Goal: Task Accomplishment & Management: Manage account settings

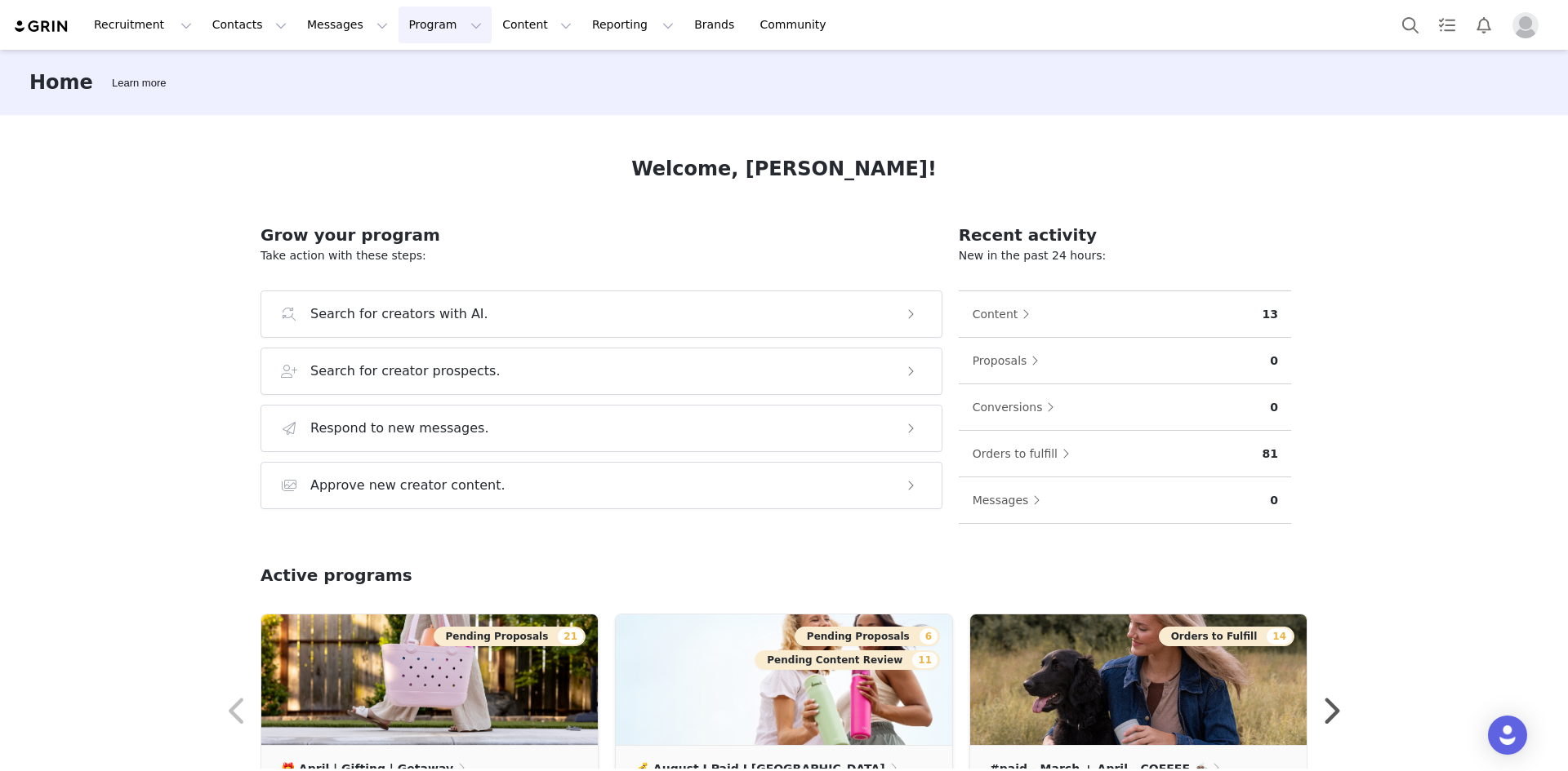
click at [415, 28] on button "Program Program" at bounding box center [445, 25] width 93 height 37
click at [433, 79] on div "Activations" at bounding box center [423, 72] width 109 height 18
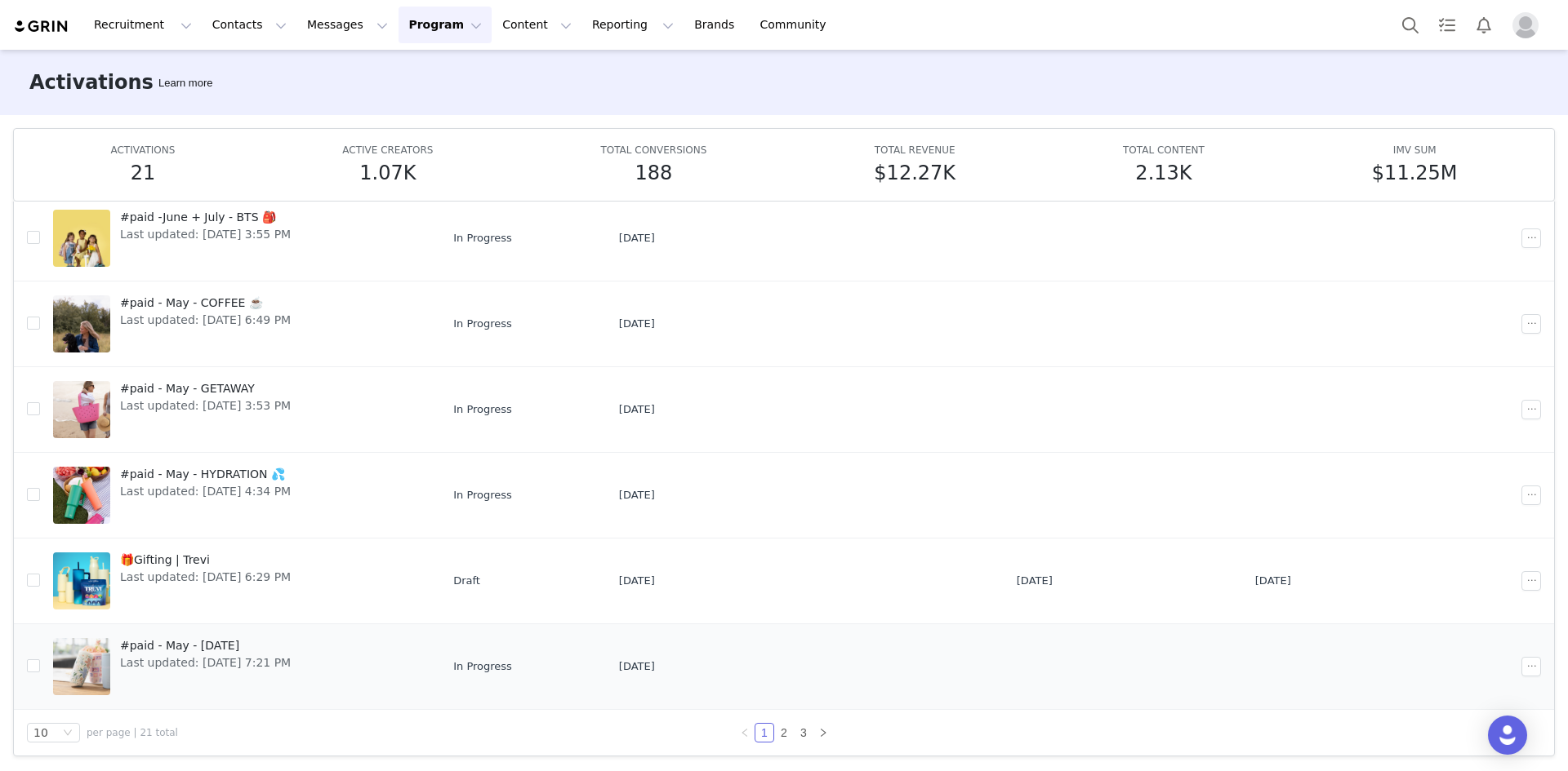
scroll to position [87, 0]
click at [303, 643] on link "#paid - May - [DATE] Last updated: [DATE] 7:21 PM" at bounding box center [240, 666] width 374 height 65
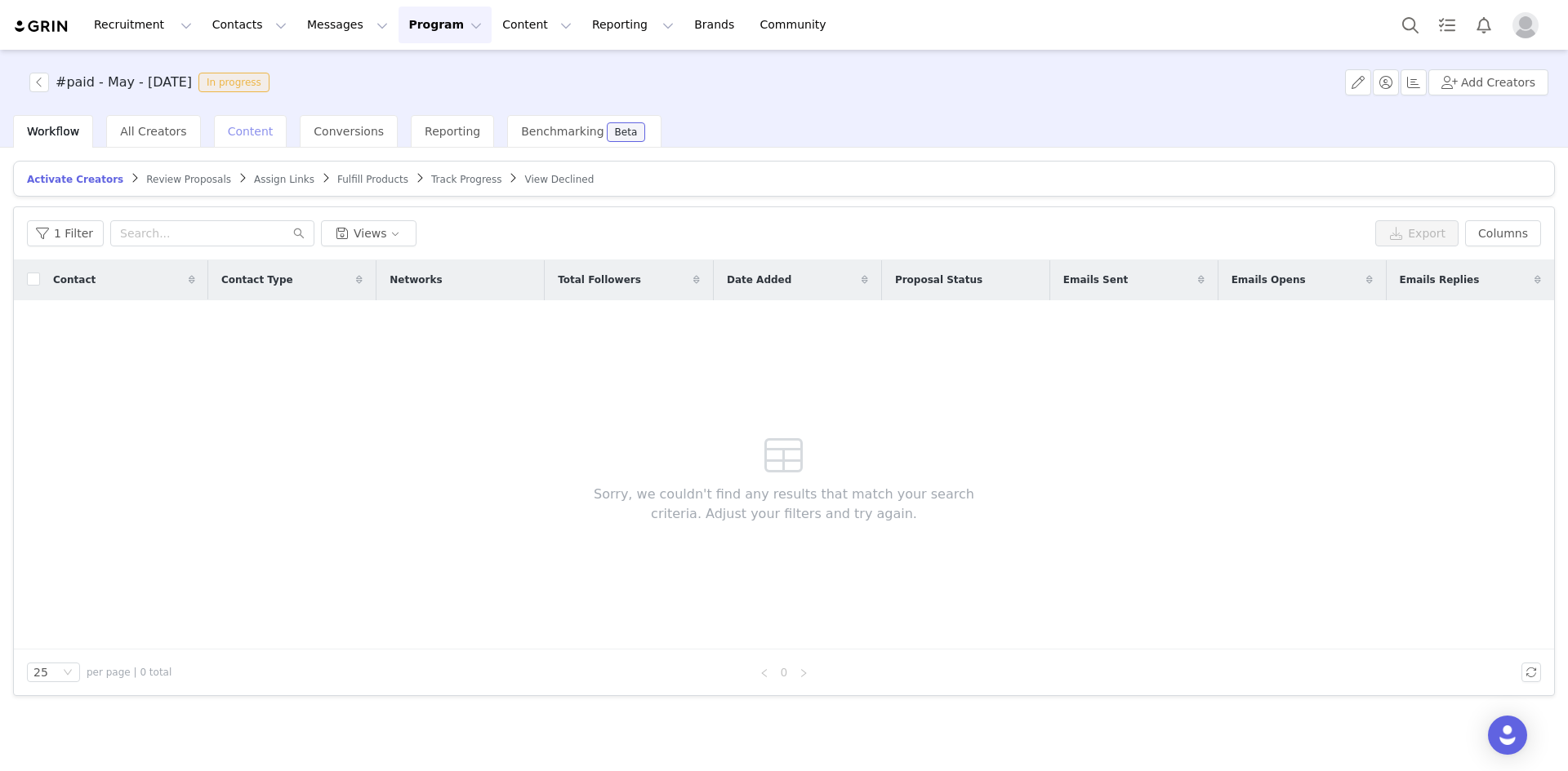
click at [221, 122] on div "Content" at bounding box center [251, 131] width 74 height 33
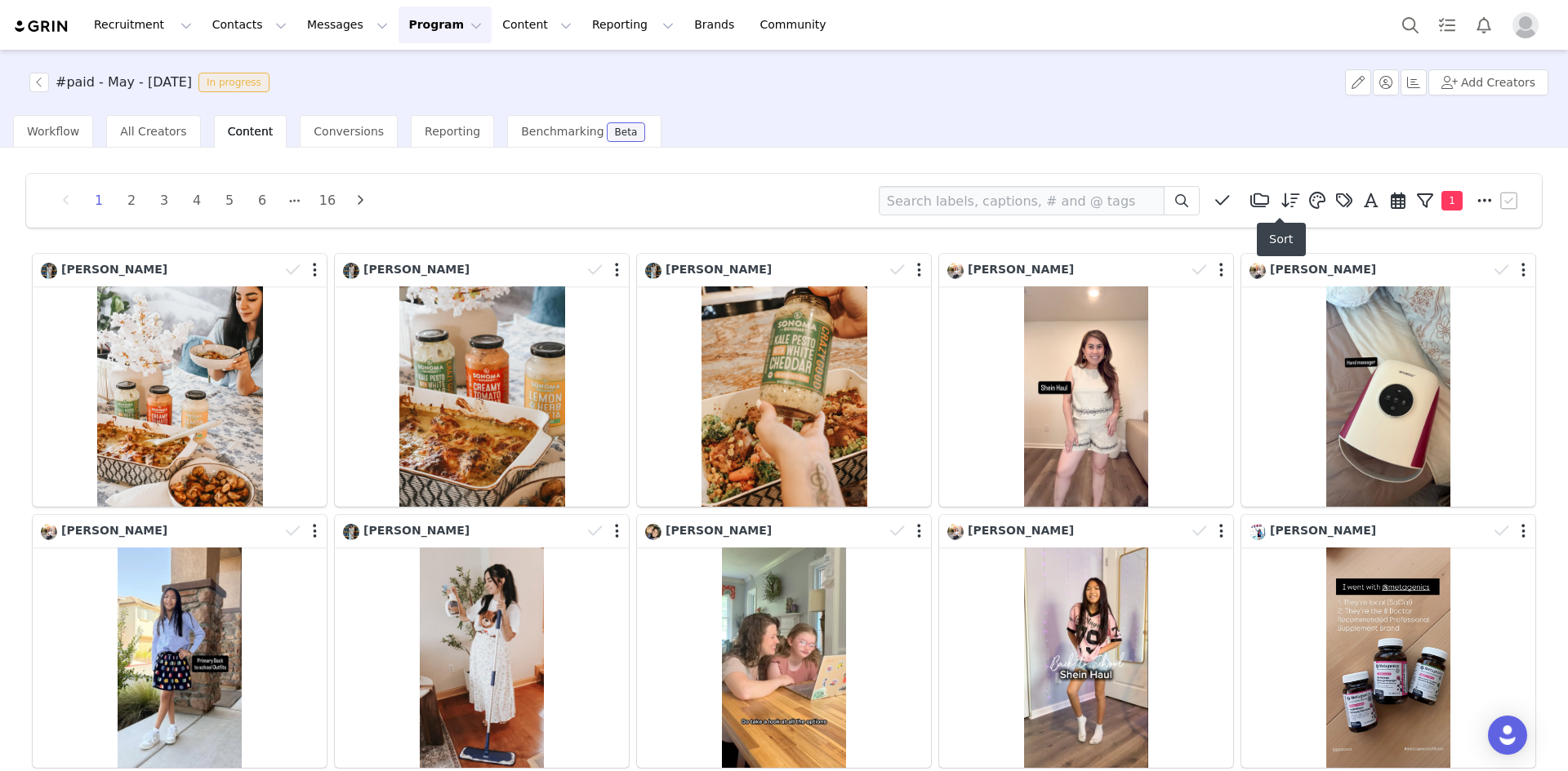
click at [1282, 201] on icon at bounding box center [1291, 201] width 18 height 17
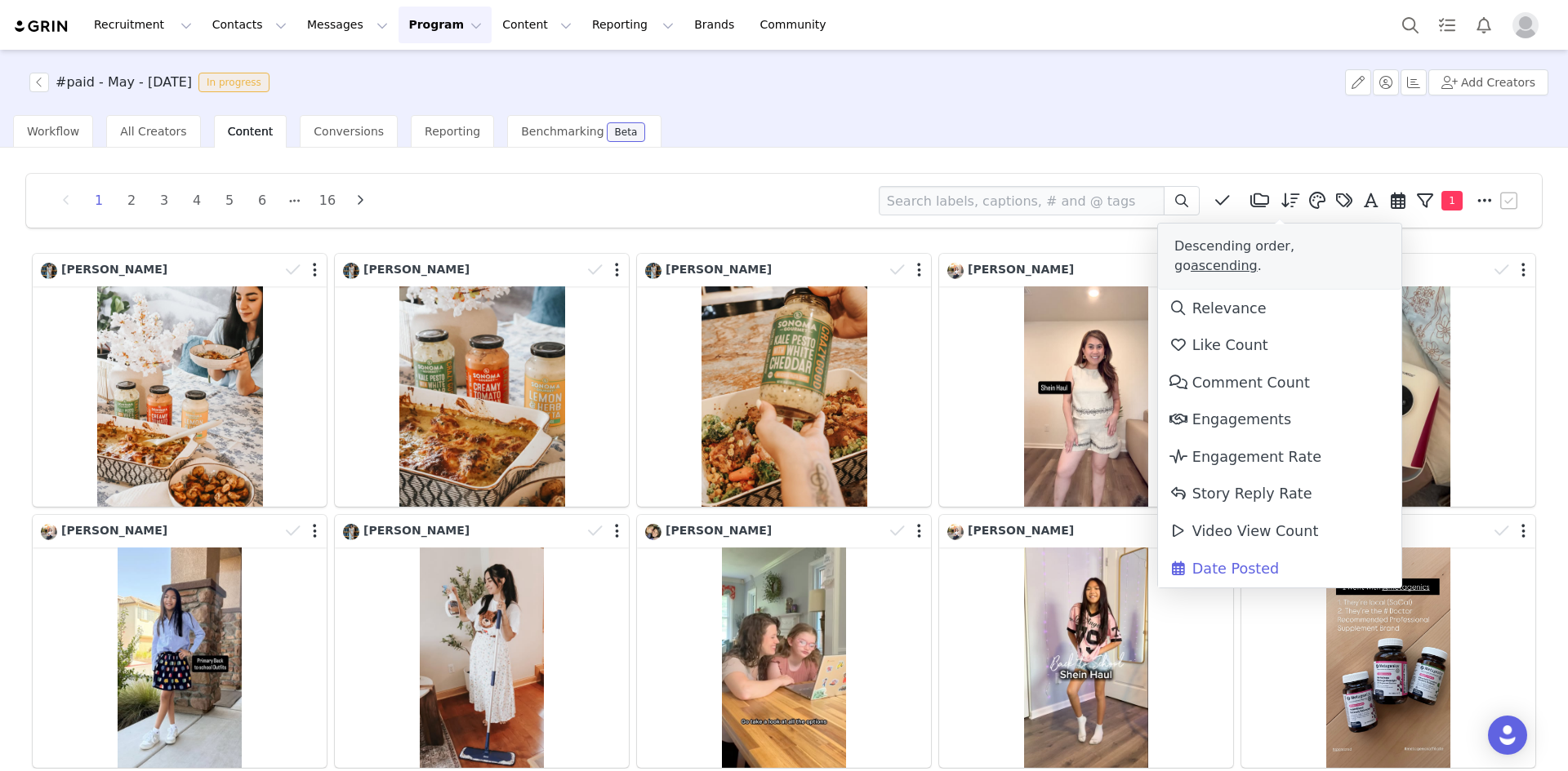
click at [1225, 560] on span "Date Posted" at bounding box center [1224, 569] width 110 height 17
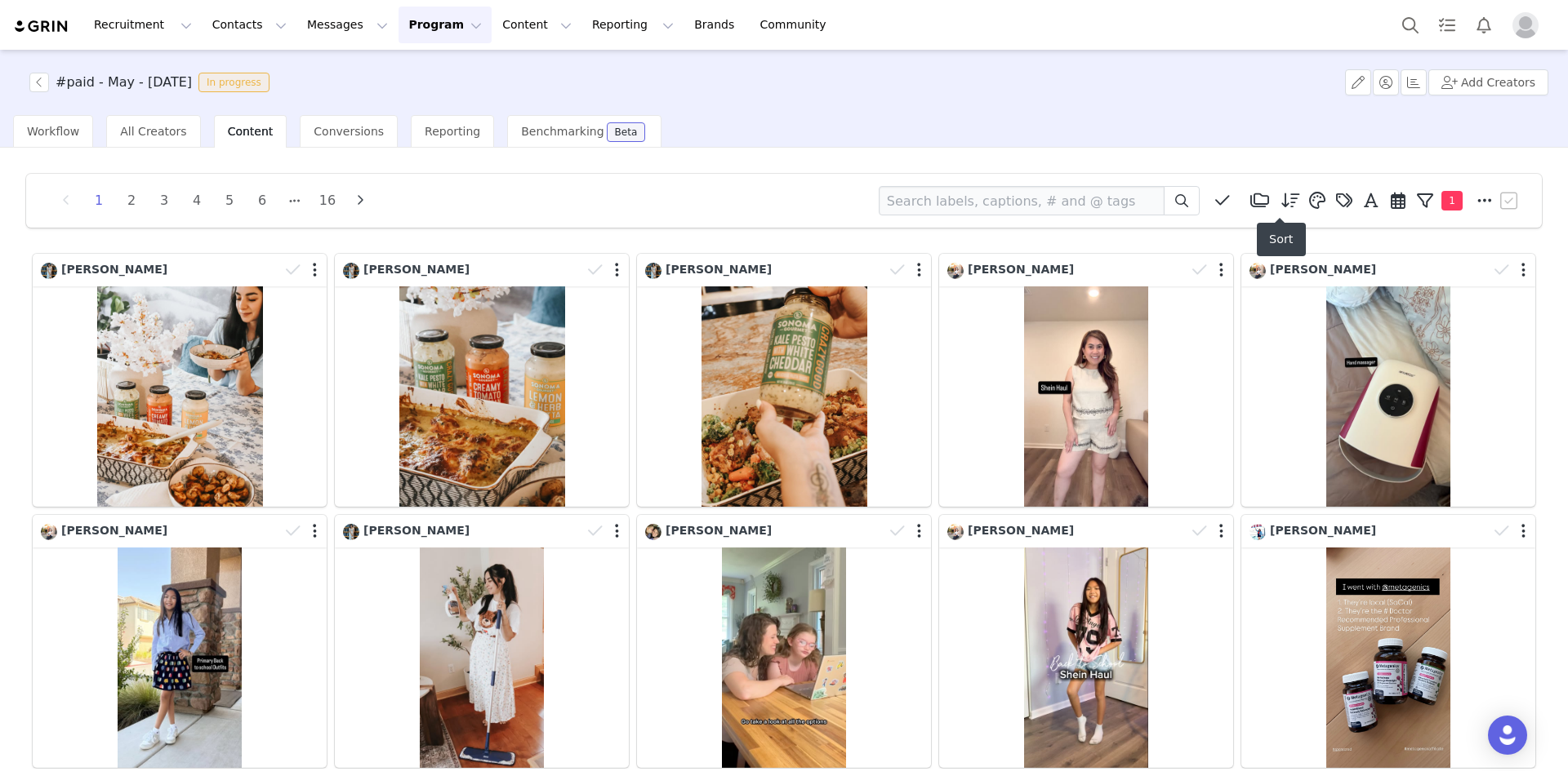
click at [1281, 201] on icon at bounding box center [1291, 201] width 18 height 17
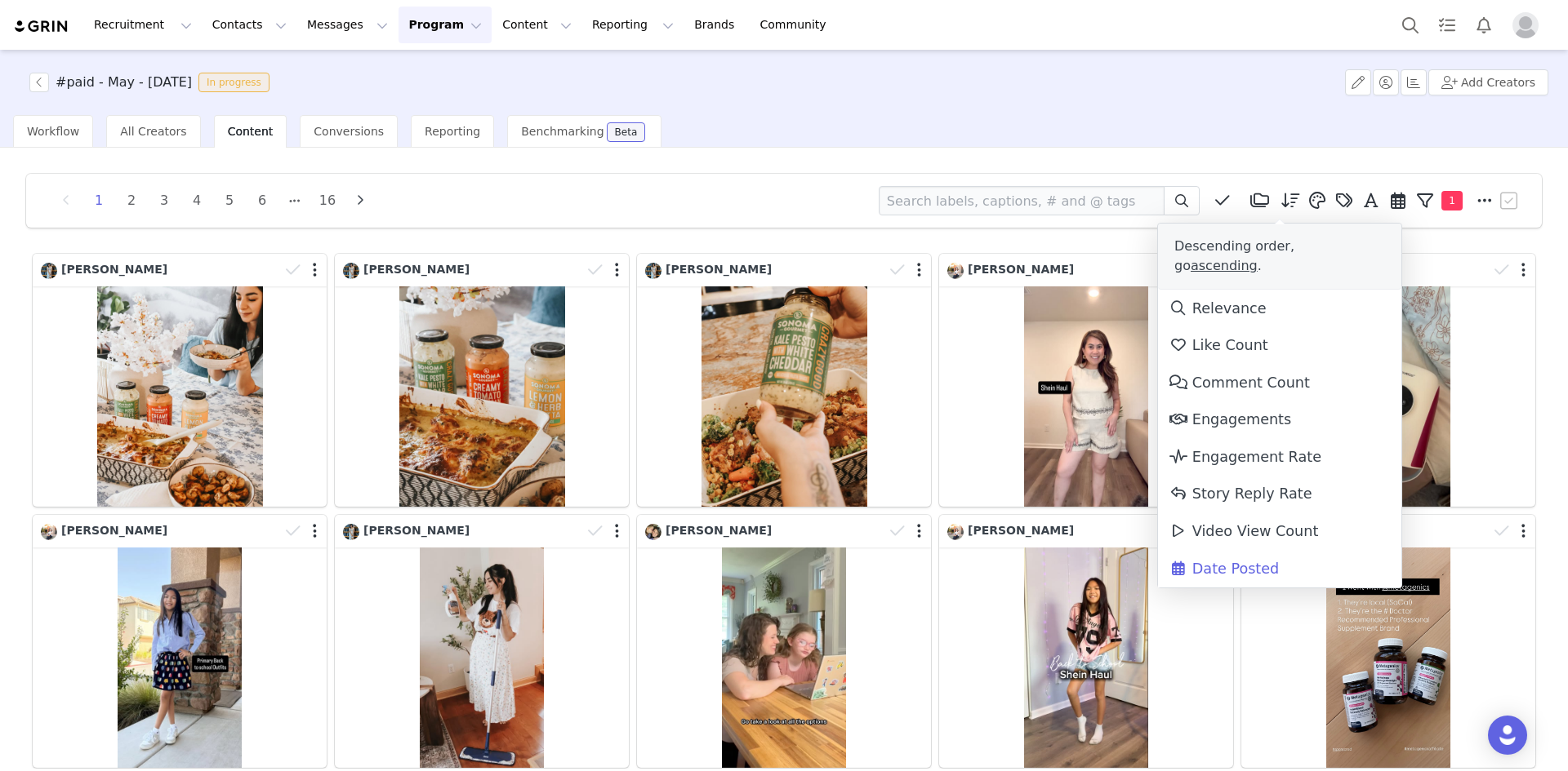
click at [1225, 560] on span "Date Posted" at bounding box center [1224, 569] width 110 height 17
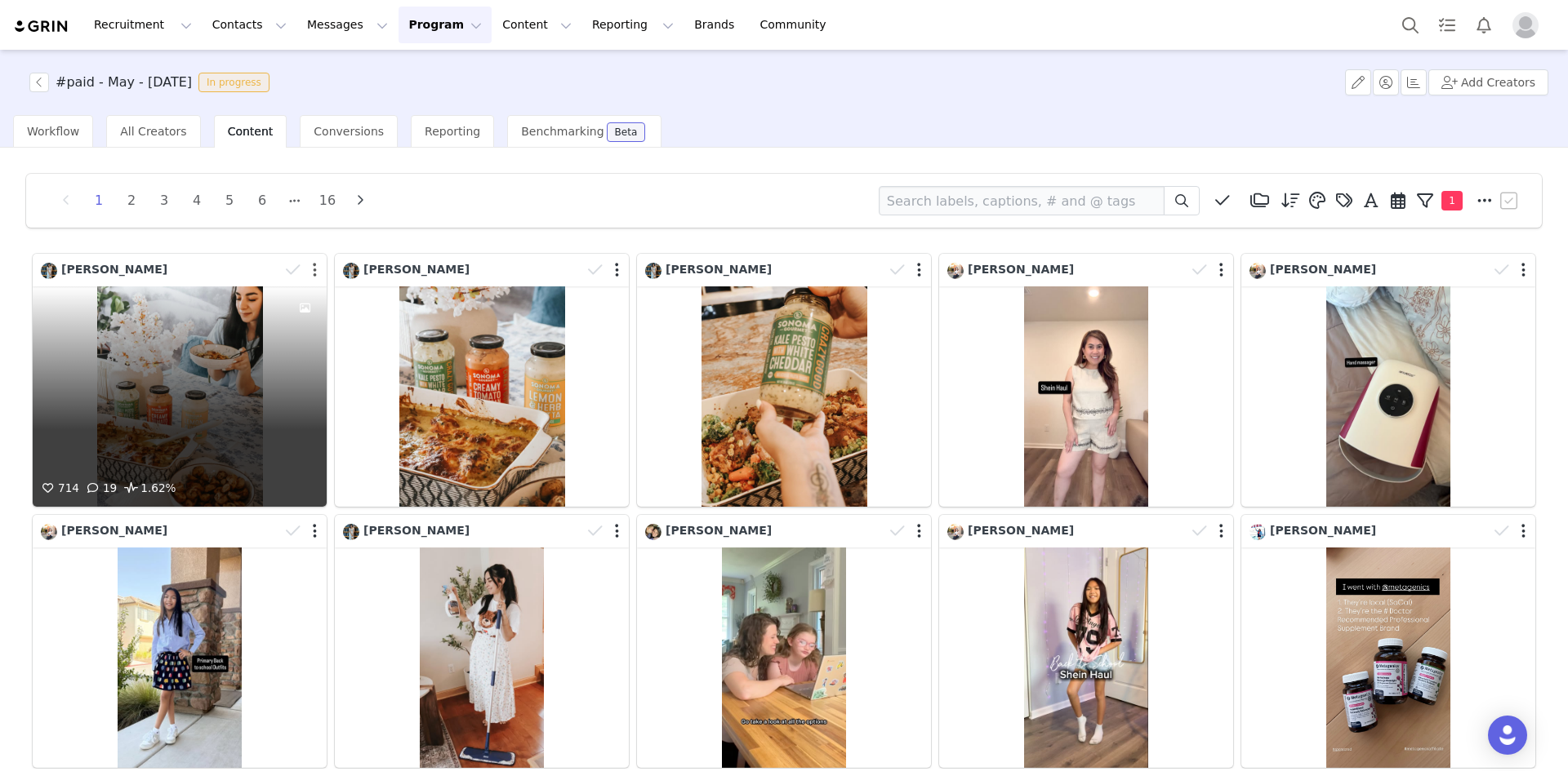
click at [313, 266] on button "button" at bounding box center [314, 271] width 4 height 17
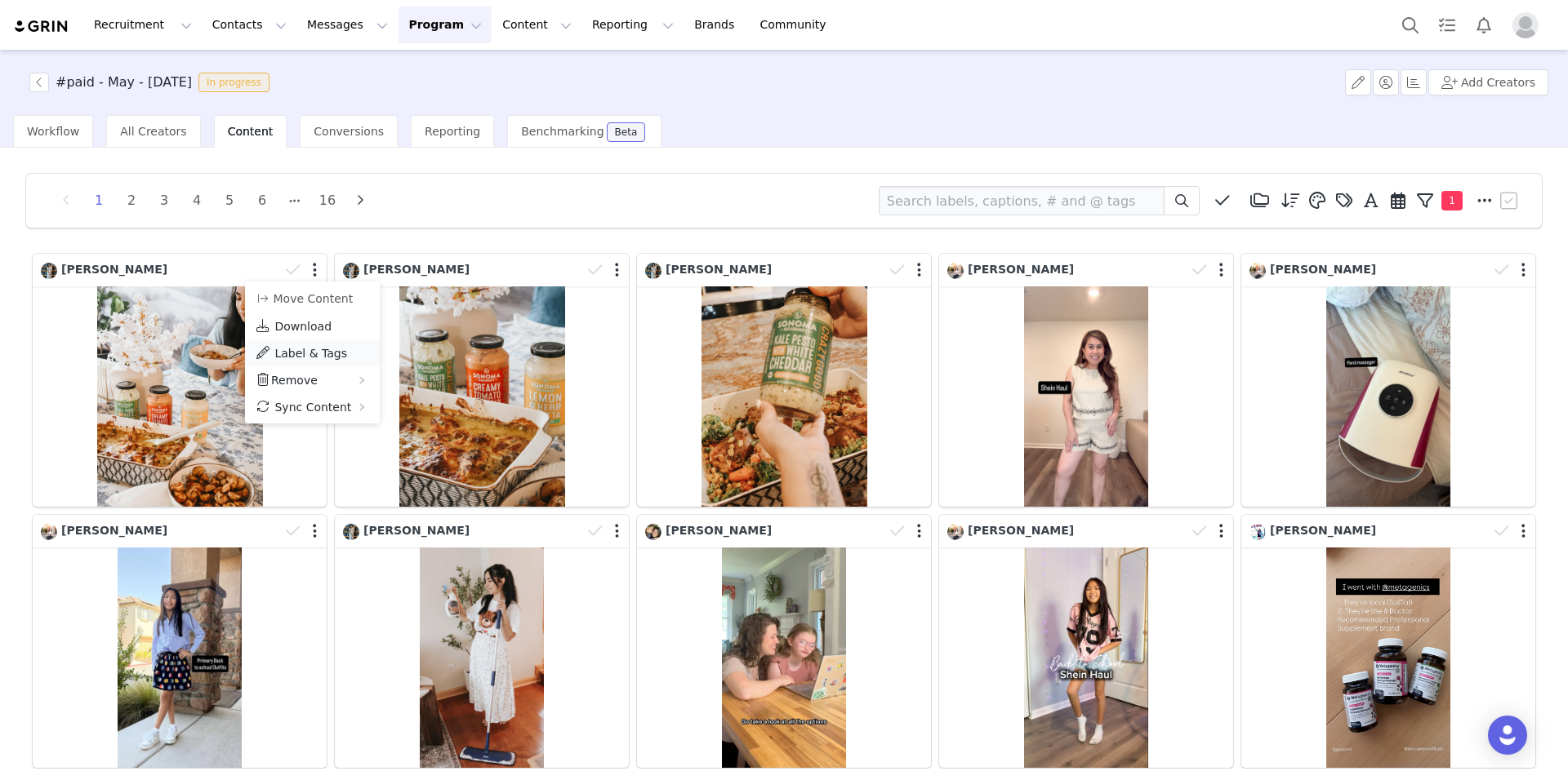
click at [313, 353] on span "Label & Tags" at bounding box center [310, 353] width 73 height 13
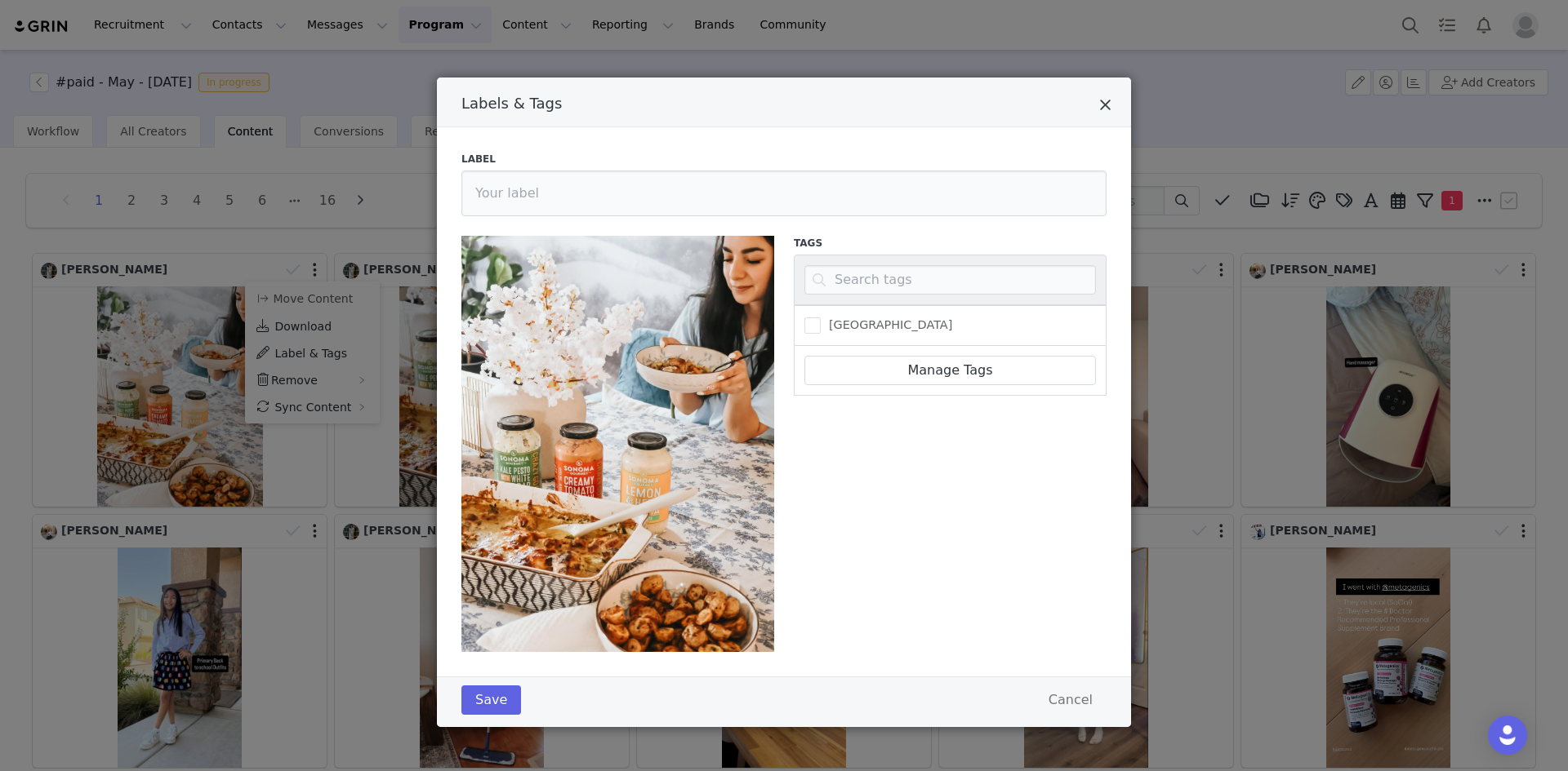
click at [1109, 103] on icon "Close" at bounding box center [1105, 105] width 13 height 17
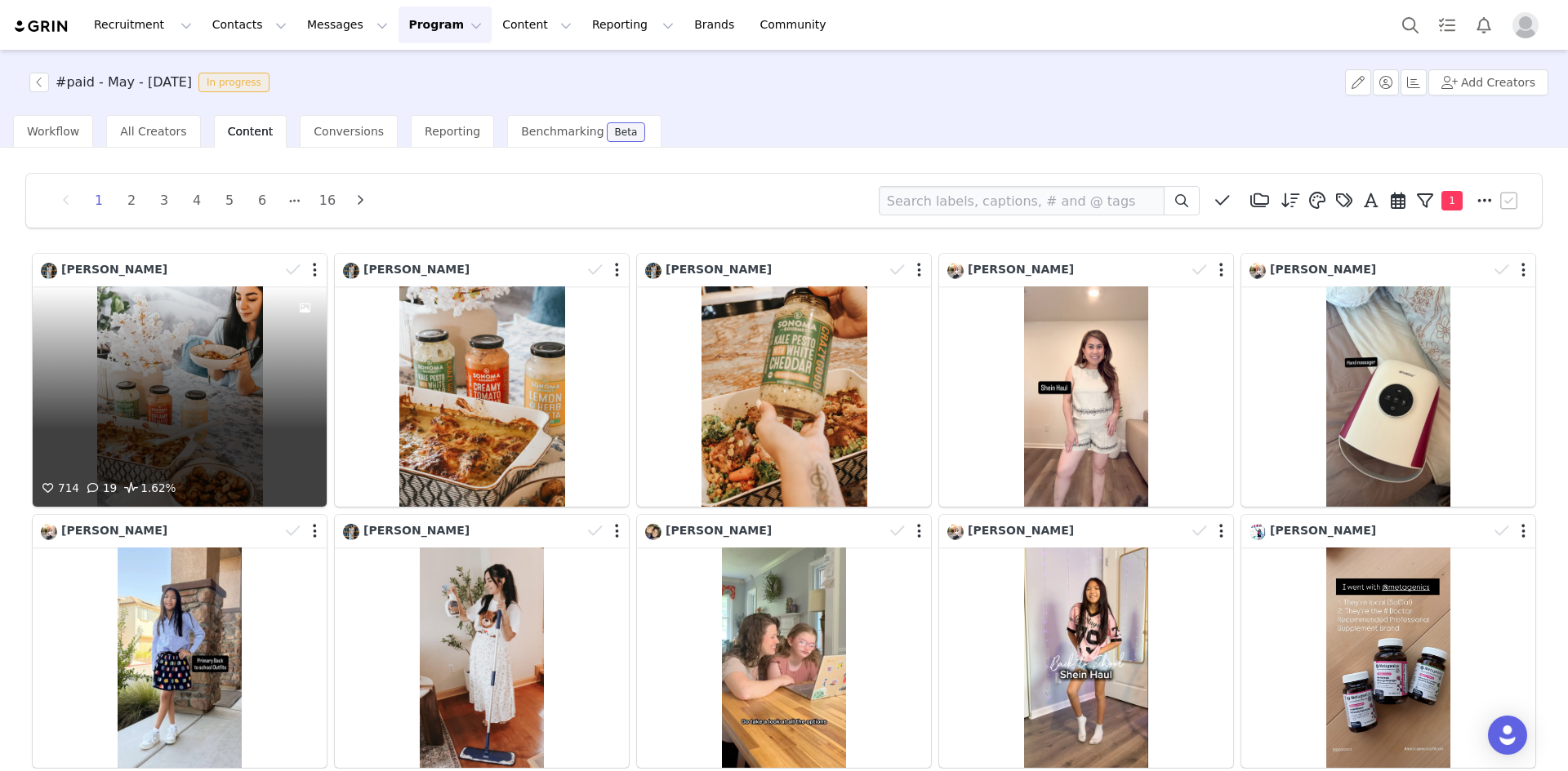
click at [293, 348] on div at bounding box center [304, 383] width 44 height 193
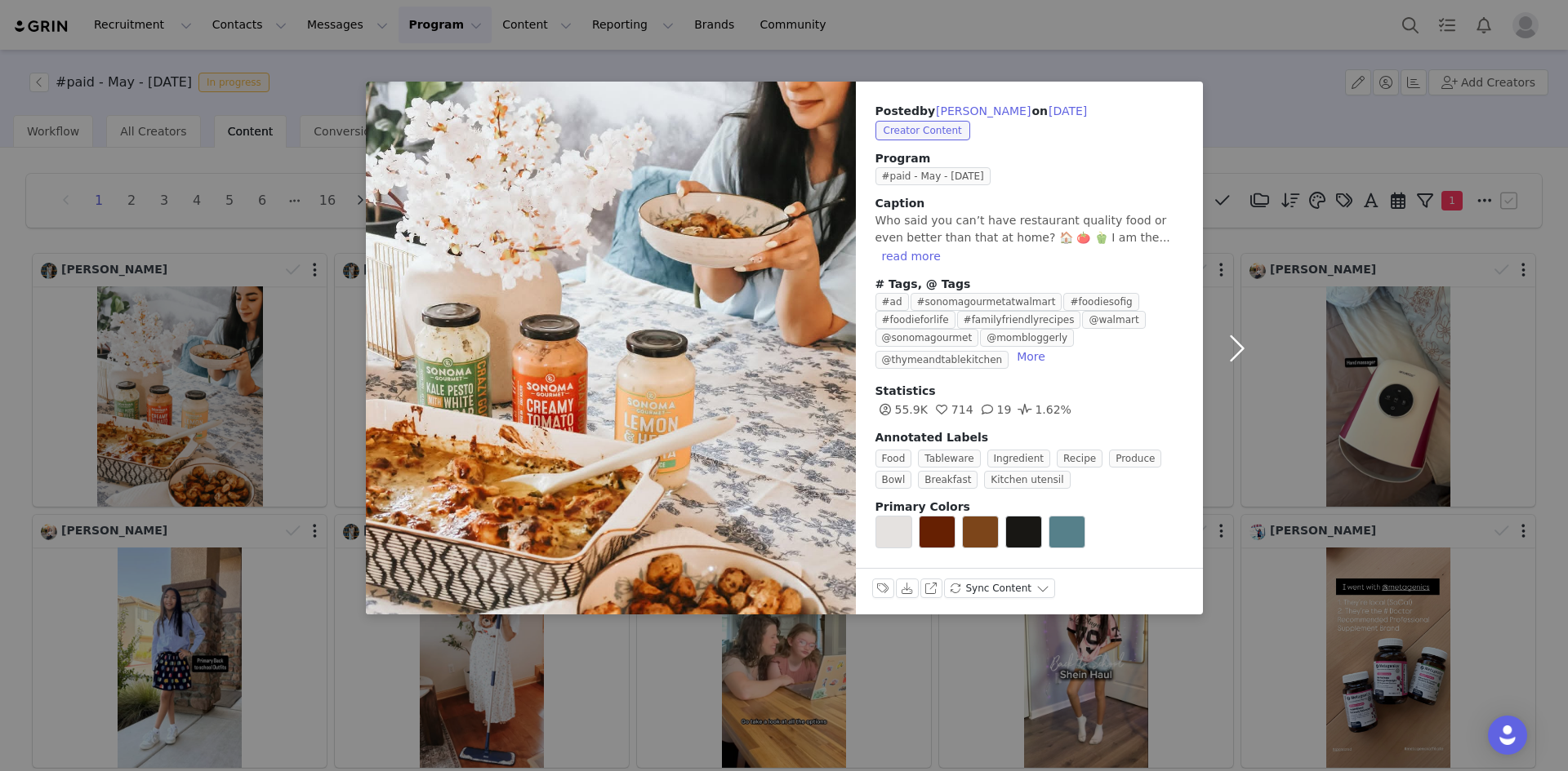
click at [1270, 85] on button "button" at bounding box center [1237, 348] width 69 height 533
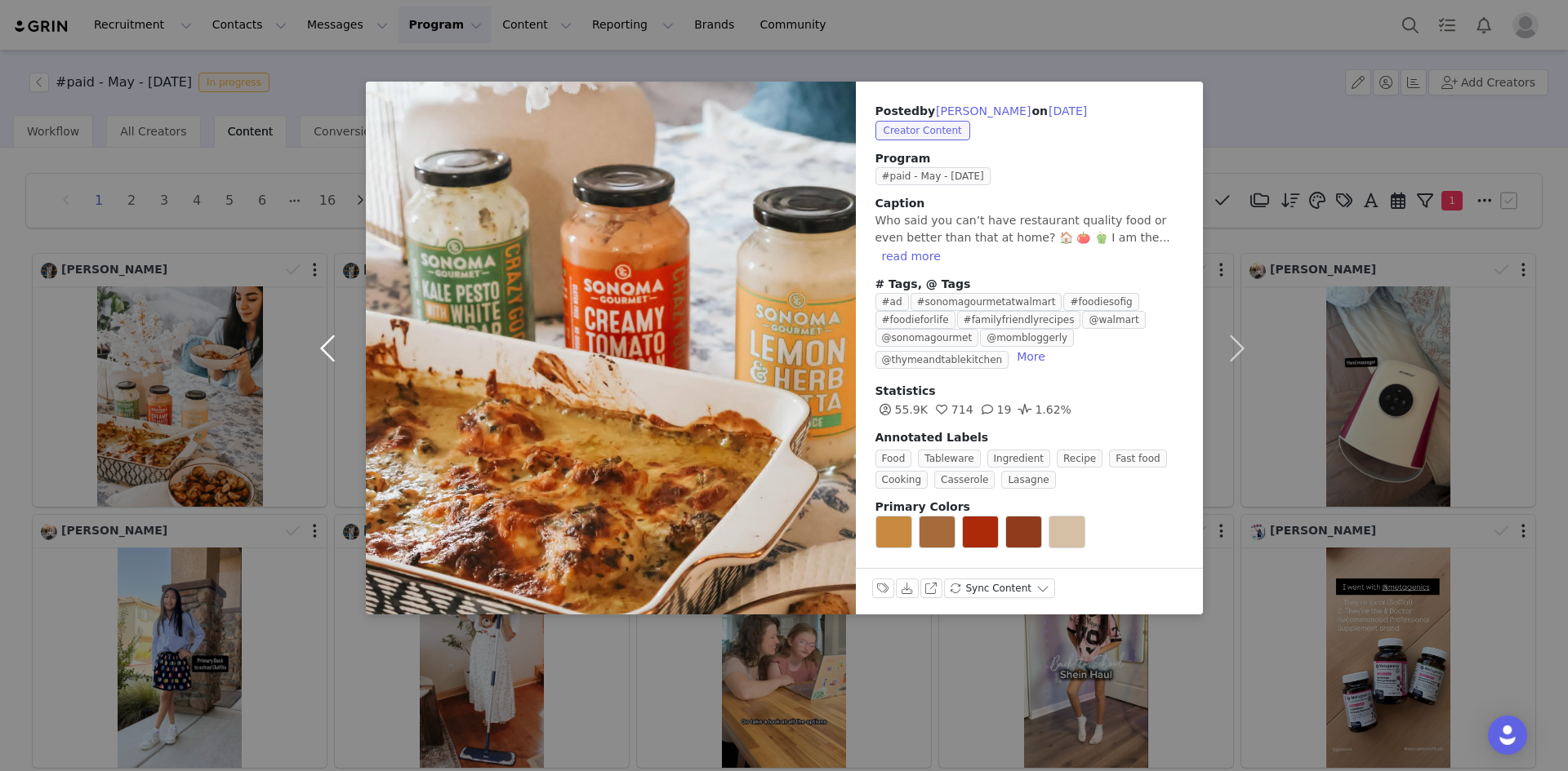
click at [320, 335] on button "button" at bounding box center [332, 348] width 69 height 533
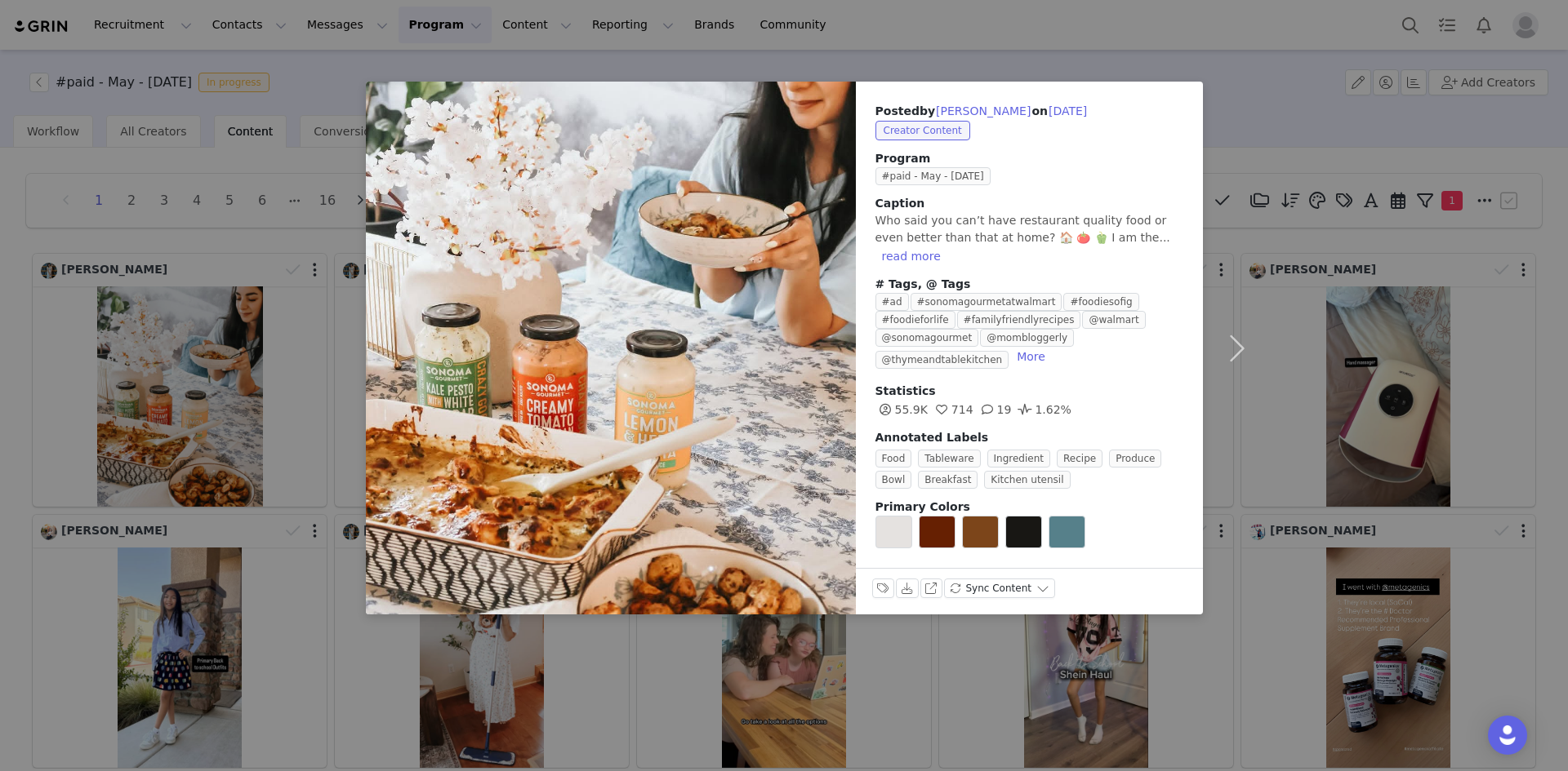
click at [262, 227] on div "Posted by [PERSON_NAME] on [DATE] Creator Content Program #paid - May - [DATE] …" at bounding box center [784, 385] width 1568 height 771
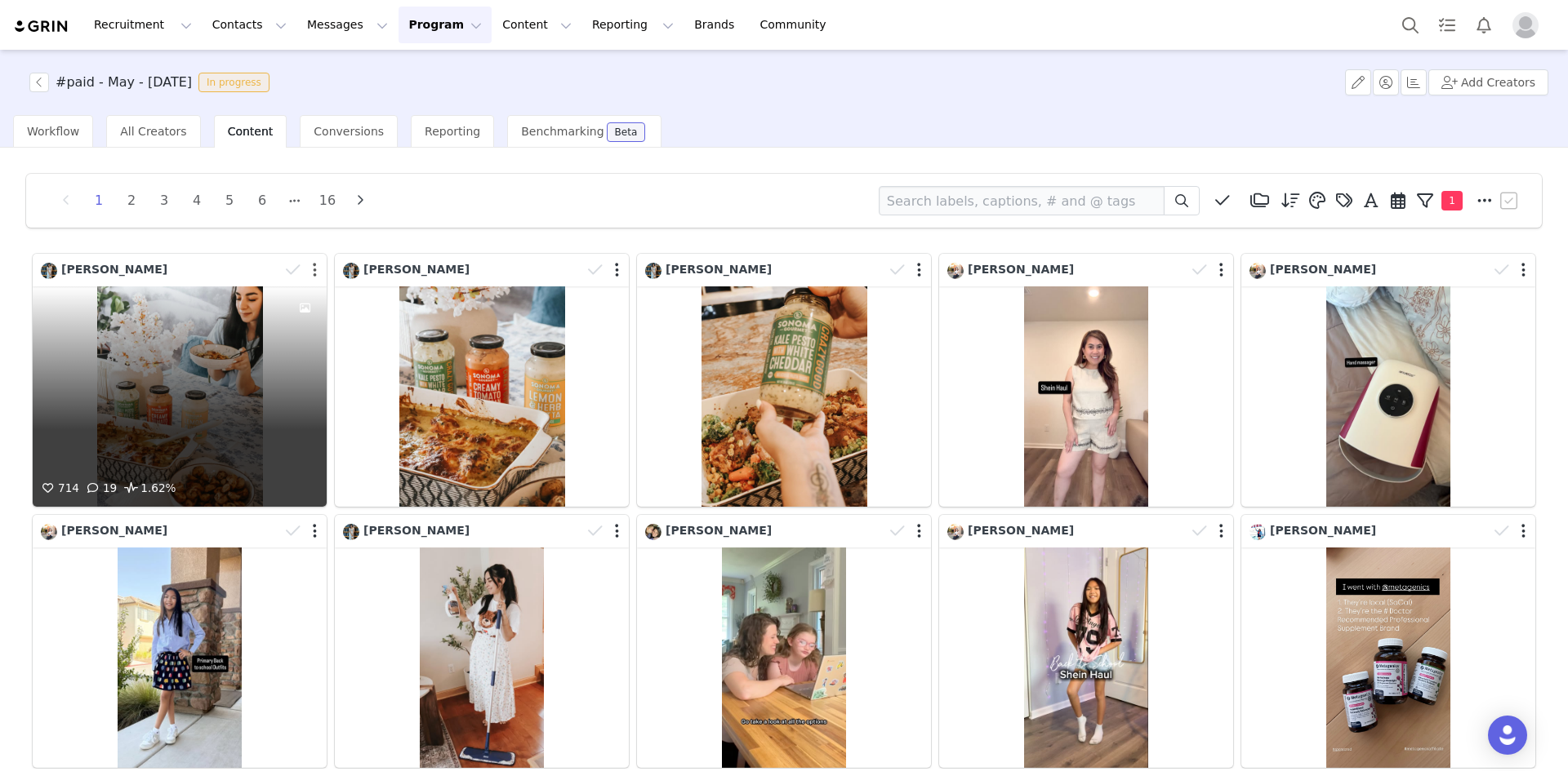
click at [313, 270] on button "button" at bounding box center [314, 271] width 4 height 17
click at [188, 273] on div "[PERSON_NAME]" at bounding box center [160, 270] width 238 height 18
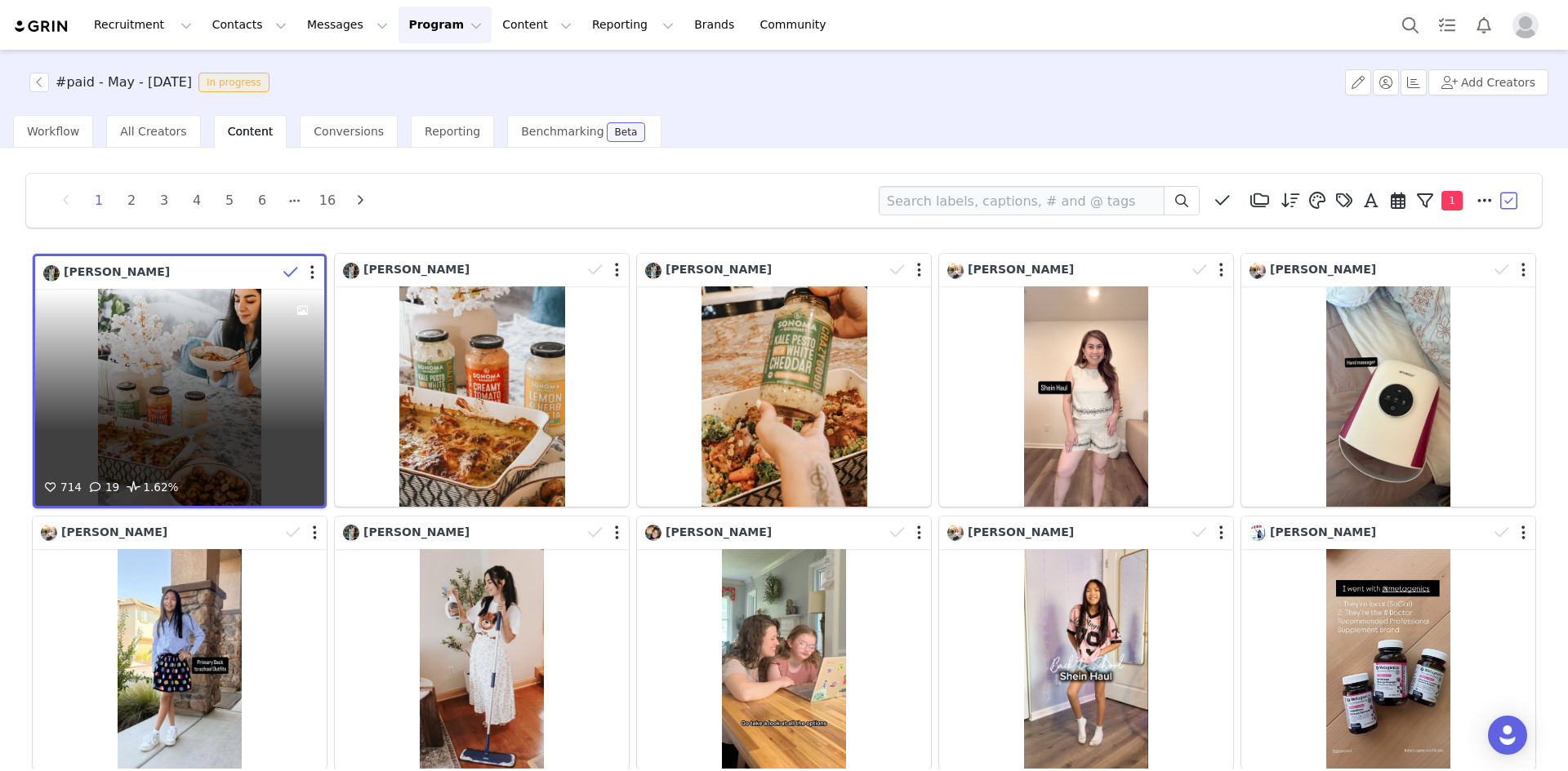
click at [252, 320] on div "714 19 1.62%" at bounding box center [180, 398] width 289 height 217
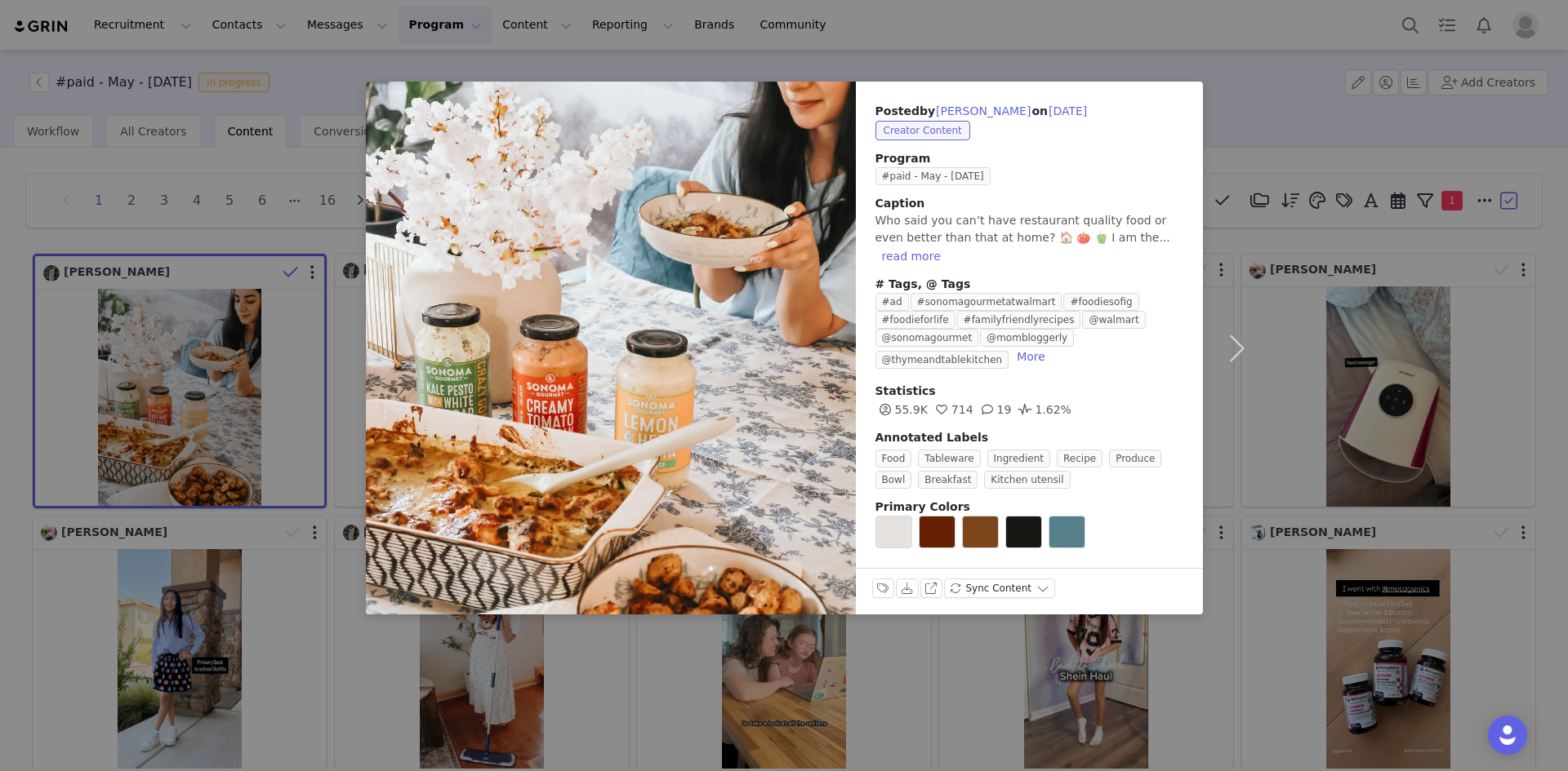
click at [1272, 118] on div "Posted by [PERSON_NAME] on [DATE] Creator Content Program #paid - May - [DATE] …" at bounding box center [784, 385] width 1568 height 771
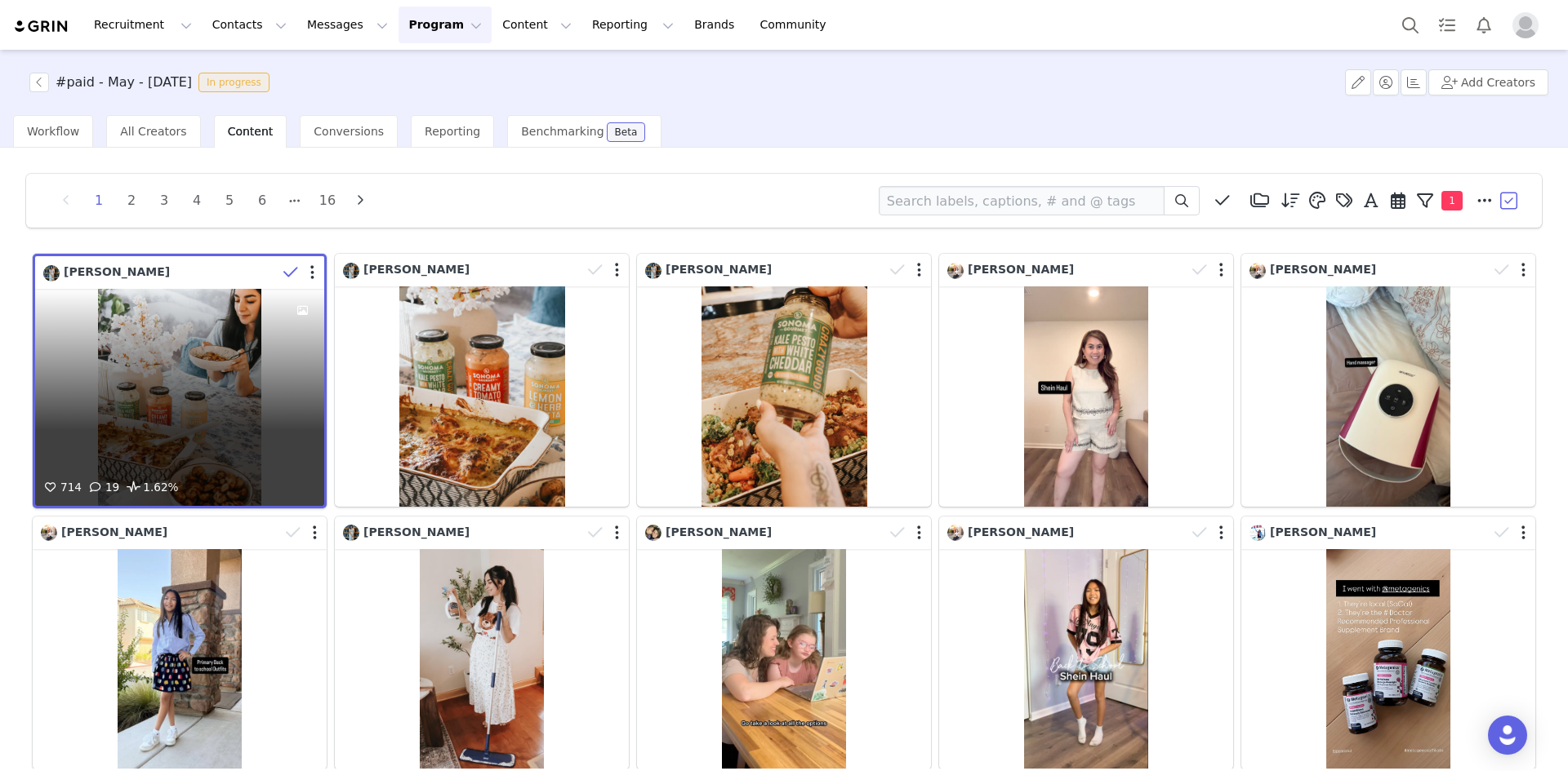
click at [314, 268] on div at bounding box center [300, 272] width 48 height 24
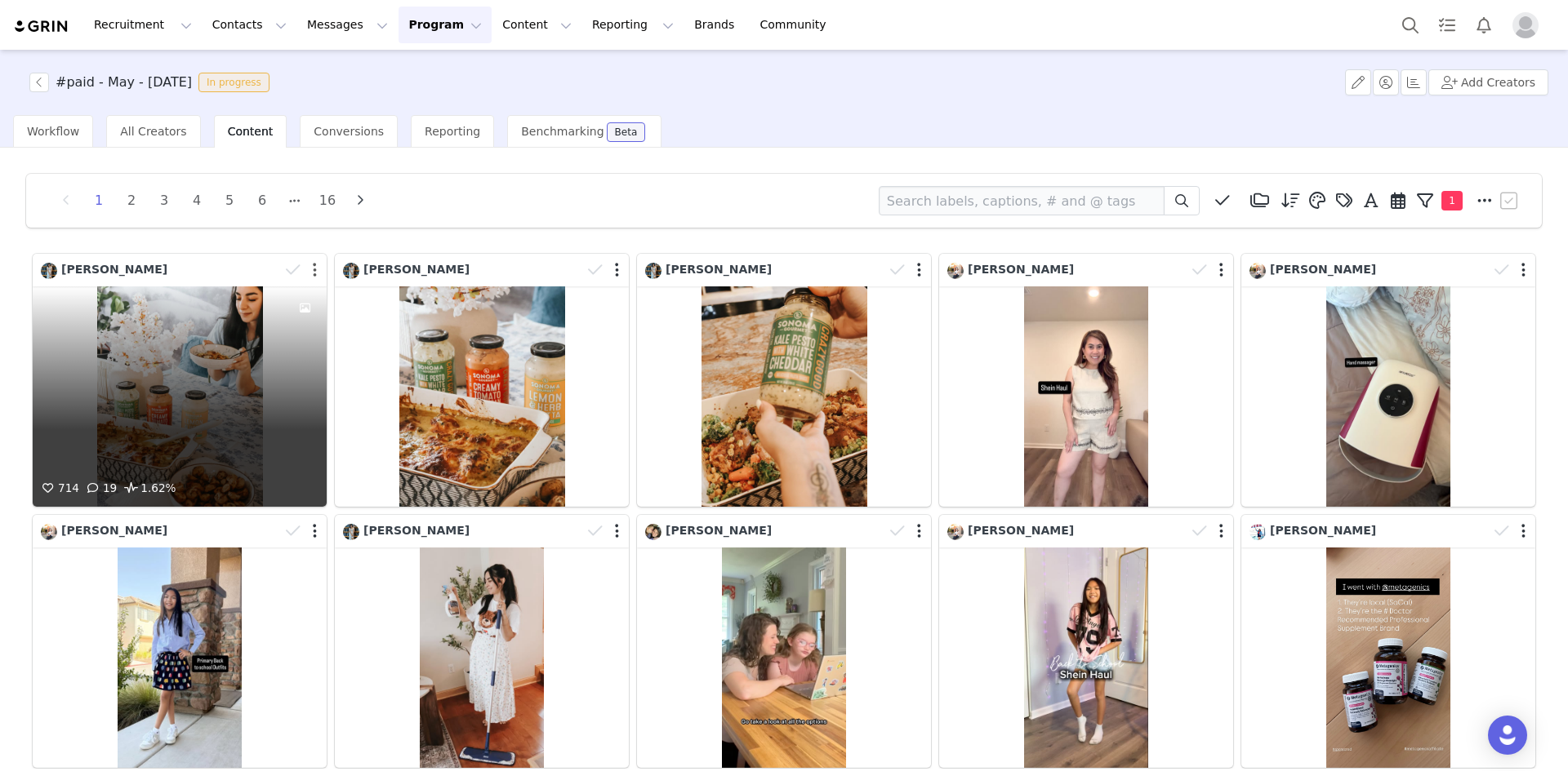
click at [313, 271] on button "button" at bounding box center [314, 271] width 4 height 17
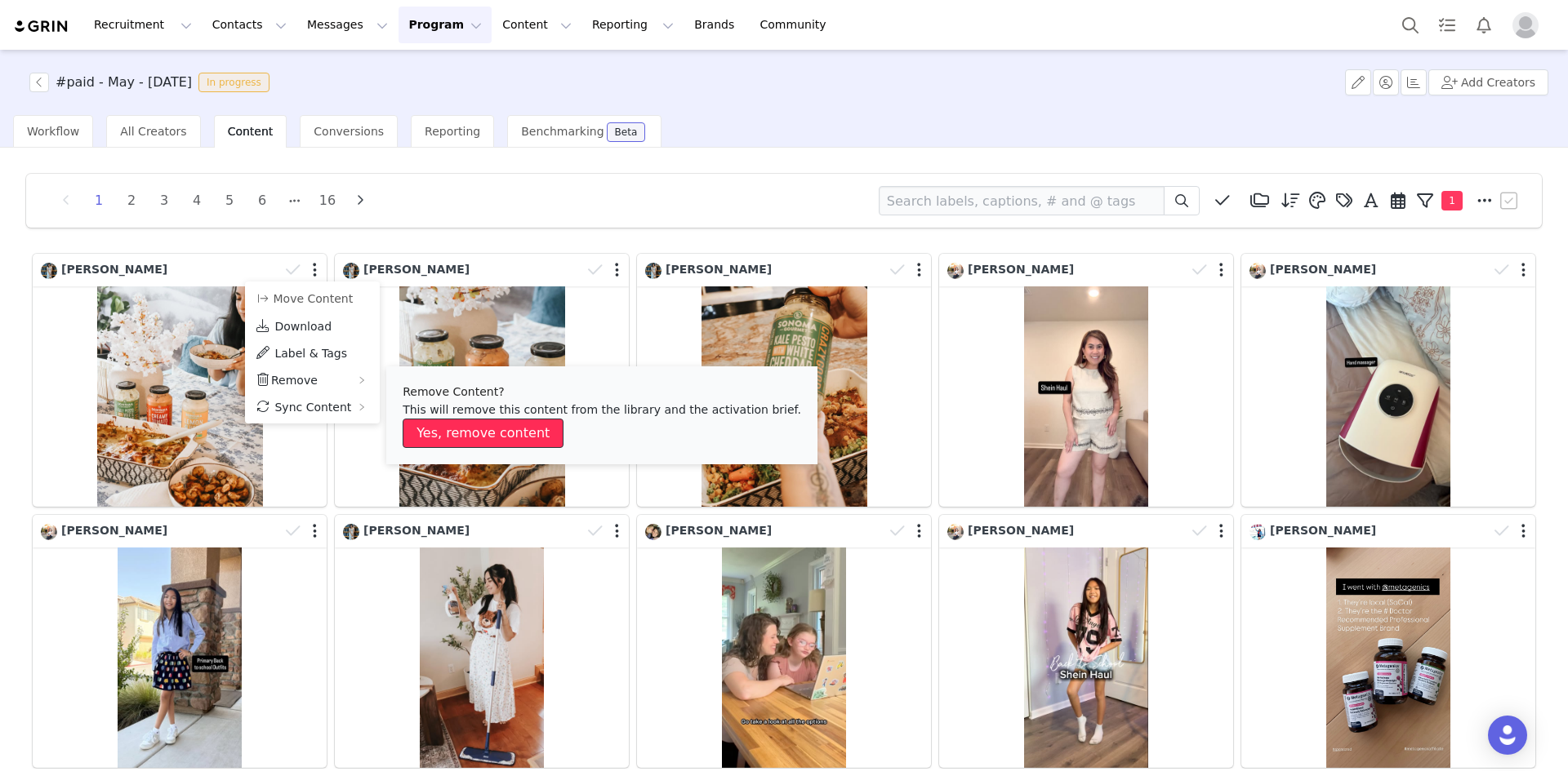
click at [494, 431] on button "Yes, remove content" at bounding box center [483, 433] width 160 height 29
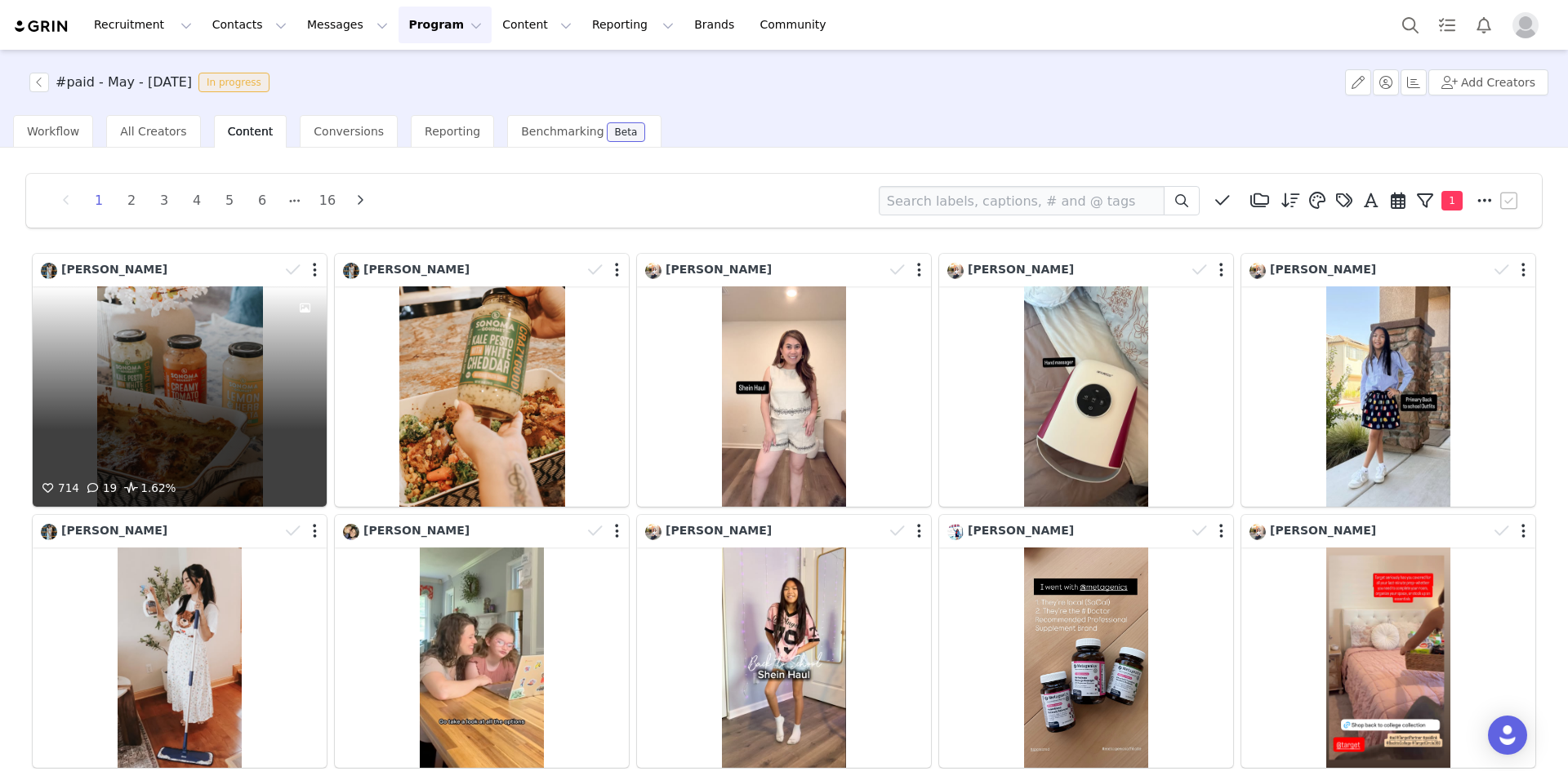
click at [201, 266] on div "[PERSON_NAME]" at bounding box center [160, 270] width 238 height 18
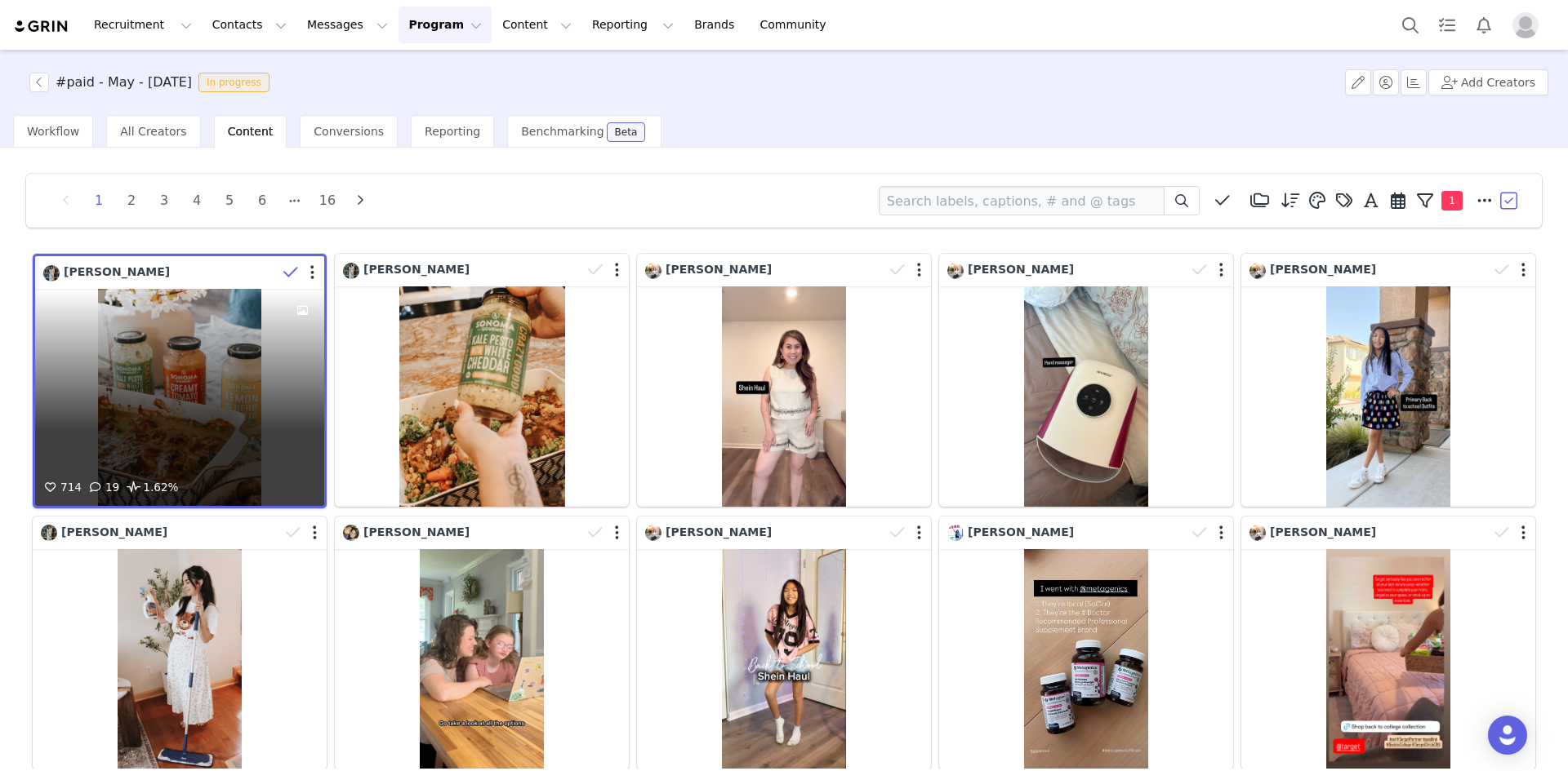
click at [206, 322] on div "714 19 1.62%" at bounding box center [180, 398] width 289 height 217
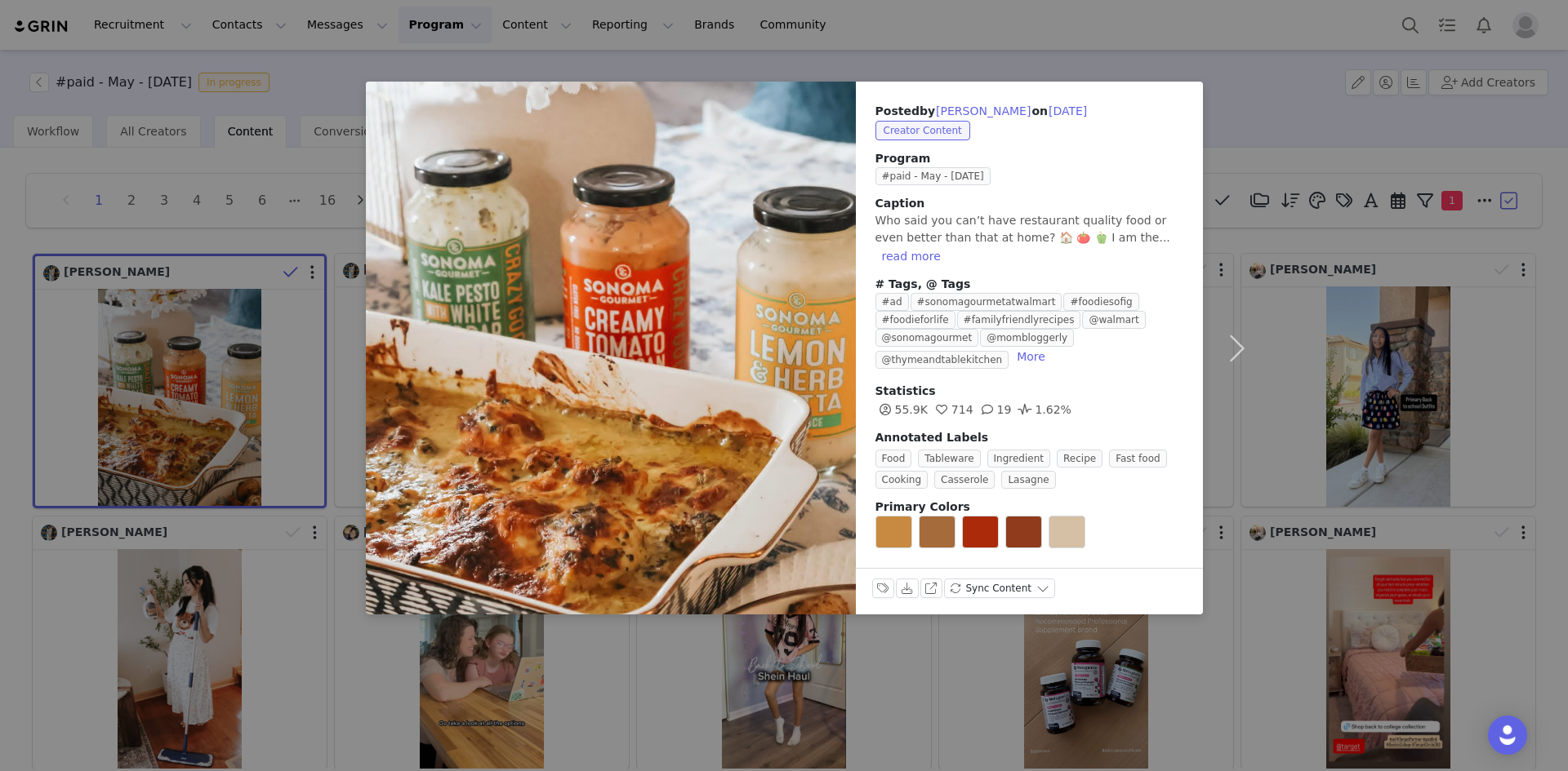
click at [99, 354] on div "Posted by [PERSON_NAME] on [DATE] Creator Content Program #paid - May - [DATE] …" at bounding box center [784, 385] width 1568 height 771
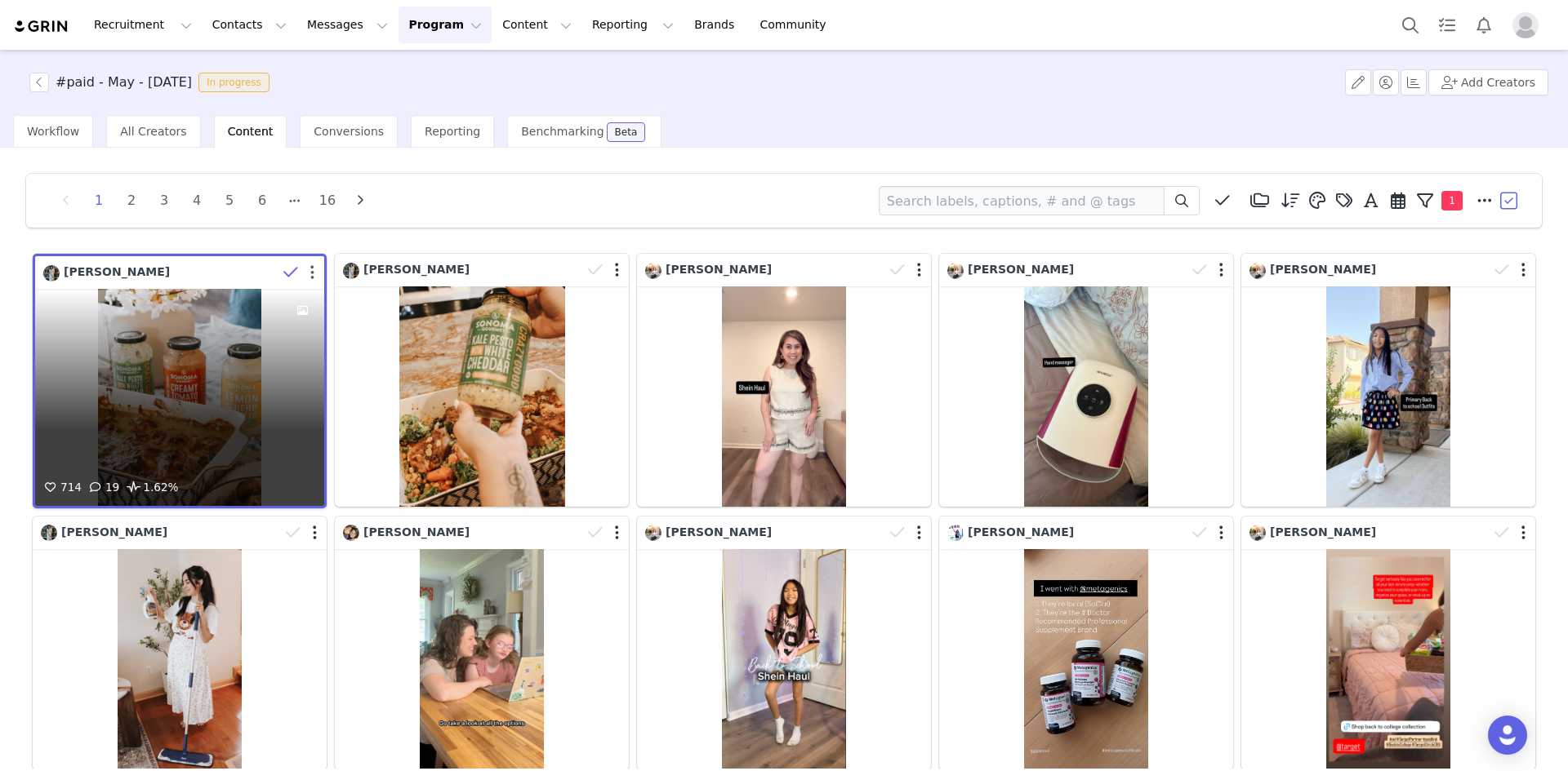
click at [310, 273] on button "button" at bounding box center [312, 273] width 4 height 17
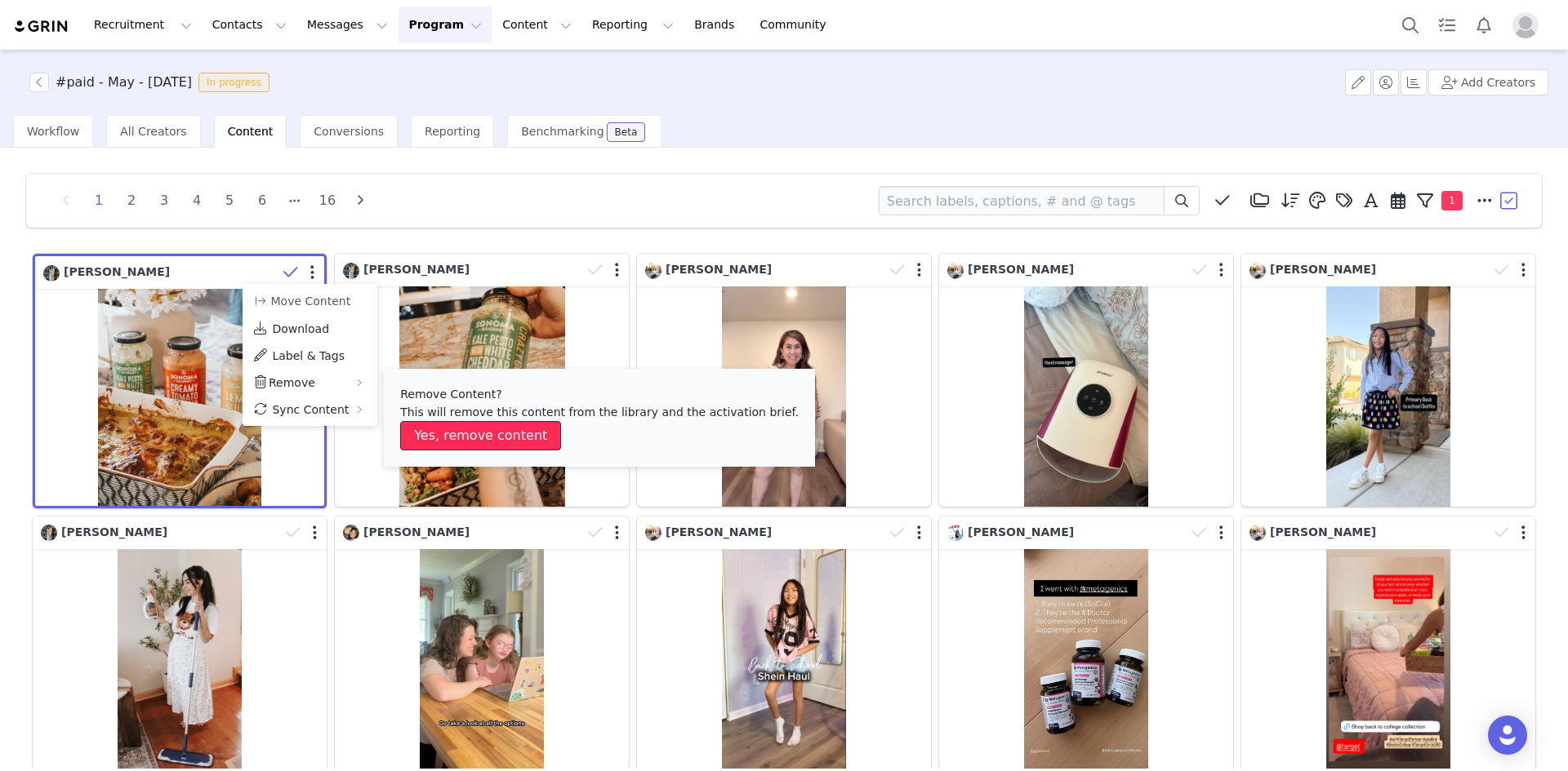
click at [456, 435] on button "Yes, remove content" at bounding box center [481, 435] width 160 height 29
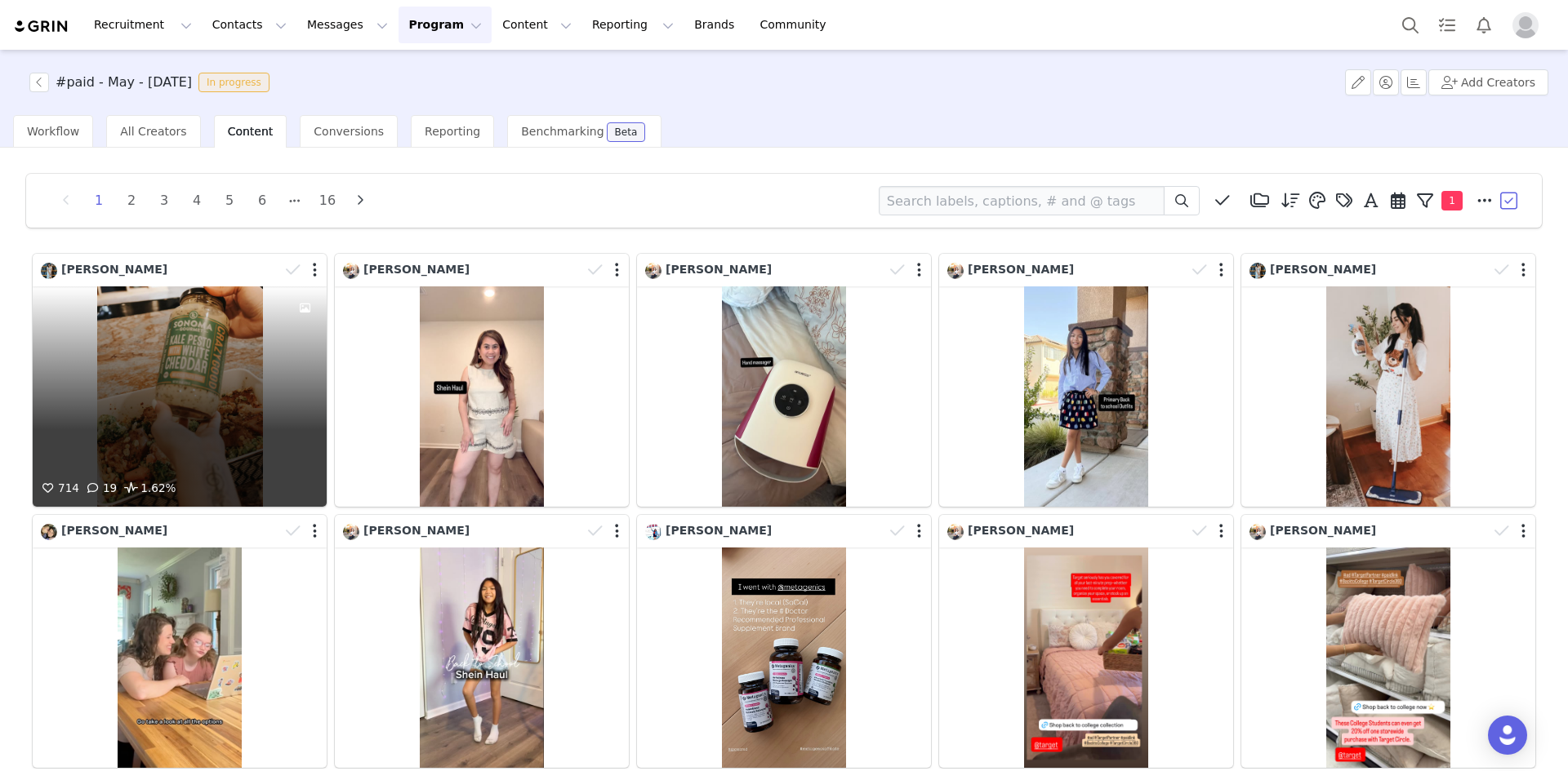
click at [125, 381] on div "714 19 1.62%" at bounding box center [180, 397] width 294 height 221
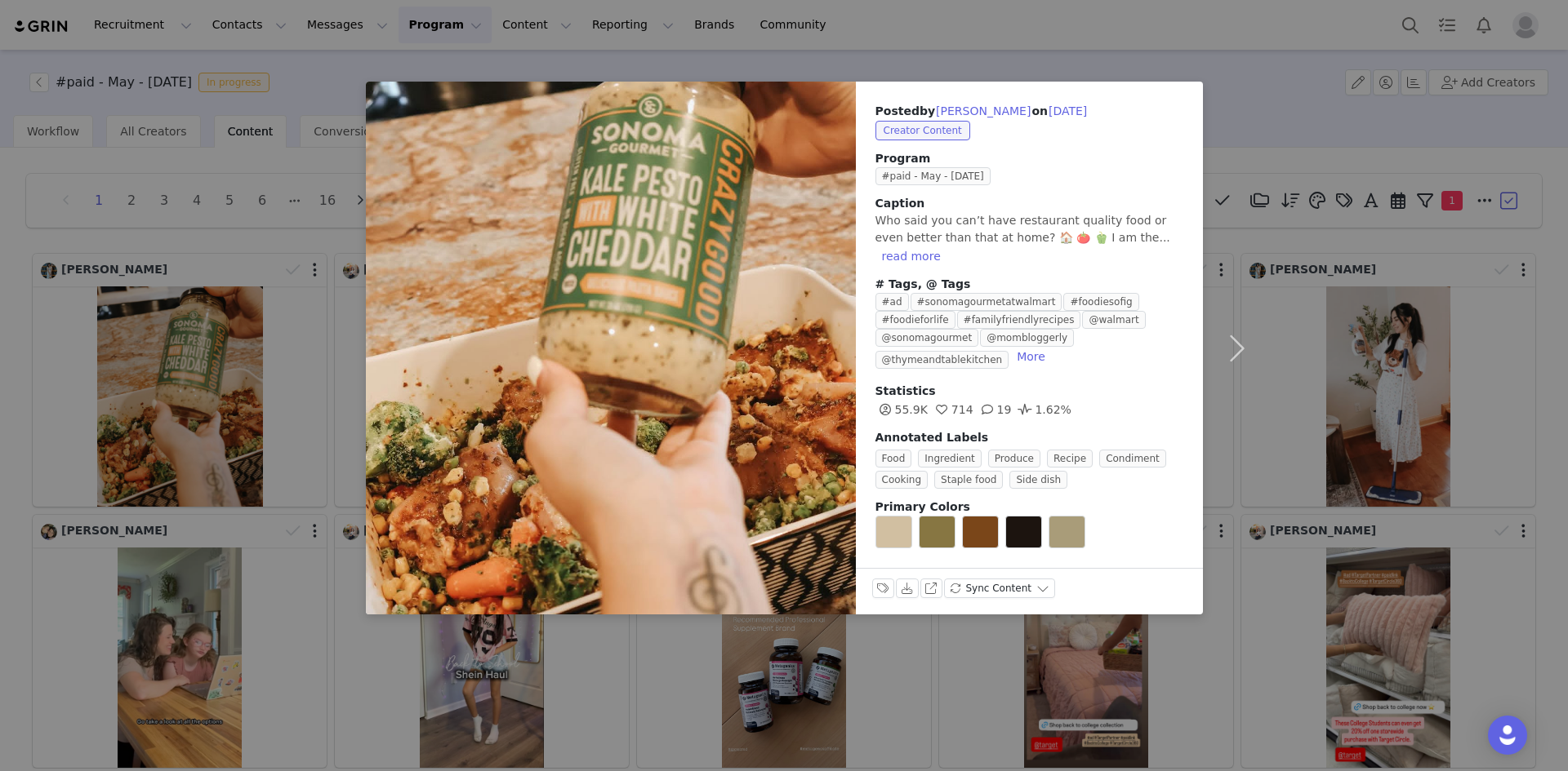
click at [1232, 71] on div "Posted by [PERSON_NAME] on [DATE] Creator Content Program #paid - May - [DATE] …" at bounding box center [784, 385] width 1568 height 771
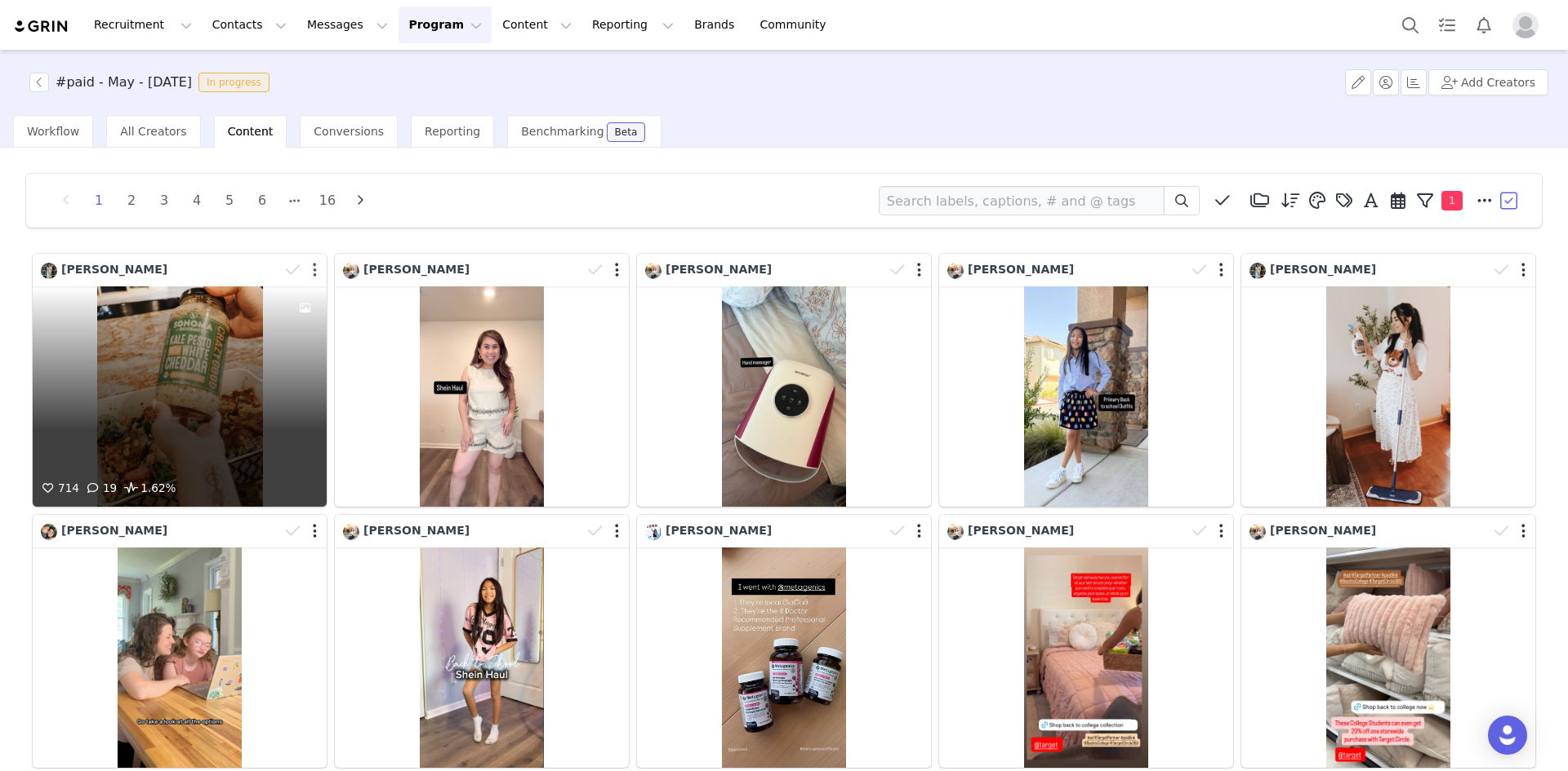
click at [313, 271] on button "button" at bounding box center [314, 271] width 4 height 17
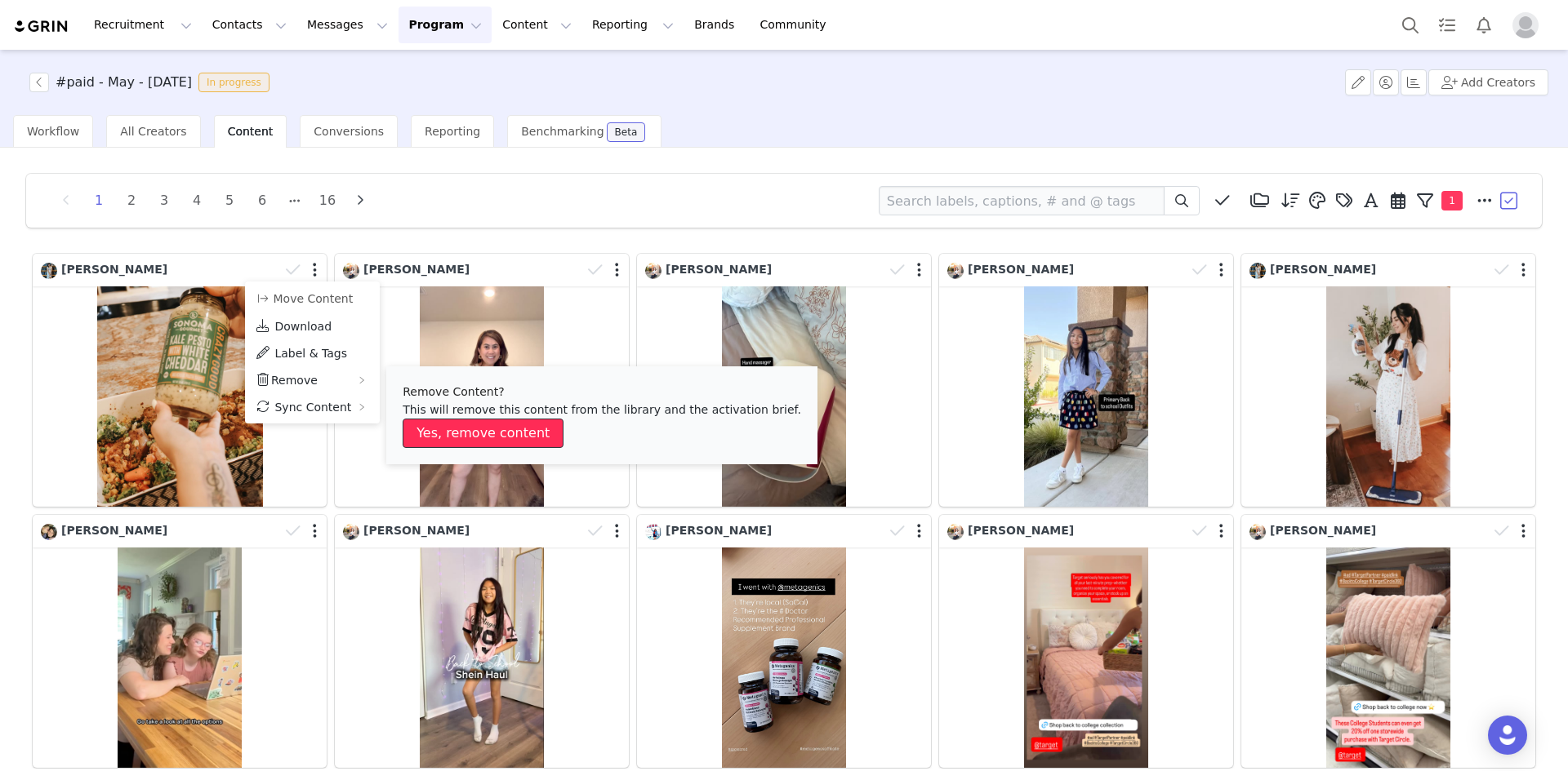
click at [475, 427] on button "Yes, remove content" at bounding box center [483, 433] width 160 height 29
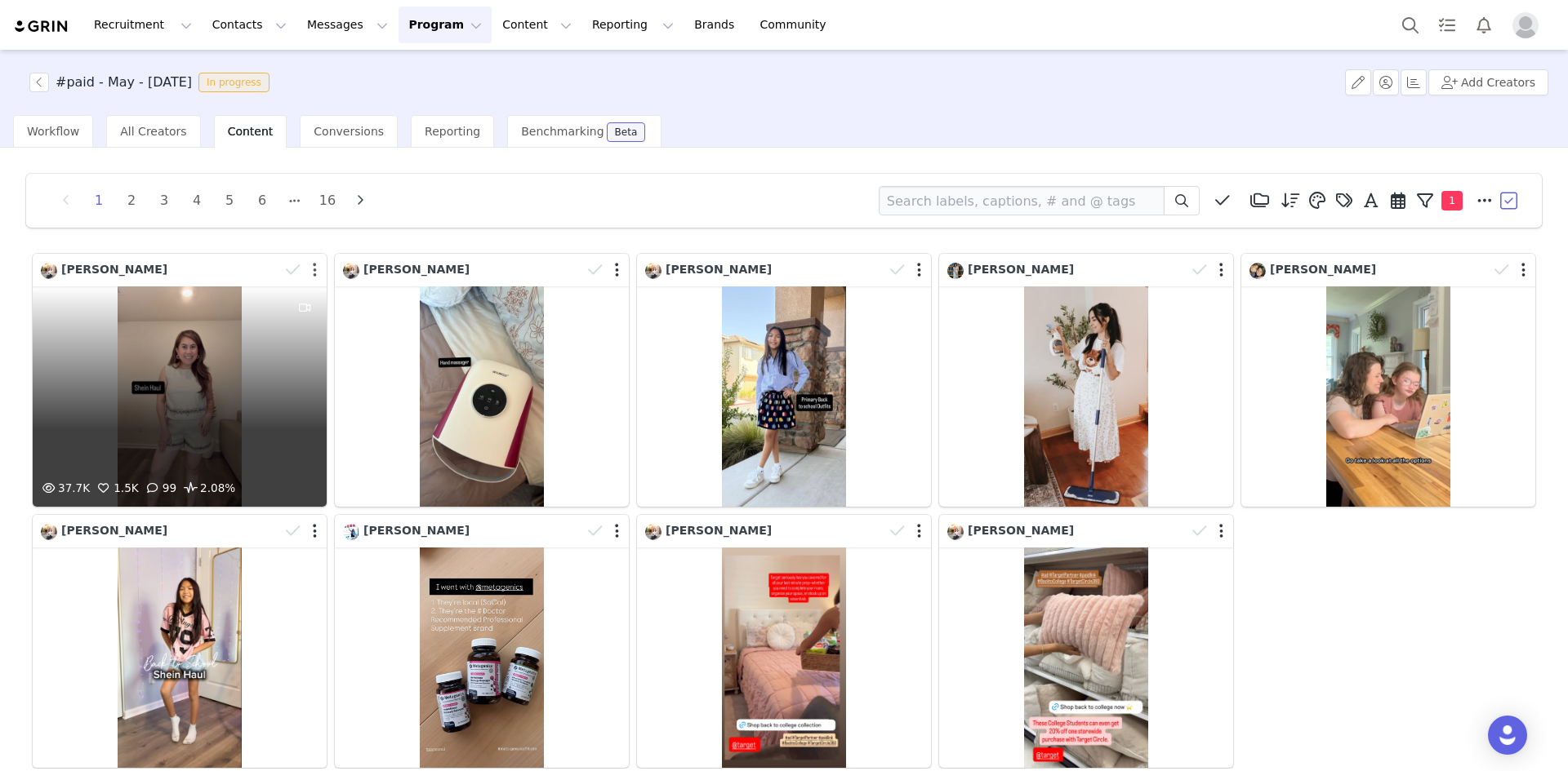
click at [313, 270] on button "button" at bounding box center [314, 271] width 4 height 17
click at [161, 333] on div "37.7K 1.5K 99 2.08%" at bounding box center [180, 397] width 294 height 221
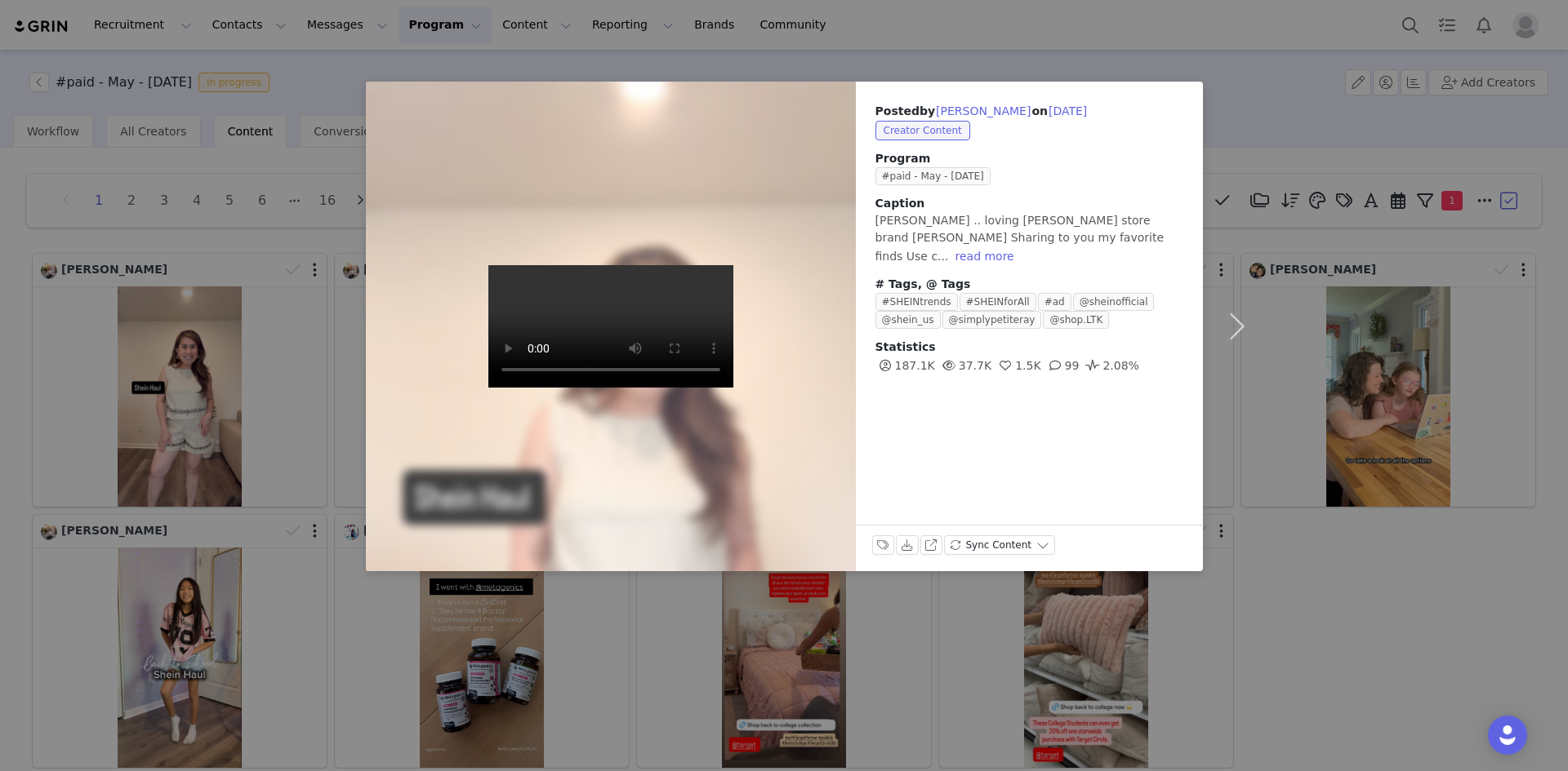
click at [283, 358] on div "Posted by [PERSON_NAME] on [DATE] Creator Content Program #paid - May - [DATE] …" at bounding box center [784, 385] width 1568 height 771
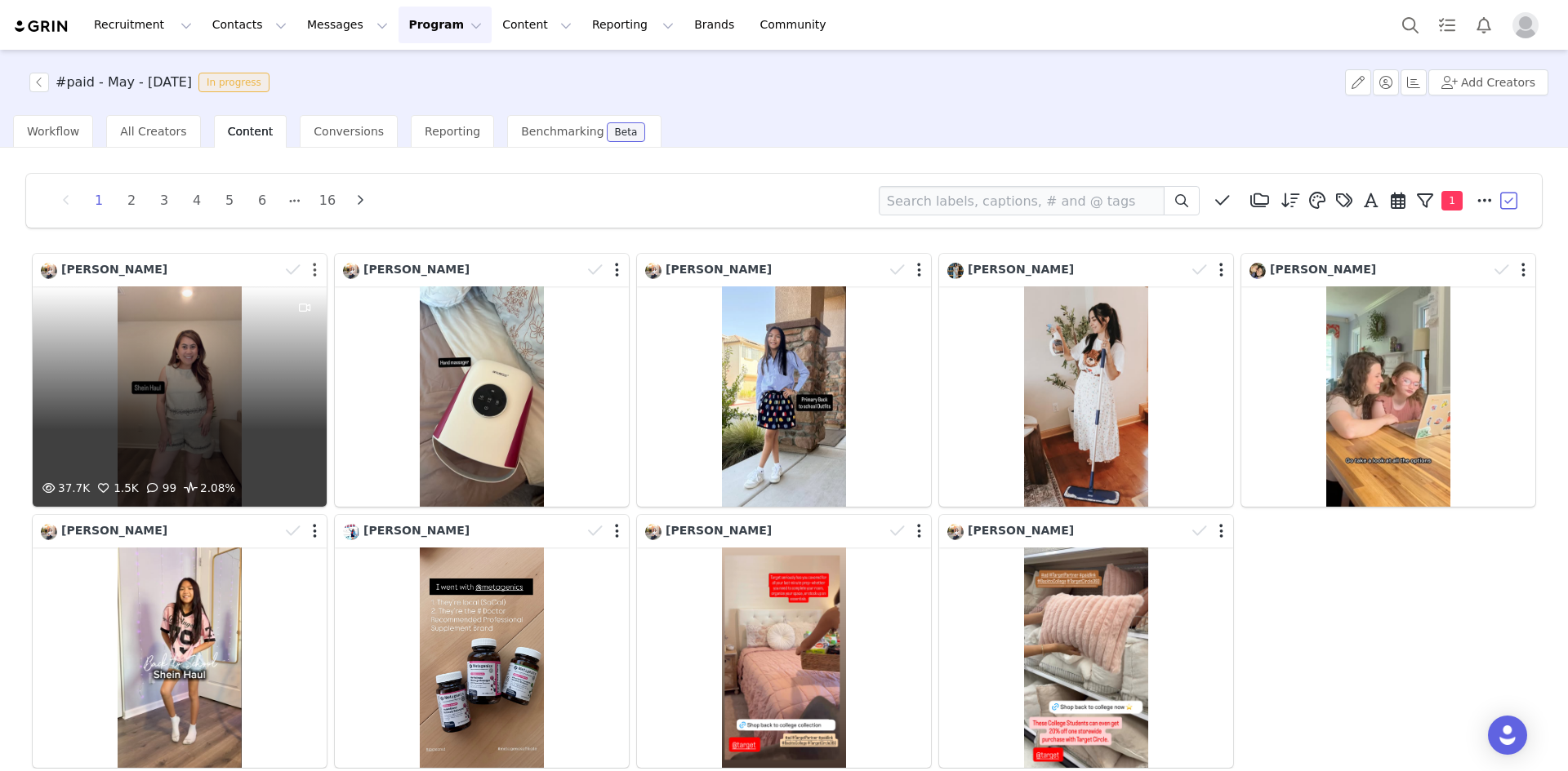
click at [313, 270] on button "button" at bounding box center [314, 271] width 4 height 17
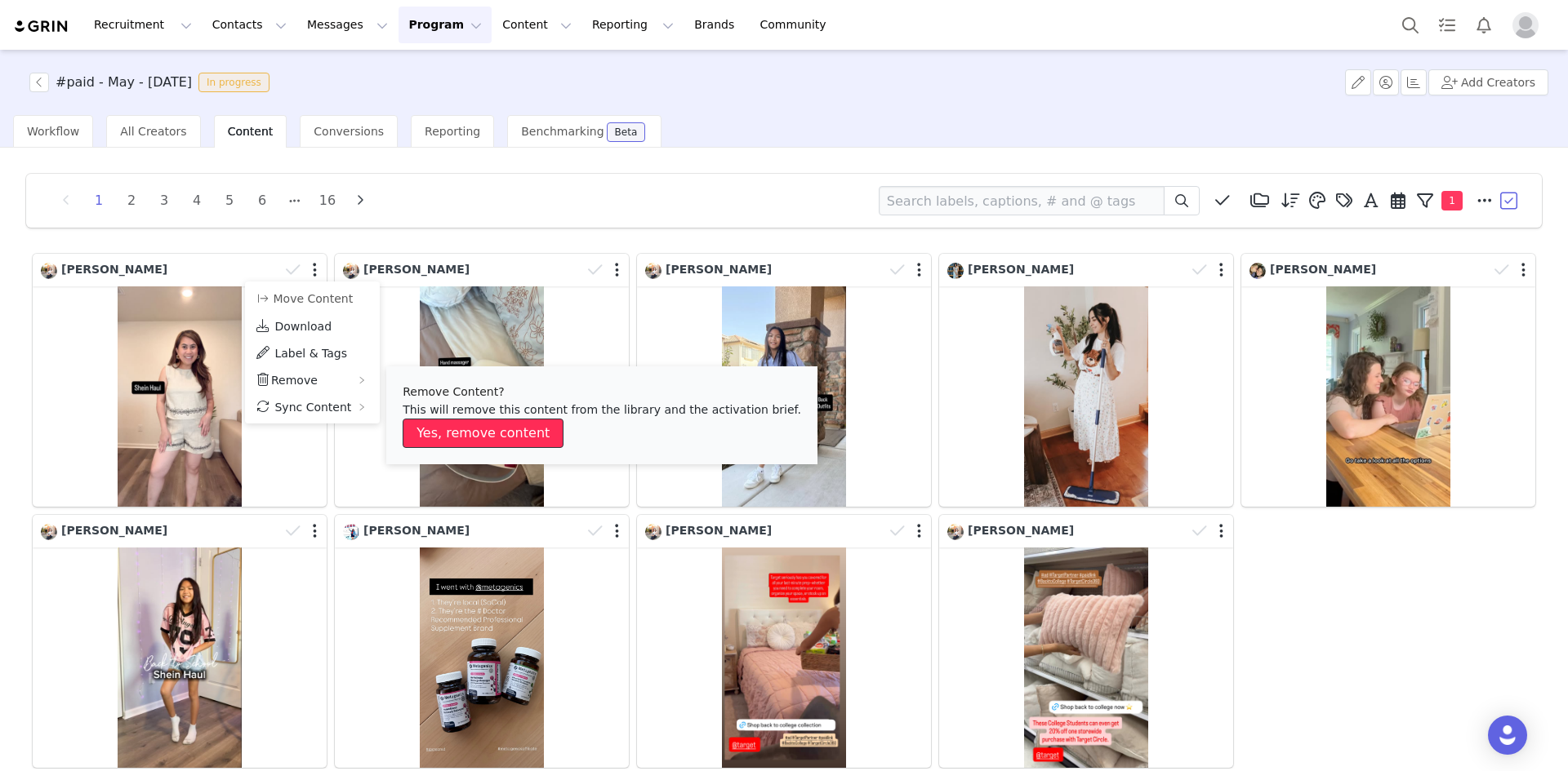
click at [453, 430] on button "Yes, remove content" at bounding box center [483, 433] width 160 height 29
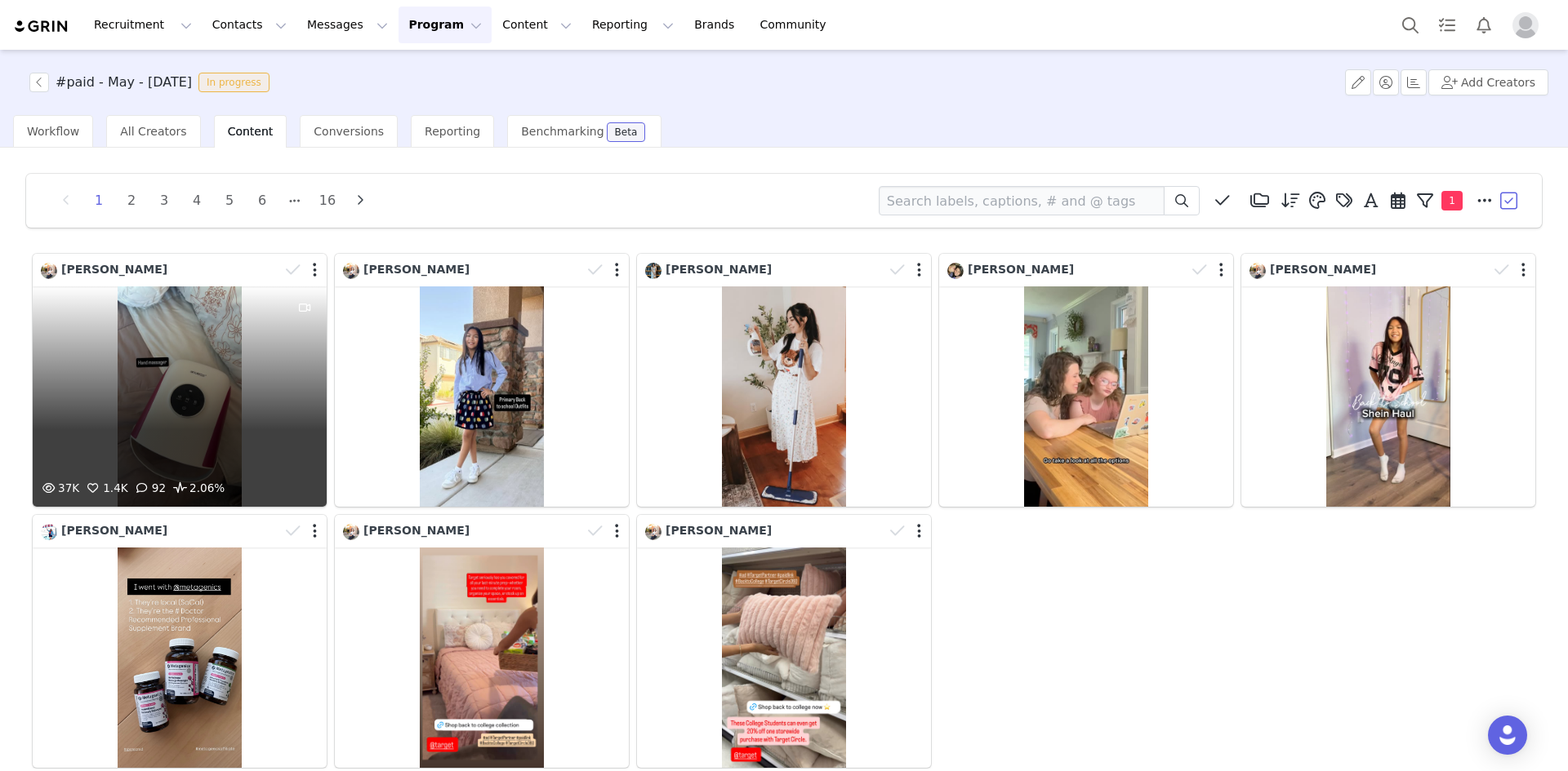
click at [181, 384] on div "37K 1.4K 92 2.06%" at bounding box center [180, 397] width 294 height 221
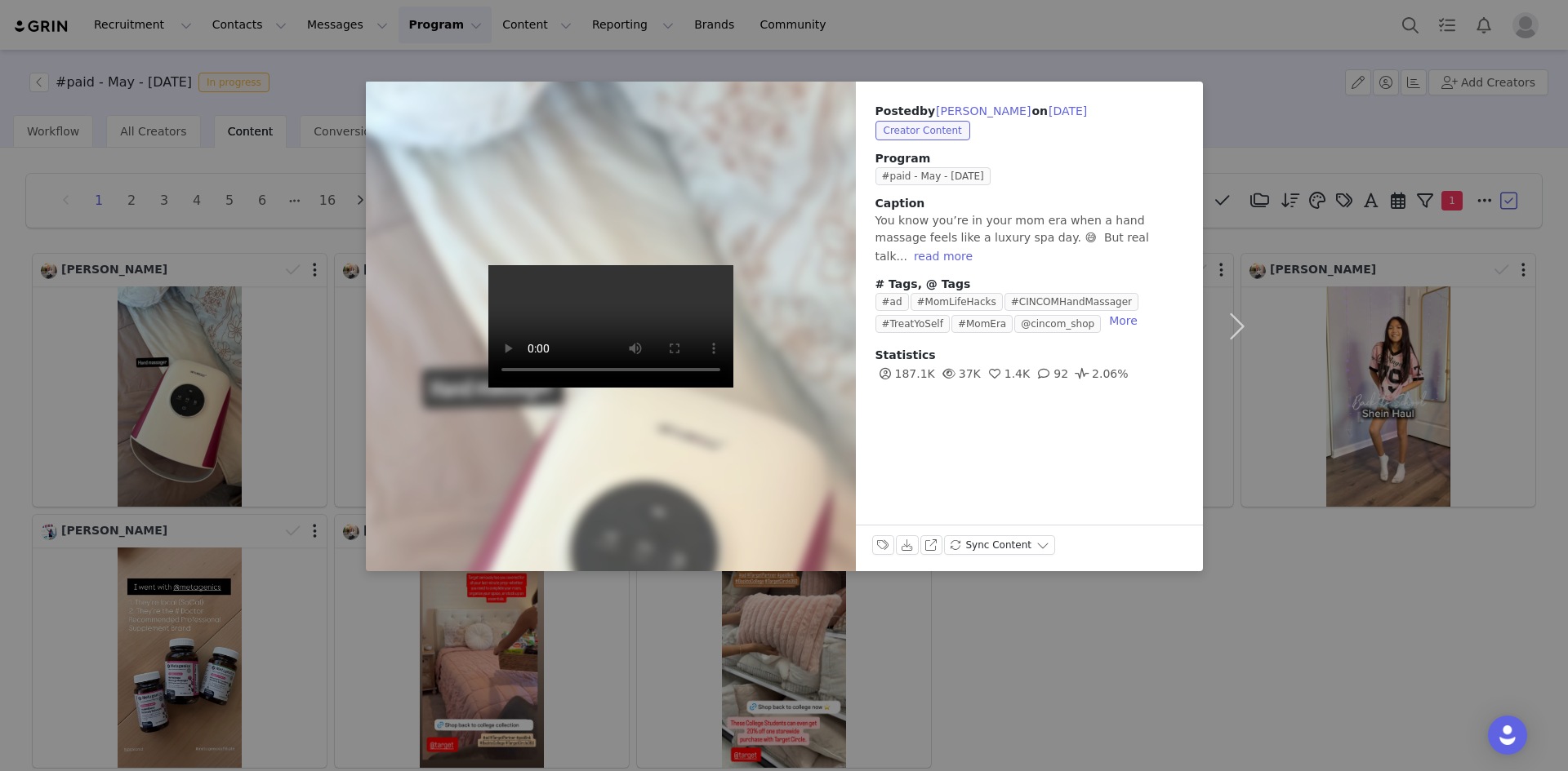
click at [241, 345] on div "Posted by [PERSON_NAME] on [DATE] Creator Content Program #paid - May - [DATE] …" at bounding box center [784, 385] width 1568 height 771
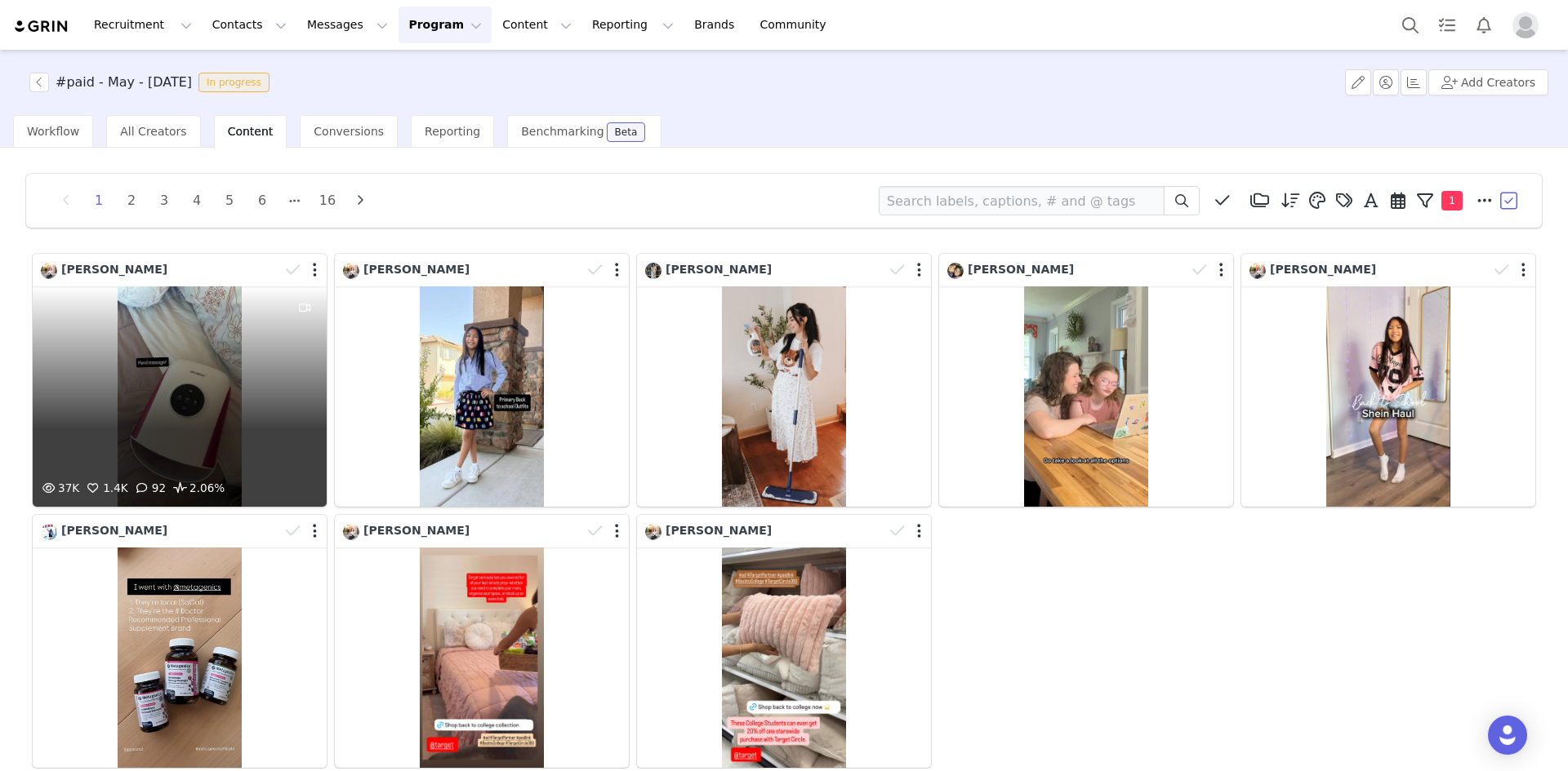
click at [317, 271] on div at bounding box center [303, 270] width 48 height 24
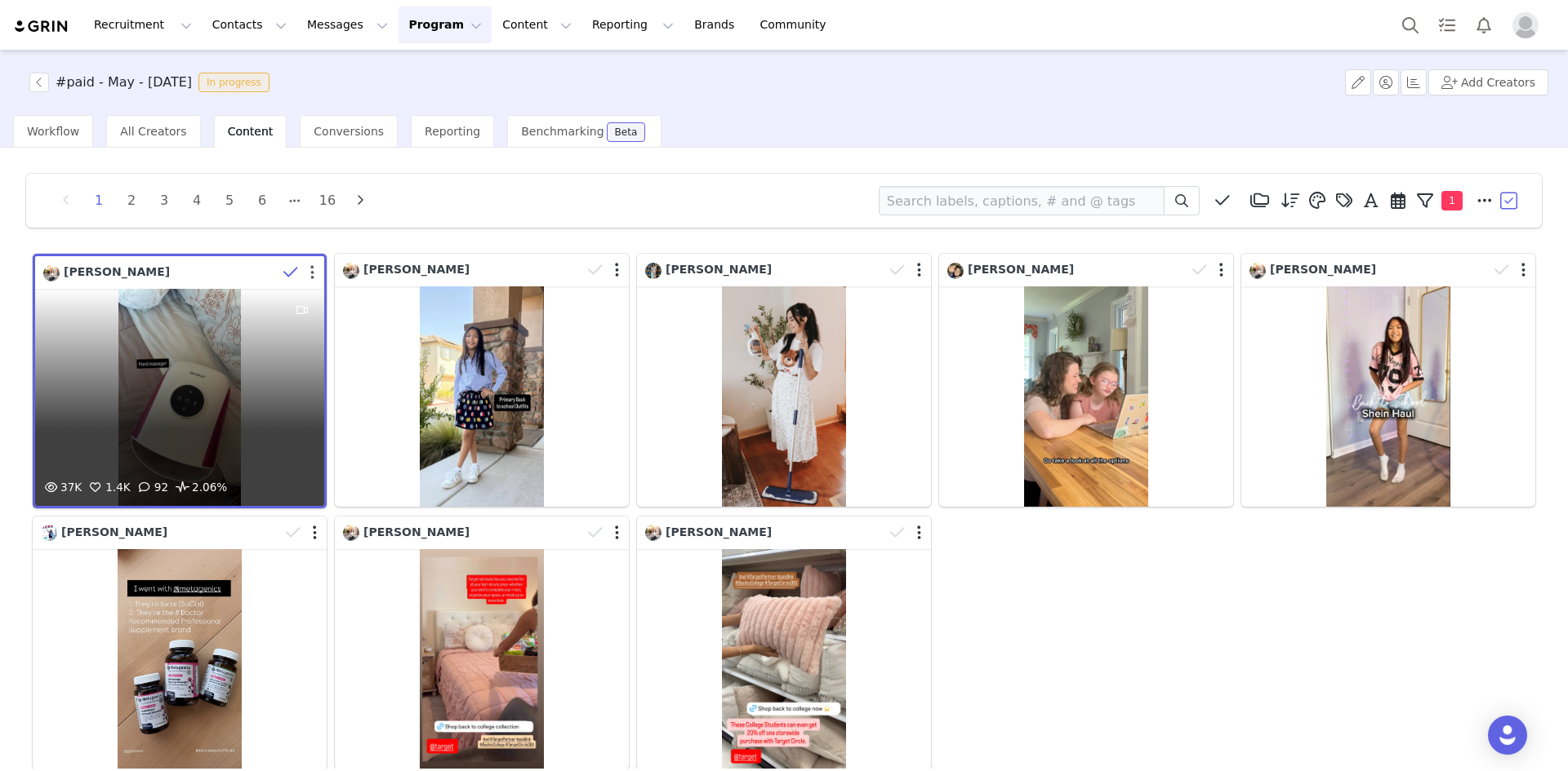
click at [310, 270] on button "button" at bounding box center [312, 273] width 4 height 17
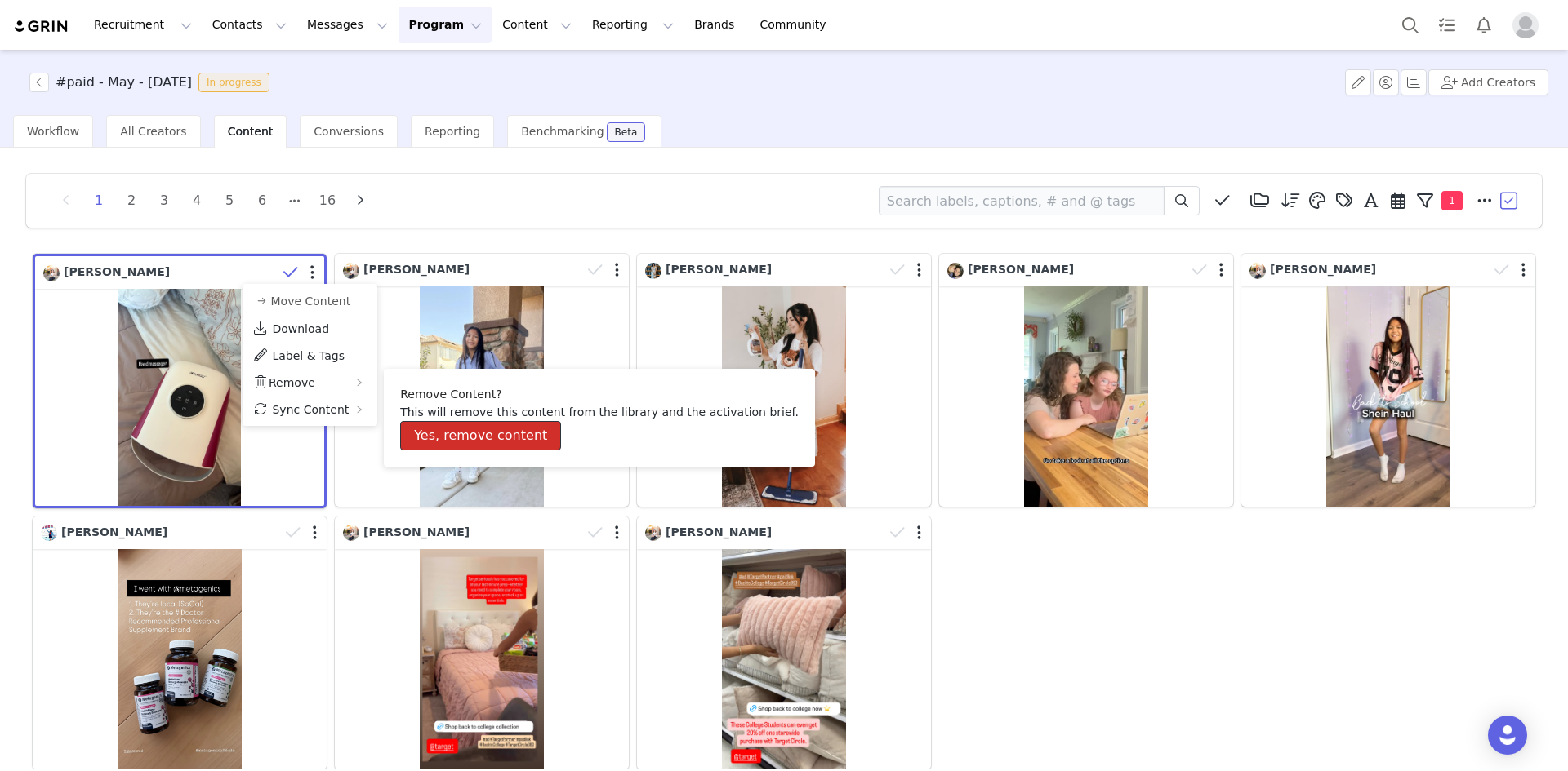
click at [455, 436] on button "Yes, remove content" at bounding box center [481, 435] width 160 height 29
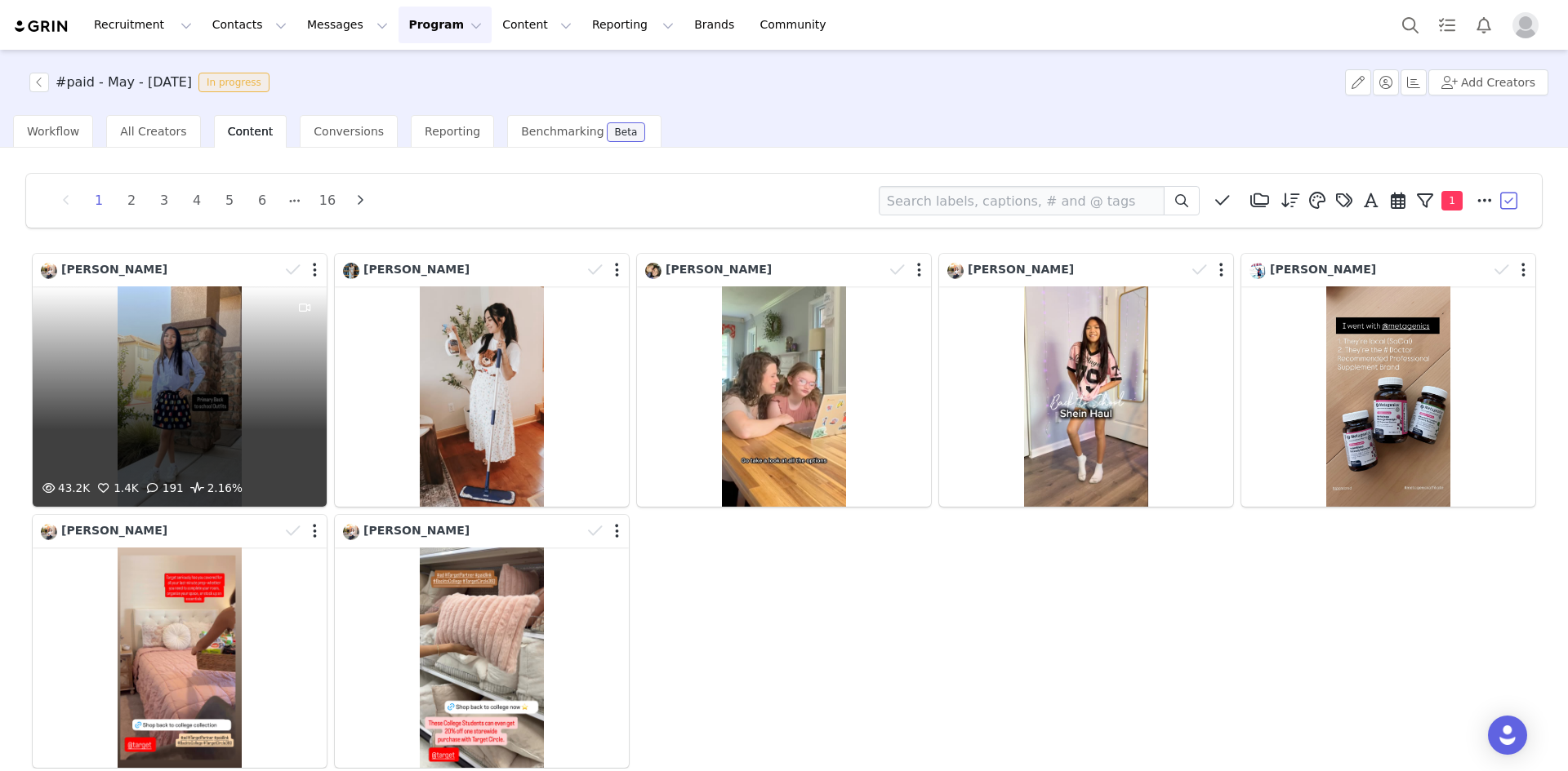
click at [196, 384] on div "43.2K 1.4K 191 2.16%" at bounding box center [180, 397] width 294 height 221
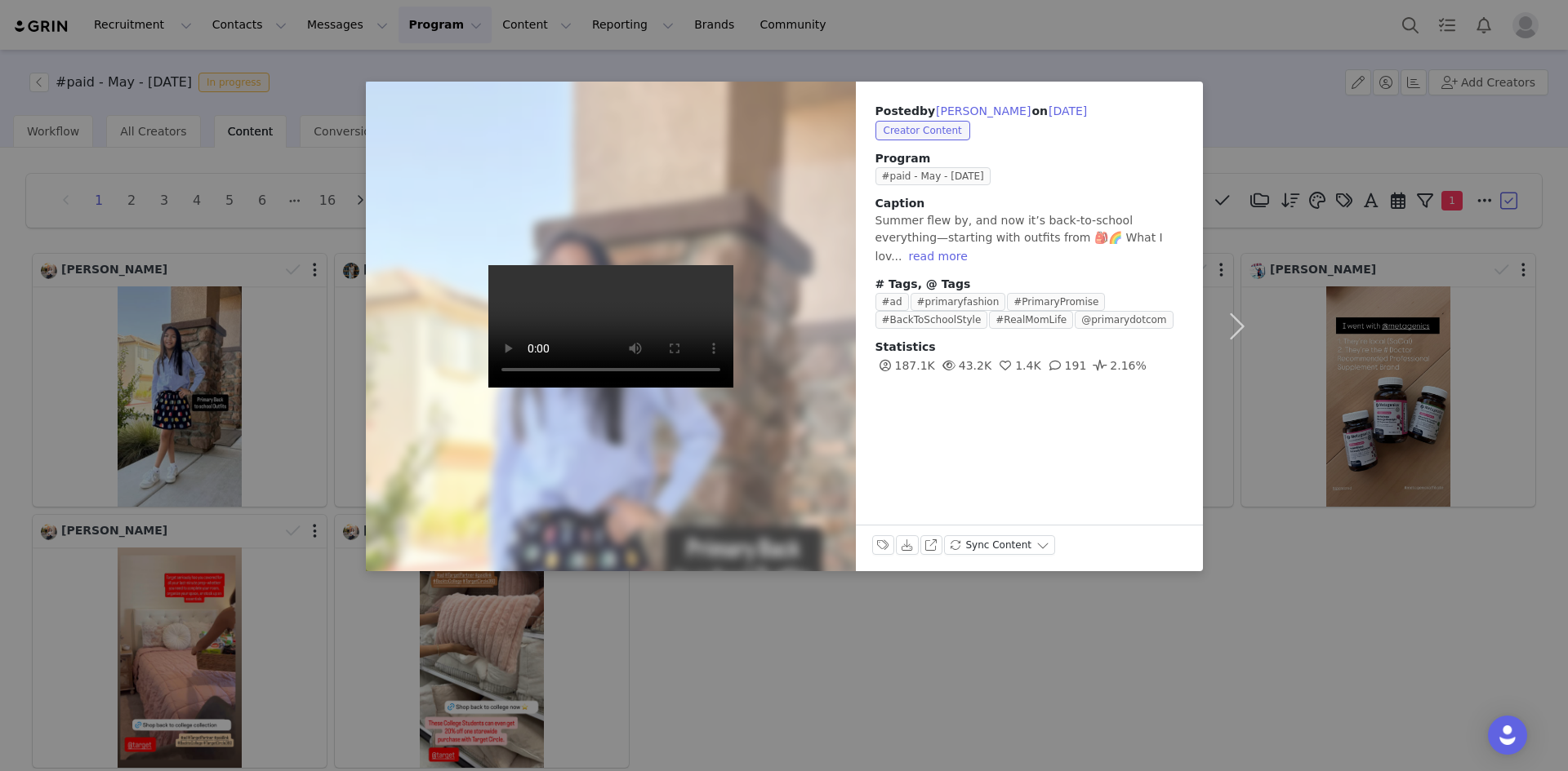
click at [215, 398] on div "Posted by [PERSON_NAME] on [DATE] Creator Content Program #paid - May - [DATE] …" at bounding box center [784, 385] width 1568 height 771
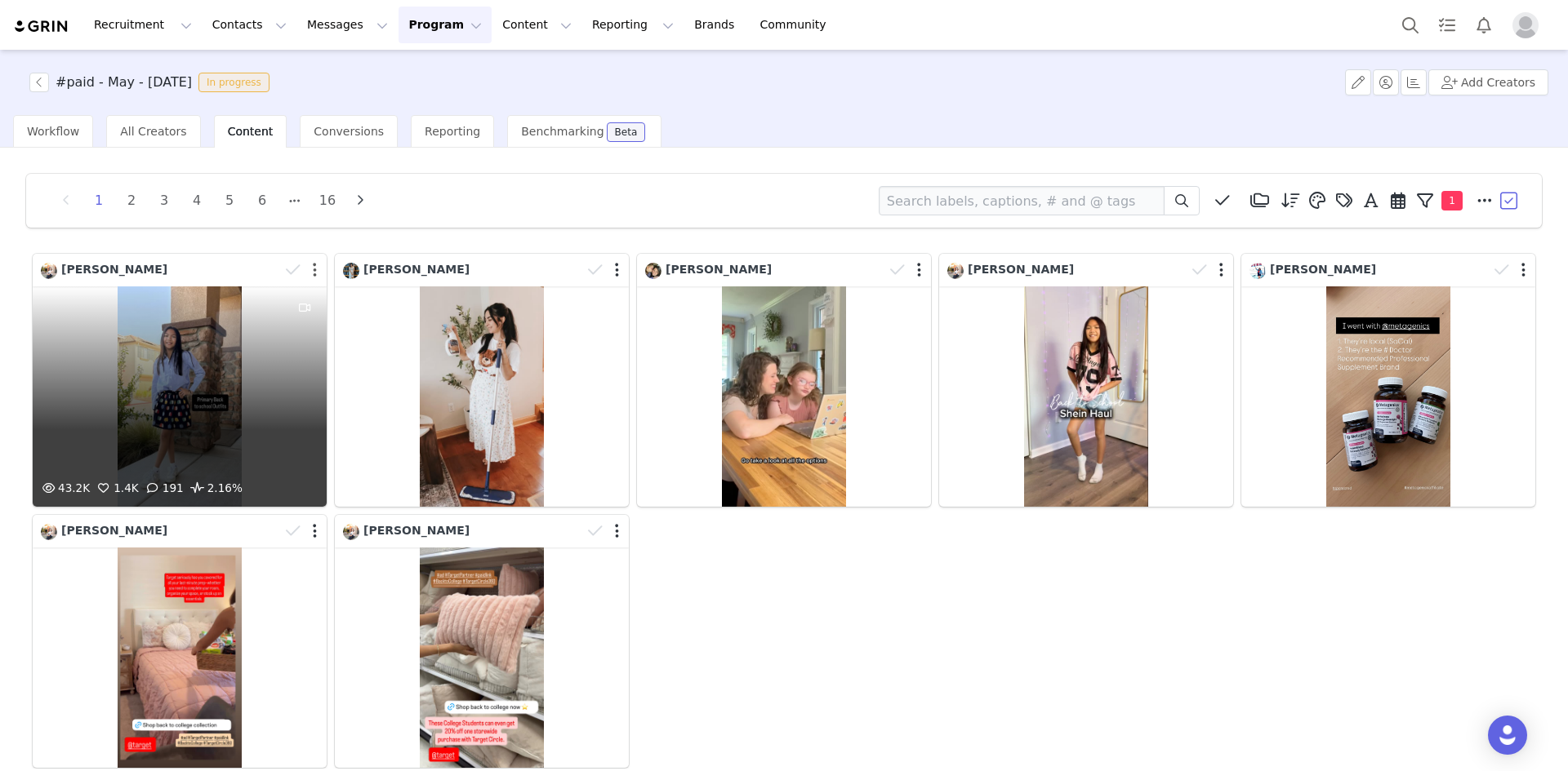
click at [313, 272] on button "button" at bounding box center [314, 271] width 4 height 17
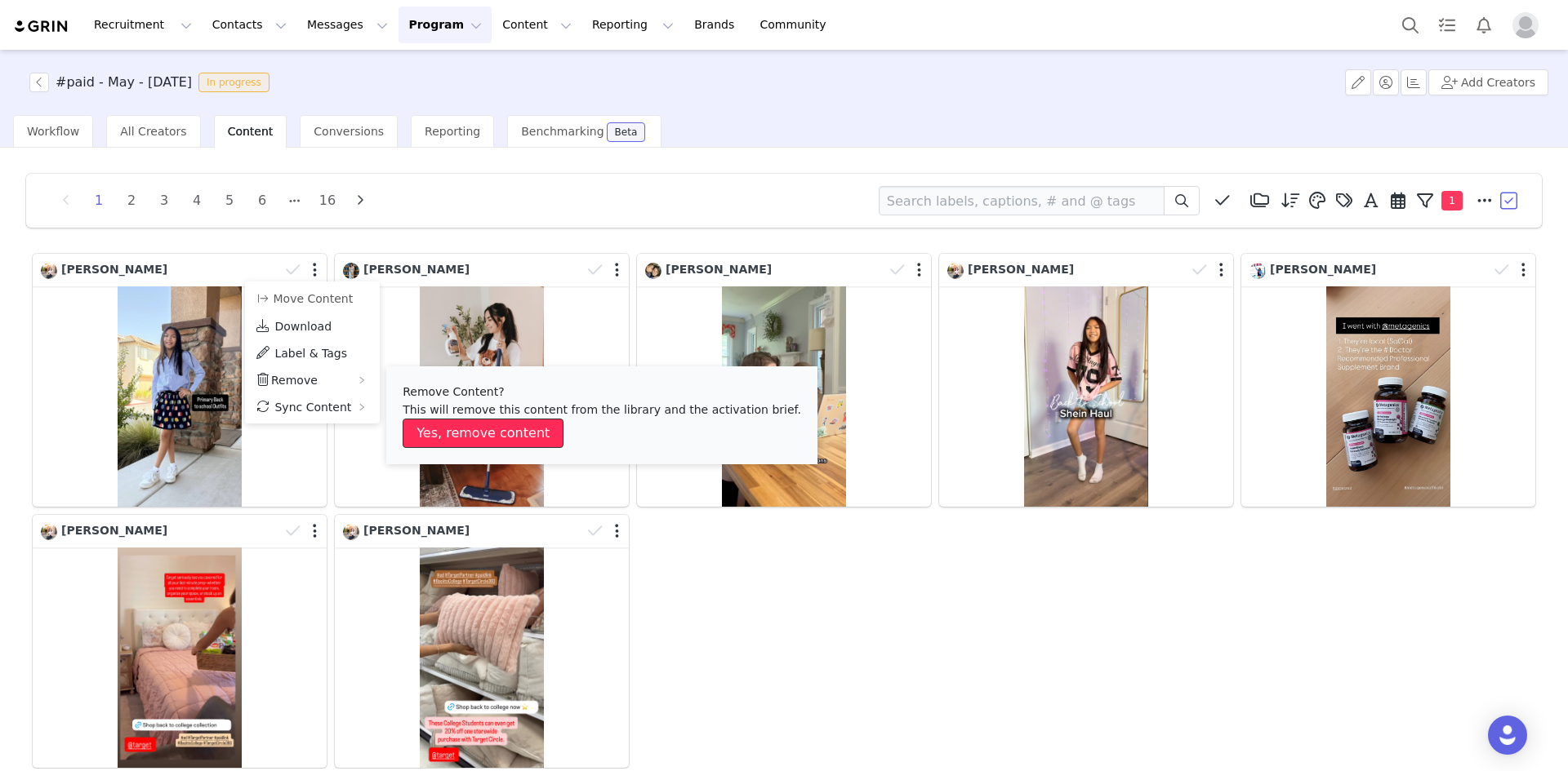
click at [466, 431] on button "Yes, remove content" at bounding box center [483, 433] width 160 height 29
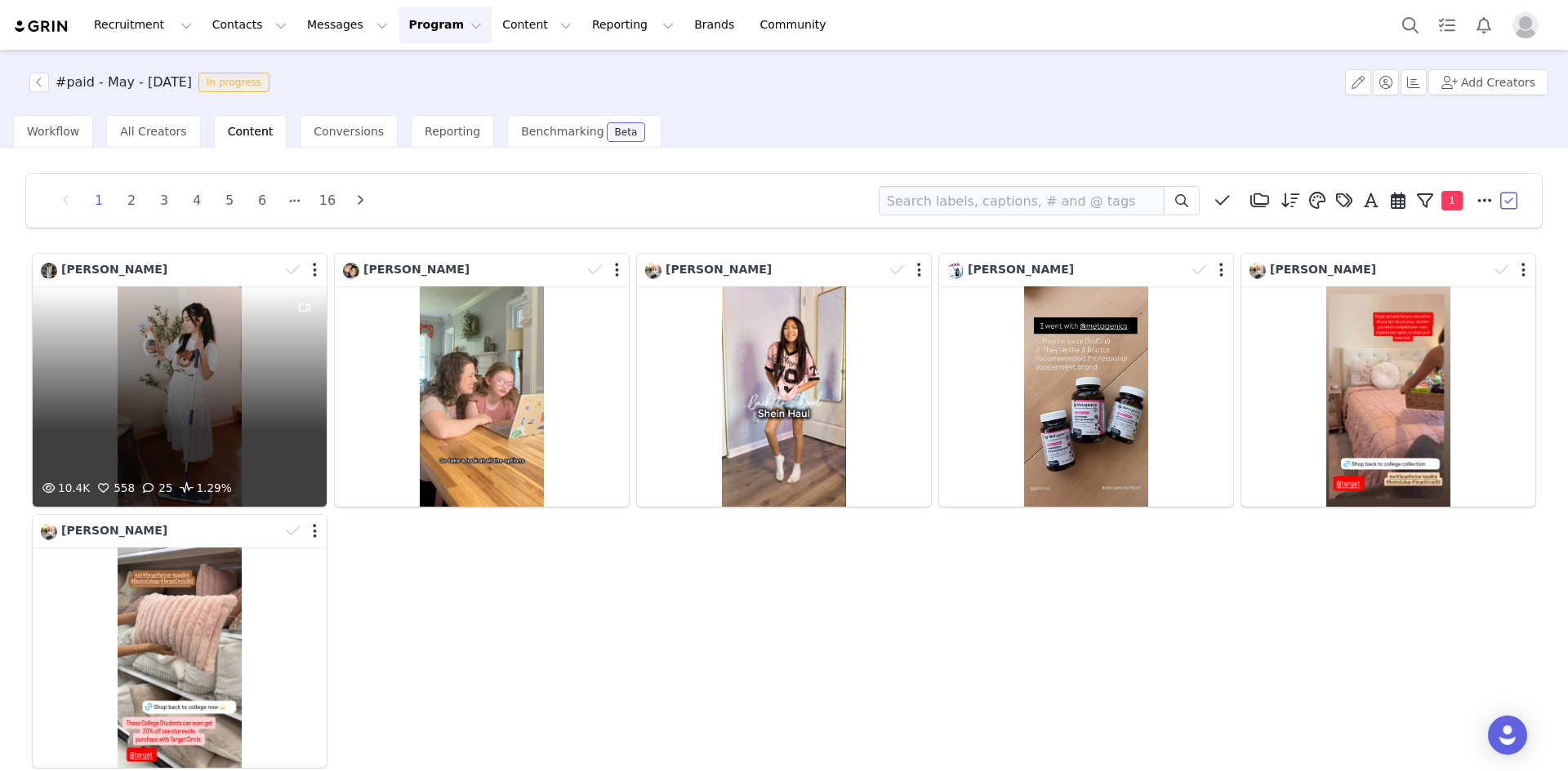
click at [191, 369] on div "10.4K 558 25 1.29%" at bounding box center [180, 397] width 294 height 221
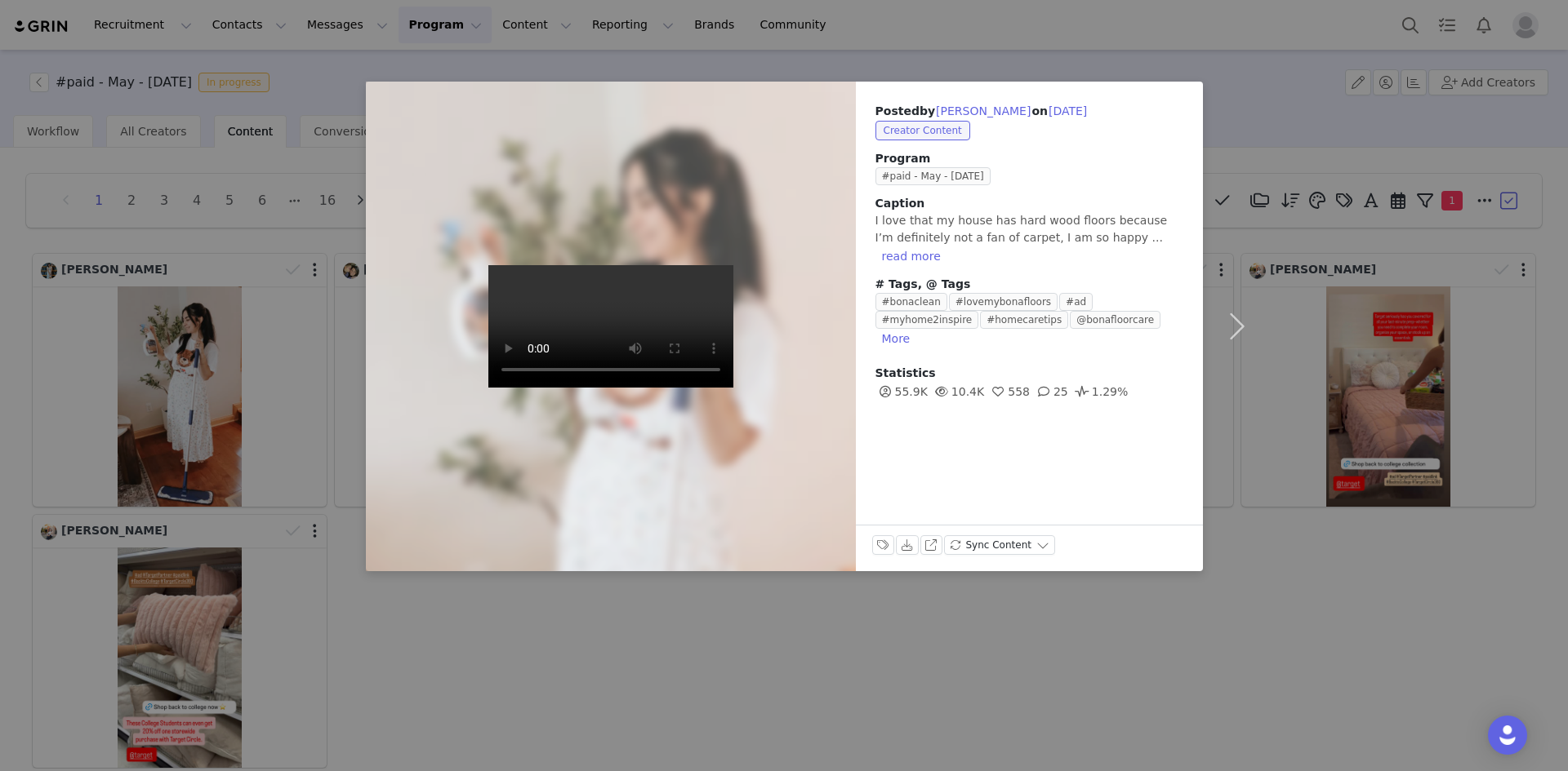
drag, startPoint x: 277, startPoint y: 374, endPoint x: 278, endPoint y: 363, distance: 11.0
click at [278, 374] on div "Posted by [PERSON_NAME] on [DATE] Creator Content Program #paid - May - [DATE] …" at bounding box center [784, 385] width 1568 height 771
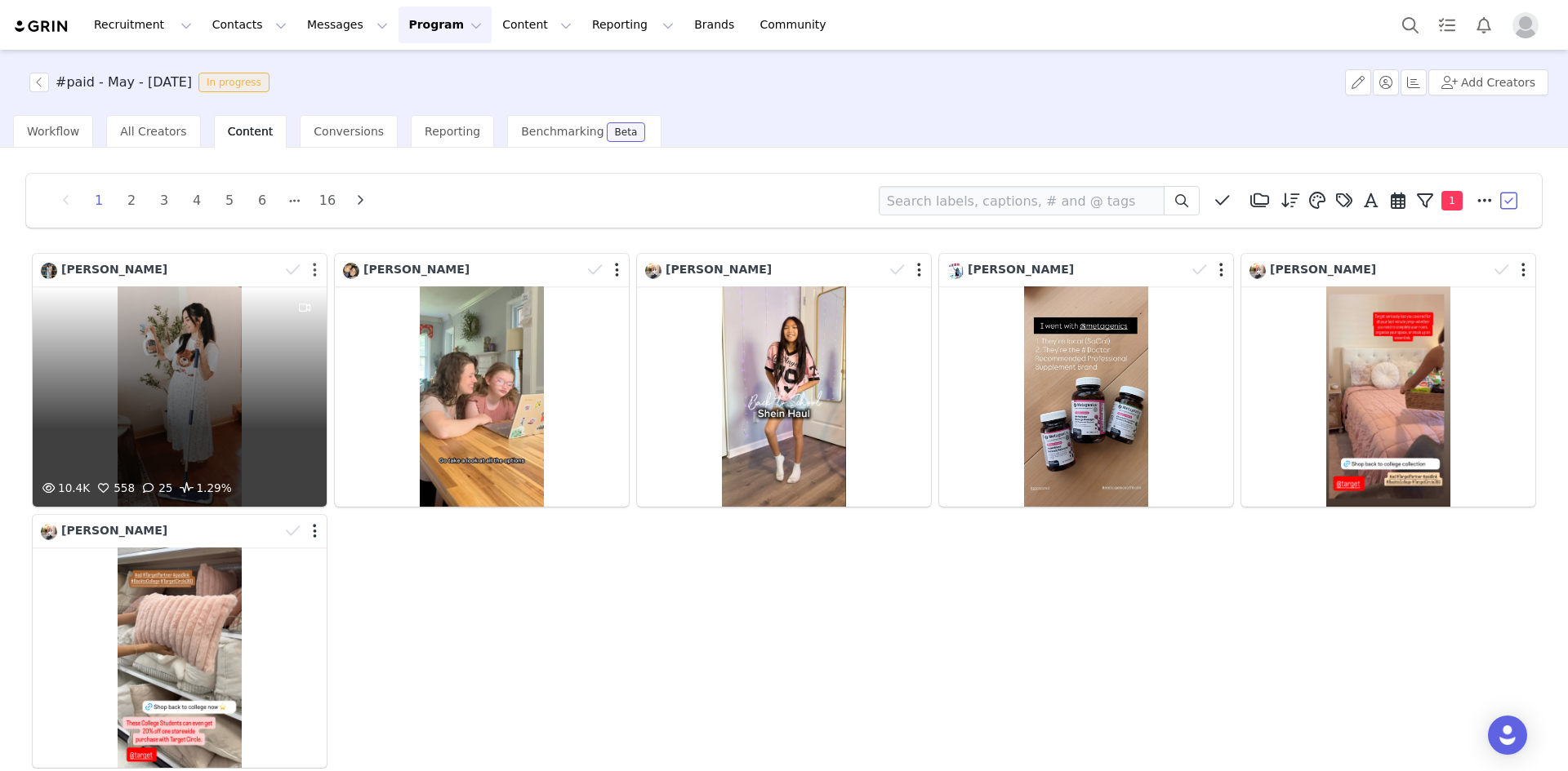
click at [313, 271] on button "button" at bounding box center [314, 271] width 4 height 17
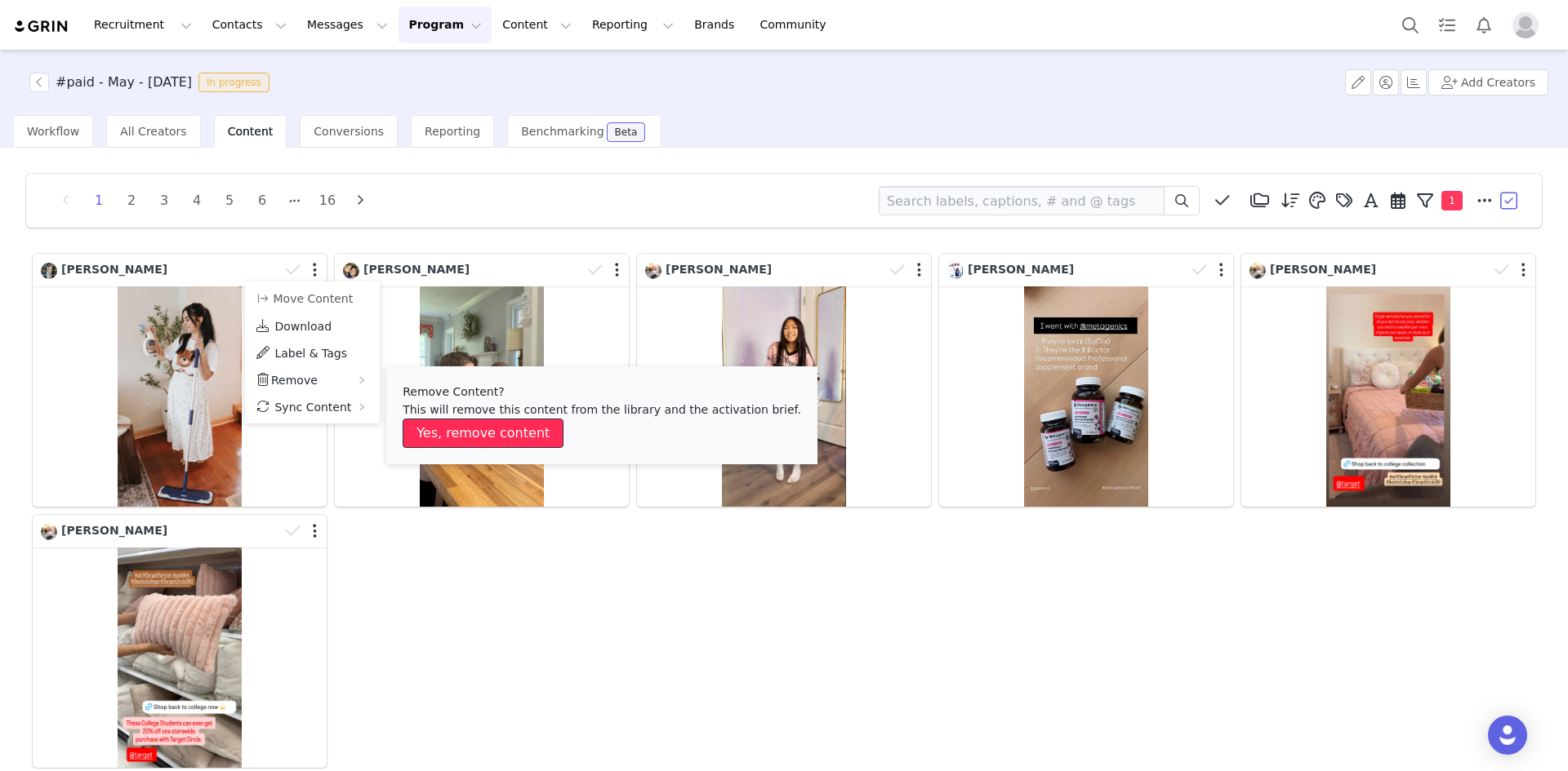
click at [462, 425] on button "Yes, remove content" at bounding box center [483, 433] width 160 height 29
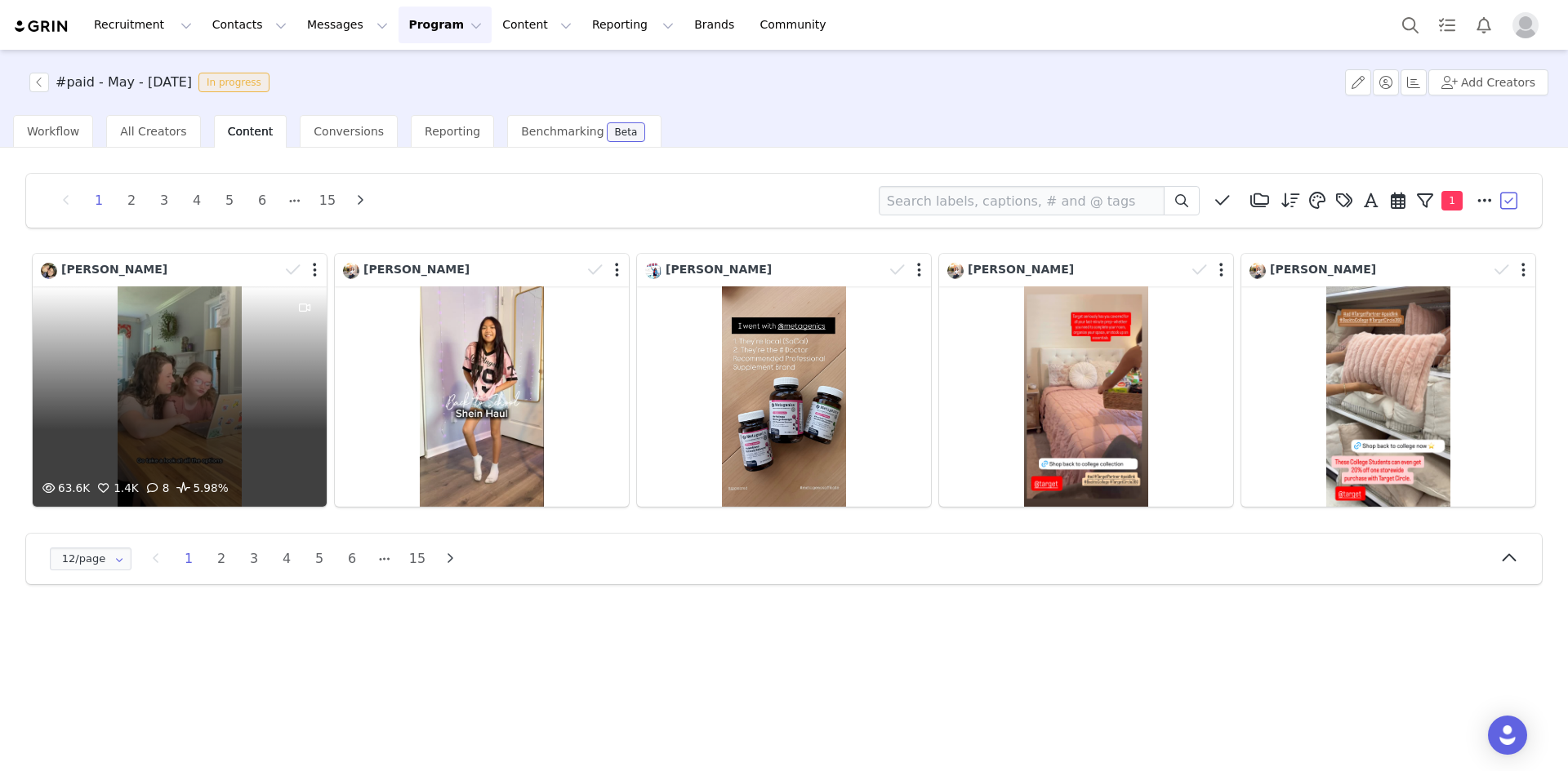
click at [285, 369] on div at bounding box center [304, 383] width 44 height 193
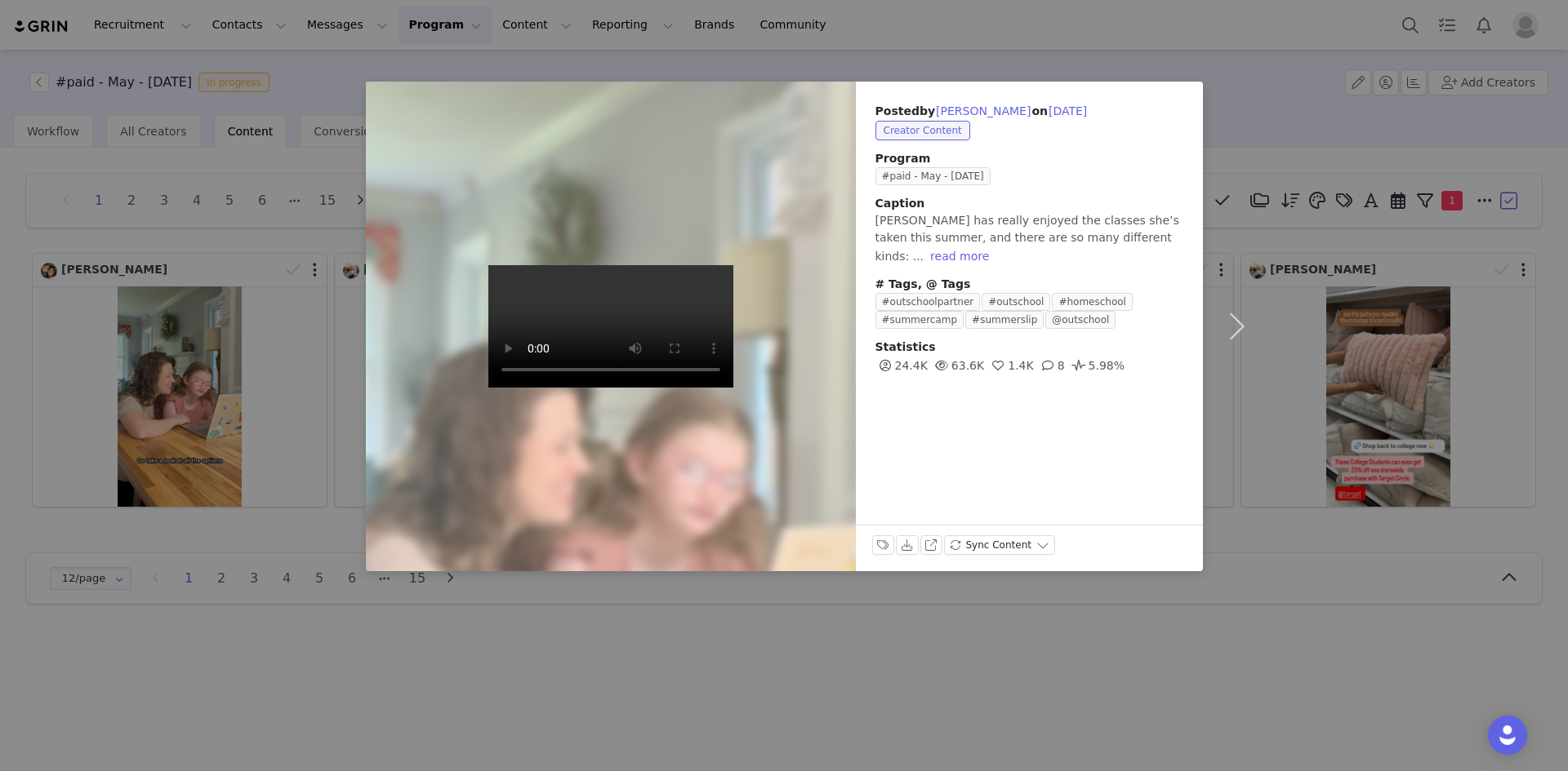
click at [272, 329] on div "Posted by [PERSON_NAME] on [DATE] Creator Content Program #paid - May - [DATE] …" at bounding box center [784, 385] width 1568 height 771
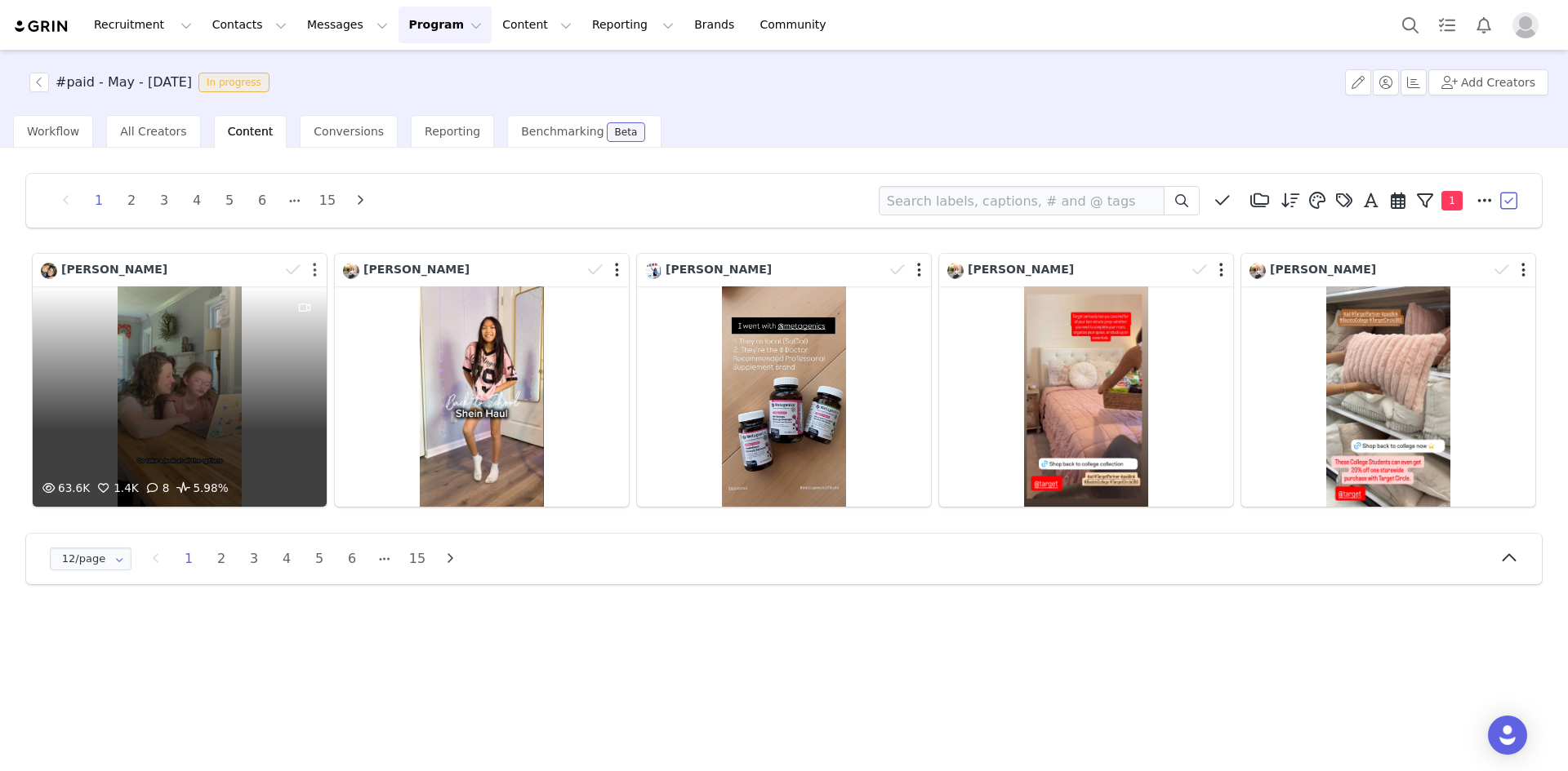
click at [316, 276] on button "button" at bounding box center [314, 271] width 4 height 17
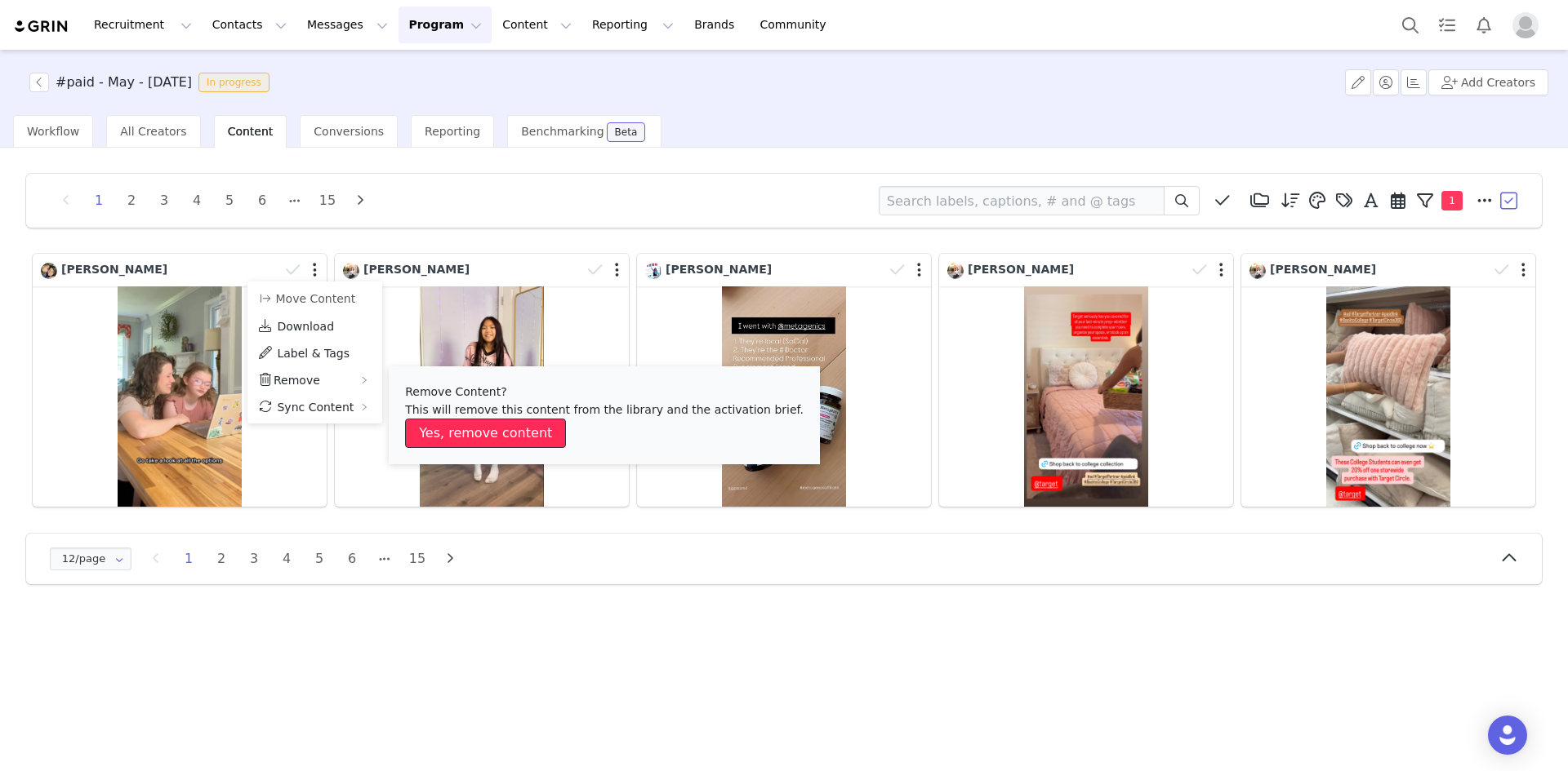
click at [468, 429] on button "Yes, remove content" at bounding box center [486, 433] width 160 height 29
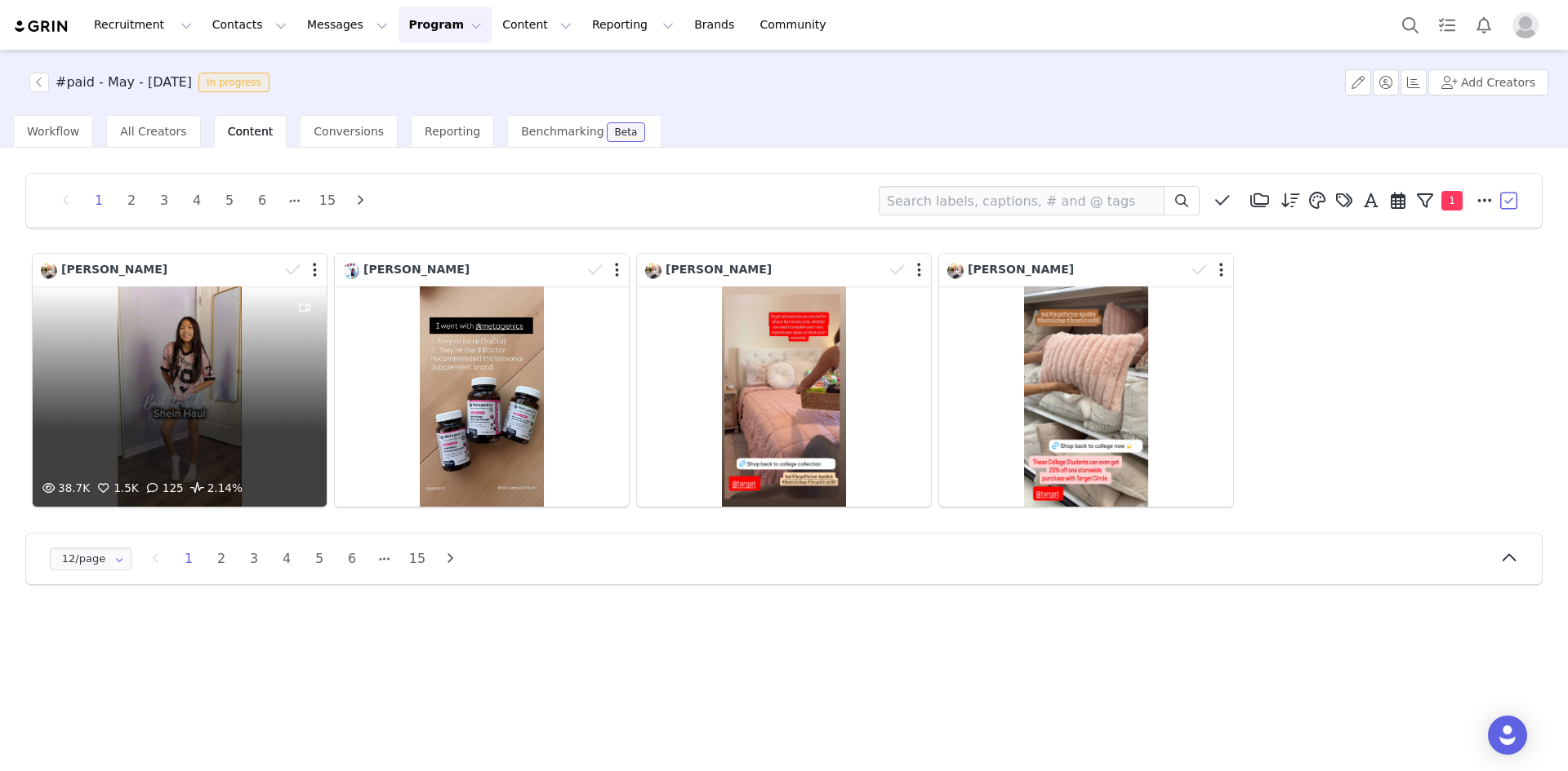
click at [145, 358] on div "38.7K 1.5K 125 2.14%" at bounding box center [180, 397] width 294 height 221
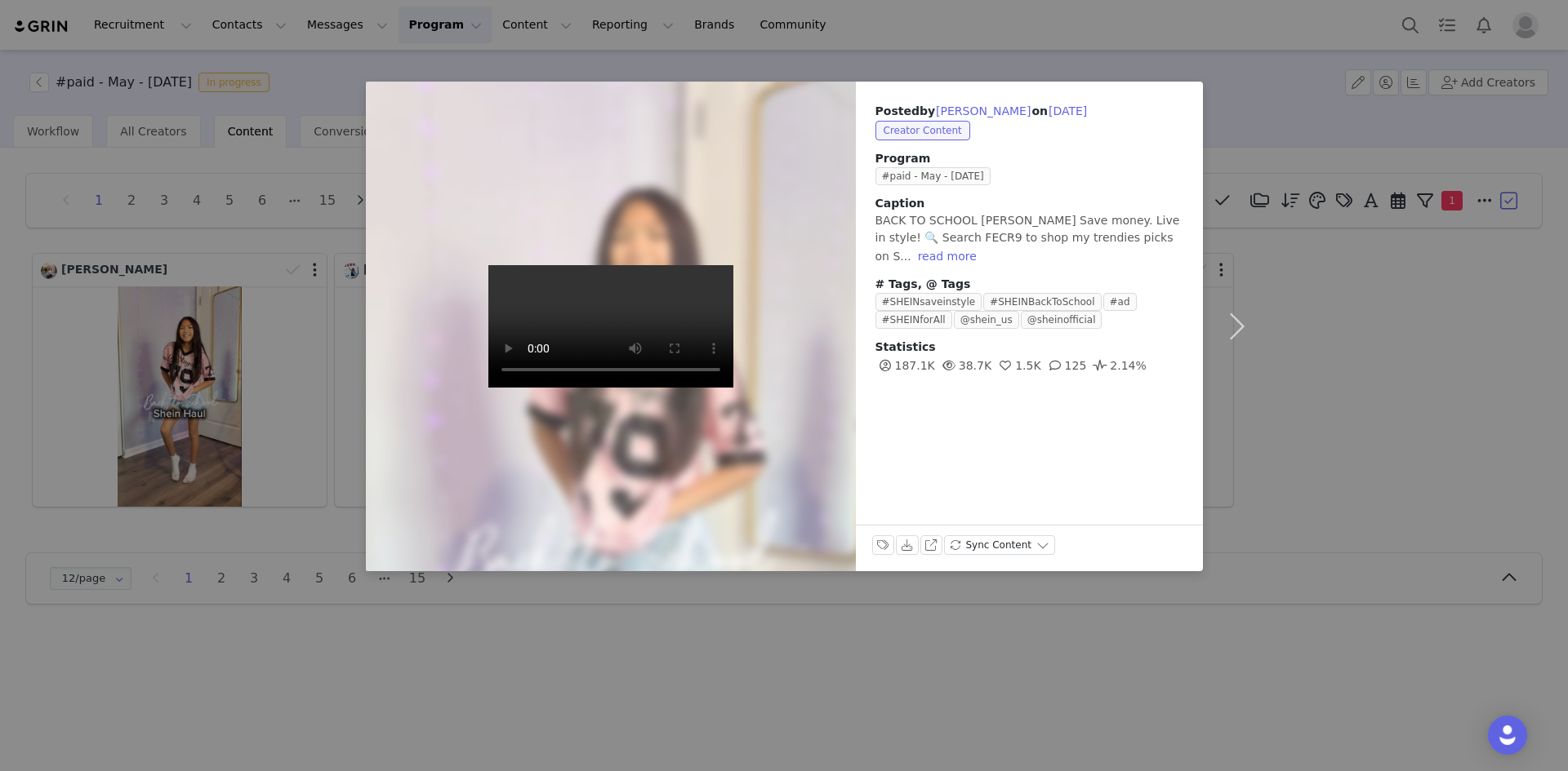
click at [262, 262] on div "Posted by [PERSON_NAME] on [DATE] Creator Content Program #paid - May - [DATE] …" at bounding box center [784, 385] width 1568 height 771
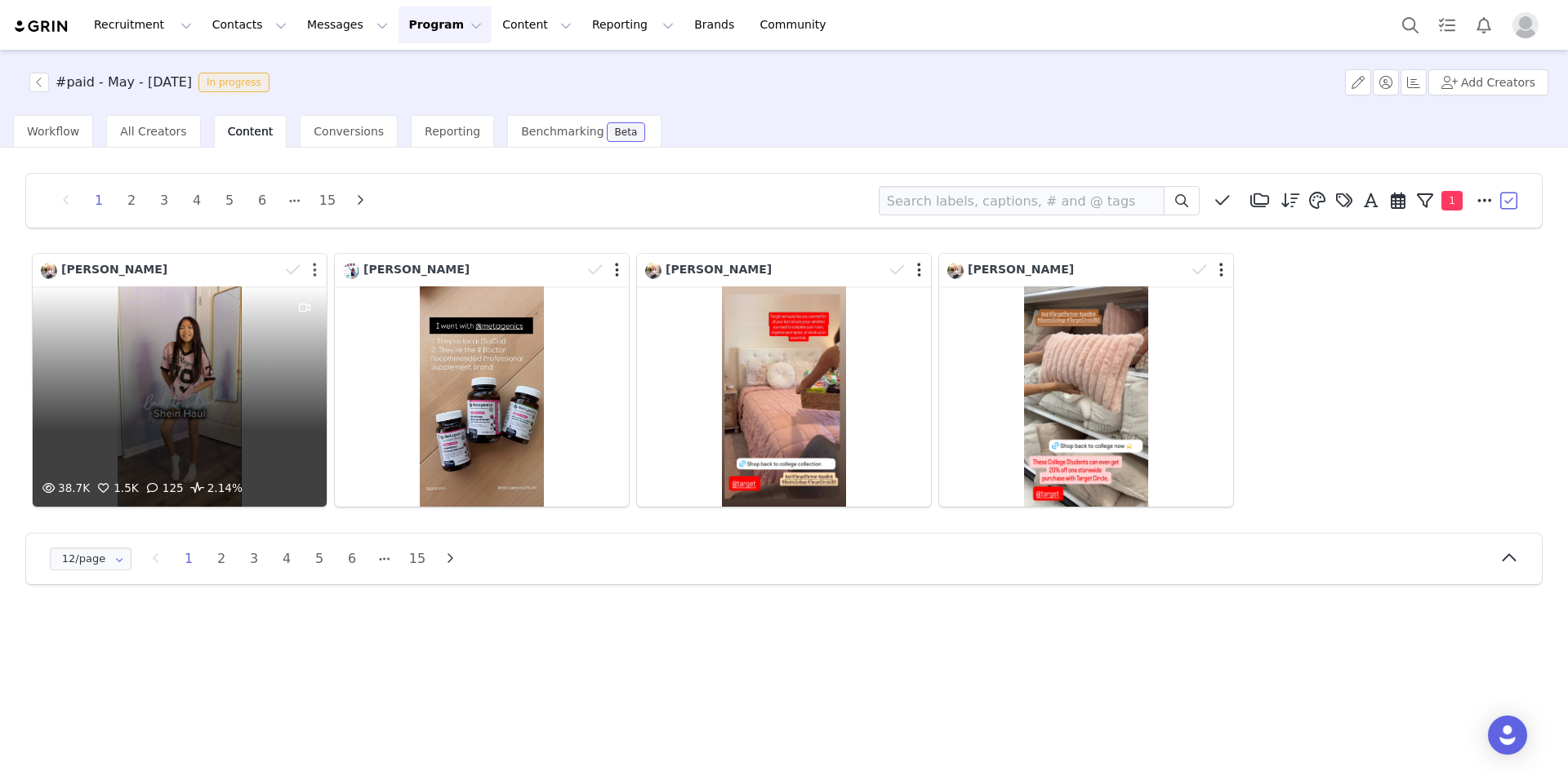
click at [316, 269] on button "button" at bounding box center [314, 271] width 4 height 17
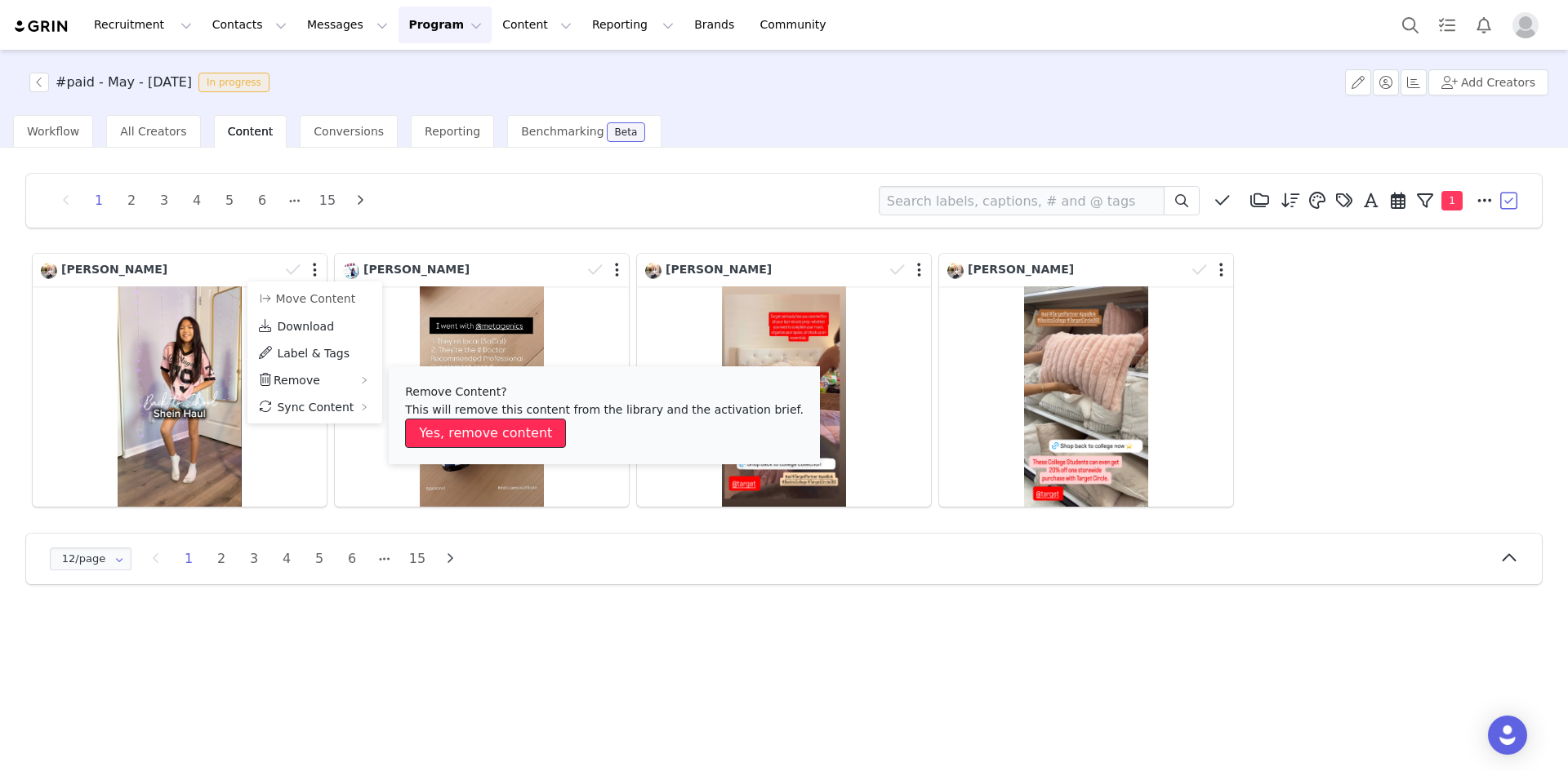
click at [471, 436] on button "Yes, remove content" at bounding box center [486, 433] width 160 height 29
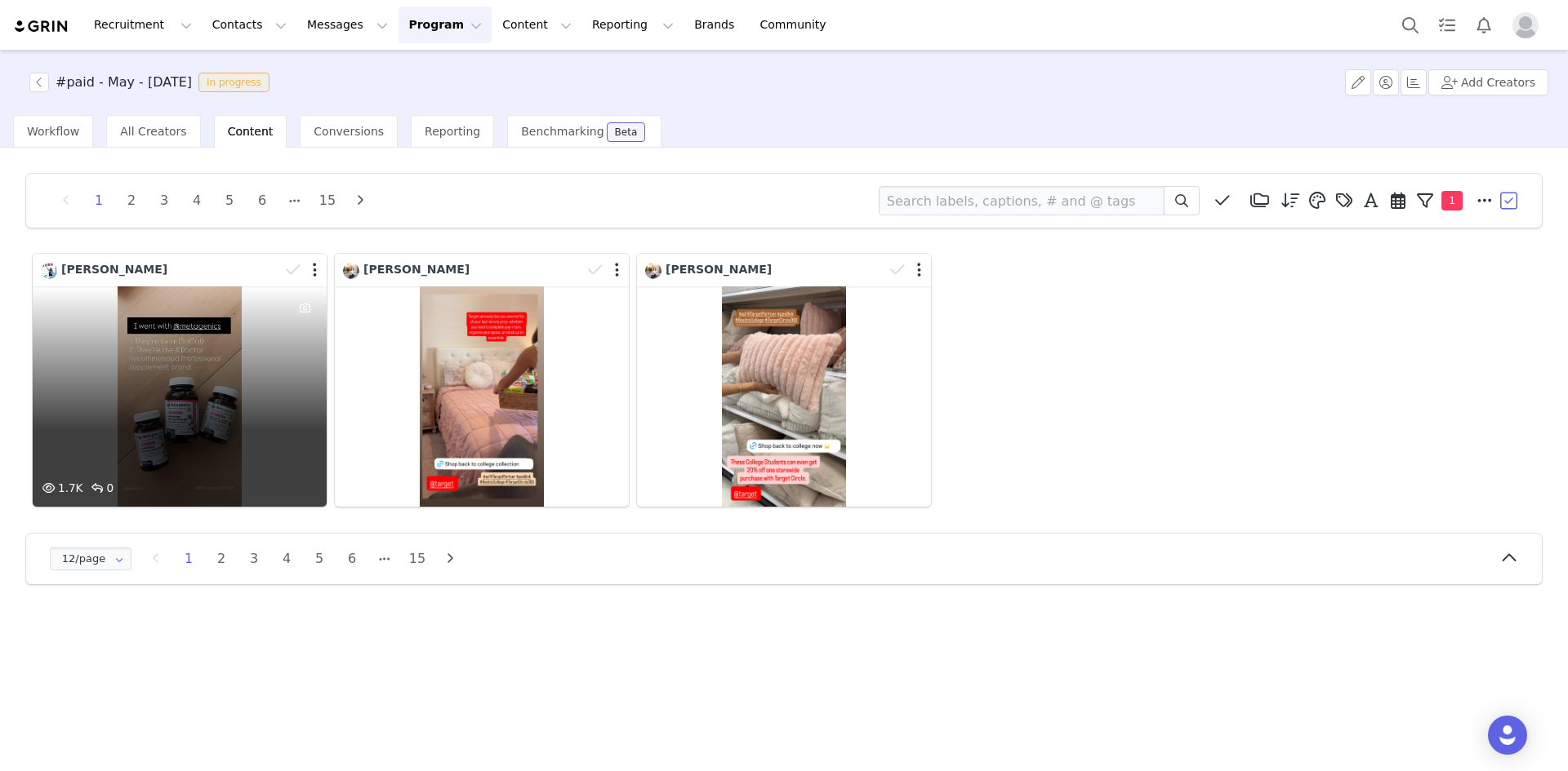
click at [272, 355] on div "1.7K 0" at bounding box center [180, 397] width 294 height 221
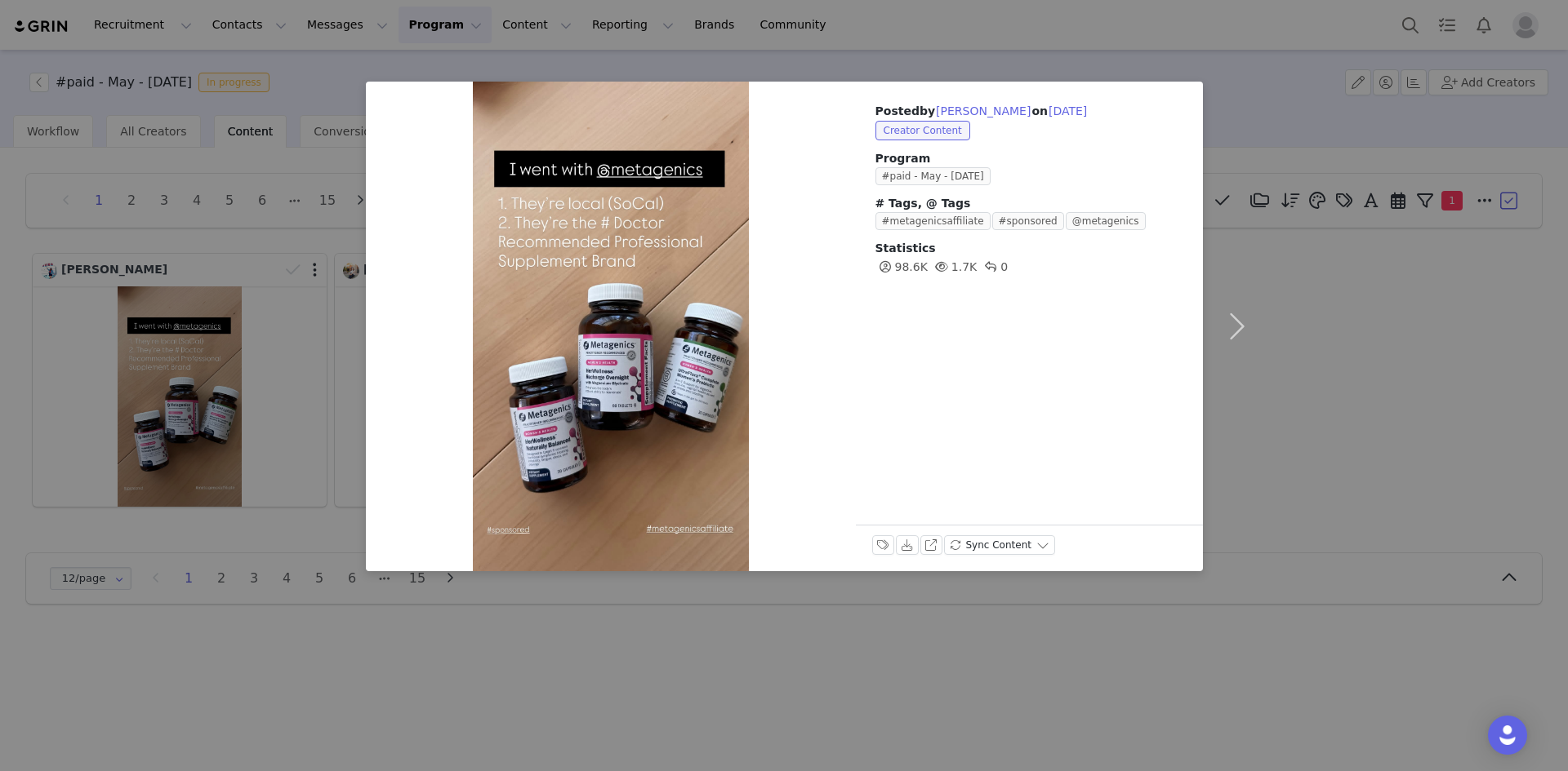
click at [272, 355] on div "Posted by [PERSON_NAME] on [DATE] Creator Content Program #paid - May - [DATE] …" at bounding box center [784, 385] width 1568 height 771
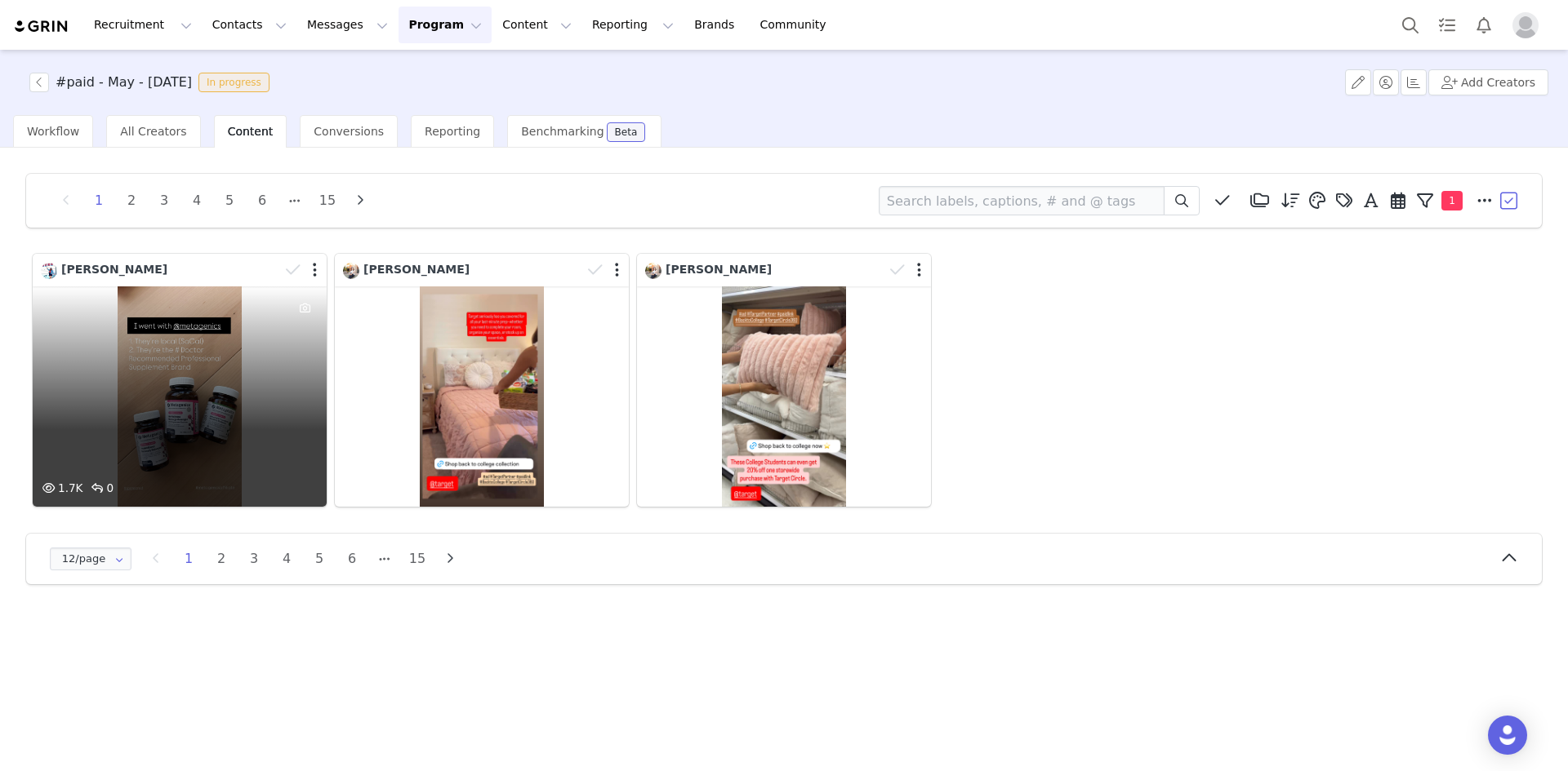
click at [309, 270] on div at bounding box center [303, 270] width 48 height 24
click at [313, 270] on button "button" at bounding box center [312, 273] width 4 height 17
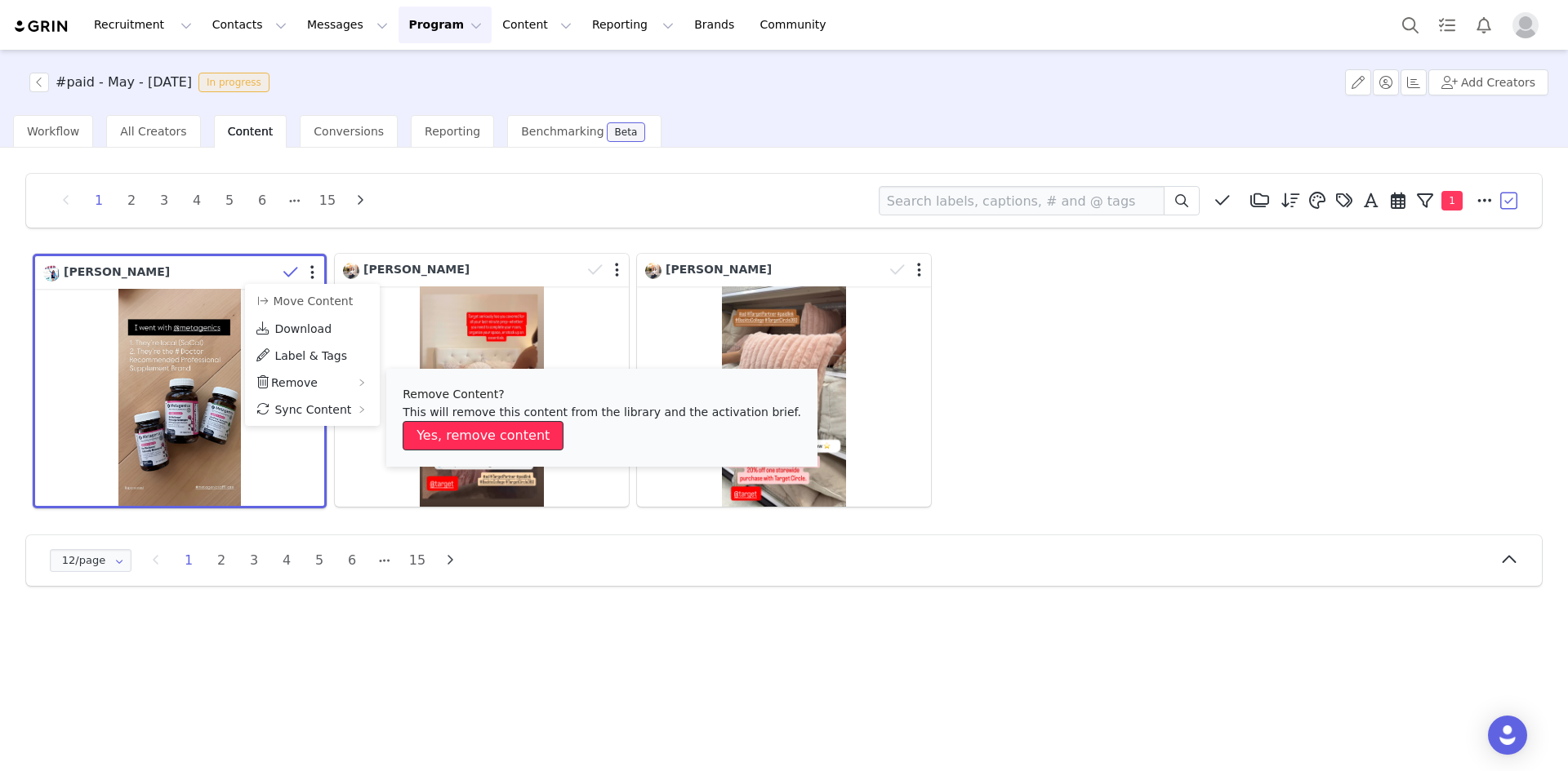
click at [442, 433] on button "Yes, remove content" at bounding box center [483, 435] width 160 height 29
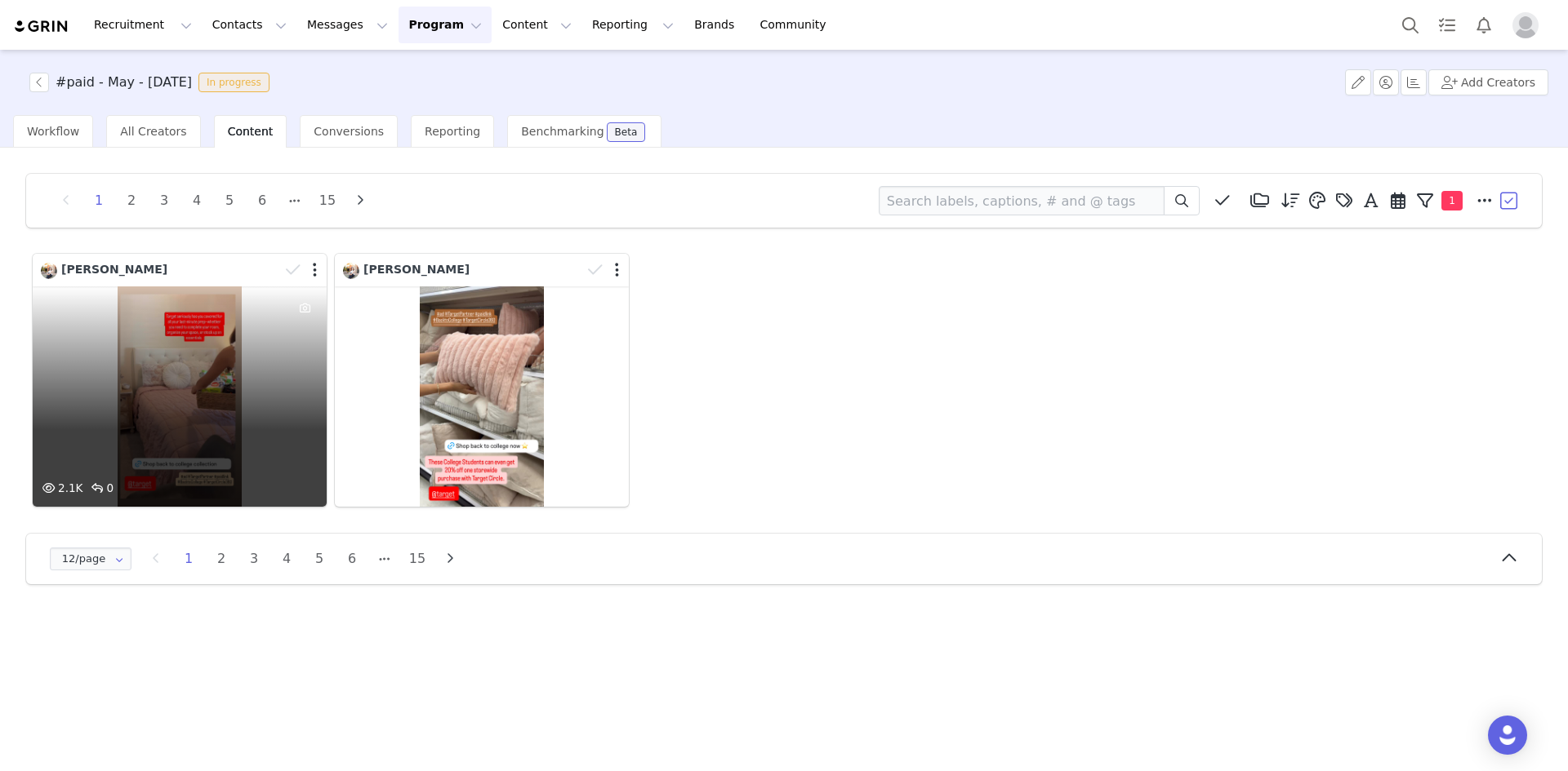
click at [206, 386] on div "2.1K 0" at bounding box center [180, 397] width 294 height 221
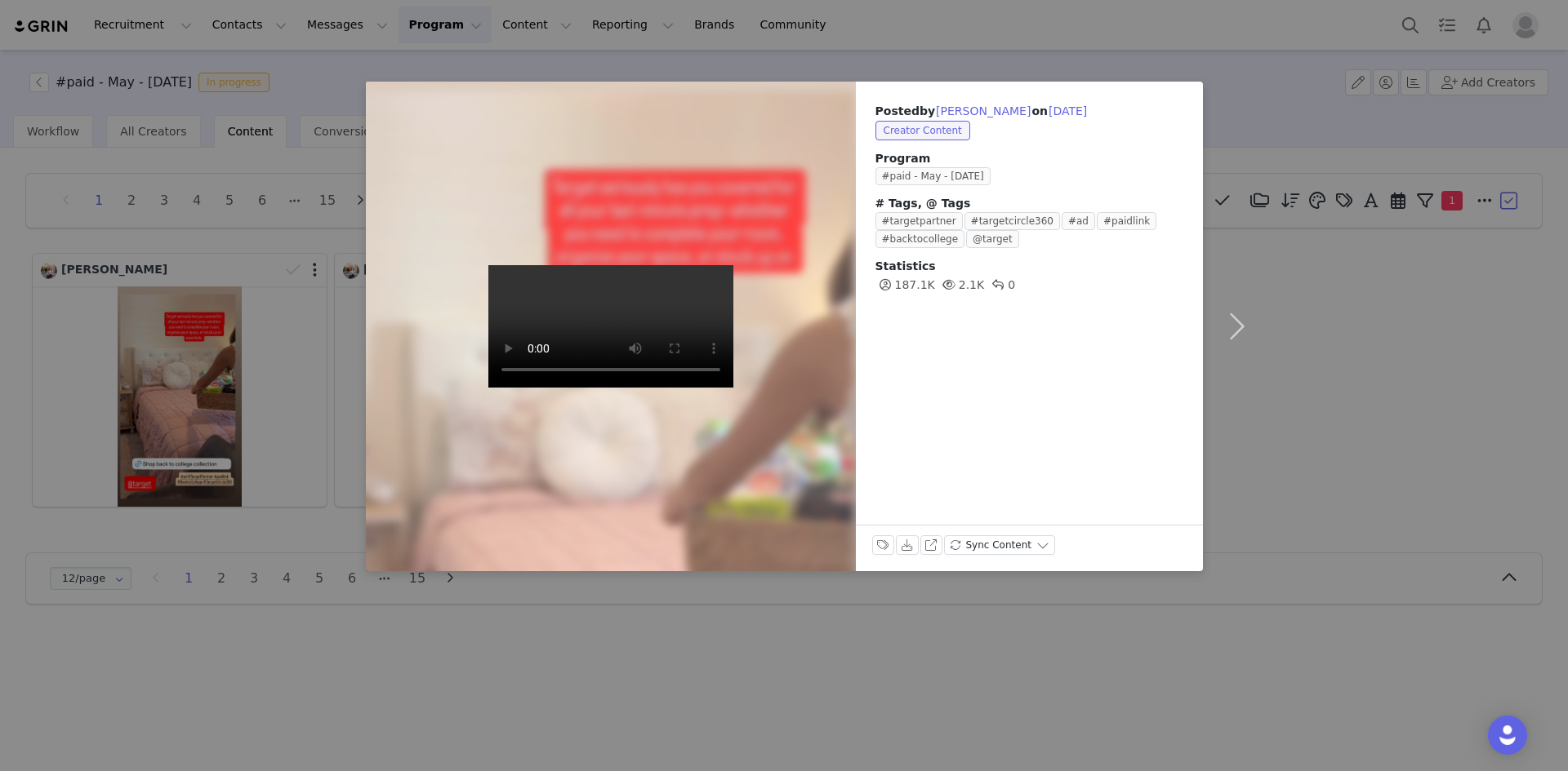
click at [285, 352] on div "Posted by [PERSON_NAME] on [DATE] Creator Content Program #paid - May - [DATE] …" at bounding box center [784, 385] width 1568 height 771
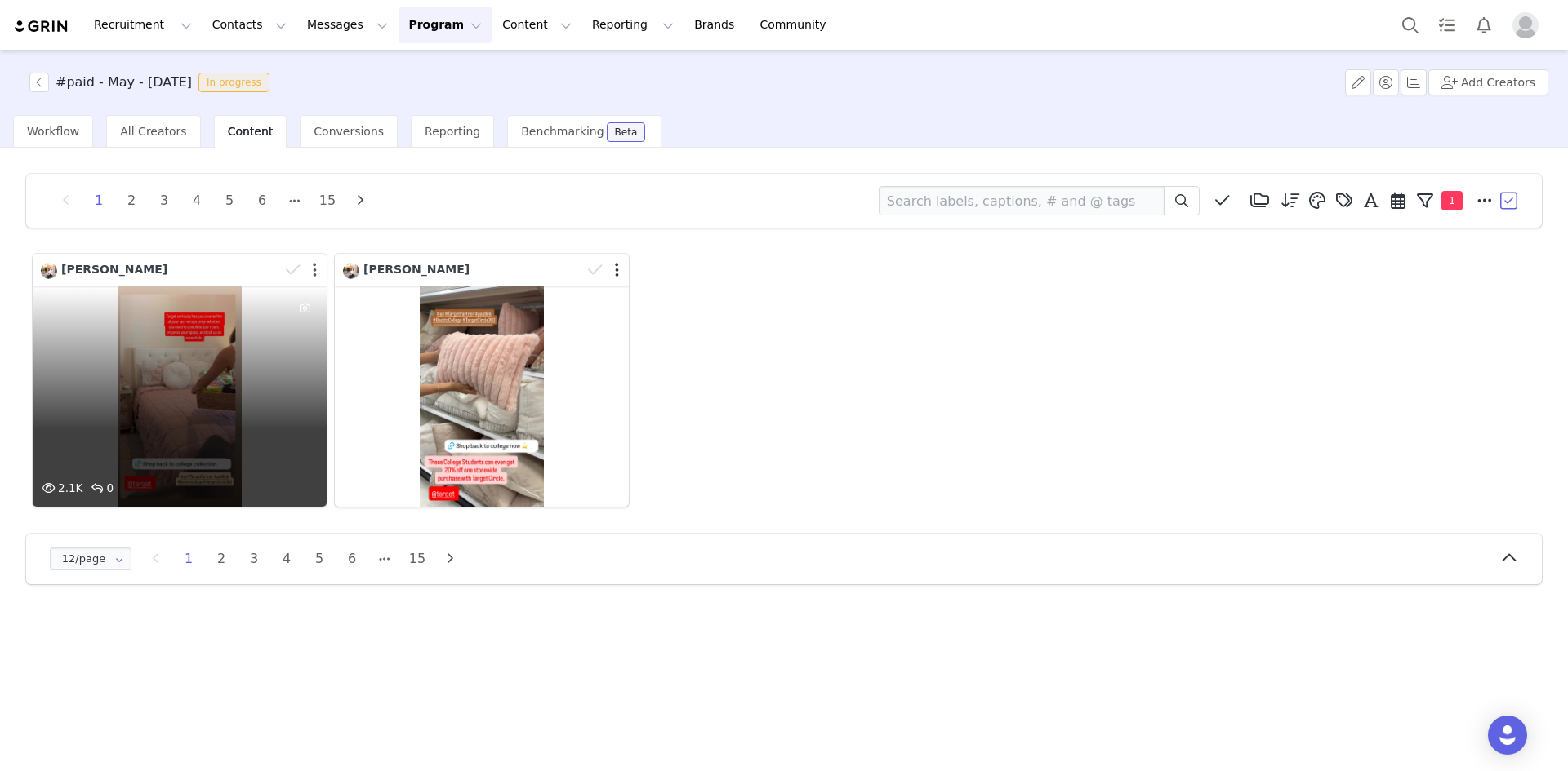
click at [314, 270] on button "button" at bounding box center [314, 271] width 4 height 17
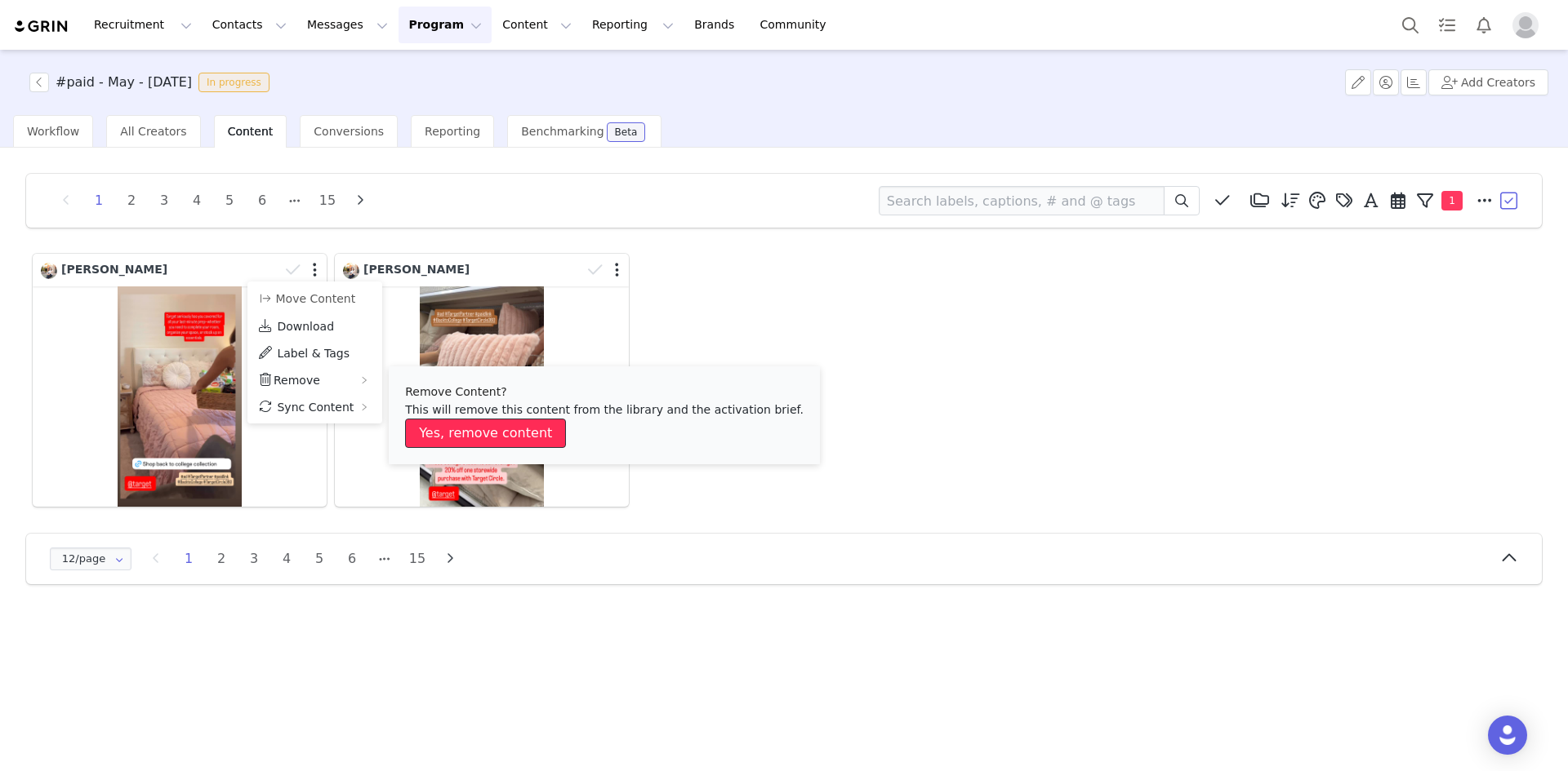
click at [464, 427] on button "Yes, remove content" at bounding box center [486, 433] width 160 height 29
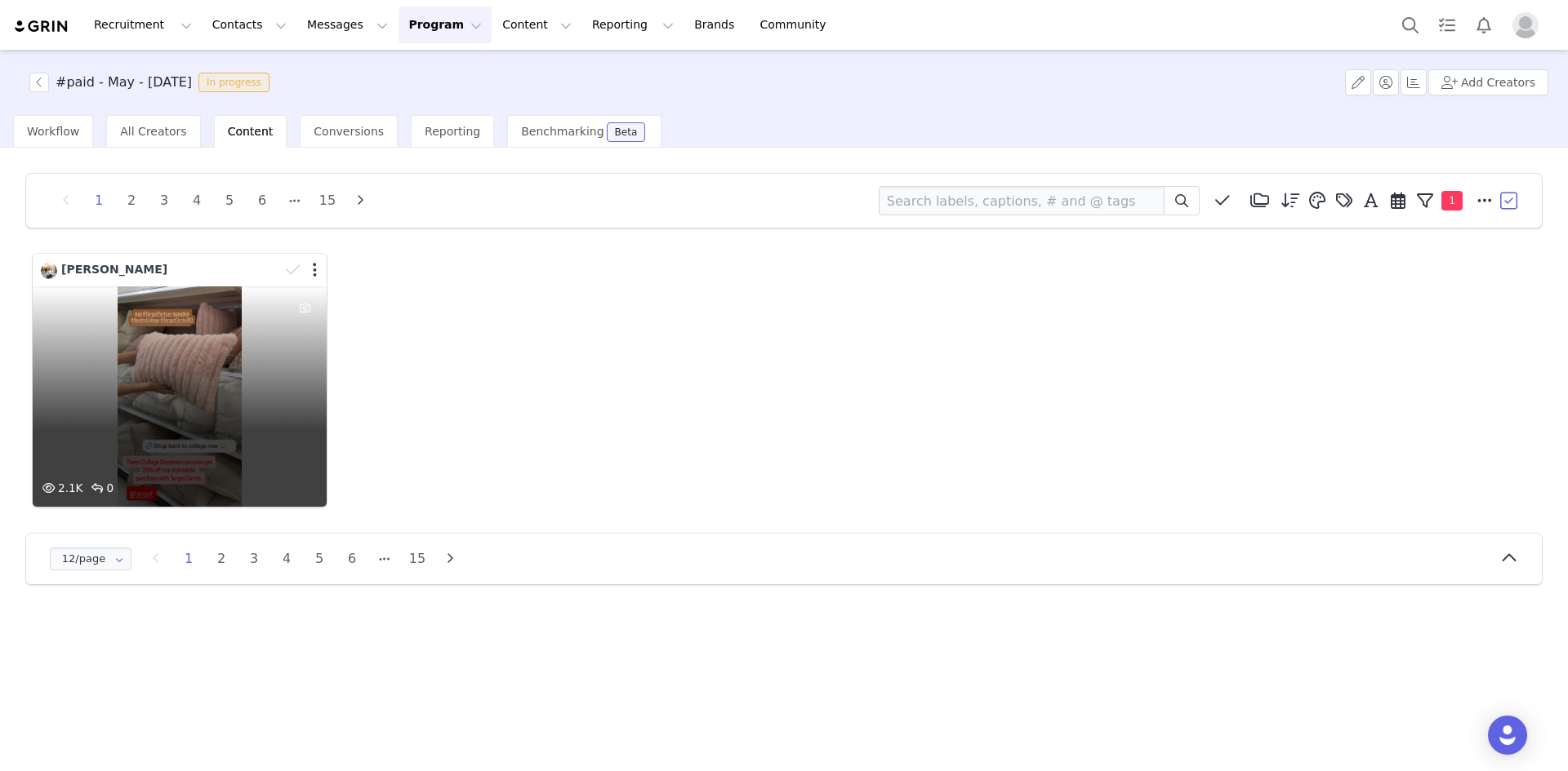
click at [275, 379] on div "2.1K 0" at bounding box center [180, 397] width 294 height 221
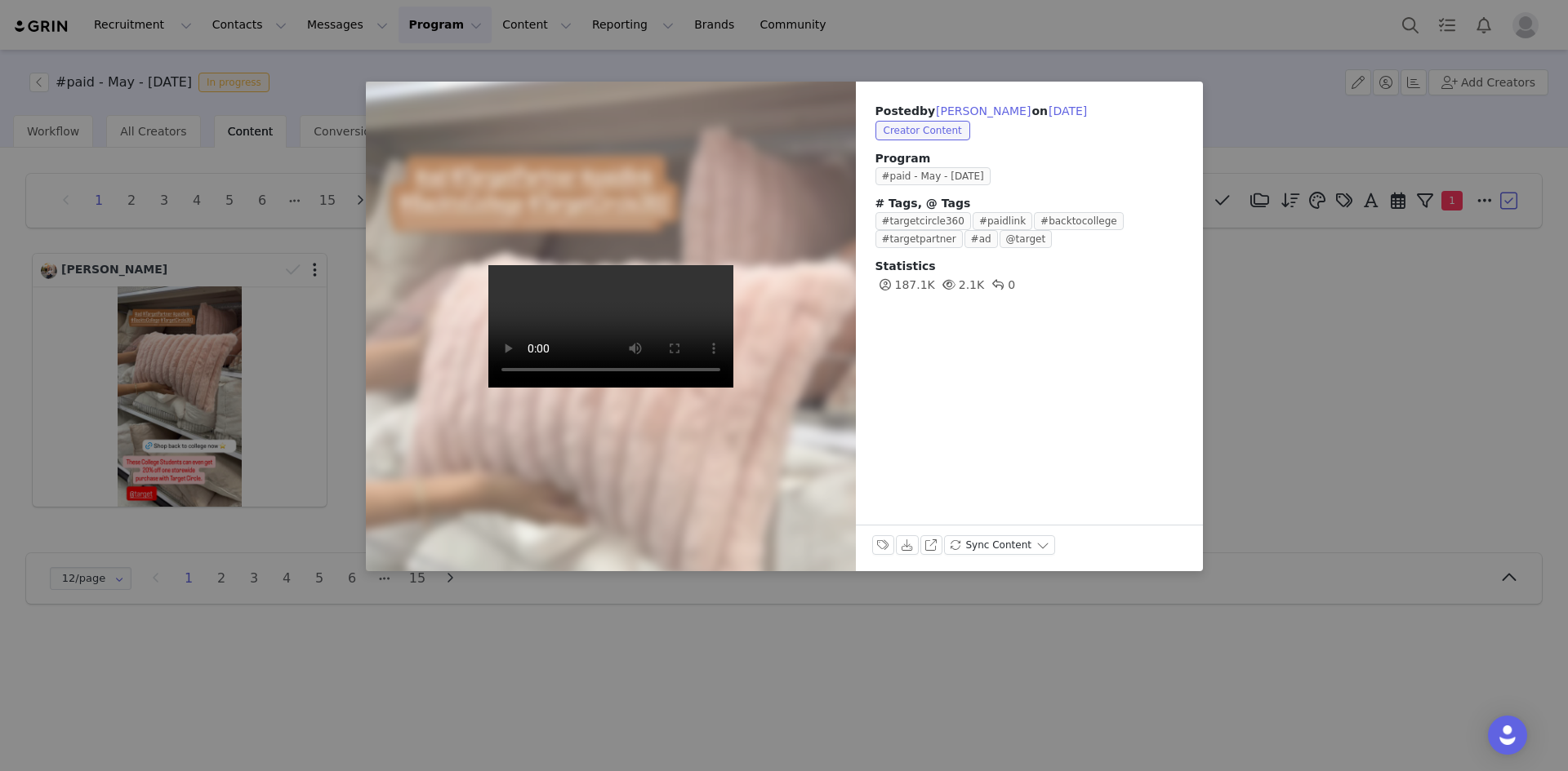
click at [188, 339] on div "Posted by [PERSON_NAME] on [DATE] Creator Content Program #paid - May - [DATE] …" at bounding box center [784, 385] width 1568 height 771
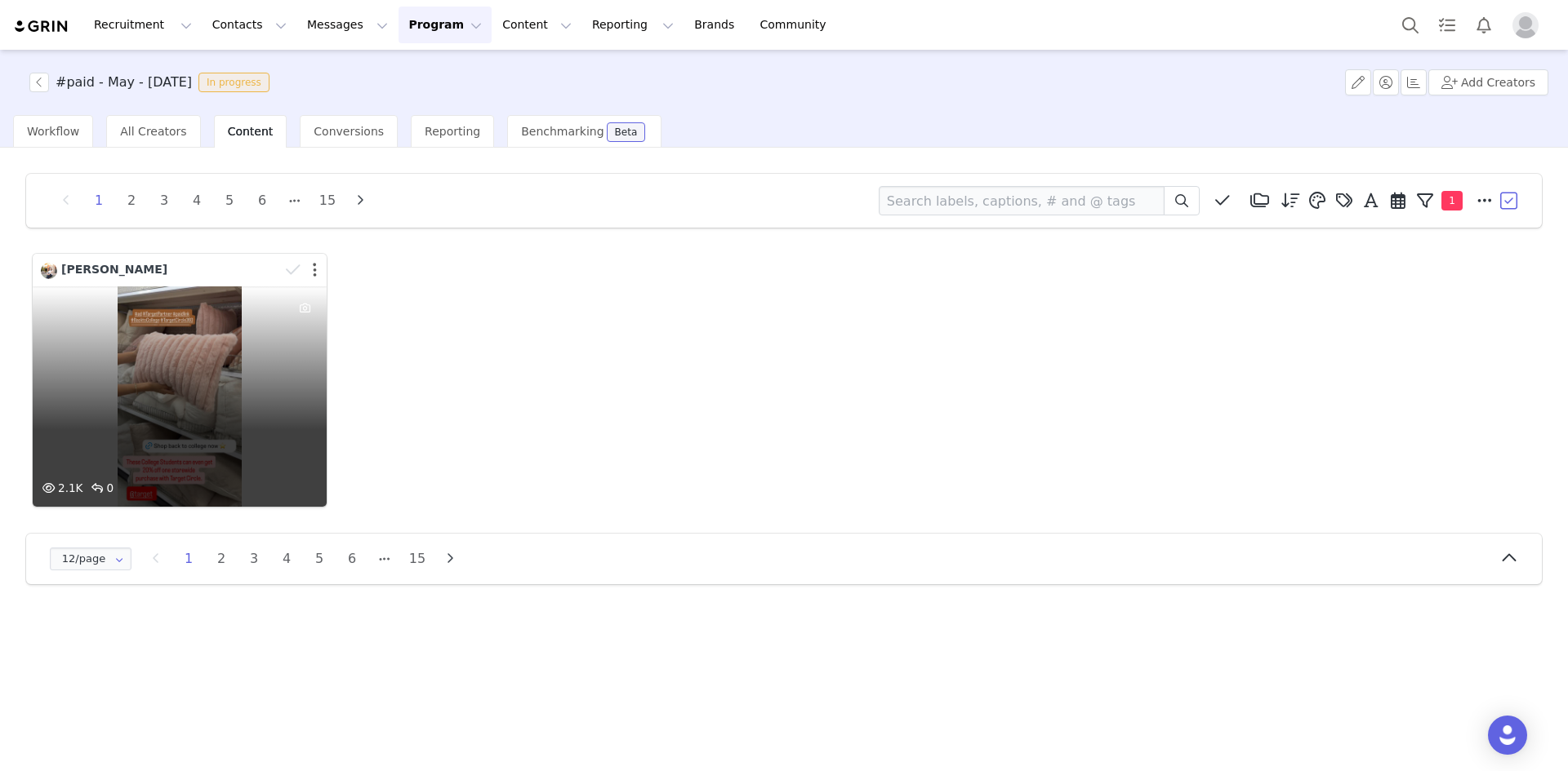
click at [313, 271] on button "button" at bounding box center [314, 271] width 4 height 17
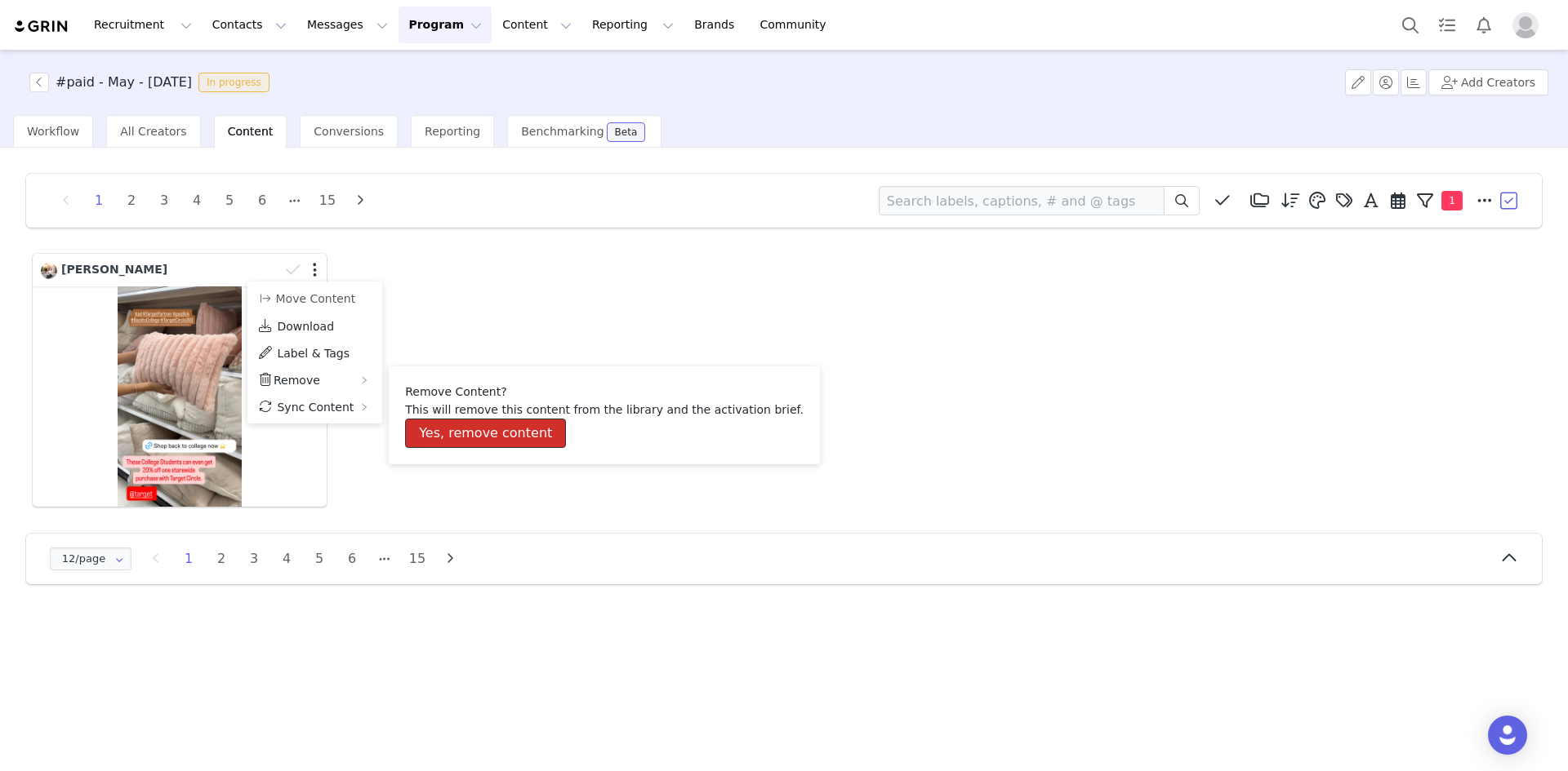
click at [473, 429] on button "Yes, remove content" at bounding box center [486, 433] width 160 height 29
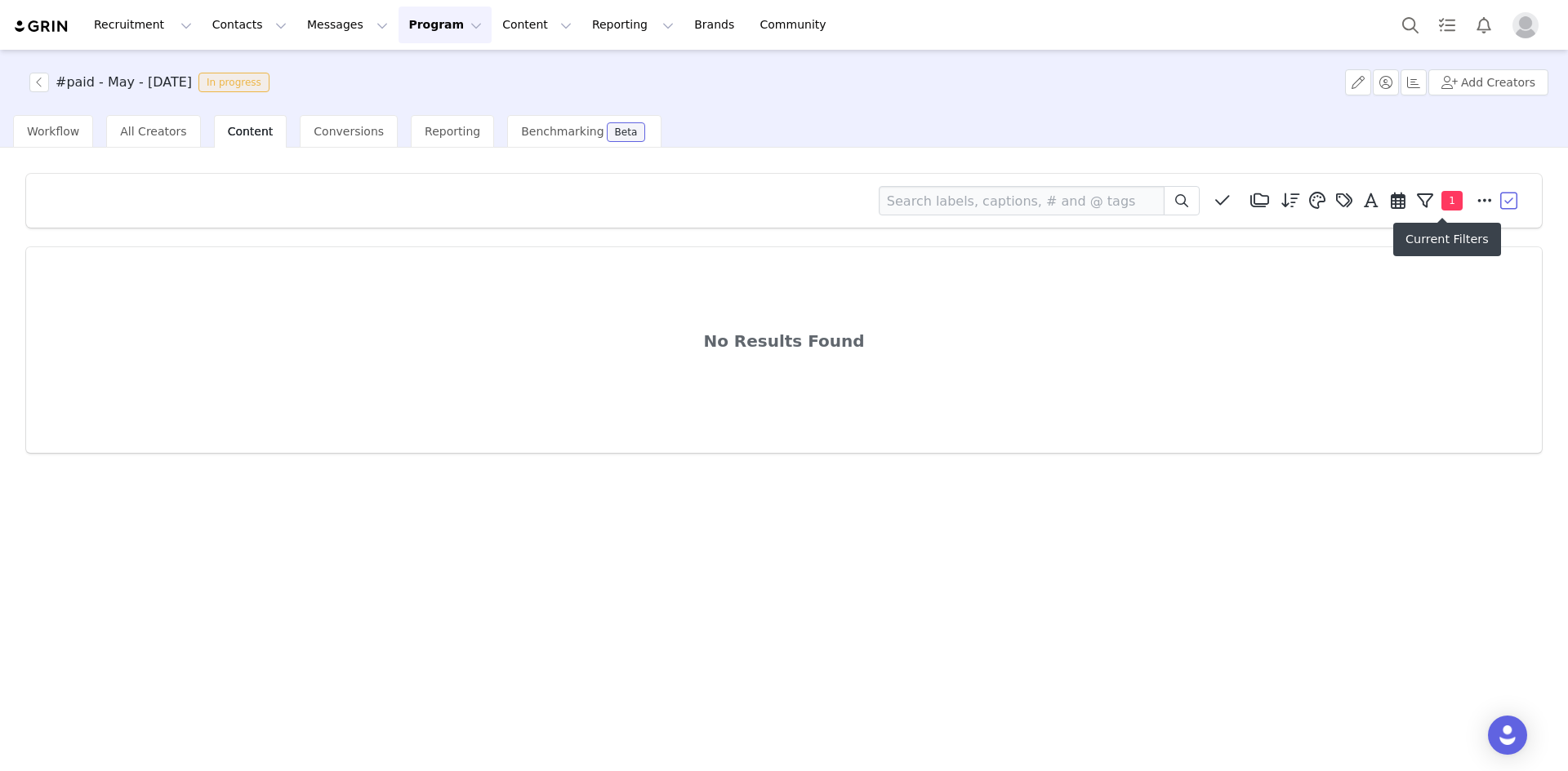
click at [1450, 201] on span "1" at bounding box center [1451, 200] width 21 height 19
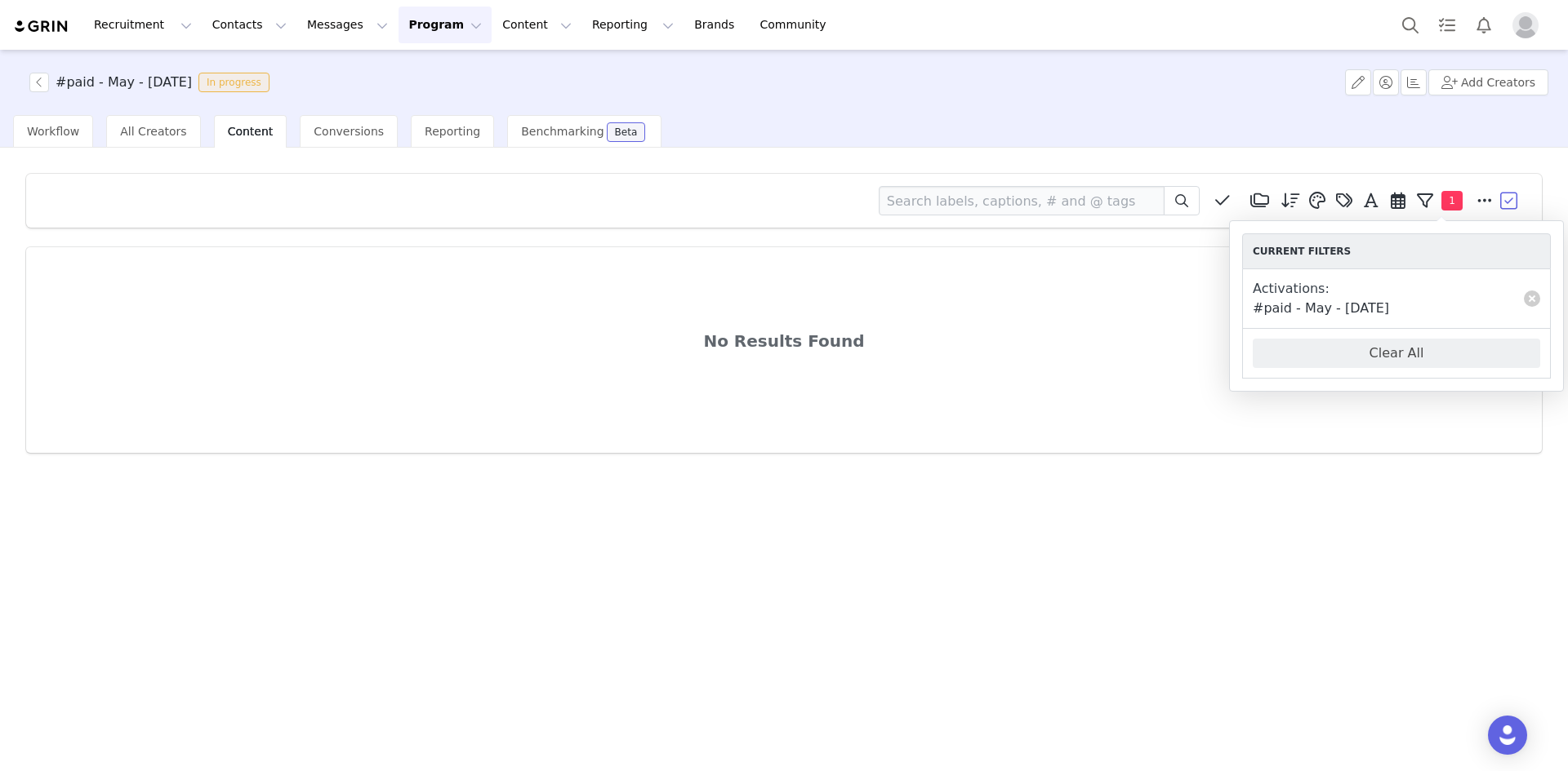
click at [1341, 460] on div "Media Library (0) Mesa Loop (0) Delete (0) New Folder Edit Folders Mesa Loop Ma…" at bounding box center [784, 312] width 1542 height 305
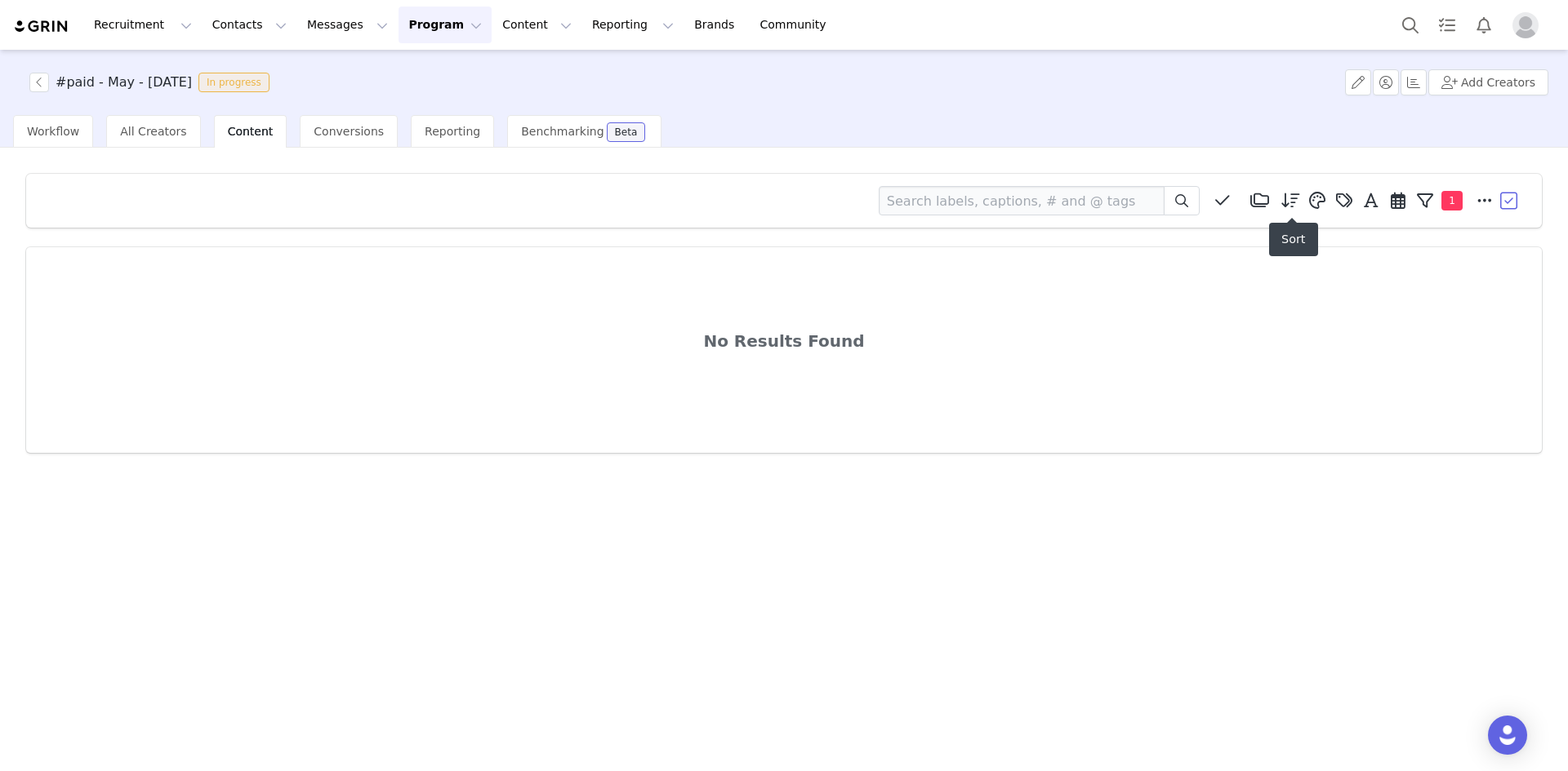
click at [1294, 205] on icon at bounding box center [1291, 201] width 18 height 17
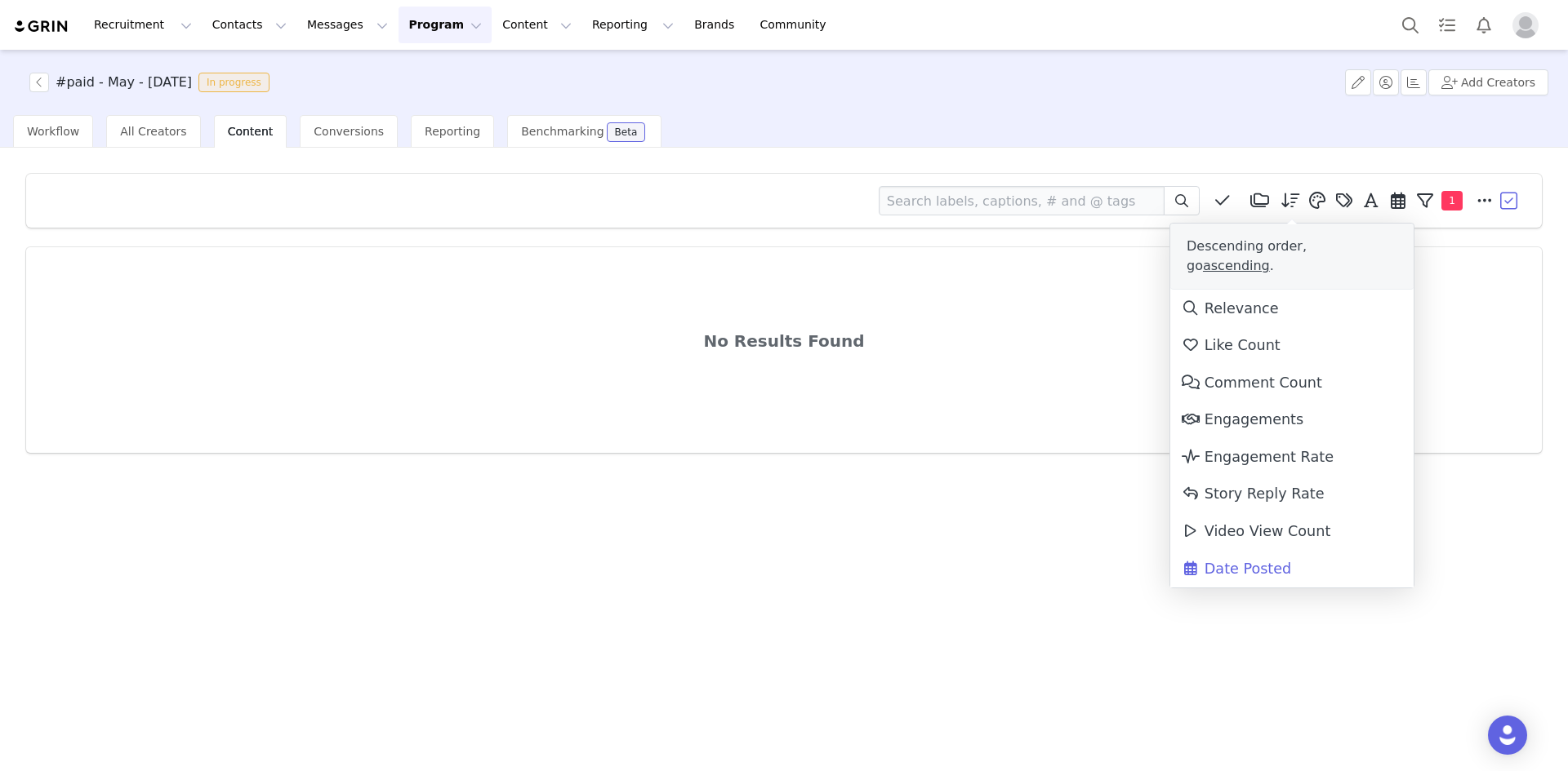
click at [1269, 560] on span "Date Posted" at bounding box center [1236, 569] width 110 height 17
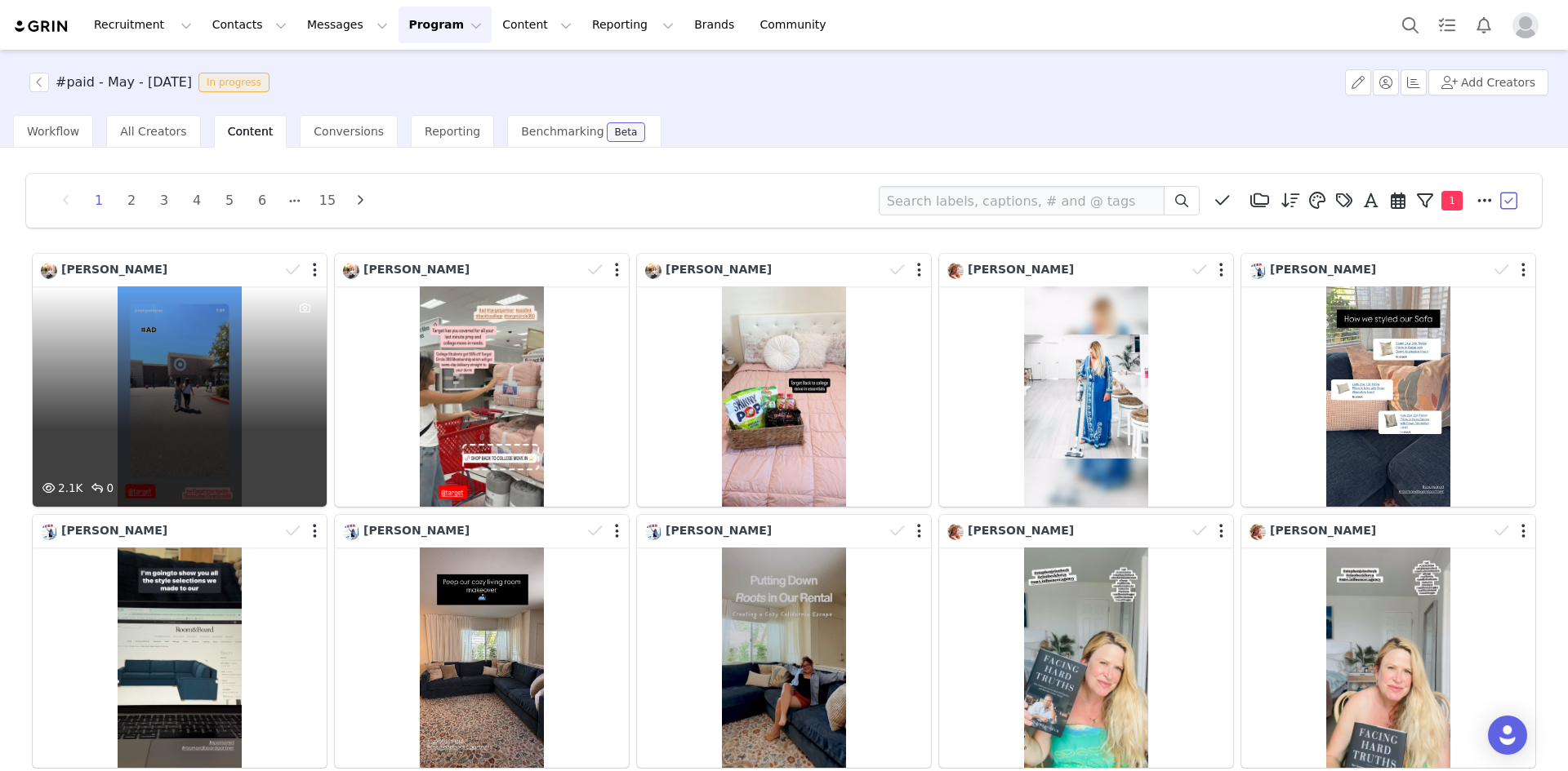
click at [258, 428] on div "2.1K 0" at bounding box center [180, 397] width 294 height 221
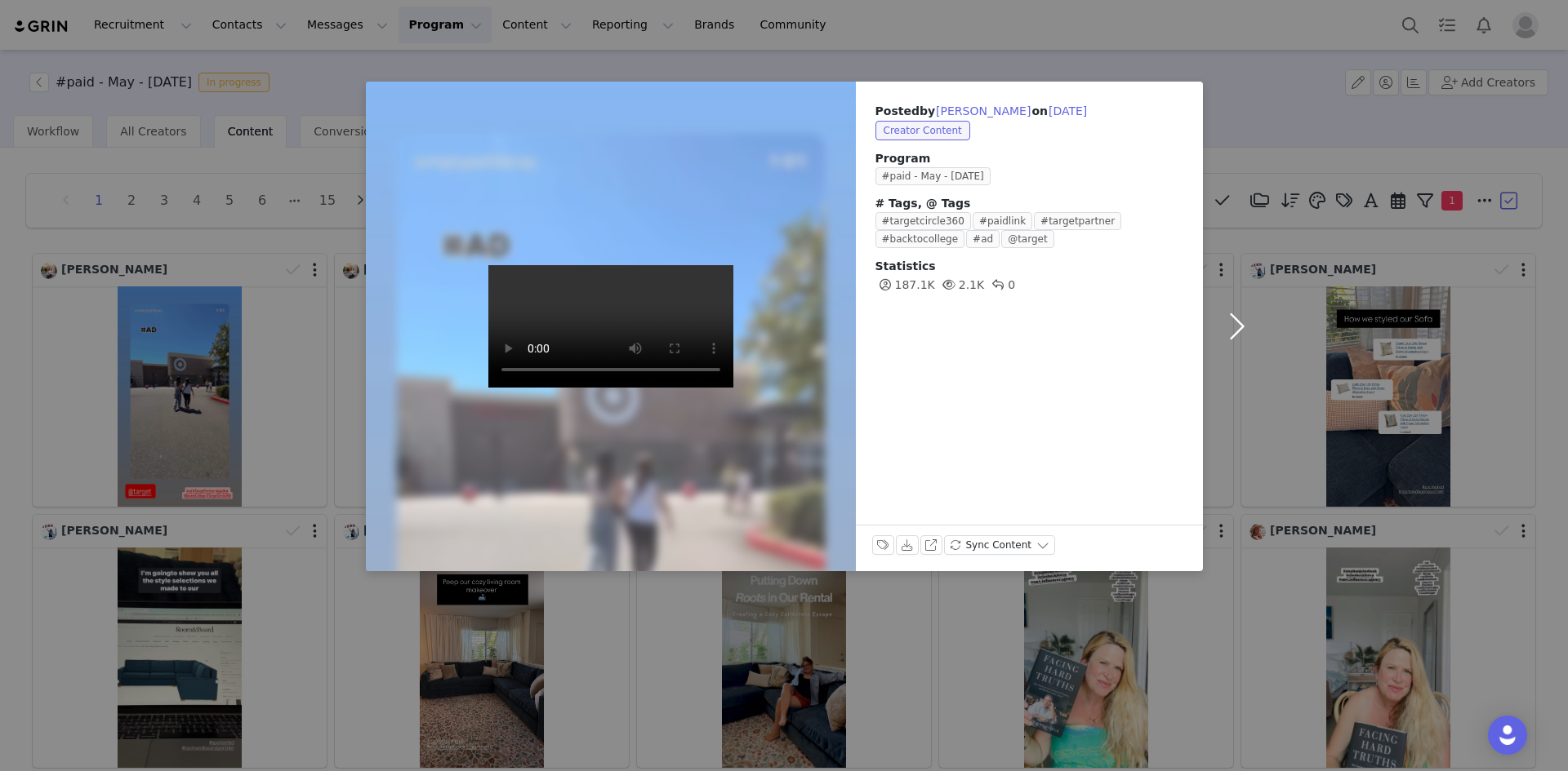
click at [1240, 328] on button "button" at bounding box center [1237, 327] width 69 height 489
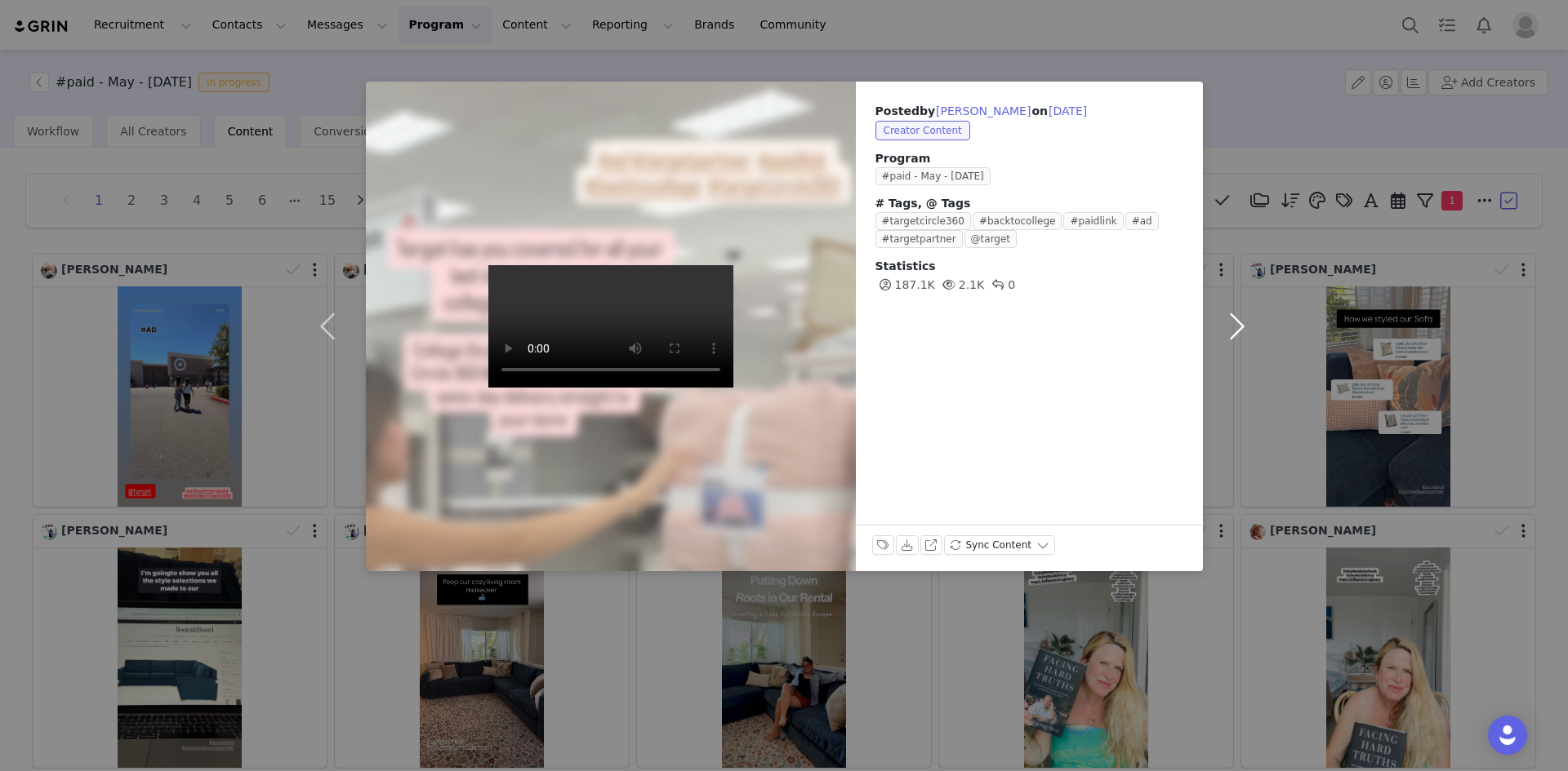
click at [1240, 328] on button "button" at bounding box center [1237, 327] width 69 height 489
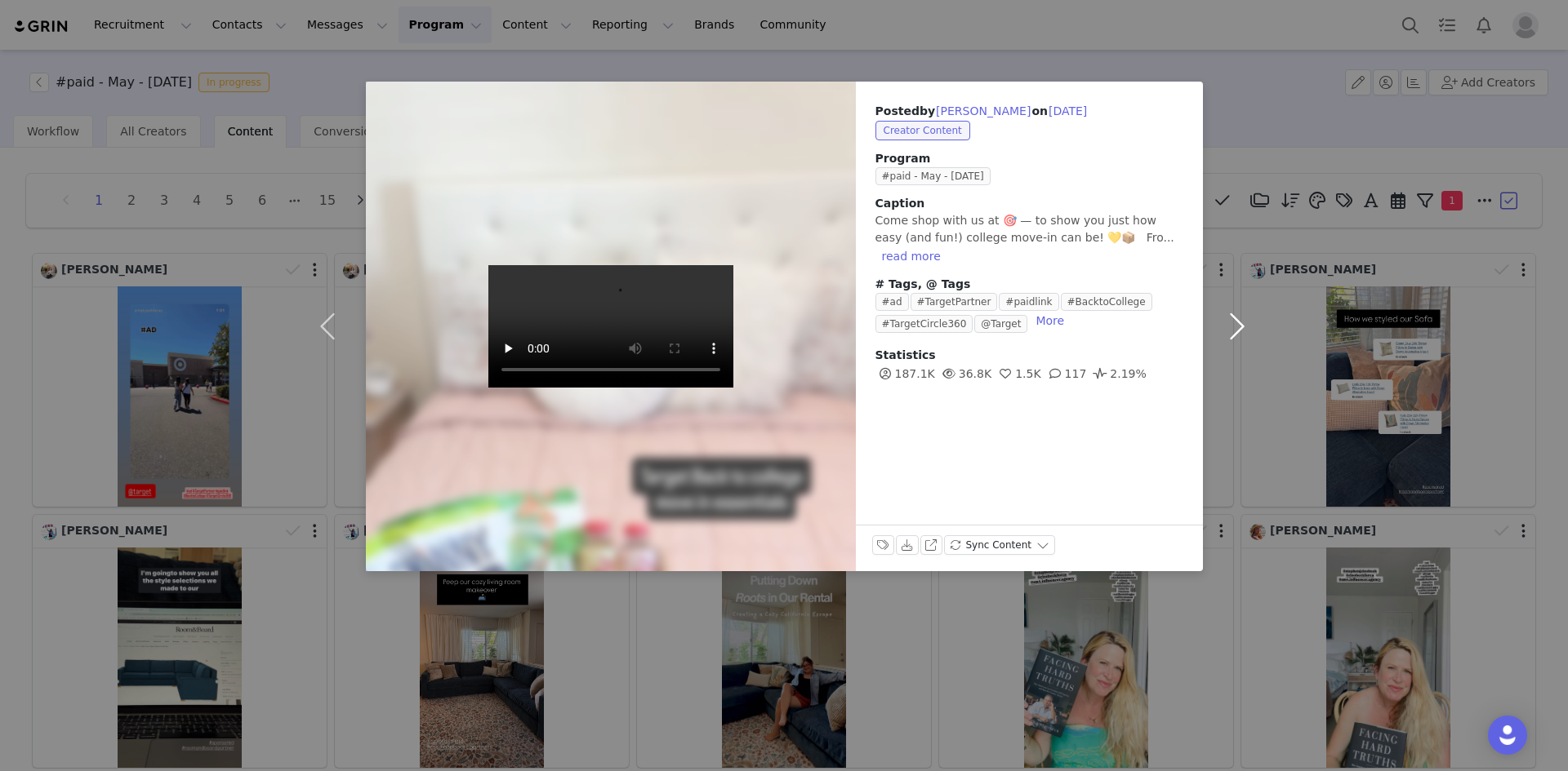
click at [1240, 328] on button "button" at bounding box center [1237, 327] width 69 height 489
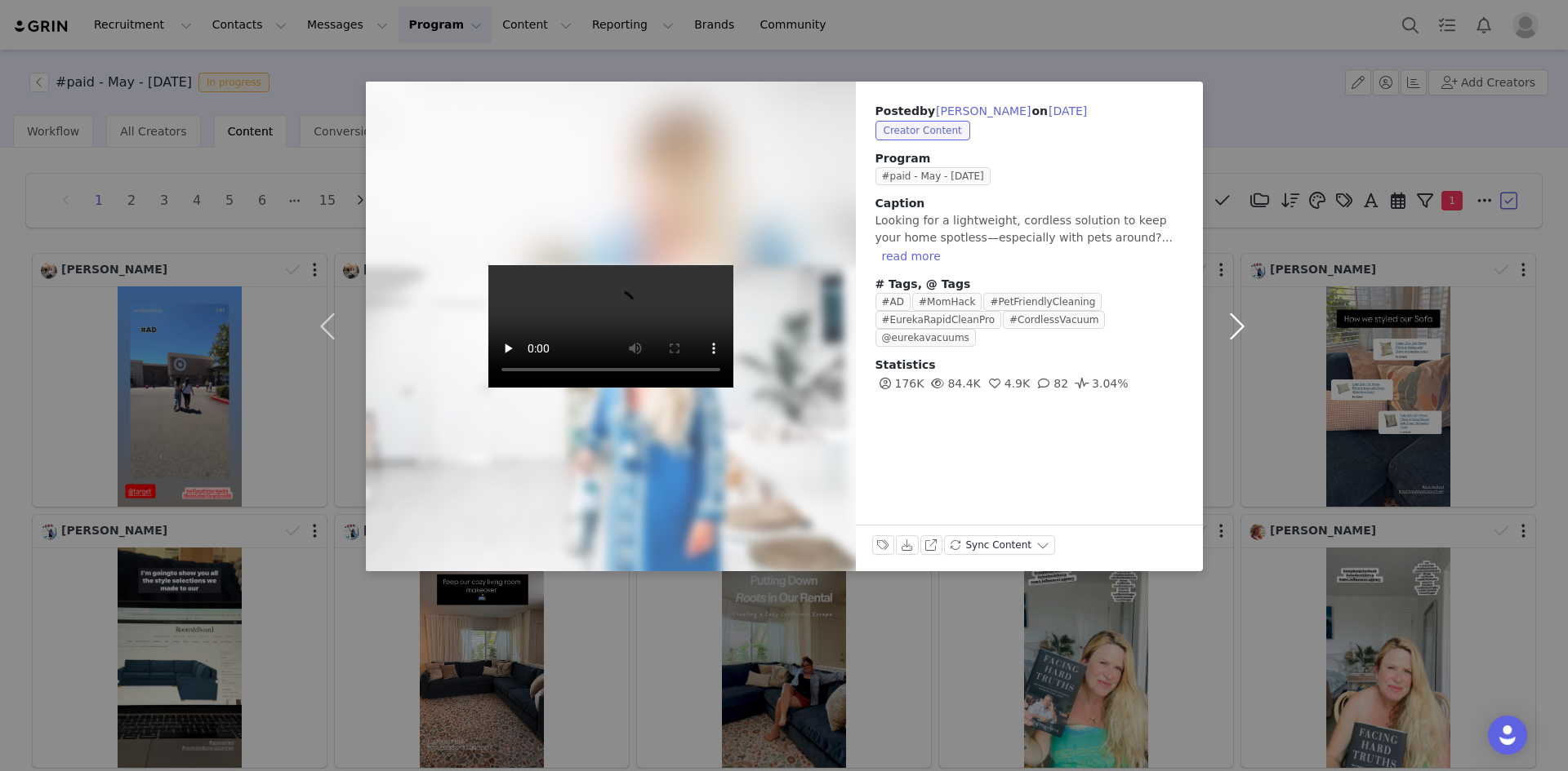
click at [1240, 328] on button "button" at bounding box center [1237, 327] width 69 height 489
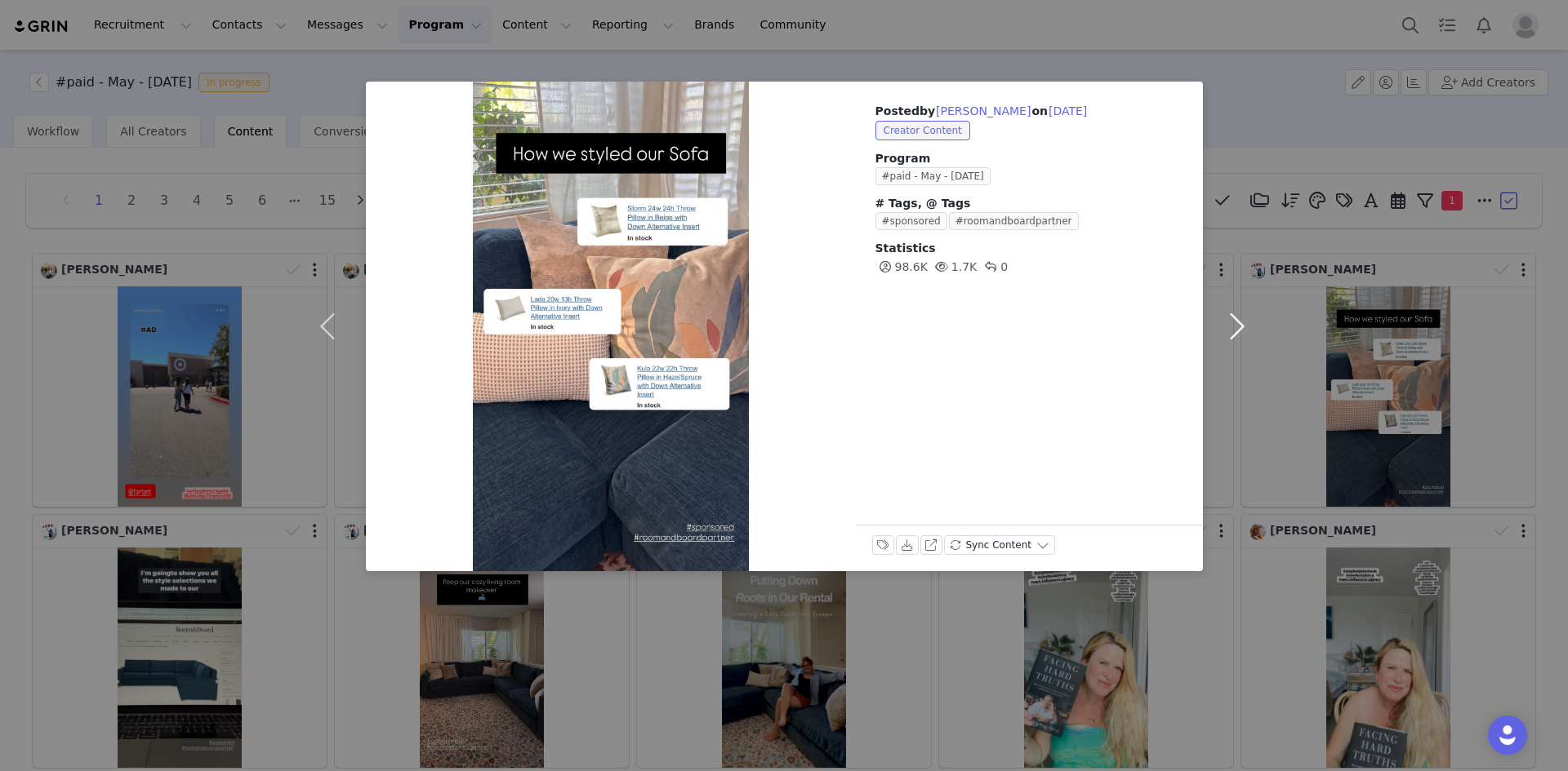
click at [1240, 328] on button "button" at bounding box center [1237, 327] width 69 height 489
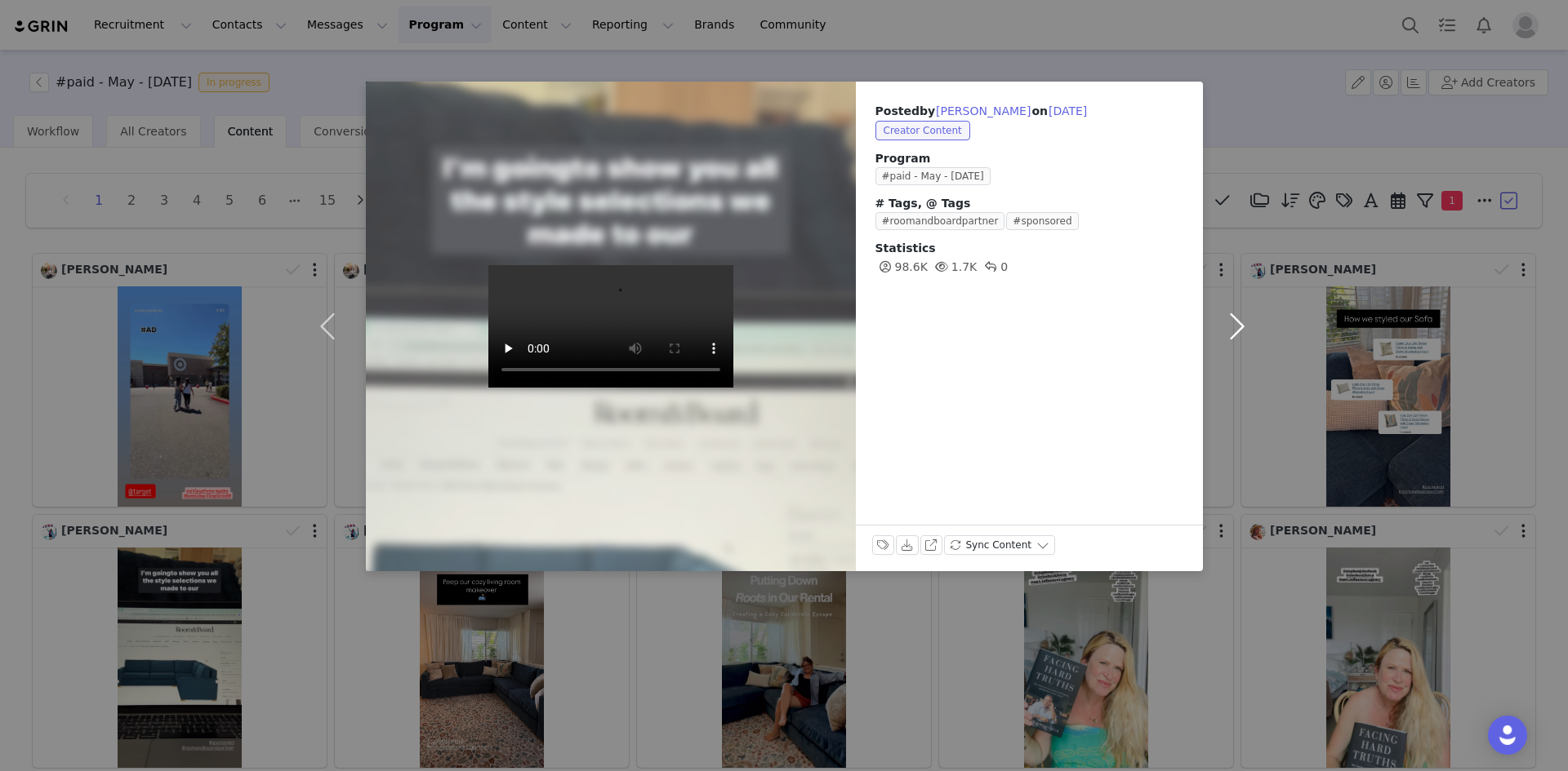
click at [1240, 328] on button "button" at bounding box center [1237, 327] width 69 height 489
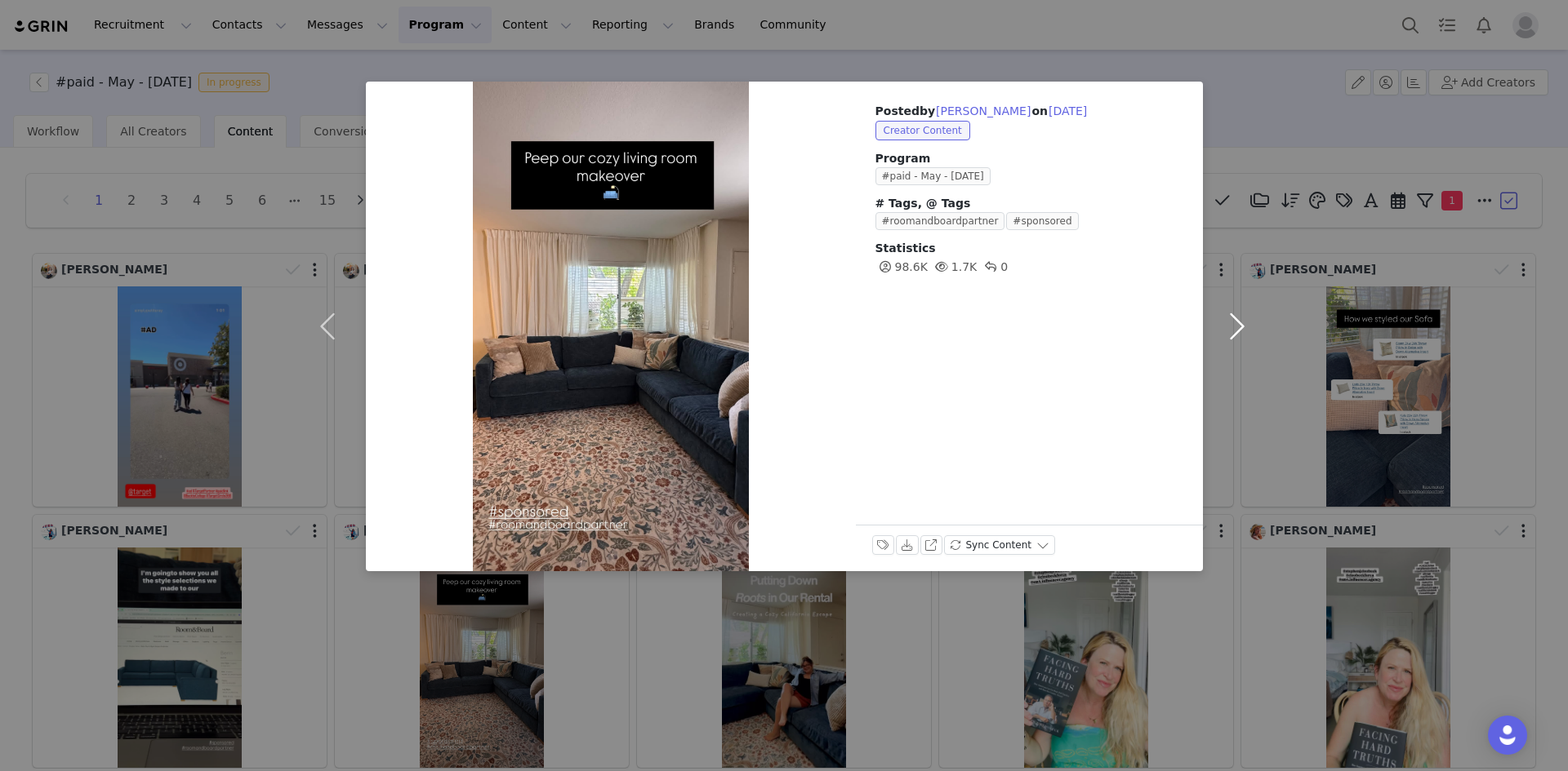
click at [1240, 328] on button "button" at bounding box center [1237, 327] width 69 height 489
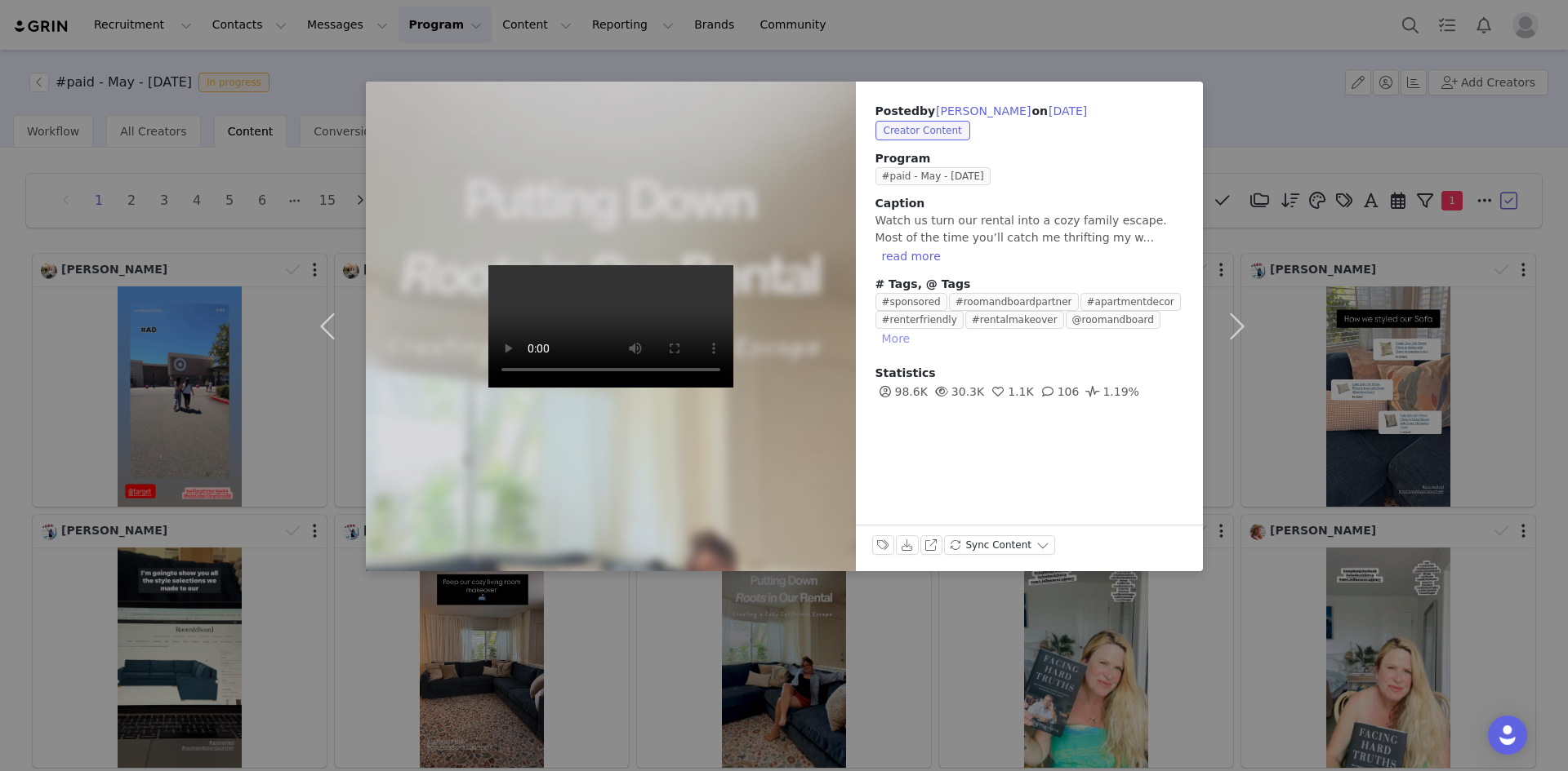
click at [917, 329] on button "More" at bounding box center [896, 338] width 42 height 19
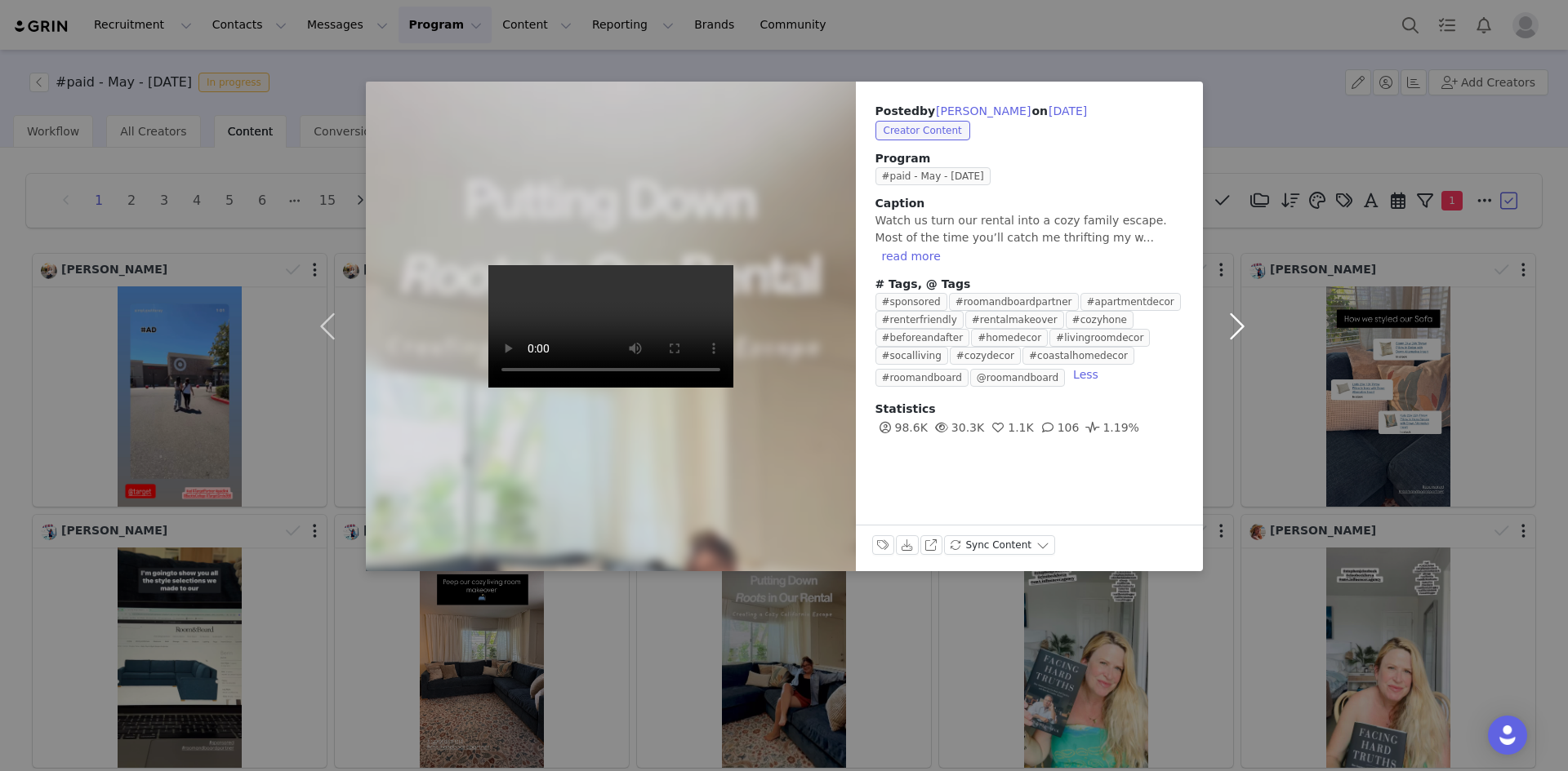
click at [1236, 327] on button "button" at bounding box center [1237, 327] width 69 height 489
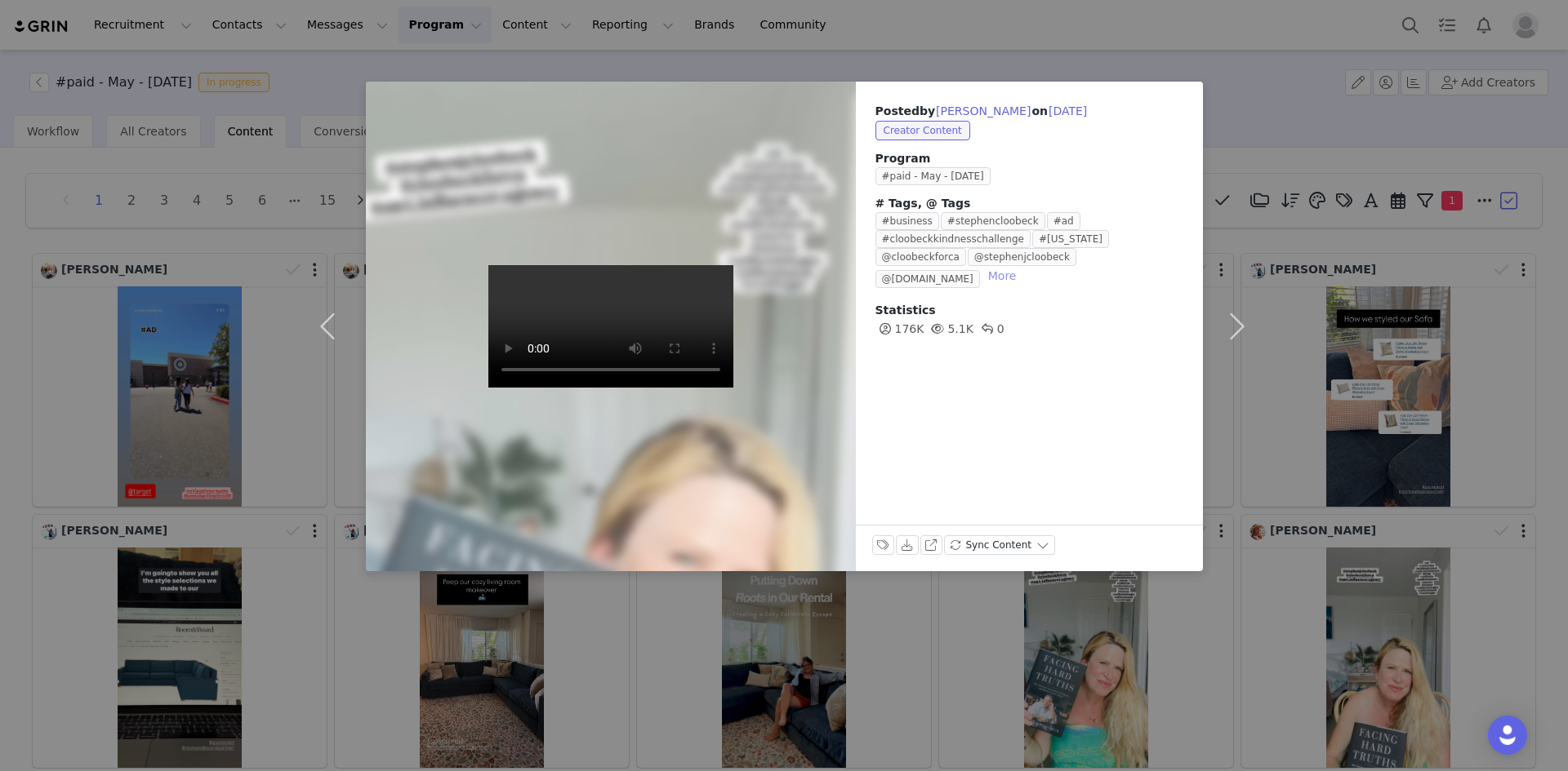
click at [1023, 266] on button "More" at bounding box center [1002, 275] width 42 height 19
click at [1234, 326] on button "button" at bounding box center [1237, 327] width 69 height 489
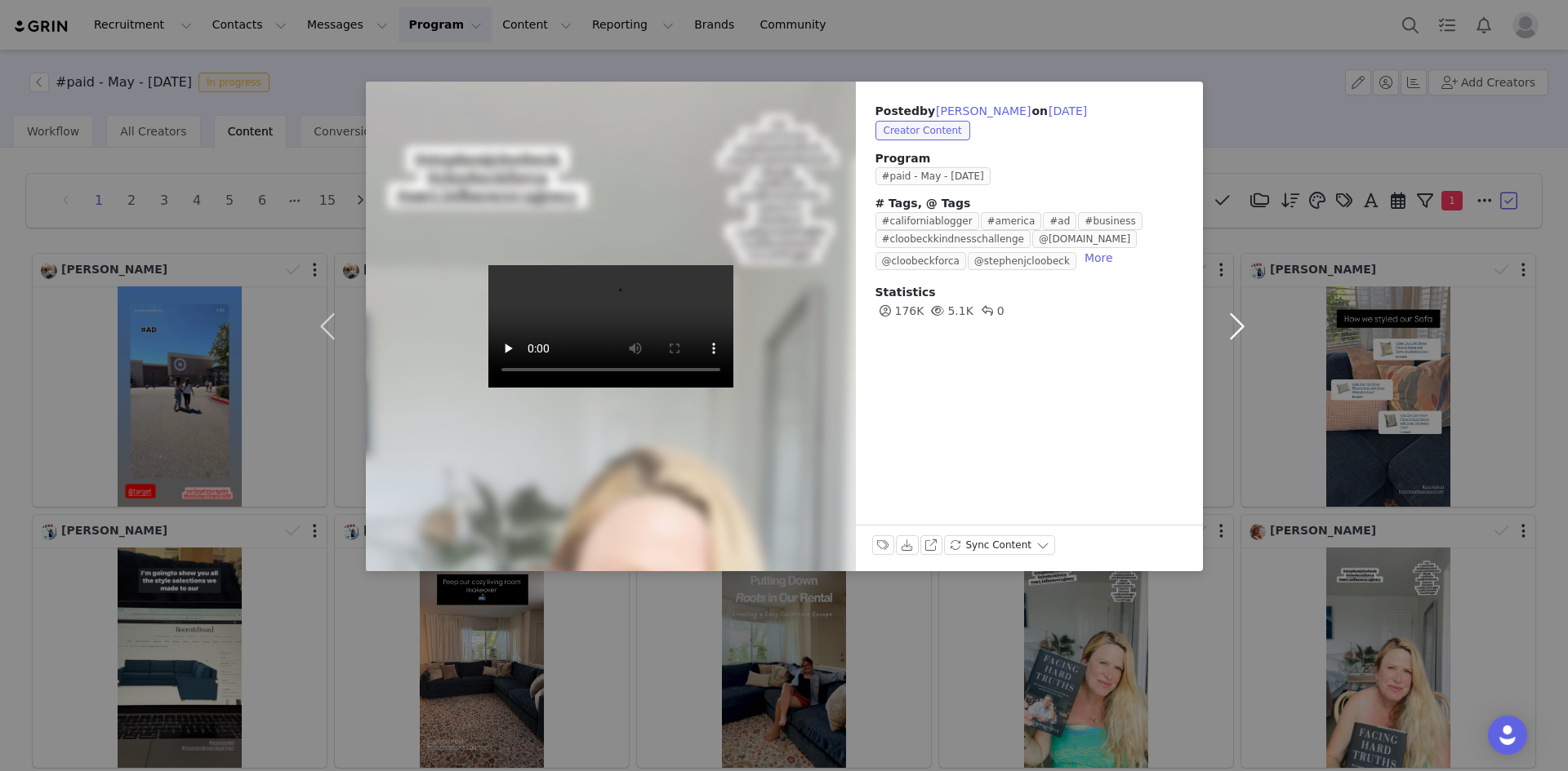
click at [1234, 326] on button "button" at bounding box center [1237, 327] width 69 height 489
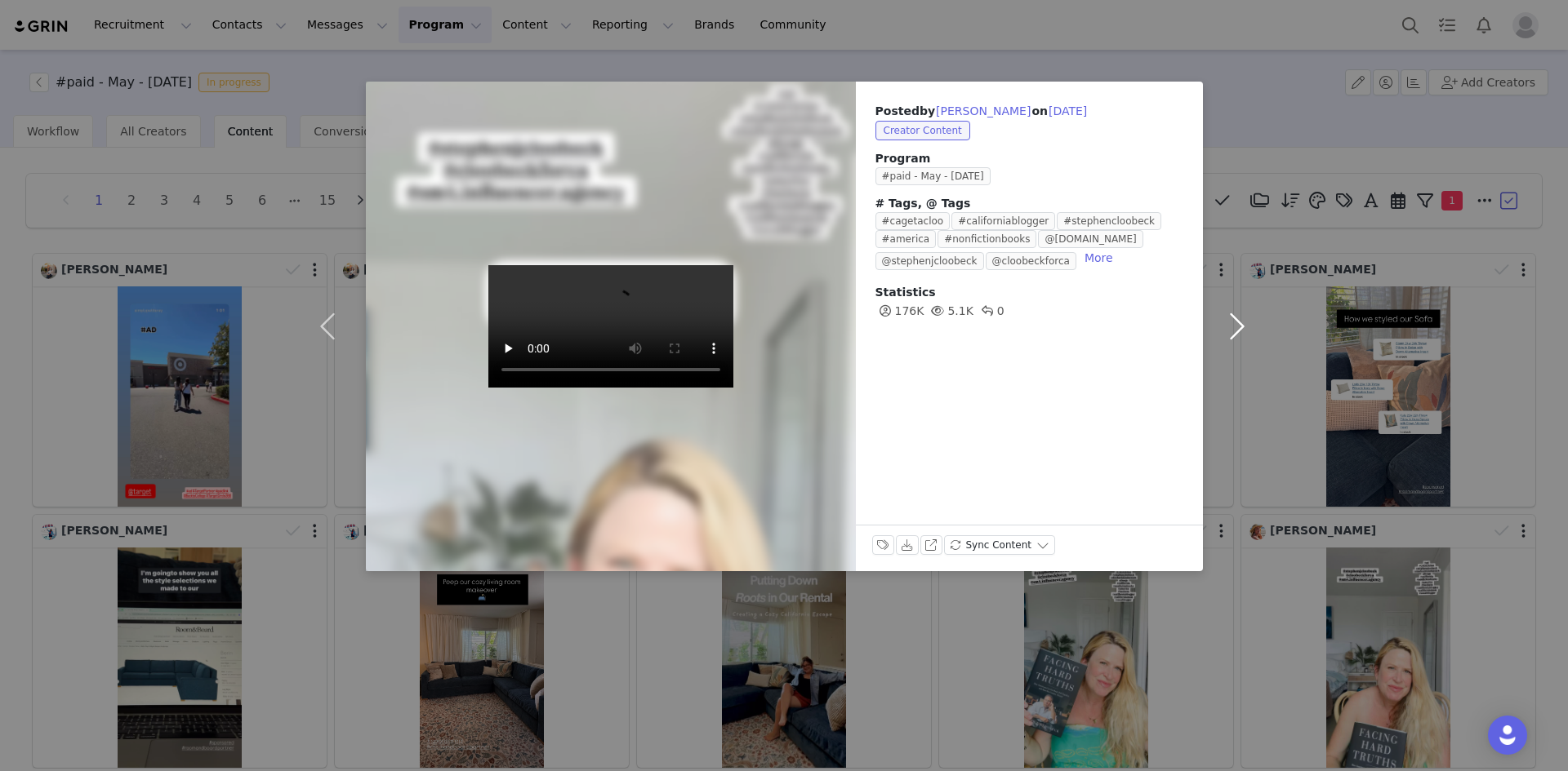
click at [1260, 146] on button "button" at bounding box center [1237, 327] width 69 height 489
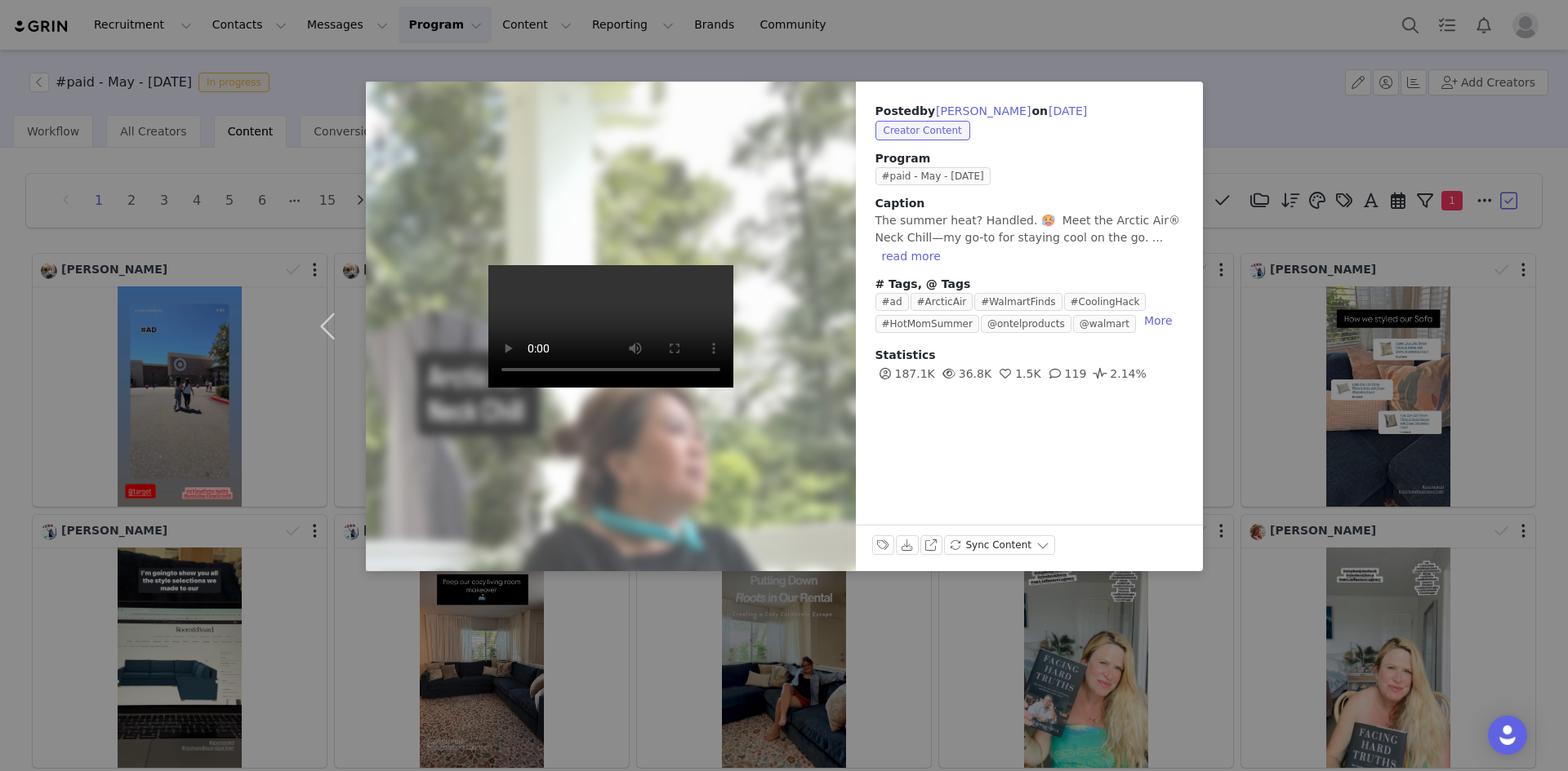
click at [249, 234] on div "Posted by [PERSON_NAME] on [DATE] Creator Content Program #paid - May - [DATE] …" at bounding box center [784, 385] width 1568 height 771
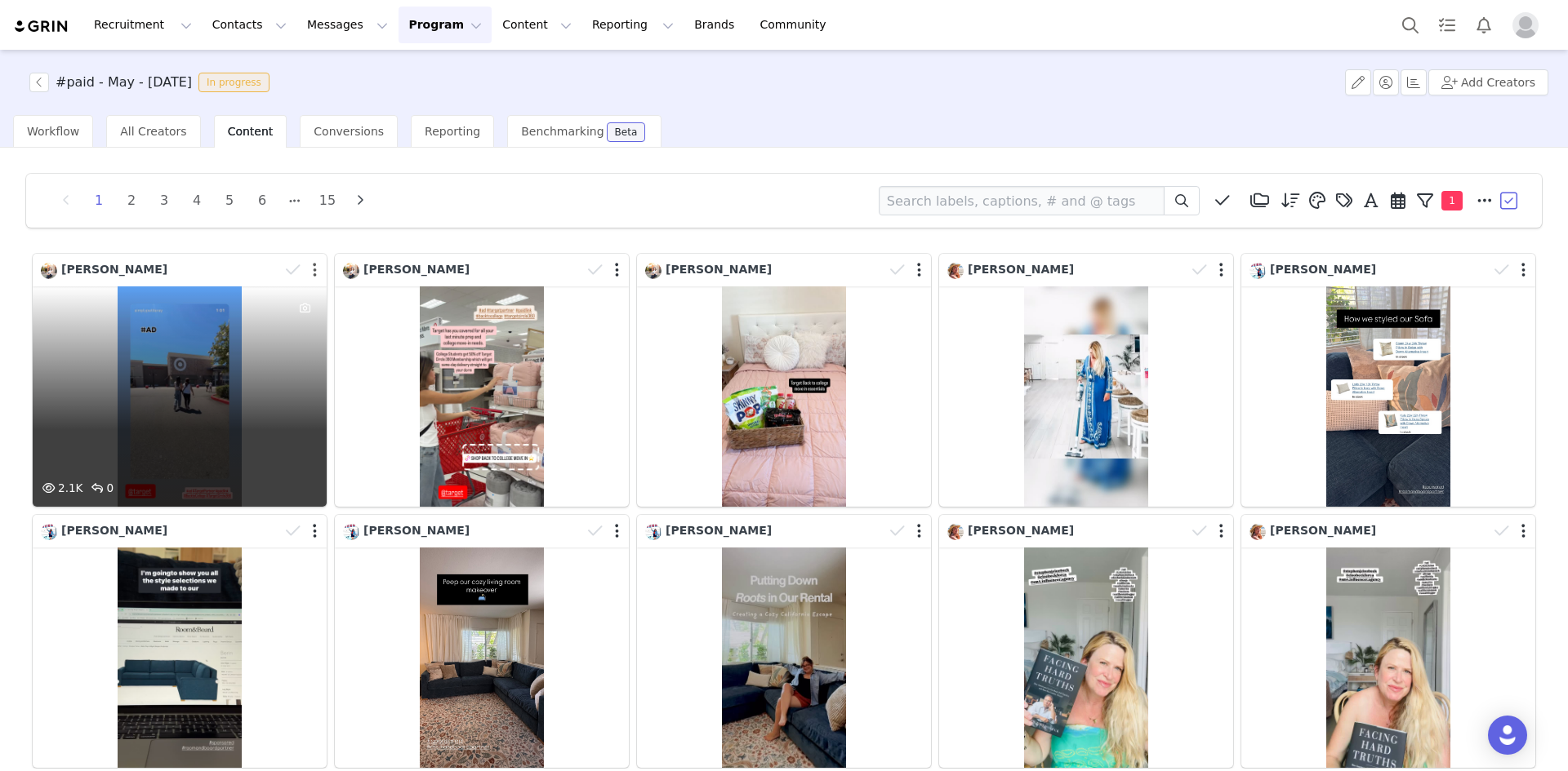
click at [313, 272] on button "button" at bounding box center [314, 271] width 4 height 17
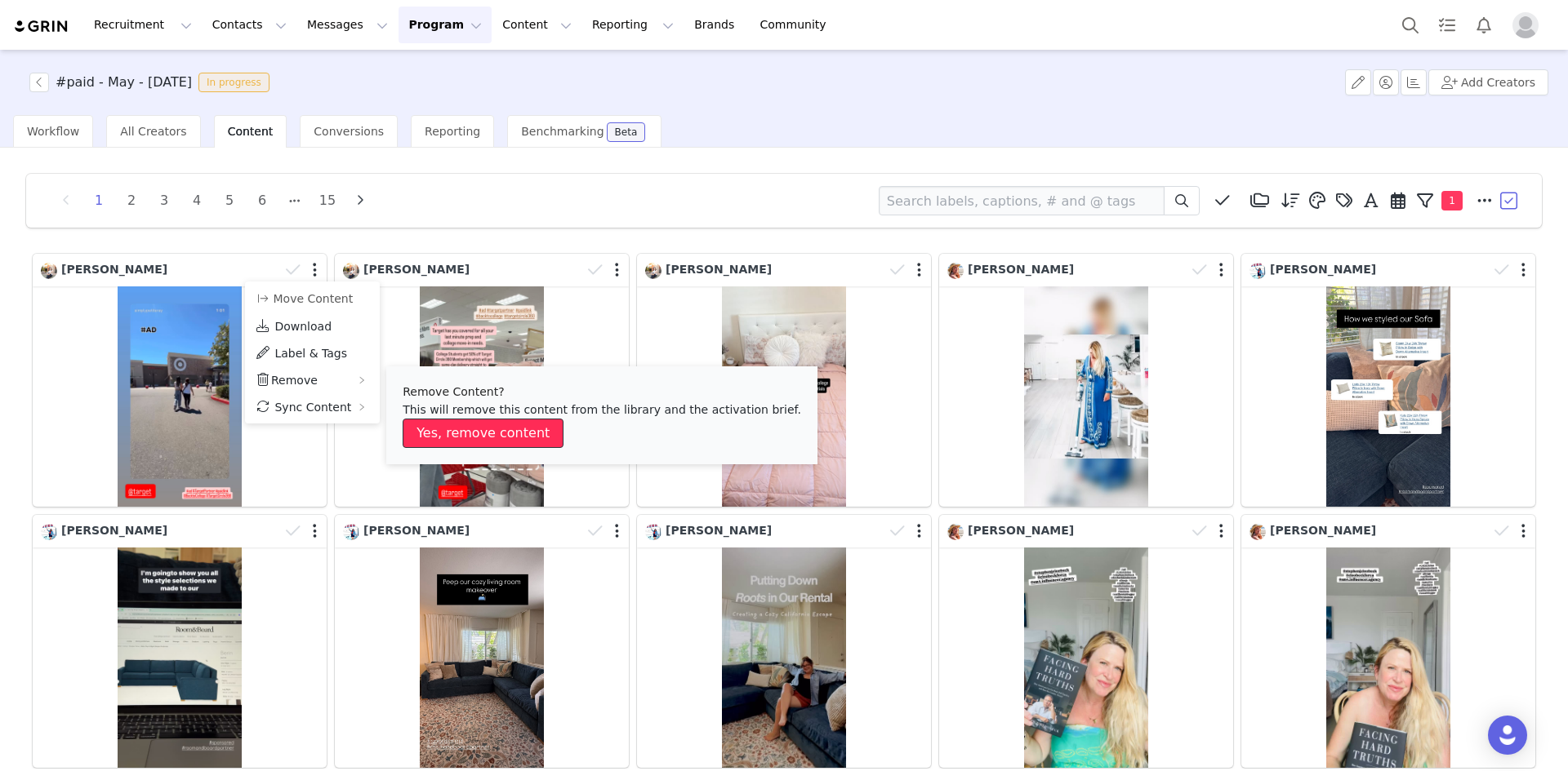
click at [441, 431] on button "Yes, remove content" at bounding box center [483, 433] width 160 height 29
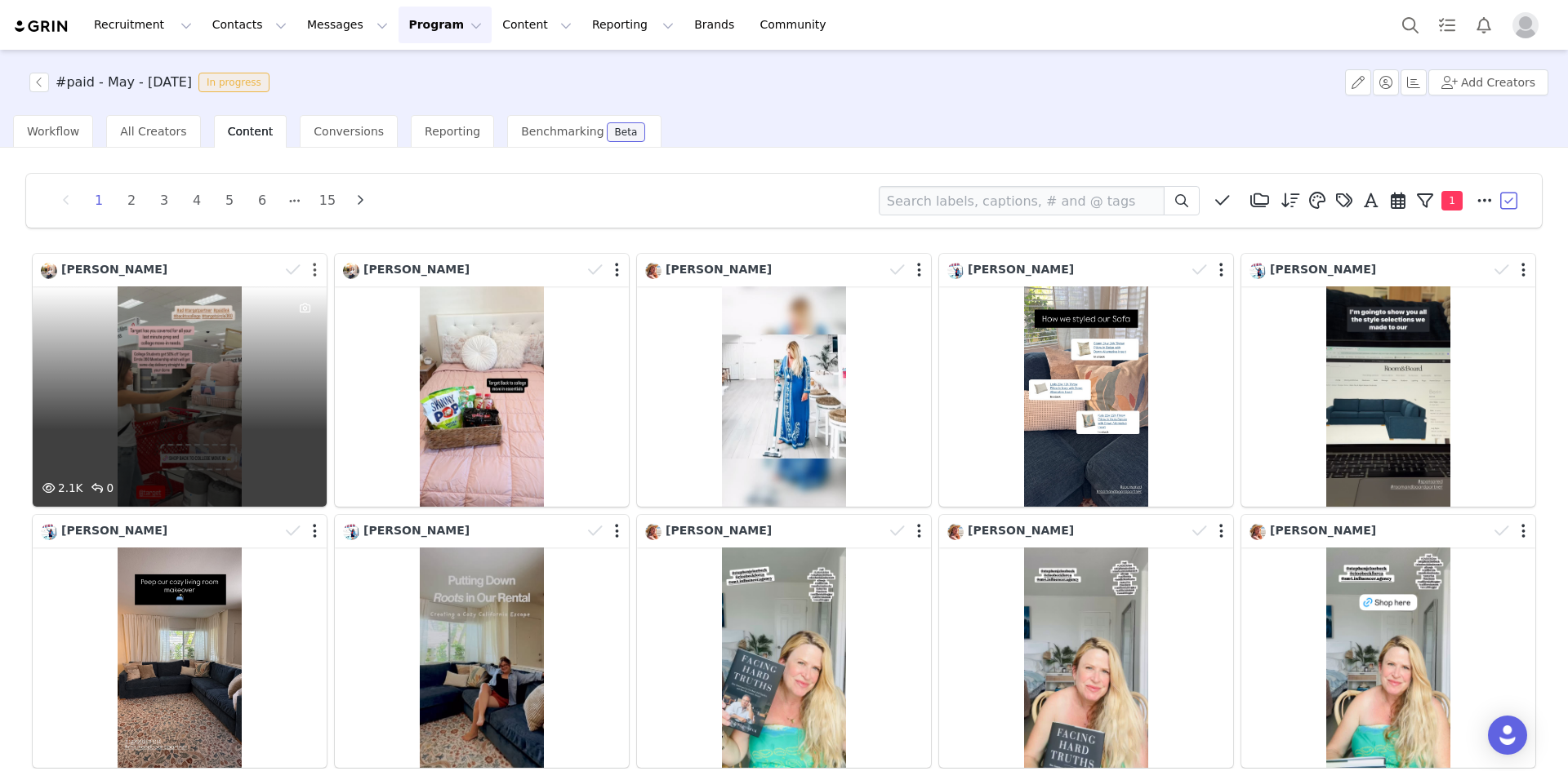
click at [313, 271] on button "button" at bounding box center [314, 271] width 4 height 17
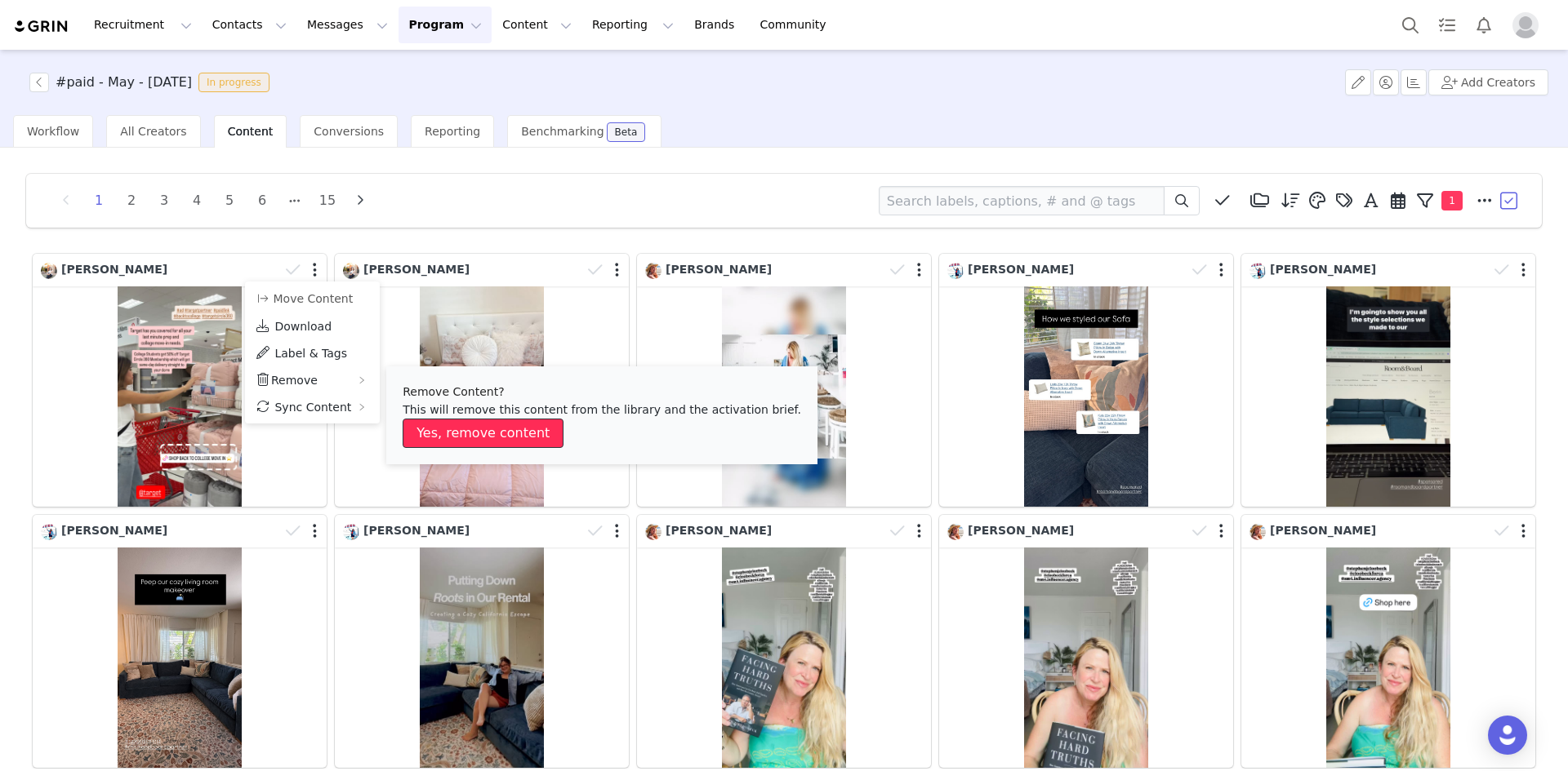
click at [440, 429] on button "Yes, remove content" at bounding box center [483, 433] width 160 height 29
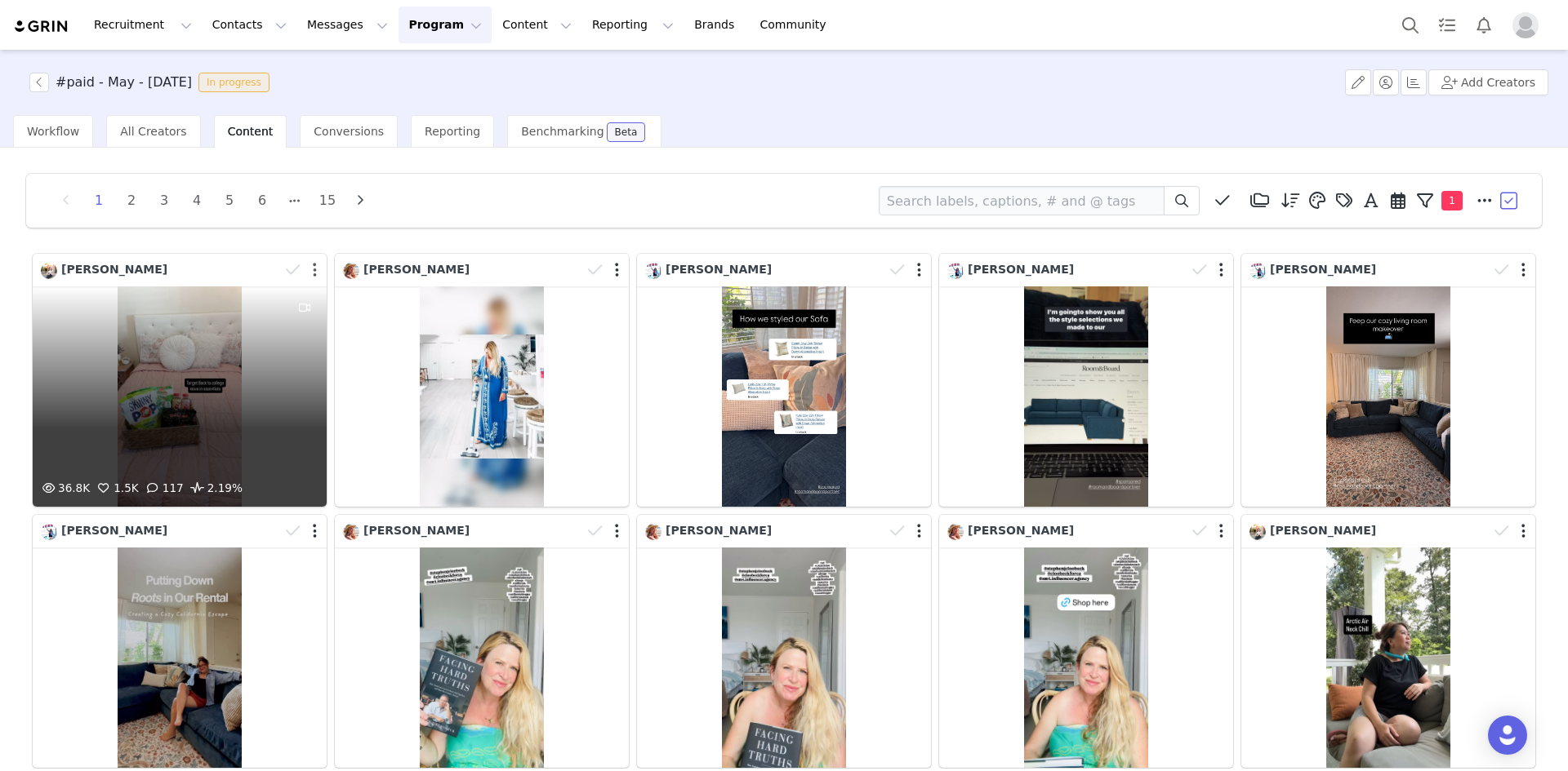
click at [313, 274] on button "button" at bounding box center [314, 271] width 4 height 17
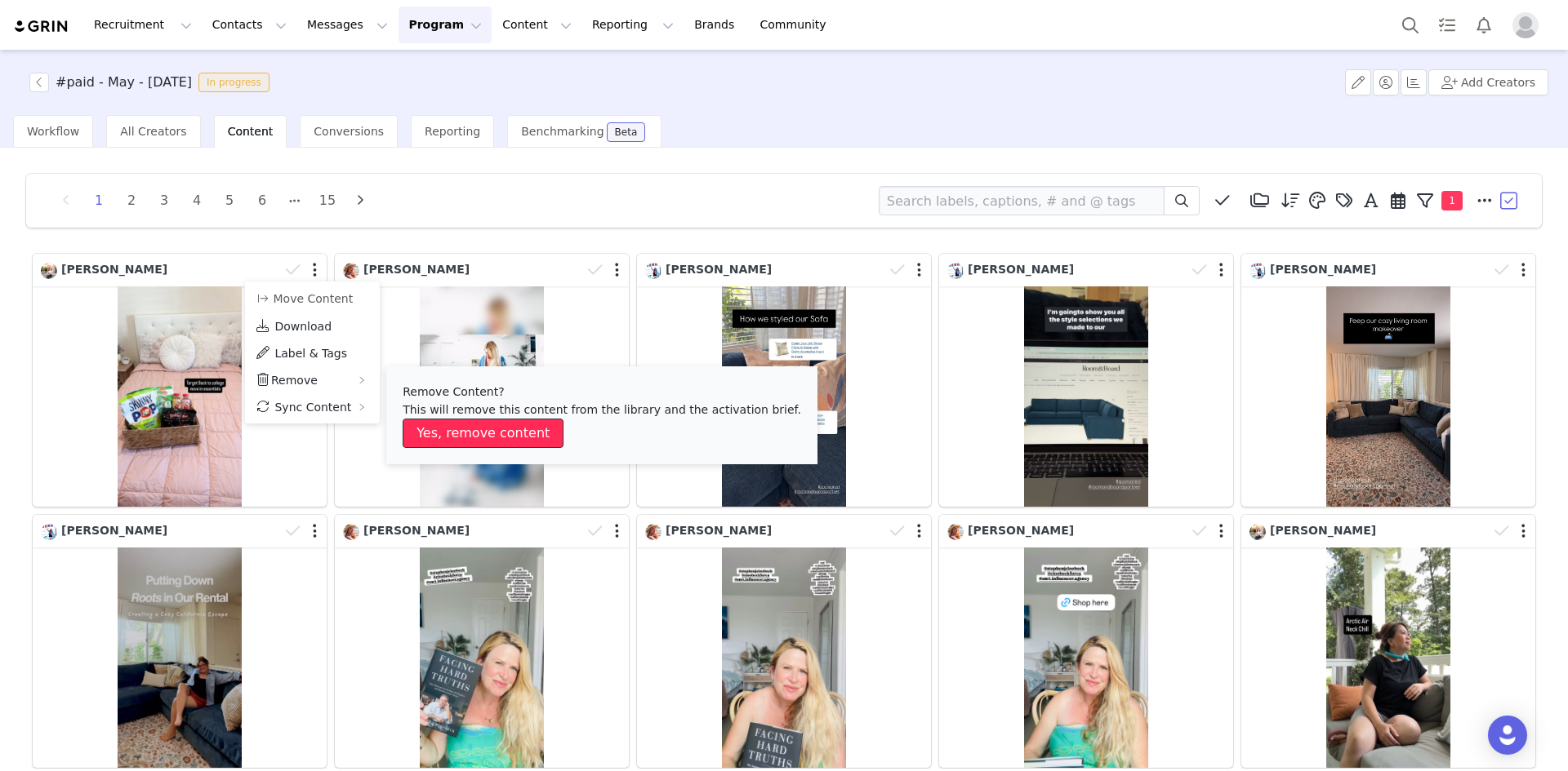
click at [437, 428] on button "Yes, remove content" at bounding box center [483, 433] width 160 height 29
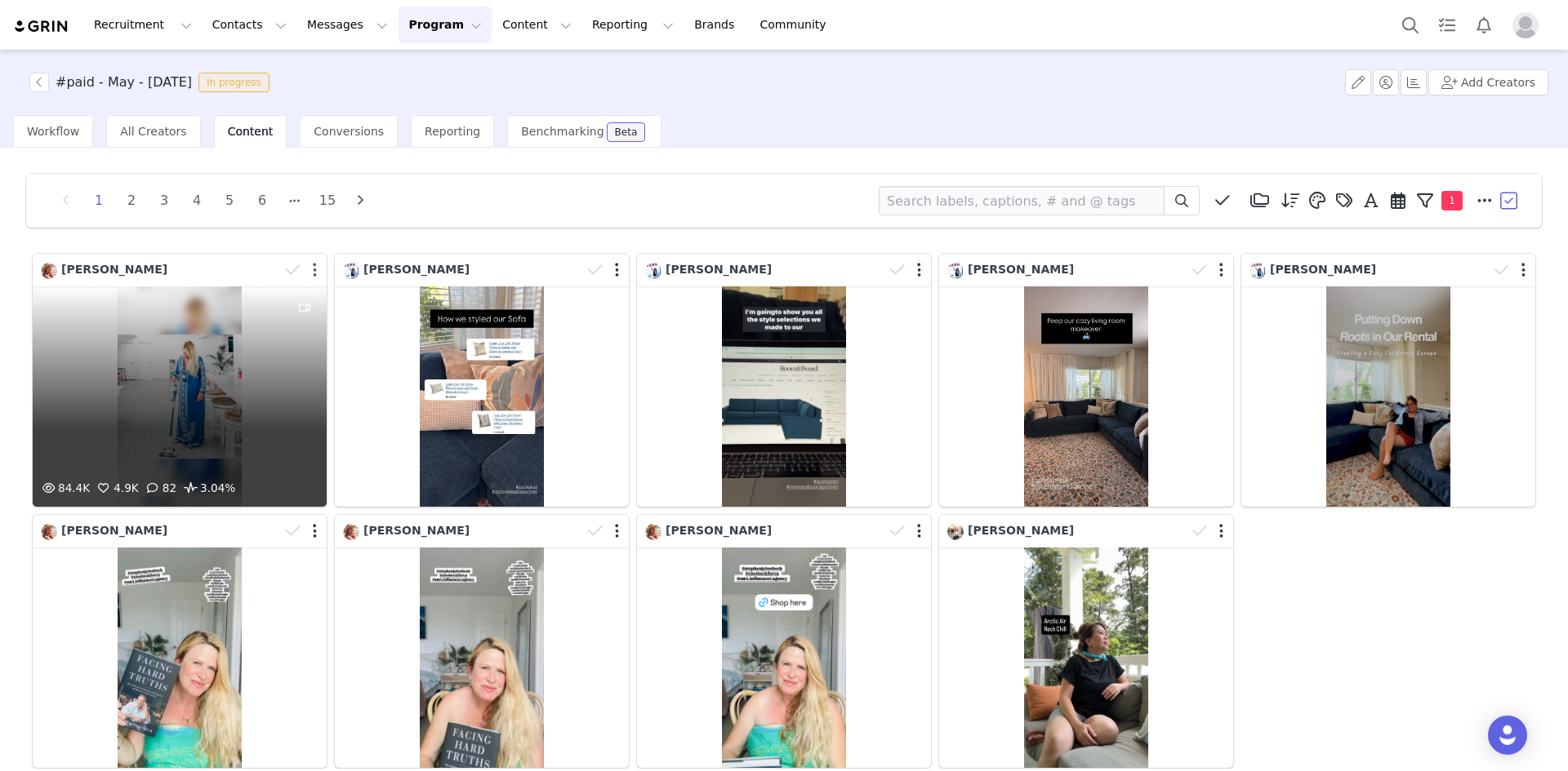
click at [313, 274] on button "button" at bounding box center [314, 271] width 4 height 17
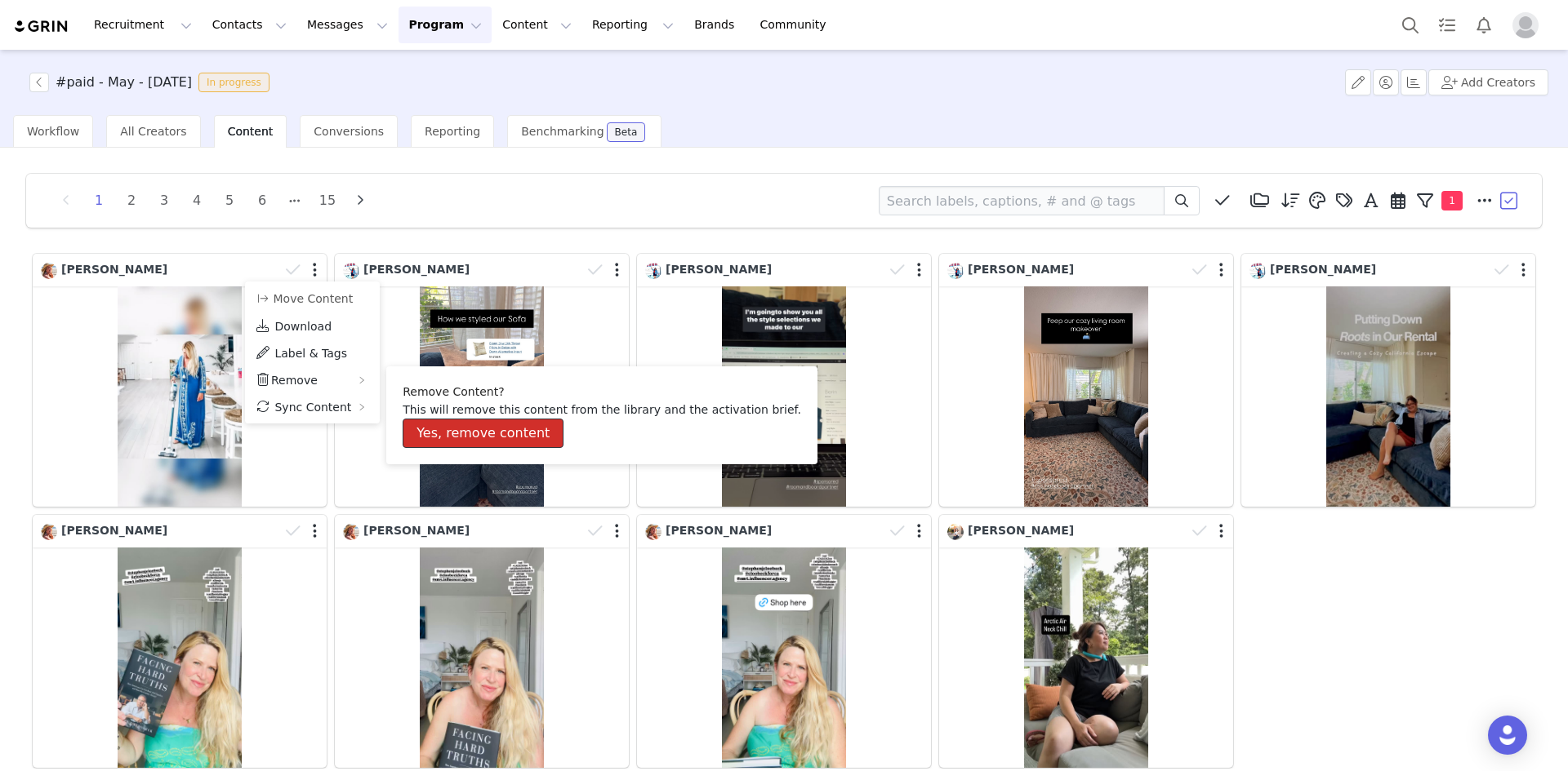
click at [435, 426] on button "Yes, remove content" at bounding box center [483, 433] width 160 height 29
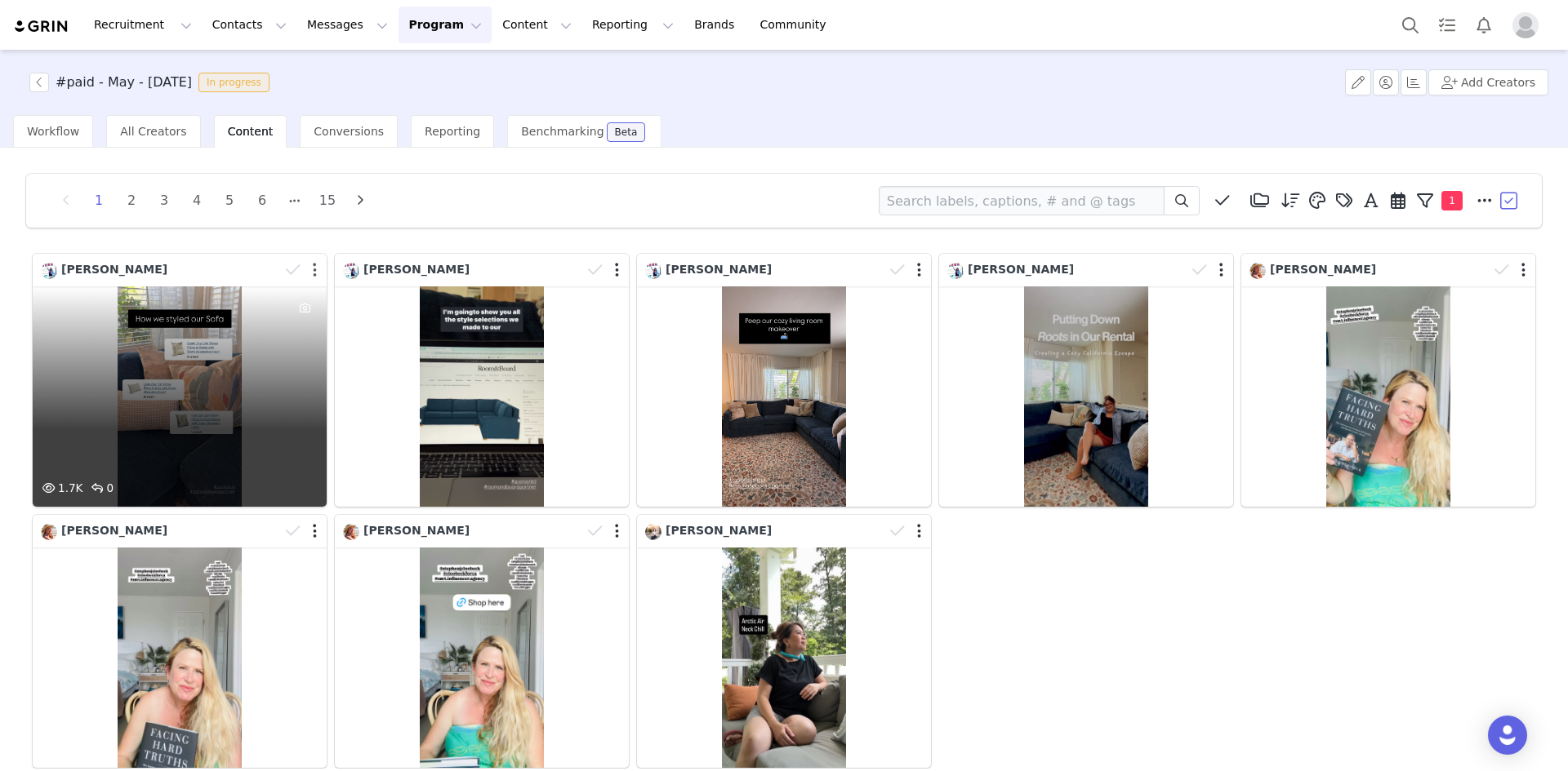
click at [313, 274] on button "button" at bounding box center [314, 271] width 4 height 17
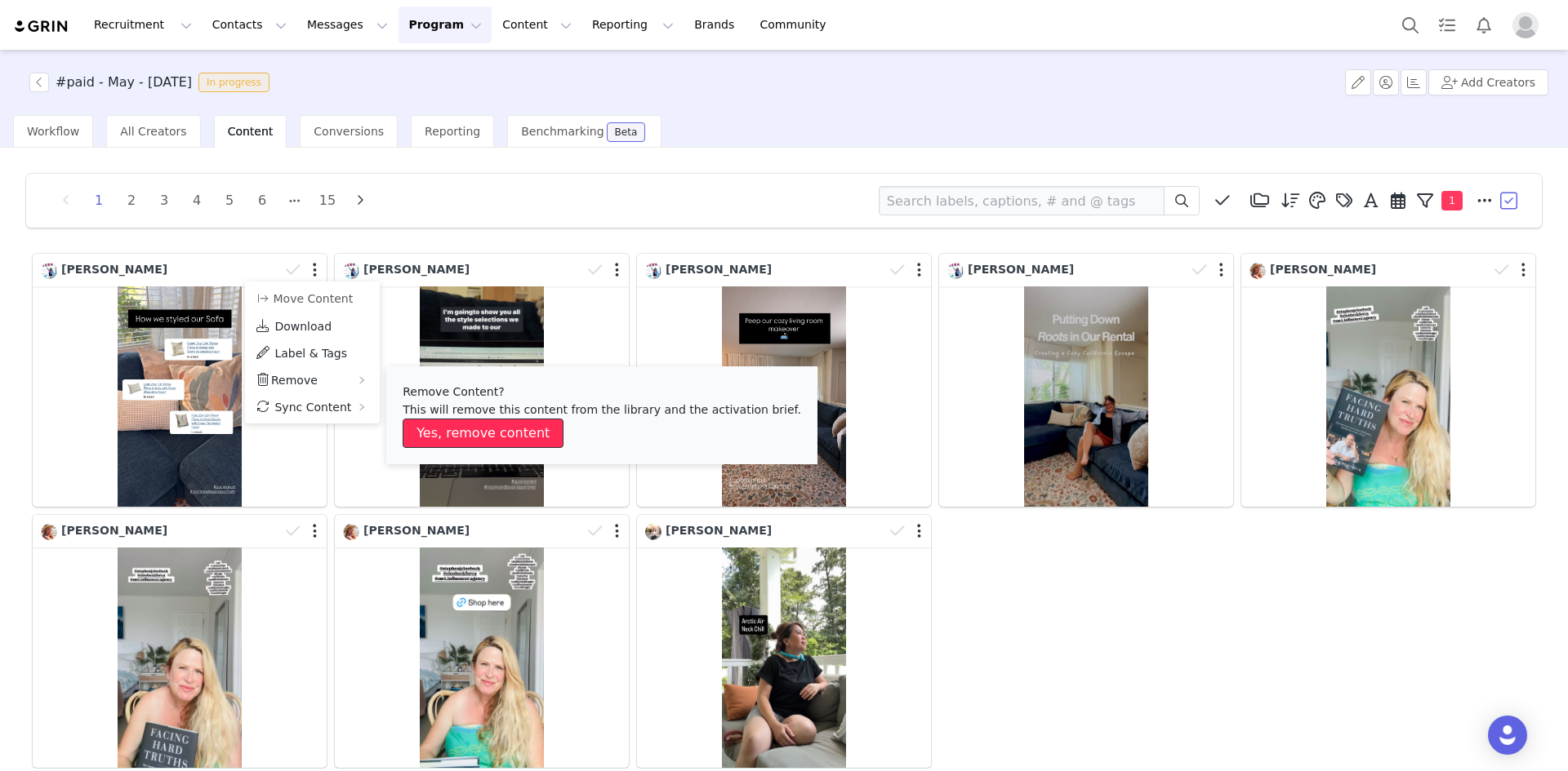
drag, startPoint x: 441, startPoint y: 428, endPoint x: 435, endPoint y: 413, distance: 16.2
click at [440, 427] on button "Yes, remove content" at bounding box center [483, 433] width 160 height 29
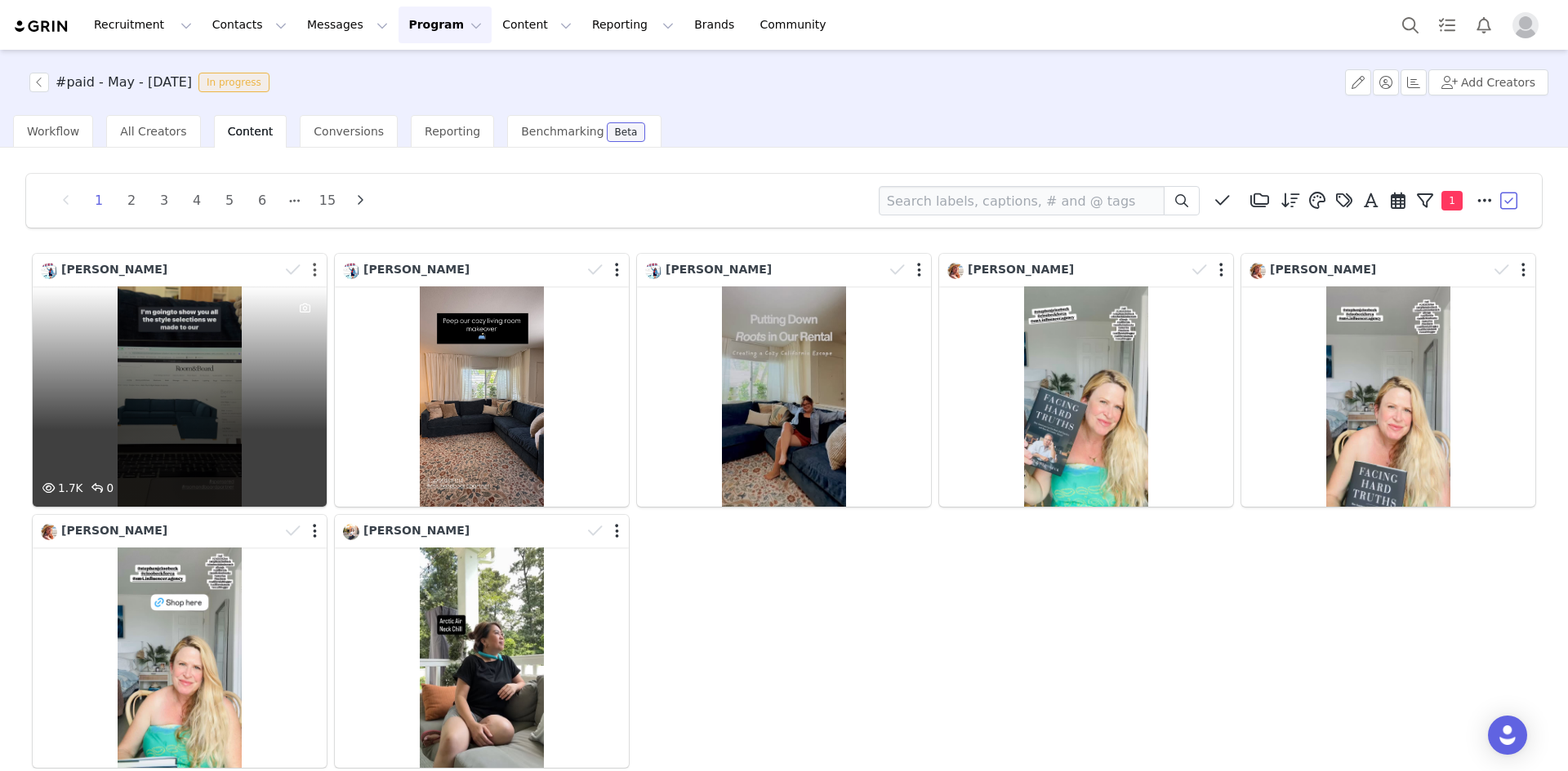
click at [313, 270] on button "button" at bounding box center [314, 271] width 4 height 17
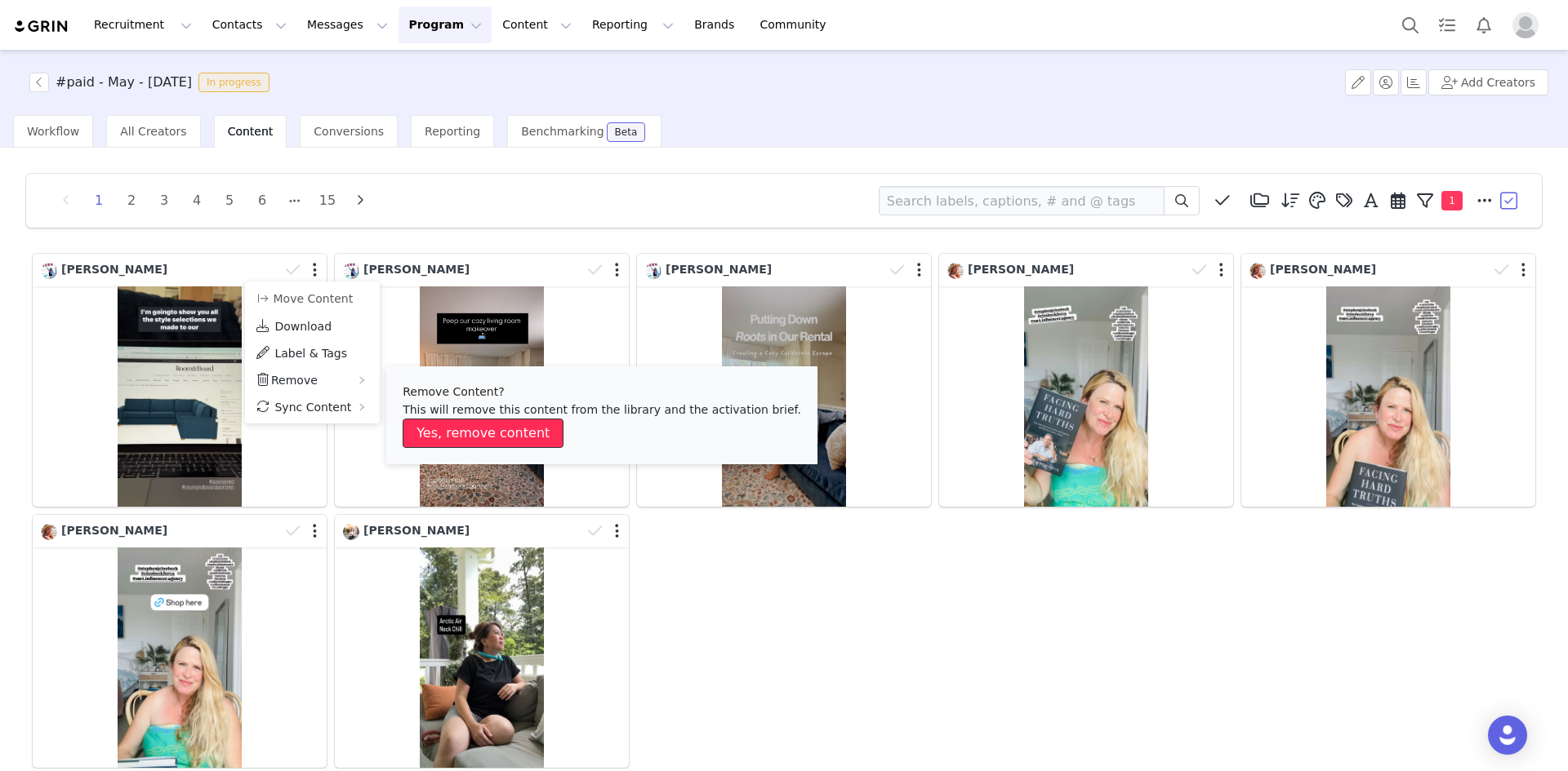
click at [462, 439] on button "Yes, remove content" at bounding box center [483, 433] width 160 height 29
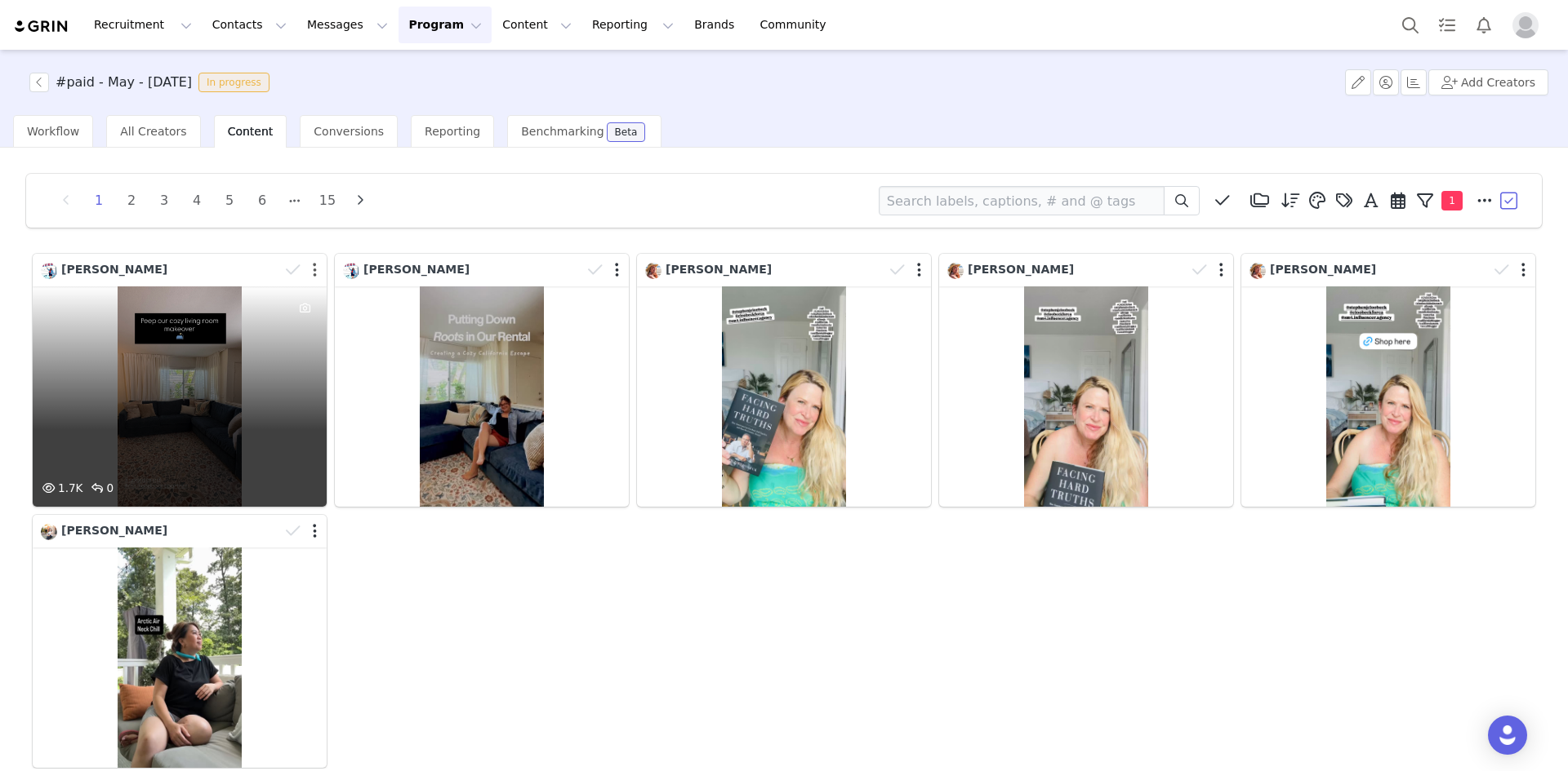
click at [313, 271] on button "button" at bounding box center [314, 271] width 4 height 17
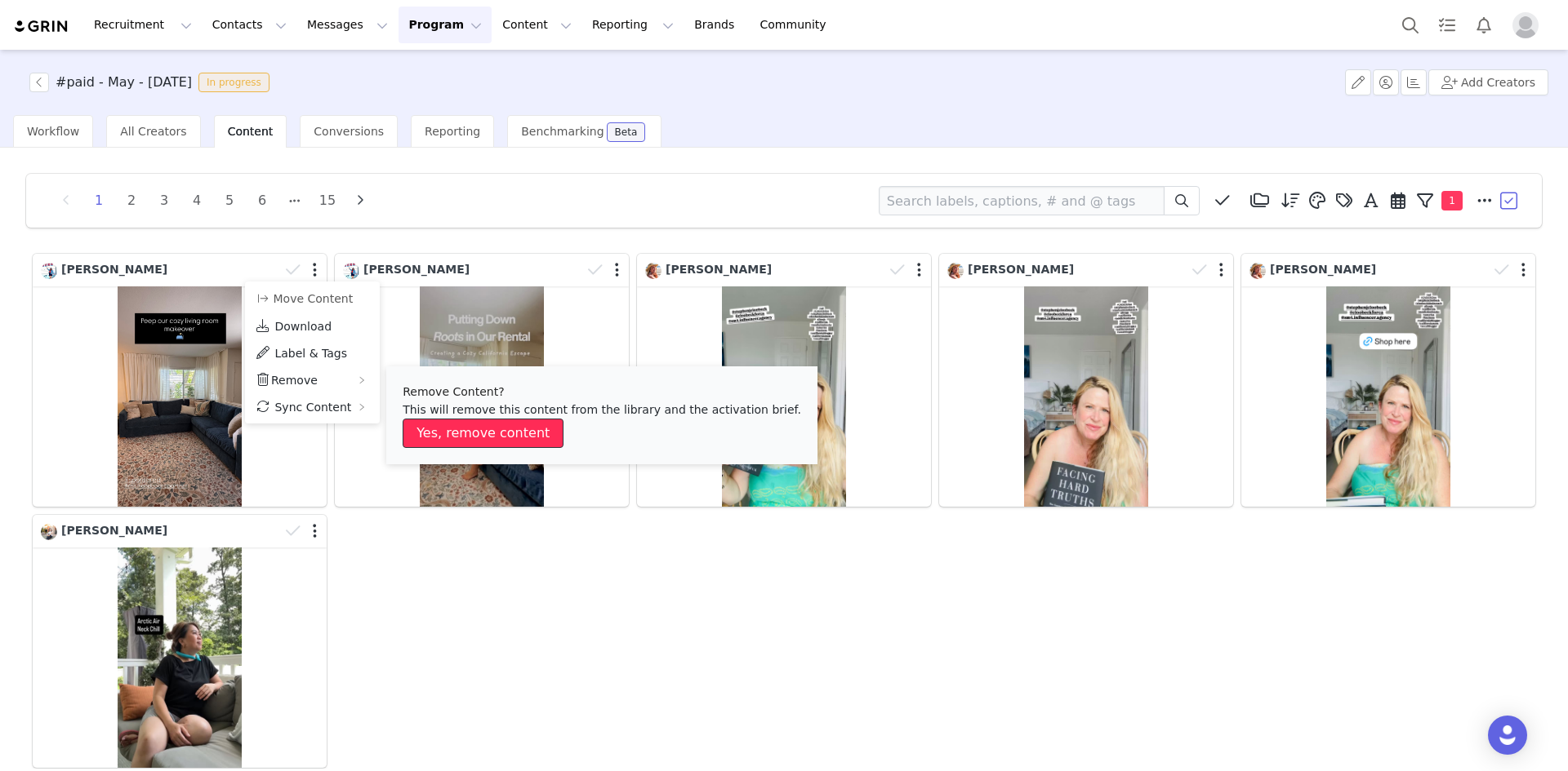
click at [445, 429] on button "Yes, remove content" at bounding box center [483, 433] width 160 height 29
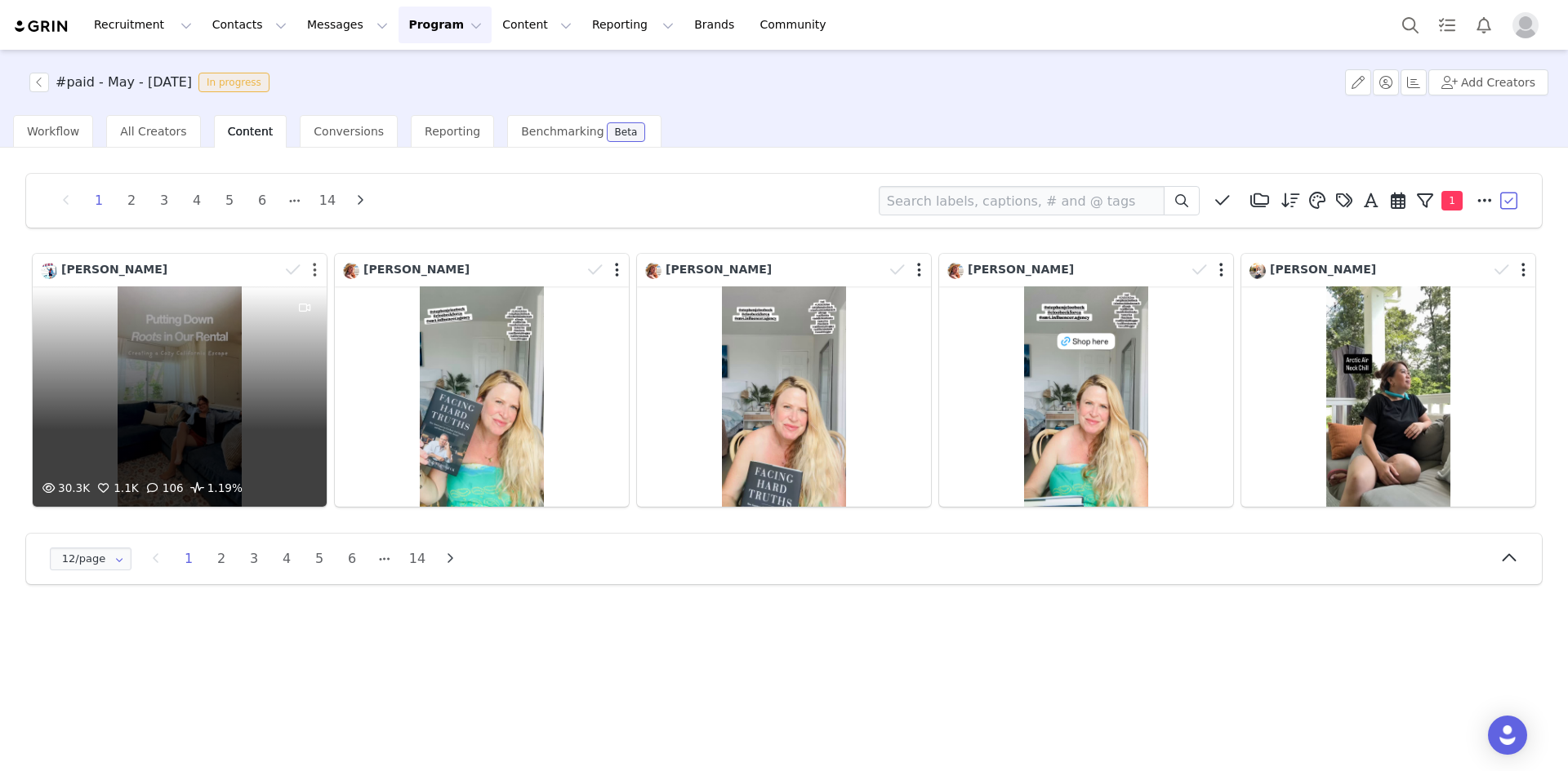
click at [315, 271] on button "button" at bounding box center [314, 271] width 4 height 17
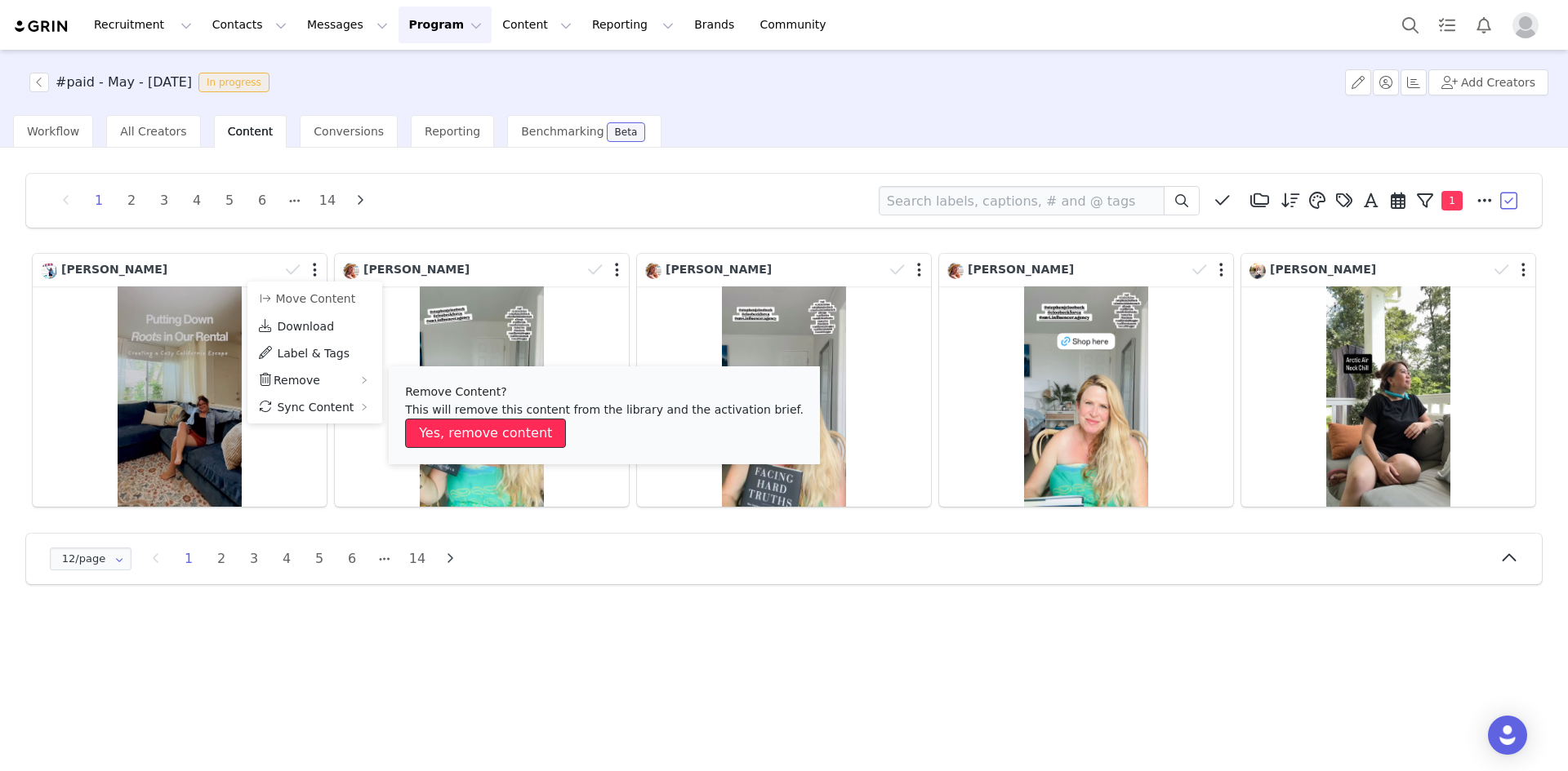
click at [451, 431] on button "Yes, remove content" at bounding box center [486, 433] width 160 height 29
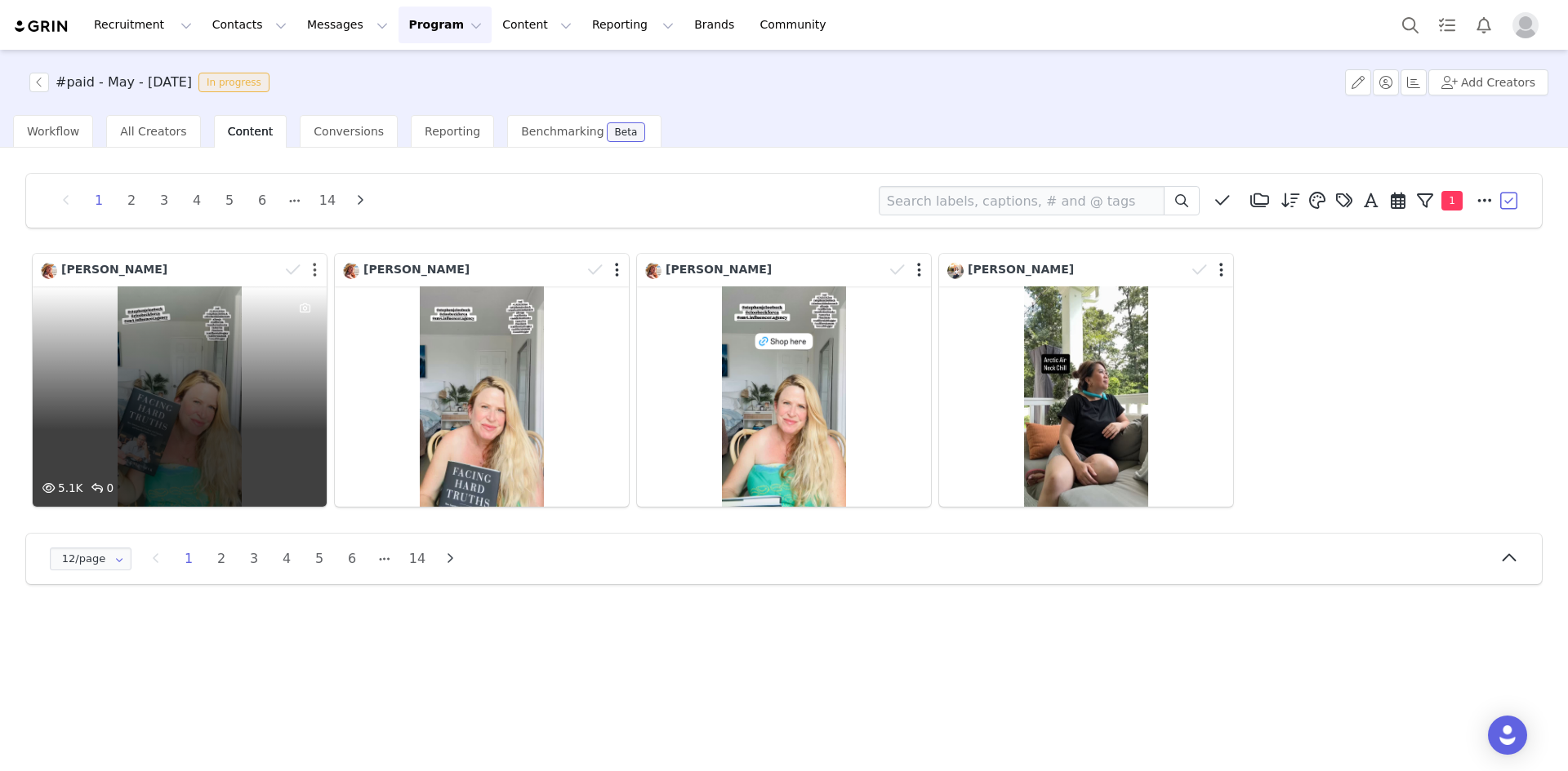
click at [313, 270] on button "button" at bounding box center [314, 271] width 4 height 17
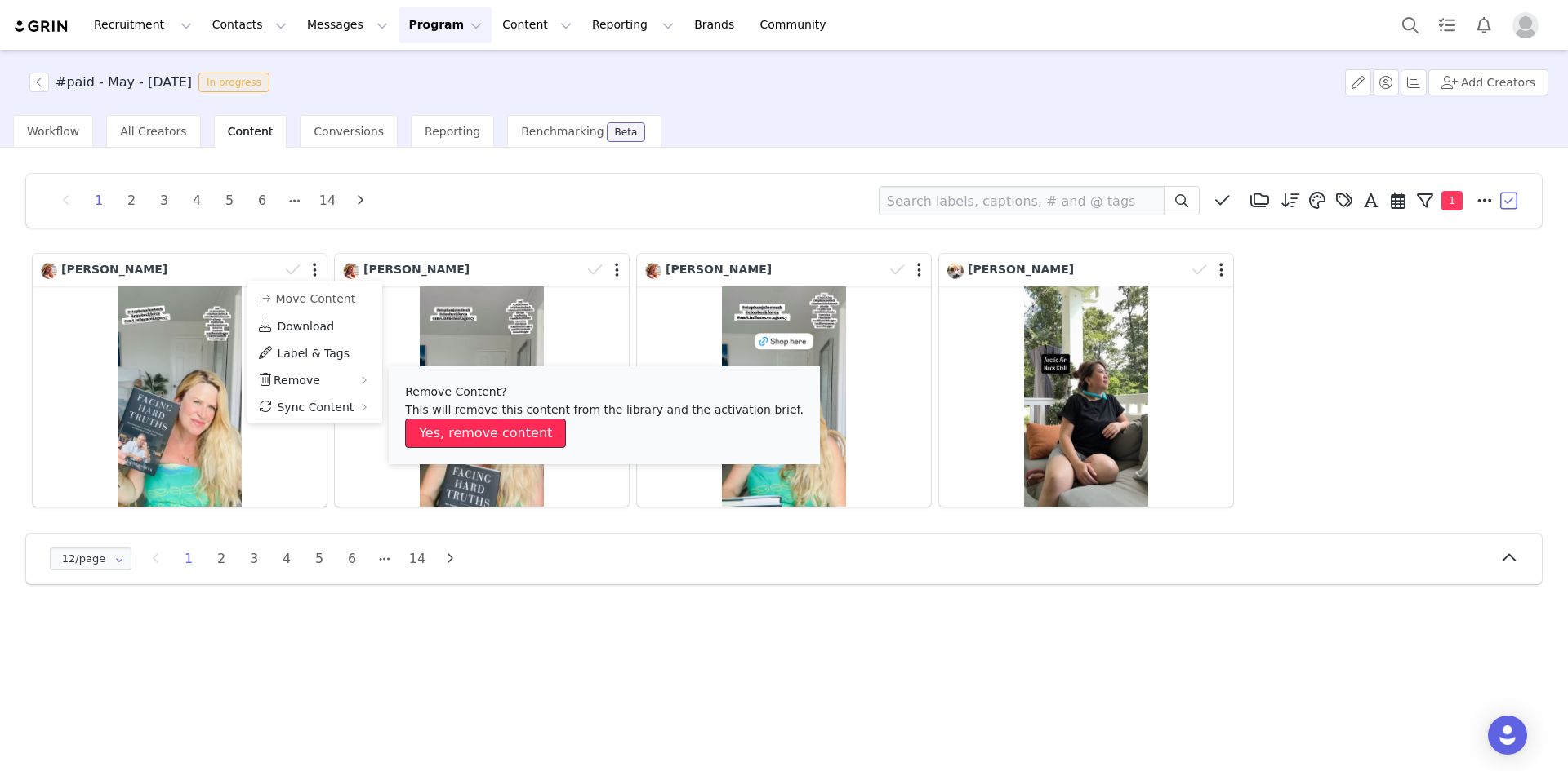
click at [451, 424] on button "Yes, remove content" at bounding box center [486, 433] width 160 height 29
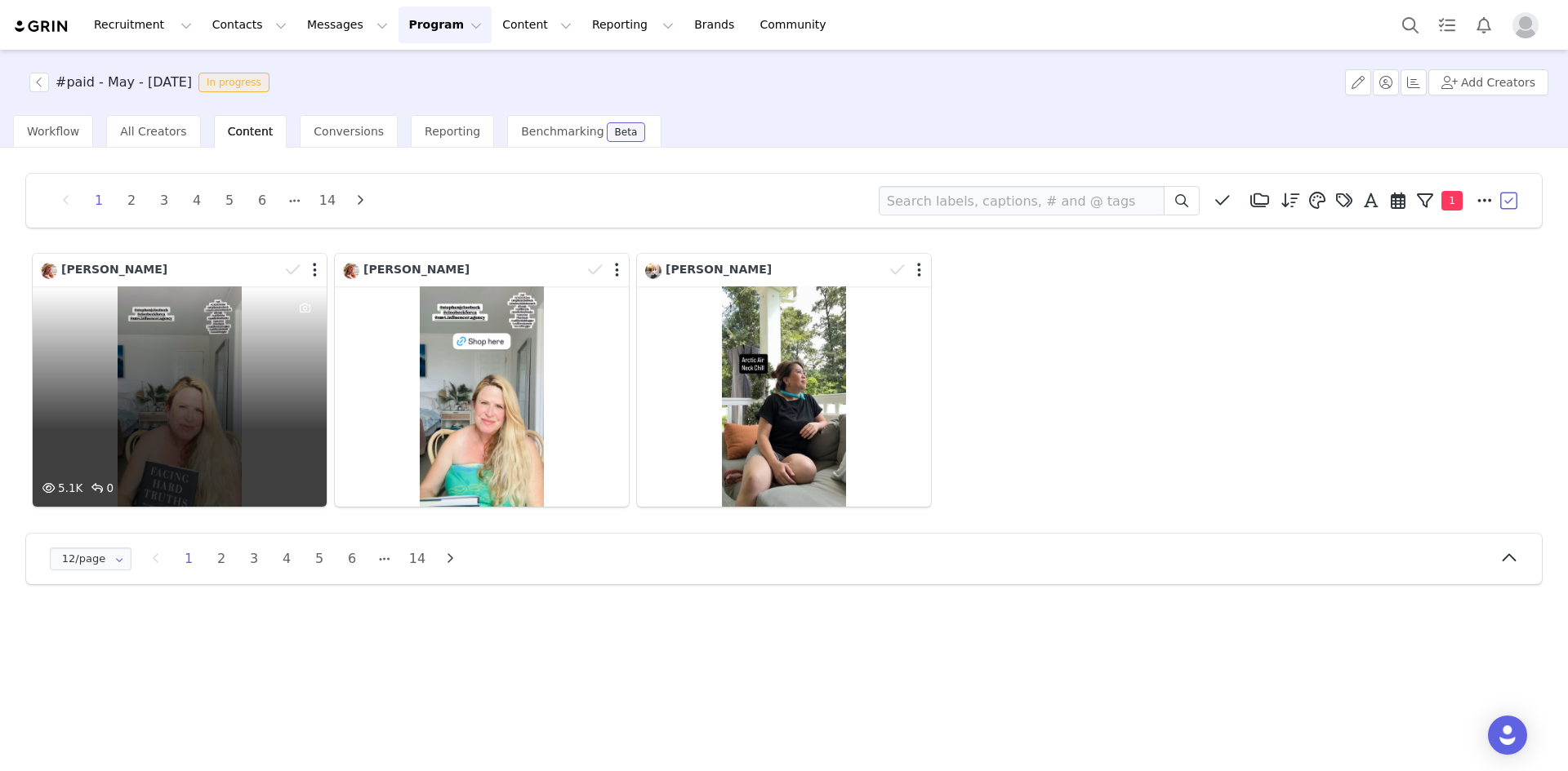
click at [267, 373] on div "5.1K 0" at bounding box center [180, 397] width 294 height 221
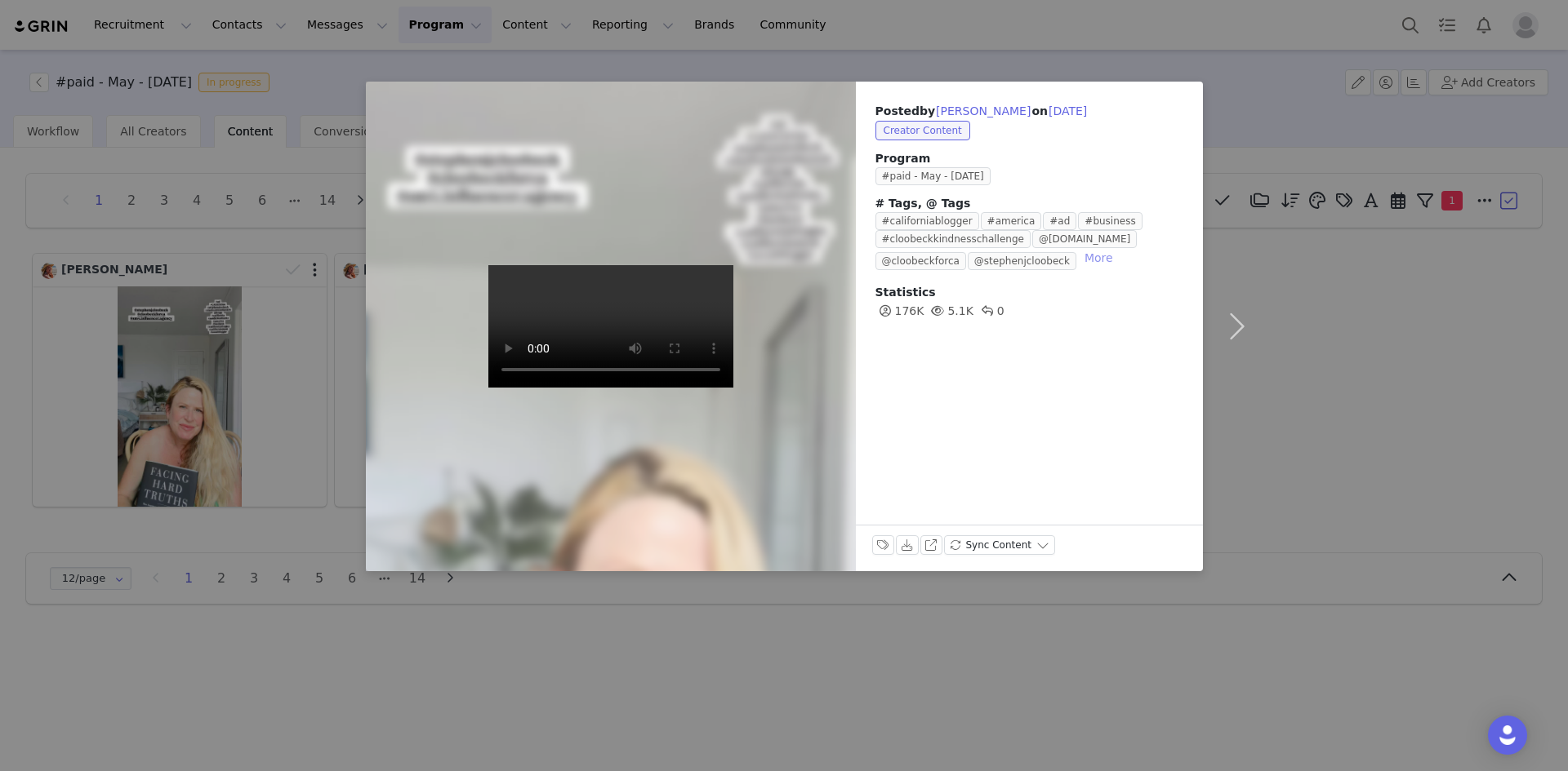
click at [1078, 264] on button "More" at bounding box center [1099, 257] width 42 height 19
click at [1239, 327] on button "button" at bounding box center [1237, 327] width 69 height 489
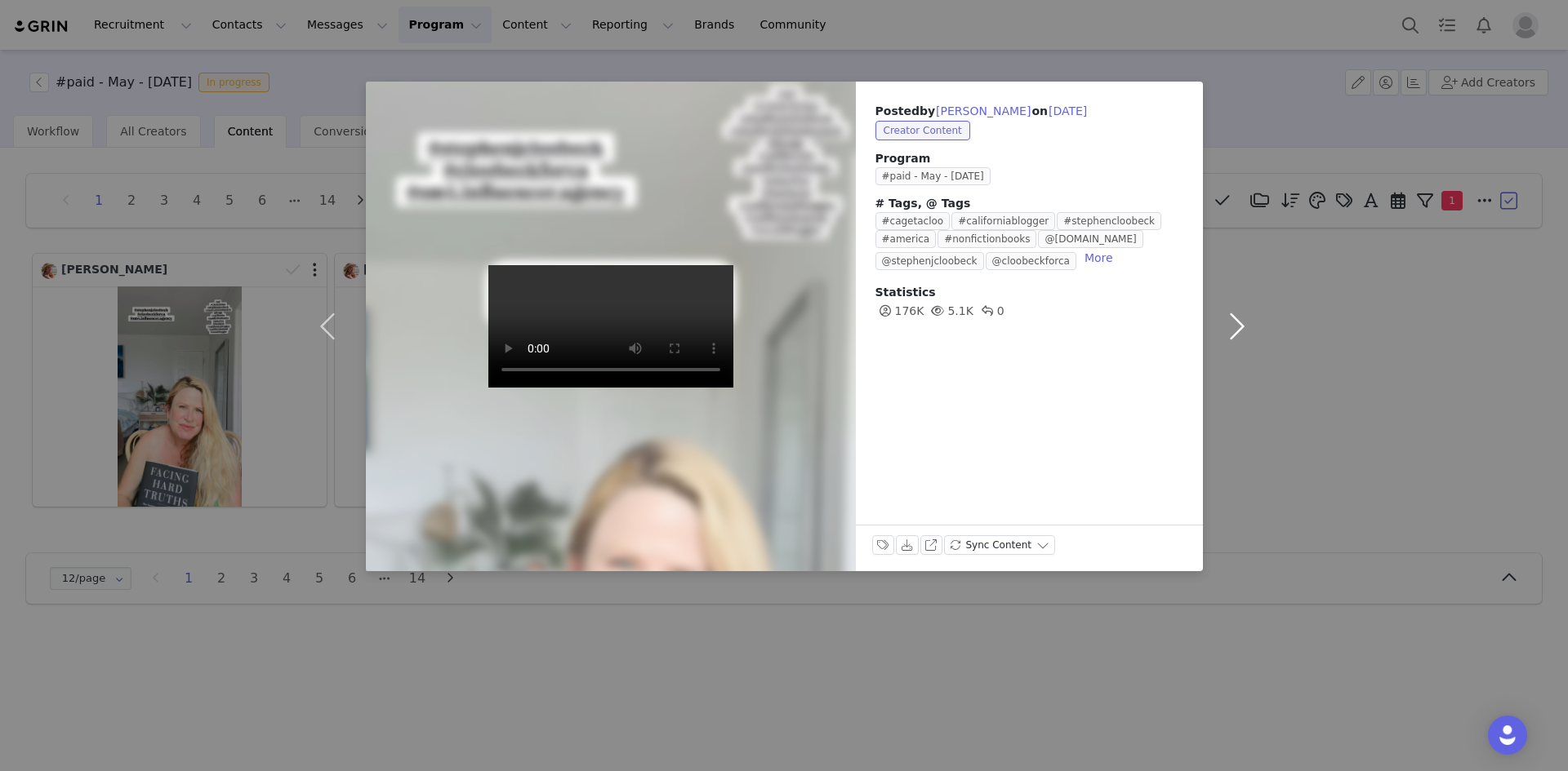
click at [1239, 327] on button "button" at bounding box center [1237, 327] width 69 height 489
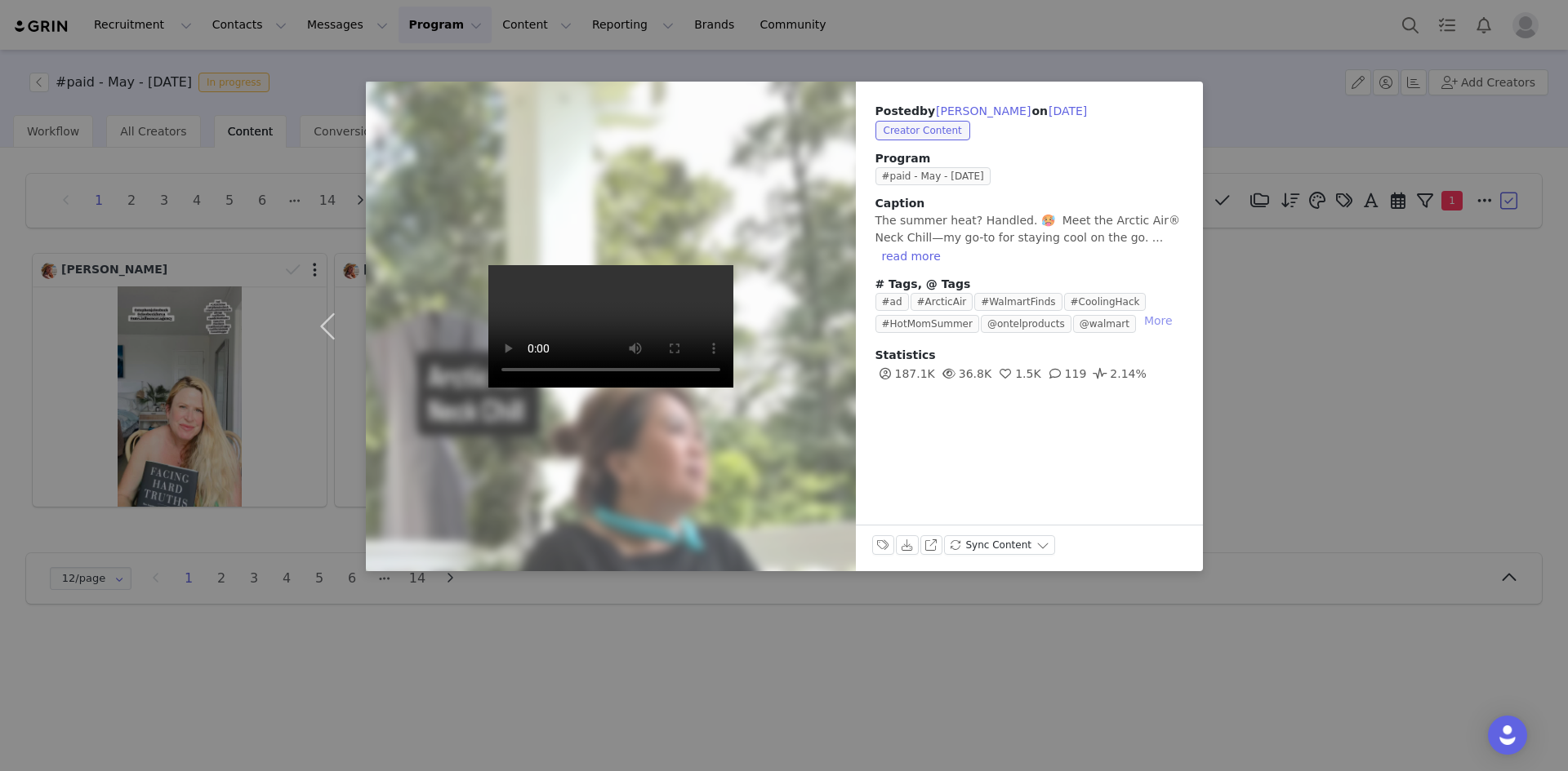
click at [1138, 311] on button "More" at bounding box center [1158, 320] width 42 height 19
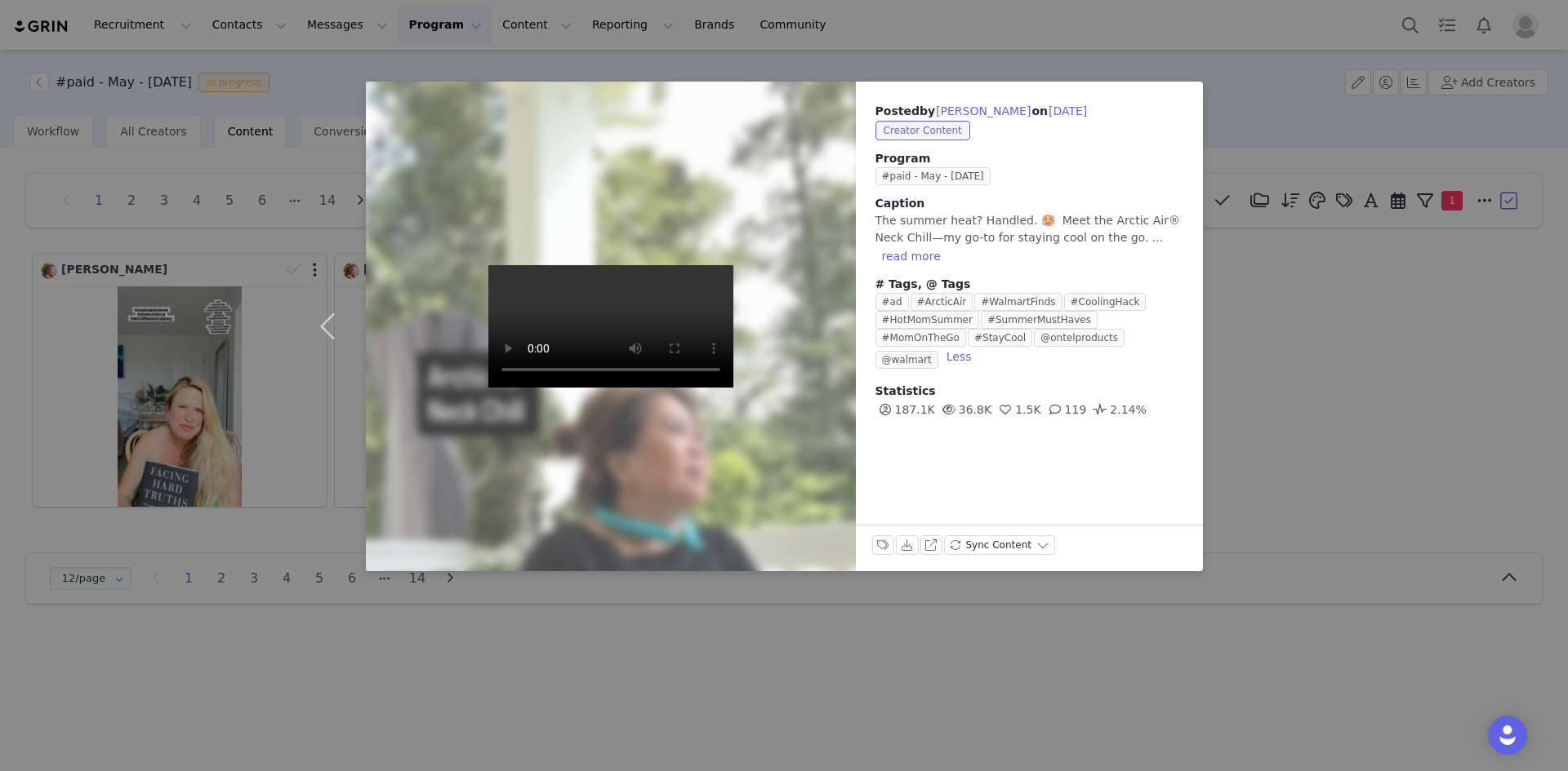
click at [1272, 408] on div "Posted by [PERSON_NAME] on [DATE] Creator Content Program #paid - May - [DATE] …" at bounding box center [784, 385] width 1568 height 771
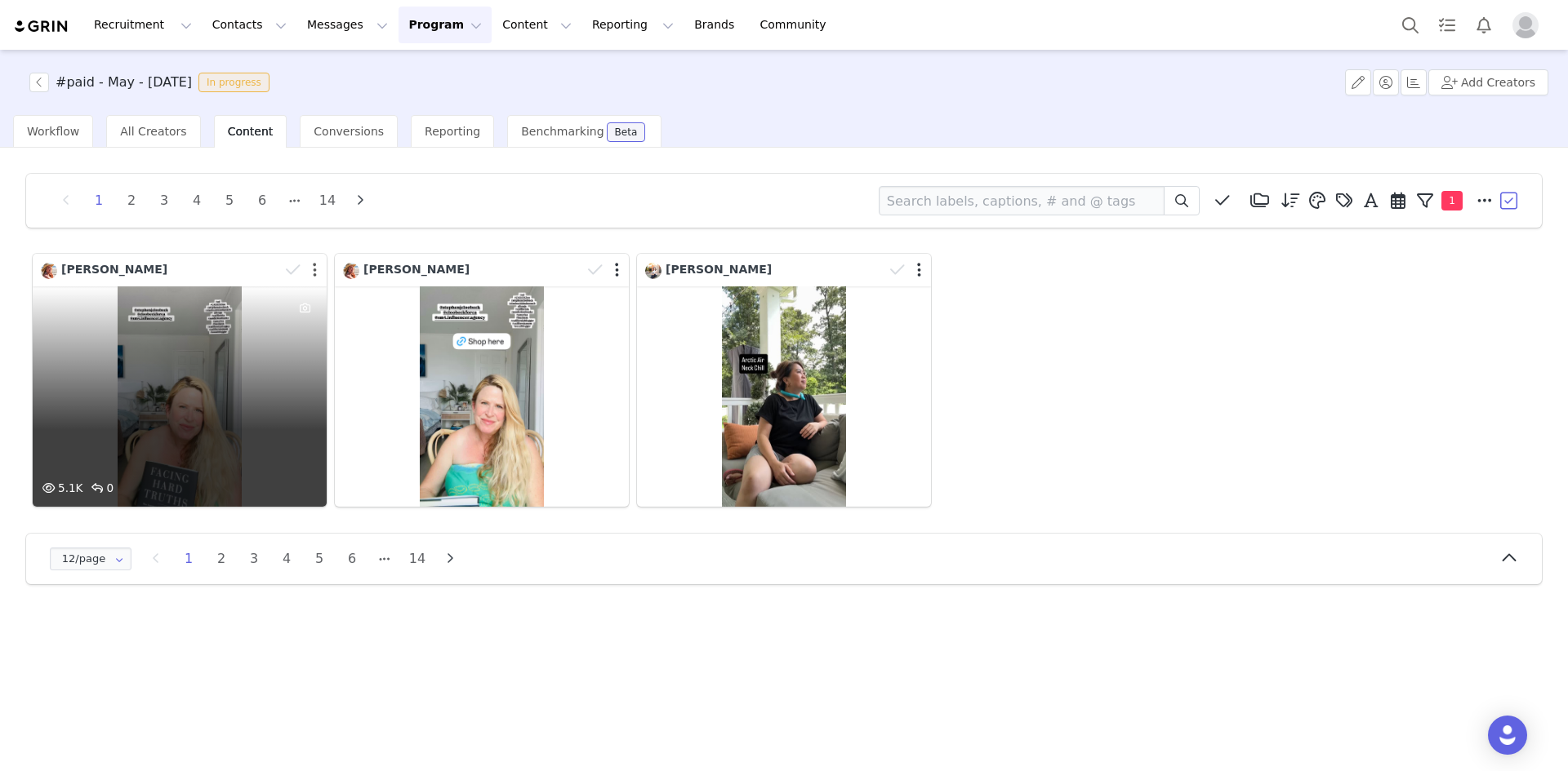
click at [313, 270] on button "button" at bounding box center [314, 271] width 4 height 17
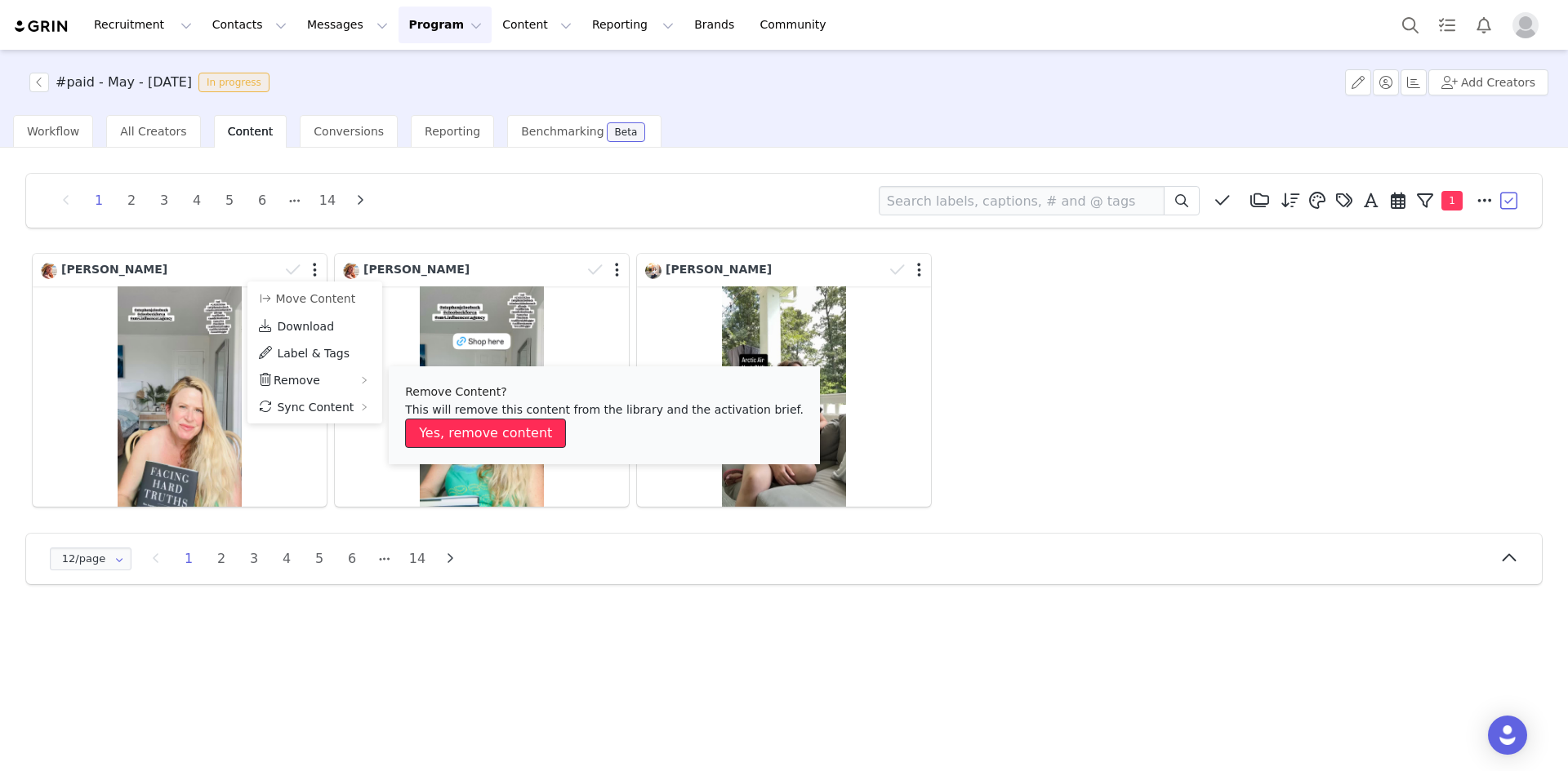
click at [482, 433] on button "Yes, remove content" at bounding box center [486, 433] width 160 height 29
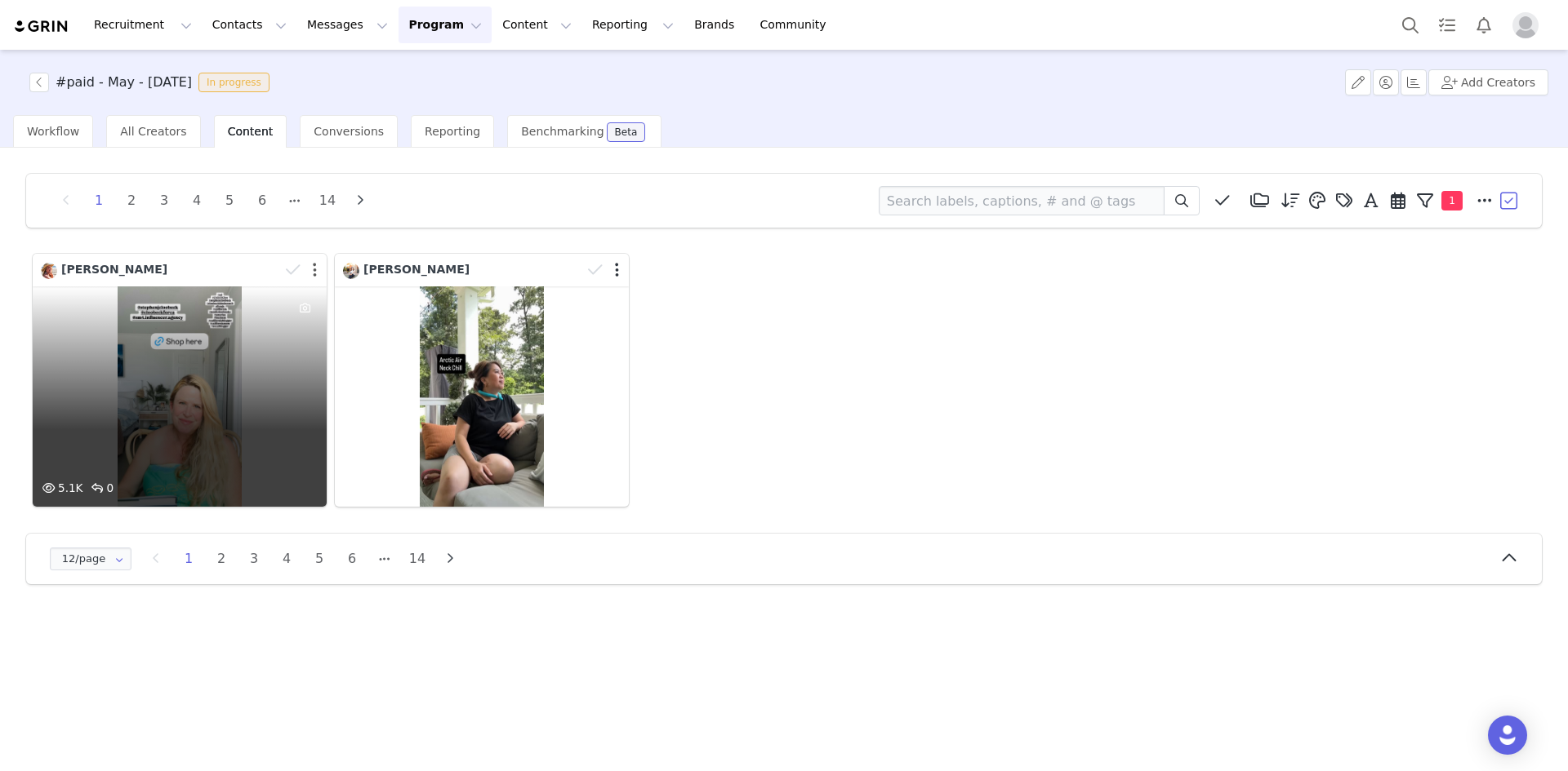
click at [313, 266] on button "button" at bounding box center [314, 271] width 4 height 17
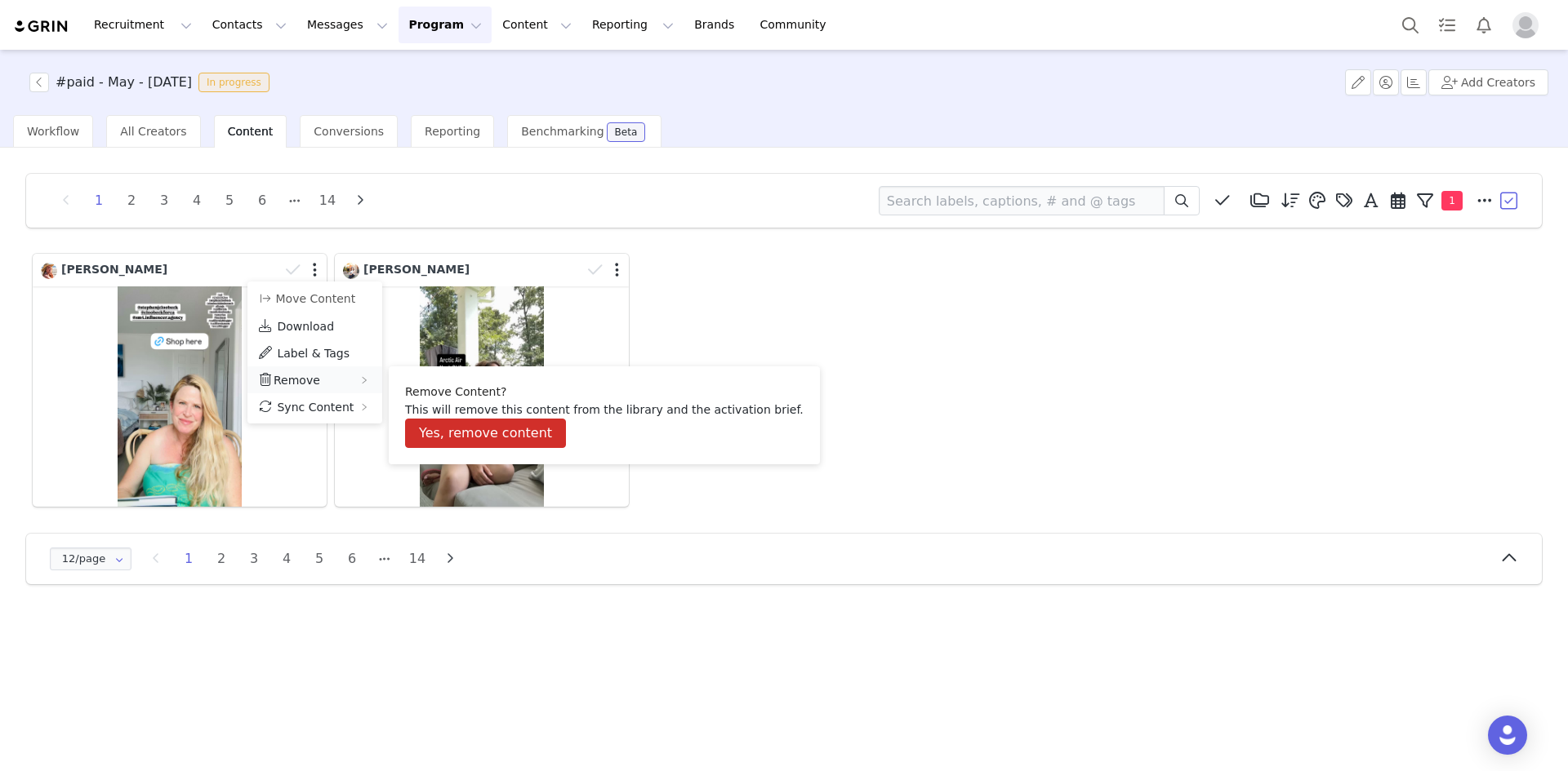
click at [333, 379] on div "Remove" at bounding box center [314, 380] width 135 height 27
click at [481, 437] on button "Yes, remove content" at bounding box center [486, 433] width 160 height 29
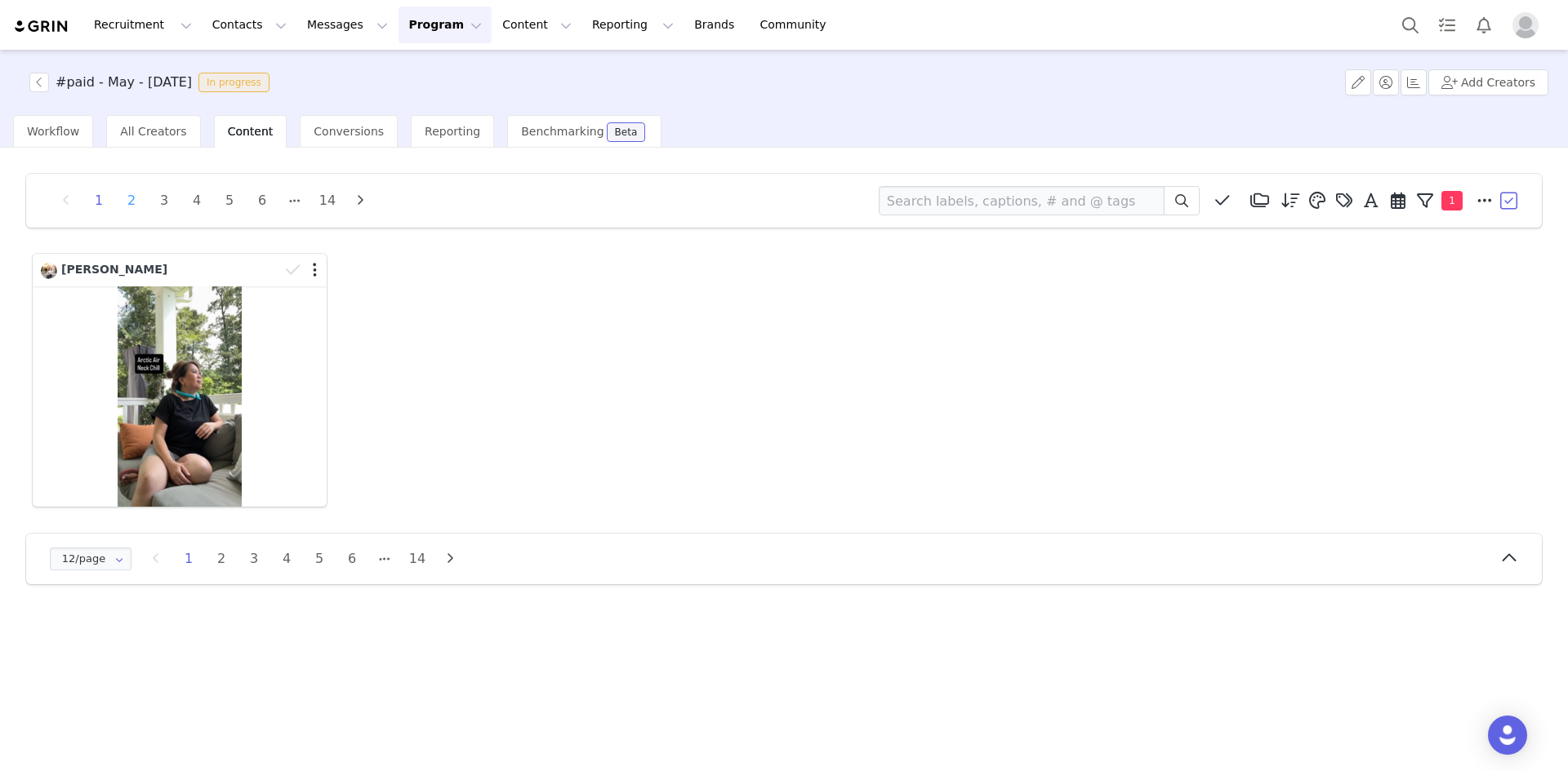
click at [139, 197] on li "2" at bounding box center [131, 200] width 24 height 23
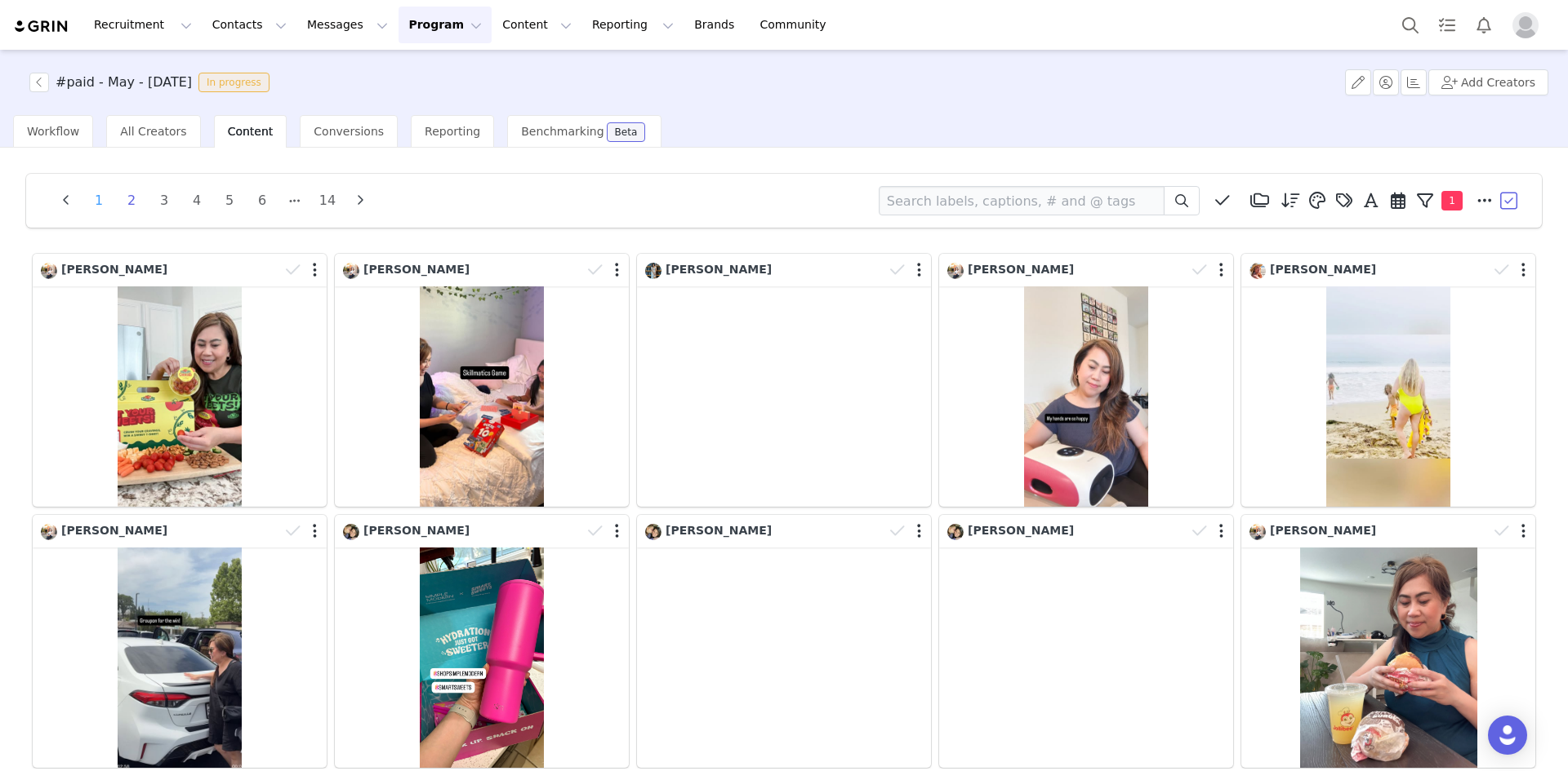
click at [105, 201] on li "1" at bounding box center [99, 200] width 24 height 23
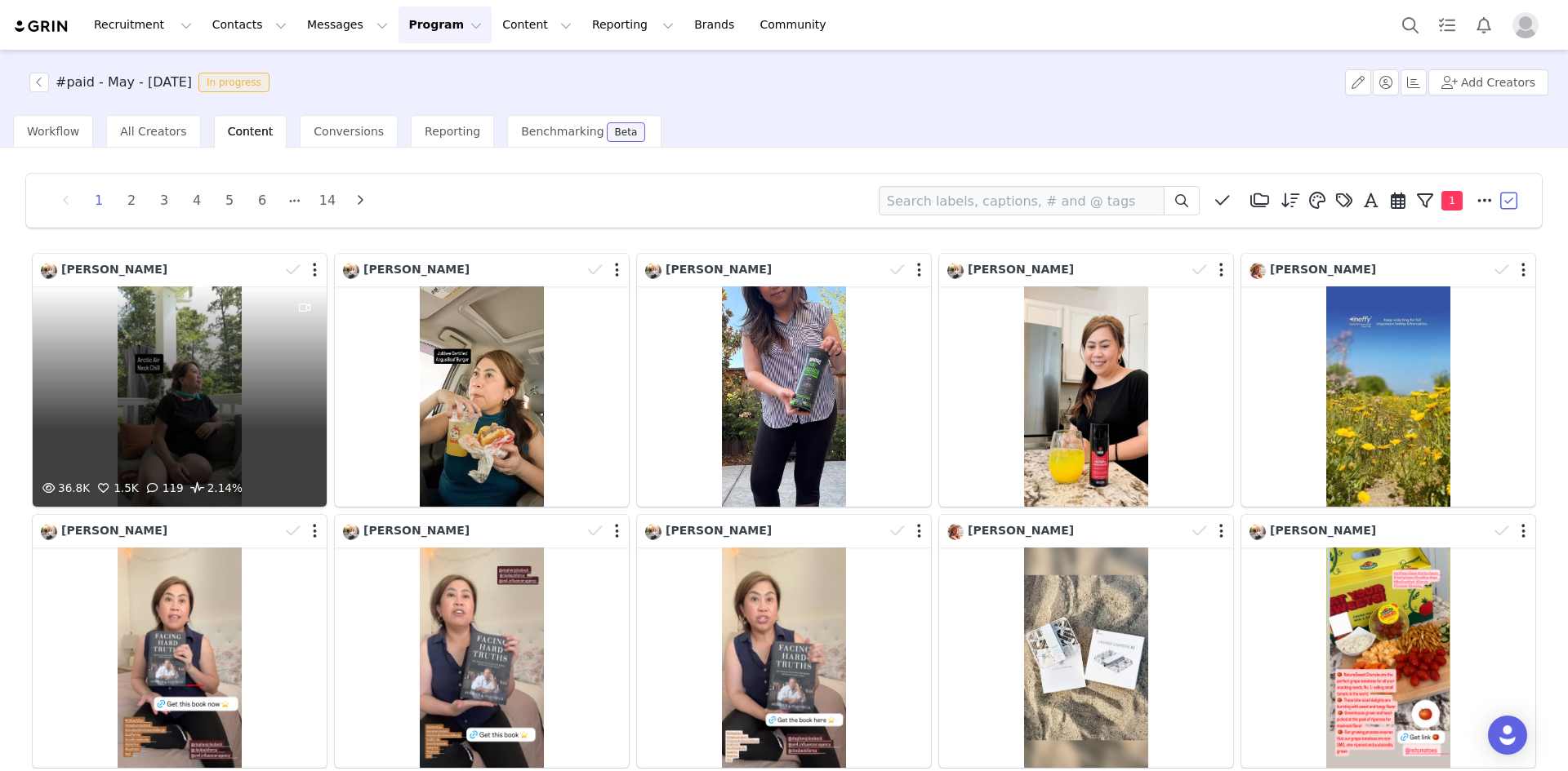
click at [226, 358] on div "36.8K 1.5K 119 2.14%" at bounding box center [180, 397] width 294 height 221
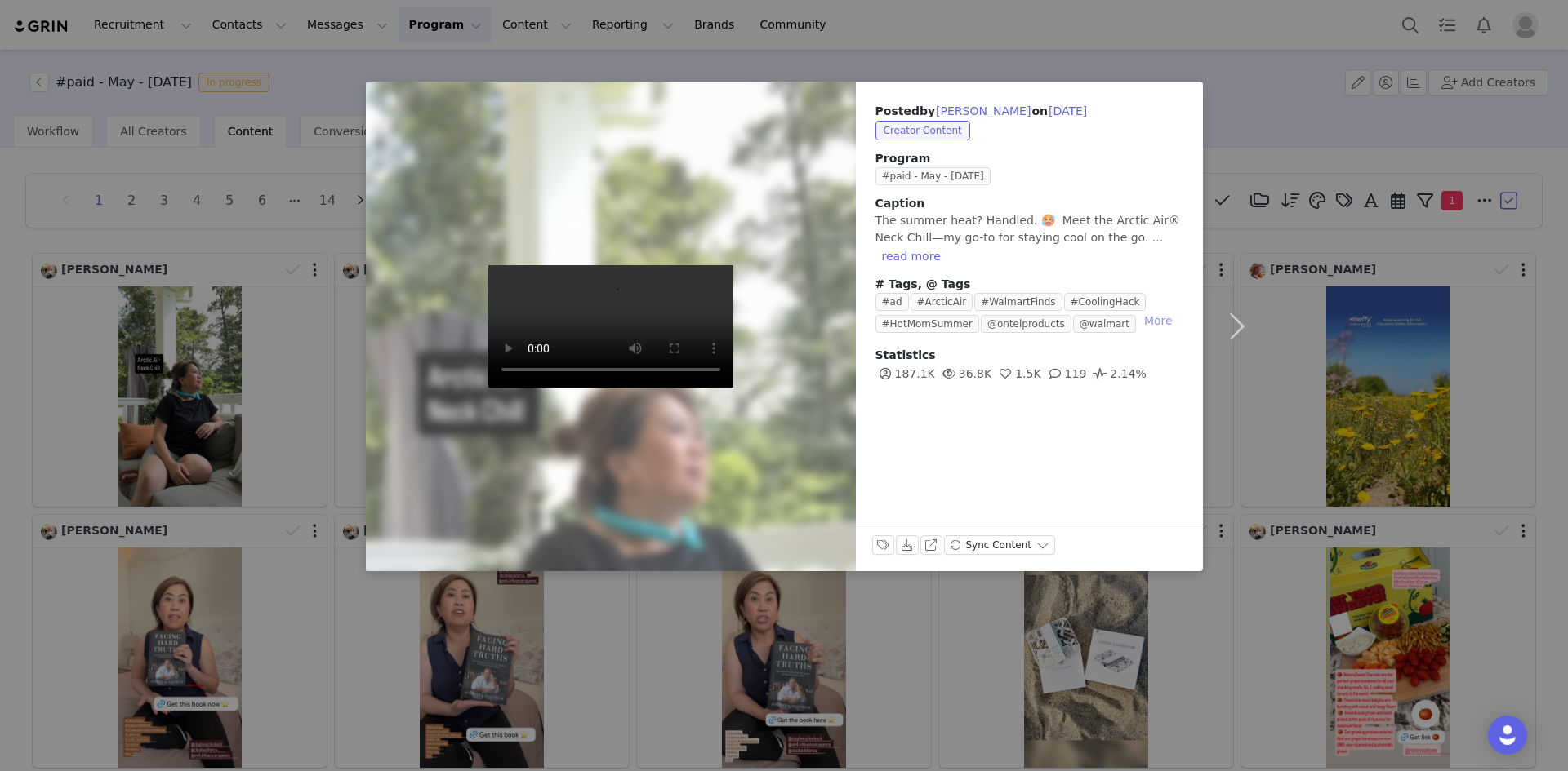
click at [1138, 311] on button "More" at bounding box center [1158, 320] width 42 height 19
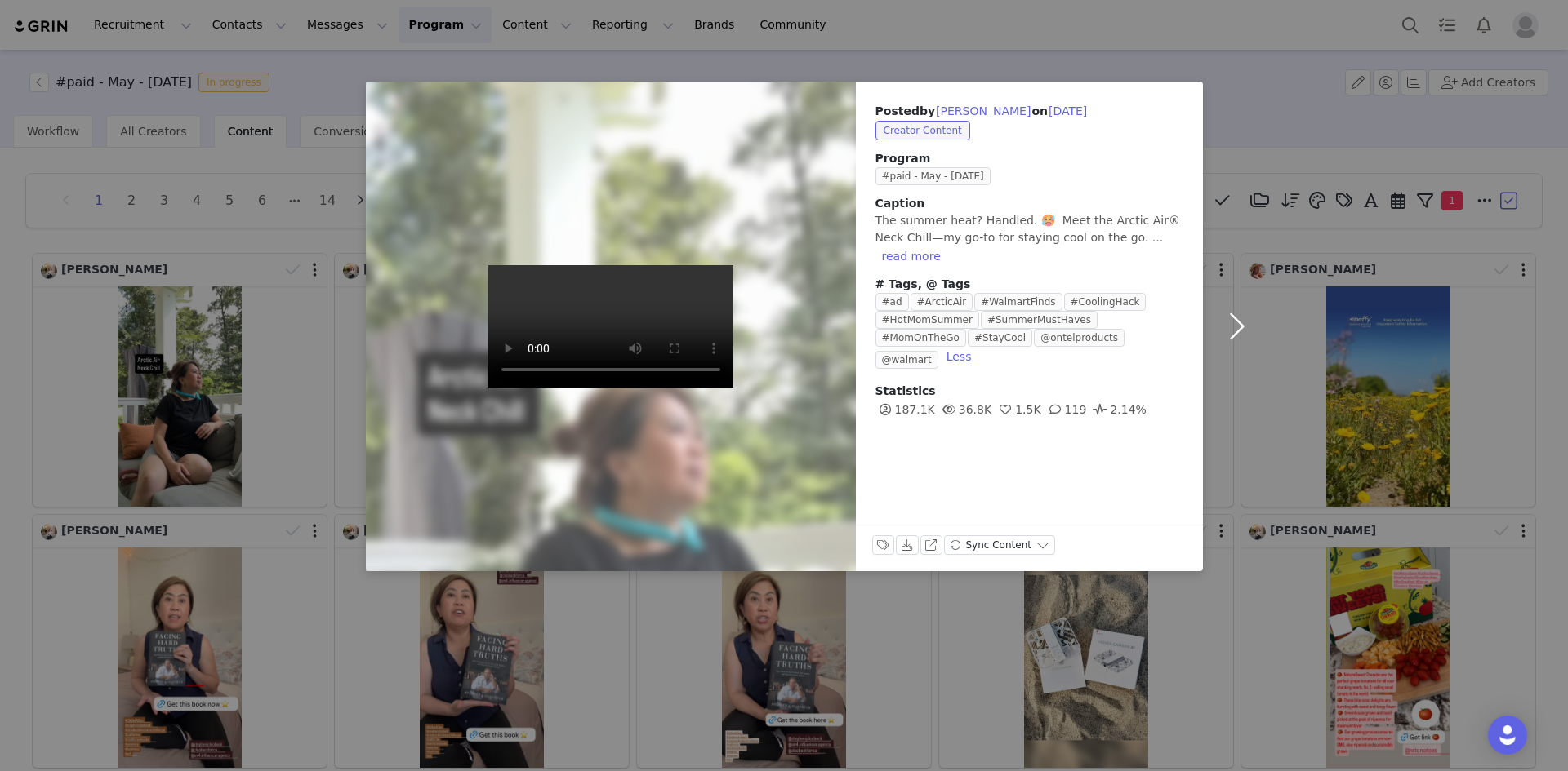
click at [1227, 325] on button "button" at bounding box center [1237, 327] width 69 height 489
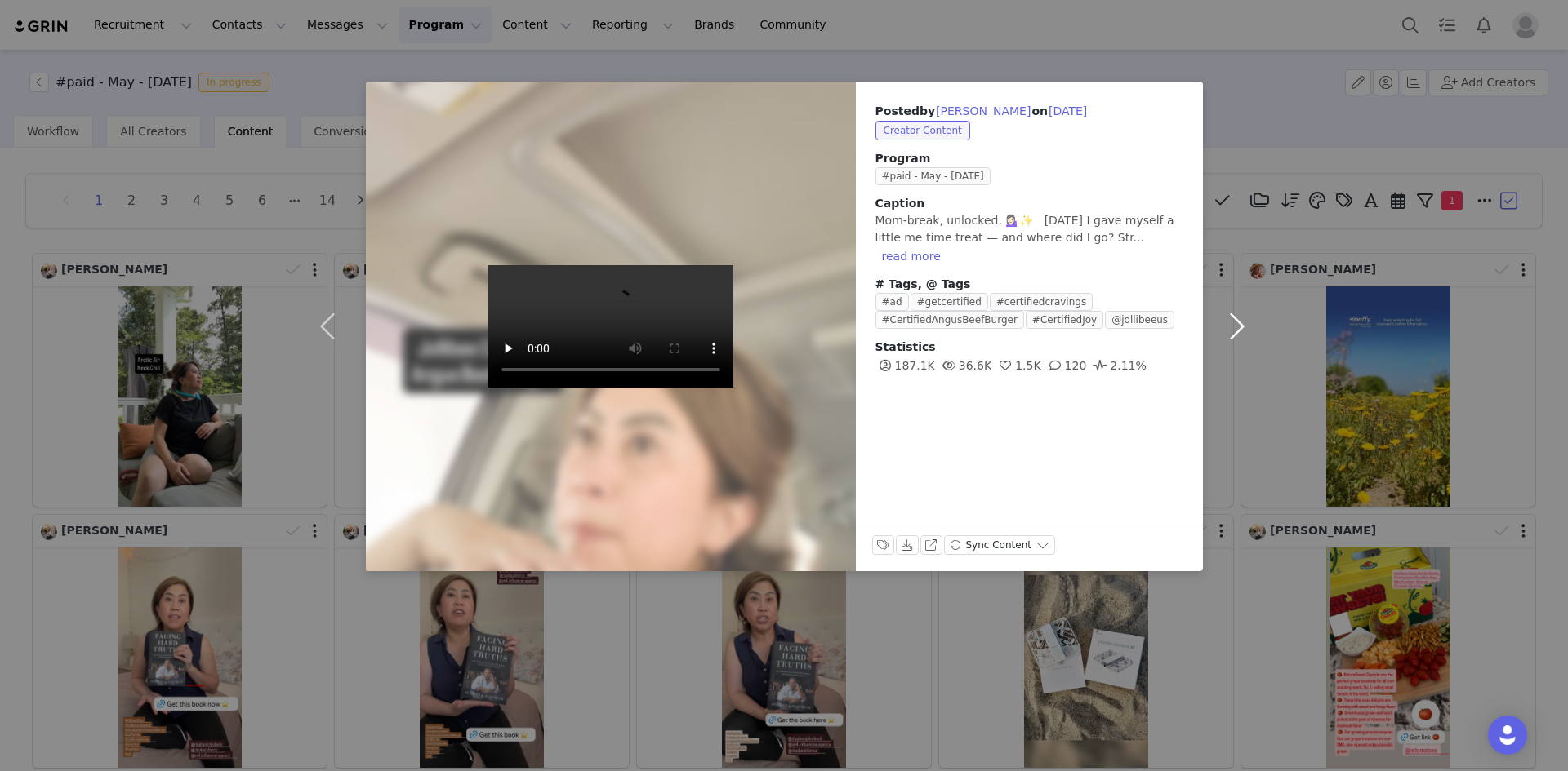
click at [1229, 326] on button "button" at bounding box center [1237, 327] width 69 height 489
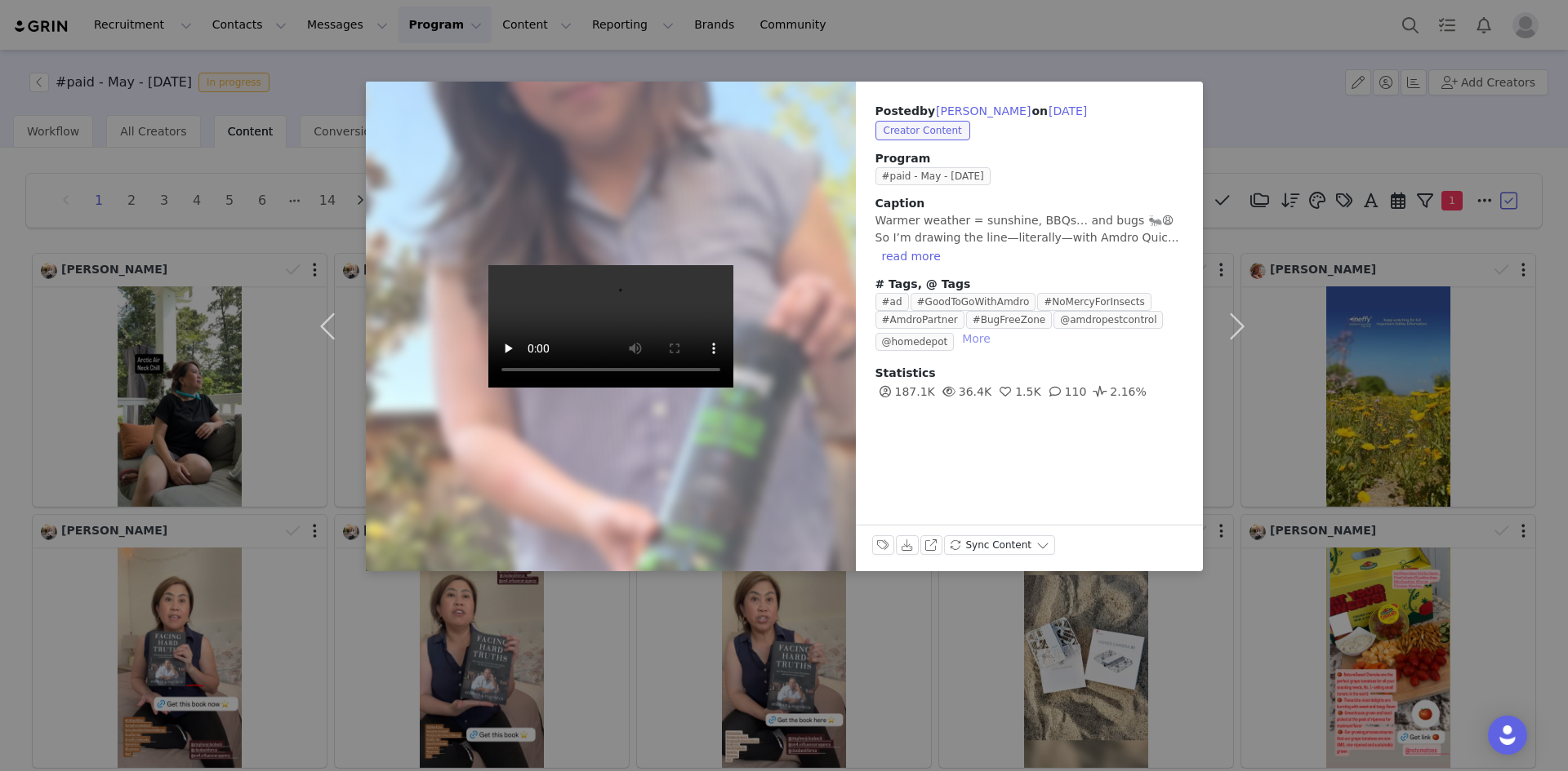
click at [972, 329] on button "More" at bounding box center [976, 338] width 42 height 19
click at [1239, 324] on button "button" at bounding box center [1237, 327] width 69 height 489
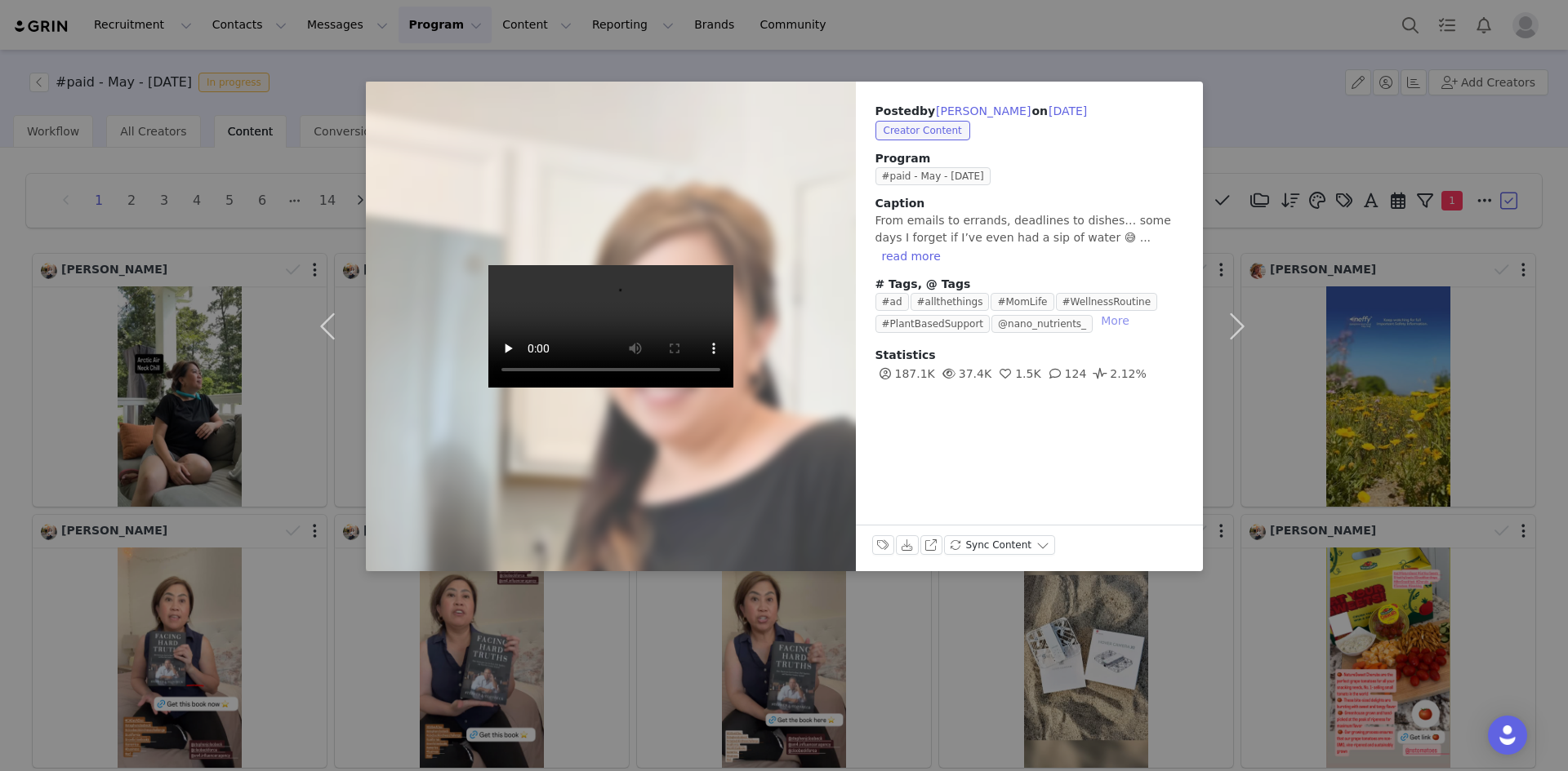
click at [1094, 311] on button "More" at bounding box center [1115, 320] width 42 height 19
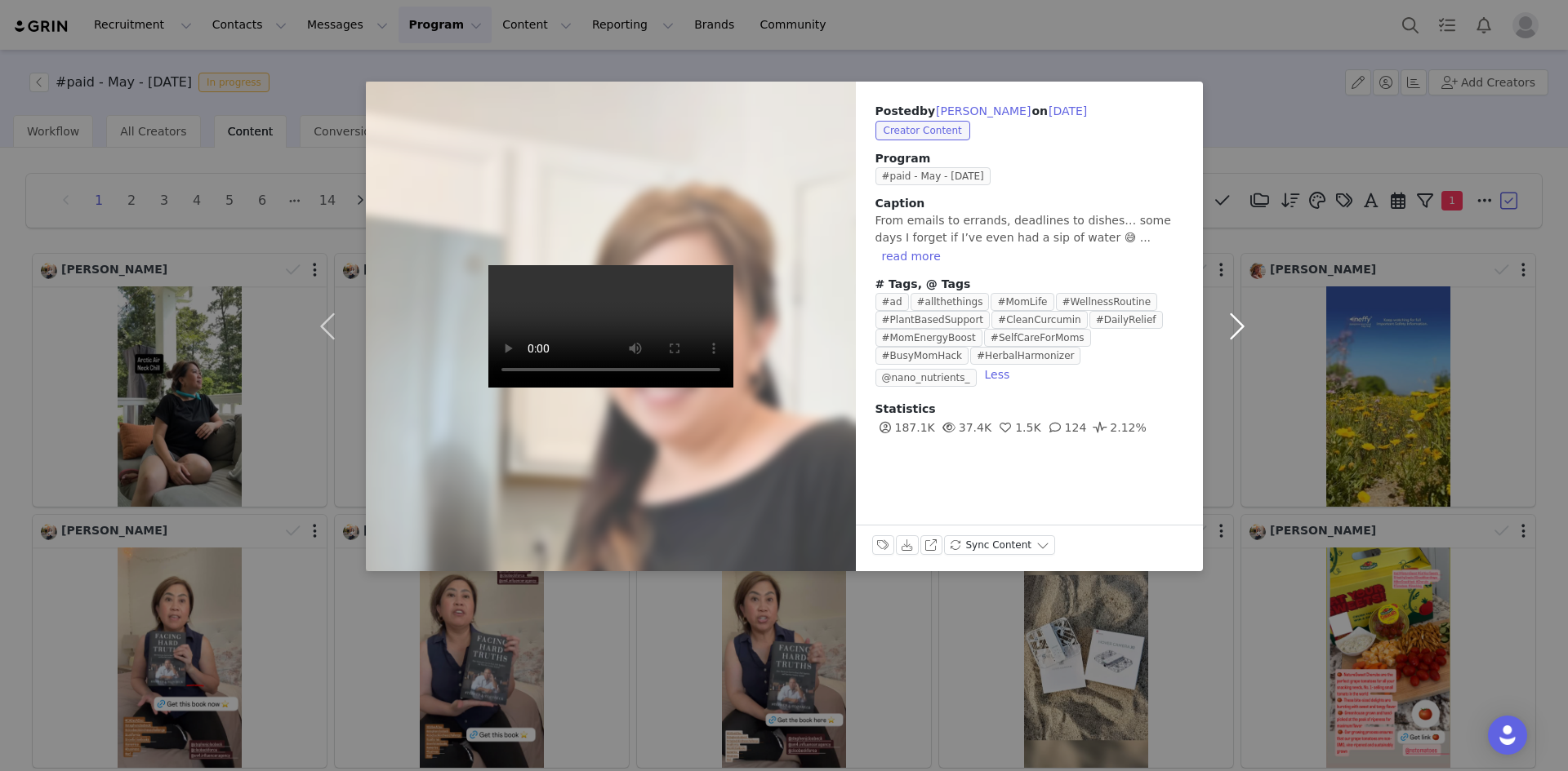
click at [1234, 330] on button "button" at bounding box center [1237, 327] width 69 height 489
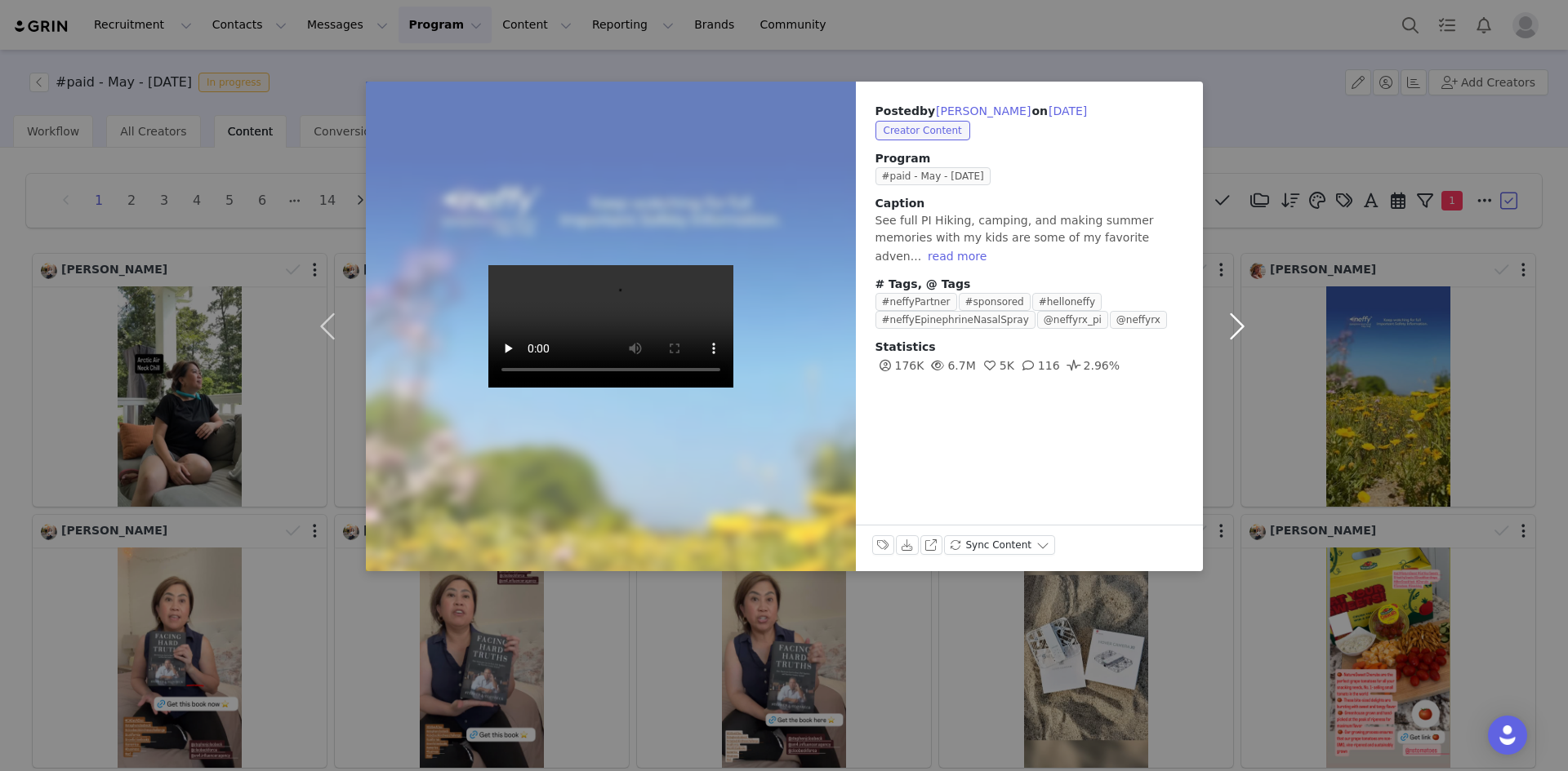
click at [1232, 330] on button "button" at bounding box center [1237, 327] width 69 height 489
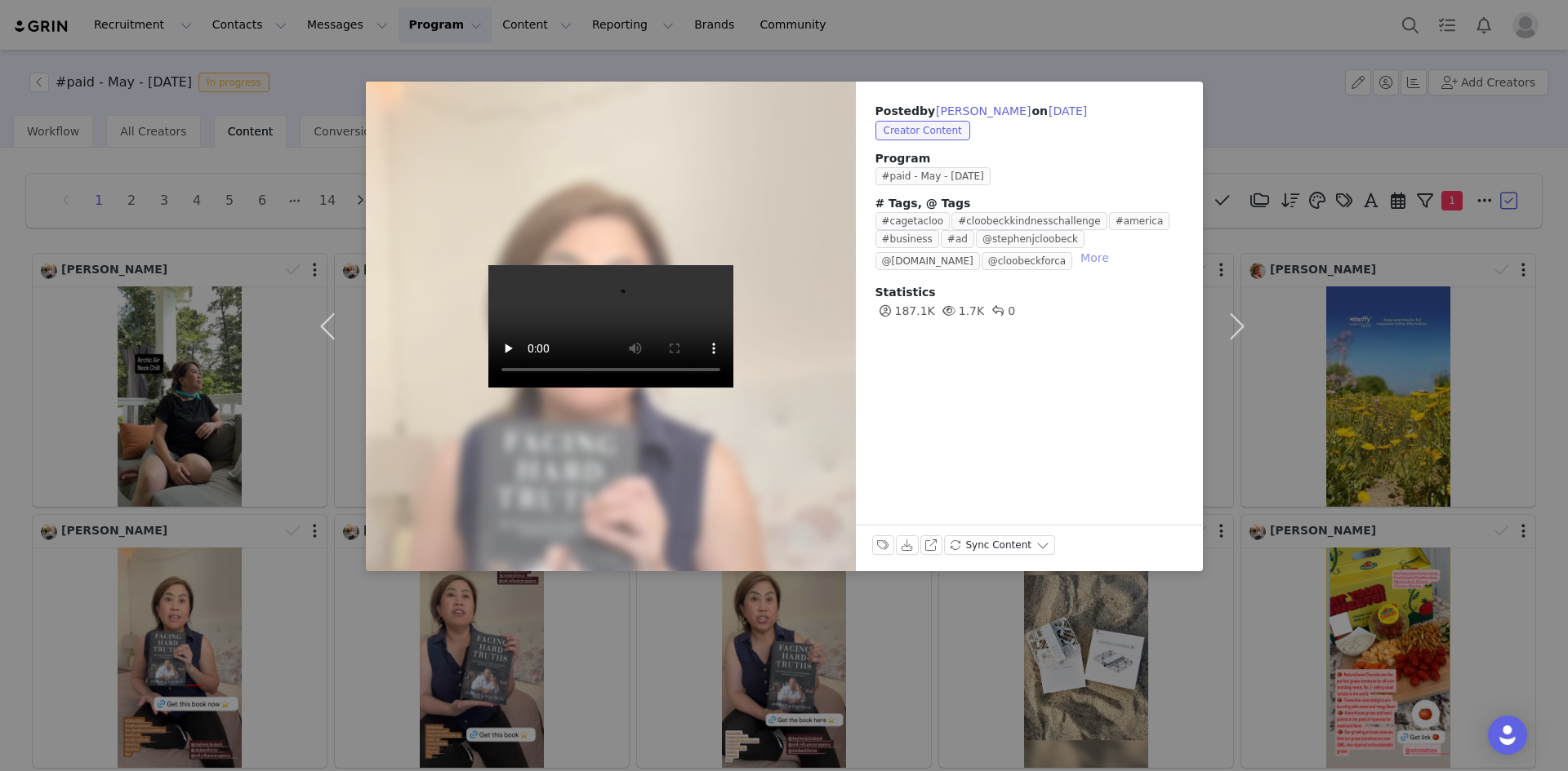
click at [1074, 264] on button "More" at bounding box center [1095, 257] width 42 height 19
click at [1237, 325] on button "button" at bounding box center [1237, 327] width 69 height 489
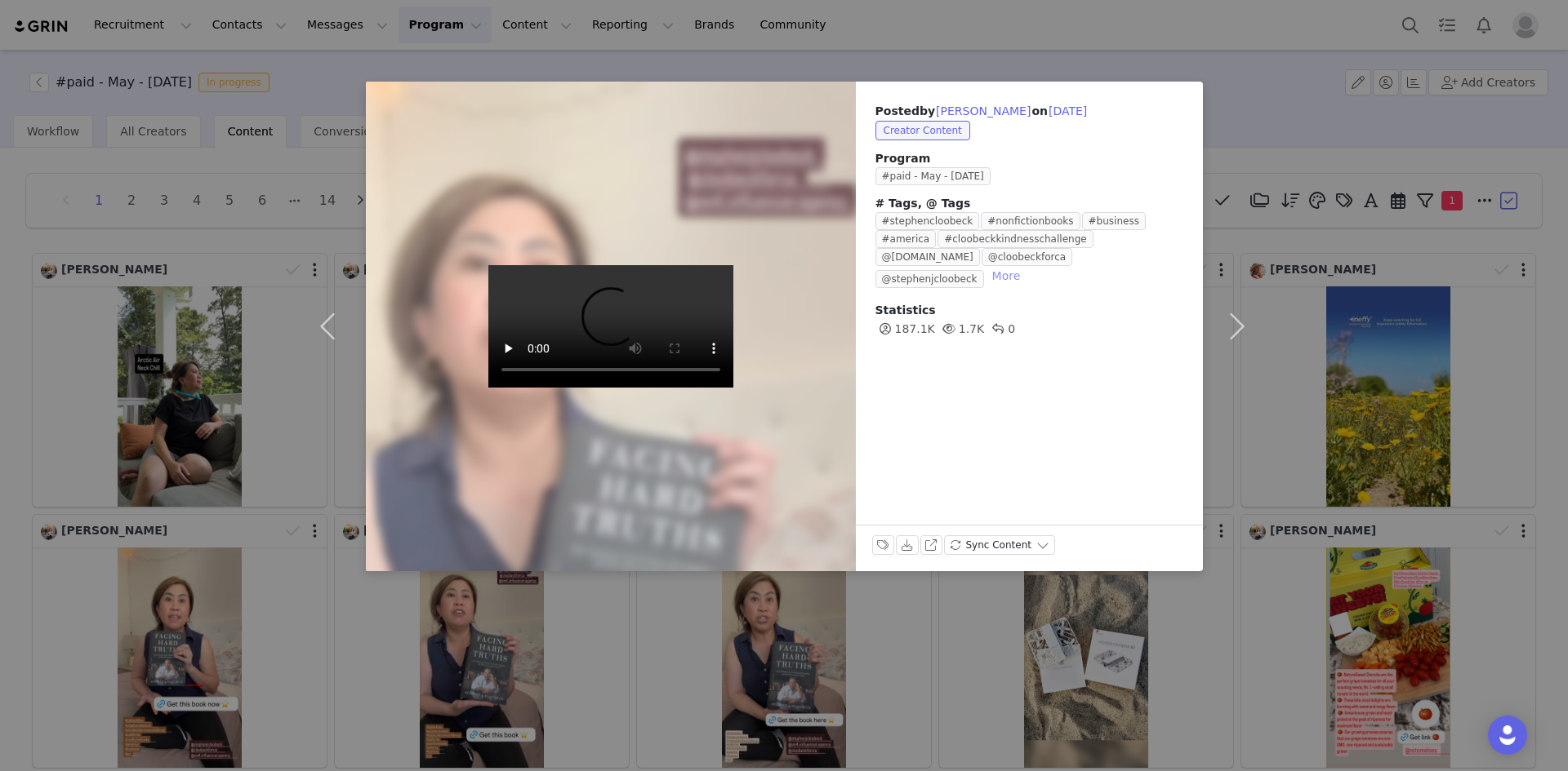
click at [1027, 266] on button "More" at bounding box center [1006, 275] width 42 height 19
click at [1238, 327] on button "button" at bounding box center [1237, 327] width 69 height 489
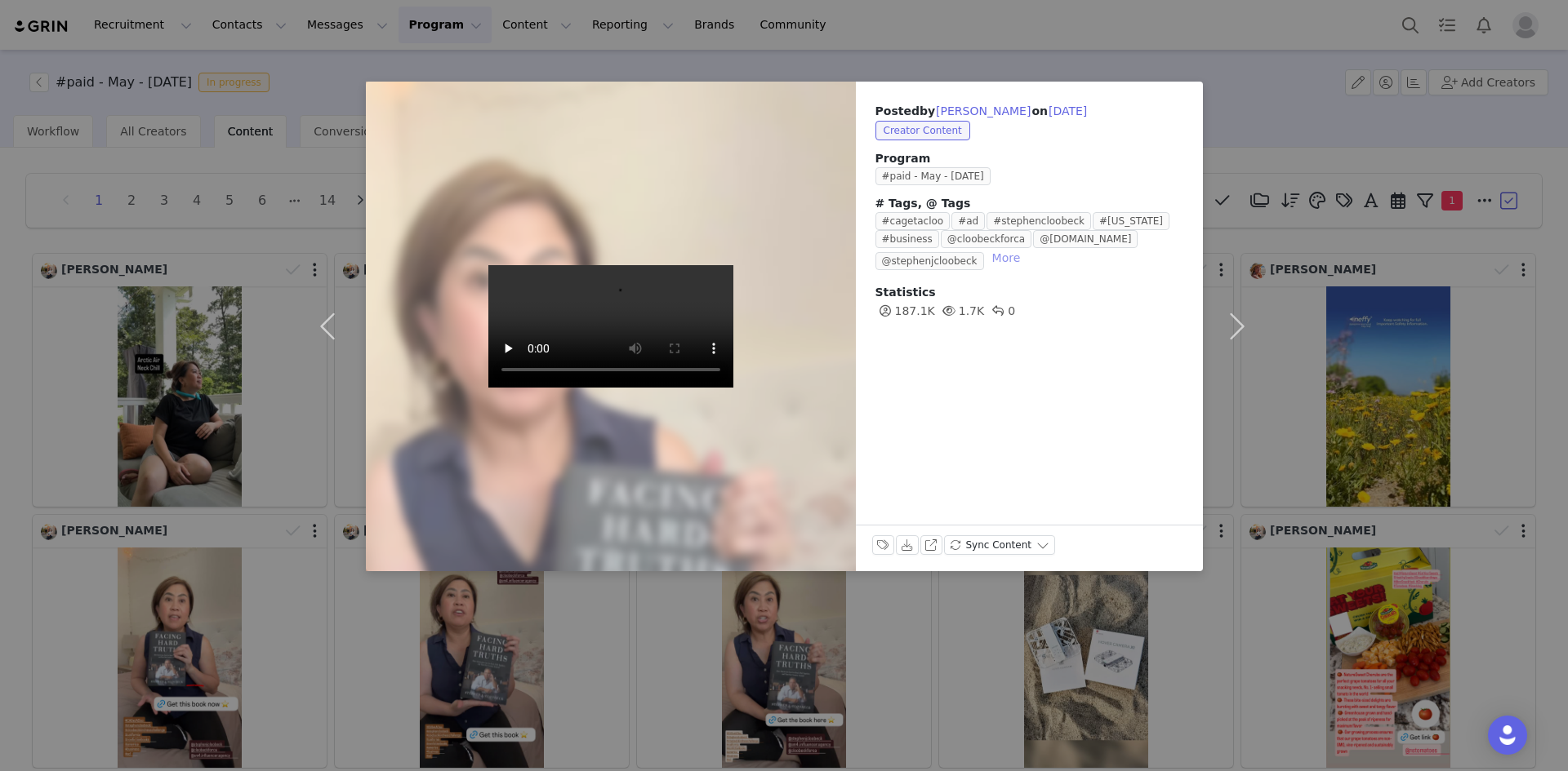
click at [1001, 261] on button "More" at bounding box center [1006, 257] width 42 height 19
click at [1247, 330] on button "button" at bounding box center [1237, 327] width 69 height 489
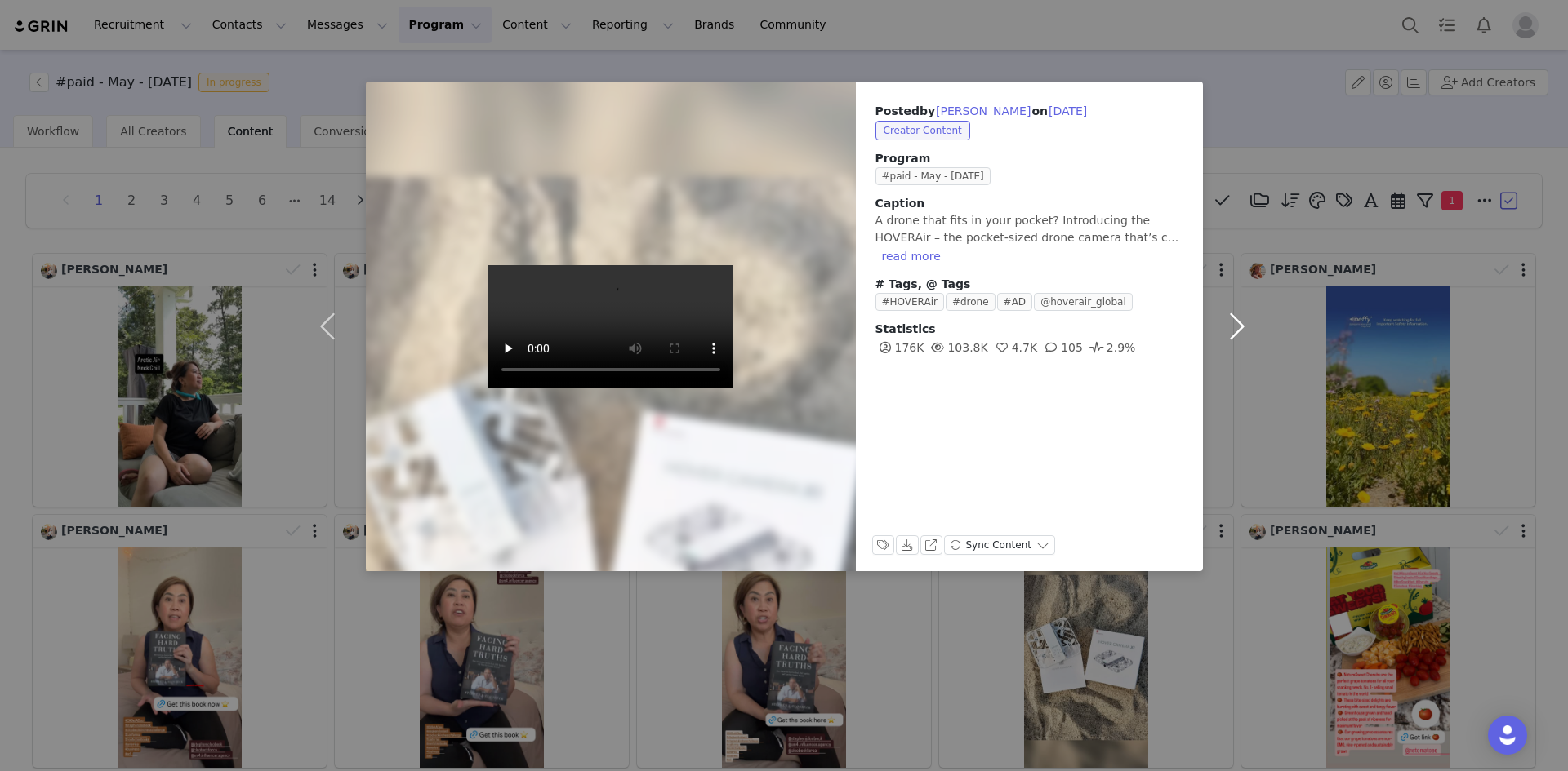
click at [1238, 330] on button "button" at bounding box center [1237, 327] width 69 height 489
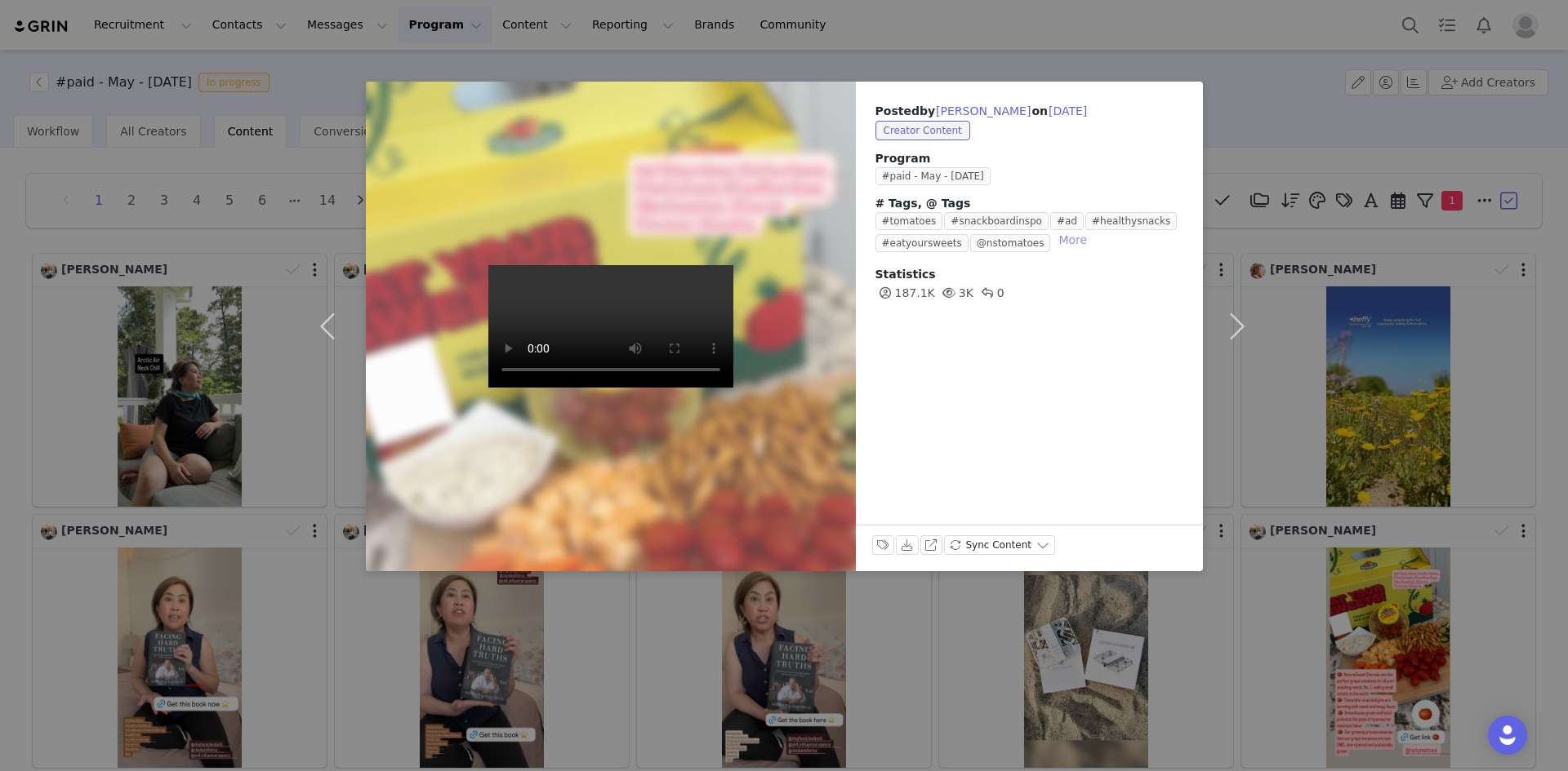
click at [1051, 246] on button "More" at bounding box center [1072, 240] width 42 height 19
click at [1230, 323] on button "button" at bounding box center [1237, 327] width 69 height 489
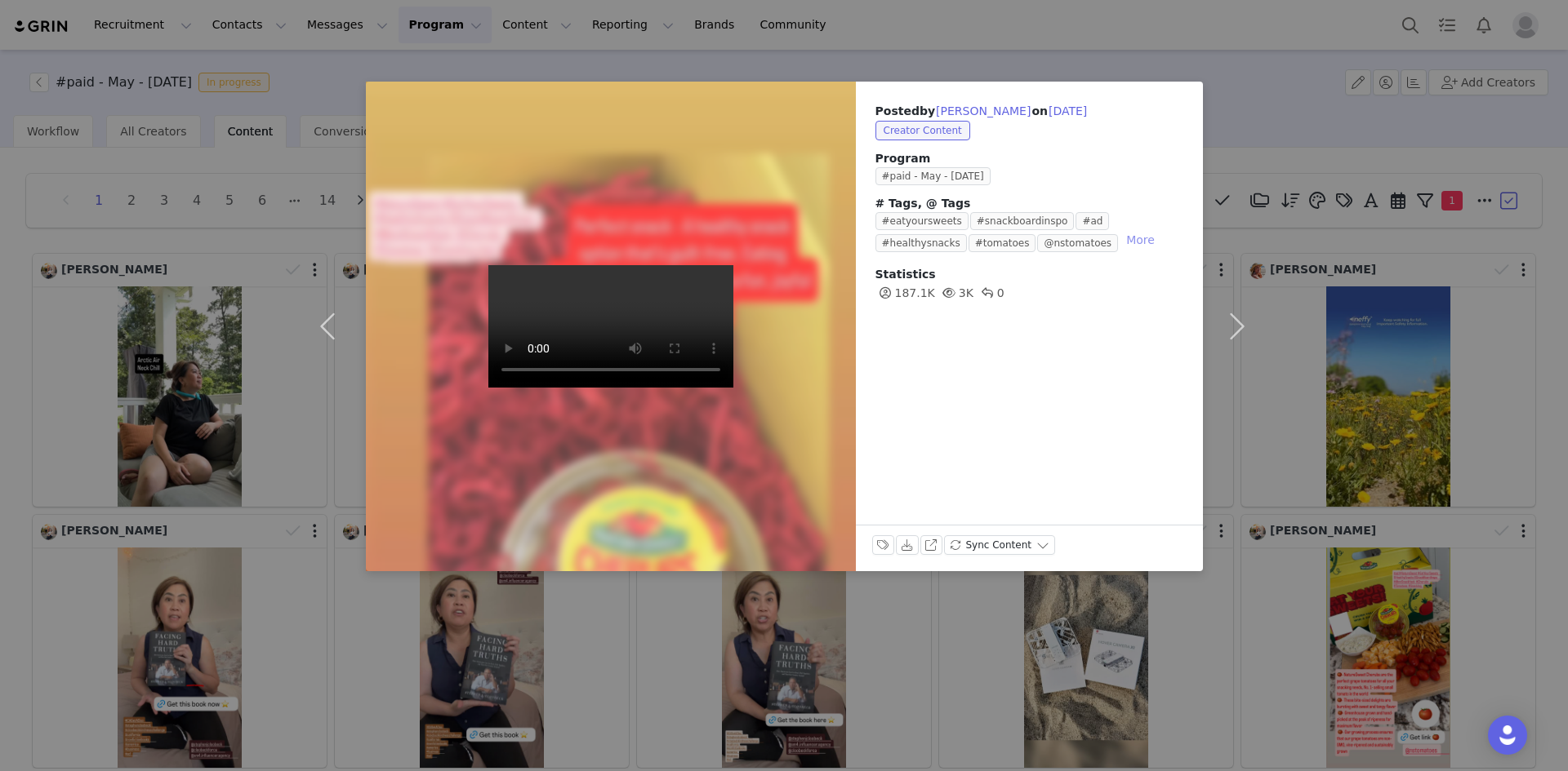
click at [1119, 241] on button "More" at bounding box center [1140, 240] width 42 height 19
click at [1234, 160] on button "button" at bounding box center [1237, 327] width 69 height 489
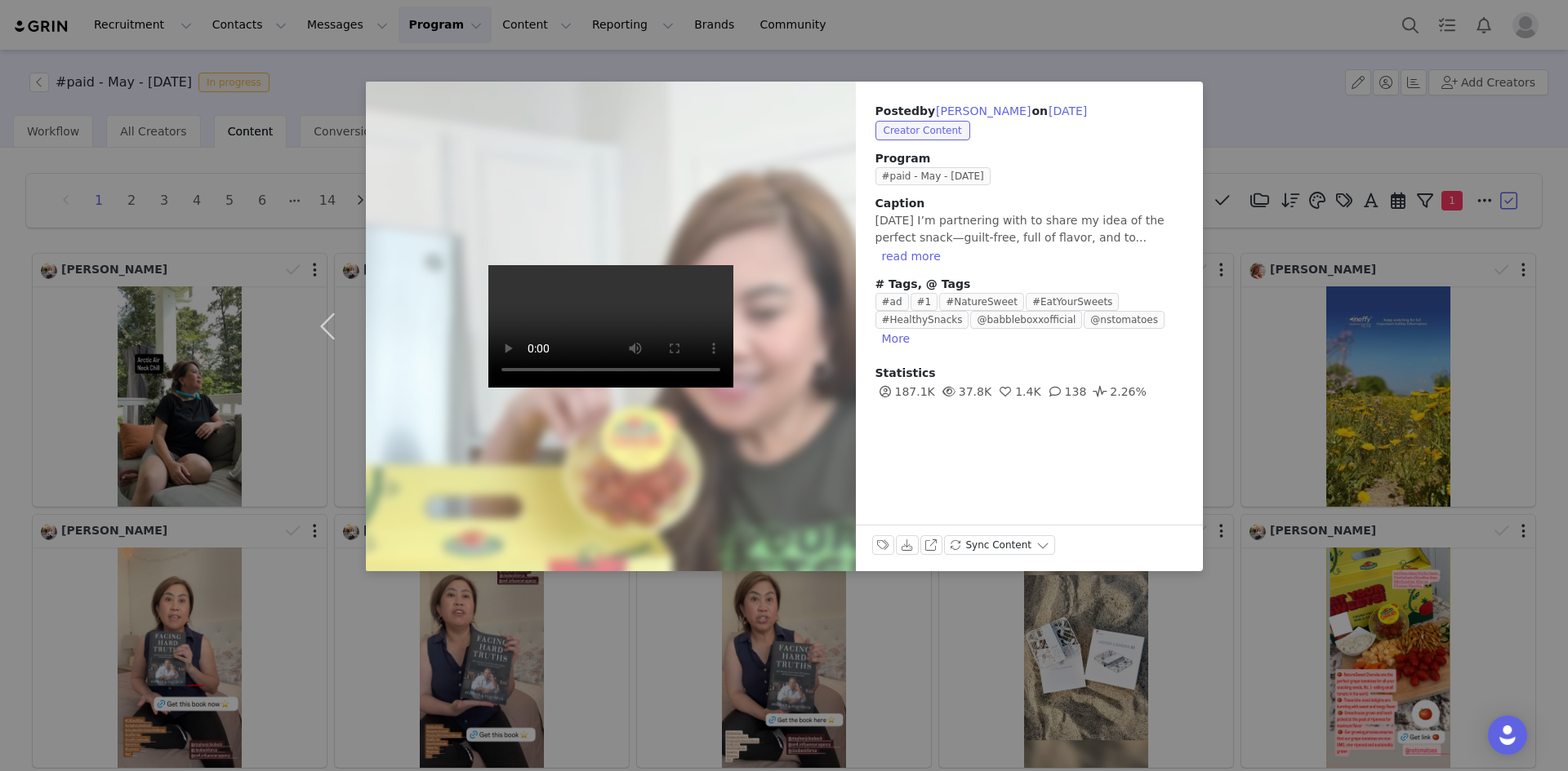
click at [507, 629] on div "Posted by [PERSON_NAME] on [DATE] Creator Content Program #paid - May - [DATE] …" at bounding box center [784, 385] width 1568 height 771
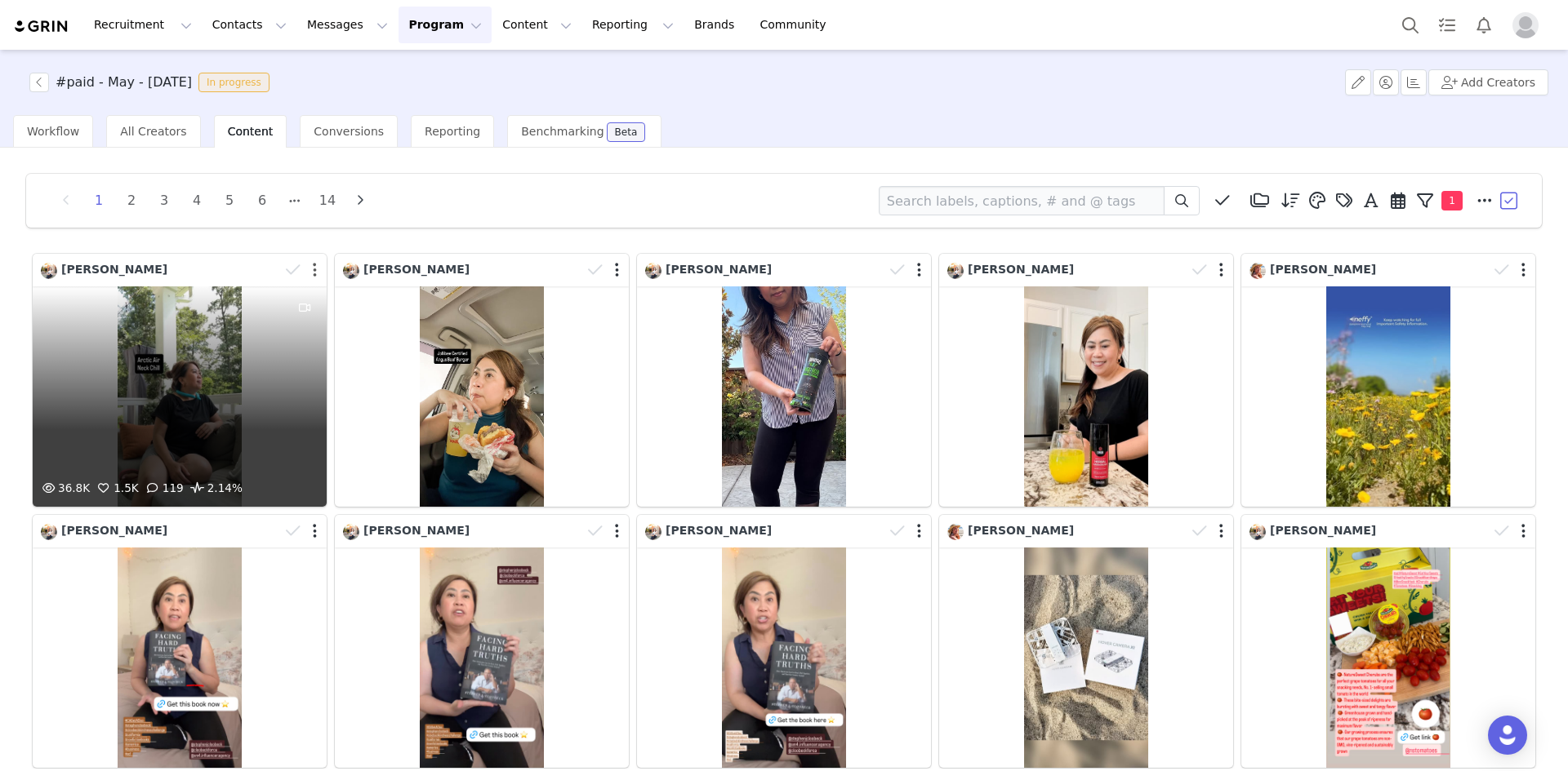
click at [313, 266] on button "button" at bounding box center [314, 271] width 4 height 17
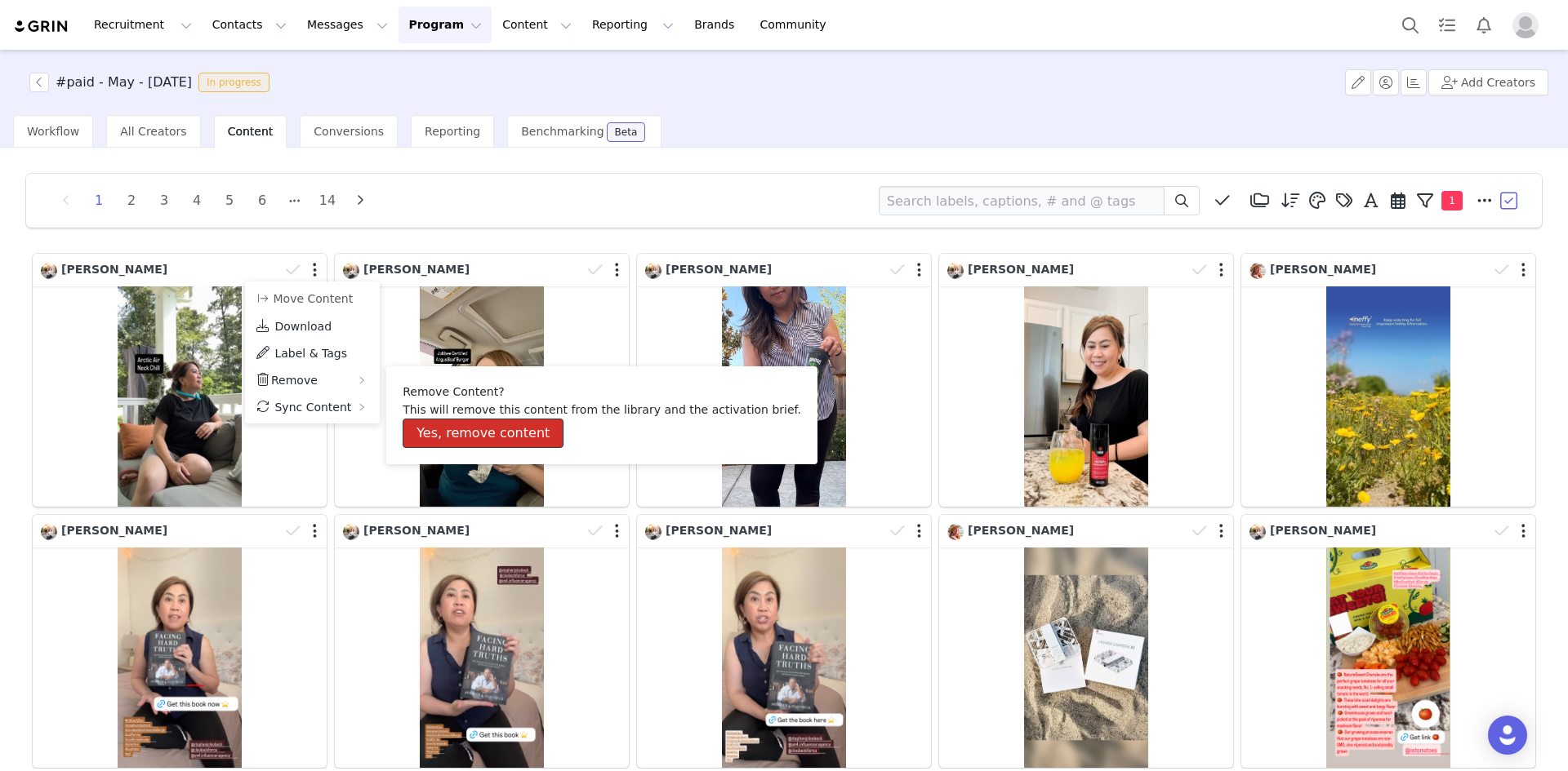
click at [435, 427] on button "Yes, remove content" at bounding box center [483, 433] width 160 height 29
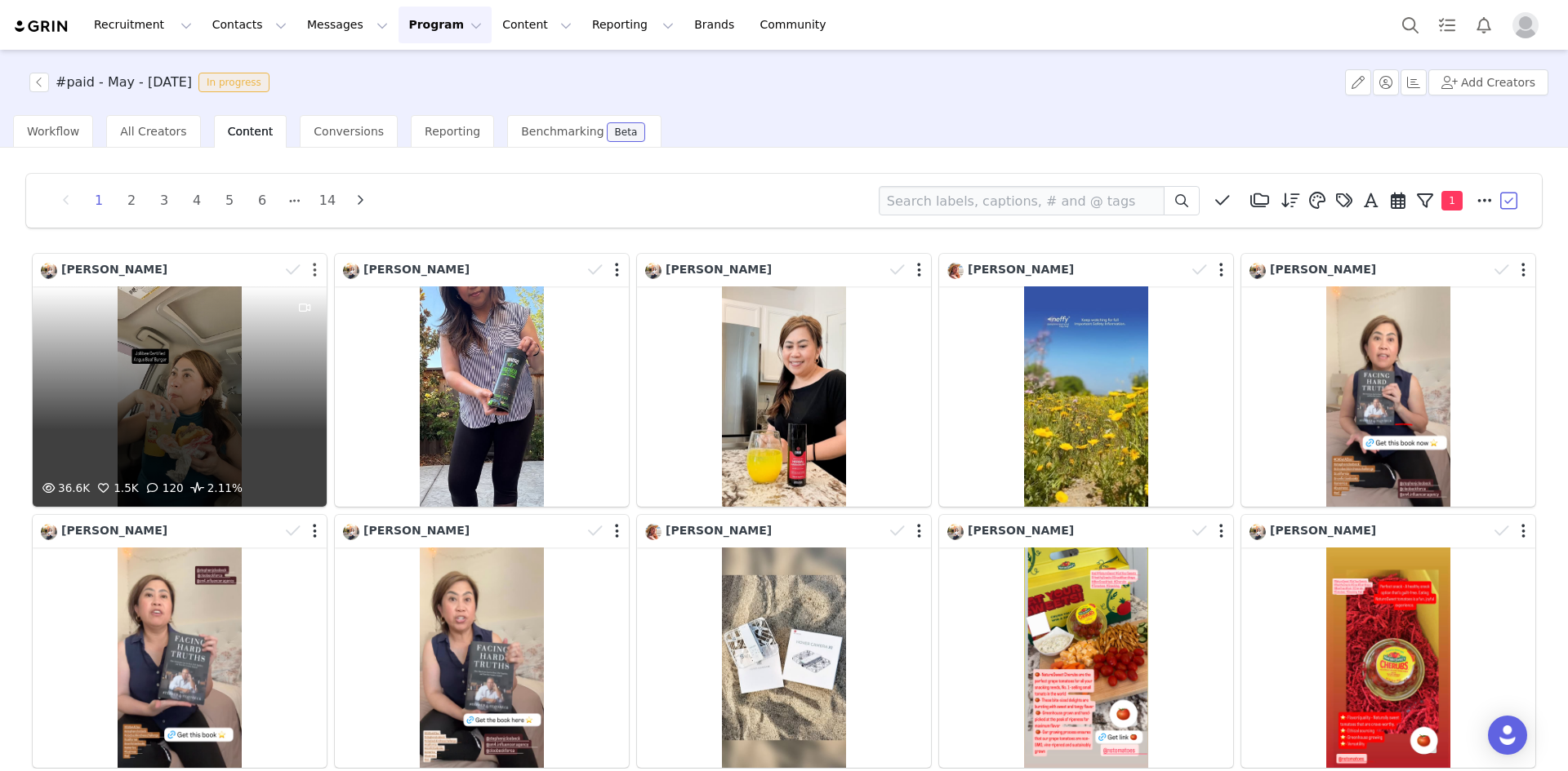
click at [313, 271] on button "button" at bounding box center [314, 271] width 4 height 17
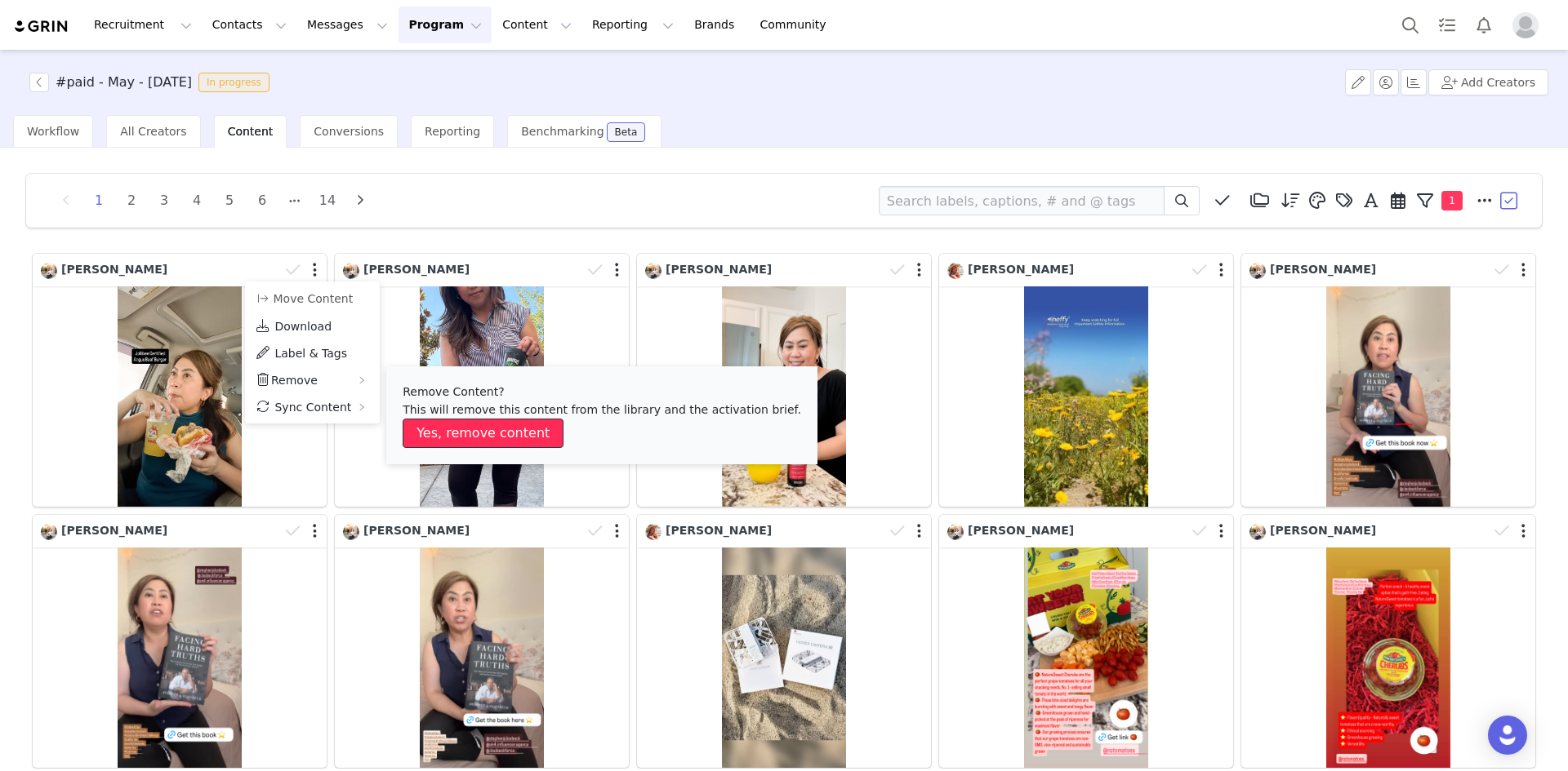
click at [461, 431] on button "Yes, remove content" at bounding box center [483, 433] width 160 height 29
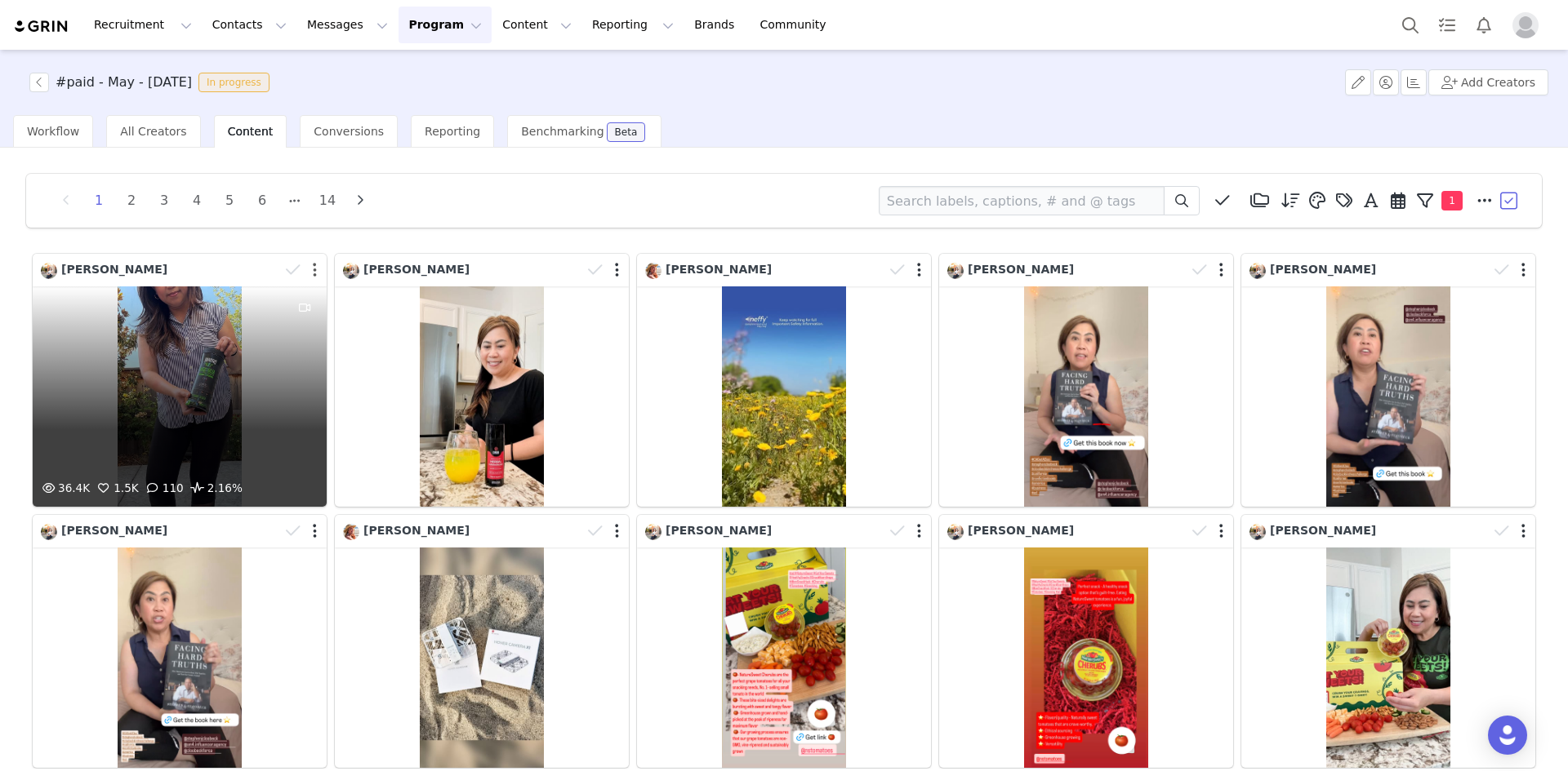
click at [313, 272] on button "button" at bounding box center [314, 271] width 4 height 17
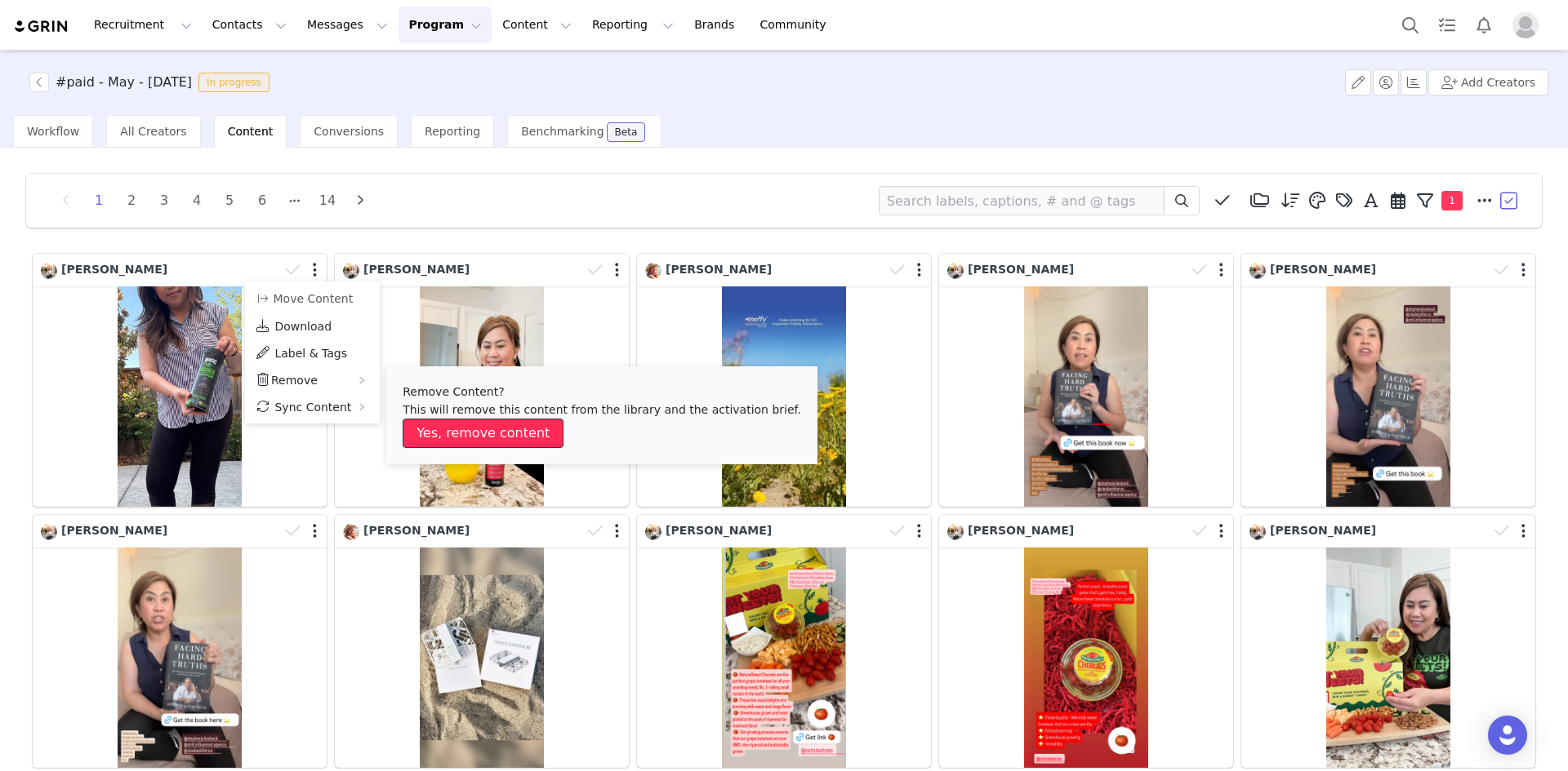
click at [435, 427] on button "Yes, remove content" at bounding box center [483, 433] width 160 height 29
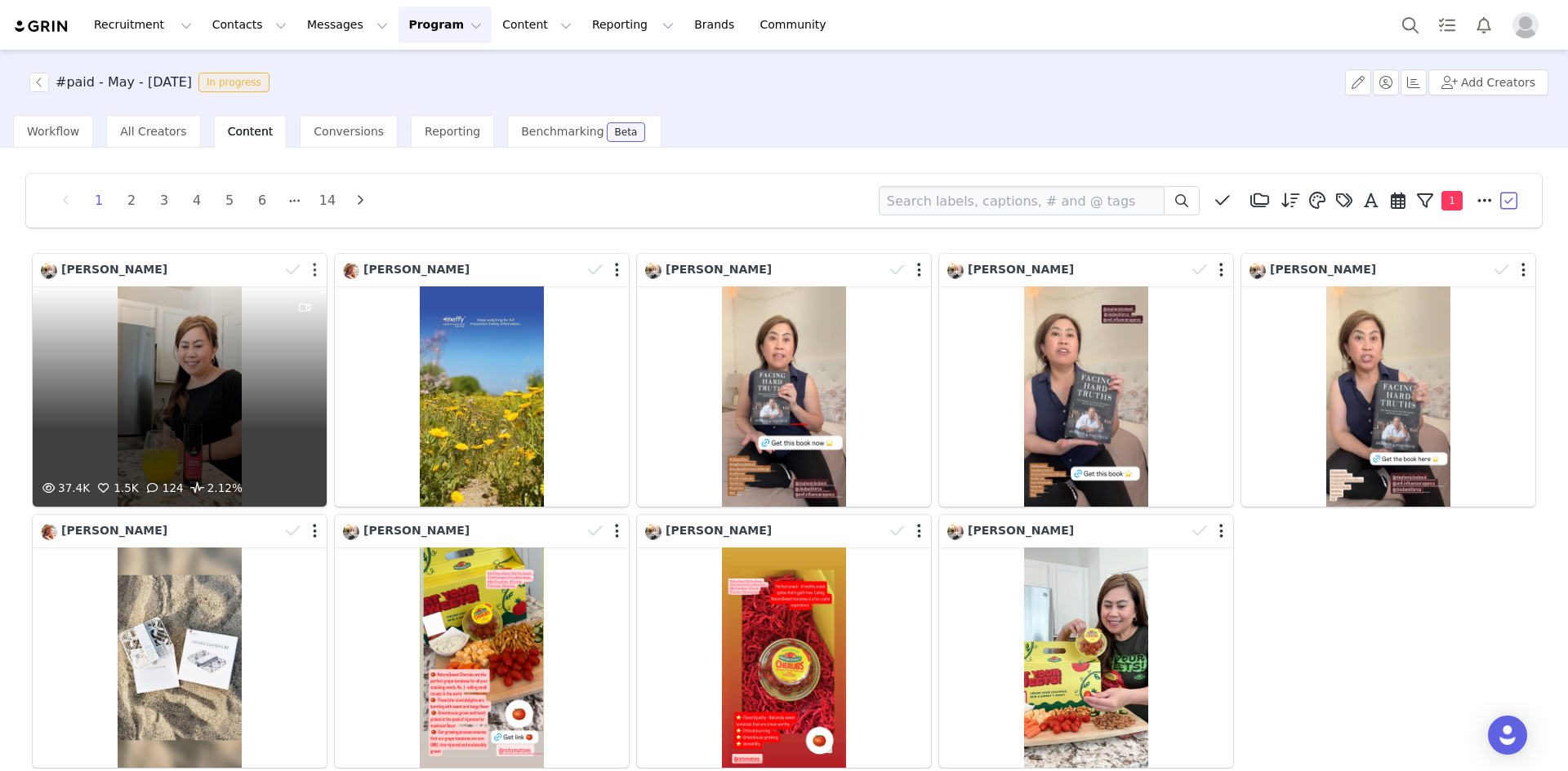
click at [313, 271] on button "button" at bounding box center [314, 271] width 4 height 17
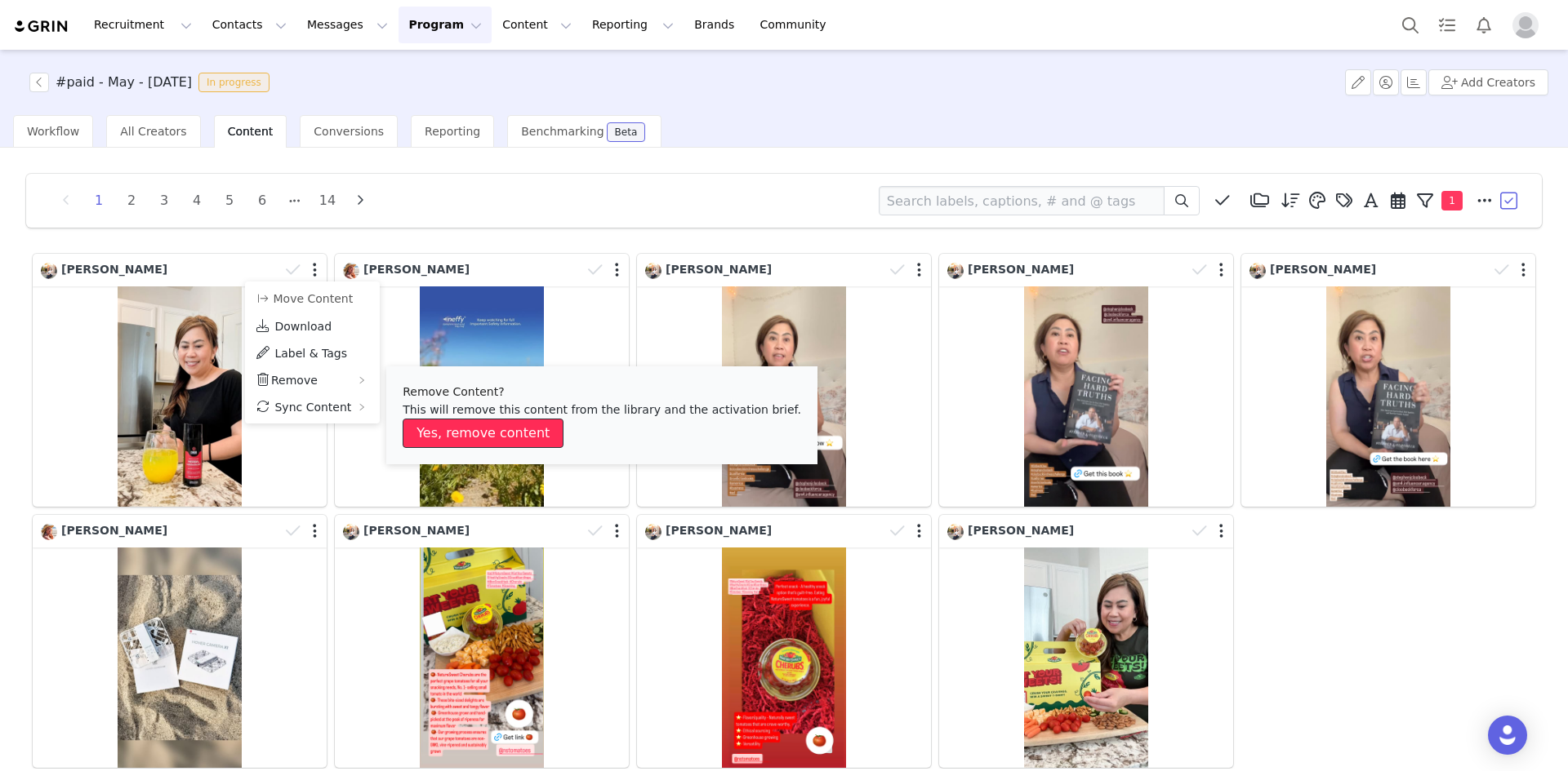
click at [440, 432] on button "Yes, remove content" at bounding box center [483, 433] width 160 height 29
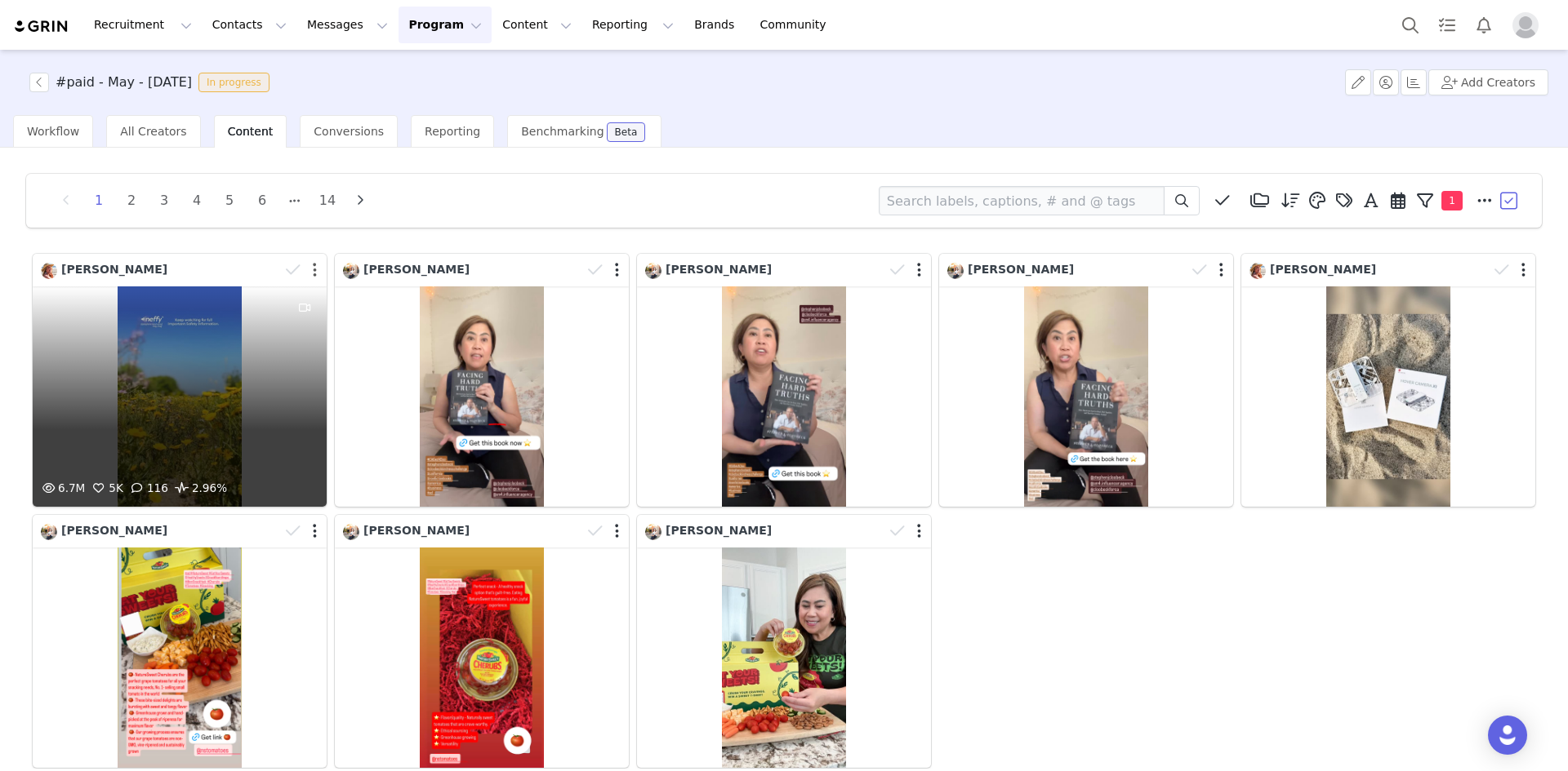
click at [313, 269] on button "button" at bounding box center [314, 271] width 4 height 17
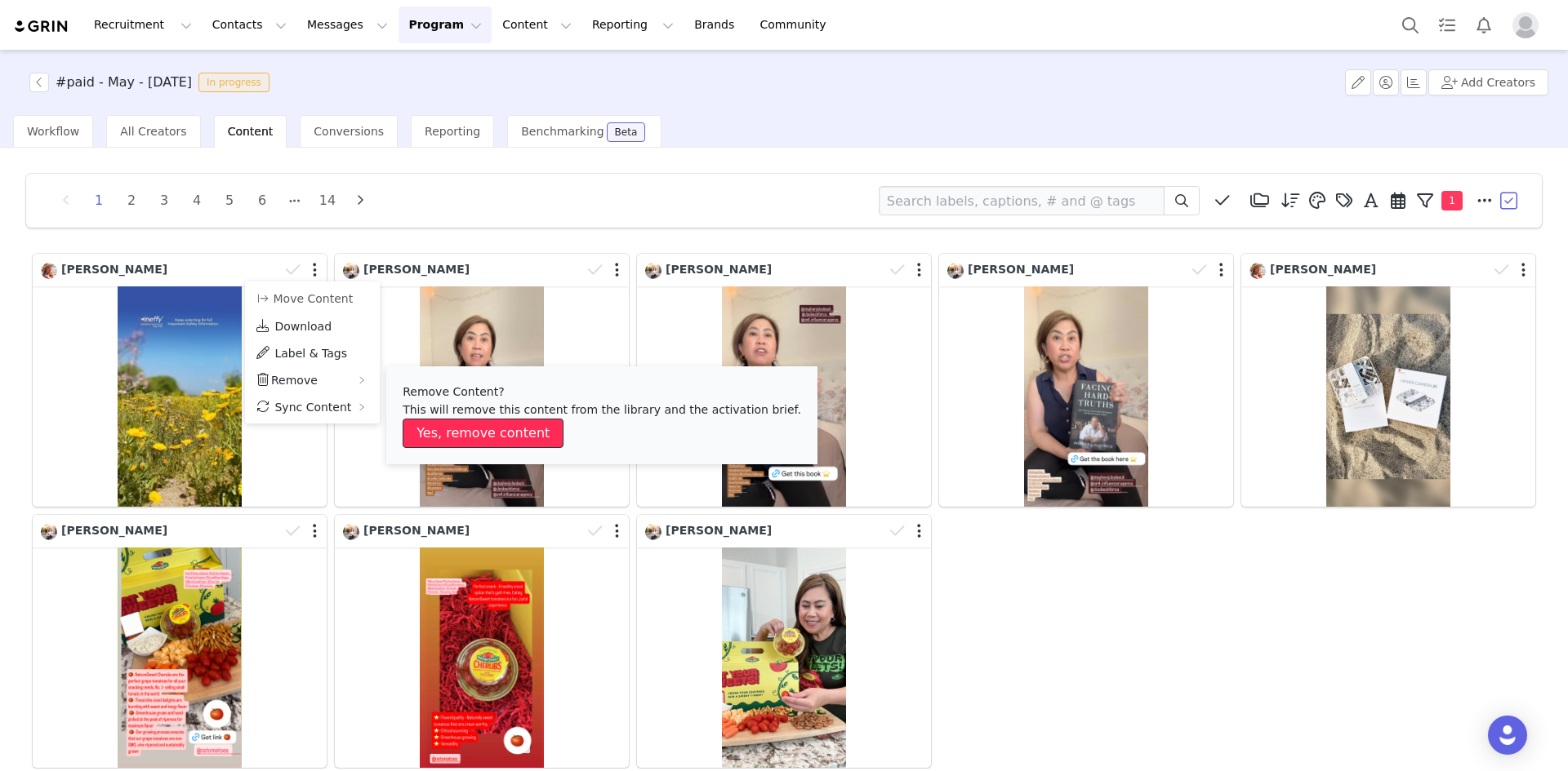
click at [461, 425] on button "Yes, remove content" at bounding box center [483, 433] width 160 height 29
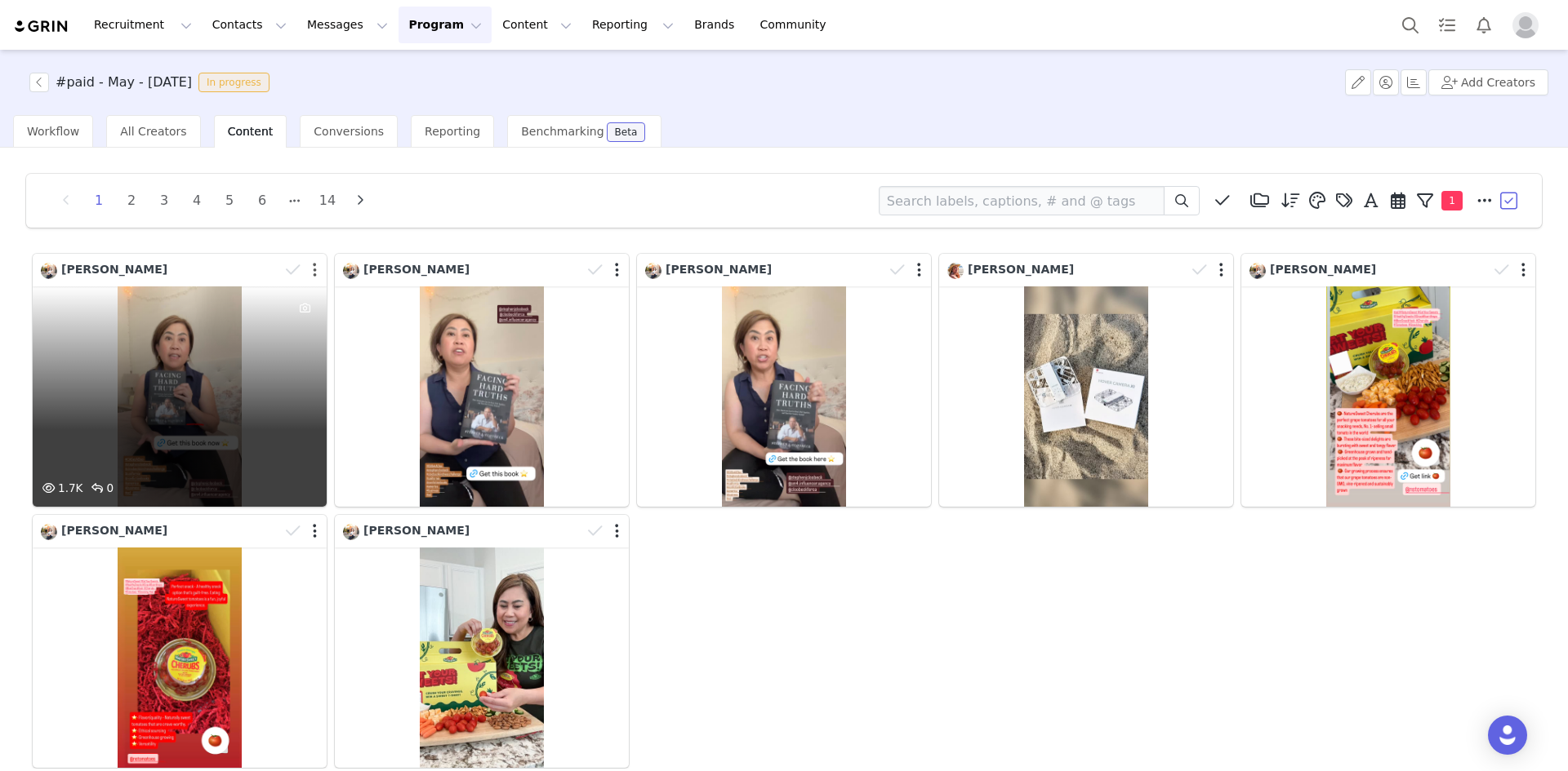
click at [313, 271] on button "button" at bounding box center [314, 271] width 4 height 17
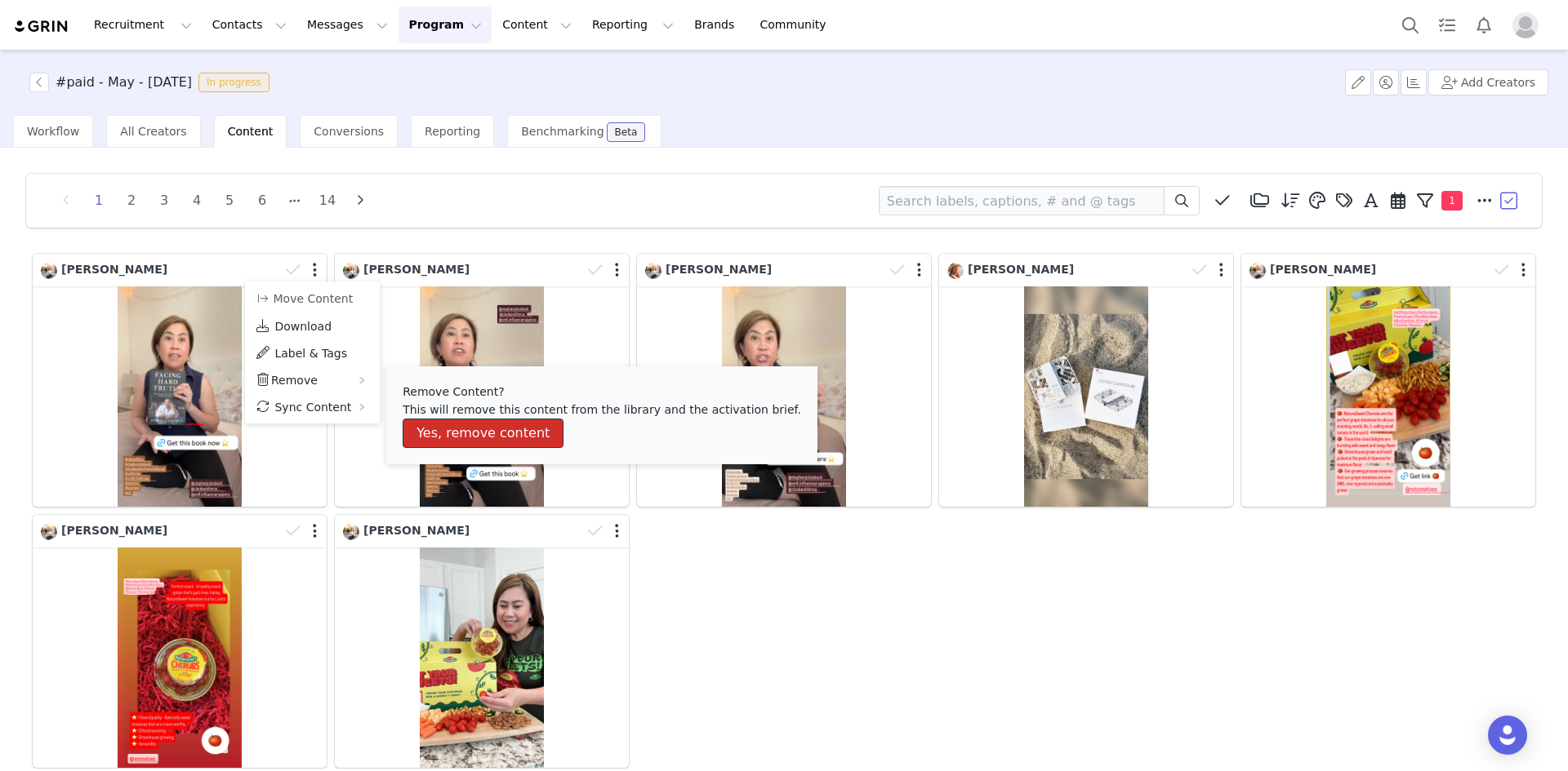
click at [479, 428] on button "Yes, remove content" at bounding box center [483, 433] width 160 height 29
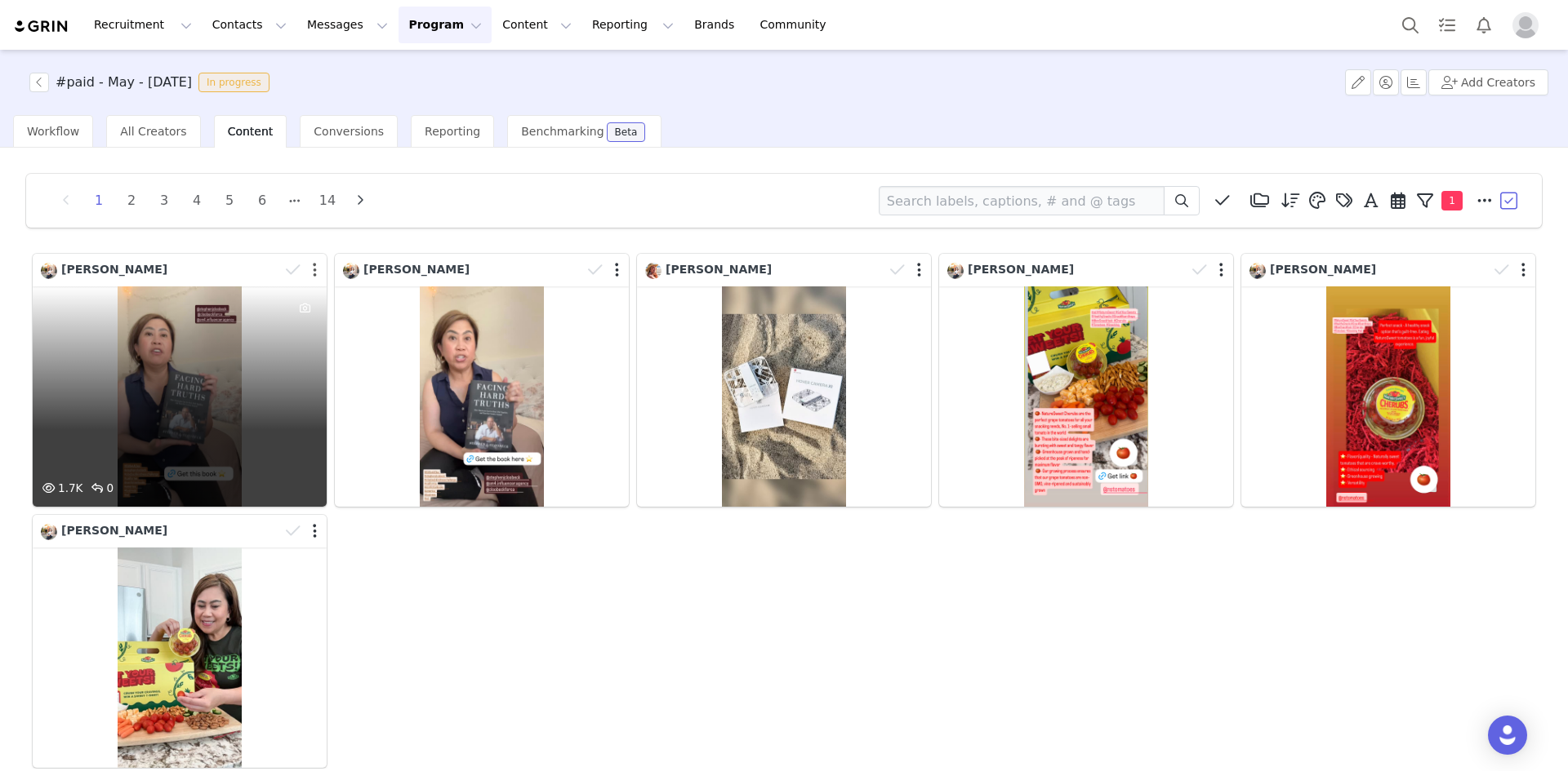
click at [313, 269] on button "button" at bounding box center [314, 271] width 4 height 17
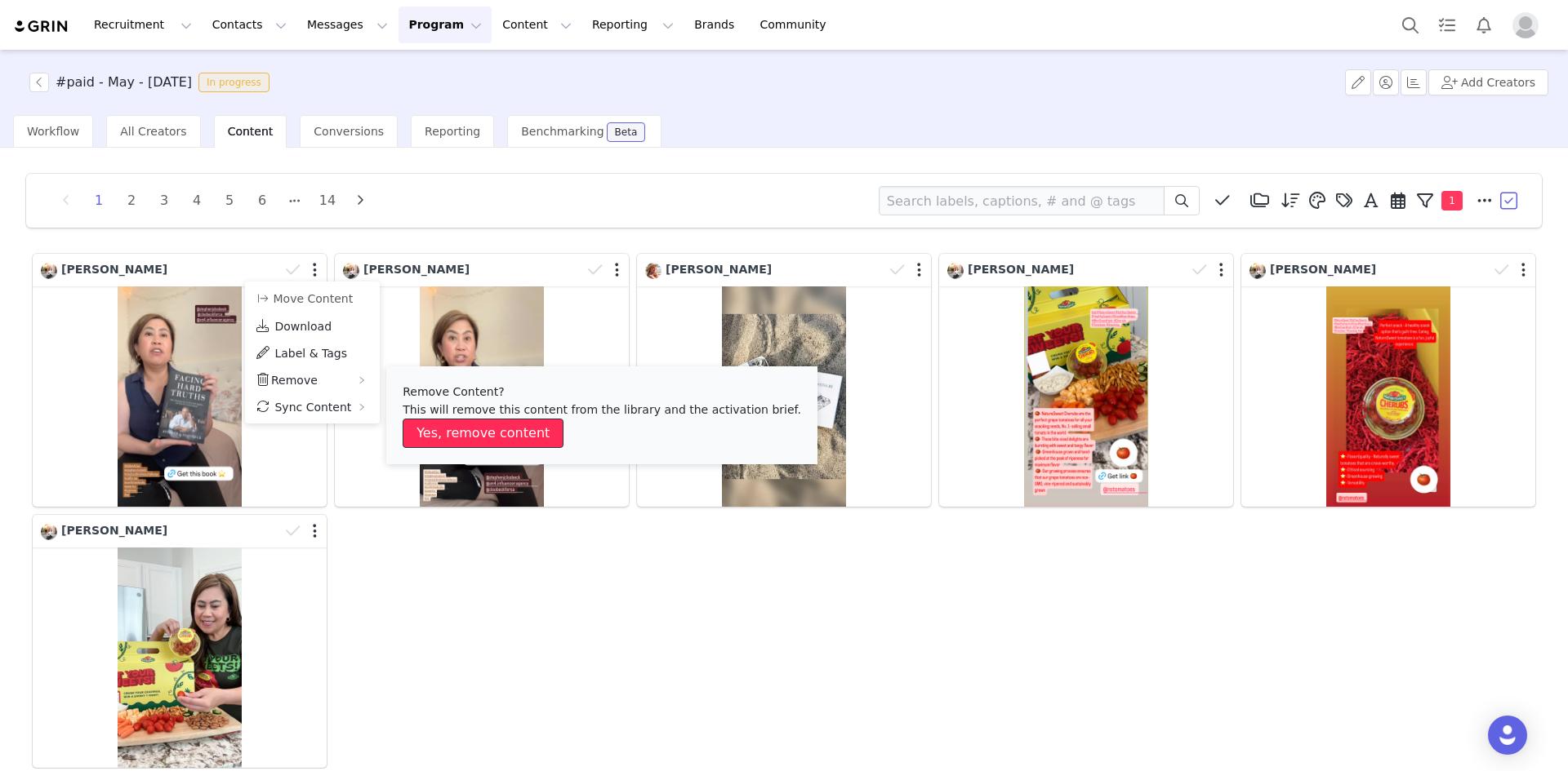
click at [443, 431] on button "Yes, remove content" at bounding box center [483, 433] width 160 height 29
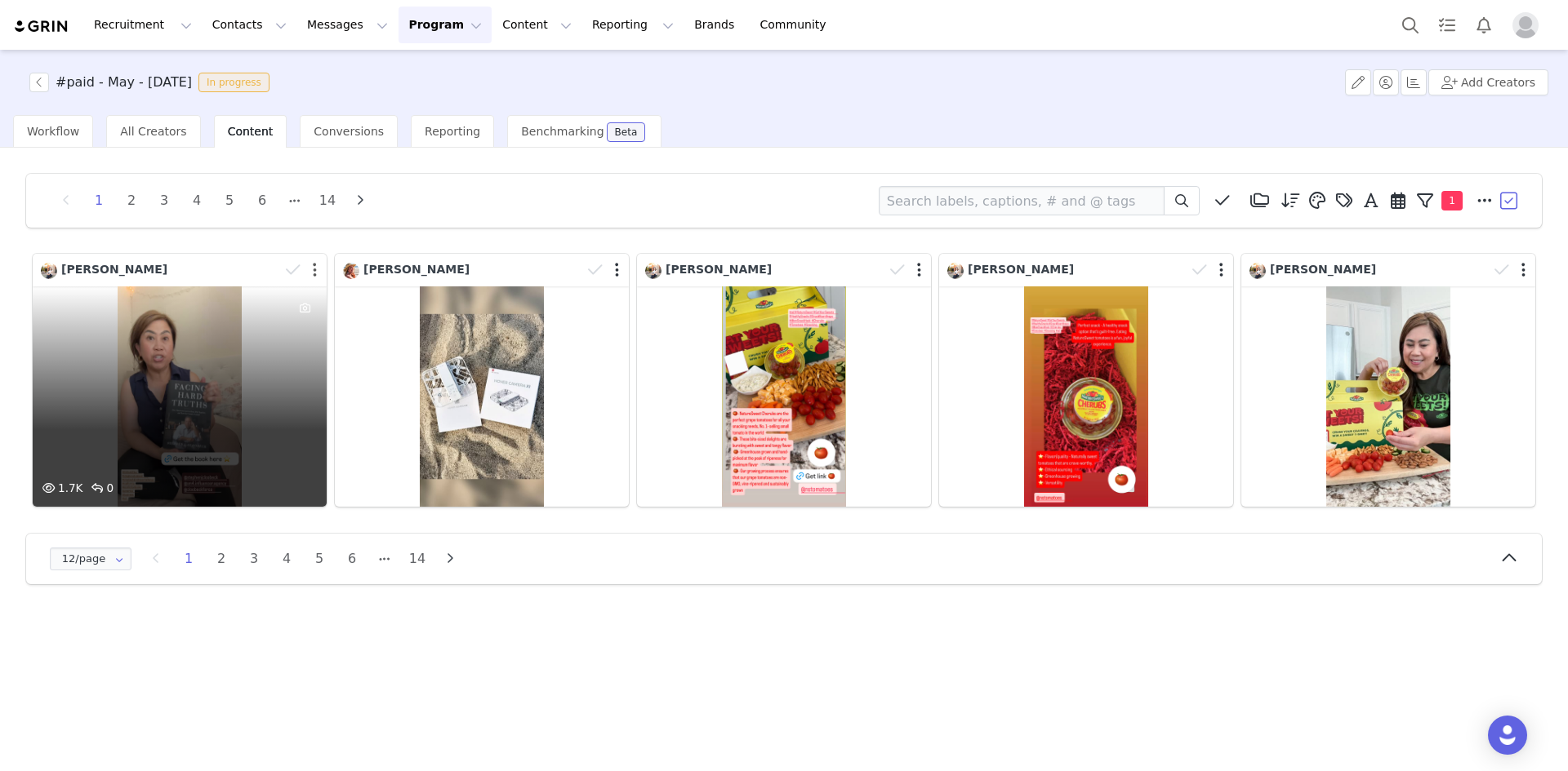
click at [315, 266] on button "button" at bounding box center [314, 271] width 4 height 17
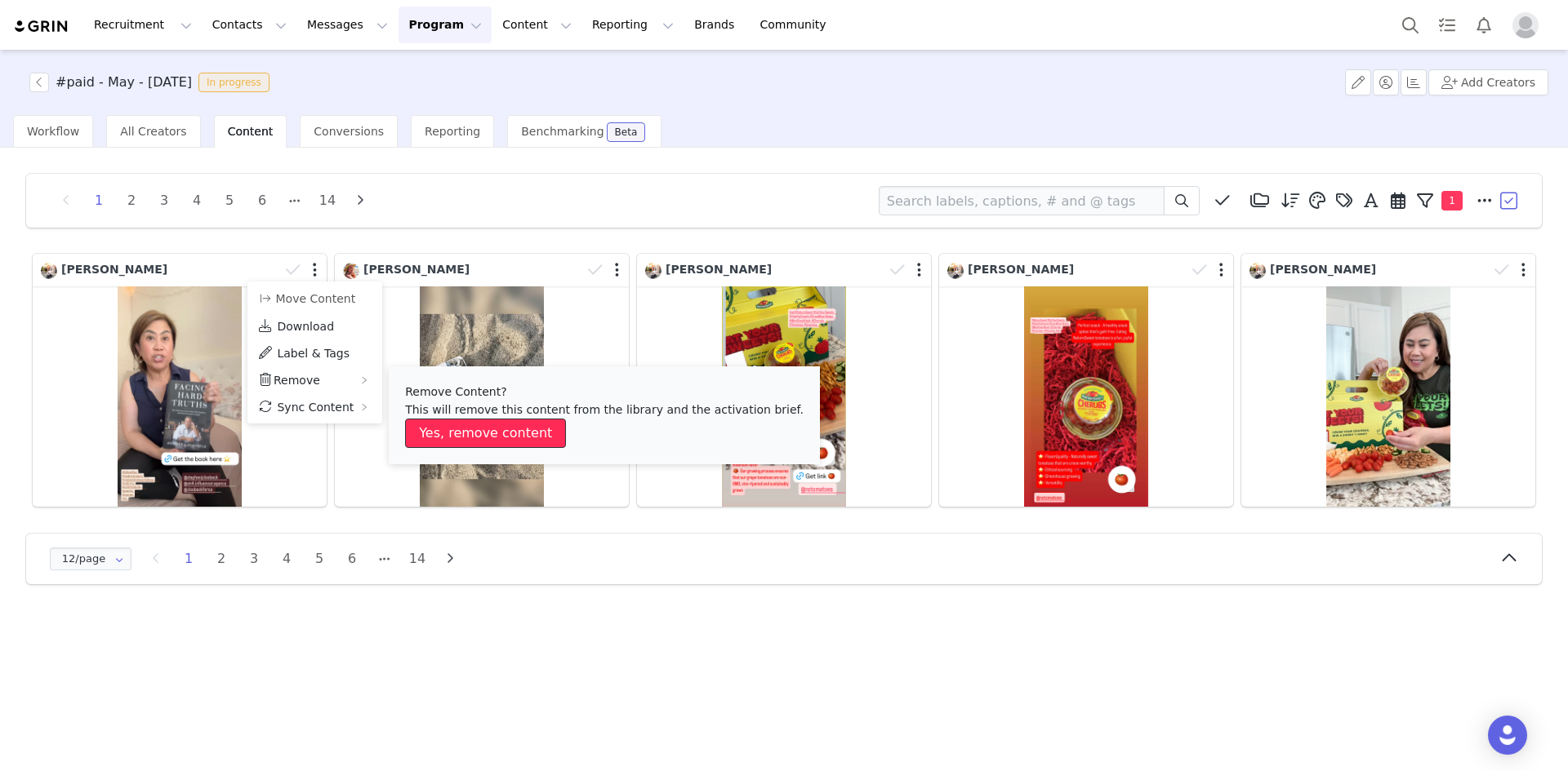
click at [458, 424] on button "Yes, remove content" at bounding box center [486, 433] width 160 height 29
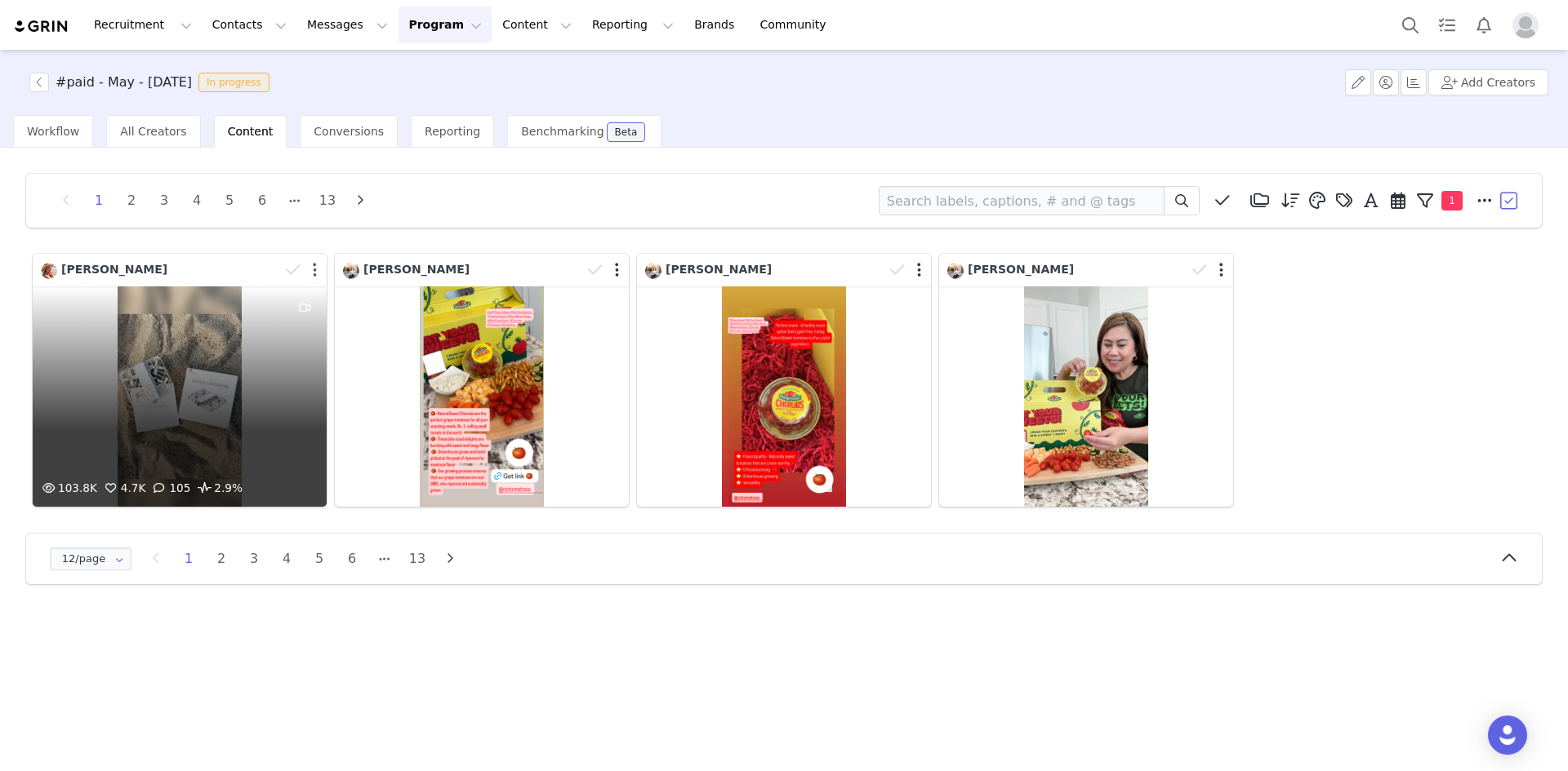
click at [313, 267] on button "button" at bounding box center [314, 271] width 4 height 17
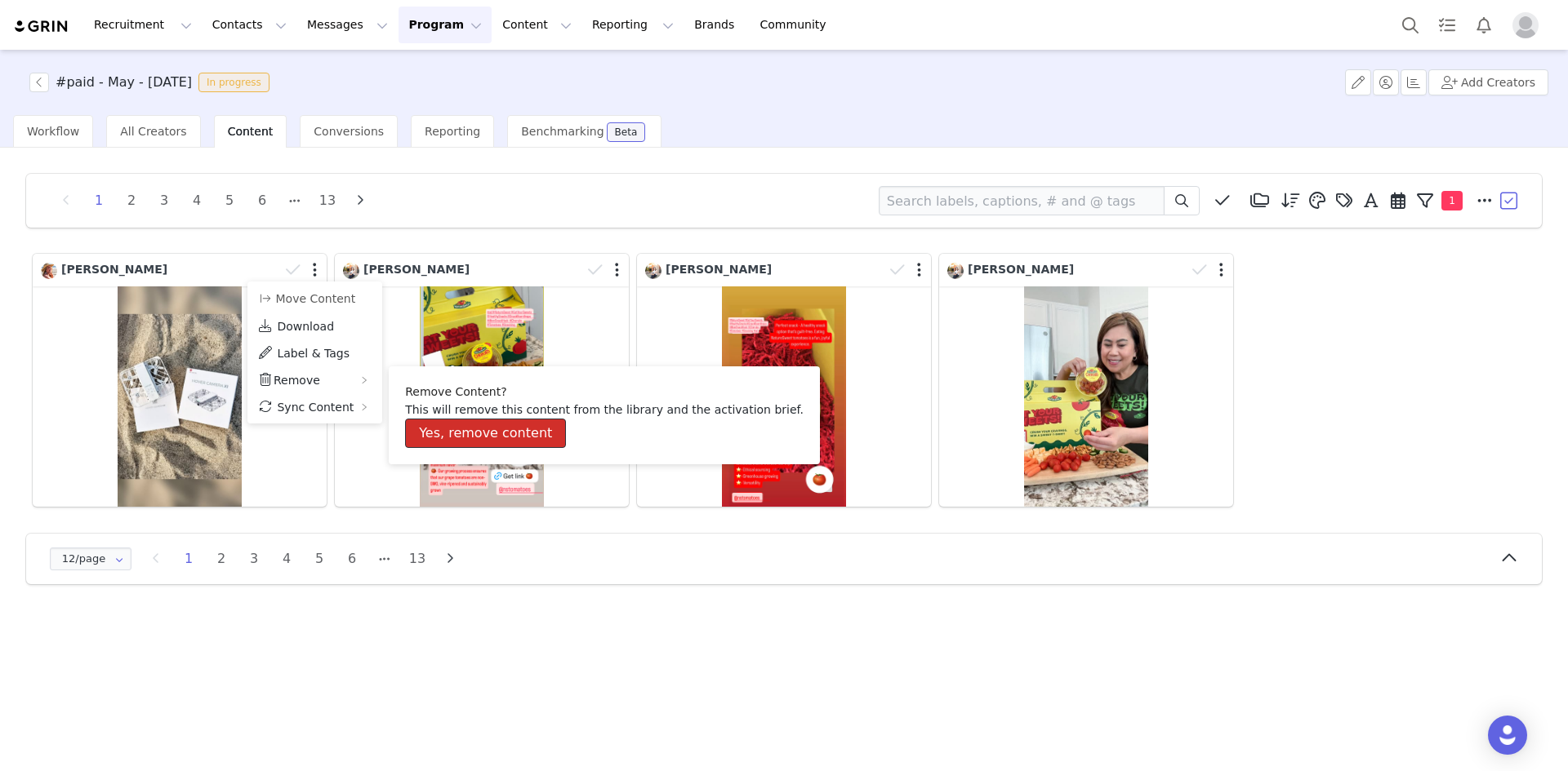
drag, startPoint x: 461, startPoint y: 428, endPoint x: 452, endPoint y: 418, distance: 13.5
click at [461, 427] on button "Yes, remove content" at bounding box center [486, 433] width 160 height 29
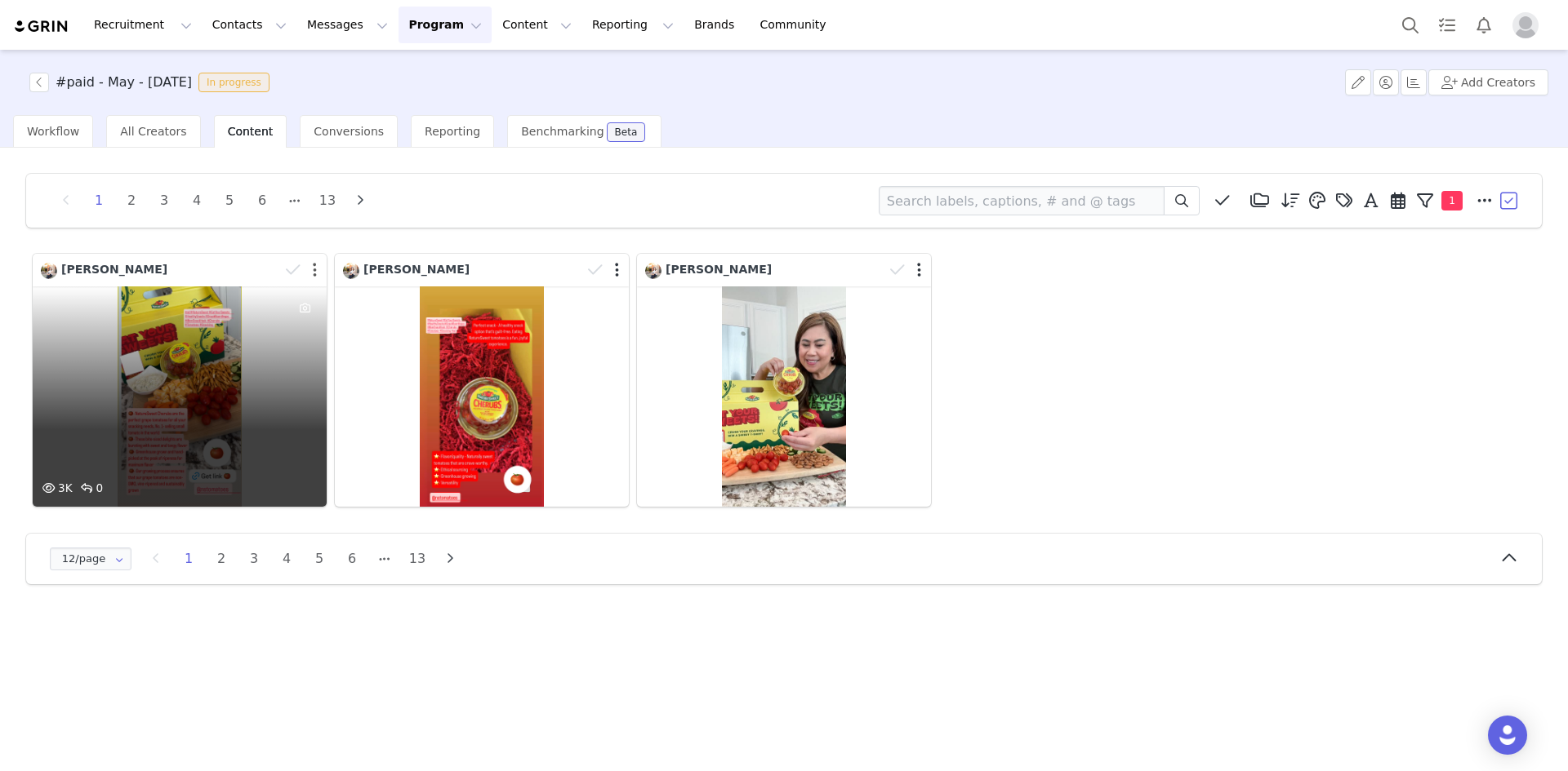
click at [313, 266] on button "button" at bounding box center [314, 271] width 4 height 17
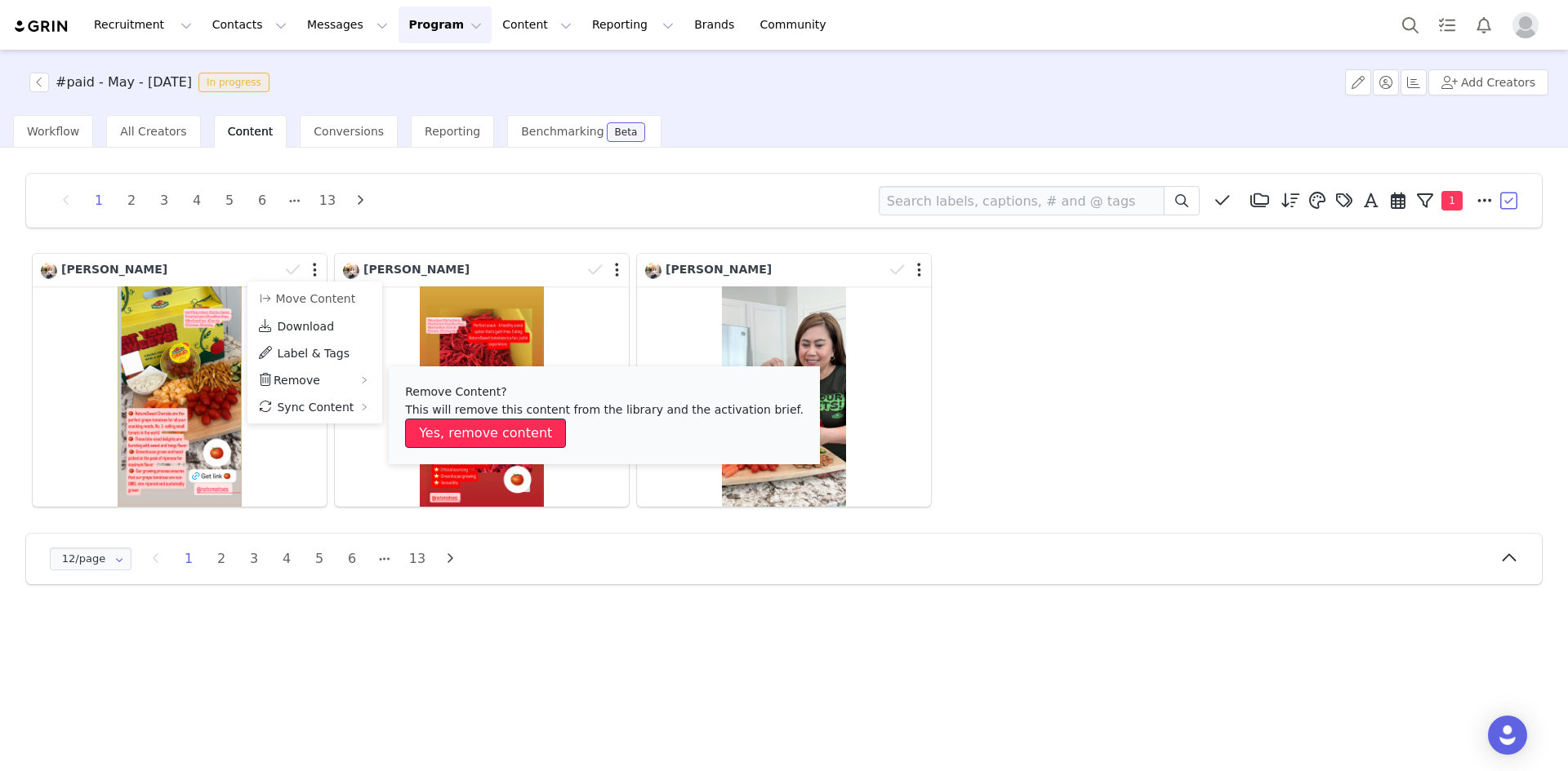
click at [481, 430] on button "Yes, remove content" at bounding box center [486, 433] width 160 height 29
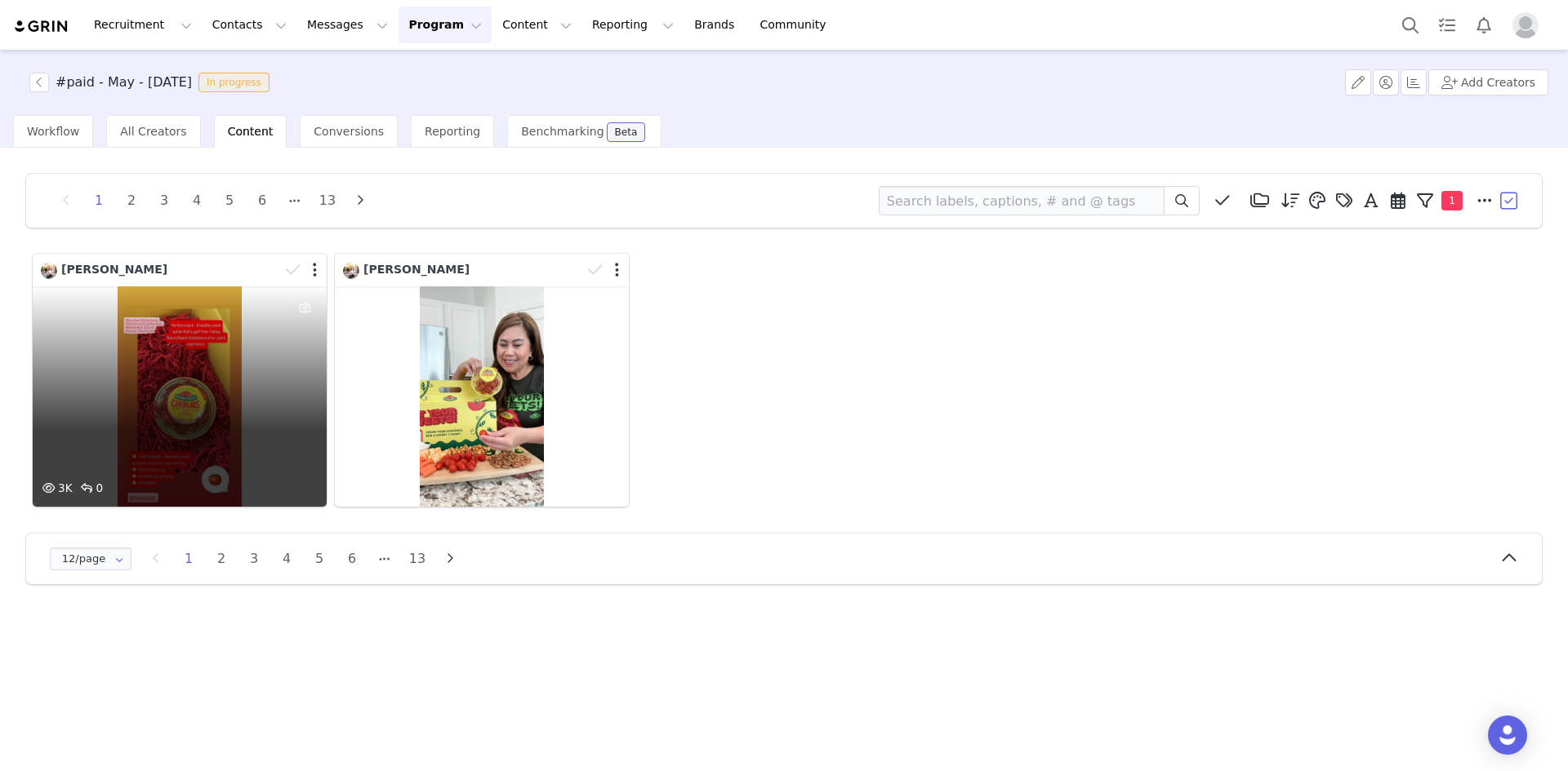
click at [217, 343] on div "3K 0" at bounding box center [180, 397] width 294 height 221
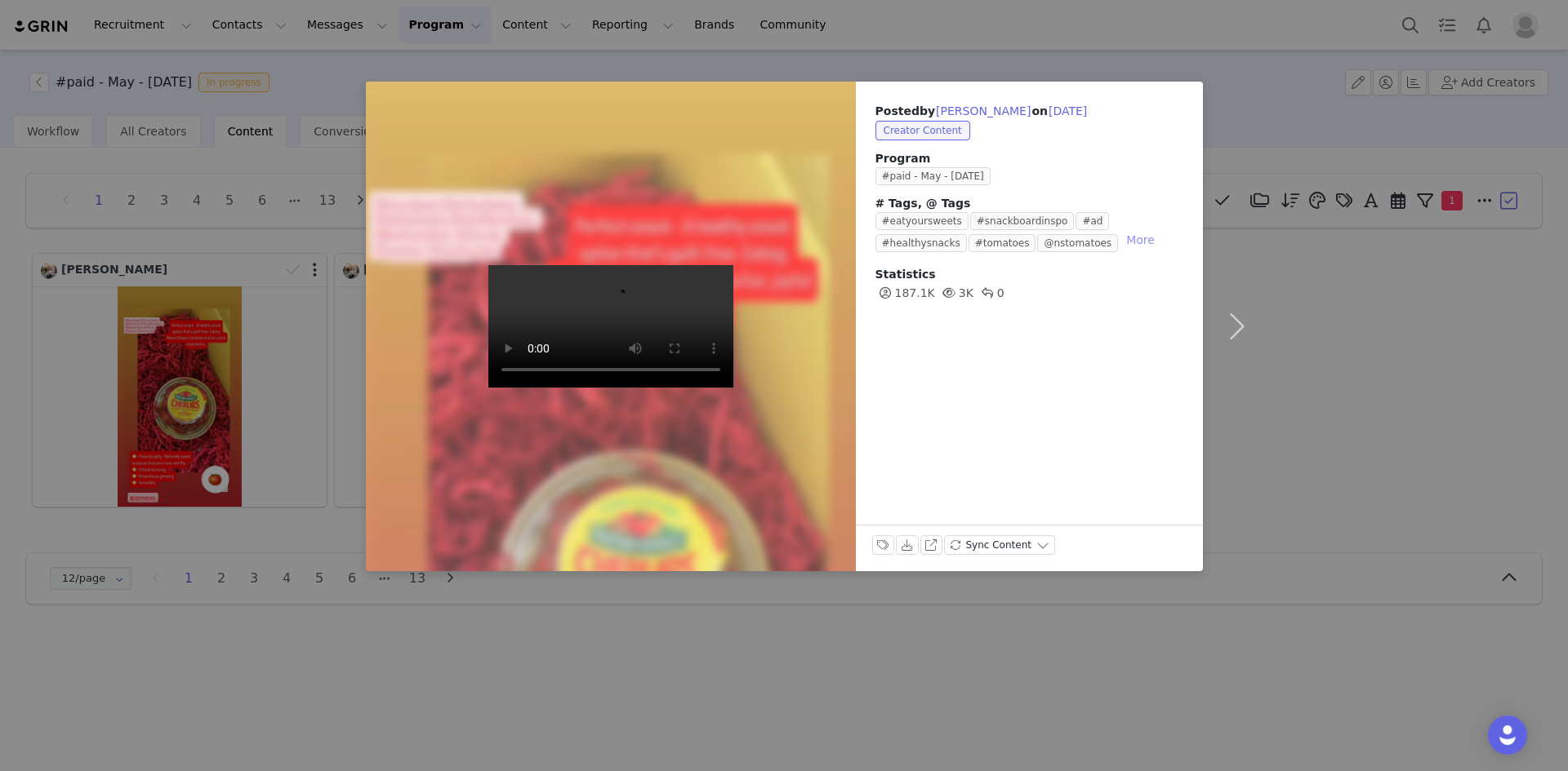
click at [1119, 241] on button "More" at bounding box center [1140, 240] width 42 height 19
click at [1234, 307] on button "button" at bounding box center [1237, 327] width 69 height 489
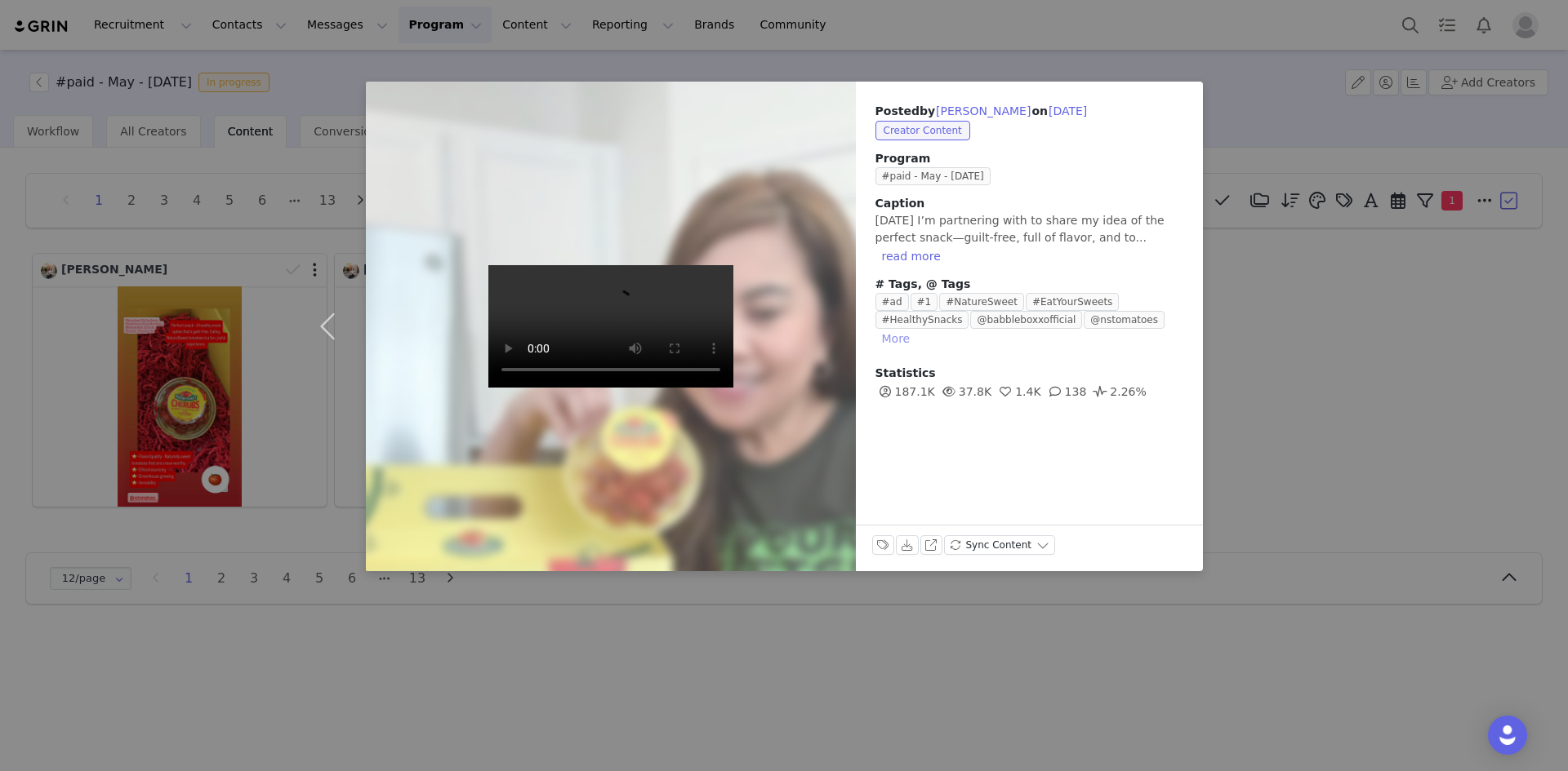
click at [917, 329] on button "More" at bounding box center [896, 338] width 42 height 19
click at [1348, 444] on div "Posted by [PERSON_NAME] on [DATE] Creator Content Program #paid - May - [DATE] …" at bounding box center [784, 385] width 1568 height 771
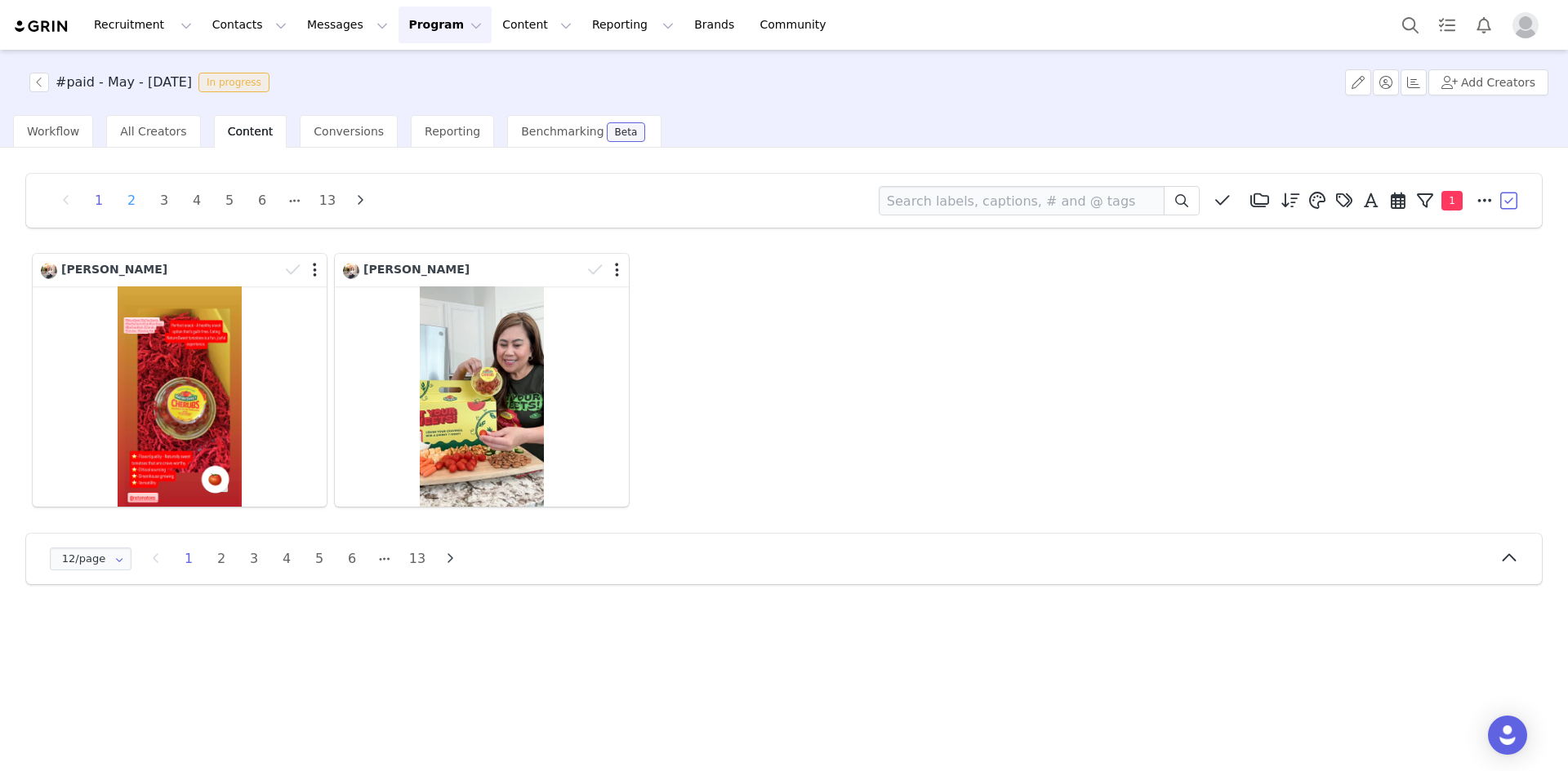
click at [127, 200] on li "2" at bounding box center [131, 200] width 24 height 23
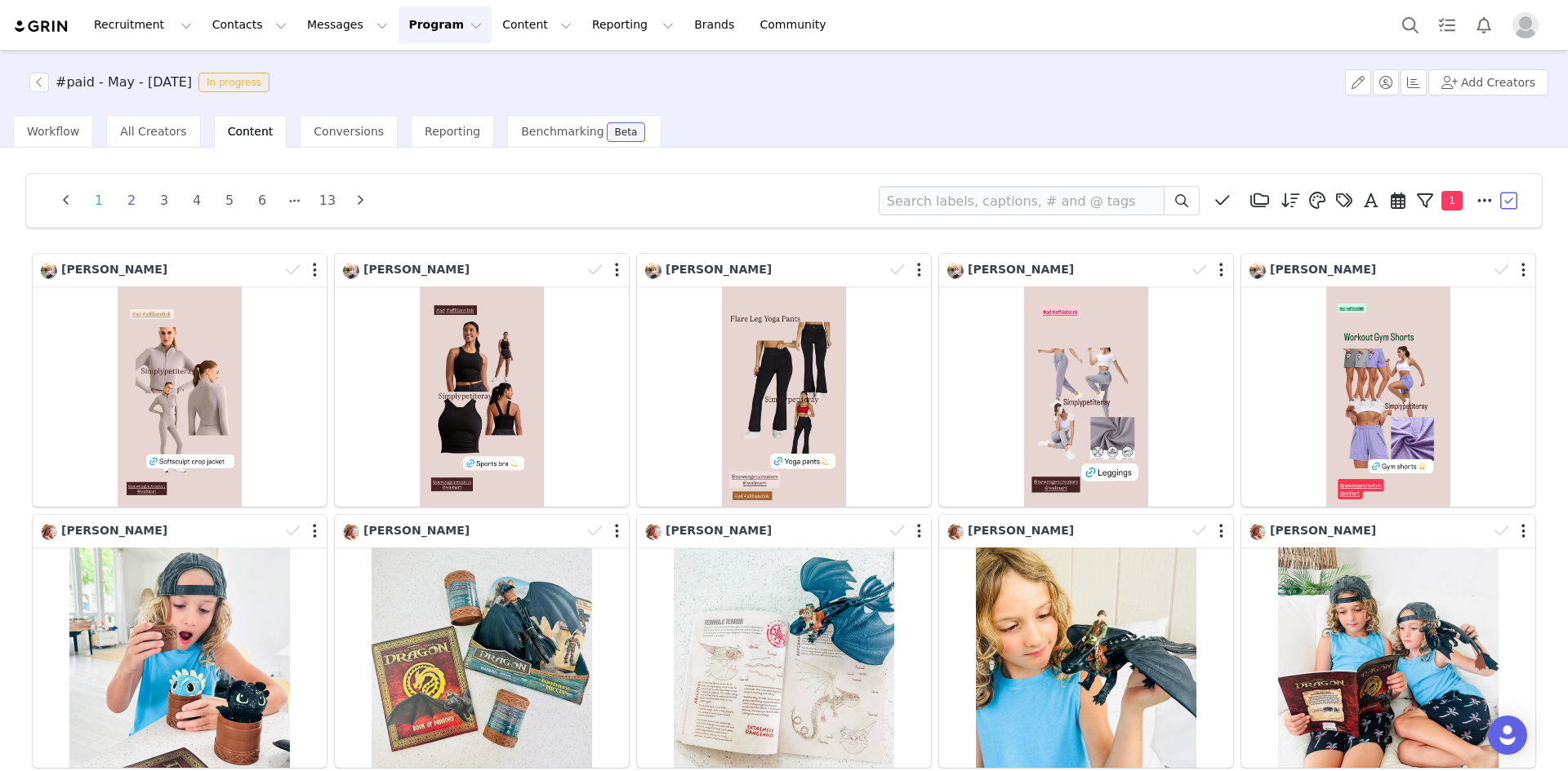
click at [103, 198] on li "1" at bounding box center [99, 200] width 24 height 23
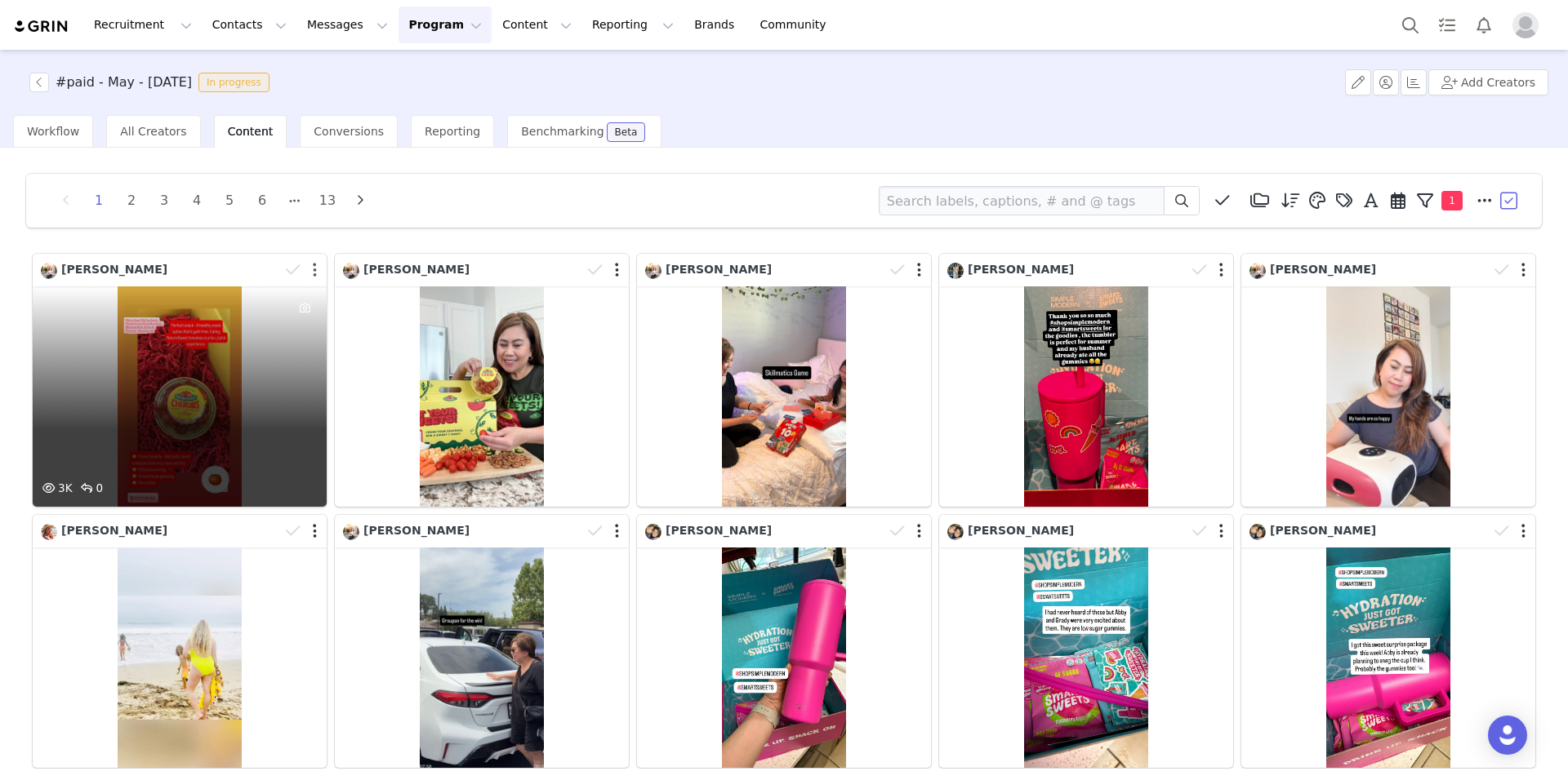
click at [313, 274] on button "button" at bounding box center [314, 271] width 4 height 17
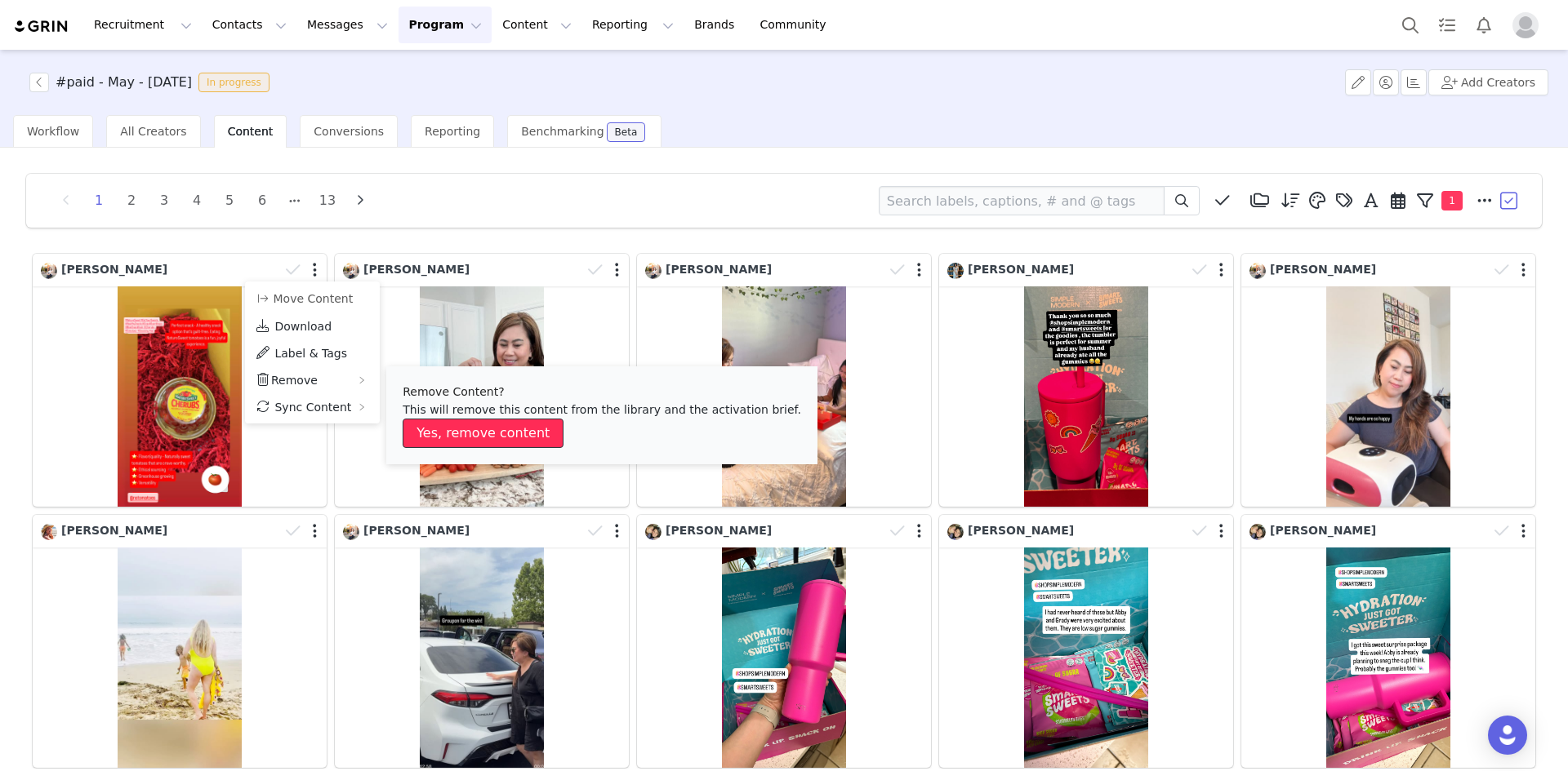
click at [435, 424] on button "Yes, remove content" at bounding box center [483, 433] width 160 height 29
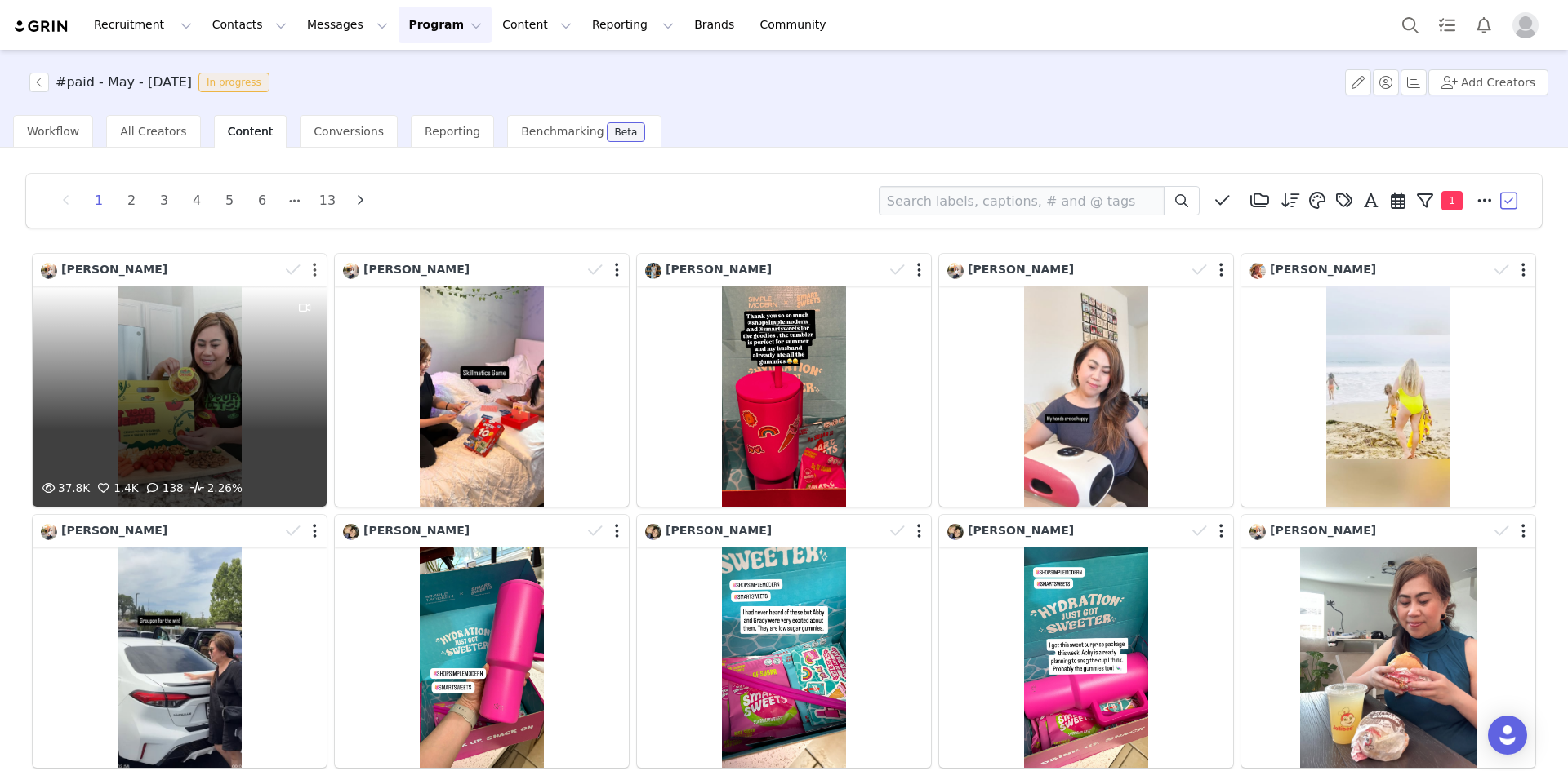
click at [313, 266] on button "button" at bounding box center [314, 271] width 4 height 17
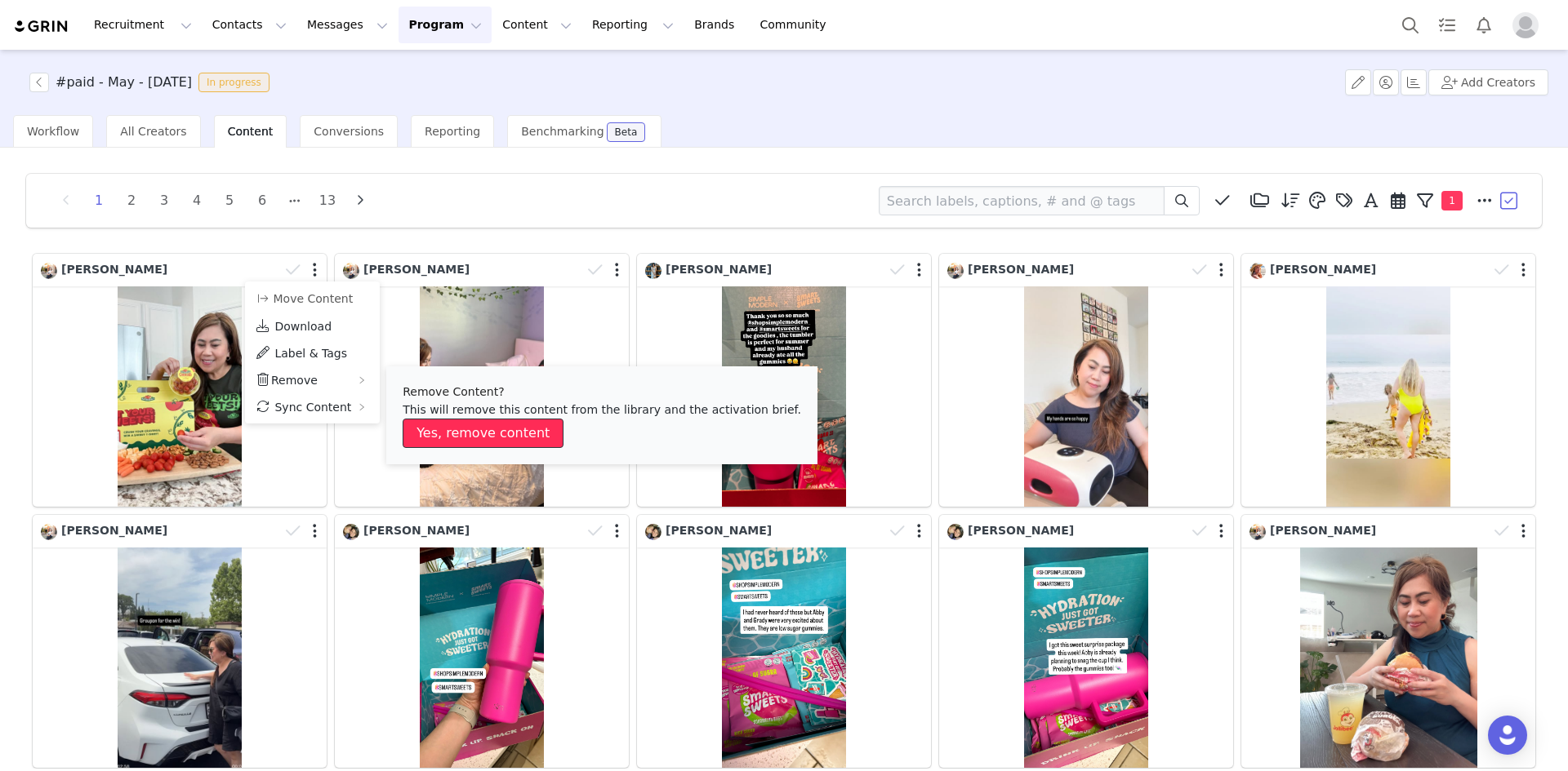
click at [444, 427] on button "Yes, remove content" at bounding box center [483, 433] width 160 height 29
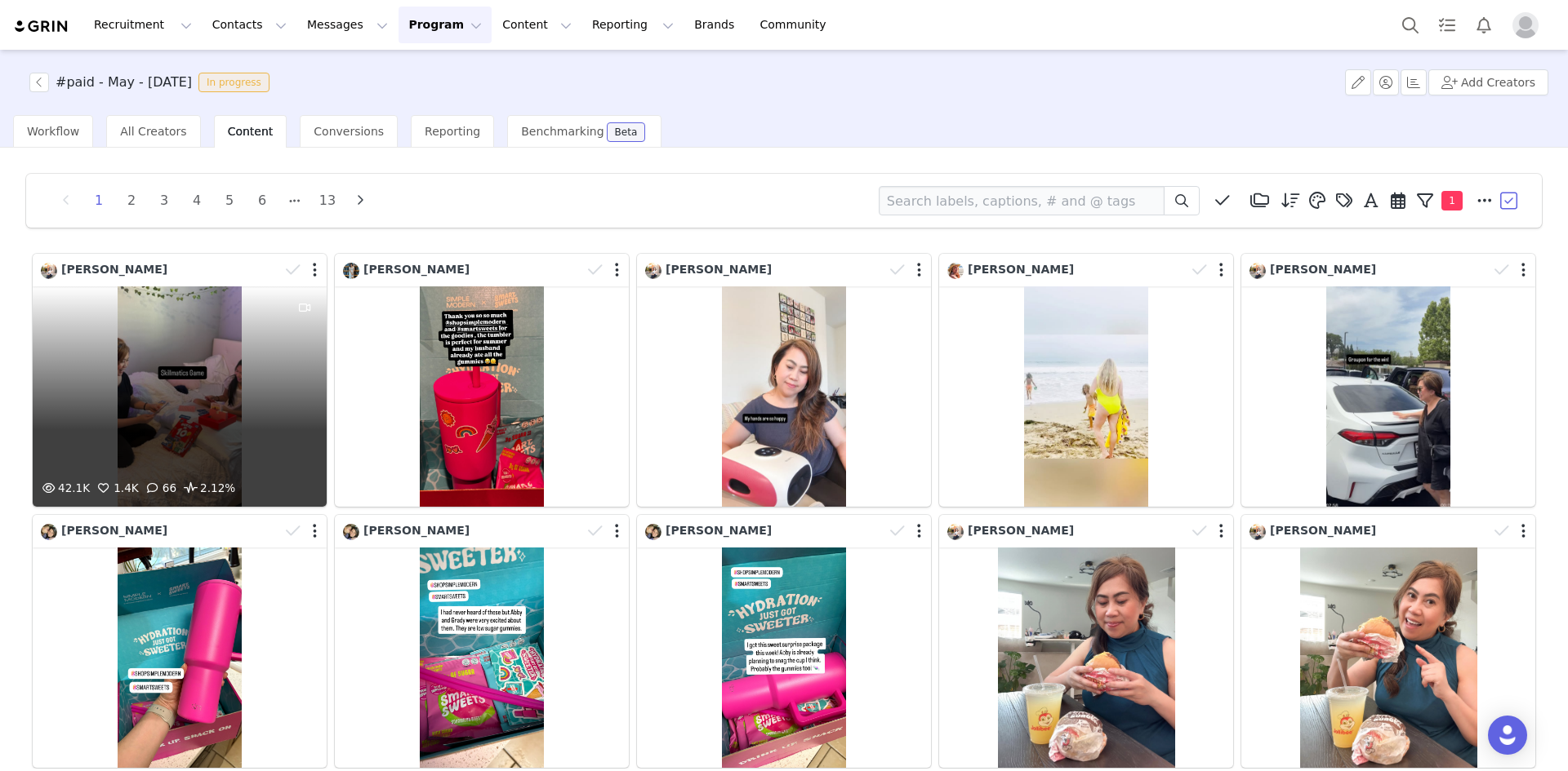
click at [206, 388] on div "42.1K 1.4K 66 2.12%" at bounding box center [180, 397] width 294 height 221
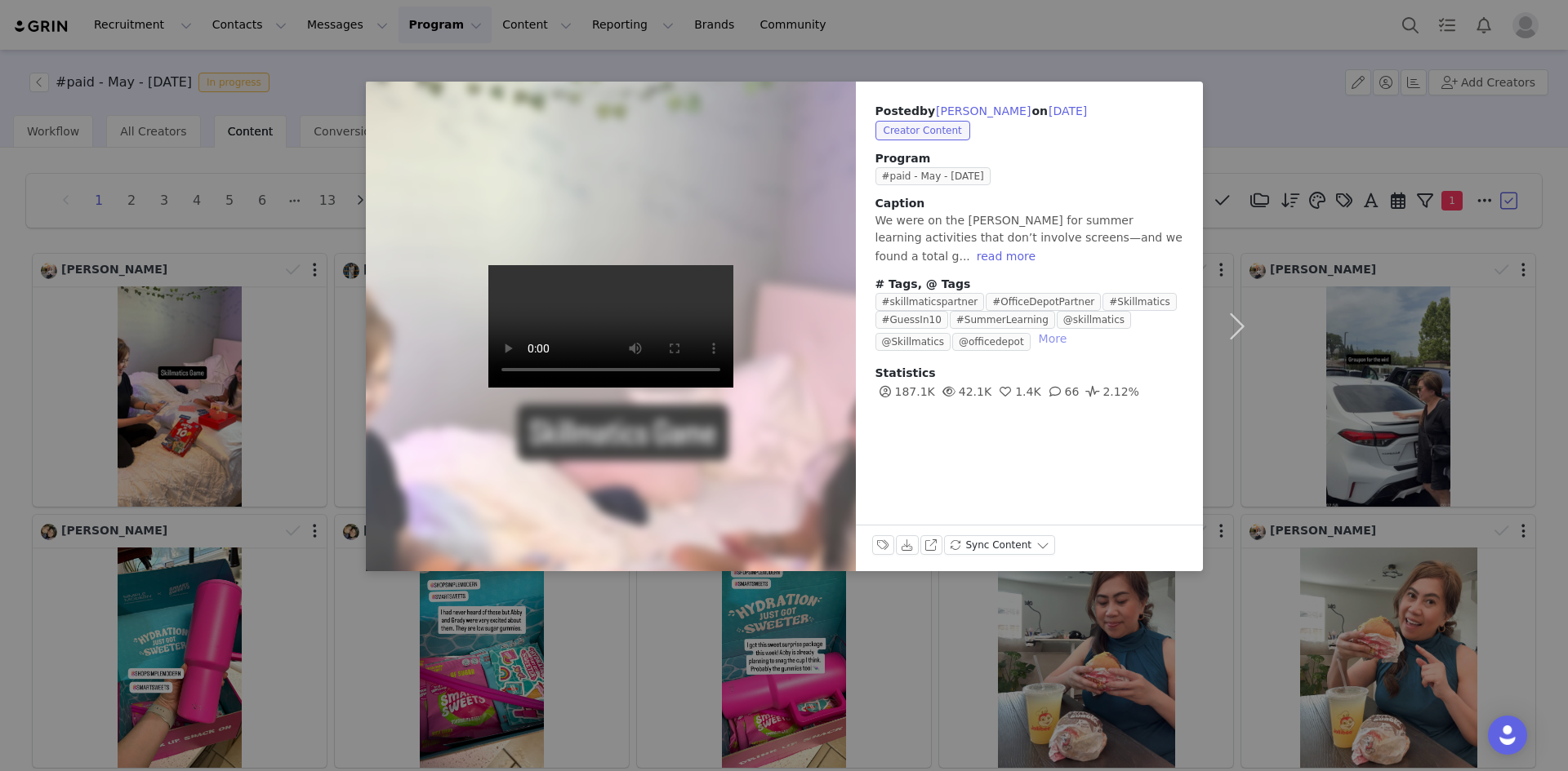
click at [1032, 329] on button "More" at bounding box center [1053, 338] width 42 height 19
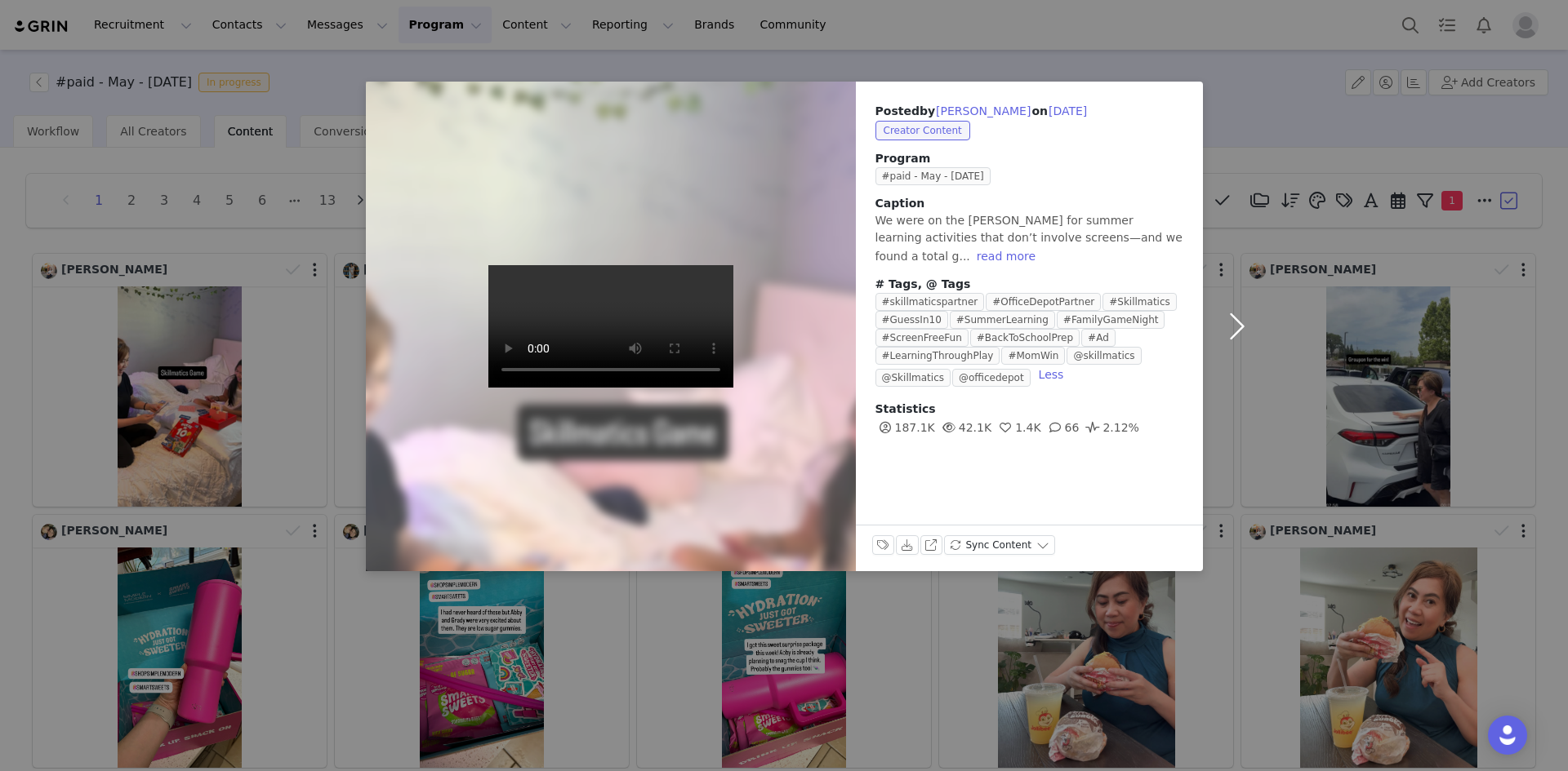
click at [1240, 327] on button "button" at bounding box center [1237, 327] width 69 height 489
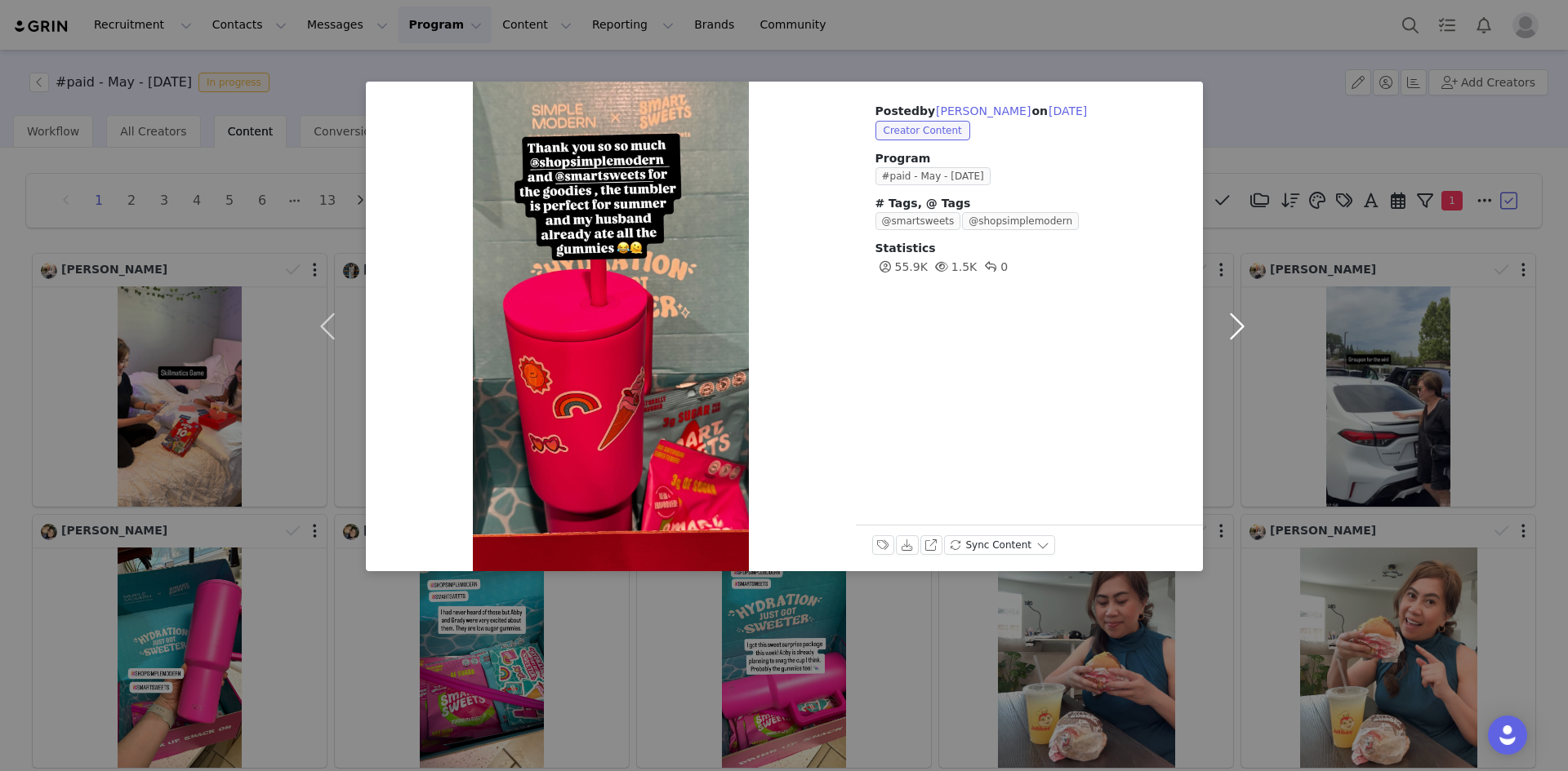
click at [1240, 327] on button "button" at bounding box center [1237, 327] width 69 height 489
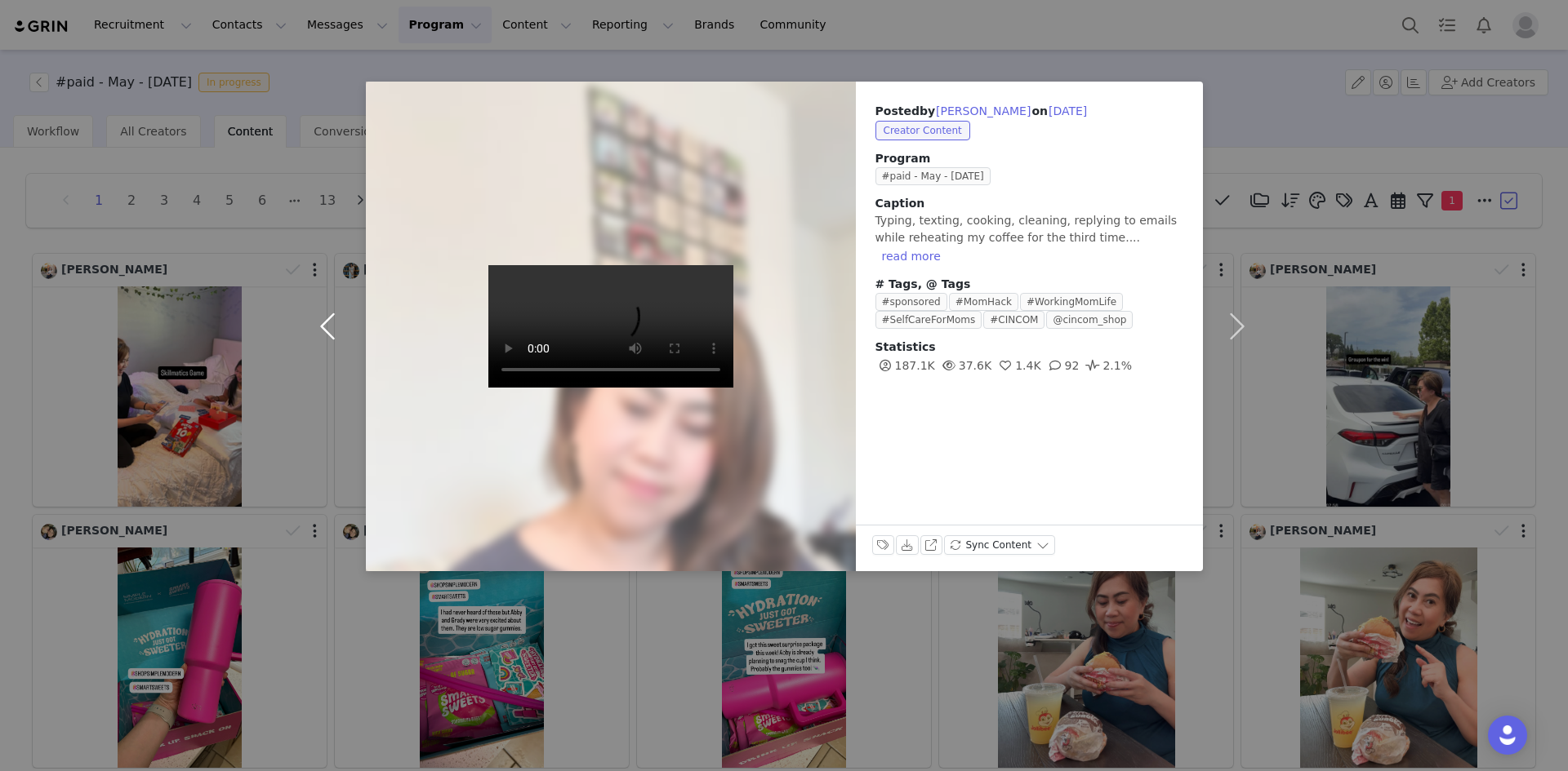
click at [327, 328] on button "button" at bounding box center [332, 327] width 69 height 489
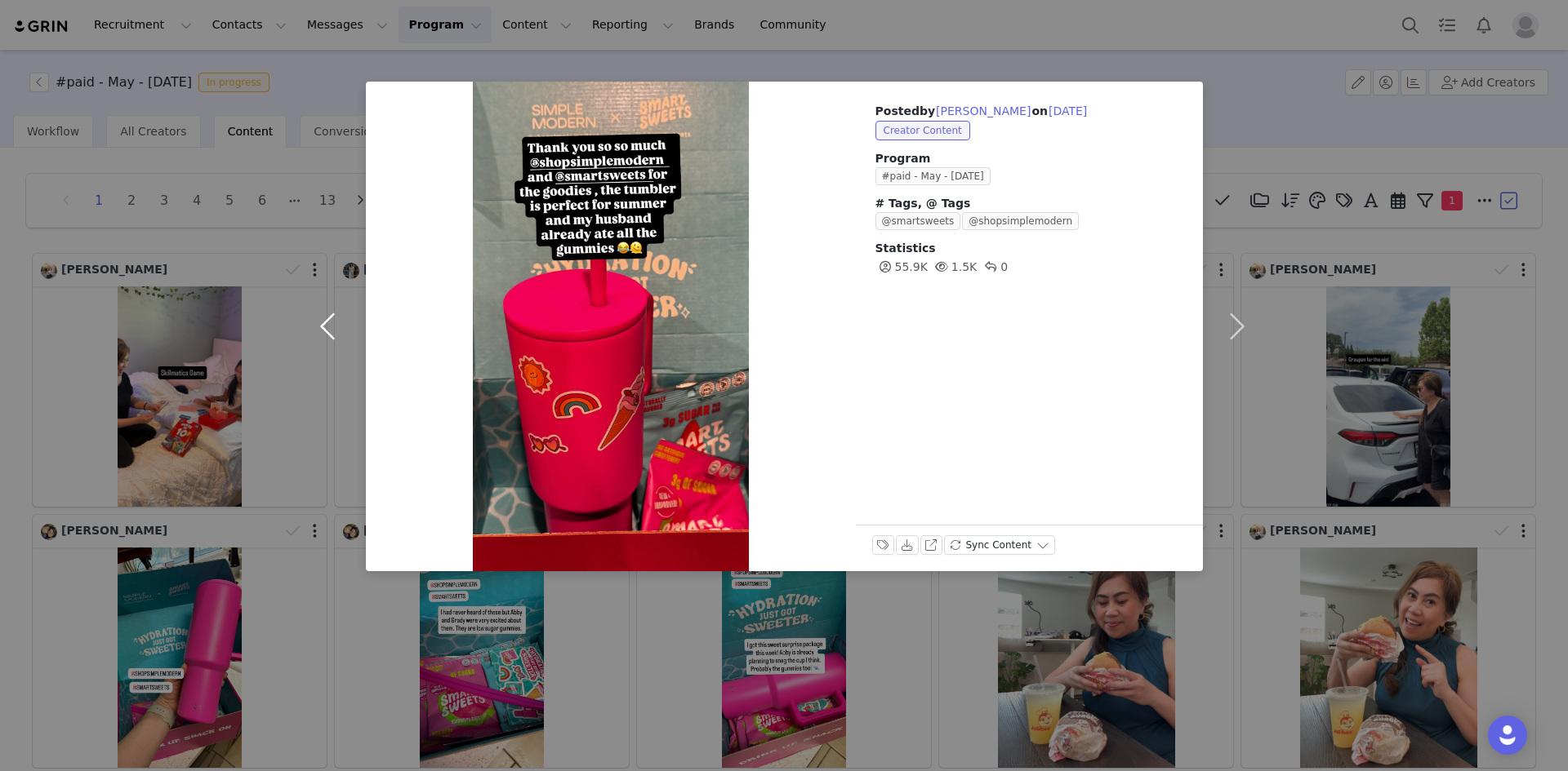
click at [308, 464] on button "button" at bounding box center [332, 327] width 69 height 489
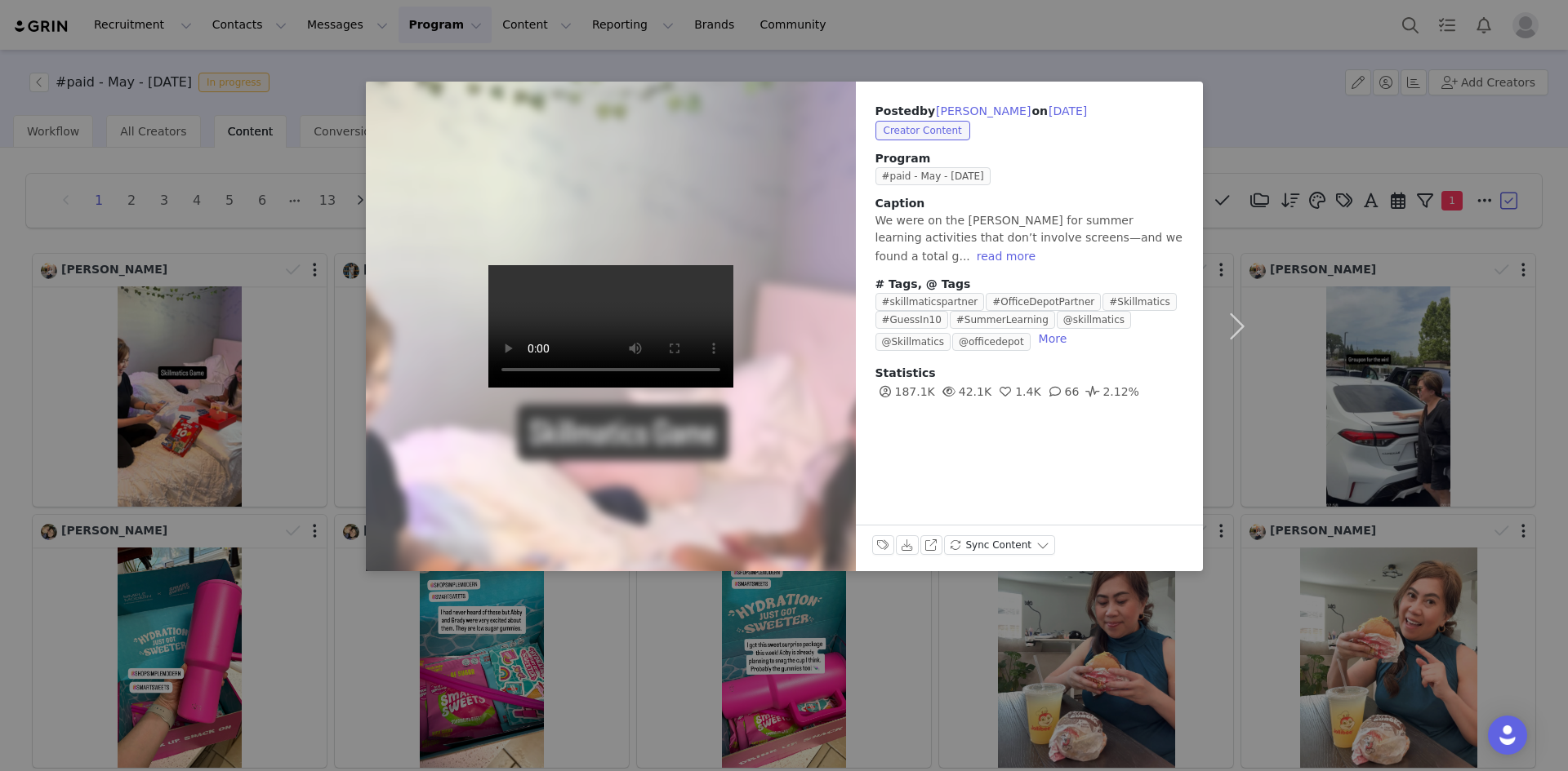
click at [725, 637] on div "Posted by [PERSON_NAME] on [DATE] Creator Content Program #paid - May - [DATE] …" at bounding box center [784, 385] width 1568 height 771
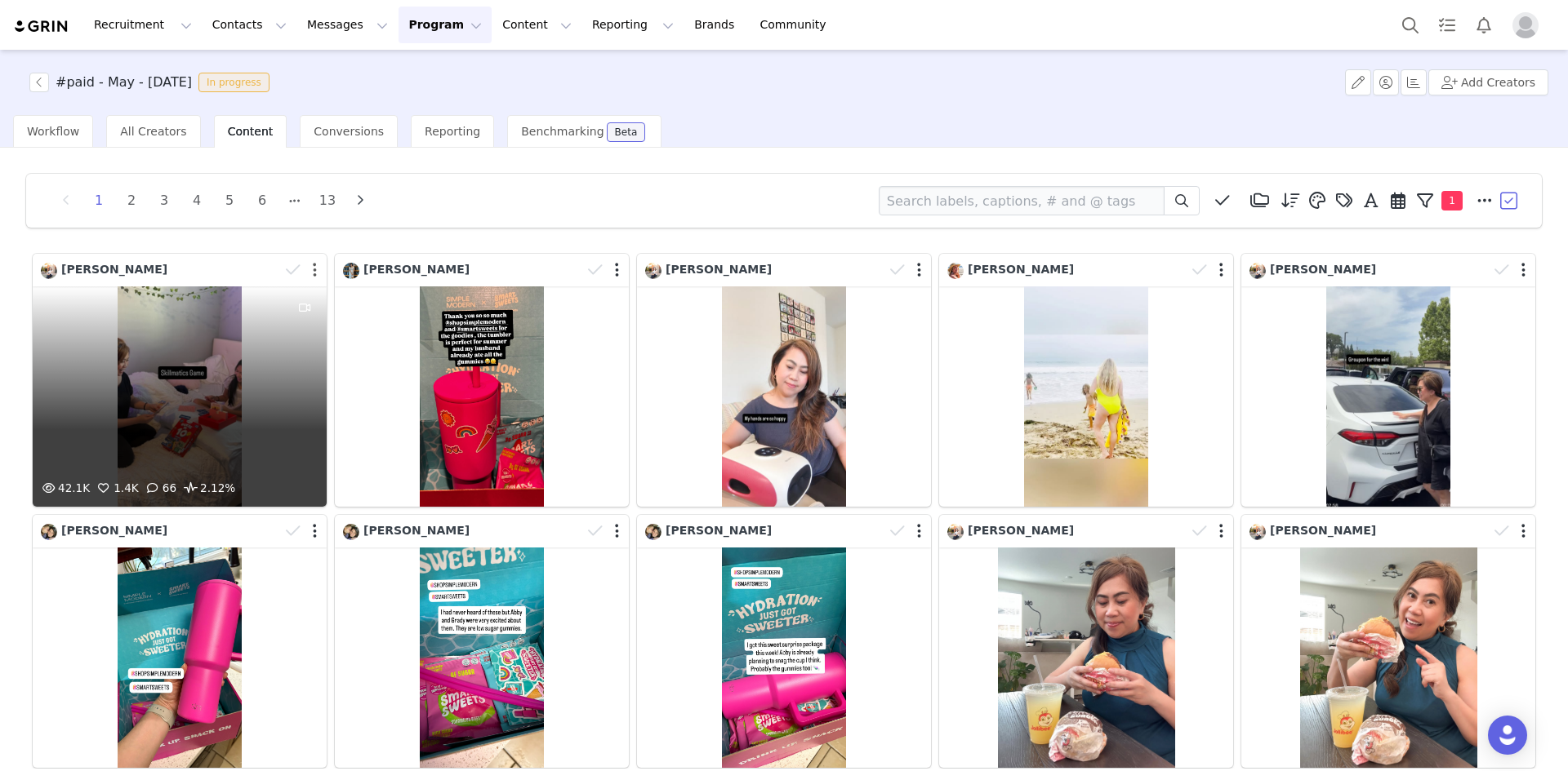
click at [313, 271] on button "button" at bounding box center [314, 271] width 4 height 17
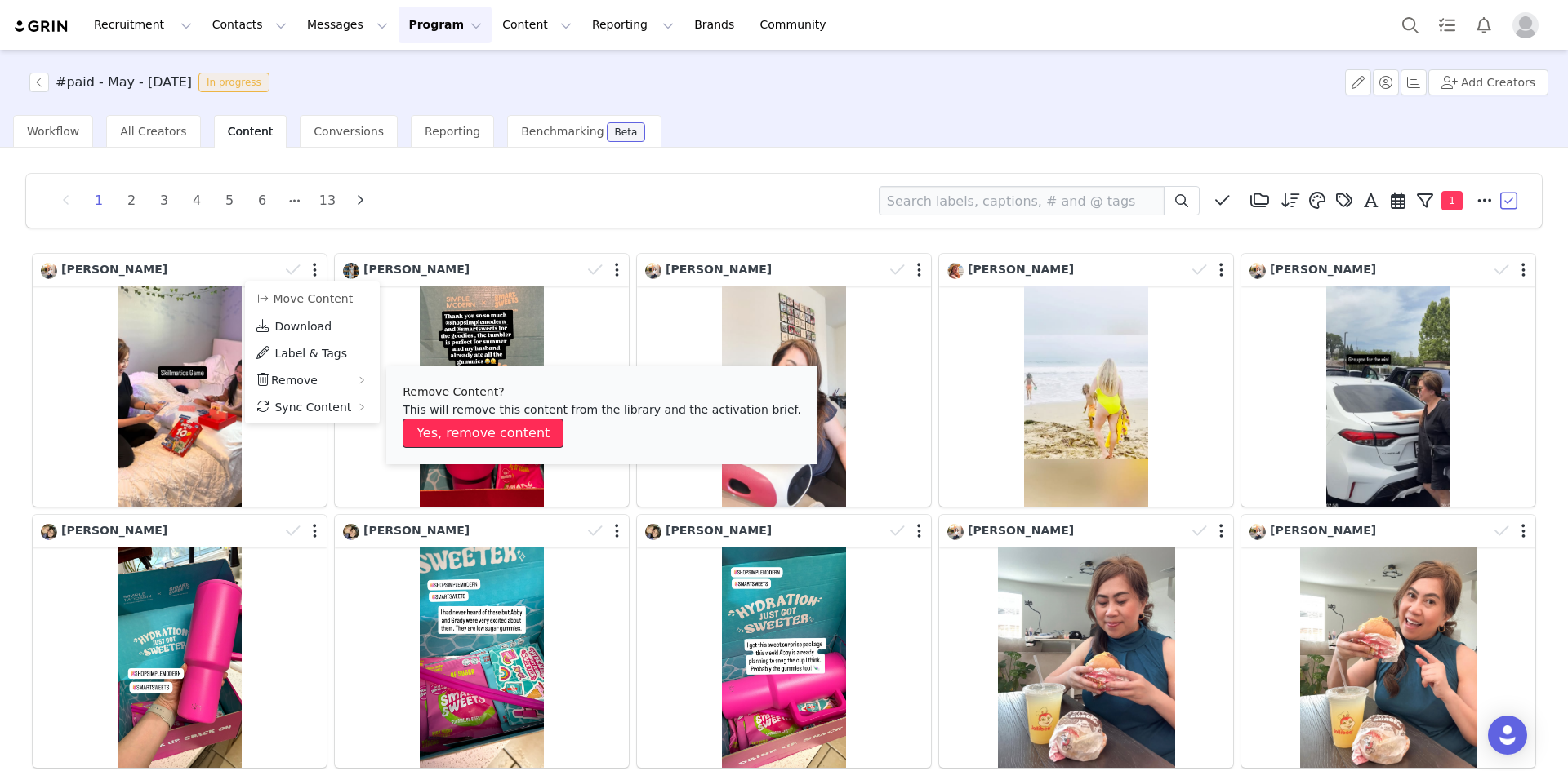
click at [488, 442] on button "Yes, remove content" at bounding box center [483, 433] width 160 height 29
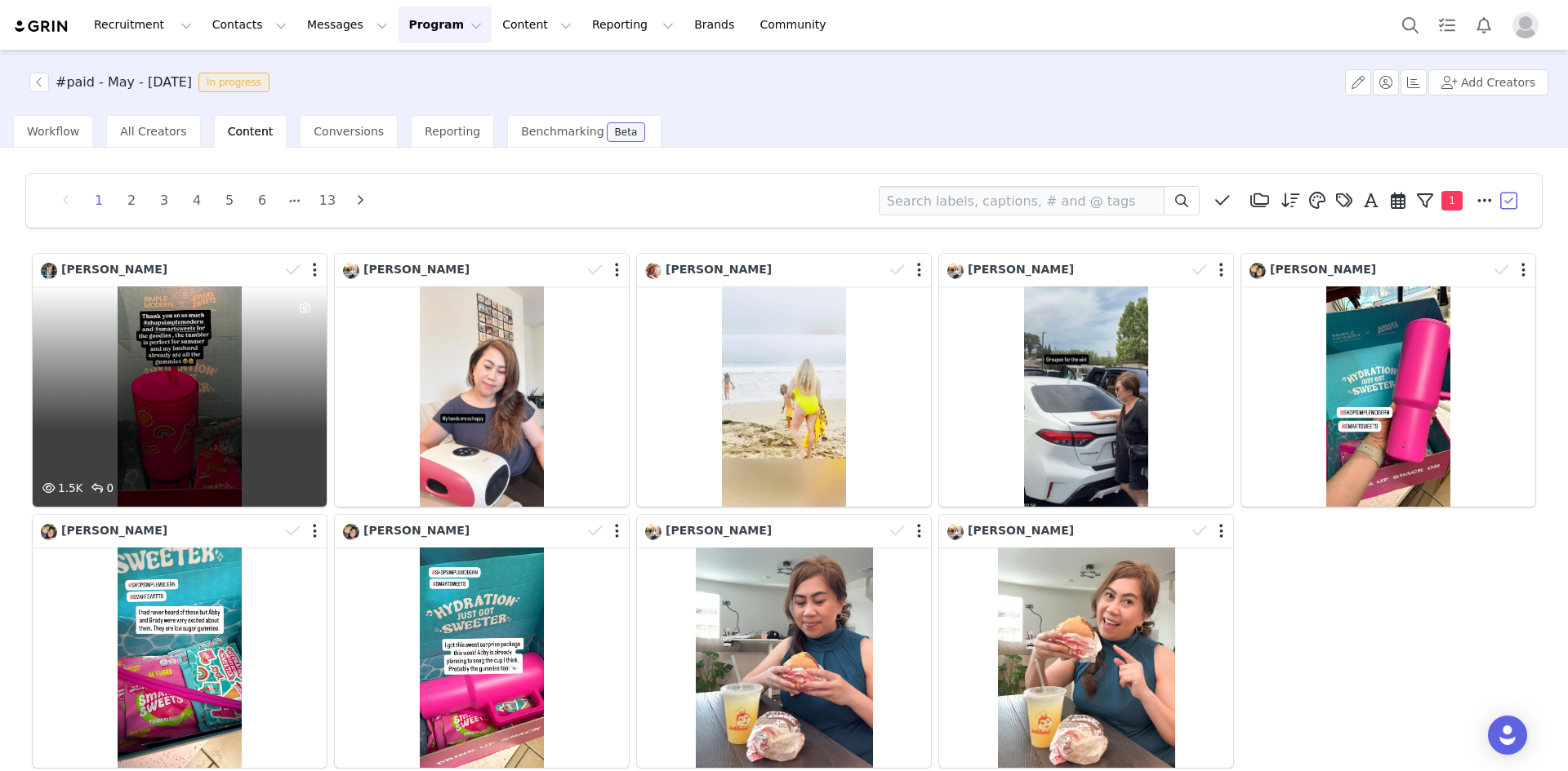
click at [157, 387] on div "1.5K 0" at bounding box center [180, 397] width 294 height 221
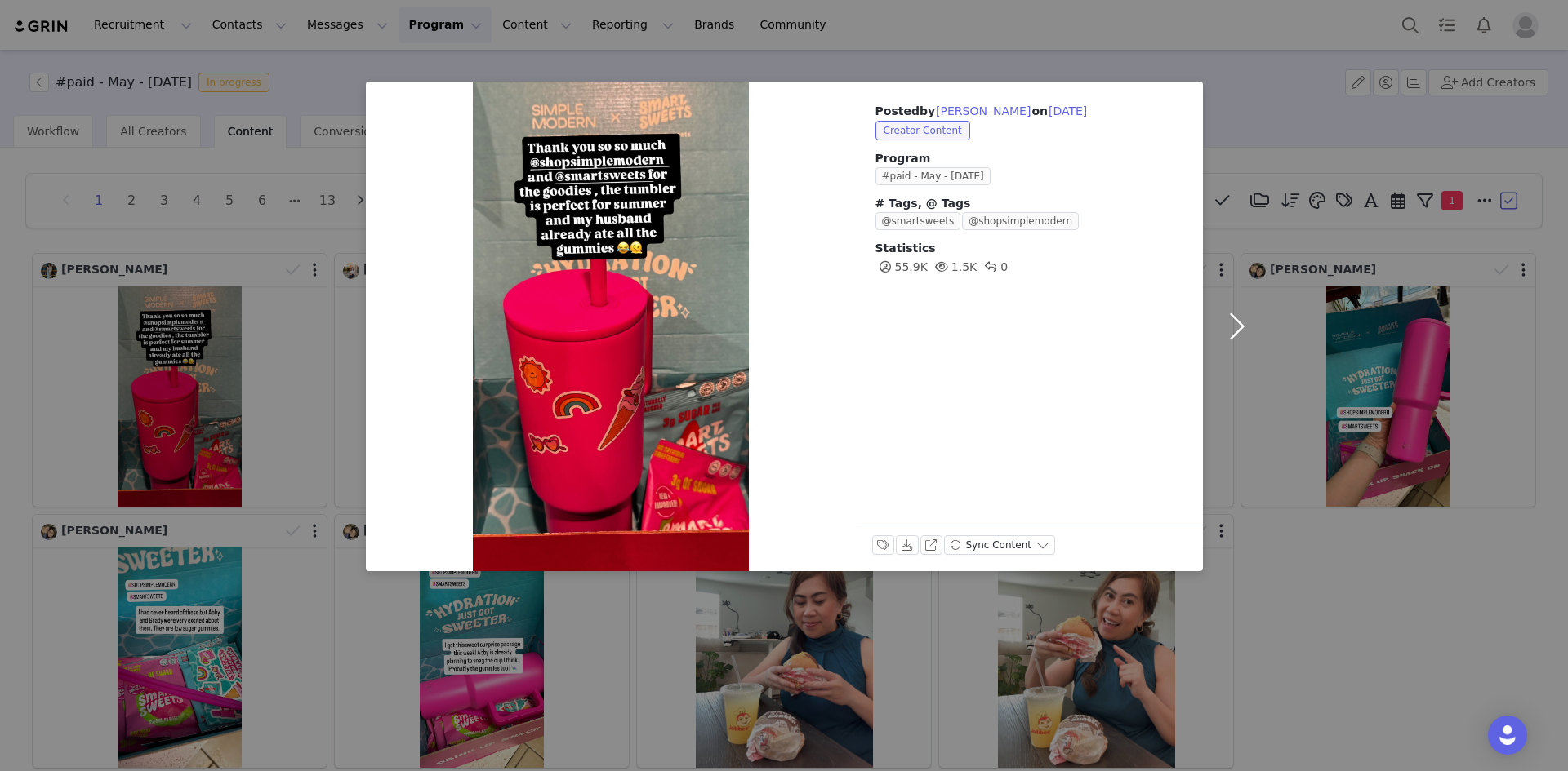
click at [1235, 330] on button "button" at bounding box center [1237, 327] width 69 height 489
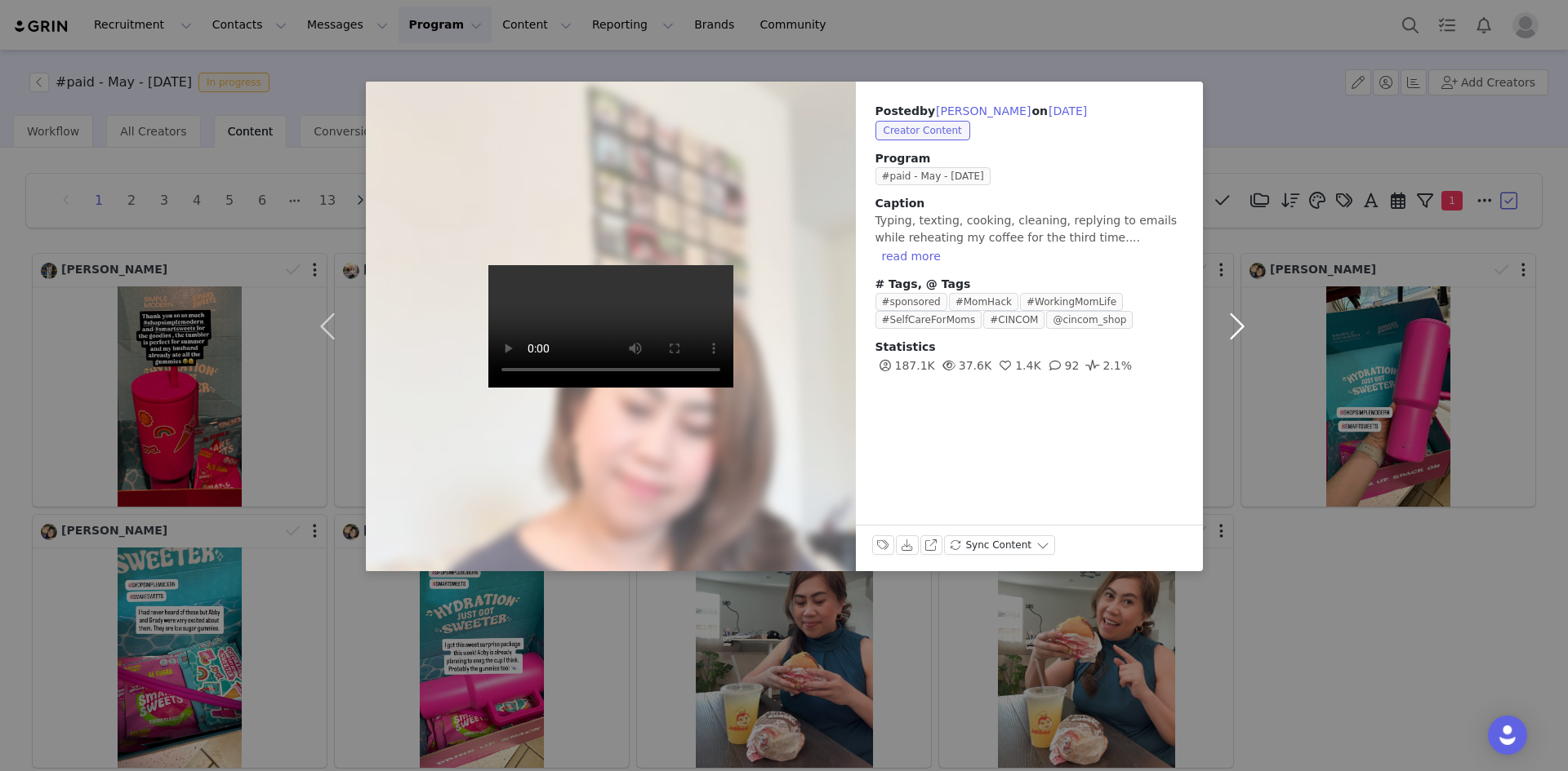
click at [1235, 330] on button "button" at bounding box center [1237, 327] width 69 height 489
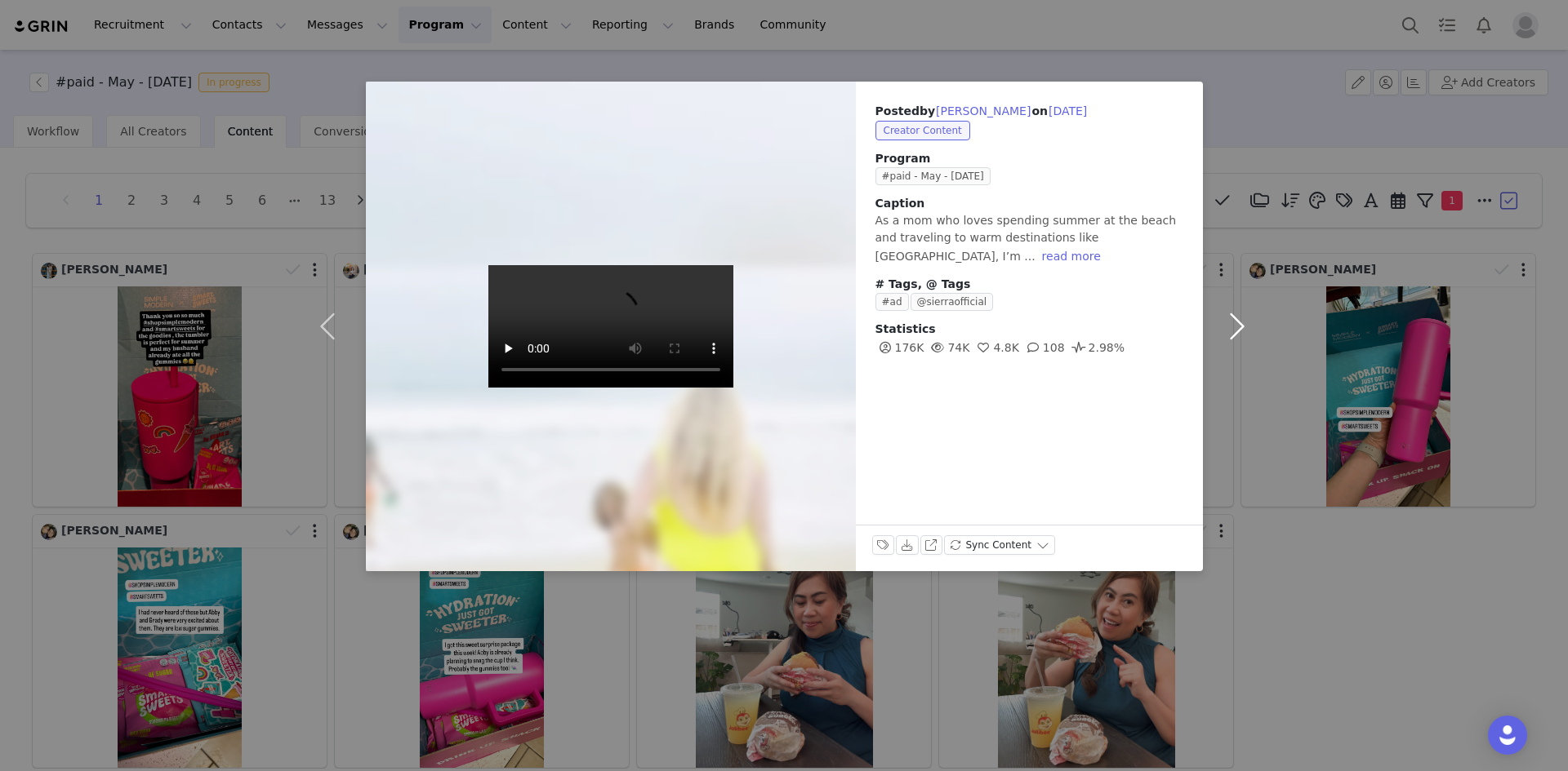
click at [1235, 330] on button "button" at bounding box center [1237, 327] width 69 height 489
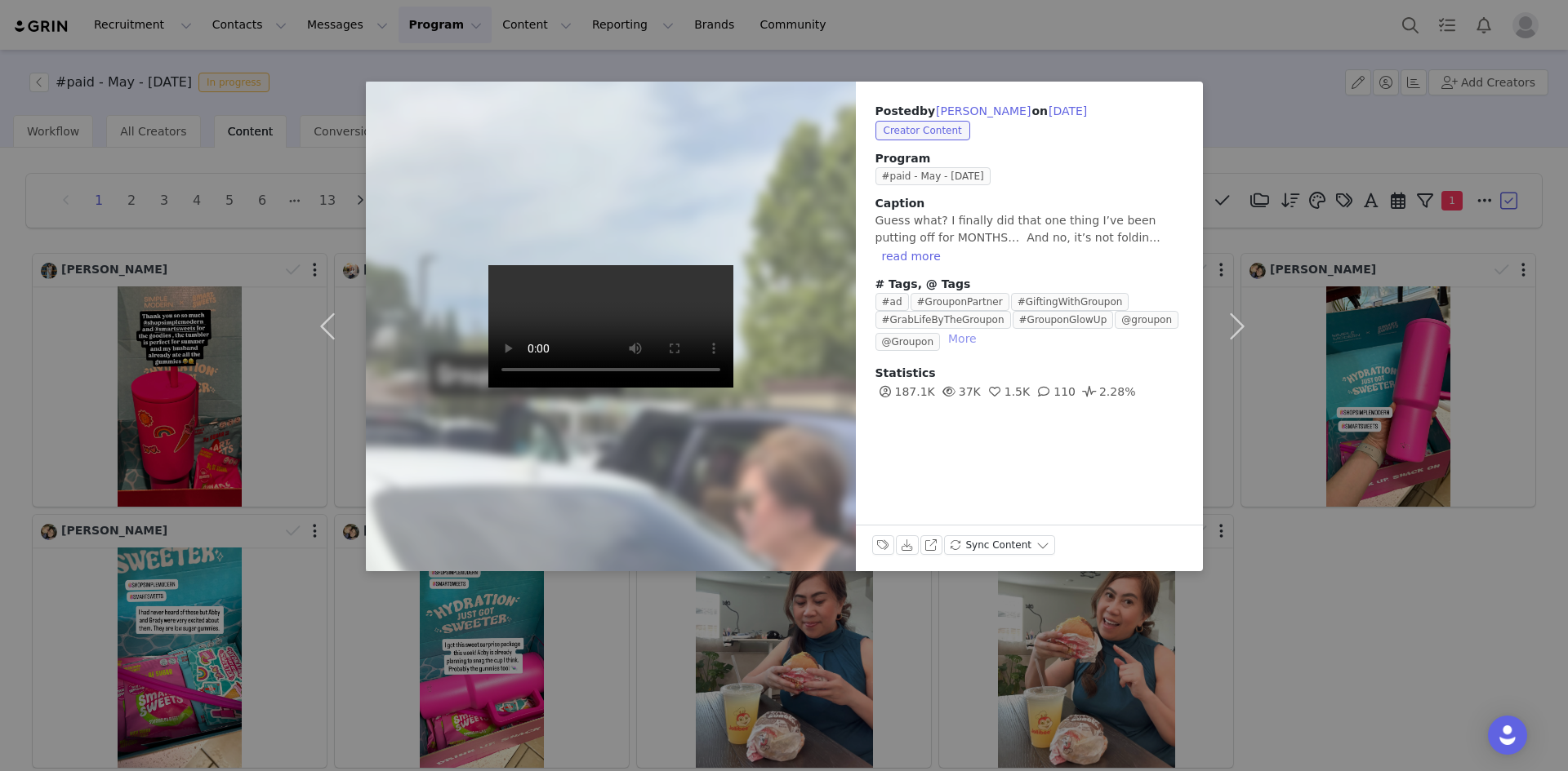
click at [965, 329] on button "More" at bounding box center [962, 338] width 42 height 19
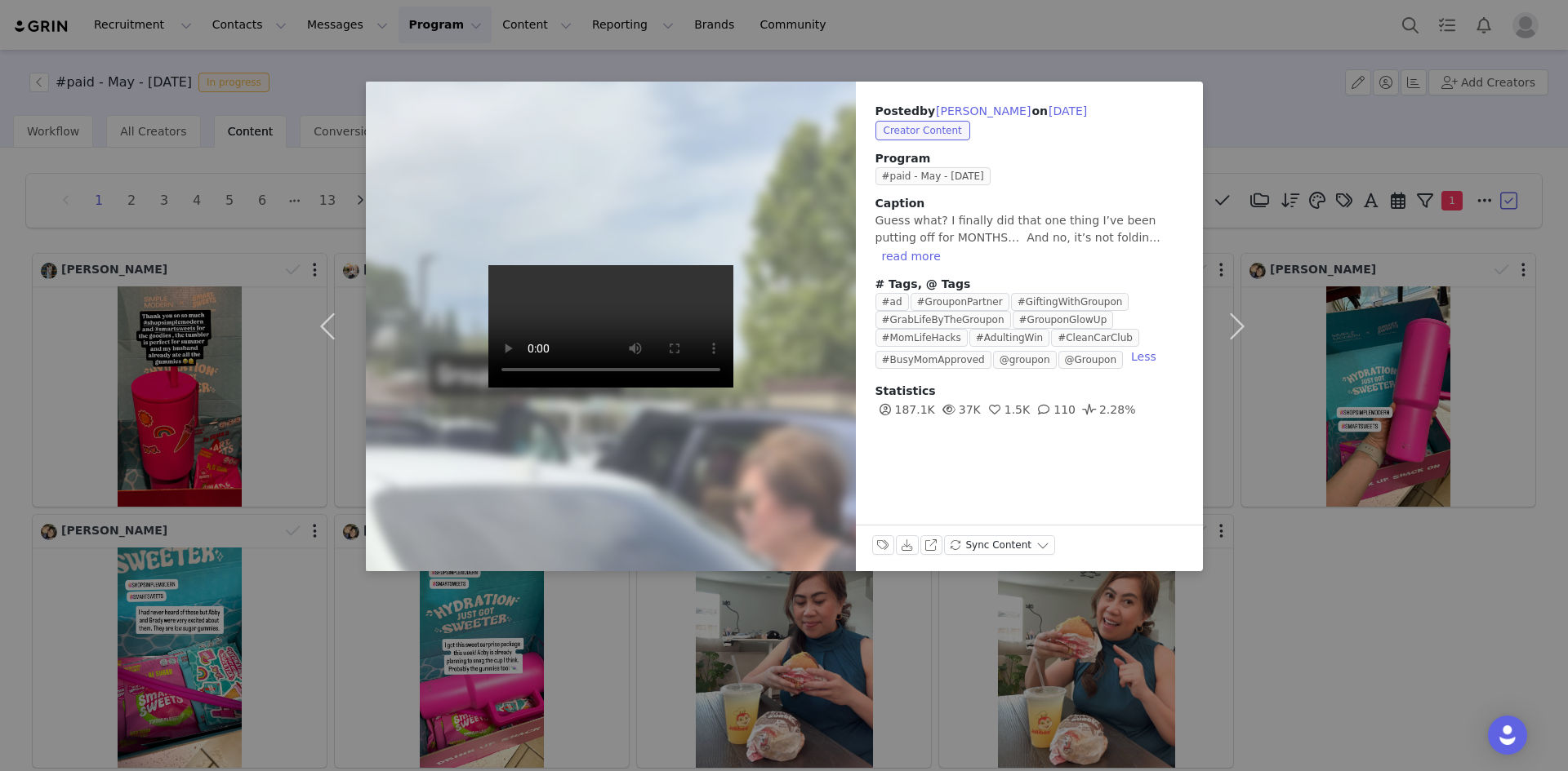
drag, startPoint x: 1398, startPoint y: 659, endPoint x: 1377, endPoint y: 652, distance: 22.1
click at [1397, 658] on div "Posted by [PERSON_NAME] on [DATE] Creator Content Program #paid - May - [DATE] …" at bounding box center [784, 385] width 1568 height 771
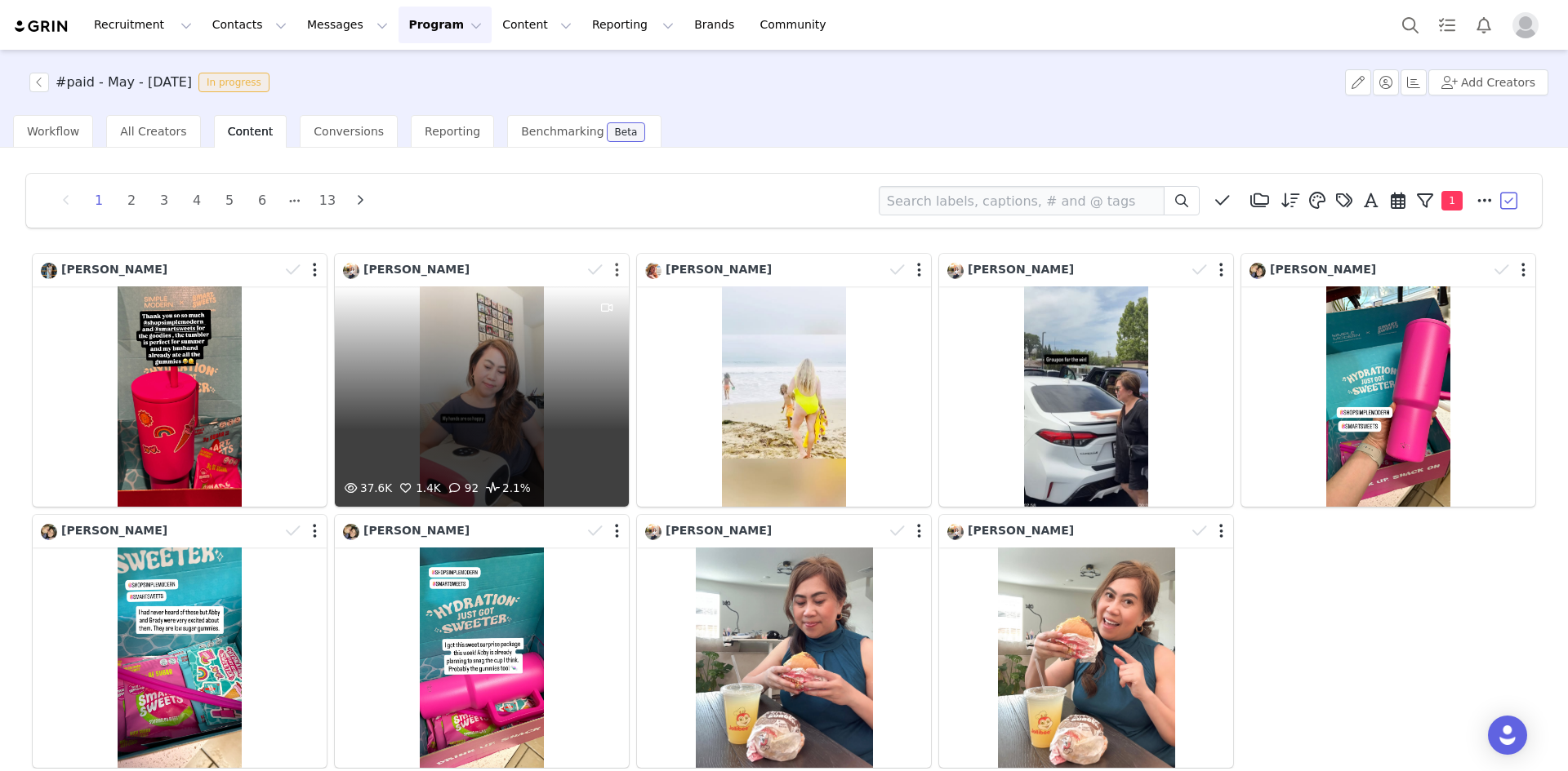
click at [615, 268] on button "button" at bounding box center [617, 271] width 4 height 17
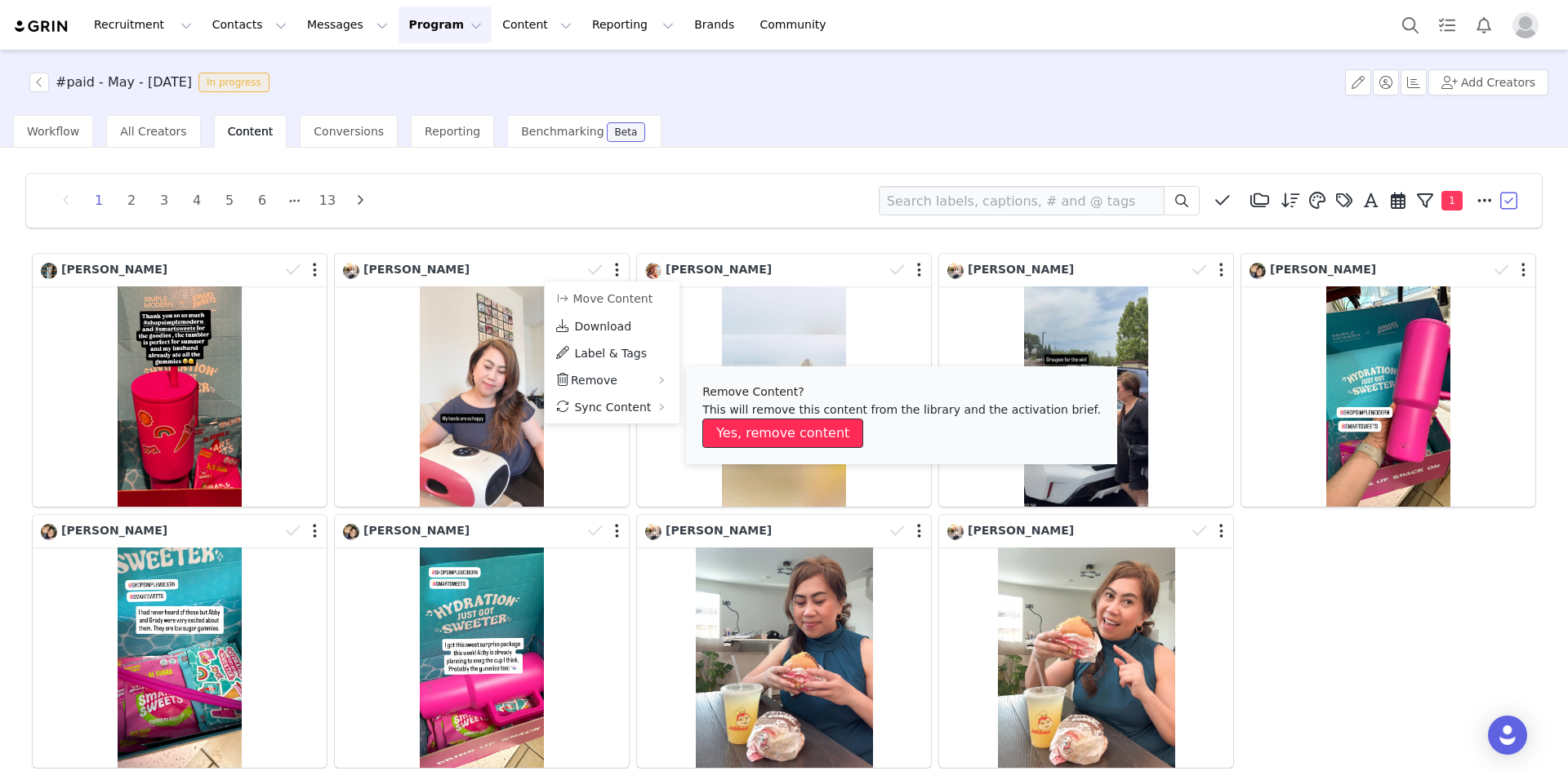
click at [756, 430] on button "Yes, remove content" at bounding box center [782, 433] width 160 height 29
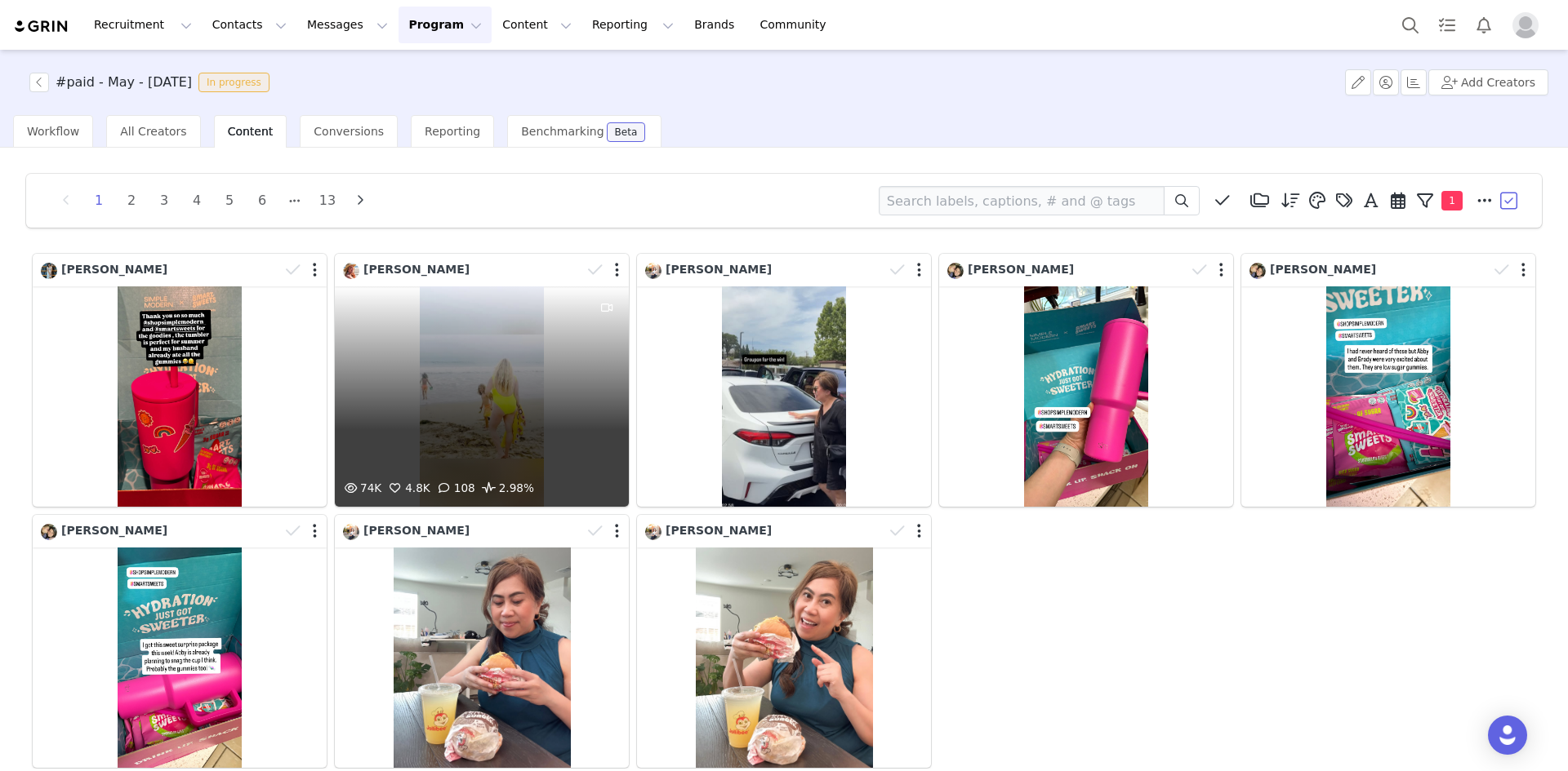
click at [609, 266] on div at bounding box center [605, 270] width 48 height 24
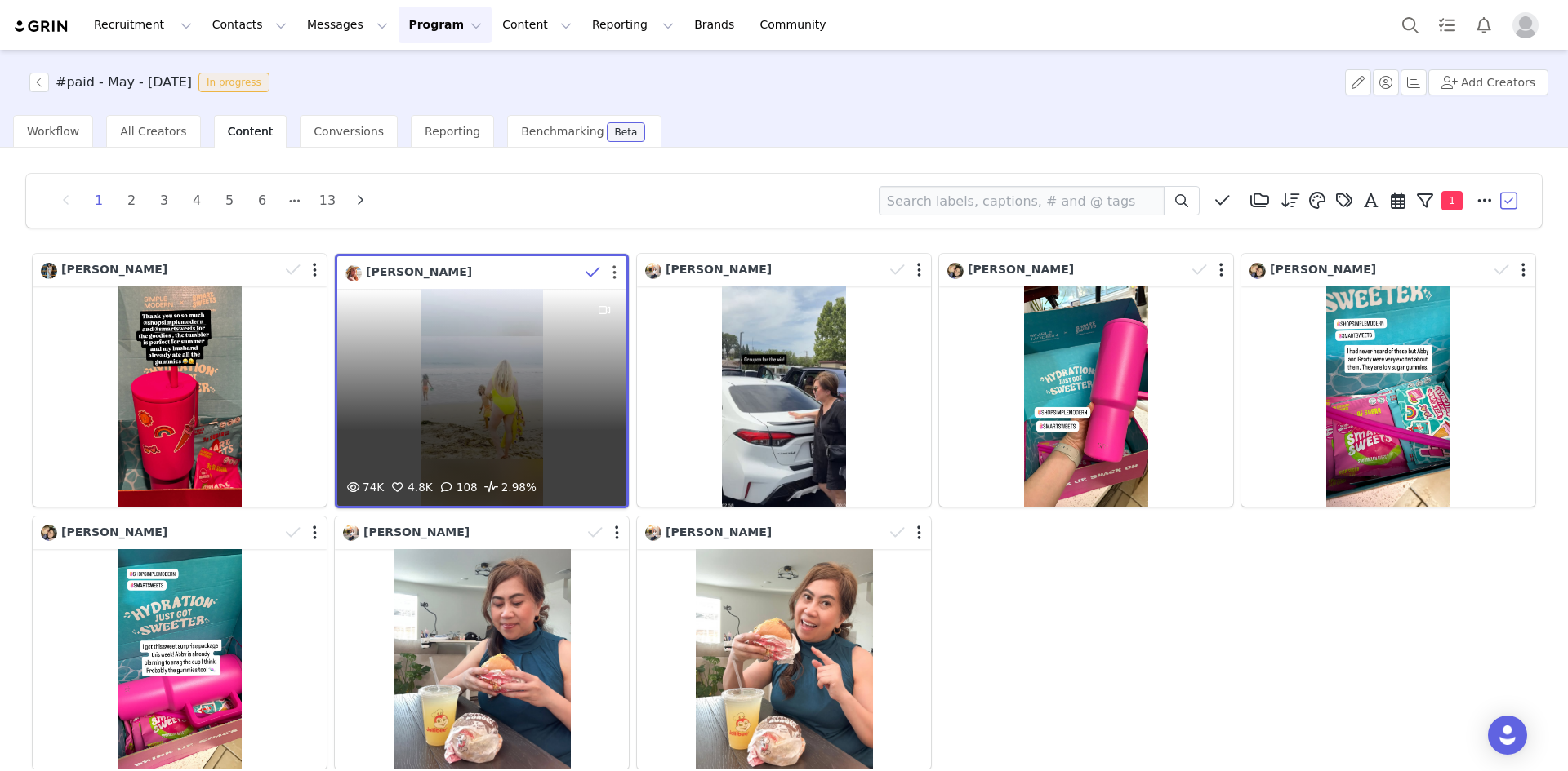
click at [613, 269] on button "button" at bounding box center [614, 273] width 4 height 17
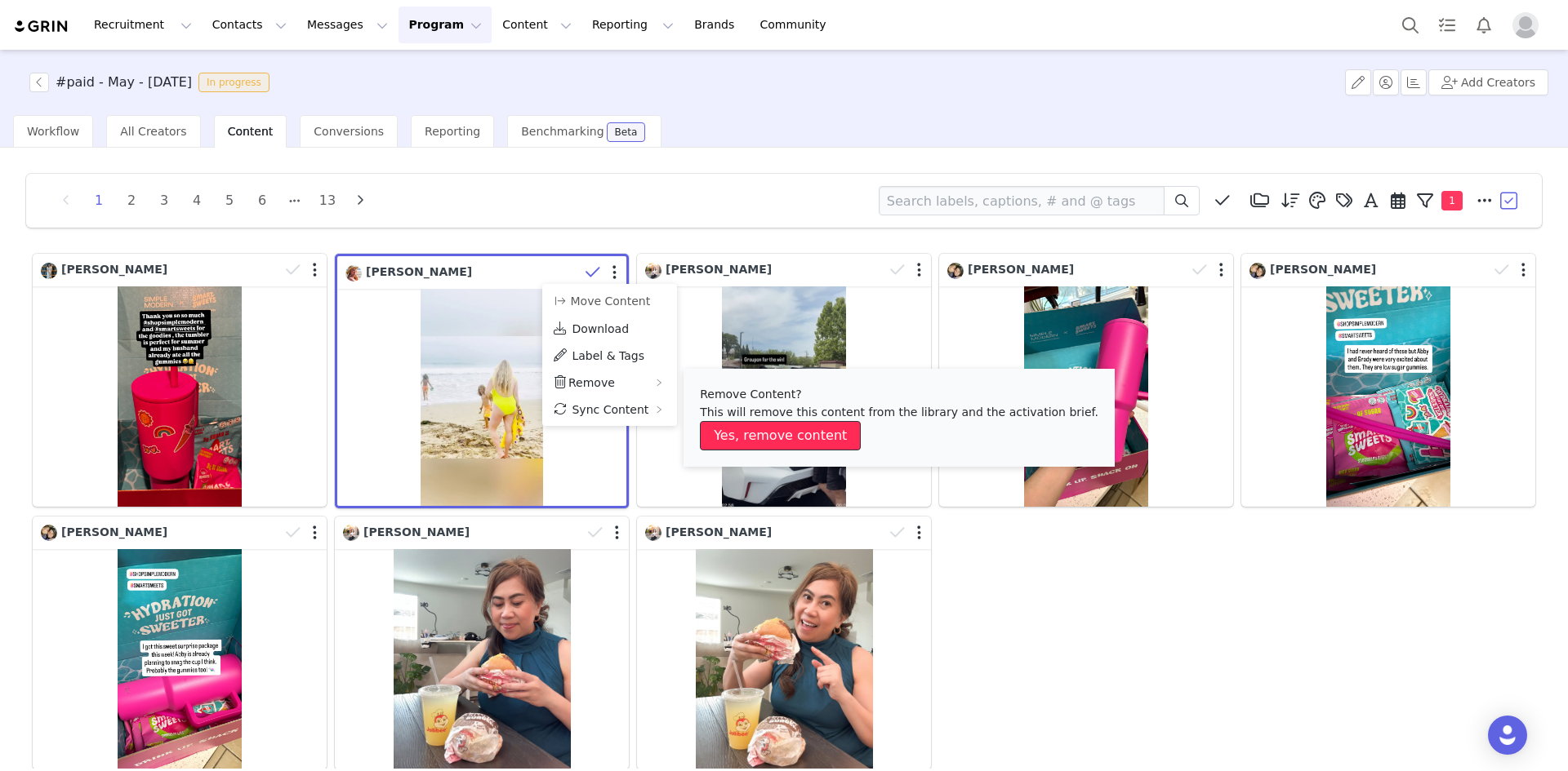
click at [756, 436] on button "Yes, remove content" at bounding box center [780, 435] width 160 height 29
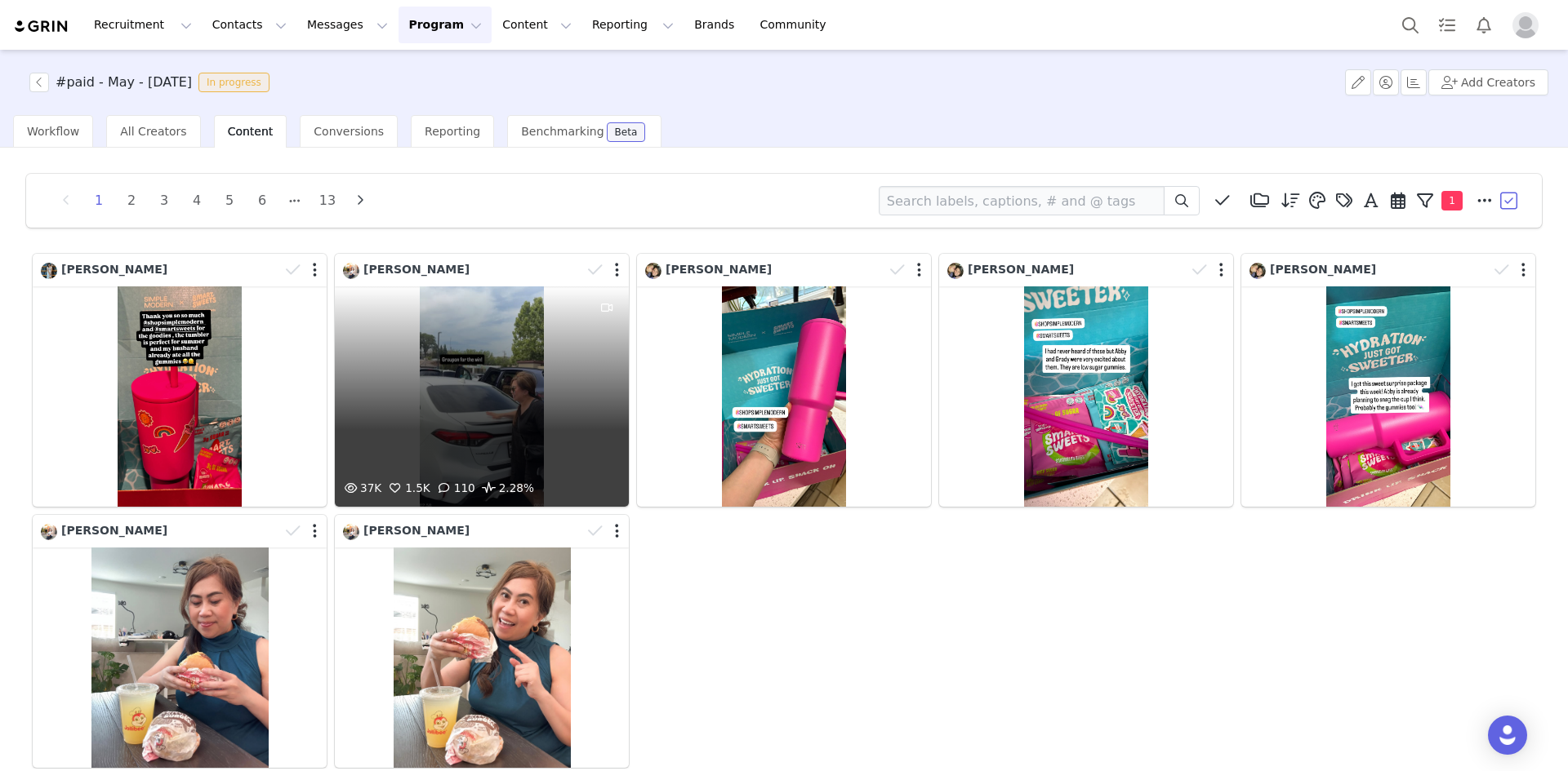
click at [524, 328] on div "37K 1.5K 110 2.28%" at bounding box center [482, 397] width 294 height 221
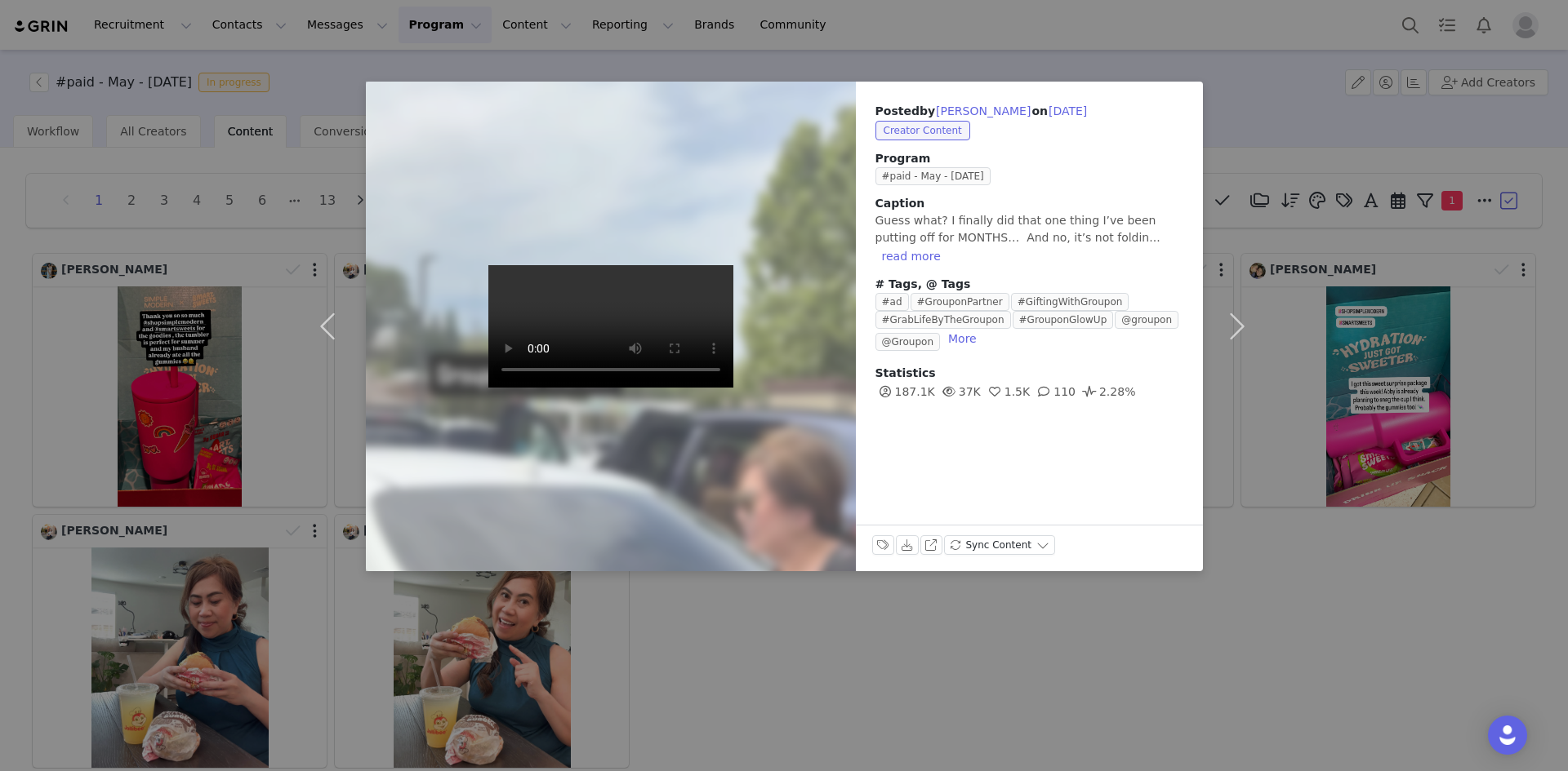
drag, startPoint x: 1219, startPoint y: 714, endPoint x: 1210, endPoint y: 700, distance: 16.6
click at [1214, 705] on div "Posted by [PERSON_NAME] on [DATE] Creator Content Program #paid - May - [DATE] …" at bounding box center [784, 385] width 1568 height 771
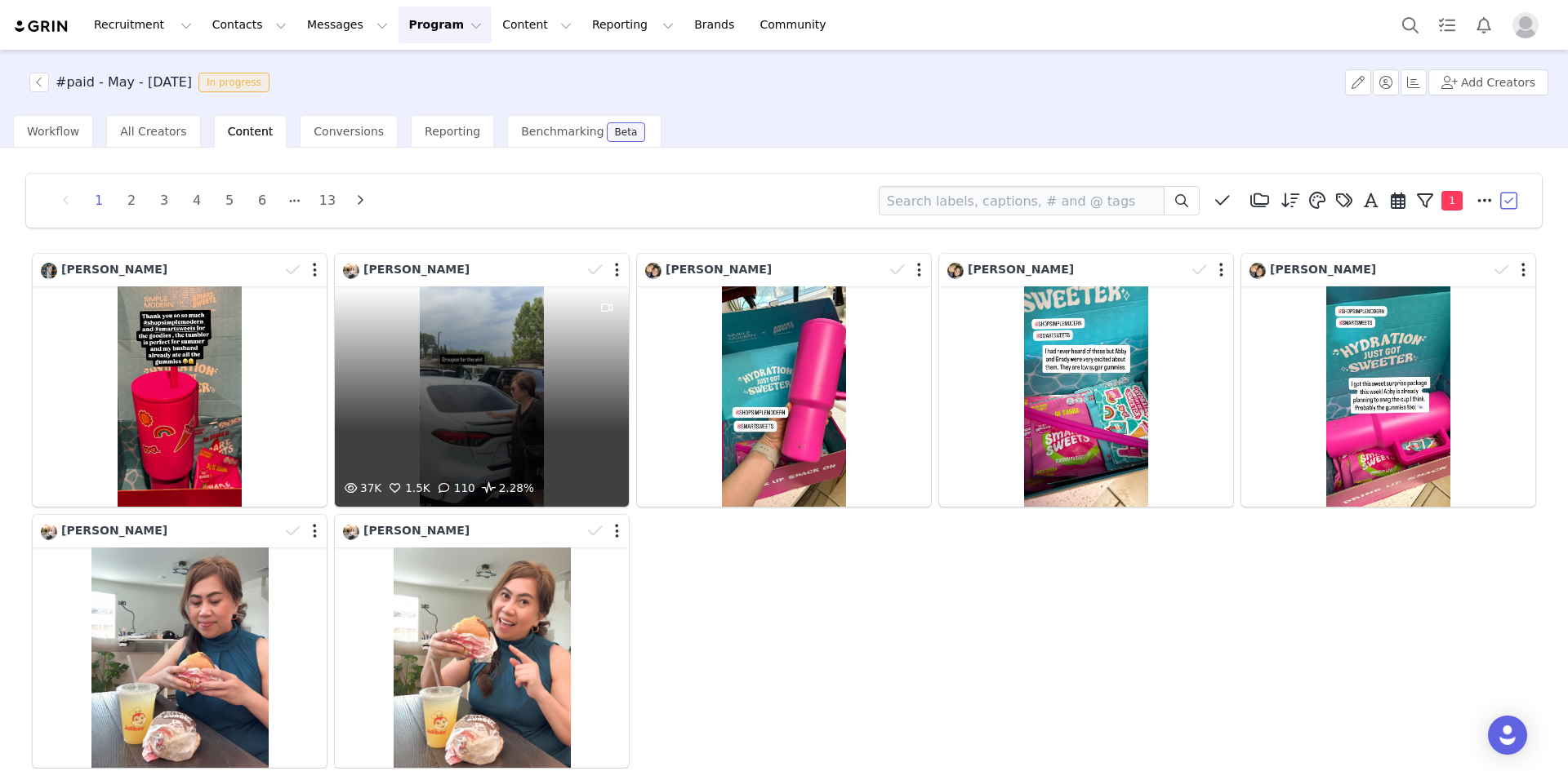
click at [617, 266] on div at bounding box center [605, 270] width 48 height 24
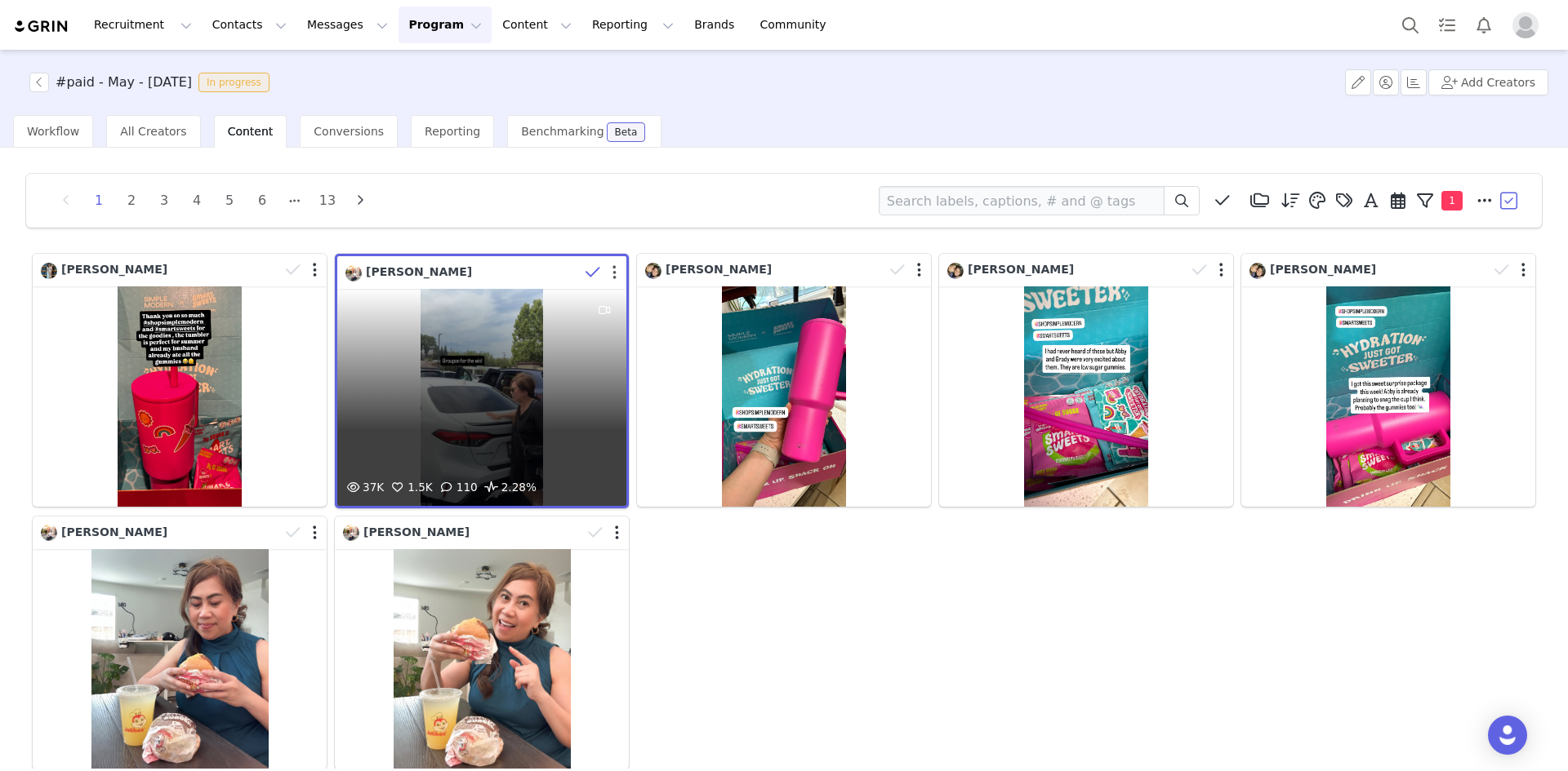
click at [613, 271] on button "button" at bounding box center [614, 273] width 4 height 17
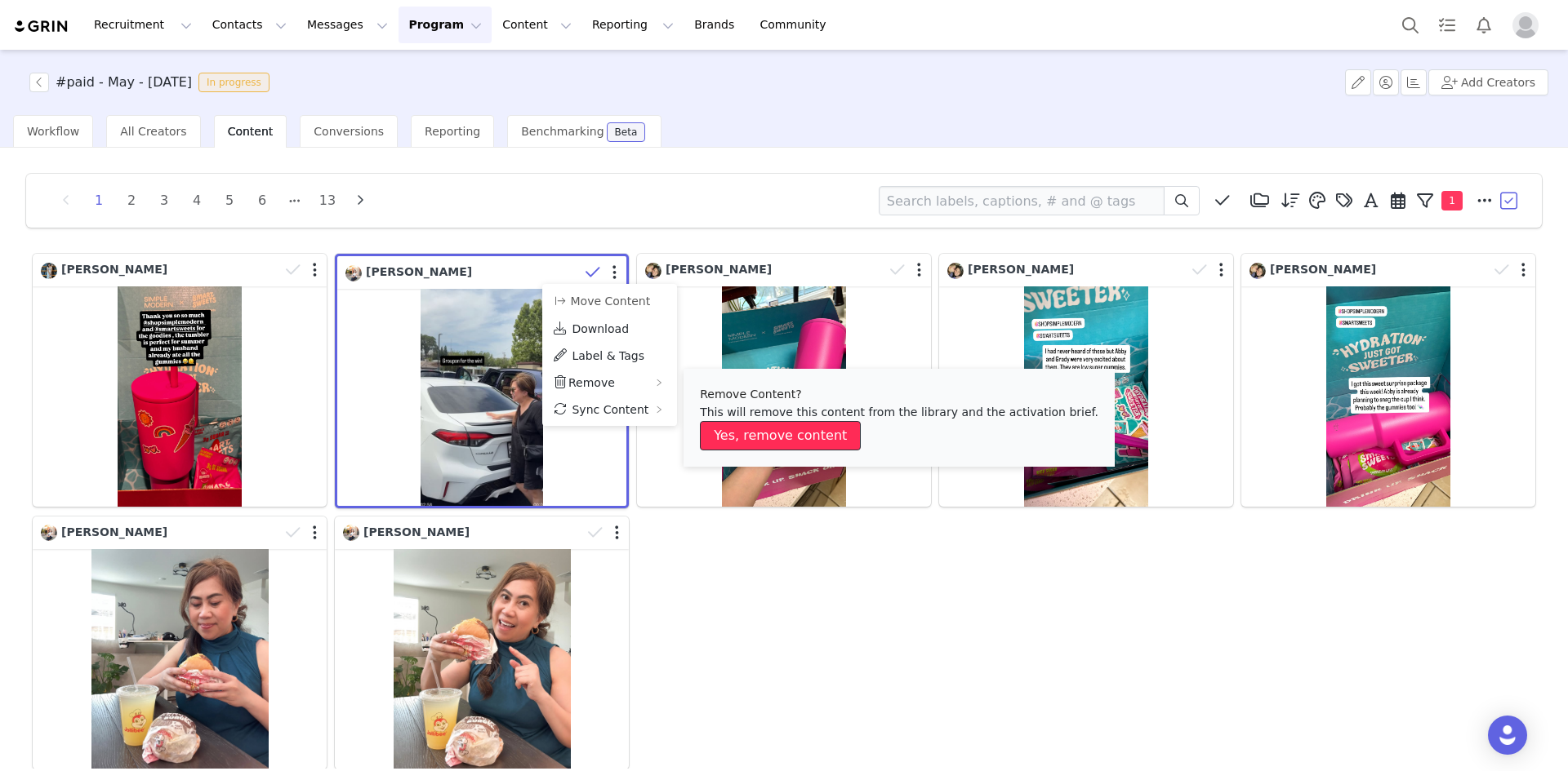
click at [804, 438] on button "Yes, remove content" at bounding box center [780, 435] width 160 height 29
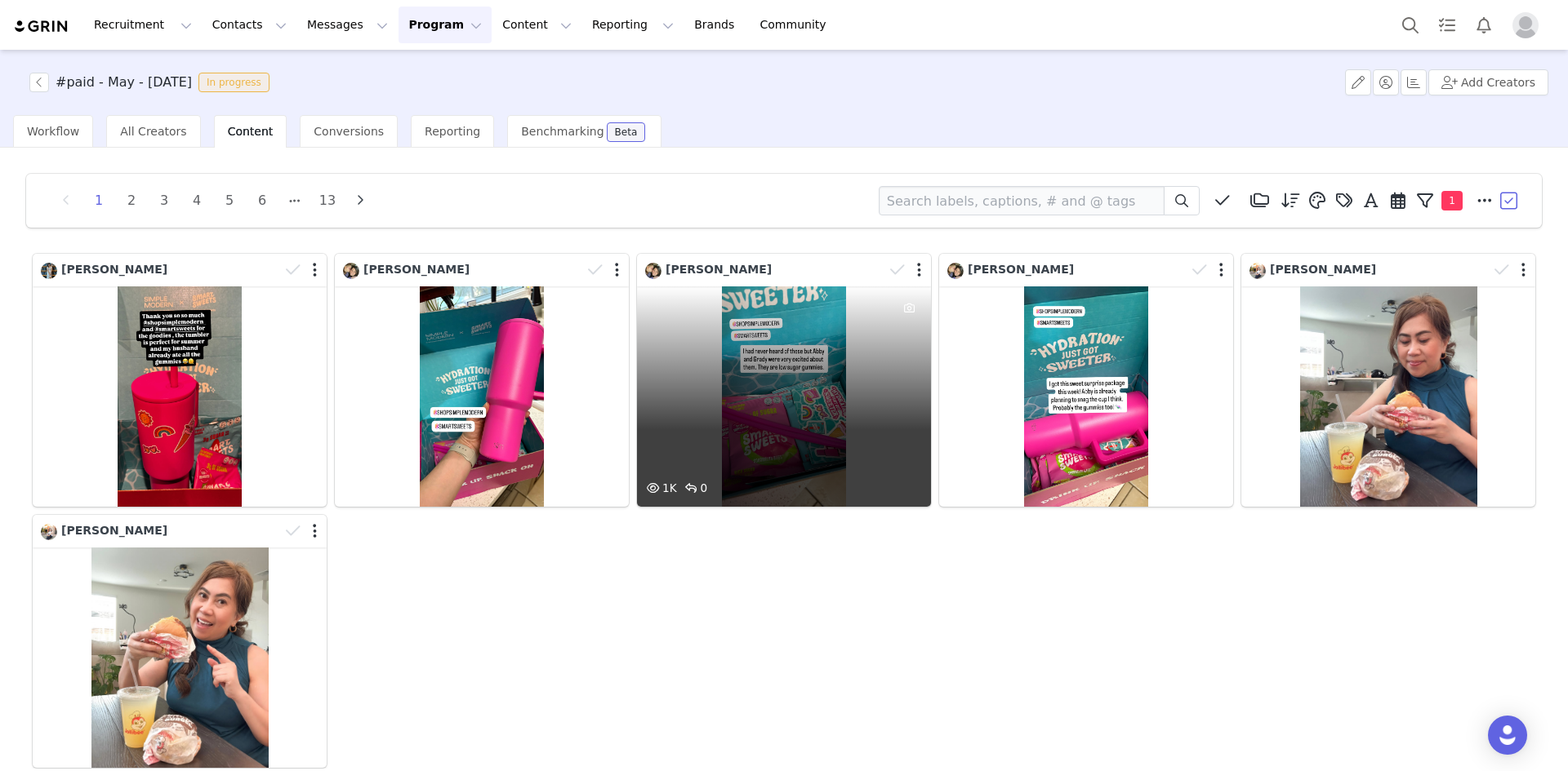
click at [815, 373] on div "1K 0" at bounding box center [784, 397] width 294 height 221
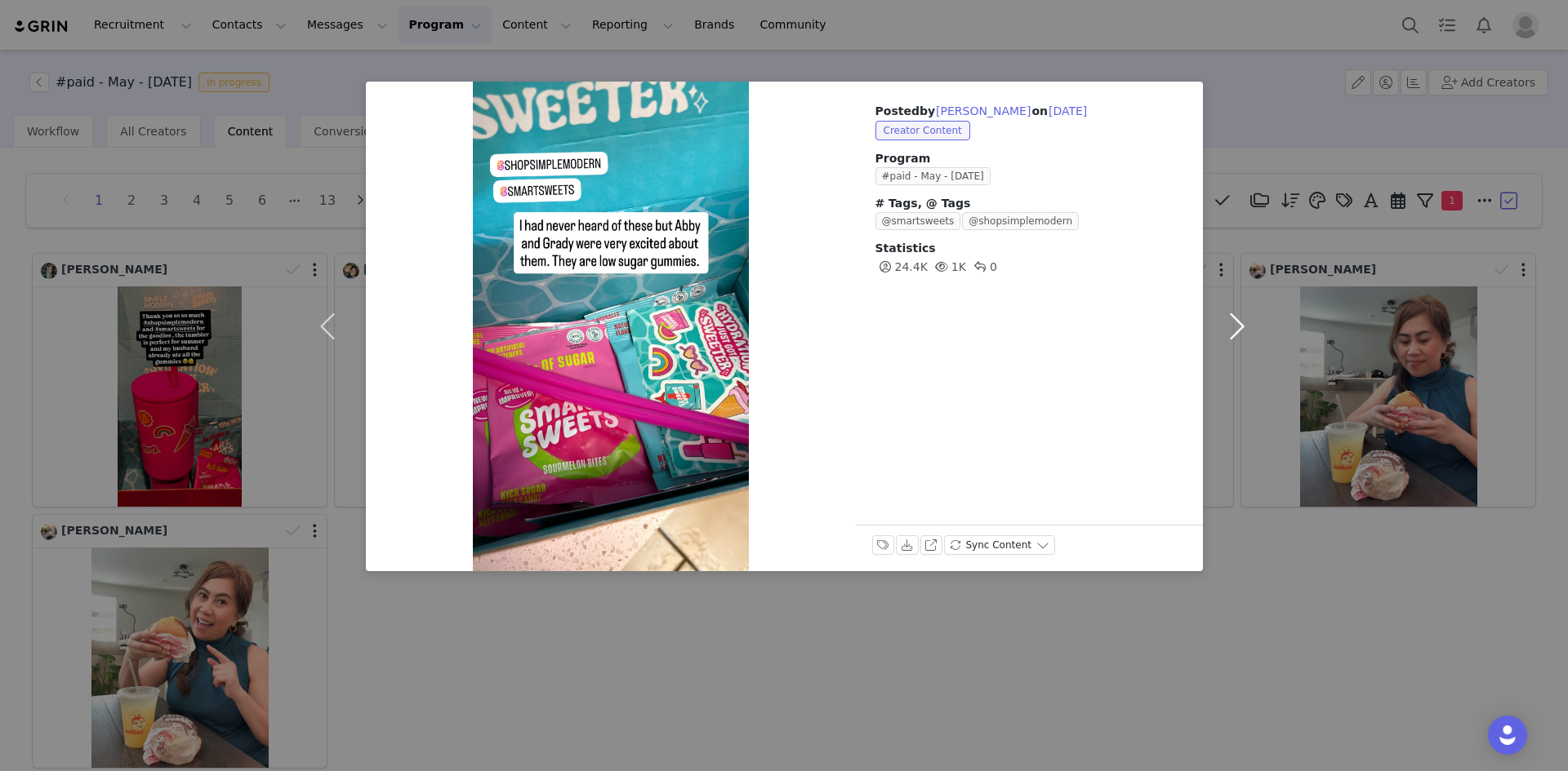
click at [1237, 322] on button "button" at bounding box center [1237, 327] width 69 height 489
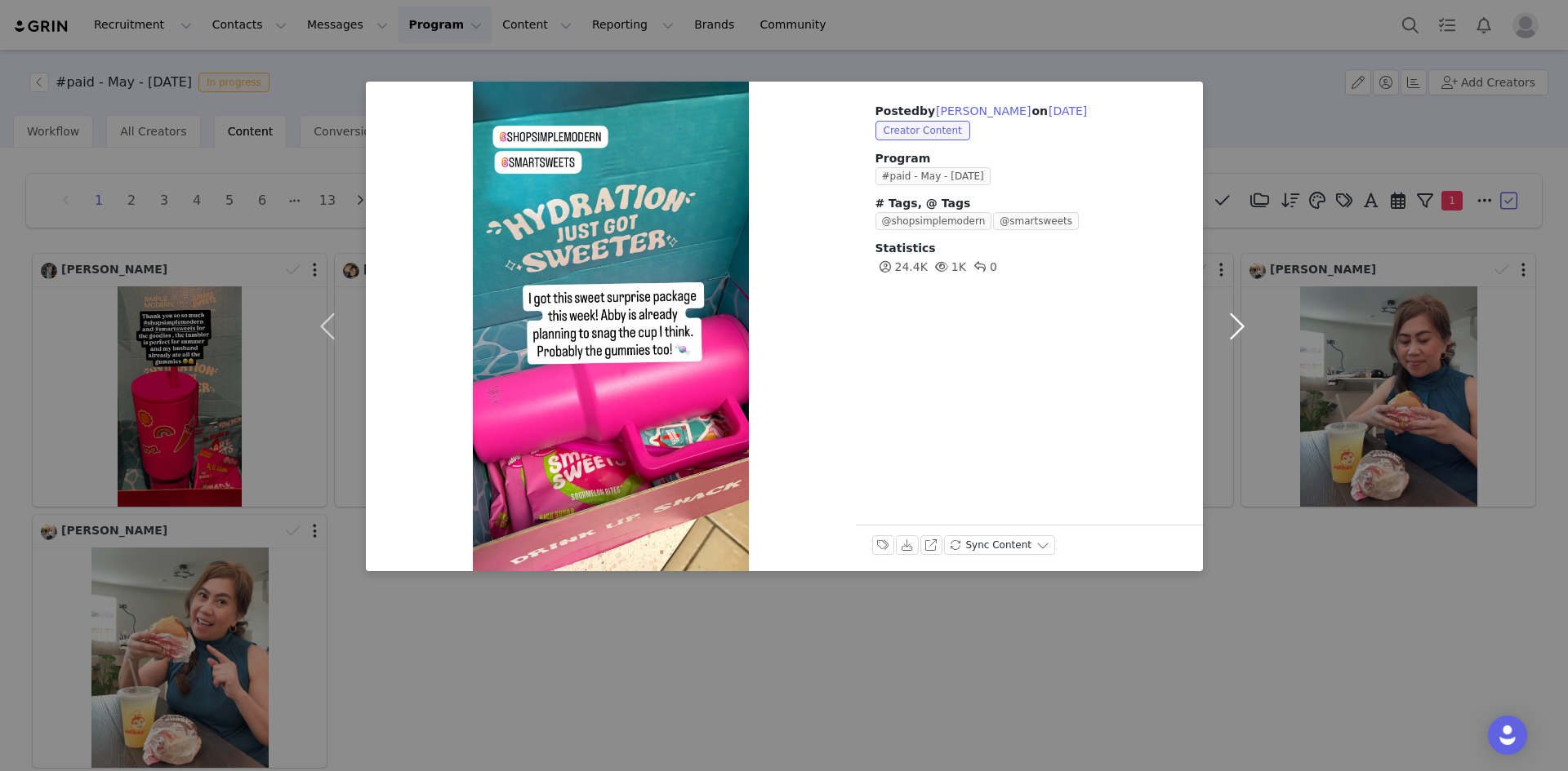
click at [1237, 322] on button "button" at bounding box center [1237, 327] width 69 height 489
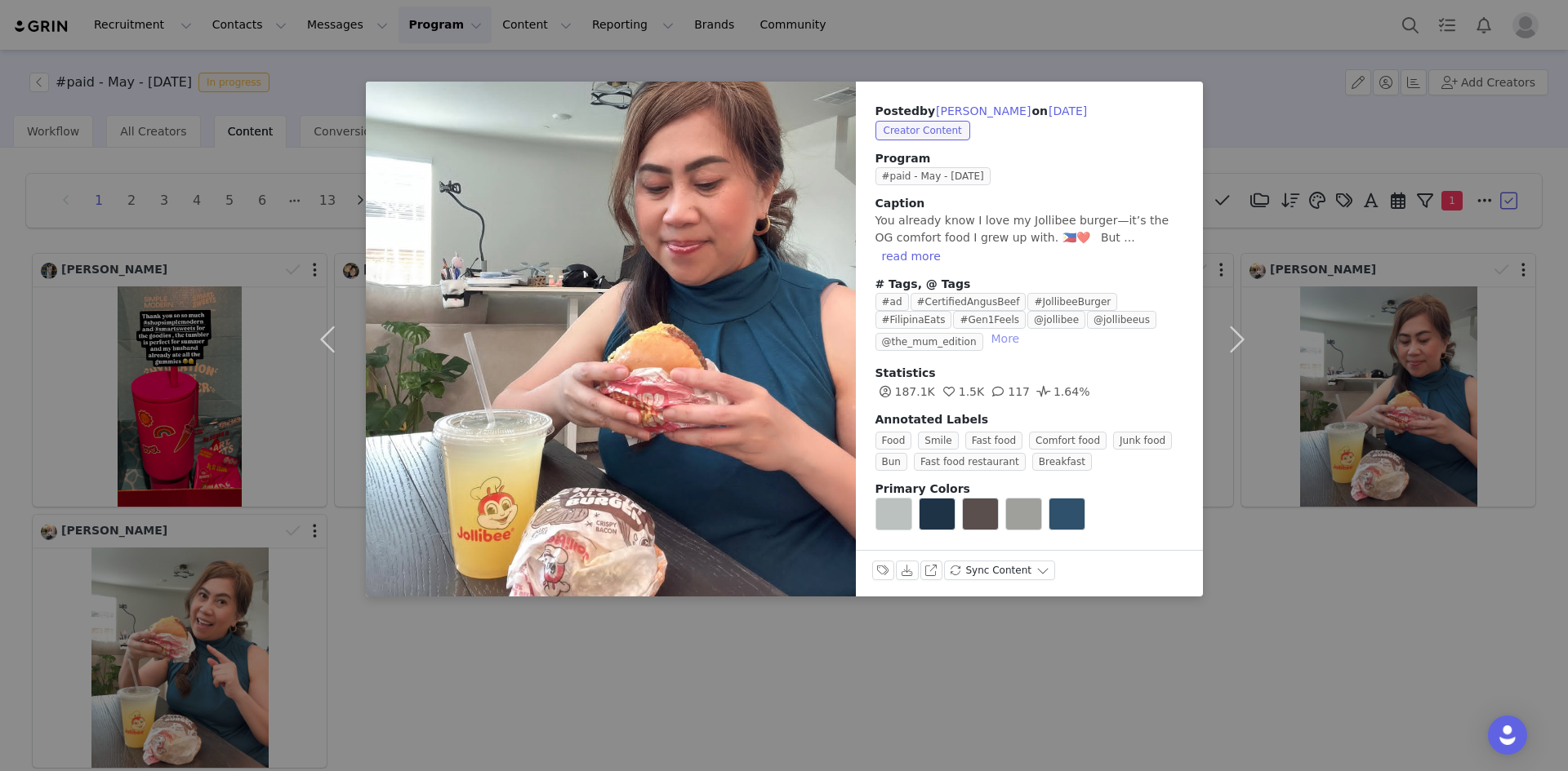
click at [985, 329] on button "More" at bounding box center [1005, 338] width 42 height 19
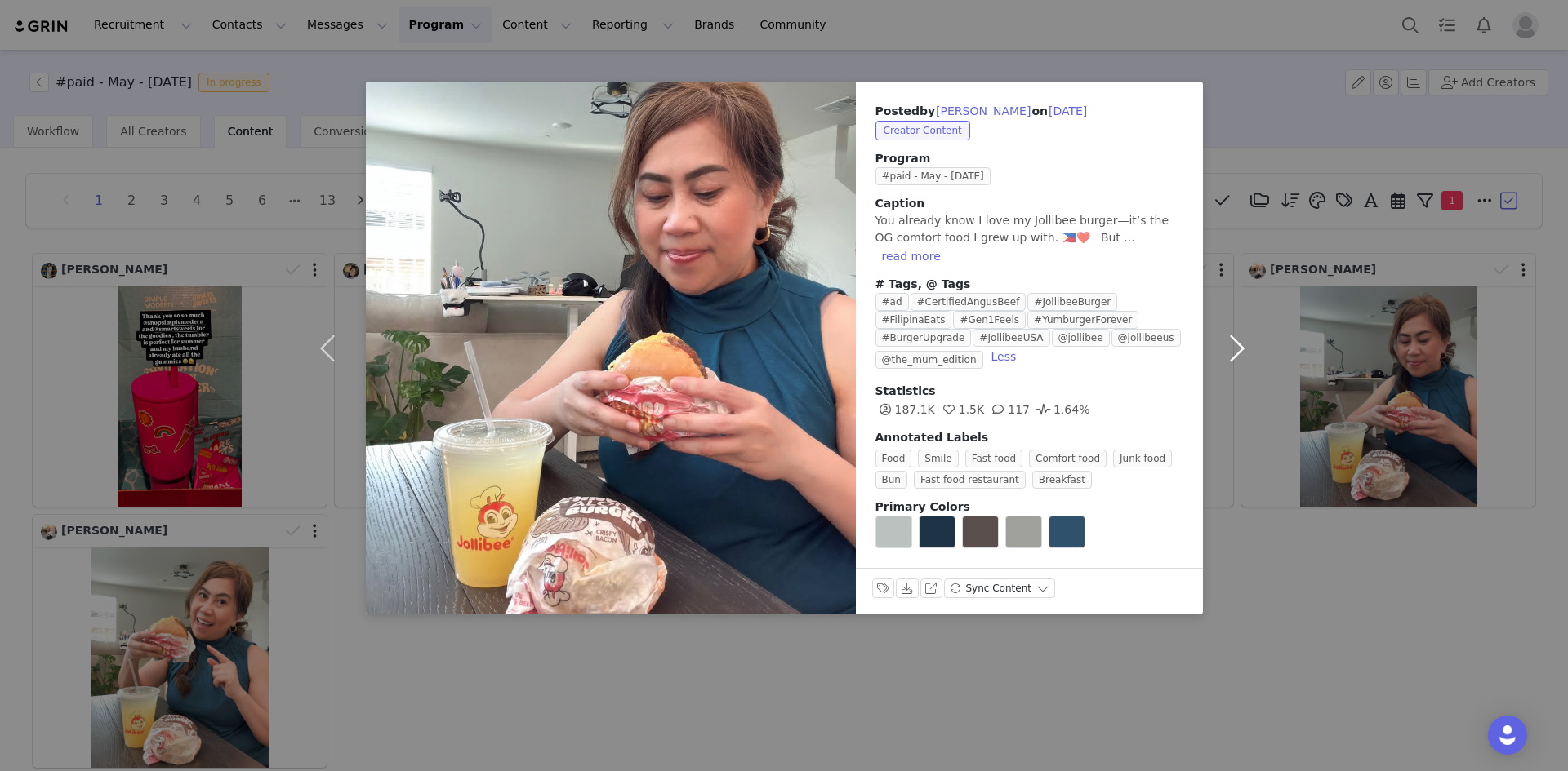
click at [1238, 337] on button "button" at bounding box center [1237, 348] width 69 height 533
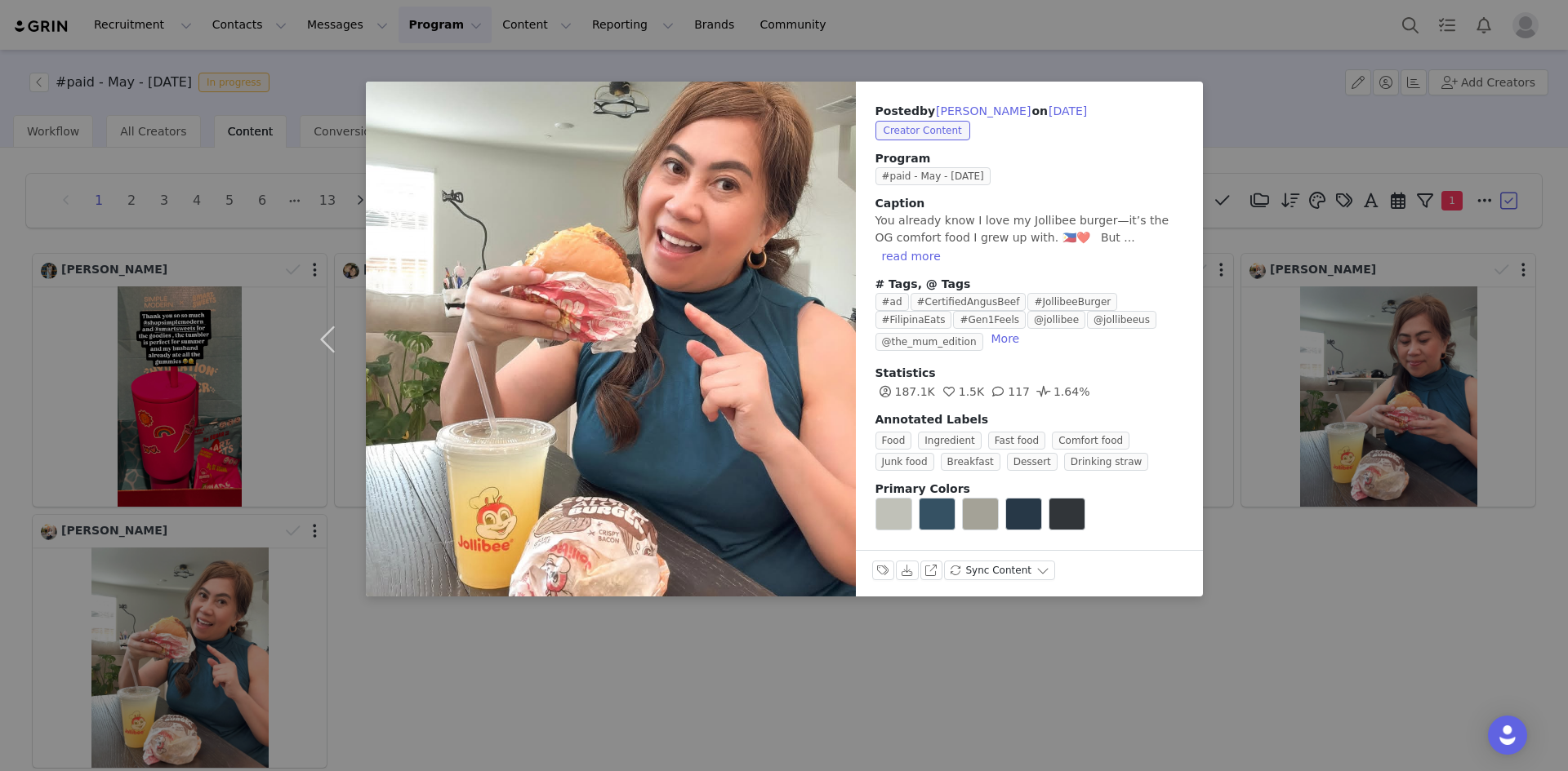
drag, startPoint x: 1314, startPoint y: 565, endPoint x: 1323, endPoint y: 547, distance: 20.1
click at [1315, 560] on div "Posted by [PERSON_NAME] on [DATE] Creator Content Program #paid - May - [DATE] …" at bounding box center [784, 385] width 1568 height 771
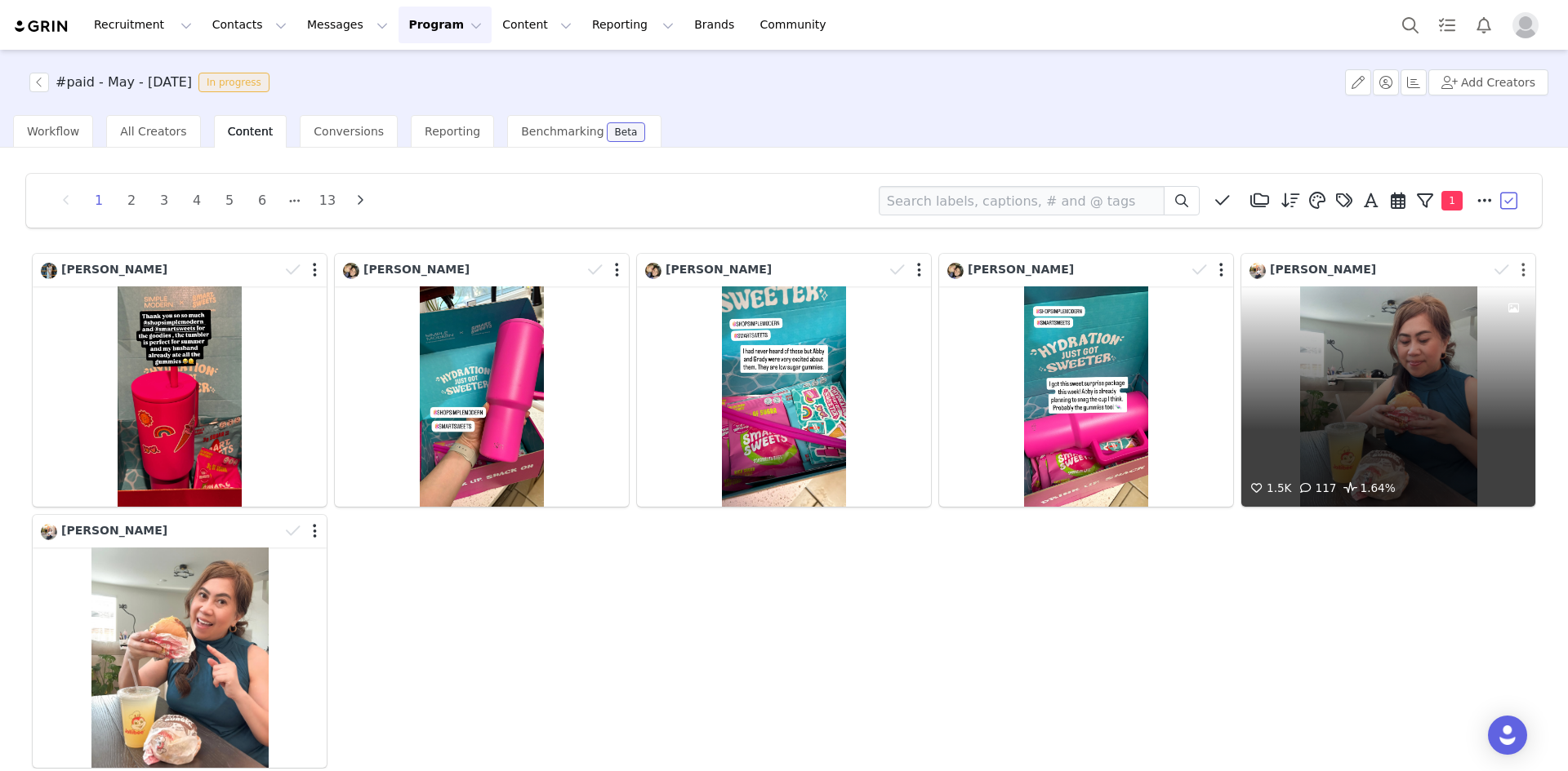
click at [1521, 269] on button "button" at bounding box center [1523, 271] width 4 height 17
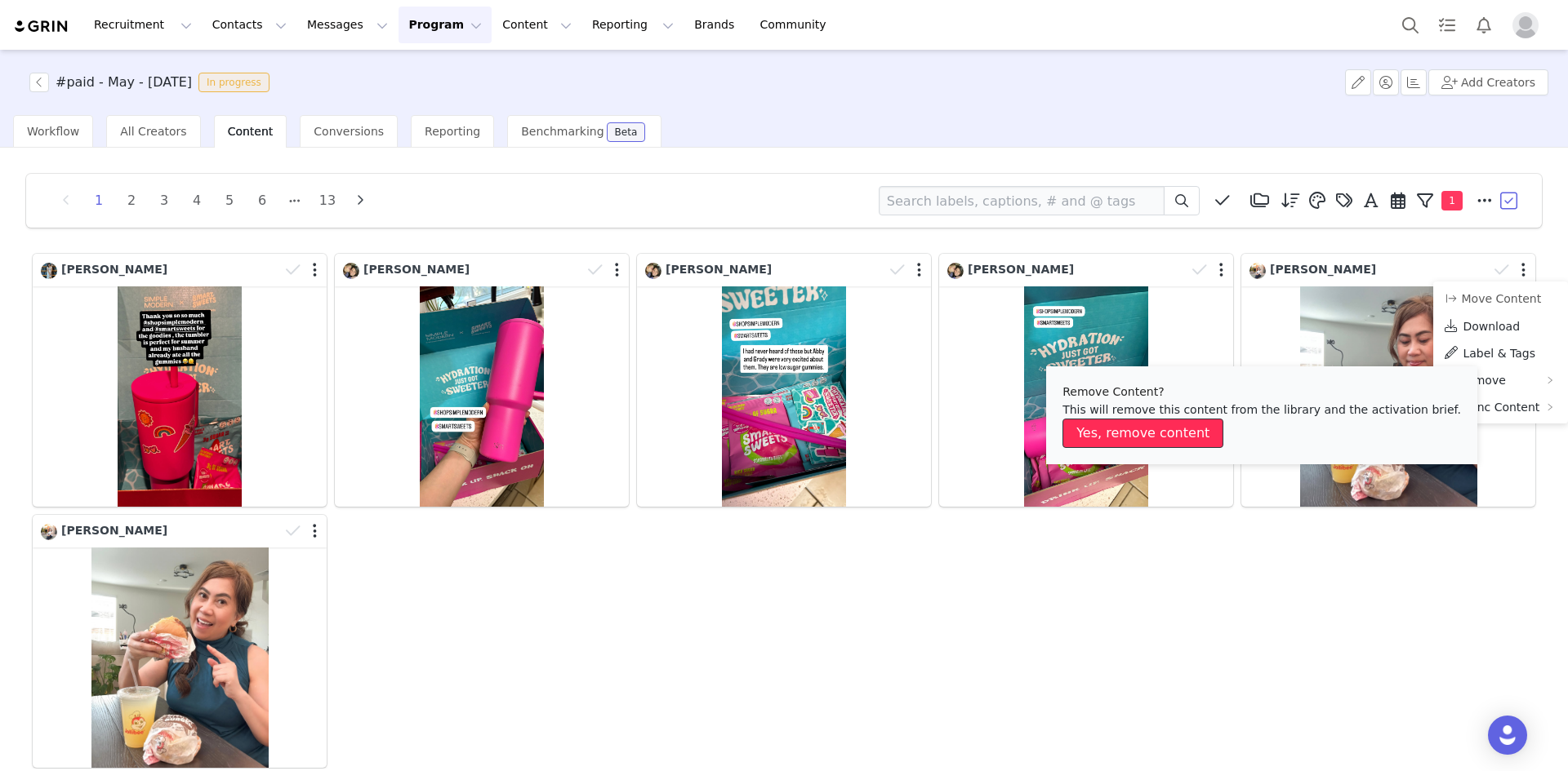
click at [1173, 426] on button "Yes, remove content" at bounding box center [1143, 433] width 160 height 29
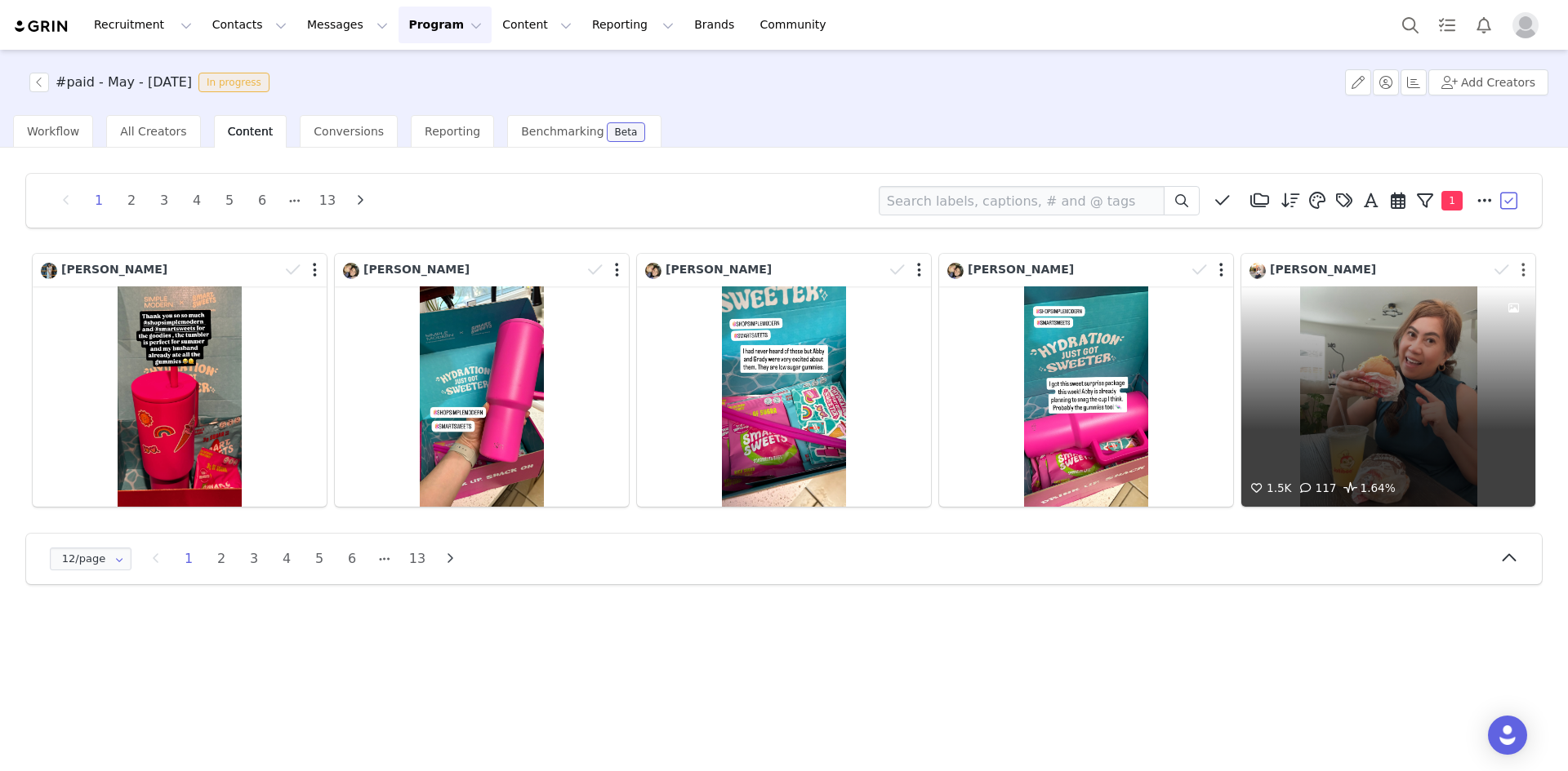
click at [1524, 272] on button "button" at bounding box center [1523, 271] width 4 height 17
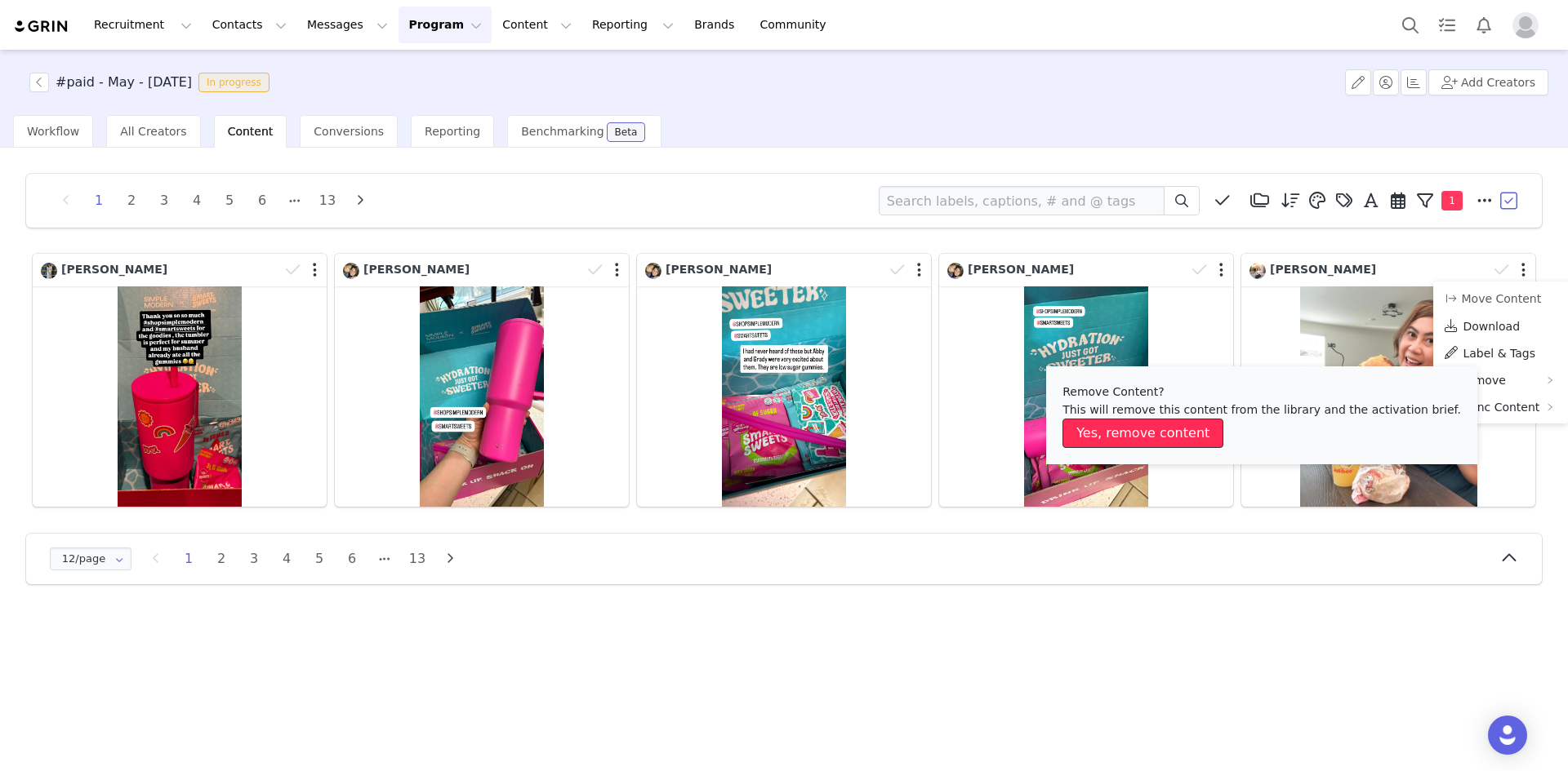
click at [1187, 430] on button "Yes, remove content" at bounding box center [1143, 433] width 160 height 29
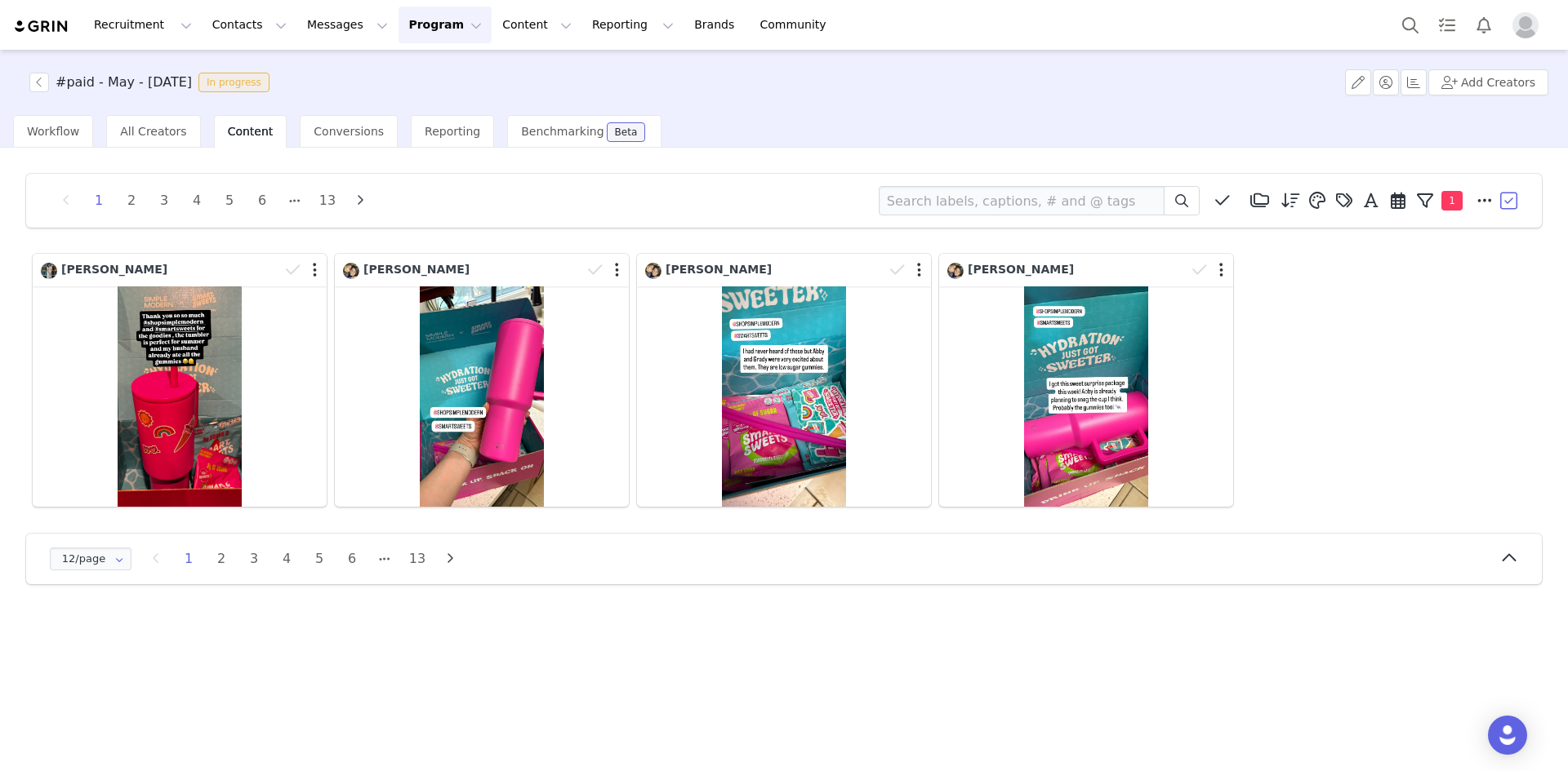
click at [223, 559] on li "2" at bounding box center [221, 559] width 24 height 23
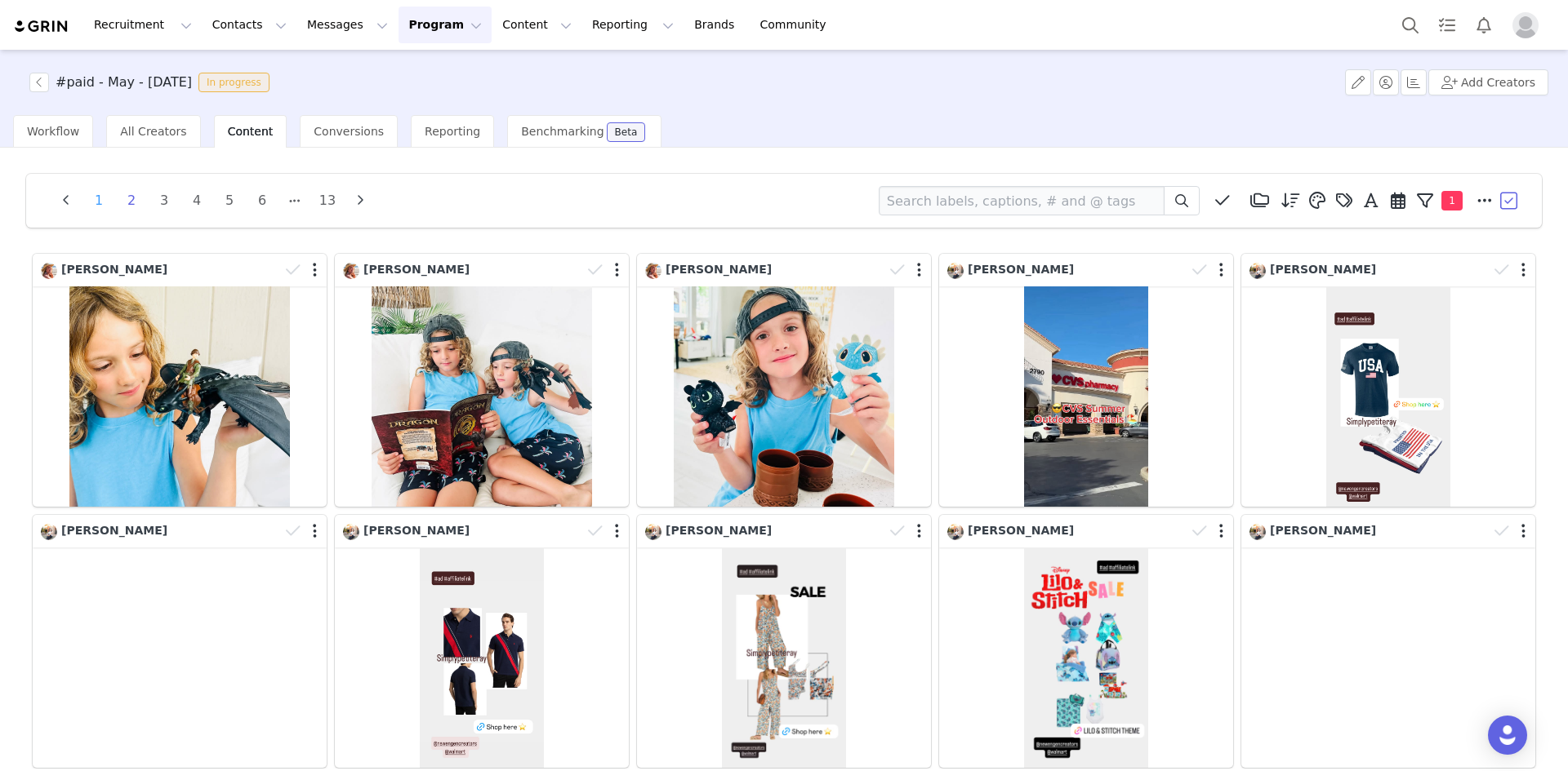
click at [100, 197] on li "1" at bounding box center [99, 200] width 24 height 23
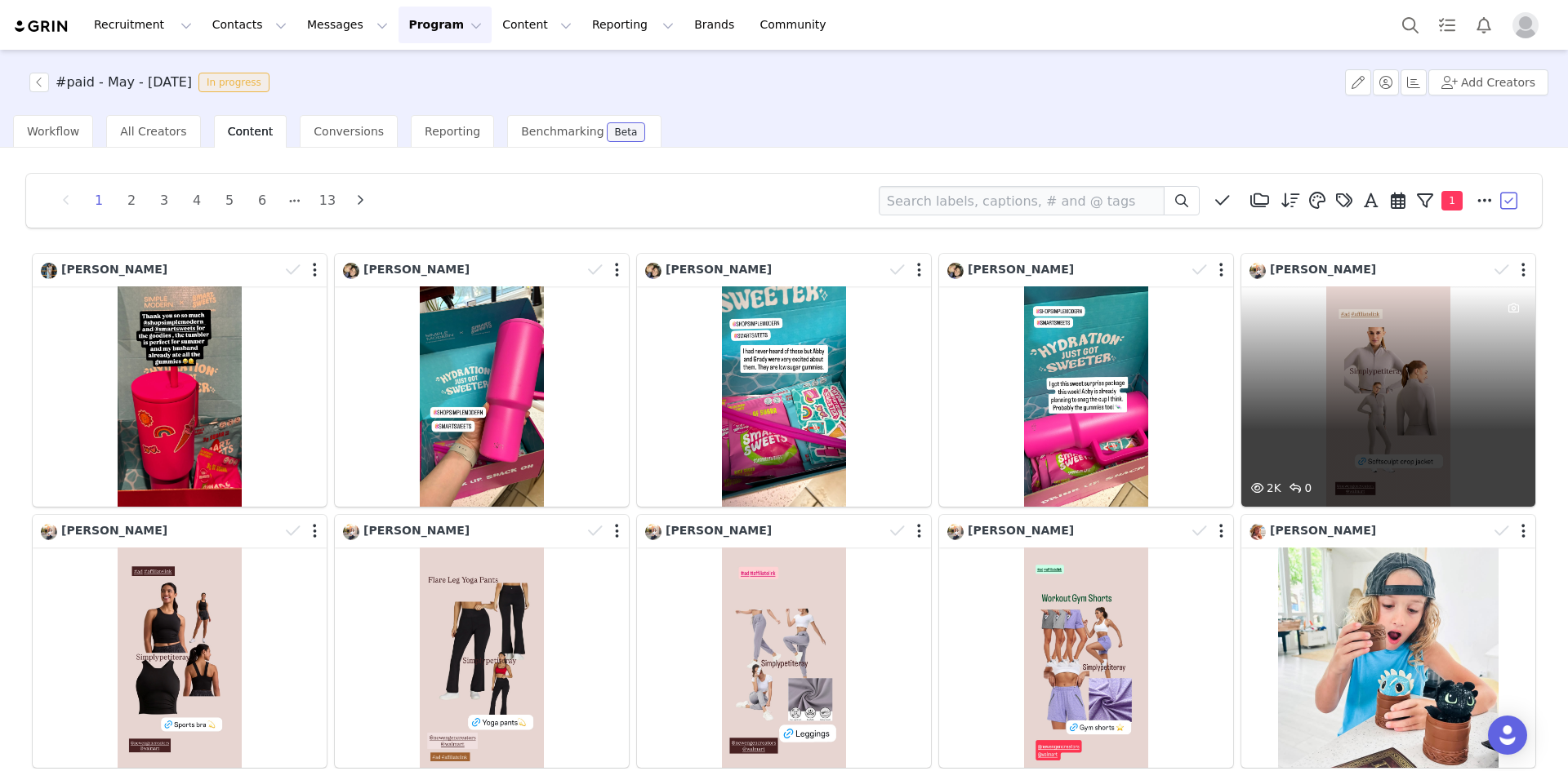
click at [1402, 389] on div "2K 0" at bounding box center [1388, 397] width 294 height 221
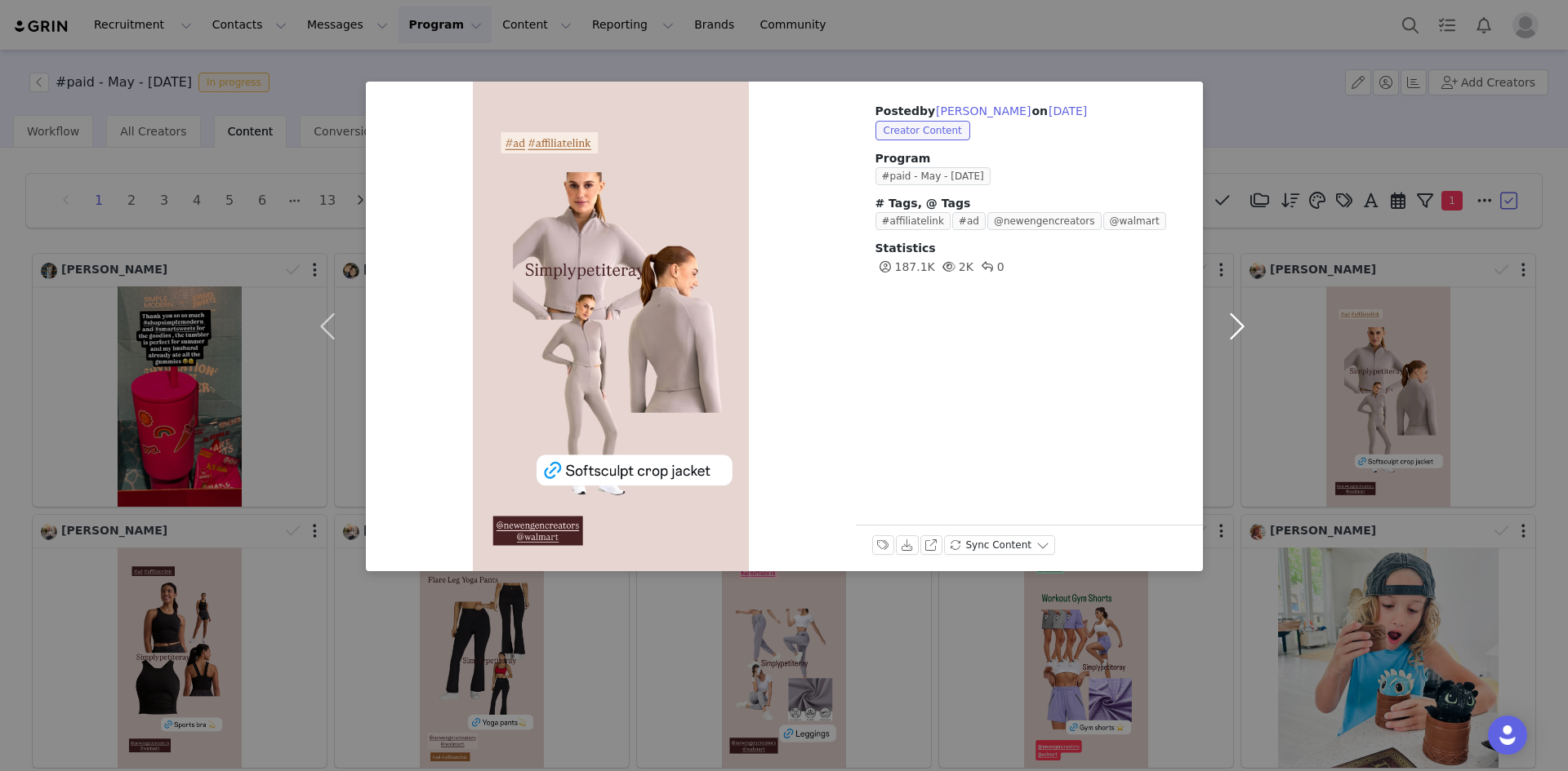
click at [1230, 329] on button "button" at bounding box center [1237, 327] width 69 height 489
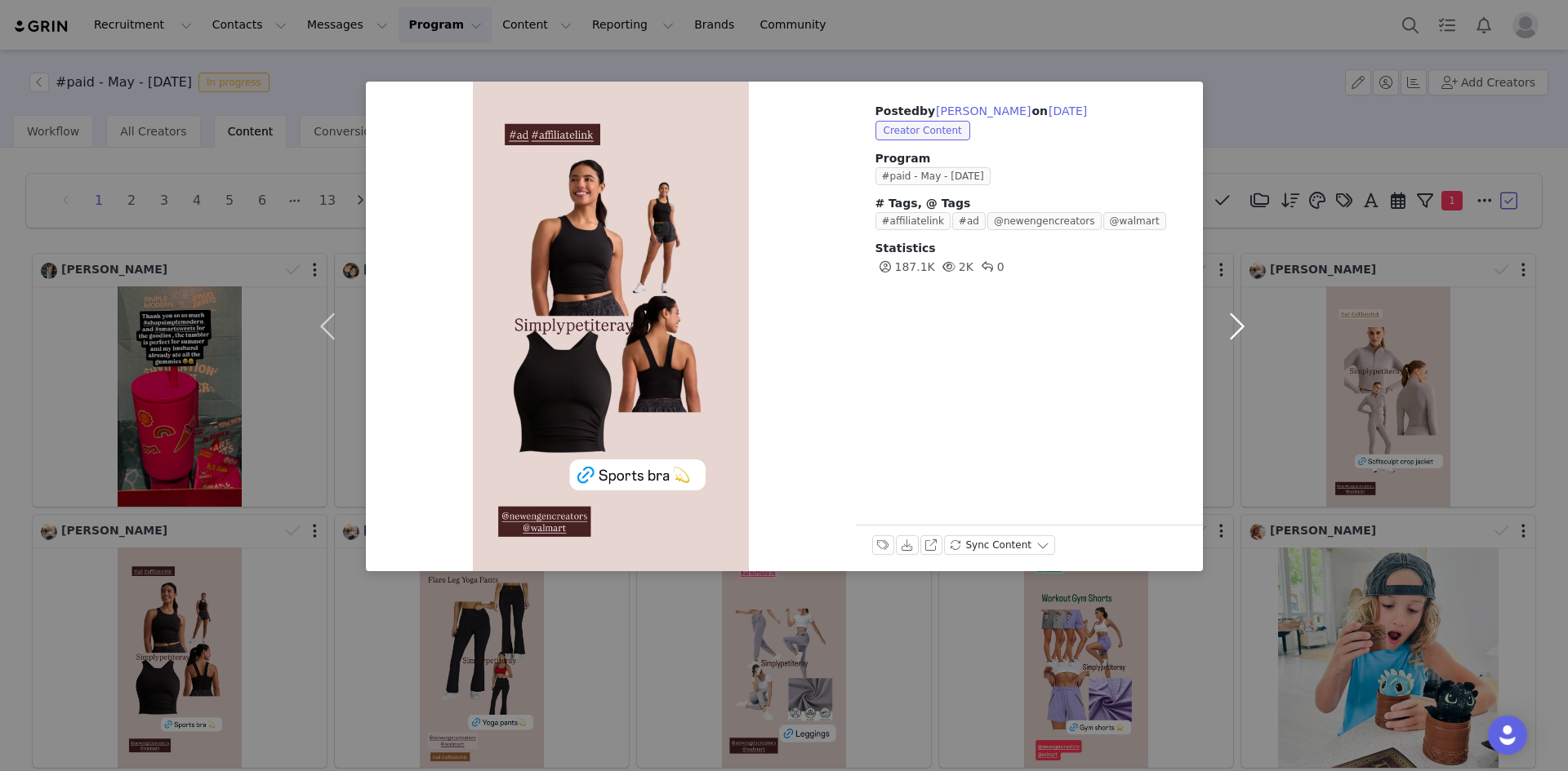
click at [1230, 329] on button "button" at bounding box center [1237, 327] width 69 height 489
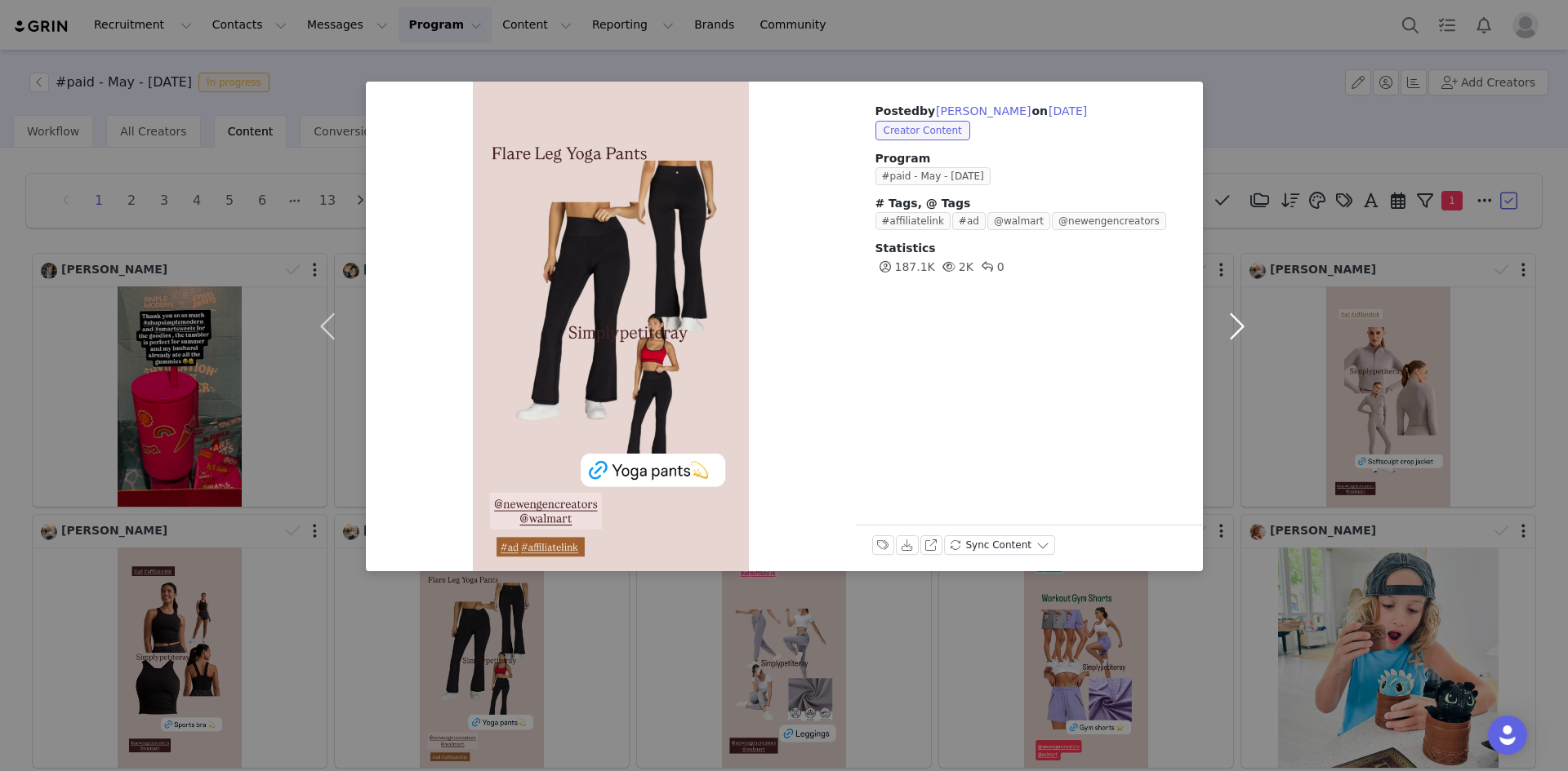
click at [1230, 329] on button "button" at bounding box center [1237, 327] width 69 height 489
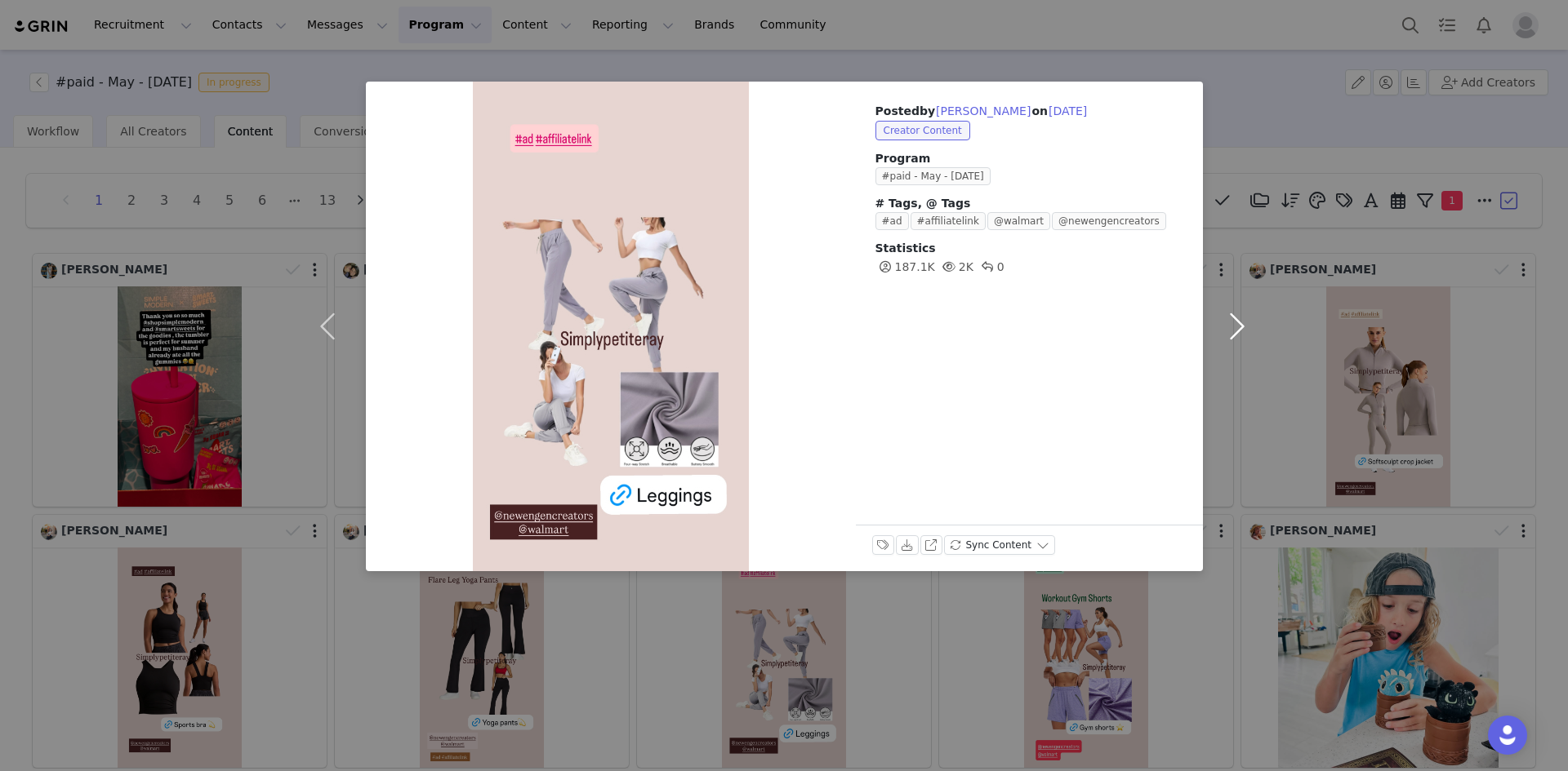
click at [1230, 329] on button "button" at bounding box center [1237, 327] width 69 height 489
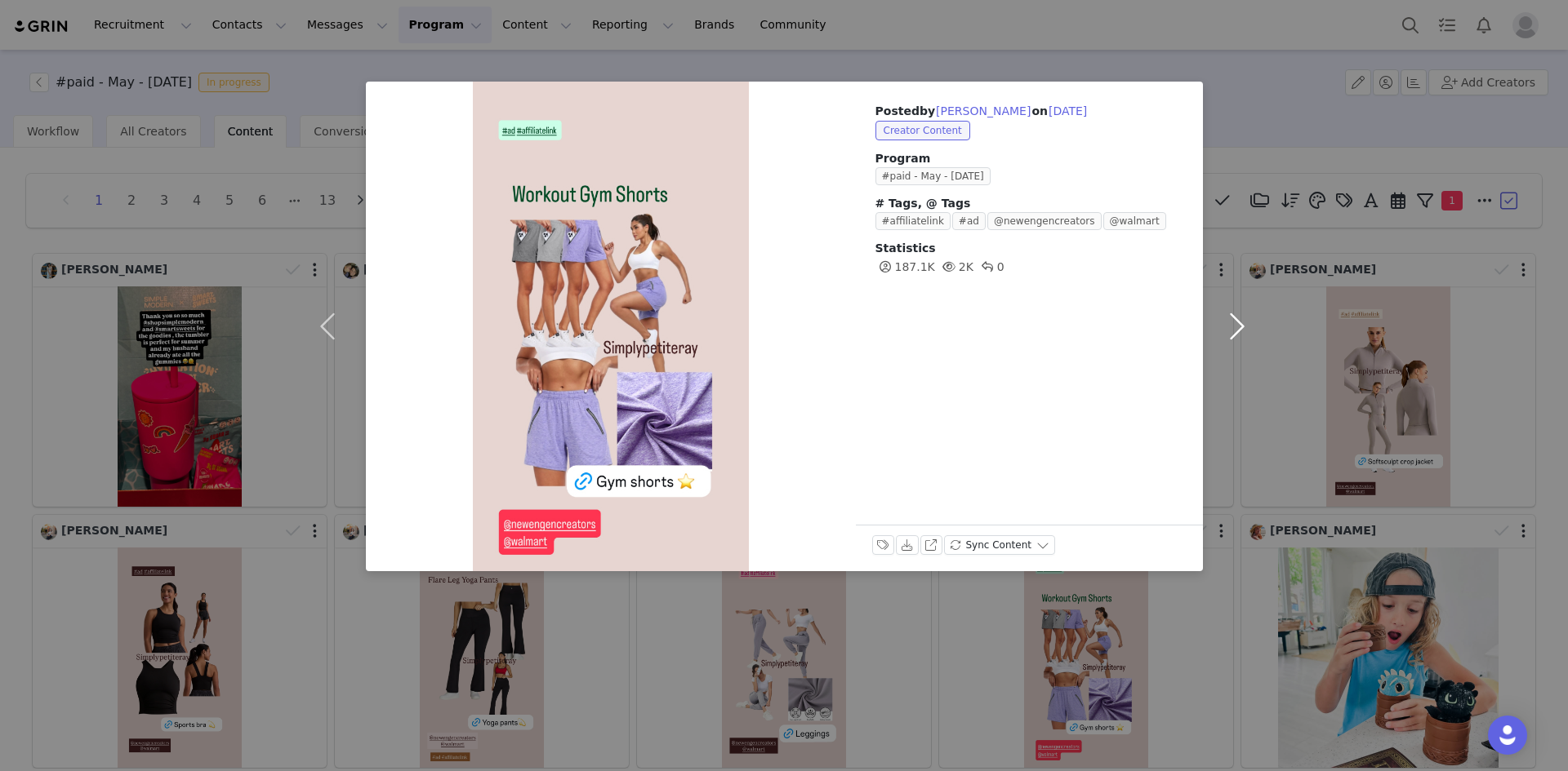
click at [1230, 329] on button "button" at bounding box center [1237, 327] width 69 height 489
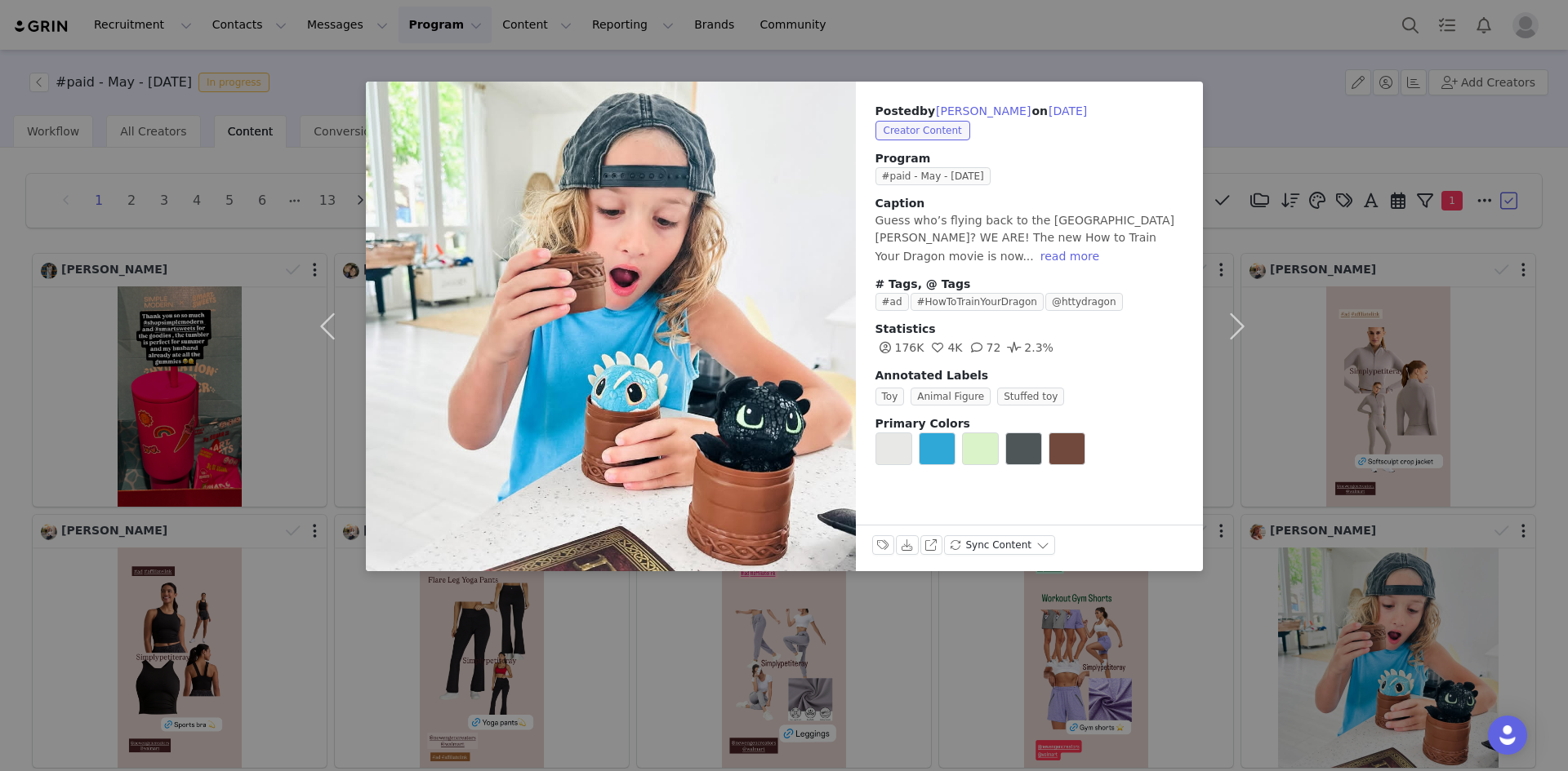
click at [1199, 641] on div "Posted by [PERSON_NAME] on [DATE] Creator Content Program #paid - May - [DATE] …" at bounding box center [784, 385] width 1568 height 771
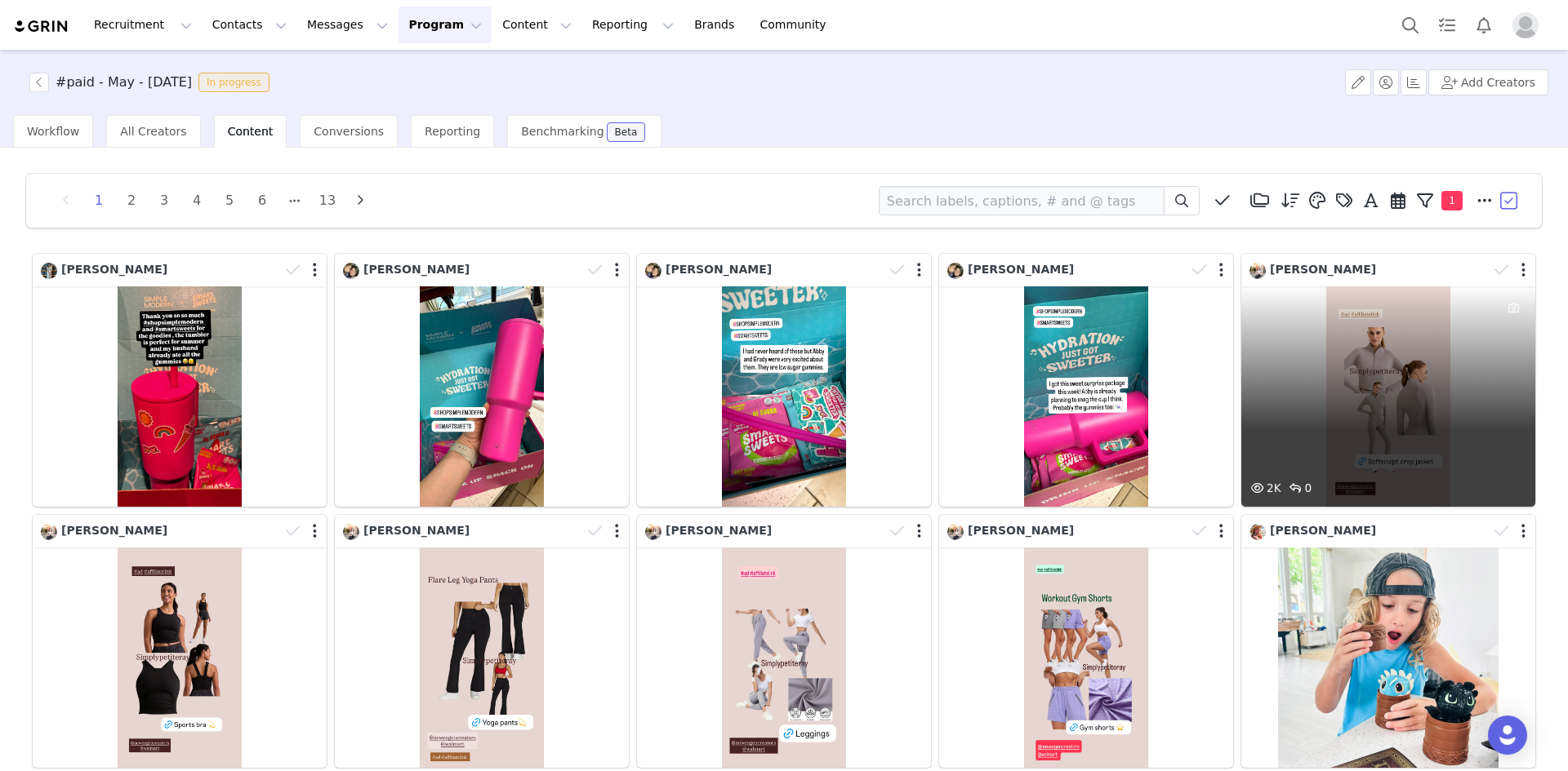
click at [1509, 272] on div at bounding box center [1511, 270] width 48 height 24
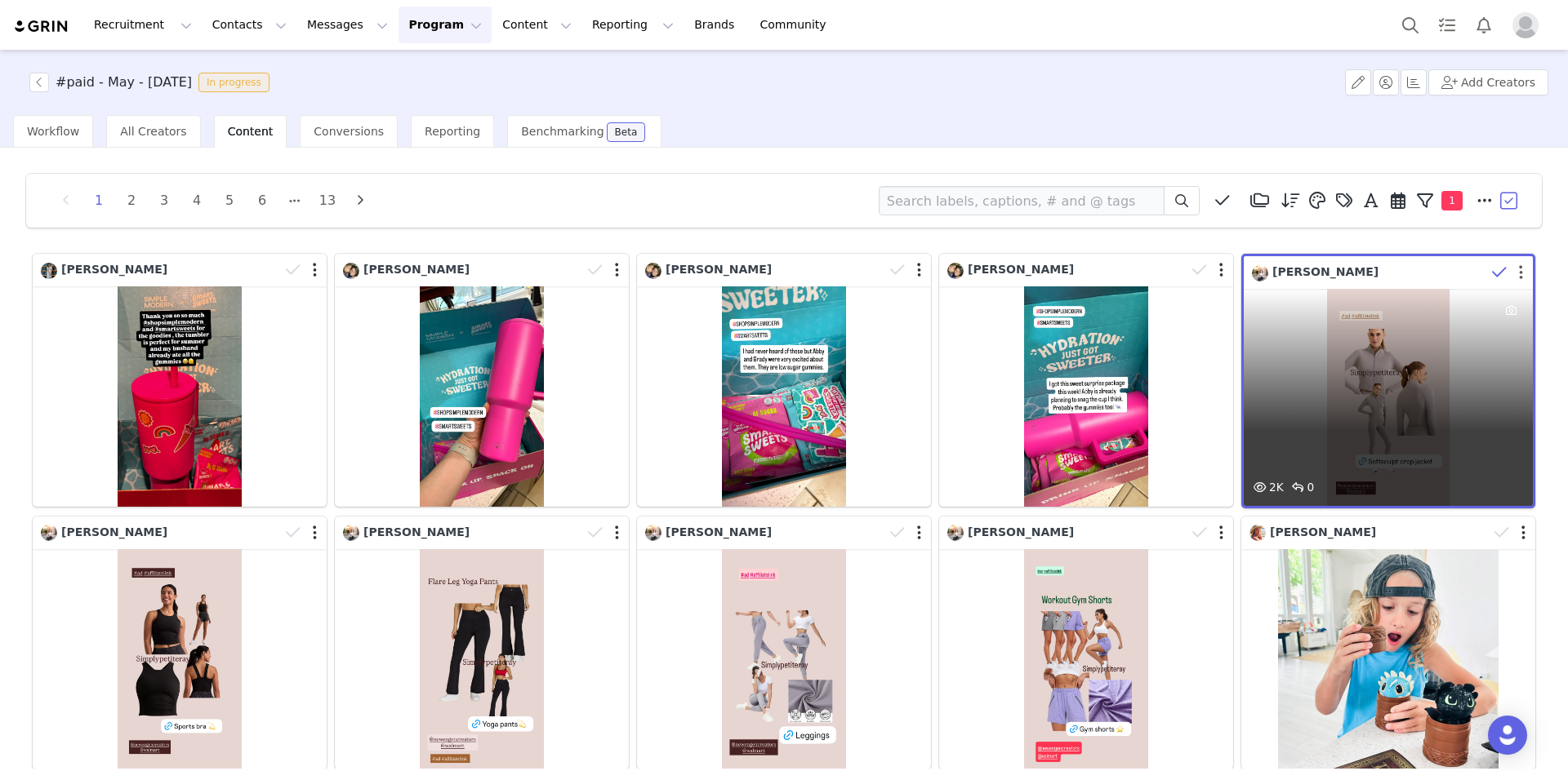
click at [1519, 272] on button "button" at bounding box center [1520, 273] width 4 height 17
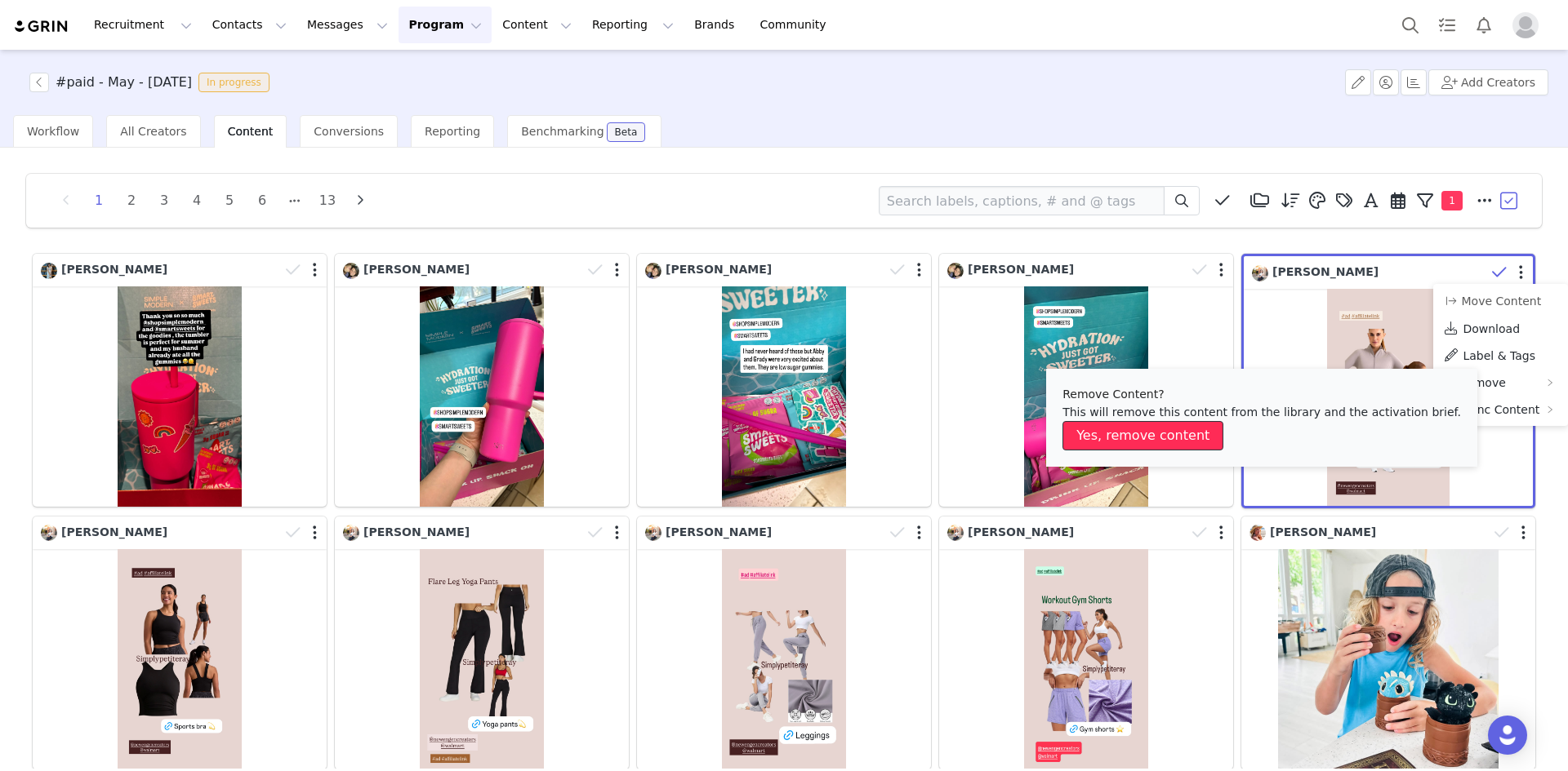
click at [1163, 439] on button "Yes, remove content" at bounding box center [1143, 435] width 160 height 29
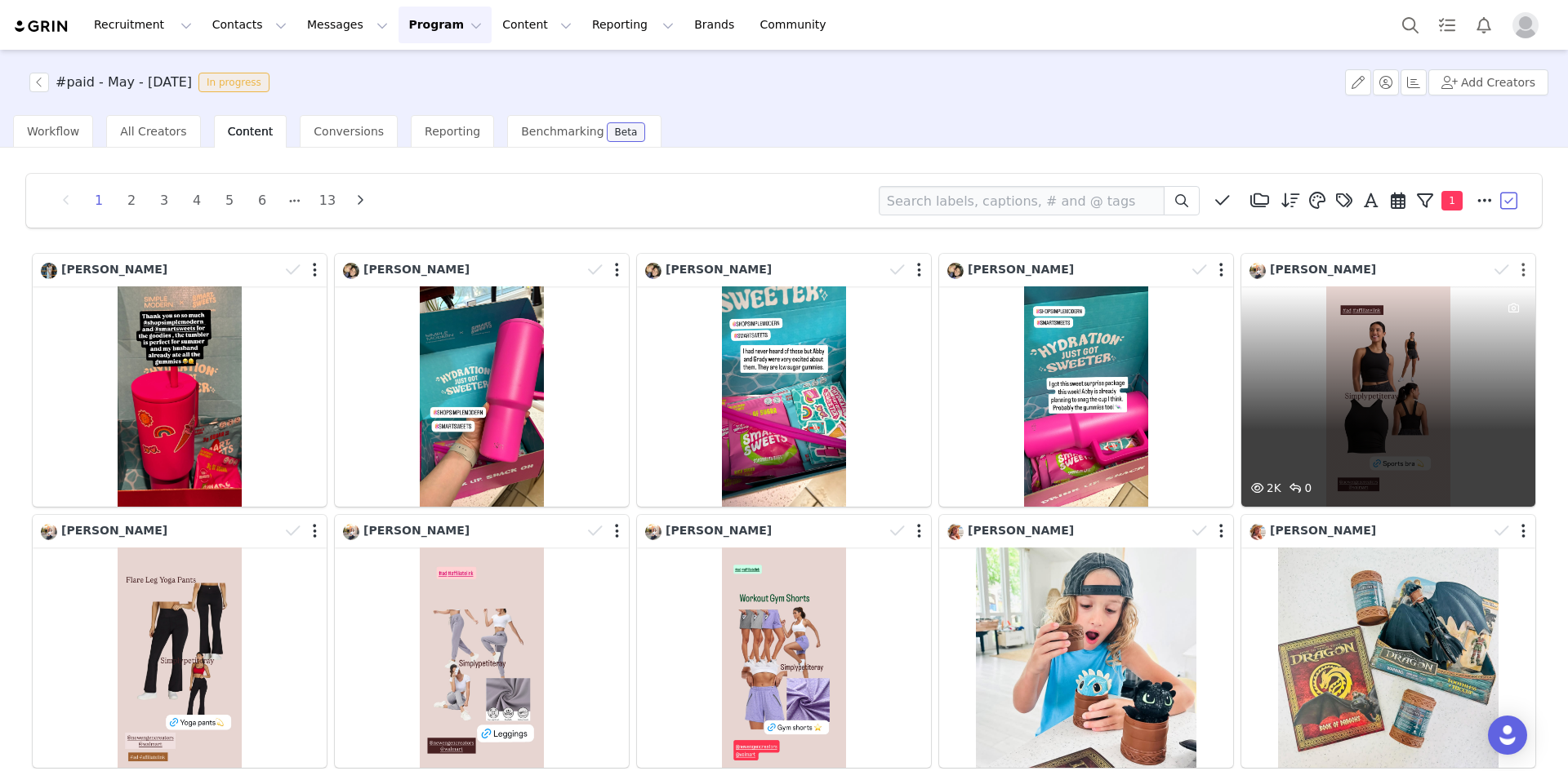
click at [1521, 267] on button "button" at bounding box center [1523, 271] width 4 height 17
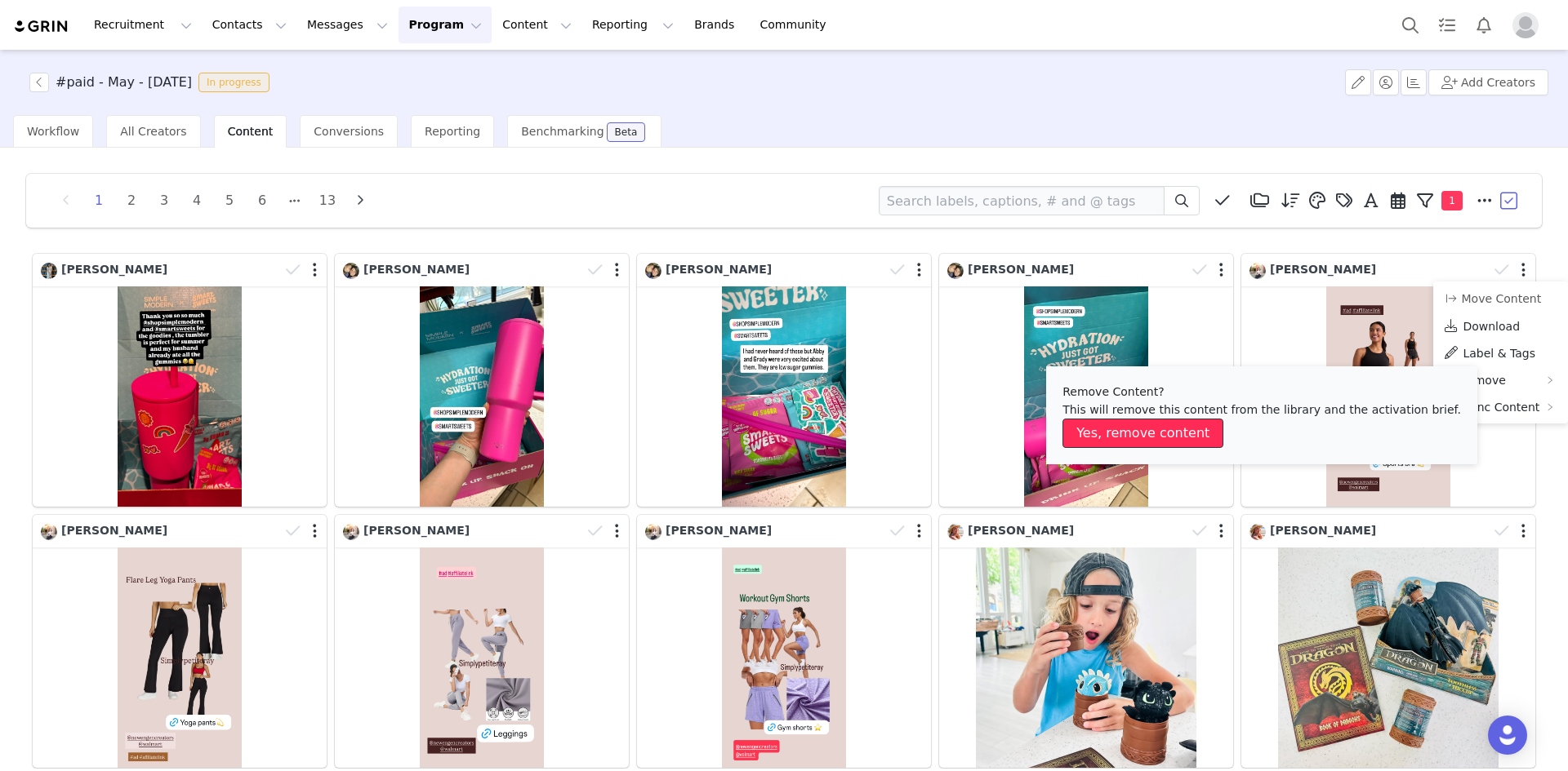
click at [1163, 433] on button "Yes, remove content" at bounding box center [1143, 433] width 160 height 29
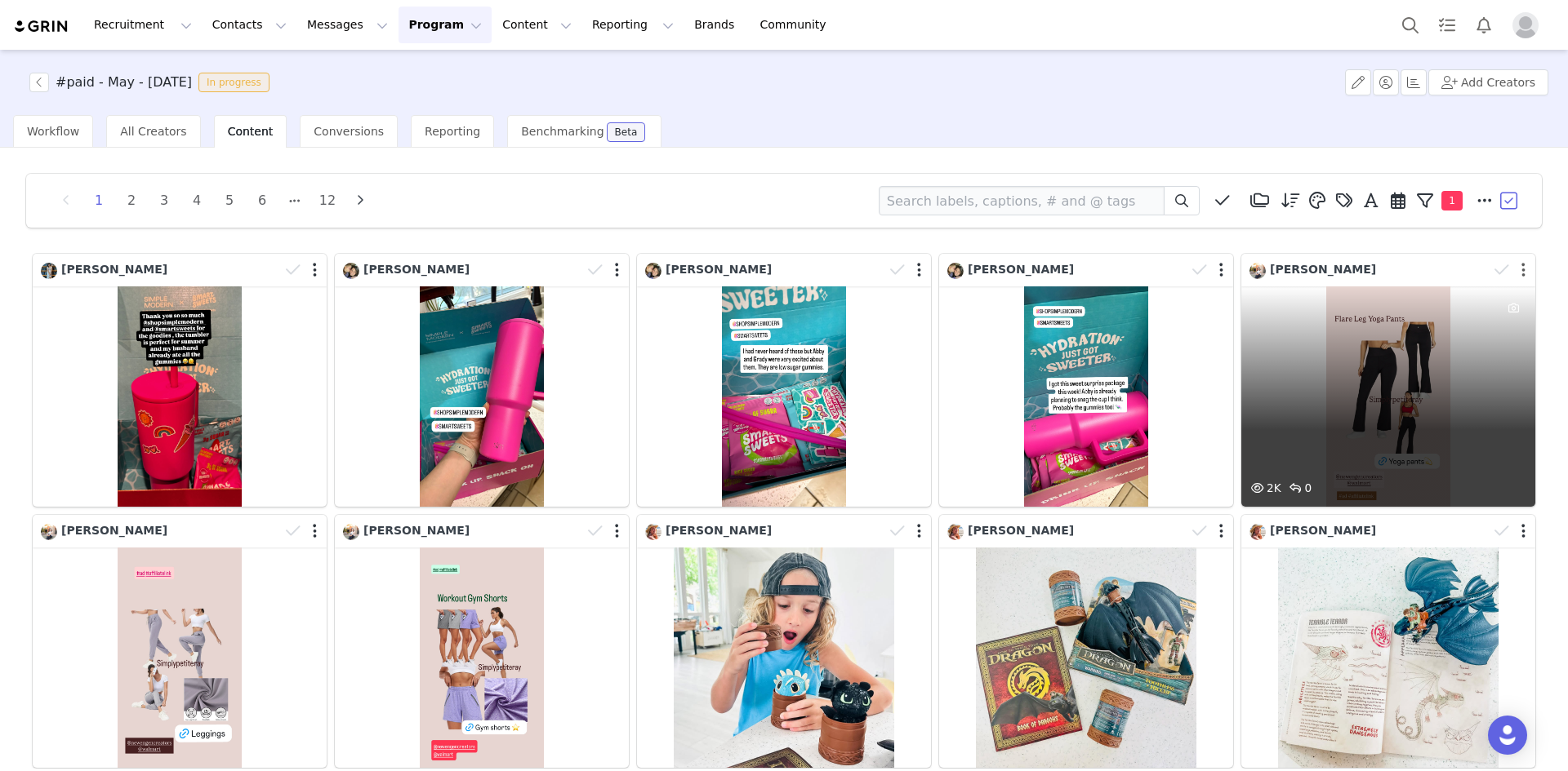
click at [1521, 270] on button "button" at bounding box center [1523, 271] width 4 height 17
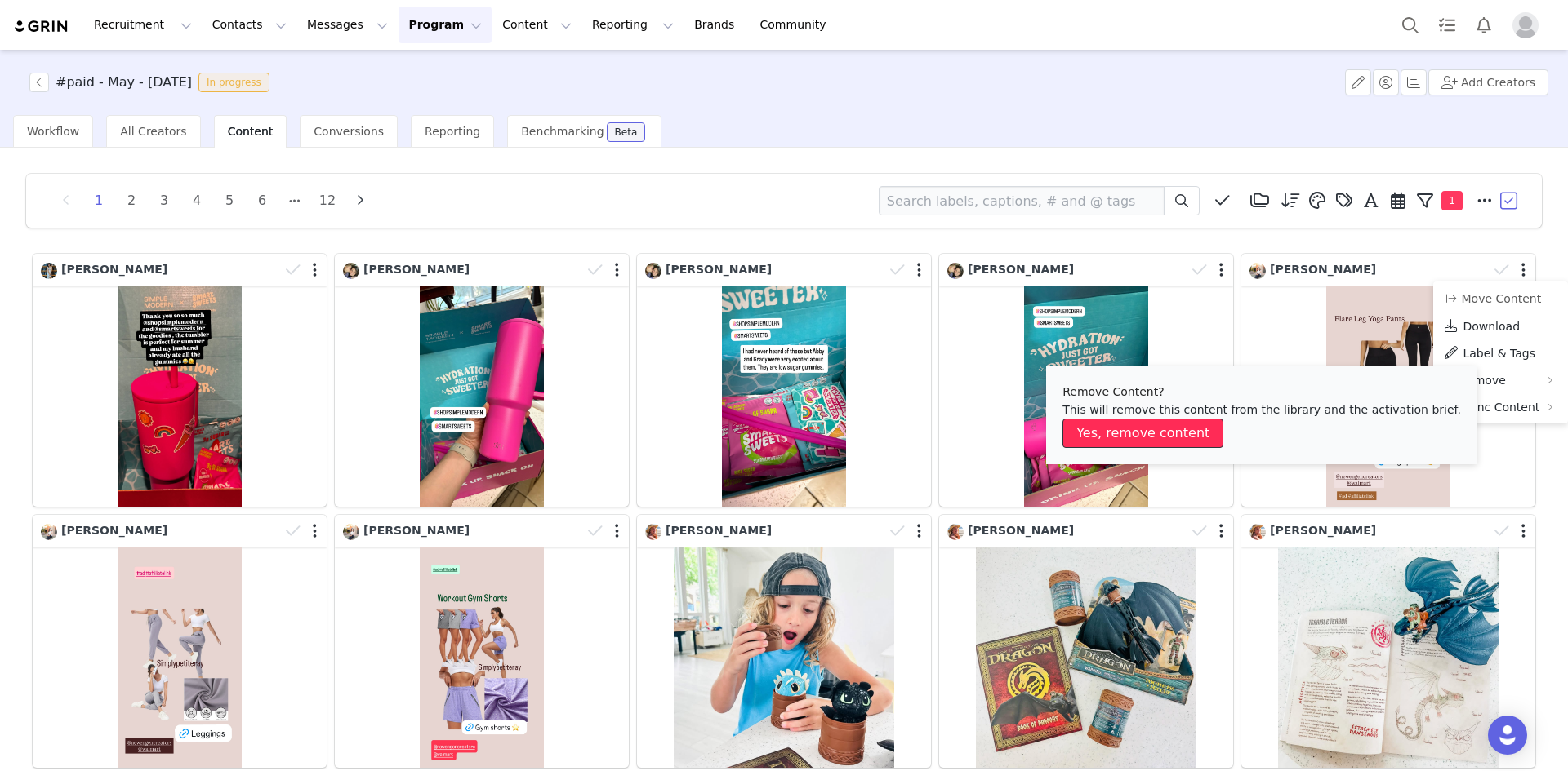
click at [1158, 429] on button "Yes, remove content" at bounding box center [1143, 433] width 160 height 29
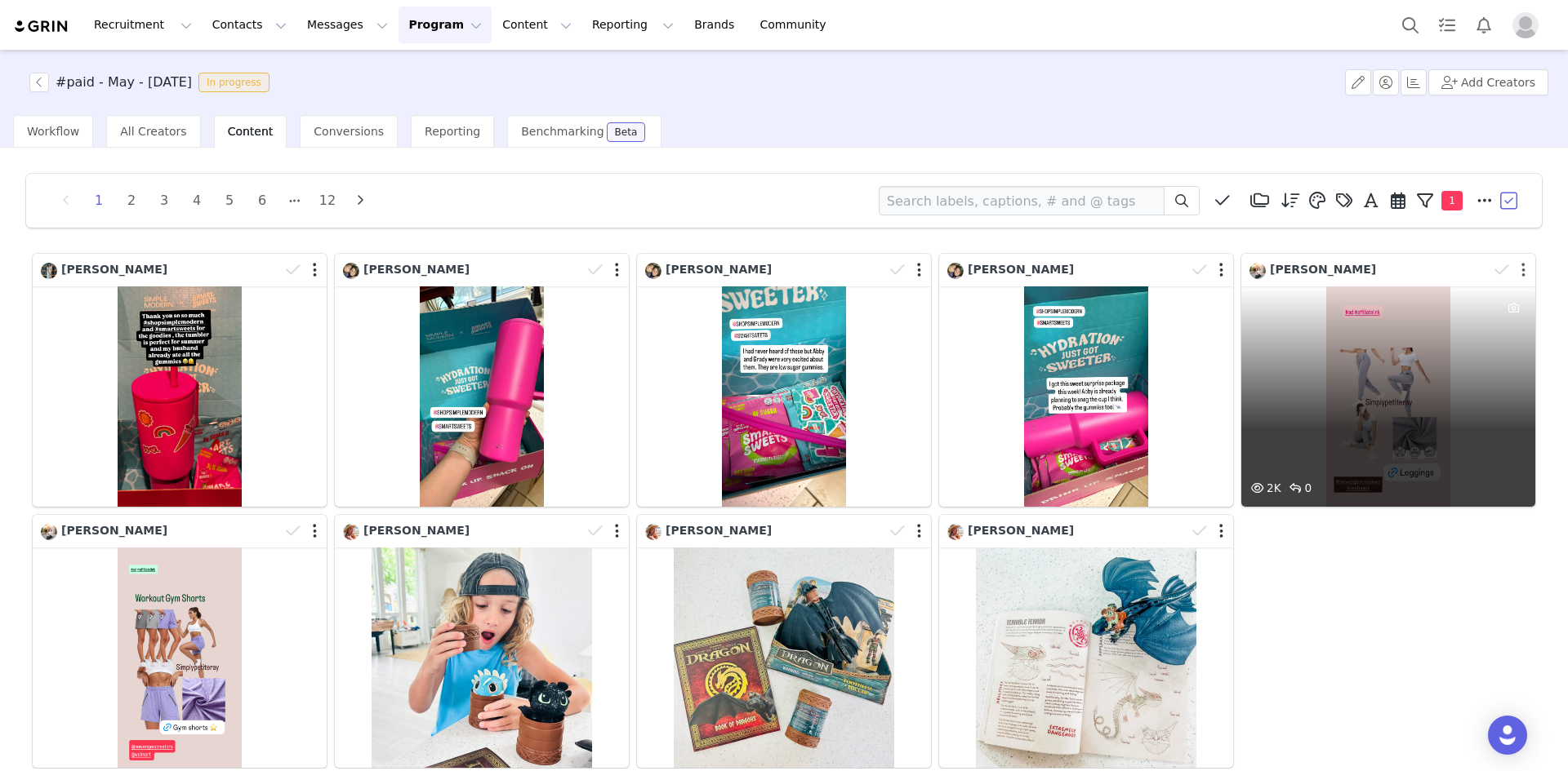
click at [1521, 269] on button "button" at bounding box center [1523, 271] width 4 height 17
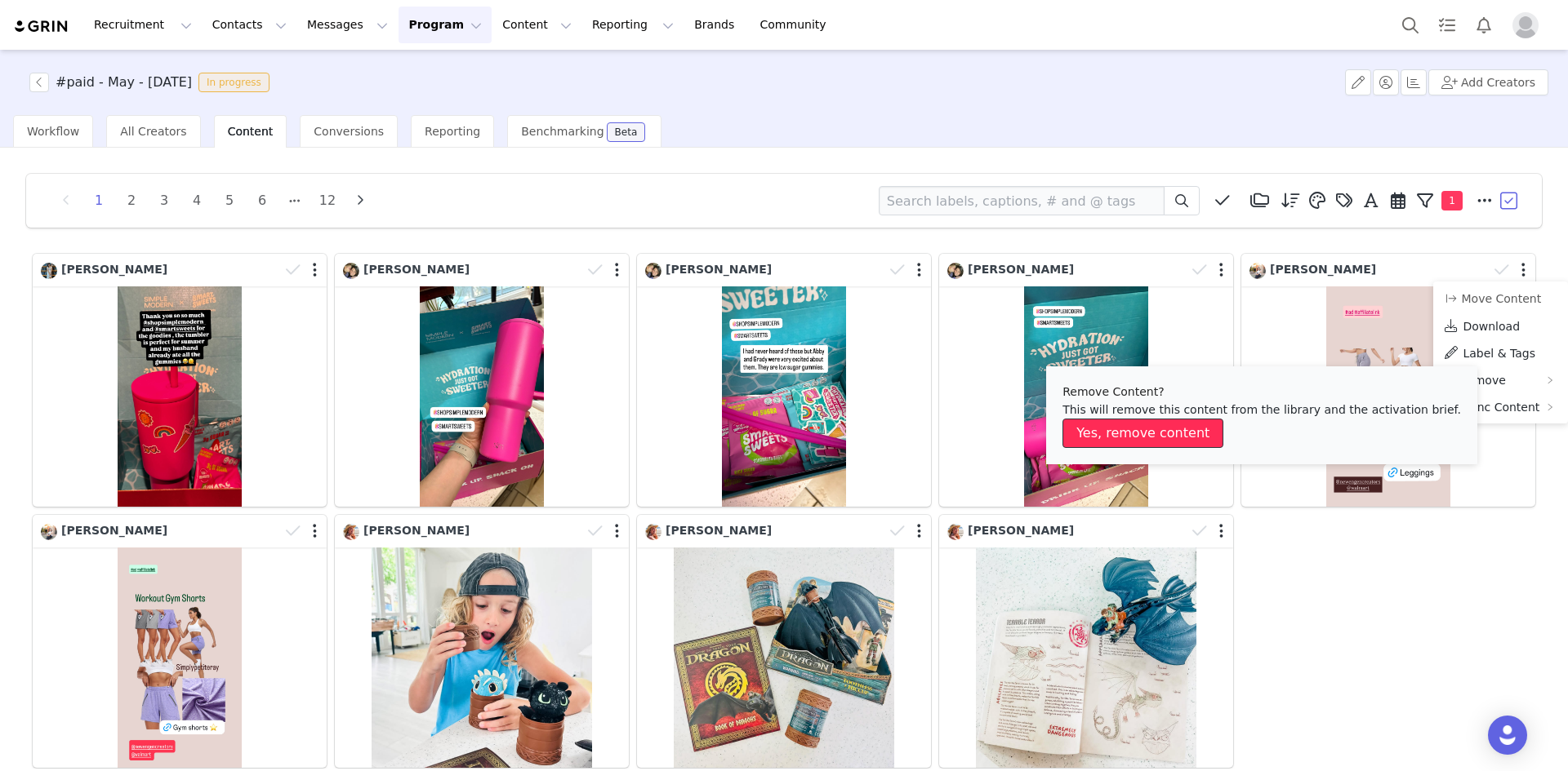
click at [1192, 431] on button "Yes, remove content" at bounding box center [1143, 433] width 160 height 29
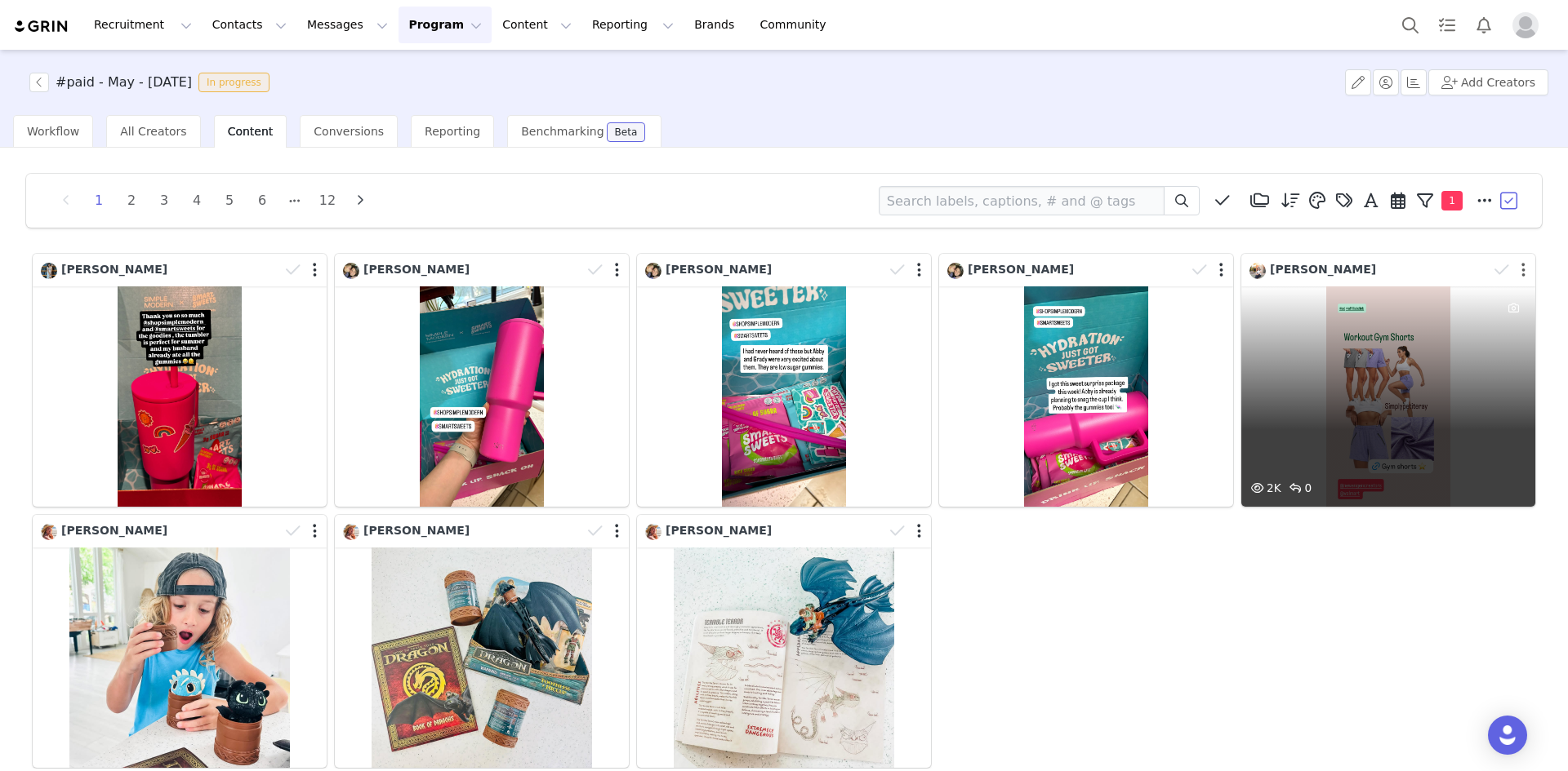
click at [1521, 270] on button "button" at bounding box center [1523, 271] width 4 height 17
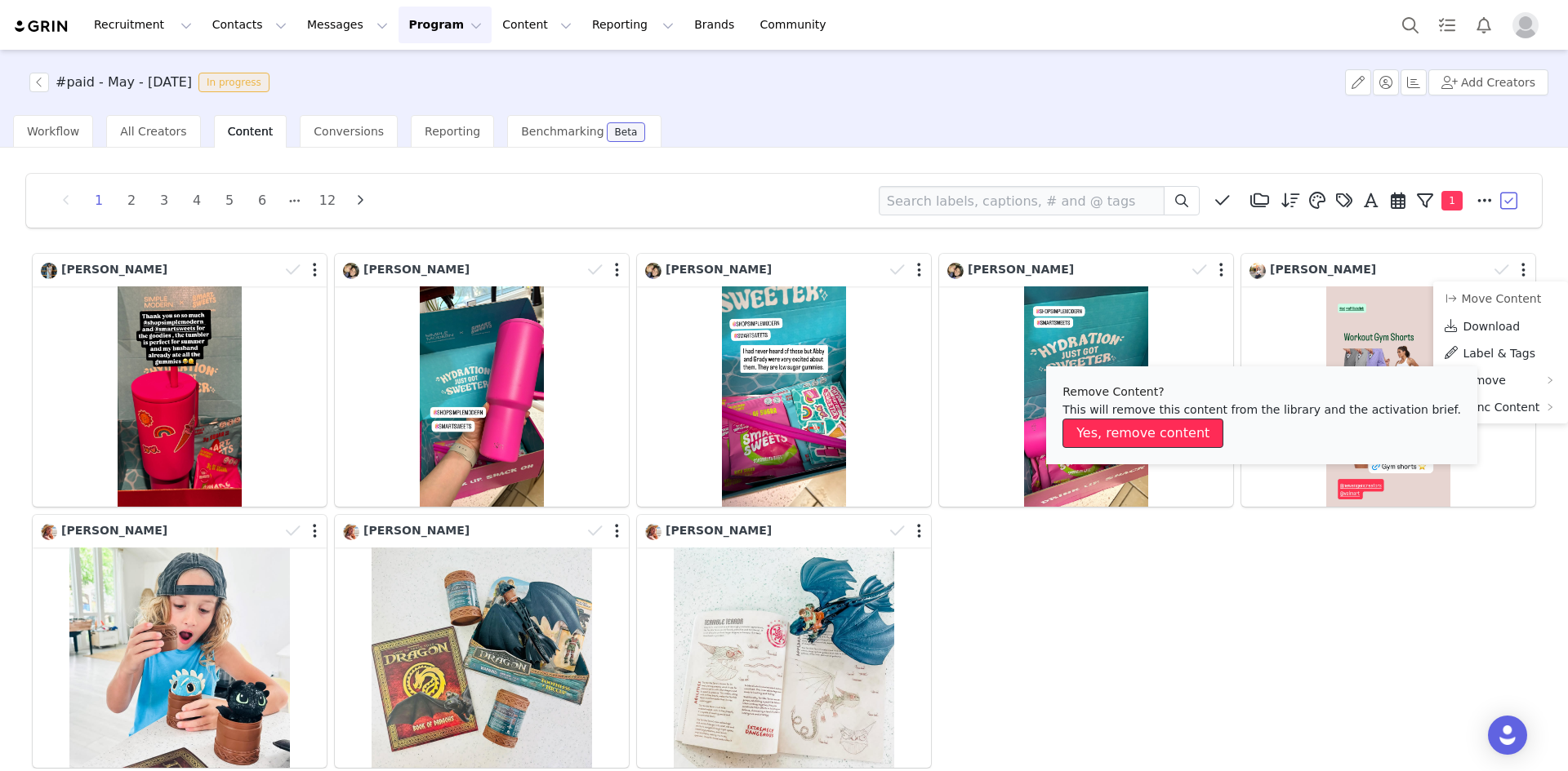
click at [1181, 424] on button "Yes, remove content" at bounding box center [1143, 433] width 160 height 29
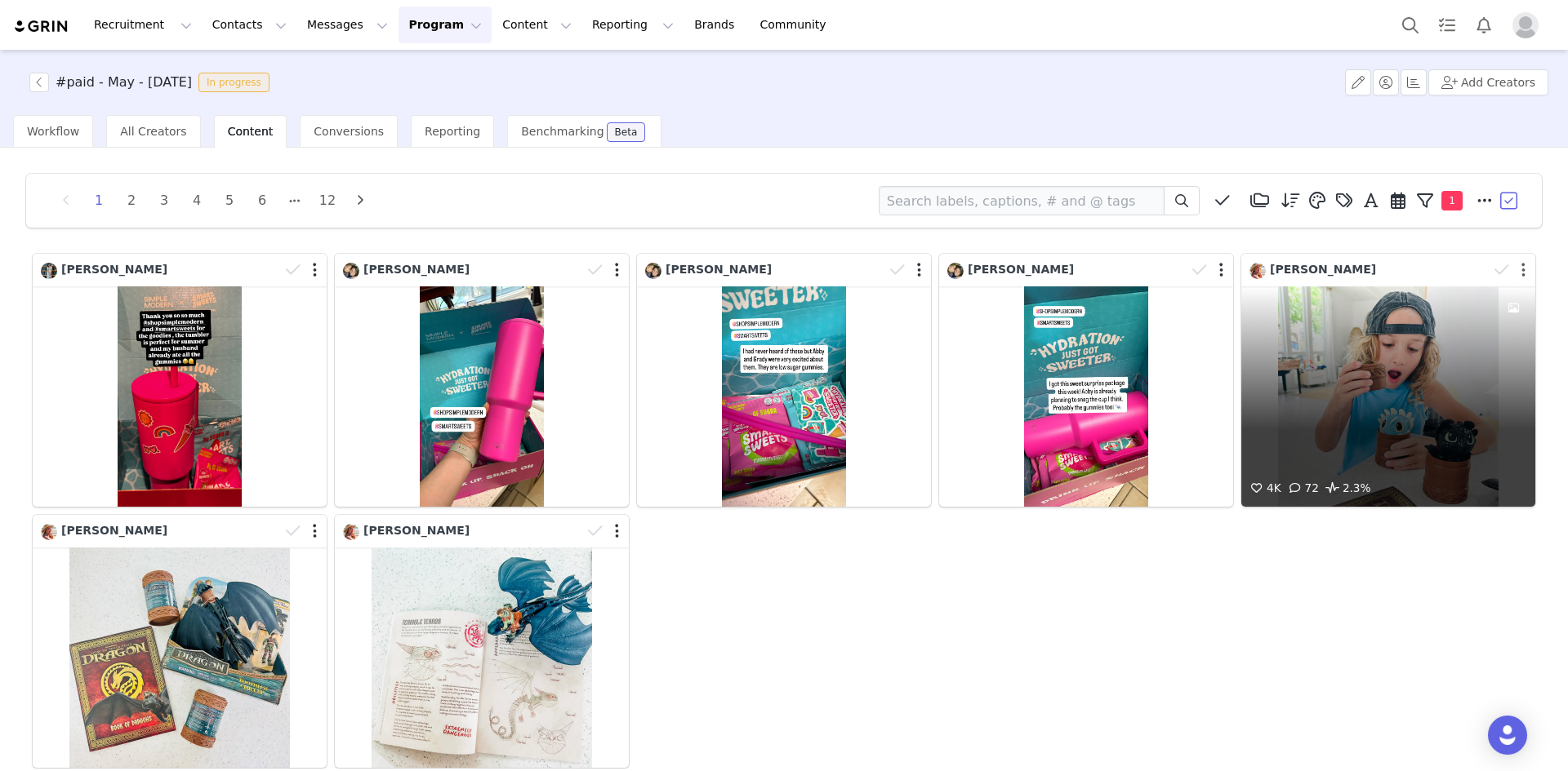
click at [1521, 268] on button "button" at bounding box center [1523, 271] width 4 height 17
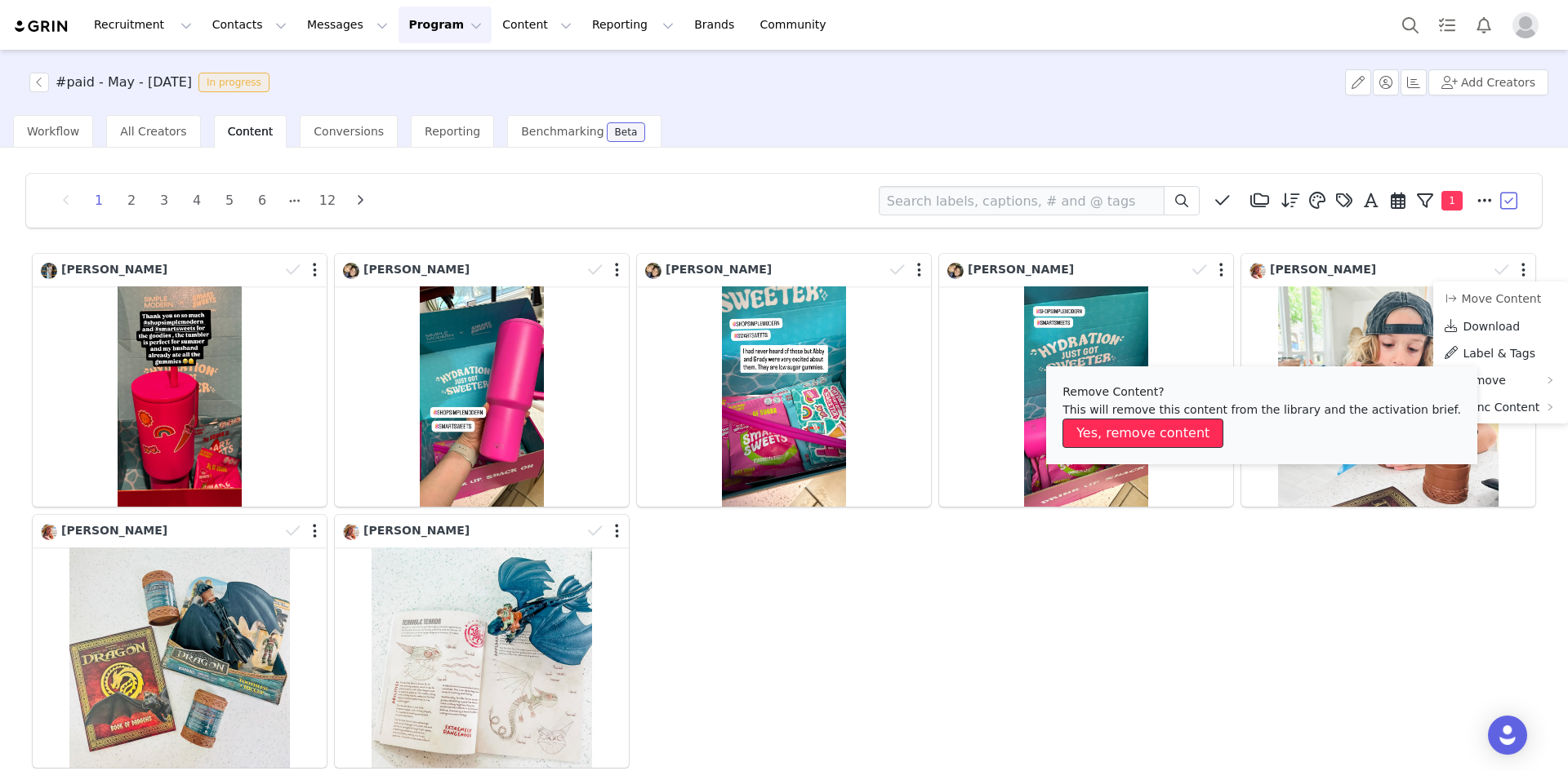
click at [1165, 433] on button "Yes, remove content" at bounding box center [1143, 433] width 160 height 29
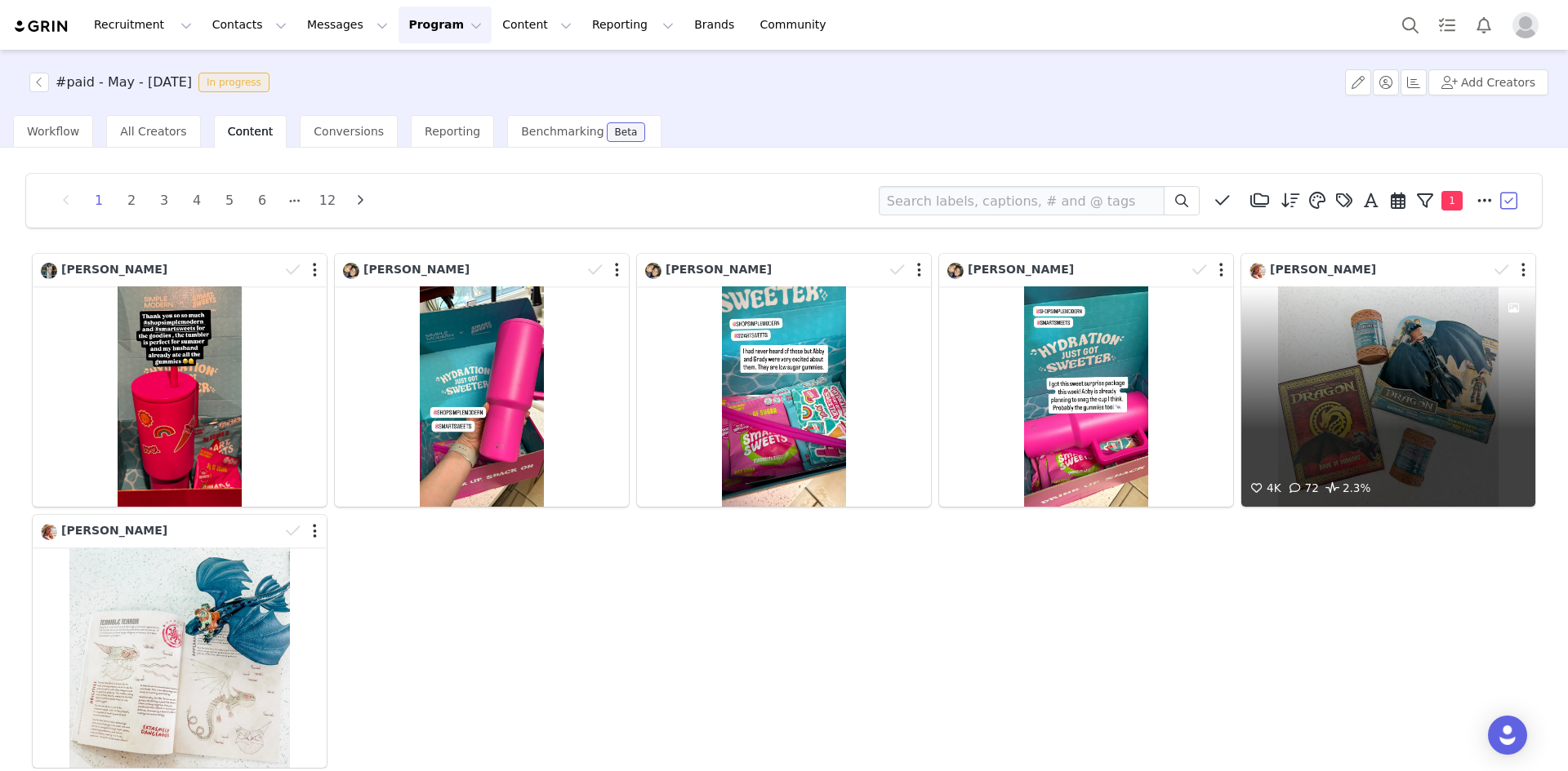
click at [1384, 362] on div "4K 72 2.3%" at bounding box center [1388, 397] width 294 height 221
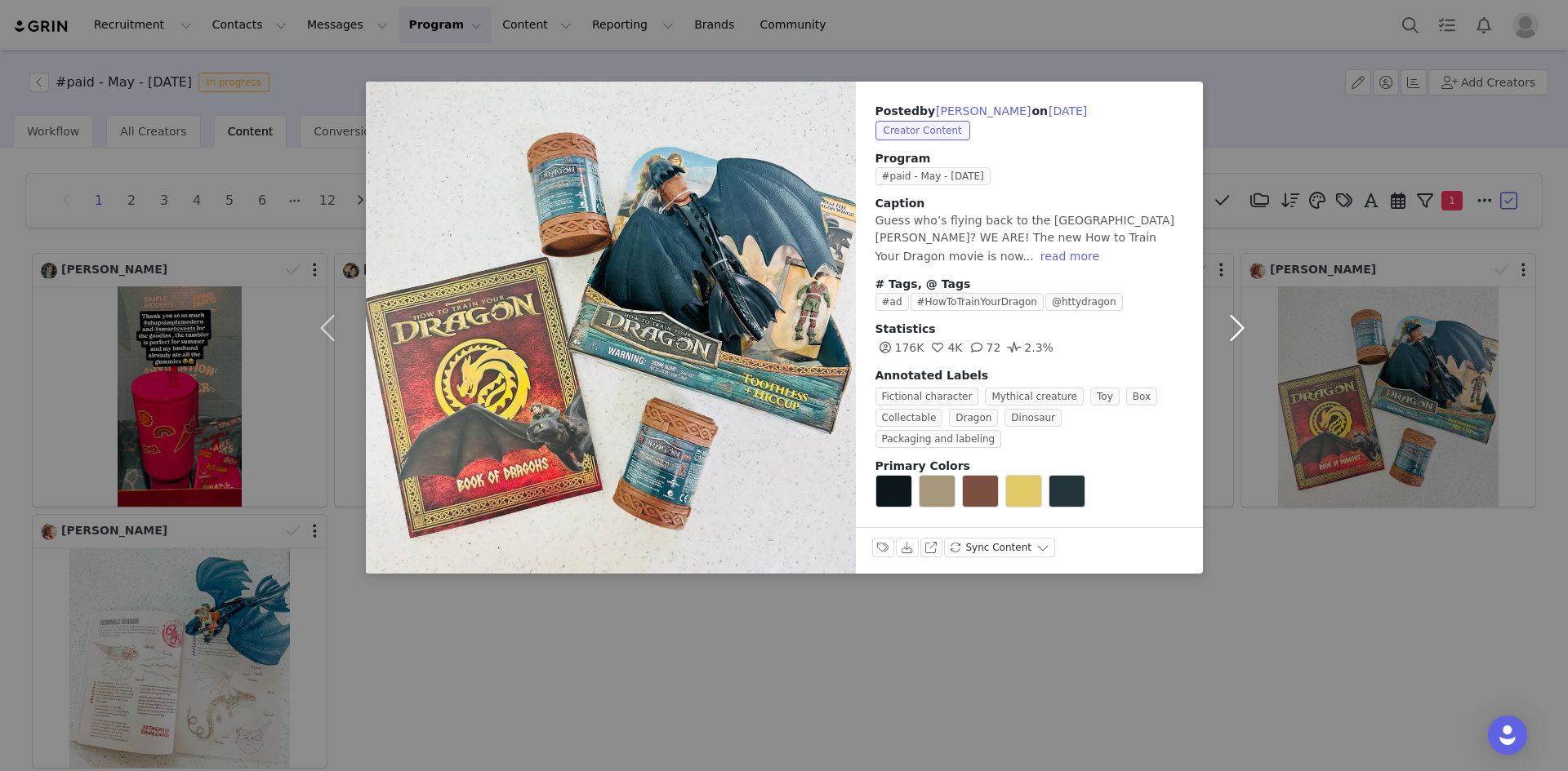
click at [1236, 323] on button "button" at bounding box center [1237, 327] width 69 height 492
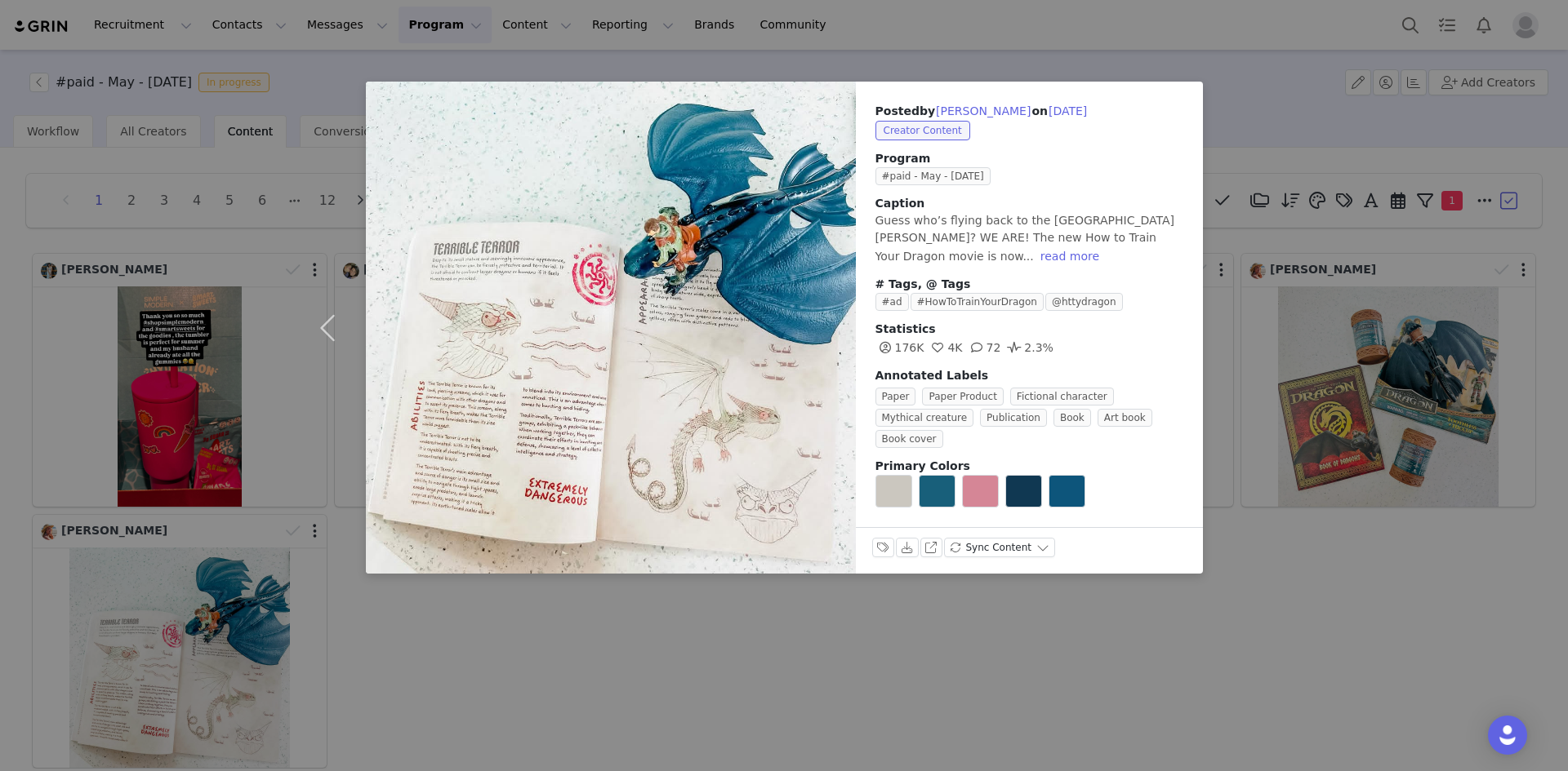
drag, startPoint x: 1334, startPoint y: 567, endPoint x: 1338, endPoint y: 552, distance: 15.5
click at [1334, 566] on div "Posted by [PERSON_NAME] on [DATE] Creator Content Program #paid - May - [DATE] …" at bounding box center [784, 385] width 1568 height 771
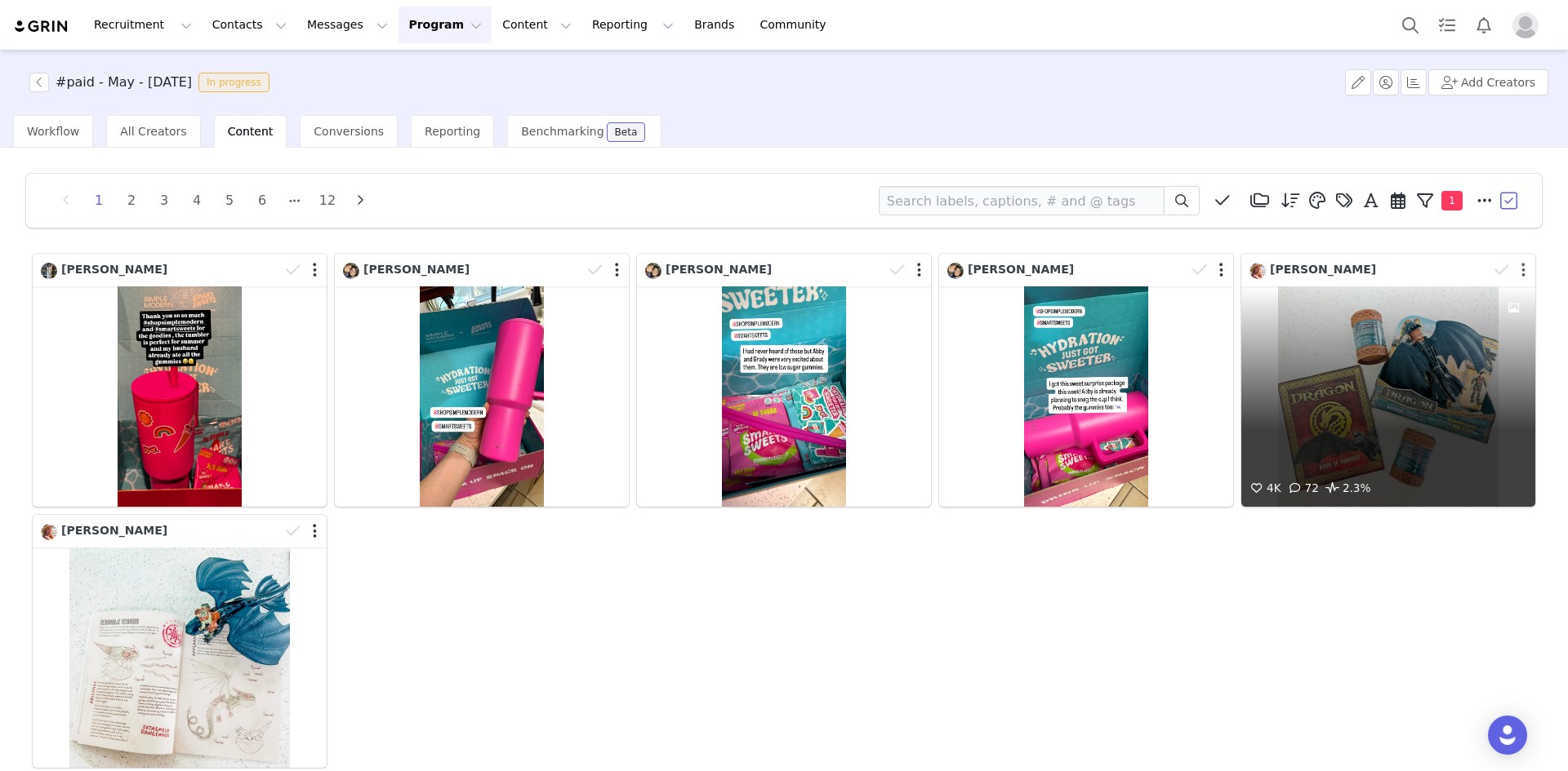
click at [1521, 271] on button "button" at bounding box center [1523, 271] width 4 height 17
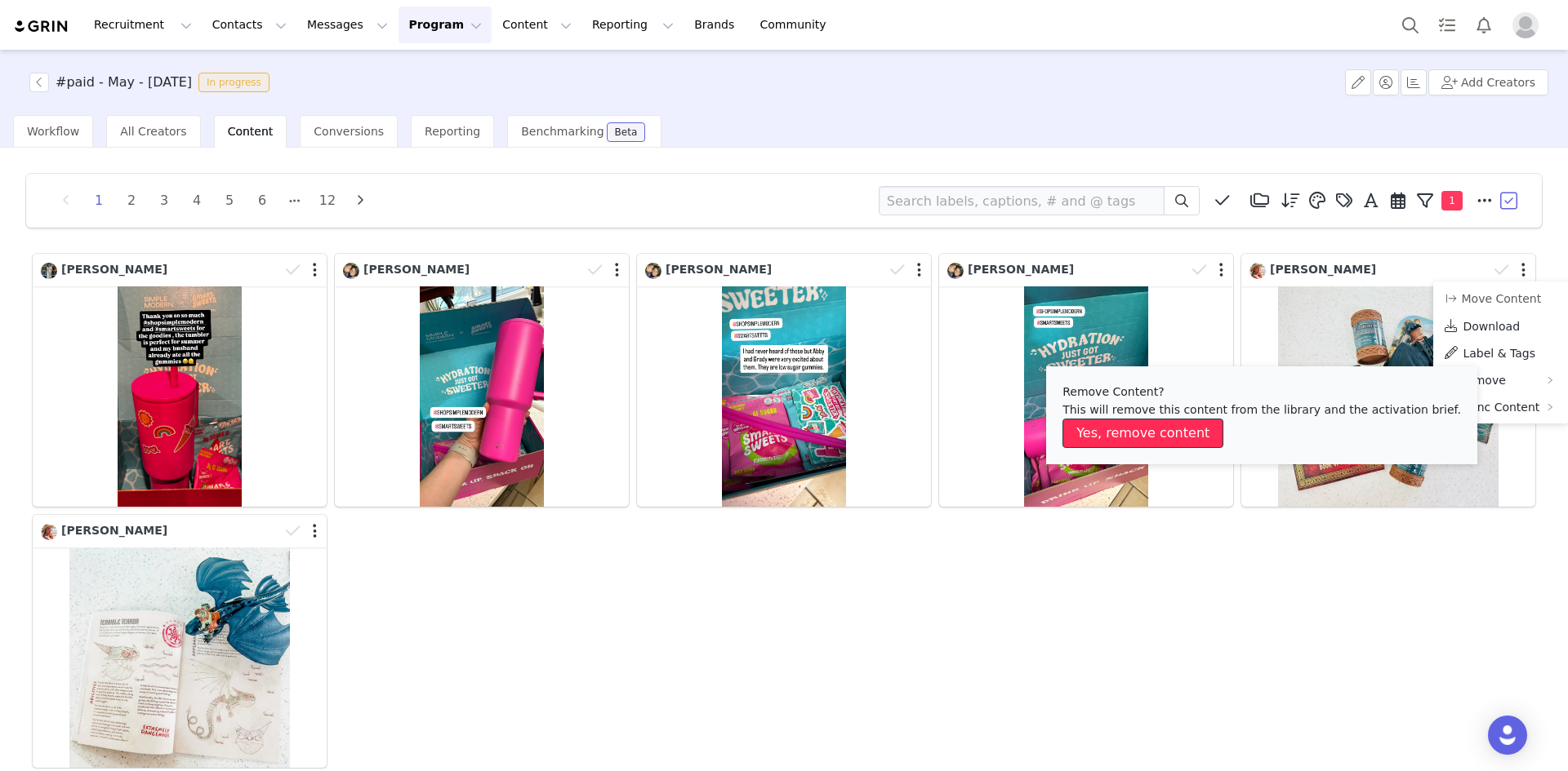
click at [1175, 434] on button "Yes, remove content" at bounding box center [1143, 433] width 160 height 29
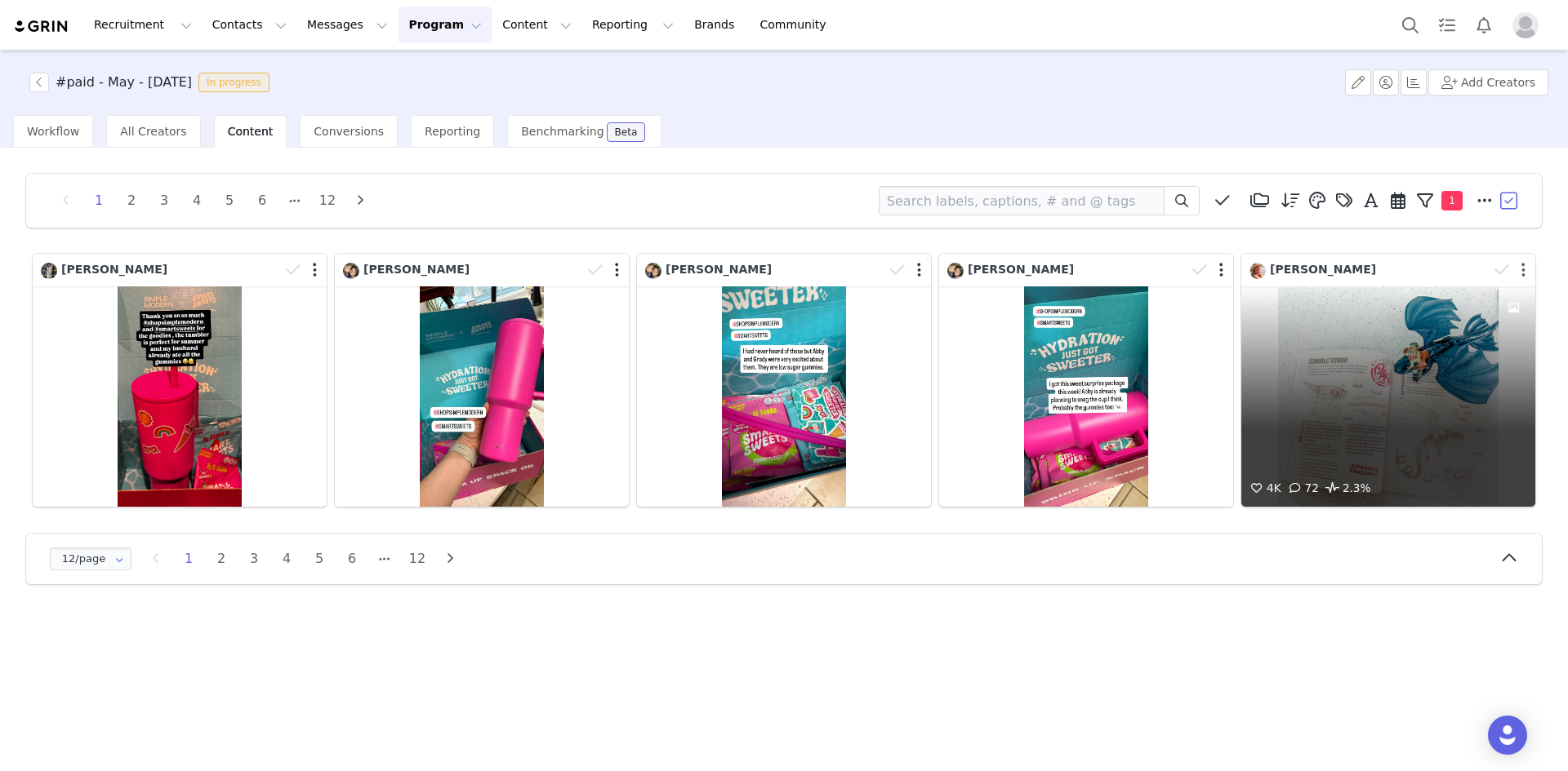
click at [1525, 272] on button "button" at bounding box center [1523, 271] width 4 height 17
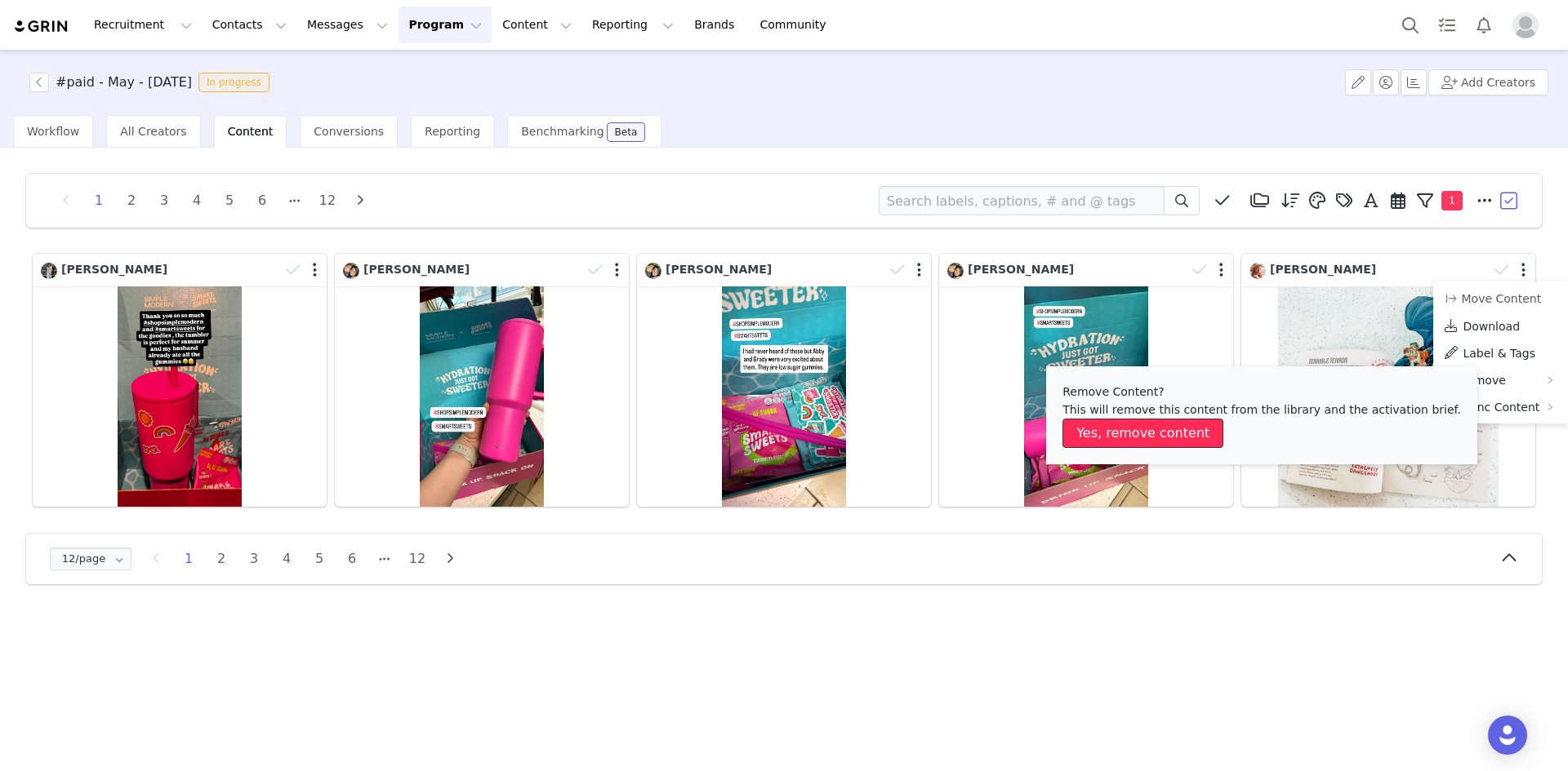
click at [1161, 439] on button "Yes, remove content" at bounding box center [1143, 433] width 160 height 29
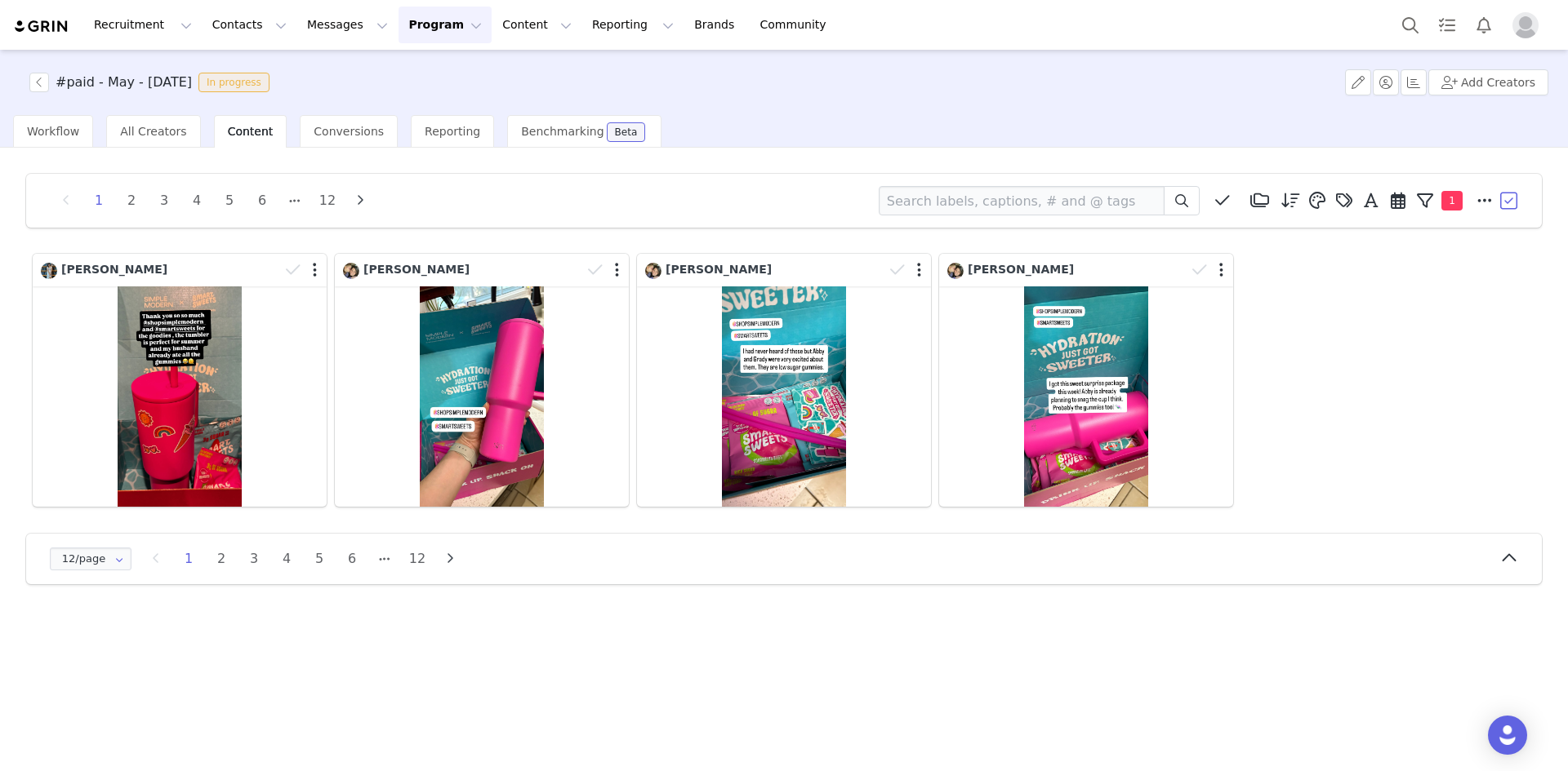
click at [1391, 592] on div "1 2 3 4 5 6 12 Media Library (0) Mesa Loop (0) Delete (0) New Folder Edit Folde…" at bounding box center [784, 378] width 1542 height 437
click at [220, 564] on li "2" at bounding box center [221, 559] width 24 height 23
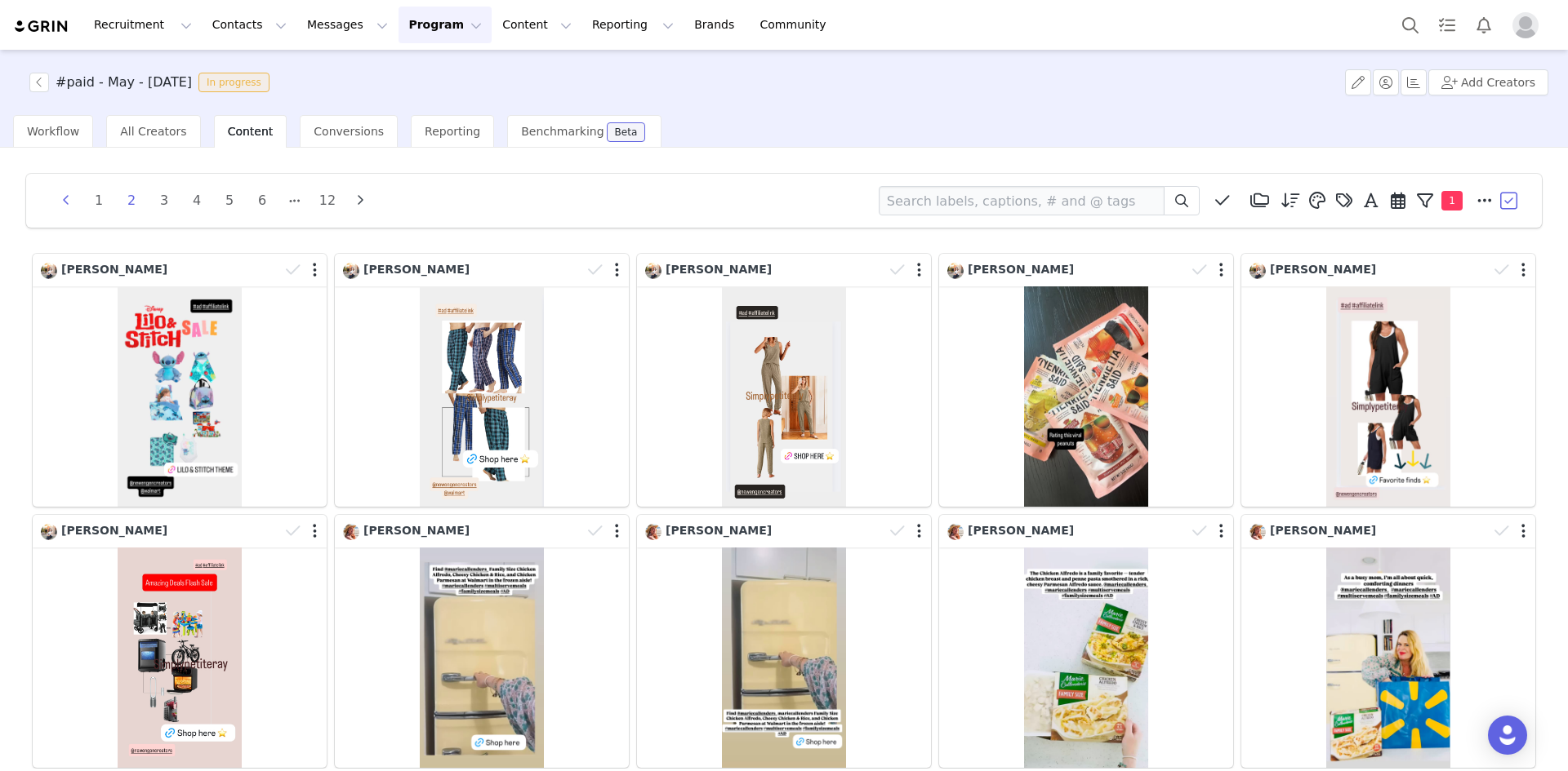
click at [66, 200] on icon "button" at bounding box center [65, 201] width 24 height 13
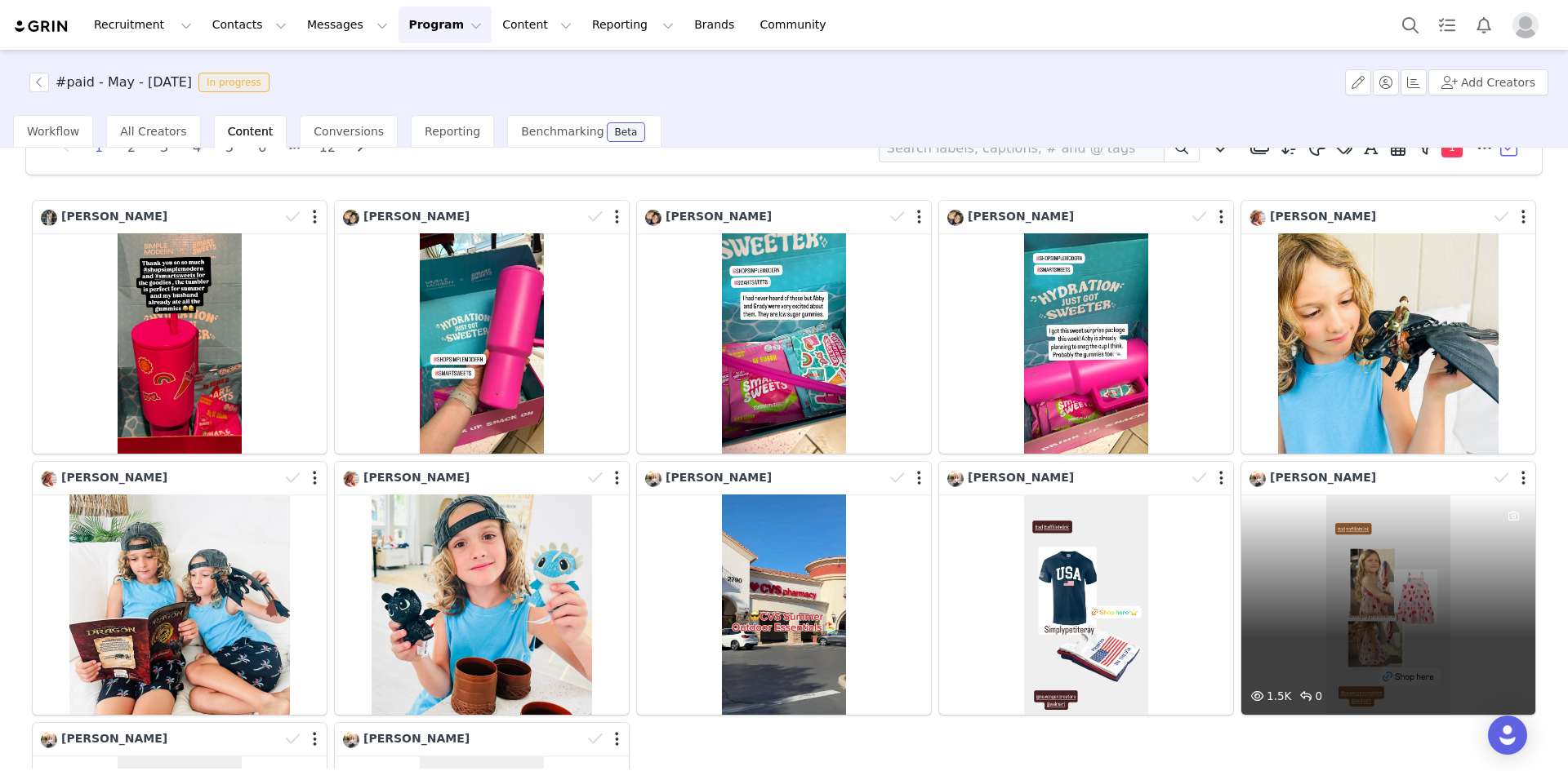
scroll to position [82, 0]
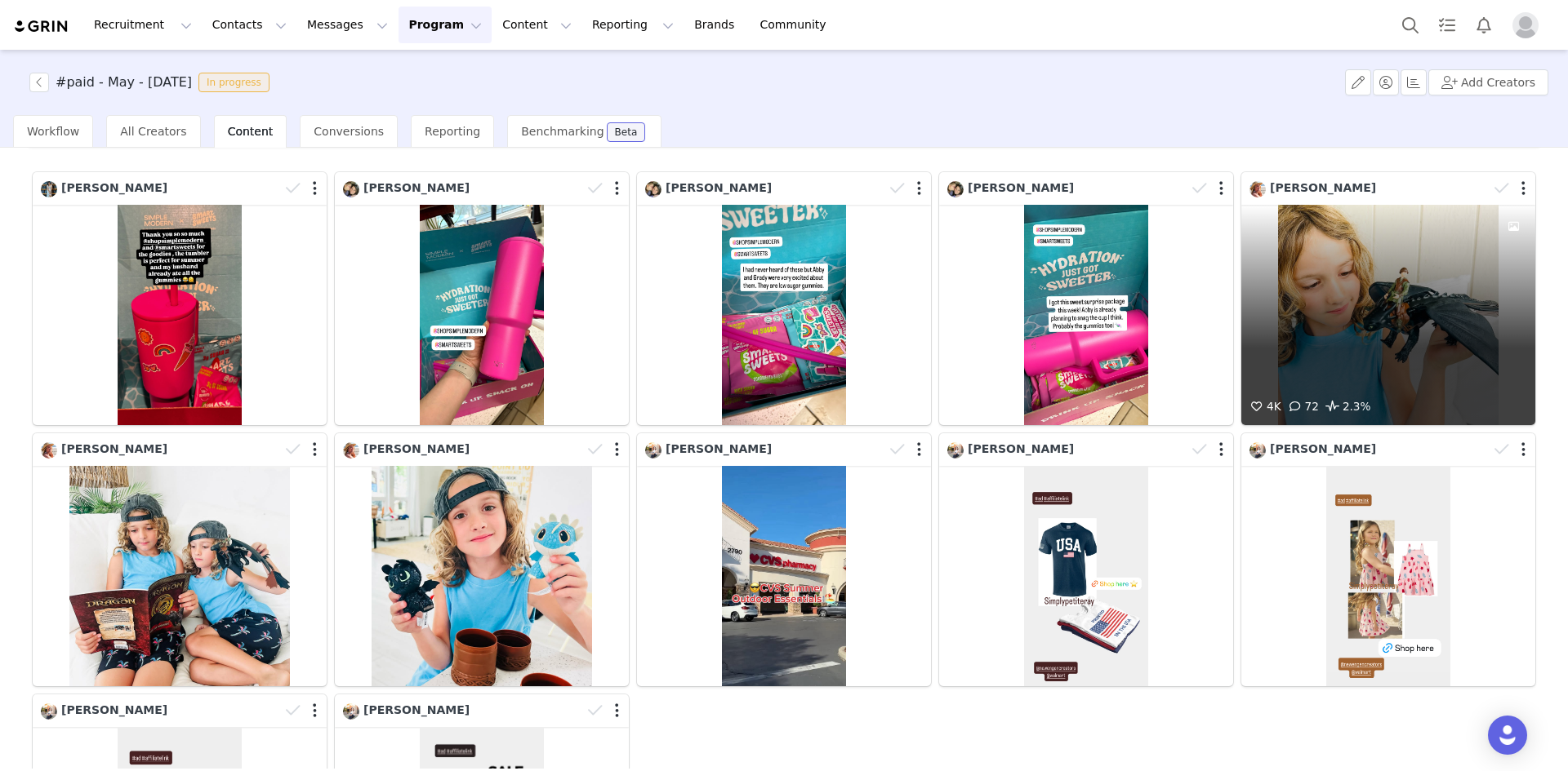
click at [1357, 332] on div "4K 72 2.3%" at bounding box center [1388, 315] width 294 height 221
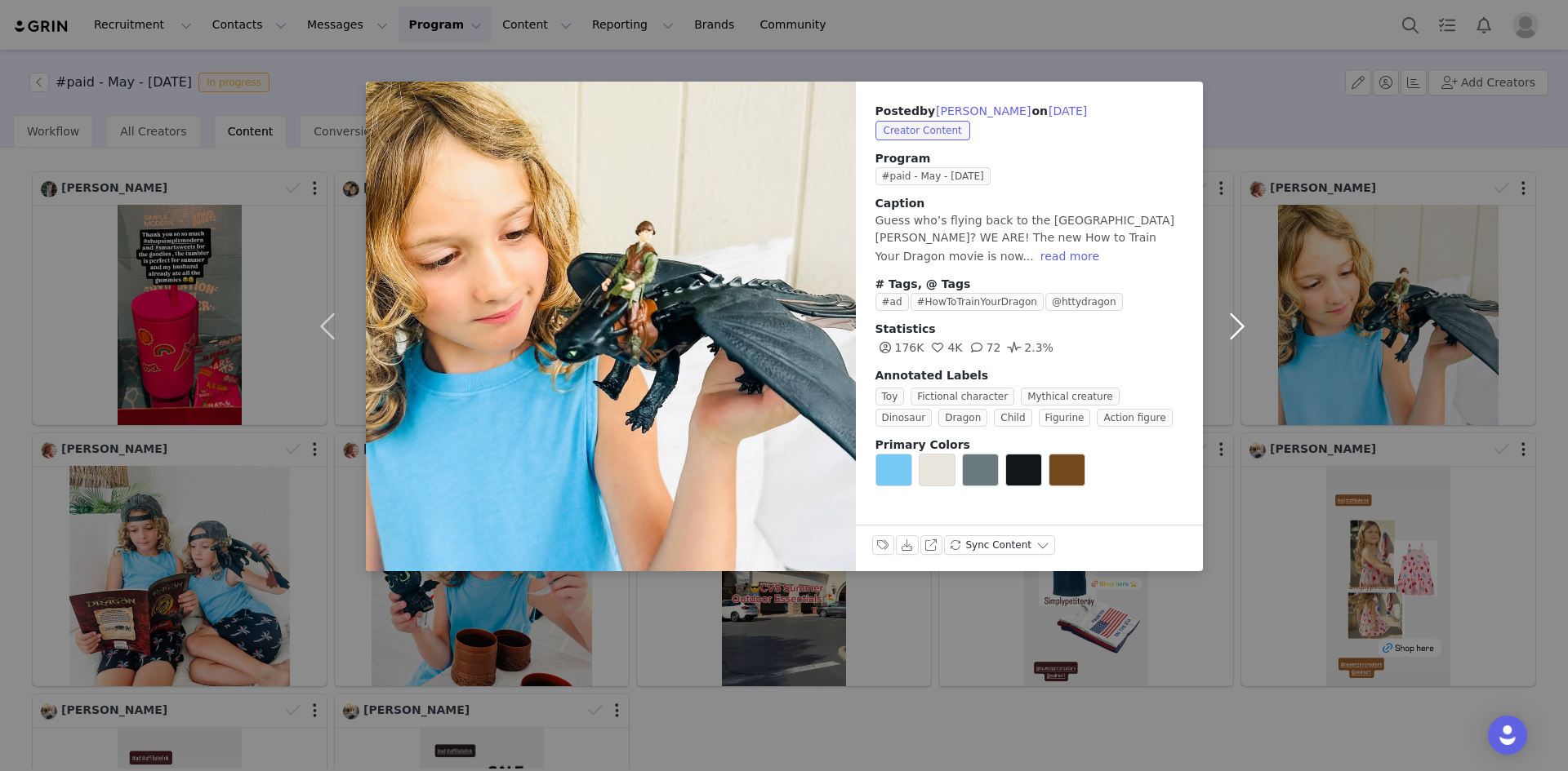
click at [1237, 325] on button "button" at bounding box center [1237, 327] width 69 height 489
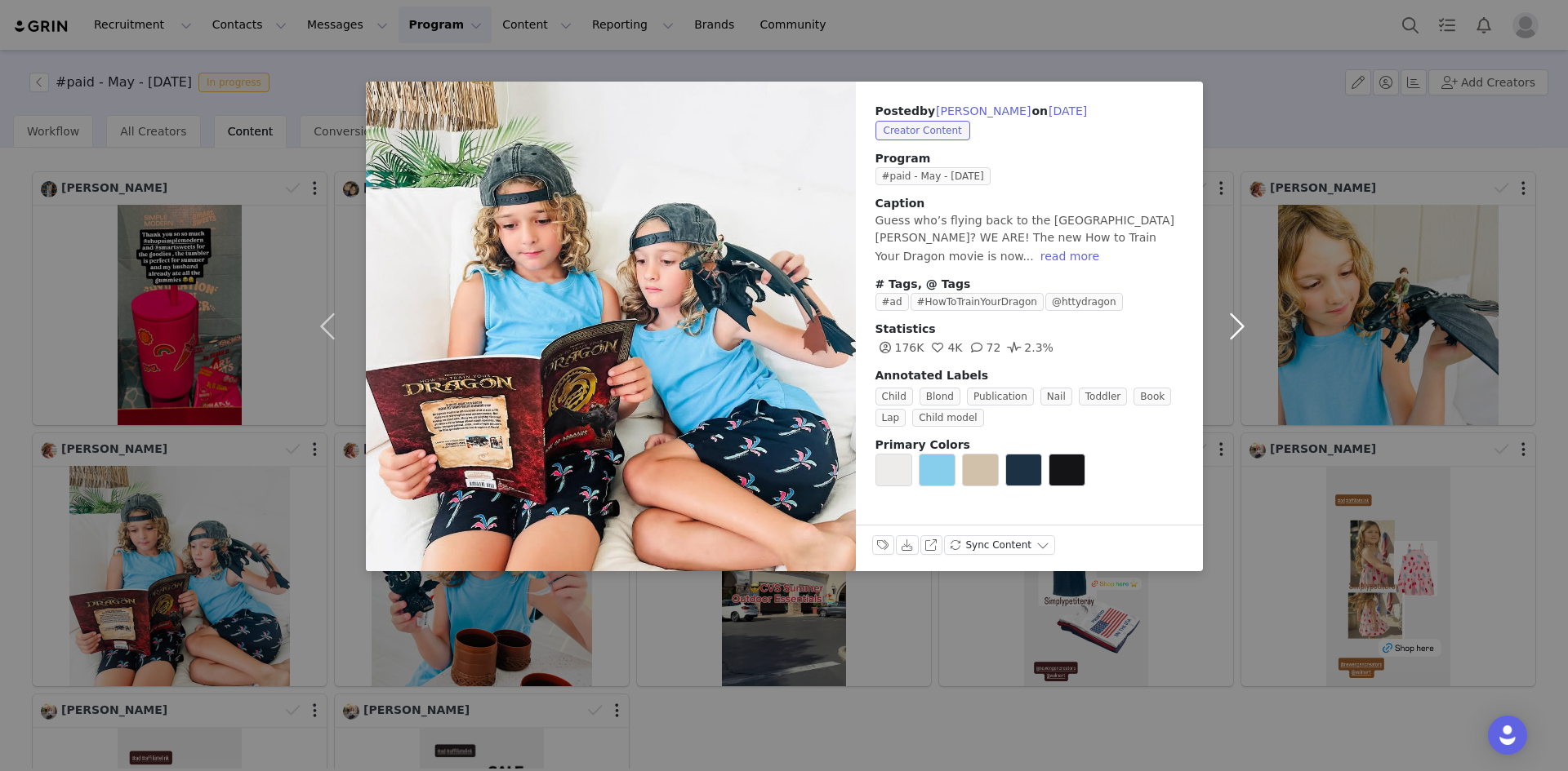
click at [1237, 325] on button "button" at bounding box center [1237, 327] width 69 height 489
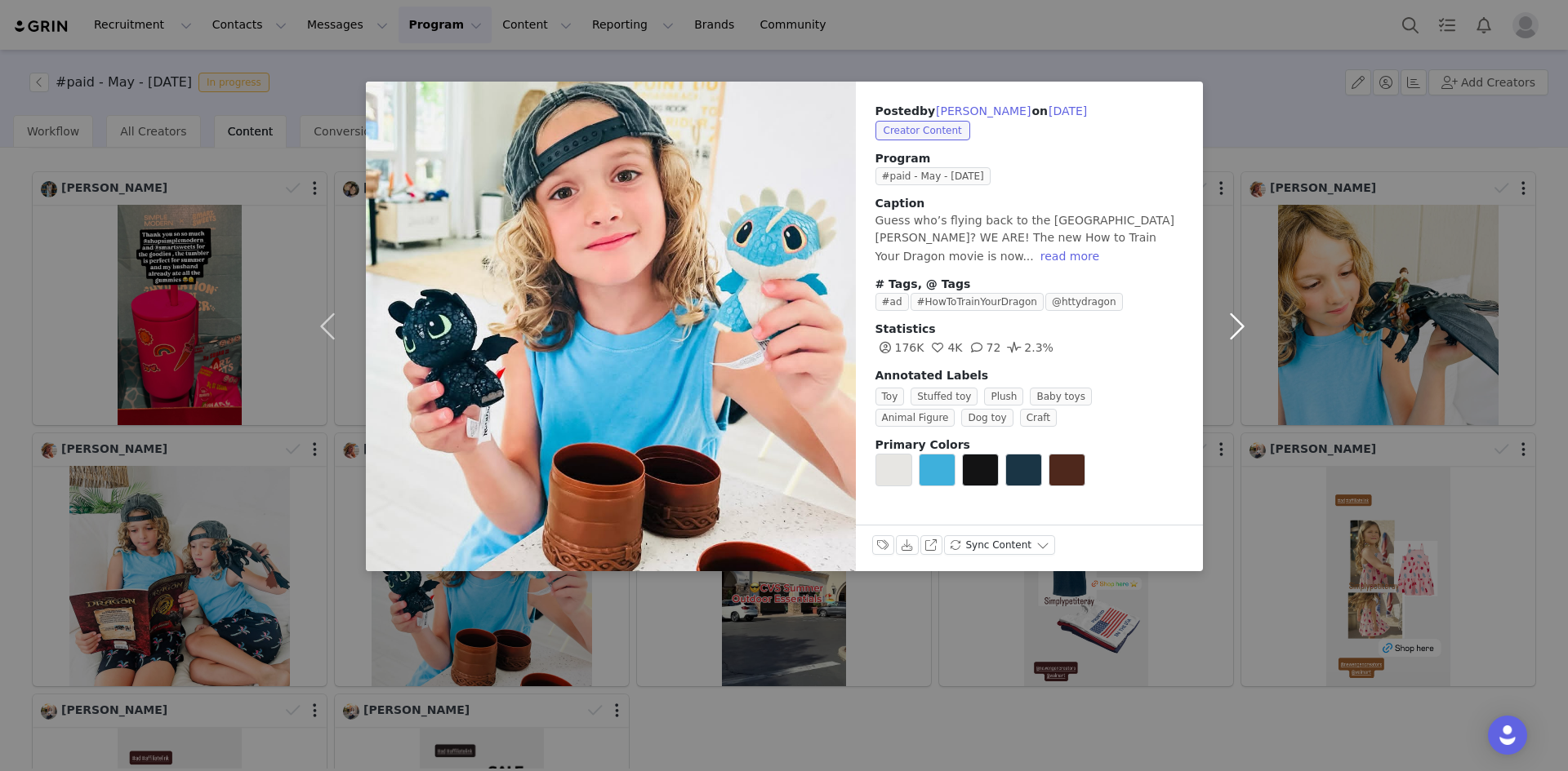
click at [1237, 325] on button "button" at bounding box center [1237, 327] width 69 height 489
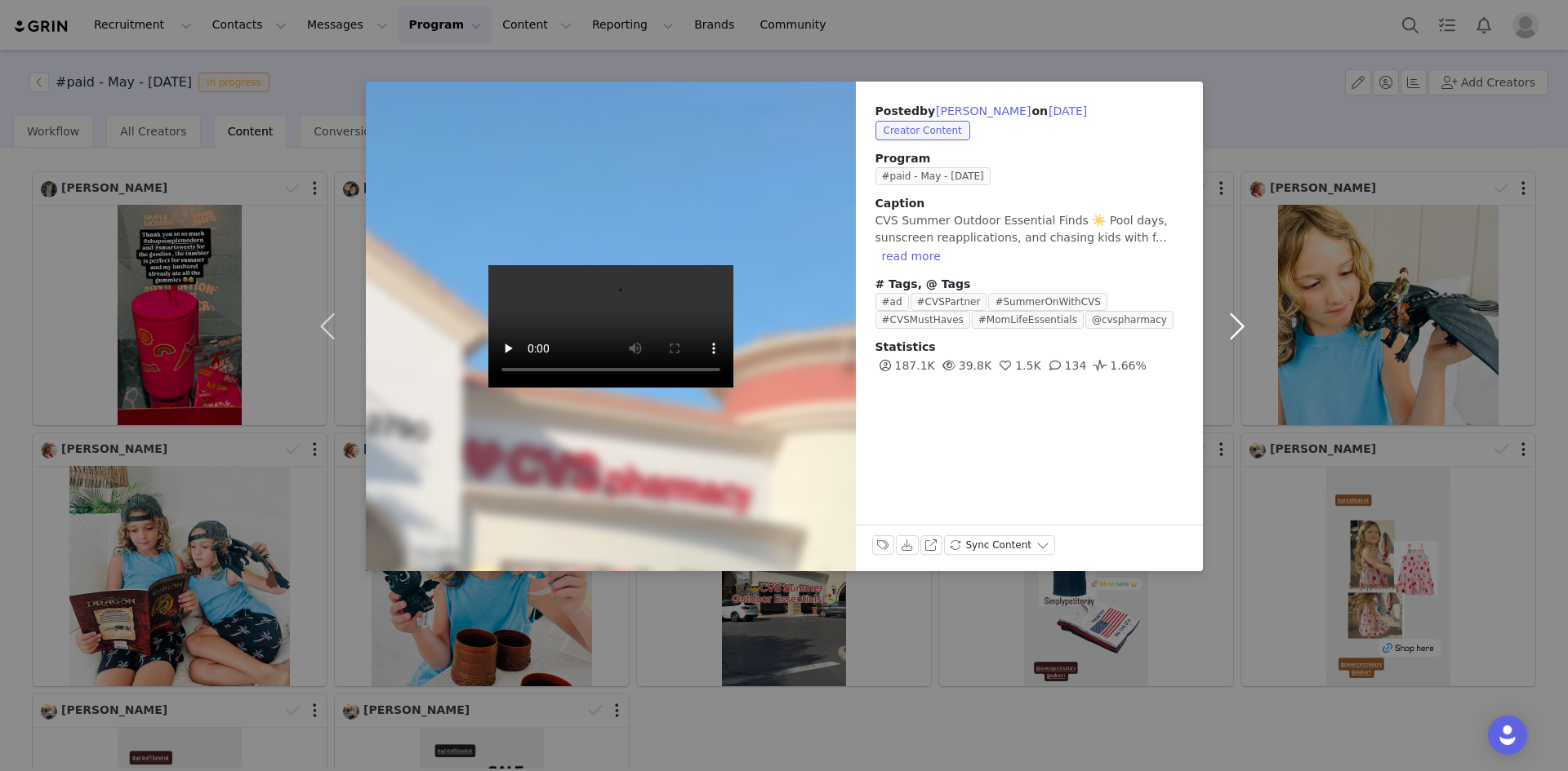
click at [1237, 325] on button "button" at bounding box center [1237, 327] width 69 height 489
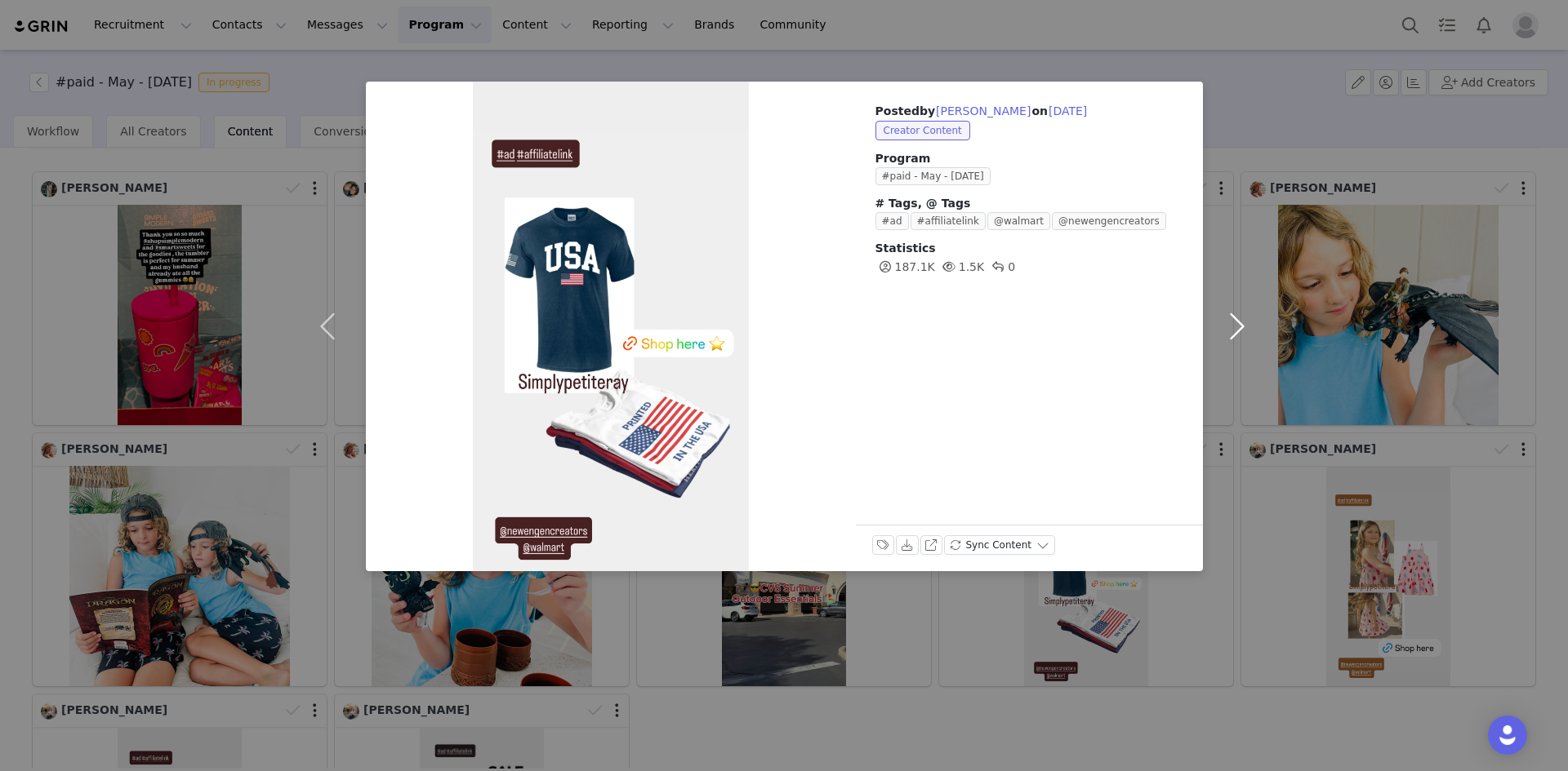
click at [1237, 325] on button "button" at bounding box center [1237, 327] width 69 height 489
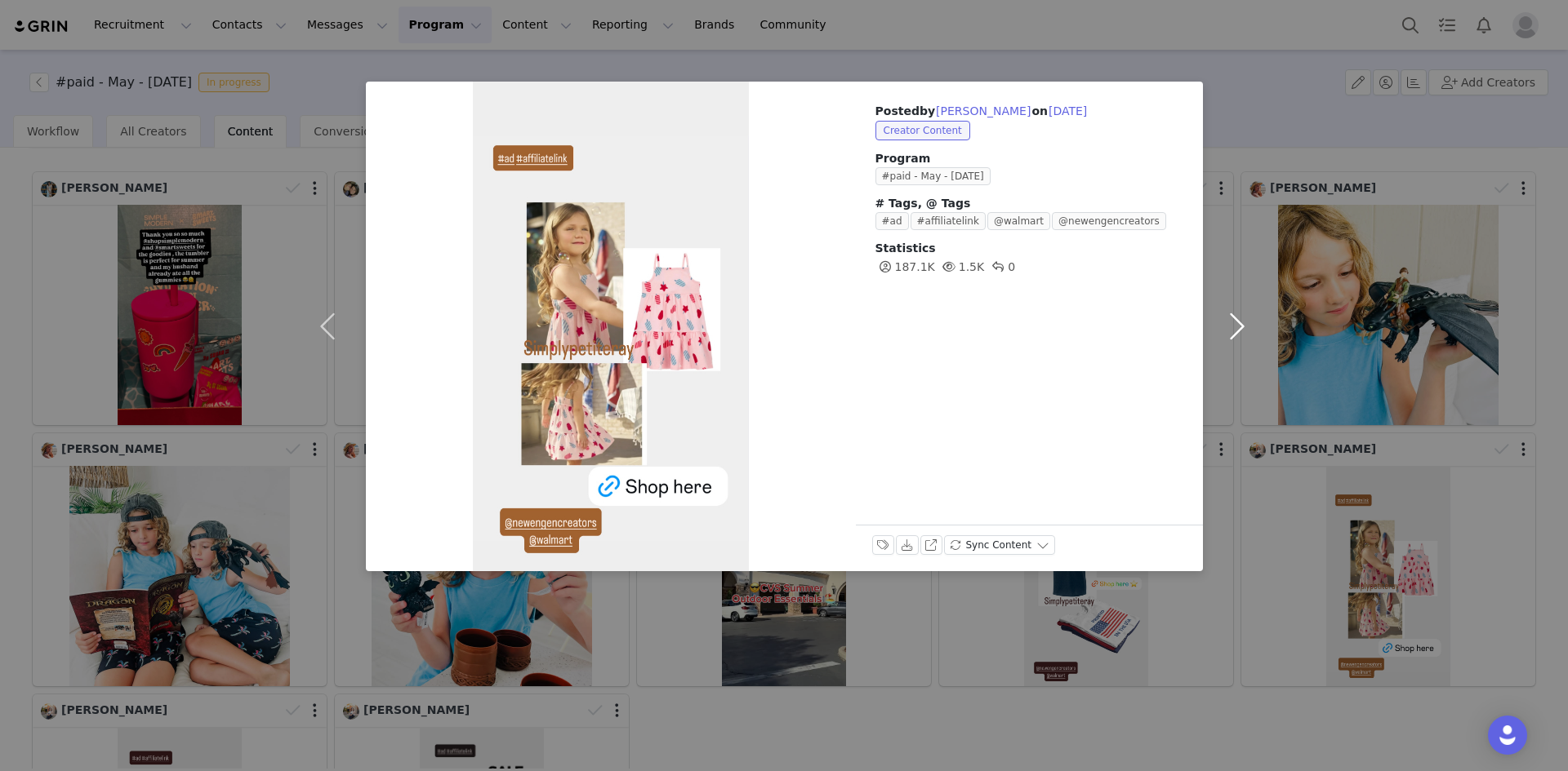
click at [1237, 325] on button "button" at bounding box center [1237, 327] width 69 height 489
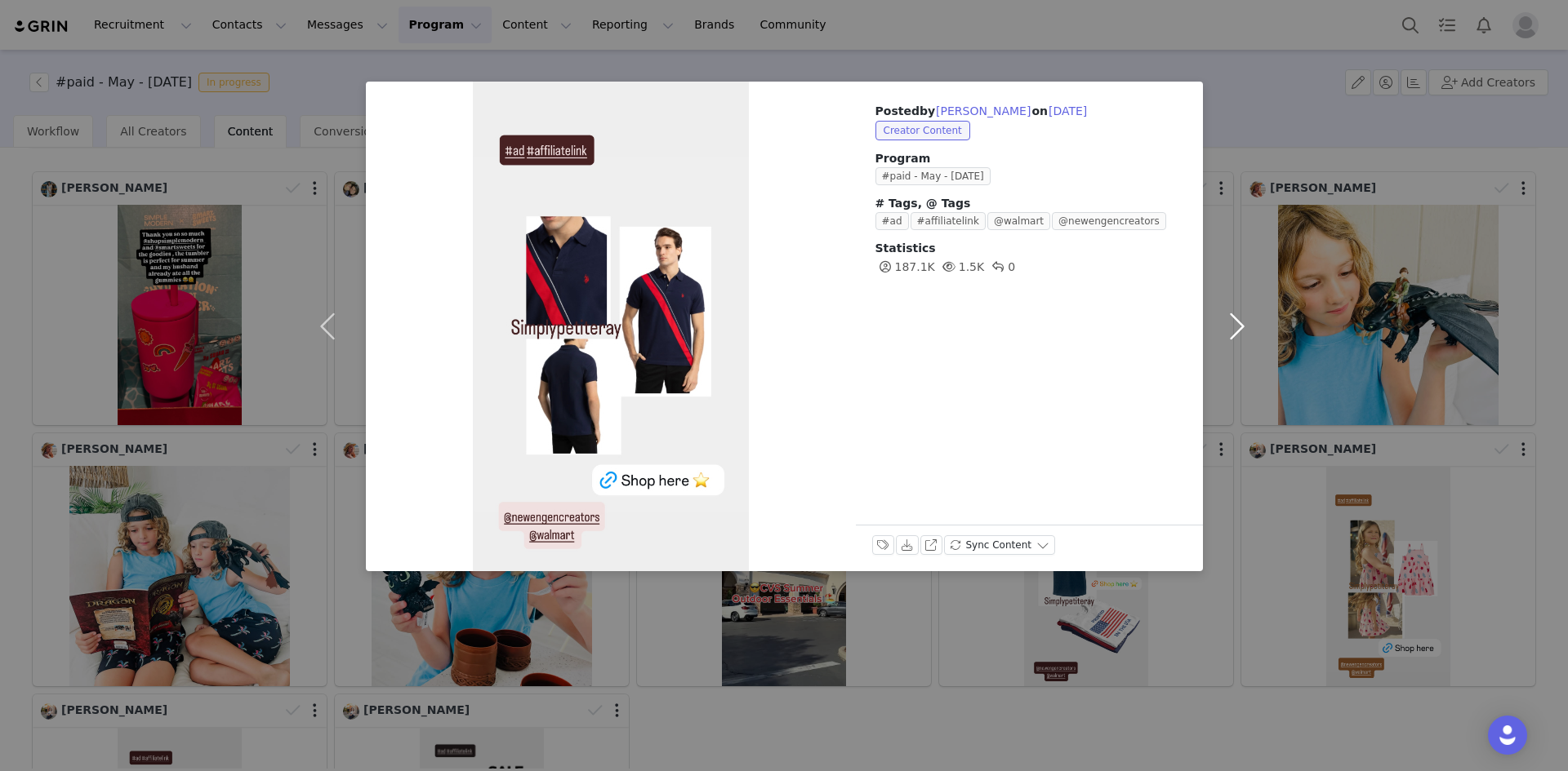
click at [1232, 325] on button "button" at bounding box center [1237, 327] width 69 height 489
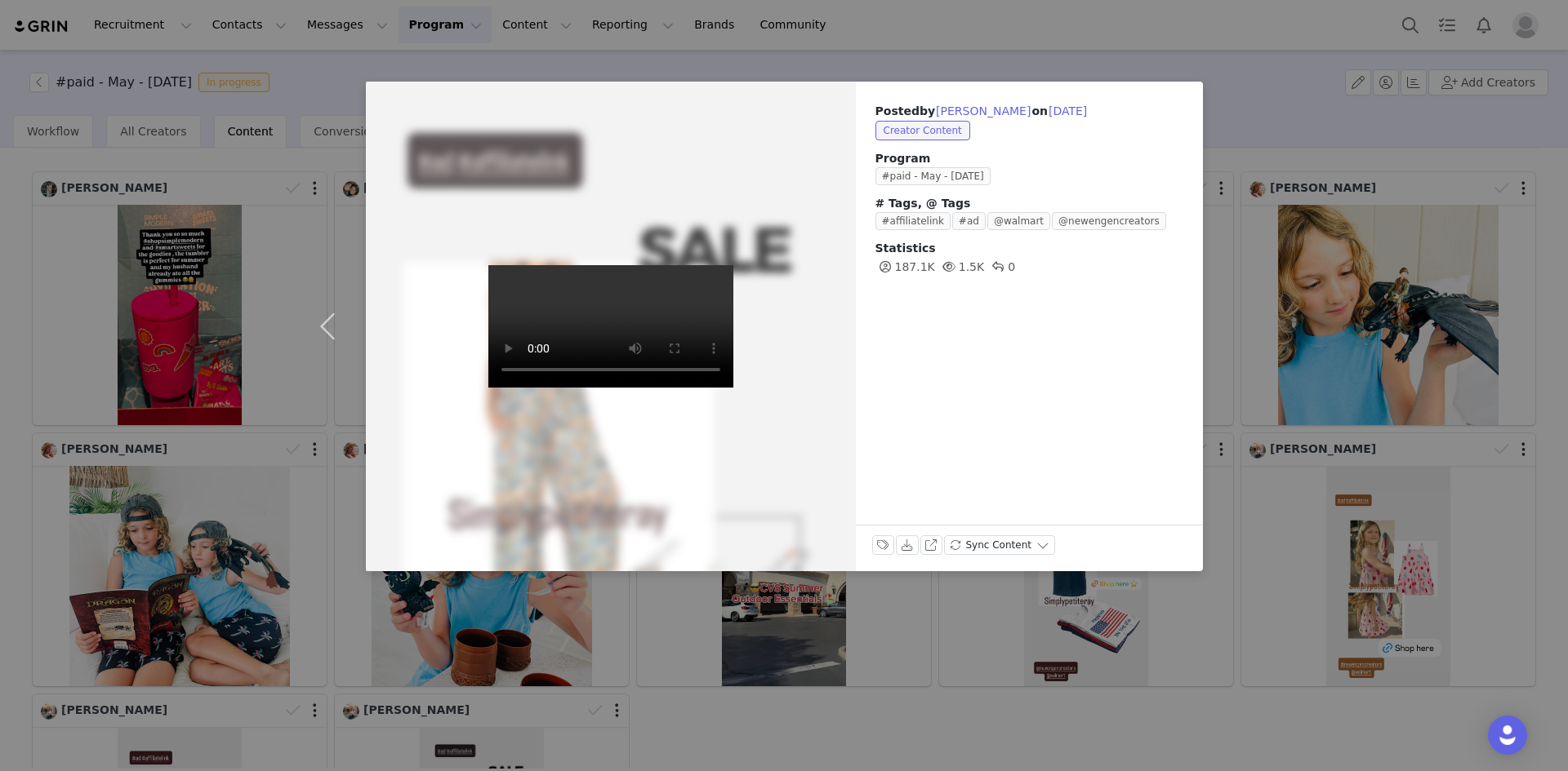
click at [1186, 711] on div "Posted by [PERSON_NAME] on [DATE] Creator Content Program #paid - May - [DATE] …" at bounding box center [784, 385] width 1568 height 771
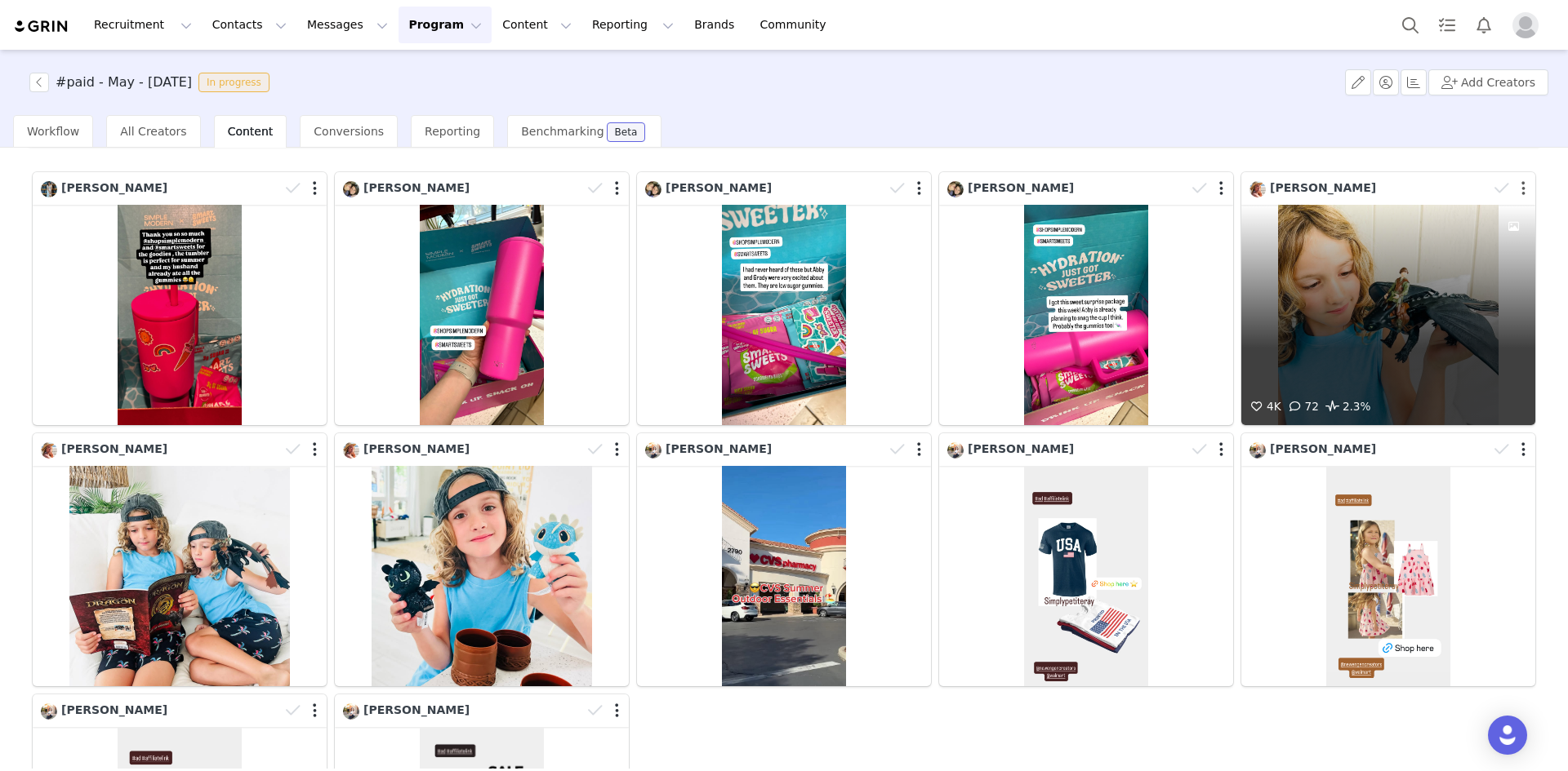
click at [1521, 190] on button "button" at bounding box center [1523, 189] width 4 height 17
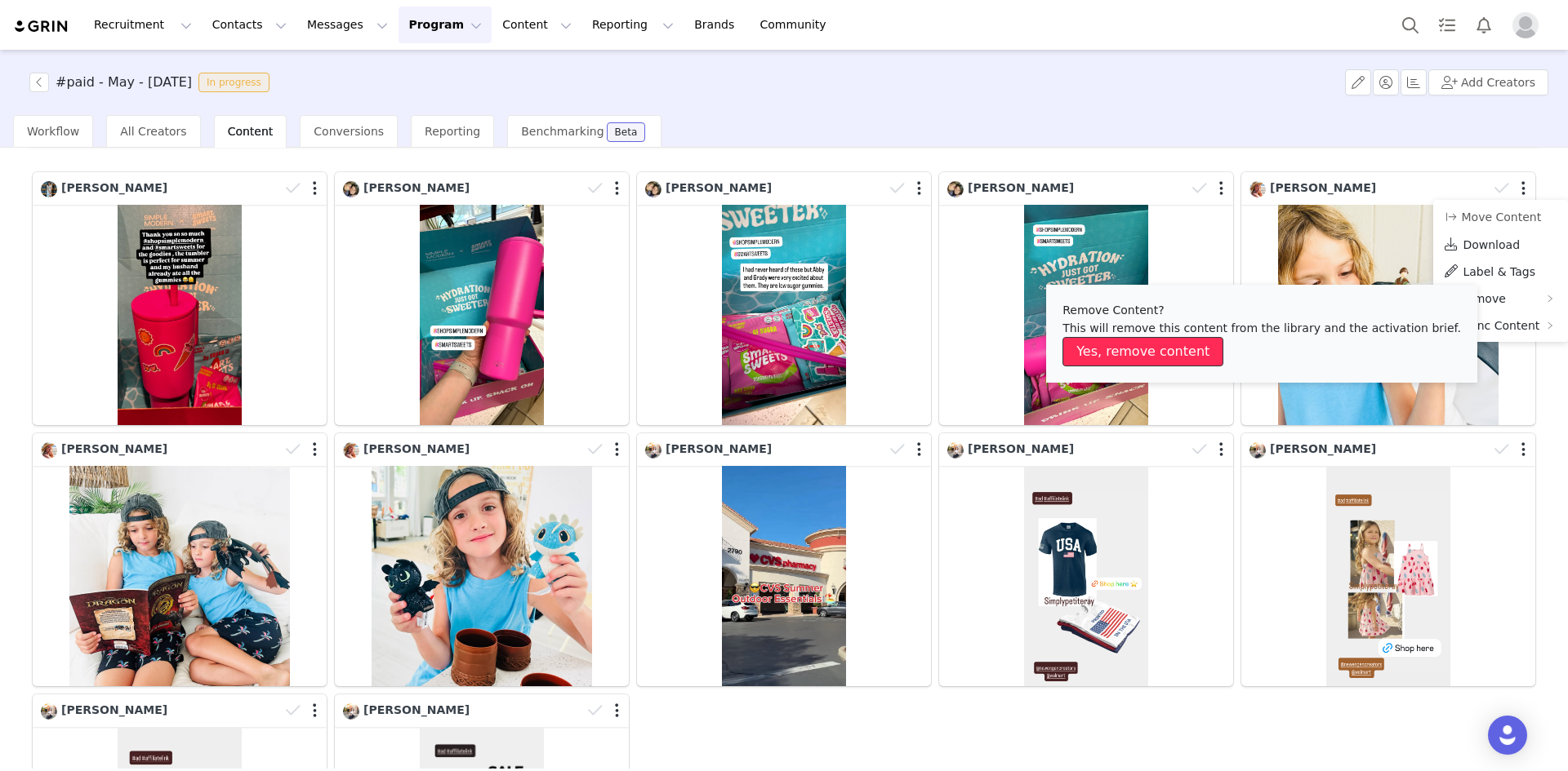
click at [1190, 347] on button "Yes, remove content" at bounding box center [1143, 351] width 160 height 29
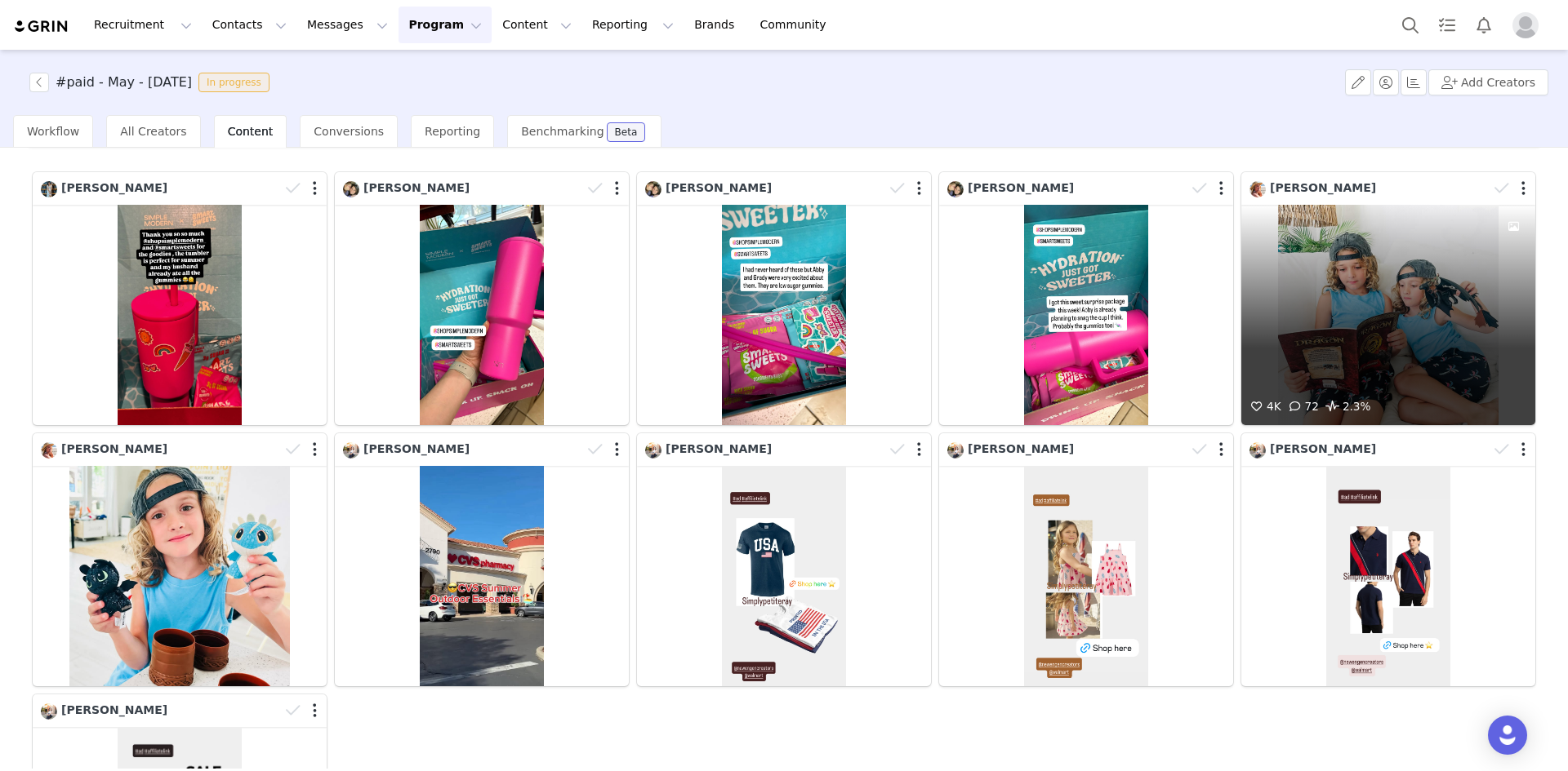
click at [1509, 192] on div at bounding box center [1511, 188] width 48 height 24
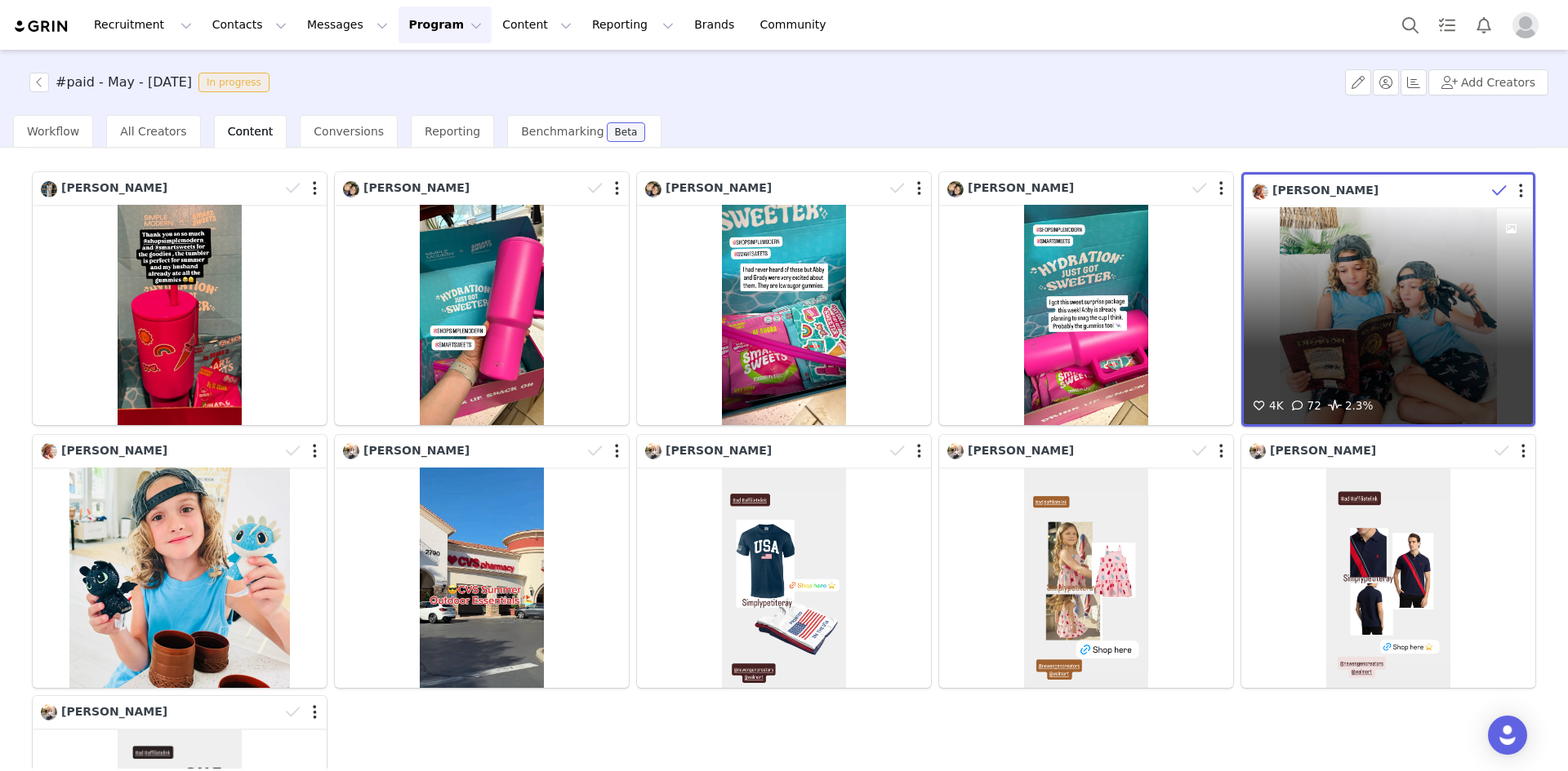
click at [1510, 189] on div at bounding box center [1509, 190] width 48 height 24
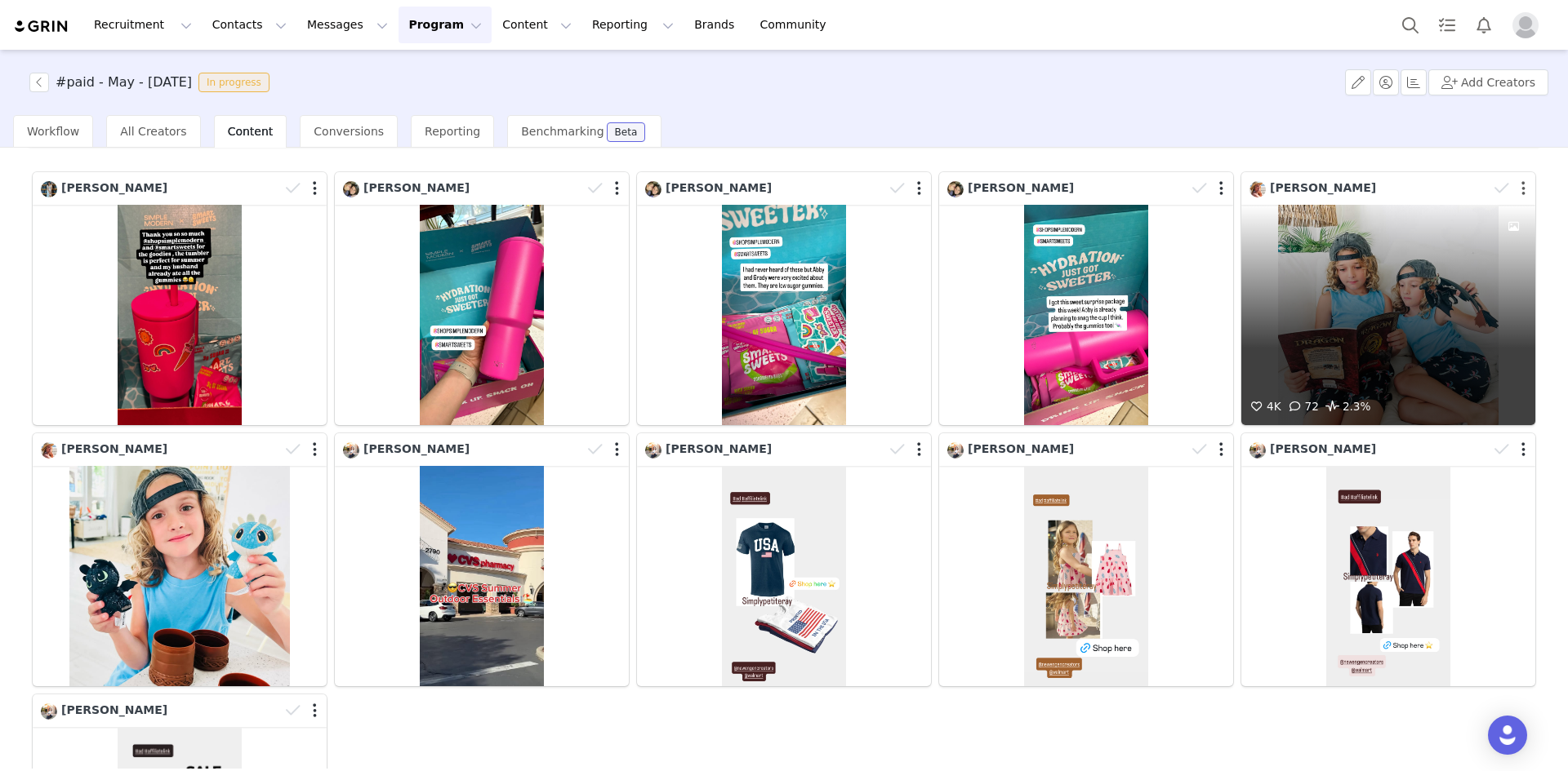
click at [1521, 187] on button "button" at bounding box center [1523, 189] width 4 height 17
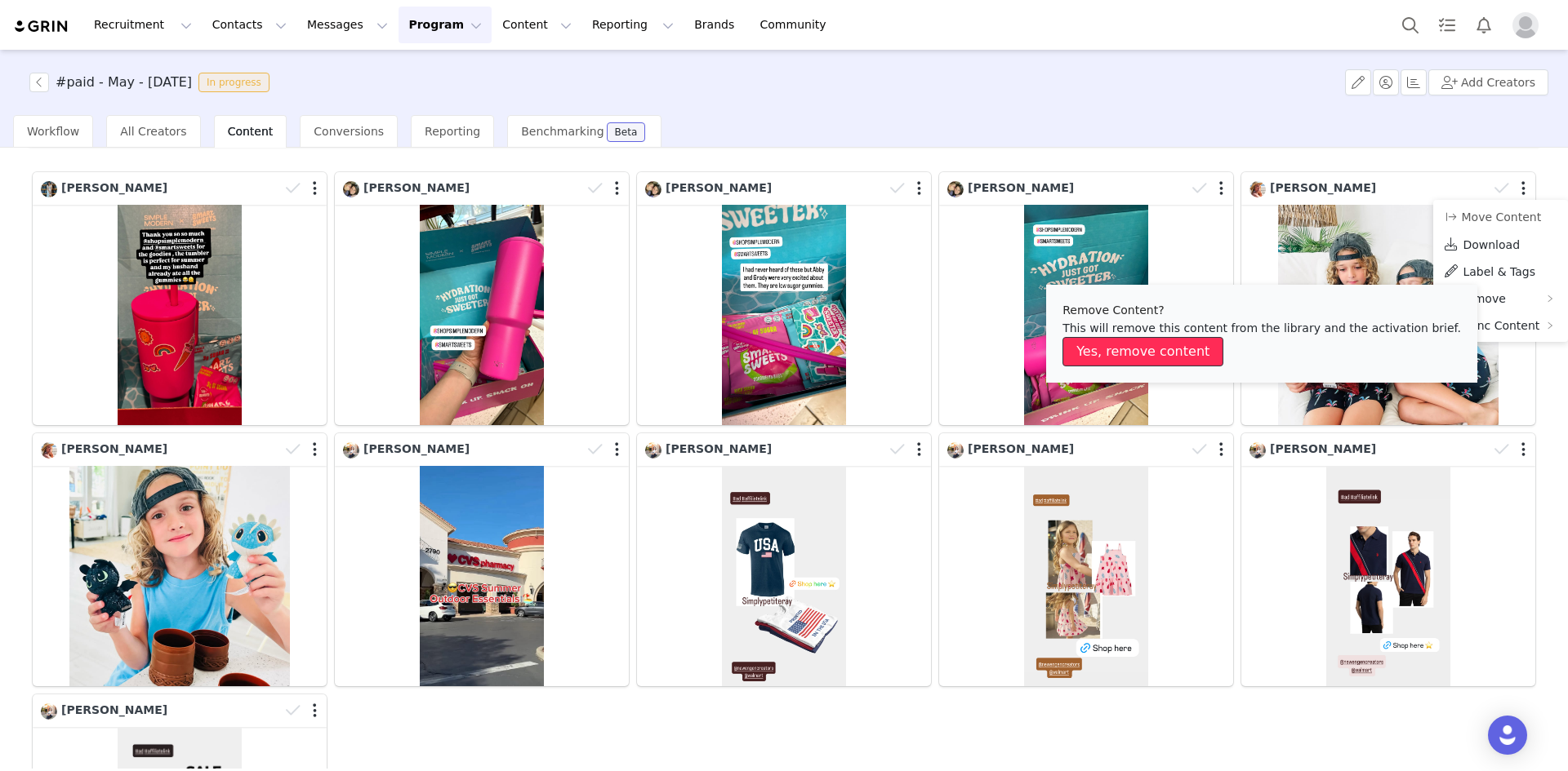
click at [1167, 345] on button "Yes, remove content" at bounding box center [1143, 351] width 160 height 29
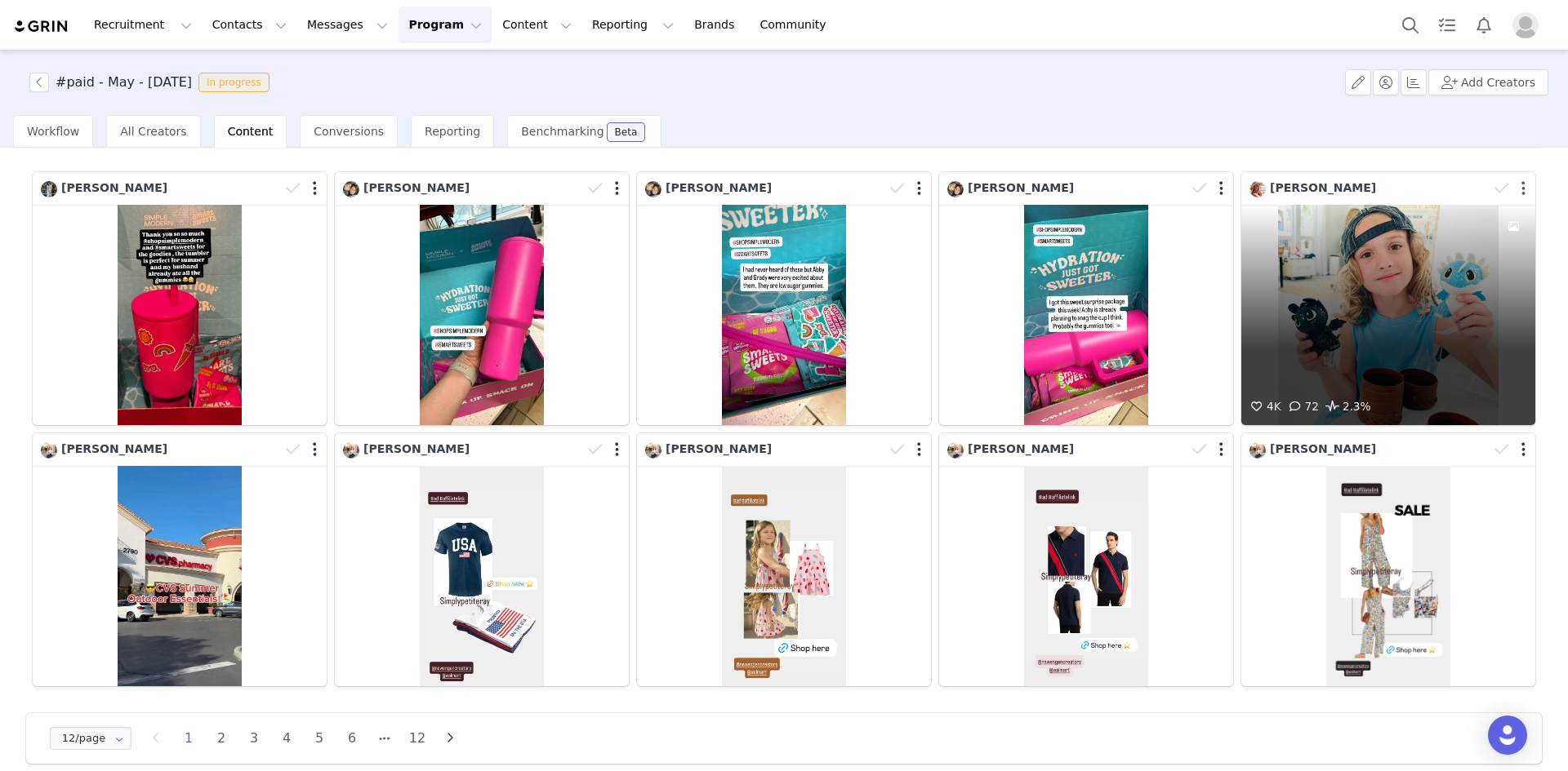
click at [1521, 188] on button "button" at bounding box center [1523, 189] width 4 height 17
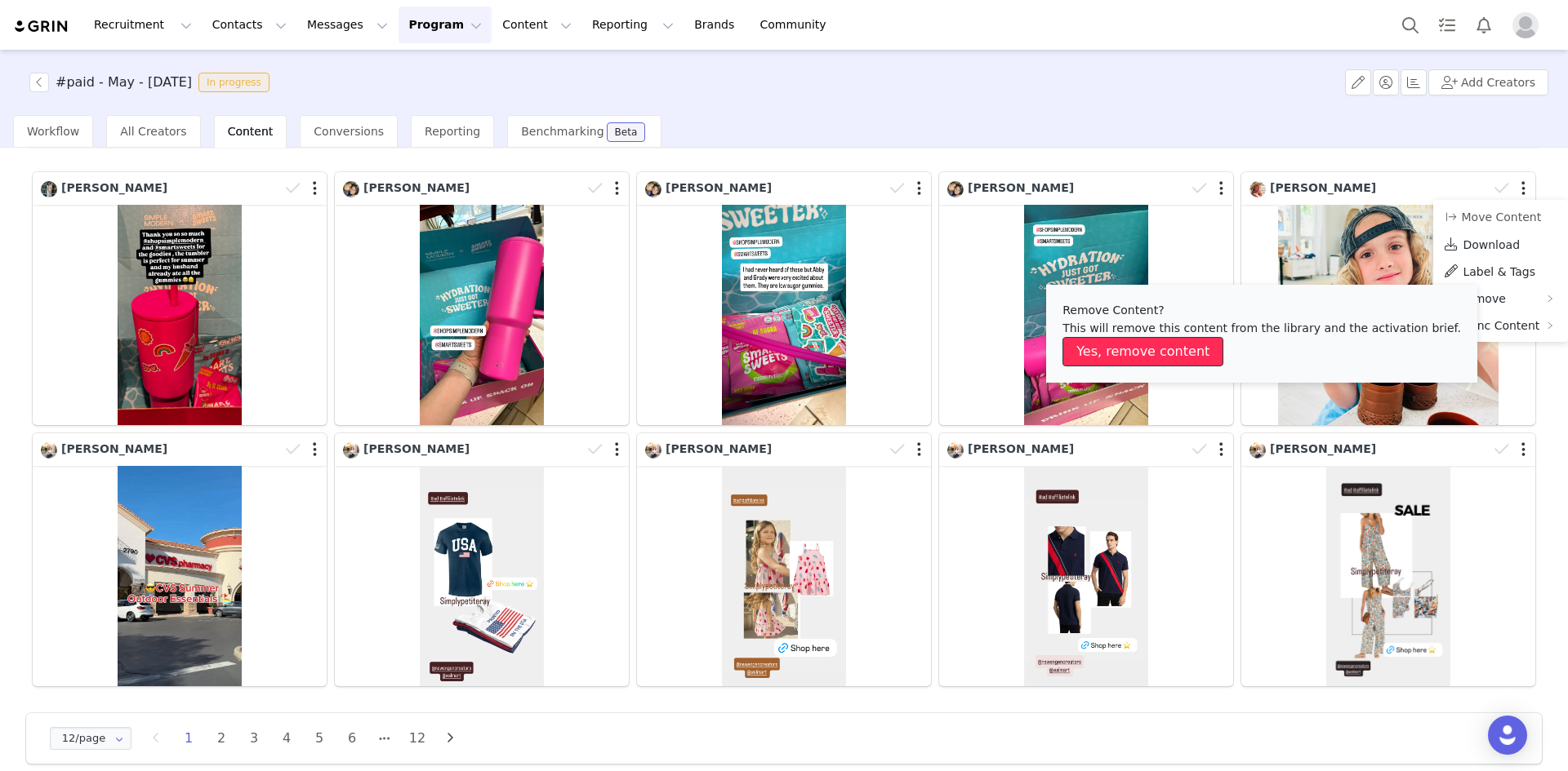
click at [1182, 357] on button "Yes, remove content" at bounding box center [1143, 351] width 160 height 29
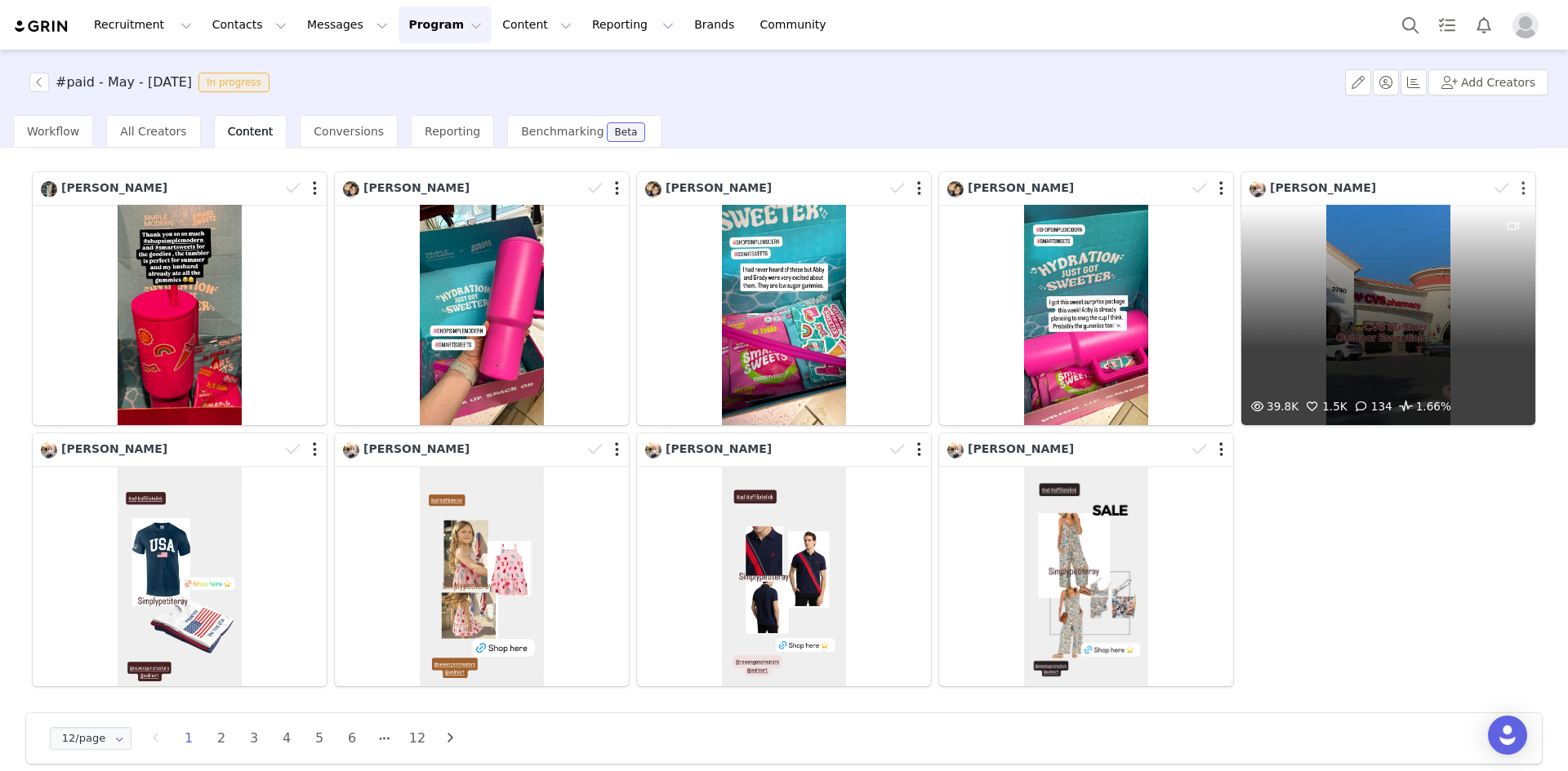
click at [1521, 189] on button "button" at bounding box center [1523, 189] width 4 height 17
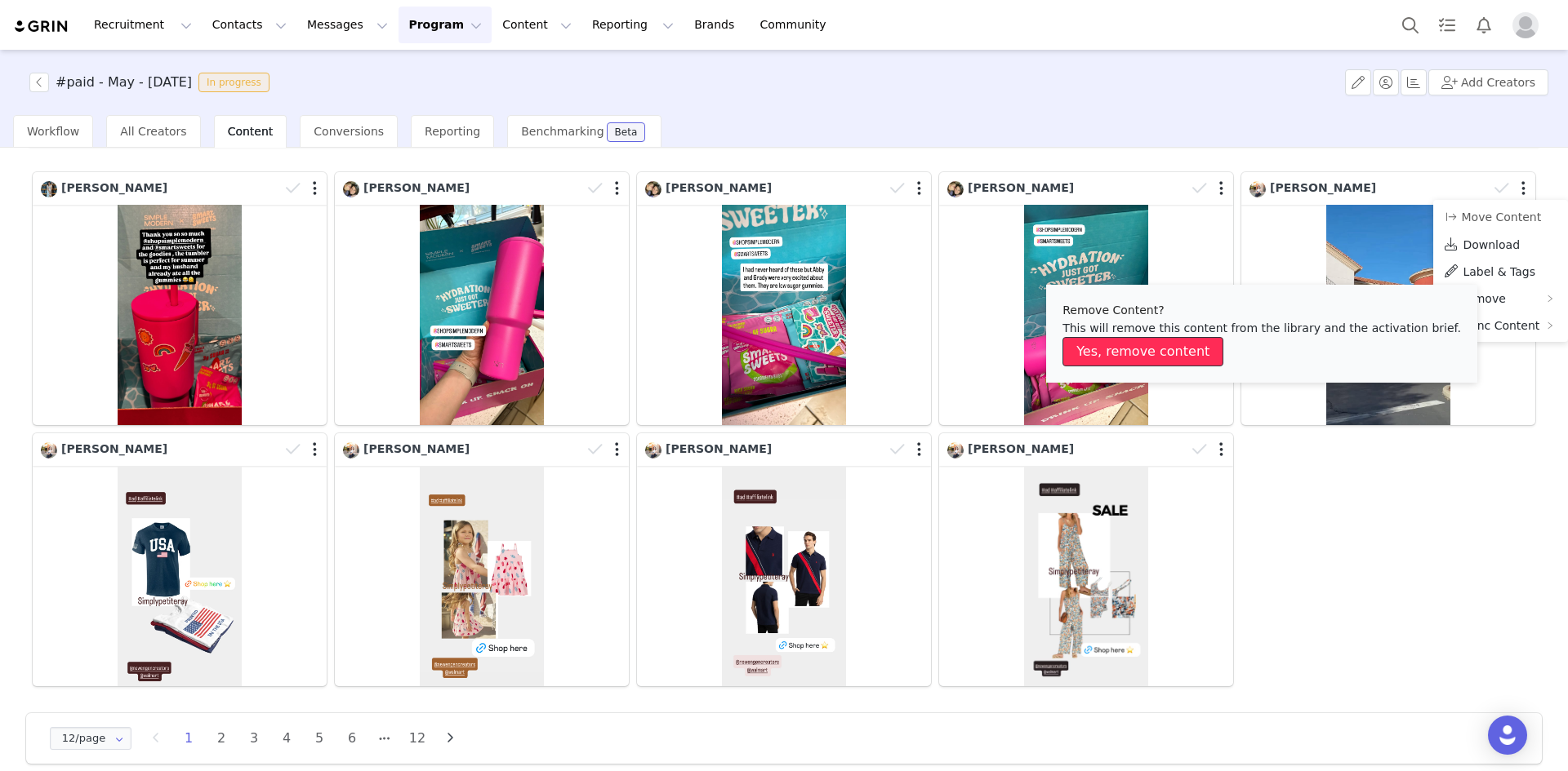
click at [1177, 355] on button "Yes, remove content" at bounding box center [1143, 351] width 160 height 29
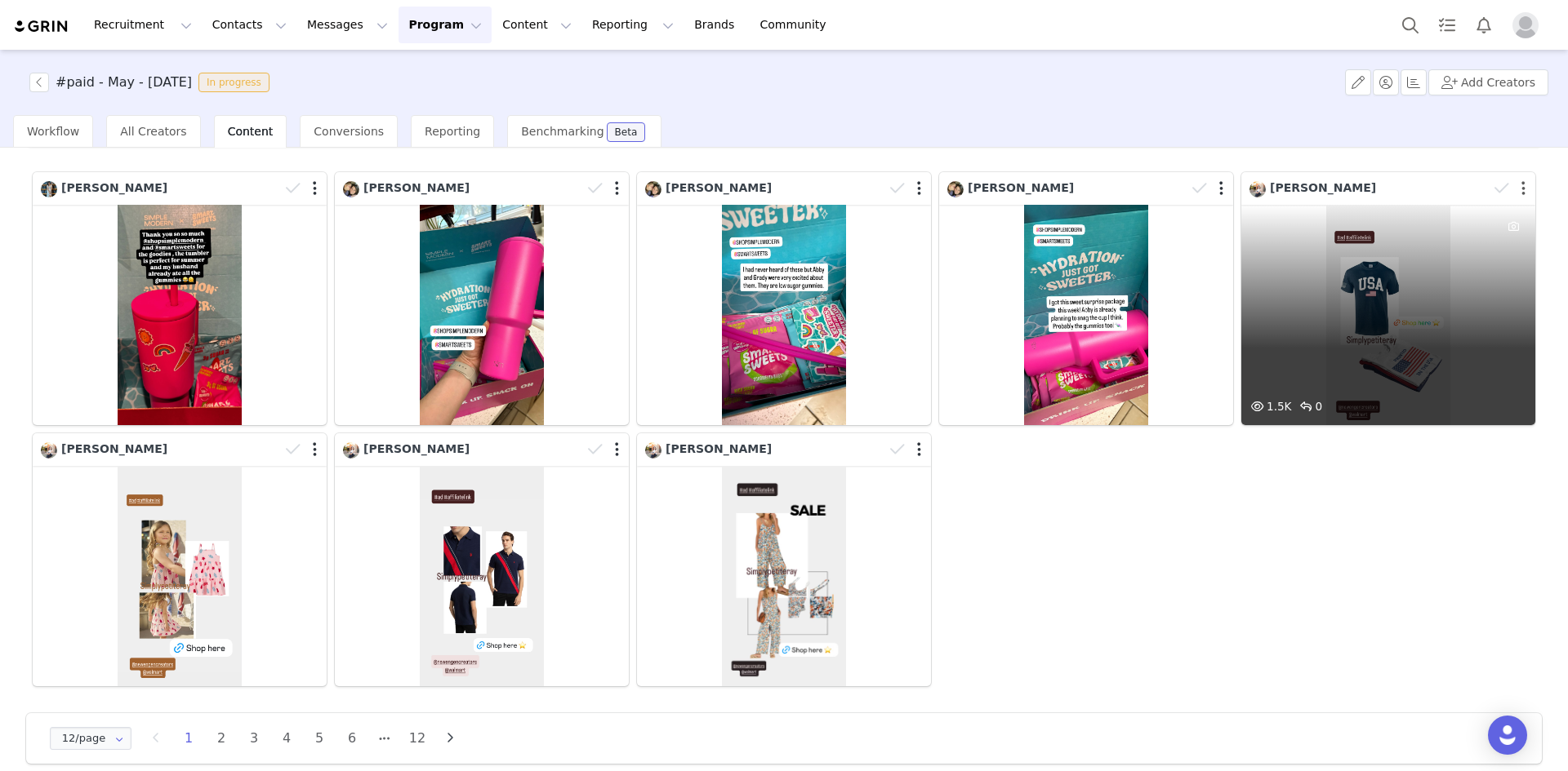
click at [1521, 191] on button "button" at bounding box center [1523, 189] width 4 height 17
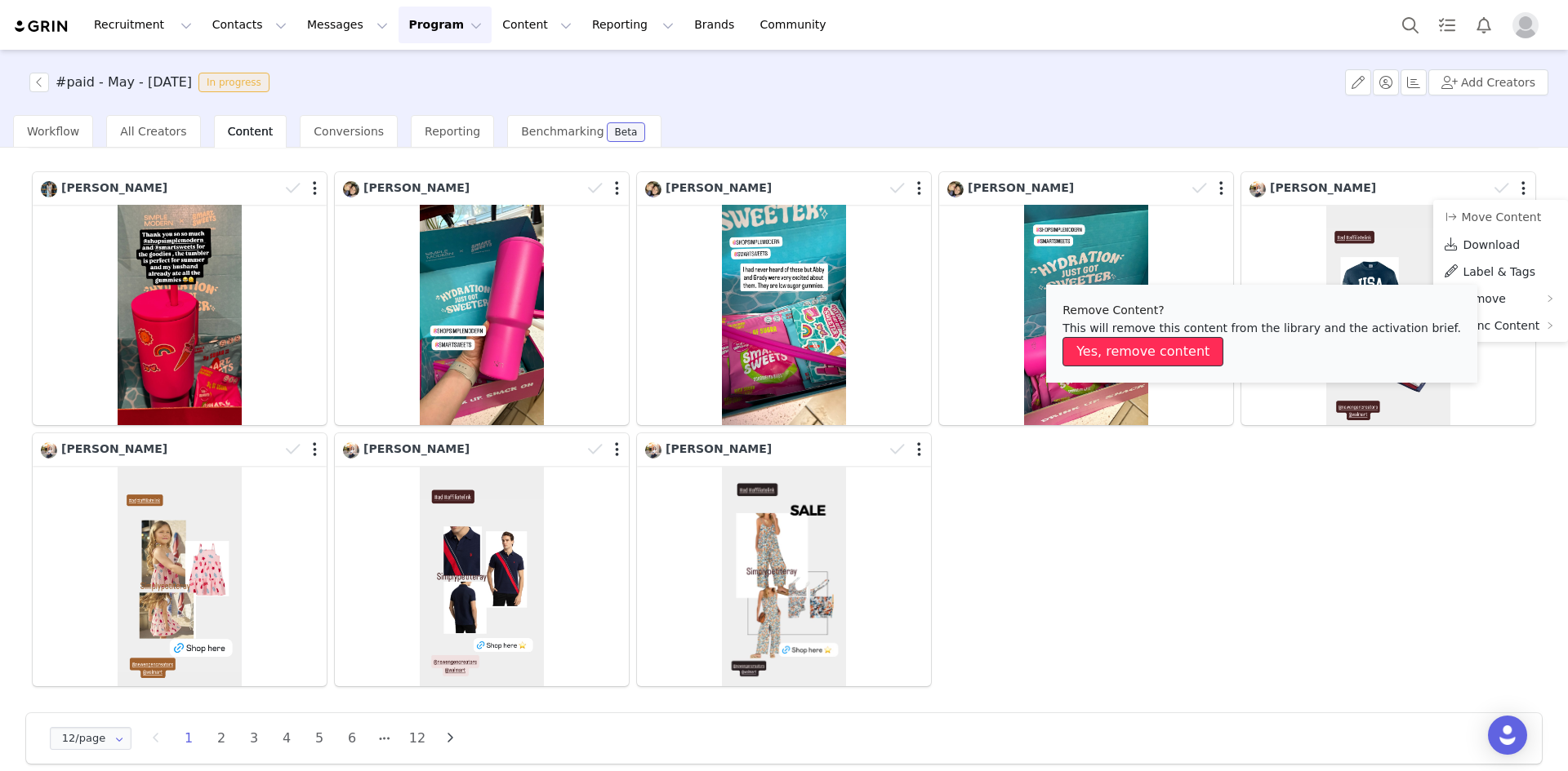
click at [1157, 353] on button "Yes, remove content" at bounding box center [1143, 351] width 160 height 29
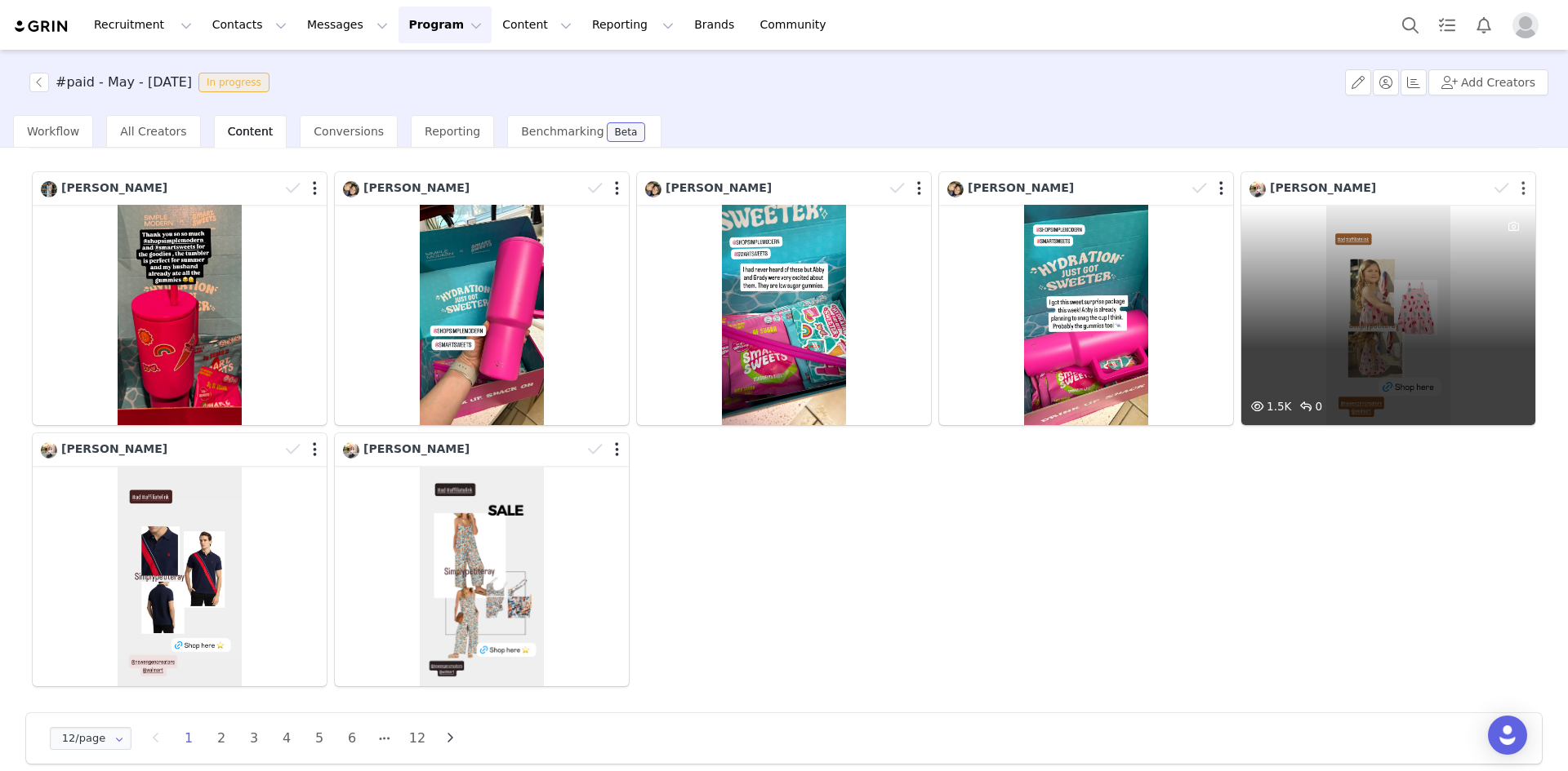
click at [1521, 191] on button "button" at bounding box center [1523, 189] width 4 height 17
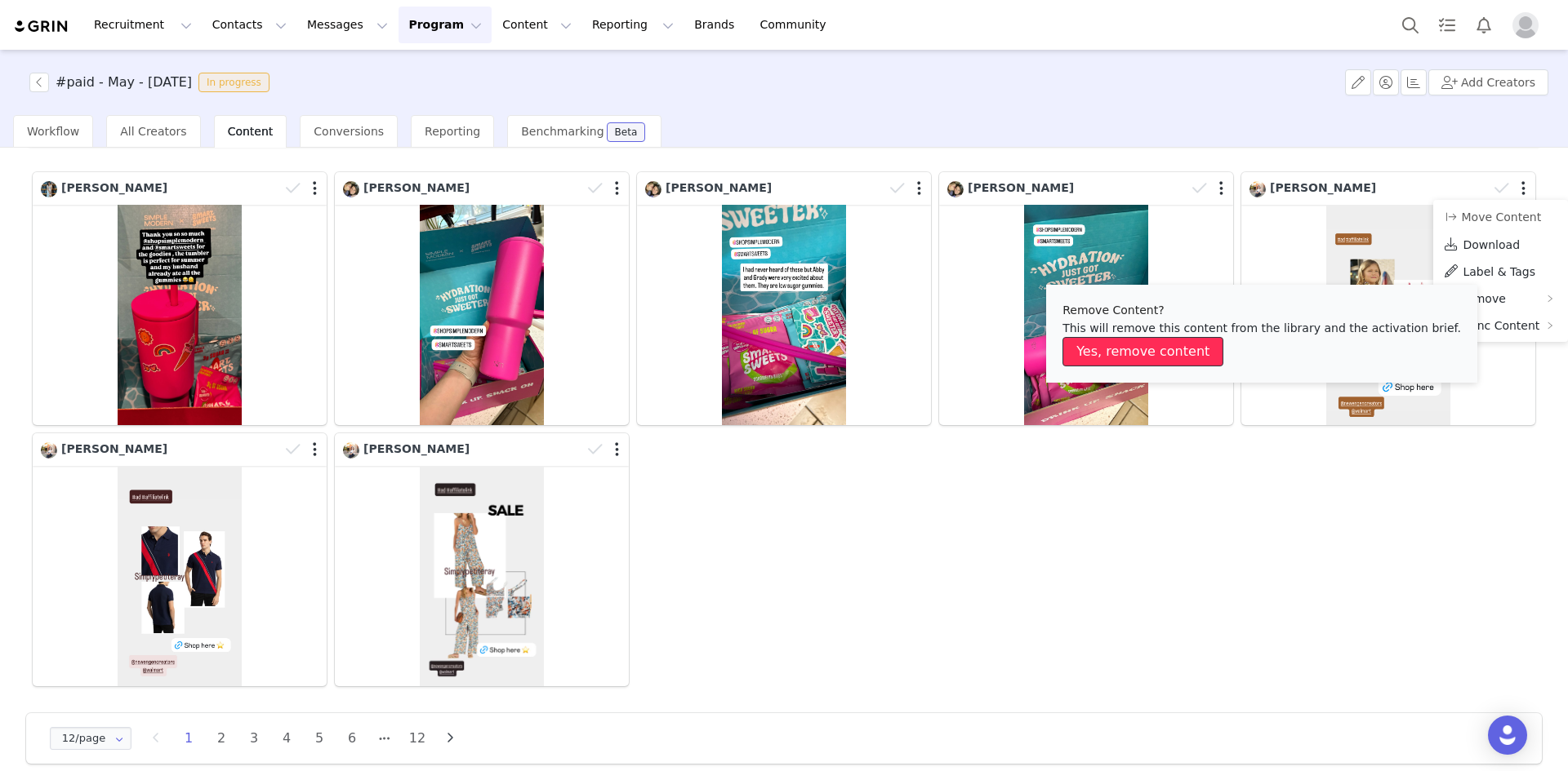
click at [1172, 354] on button "Yes, remove content" at bounding box center [1143, 351] width 160 height 29
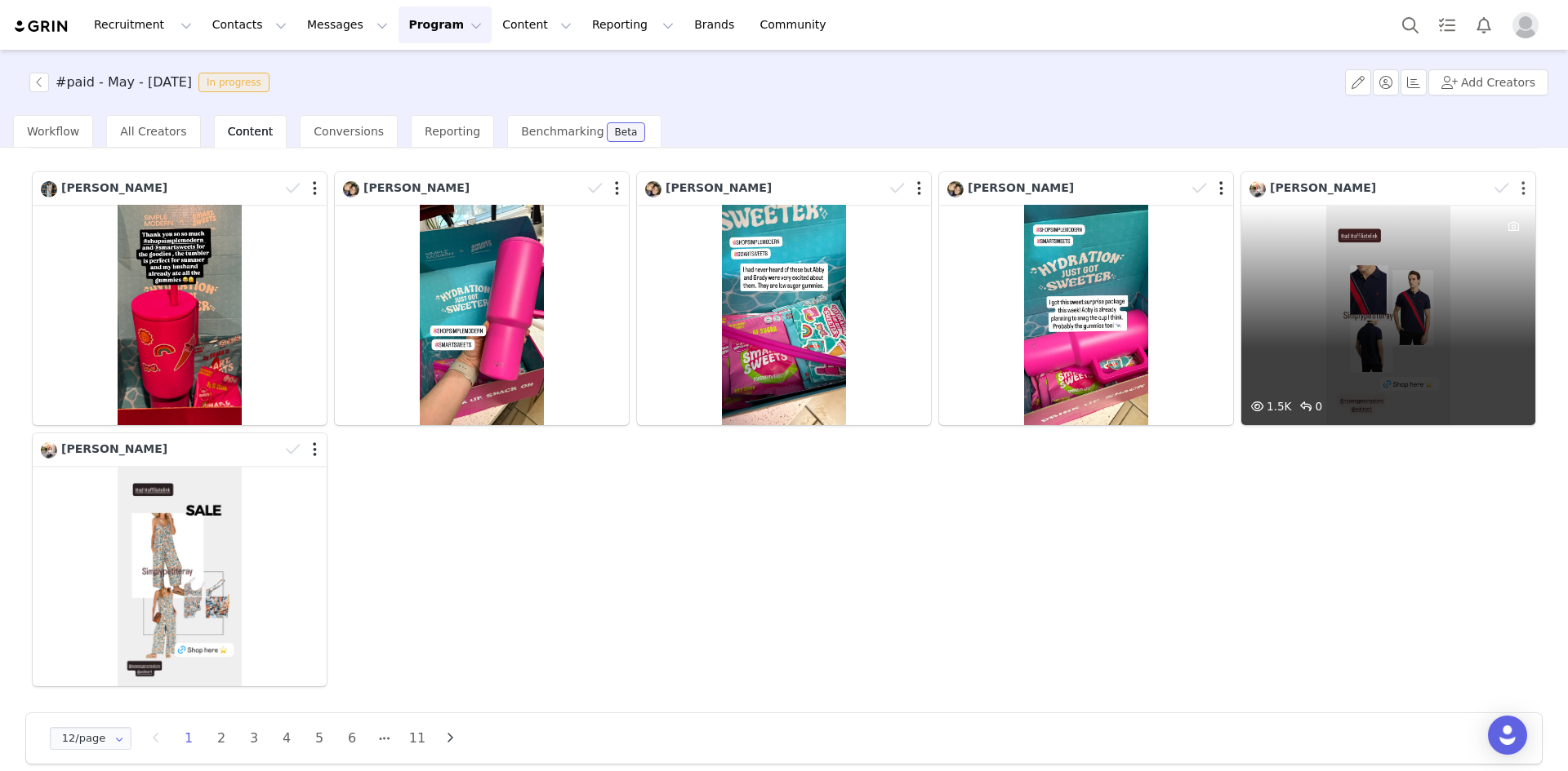
click at [1521, 190] on button "button" at bounding box center [1523, 189] width 4 height 17
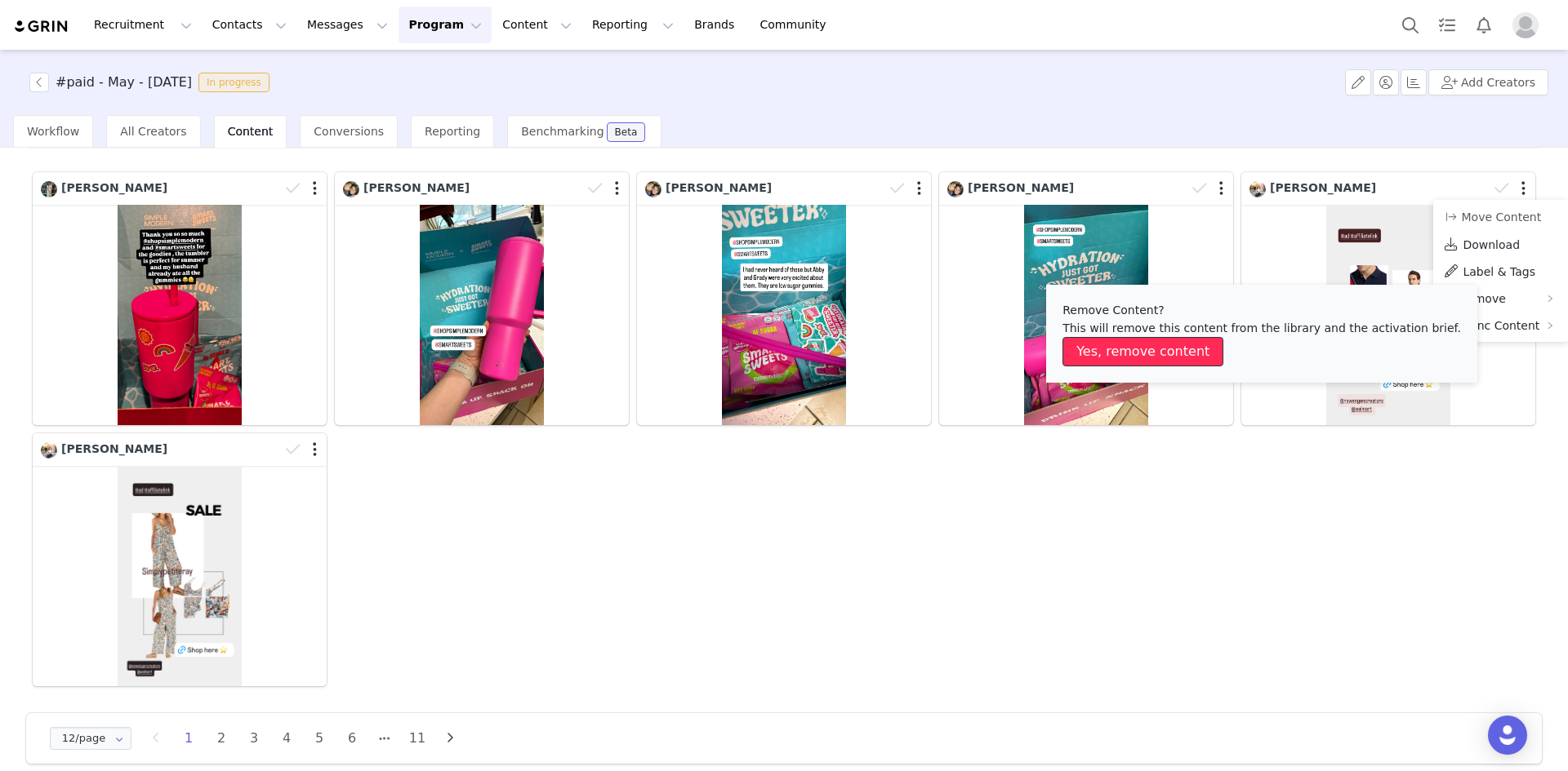
click at [1168, 355] on button "Yes, remove content" at bounding box center [1143, 351] width 160 height 29
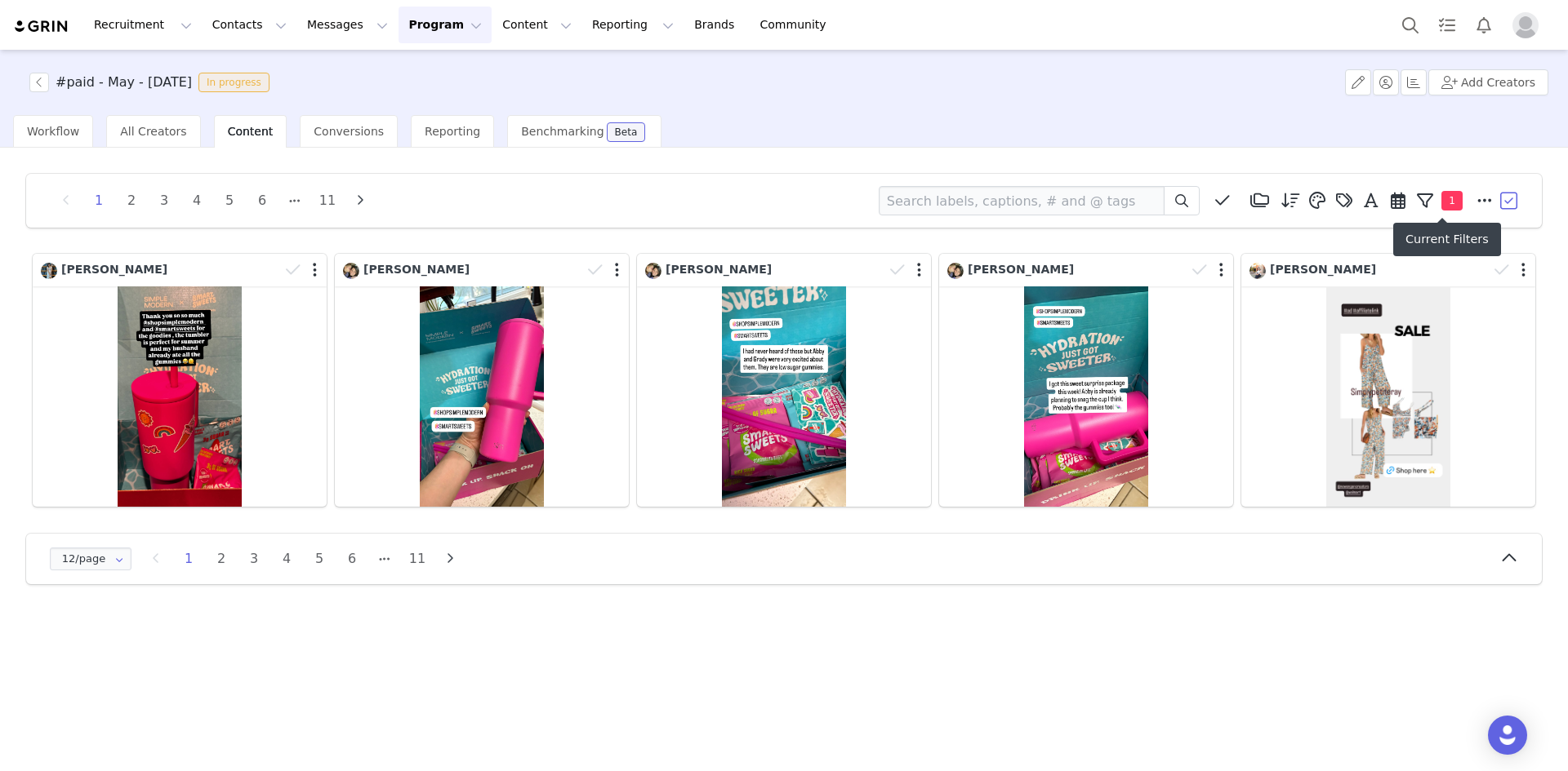
scroll to position [0, 0]
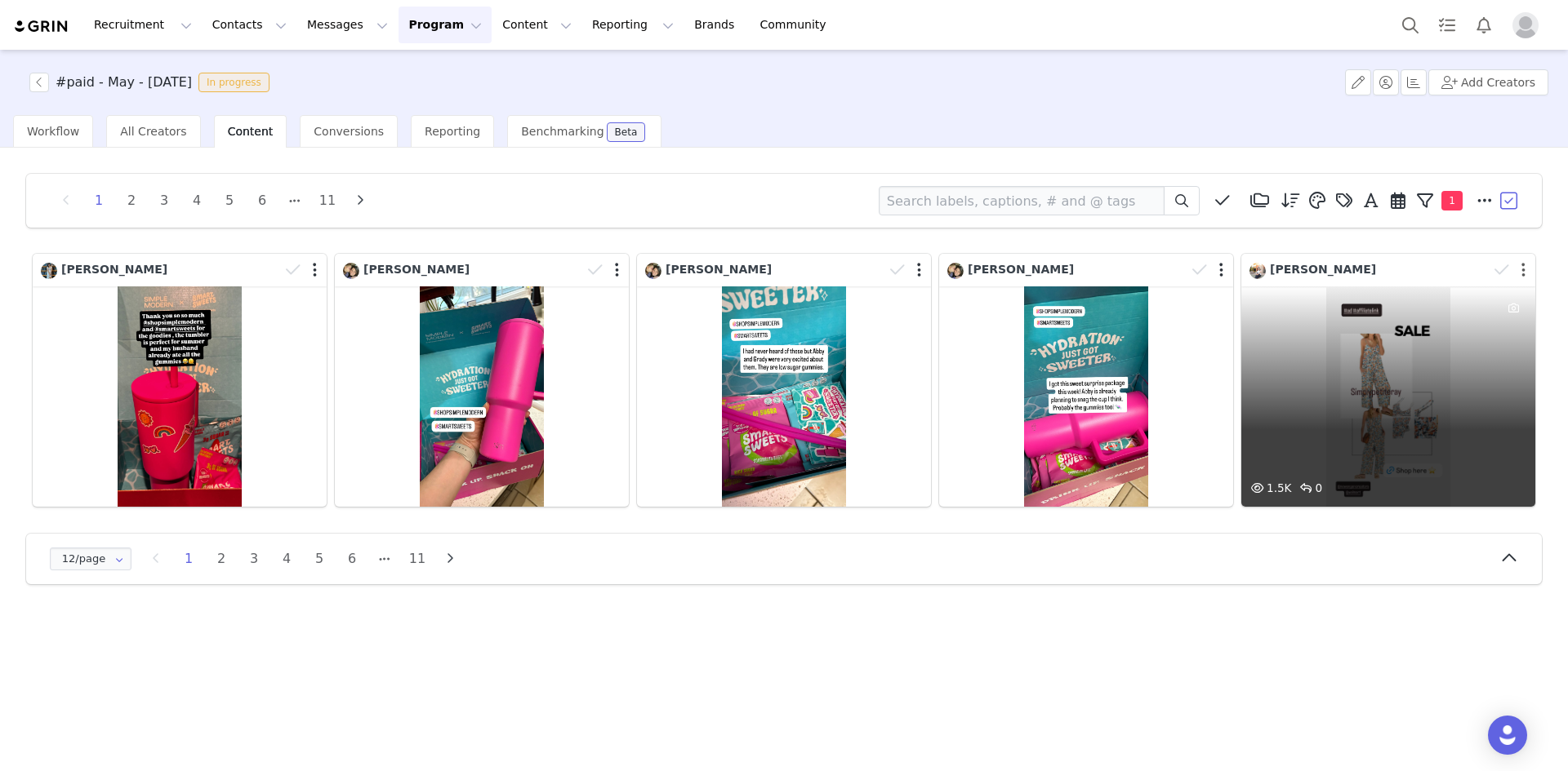
click at [1523, 266] on button "button" at bounding box center [1523, 271] width 4 height 17
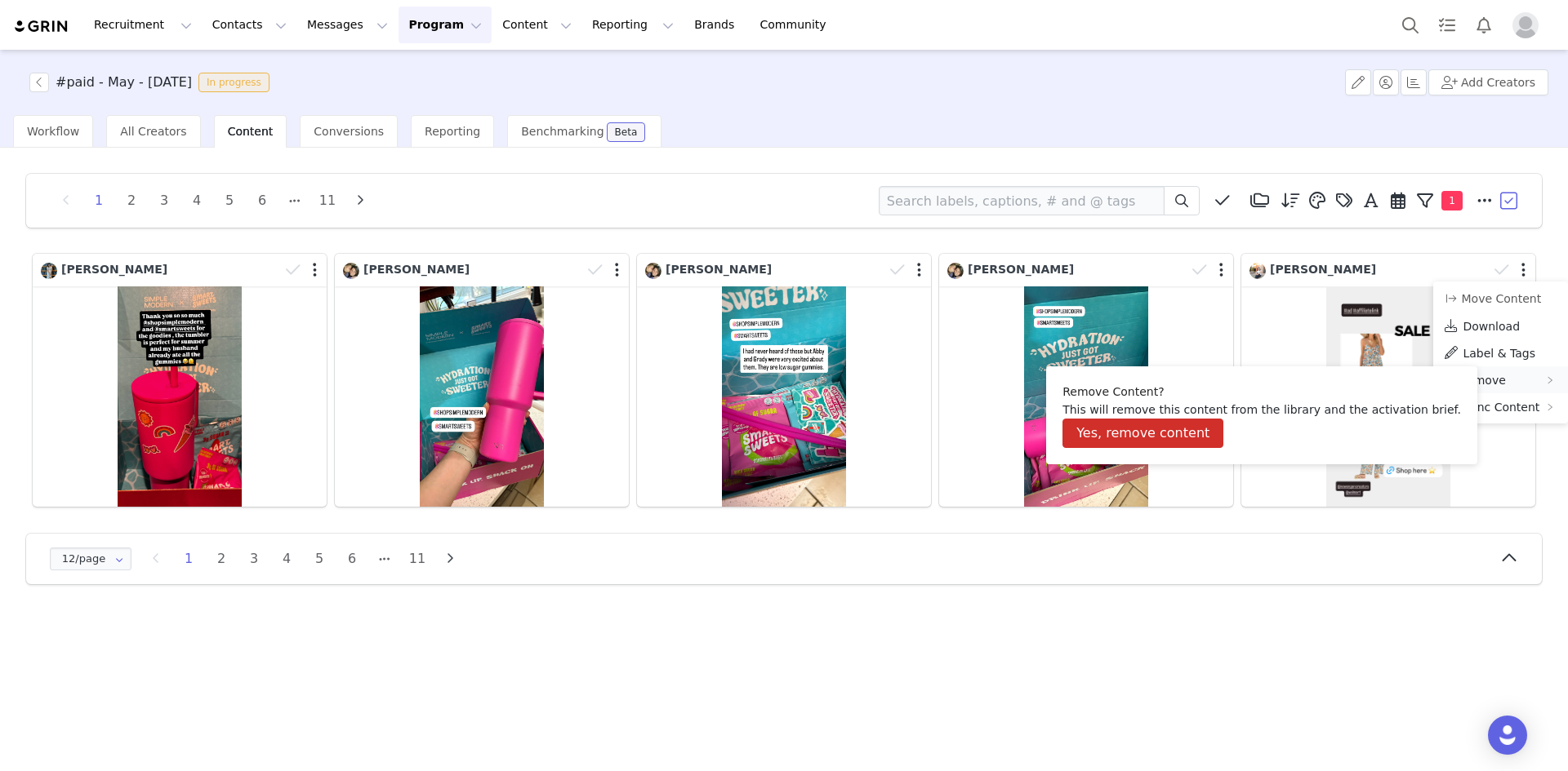
click at [1475, 375] on span "Remove" at bounding box center [1483, 380] width 47 height 13
click at [1170, 429] on button "Yes, remove content" at bounding box center [1143, 433] width 160 height 29
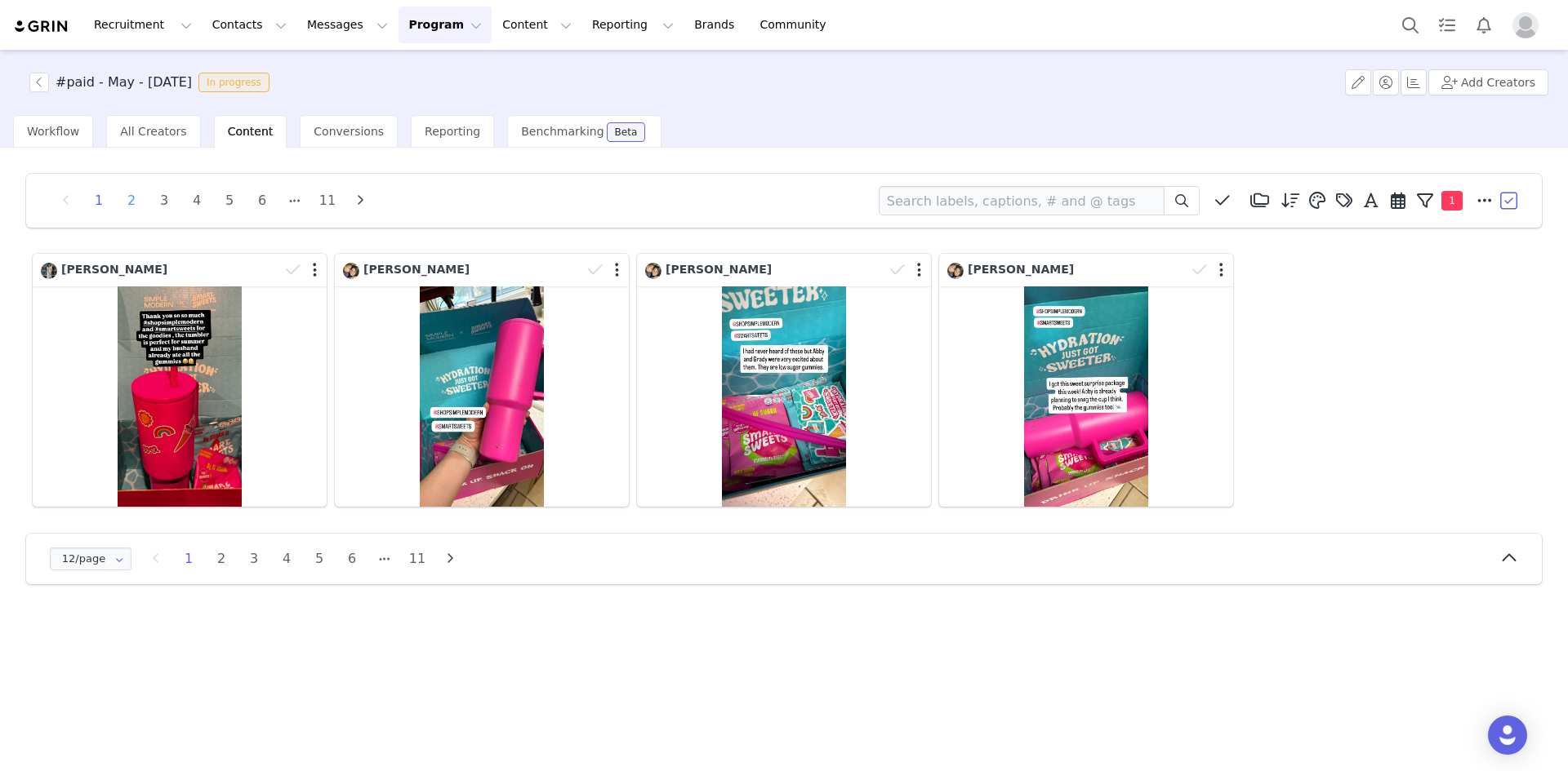
click at [134, 201] on li "2" at bounding box center [131, 200] width 24 height 23
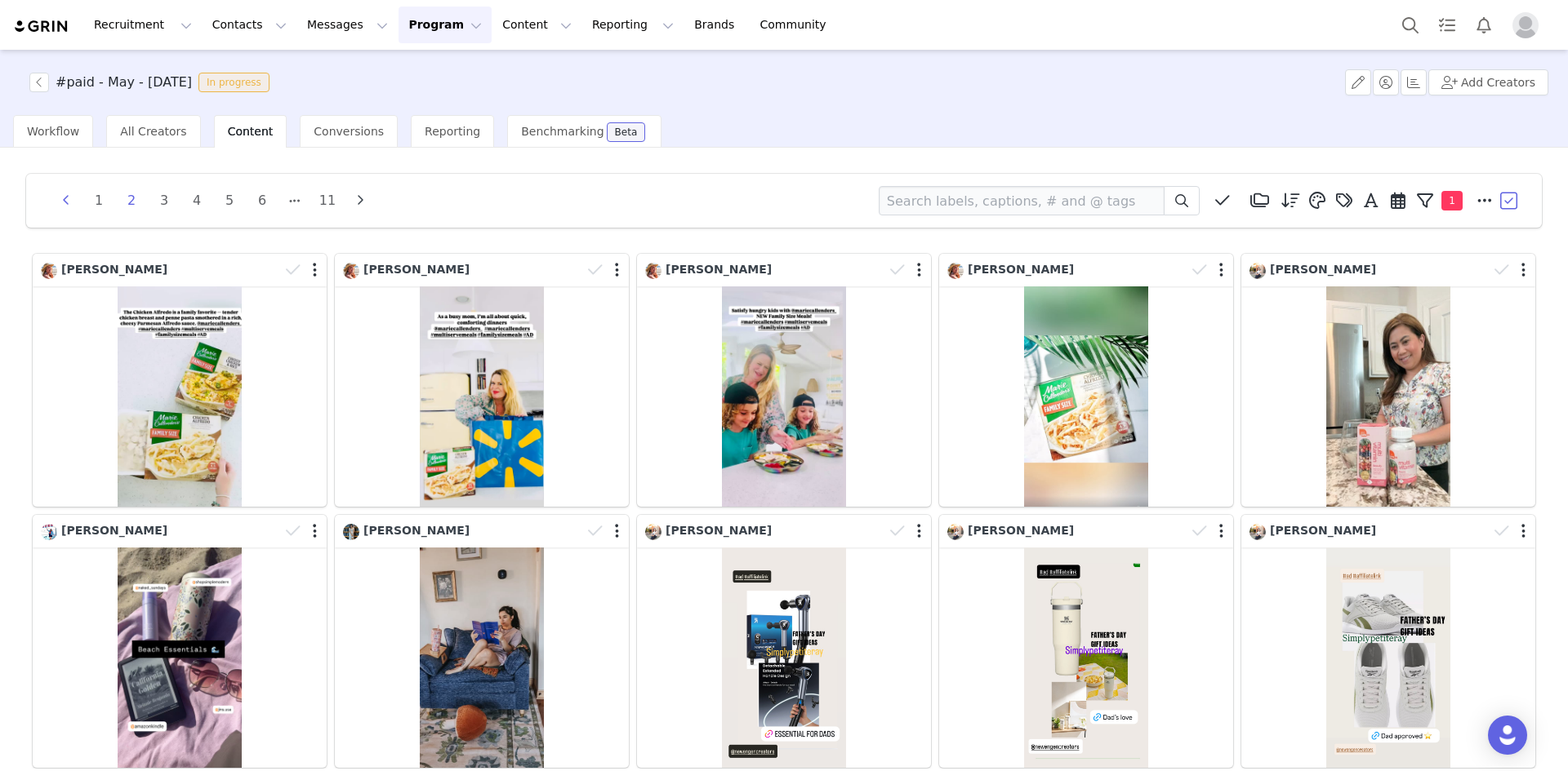
click at [72, 200] on icon "button" at bounding box center [65, 201] width 24 height 13
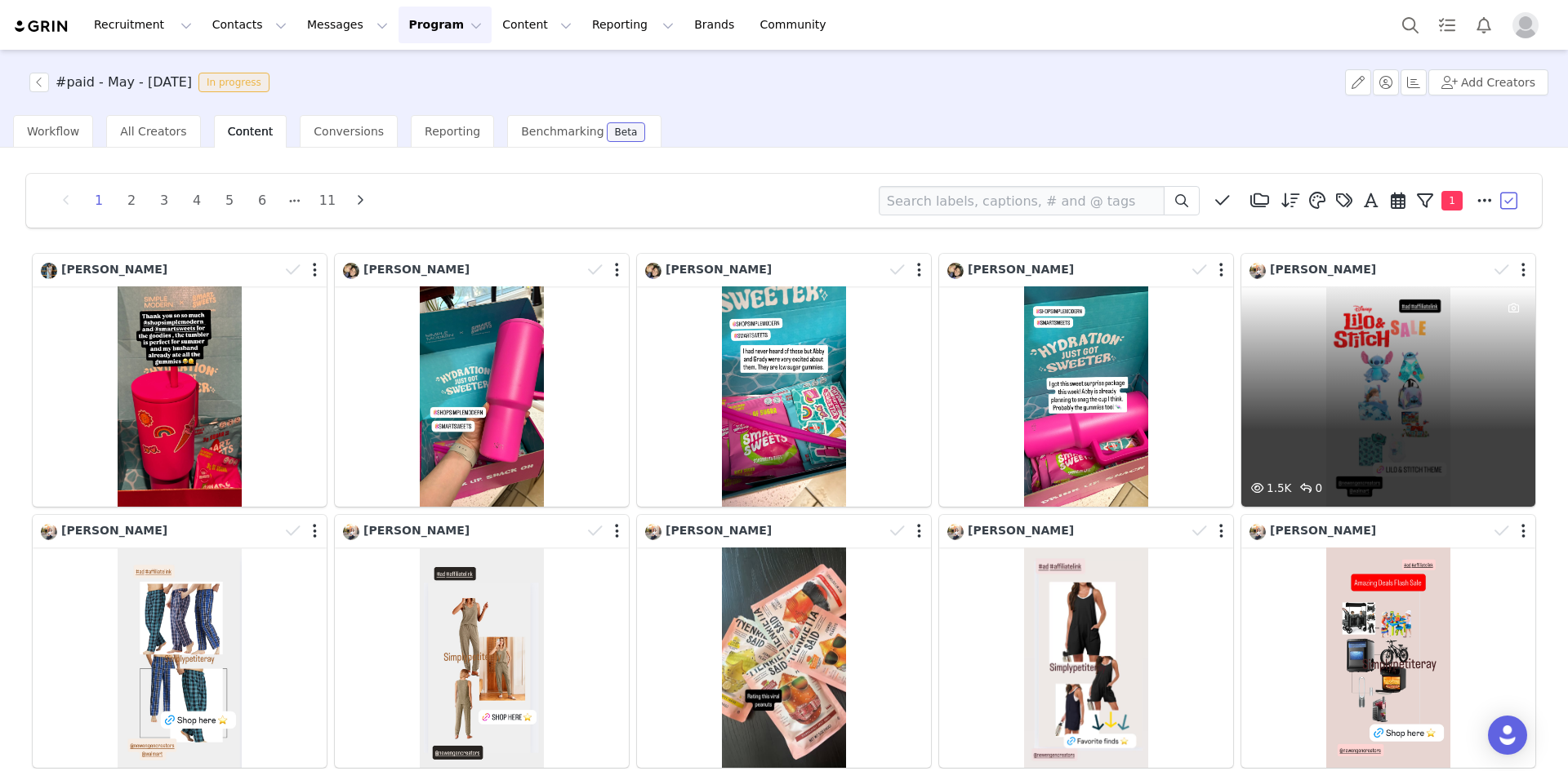
click at [1380, 406] on div "1.5K 0" at bounding box center [1388, 397] width 294 height 221
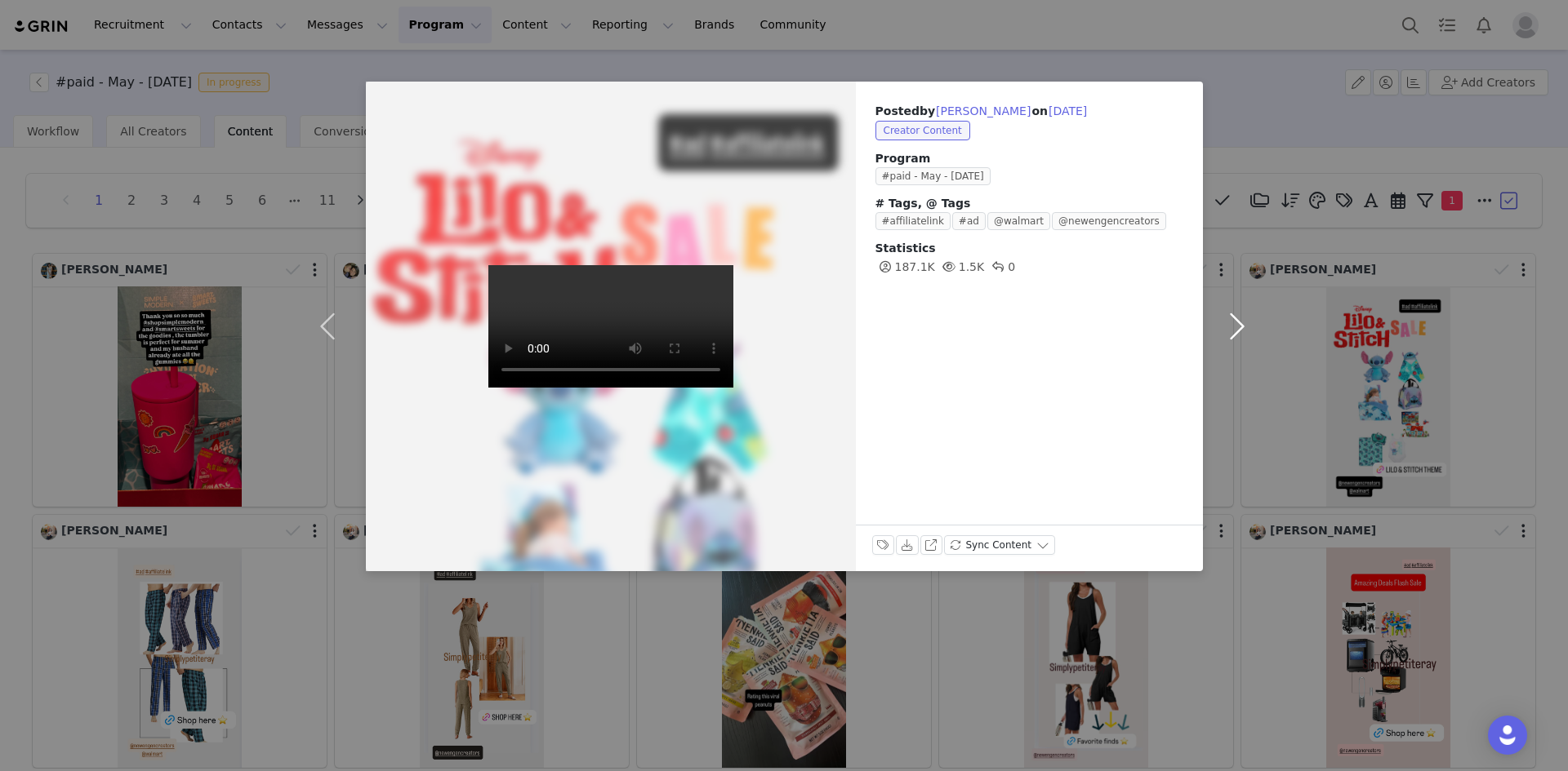
click at [1239, 325] on button "button" at bounding box center [1237, 327] width 69 height 489
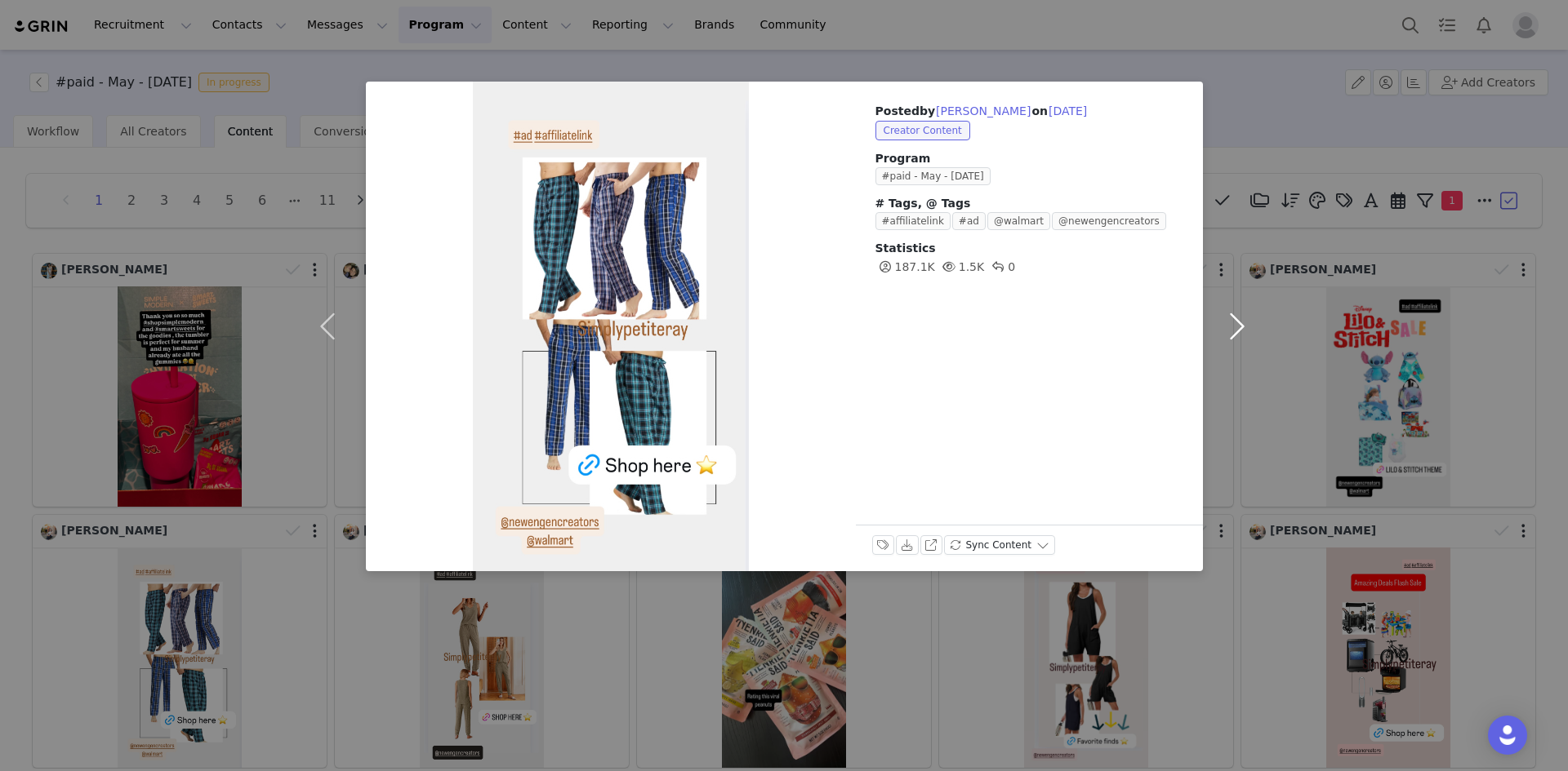
click at [1239, 325] on button "button" at bounding box center [1237, 327] width 69 height 489
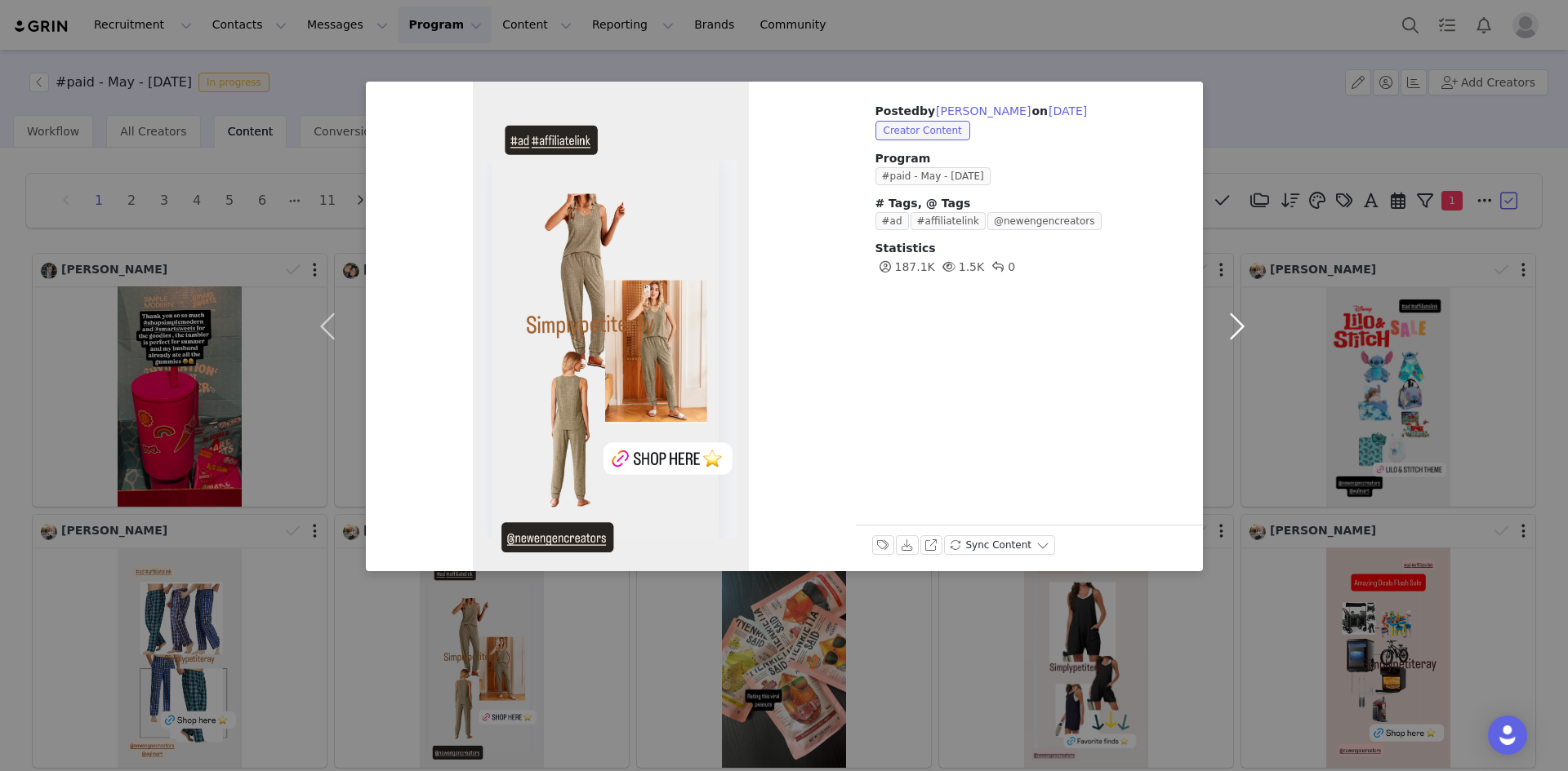
click at [1239, 325] on button "button" at bounding box center [1237, 327] width 69 height 489
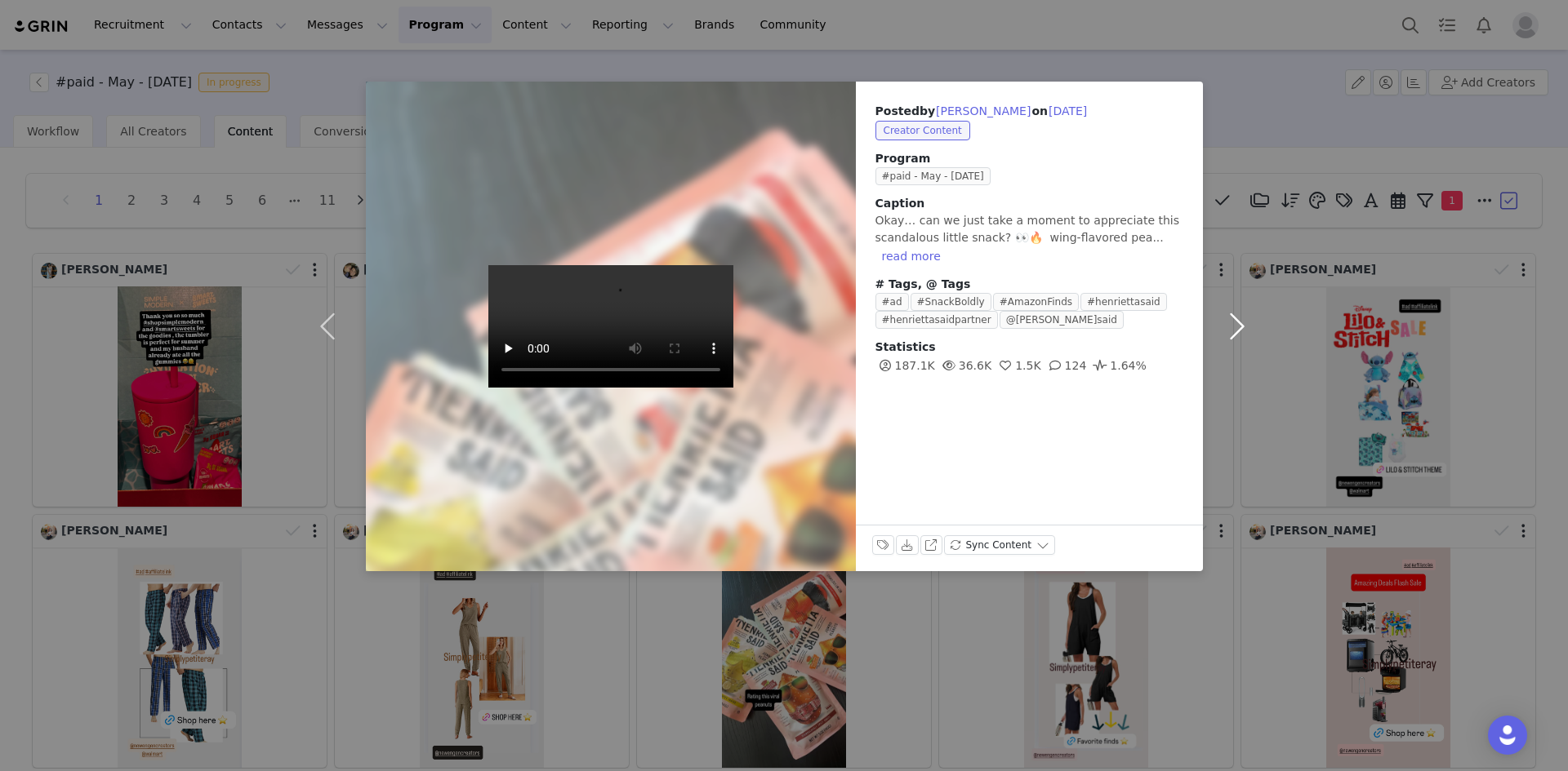
click at [1239, 325] on button "button" at bounding box center [1237, 327] width 69 height 489
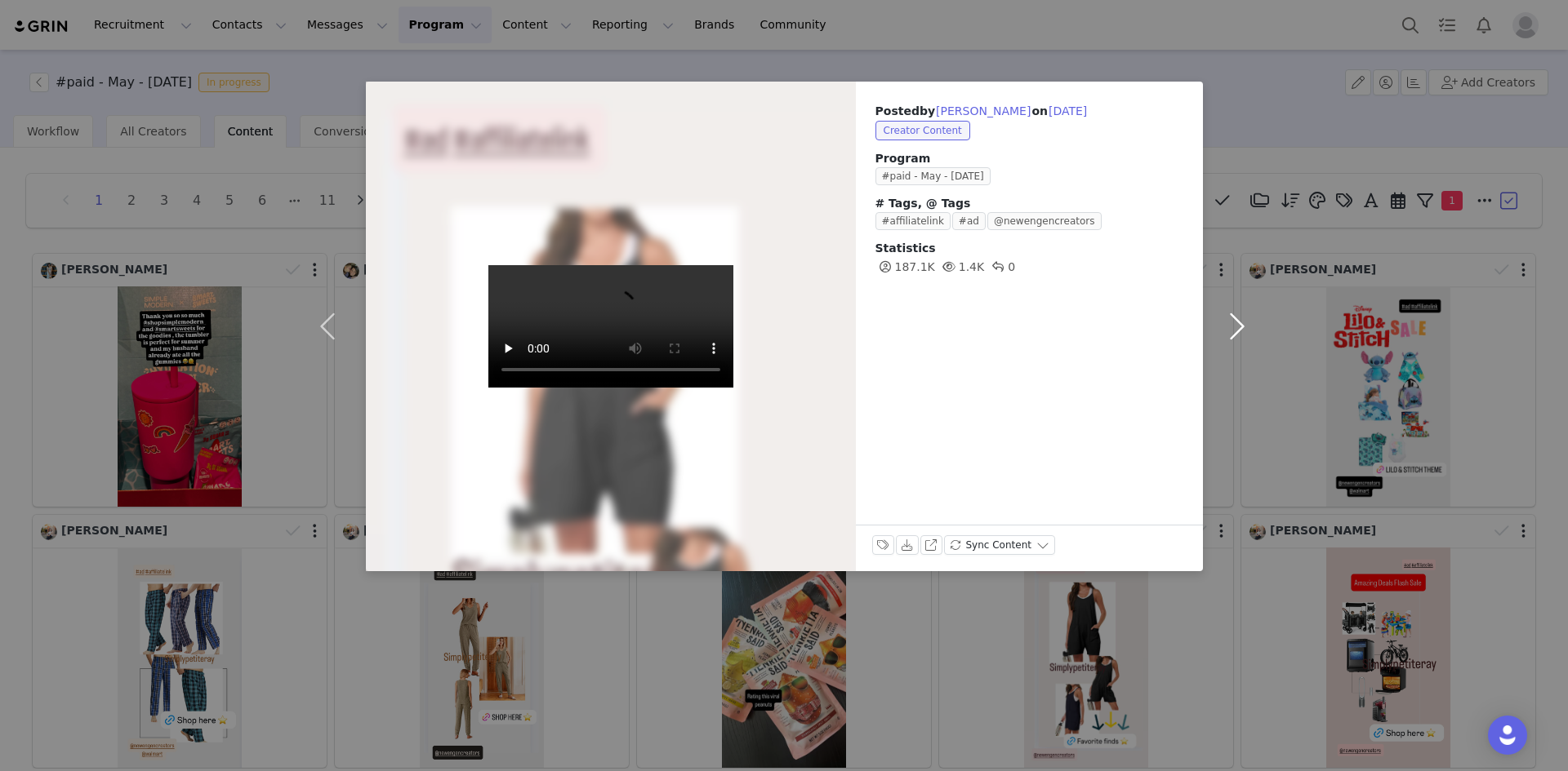
click at [1239, 325] on button "button" at bounding box center [1237, 327] width 69 height 489
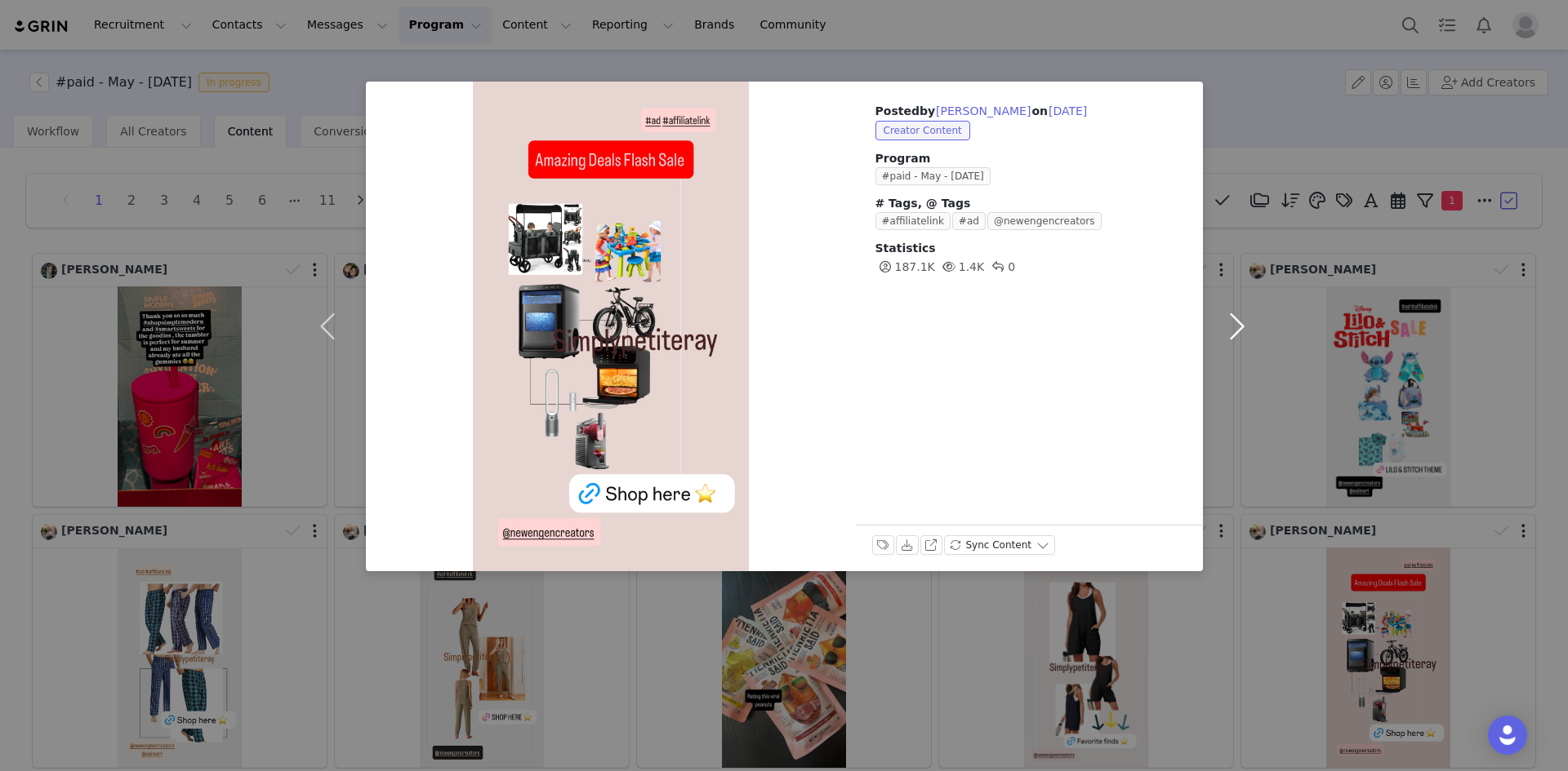
click at [1239, 325] on button "button" at bounding box center [1237, 327] width 69 height 489
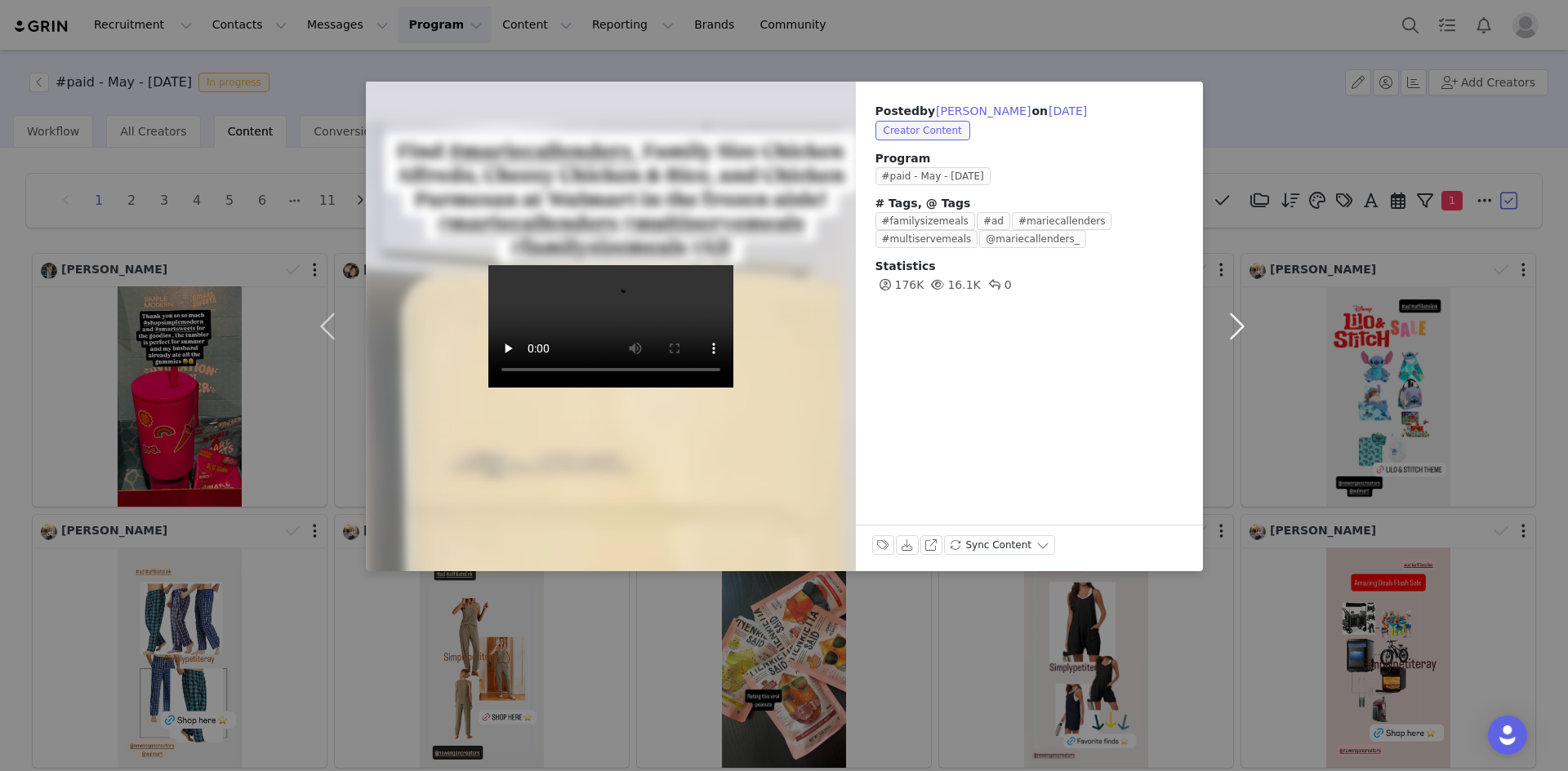
click at [1239, 325] on button "button" at bounding box center [1237, 327] width 69 height 489
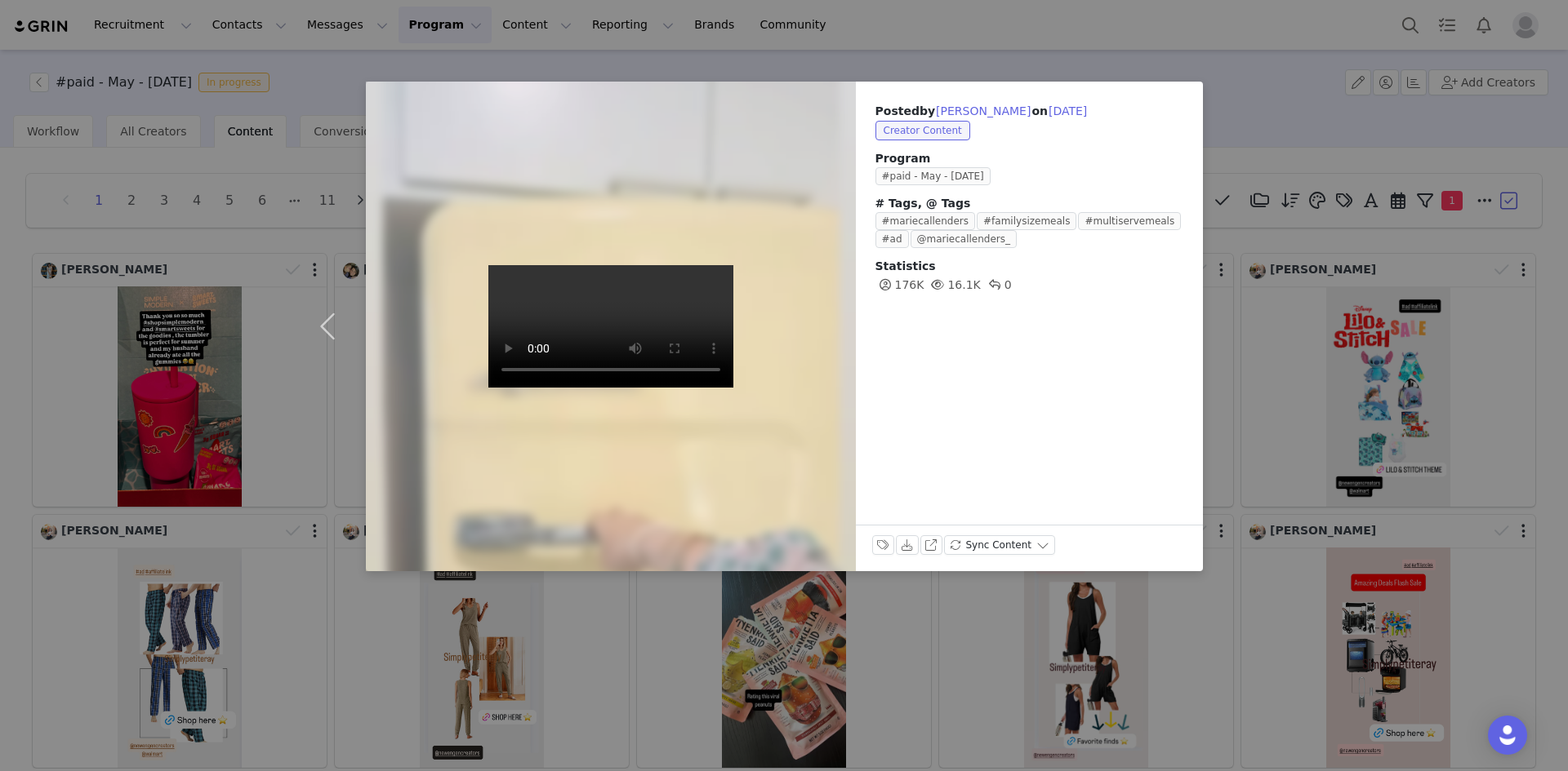
click at [1453, 646] on div "Posted by [PERSON_NAME] on [DATE] Creator Content Program #paid - May - [DATE] …" at bounding box center [784, 385] width 1568 height 771
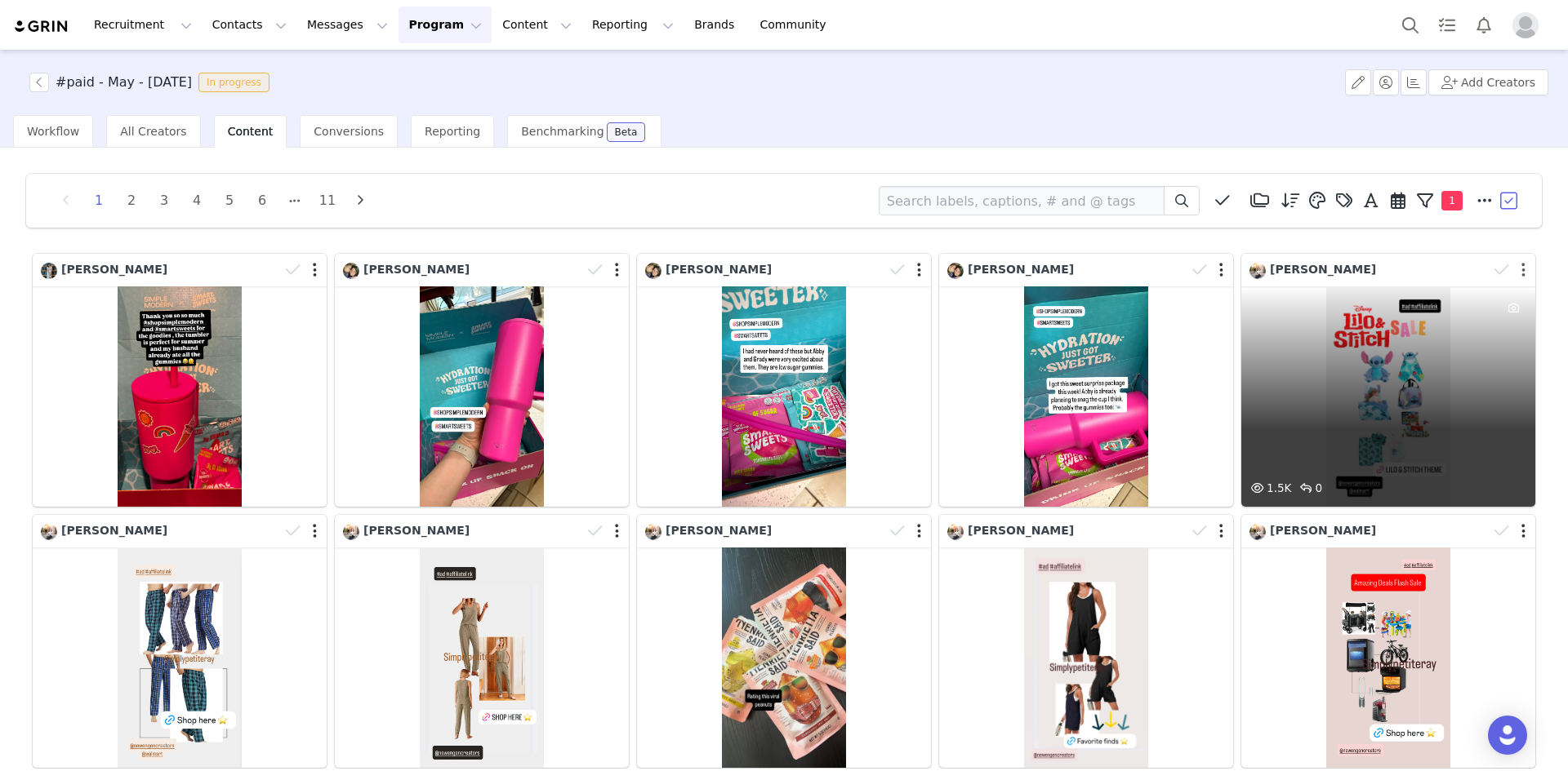
click at [1521, 269] on button "button" at bounding box center [1523, 271] width 4 height 17
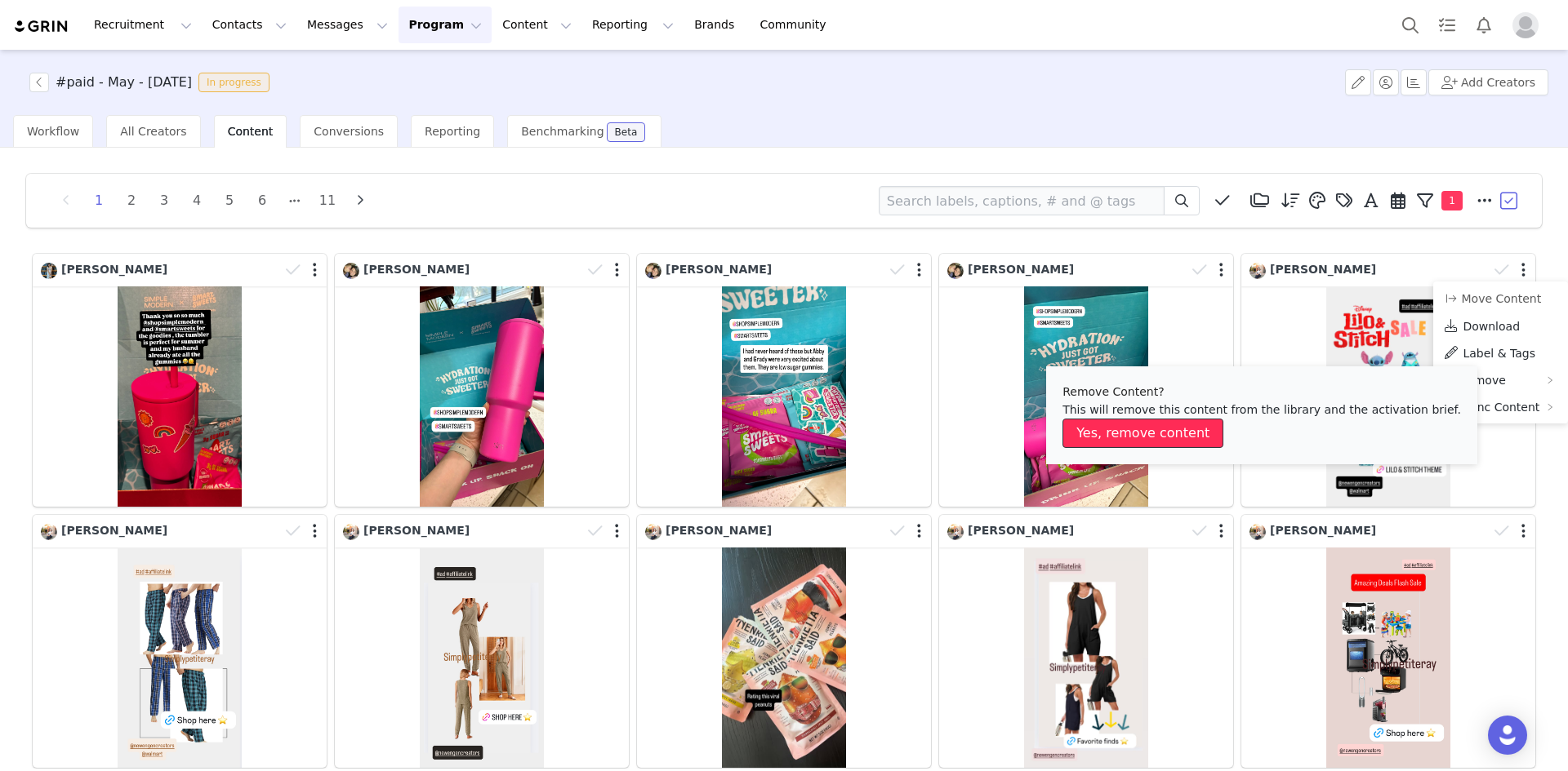
click at [1194, 428] on button "Yes, remove content" at bounding box center [1143, 433] width 160 height 29
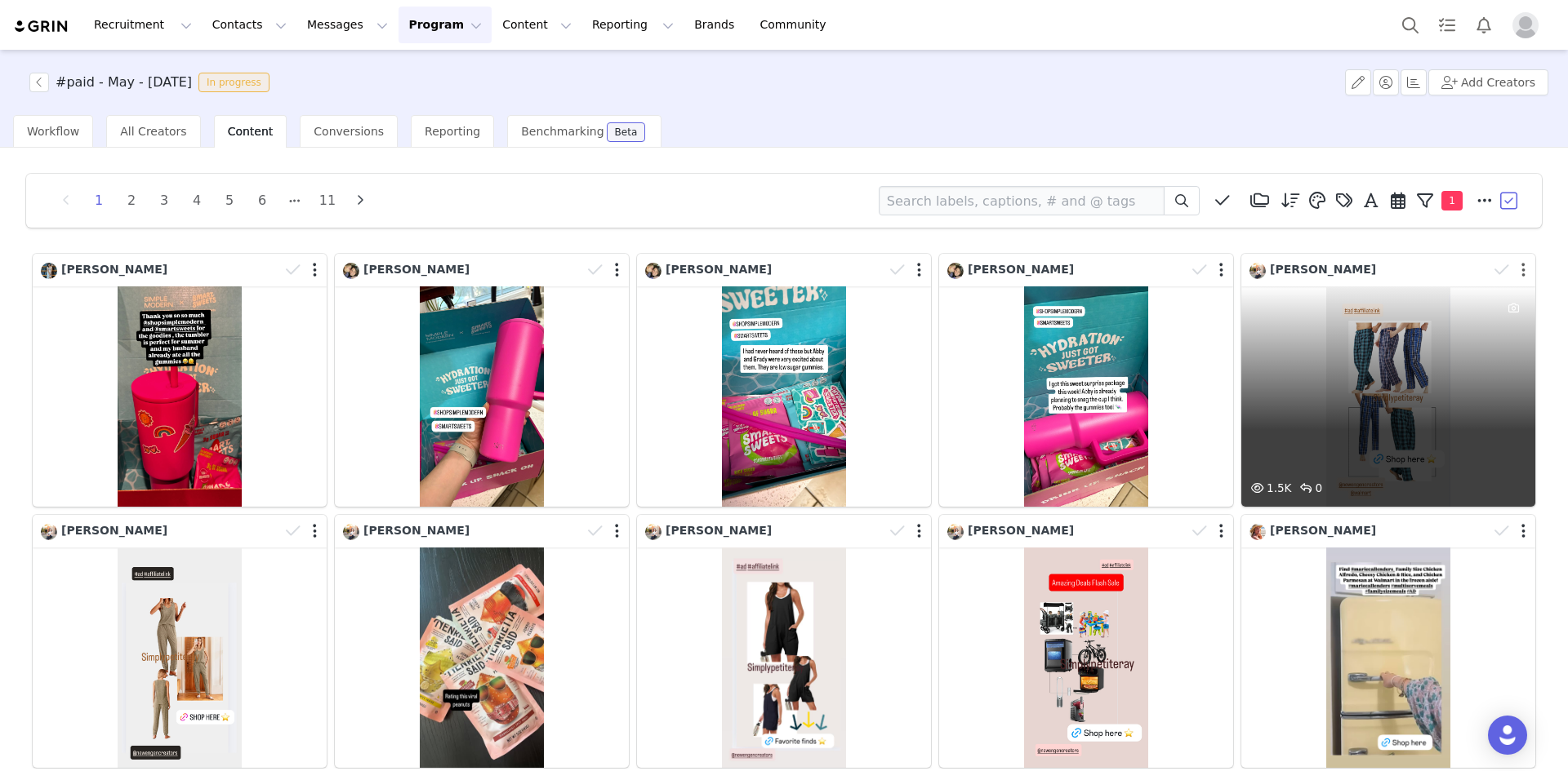
click at [1521, 271] on button "button" at bounding box center [1523, 271] width 4 height 17
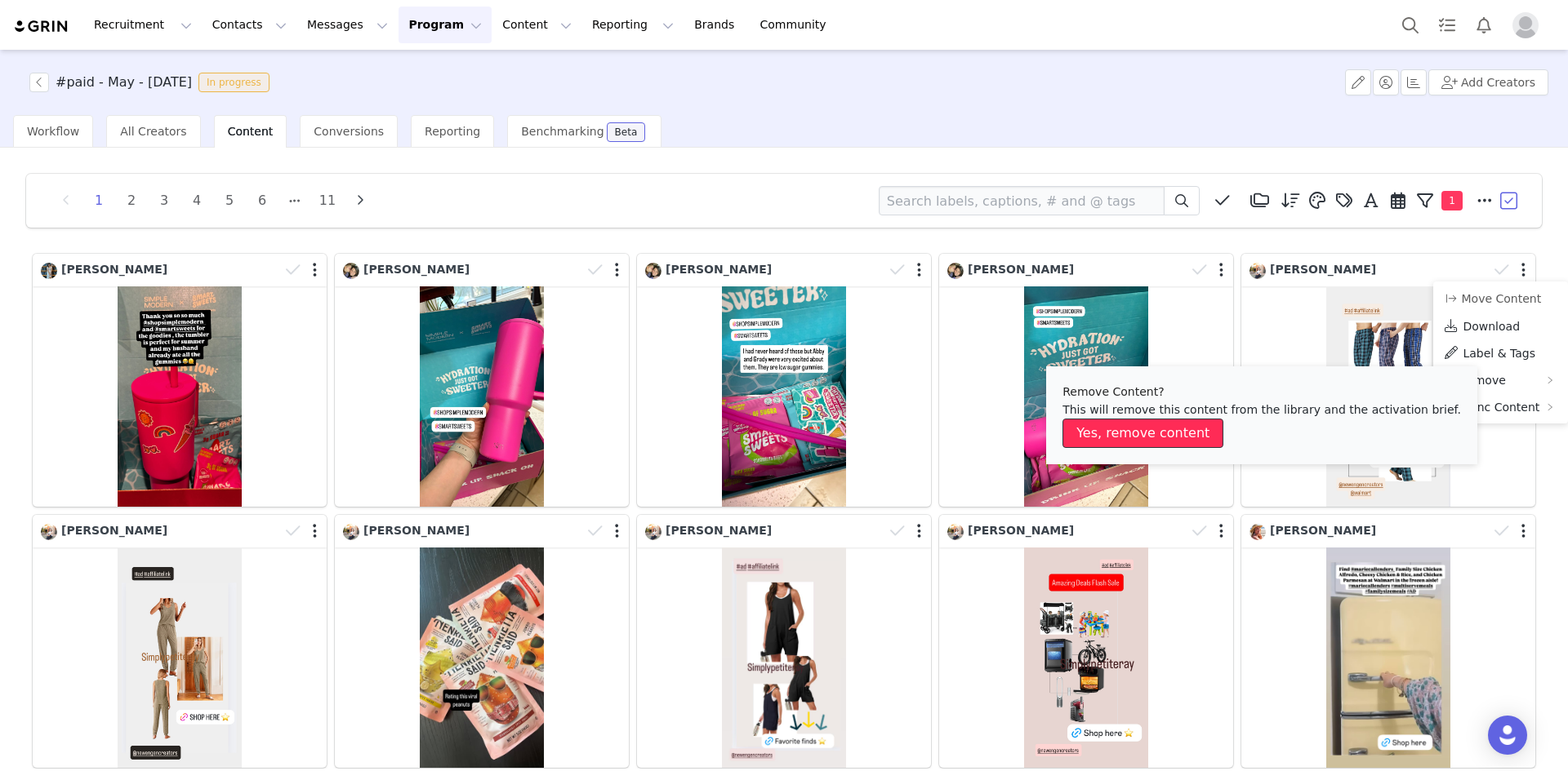
click at [1173, 437] on button "Yes, remove content" at bounding box center [1143, 433] width 160 height 29
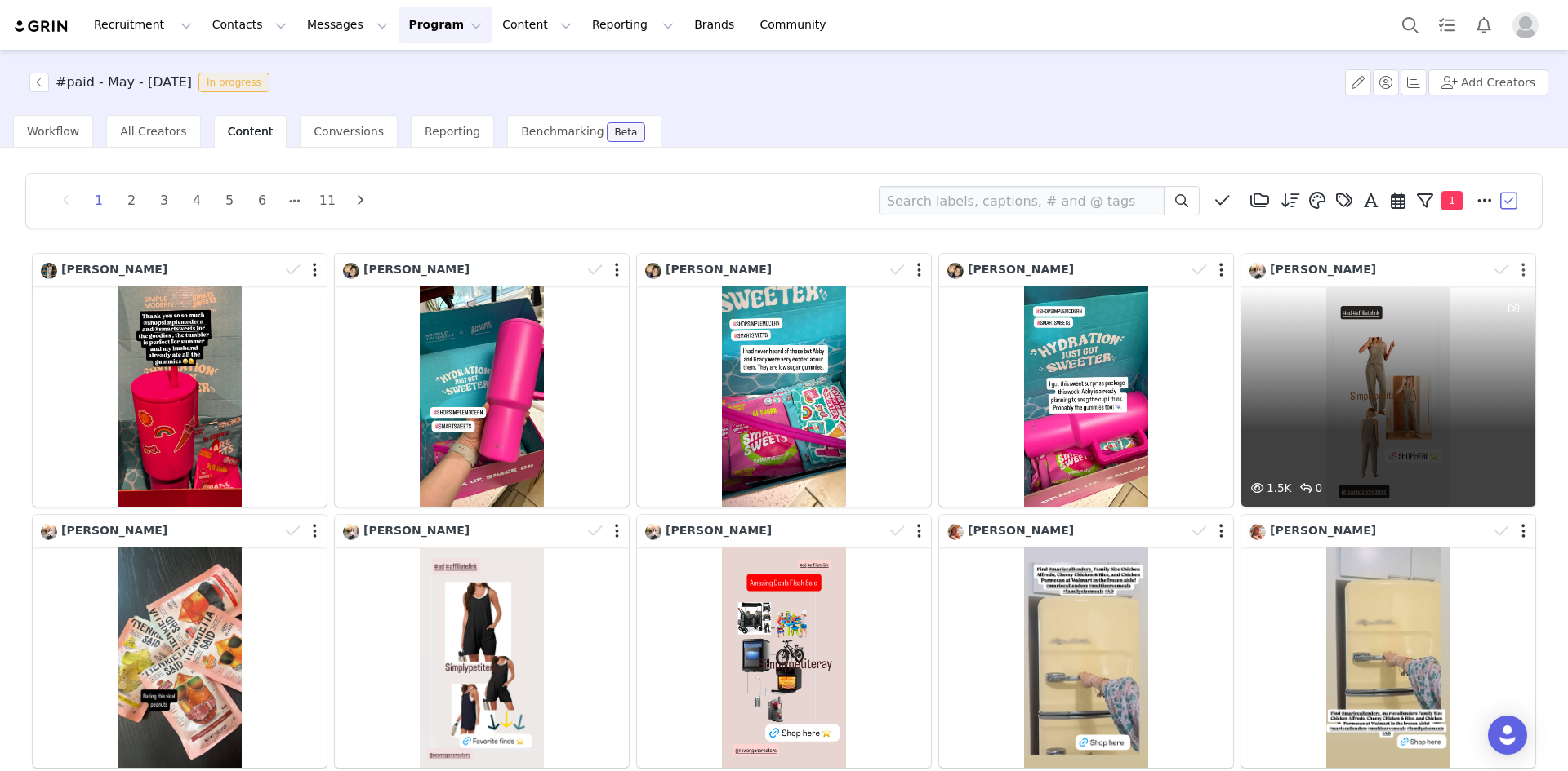
click at [1521, 270] on button "button" at bounding box center [1523, 271] width 4 height 17
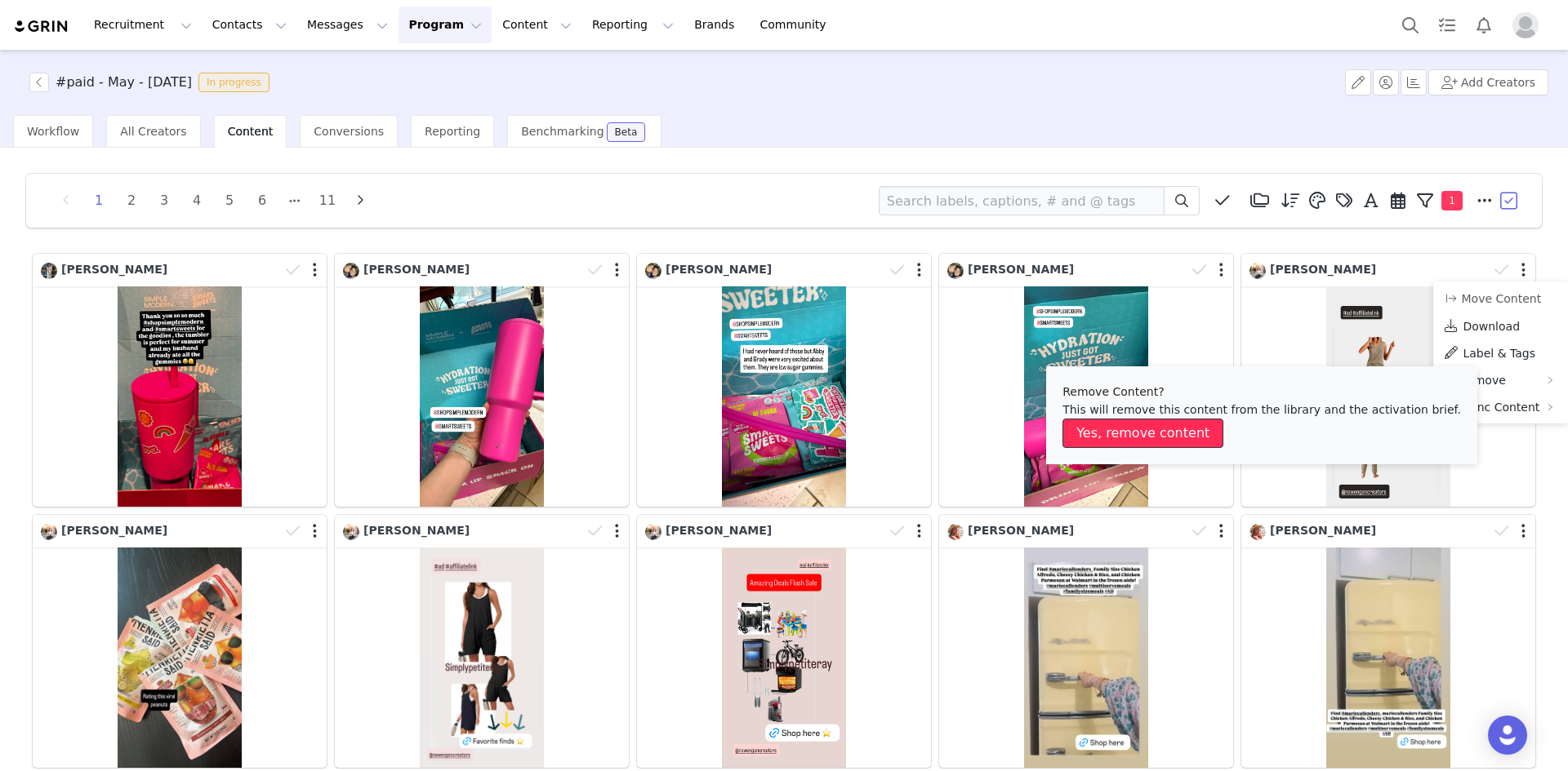
click at [1190, 430] on button "Yes, remove content" at bounding box center [1143, 433] width 160 height 29
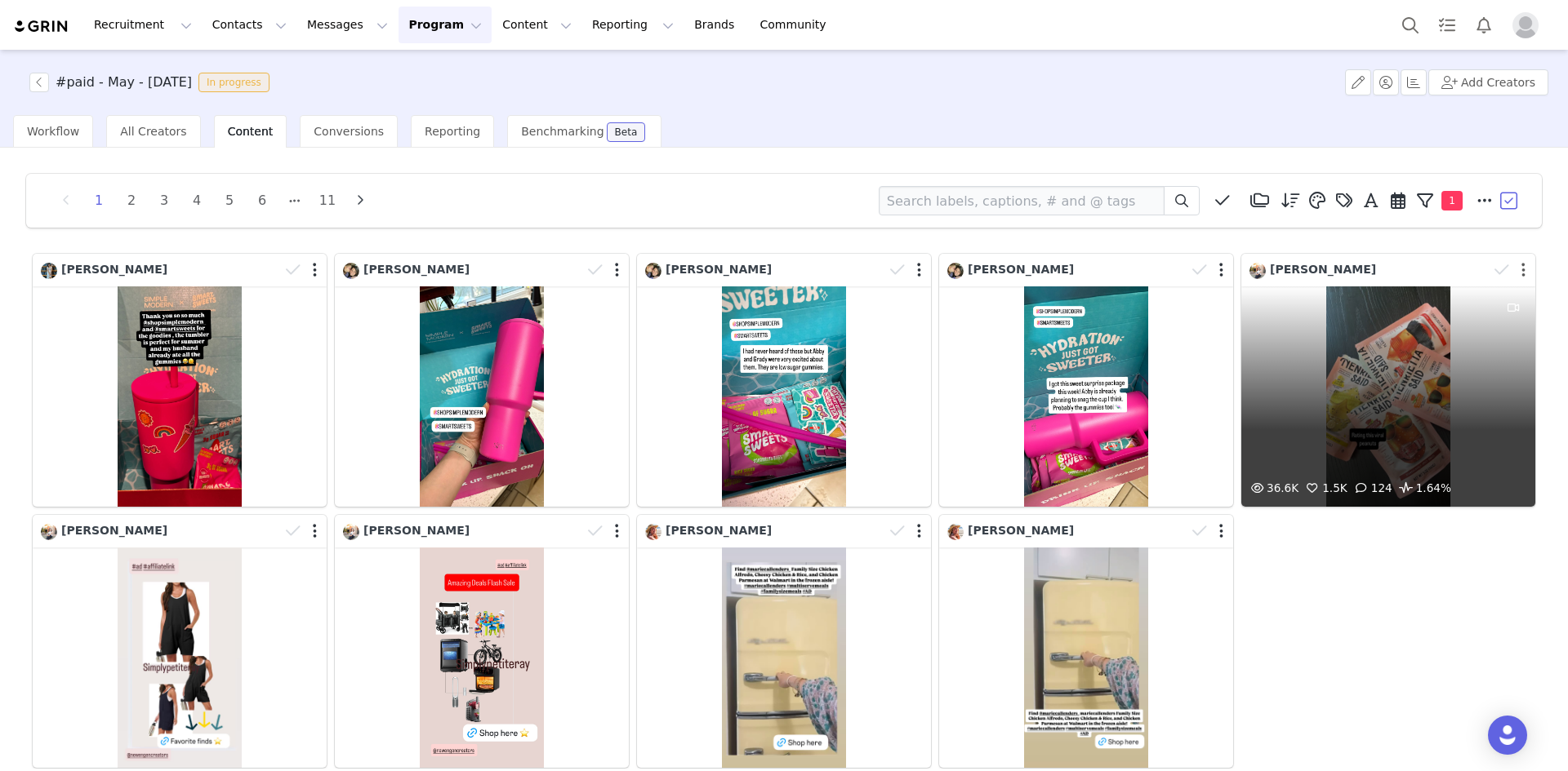
click at [1521, 269] on button "button" at bounding box center [1523, 271] width 4 height 17
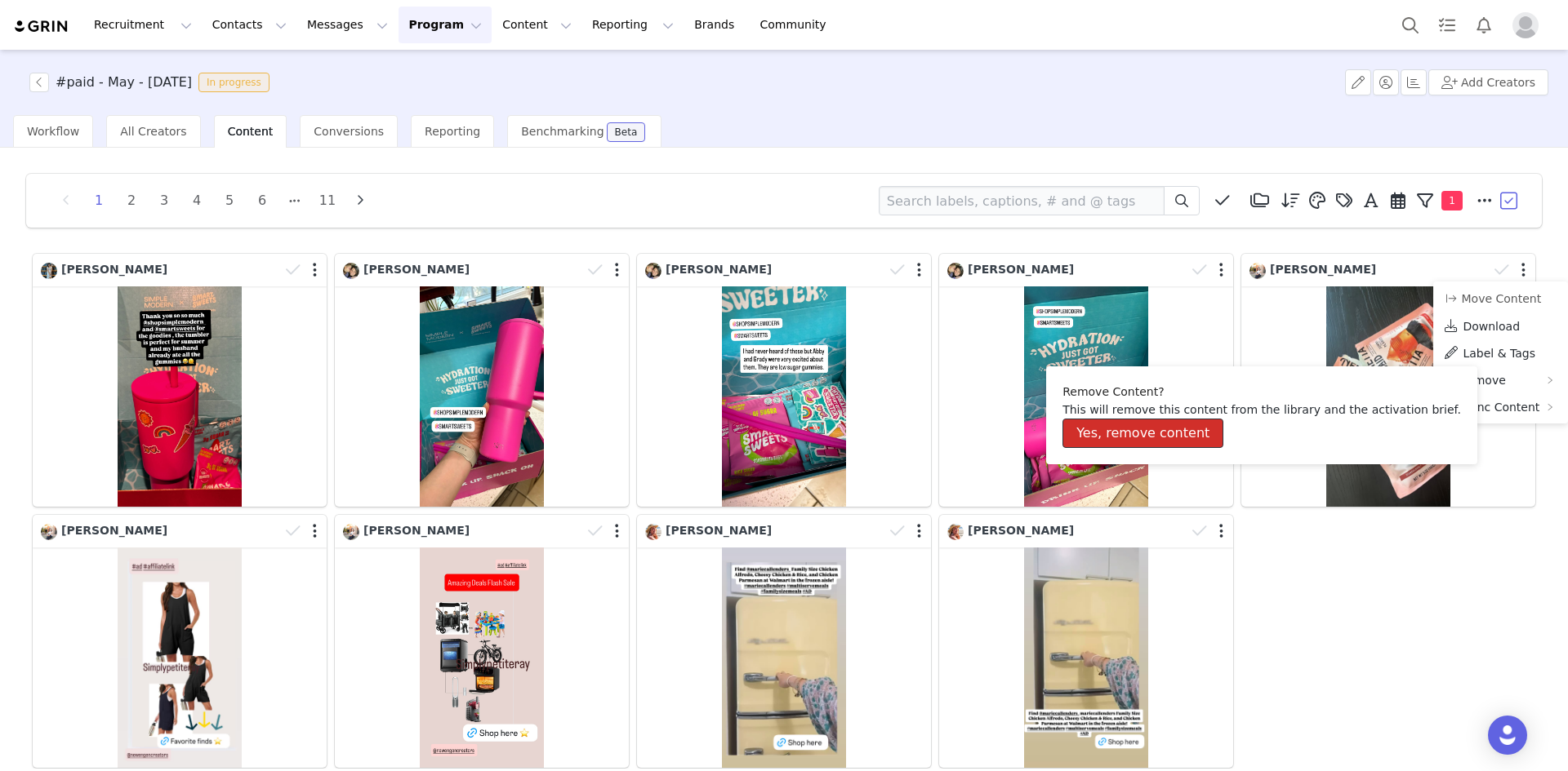
drag, startPoint x: 1194, startPoint y: 429, endPoint x: 1240, endPoint y: 403, distance: 52.8
click at [1194, 429] on button "Yes, remove content" at bounding box center [1143, 433] width 160 height 29
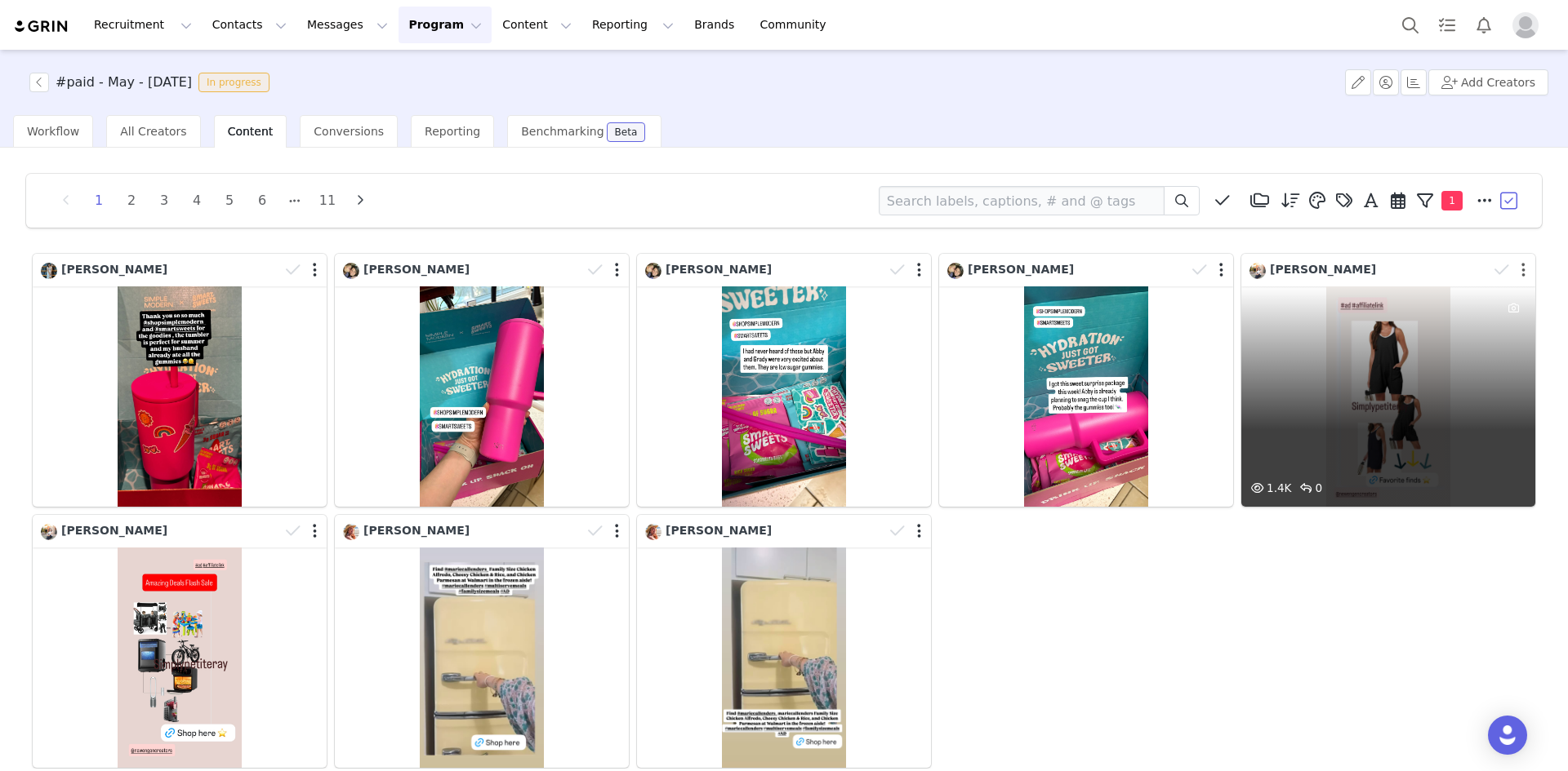
click at [1521, 266] on button "button" at bounding box center [1523, 271] width 4 height 17
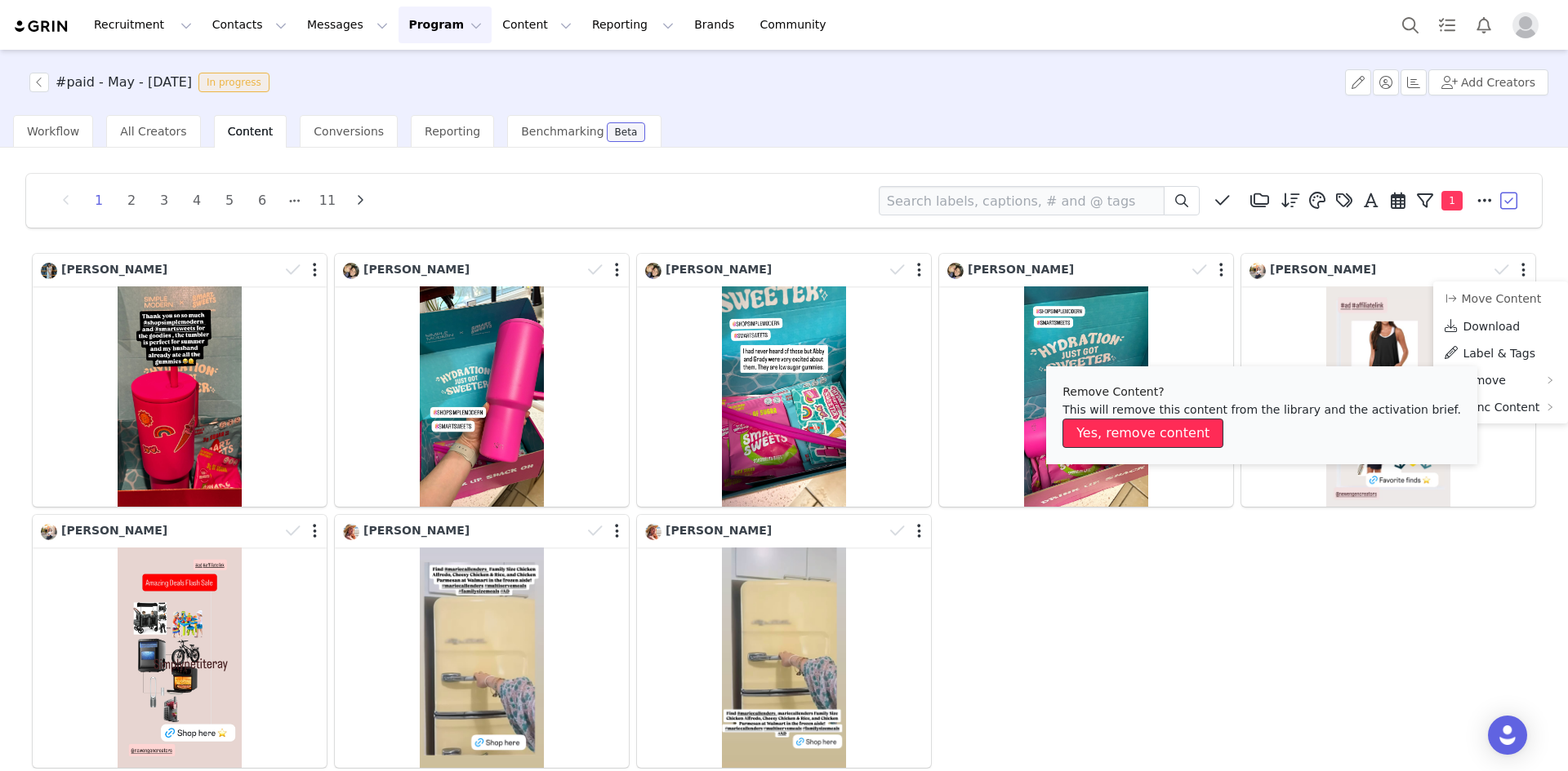
click at [1168, 430] on button "Yes, remove content" at bounding box center [1143, 433] width 160 height 29
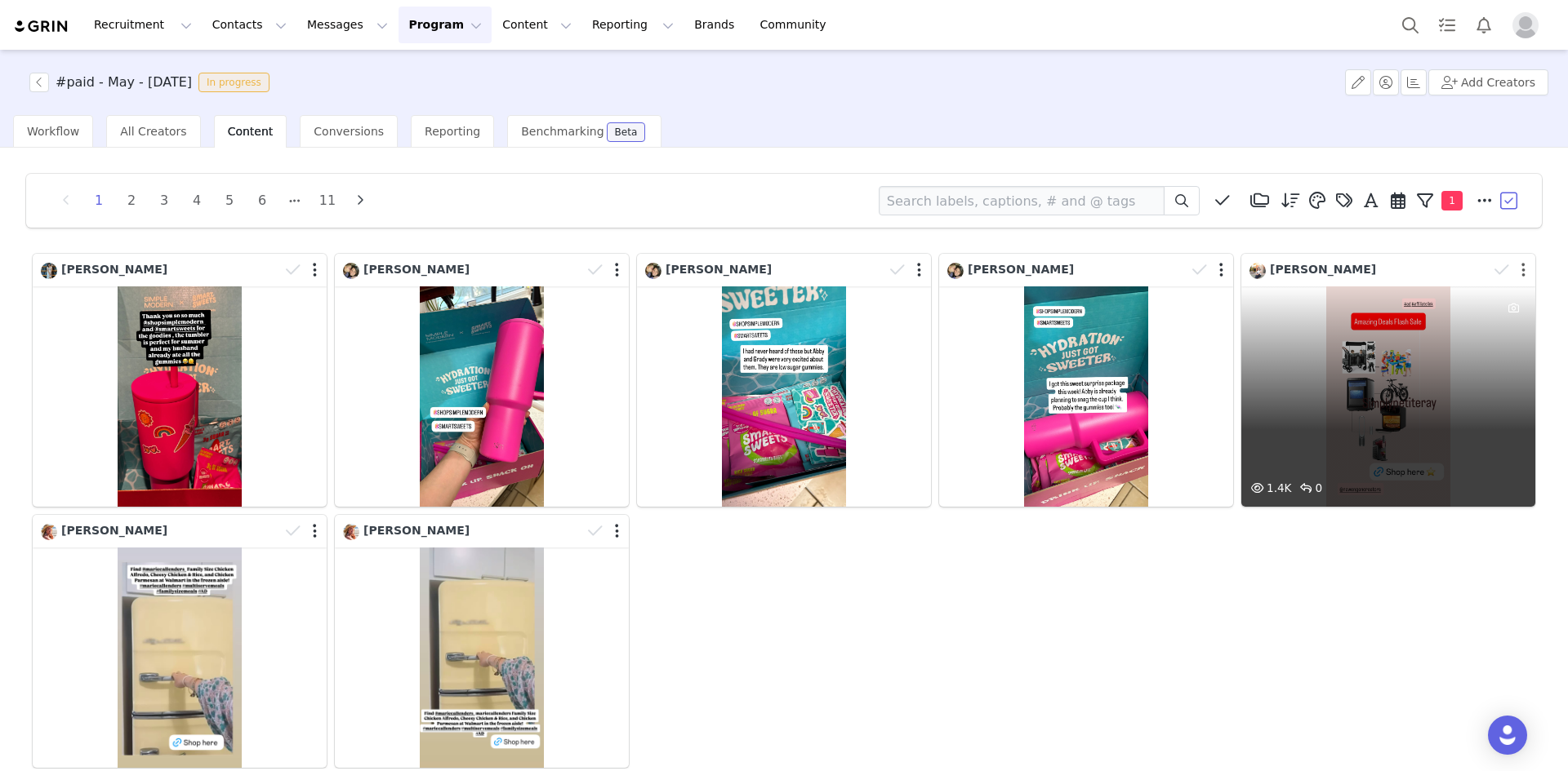
click at [1521, 270] on button "button" at bounding box center [1523, 271] width 4 height 17
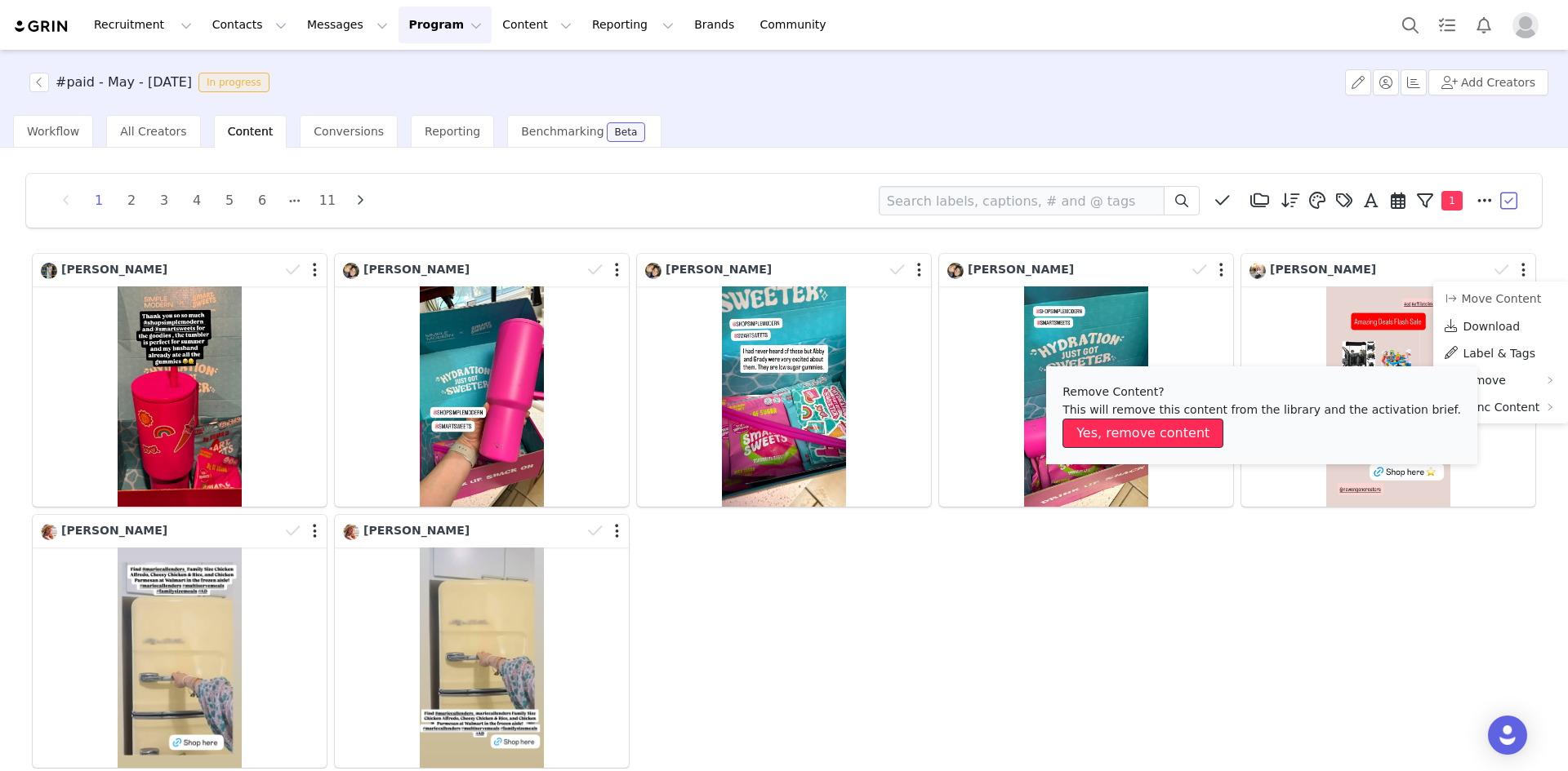
click at [1181, 435] on button "Yes, remove content" at bounding box center [1143, 433] width 160 height 29
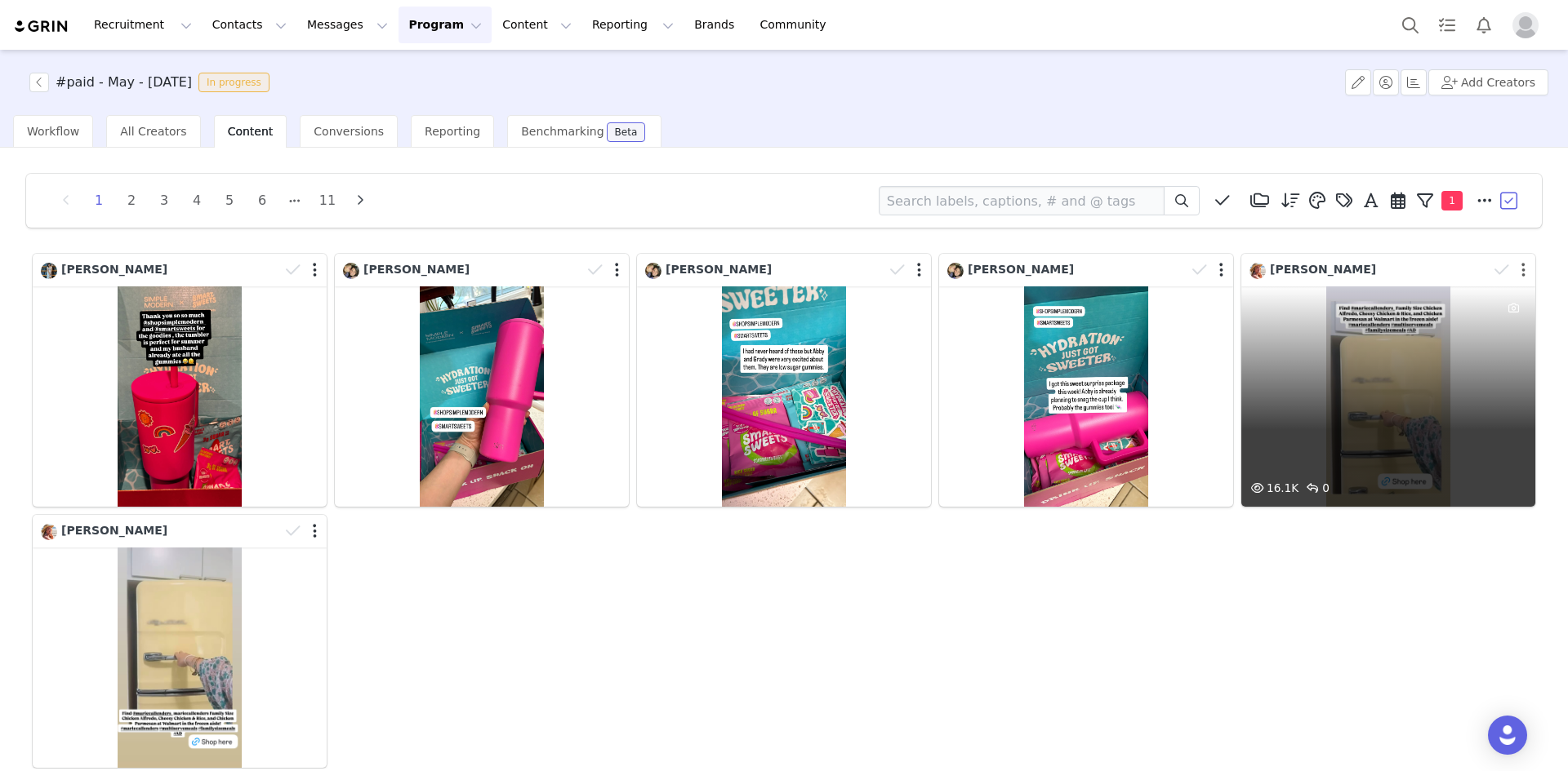
click at [1521, 270] on button "button" at bounding box center [1523, 271] width 4 height 17
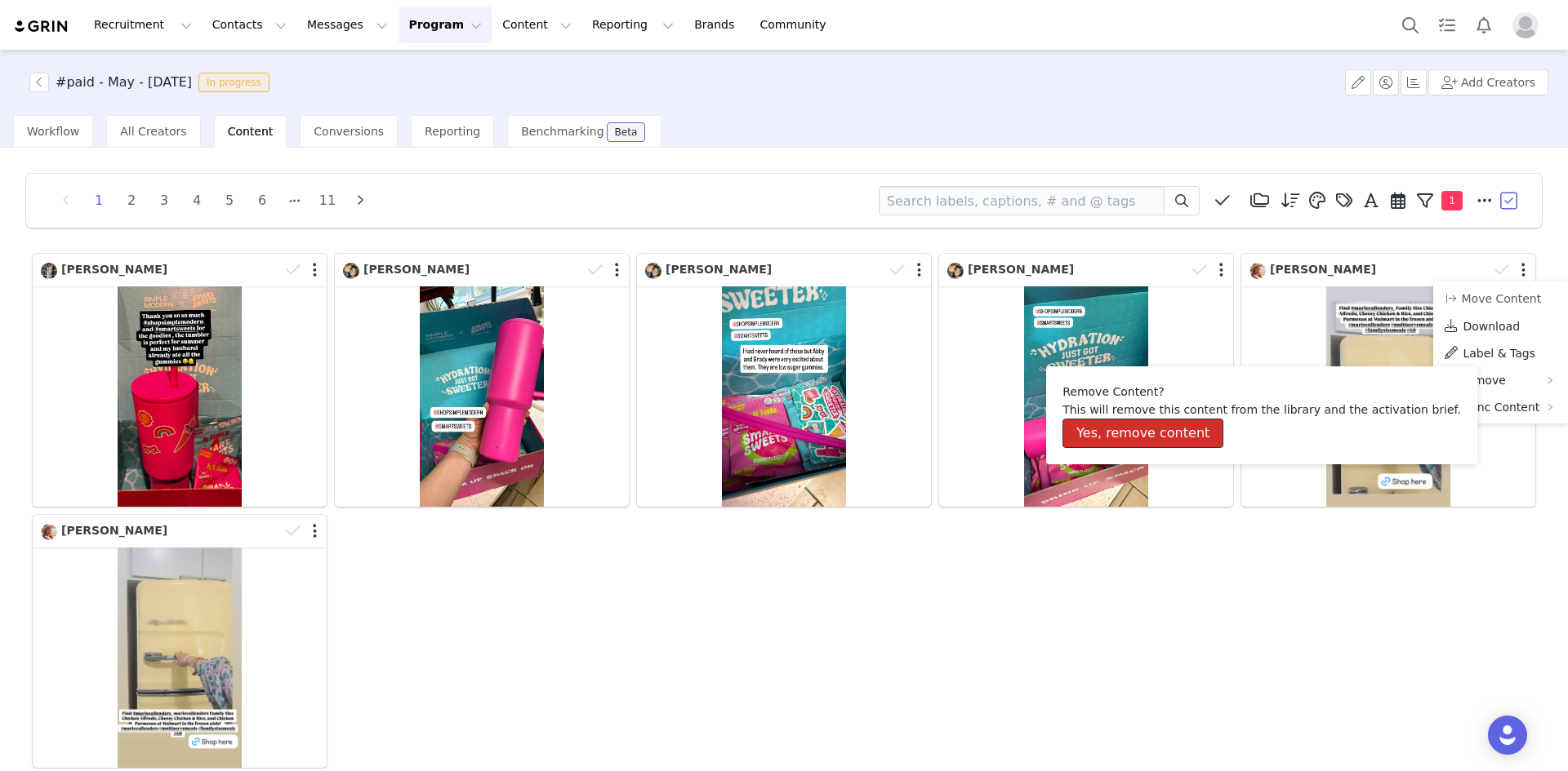
drag, startPoint x: 1182, startPoint y: 431, endPoint x: 1282, endPoint y: 398, distance: 105.3
click at [1181, 432] on button "Yes, remove content" at bounding box center [1143, 433] width 160 height 29
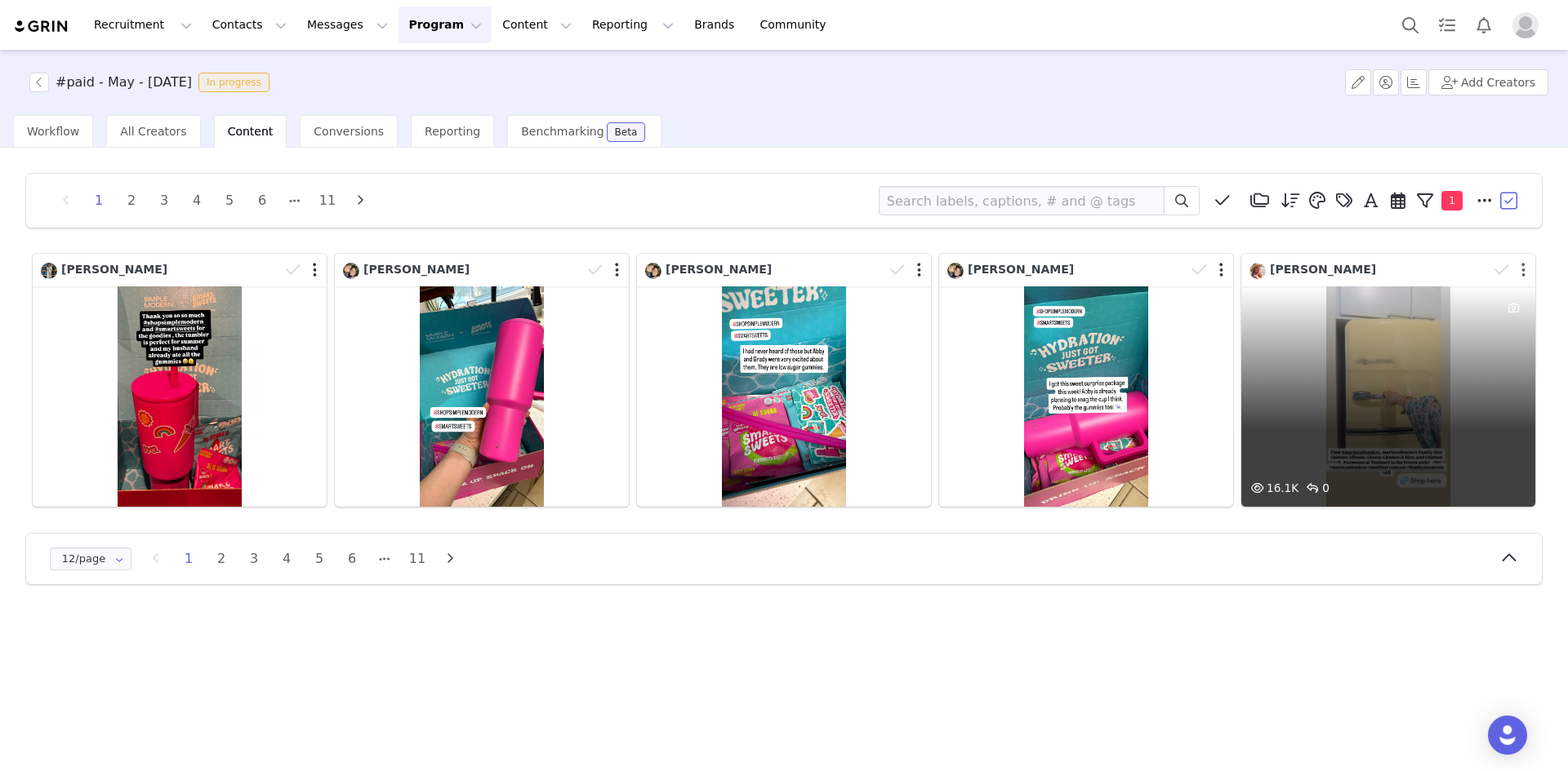
click at [1523, 268] on button "button" at bounding box center [1523, 271] width 4 height 17
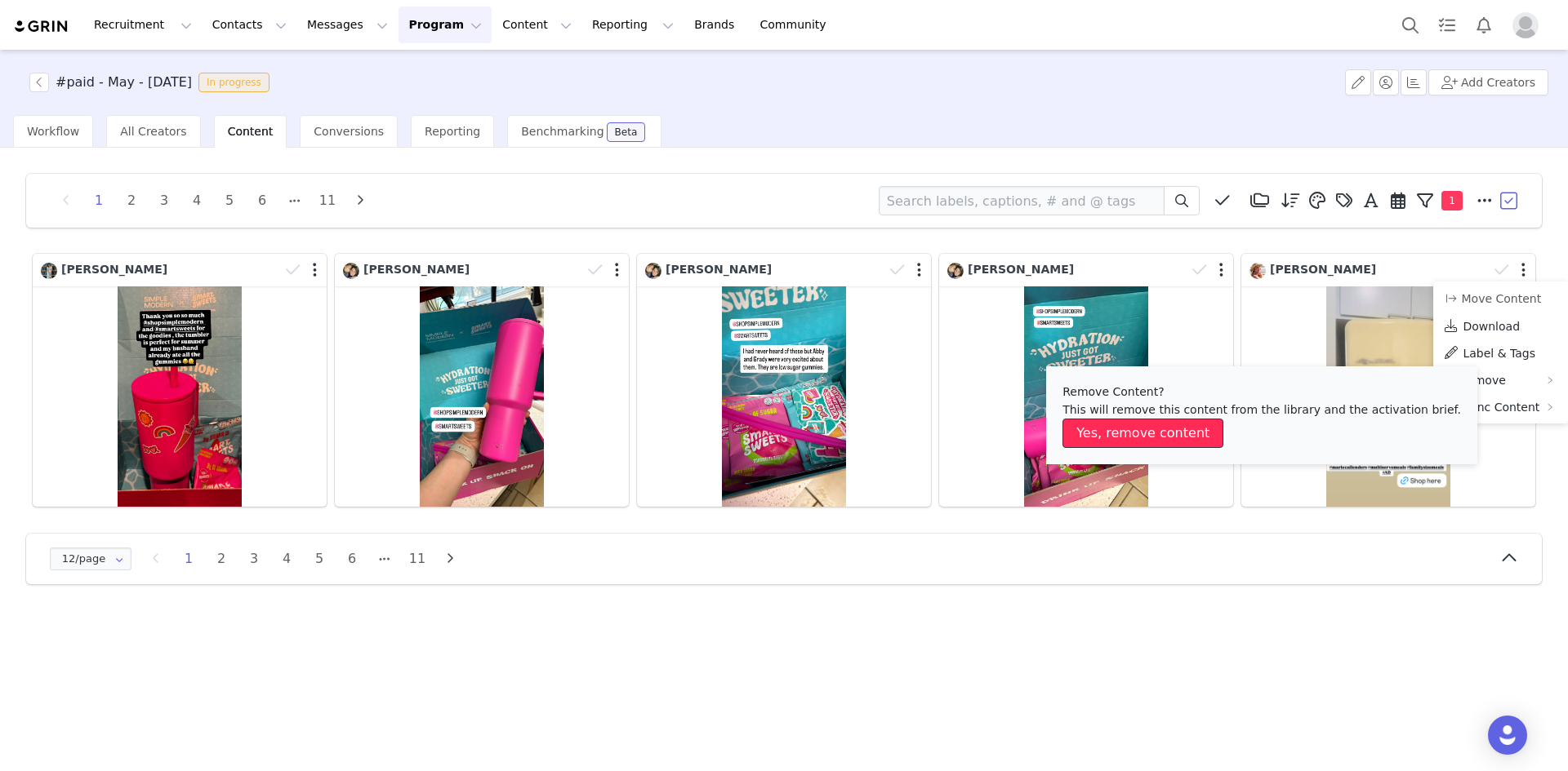
click at [1157, 424] on button "Yes, remove content" at bounding box center [1143, 433] width 160 height 29
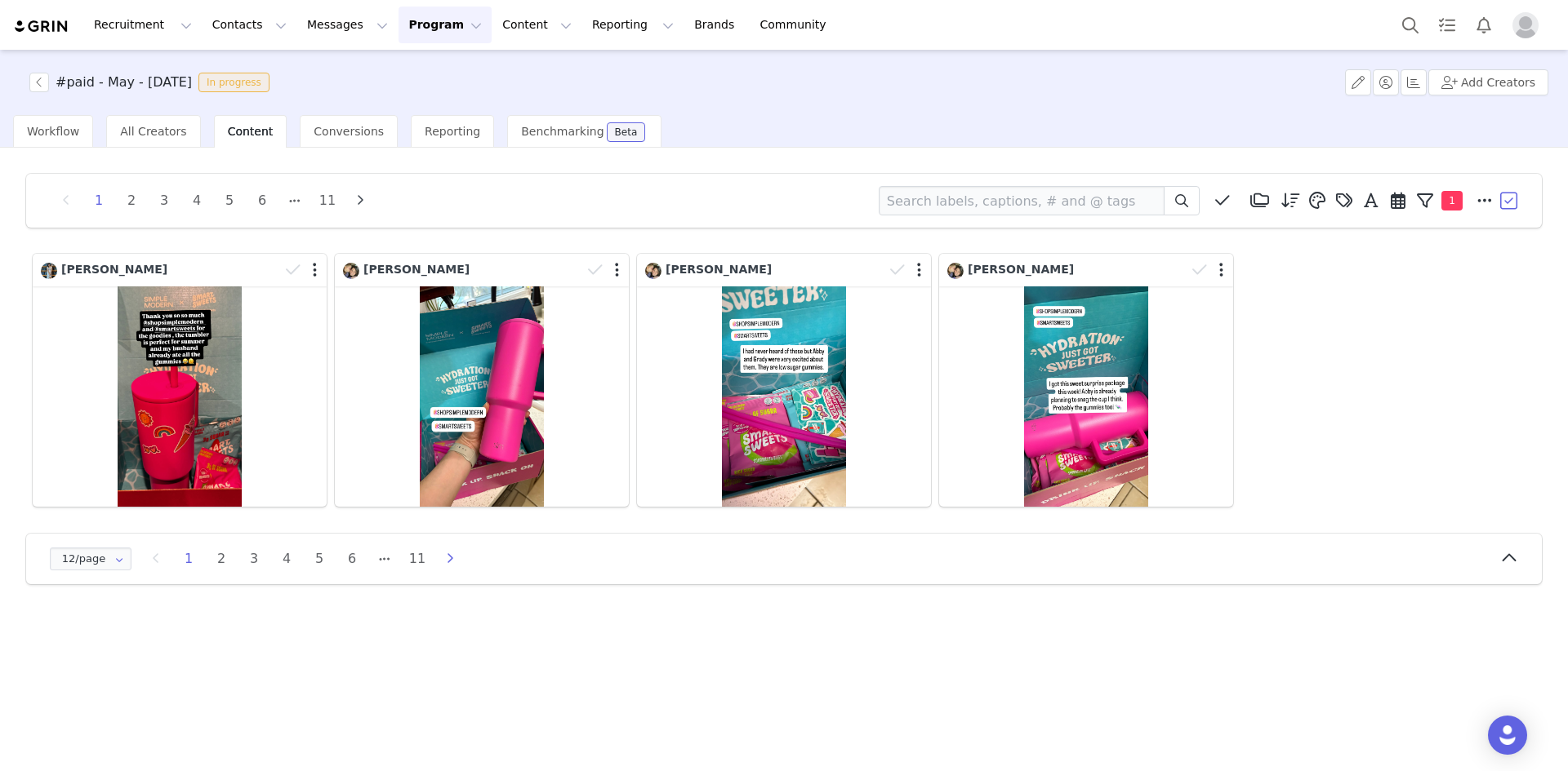
click at [445, 557] on icon "button" at bounding box center [450, 559] width 24 height 13
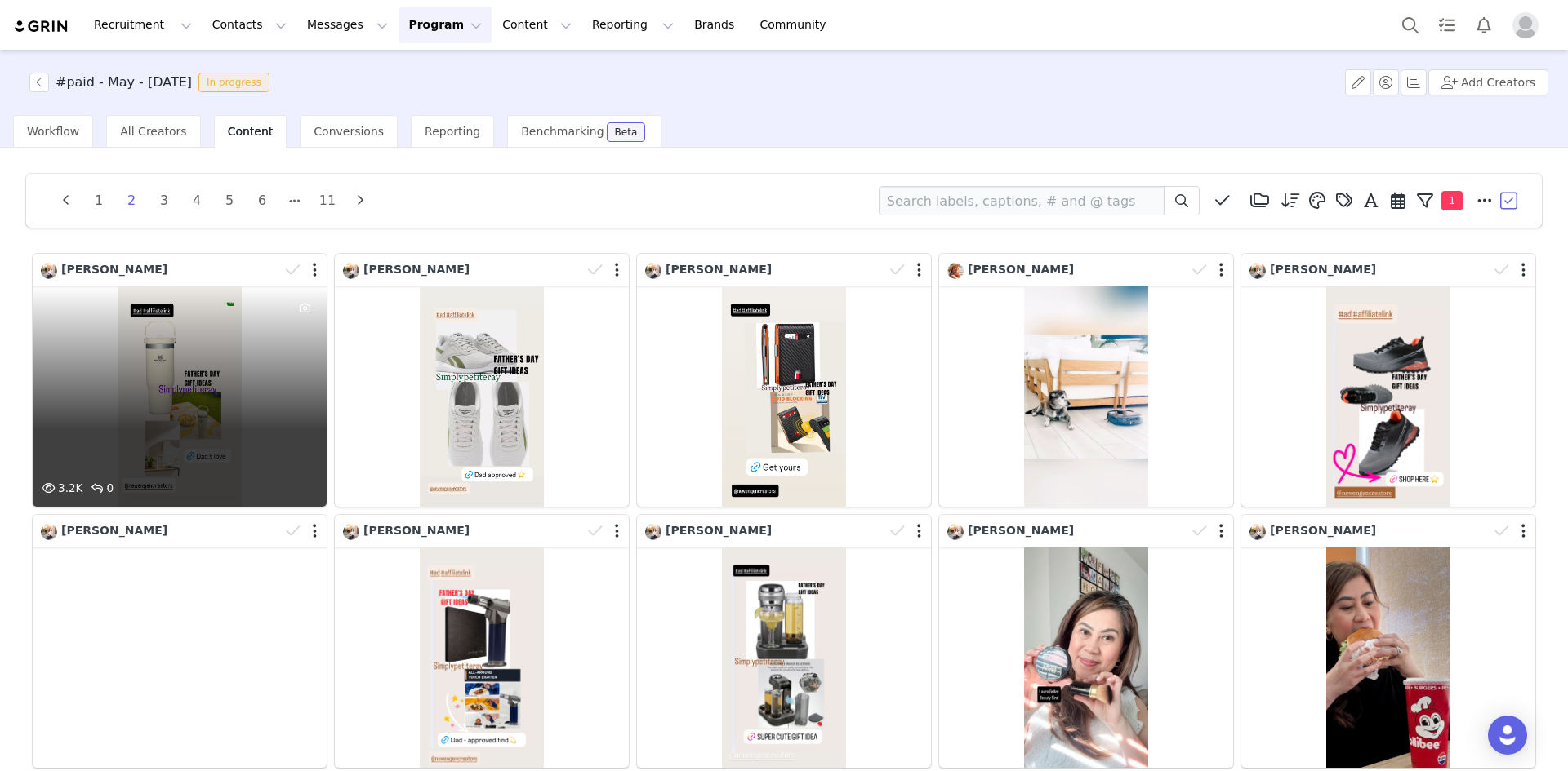
drag, startPoint x: 145, startPoint y: 279, endPoint x: 189, endPoint y: 390, distance: 119.4
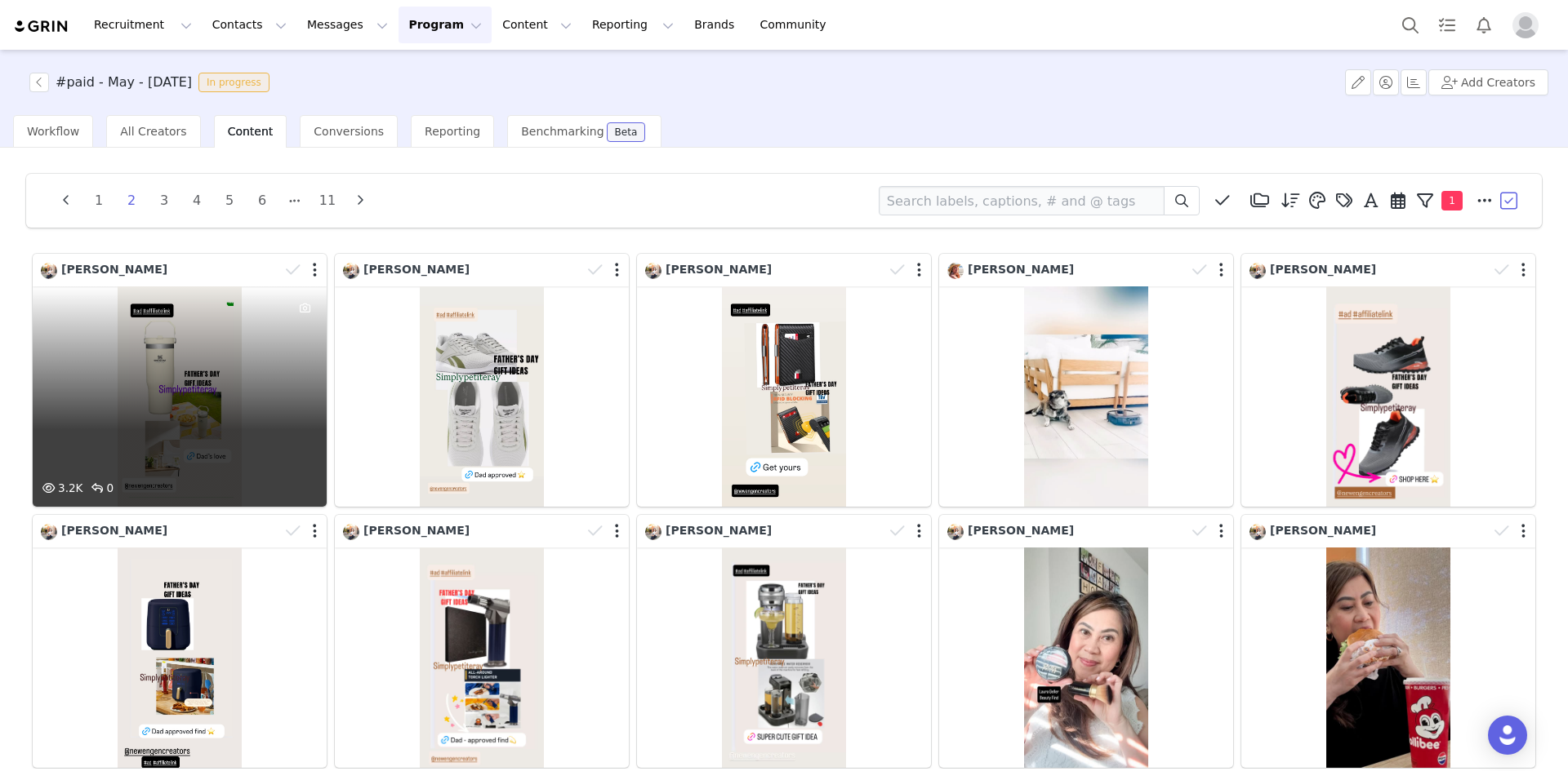
click at [189, 390] on div "3.2K 0" at bounding box center [180, 397] width 294 height 221
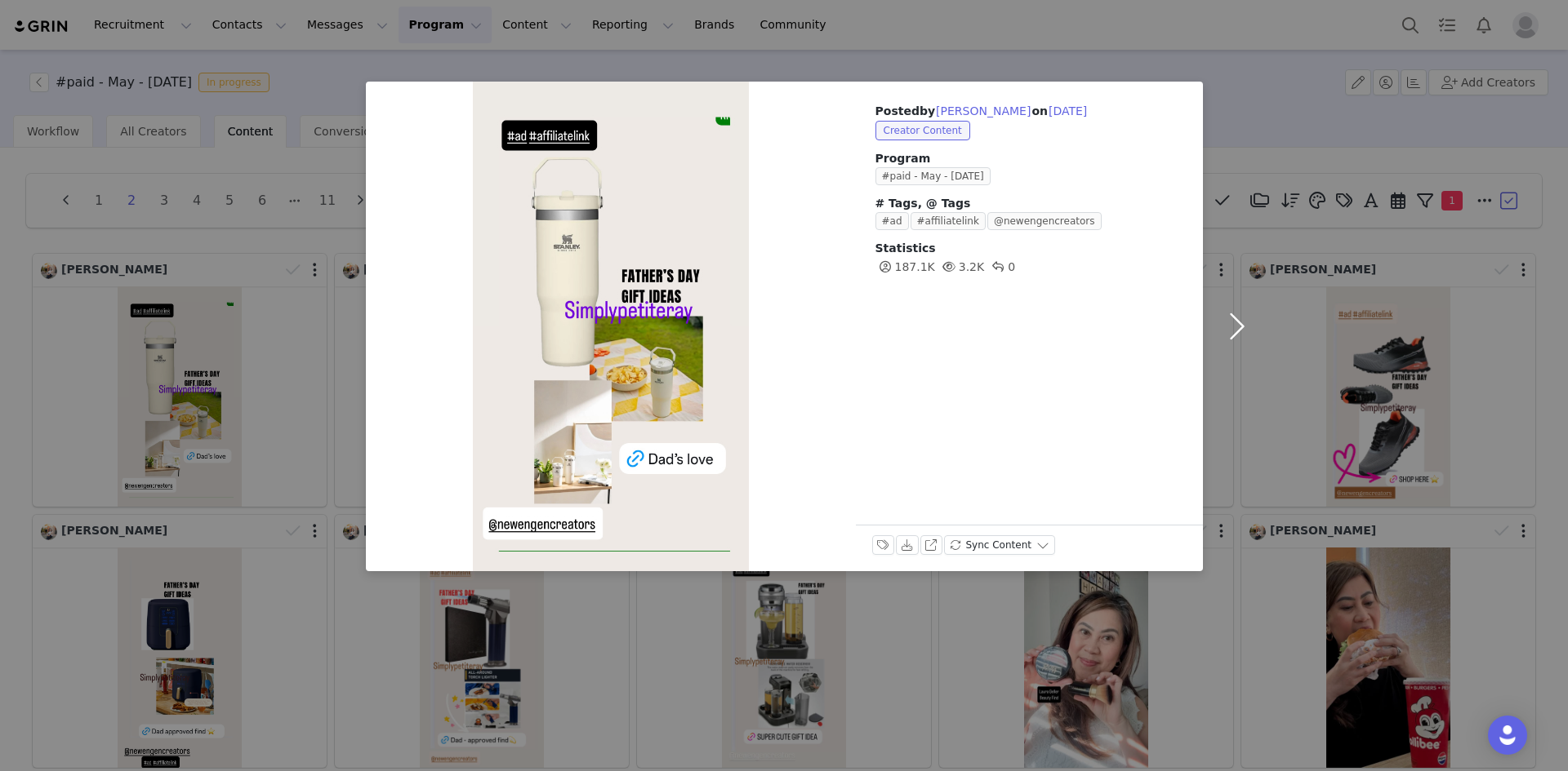
click at [1228, 325] on button "button" at bounding box center [1237, 327] width 69 height 489
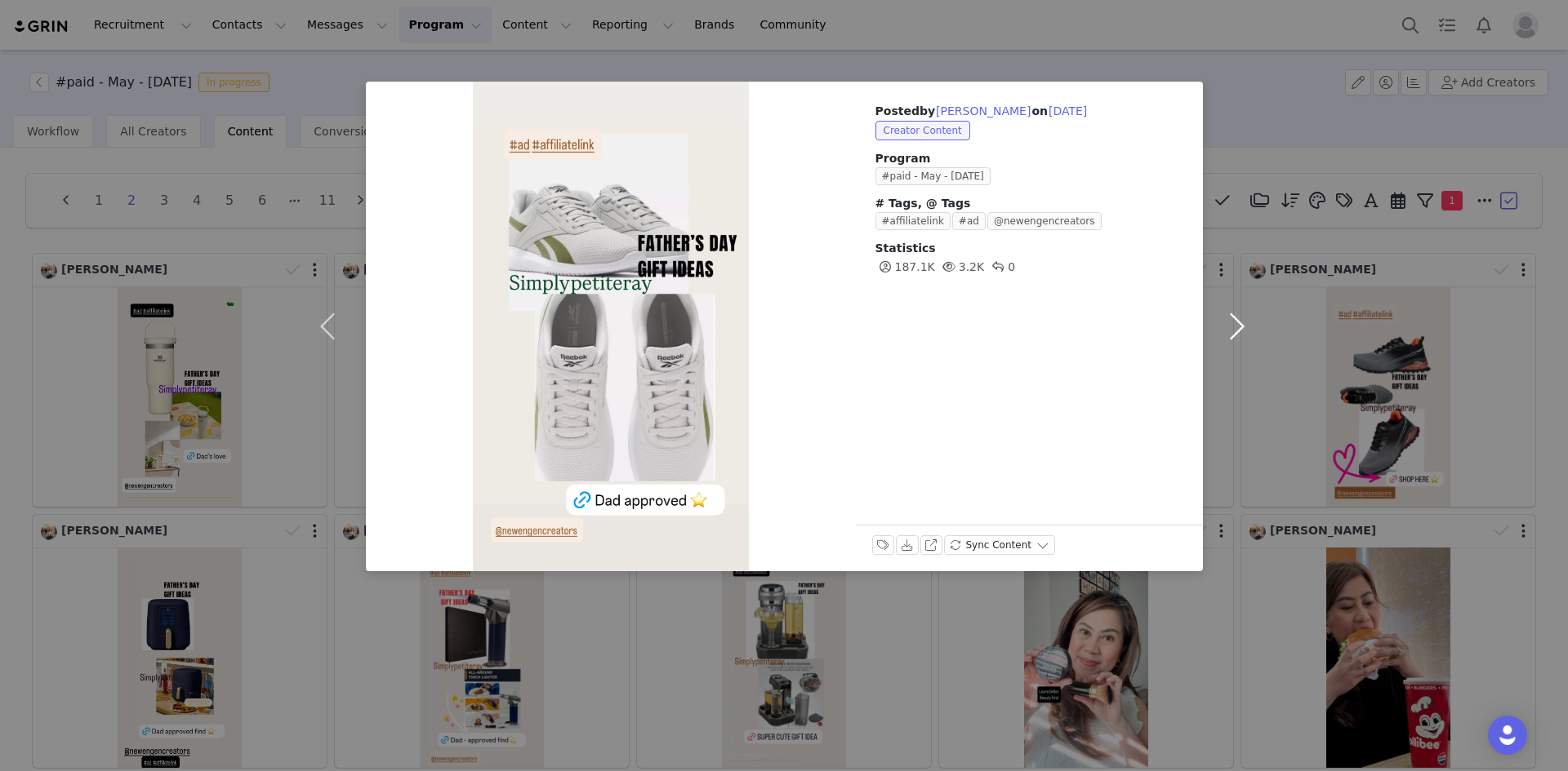
click at [1236, 324] on button "button" at bounding box center [1237, 327] width 69 height 489
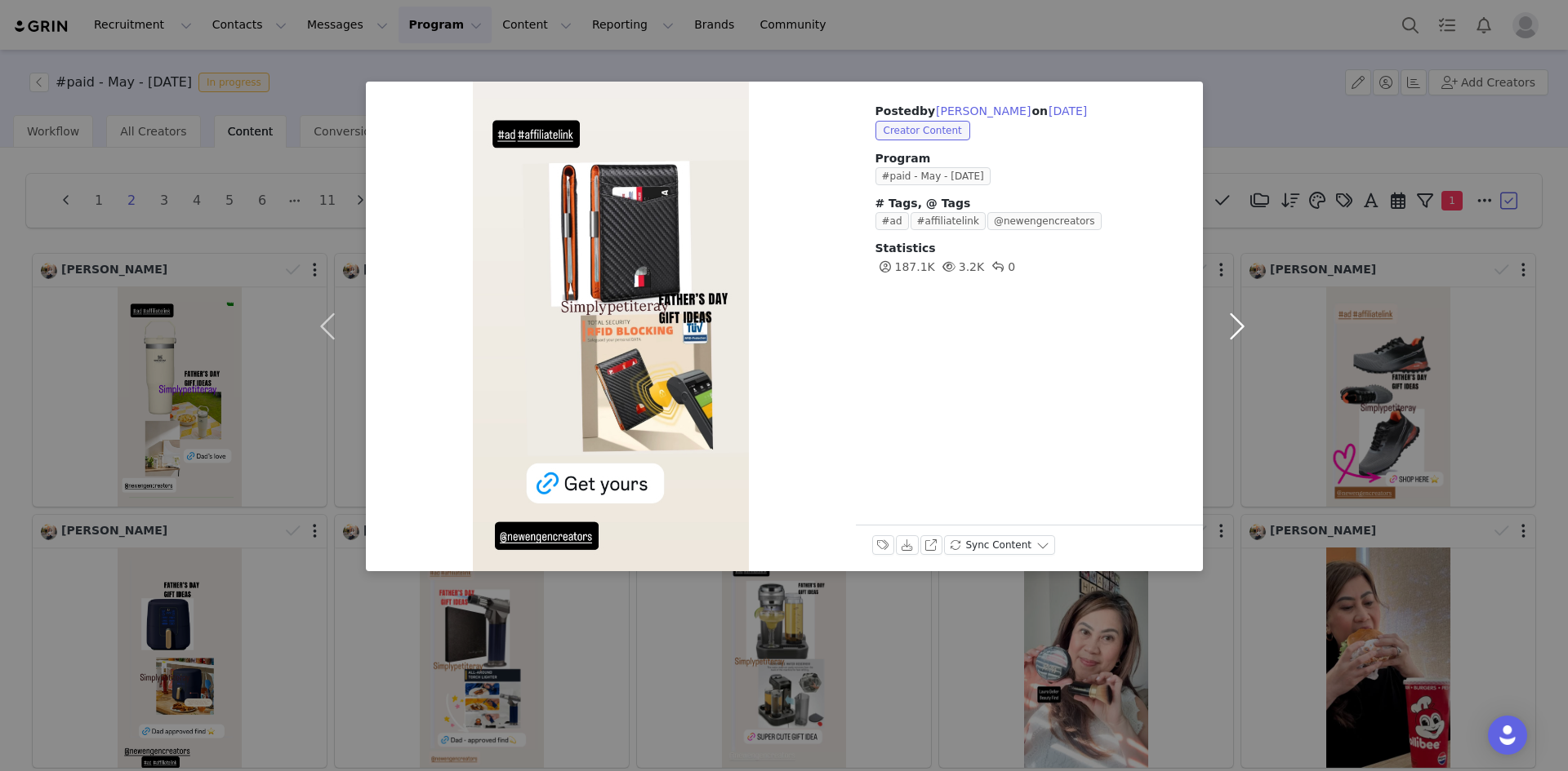
click at [1236, 324] on button "button" at bounding box center [1237, 327] width 69 height 489
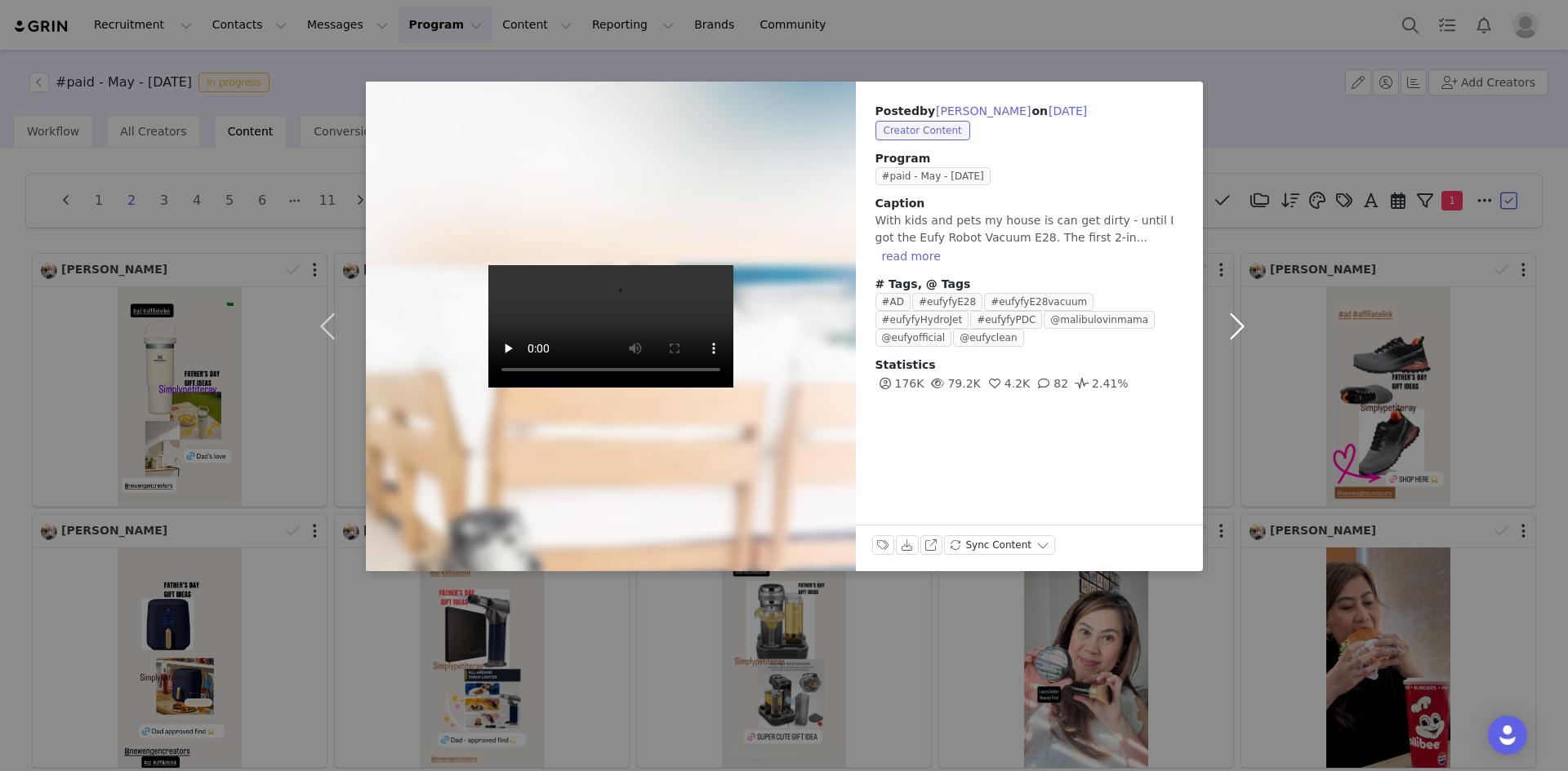
click at [1236, 324] on button "button" at bounding box center [1237, 327] width 69 height 489
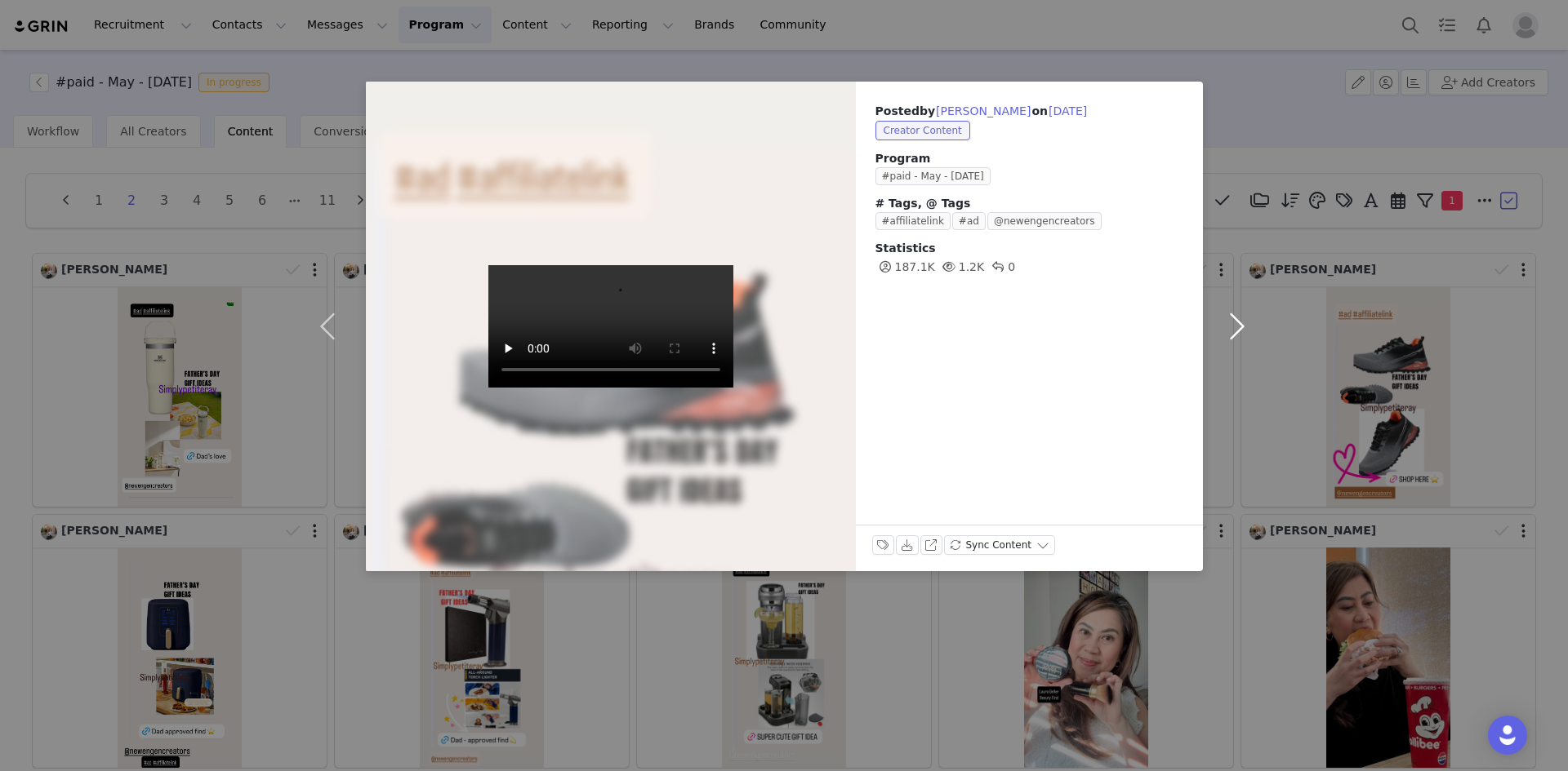
click at [1236, 324] on button "button" at bounding box center [1237, 327] width 69 height 489
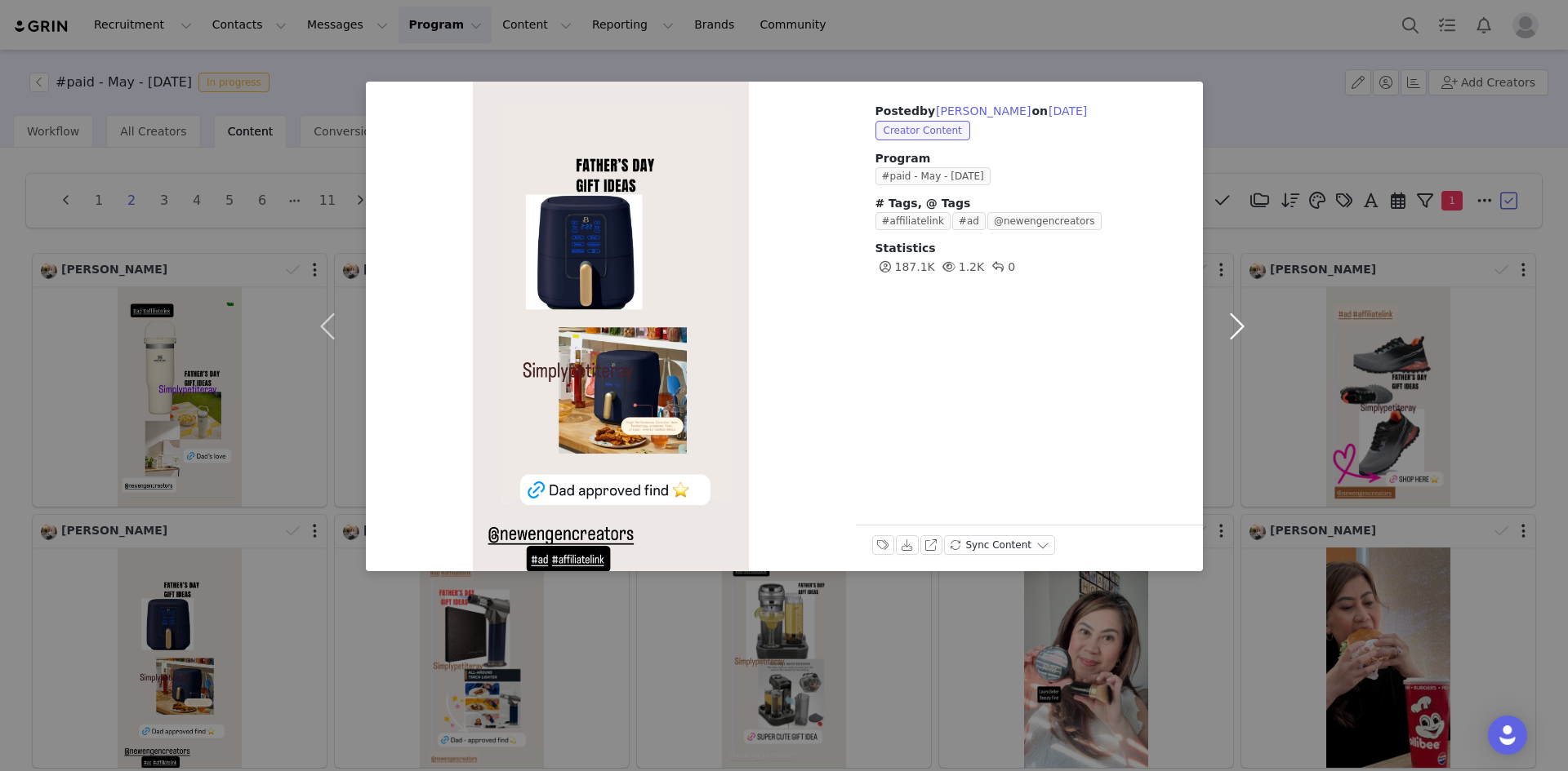
click at [1236, 324] on button "button" at bounding box center [1237, 327] width 69 height 489
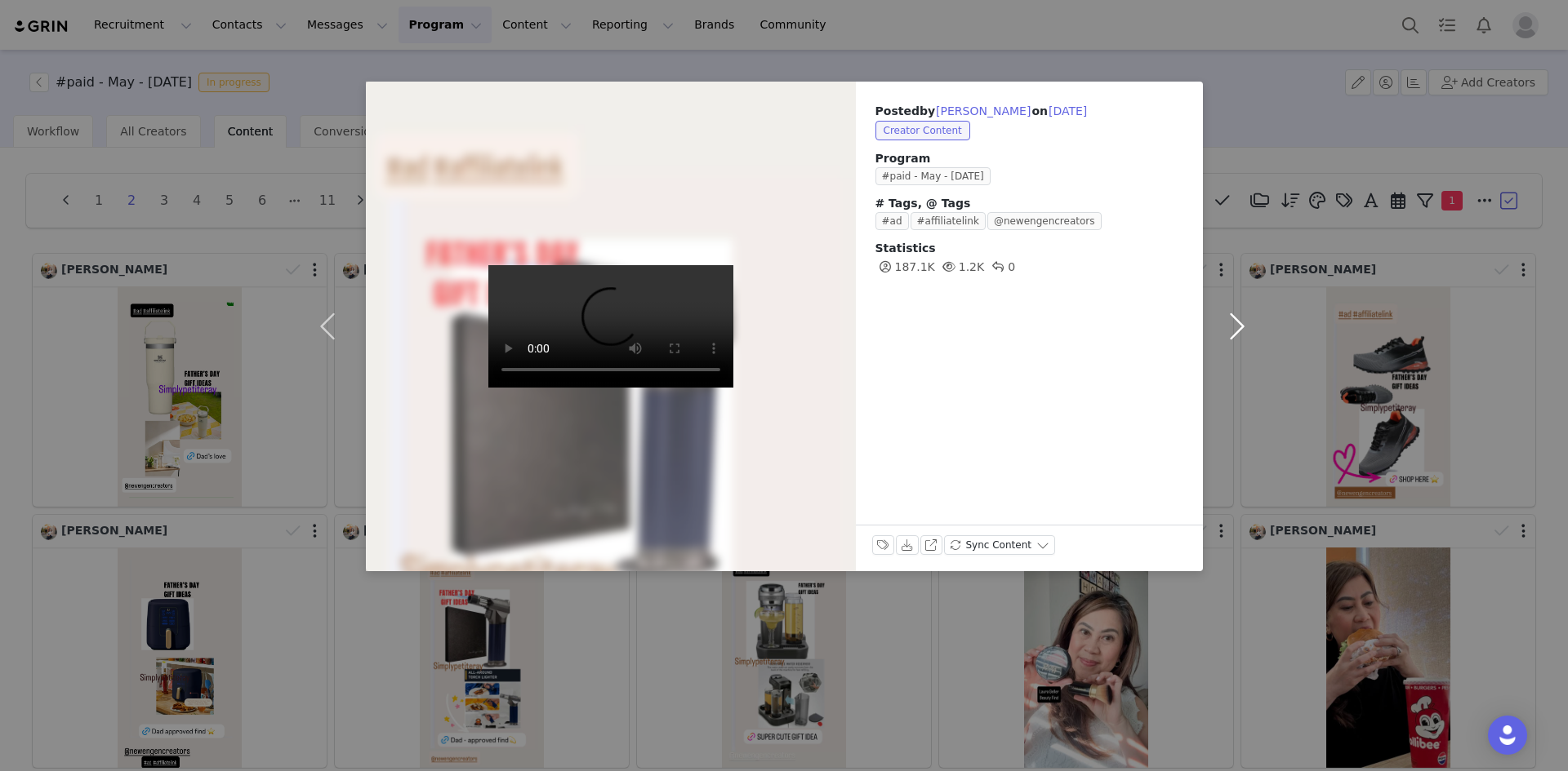
click at [1236, 324] on button "button" at bounding box center [1237, 327] width 69 height 489
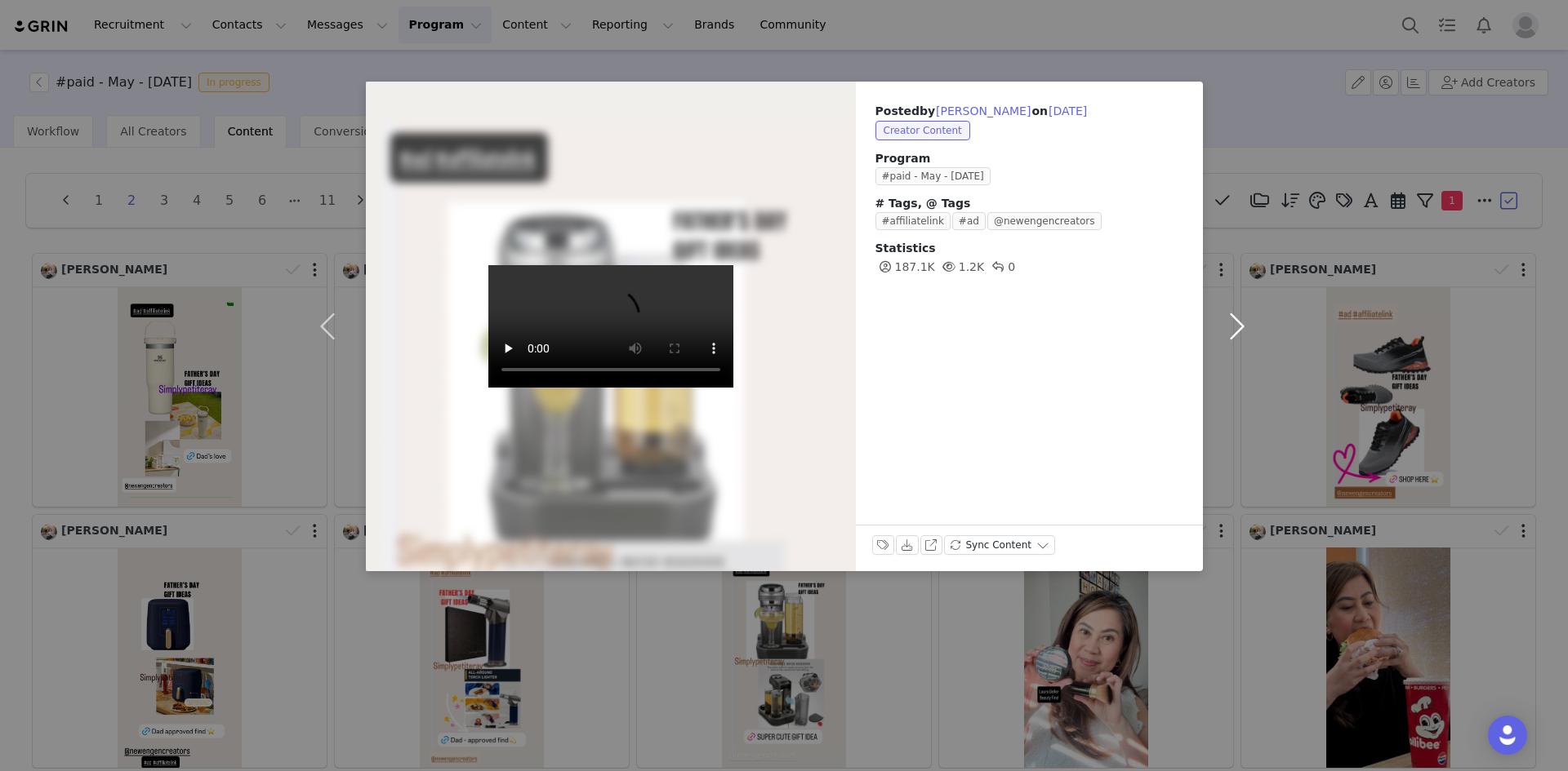
click at [1236, 324] on button "button" at bounding box center [1237, 327] width 69 height 489
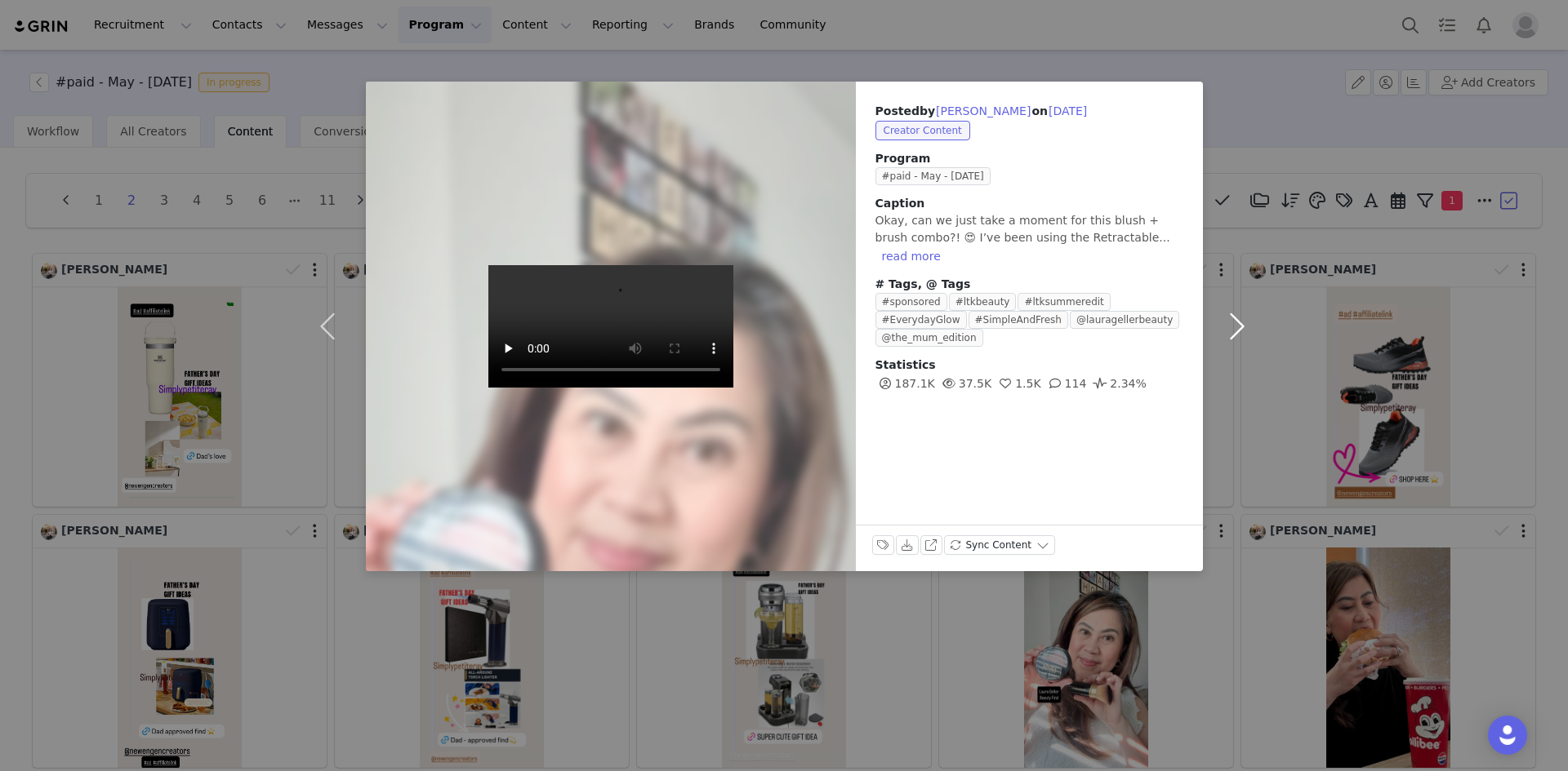
click at [1236, 324] on button "button" at bounding box center [1237, 327] width 69 height 489
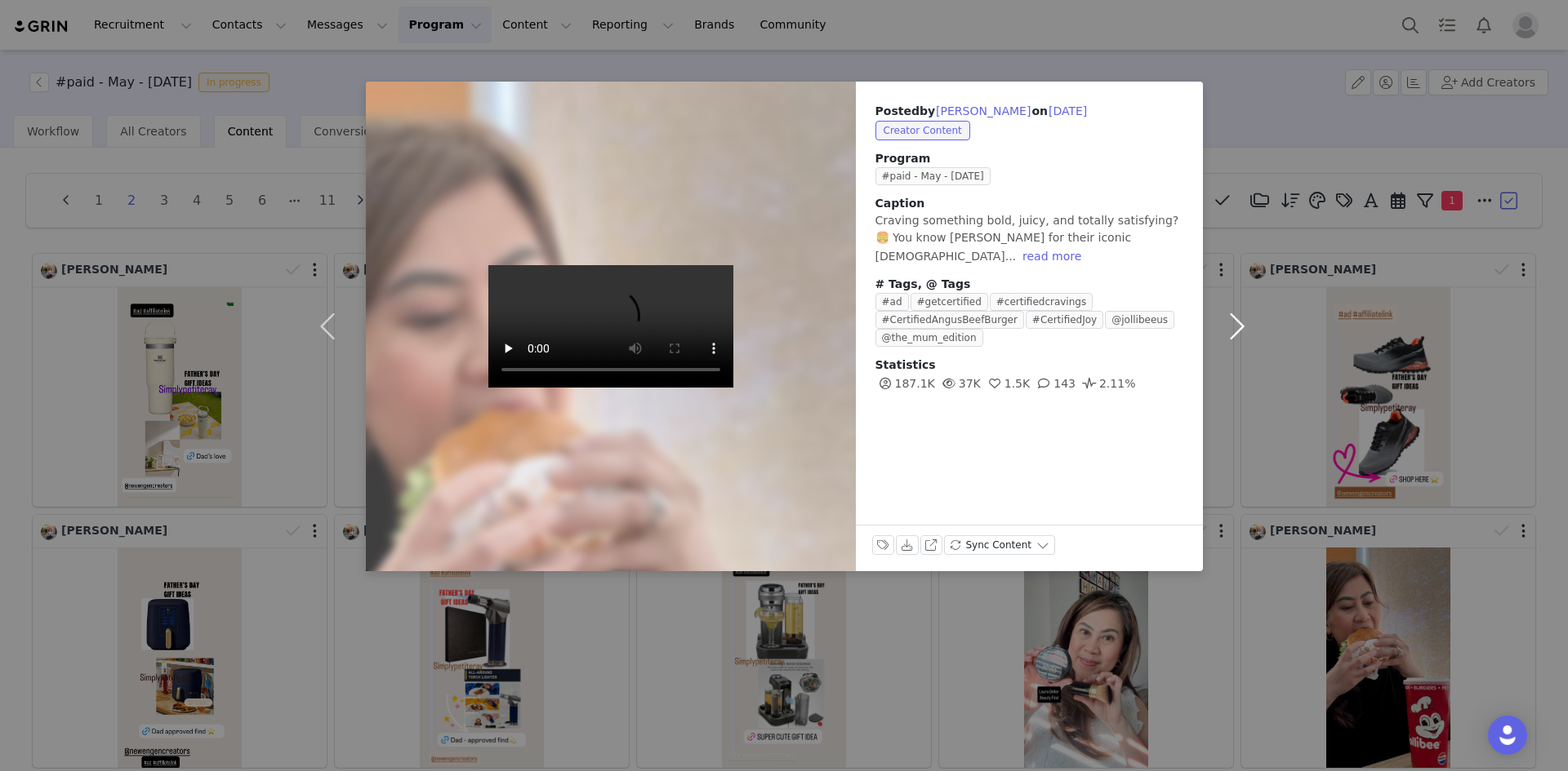
click at [1236, 322] on button "button" at bounding box center [1237, 327] width 69 height 489
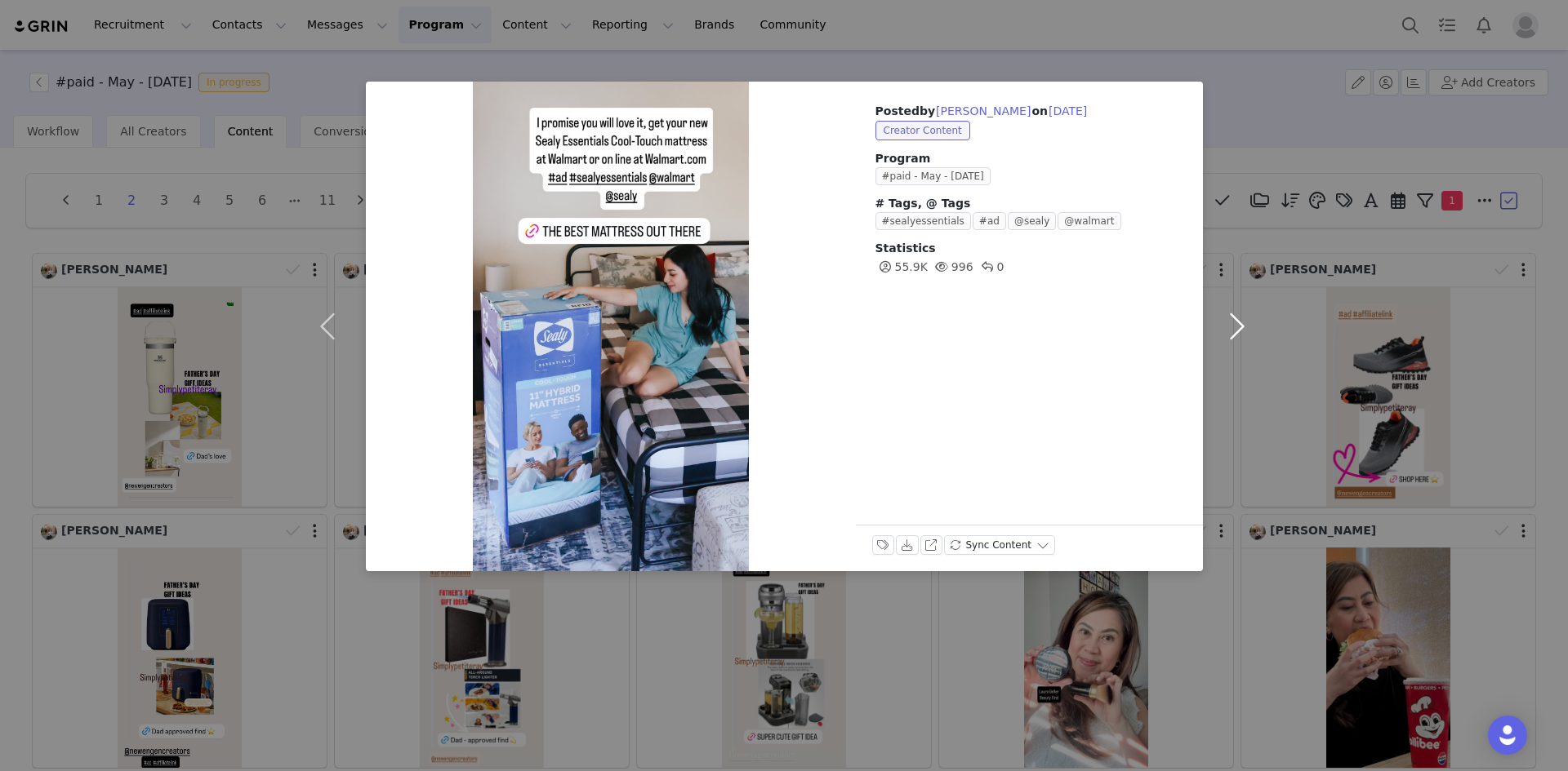
click at [1236, 322] on button "button" at bounding box center [1237, 327] width 69 height 489
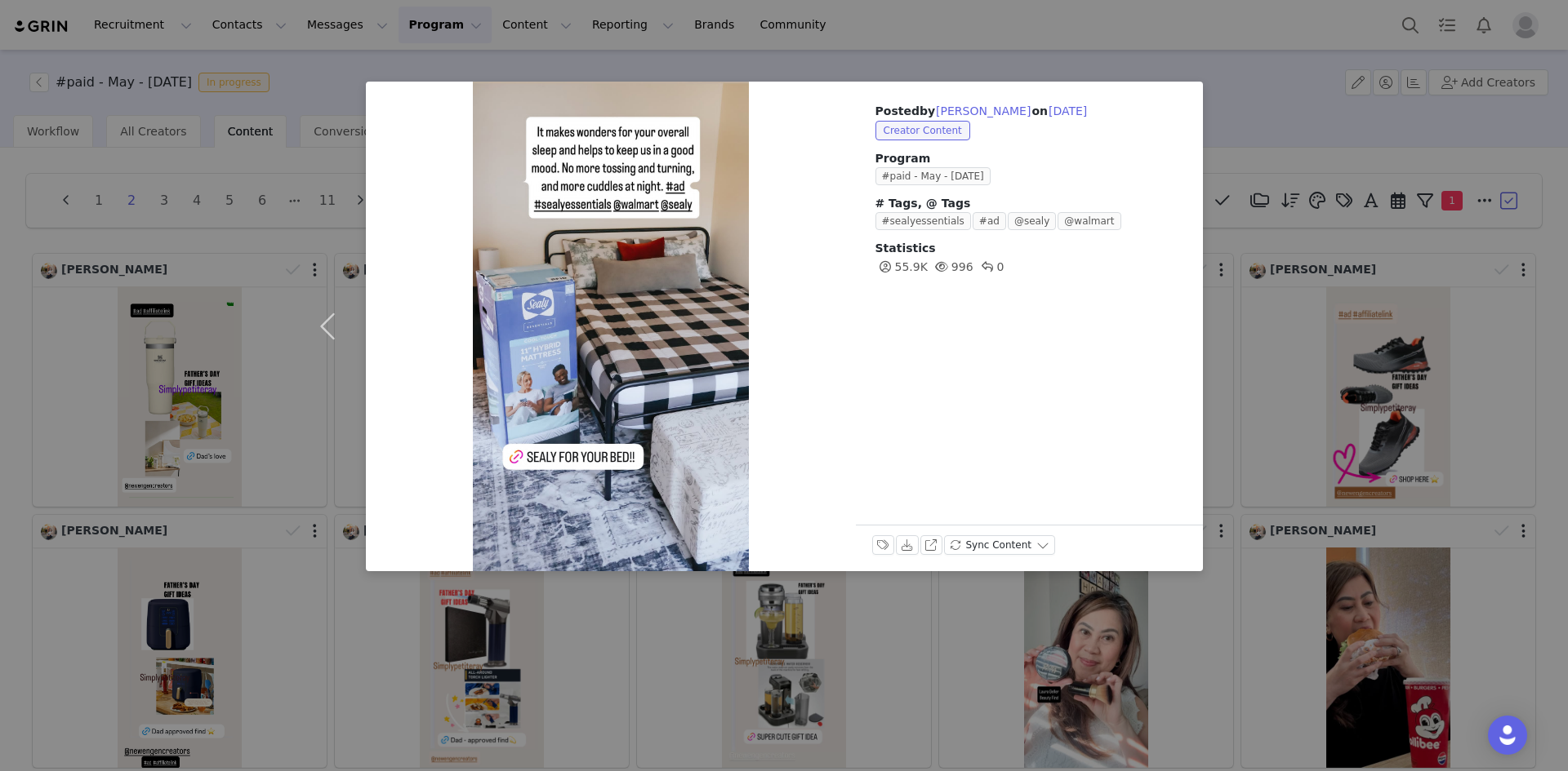
click at [1241, 500] on div "Posted by [PERSON_NAME] on [DATE] Creator Content Program #paid - May - [DATE] …" at bounding box center [784, 385] width 1568 height 771
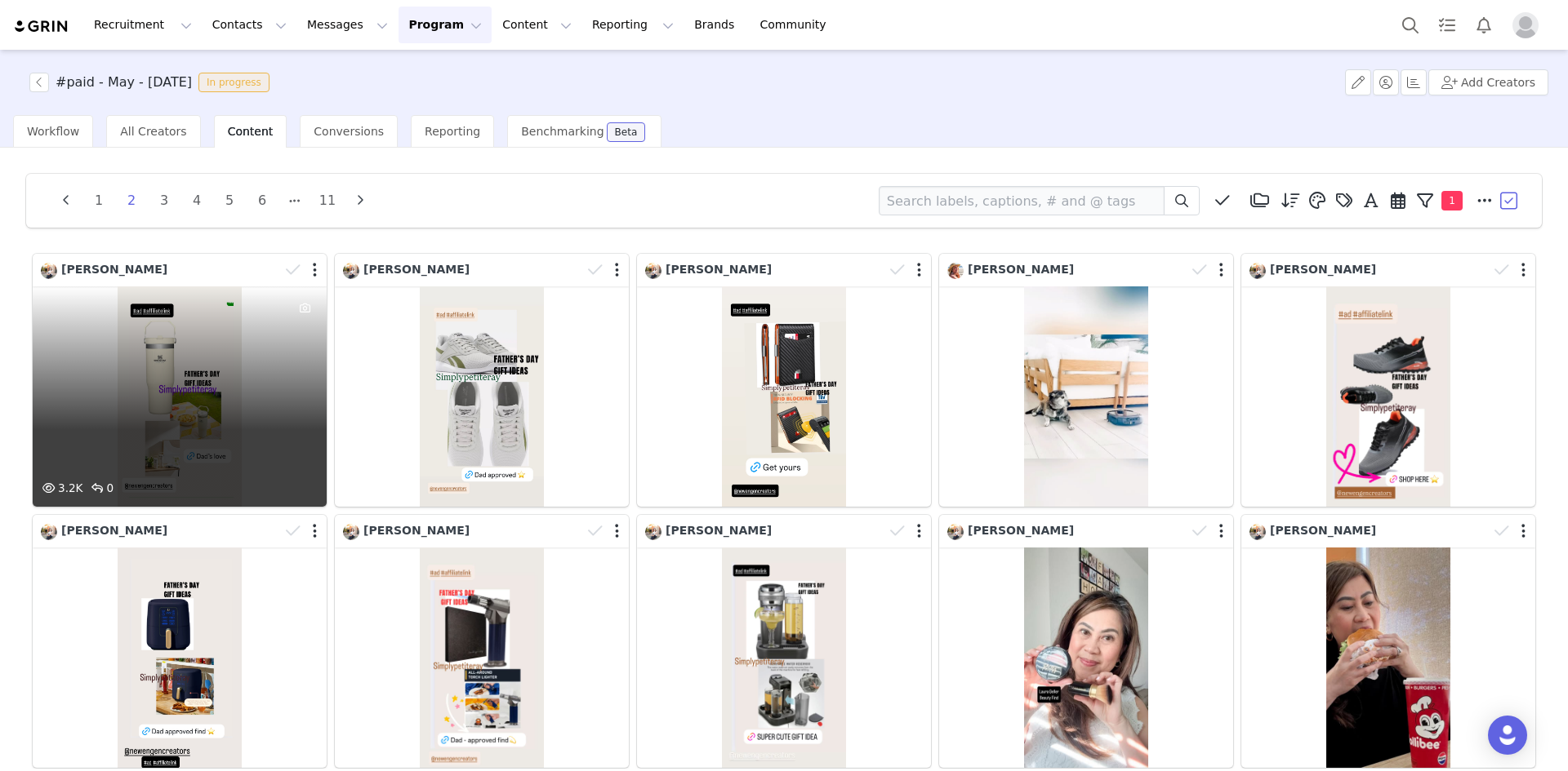
click at [234, 373] on div "3.2K 0" at bounding box center [180, 397] width 294 height 221
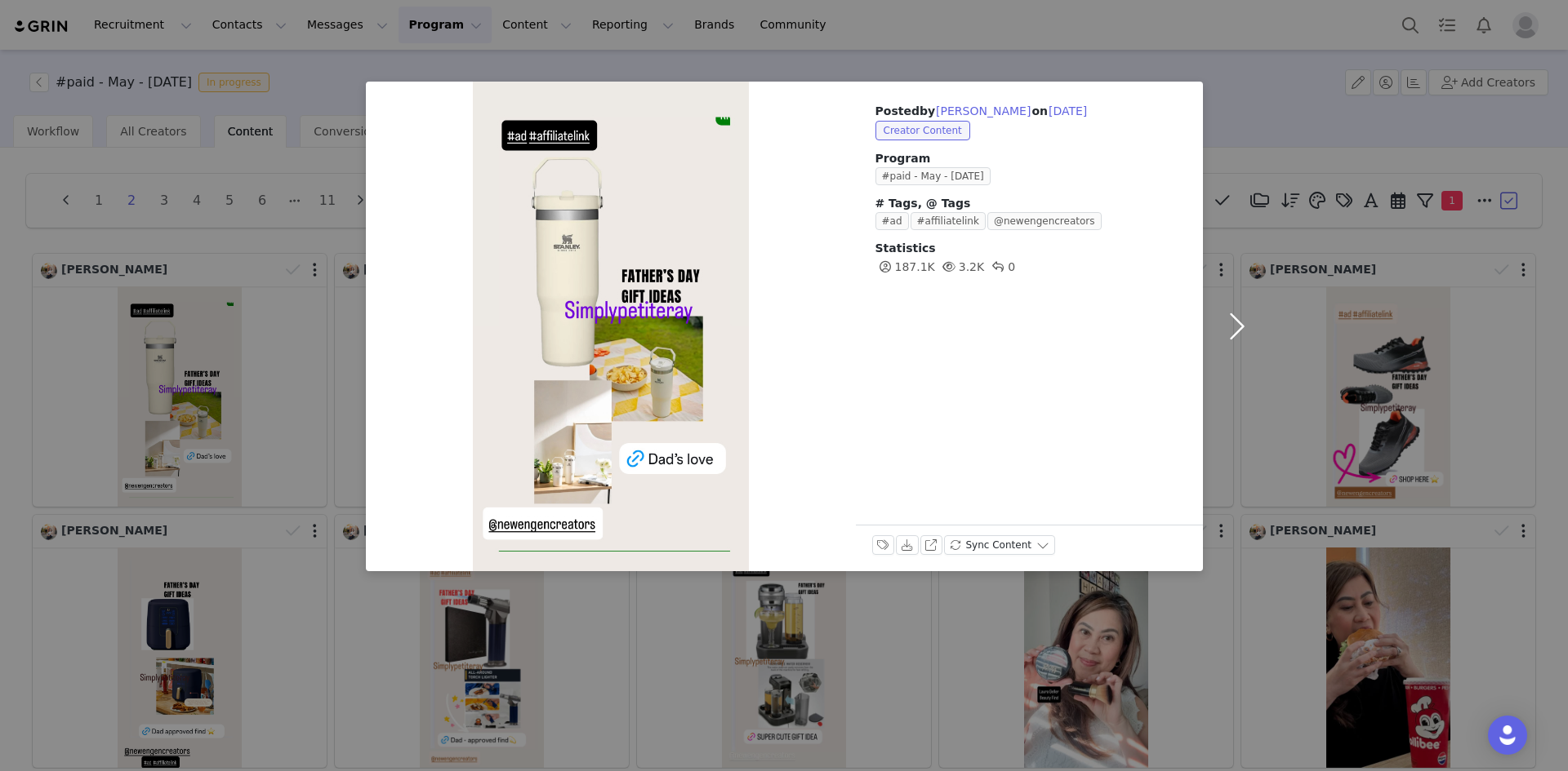
click at [1239, 317] on button "button" at bounding box center [1237, 327] width 69 height 489
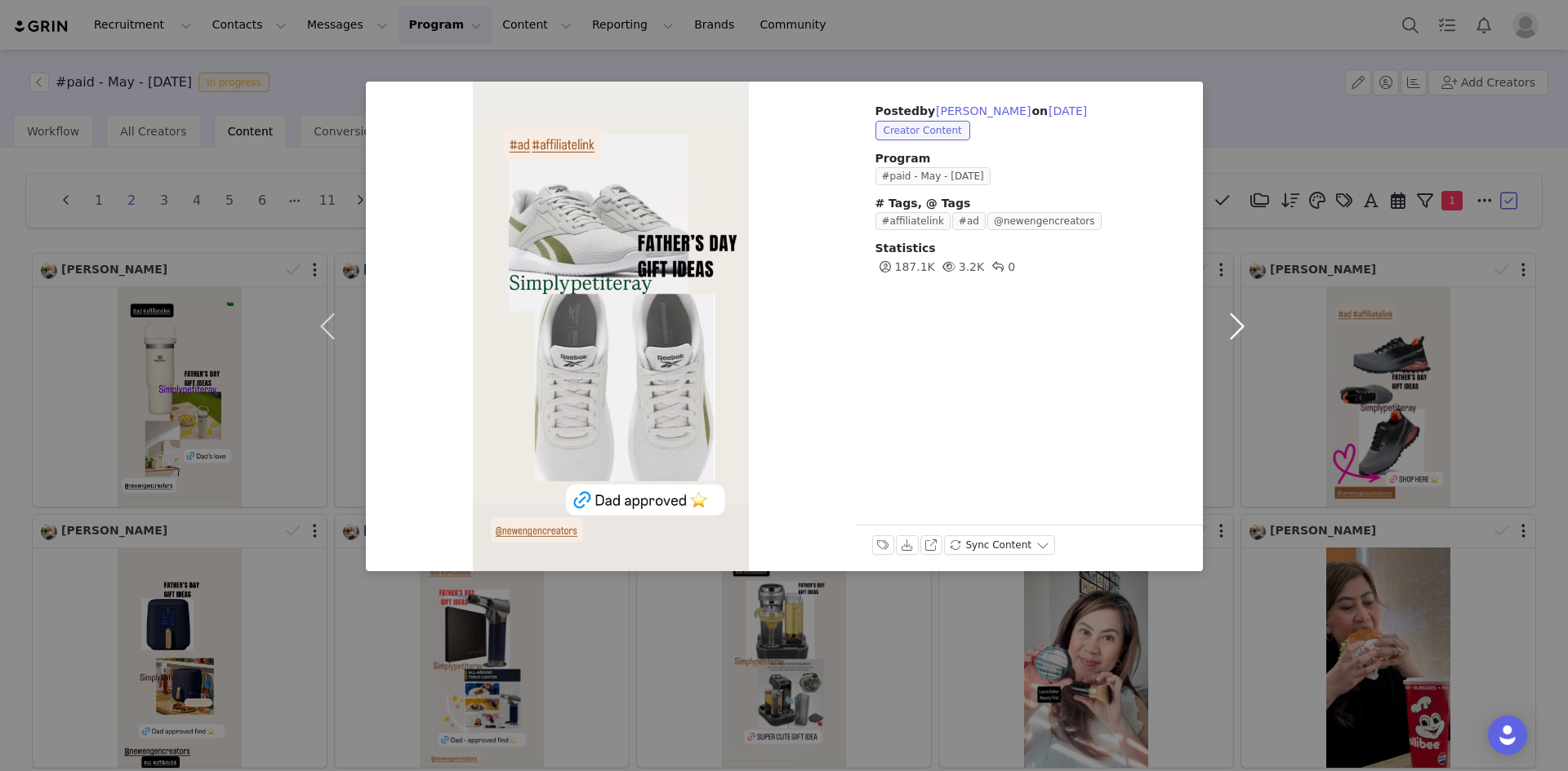
click at [1239, 317] on button "button" at bounding box center [1237, 327] width 69 height 489
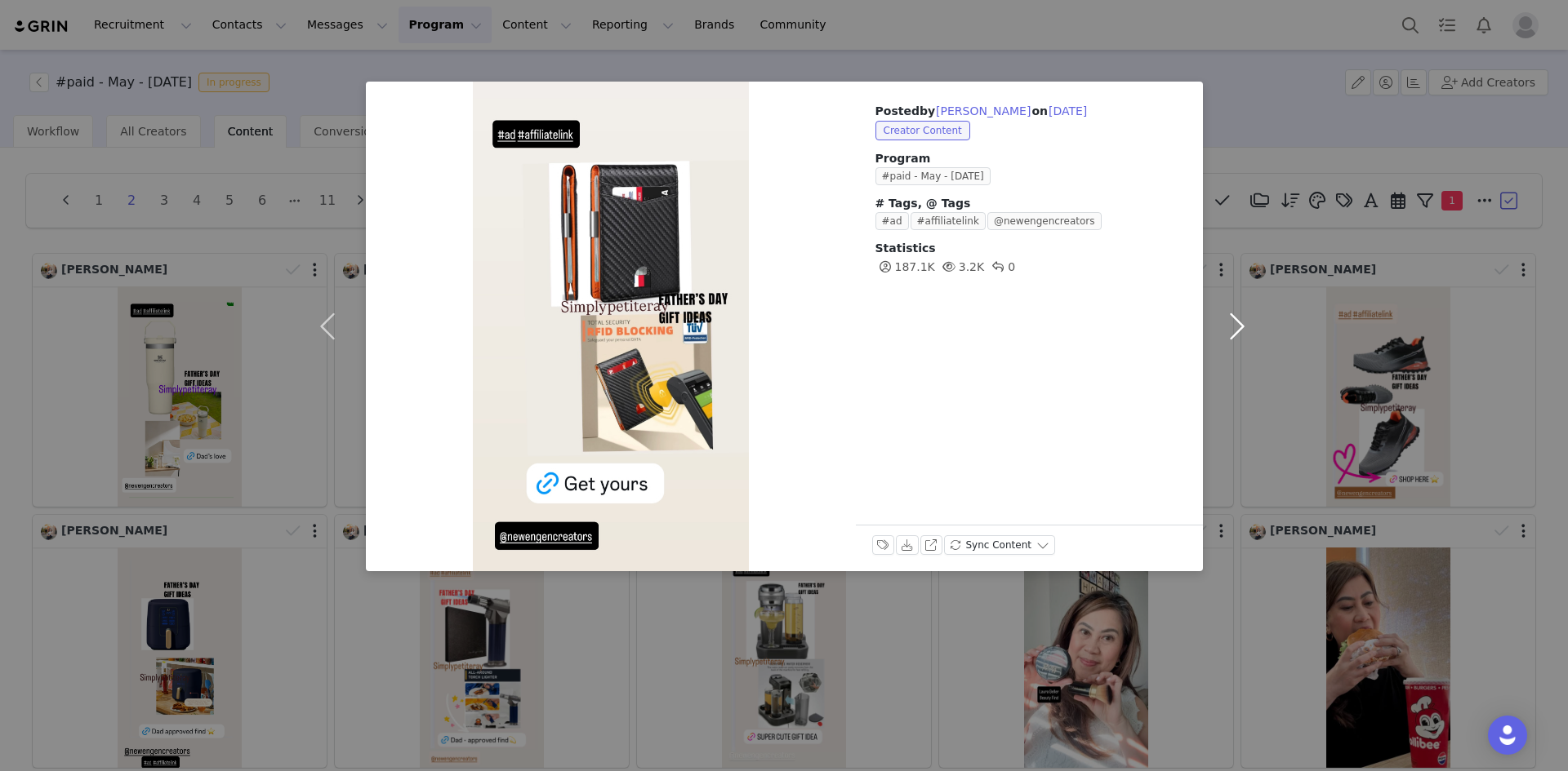
click at [1239, 317] on button "button" at bounding box center [1237, 327] width 69 height 489
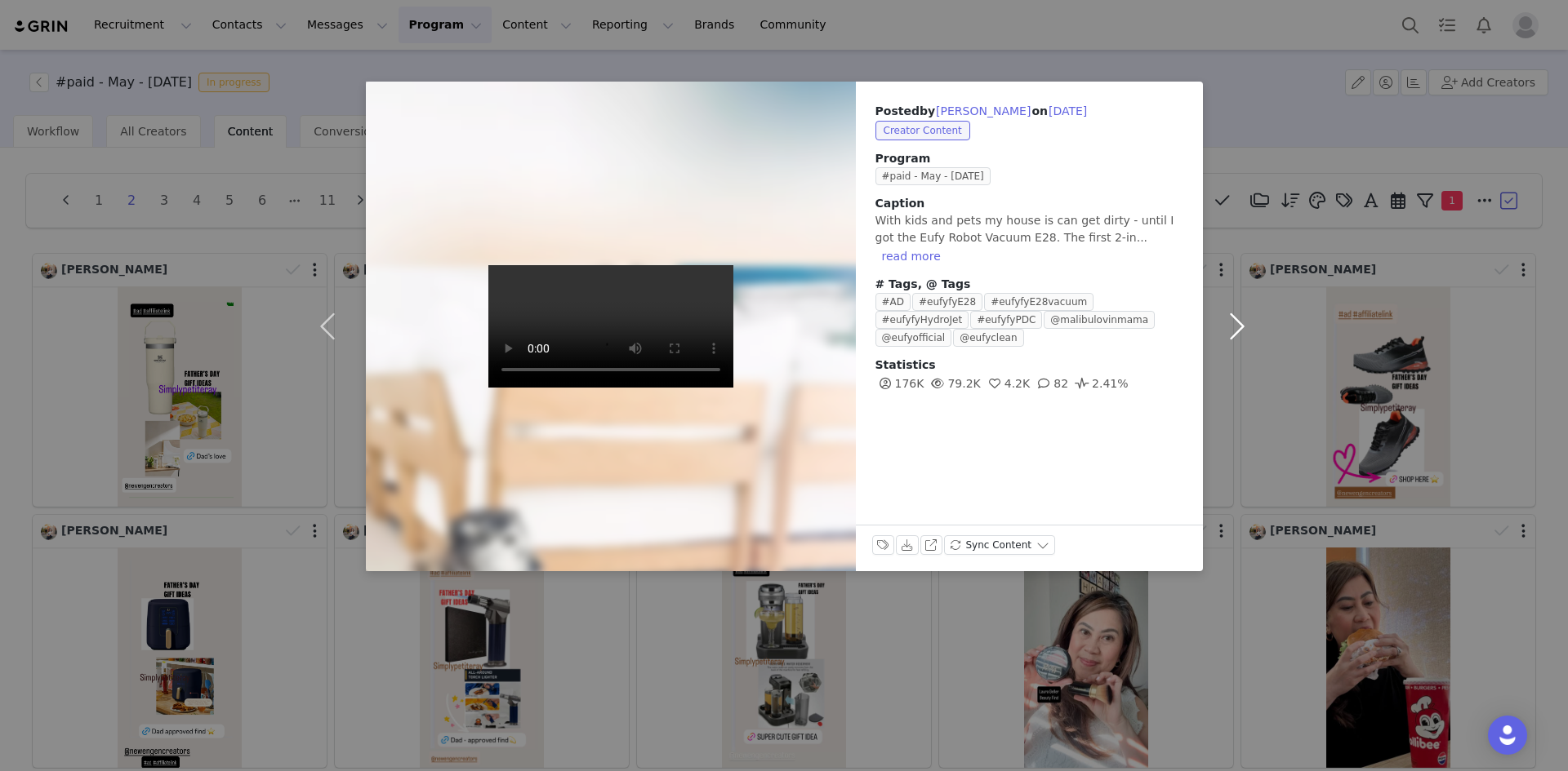
click at [1239, 317] on button "button" at bounding box center [1237, 327] width 69 height 489
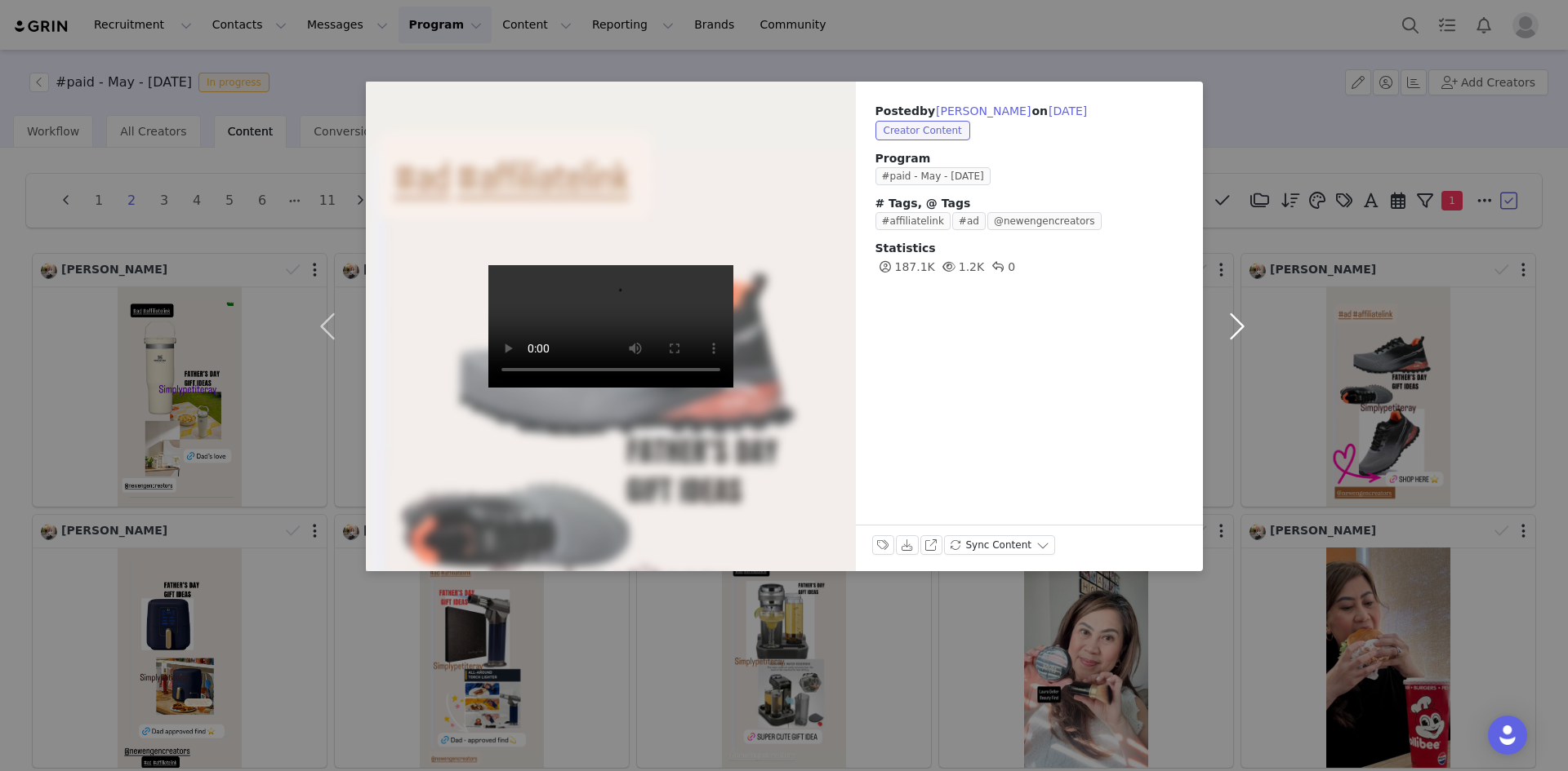
click at [1239, 317] on button "button" at bounding box center [1237, 327] width 69 height 489
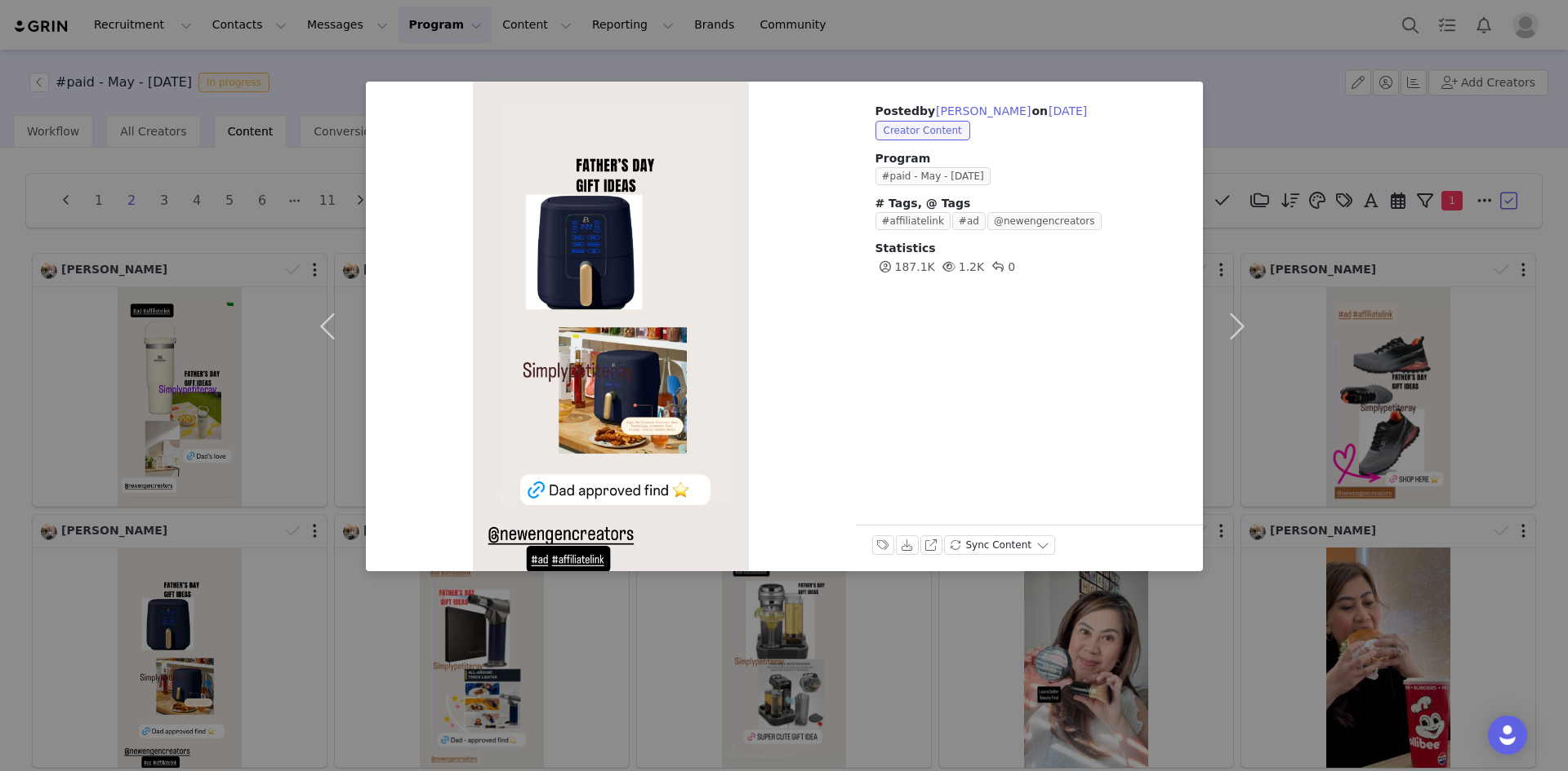
click at [1409, 396] on div "Posted by [PERSON_NAME] on [DATE] Creator Content Program #paid - May - [DATE] …" at bounding box center [784, 385] width 1568 height 771
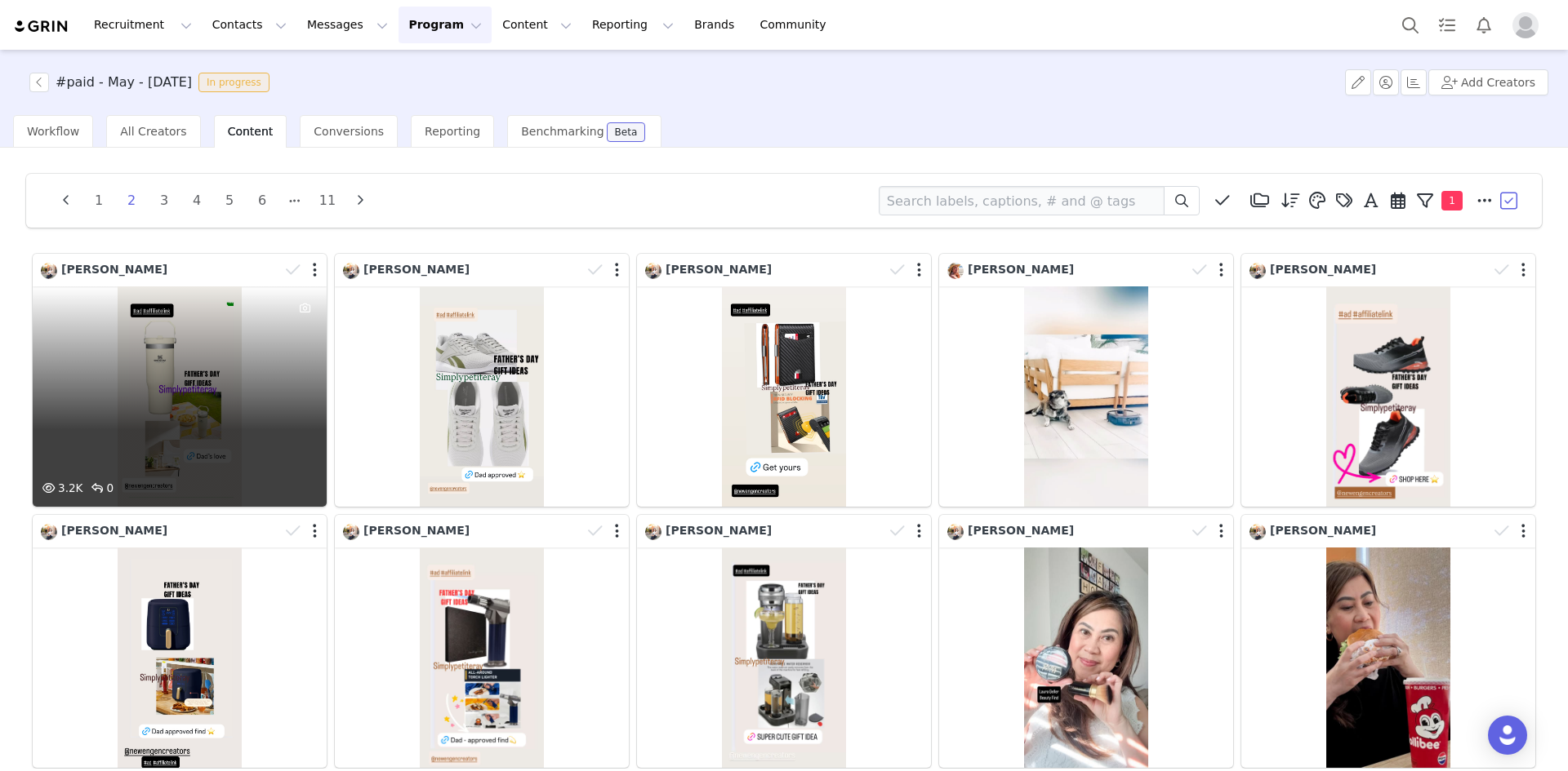
click at [308, 273] on div at bounding box center [303, 270] width 48 height 24
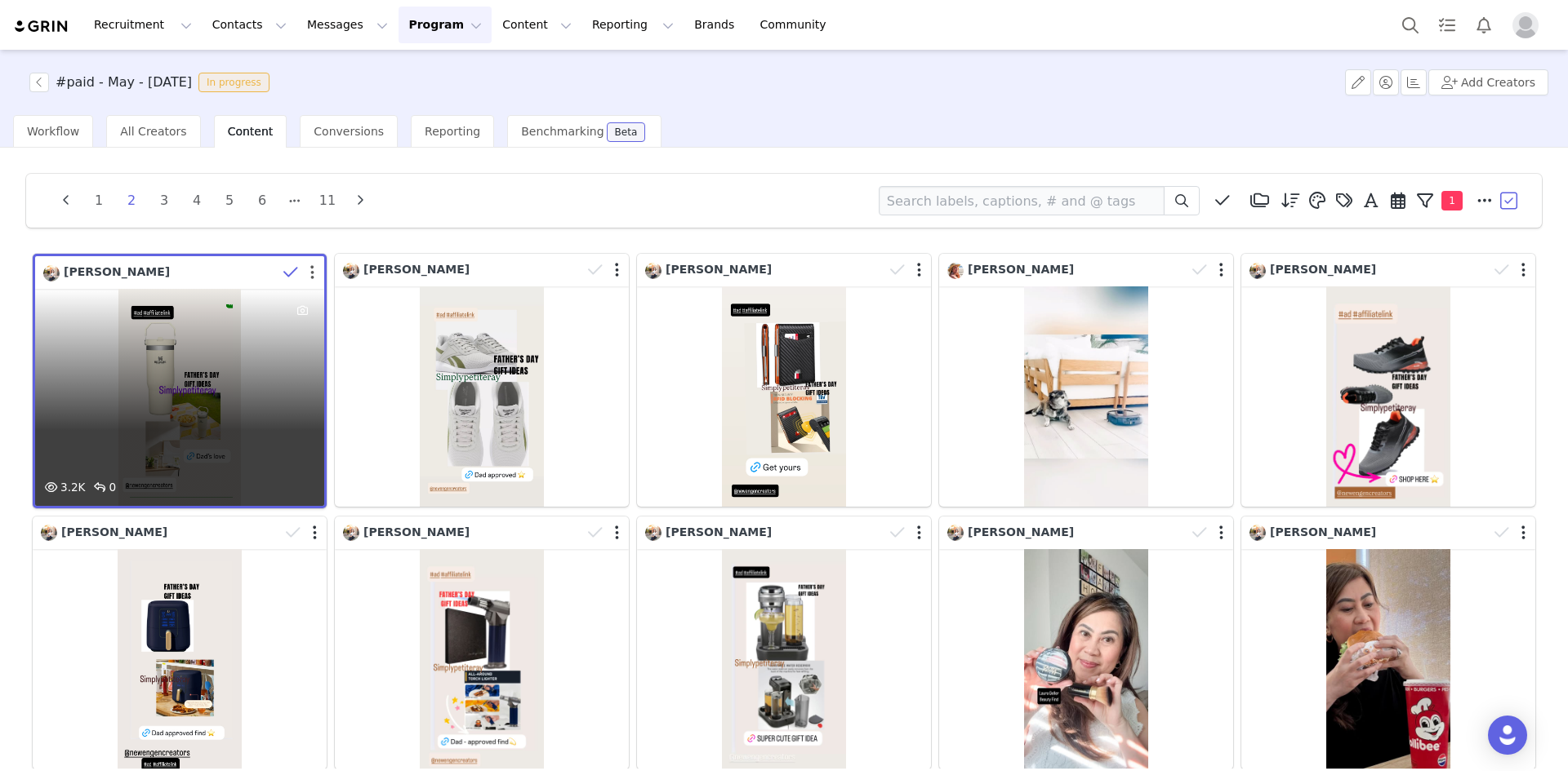
click at [310, 274] on button "button" at bounding box center [312, 273] width 4 height 17
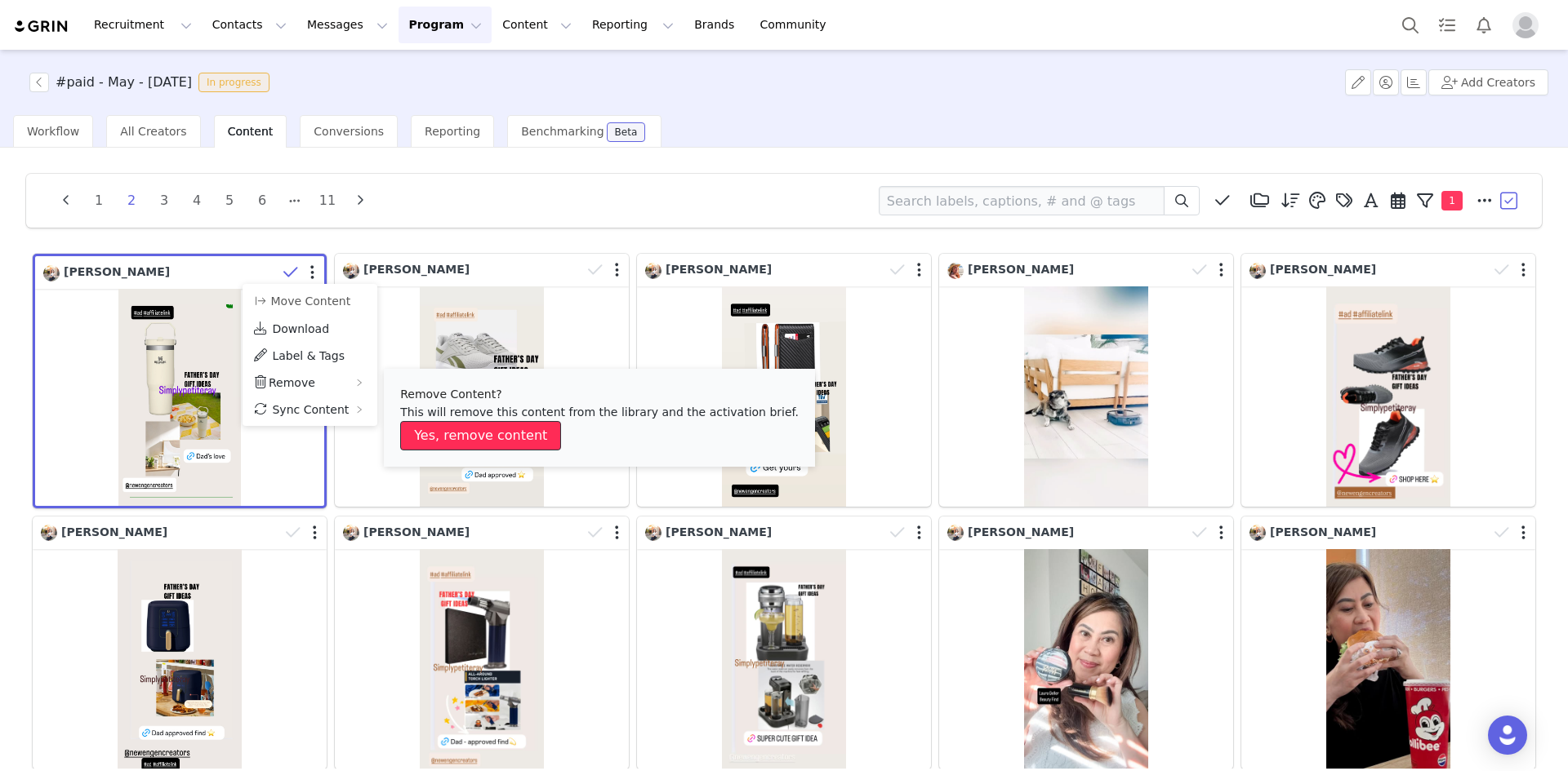
click at [440, 430] on button "Yes, remove content" at bounding box center [481, 435] width 160 height 29
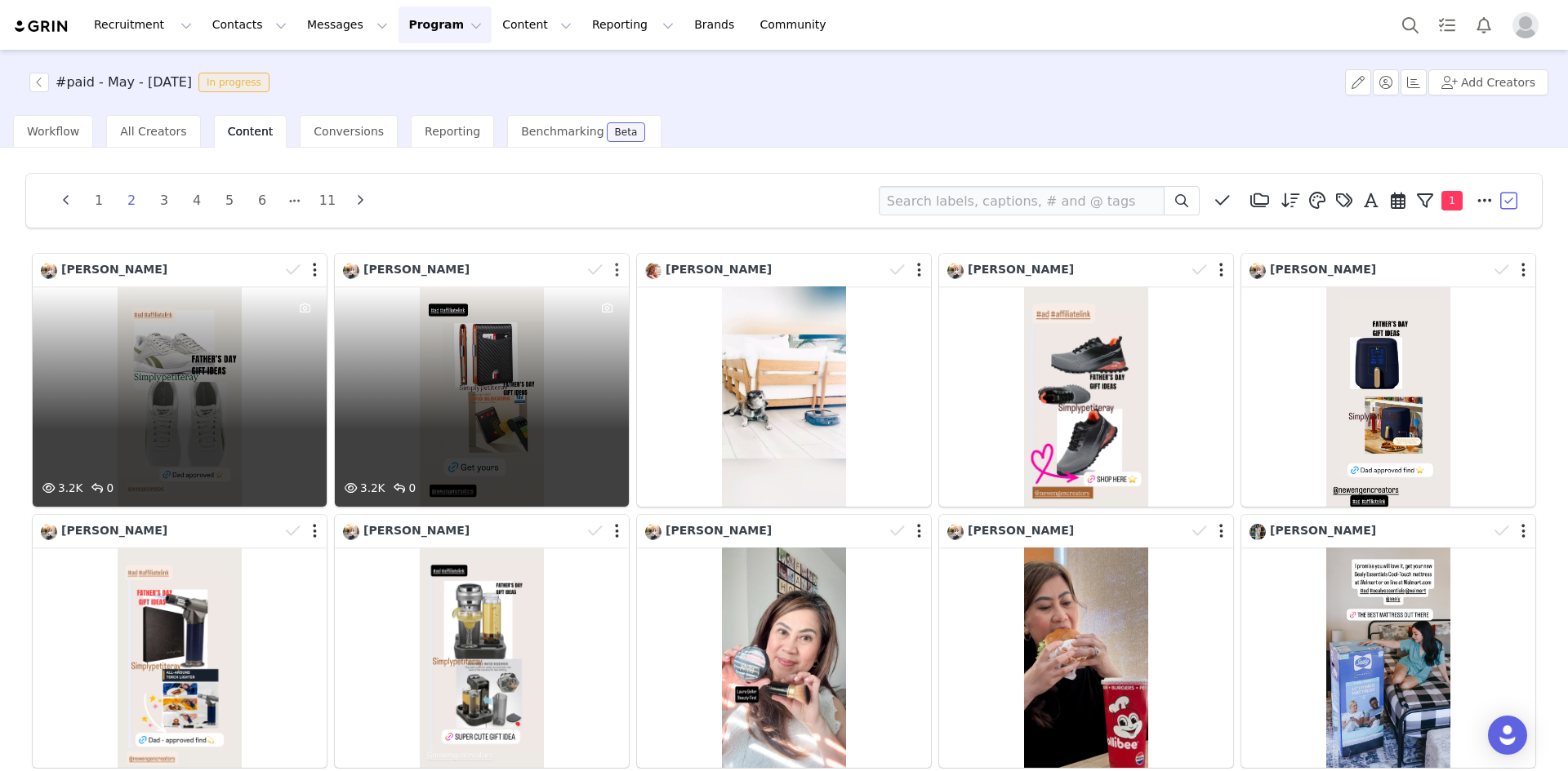
click at [607, 270] on div at bounding box center [605, 270] width 48 height 24
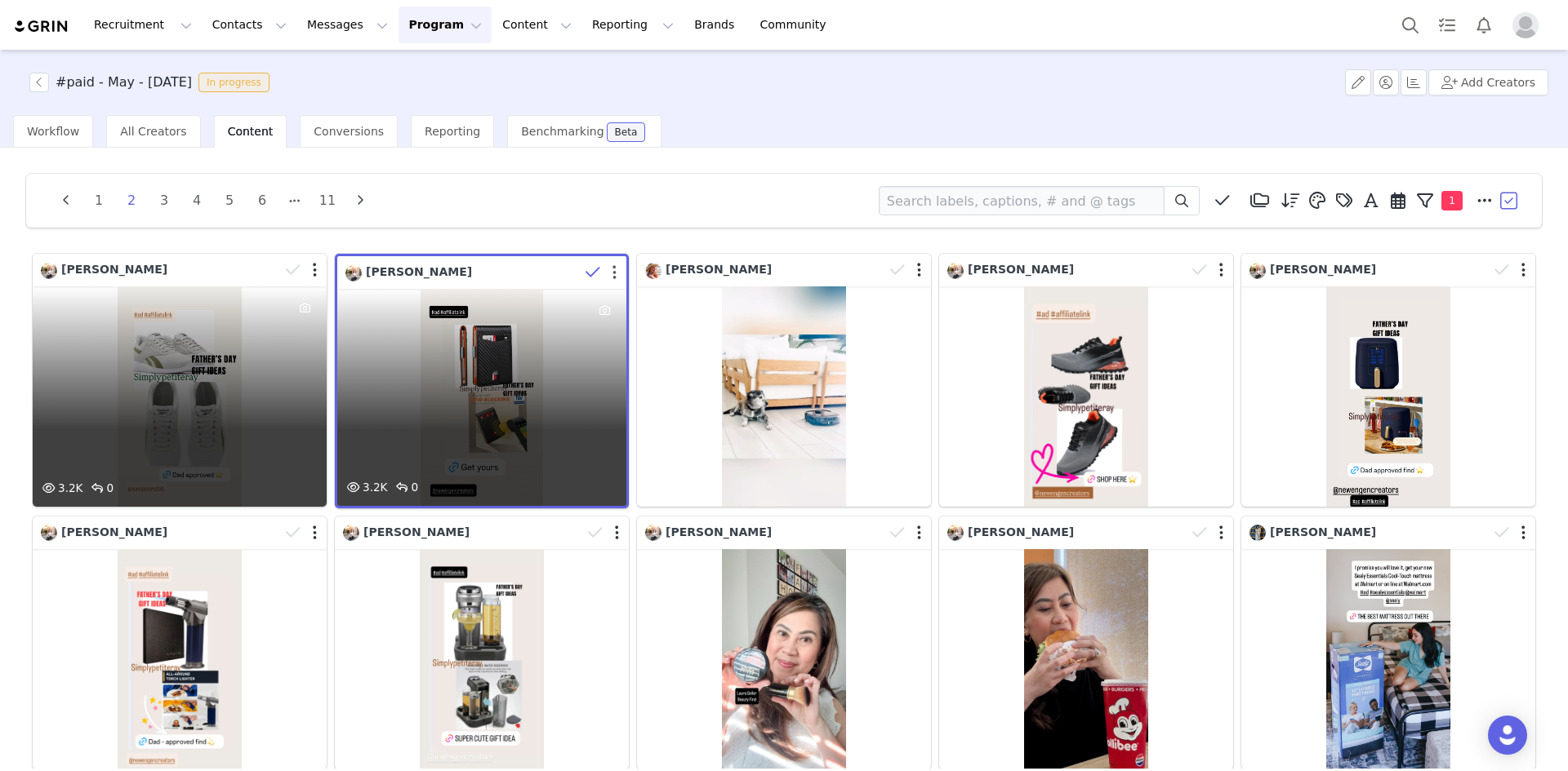
click at [613, 271] on button "button" at bounding box center [614, 273] width 4 height 17
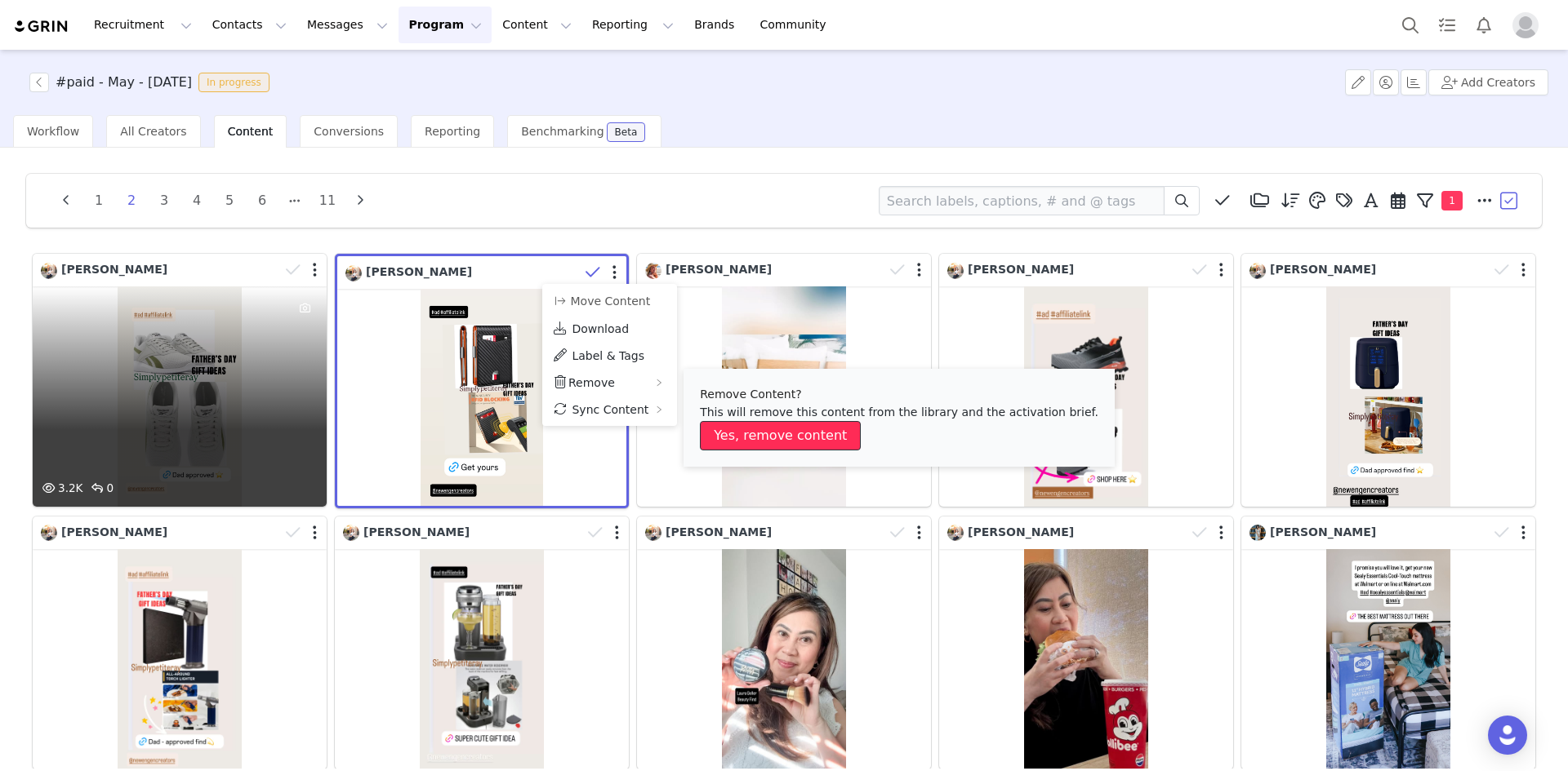
click at [756, 432] on button "Yes, remove content" at bounding box center [780, 435] width 160 height 29
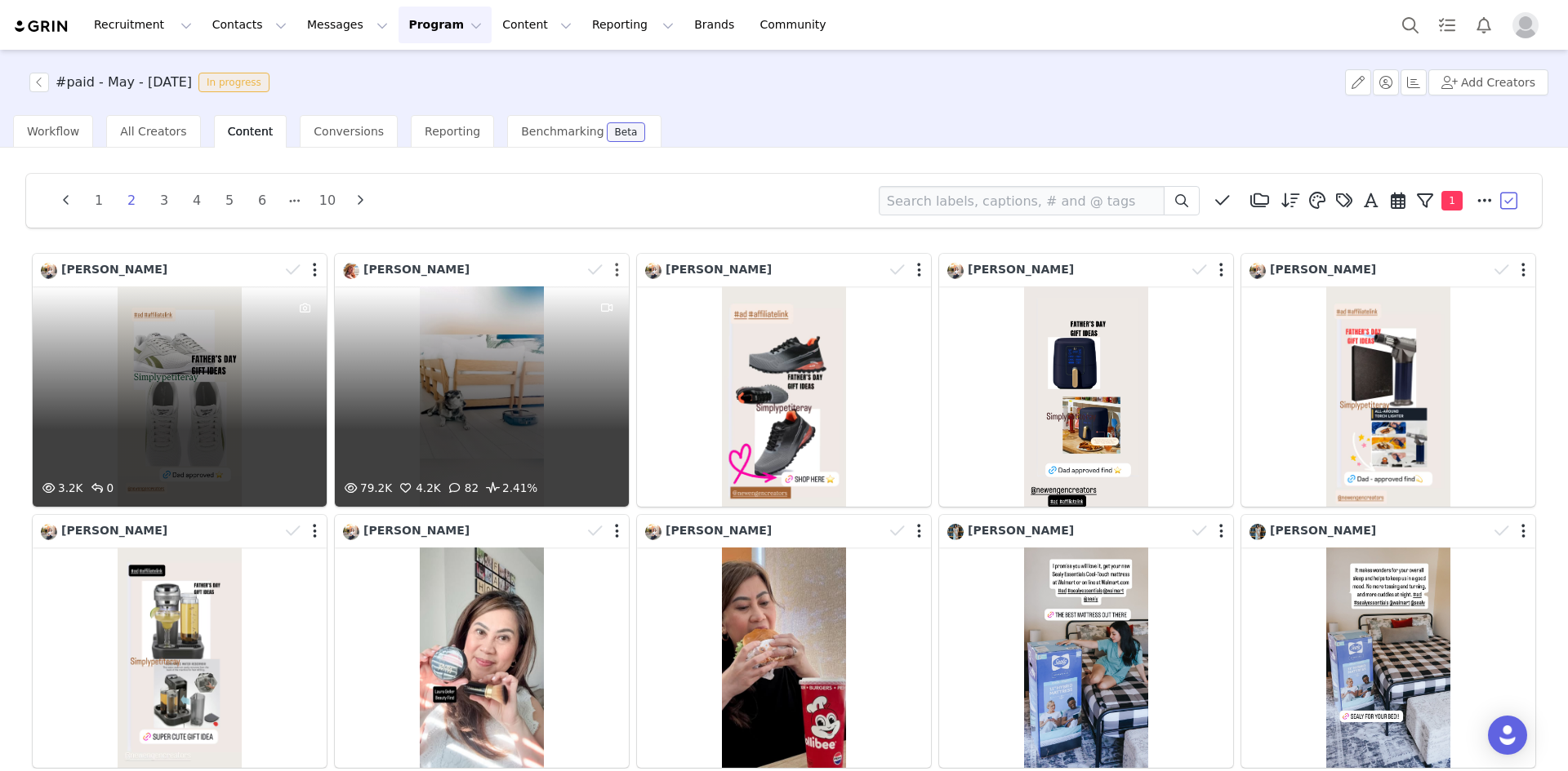
click at [615, 266] on button "button" at bounding box center [617, 271] width 4 height 17
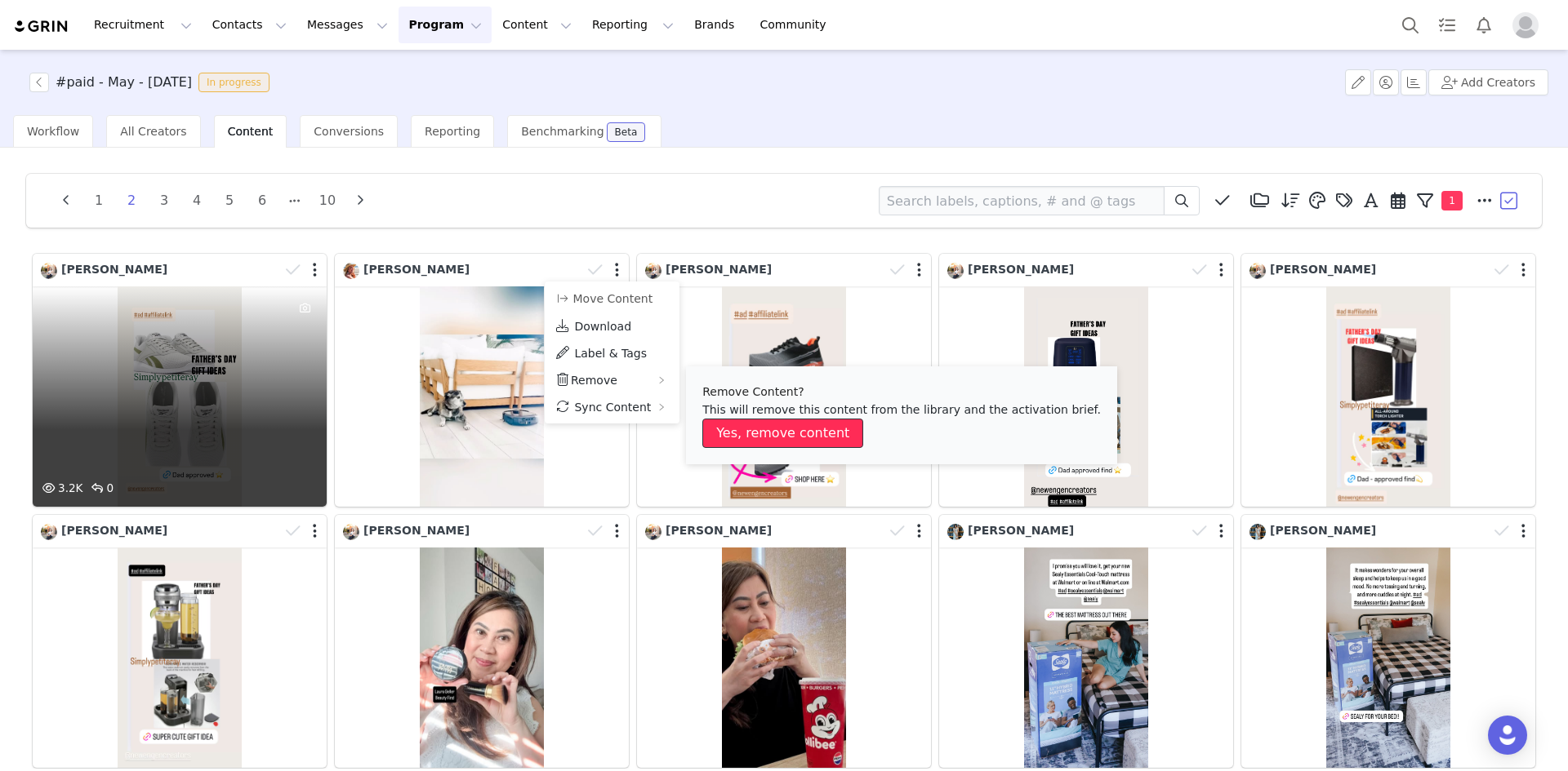
click at [732, 430] on button "Yes, remove content" at bounding box center [782, 433] width 160 height 29
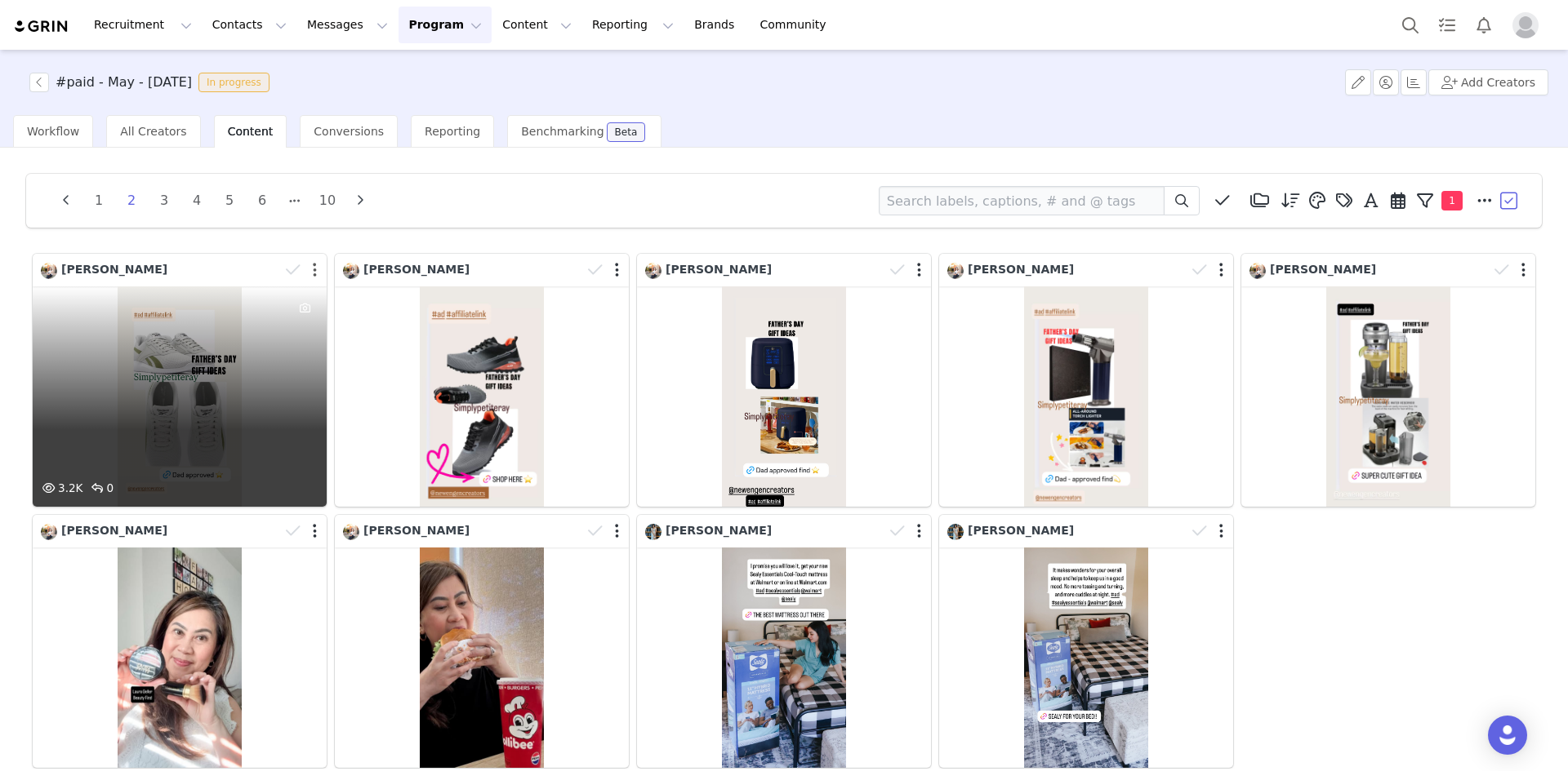
click at [313, 268] on button "button" at bounding box center [314, 271] width 4 height 17
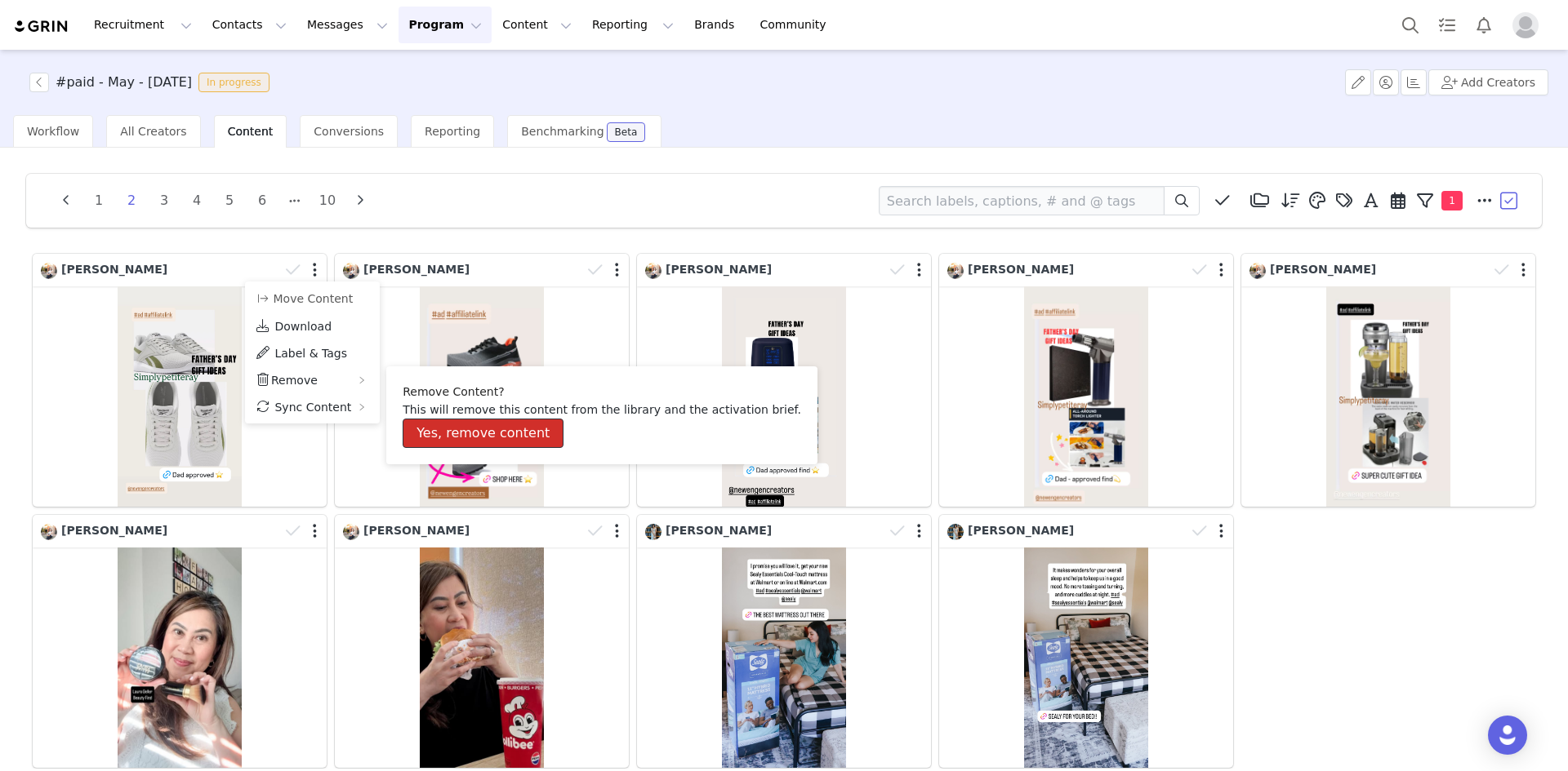
drag, startPoint x: 444, startPoint y: 426, endPoint x: 441, endPoint y: 413, distance: 13.3
click at [444, 427] on button "Yes, remove content" at bounding box center [483, 433] width 160 height 29
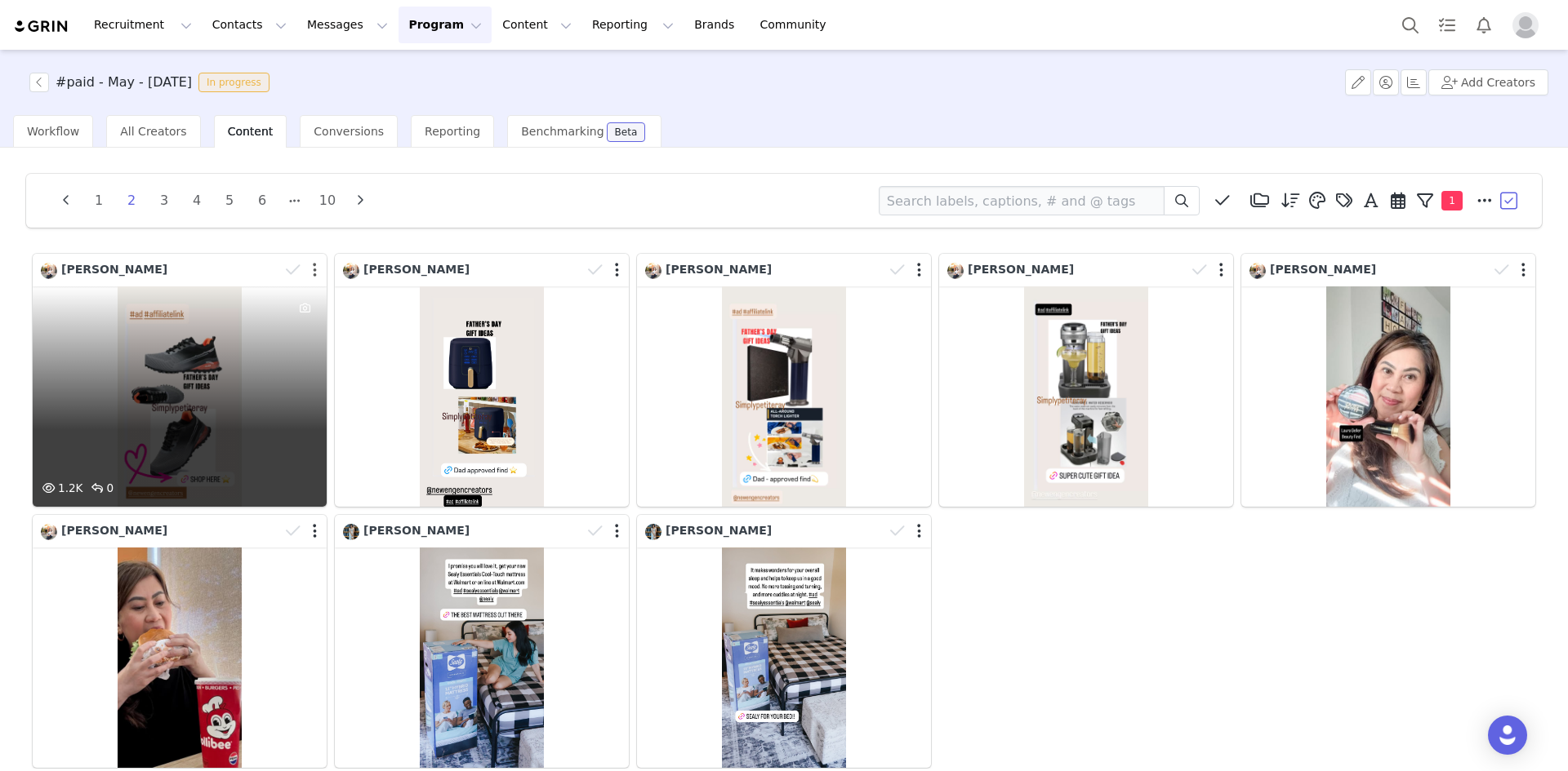
click at [313, 267] on button "button" at bounding box center [314, 271] width 4 height 17
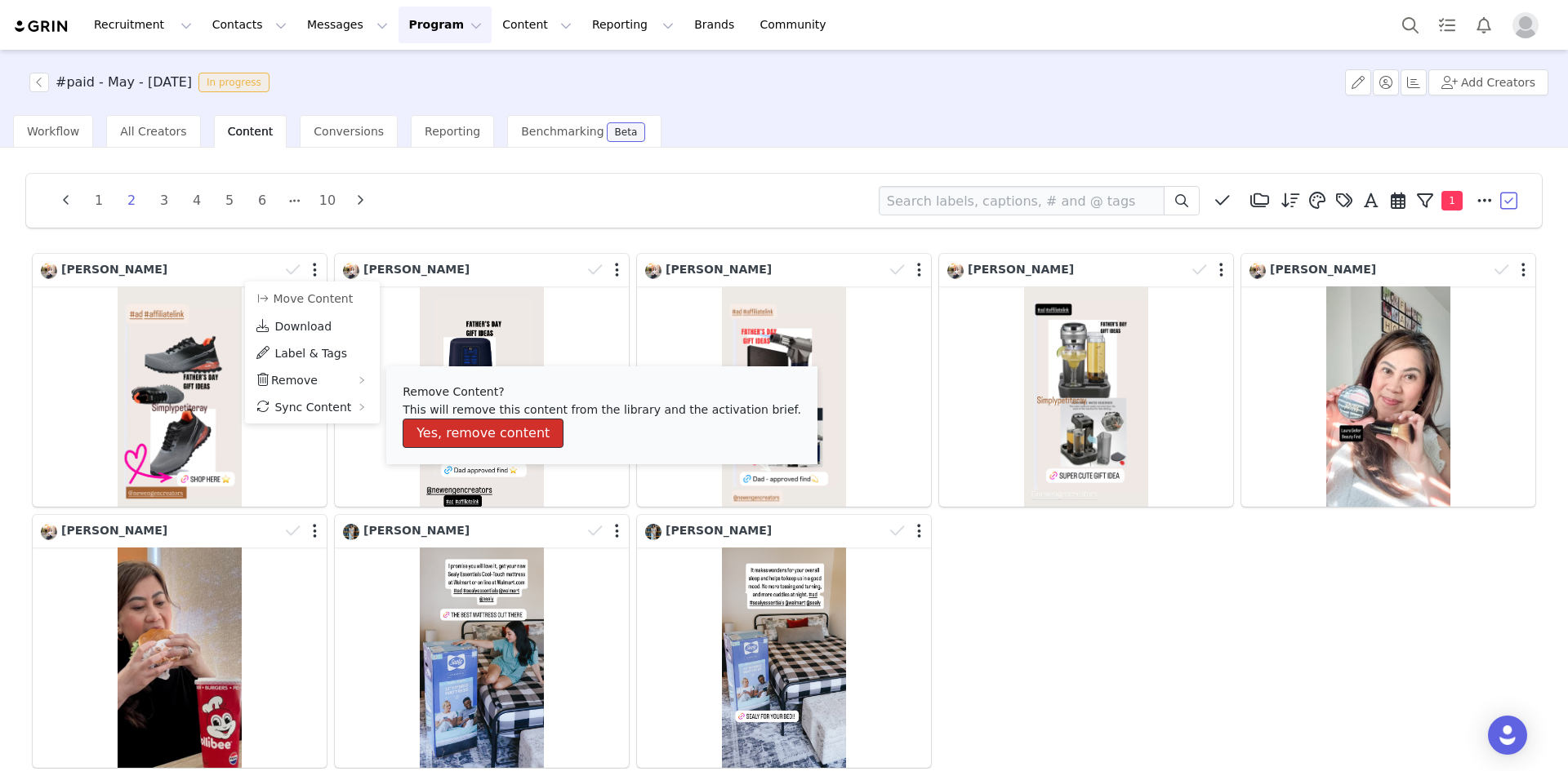
click at [435, 431] on button "Yes, remove content" at bounding box center [483, 433] width 160 height 29
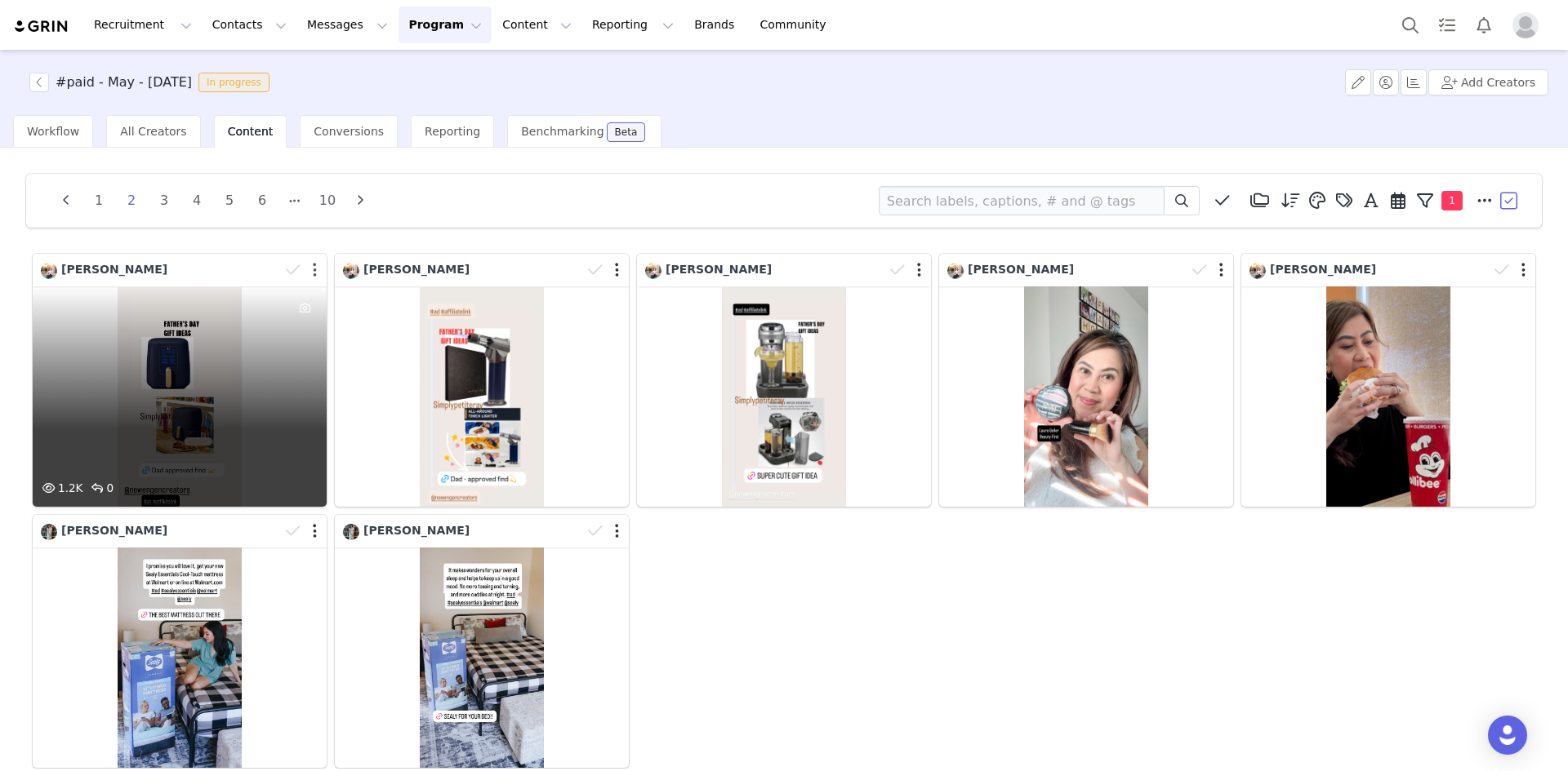
click at [313, 270] on button "button" at bounding box center [314, 271] width 4 height 17
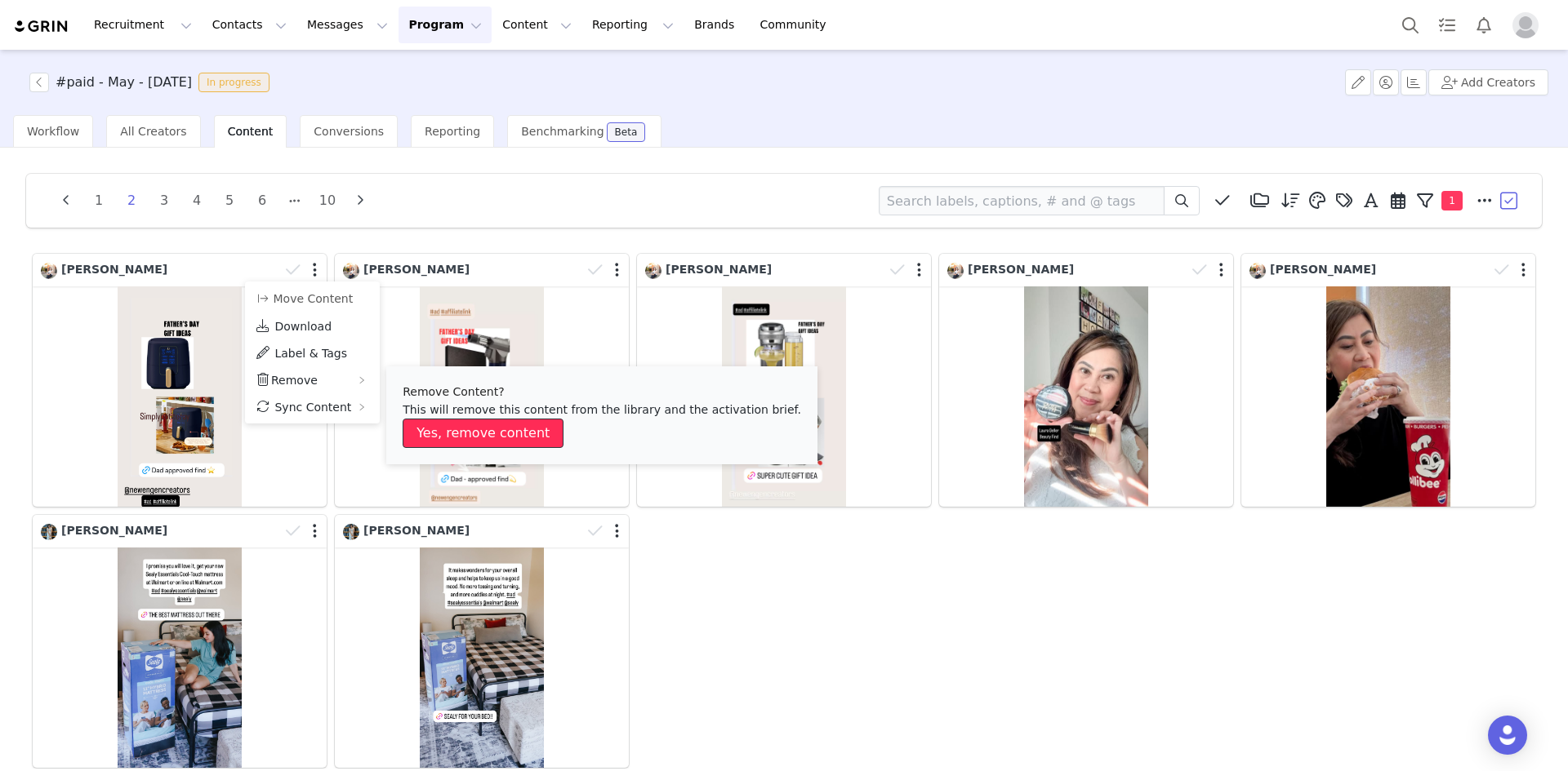
click at [433, 429] on button "Yes, remove content" at bounding box center [483, 433] width 160 height 29
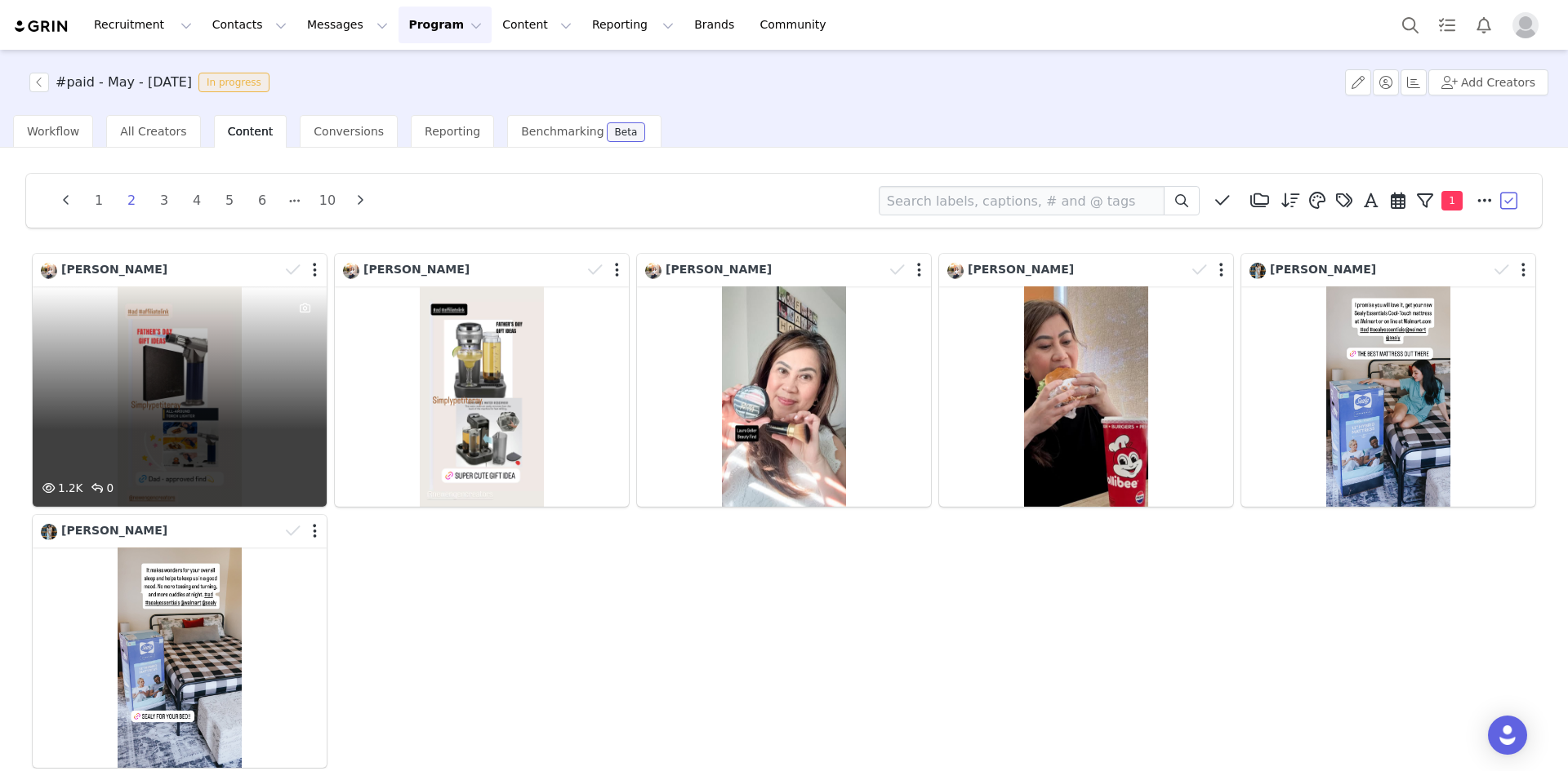
click at [314, 268] on div at bounding box center [303, 270] width 48 height 24
click at [310, 272] on button "button" at bounding box center [312, 273] width 4 height 17
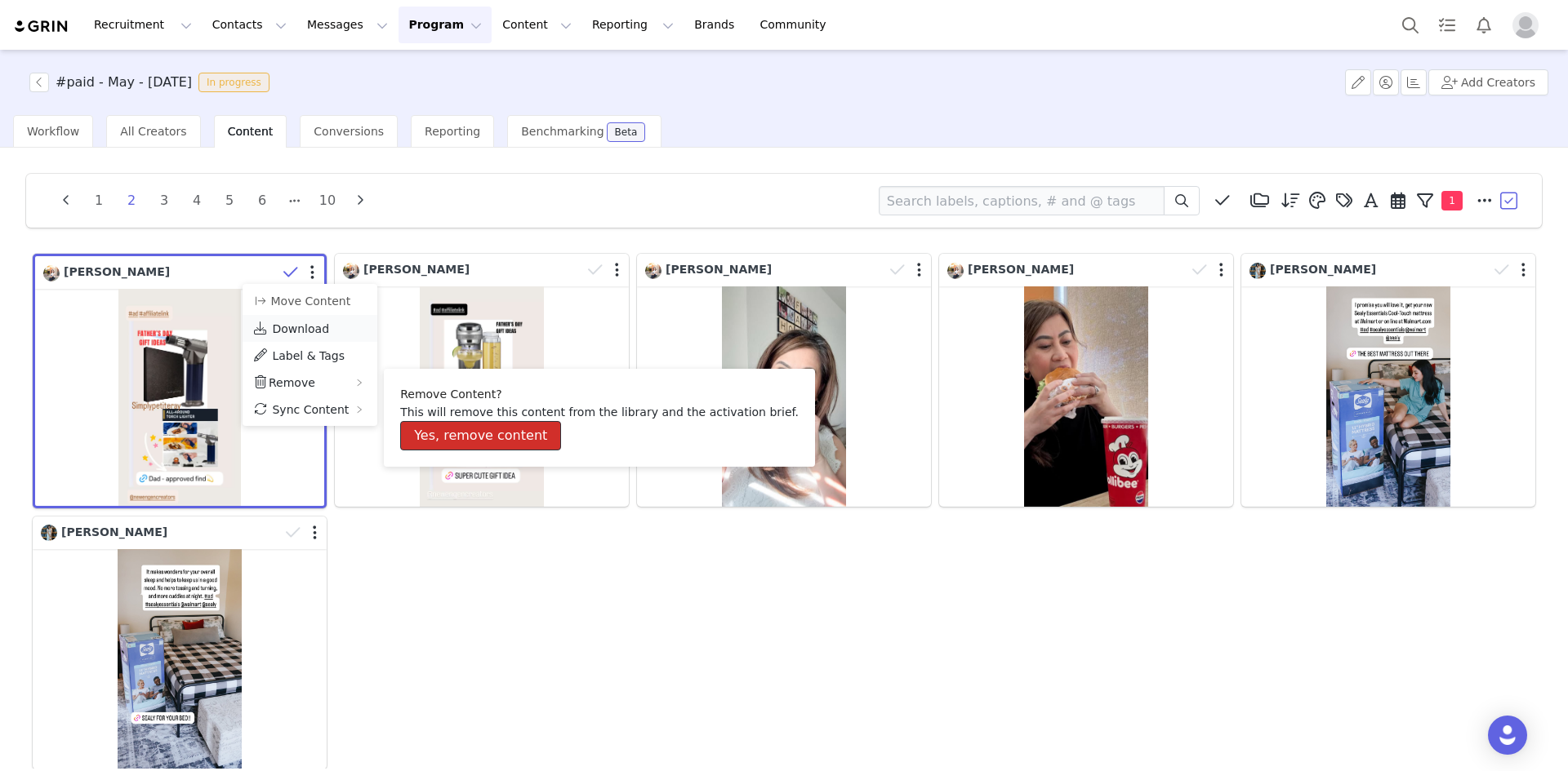
drag, startPoint x: 443, startPoint y: 435, endPoint x: 280, endPoint y: 316, distance: 201.8
click at [444, 434] on button "Yes, remove content" at bounding box center [481, 435] width 160 height 29
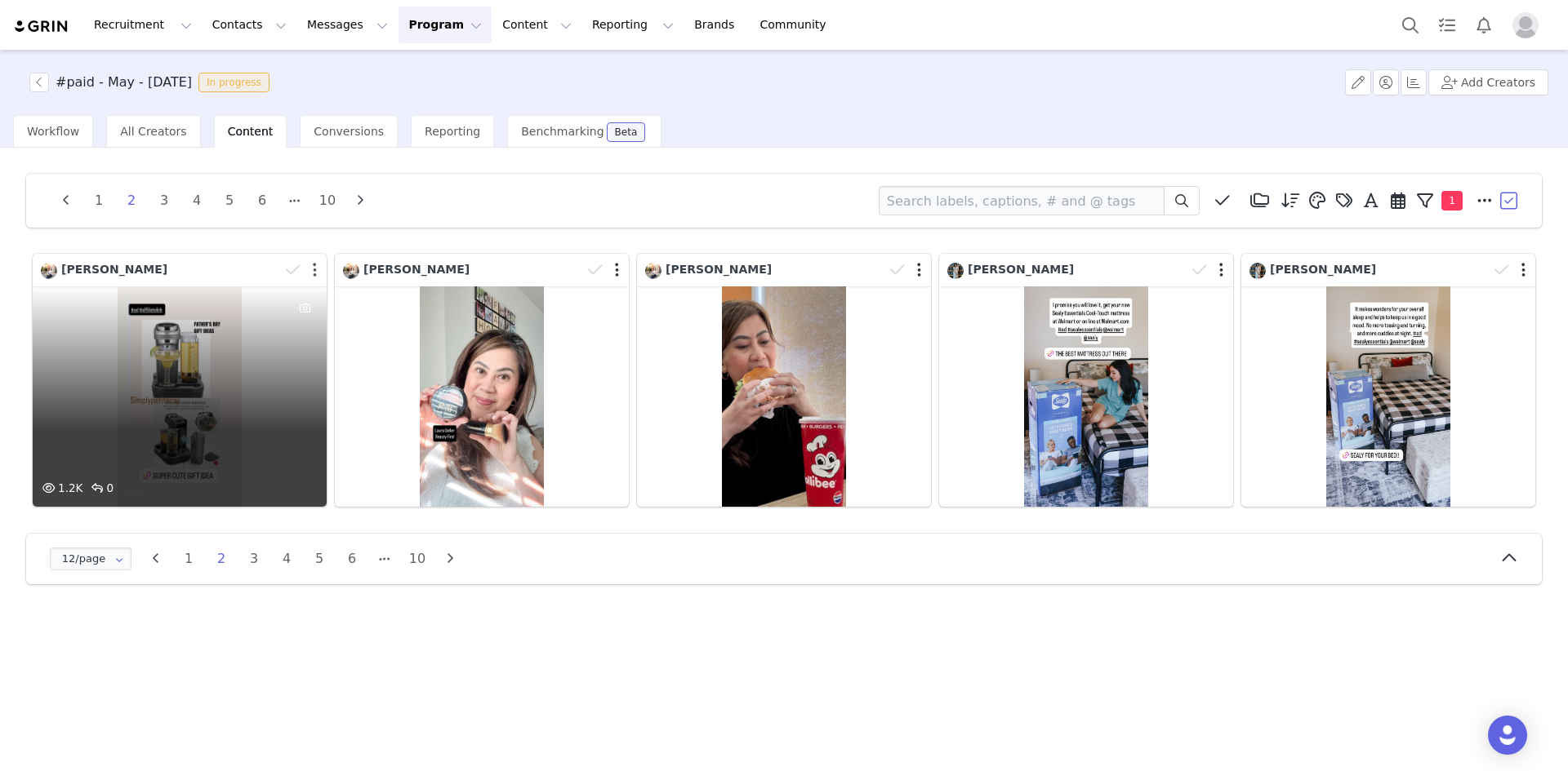
click at [313, 271] on button "button" at bounding box center [314, 271] width 4 height 17
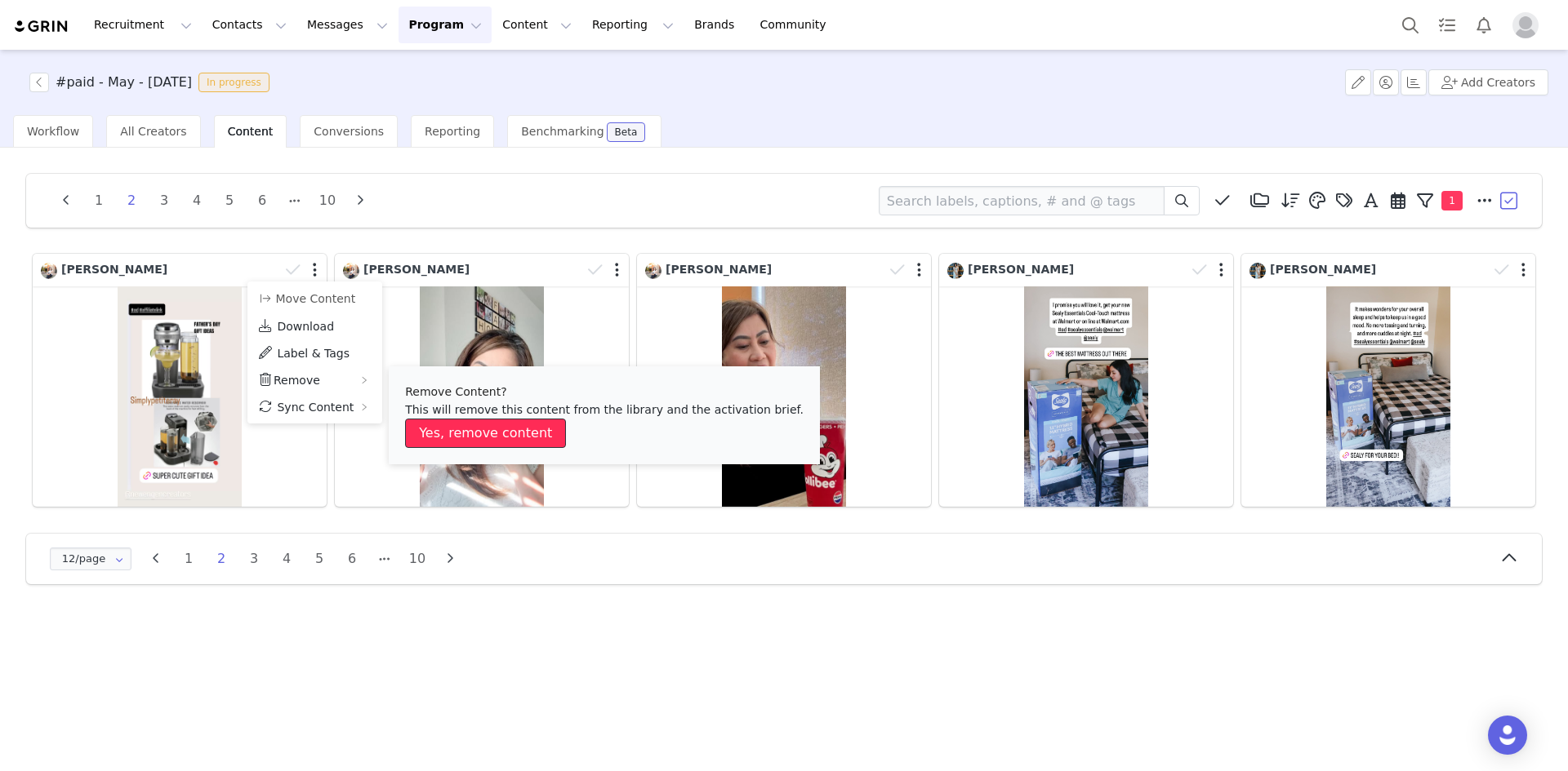
click at [475, 437] on button "Yes, remove content" at bounding box center [486, 433] width 160 height 29
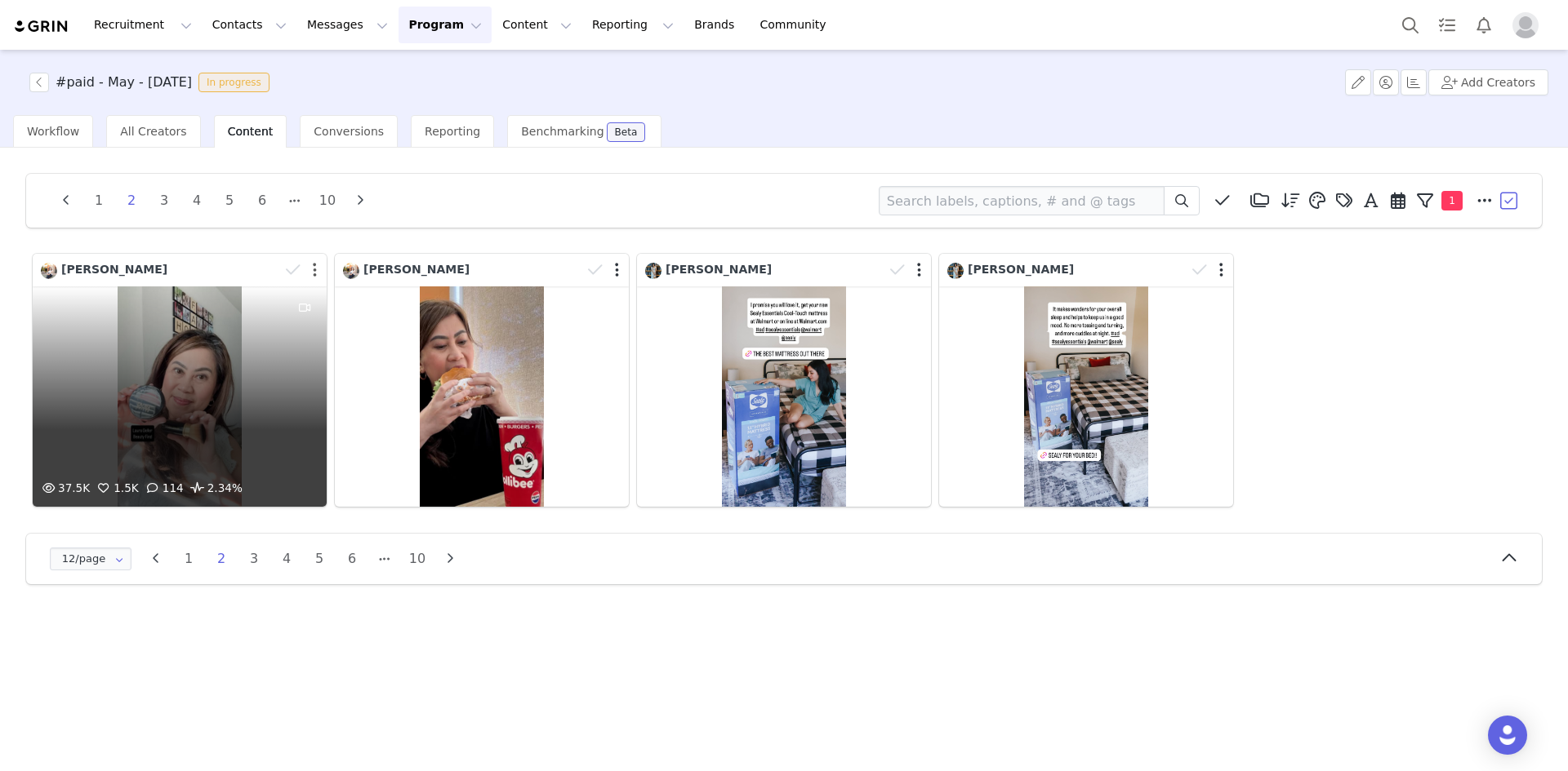
click at [313, 270] on button "button" at bounding box center [314, 271] width 4 height 17
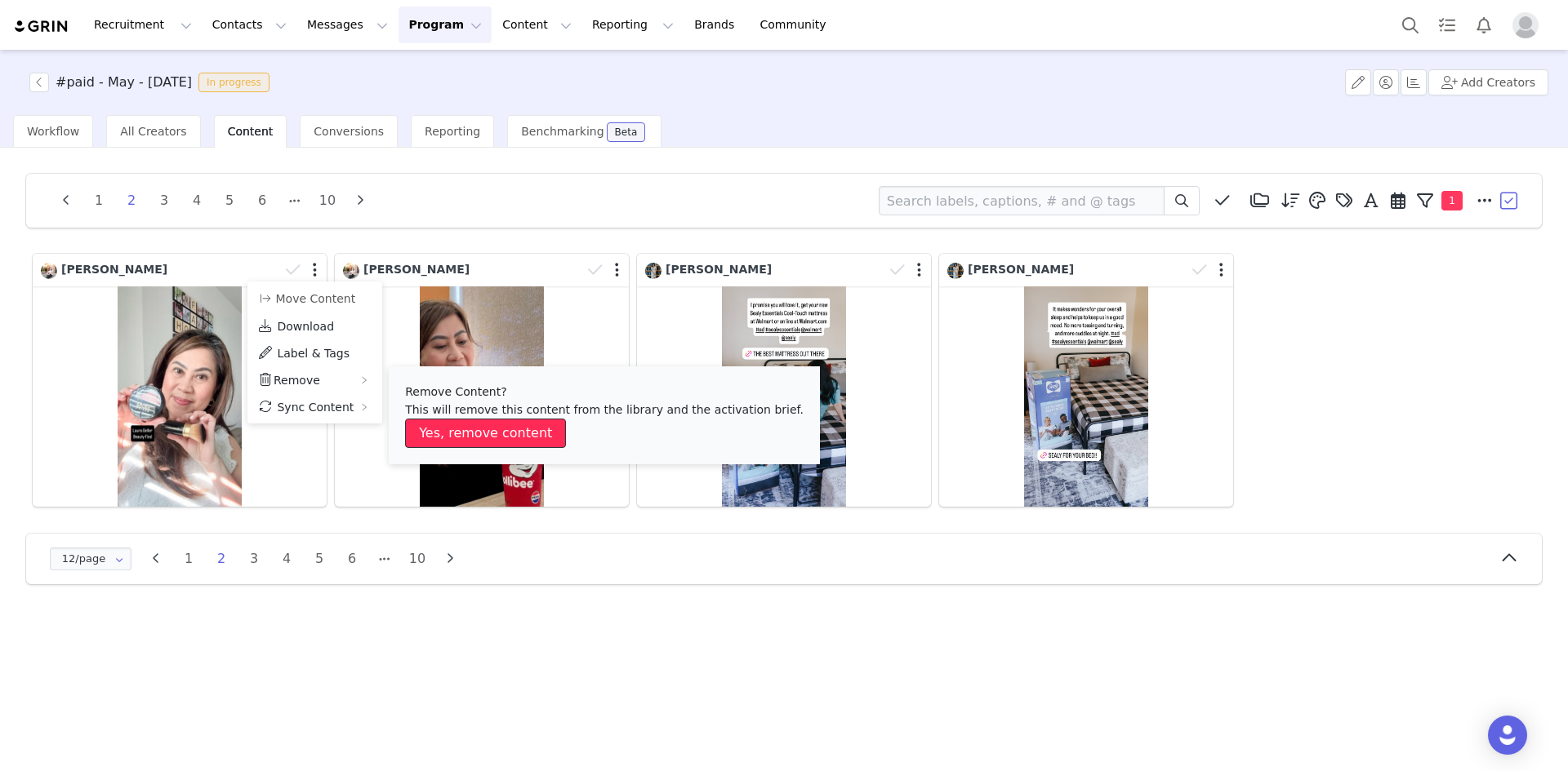
click at [442, 424] on button "Yes, remove content" at bounding box center [486, 433] width 160 height 29
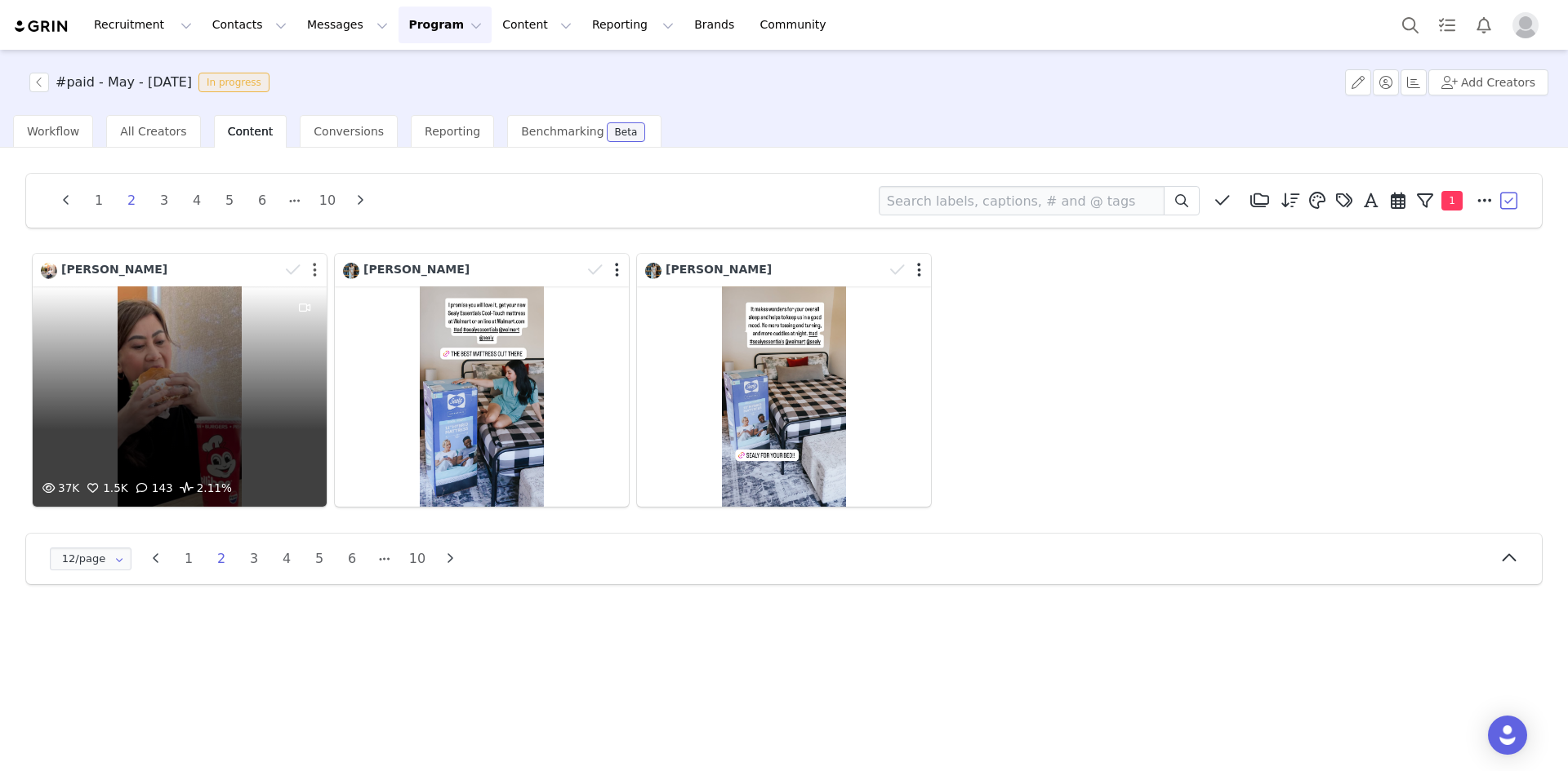
click at [314, 266] on button "button" at bounding box center [314, 271] width 4 height 17
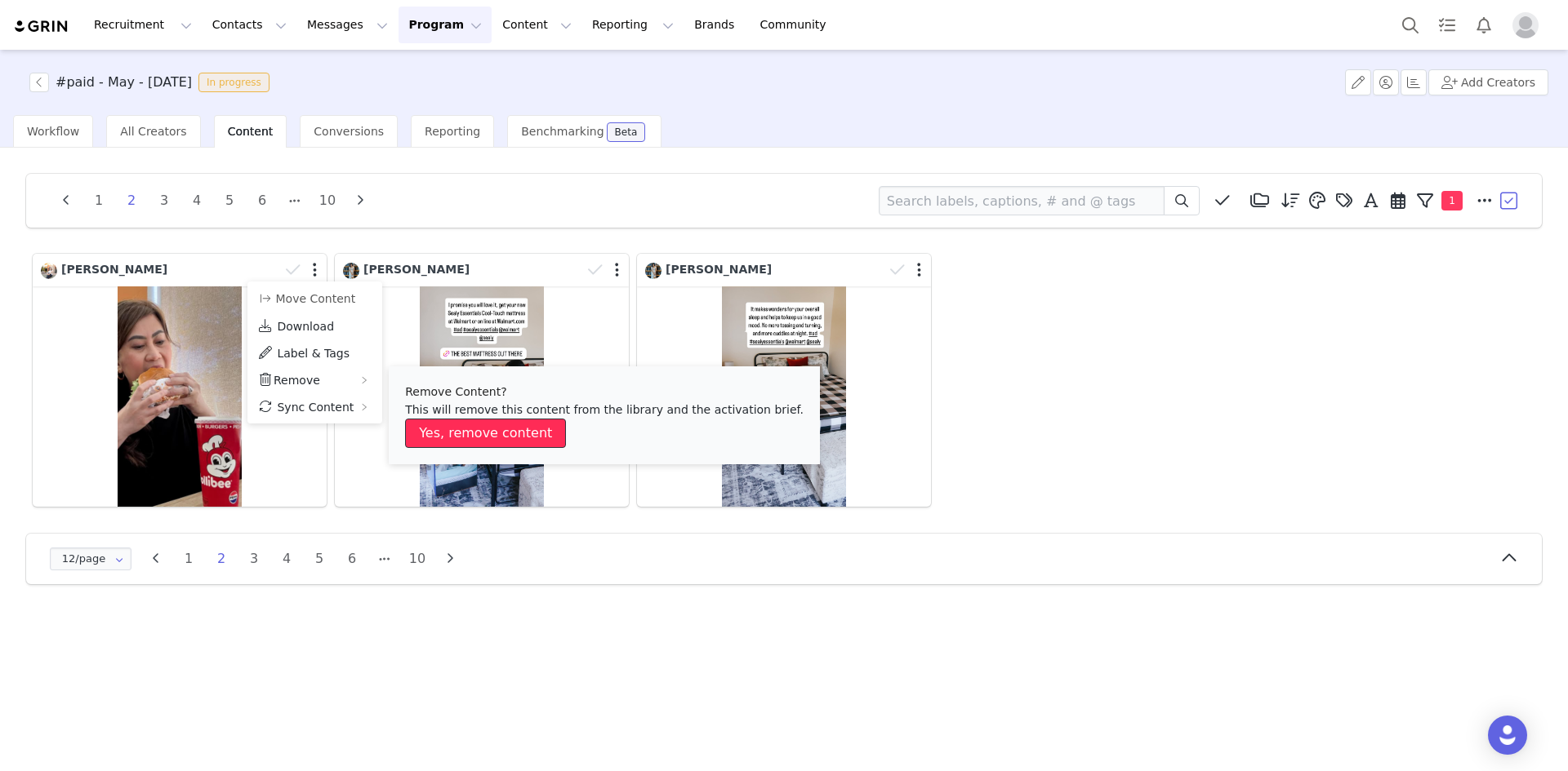
click at [466, 427] on button "Yes, remove content" at bounding box center [486, 433] width 160 height 29
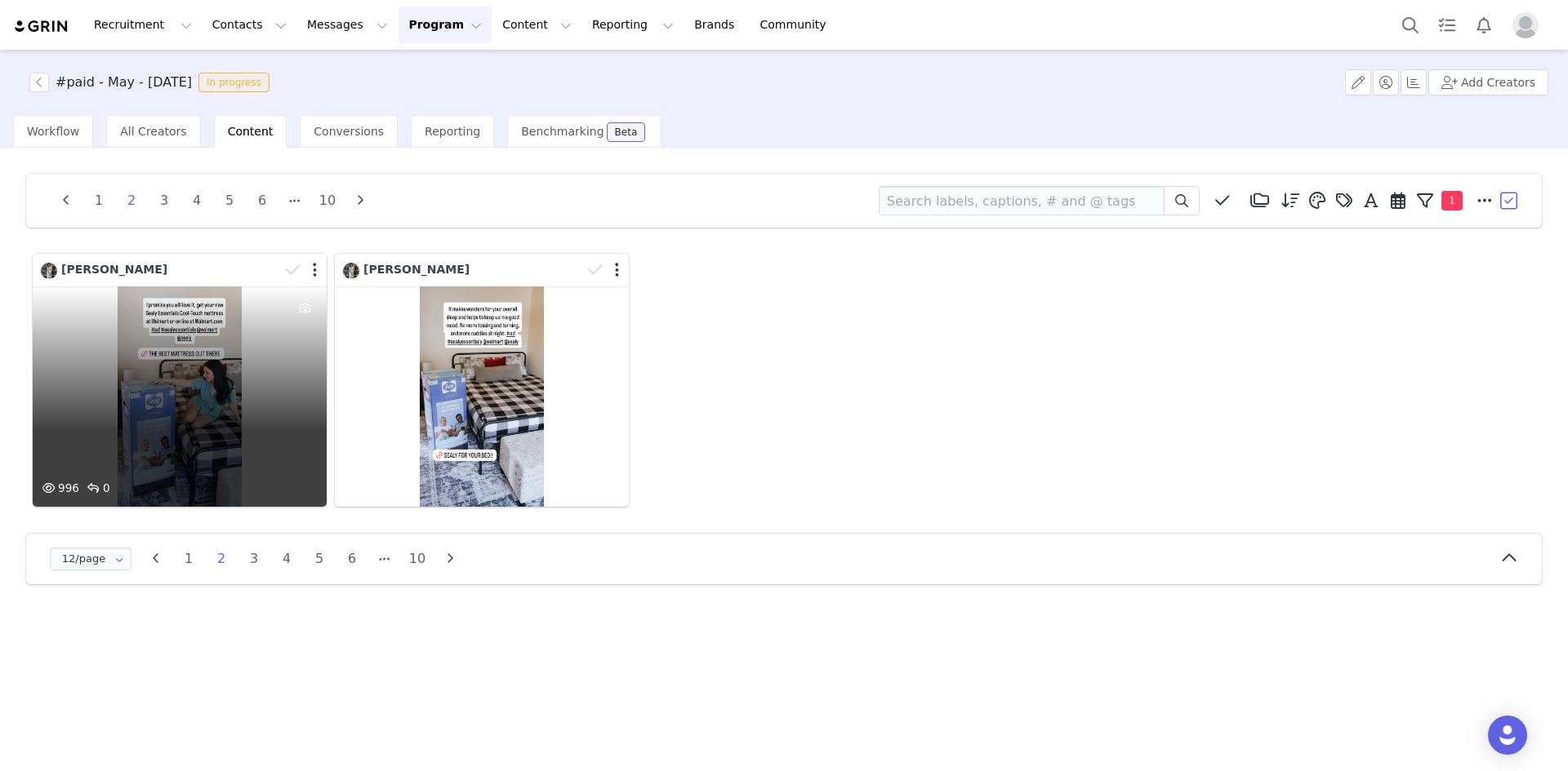
click at [177, 388] on div "996 0" at bounding box center [180, 397] width 294 height 221
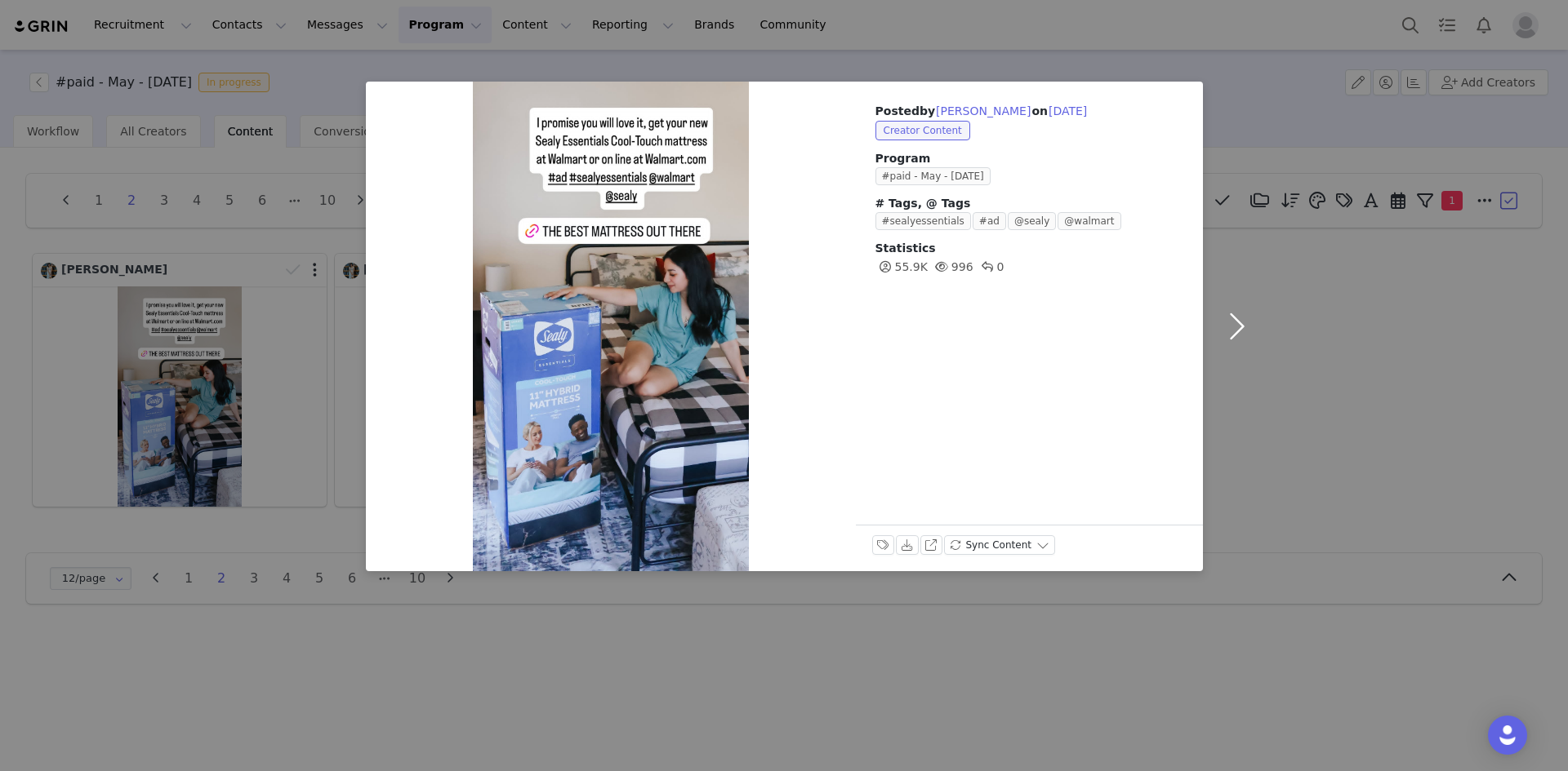
click at [1232, 337] on button "button" at bounding box center [1237, 327] width 69 height 489
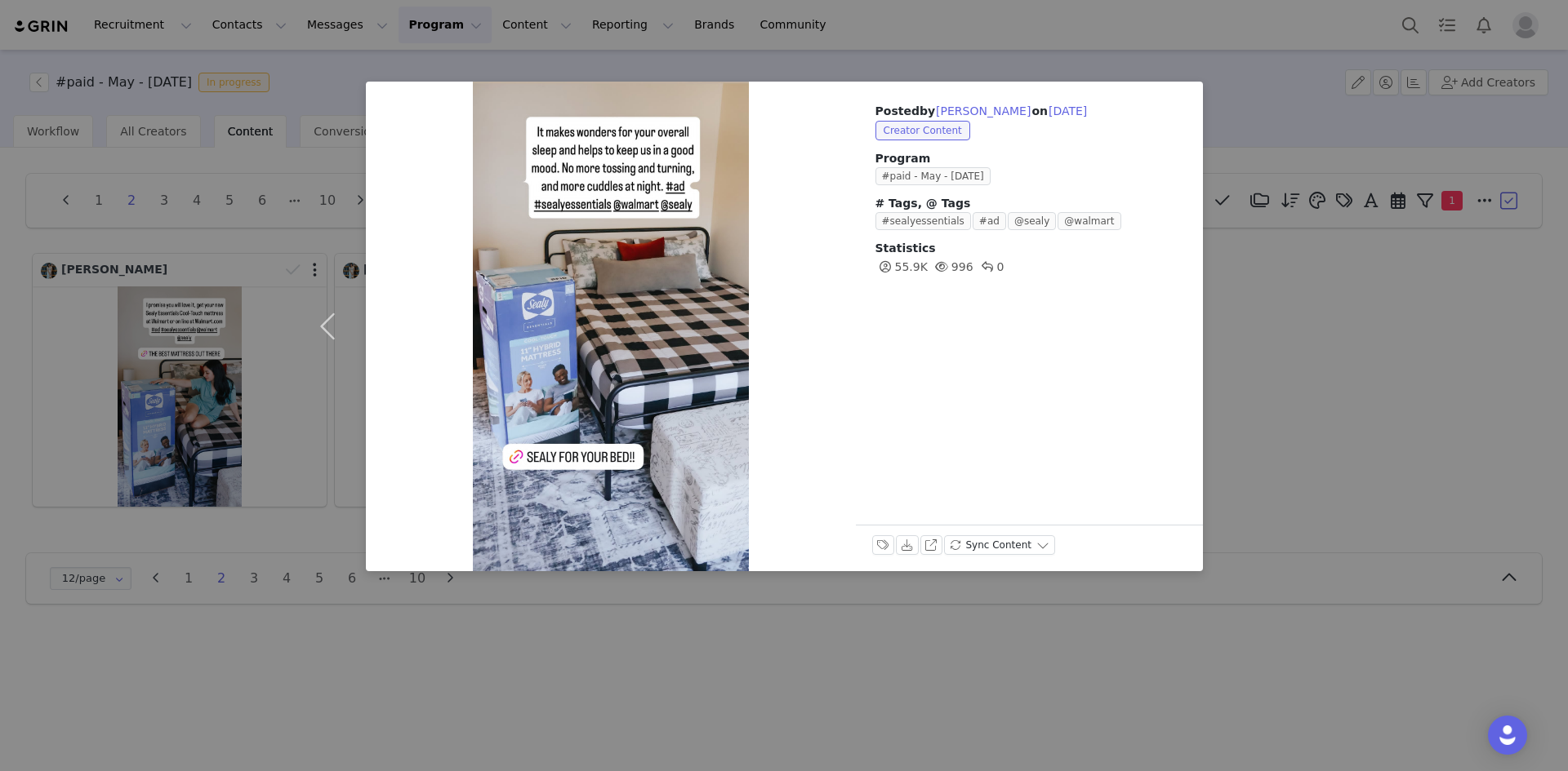
click at [1271, 378] on div "Posted by [PERSON_NAME] on [DATE] Creator Content Program #paid - May - [DATE] …" at bounding box center [784, 385] width 1568 height 771
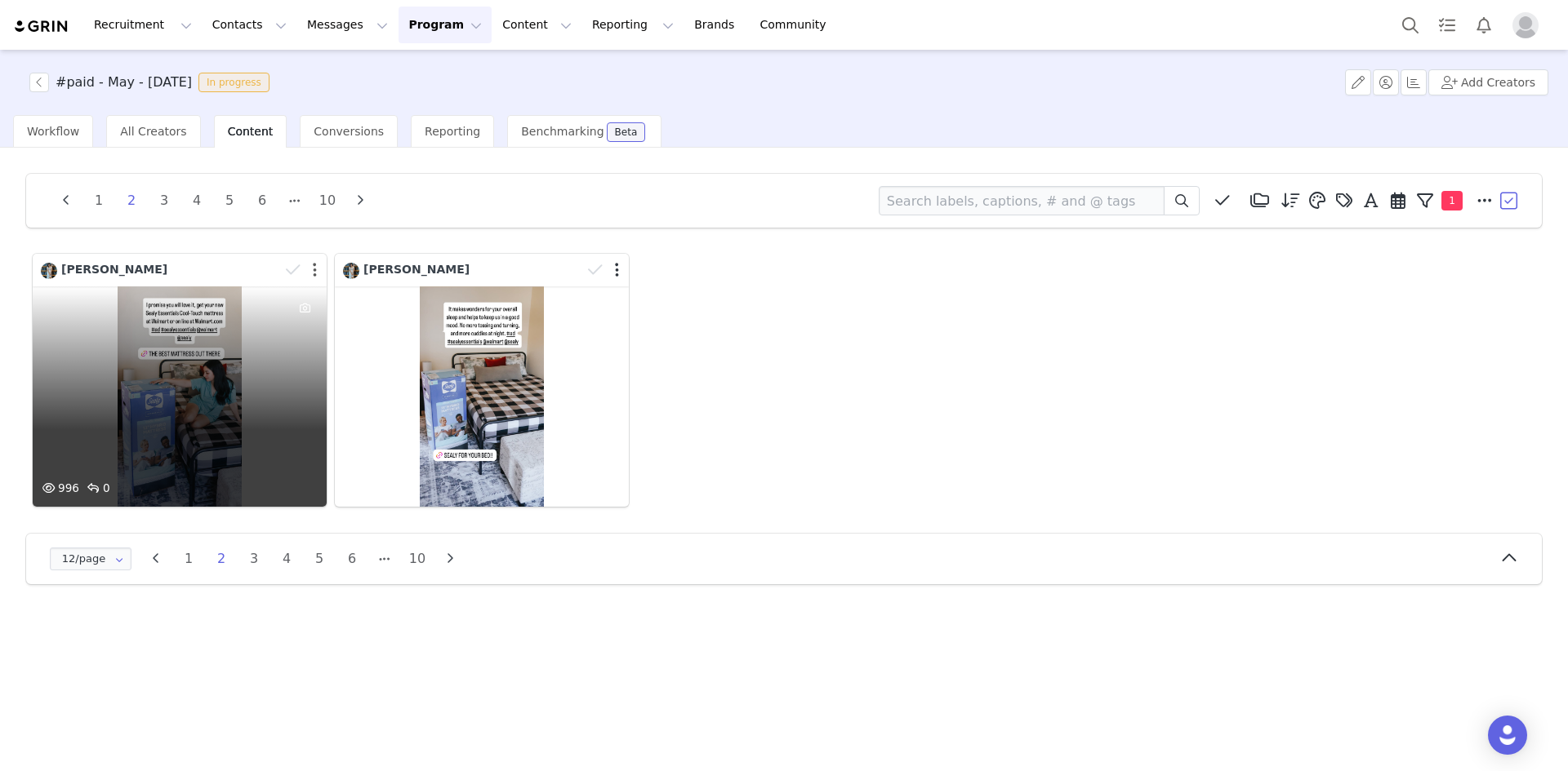
click at [314, 272] on button "button" at bounding box center [314, 271] width 4 height 17
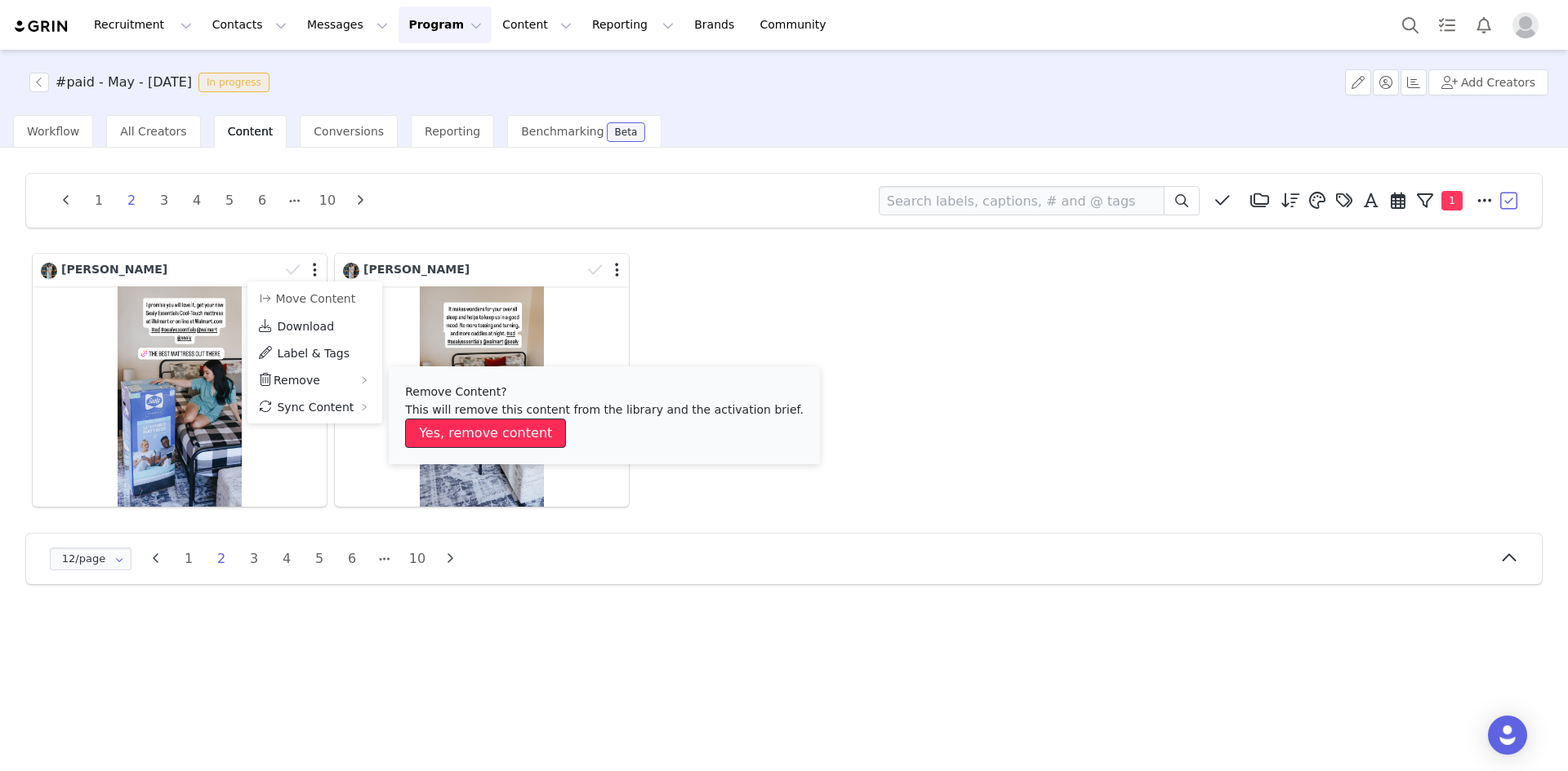
click at [466, 426] on button "Yes, remove content" at bounding box center [486, 433] width 160 height 29
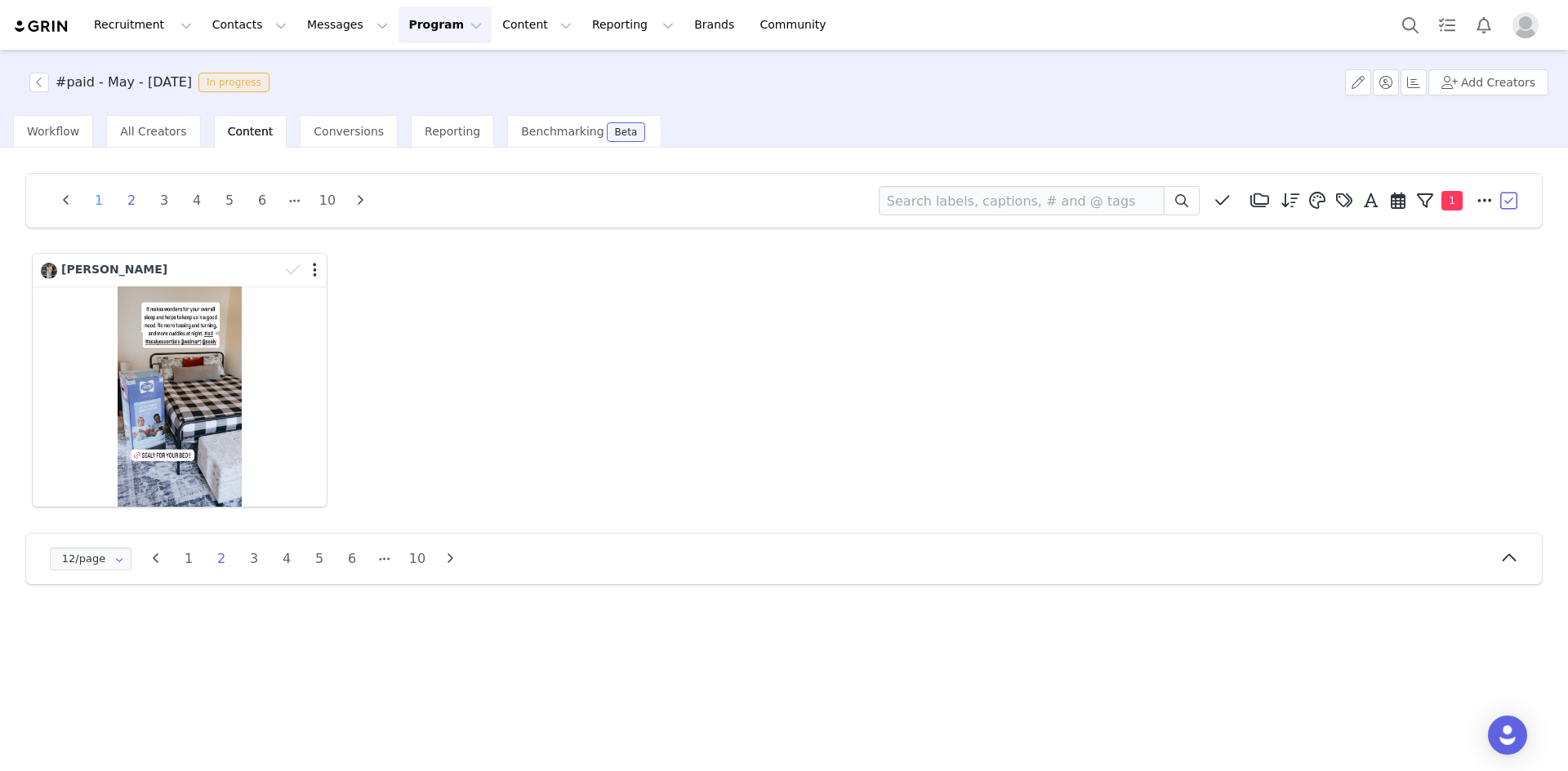
click at [100, 200] on li "1" at bounding box center [99, 200] width 24 height 23
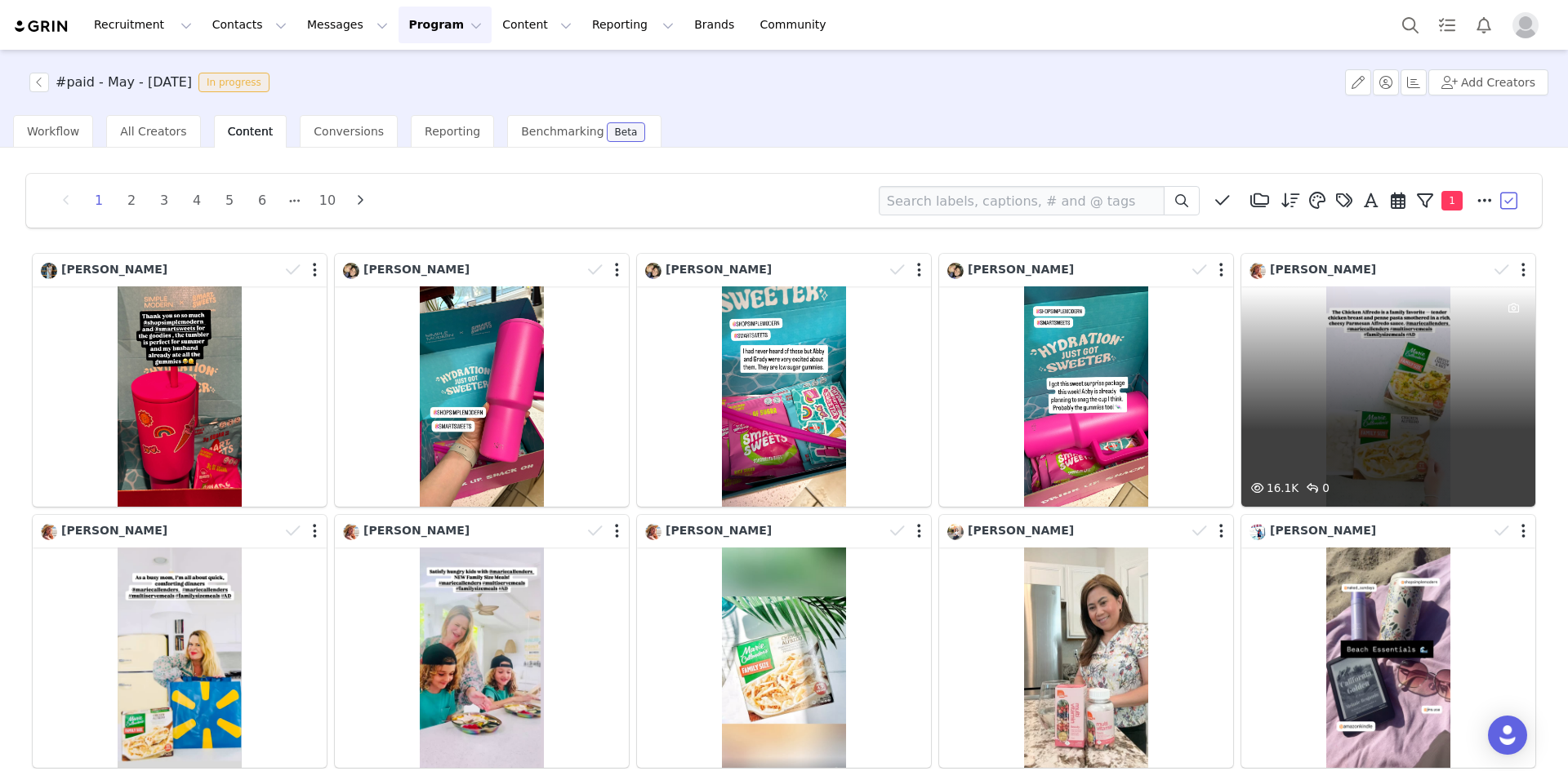
click at [1399, 402] on div "16.1K 0" at bounding box center [1388, 397] width 294 height 221
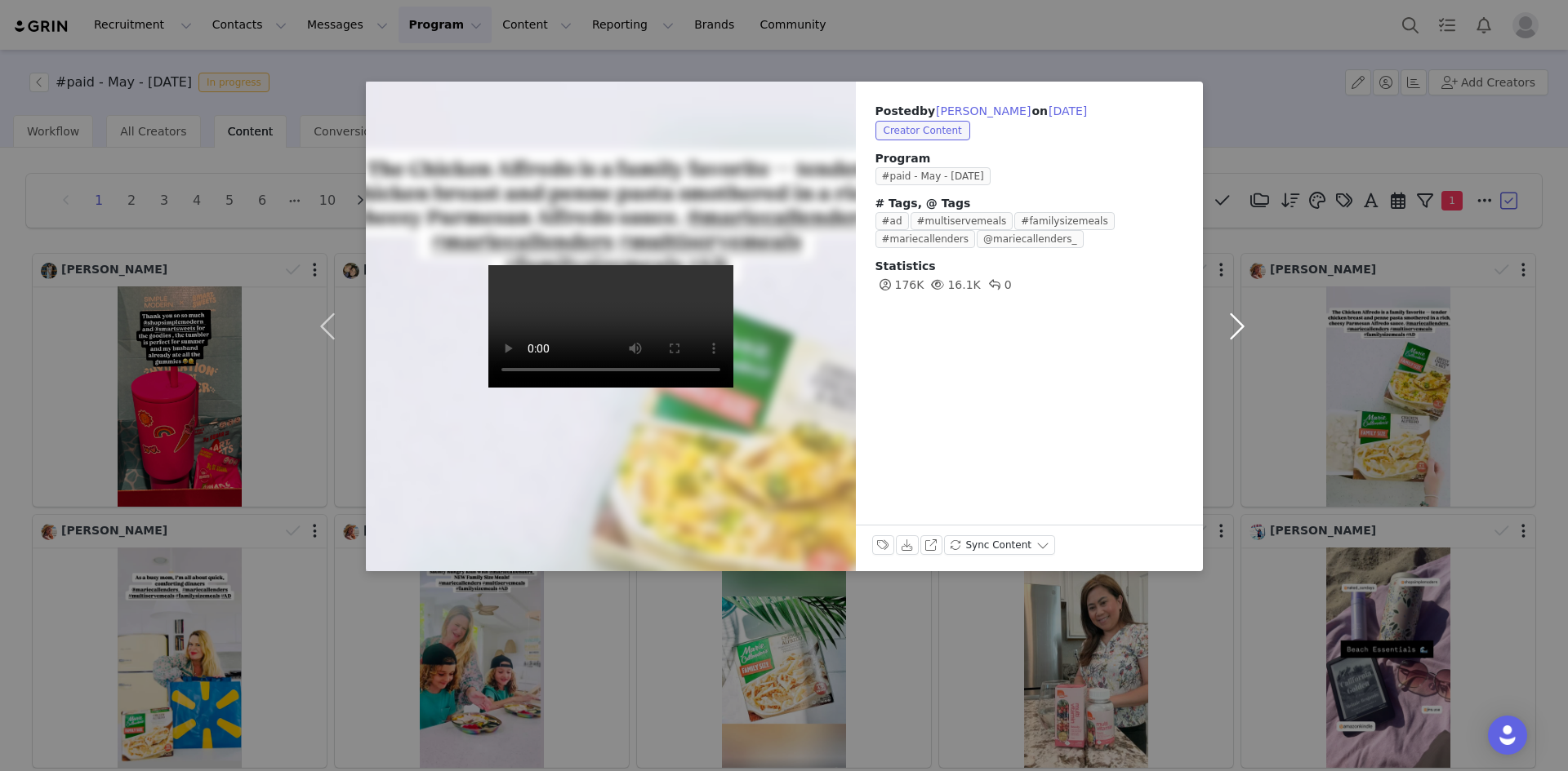
click at [1228, 320] on button "button" at bounding box center [1237, 327] width 69 height 489
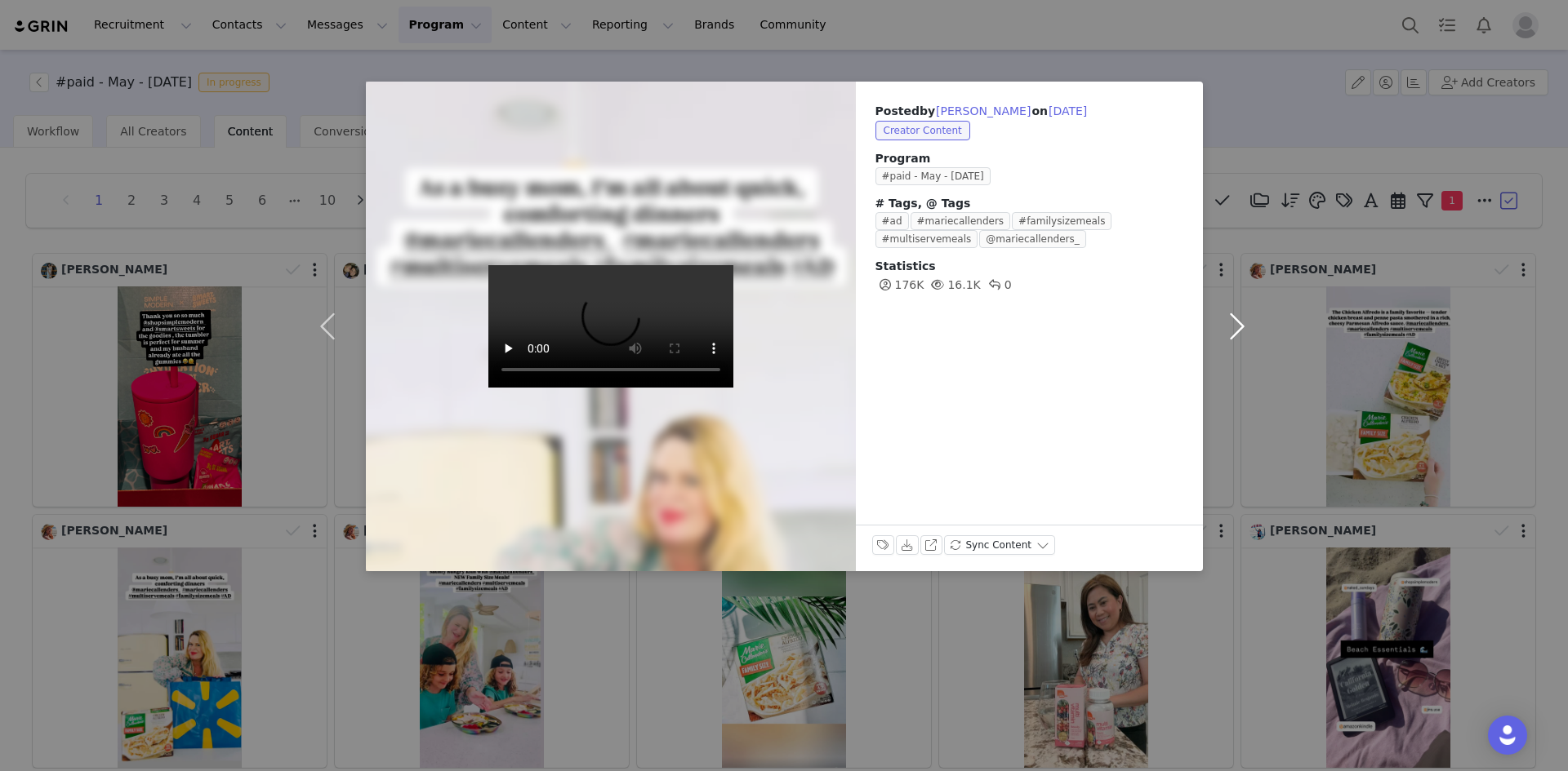
click at [1228, 320] on button "button" at bounding box center [1237, 327] width 69 height 489
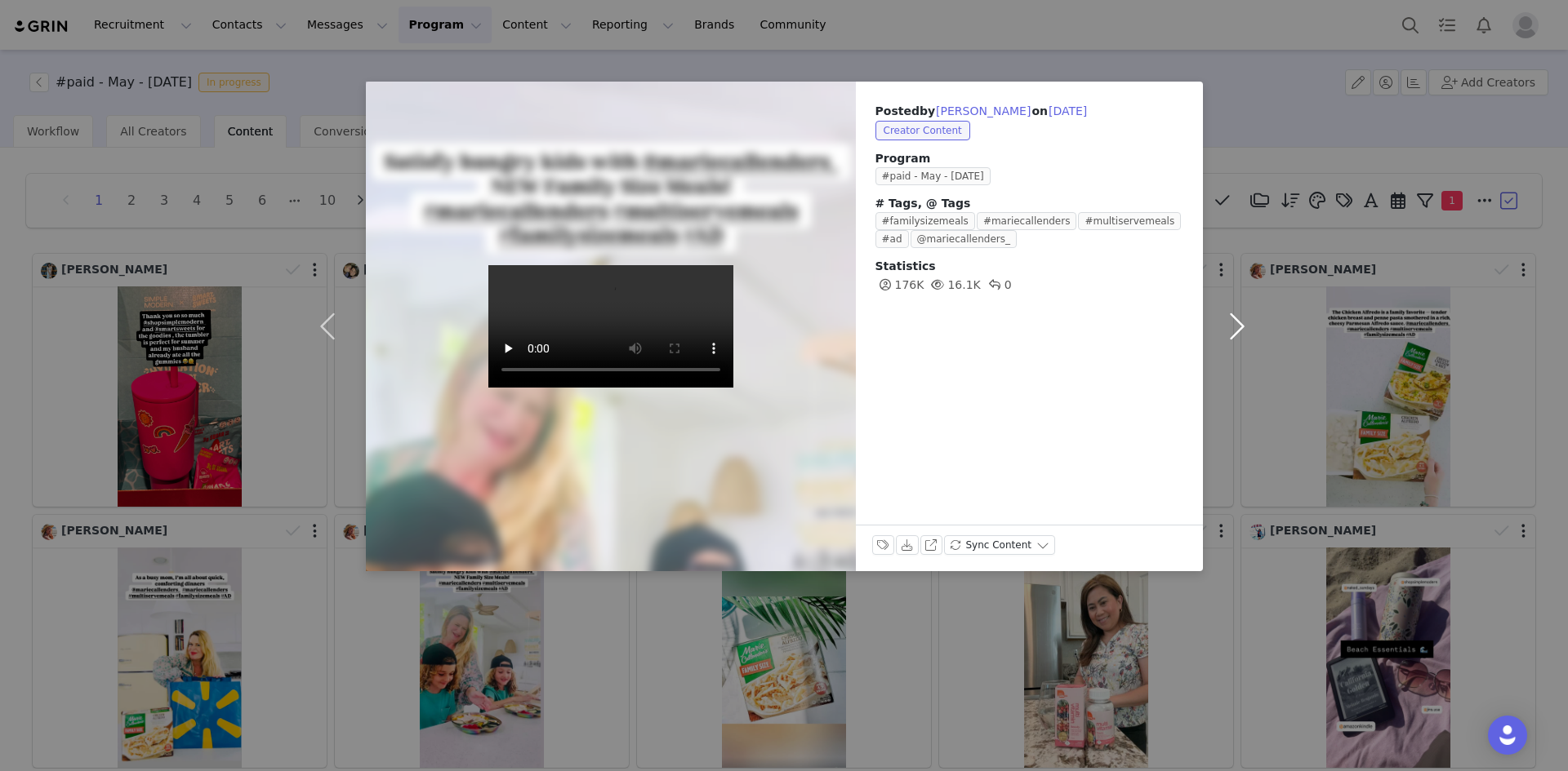
click at [1228, 320] on button "button" at bounding box center [1237, 327] width 69 height 489
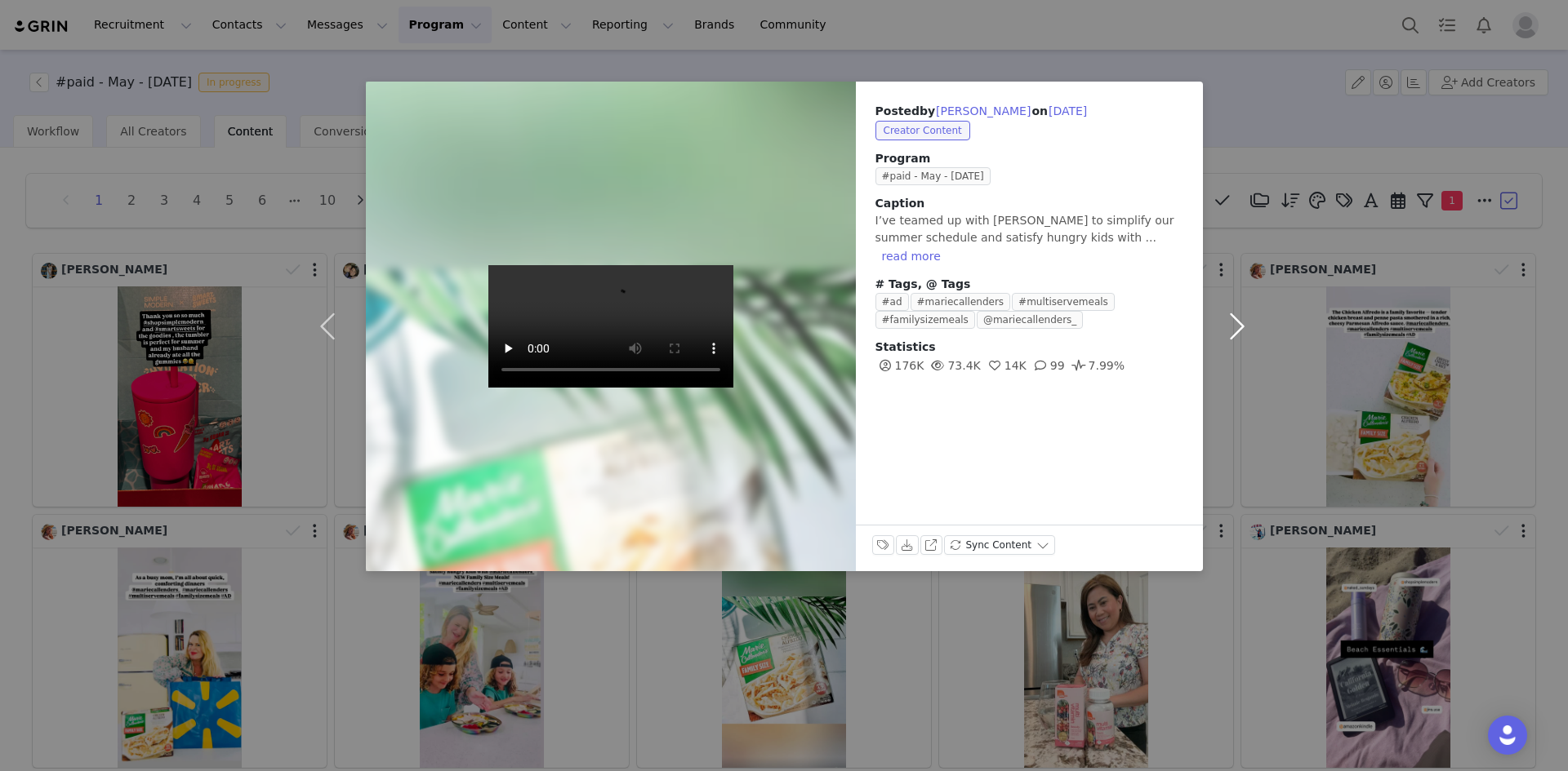
click at [1236, 322] on button "button" at bounding box center [1237, 327] width 69 height 489
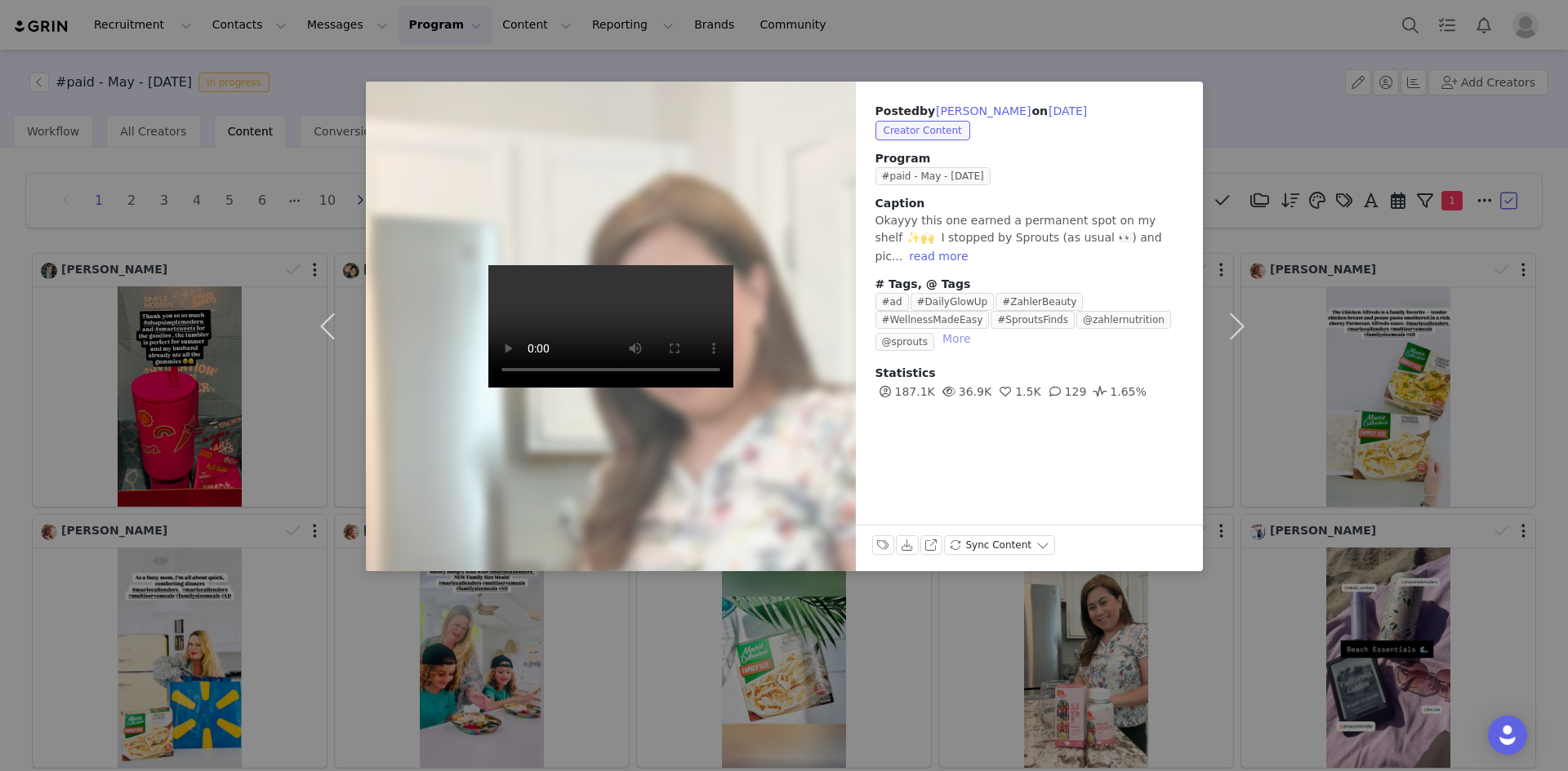
click at [977, 329] on button "More" at bounding box center [957, 338] width 42 height 19
click at [1195, 642] on div "Posted by [PERSON_NAME] on [DATE] Creator Content Program #paid - May - [DATE] …" at bounding box center [784, 385] width 1568 height 771
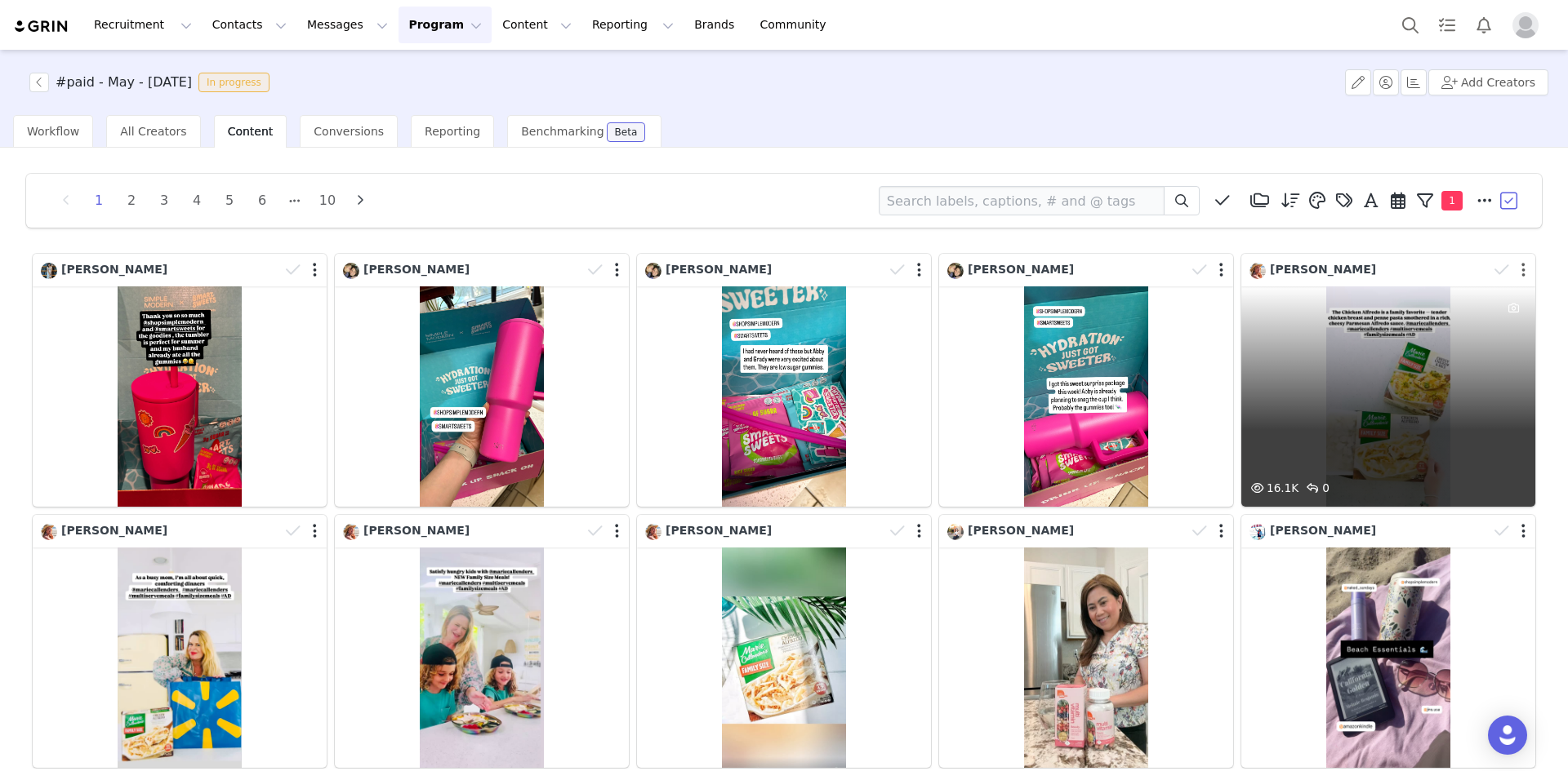
click at [1521, 270] on button "button" at bounding box center [1523, 271] width 4 height 17
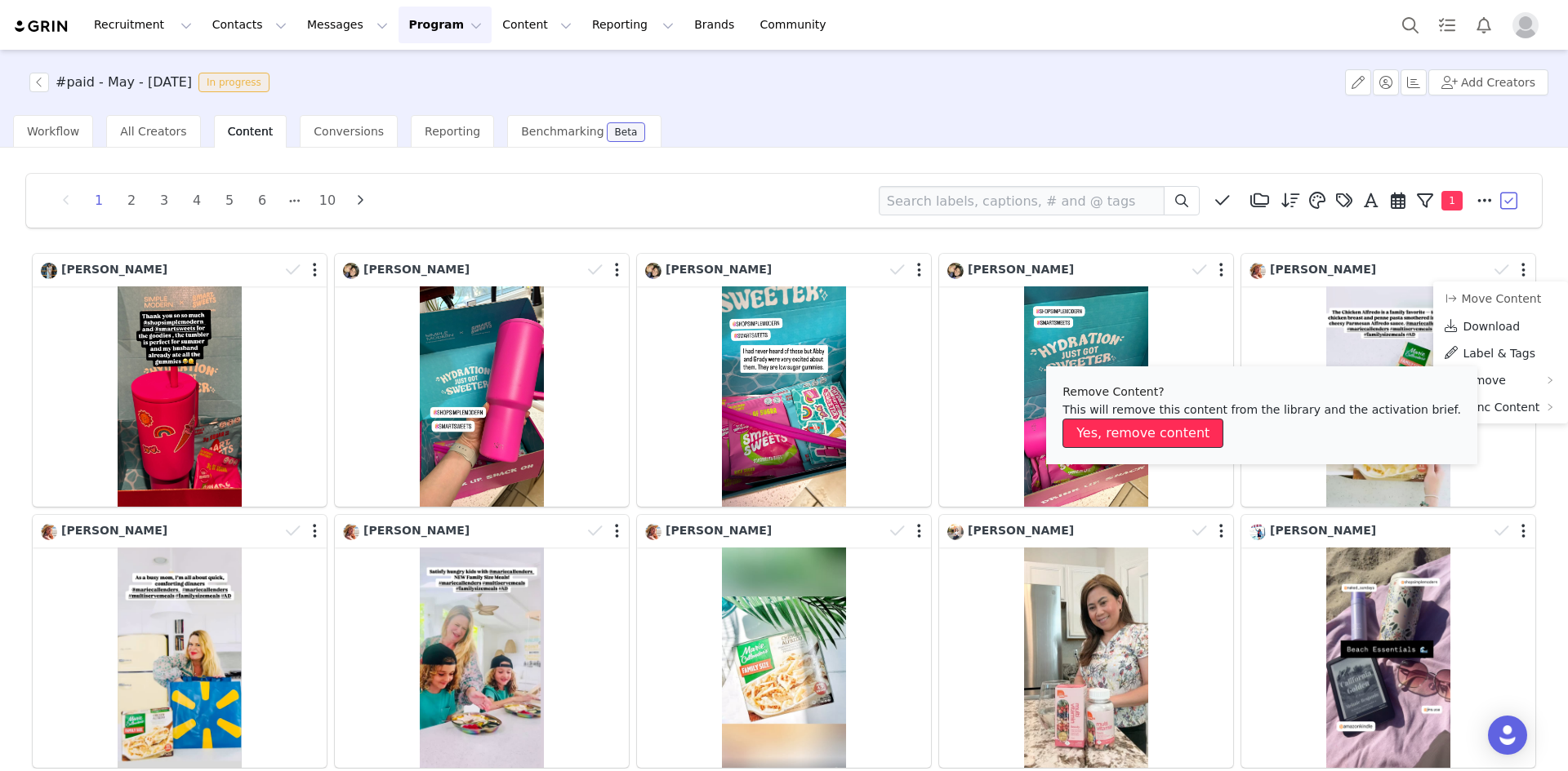
click at [1172, 429] on button "Yes, remove content" at bounding box center [1143, 433] width 160 height 29
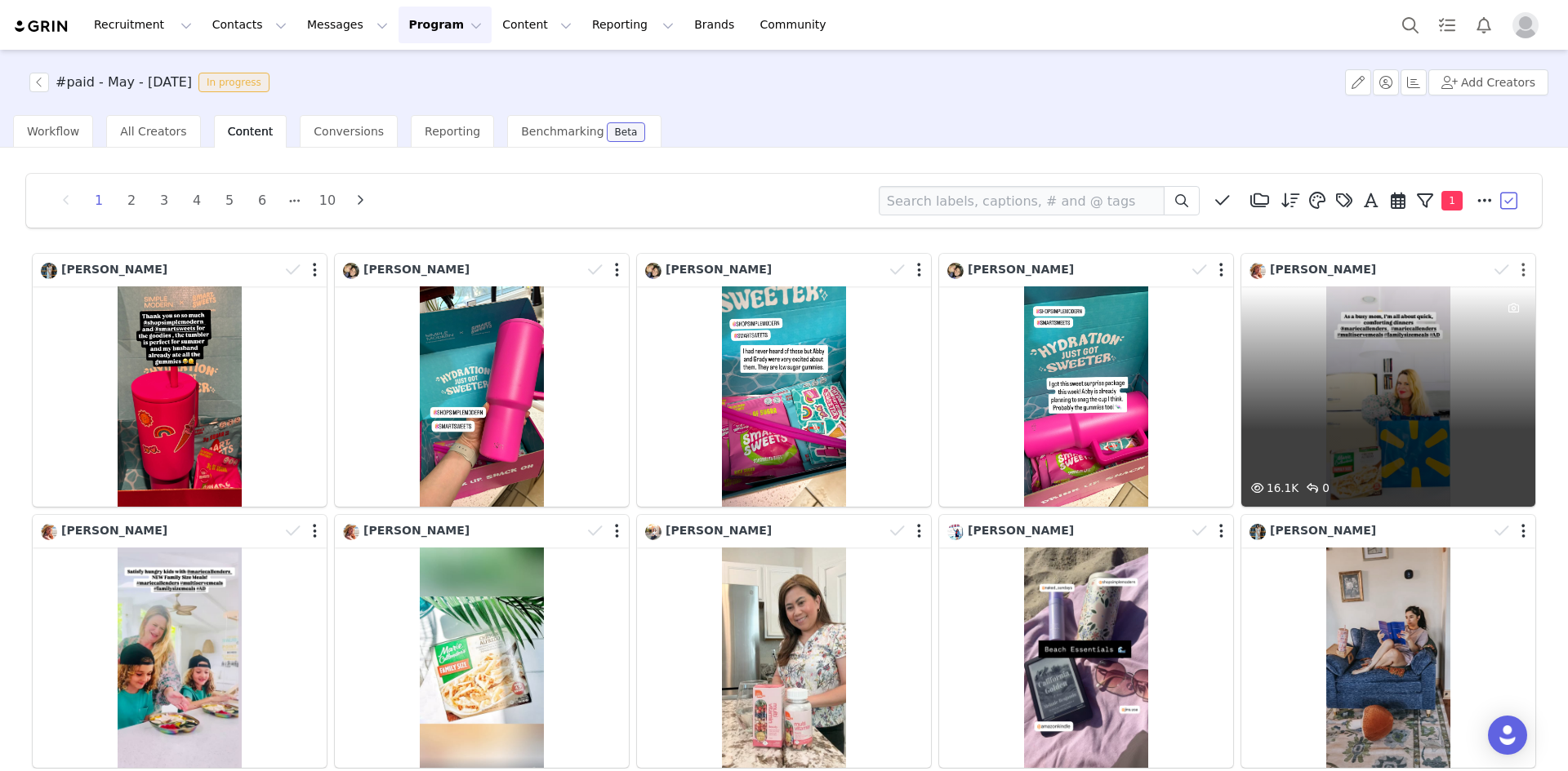
click at [1521, 272] on button "button" at bounding box center [1523, 271] width 4 height 17
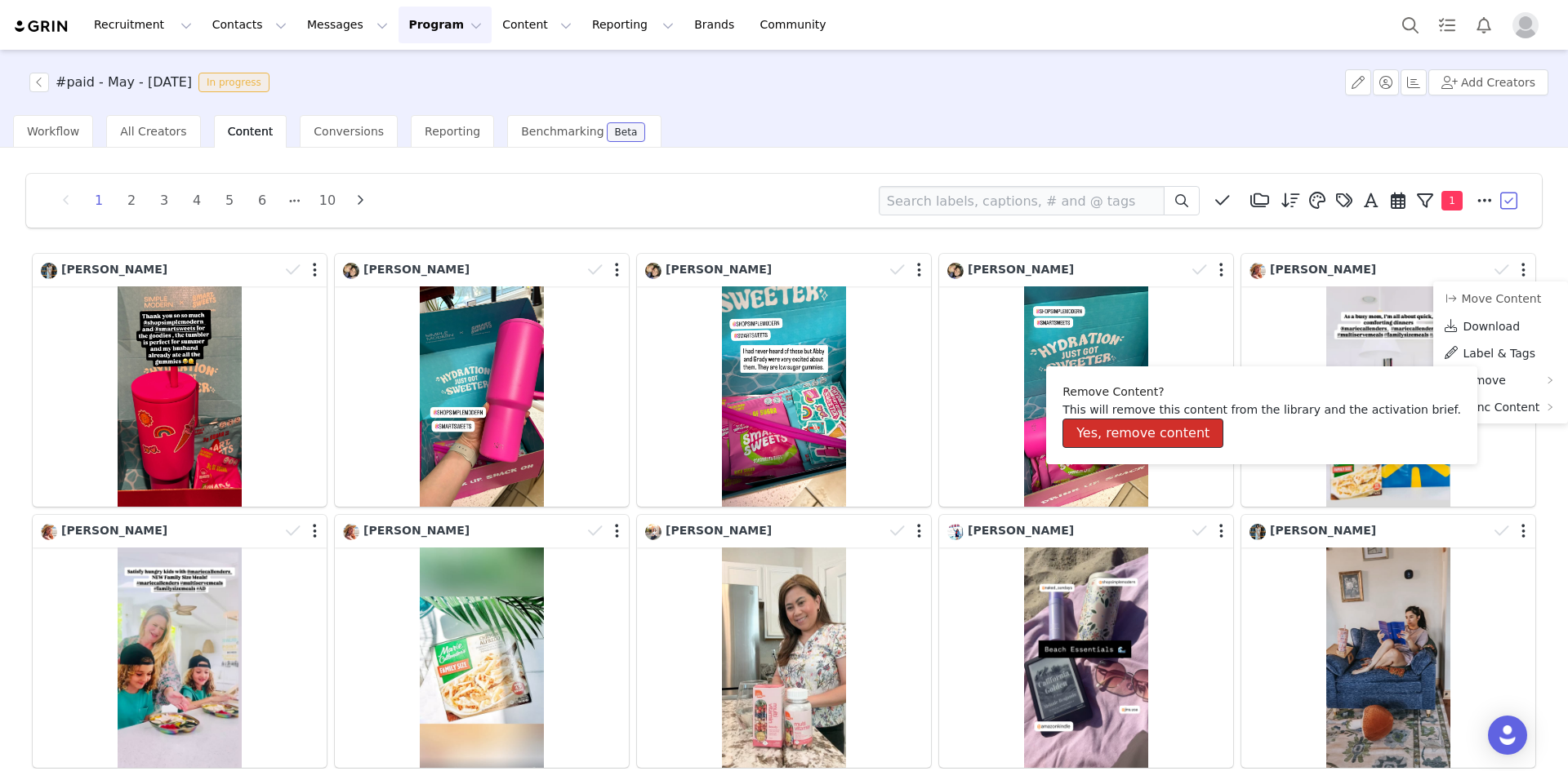
drag, startPoint x: 1188, startPoint y: 438, endPoint x: 1245, endPoint y: 416, distance: 61.1
click at [1188, 437] on button "Yes, remove content" at bounding box center [1143, 433] width 160 height 29
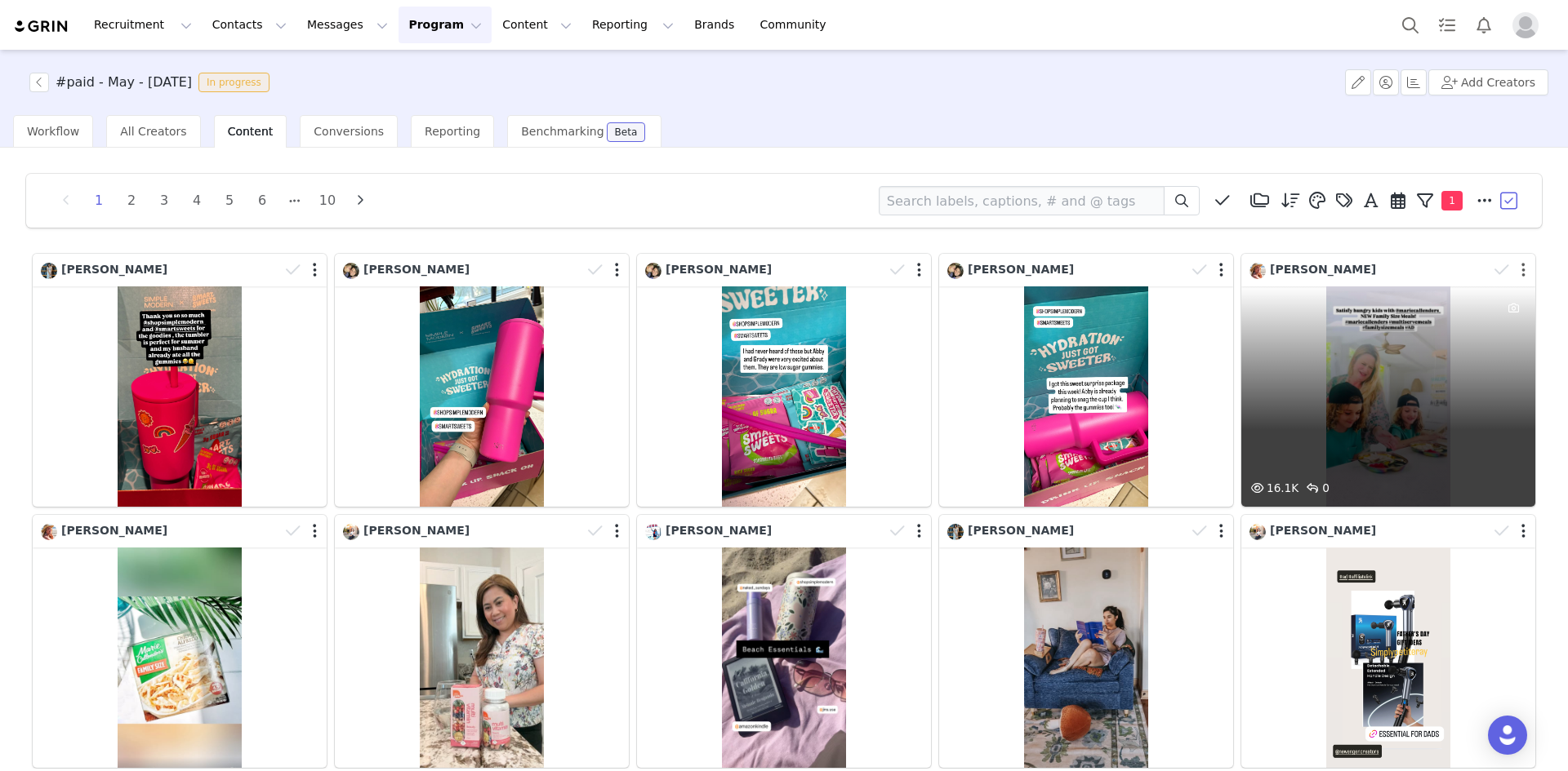
click at [1521, 267] on button "button" at bounding box center [1523, 271] width 4 height 17
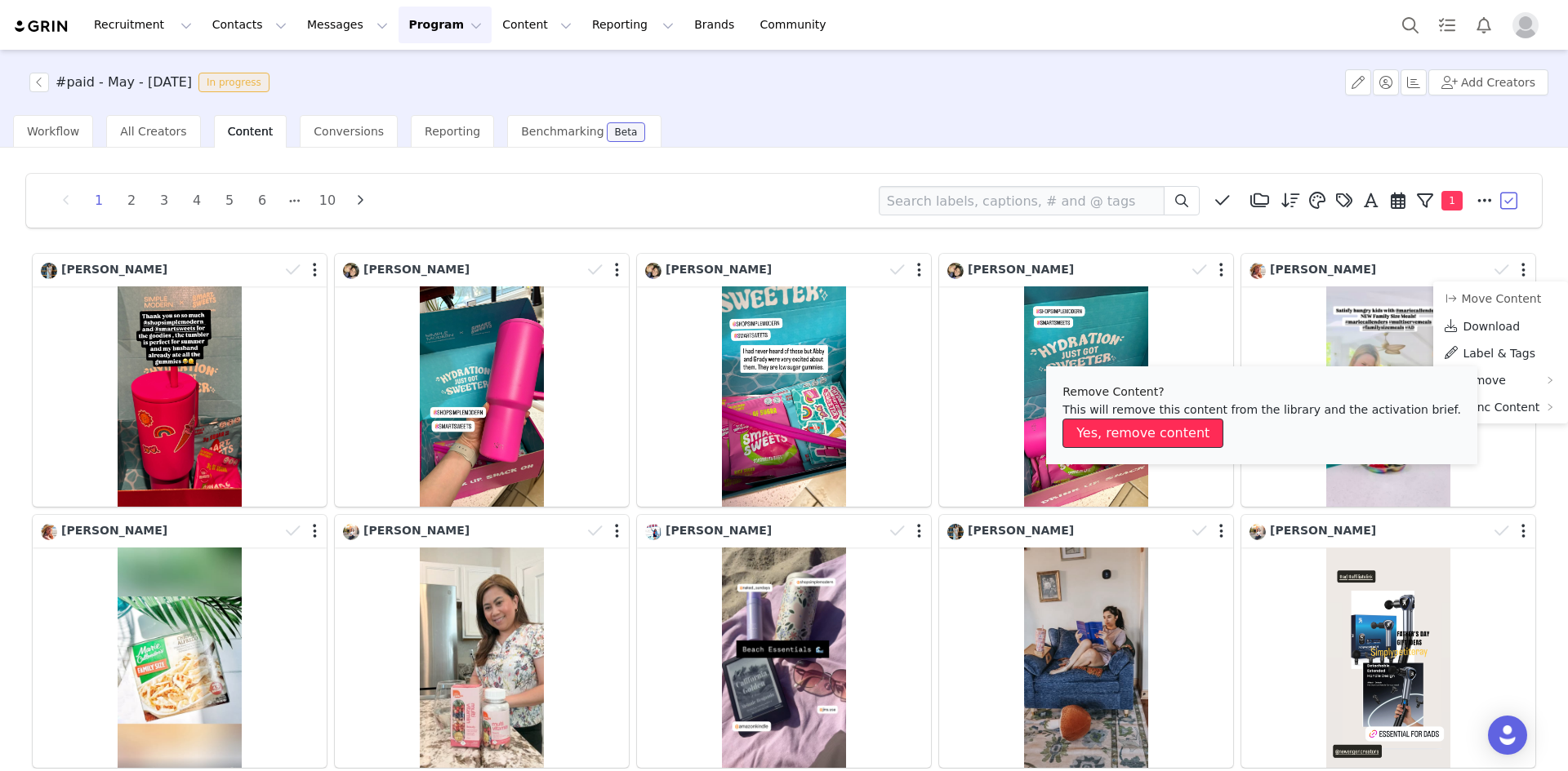
click at [1154, 434] on button "Yes, remove content" at bounding box center [1143, 433] width 160 height 29
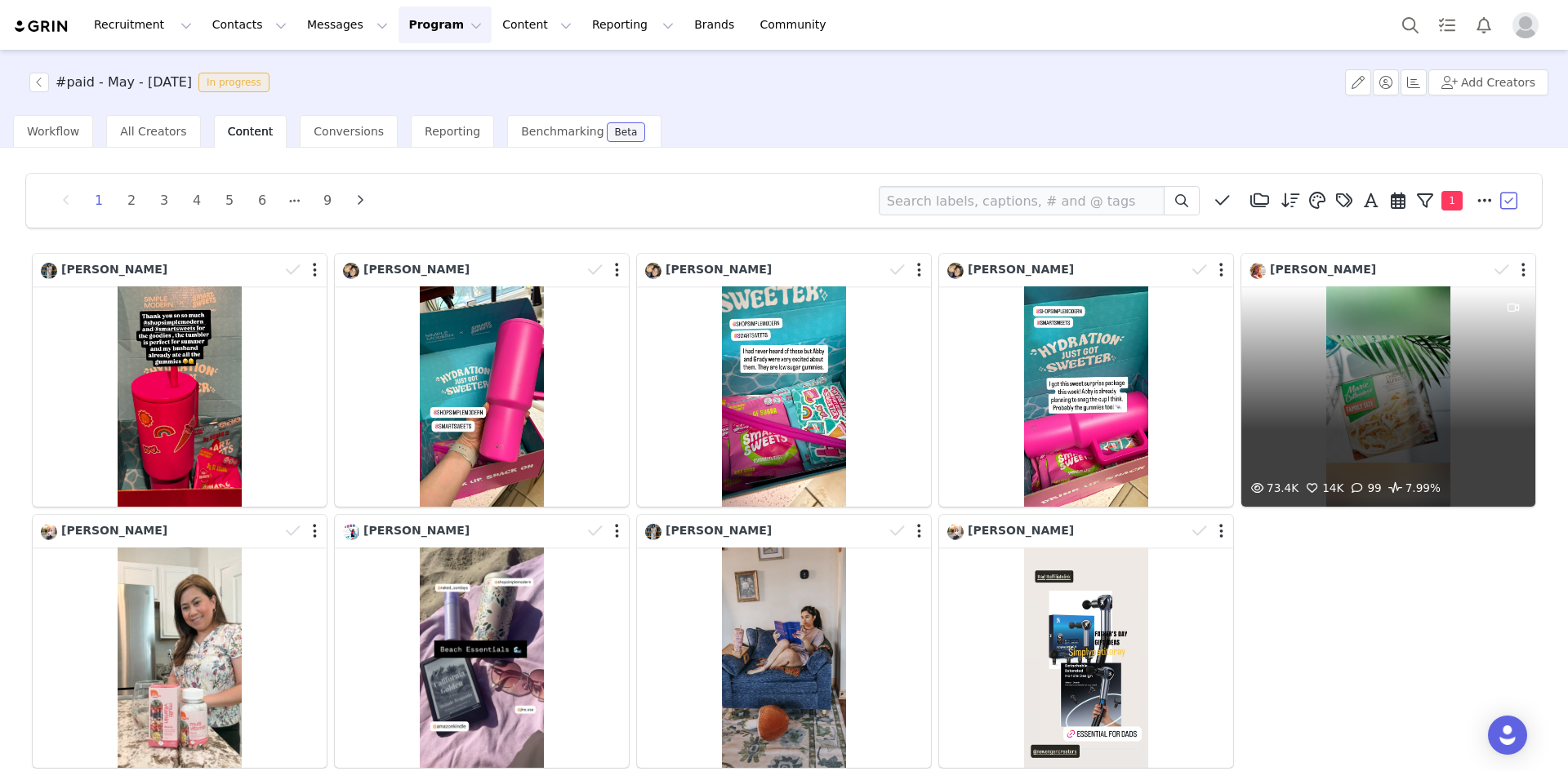
click at [1514, 270] on div at bounding box center [1511, 270] width 48 height 24
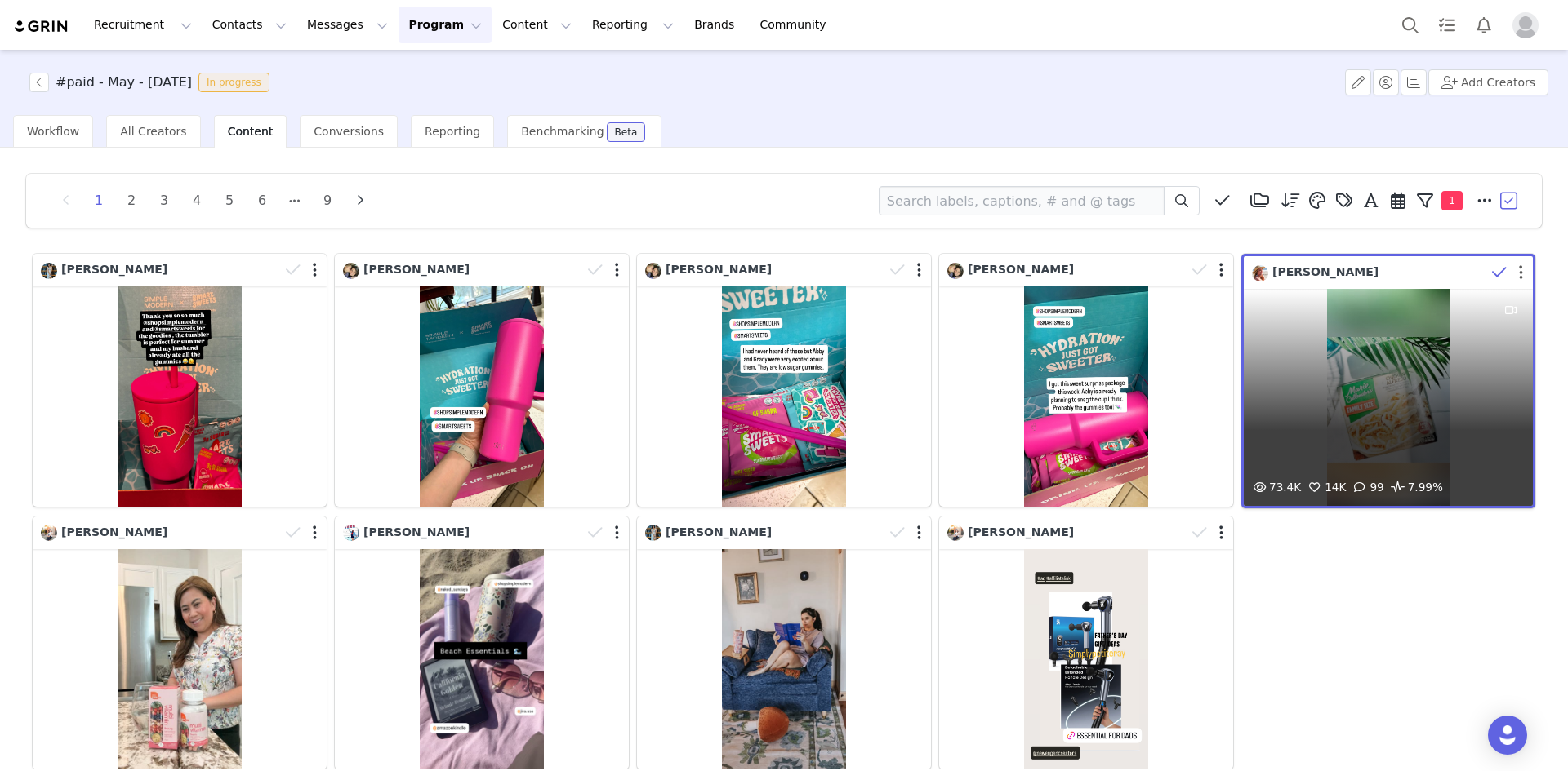
click at [1519, 270] on button "button" at bounding box center [1520, 273] width 4 height 17
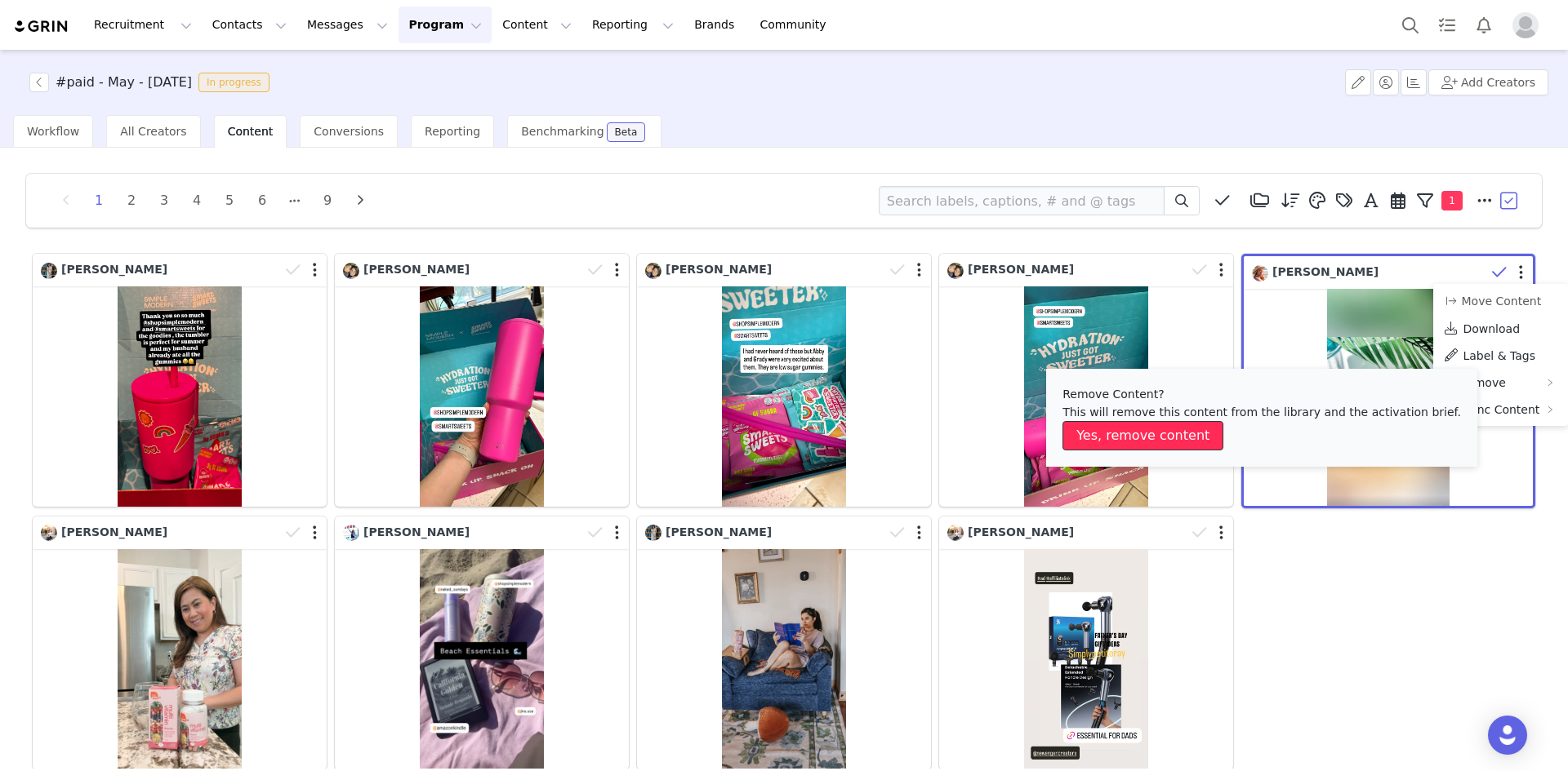
click at [1168, 440] on button "Yes, remove content" at bounding box center [1143, 435] width 160 height 29
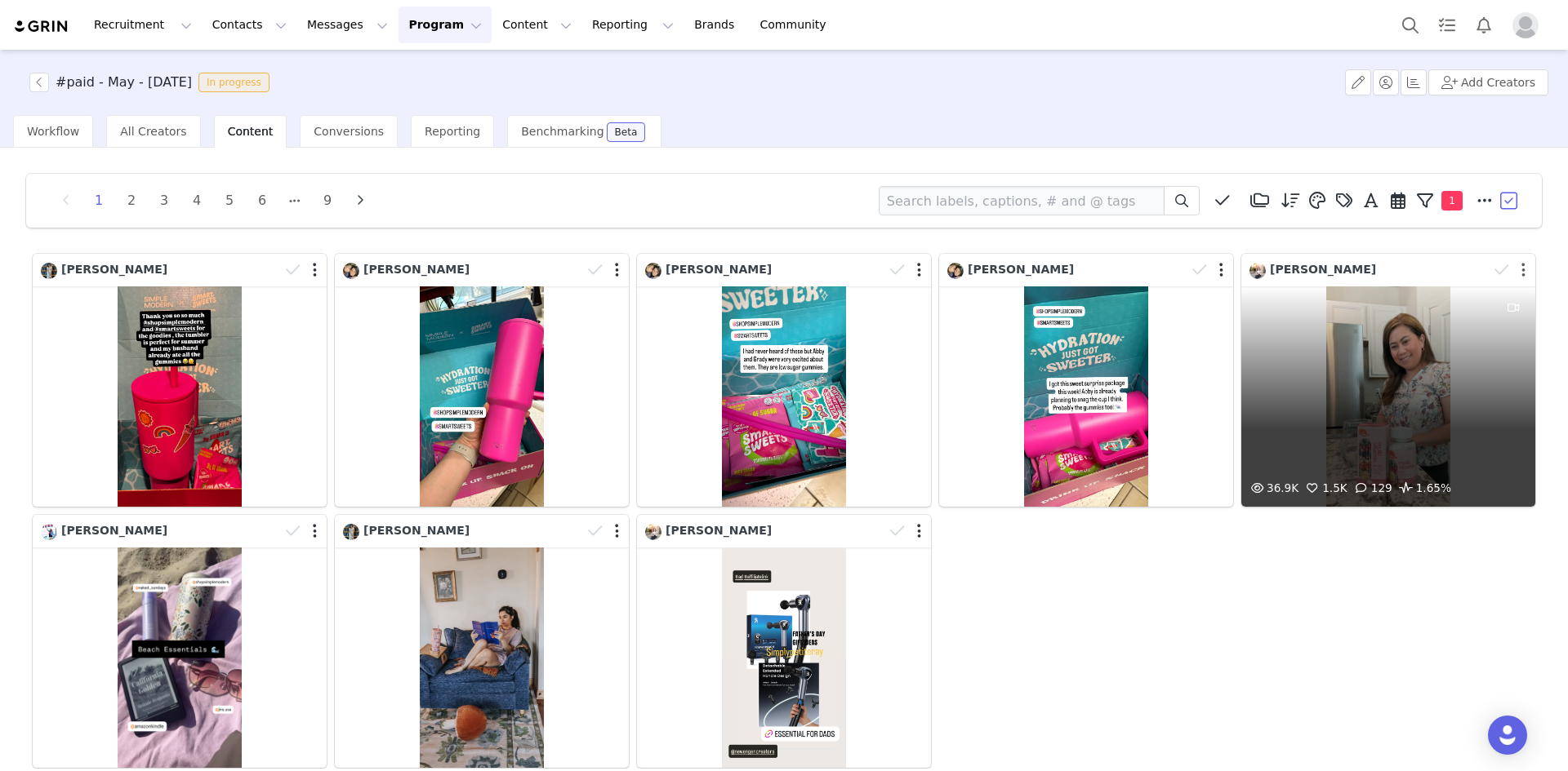
click at [1521, 270] on button "button" at bounding box center [1523, 271] width 4 height 17
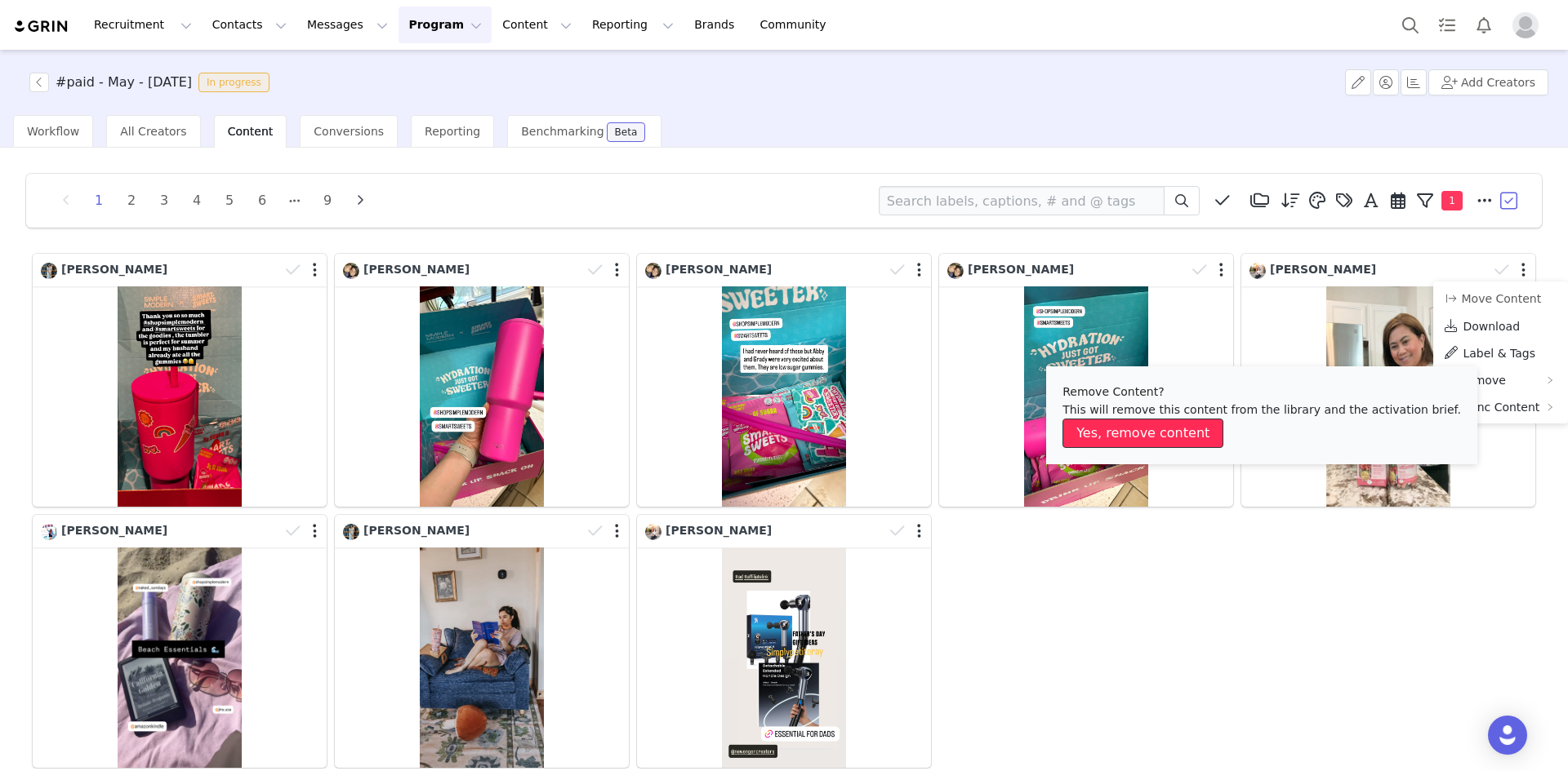
click at [1178, 428] on button "Yes, remove content" at bounding box center [1143, 433] width 160 height 29
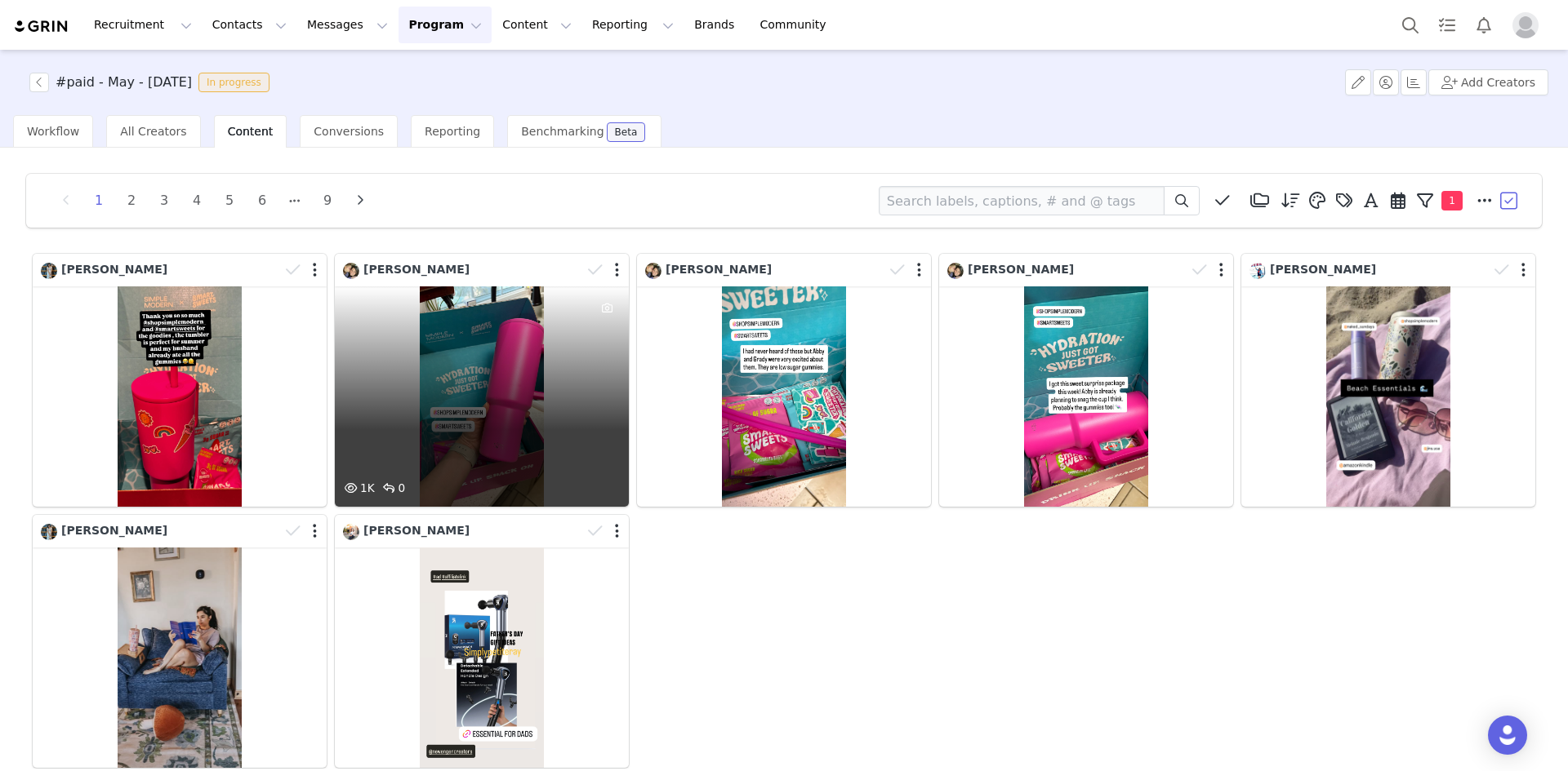
scroll to position [99, 0]
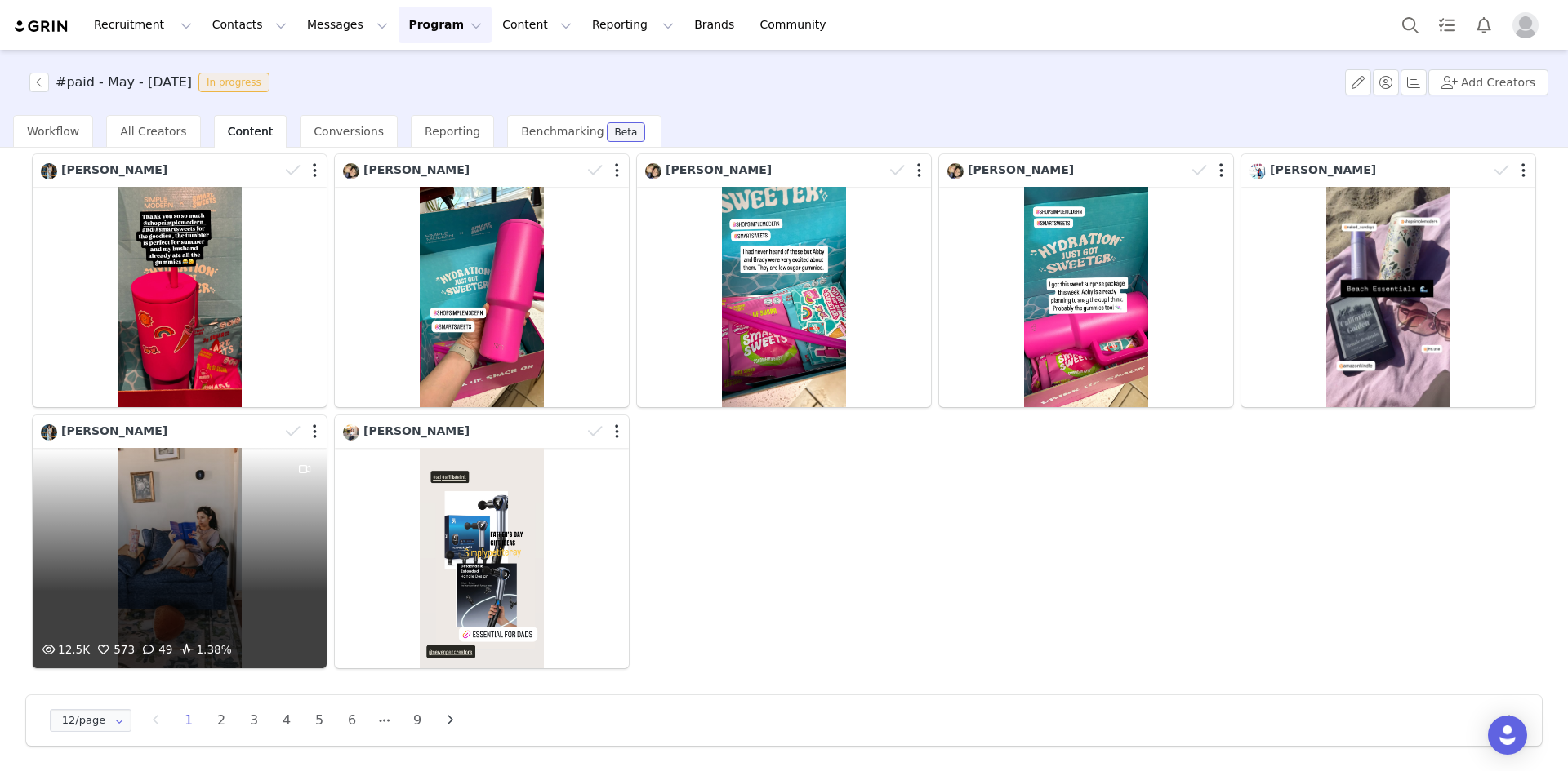
click at [201, 553] on div "12.5K 573 49 1.38%" at bounding box center [180, 558] width 294 height 221
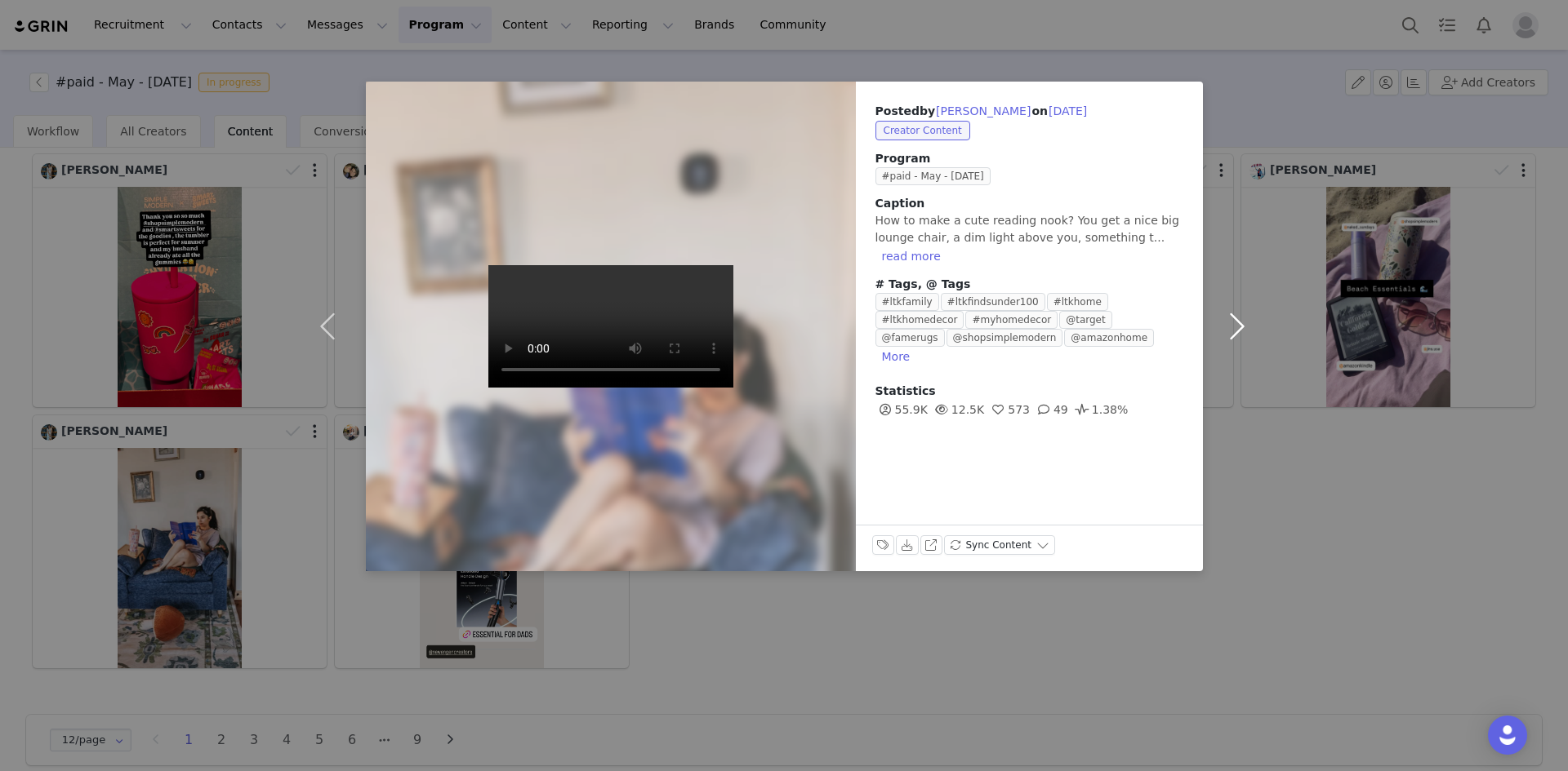
click at [1235, 324] on button "button" at bounding box center [1237, 327] width 69 height 489
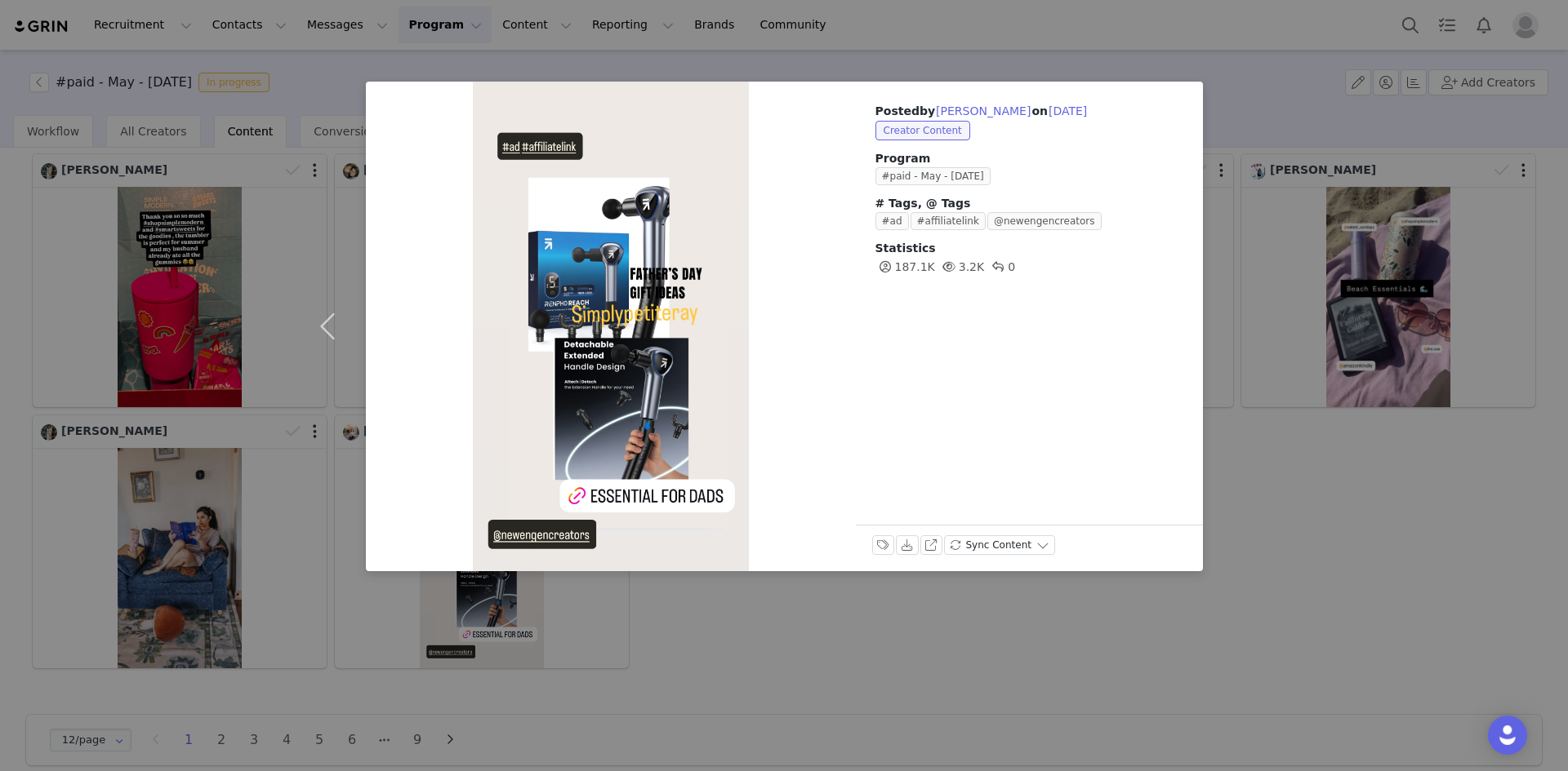
drag, startPoint x: 1346, startPoint y: 576, endPoint x: 922, endPoint y: 526, distance: 426.9
click at [1344, 576] on div "Posted by [PERSON_NAME] on [DATE] Creator Content Program #paid - May - [DATE] …" at bounding box center [784, 385] width 1568 height 771
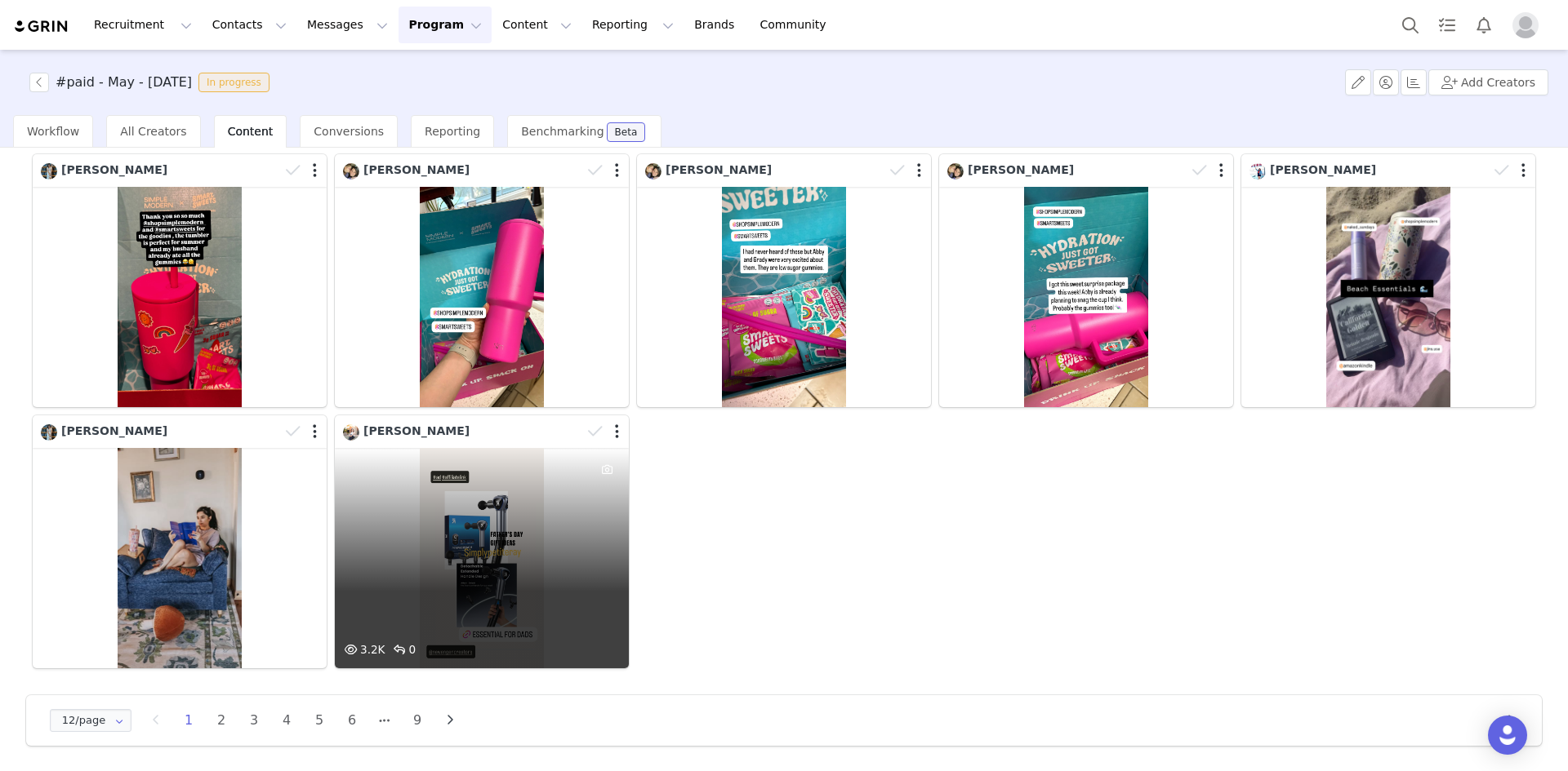
click at [608, 432] on div at bounding box center [605, 431] width 48 height 24
click at [613, 432] on button "button" at bounding box center [614, 434] width 4 height 17
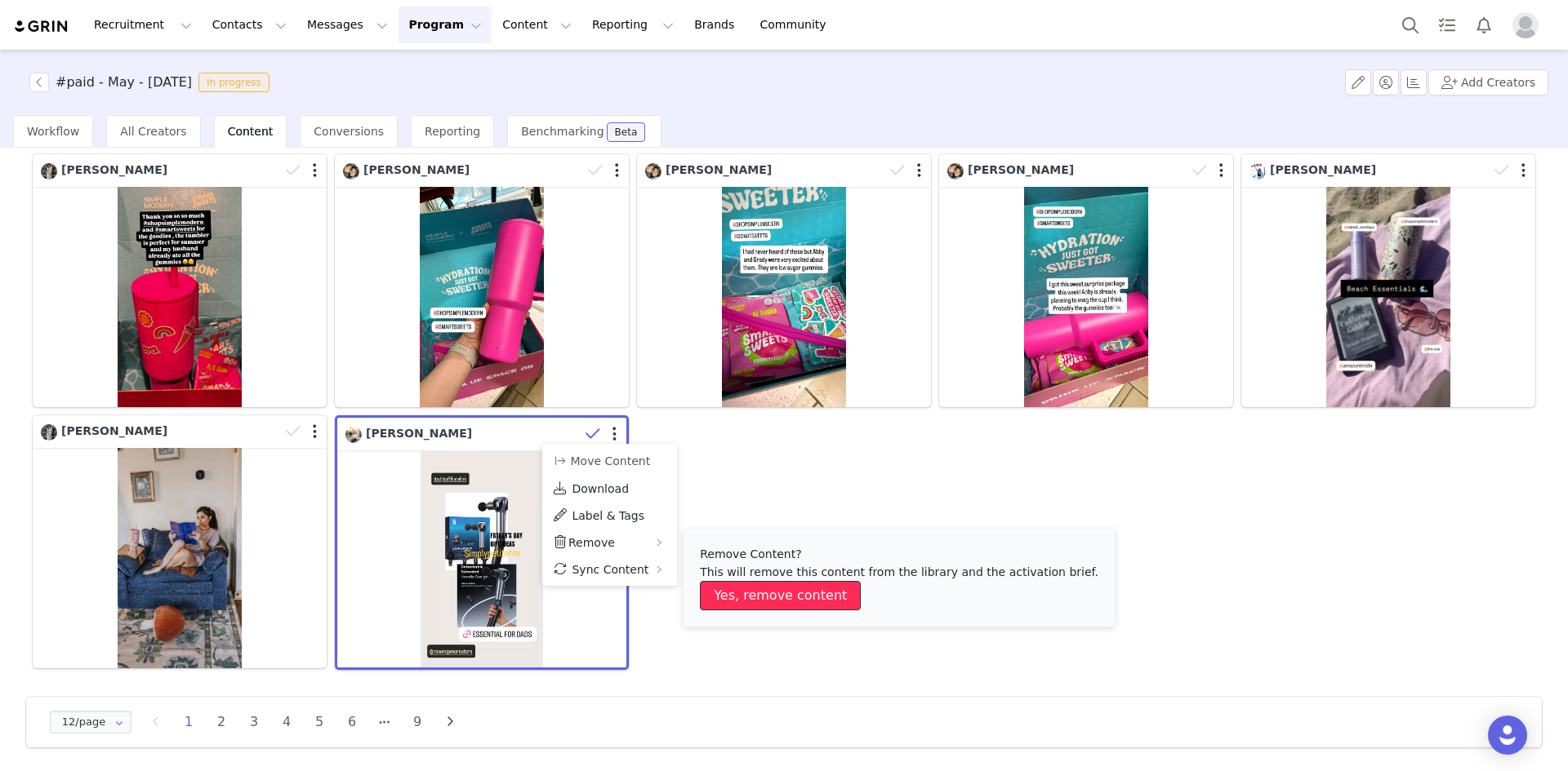
click at [788, 587] on button "Yes, remove content" at bounding box center [780, 596] width 160 height 29
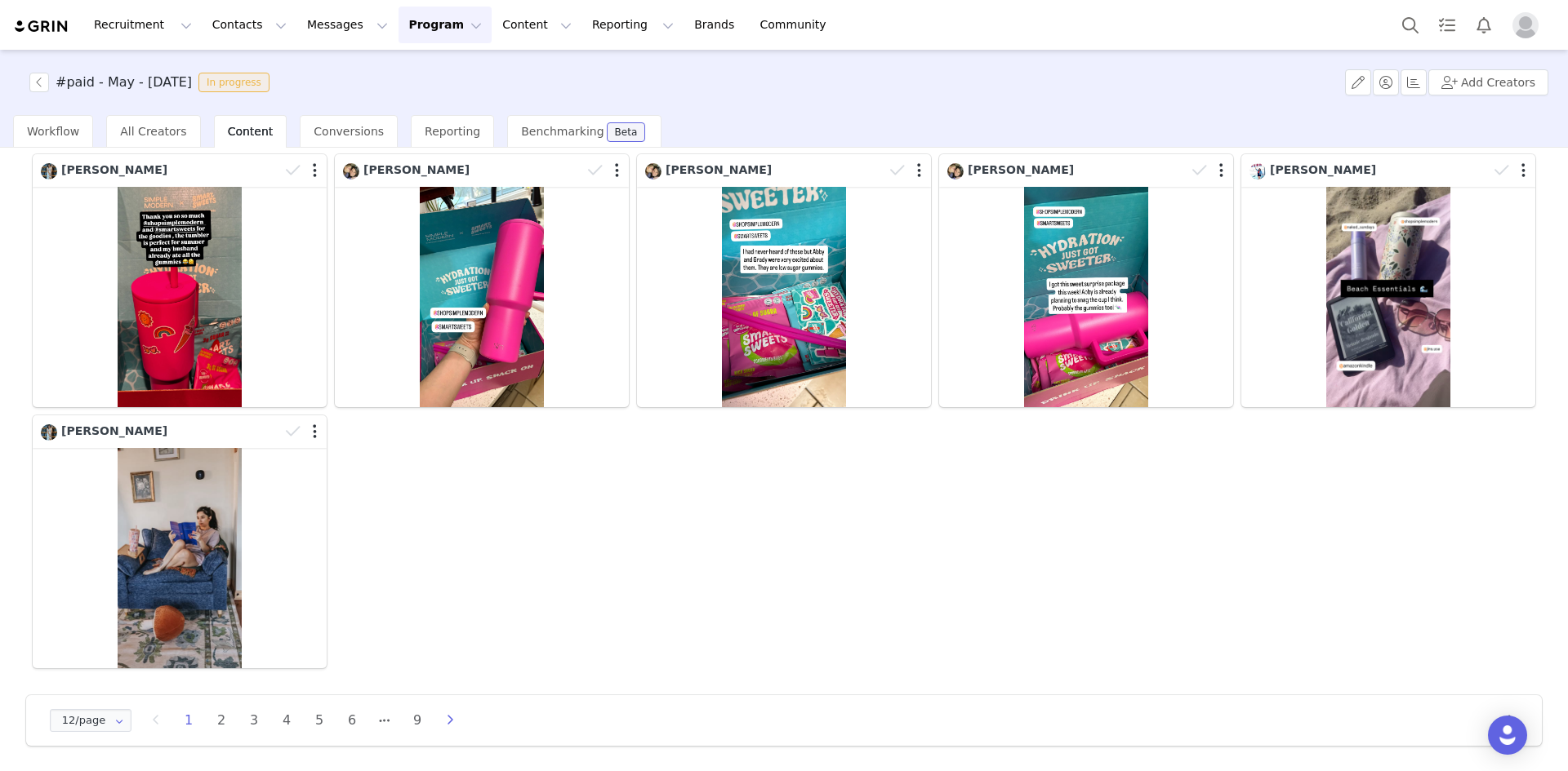
click at [453, 722] on icon "button" at bounding box center [450, 721] width 24 height 13
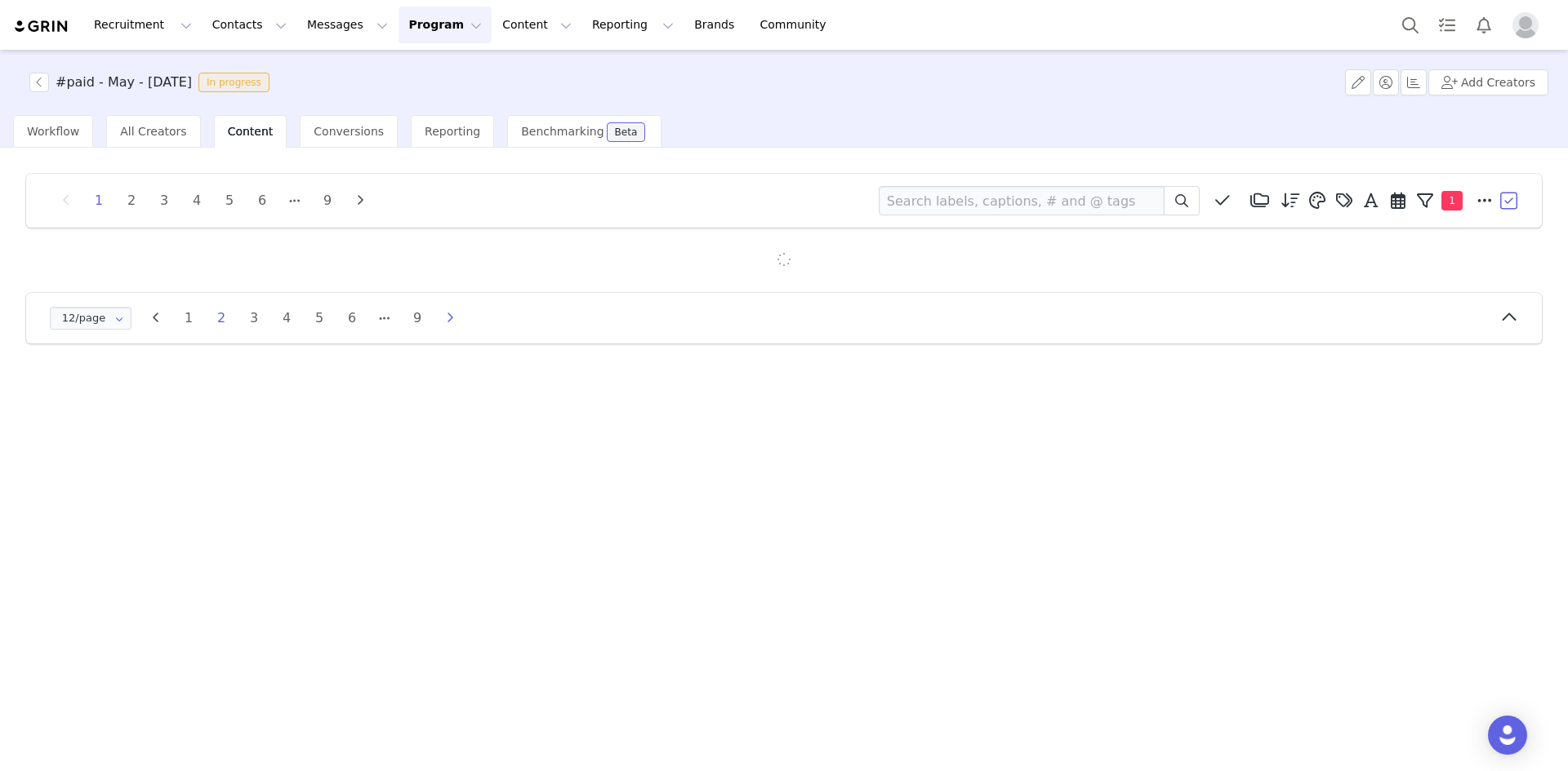
scroll to position [0, 0]
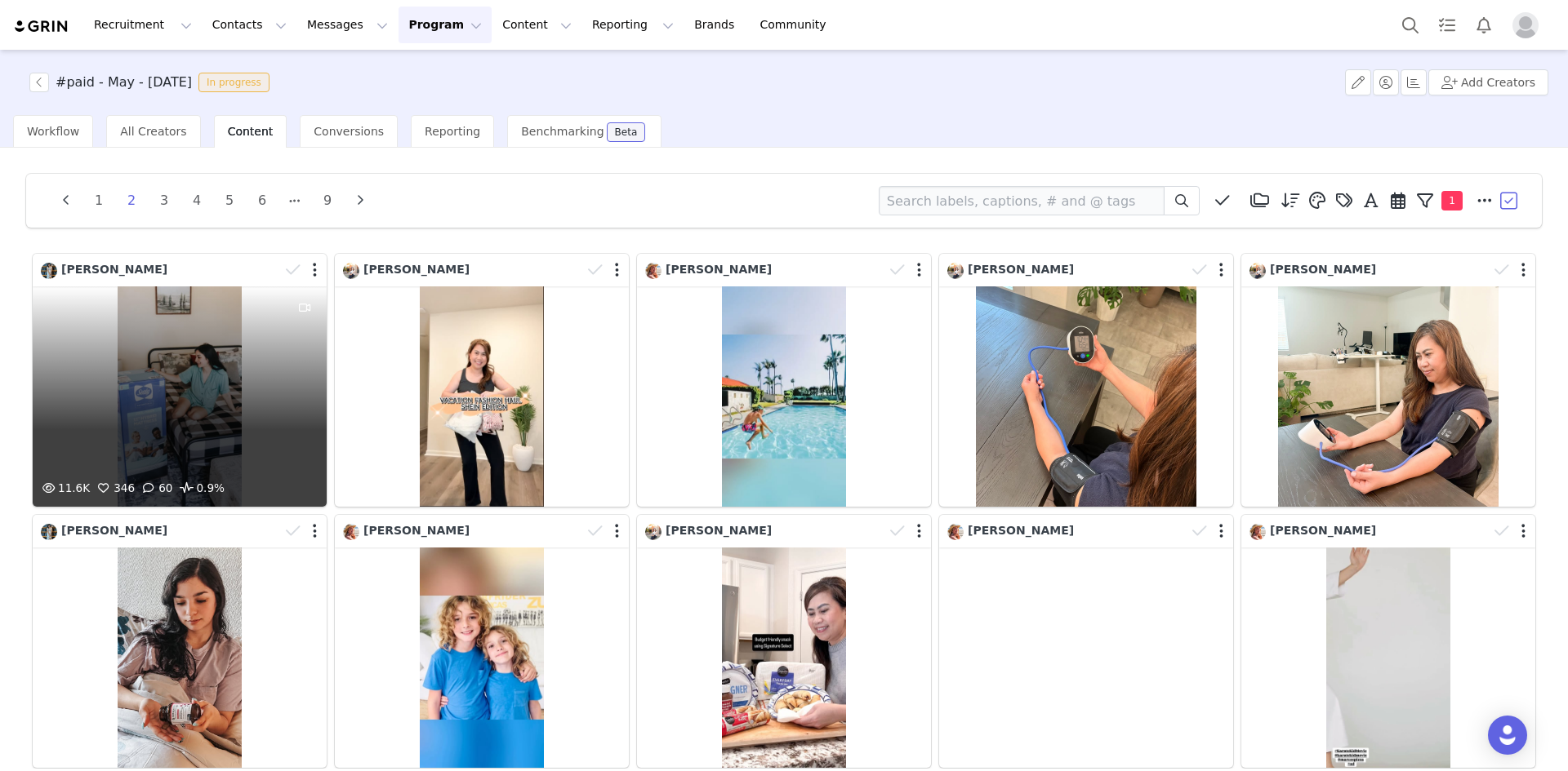
click at [236, 398] on div "11.6K 346 60 0.9%" at bounding box center [180, 397] width 294 height 221
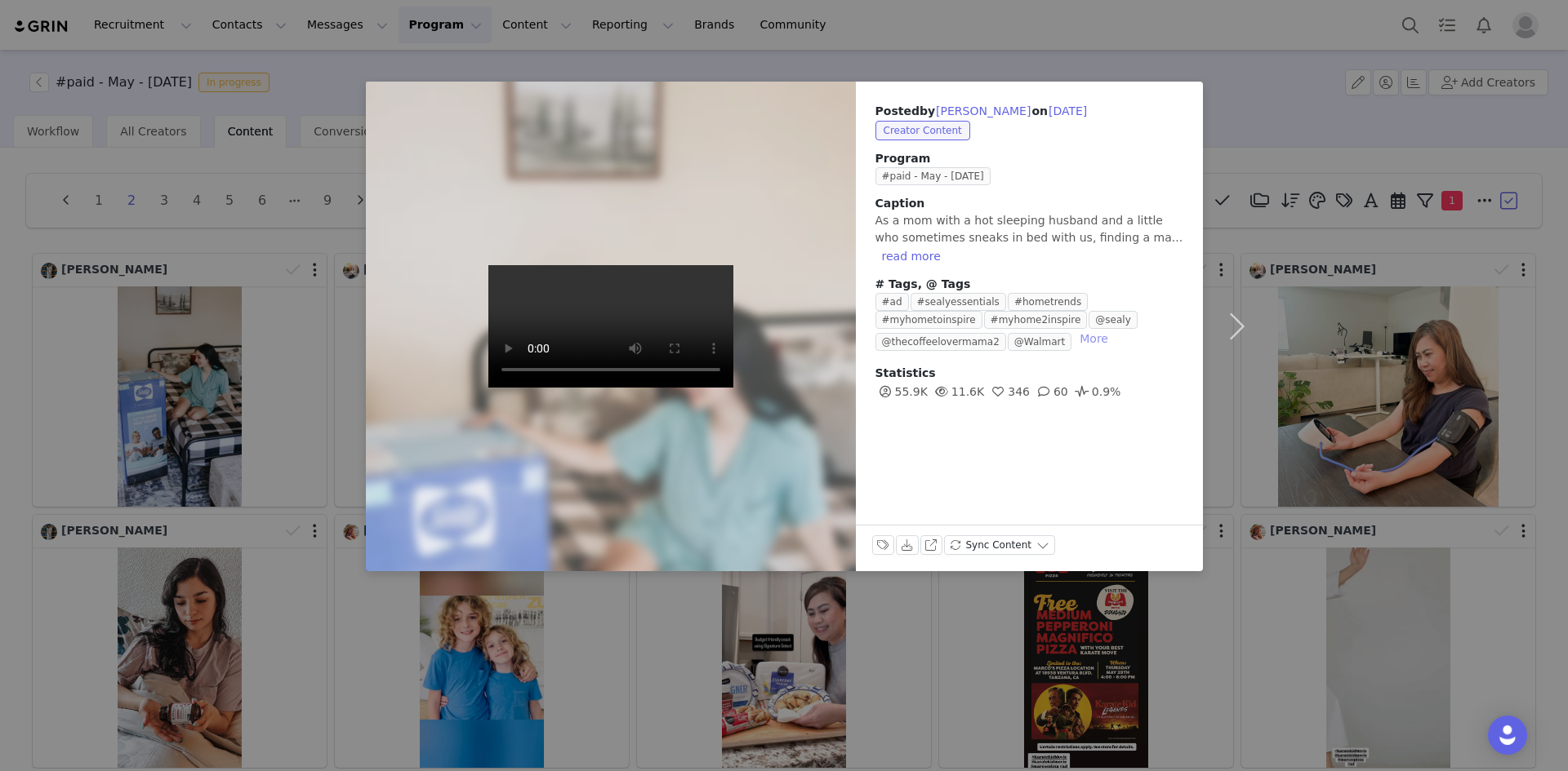
click at [1073, 329] on button "More" at bounding box center [1094, 338] width 42 height 19
click at [1229, 330] on button "button" at bounding box center [1237, 327] width 69 height 489
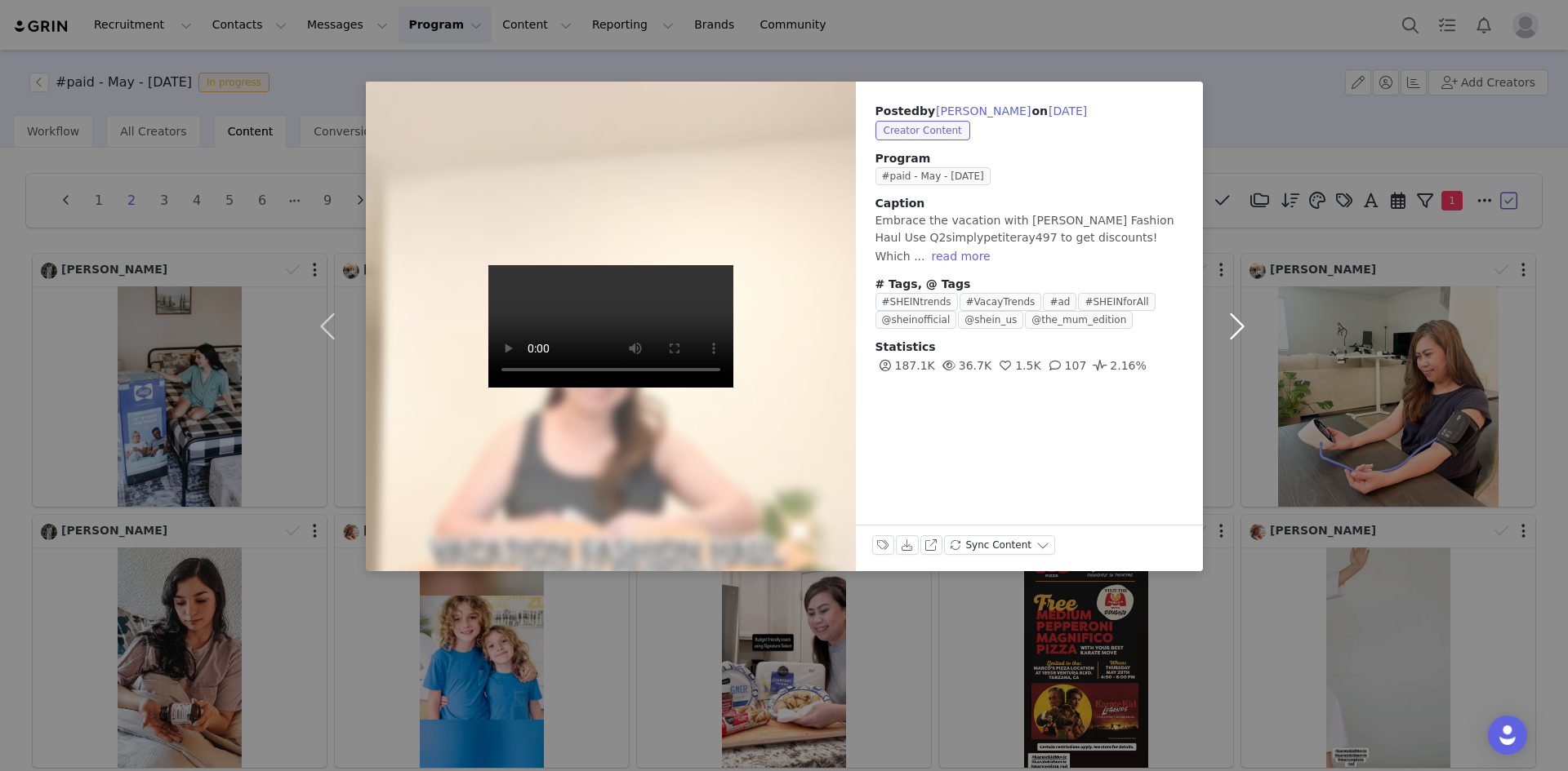
click at [1234, 327] on button "button" at bounding box center [1237, 327] width 69 height 489
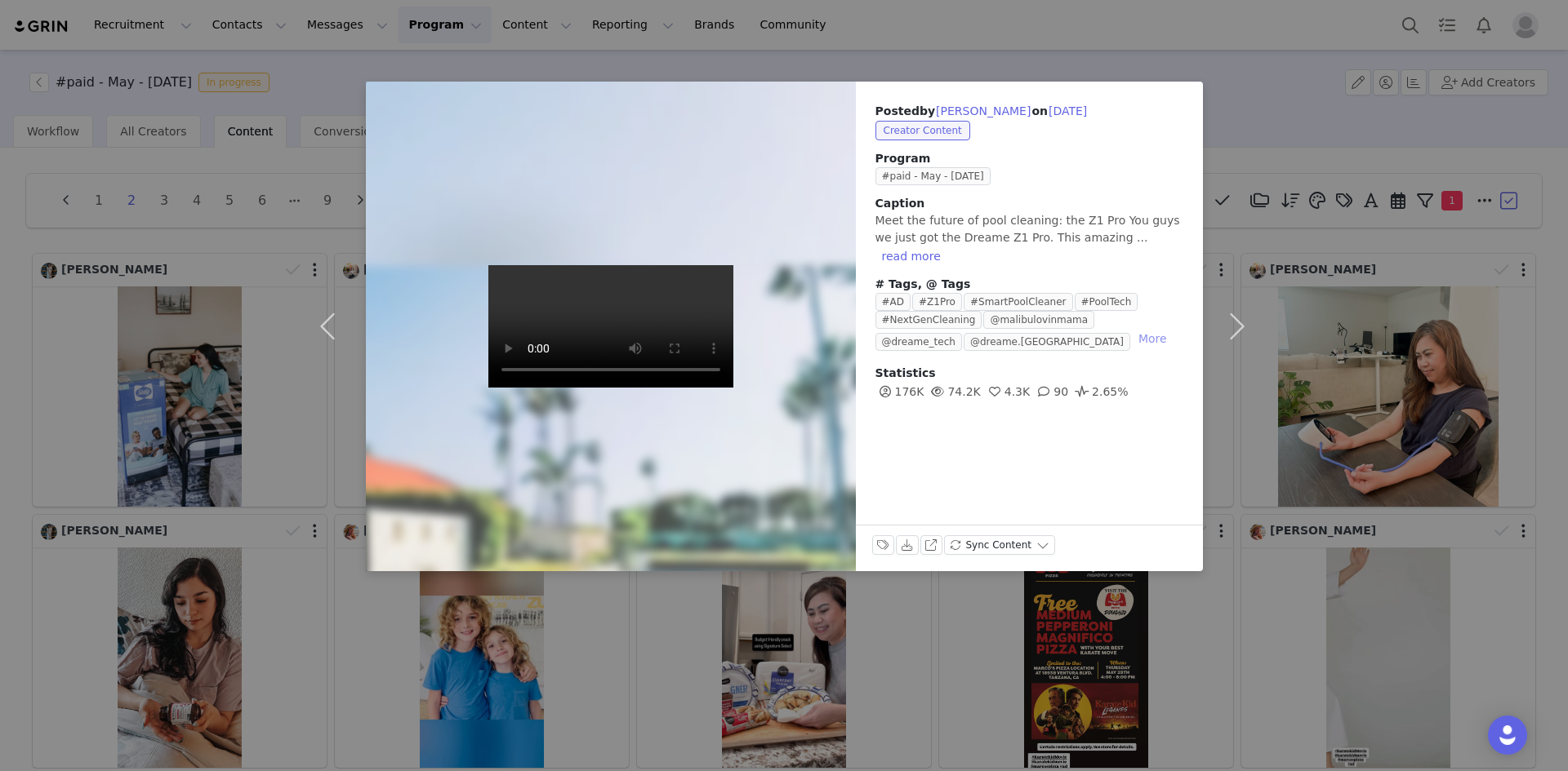
click at [1132, 329] on button "More" at bounding box center [1153, 338] width 42 height 19
click at [1232, 331] on button "button" at bounding box center [1237, 327] width 69 height 489
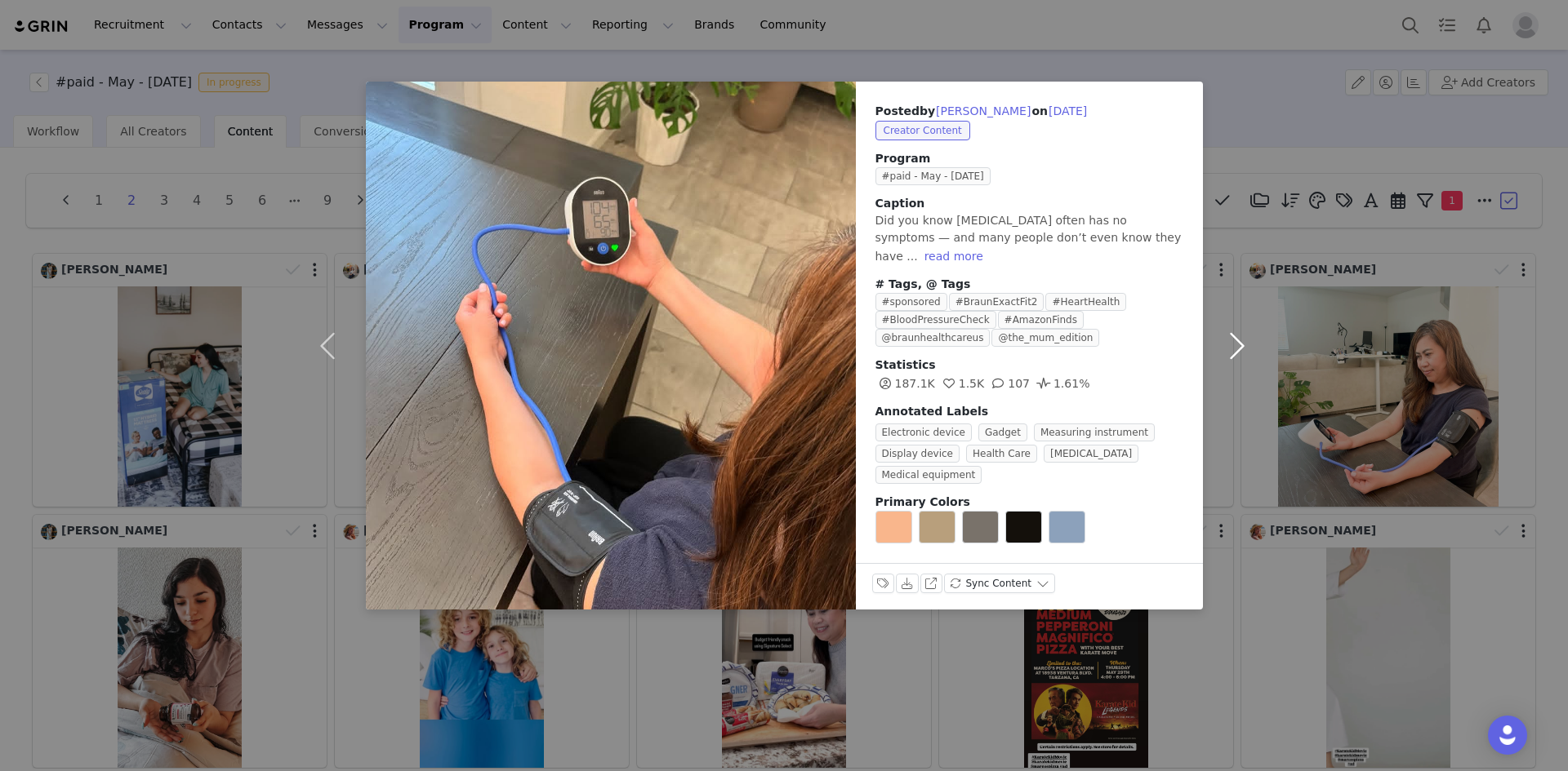
click at [1232, 331] on button "button" at bounding box center [1237, 346] width 69 height 528
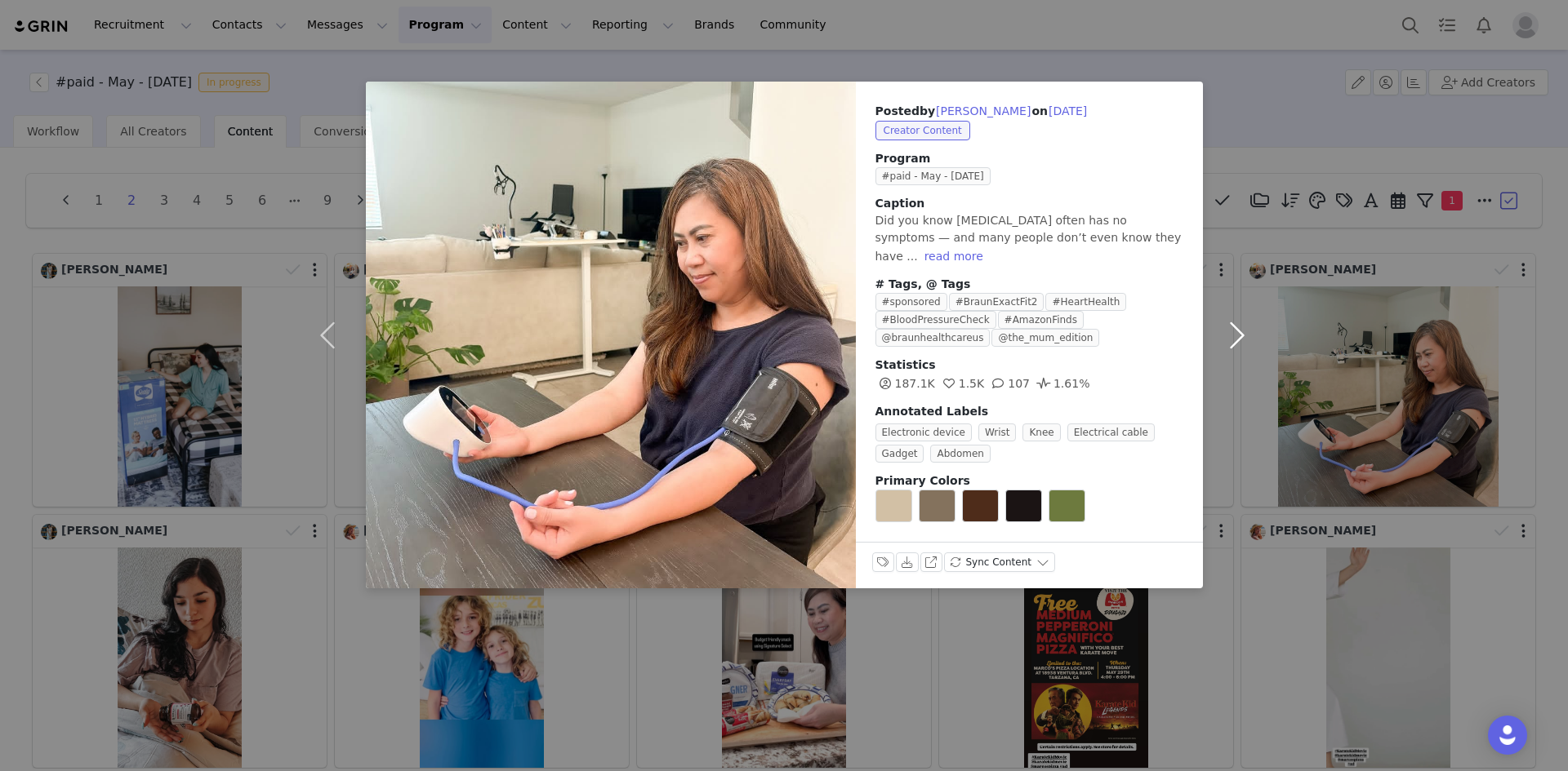
click at [1232, 331] on button "button" at bounding box center [1237, 335] width 69 height 507
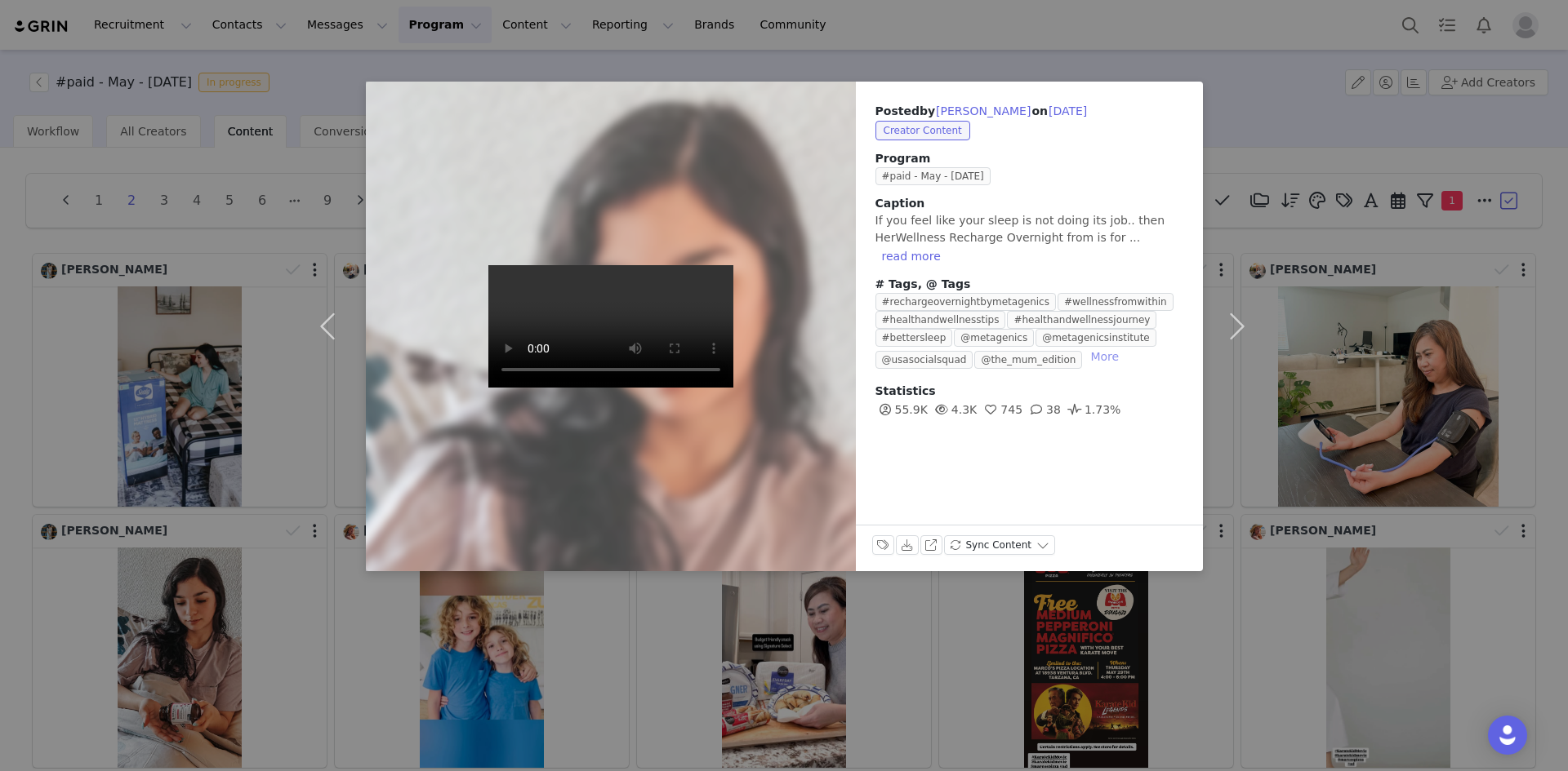
click at [1084, 347] on button "More" at bounding box center [1104, 356] width 42 height 19
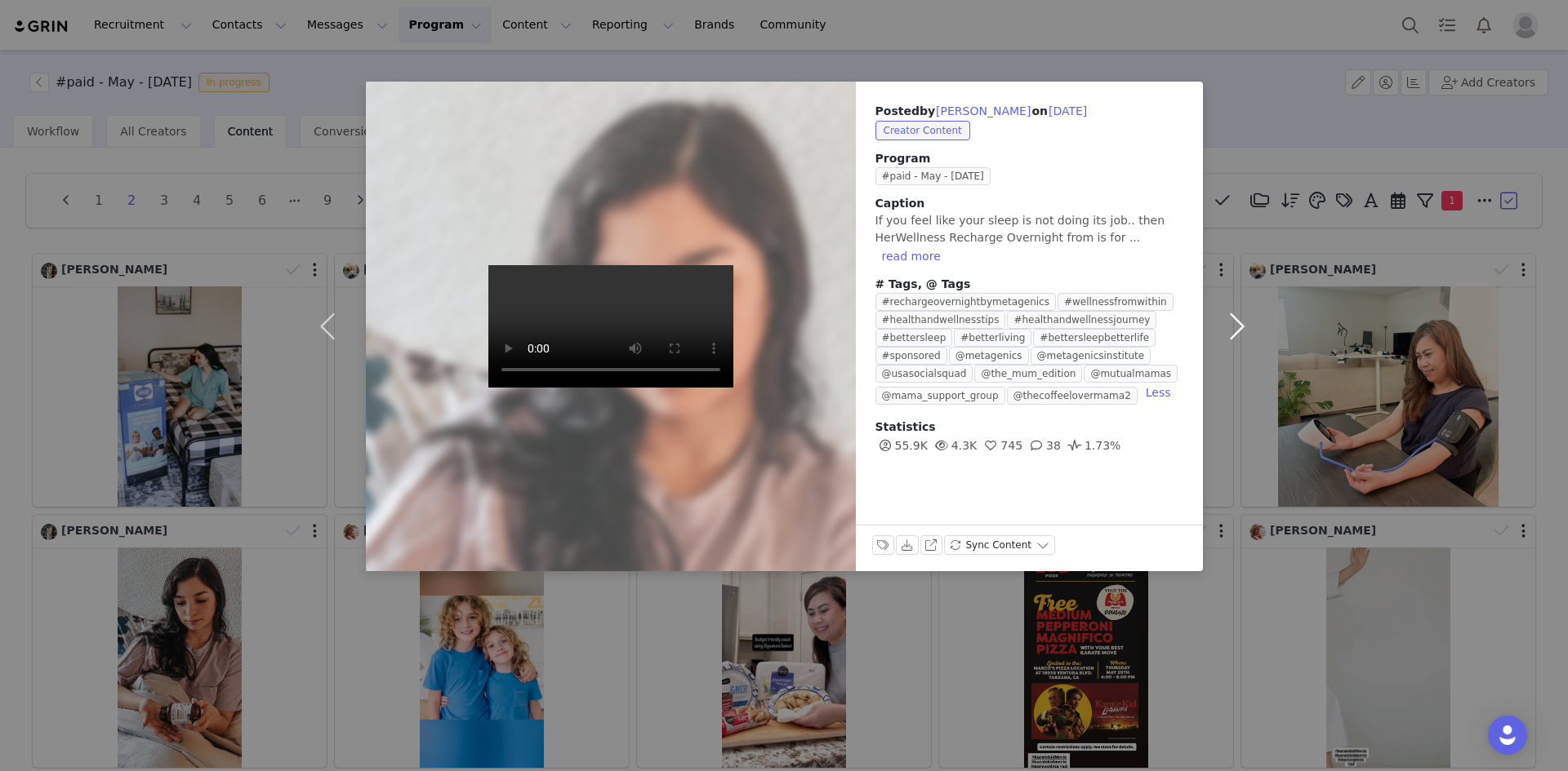
click at [1238, 323] on button "button" at bounding box center [1237, 327] width 69 height 489
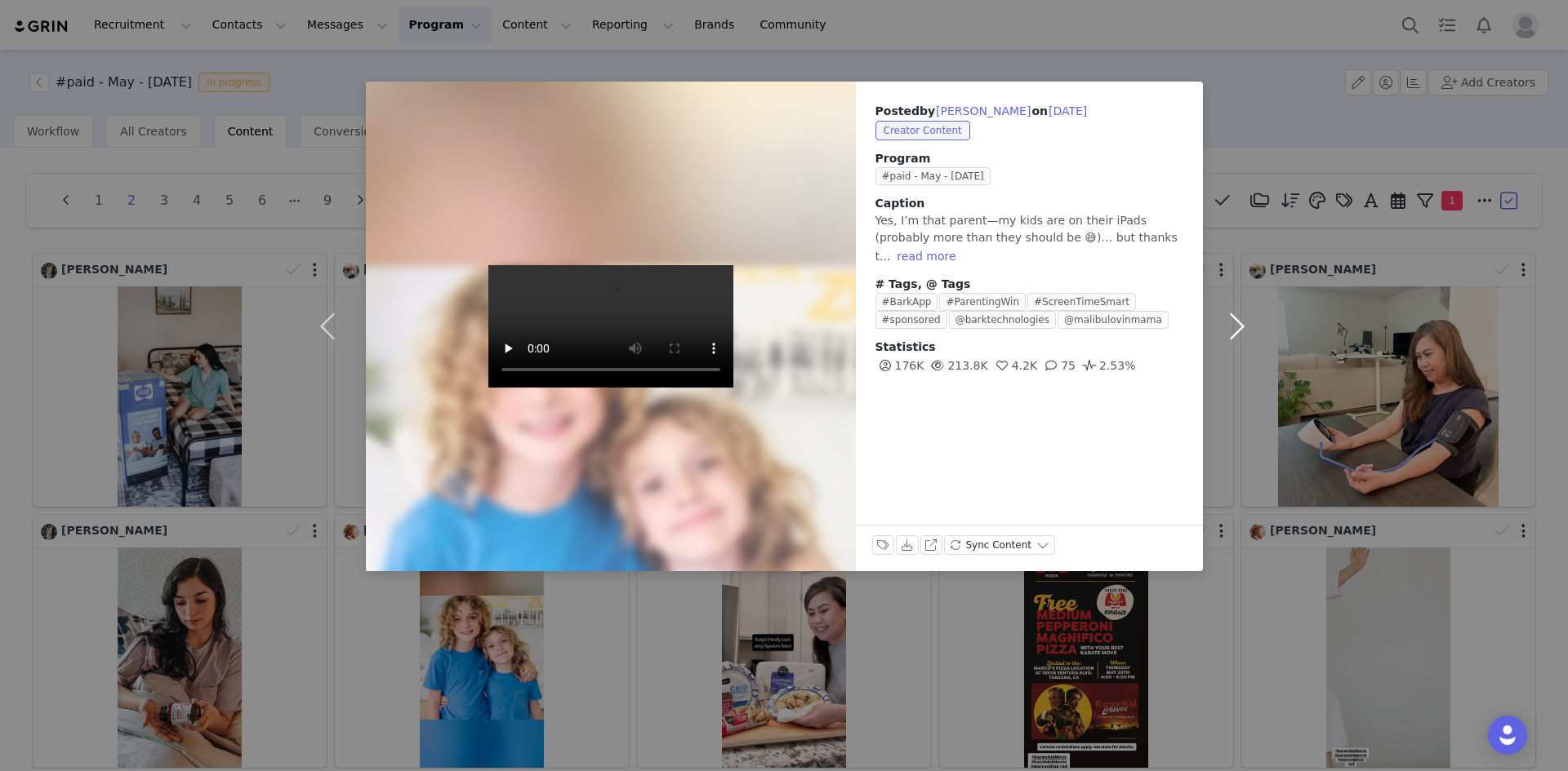
click at [1238, 323] on button "button" at bounding box center [1237, 327] width 69 height 489
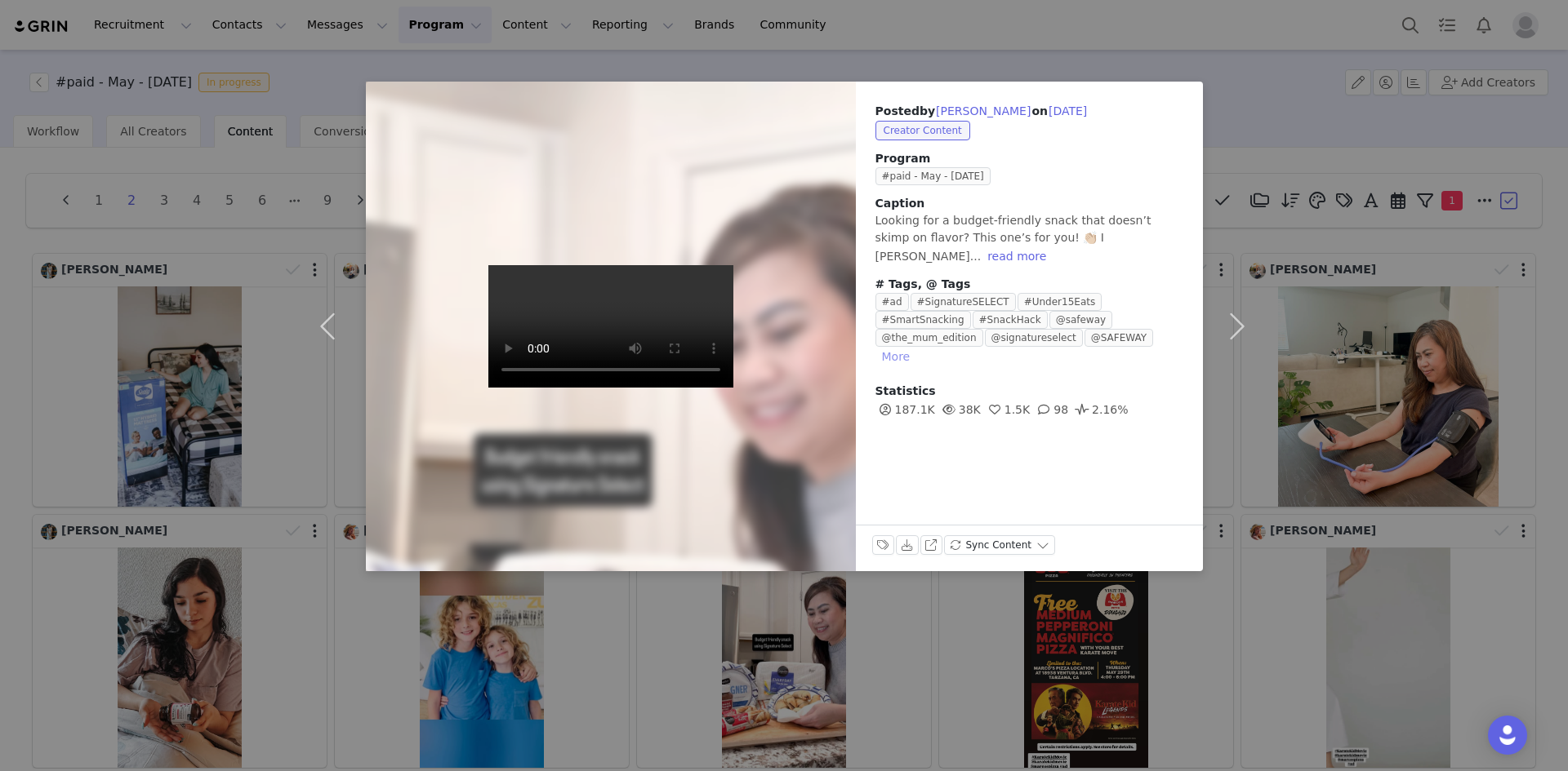
click at [917, 347] on button "More" at bounding box center [896, 356] width 42 height 19
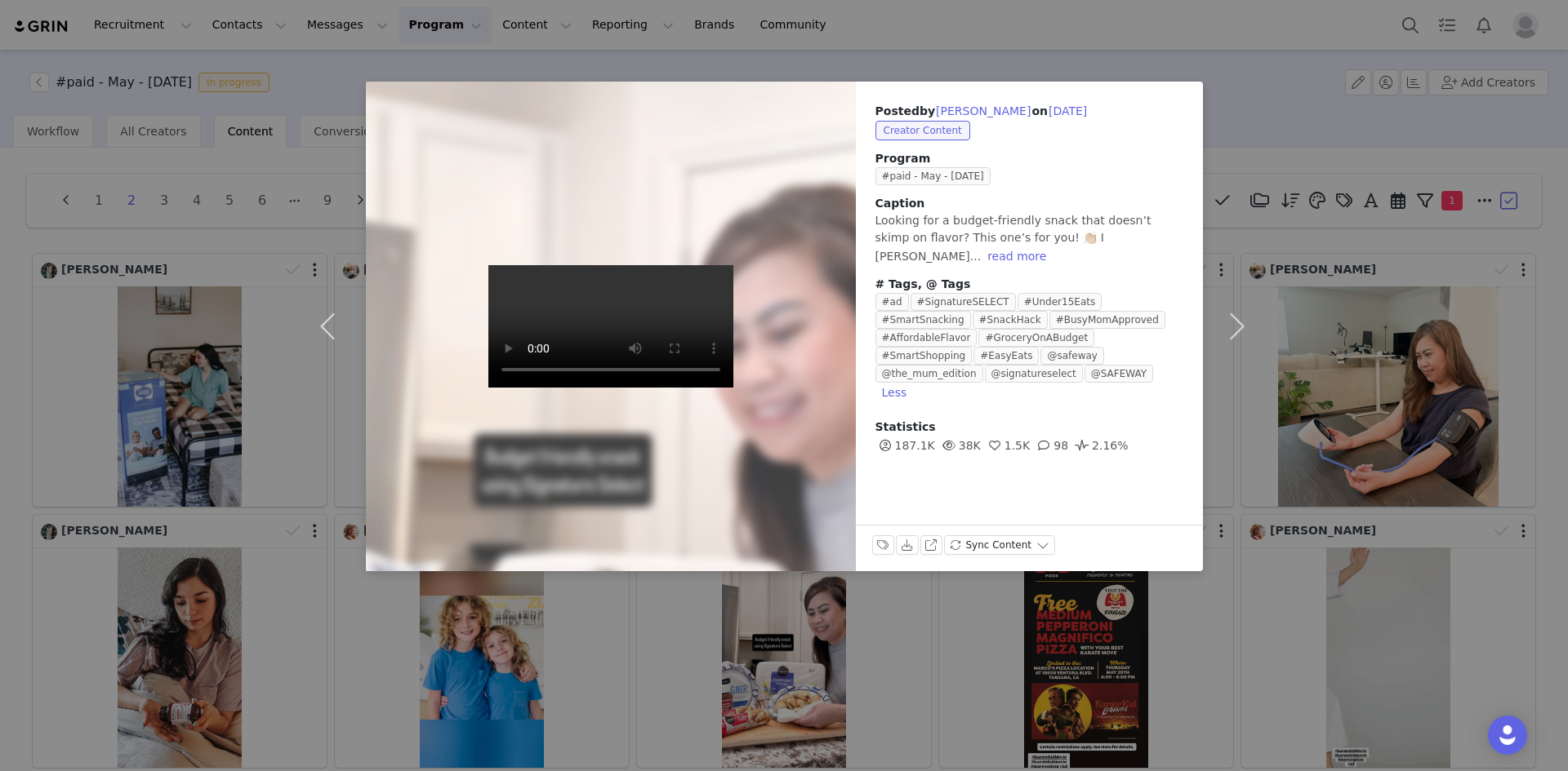
click at [1310, 519] on div "Posted by [PERSON_NAME] on [DATE] Creator Content Program #paid - May - [DATE] …" at bounding box center [784, 385] width 1568 height 771
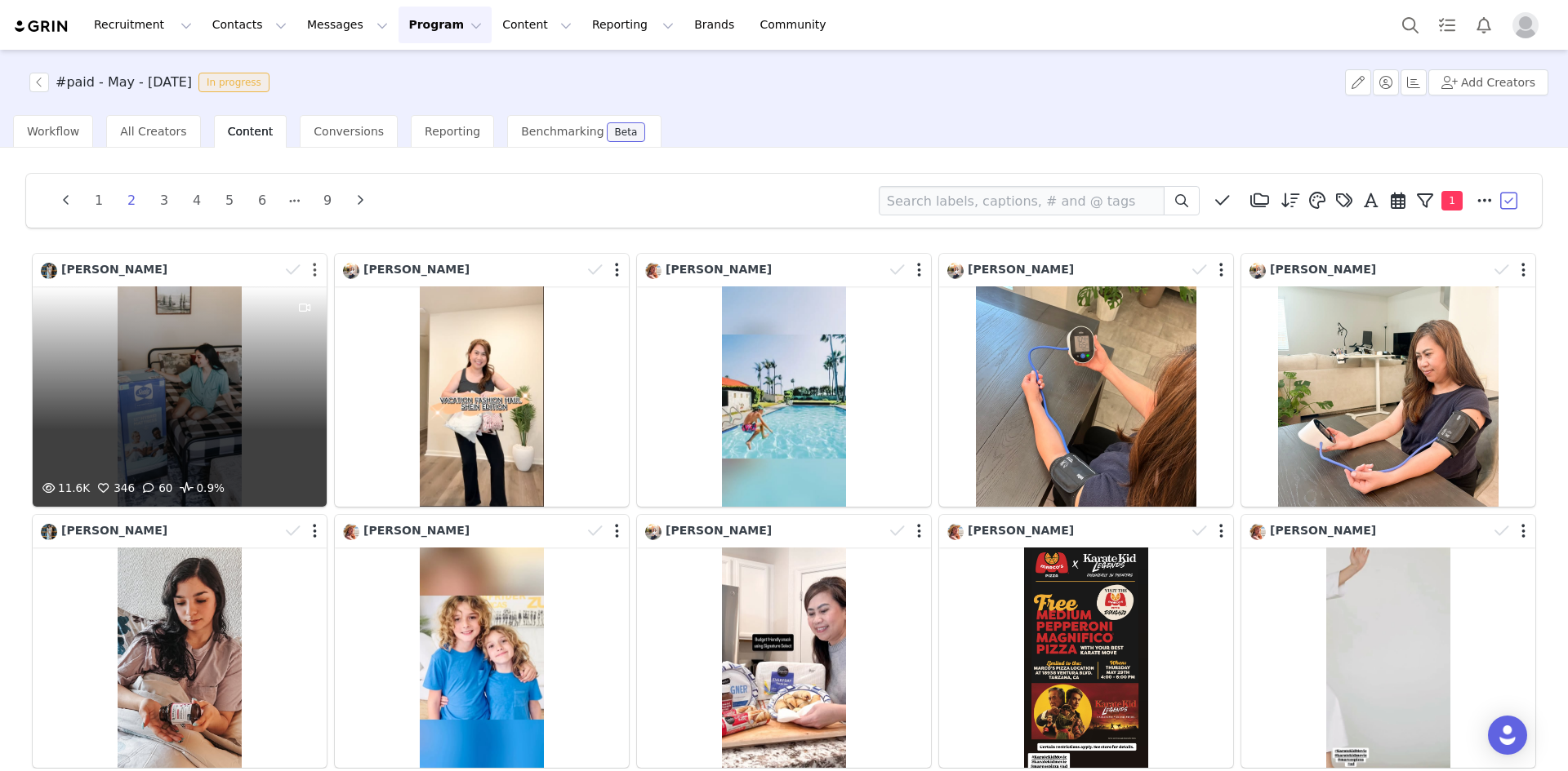
click at [313, 269] on button "button" at bounding box center [314, 271] width 4 height 17
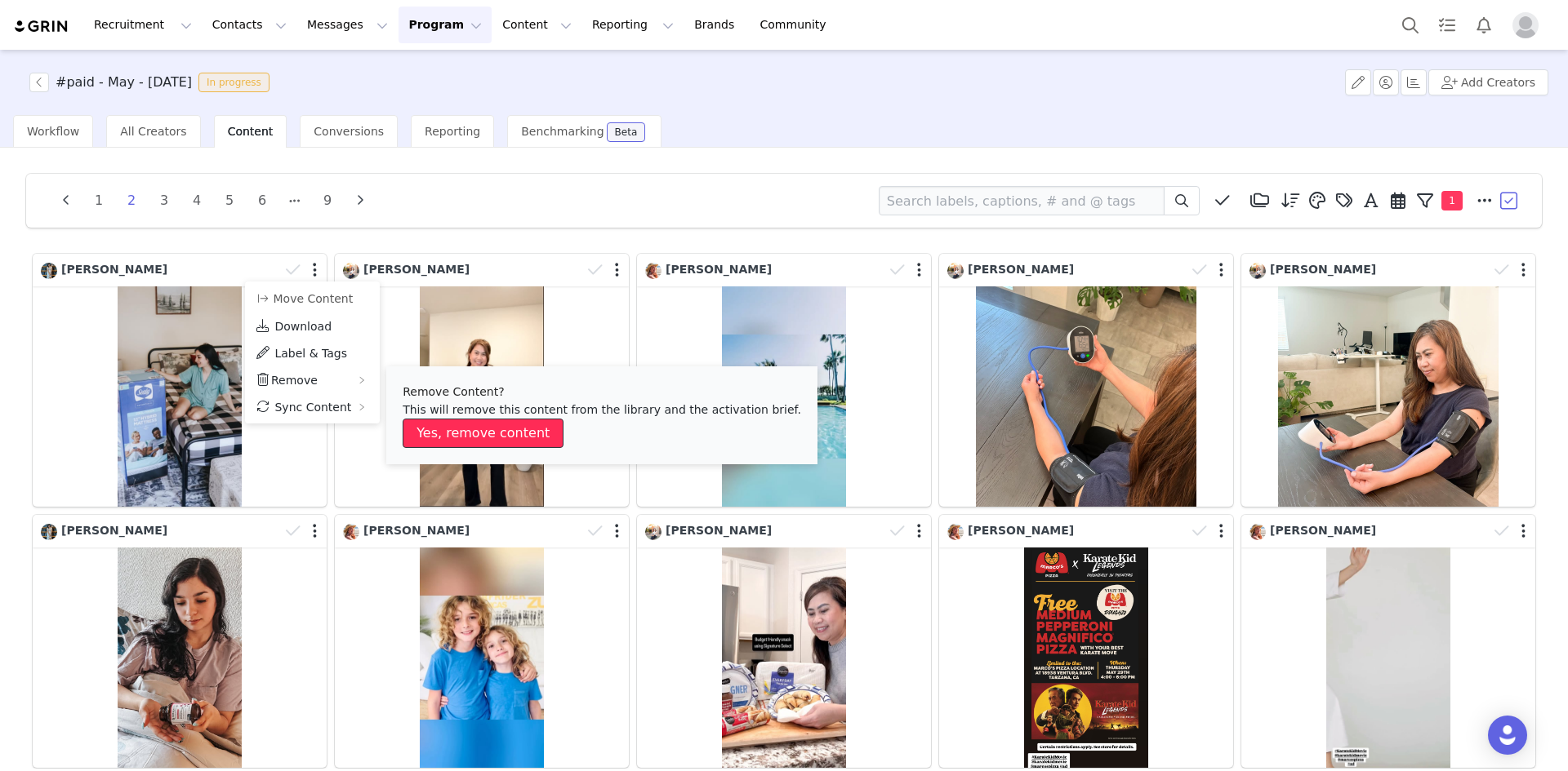
click at [472, 439] on button "Yes, remove content" at bounding box center [483, 433] width 160 height 29
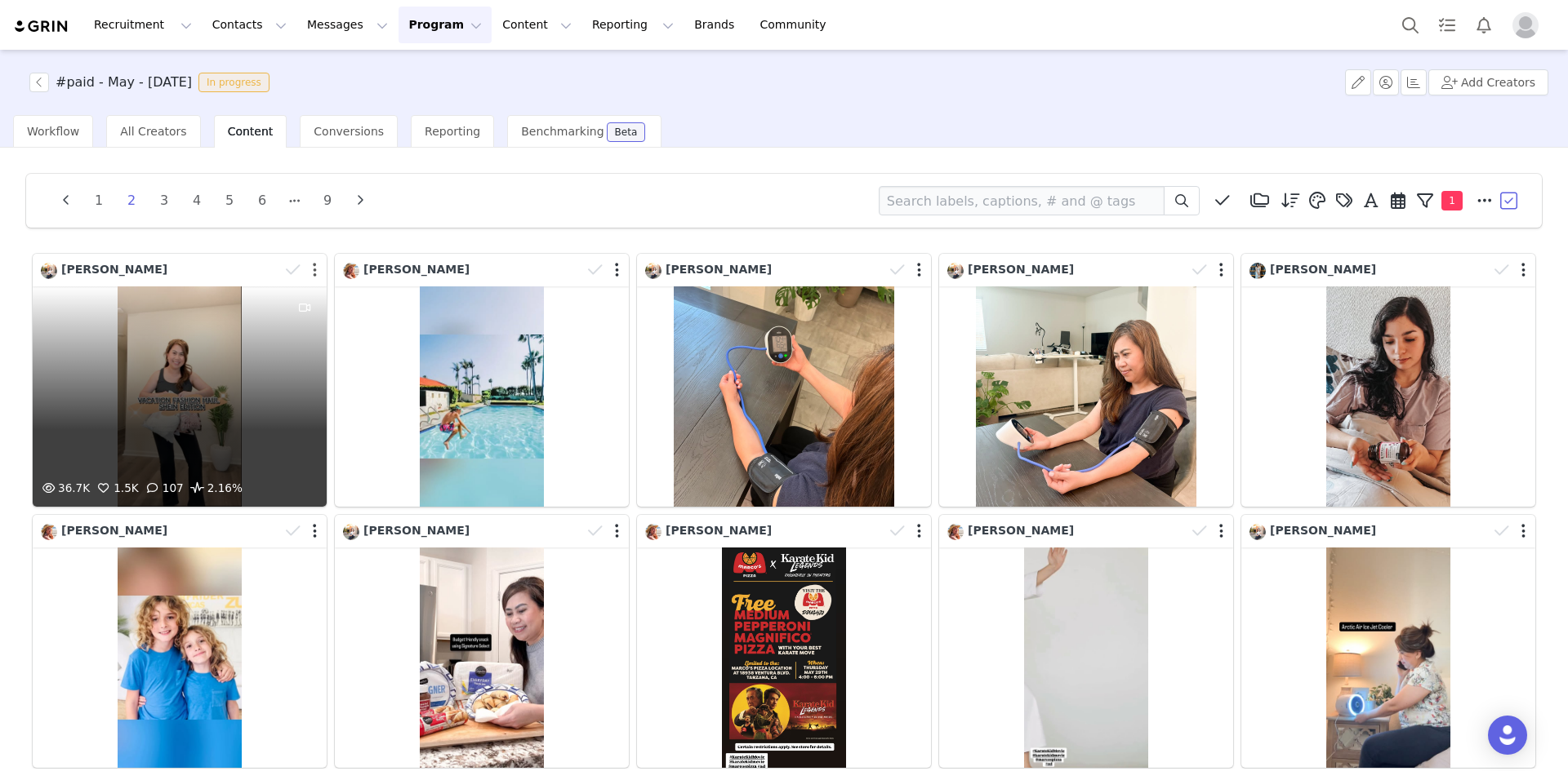
click at [313, 270] on button "button" at bounding box center [314, 271] width 4 height 17
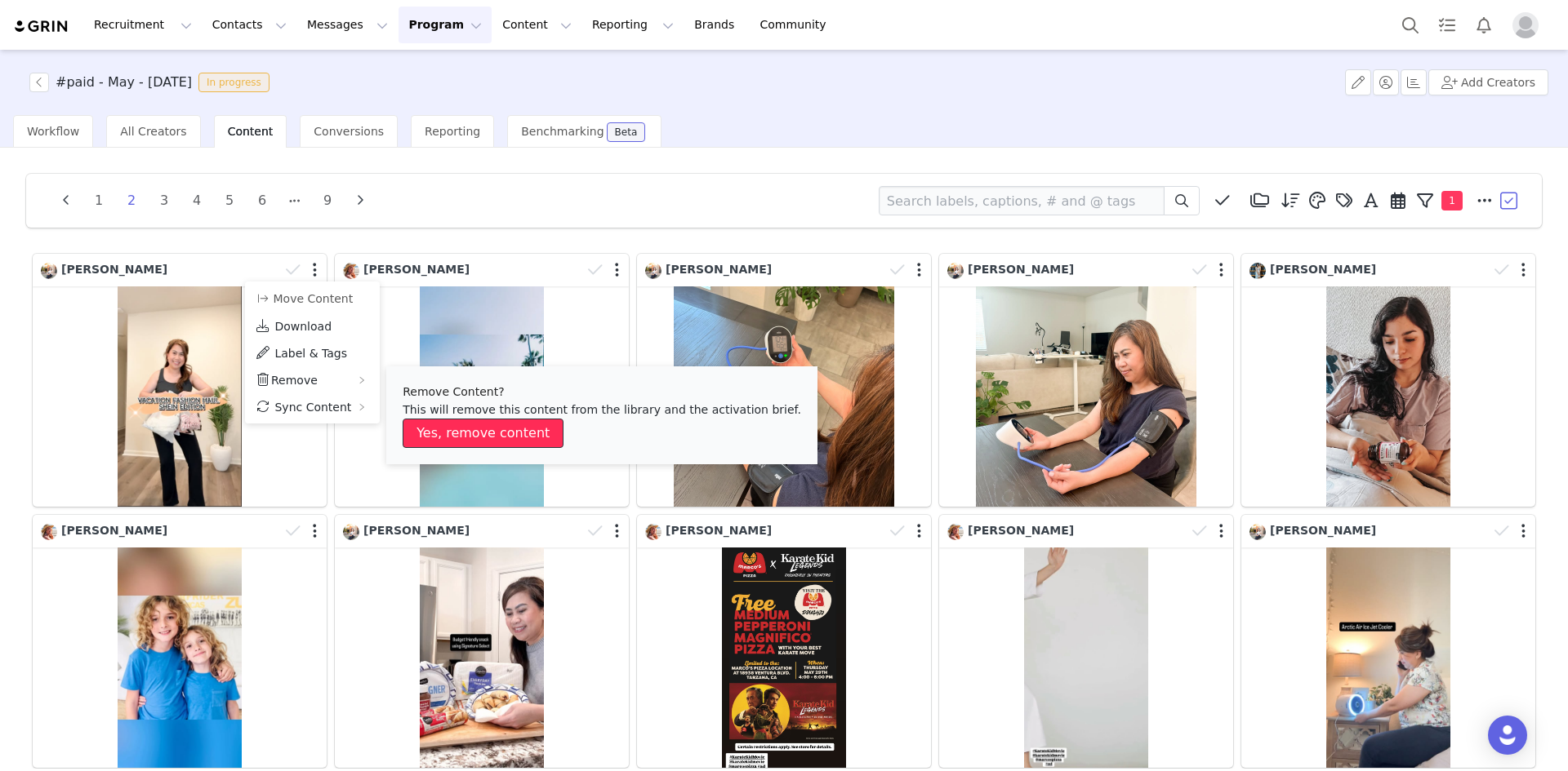
click at [468, 431] on button "Yes, remove content" at bounding box center [483, 433] width 160 height 29
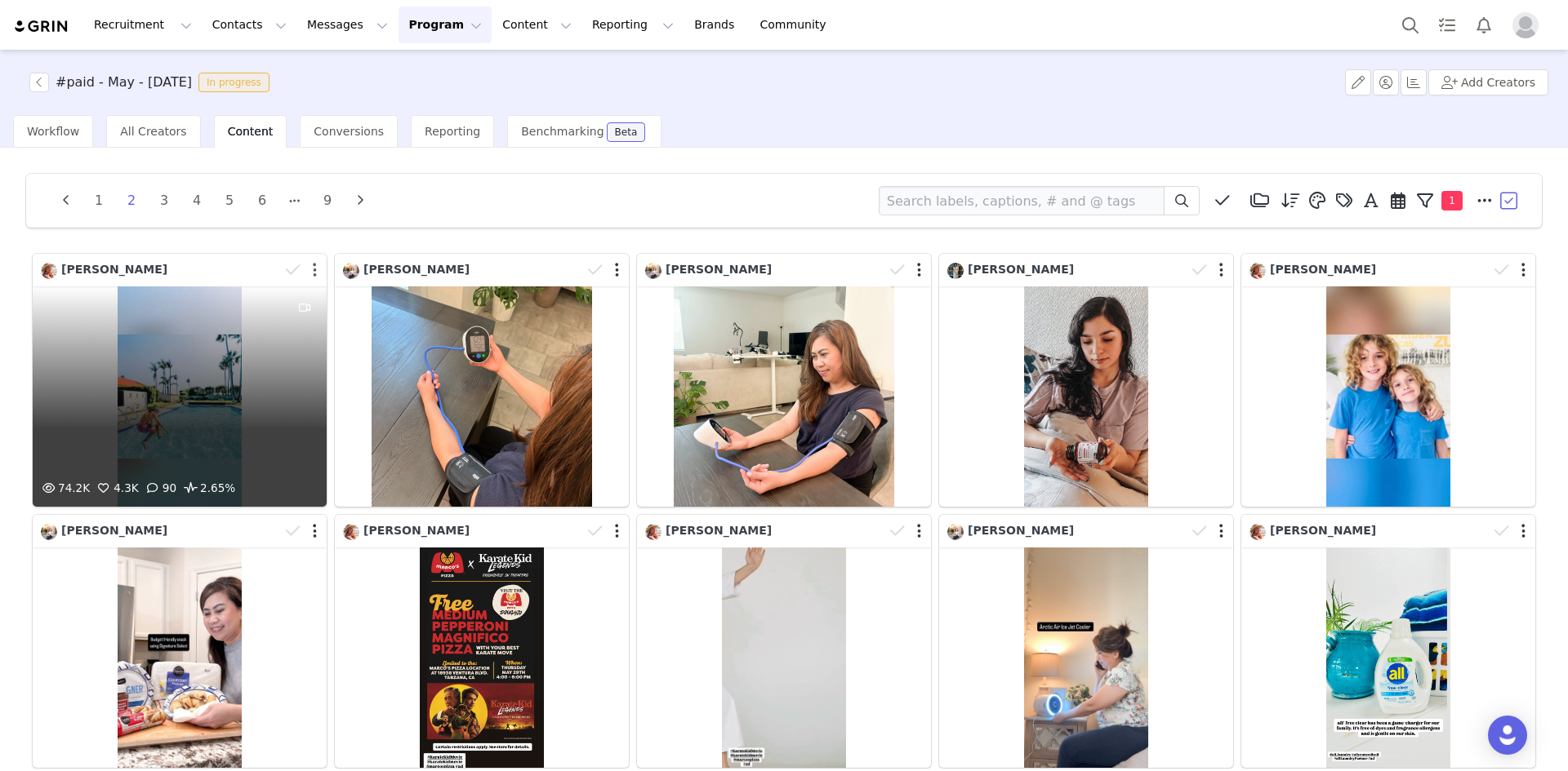
click at [313, 268] on button "button" at bounding box center [314, 271] width 4 height 17
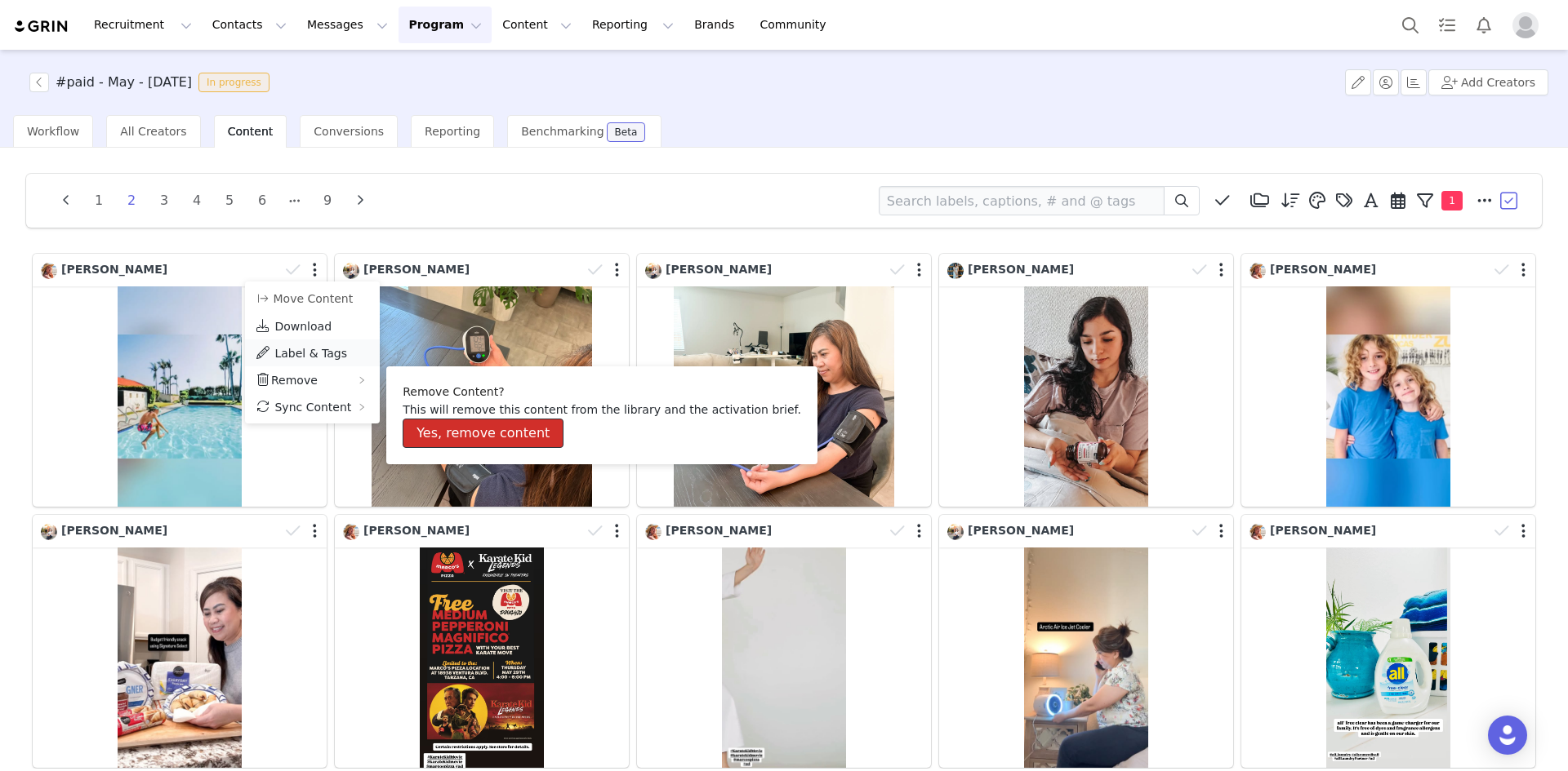
drag, startPoint x: 460, startPoint y: 434, endPoint x: 323, endPoint y: 346, distance: 162.8
click at [460, 434] on button "Yes, remove content" at bounding box center [483, 433] width 160 height 29
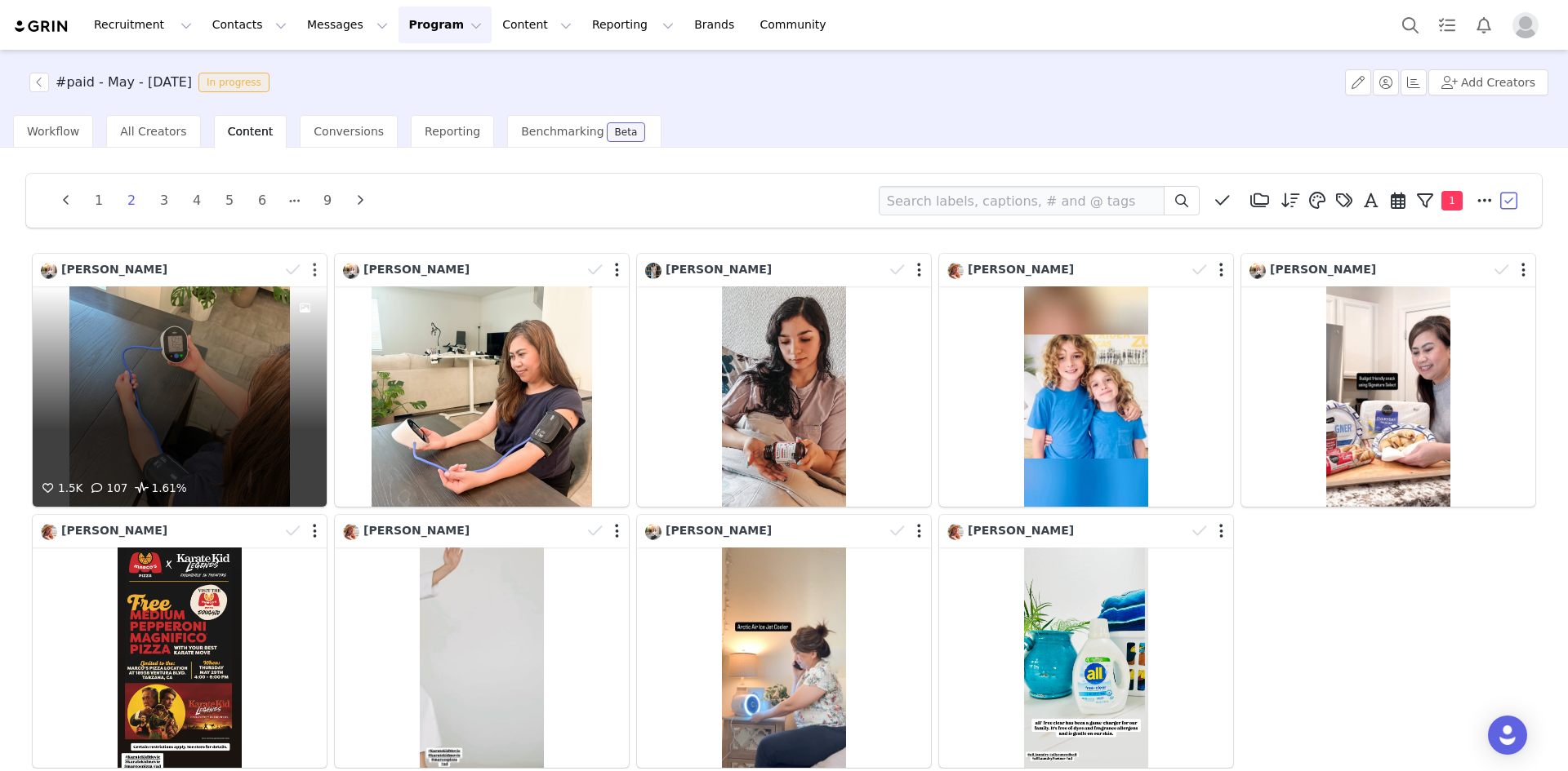
click at [313, 271] on button "button" at bounding box center [314, 271] width 4 height 17
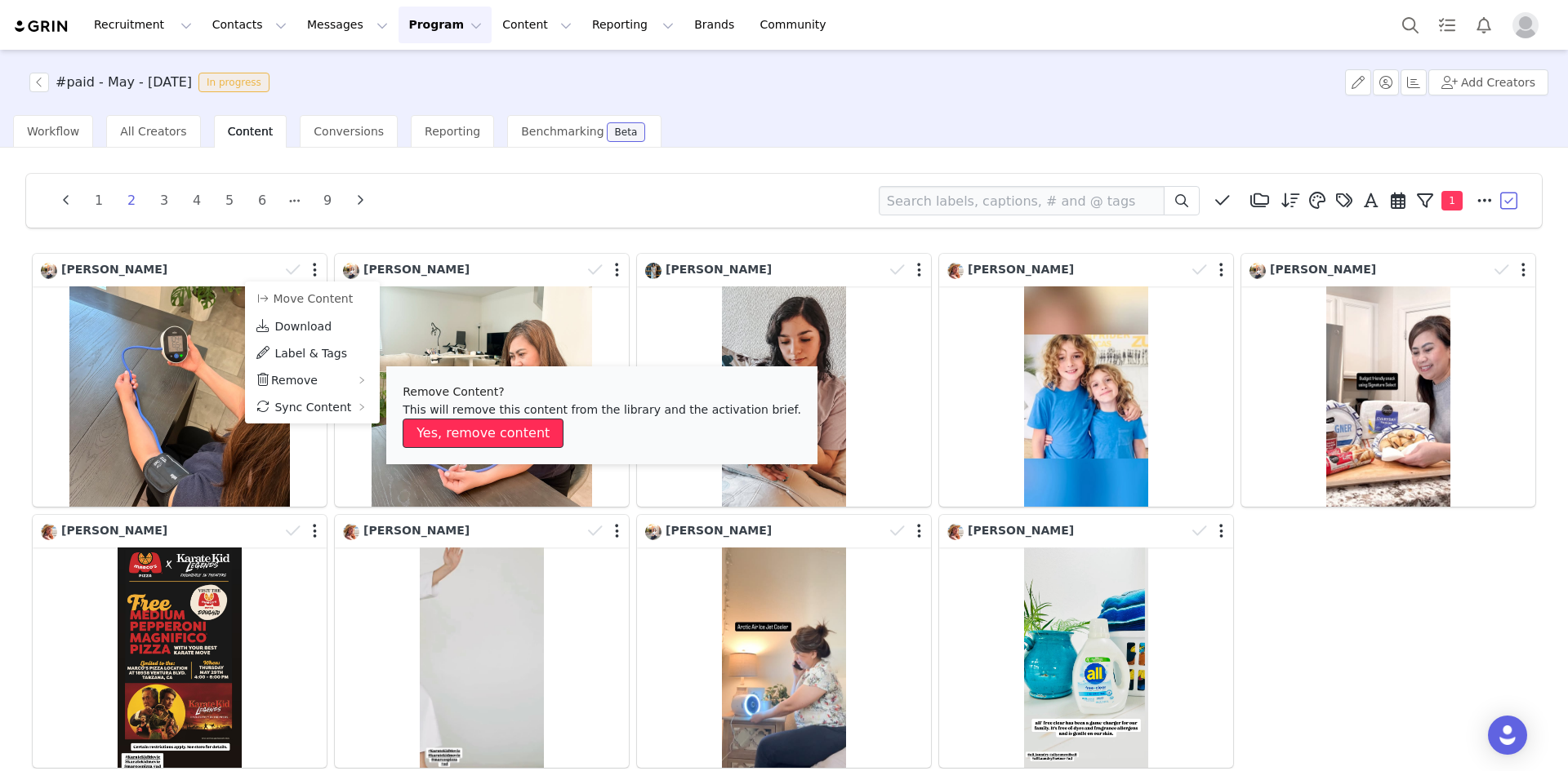
click at [451, 434] on button "Yes, remove content" at bounding box center [483, 433] width 160 height 29
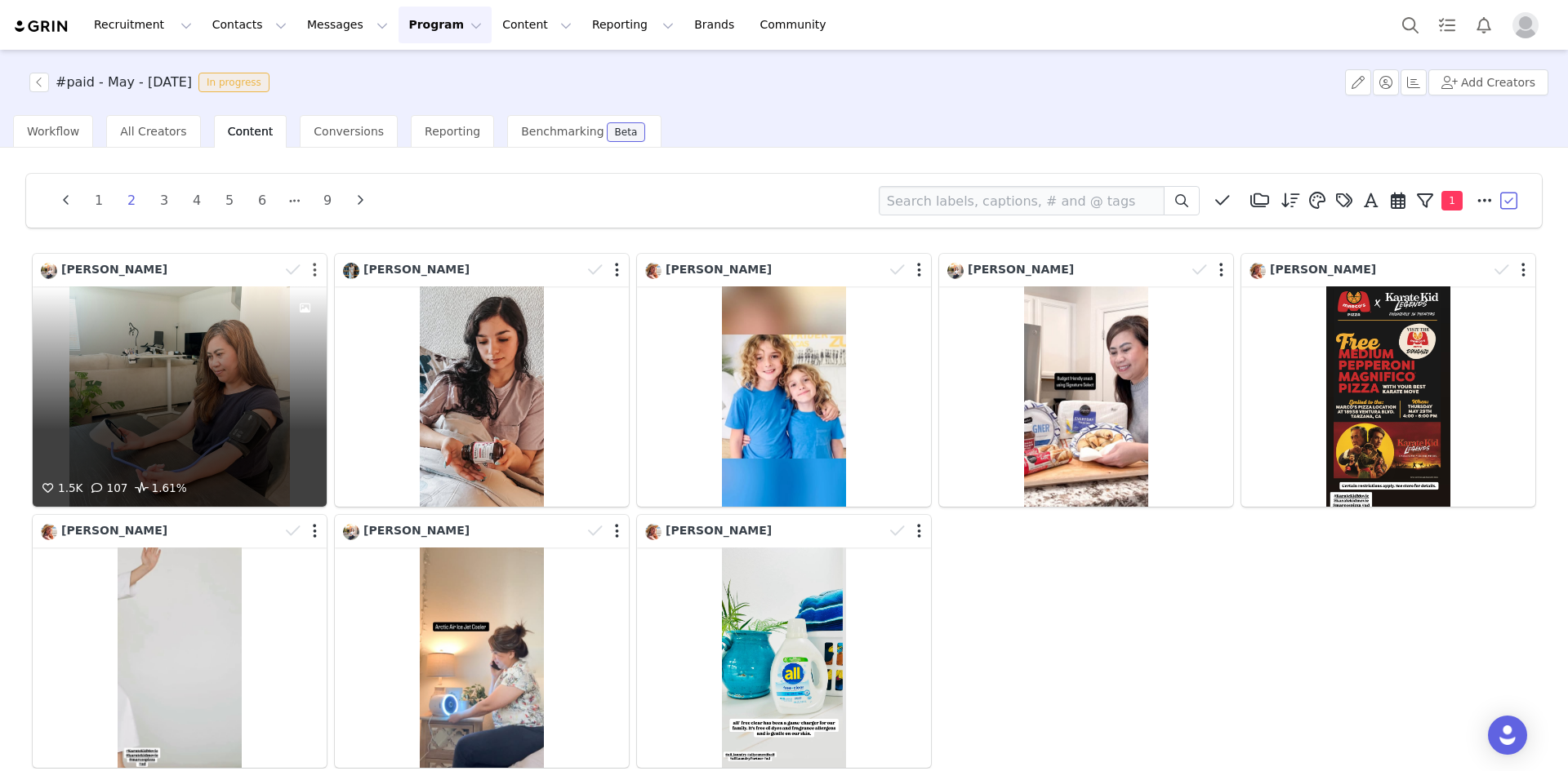
click at [313, 272] on button "button" at bounding box center [314, 271] width 4 height 17
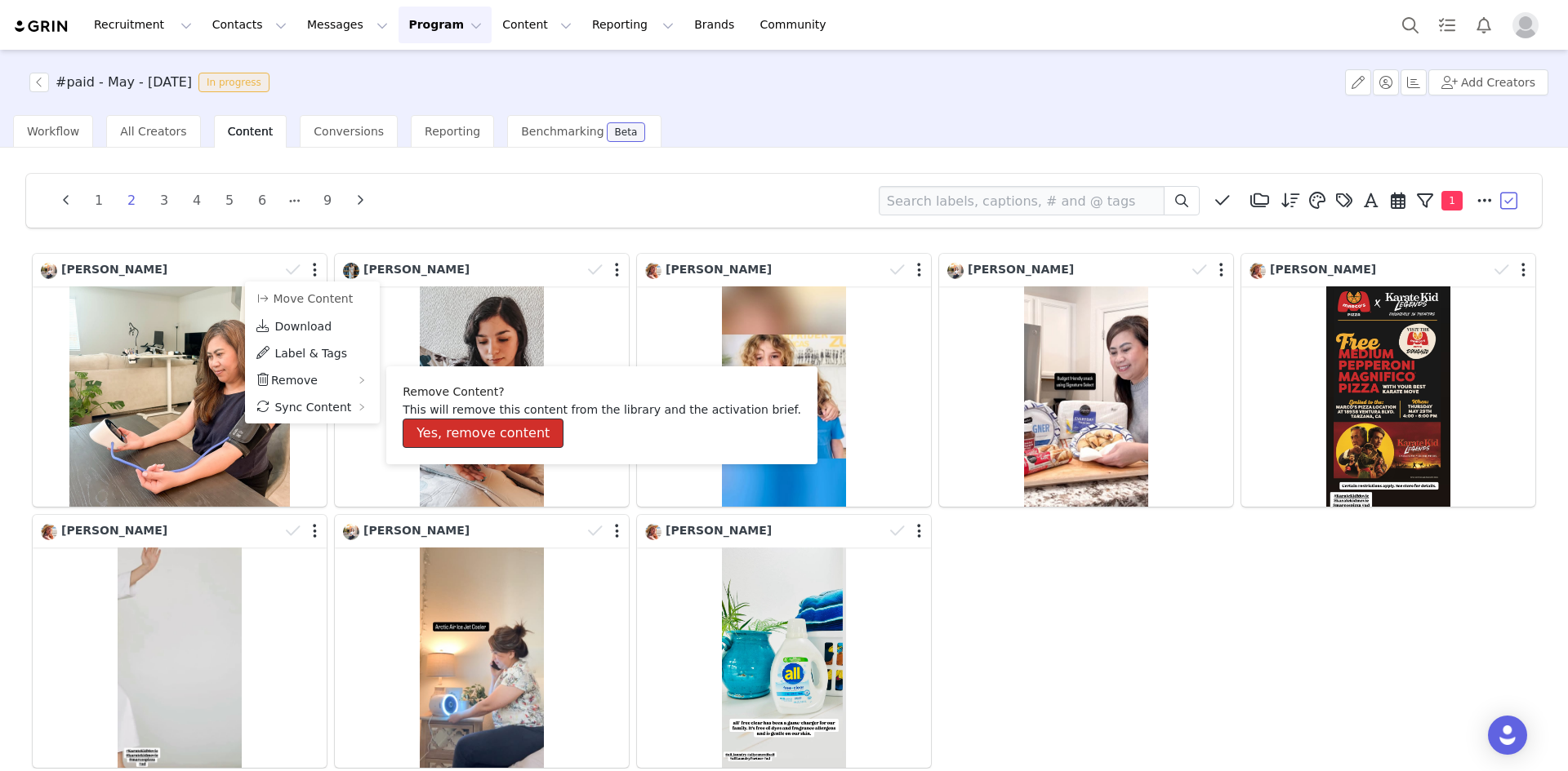
click at [458, 424] on button "Yes, remove content" at bounding box center [483, 433] width 160 height 29
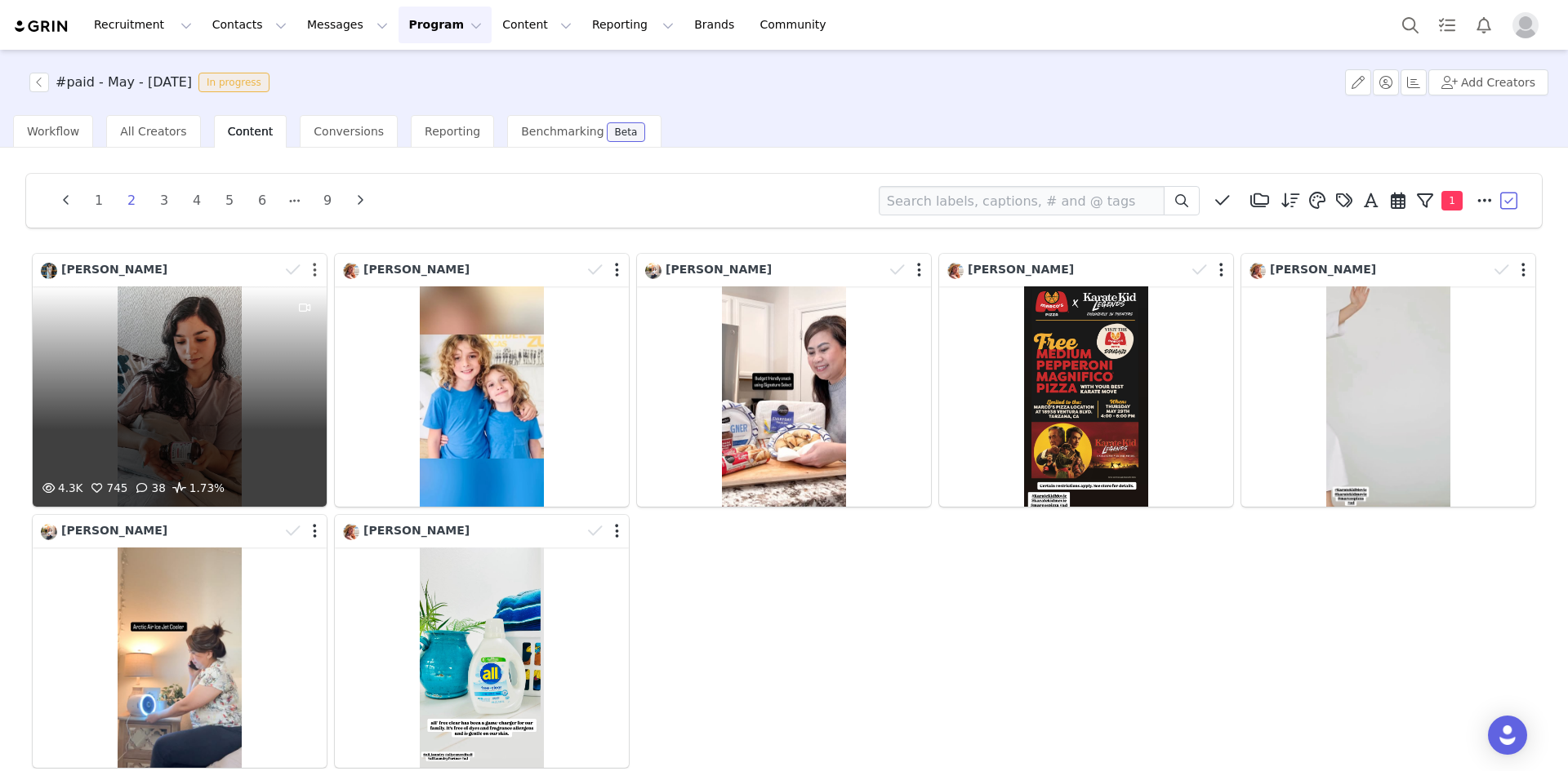
click at [313, 269] on button "button" at bounding box center [314, 271] width 4 height 17
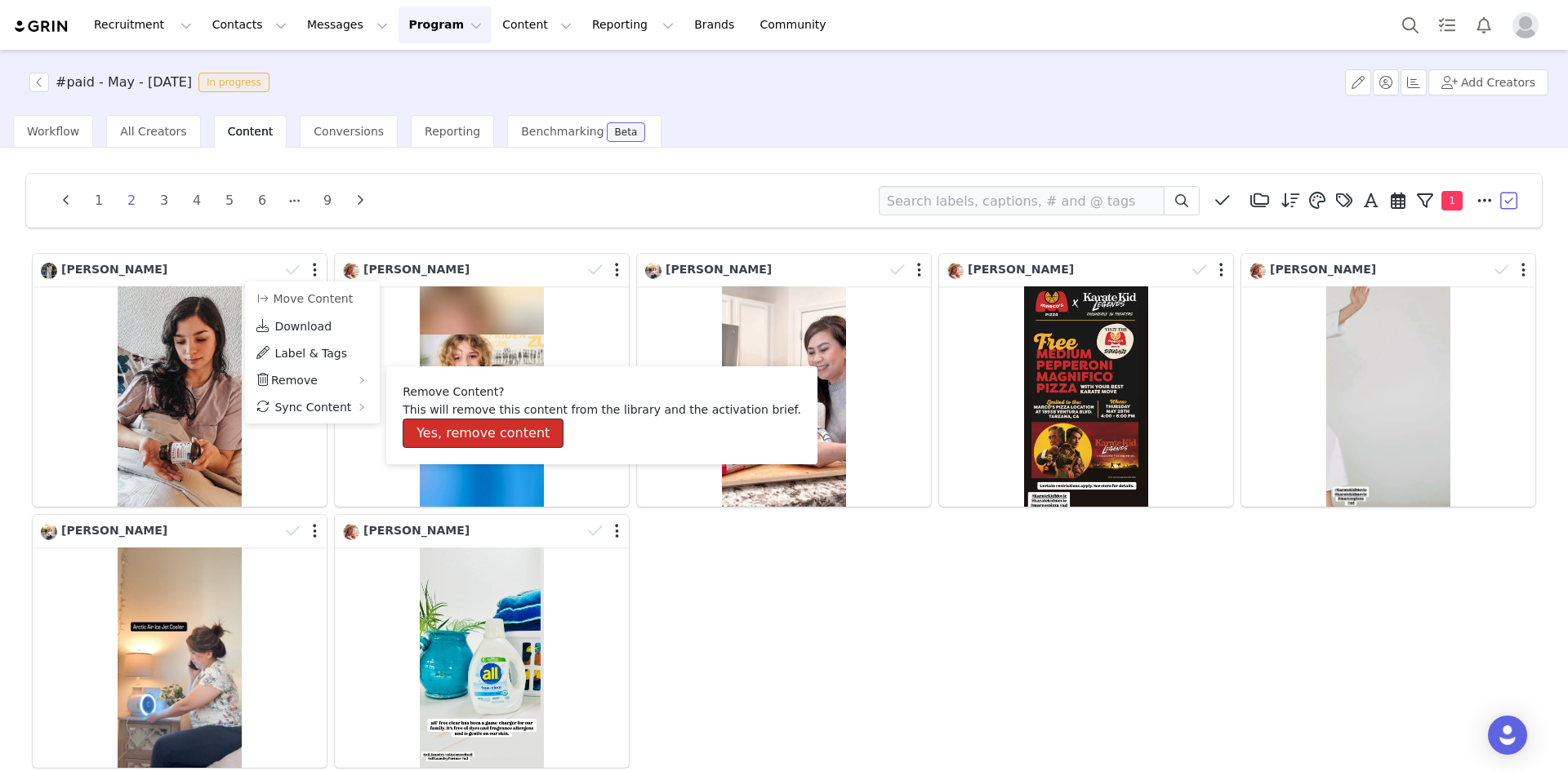
click at [456, 421] on button "Yes, remove content" at bounding box center [483, 433] width 160 height 29
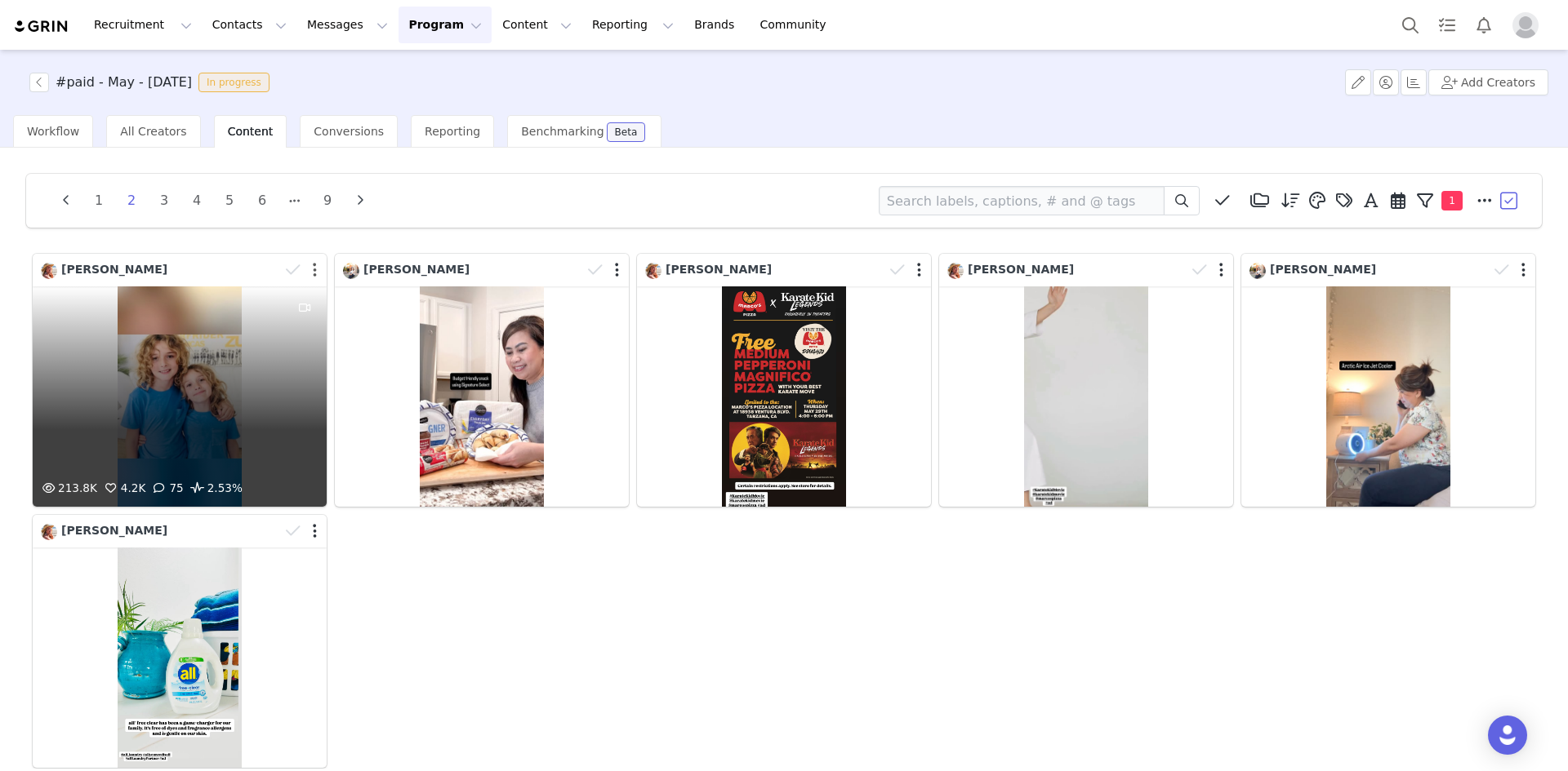
click at [313, 266] on button "button" at bounding box center [314, 271] width 4 height 17
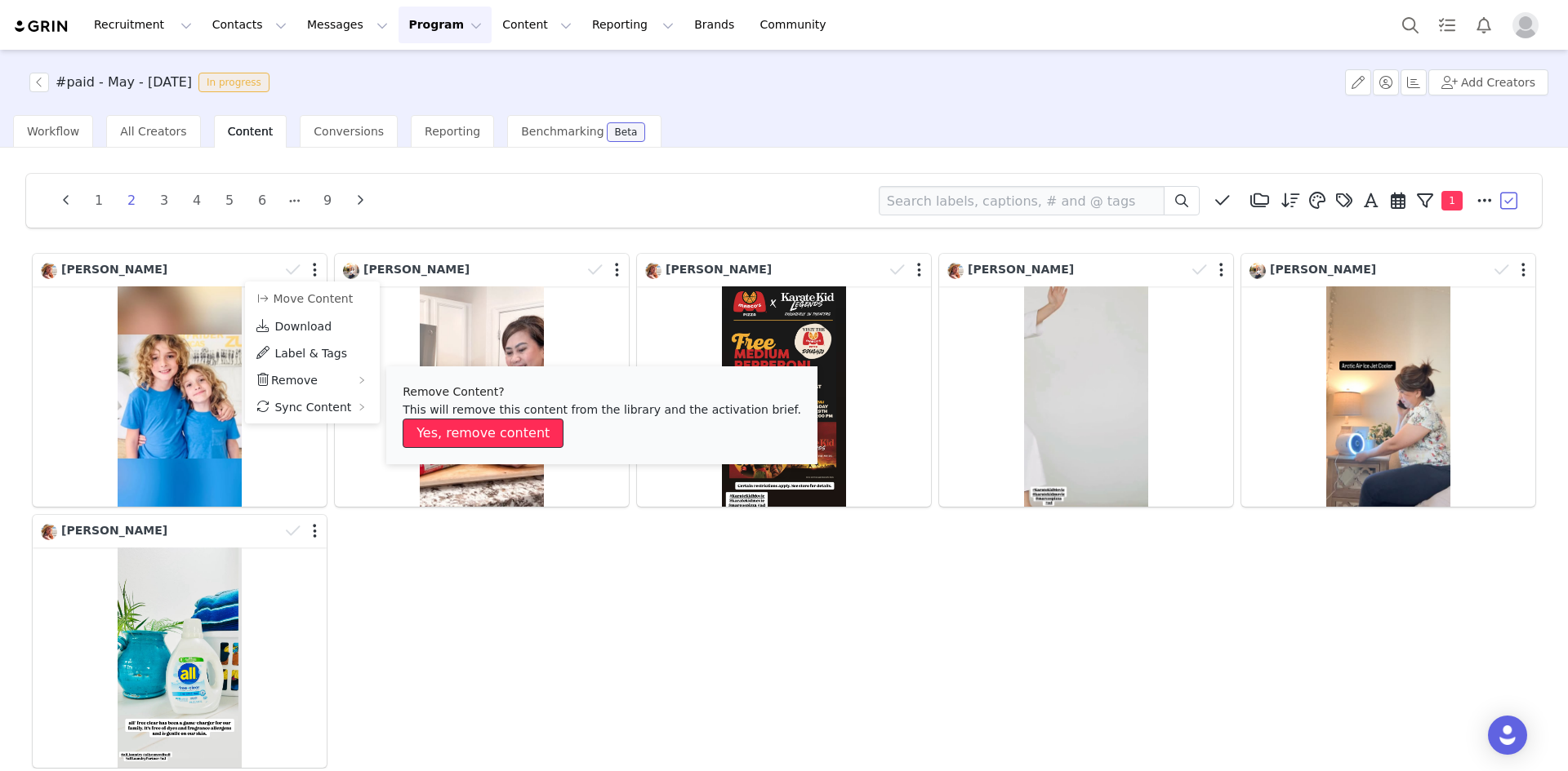
click at [441, 429] on button "Yes, remove content" at bounding box center [483, 433] width 160 height 29
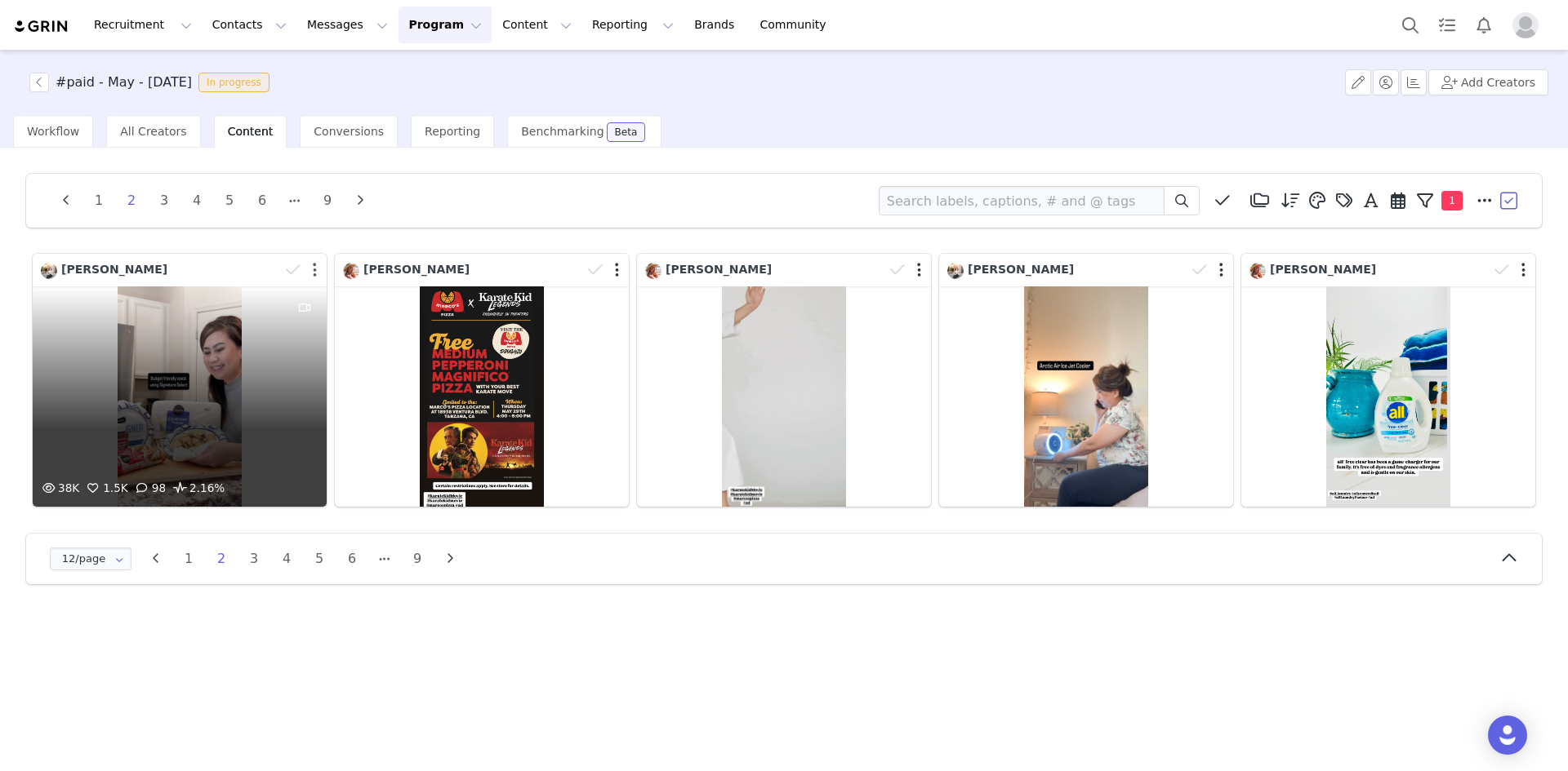
click at [314, 271] on button "button" at bounding box center [314, 271] width 4 height 17
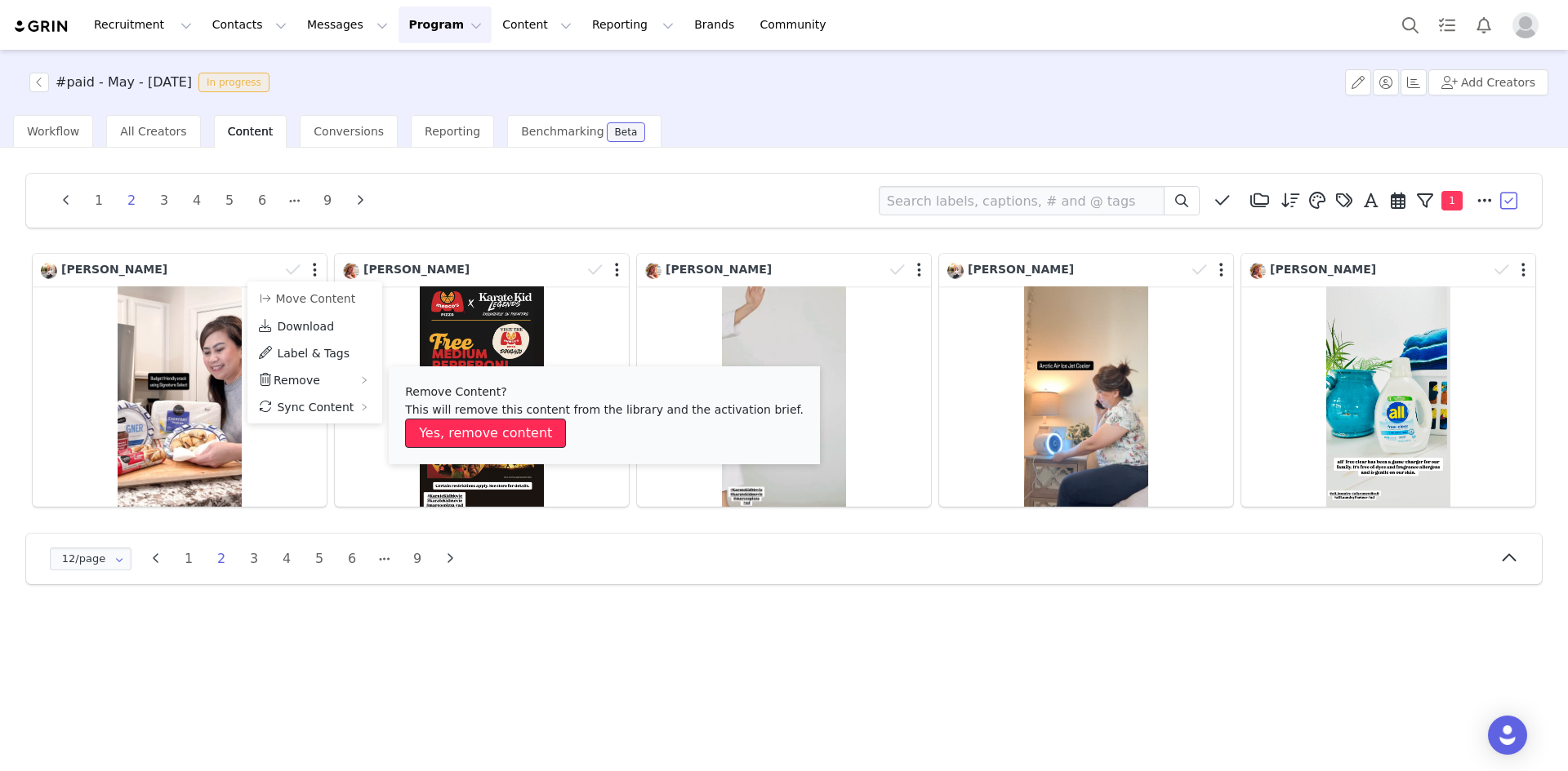
click at [441, 428] on button "Yes, remove content" at bounding box center [486, 433] width 160 height 29
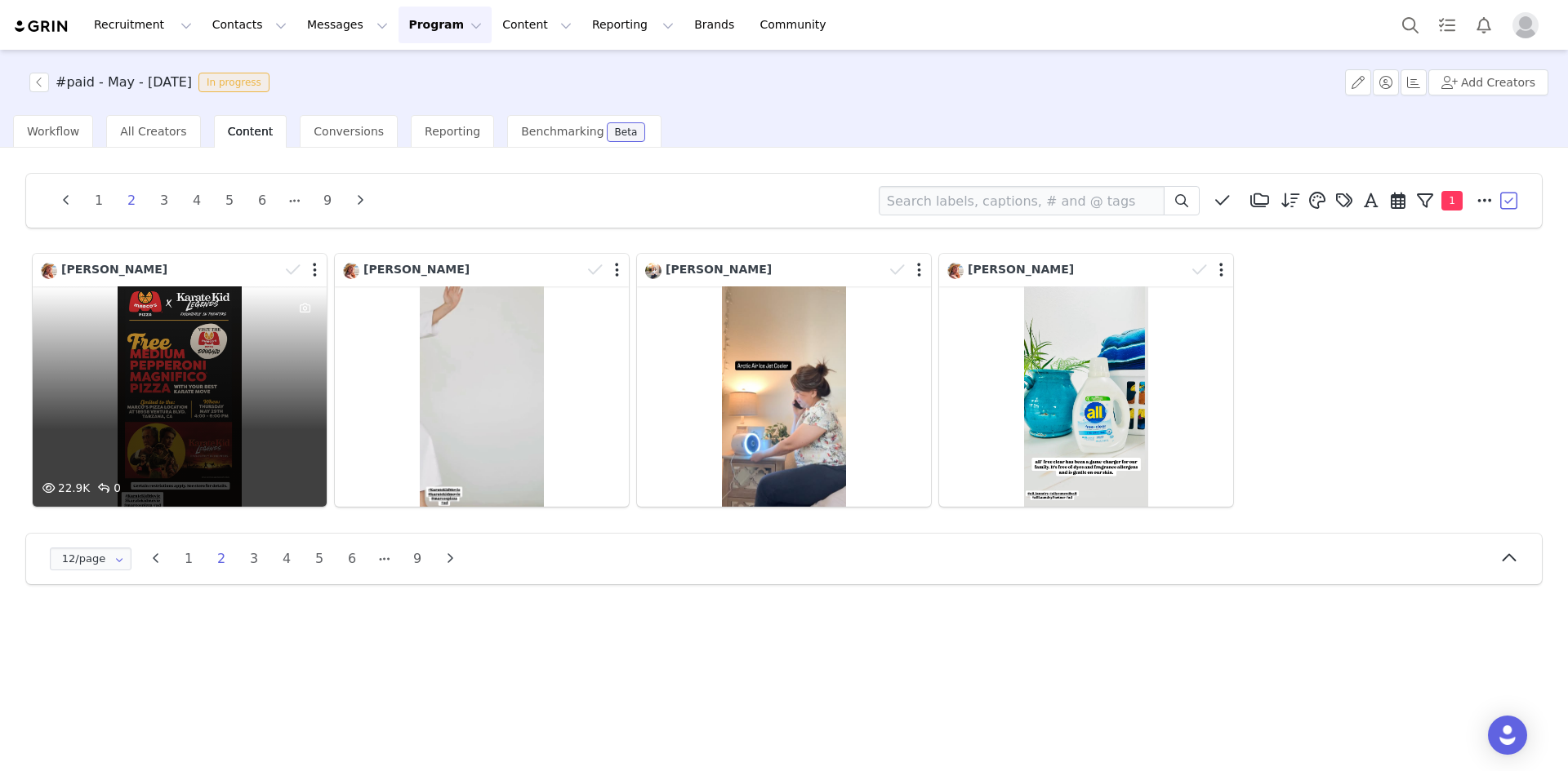
drag, startPoint x: 335, startPoint y: 389, endPoint x: 170, endPoint y: 352, distance: 169.1
click at [170, 352] on div "22.9K 0" at bounding box center [180, 397] width 294 height 221
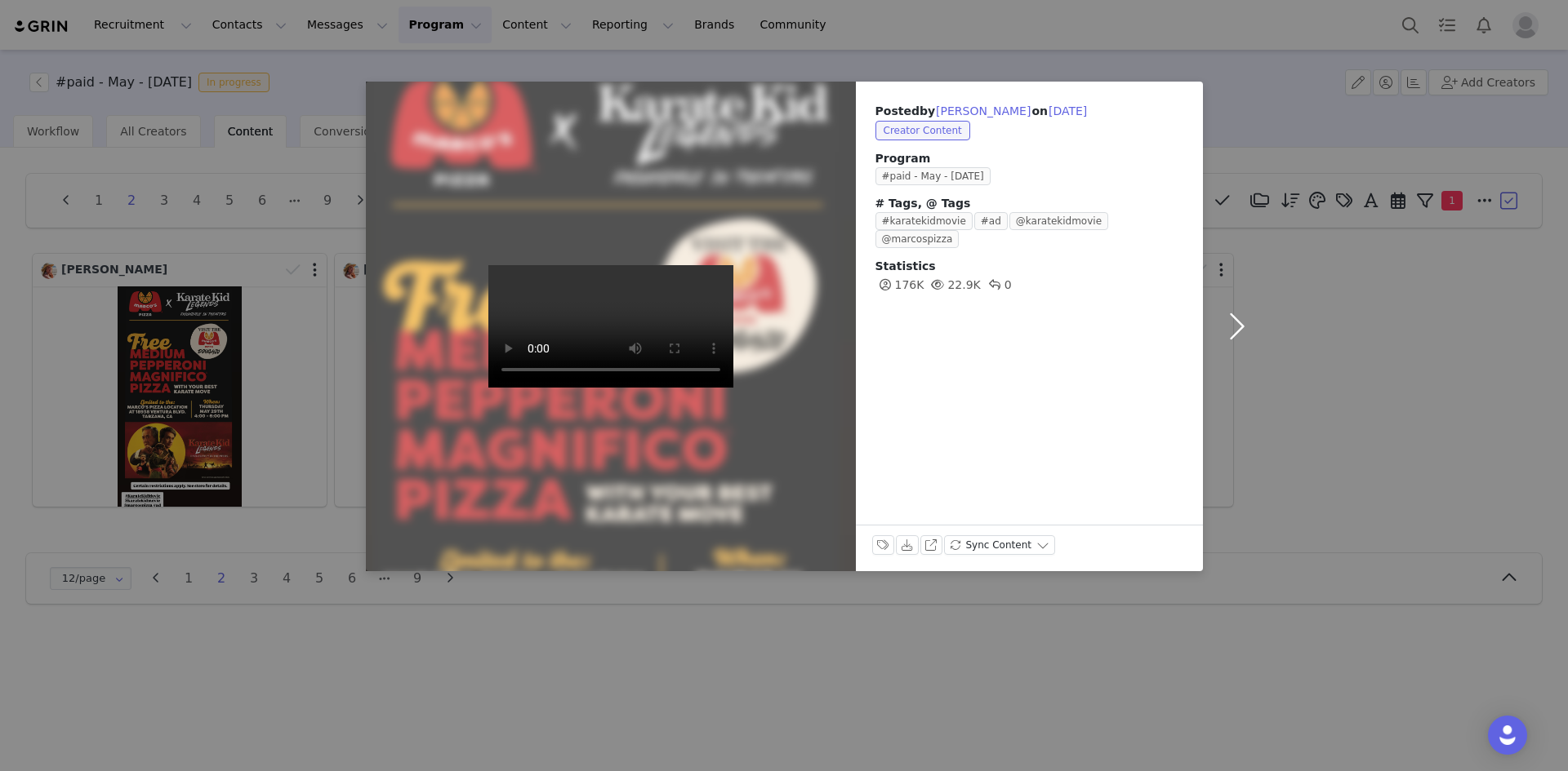
click at [1232, 328] on button "button" at bounding box center [1237, 327] width 69 height 489
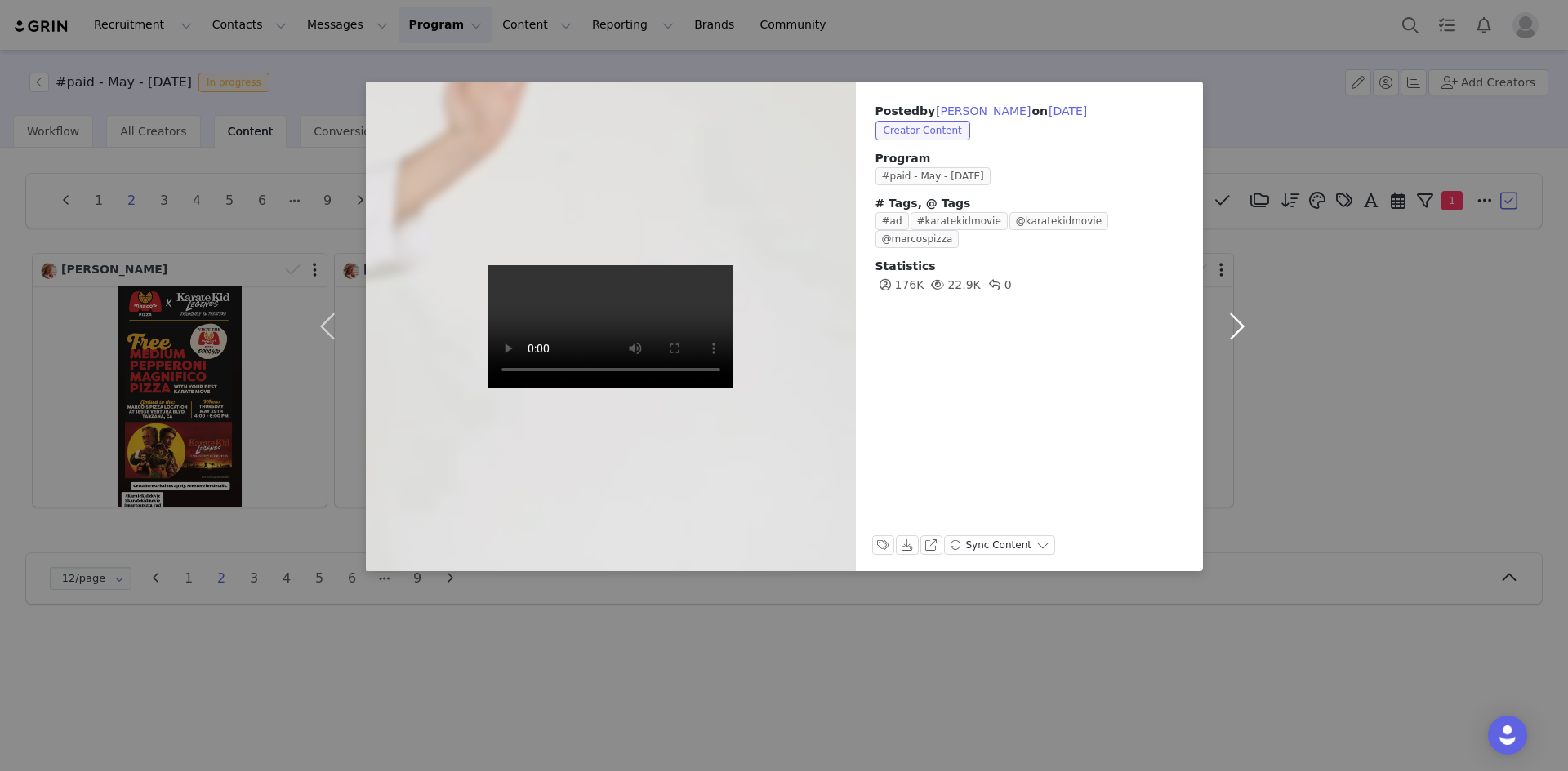
click at [1238, 328] on button "button" at bounding box center [1237, 327] width 69 height 489
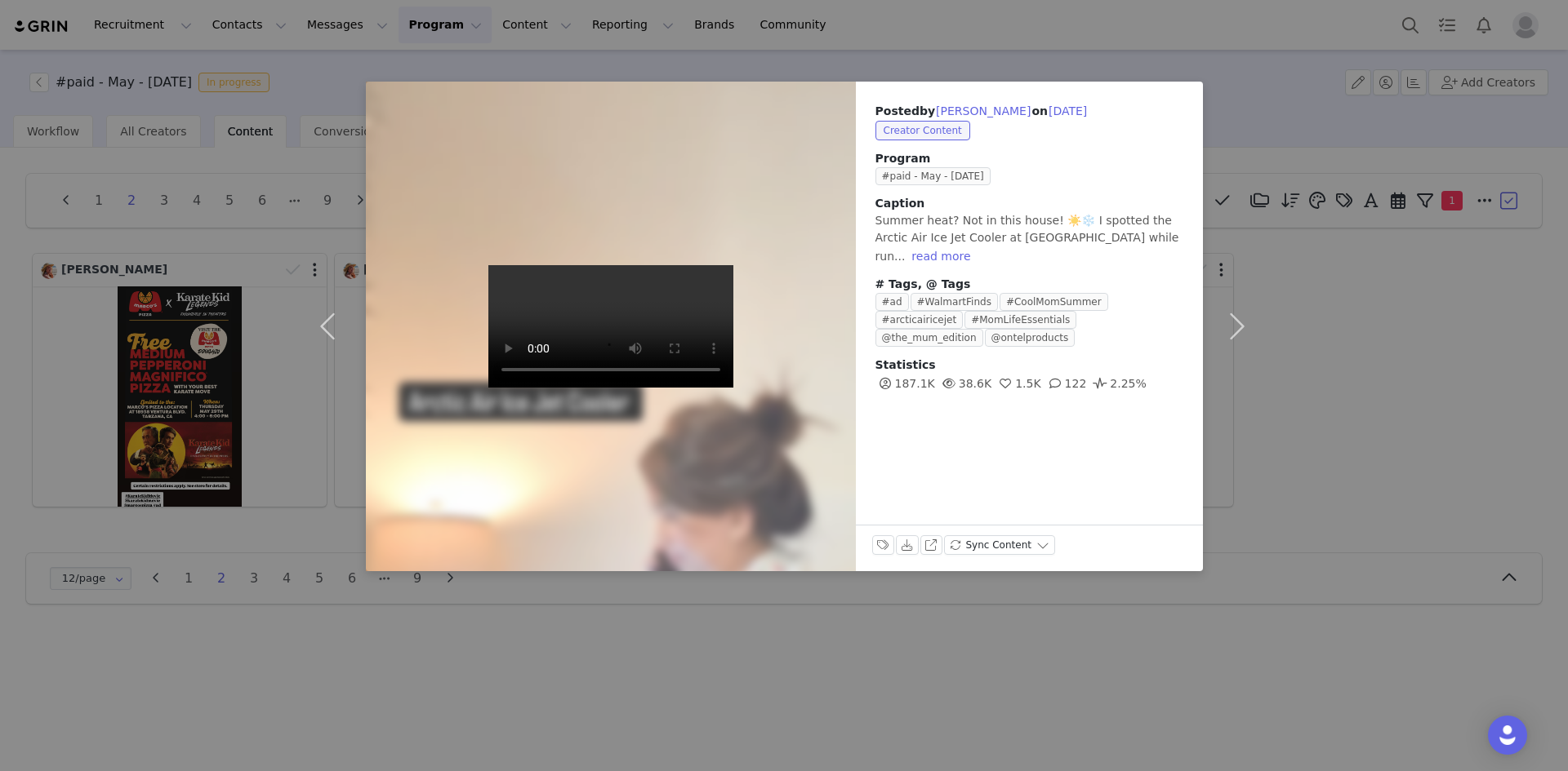
click at [1330, 345] on div "Posted by [PERSON_NAME] on [DATE] Creator Content Program #paid - May - [DATE] …" at bounding box center [784, 385] width 1568 height 771
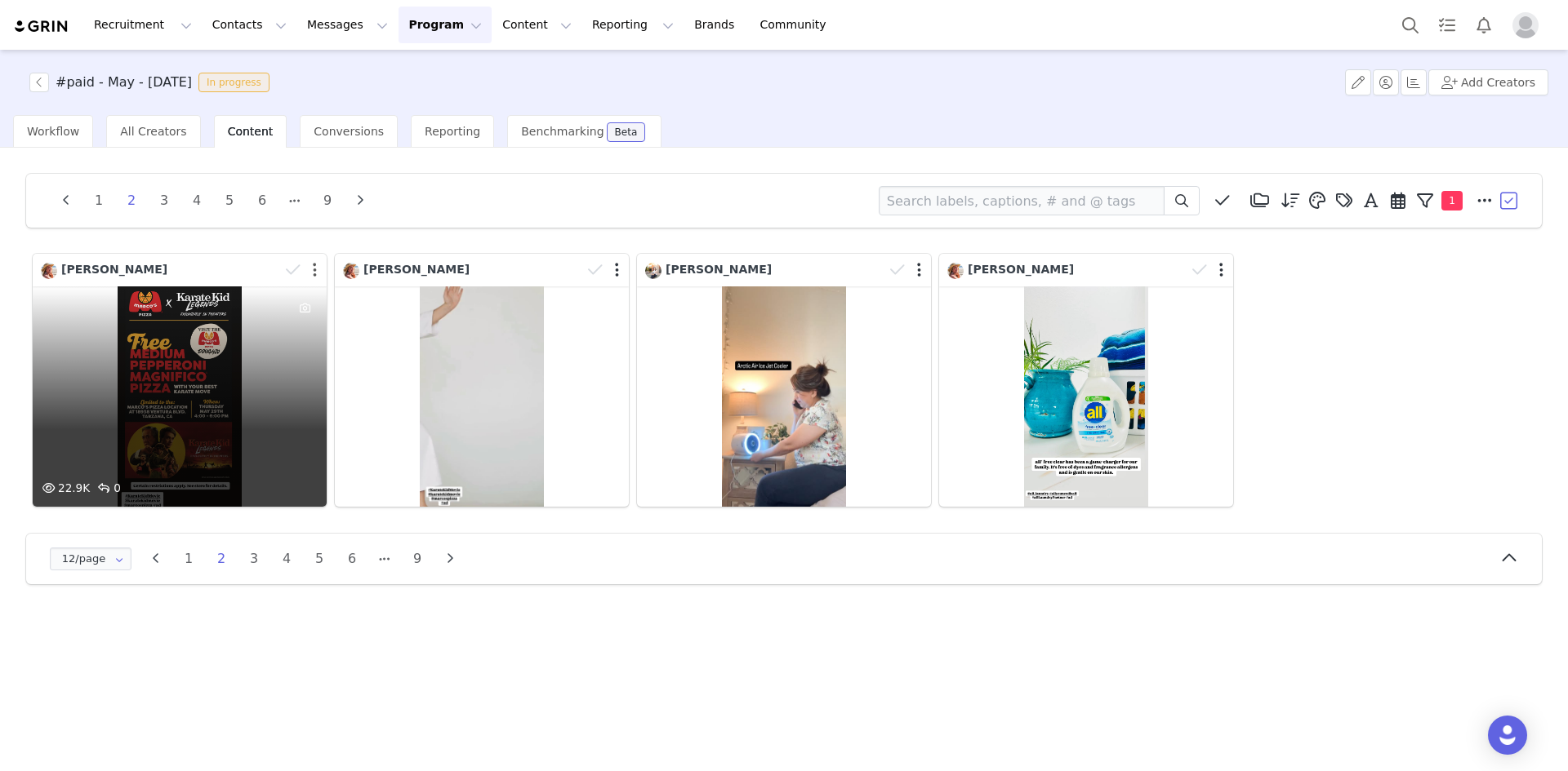
click at [313, 268] on button "button" at bounding box center [314, 271] width 4 height 17
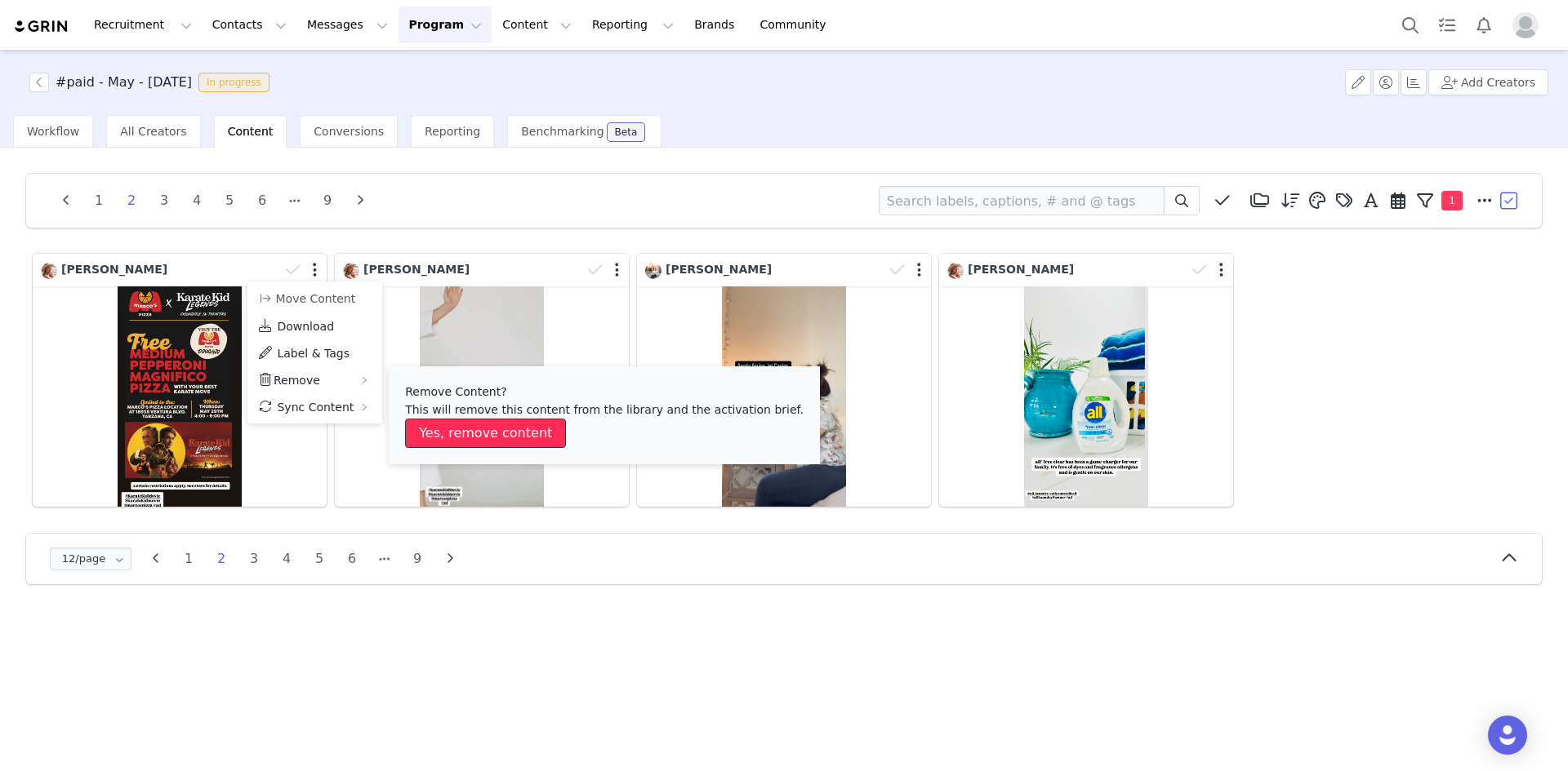
click at [465, 430] on button "Yes, remove content" at bounding box center [486, 433] width 160 height 29
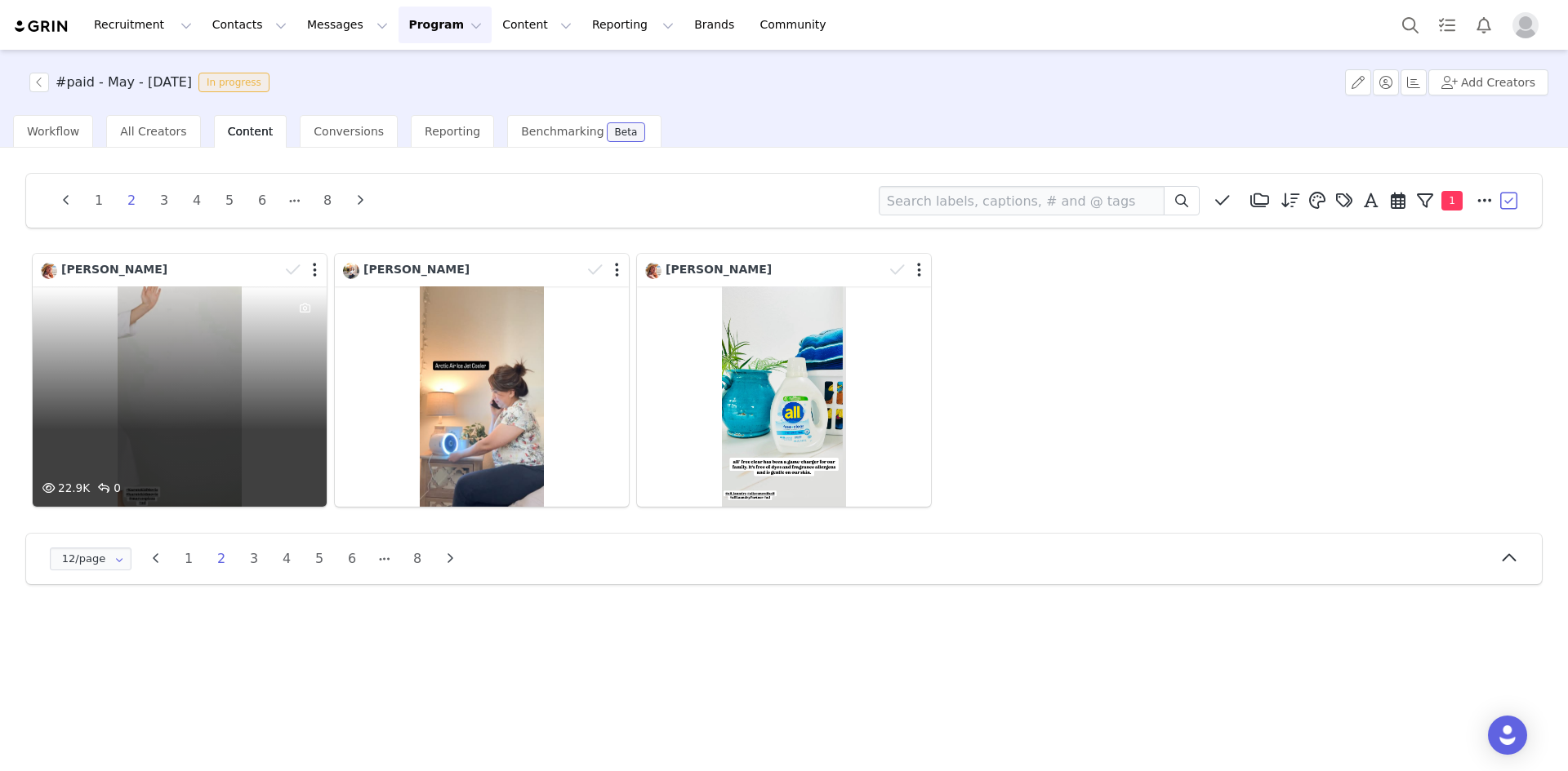
click at [311, 269] on div at bounding box center [303, 270] width 48 height 24
click at [312, 271] on button "button" at bounding box center [312, 273] width 4 height 17
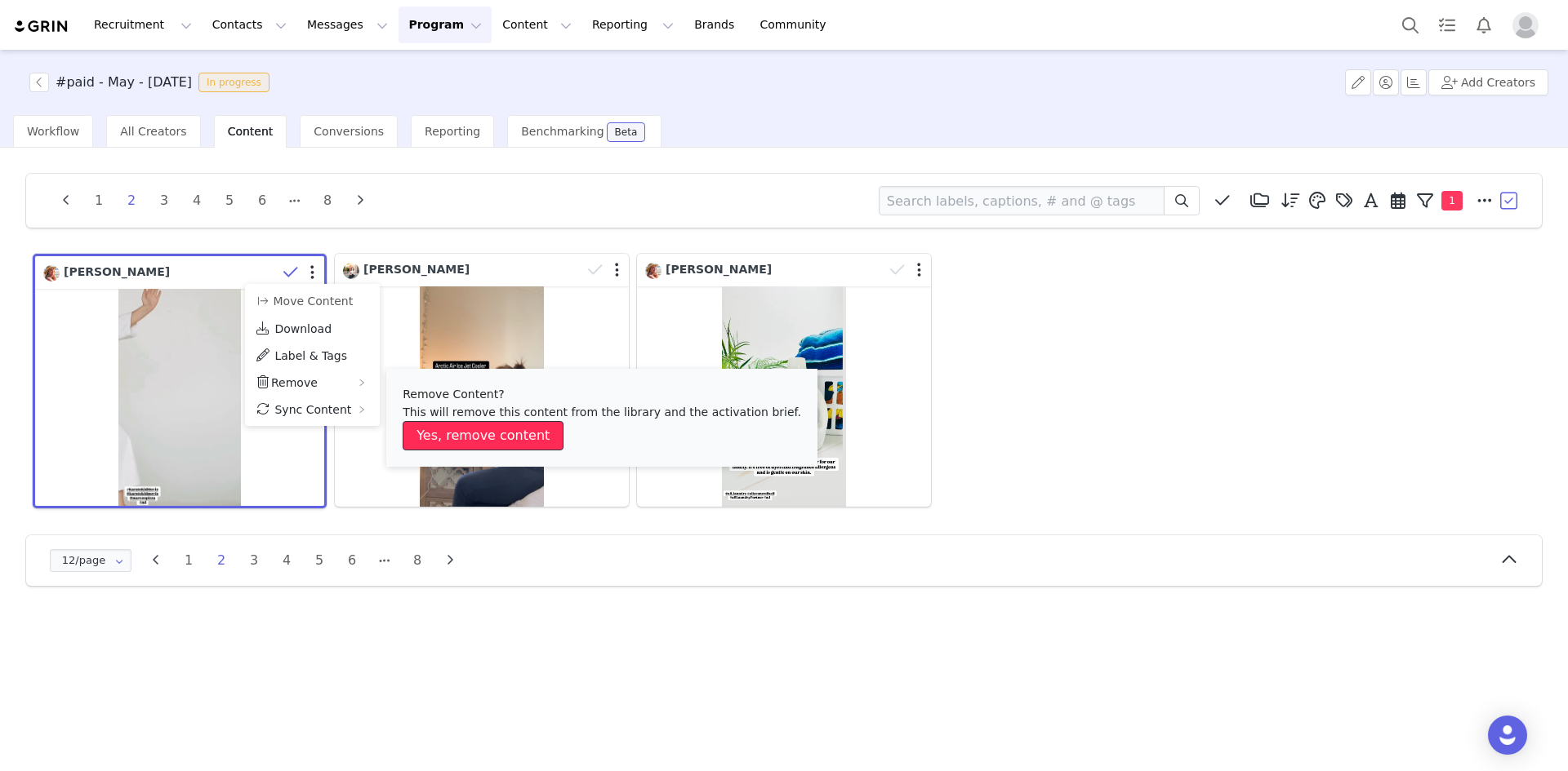
click at [449, 424] on button "Yes, remove content" at bounding box center [483, 435] width 160 height 29
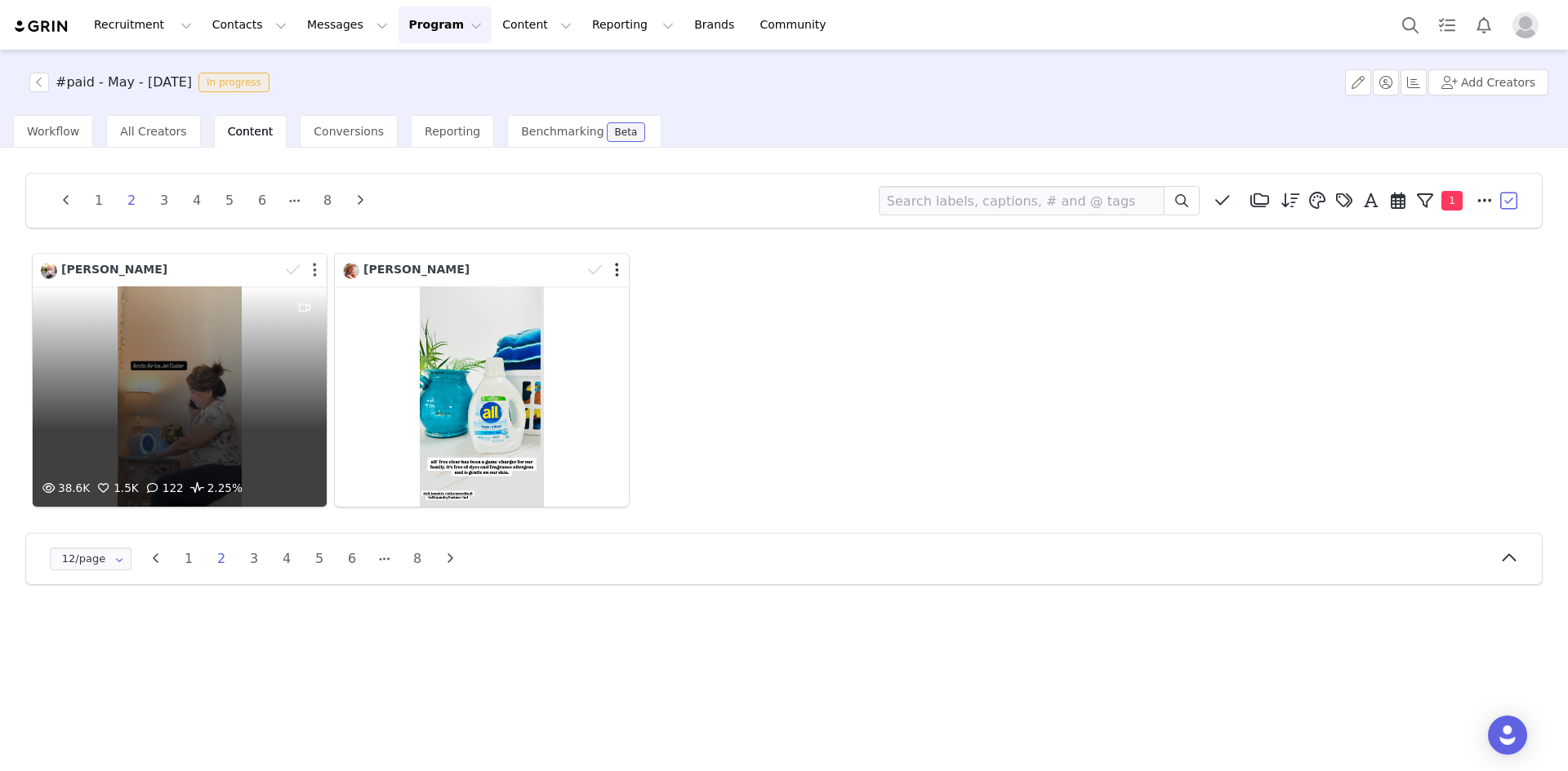
click at [313, 271] on button "button" at bounding box center [314, 271] width 4 height 17
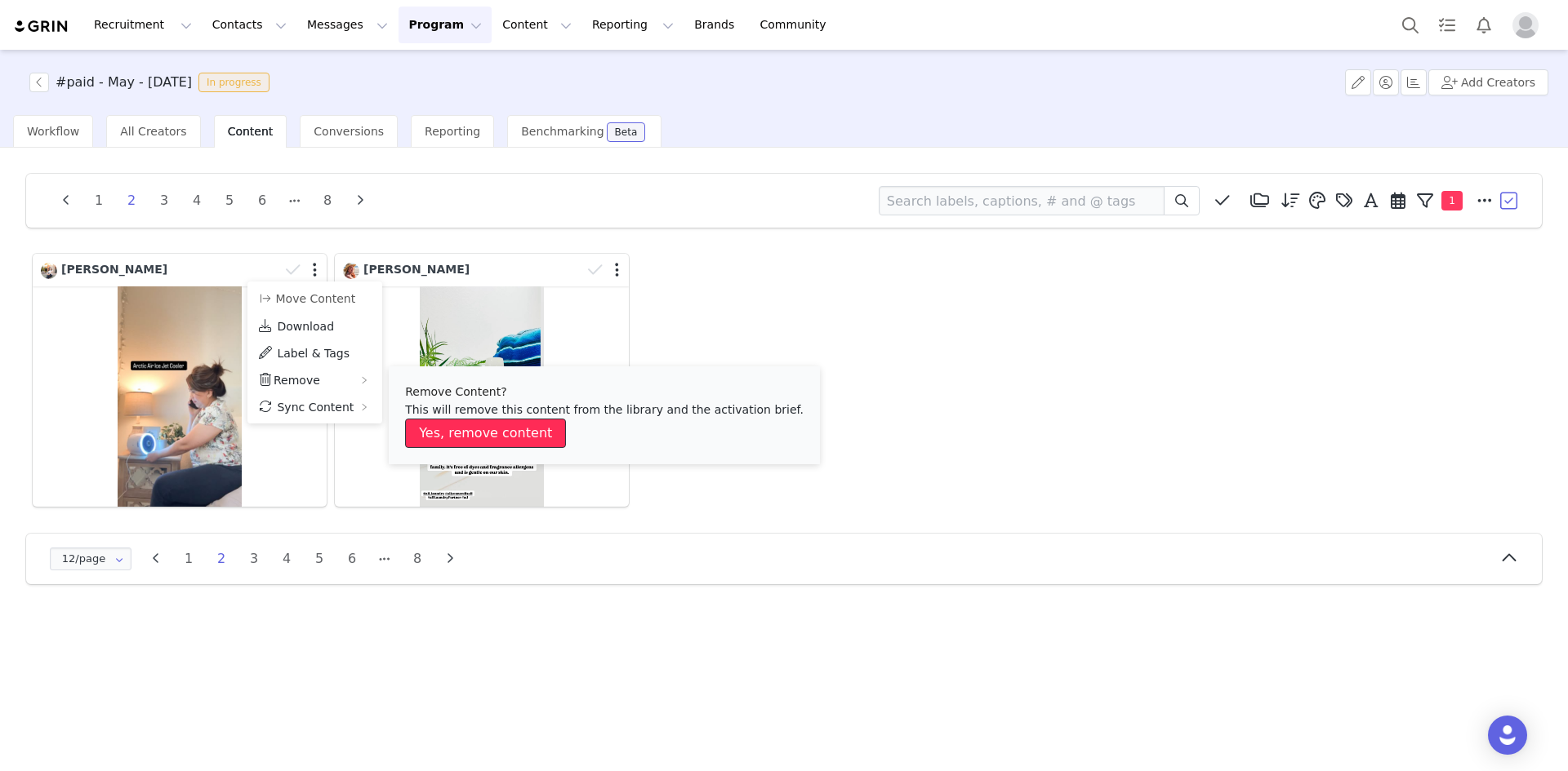
click at [447, 433] on button "Yes, remove content" at bounding box center [486, 433] width 160 height 29
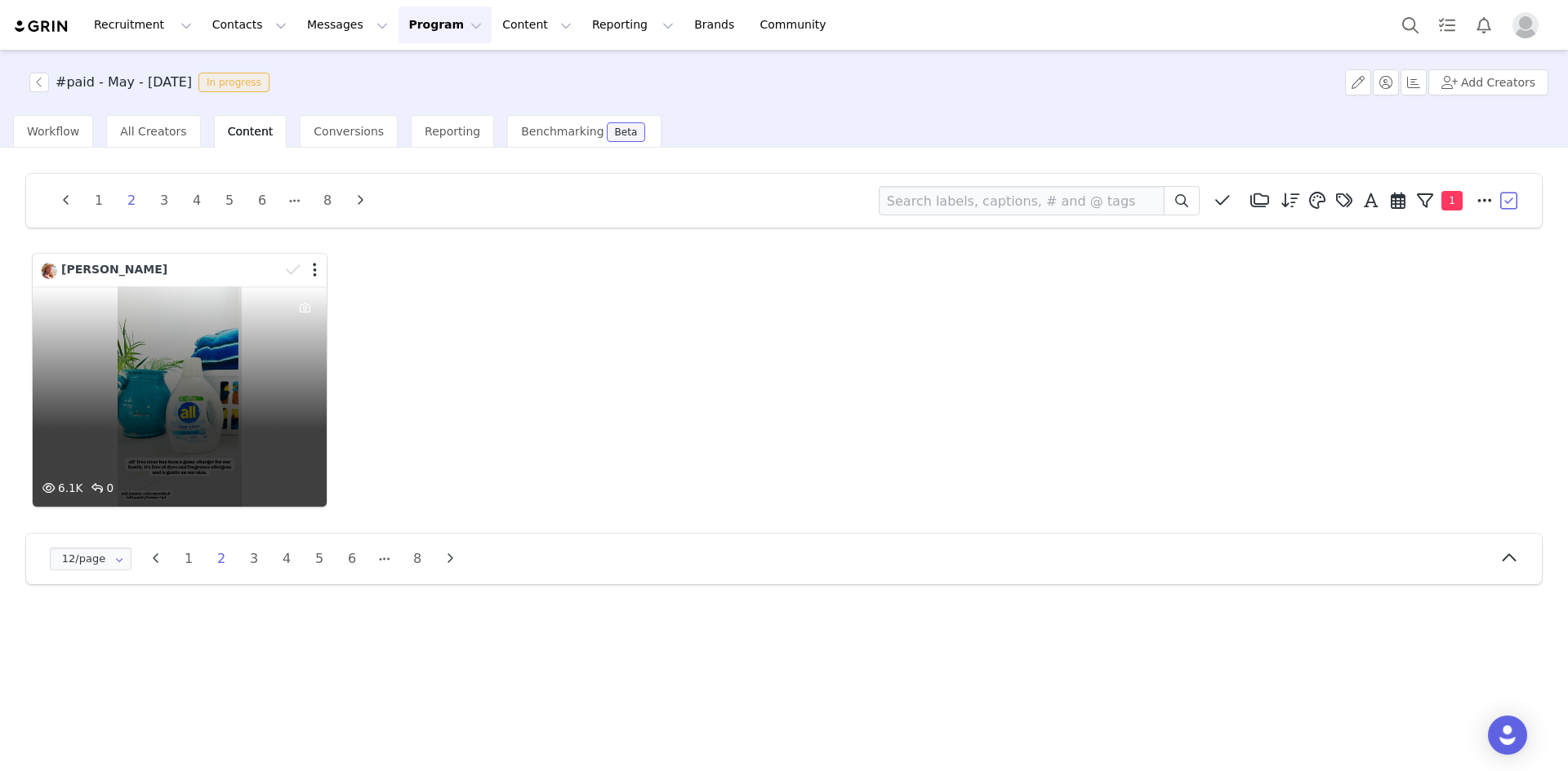
click at [233, 261] on div "[PERSON_NAME]" at bounding box center [160, 270] width 238 height 18
click at [237, 333] on div "6.1K 0" at bounding box center [180, 398] width 289 height 217
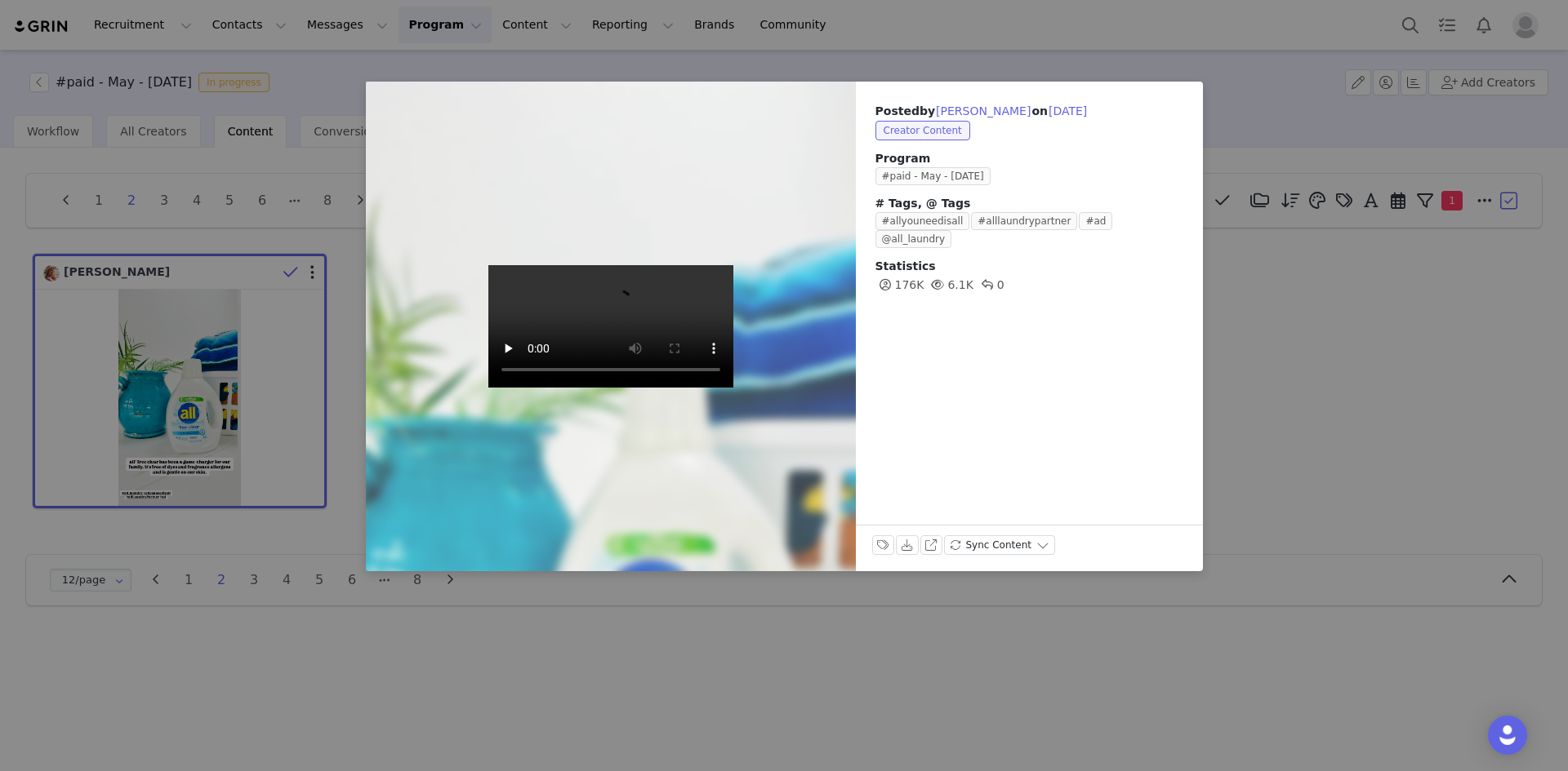
click at [1357, 363] on div "Posted by [PERSON_NAME] on [DATE] Creator Content Program #paid - May - [DATE] …" at bounding box center [784, 385] width 1568 height 771
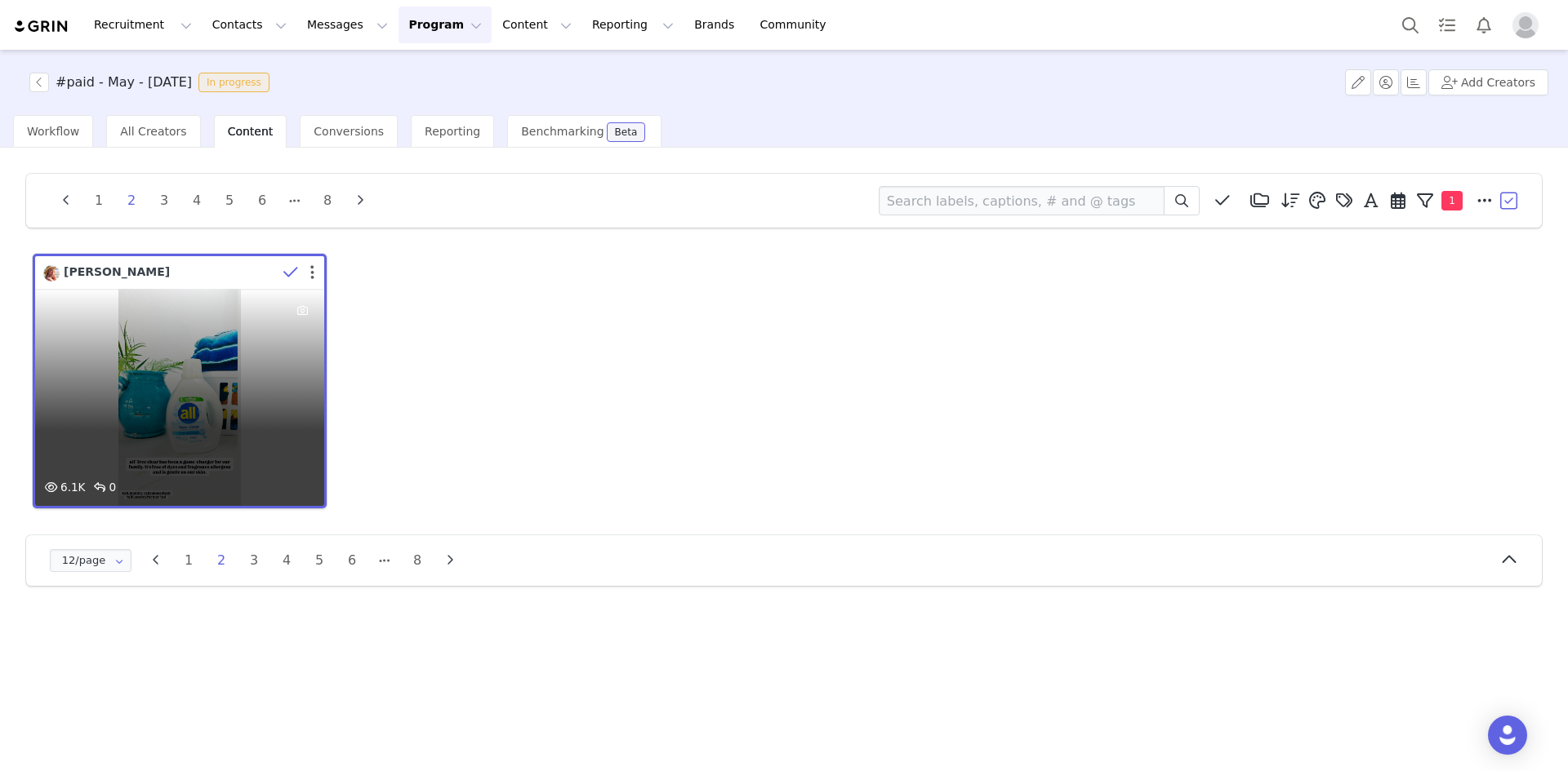
click at [313, 272] on button "button" at bounding box center [312, 273] width 4 height 17
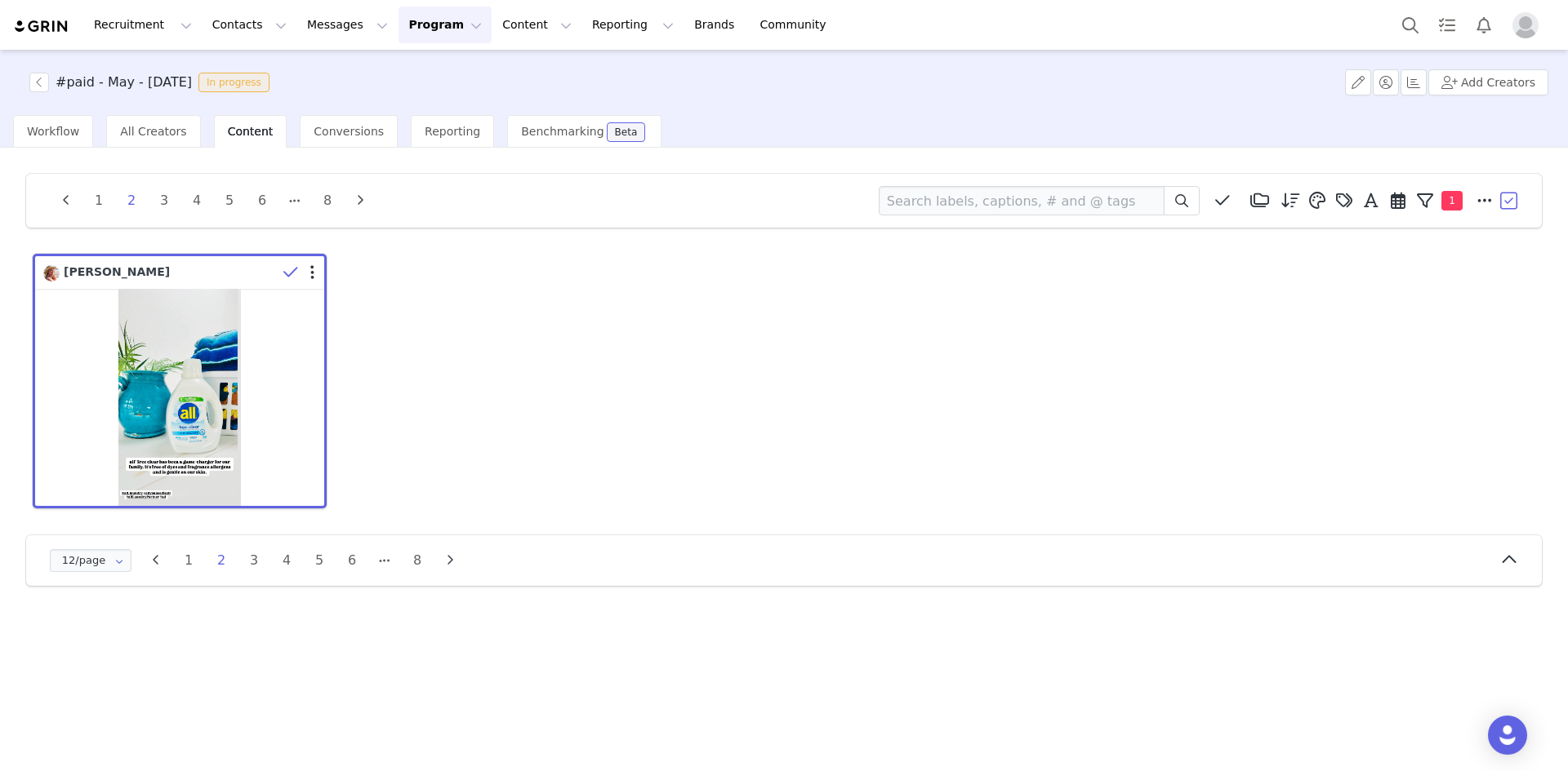
click at [499, 305] on div "[PERSON_NAME]" at bounding box center [783, 381] width 1510 height 263
click at [161, 203] on li "3" at bounding box center [164, 200] width 24 height 23
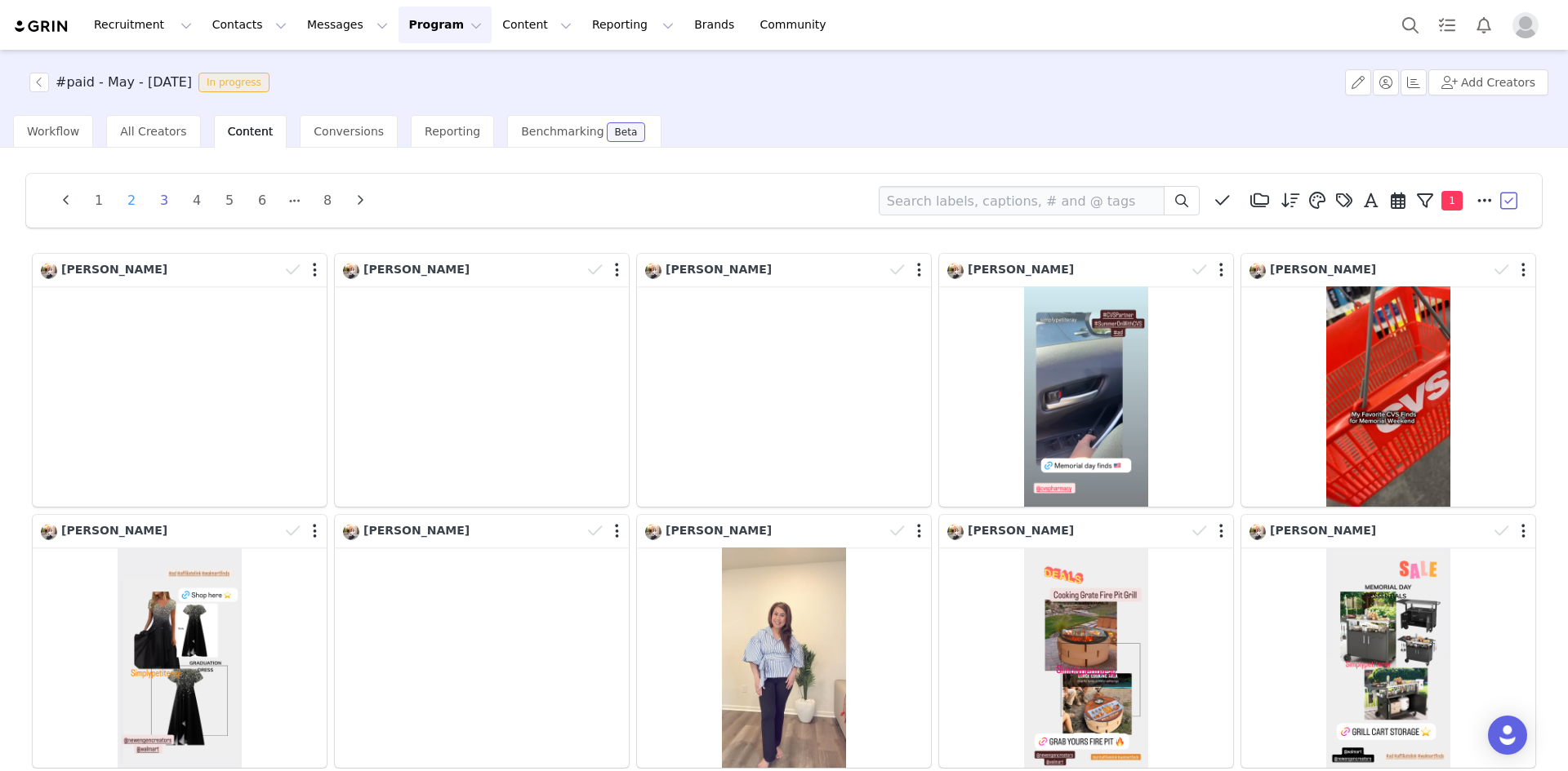
click at [127, 200] on li "2" at bounding box center [131, 200] width 24 height 23
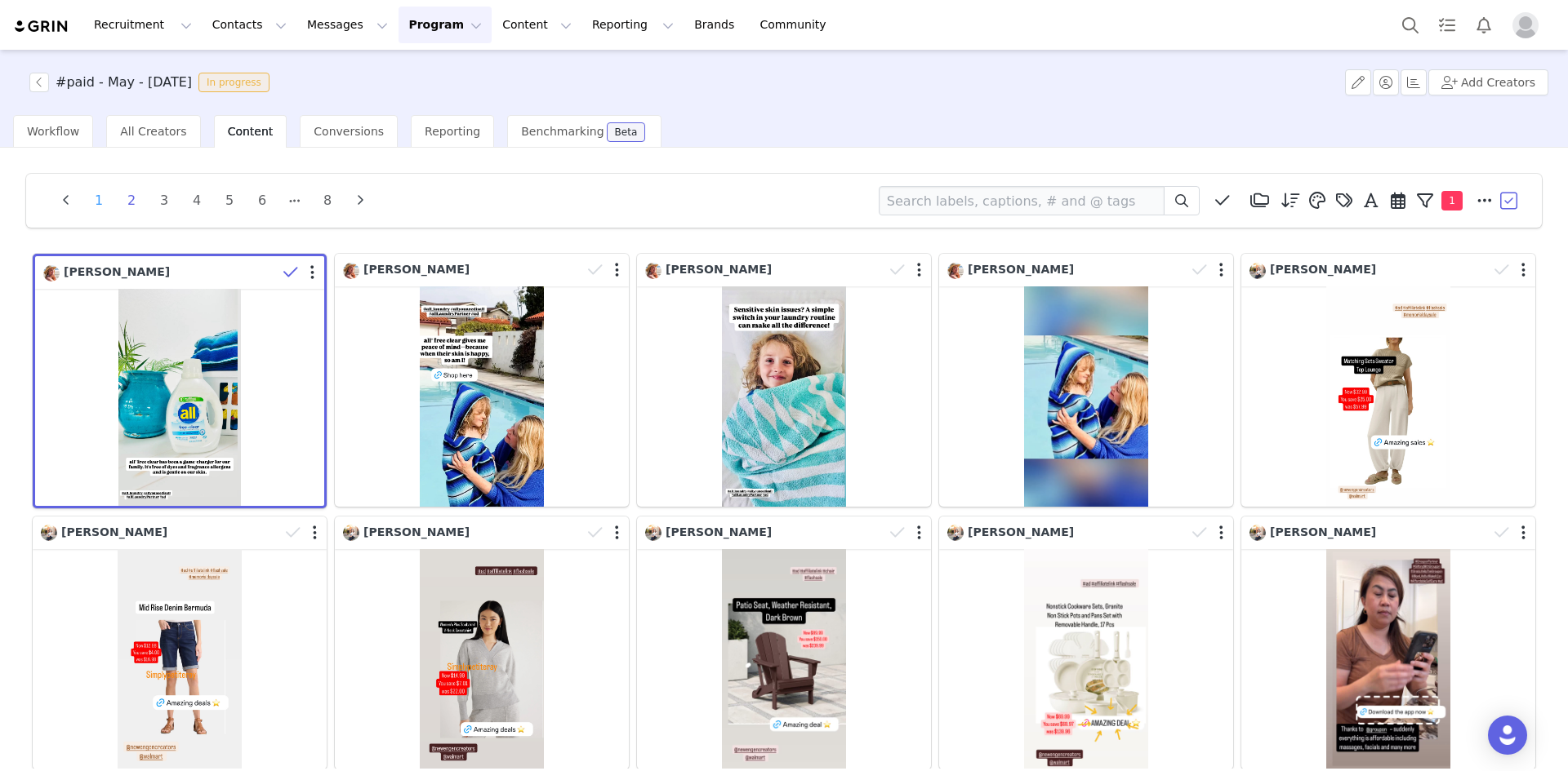
click at [102, 200] on li "1" at bounding box center [99, 200] width 24 height 23
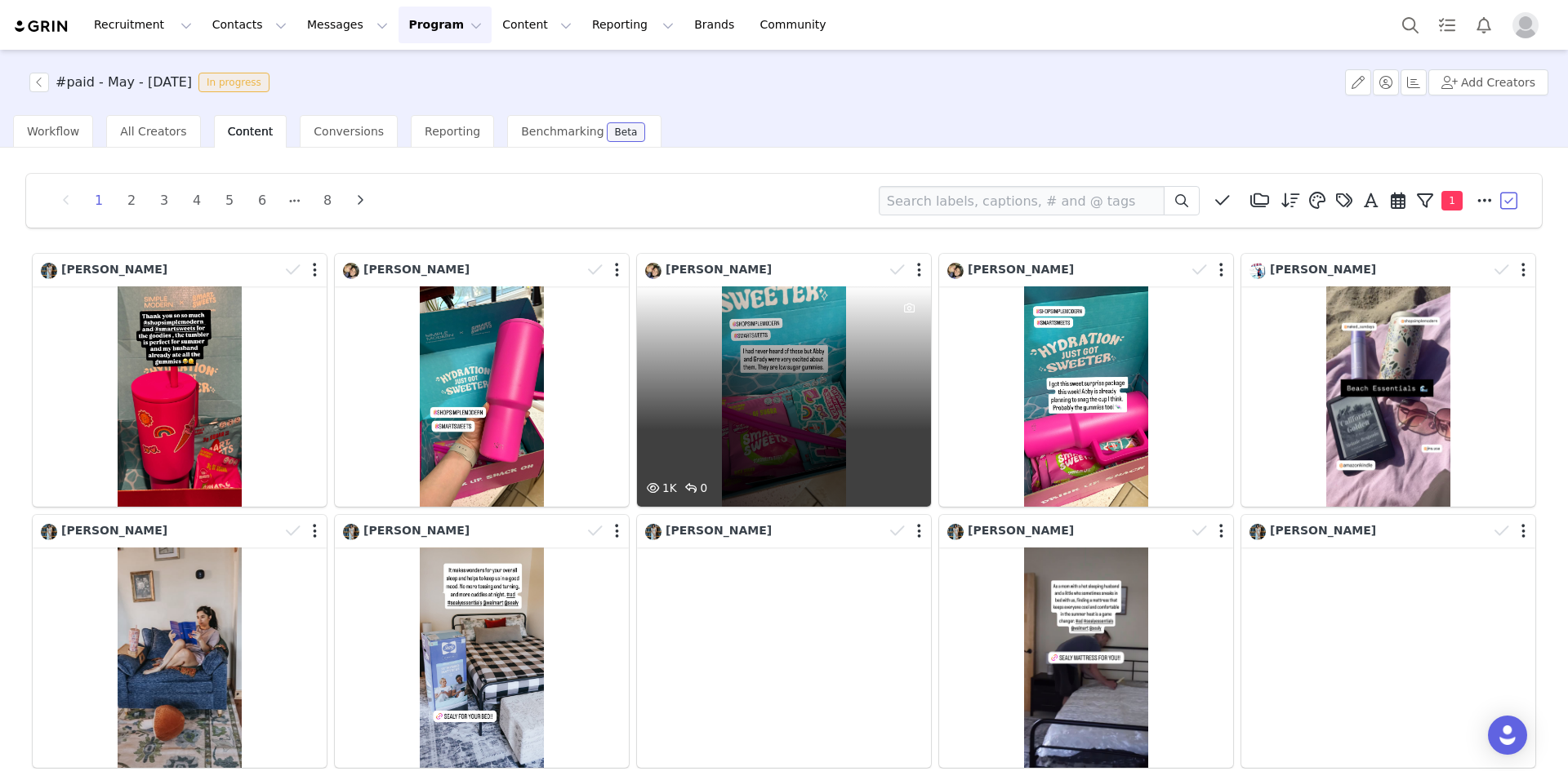
scroll to position [82, 0]
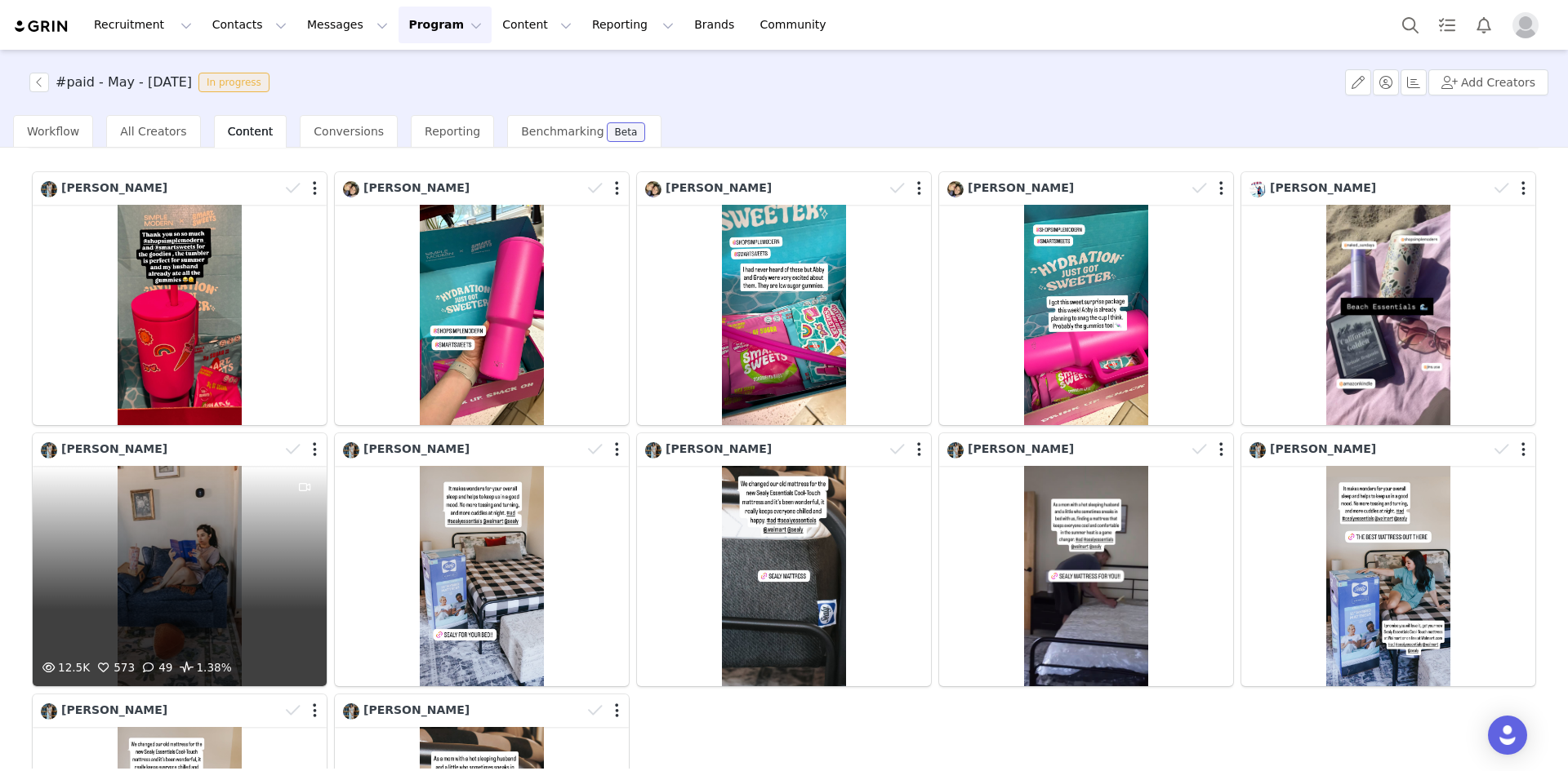
click at [234, 548] on div "12.5K 573 49 1.38%" at bounding box center [180, 576] width 294 height 221
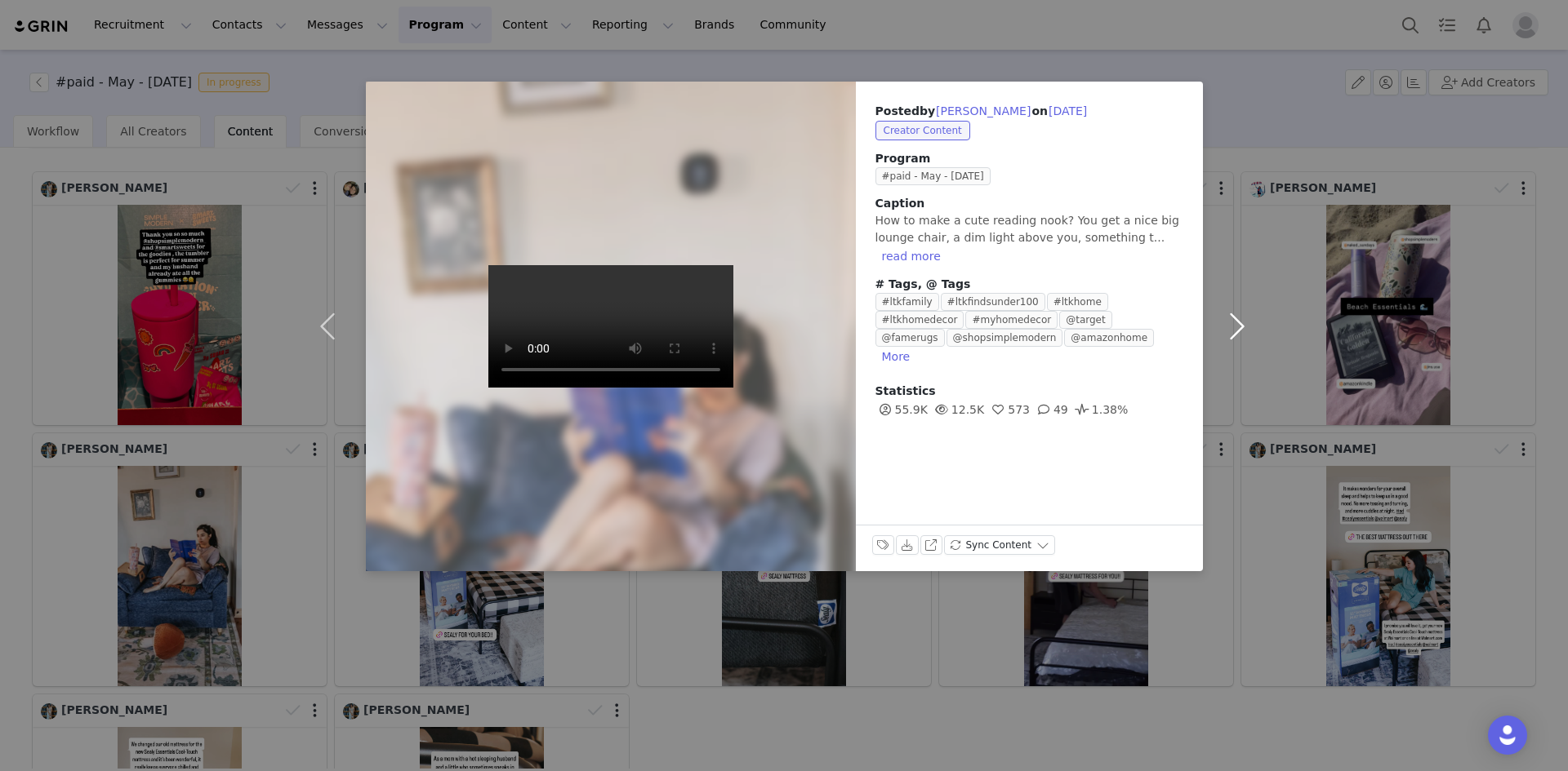
click at [1234, 329] on button "button" at bounding box center [1237, 327] width 69 height 489
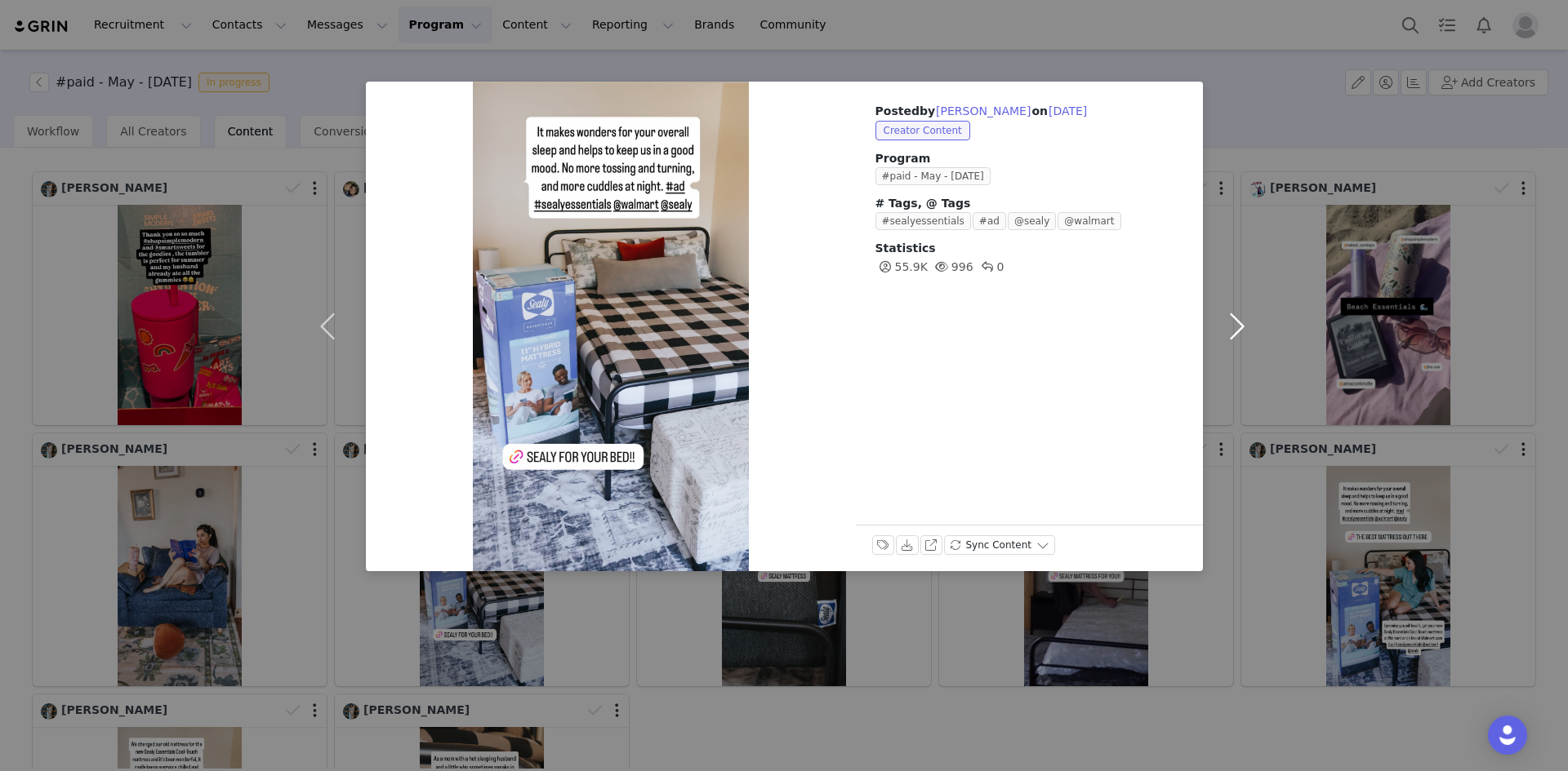
click at [1236, 327] on button "button" at bounding box center [1237, 327] width 69 height 489
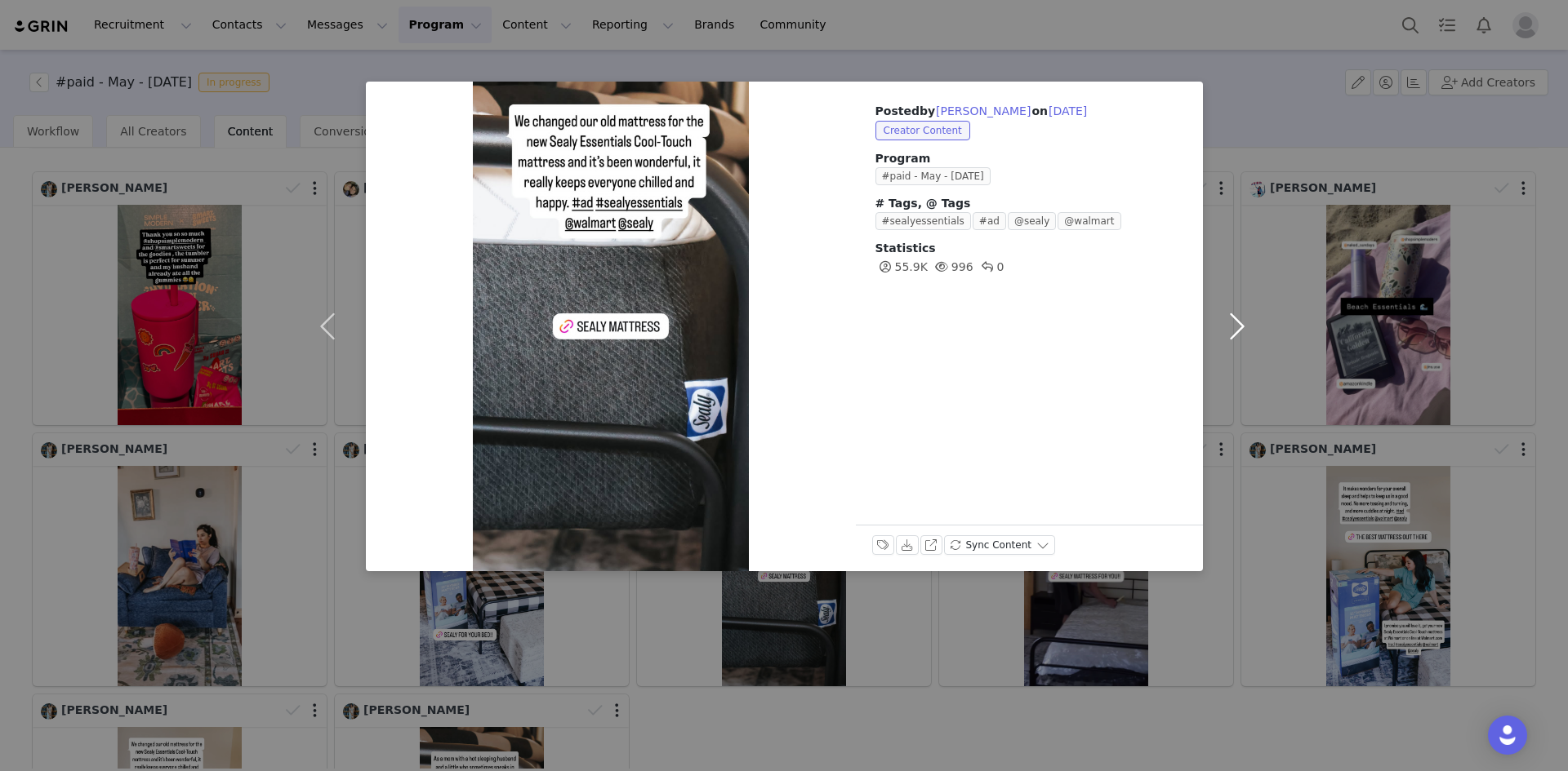
click at [1236, 327] on button "button" at bounding box center [1237, 327] width 69 height 489
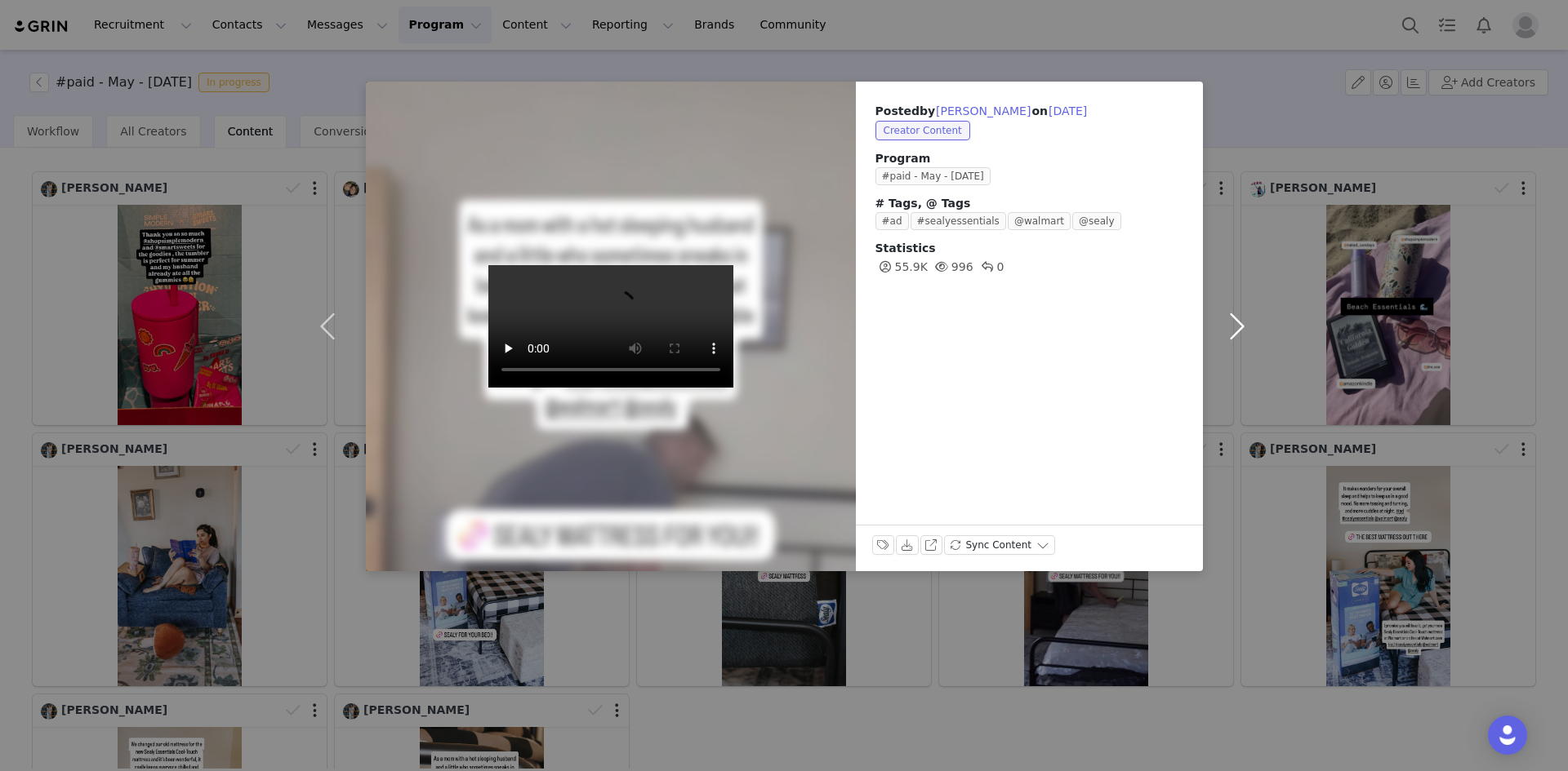
click at [1236, 327] on button "button" at bounding box center [1237, 327] width 69 height 489
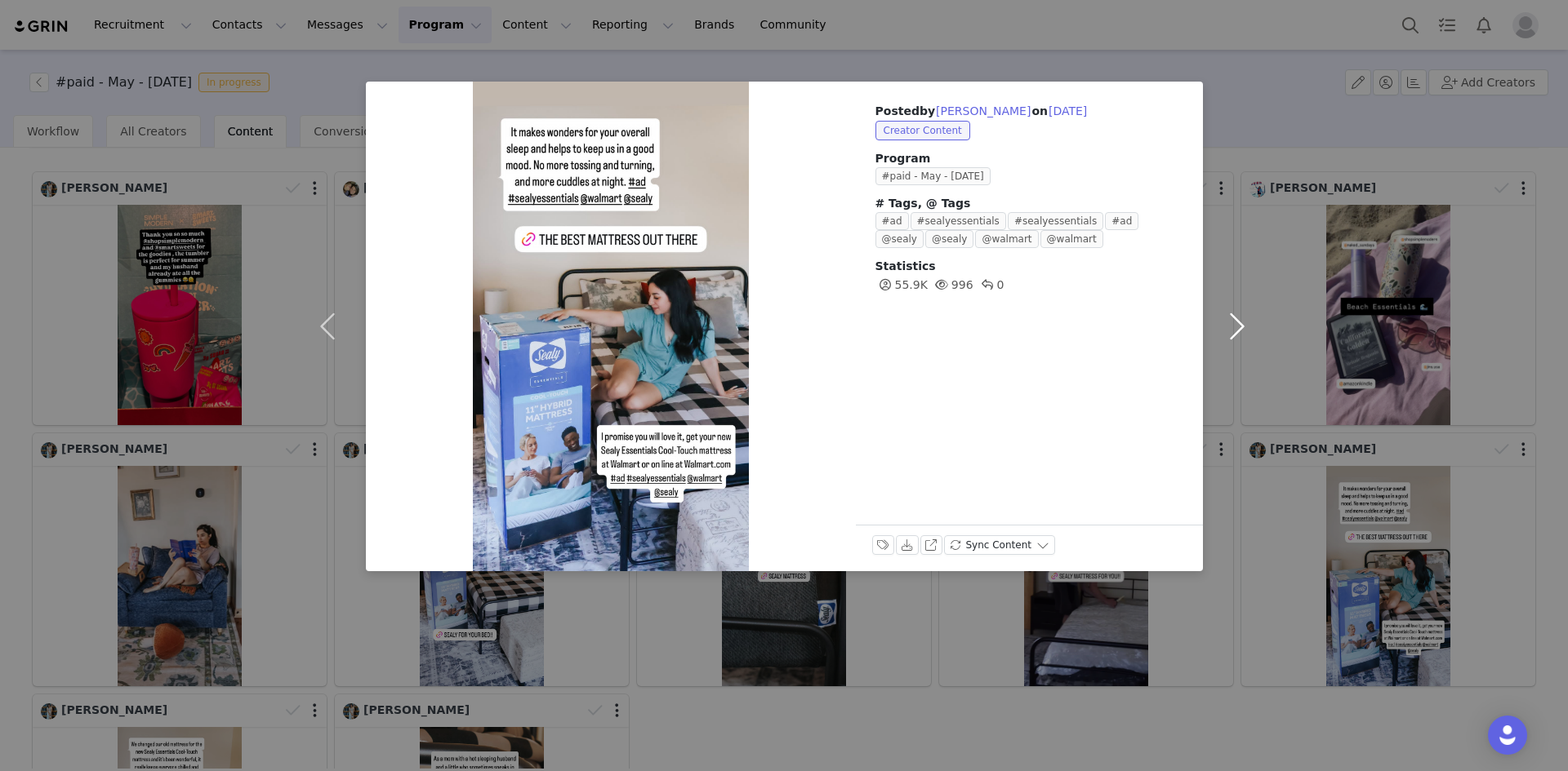
click at [1233, 321] on button "button" at bounding box center [1237, 327] width 69 height 489
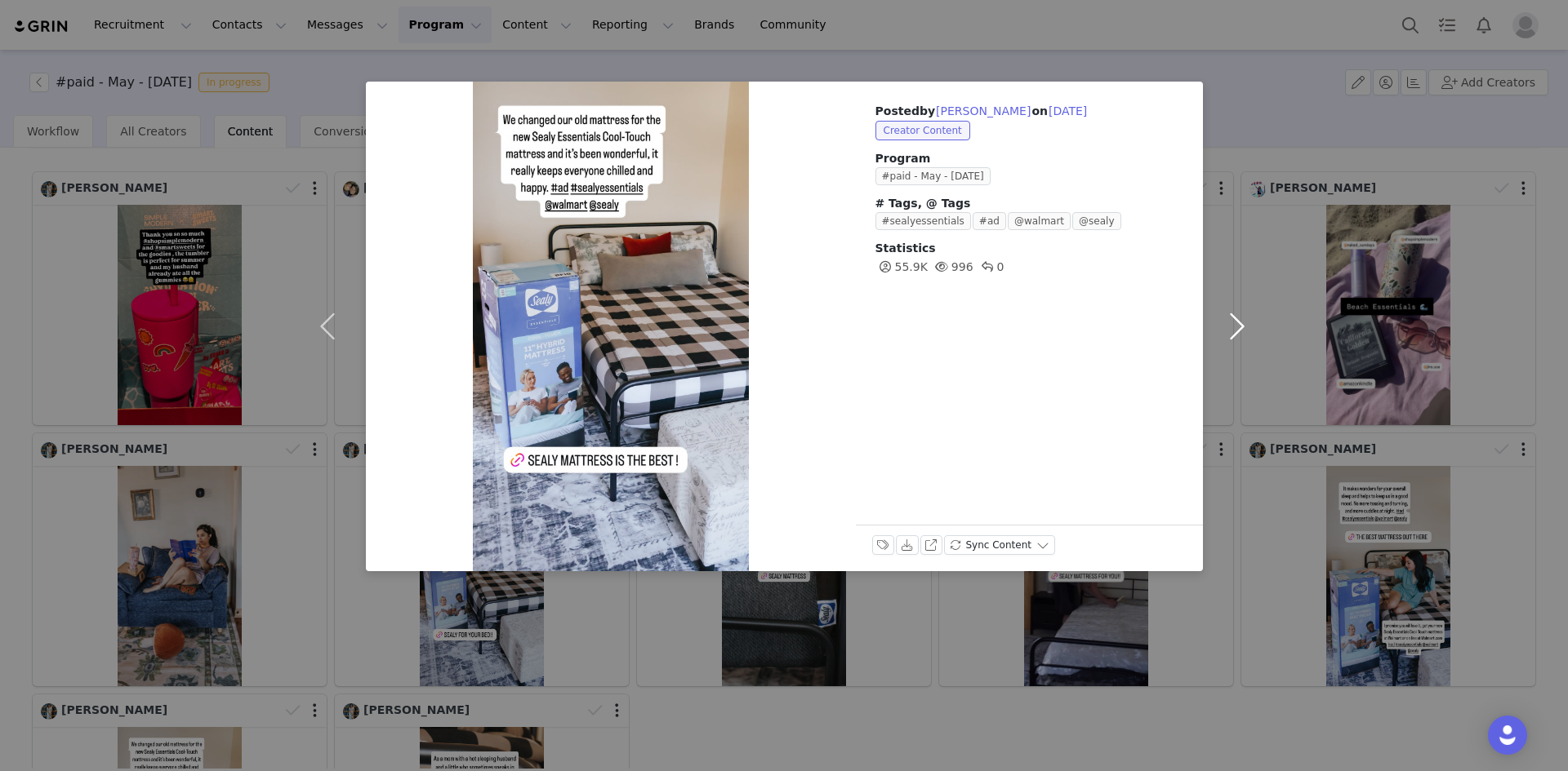
click at [1233, 321] on button "button" at bounding box center [1237, 327] width 69 height 489
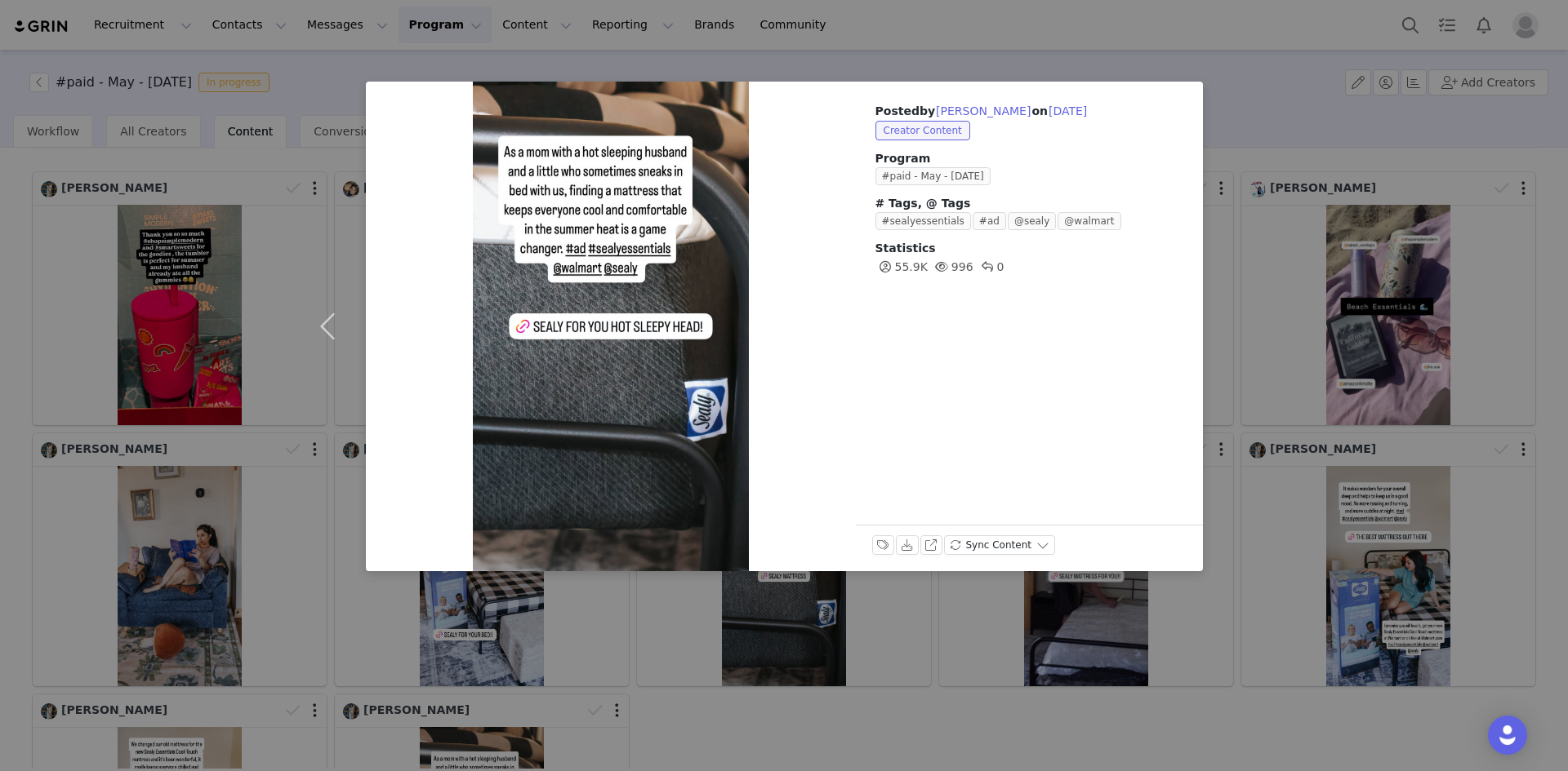
click at [830, 713] on div "Posted by [PERSON_NAME] on [DATE] Creator Content Program #paid - May - [DATE] …" at bounding box center [784, 385] width 1568 height 771
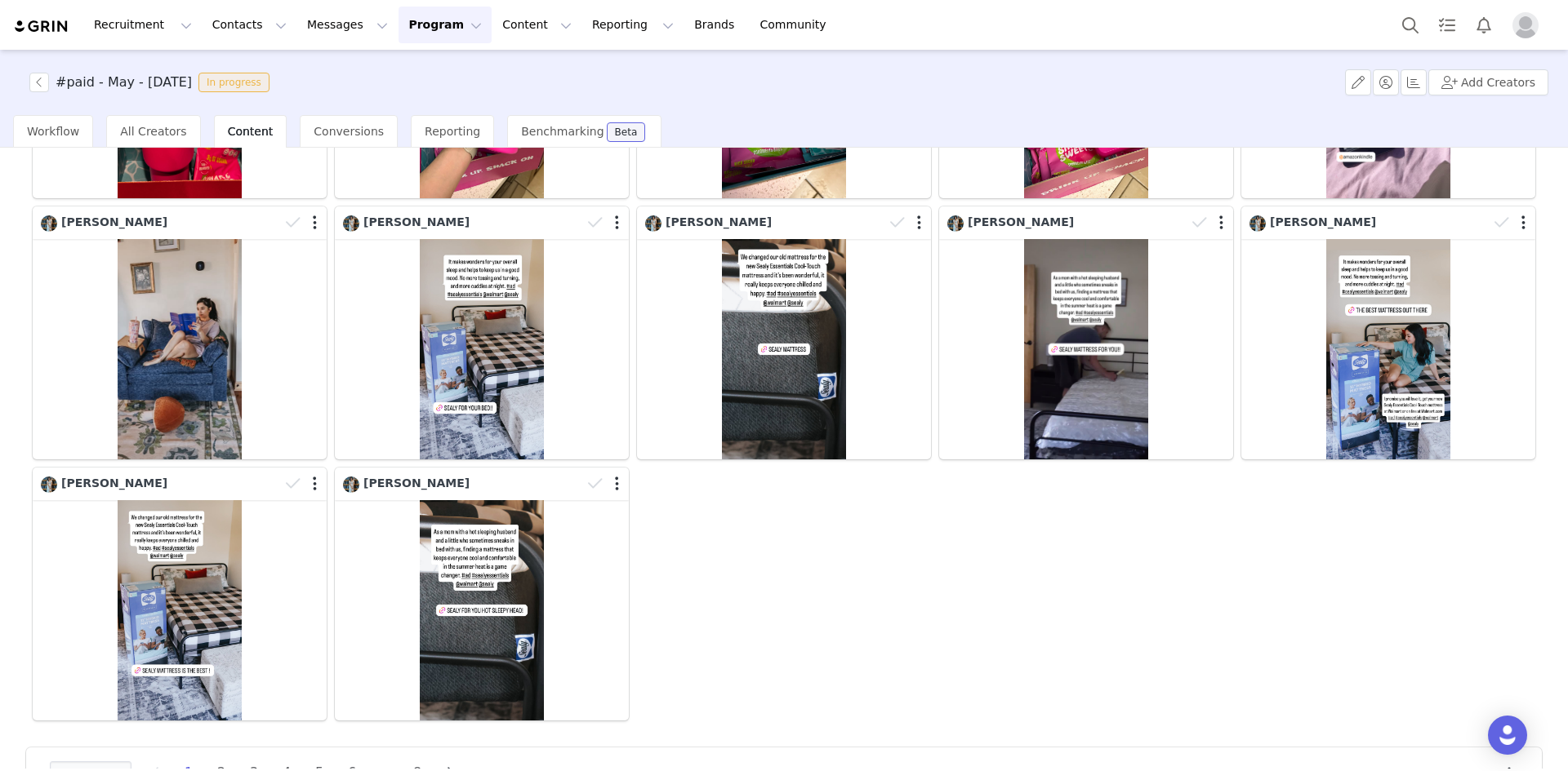
scroll to position [358, 0]
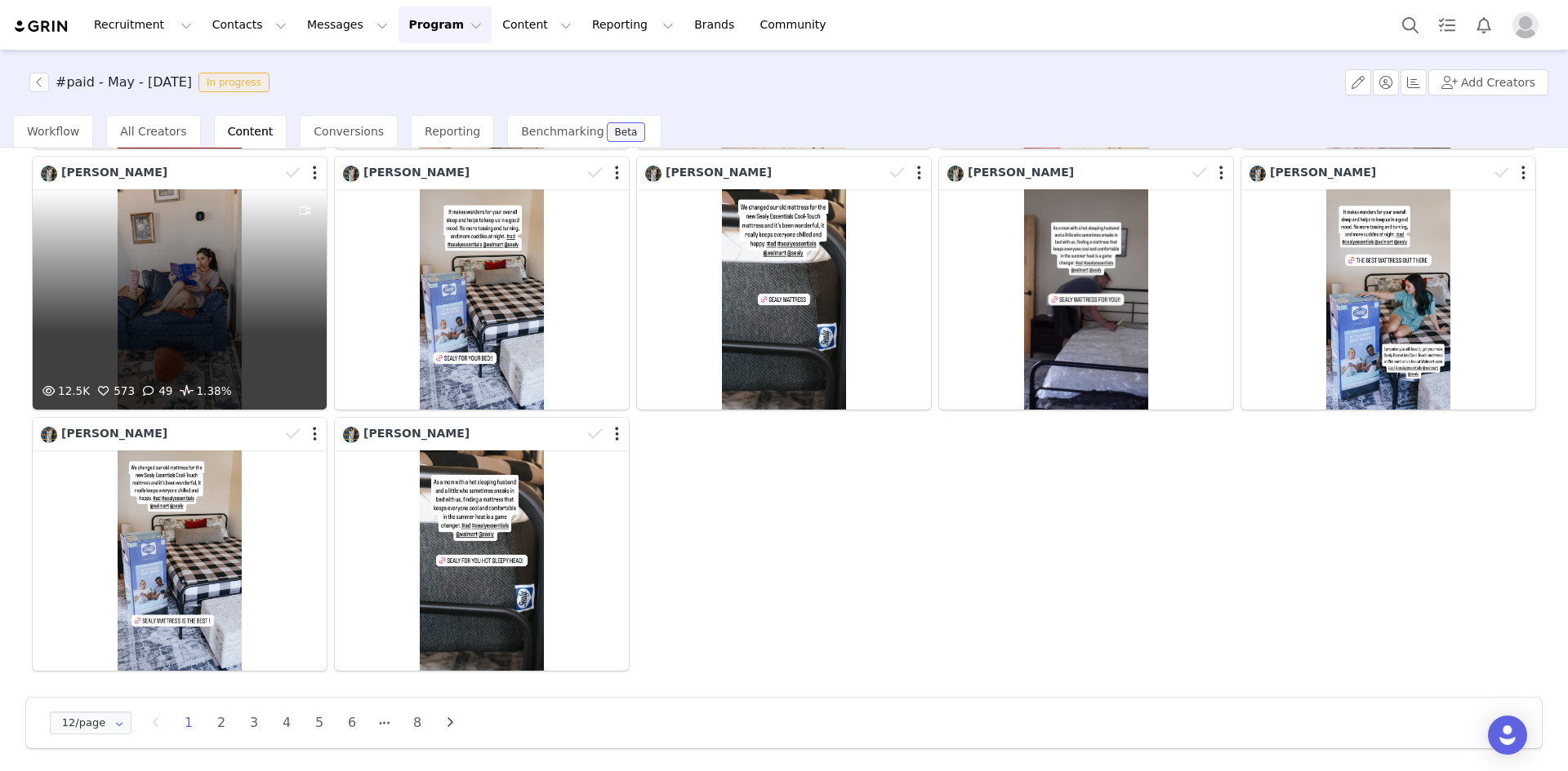
click at [216, 302] on div "12.5K 573 49 1.38%" at bounding box center [180, 300] width 294 height 221
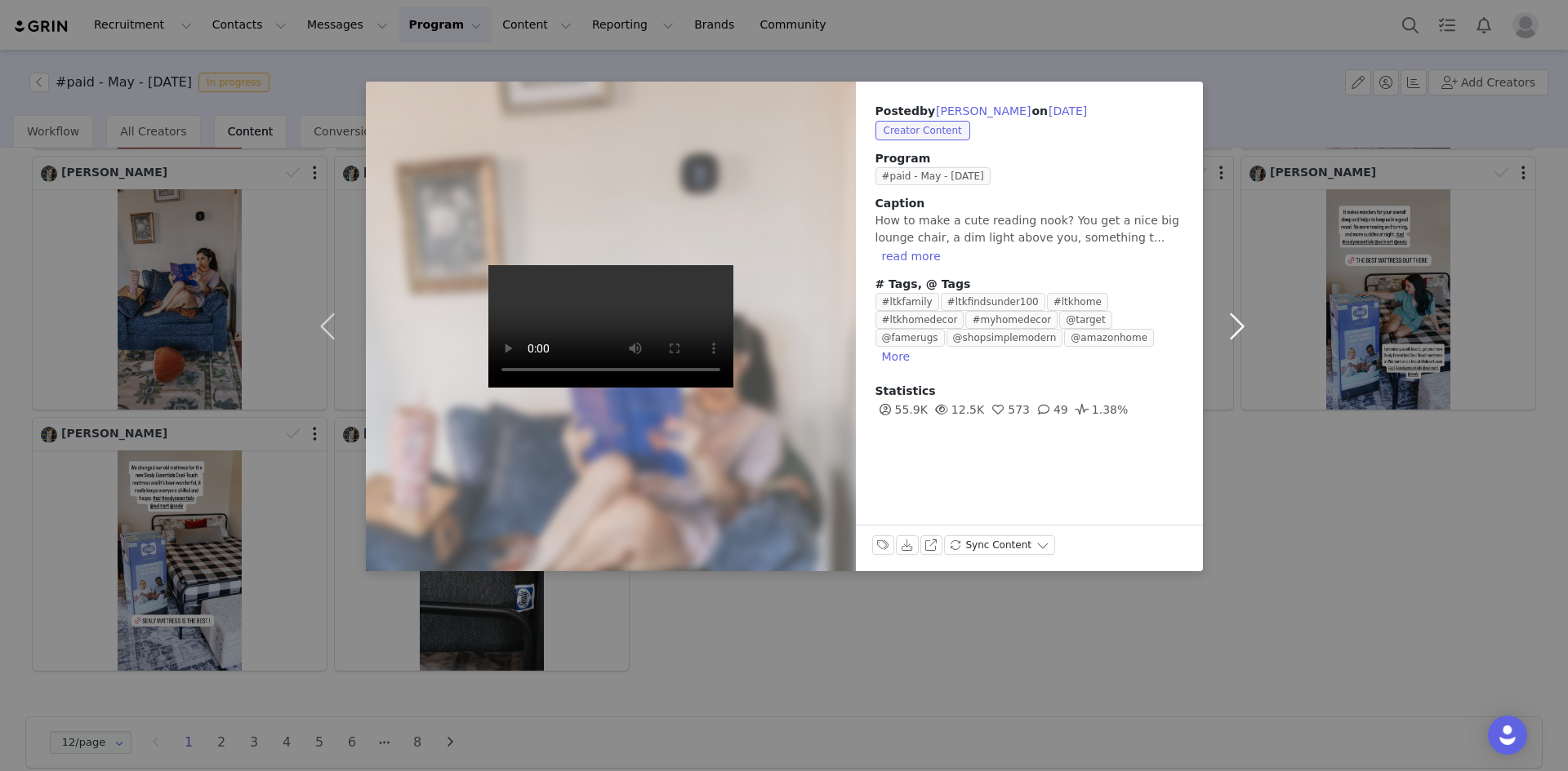
click at [1238, 322] on button "button" at bounding box center [1237, 327] width 69 height 489
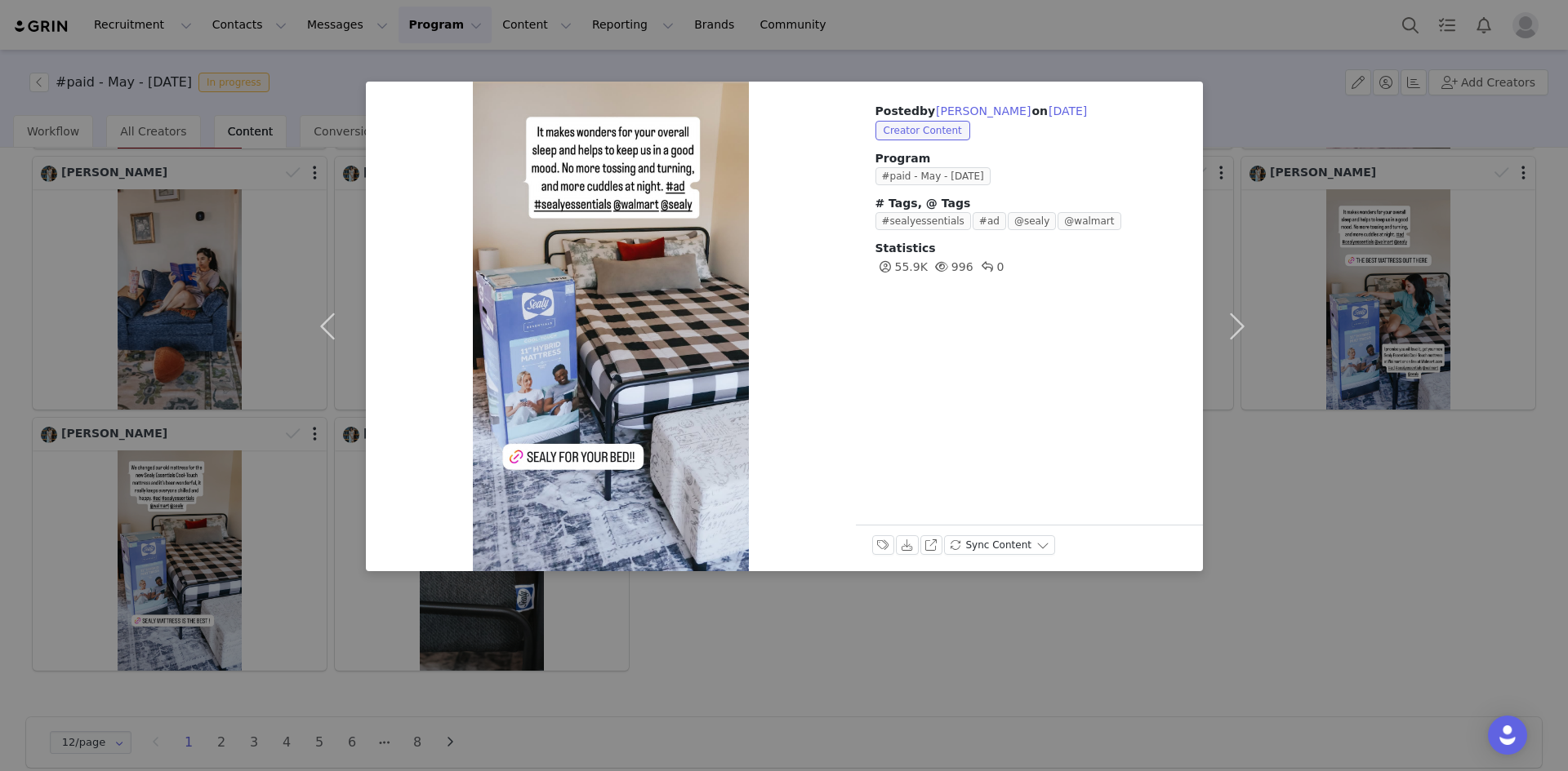
click at [1301, 491] on div "Posted by [PERSON_NAME] on [DATE] Creator Content Program #paid - May - [DATE] …" at bounding box center [784, 385] width 1568 height 771
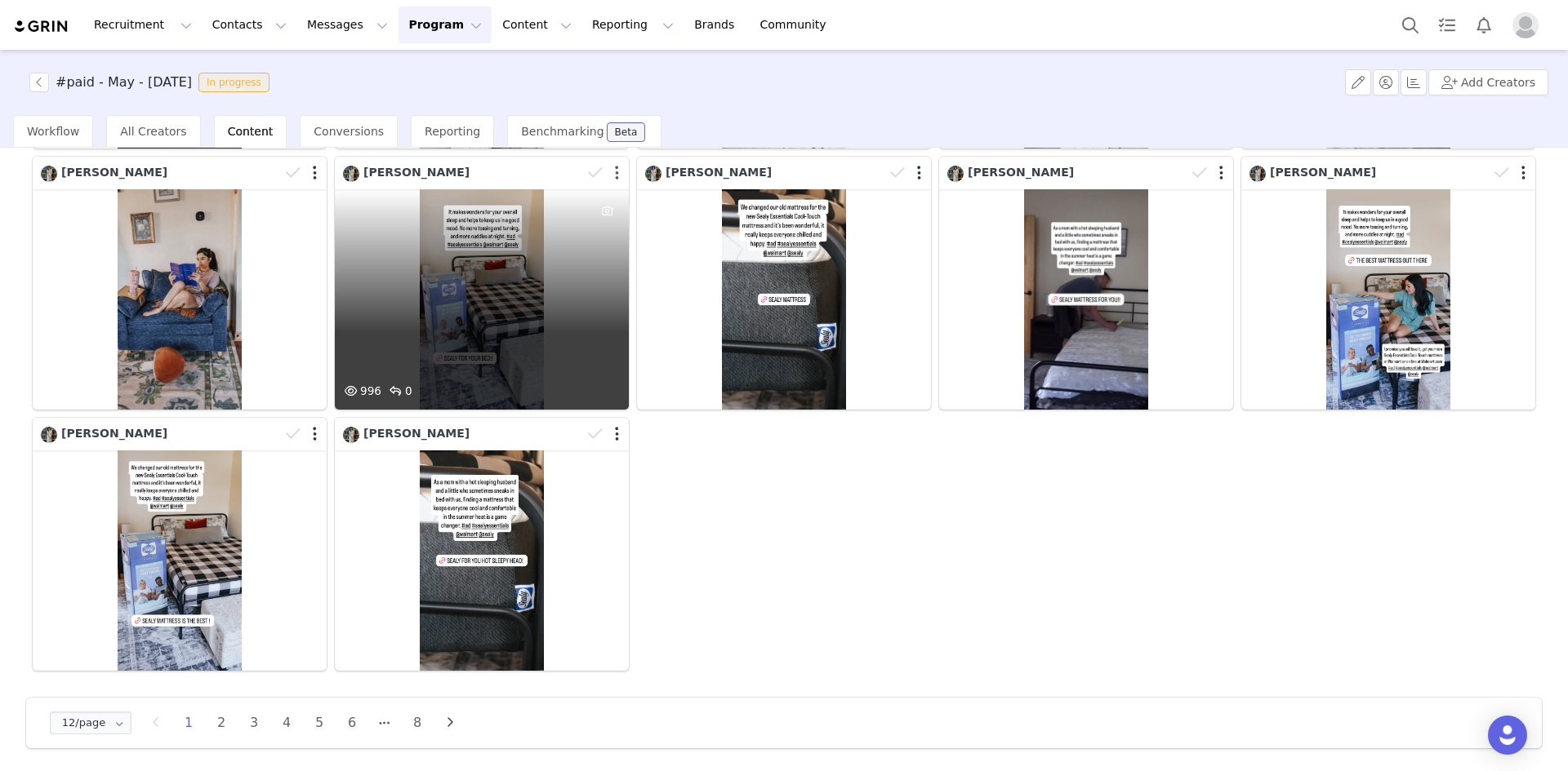
click at [615, 171] on button "button" at bounding box center [617, 173] width 4 height 17
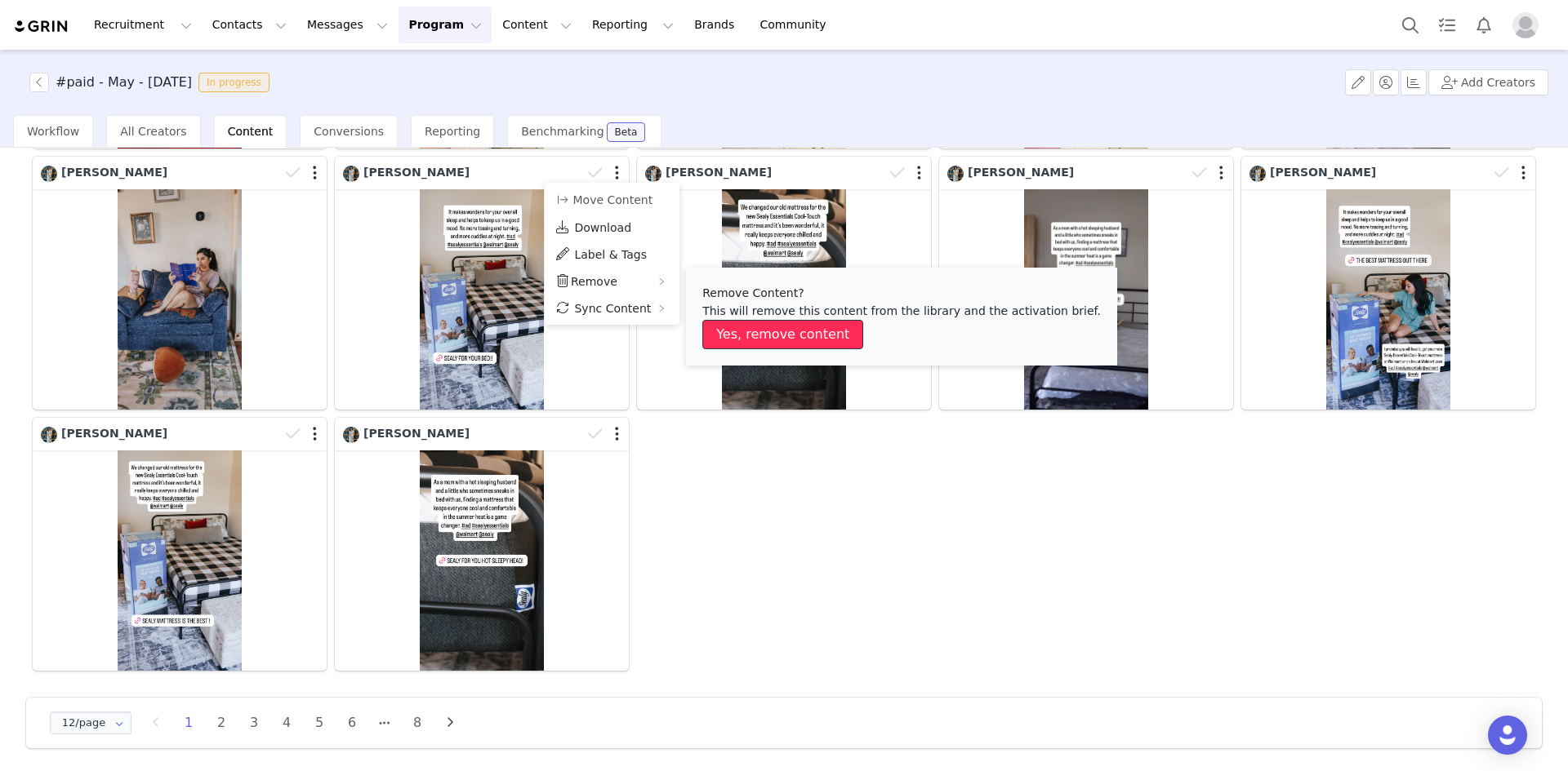
click at [746, 332] on button "Yes, remove content" at bounding box center [782, 334] width 160 height 29
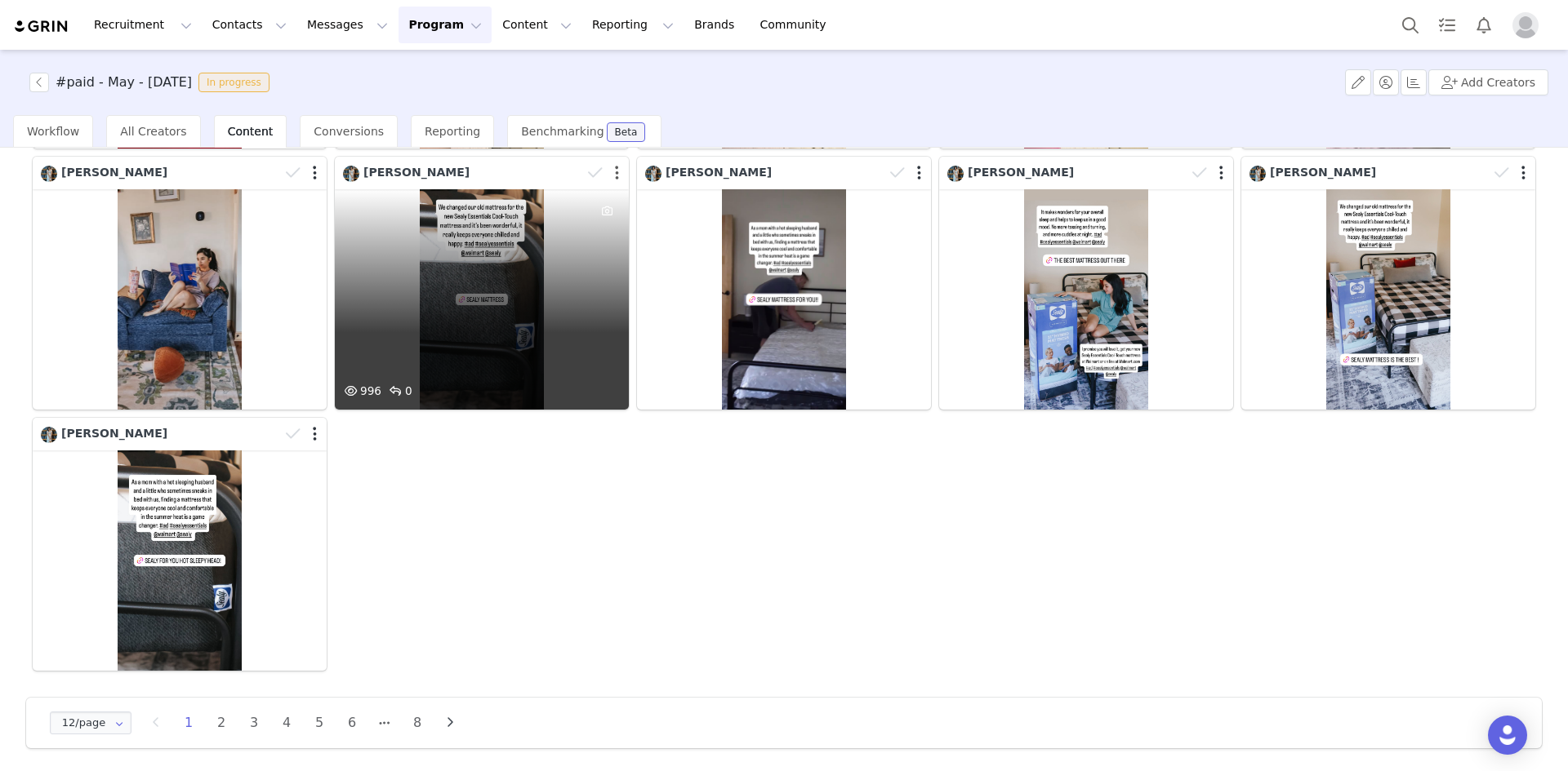
click at [615, 170] on button "button" at bounding box center [617, 173] width 4 height 17
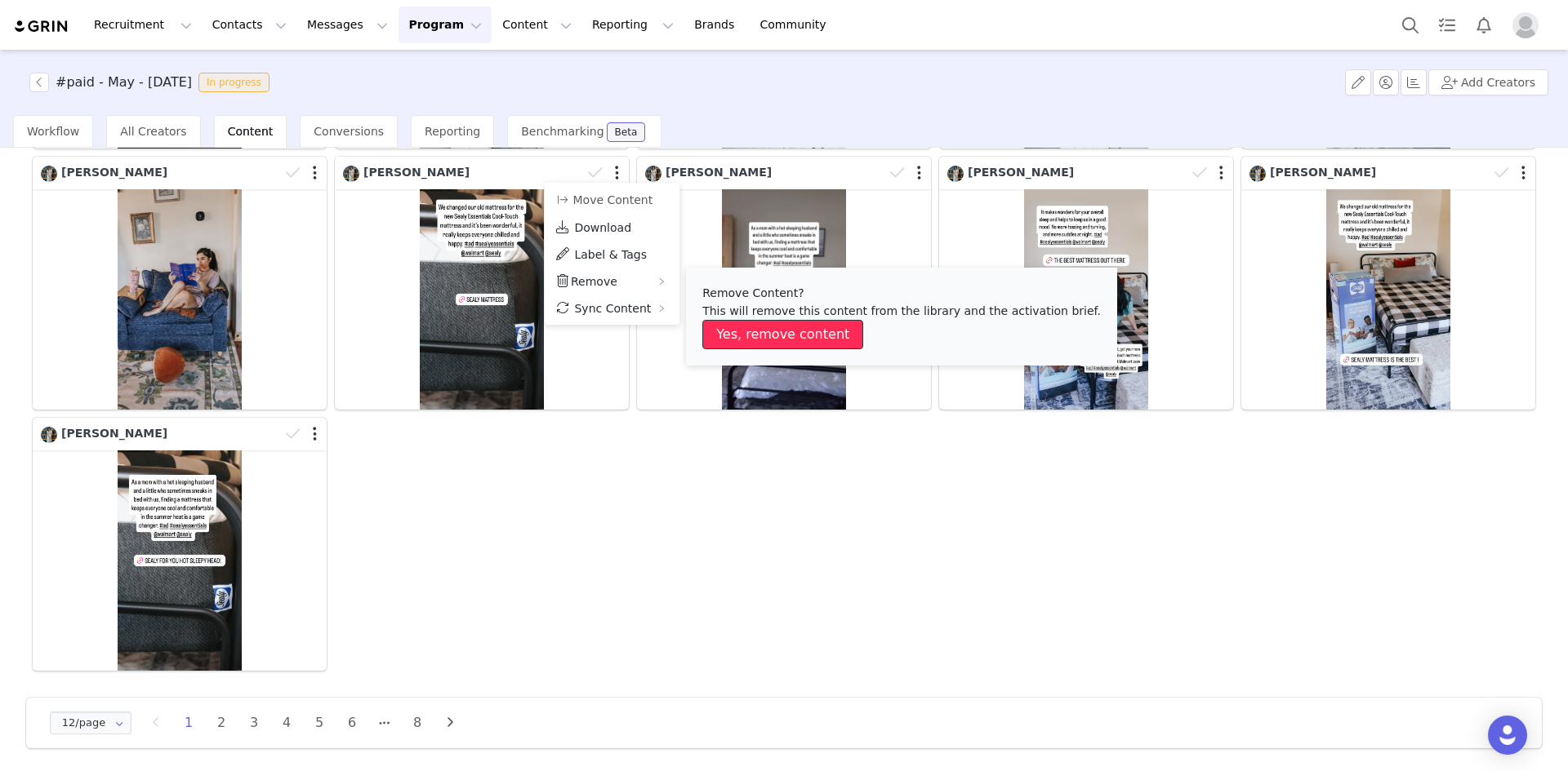
click at [749, 332] on button "Yes, remove content" at bounding box center [782, 334] width 160 height 29
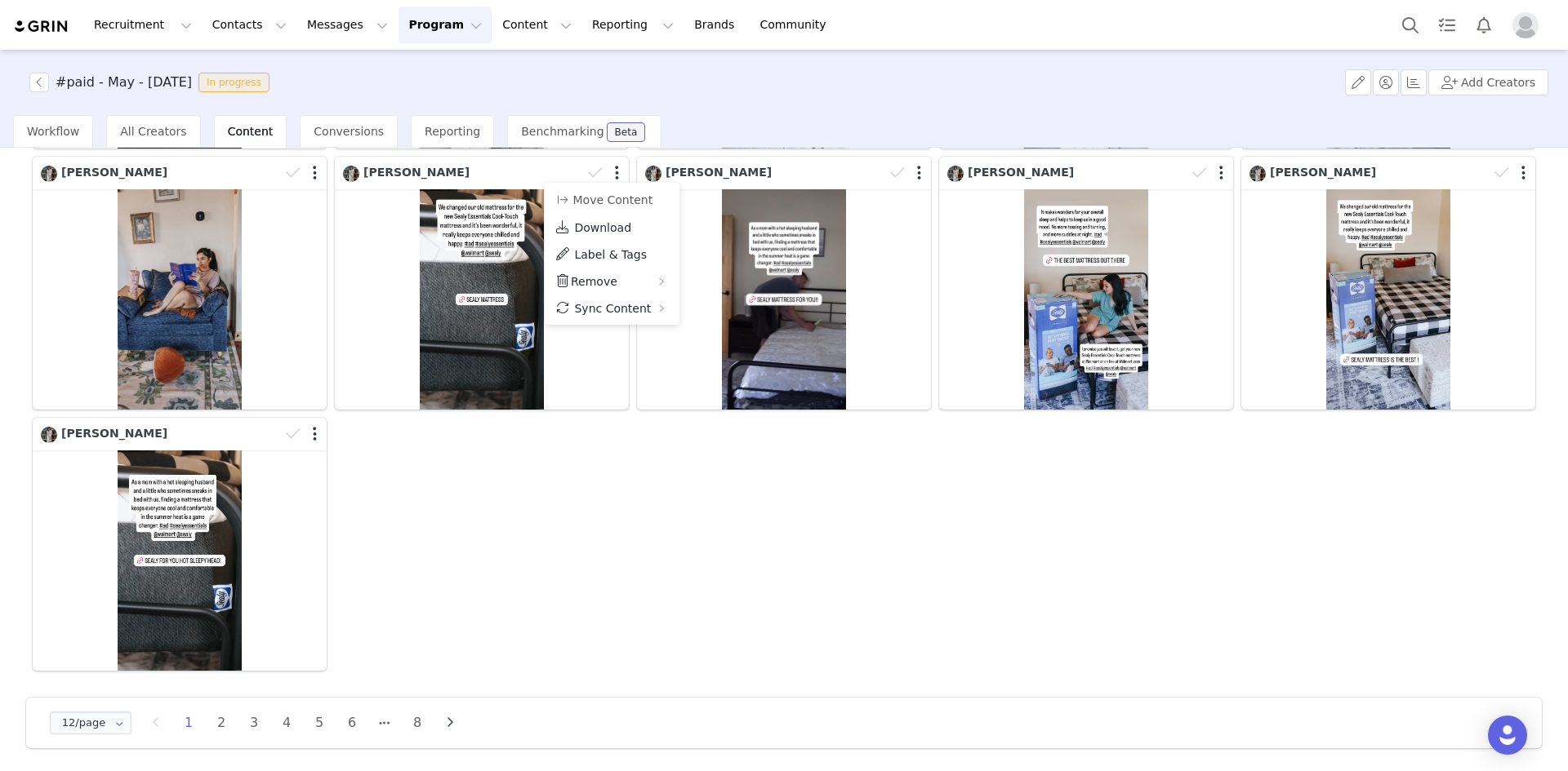
scroll to position [99, 0]
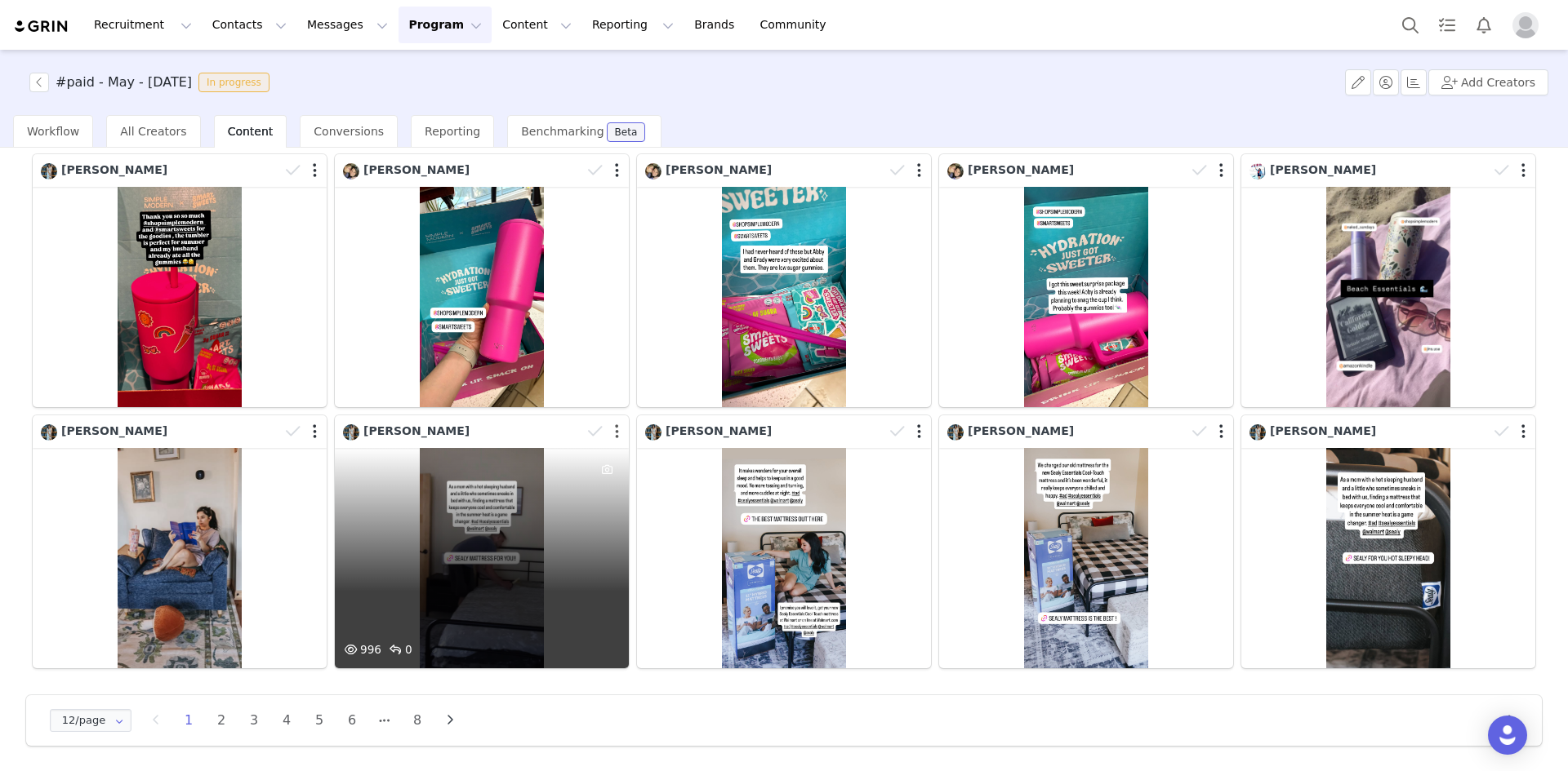
click at [615, 431] on button "button" at bounding box center [617, 432] width 4 height 17
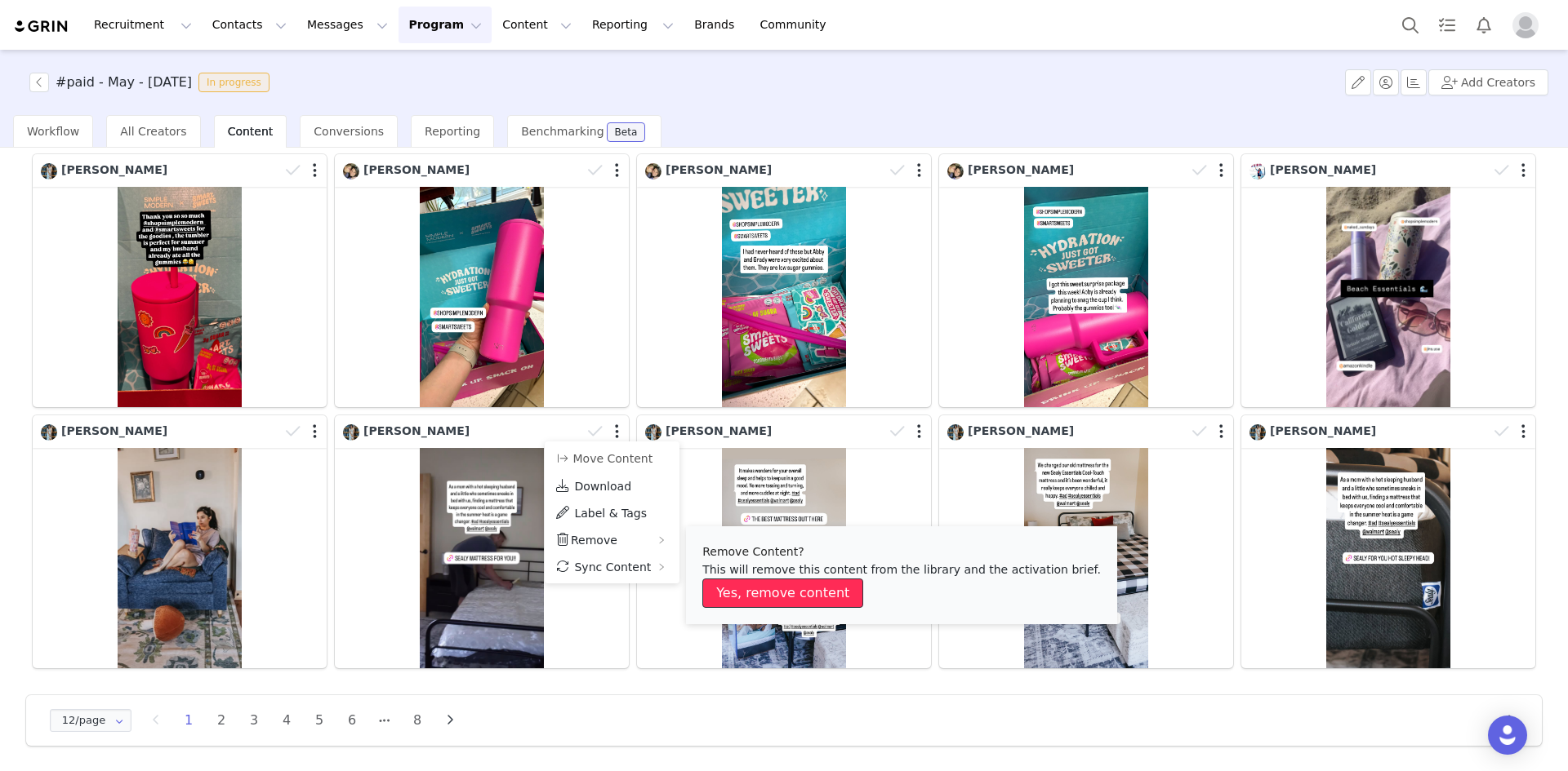
click at [785, 593] on button "Yes, remove content" at bounding box center [782, 593] width 160 height 29
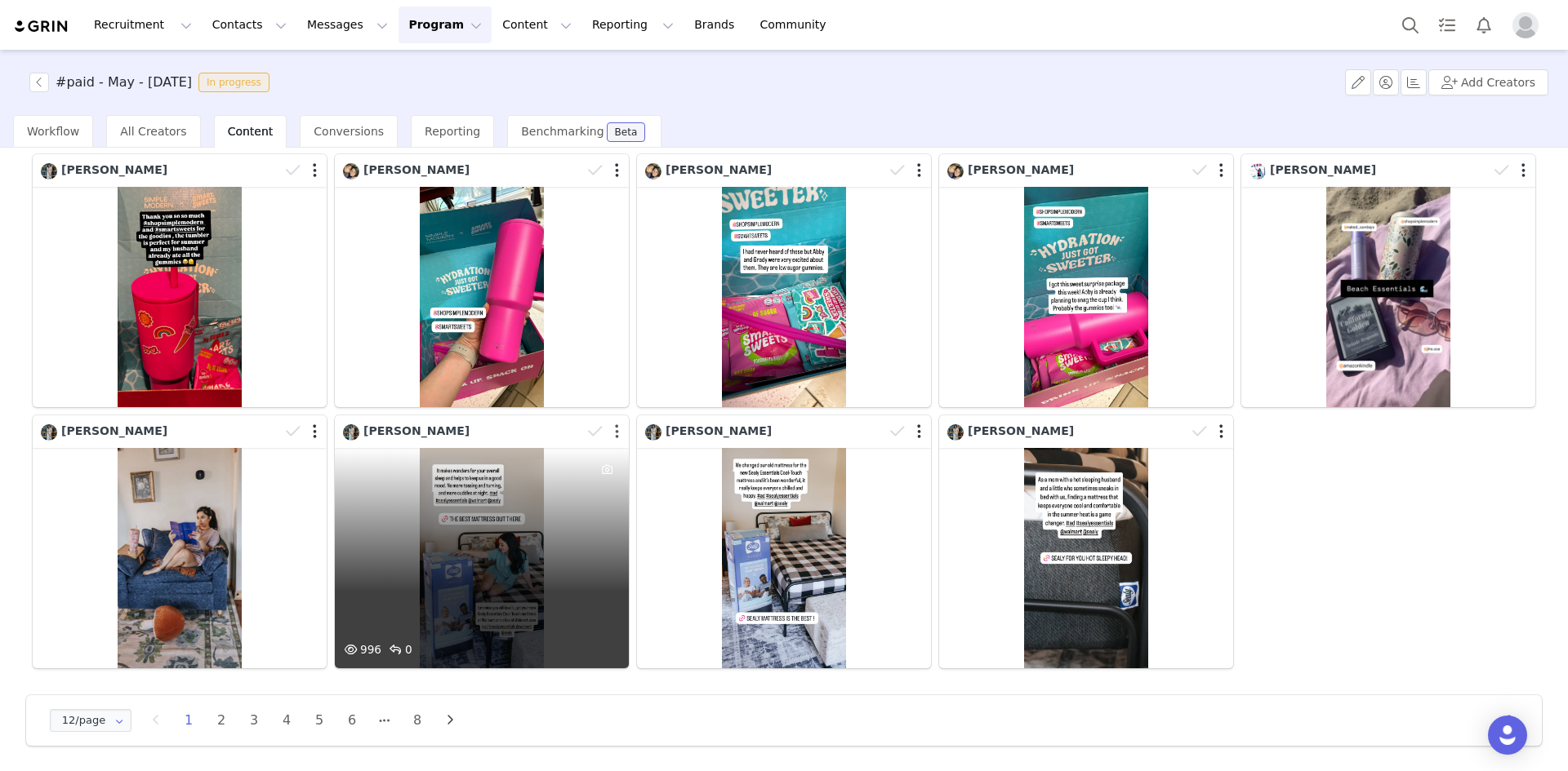
click at [615, 430] on button "button" at bounding box center [617, 432] width 4 height 17
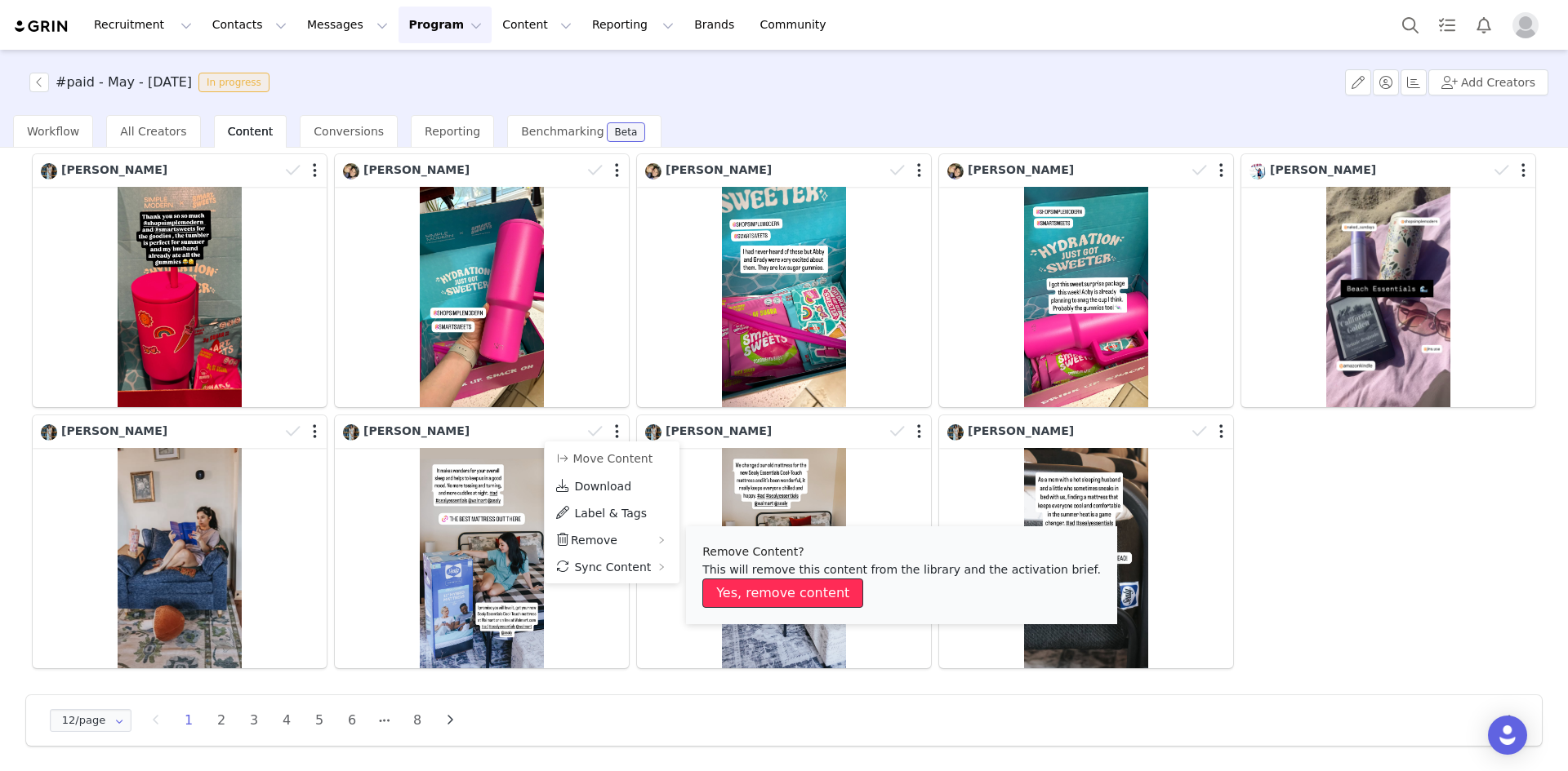
click at [787, 592] on button "Yes, remove content" at bounding box center [782, 593] width 160 height 29
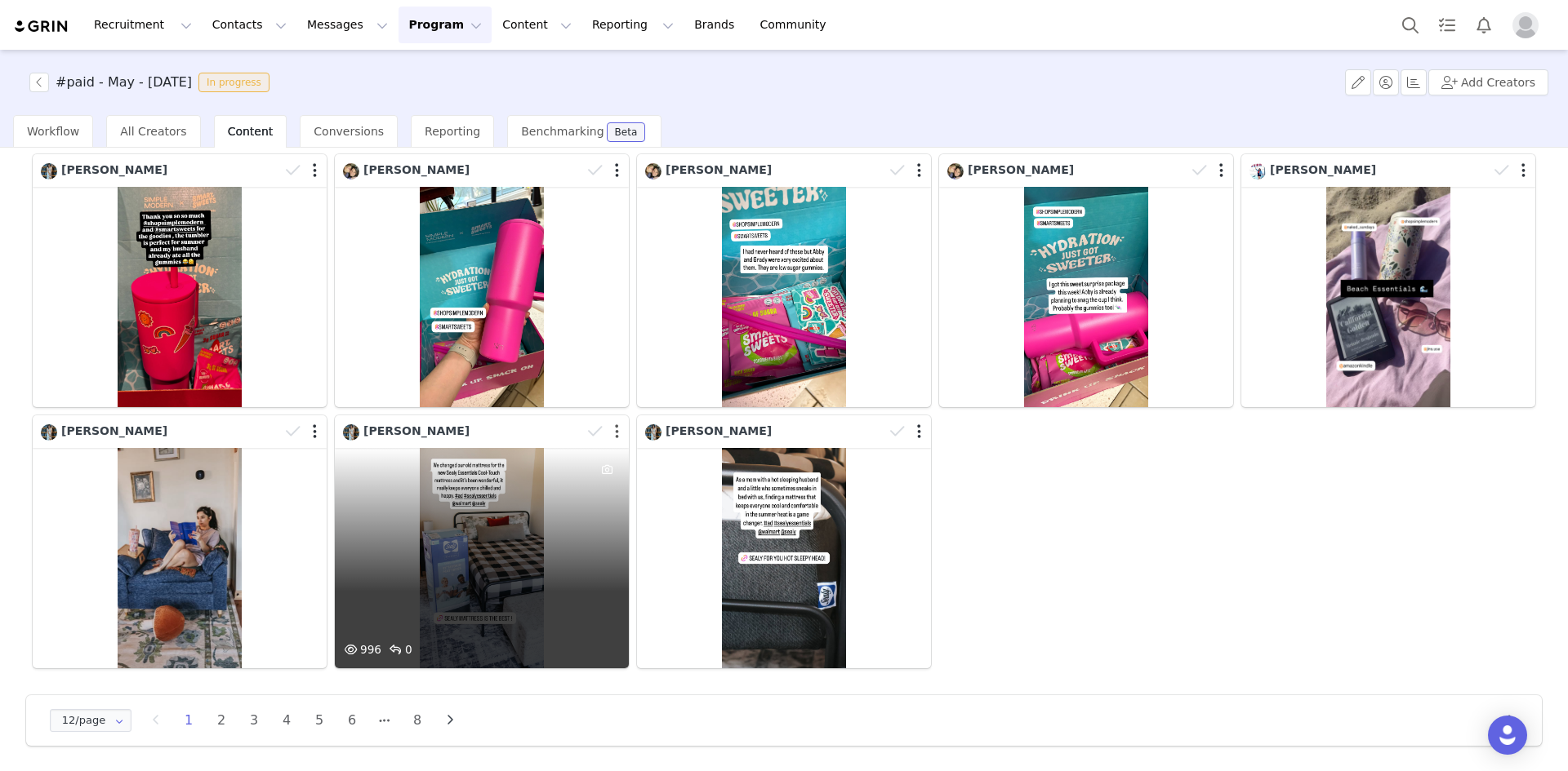
click at [615, 430] on button "button" at bounding box center [617, 432] width 4 height 17
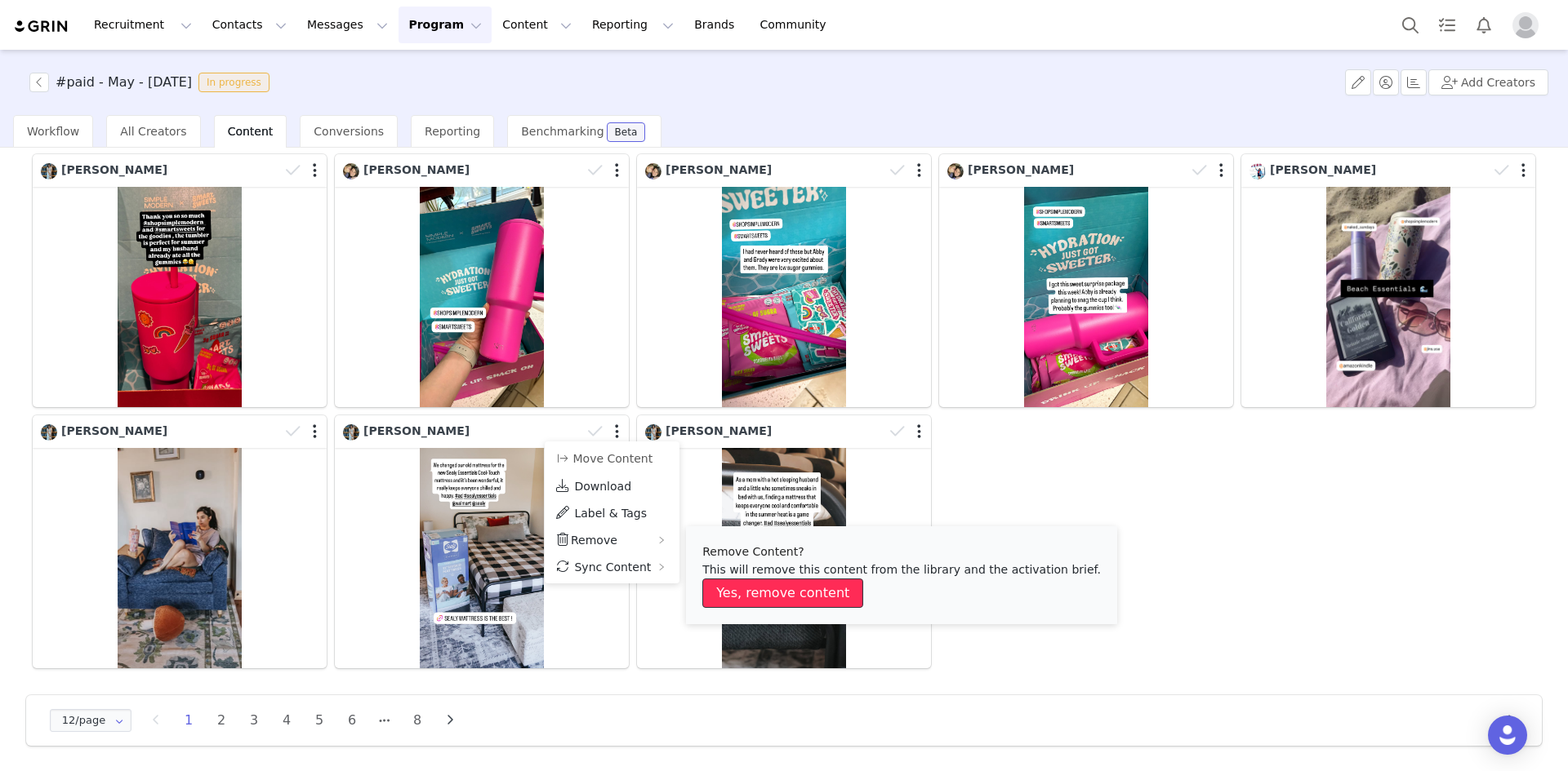
drag, startPoint x: 781, startPoint y: 587, endPoint x: 751, endPoint y: 574, distance: 32.7
click at [779, 587] on button "Yes, remove content" at bounding box center [782, 593] width 160 height 29
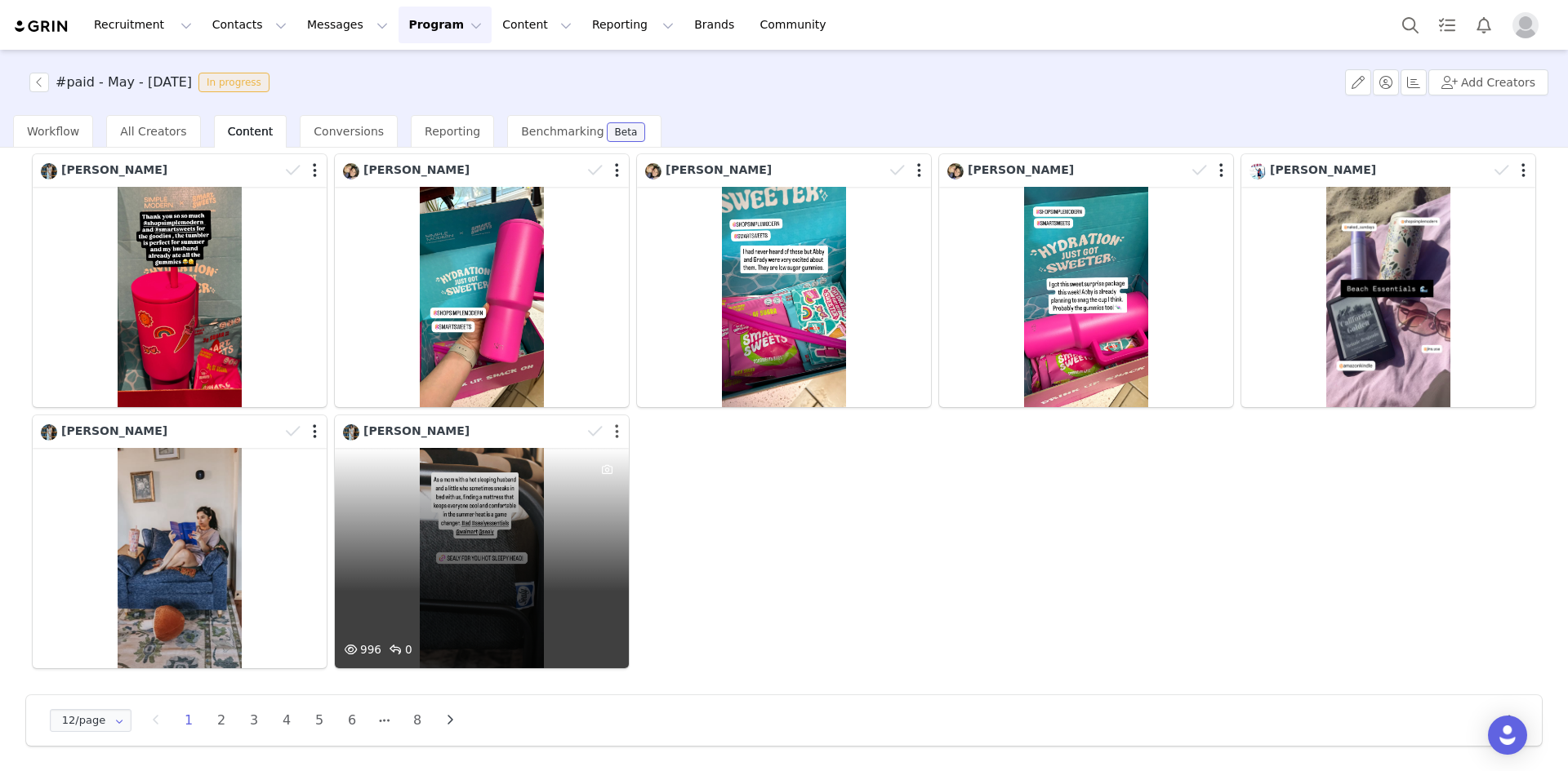
click at [615, 429] on button "button" at bounding box center [617, 432] width 4 height 17
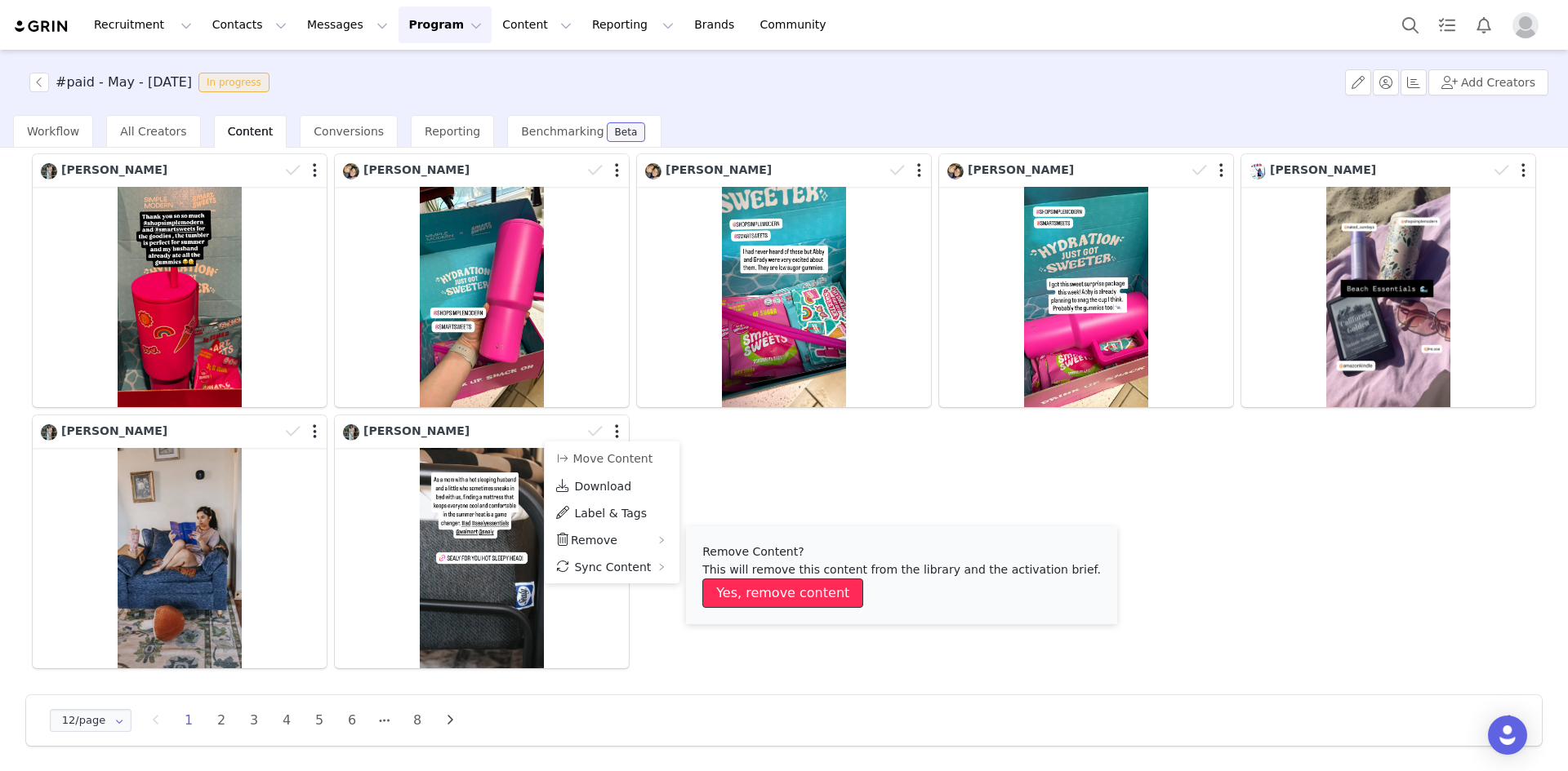
click at [763, 581] on button "Yes, remove content" at bounding box center [782, 593] width 160 height 29
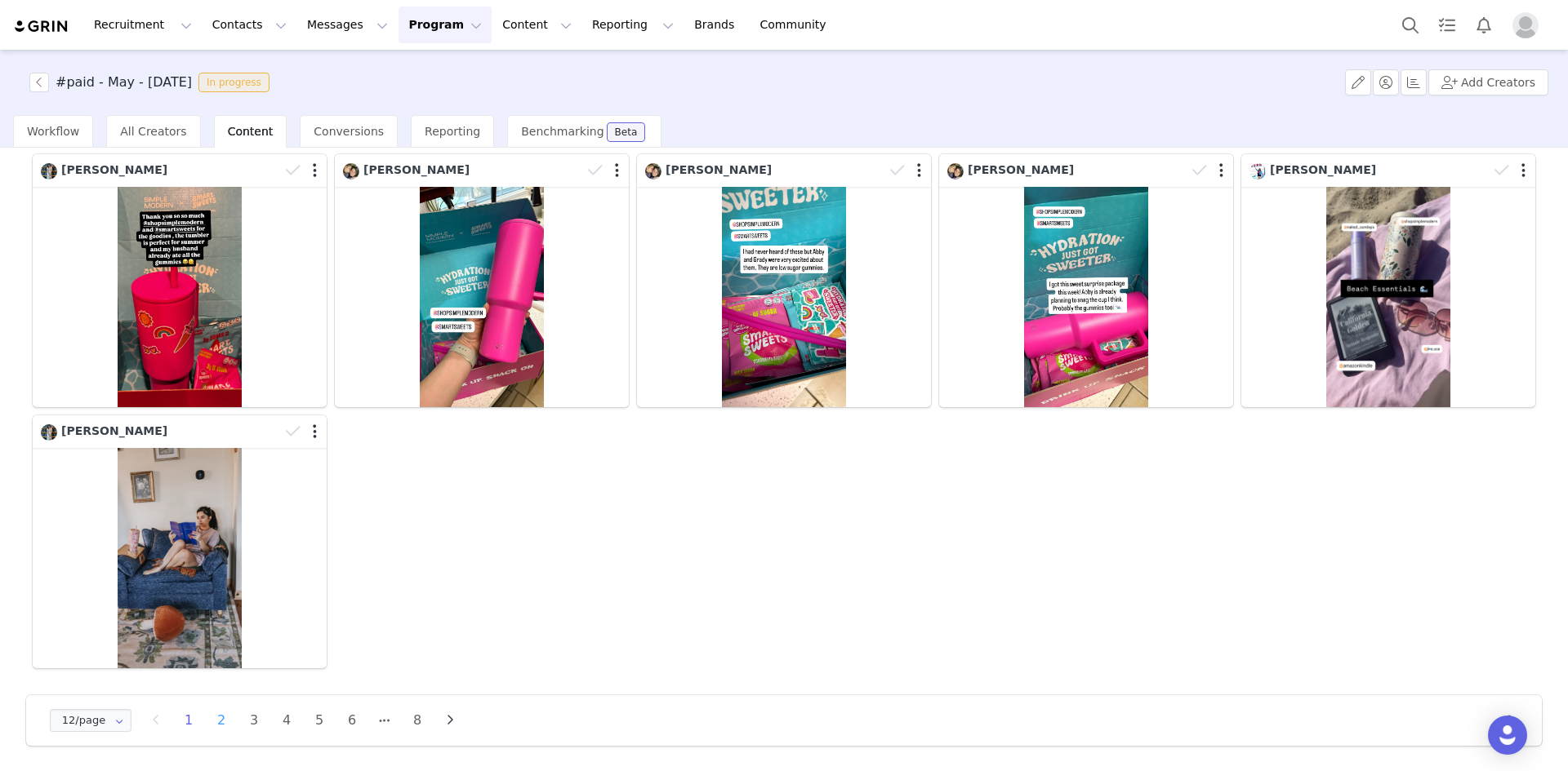
click at [218, 718] on li "2" at bounding box center [221, 720] width 24 height 23
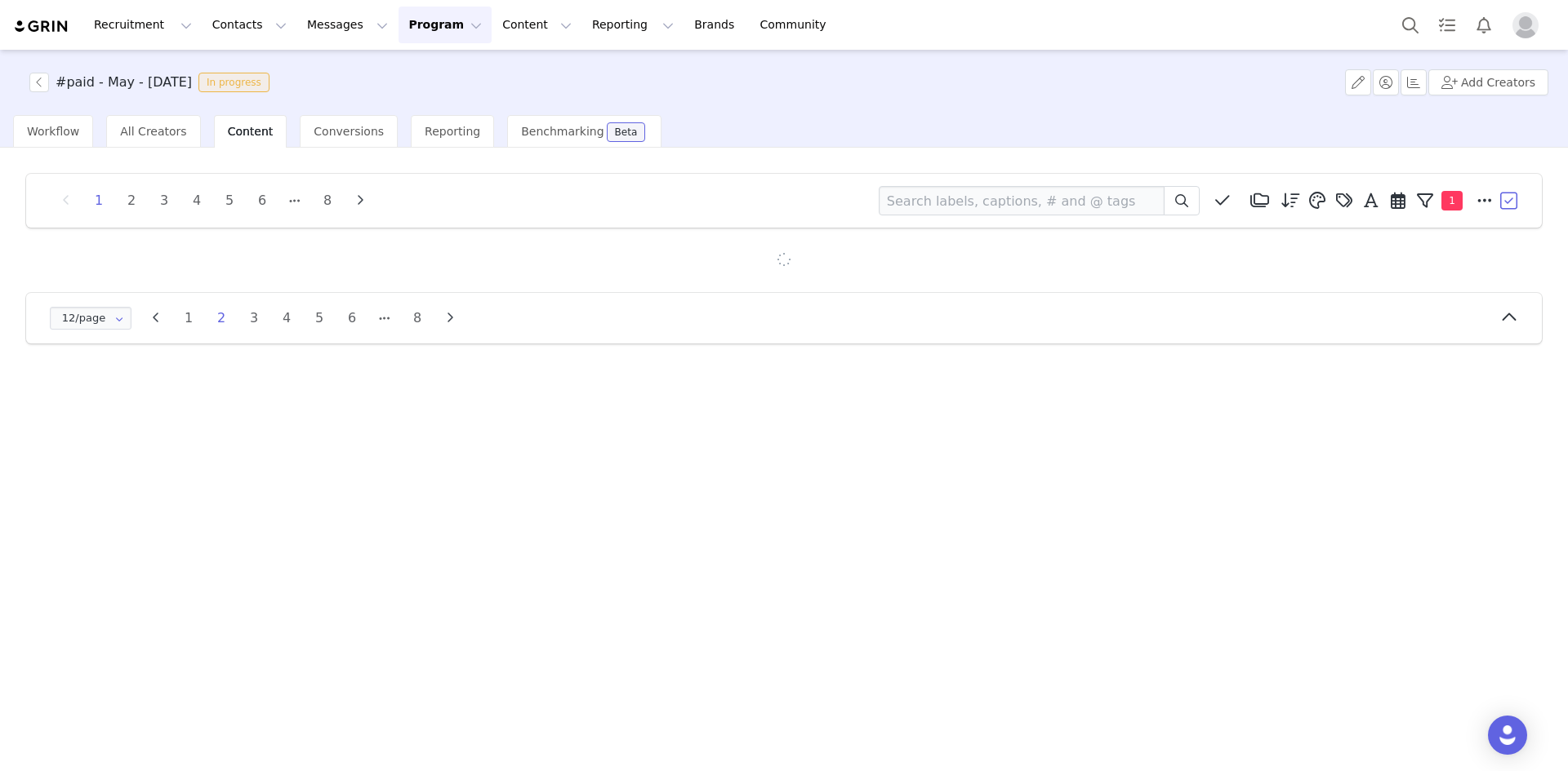
scroll to position [0, 0]
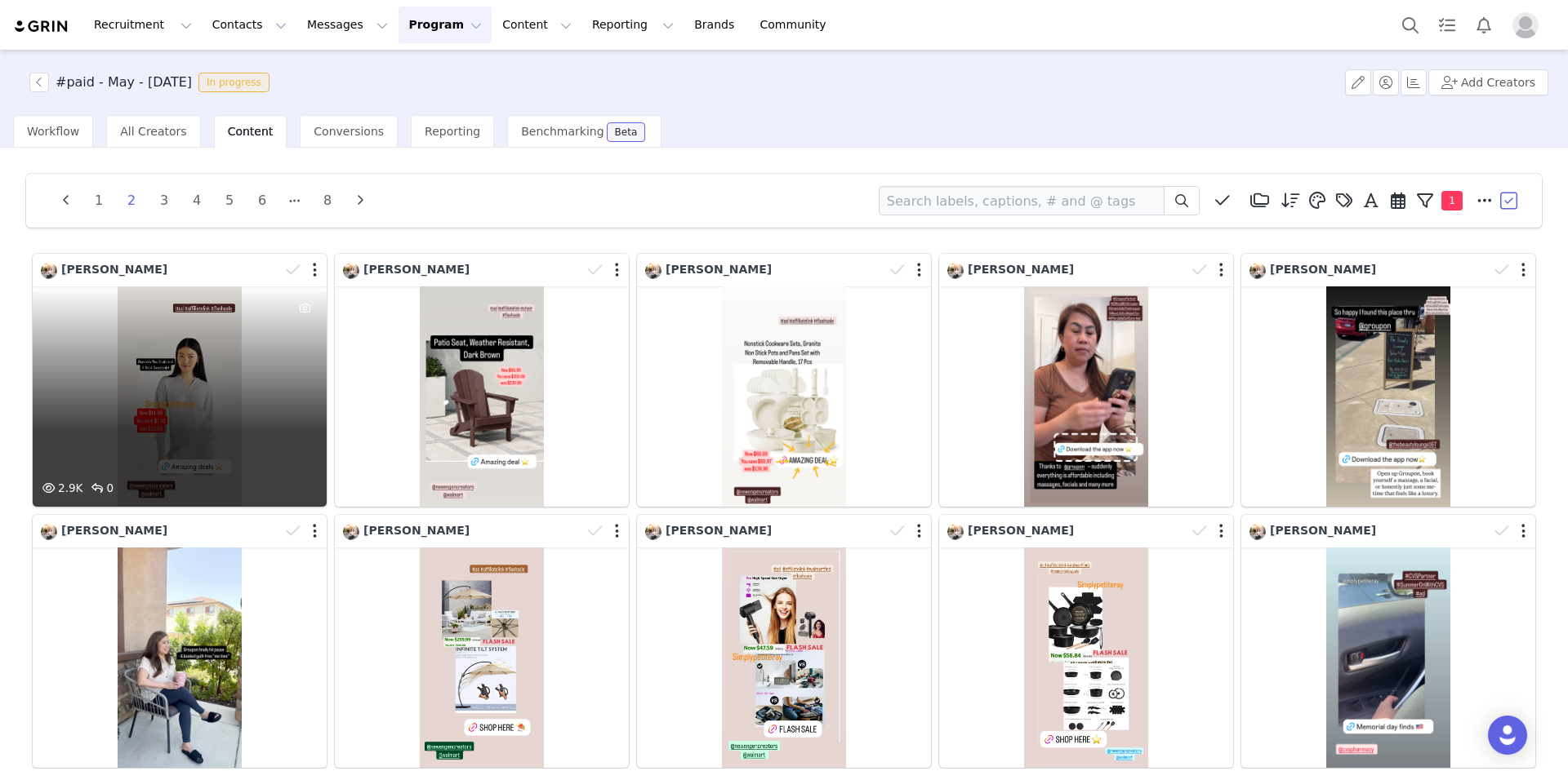
click at [186, 364] on div "2.9K 0" at bounding box center [180, 397] width 294 height 221
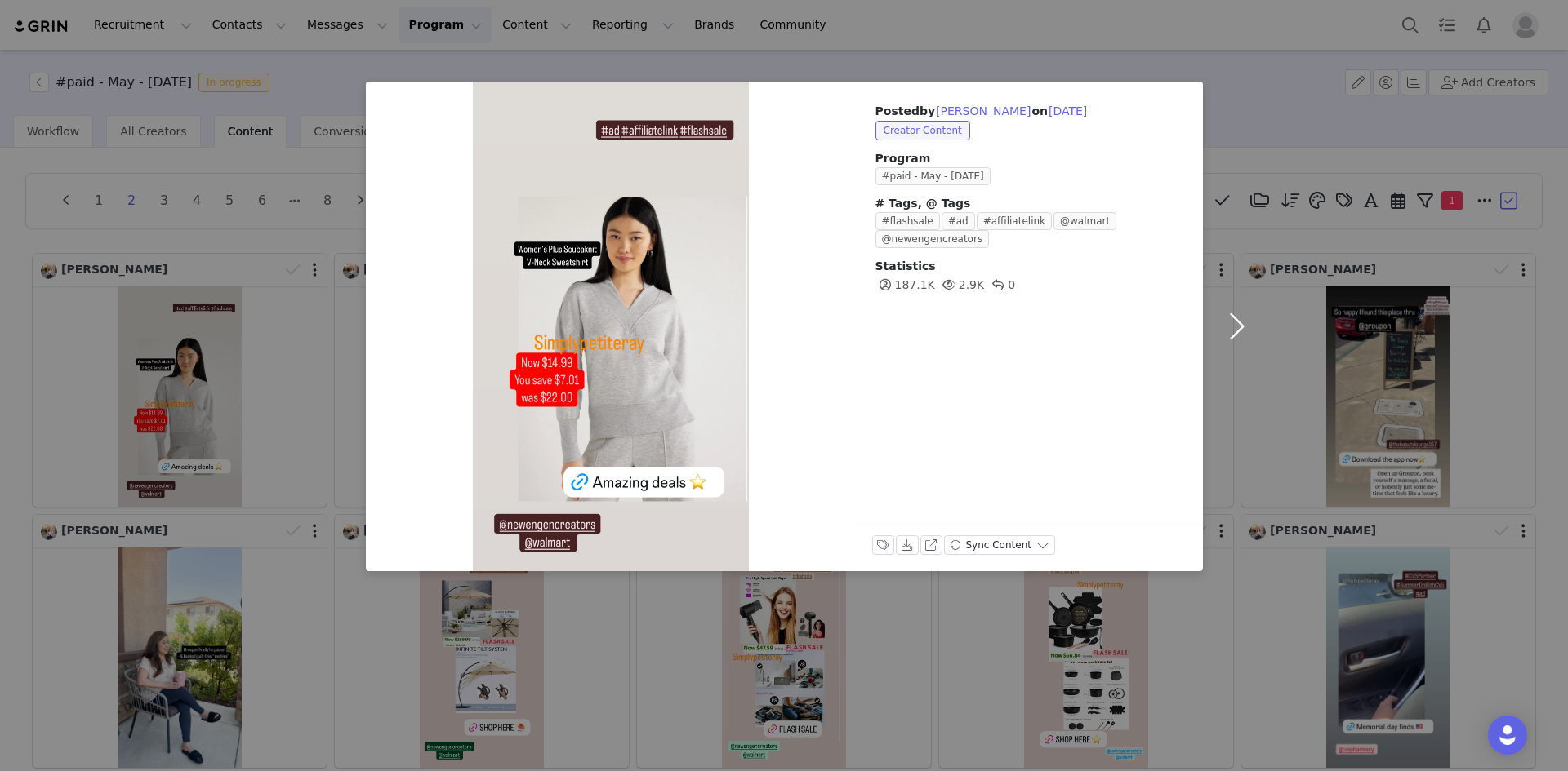
click at [1240, 318] on button "button" at bounding box center [1237, 327] width 69 height 489
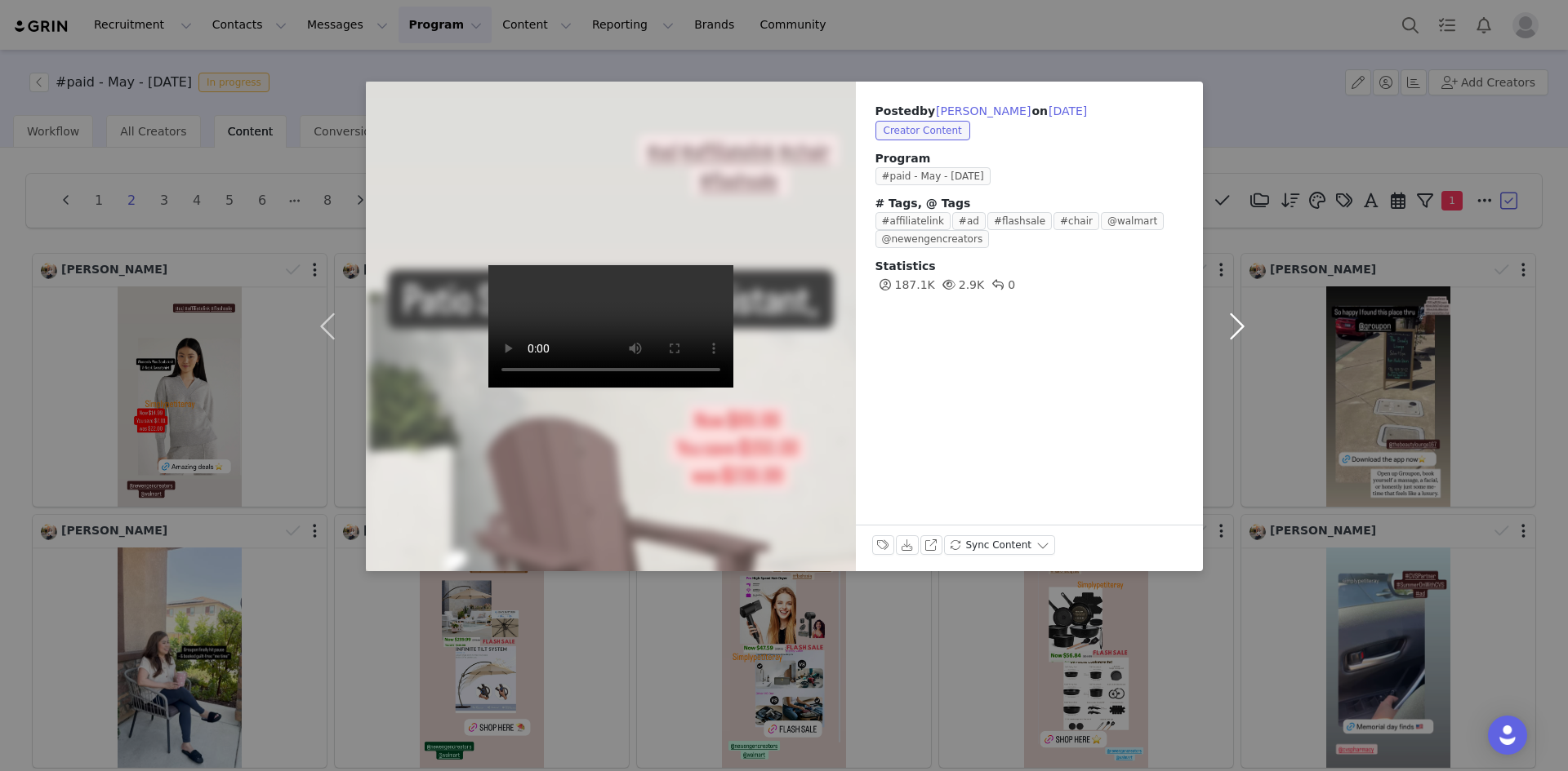
click at [1241, 320] on button "button" at bounding box center [1237, 327] width 69 height 489
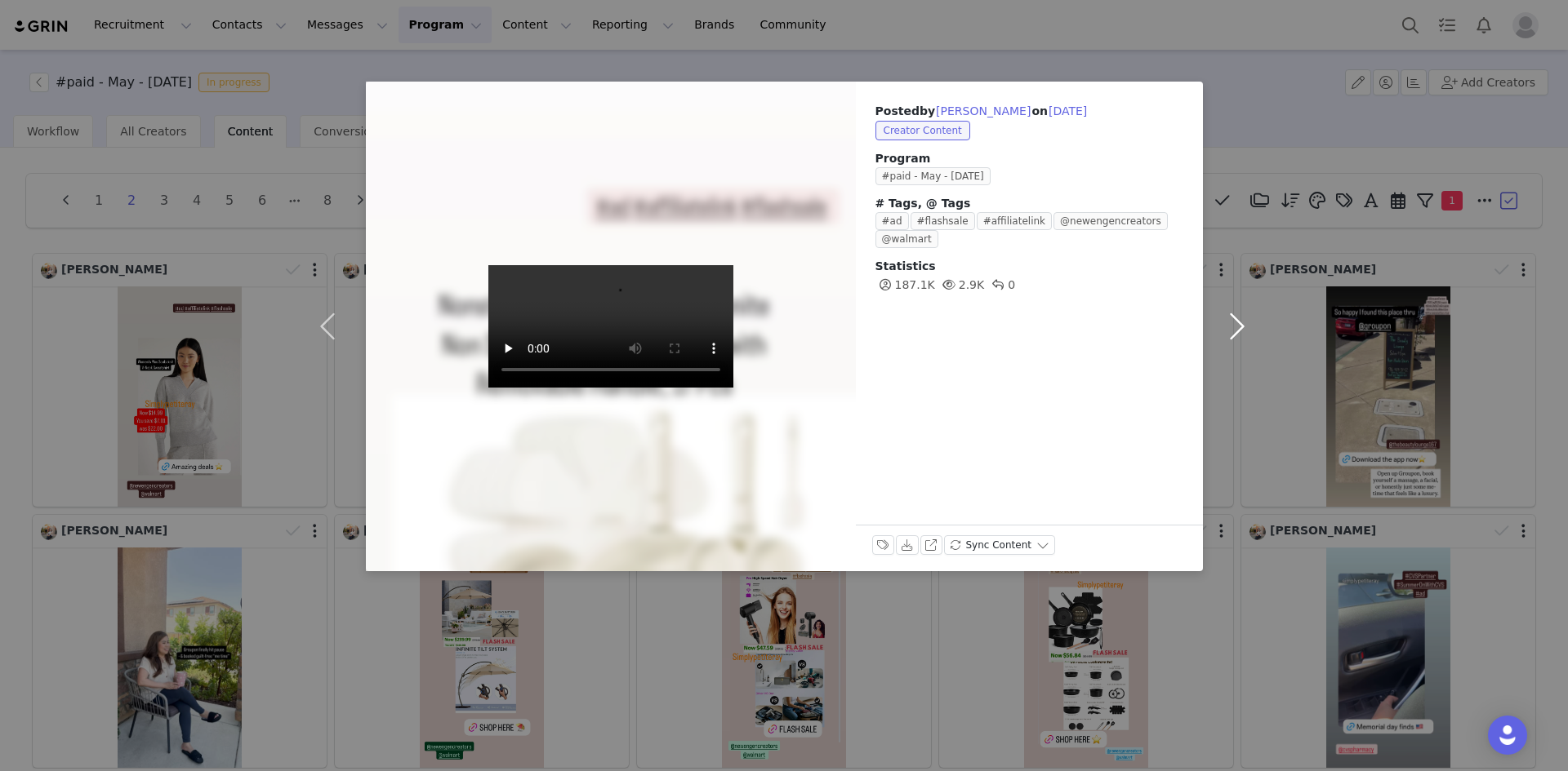
click at [1250, 328] on button "button" at bounding box center [1237, 327] width 69 height 489
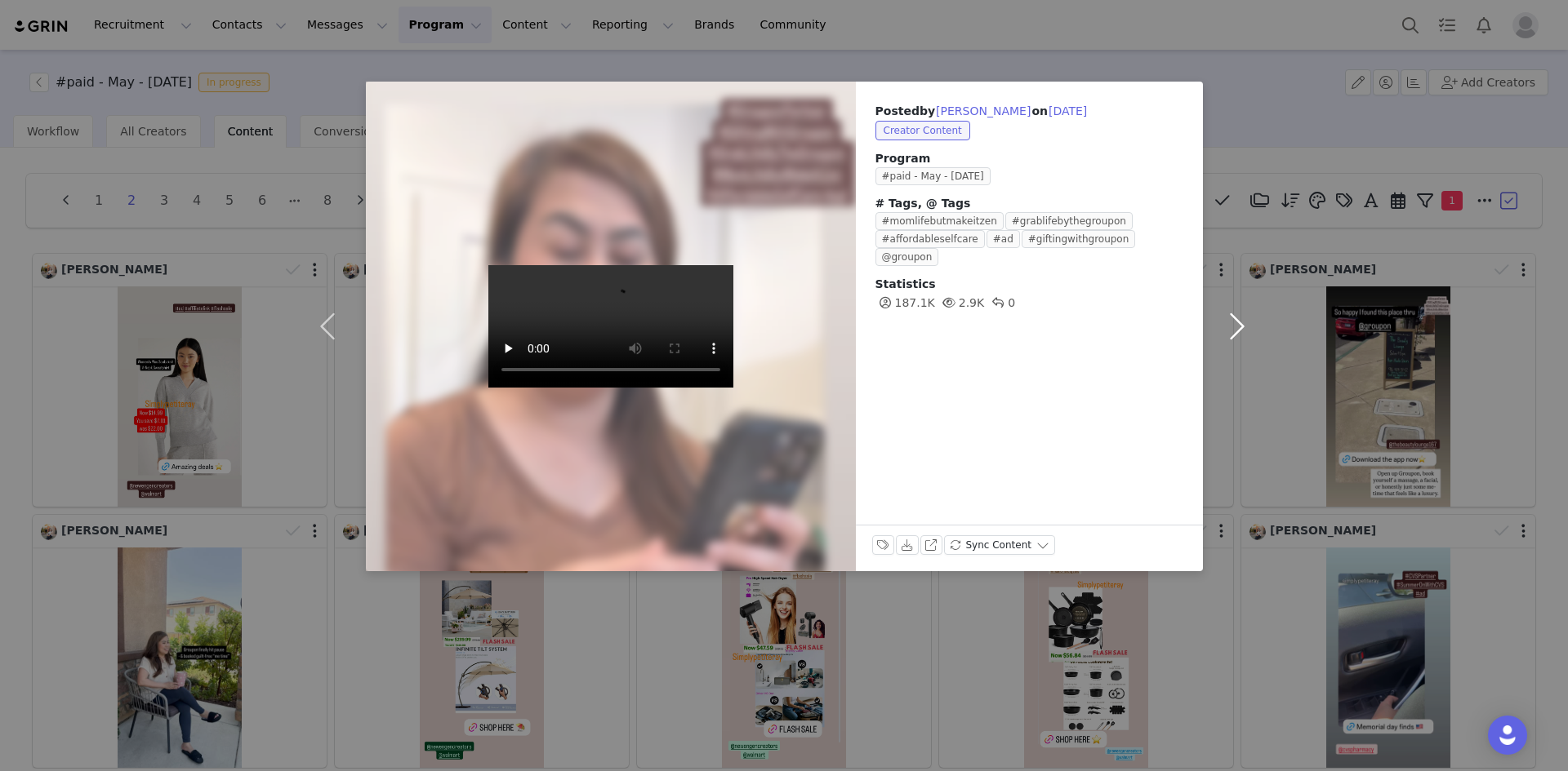
click at [1247, 331] on button "button" at bounding box center [1237, 327] width 69 height 489
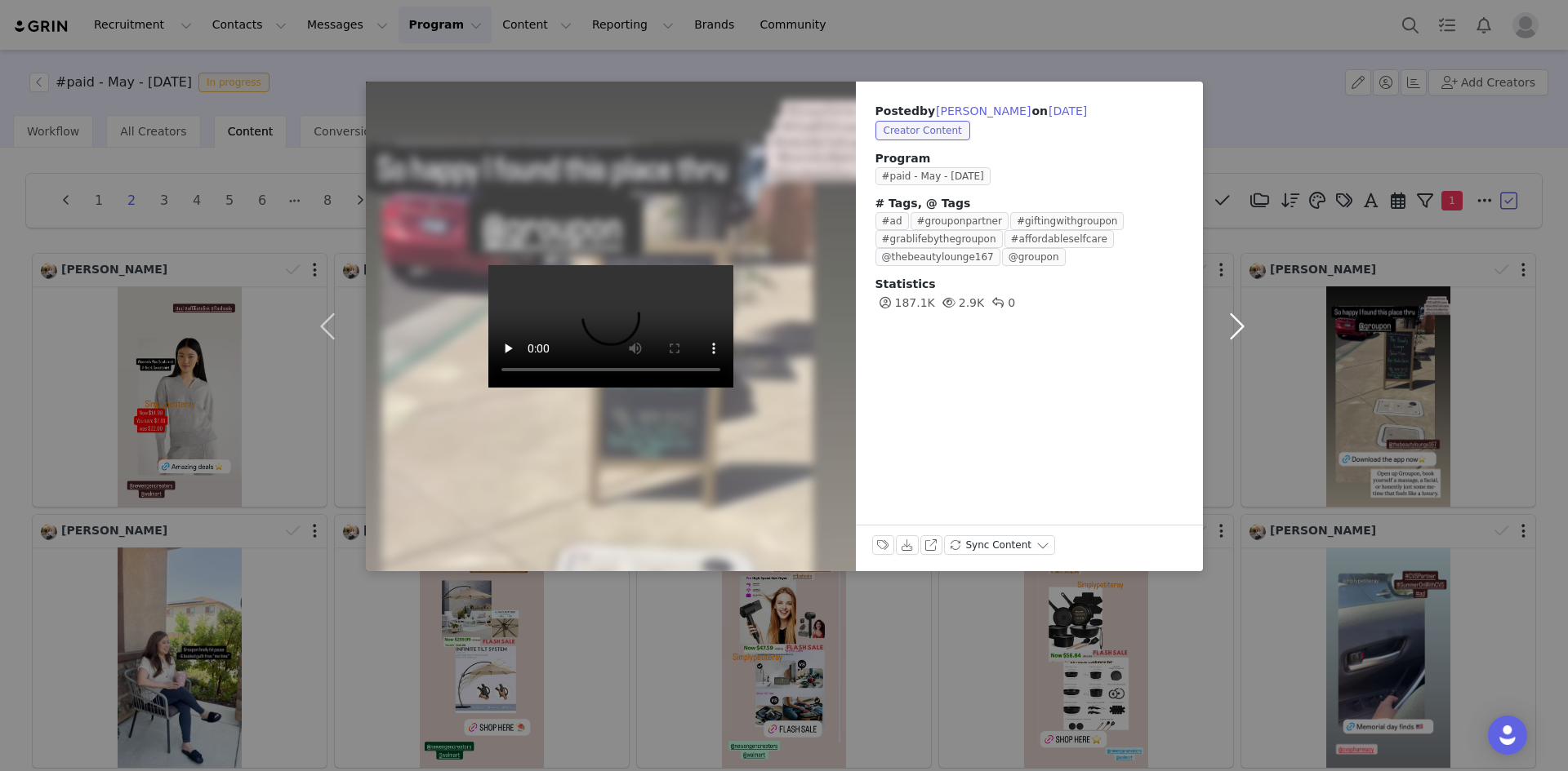
click at [1246, 331] on button "button" at bounding box center [1237, 327] width 69 height 489
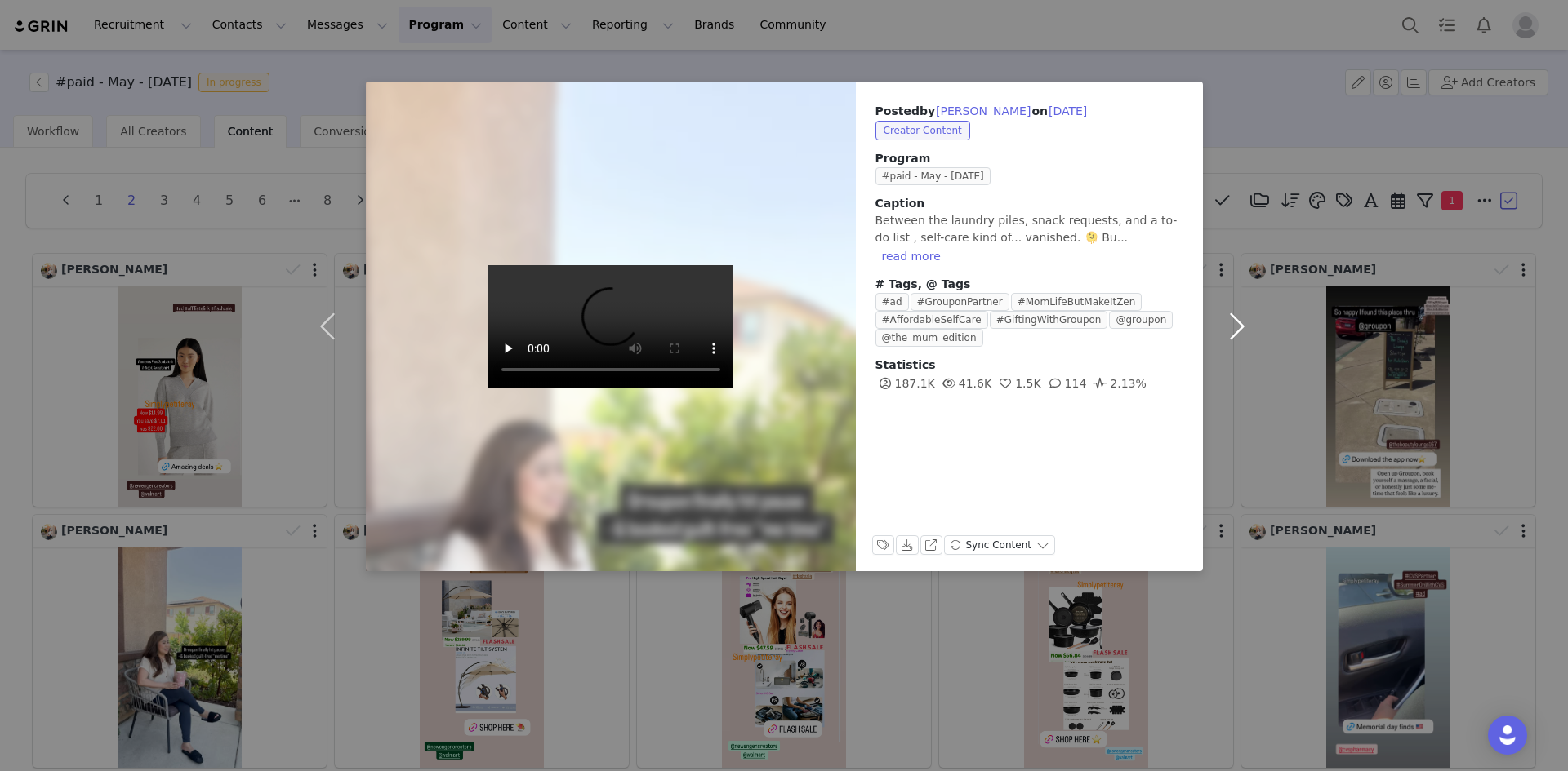
click at [1245, 329] on button "button" at bounding box center [1237, 327] width 69 height 489
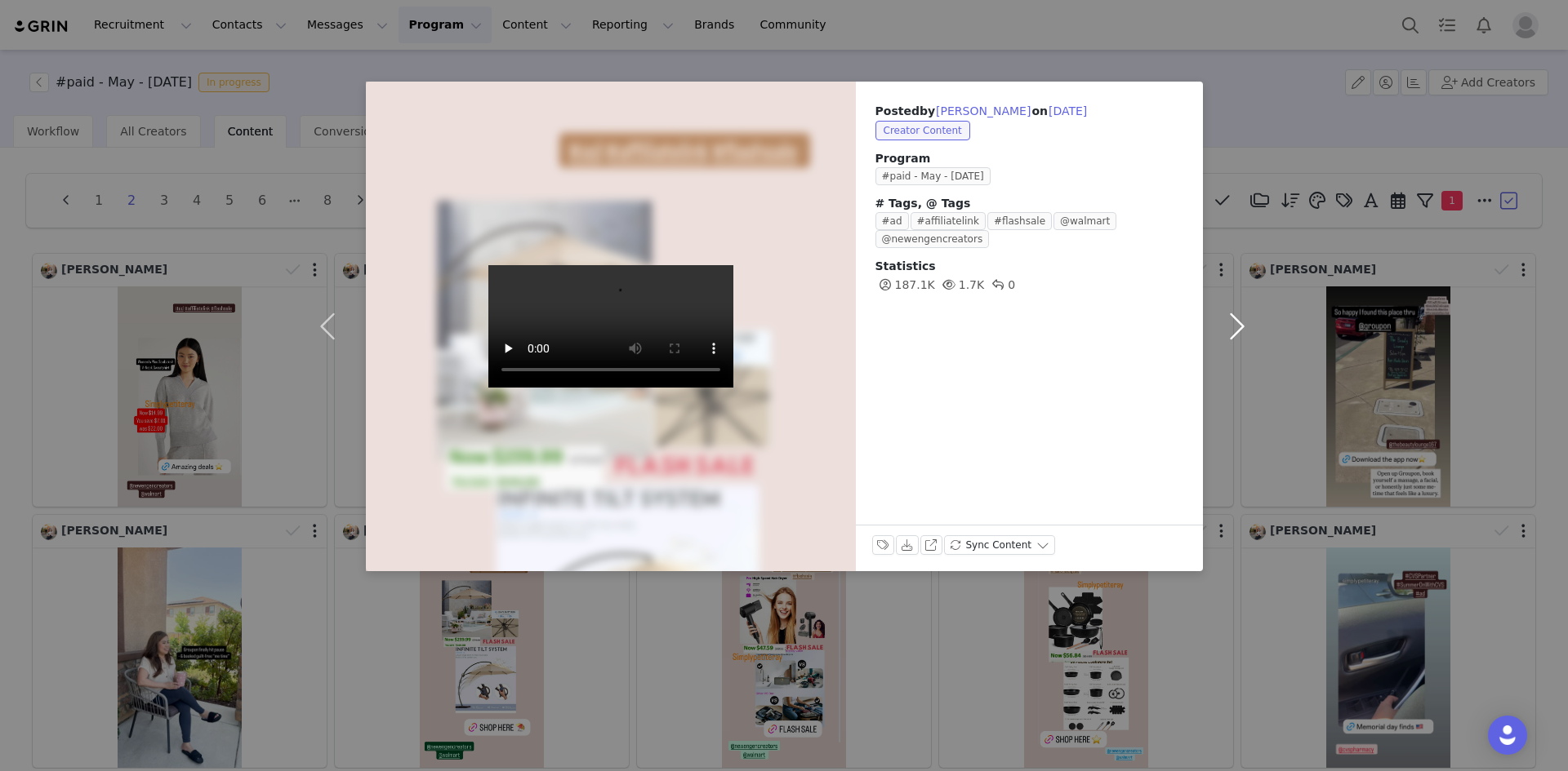
click at [1245, 329] on button "button" at bounding box center [1237, 327] width 69 height 489
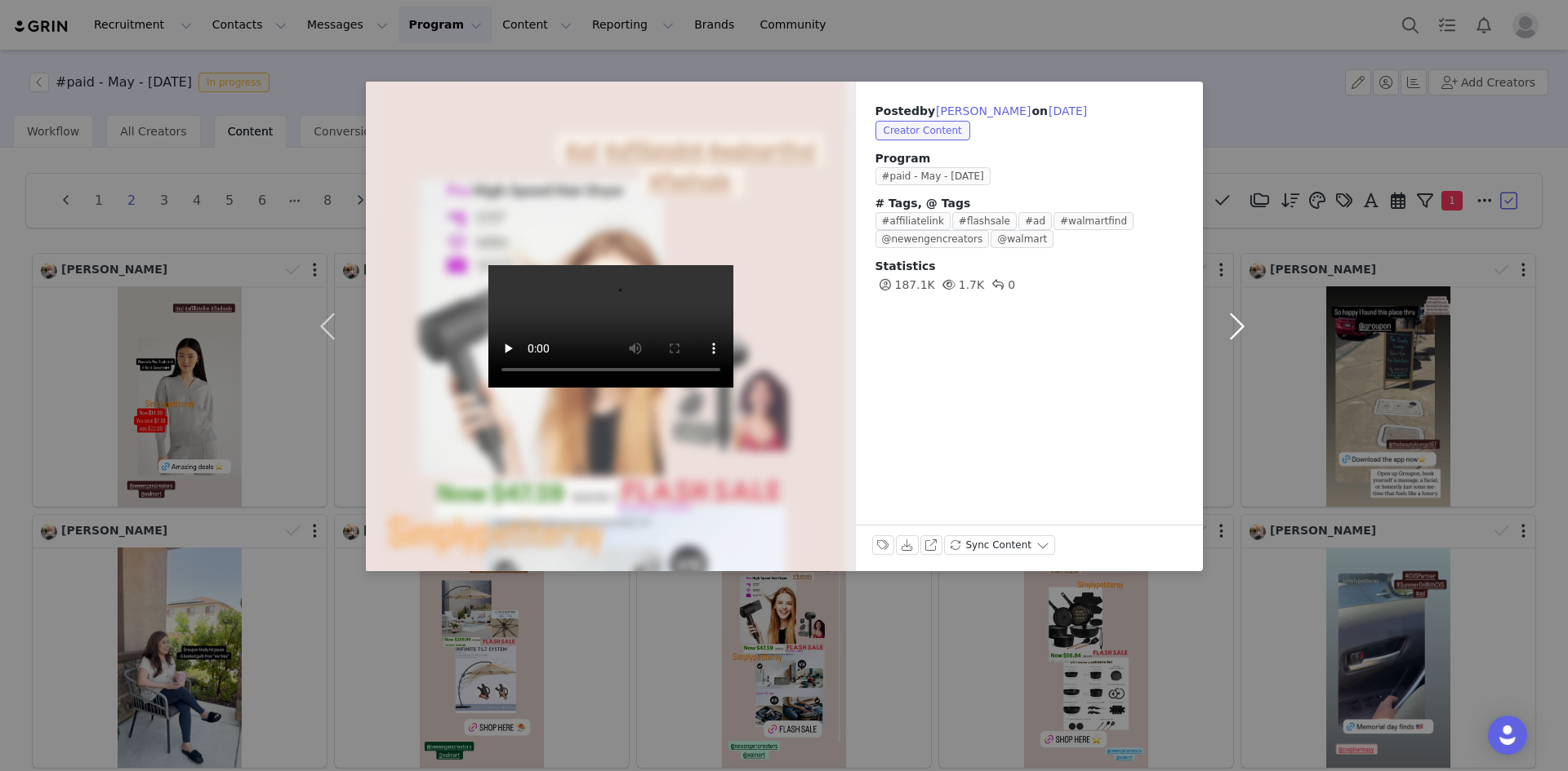
click at [1245, 329] on button "button" at bounding box center [1237, 327] width 69 height 489
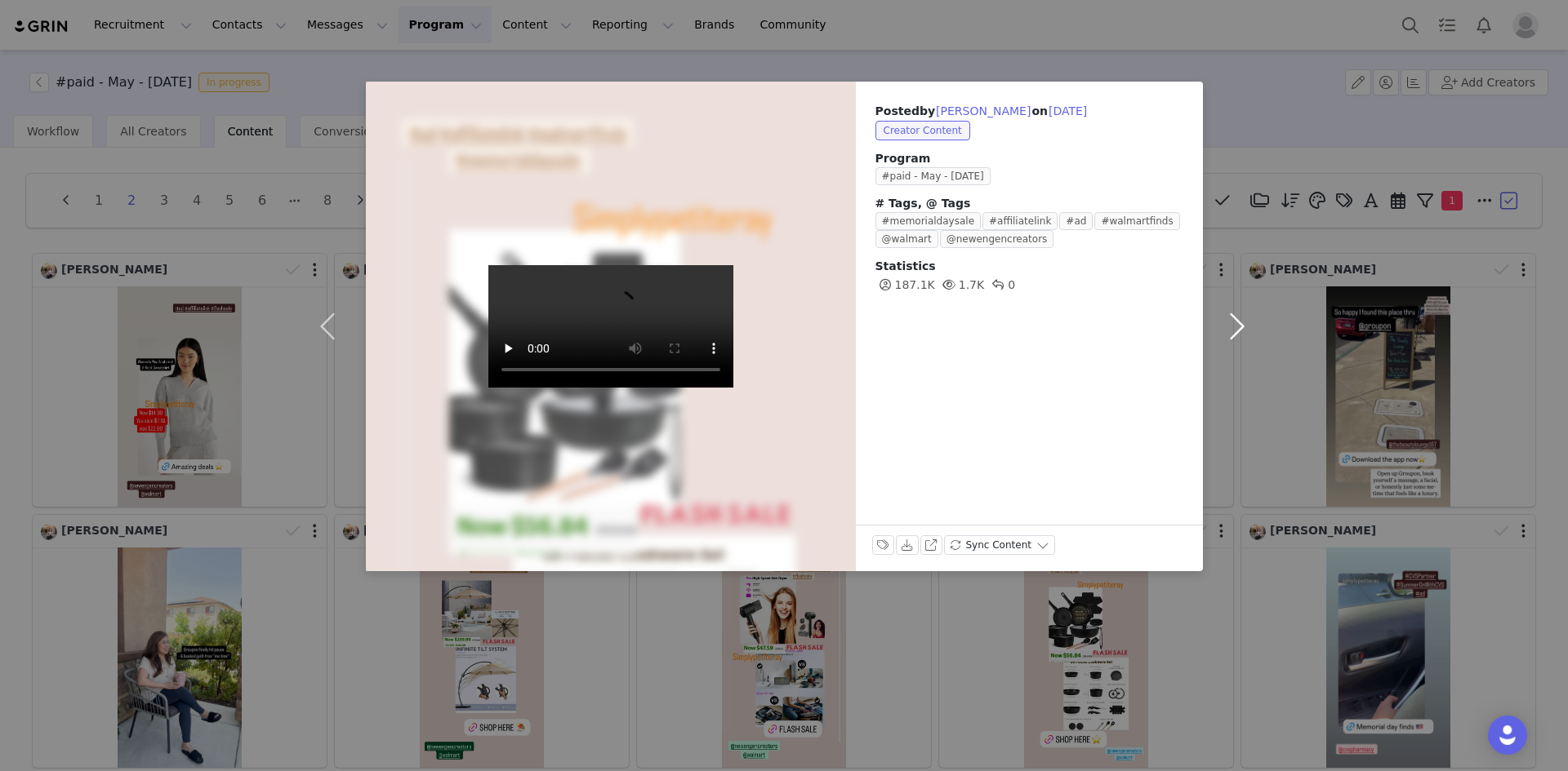
click at [1245, 329] on button "button" at bounding box center [1237, 327] width 69 height 489
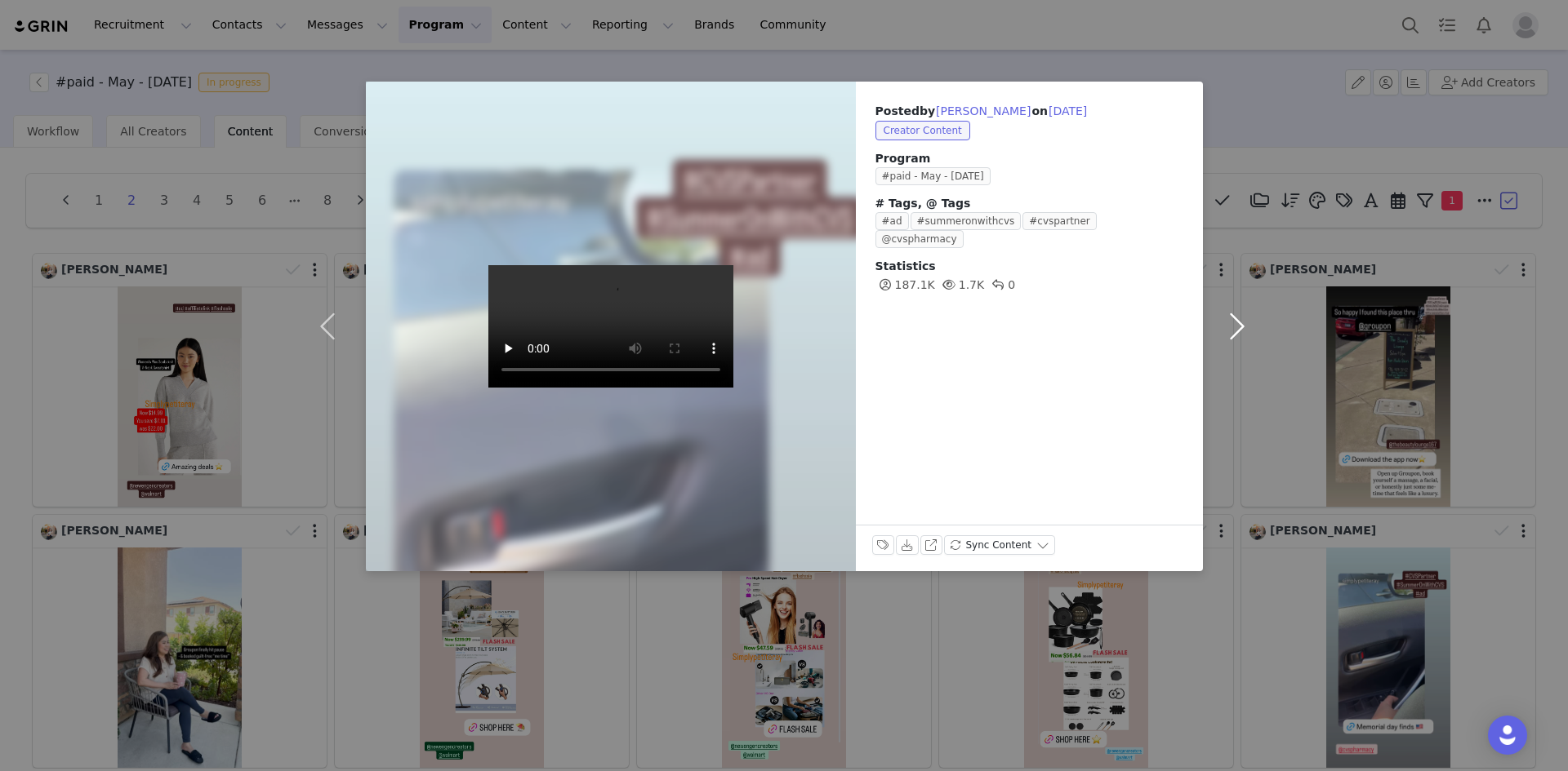
click at [1245, 329] on button "button" at bounding box center [1237, 327] width 69 height 489
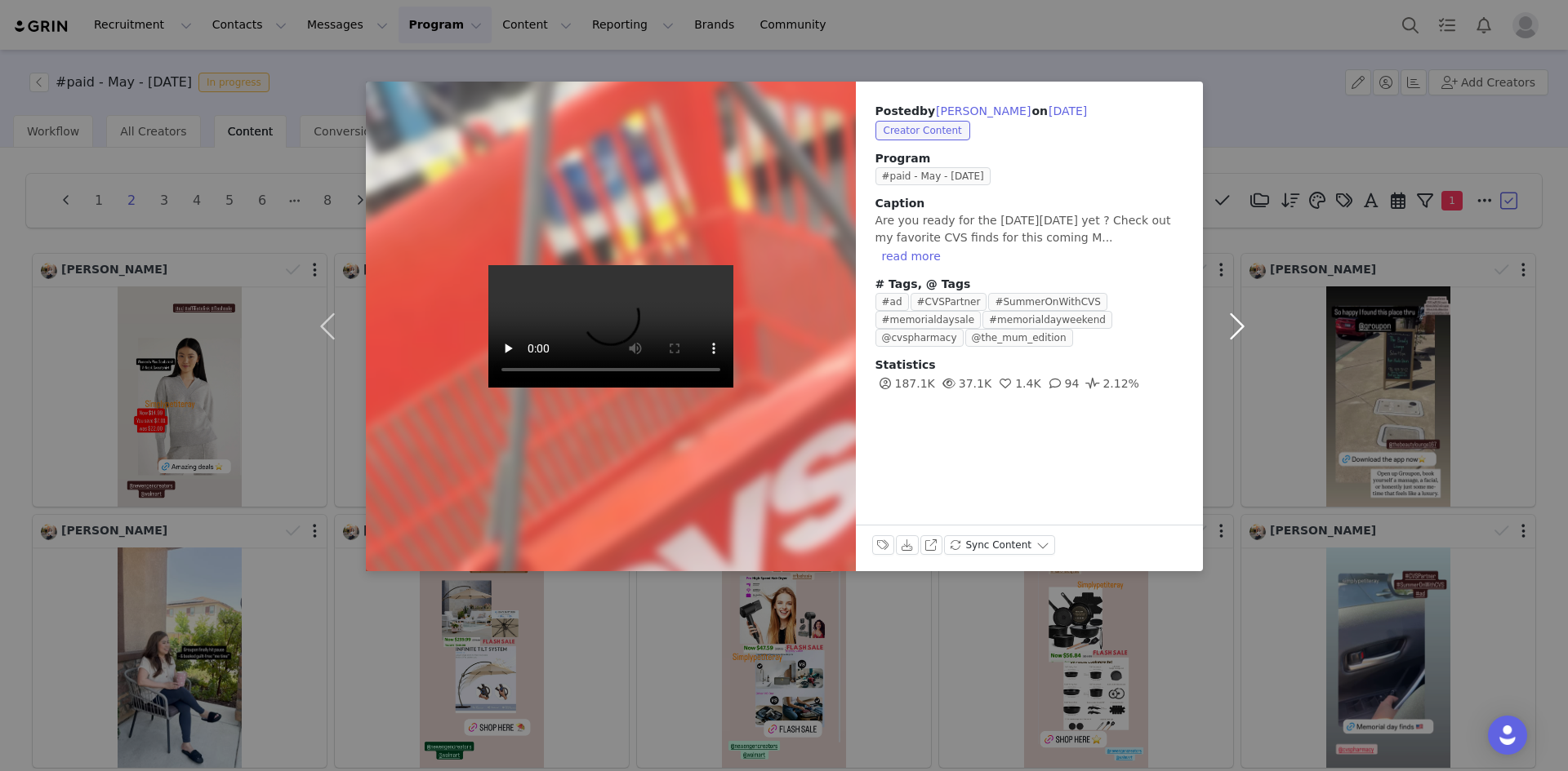
click at [1245, 329] on button "button" at bounding box center [1237, 327] width 69 height 489
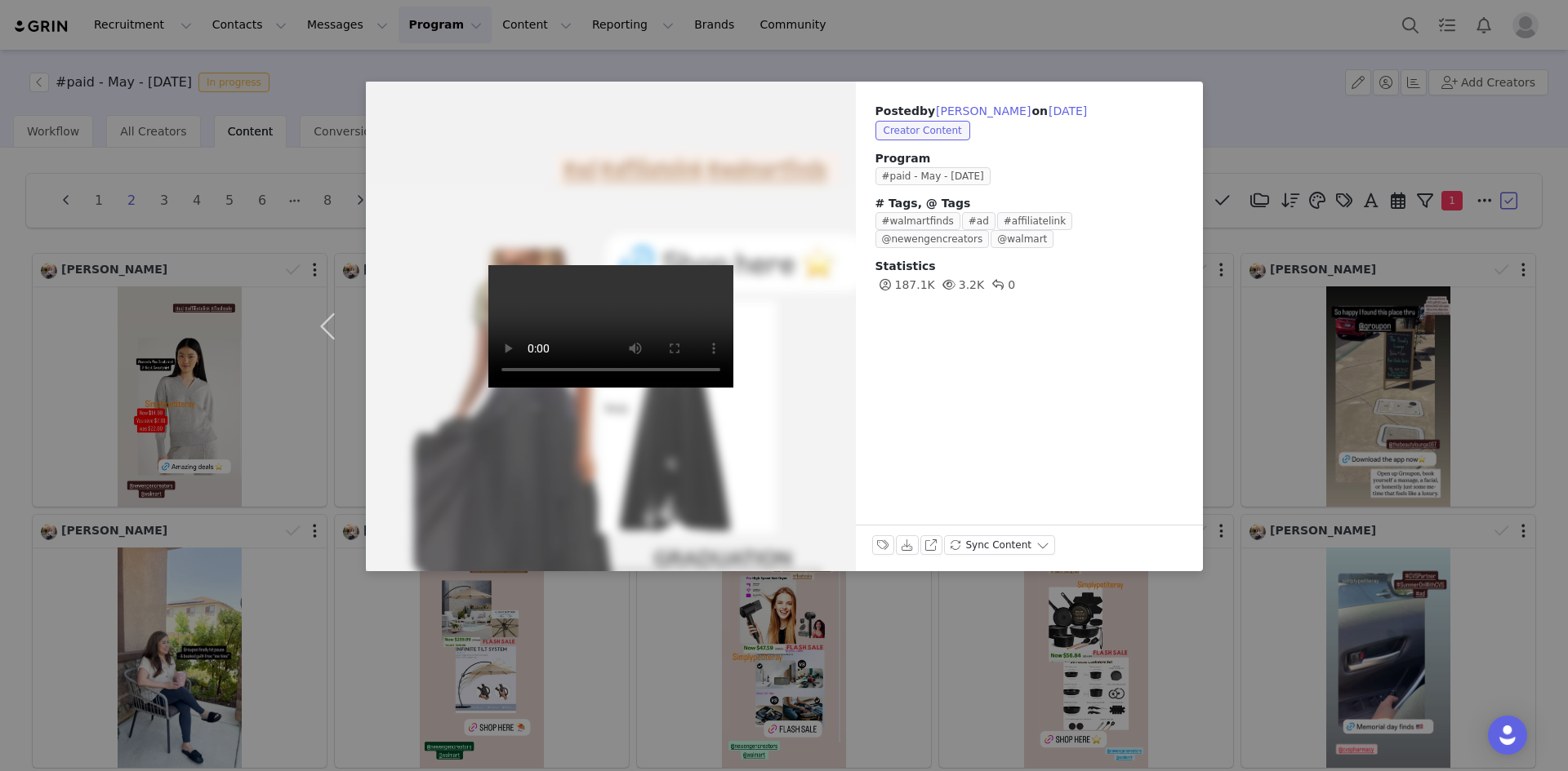
click at [1245, 329] on div "Posted by [PERSON_NAME] on [DATE] Creator Content Program #paid - May - [DATE] …" at bounding box center [784, 385] width 1568 height 771
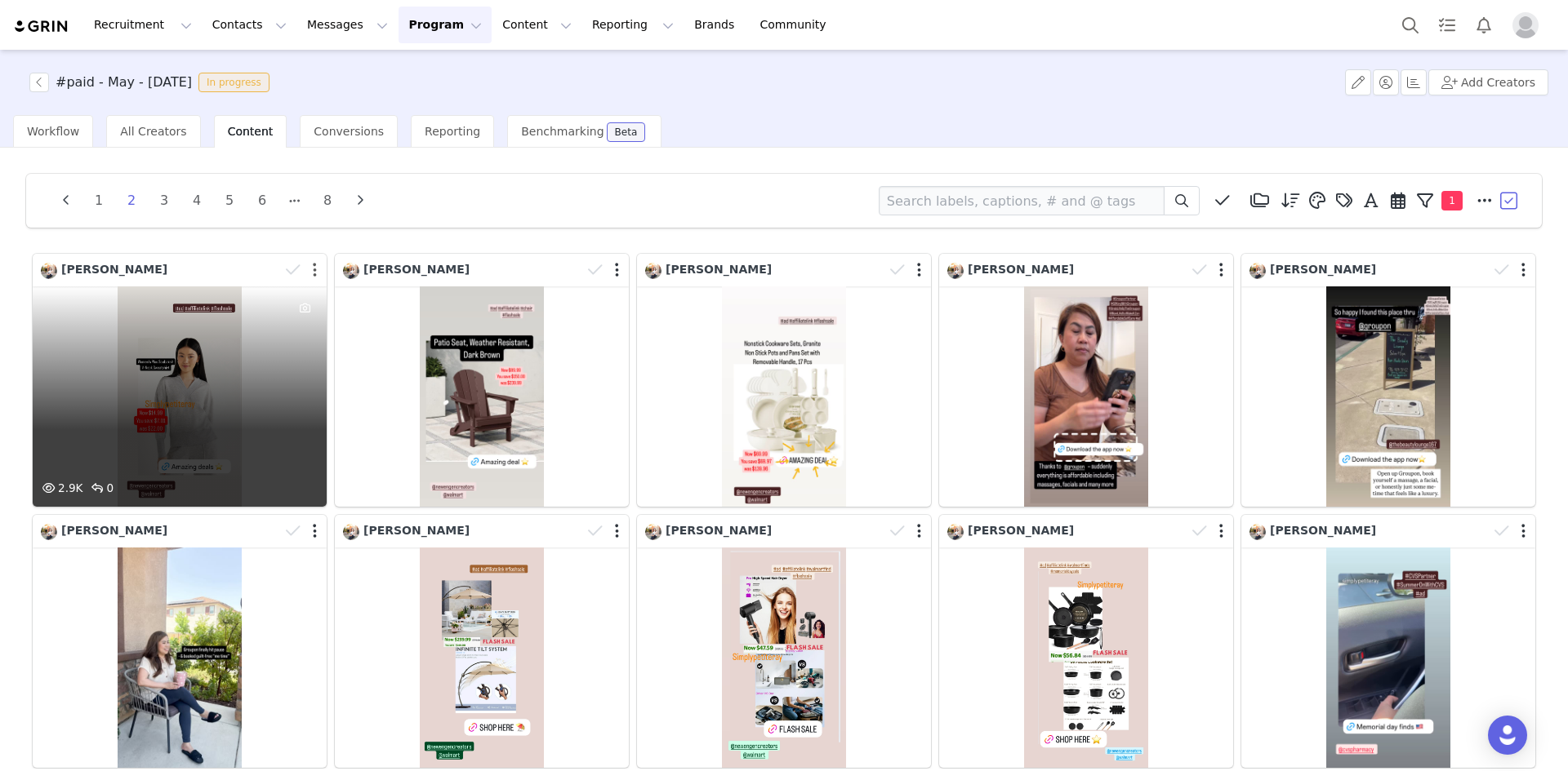
click at [313, 267] on button "button" at bounding box center [314, 271] width 4 height 17
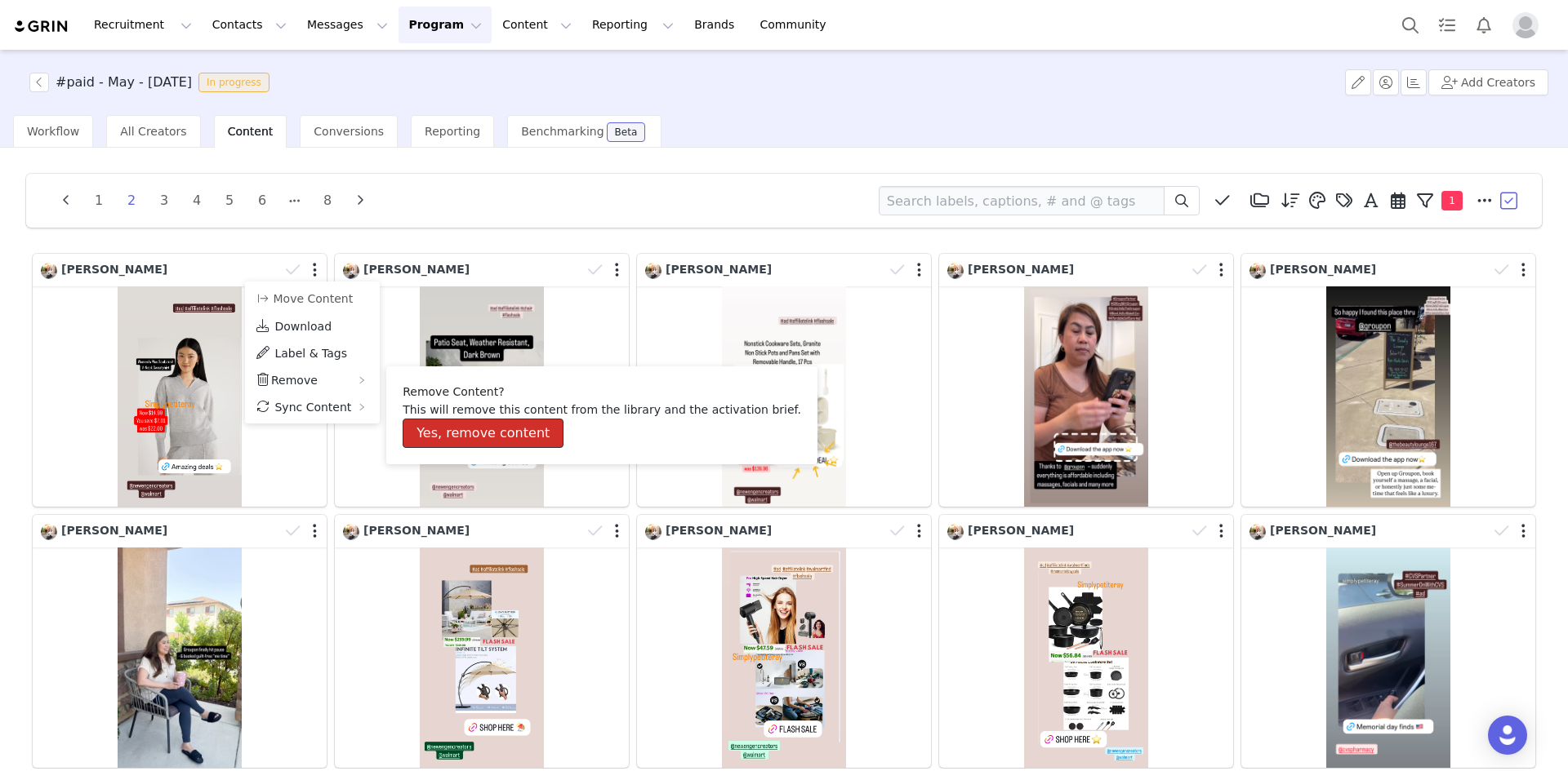
drag, startPoint x: 496, startPoint y: 428, endPoint x: 486, endPoint y: 420, distance: 12.8
click at [496, 428] on button "Yes, remove content" at bounding box center [483, 433] width 160 height 29
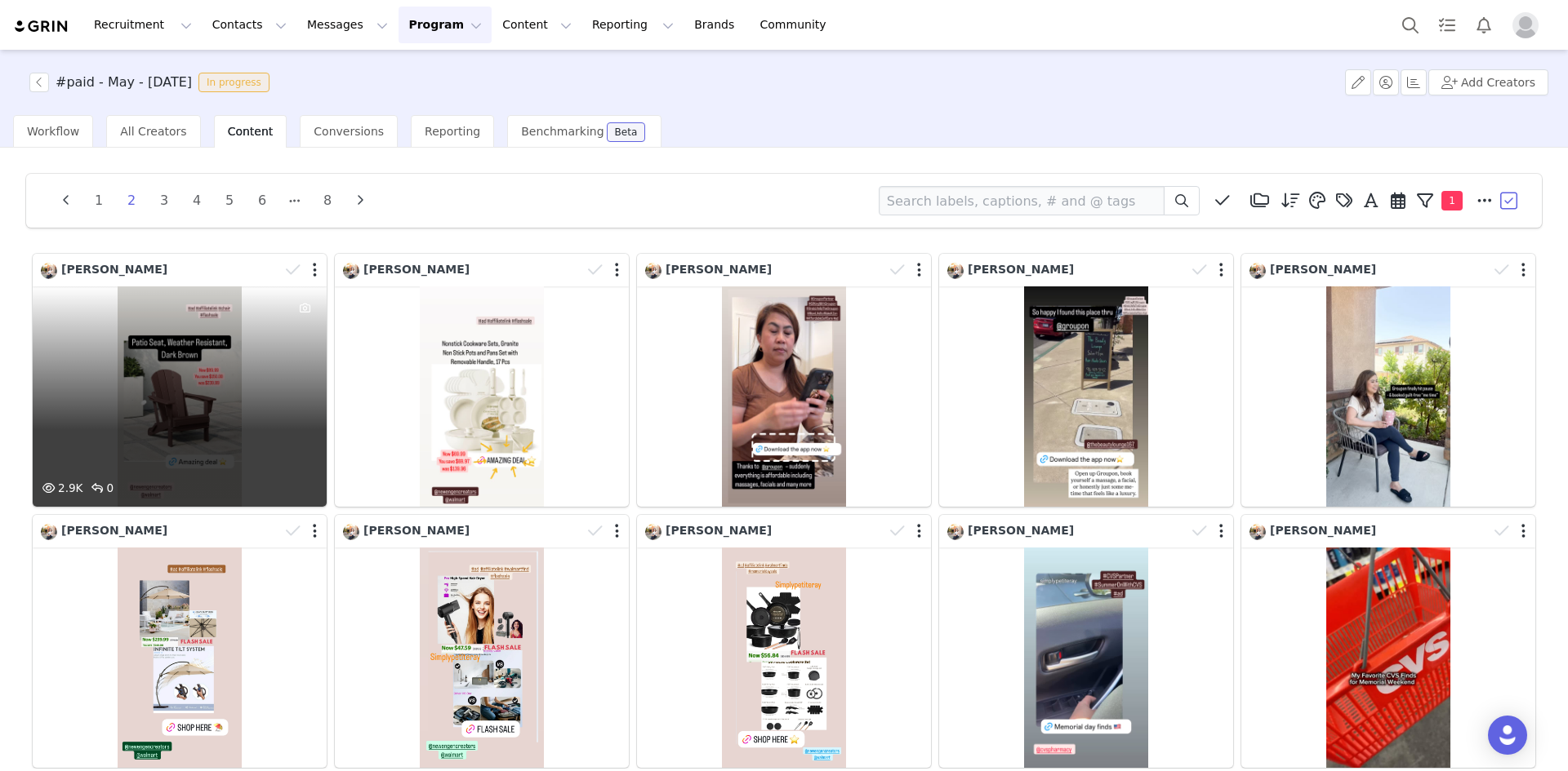
click at [308, 269] on div at bounding box center [303, 270] width 48 height 24
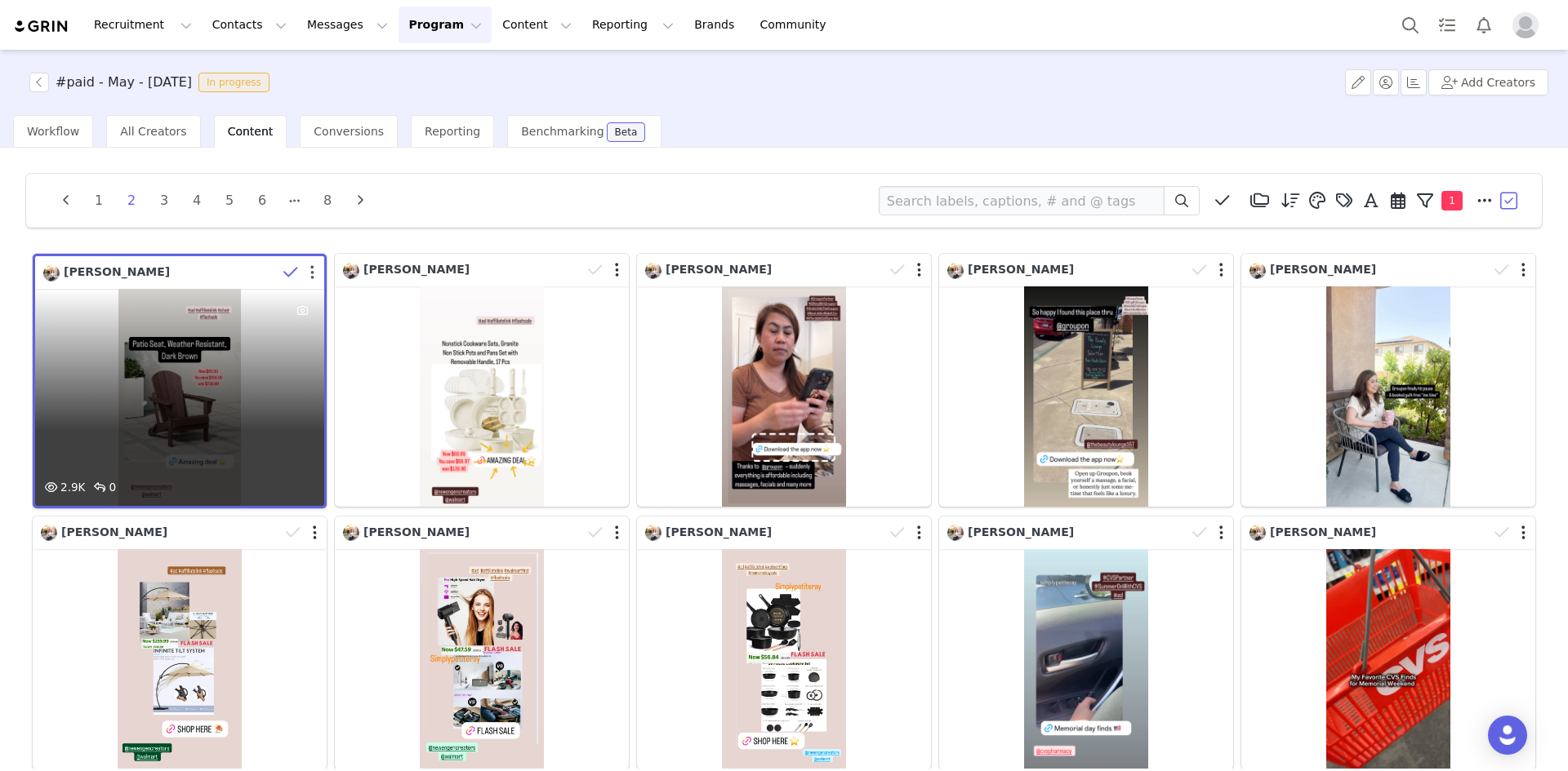
click at [310, 276] on button "button" at bounding box center [312, 273] width 4 height 17
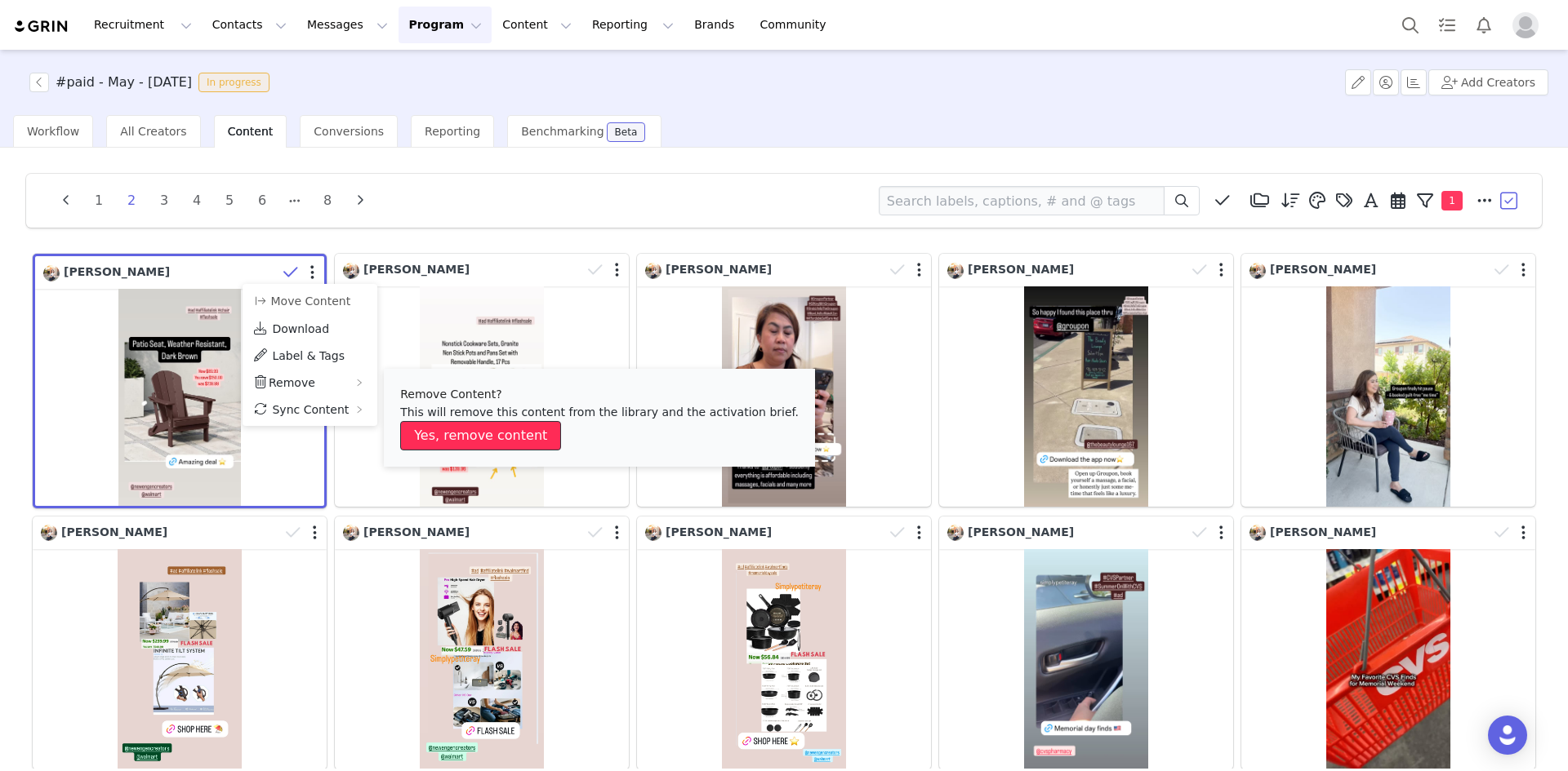
click at [455, 433] on button "Yes, remove content" at bounding box center [481, 435] width 160 height 29
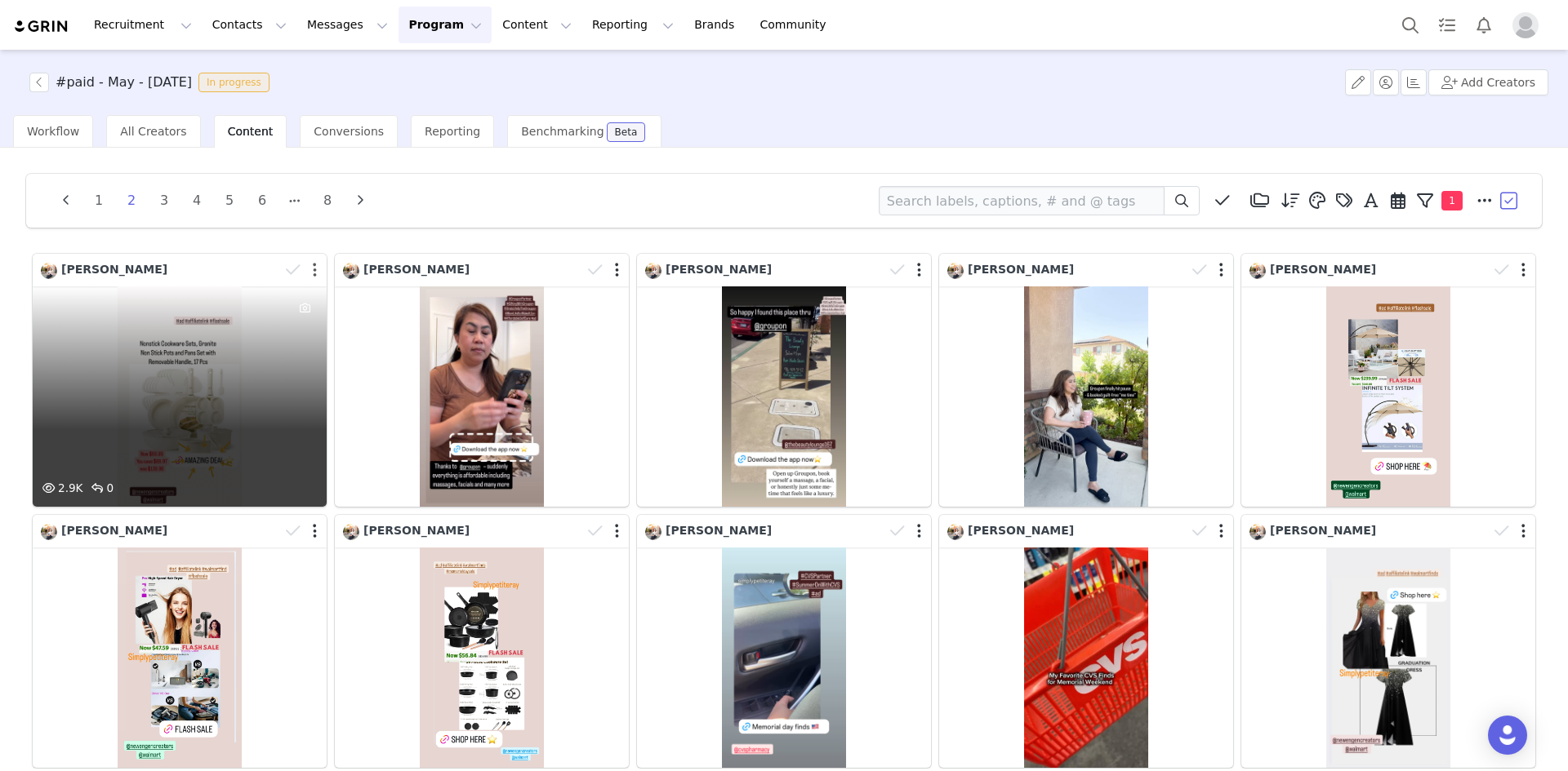
click at [313, 269] on button "button" at bounding box center [314, 271] width 4 height 17
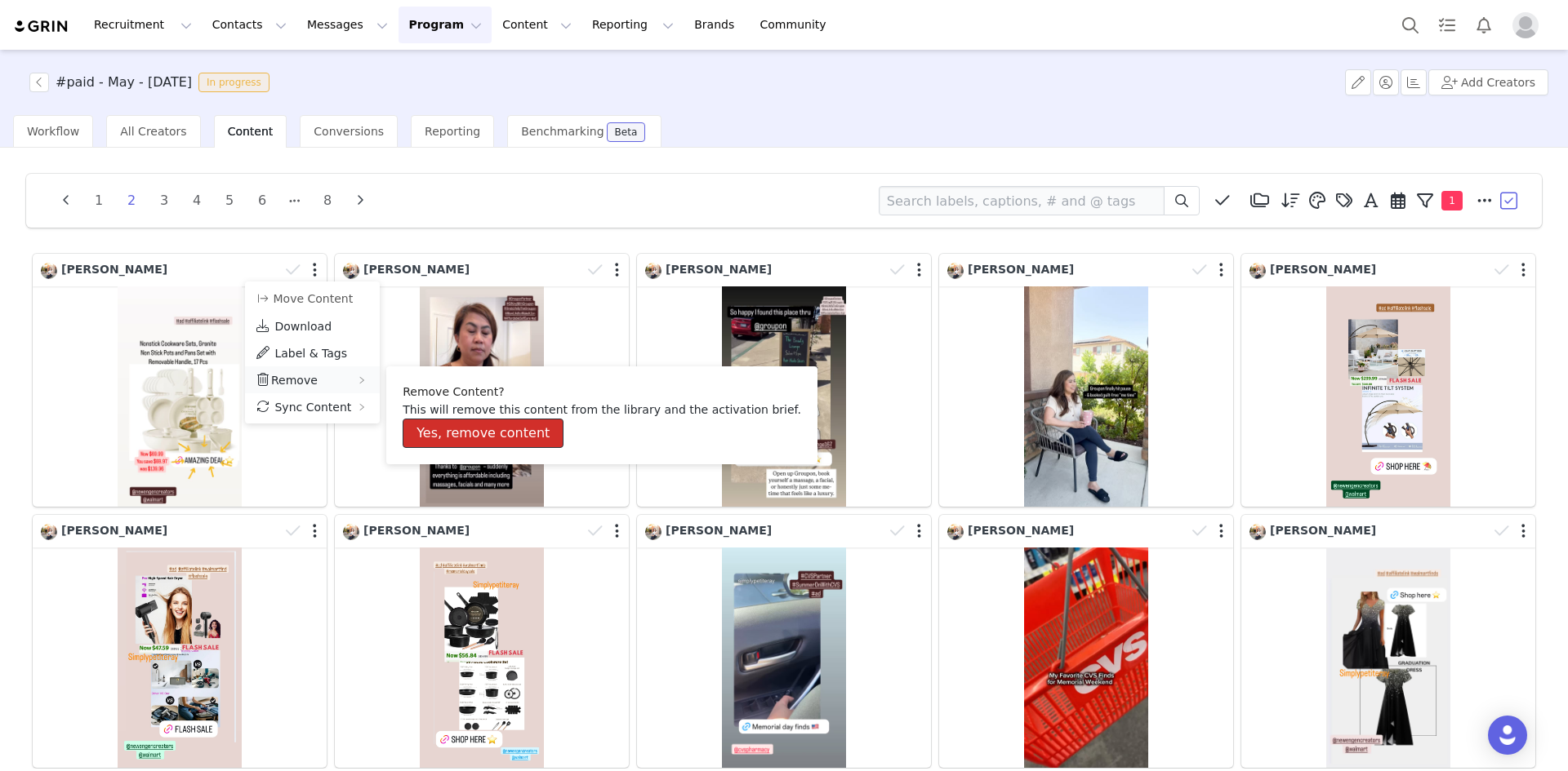
drag, startPoint x: 445, startPoint y: 430, endPoint x: 376, endPoint y: 377, distance: 87.0
click at [445, 431] on button "Yes, remove content" at bounding box center [483, 433] width 160 height 29
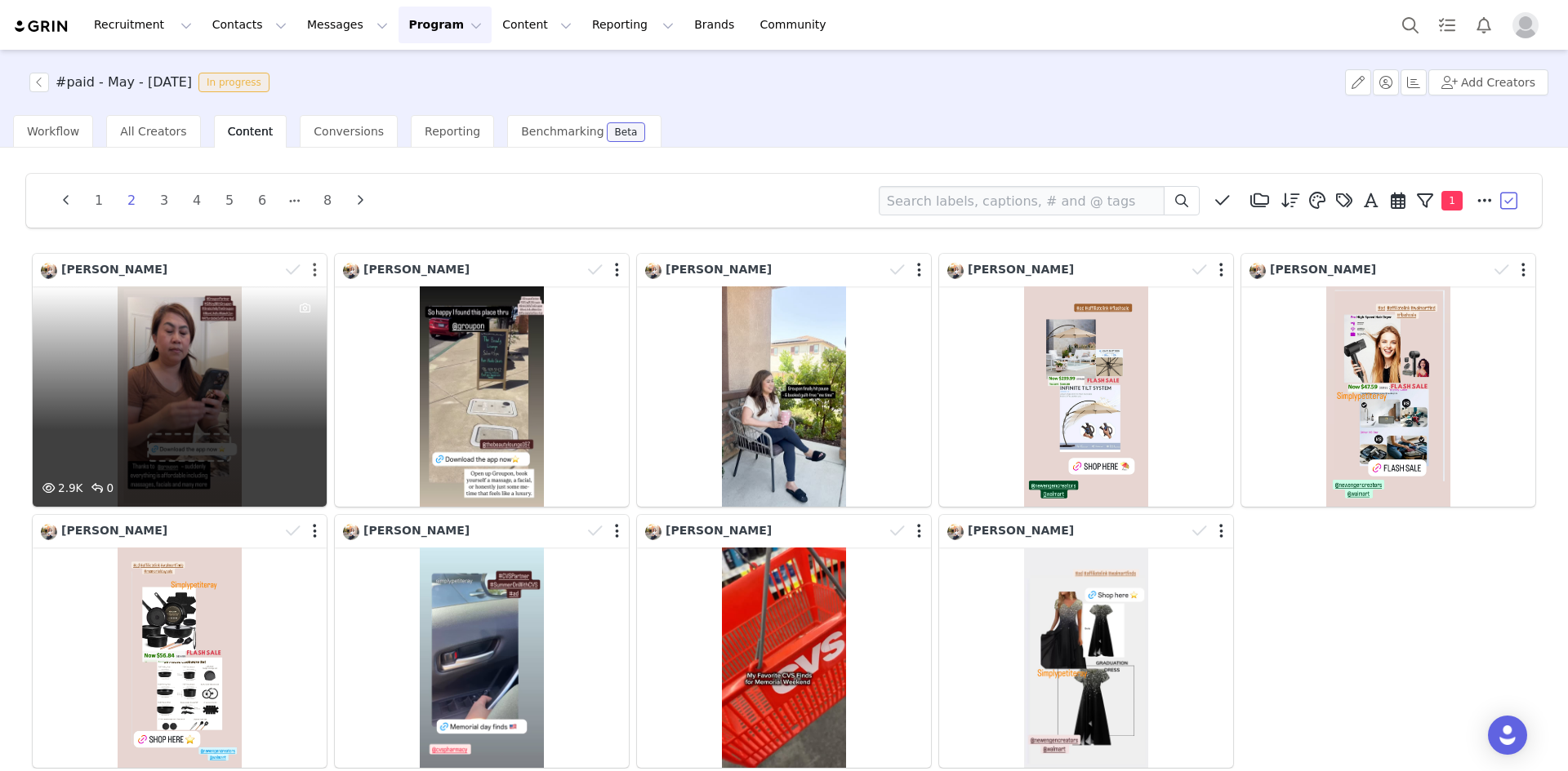
click at [313, 271] on button "button" at bounding box center [314, 271] width 4 height 17
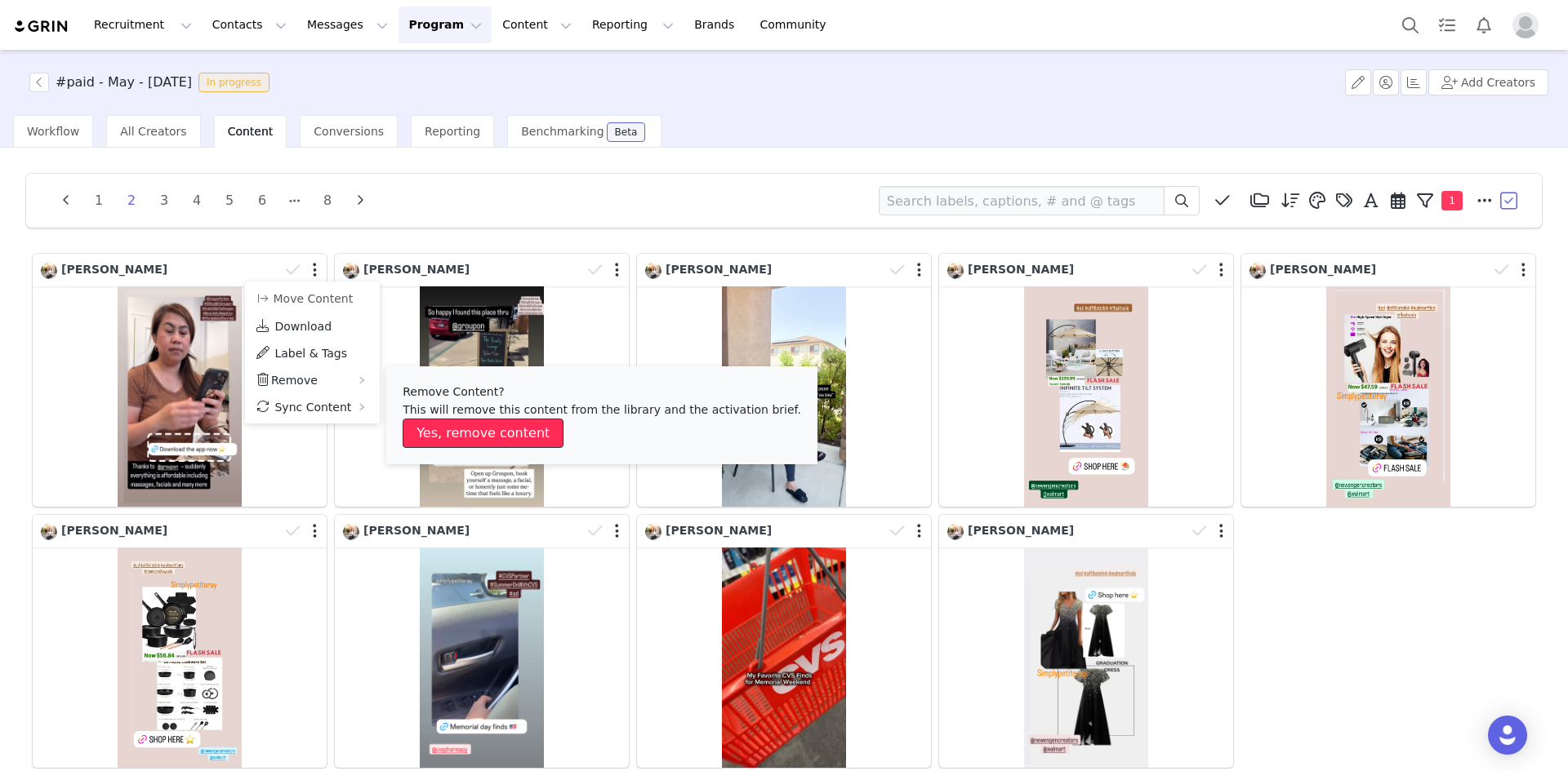
drag, startPoint x: 437, startPoint y: 424, endPoint x: 416, endPoint y: 393, distance: 37.4
click at [434, 419] on button "Yes, remove content" at bounding box center [483, 433] width 160 height 29
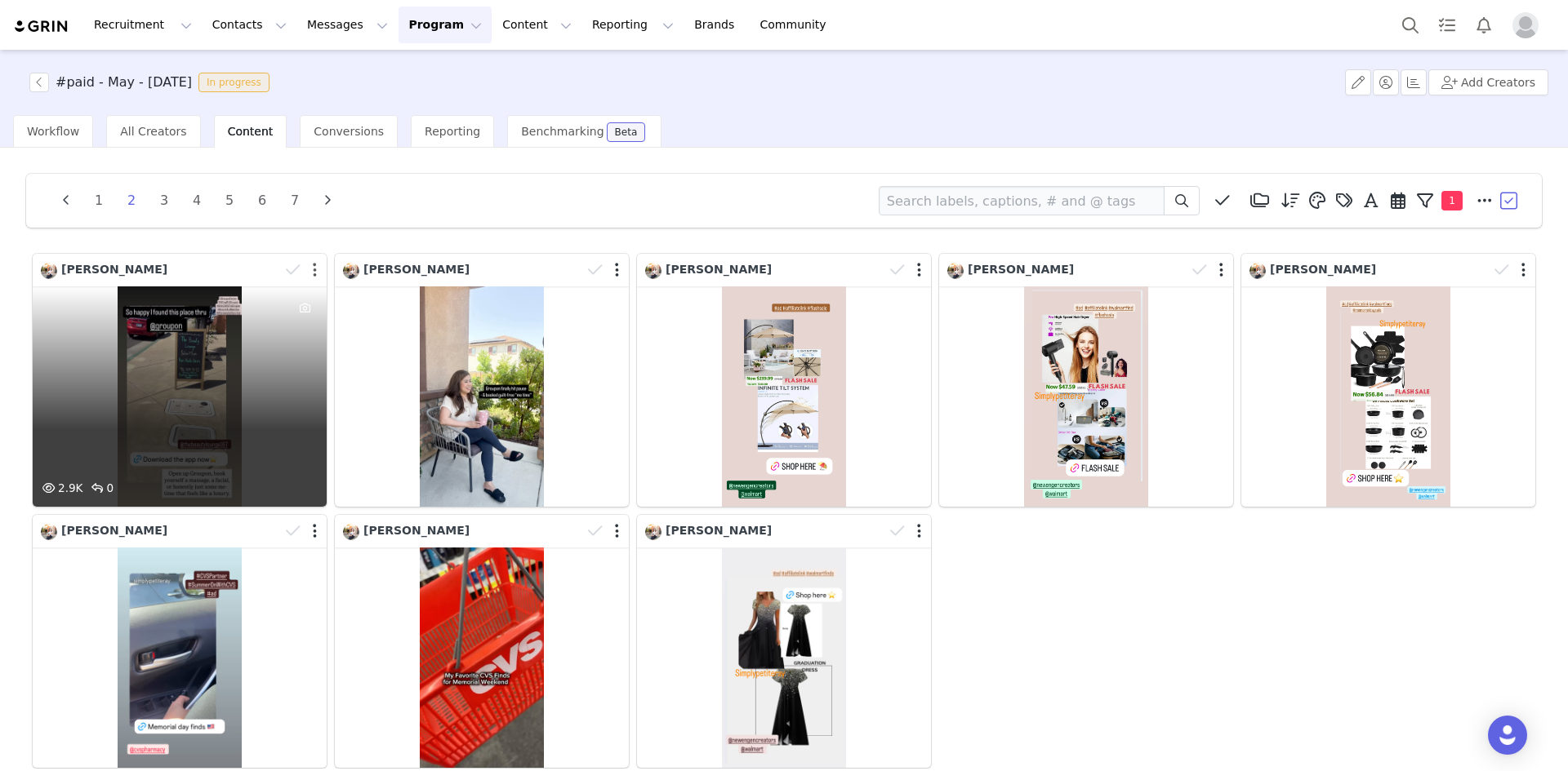
click at [313, 271] on button "button" at bounding box center [314, 271] width 4 height 17
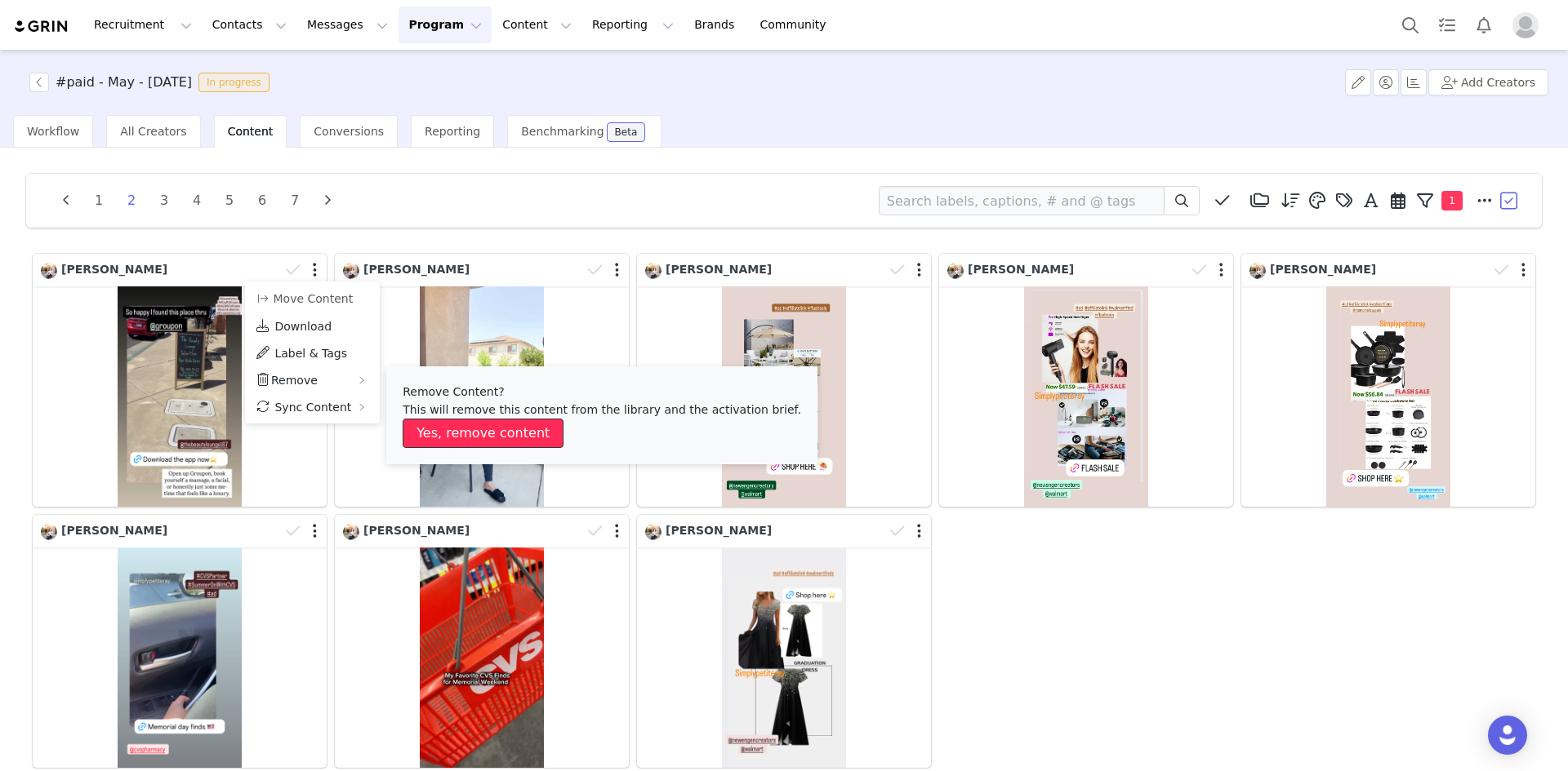
drag, startPoint x: 461, startPoint y: 430, endPoint x: 445, endPoint y: 418, distance: 20.0
click at [461, 430] on button "Yes, remove content" at bounding box center [483, 433] width 160 height 29
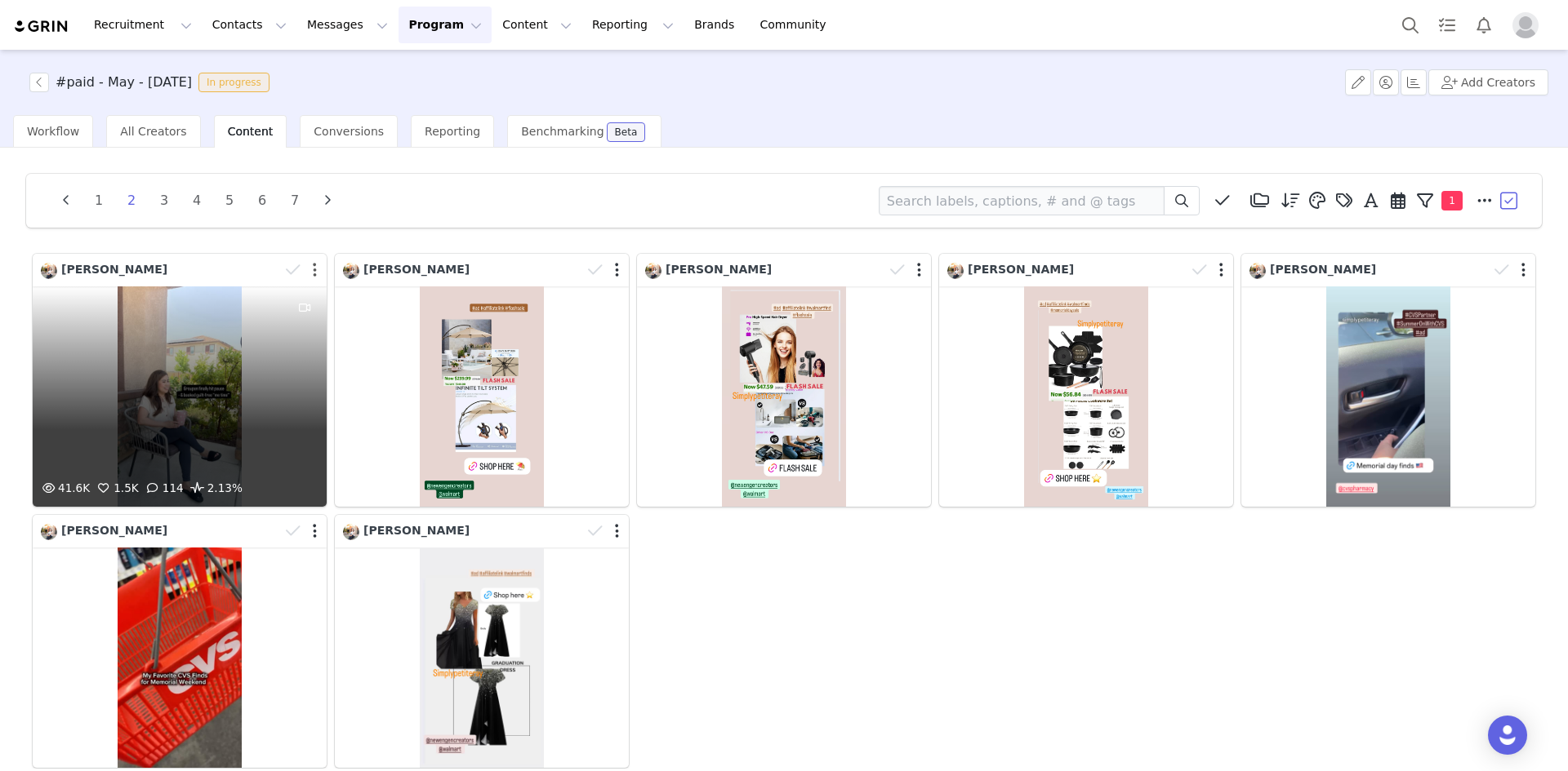
click at [313, 269] on button "button" at bounding box center [314, 271] width 4 height 17
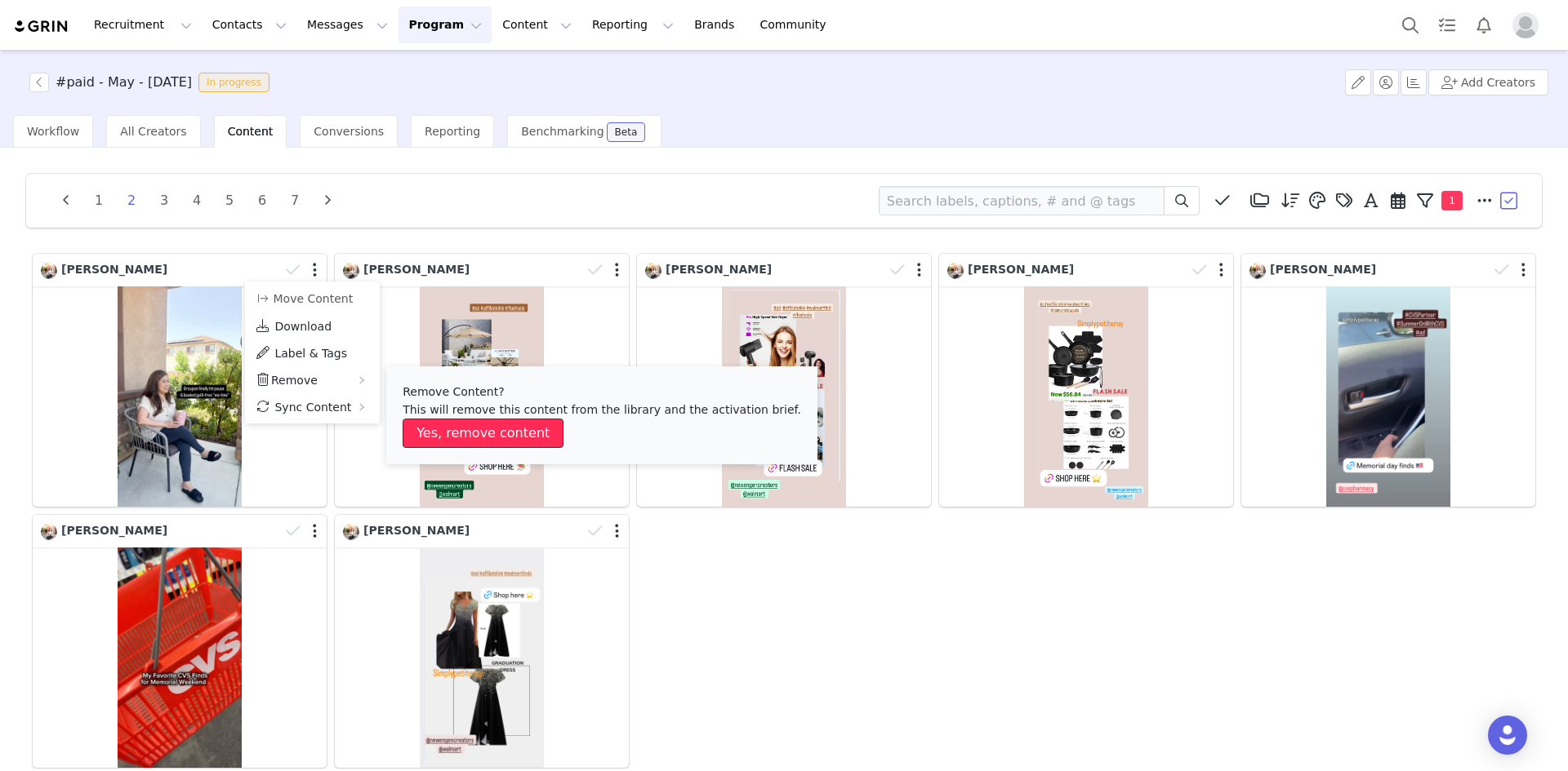
click at [438, 427] on button "Yes, remove content" at bounding box center [483, 433] width 160 height 29
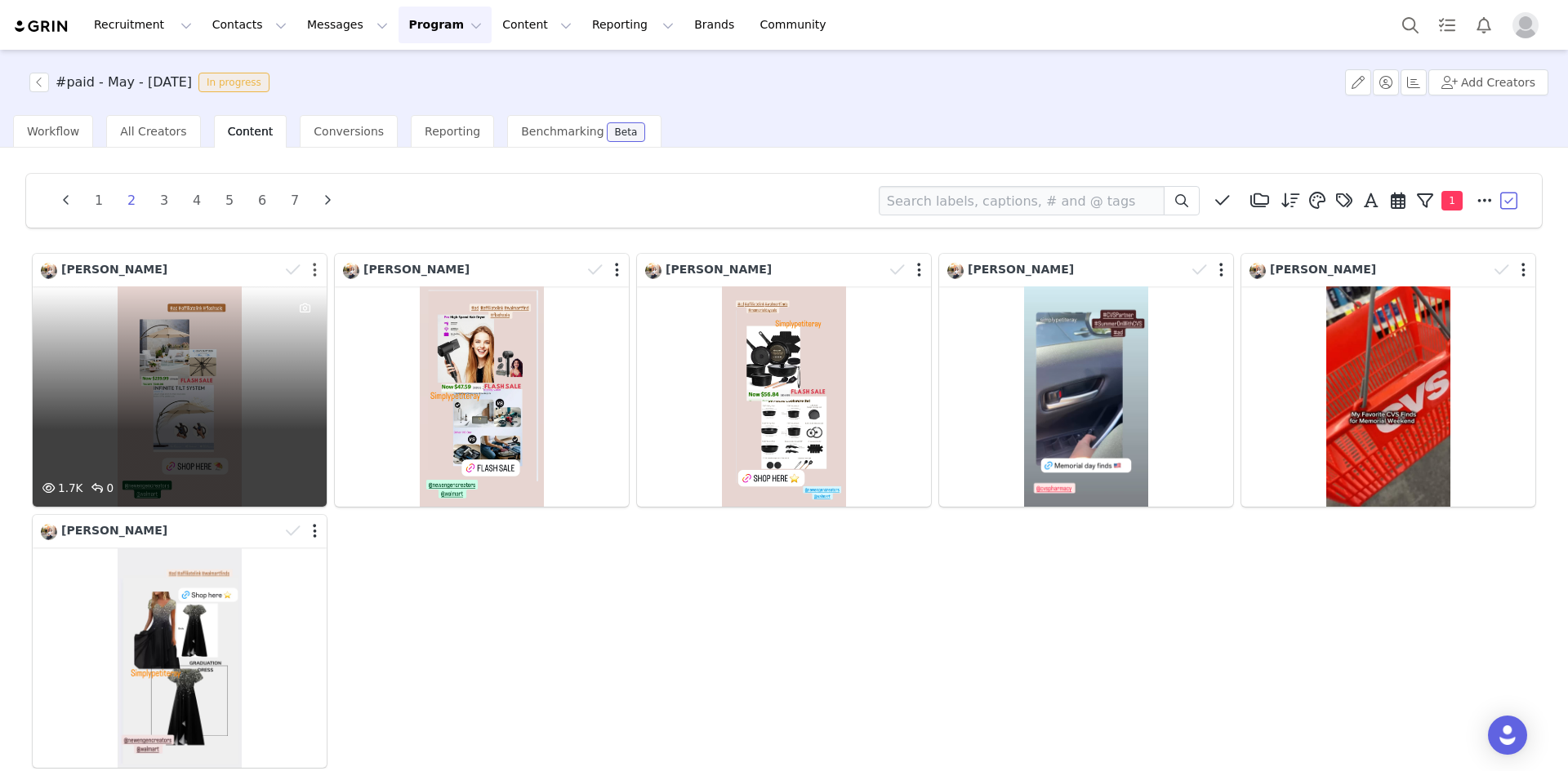
click at [313, 271] on button "button" at bounding box center [314, 271] width 4 height 17
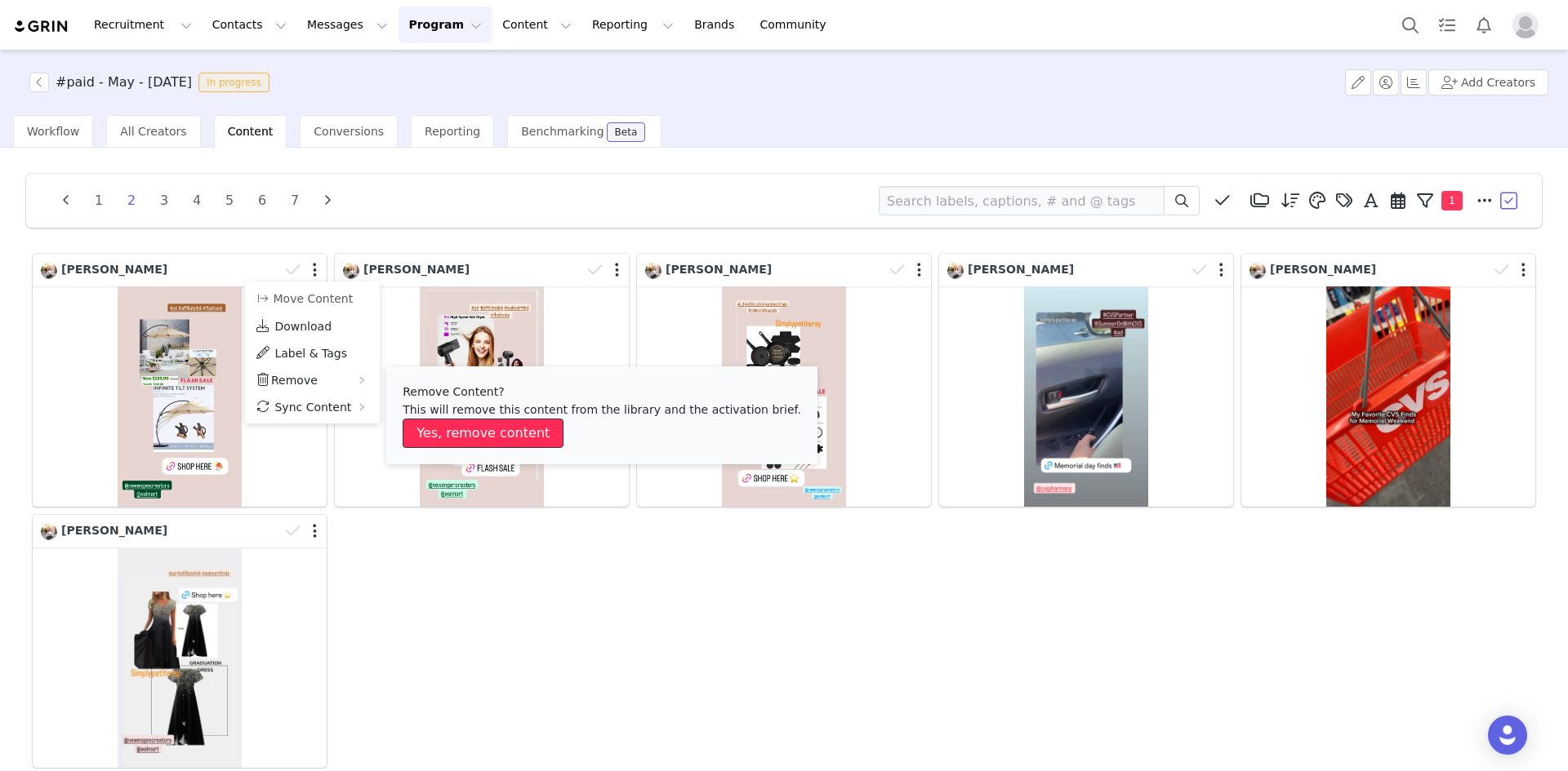
click at [432, 430] on button "Yes, remove content" at bounding box center [483, 433] width 160 height 29
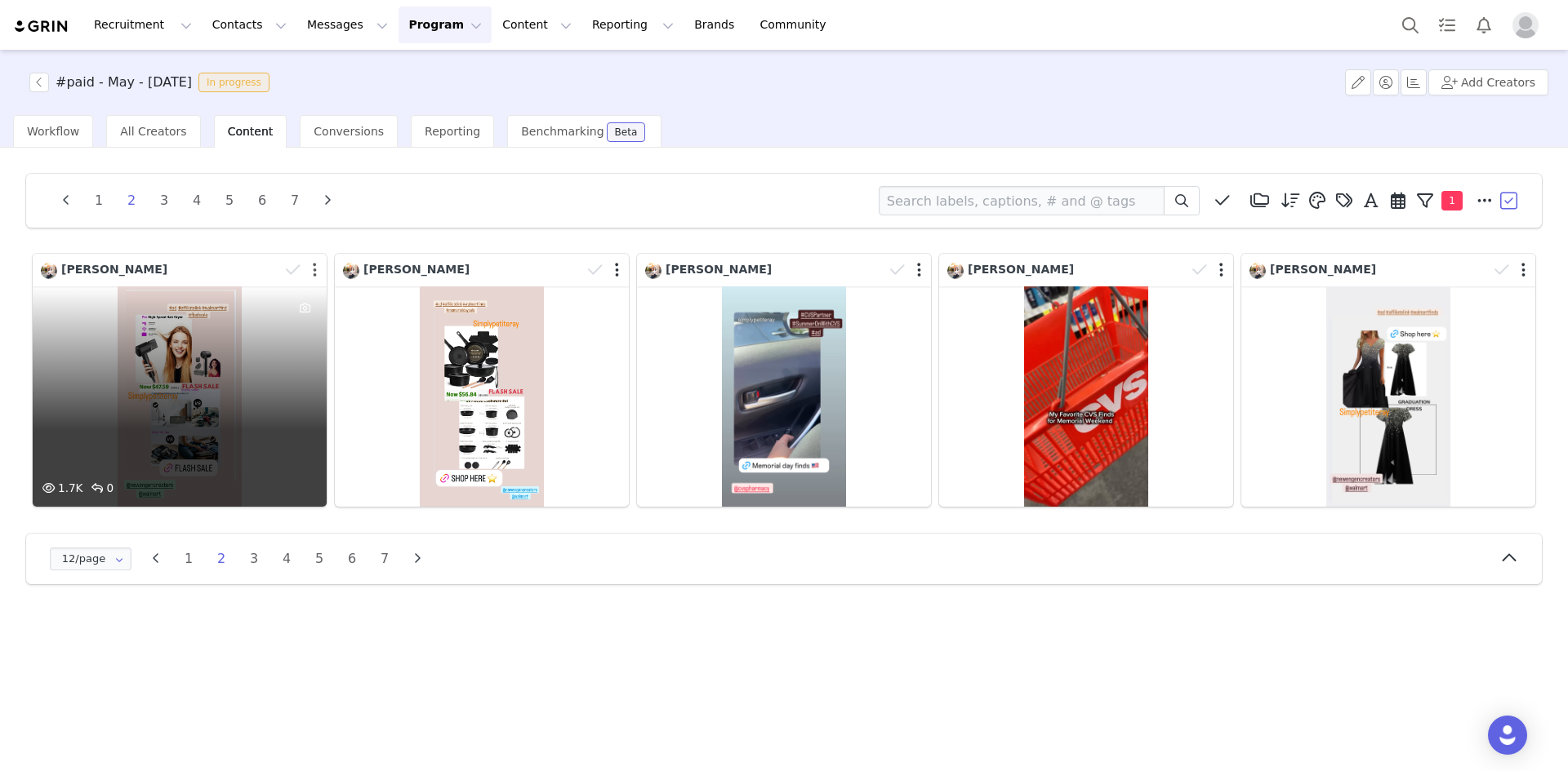
click at [316, 271] on button "button" at bounding box center [314, 271] width 4 height 17
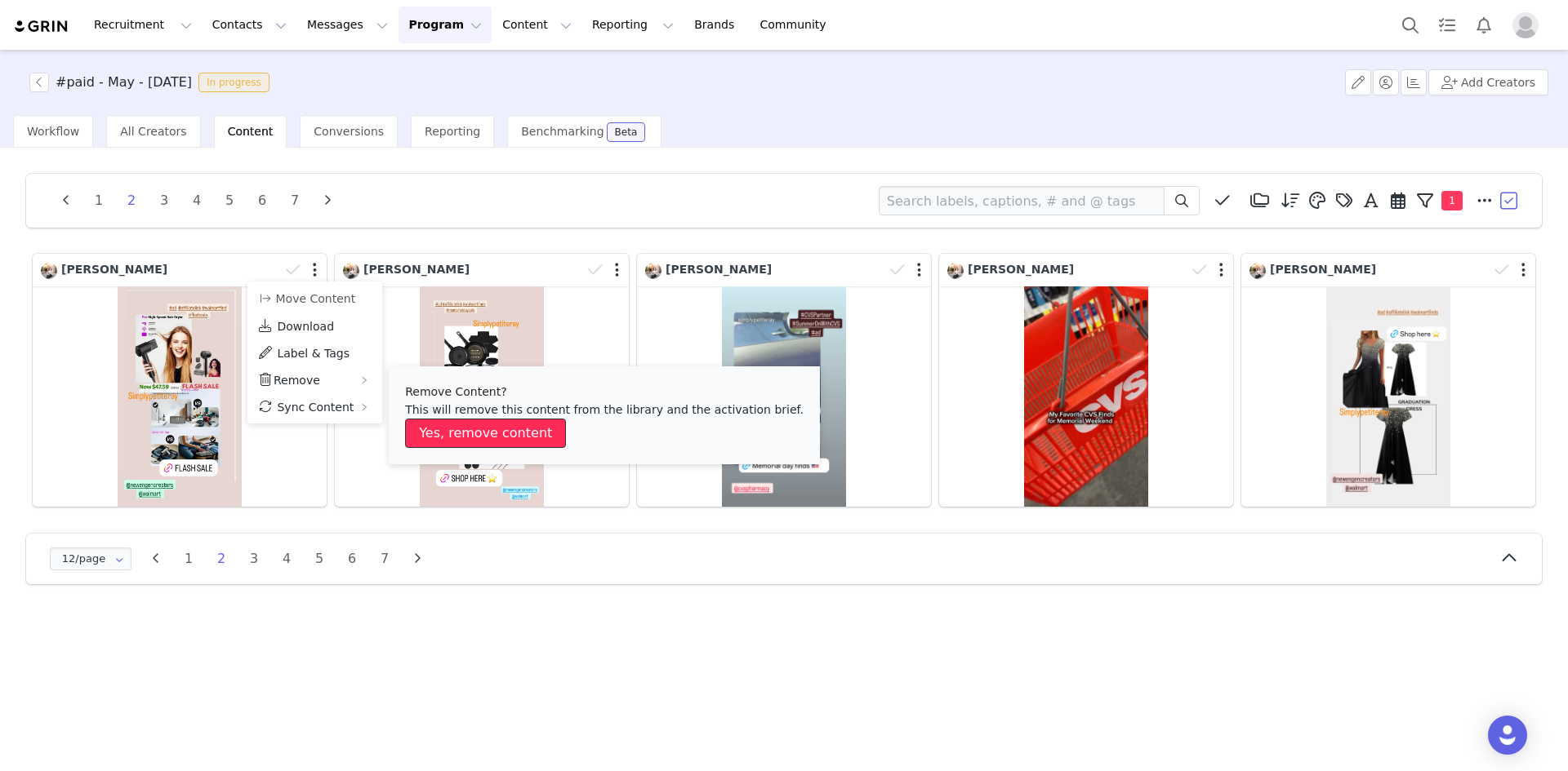
click at [461, 435] on button "Yes, remove content" at bounding box center [486, 433] width 160 height 29
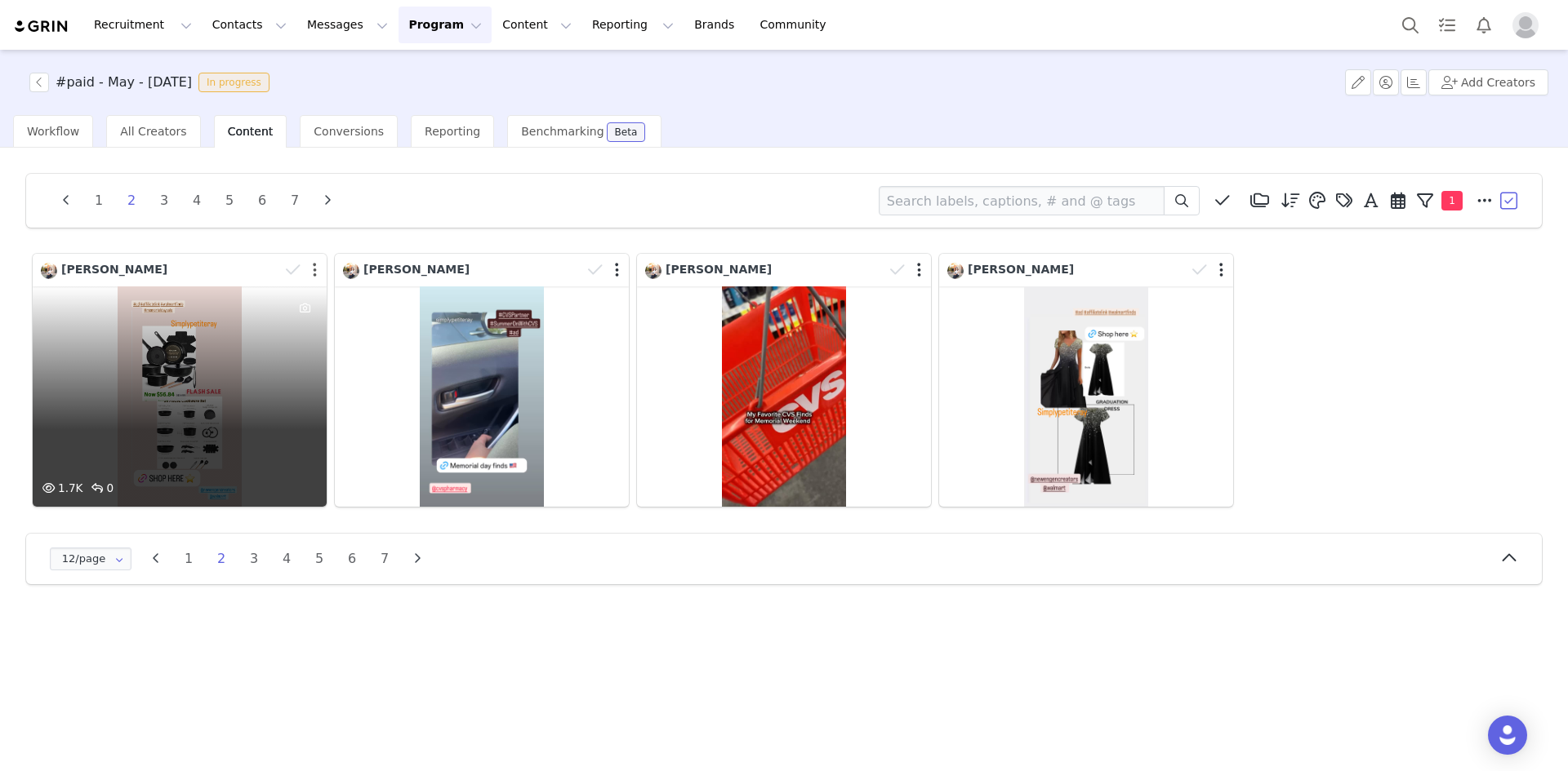
click at [313, 270] on button "button" at bounding box center [314, 271] width 4 height 17
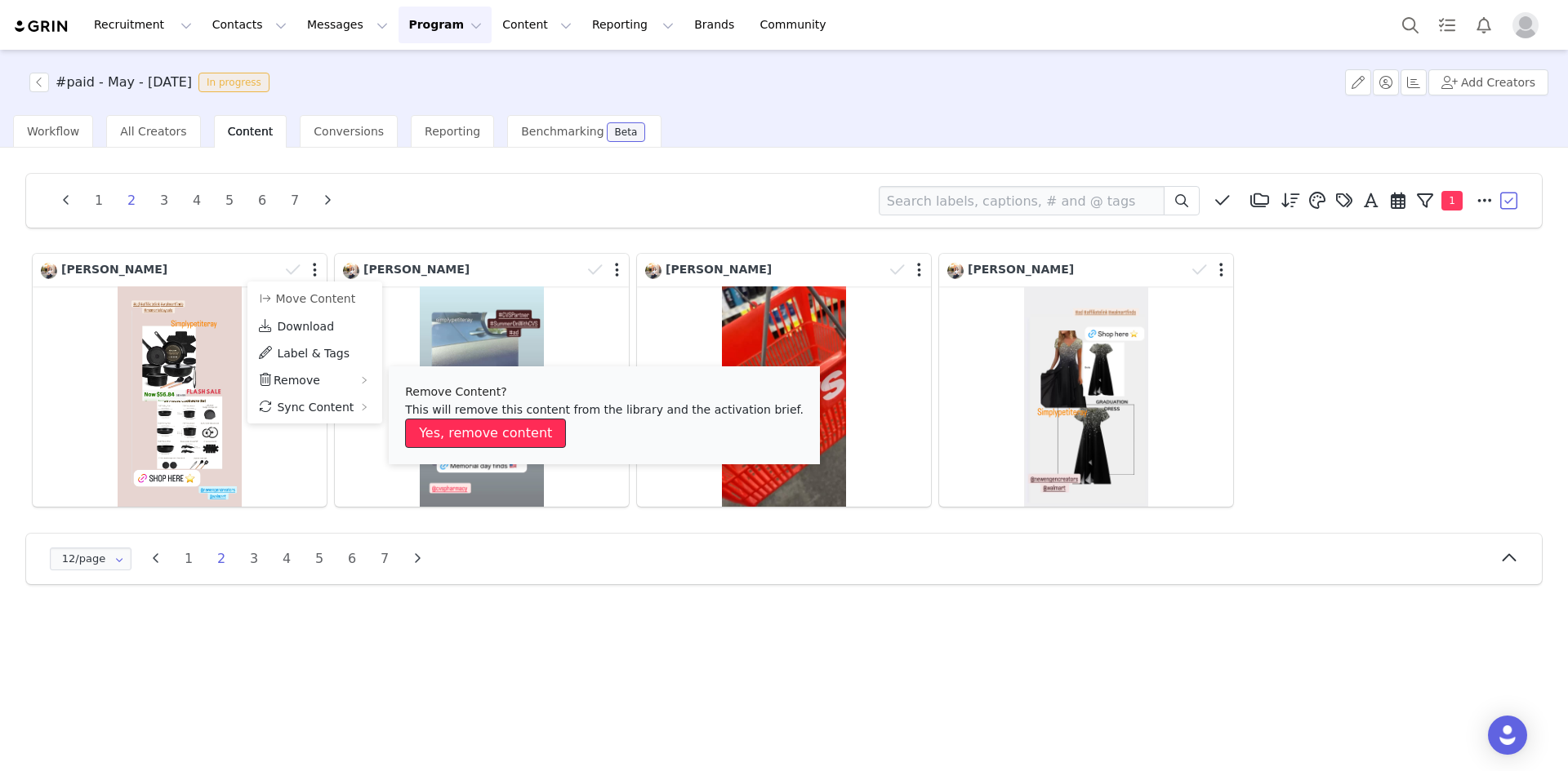
click at [486, 424] on button "Yes, remove content" at bounding box center [486, 433] width 160 height 29
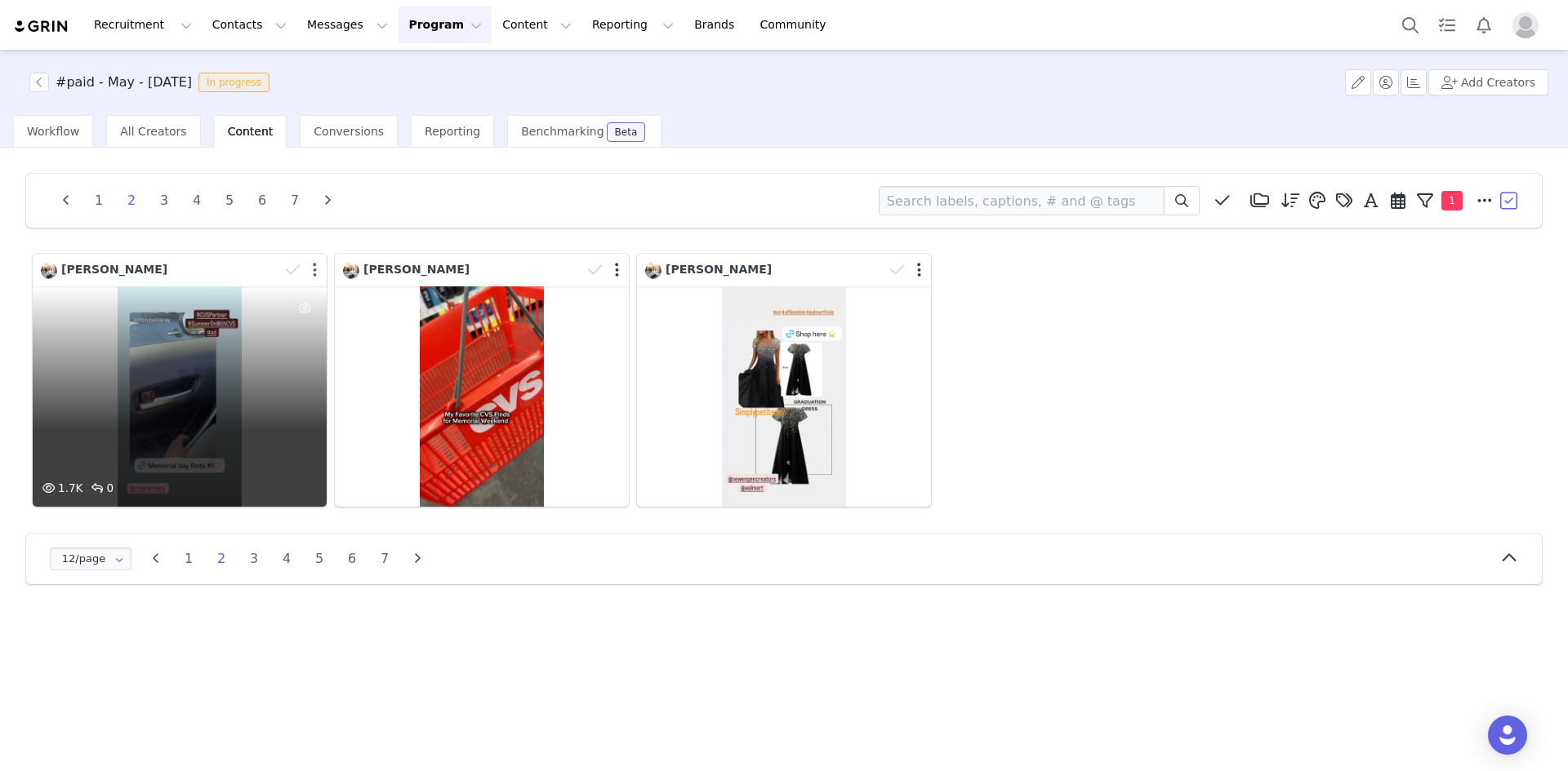
click at [313, 266] on button "button" at bounding box center [314, 271] width 4 height 17
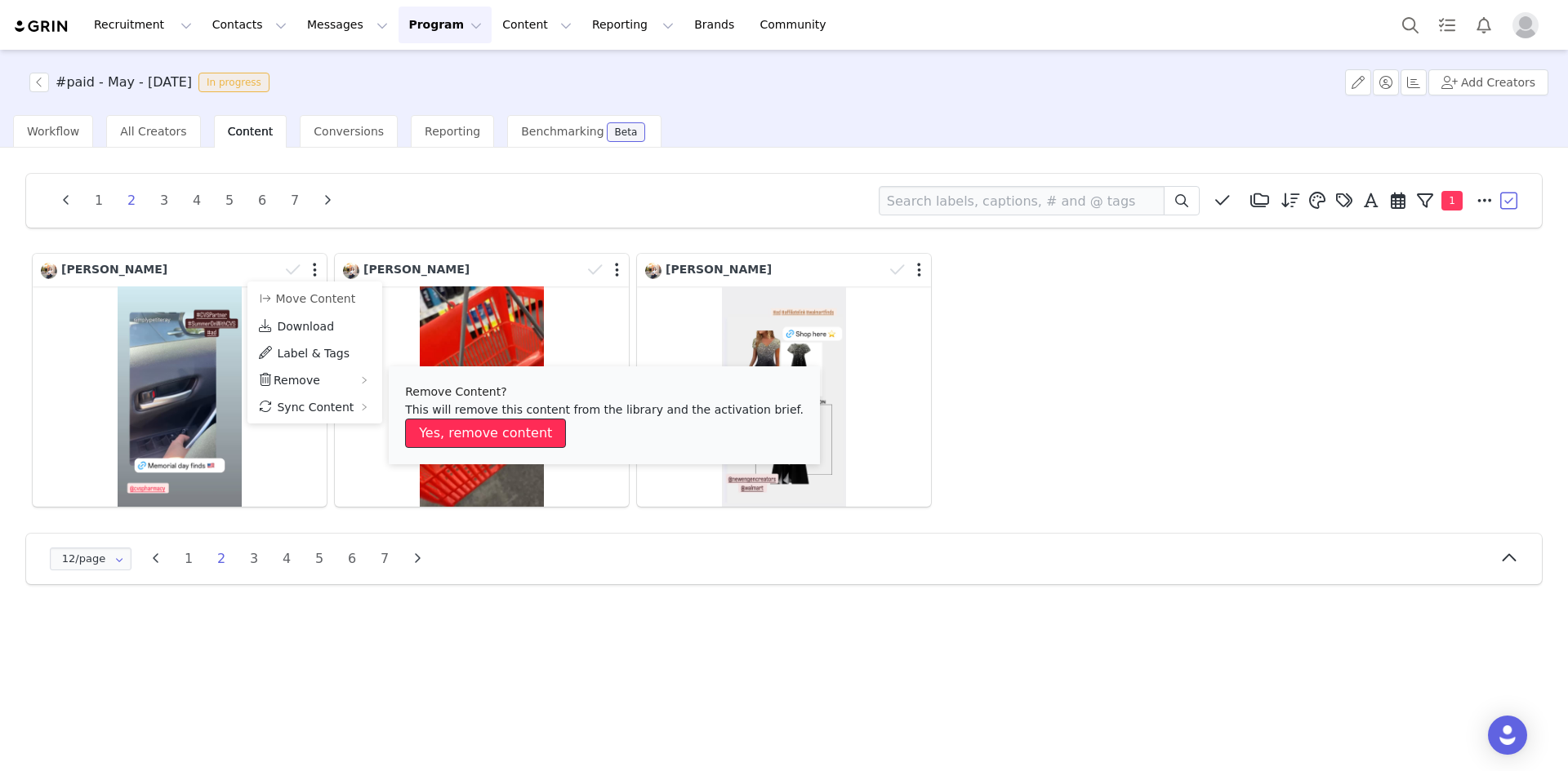
click at [471, 429] on button "Yes, remove content" at bounding box center [486, 433] width 160 height 29
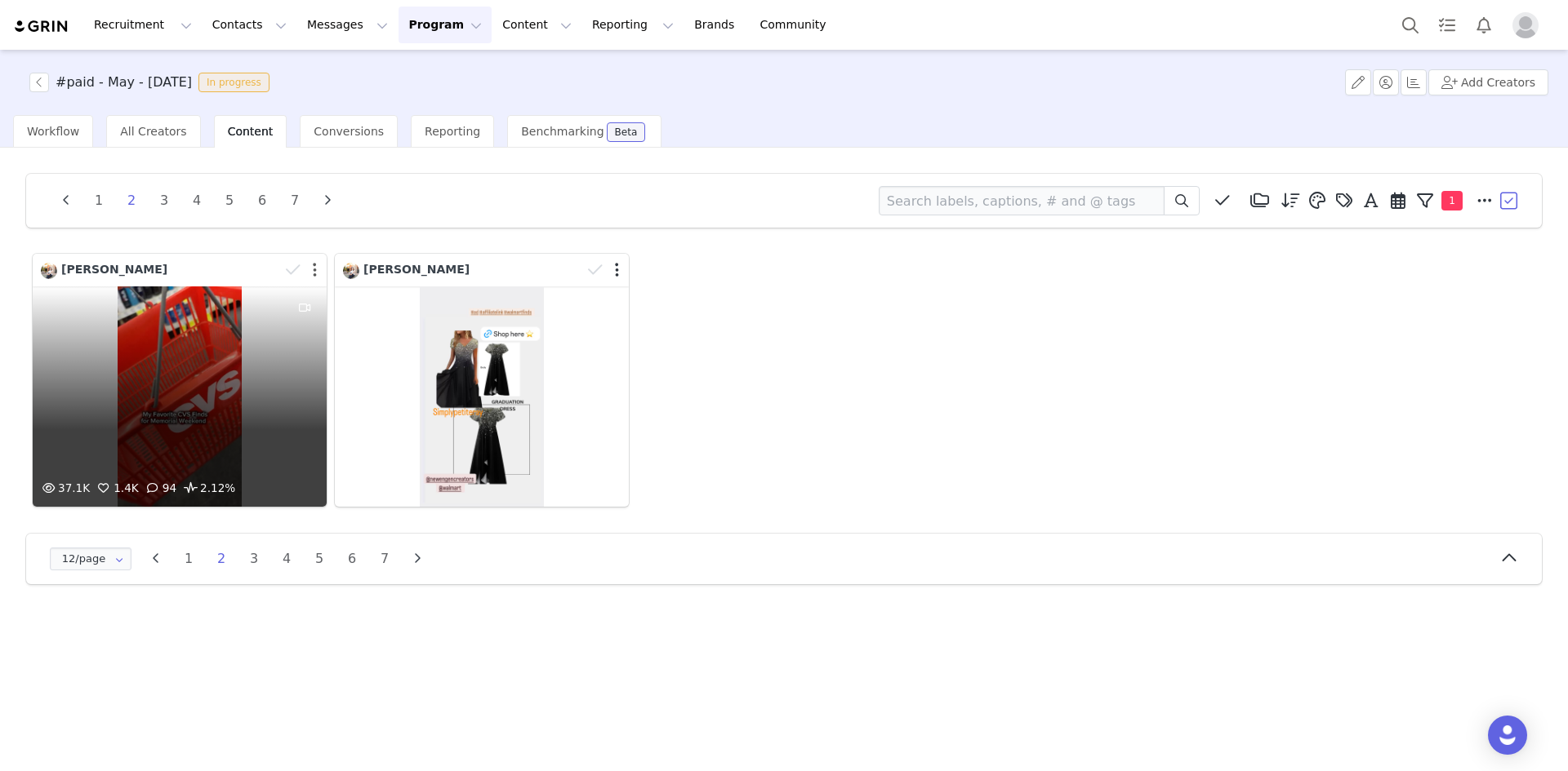
click at [313, 267] on button "button" at bounding box center [314, 271] width 4 height 17
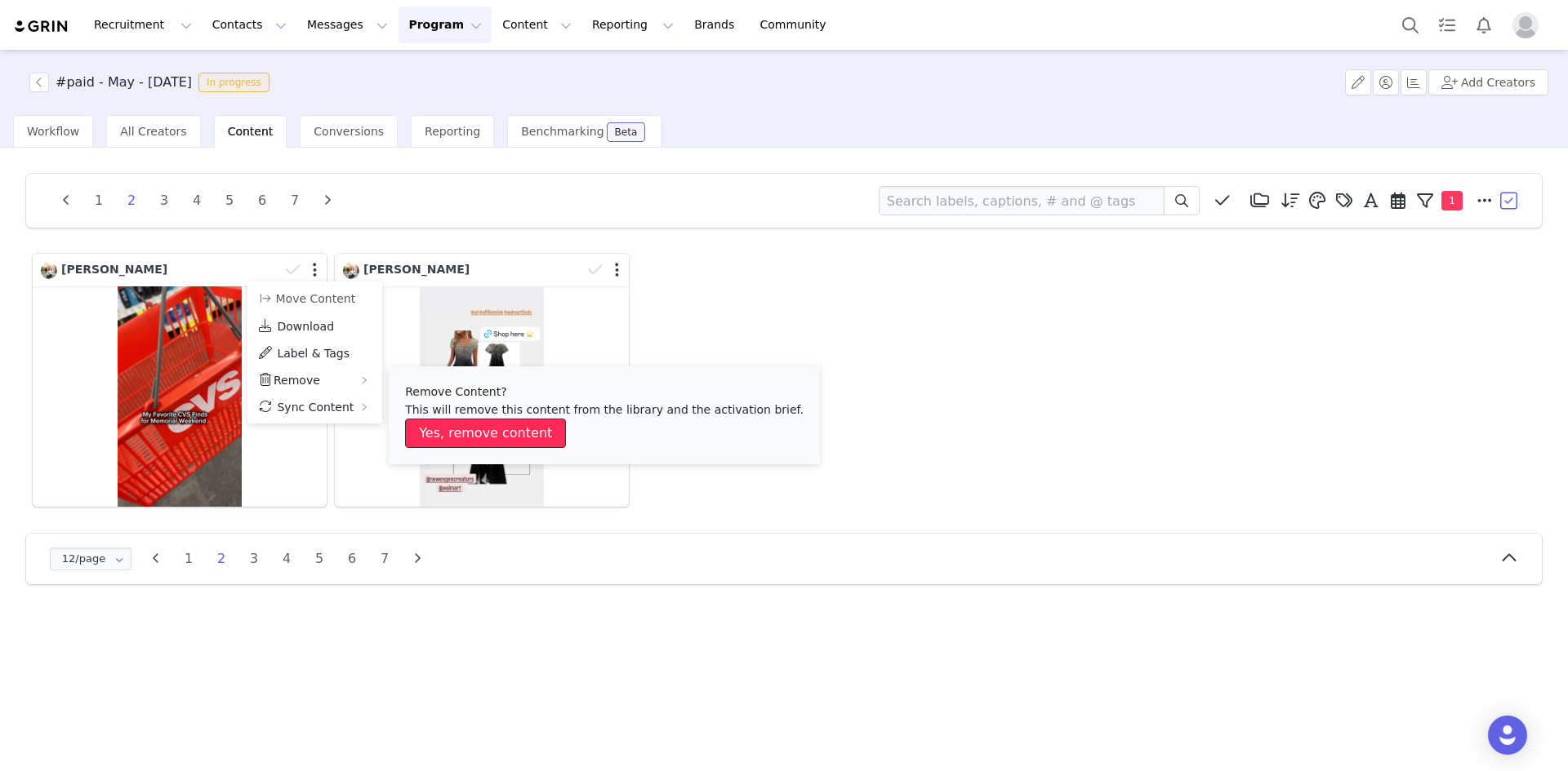
click at [464, 428] on button "Yes, remove content" at bounding box center [486, 433] width 160 height 29
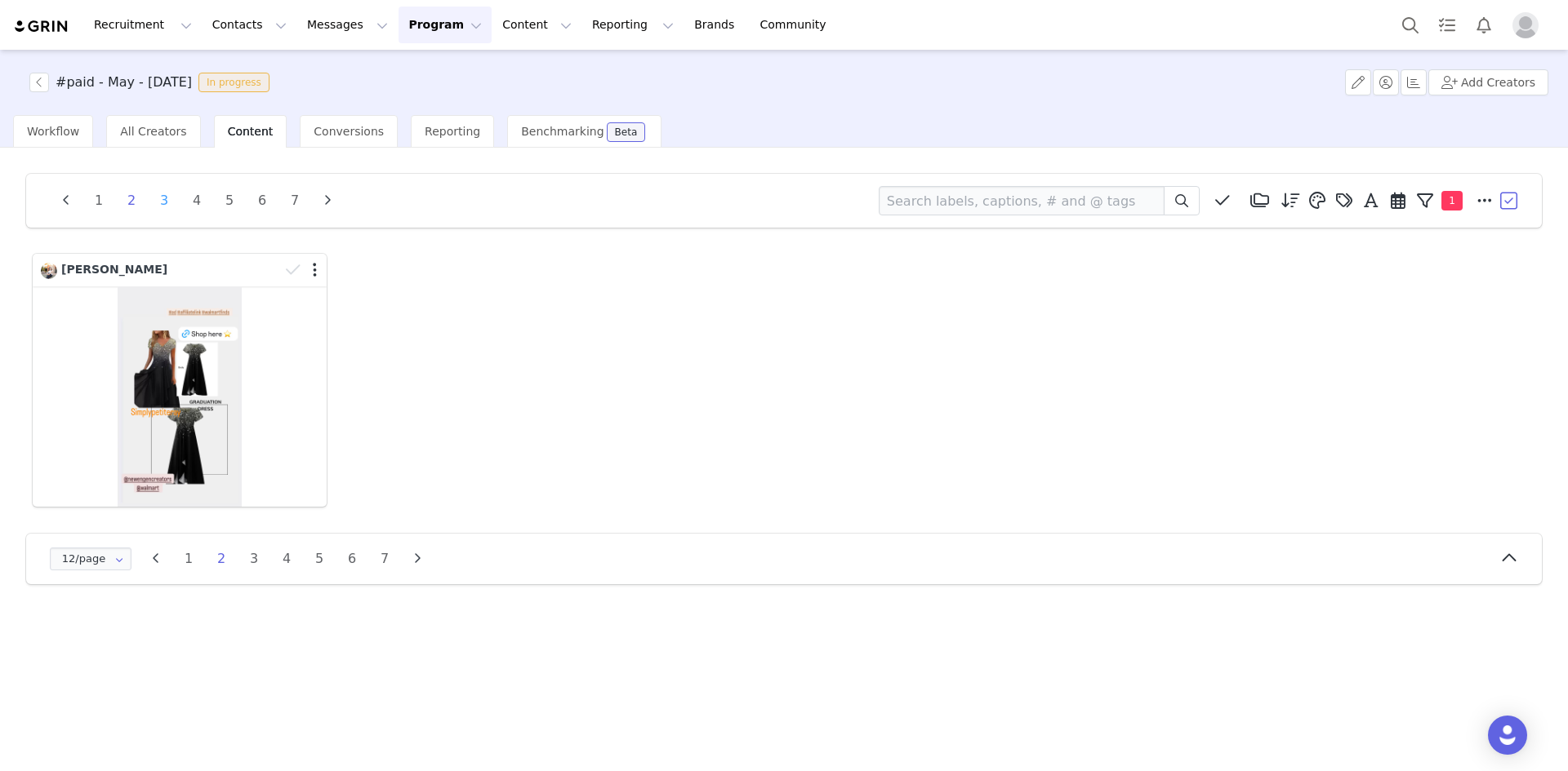
click at [160, 196] on li "3" at bounding box center [164, 200] width 24 height 23
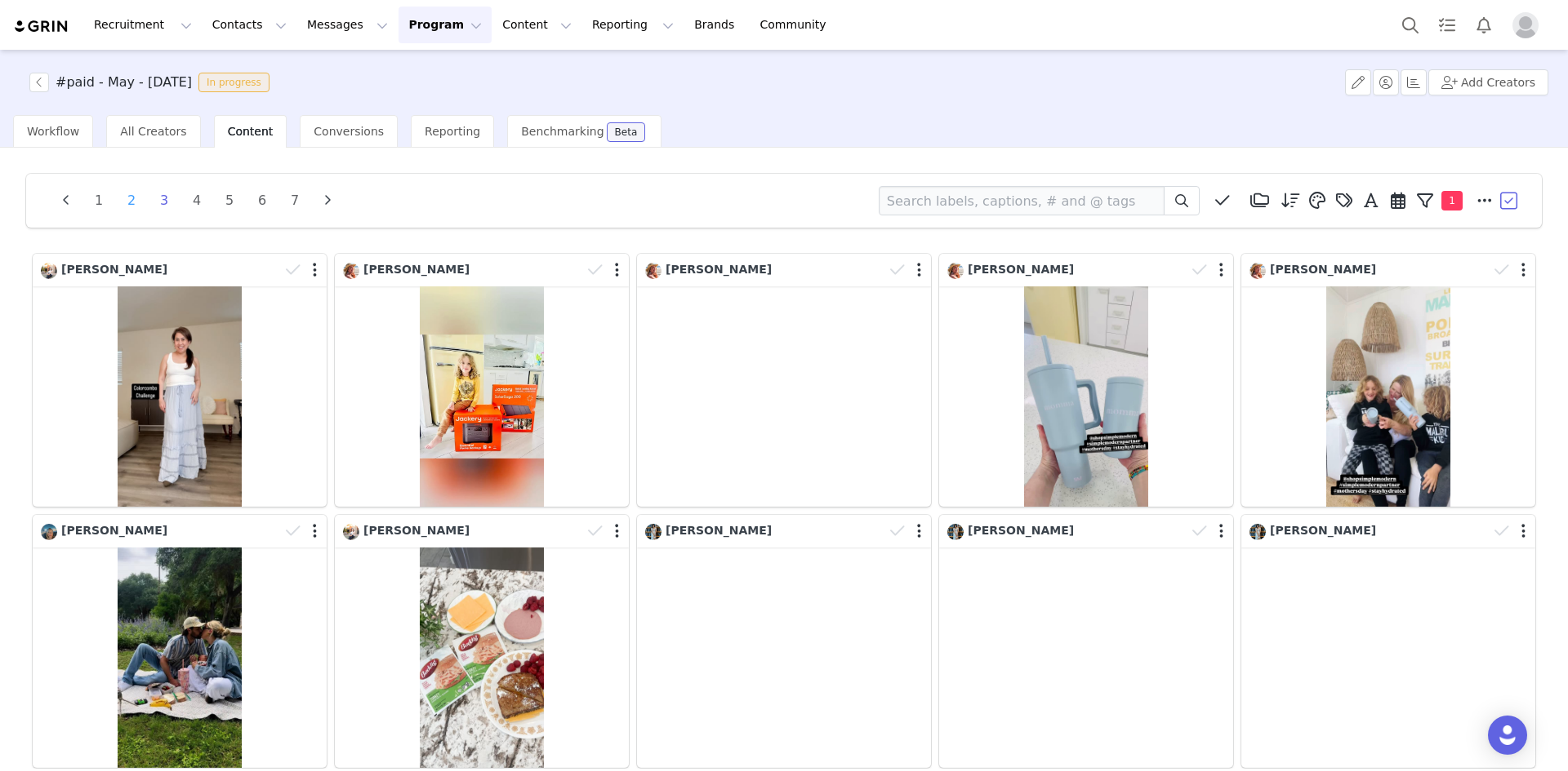
click at [134, 203] on li "2" at bounding box center [131, 200] width 24 height 23
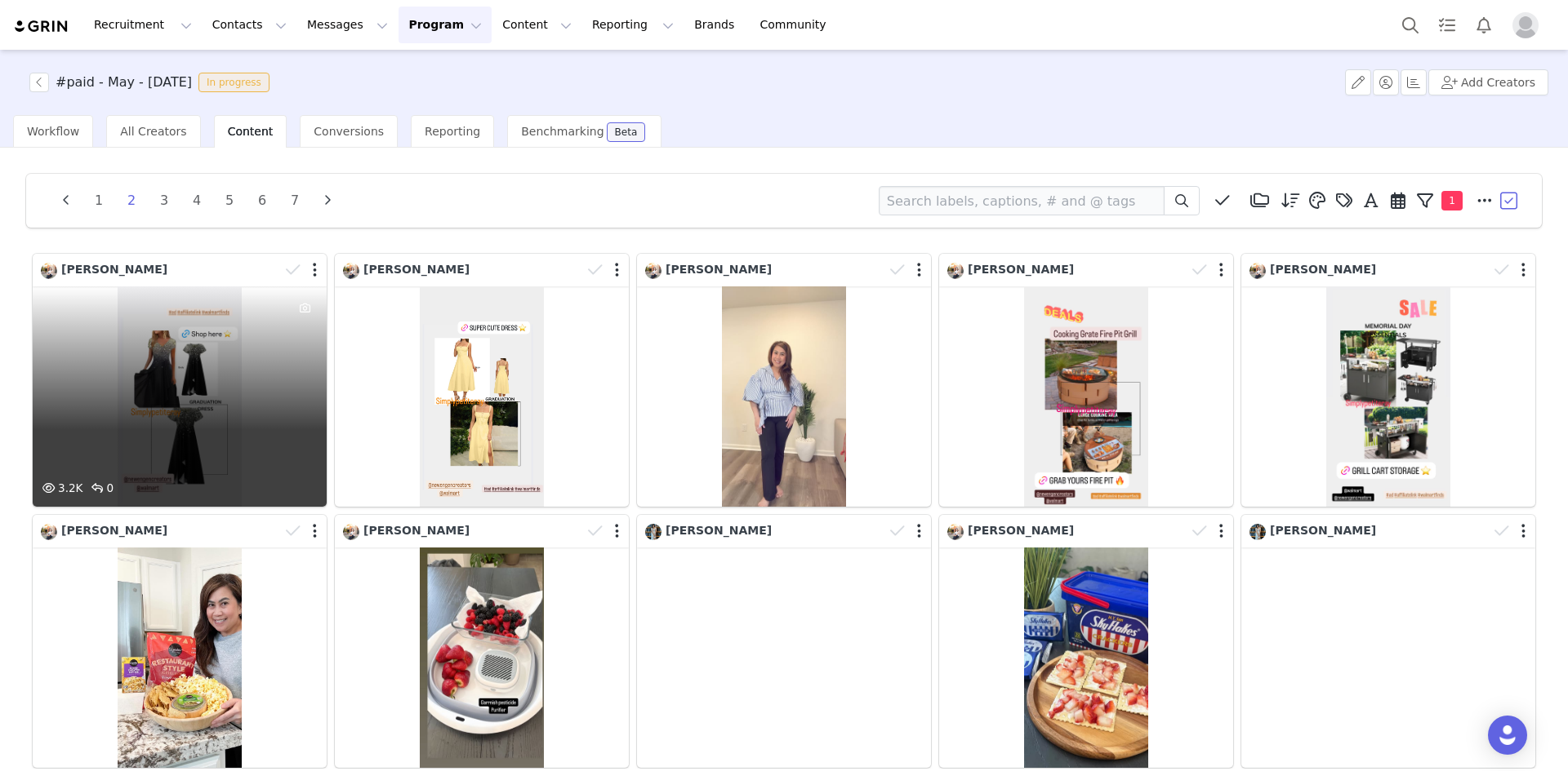
click at [231, 385] on div "3.2K 0" at bounding box center [180, 397] width 294 height 221
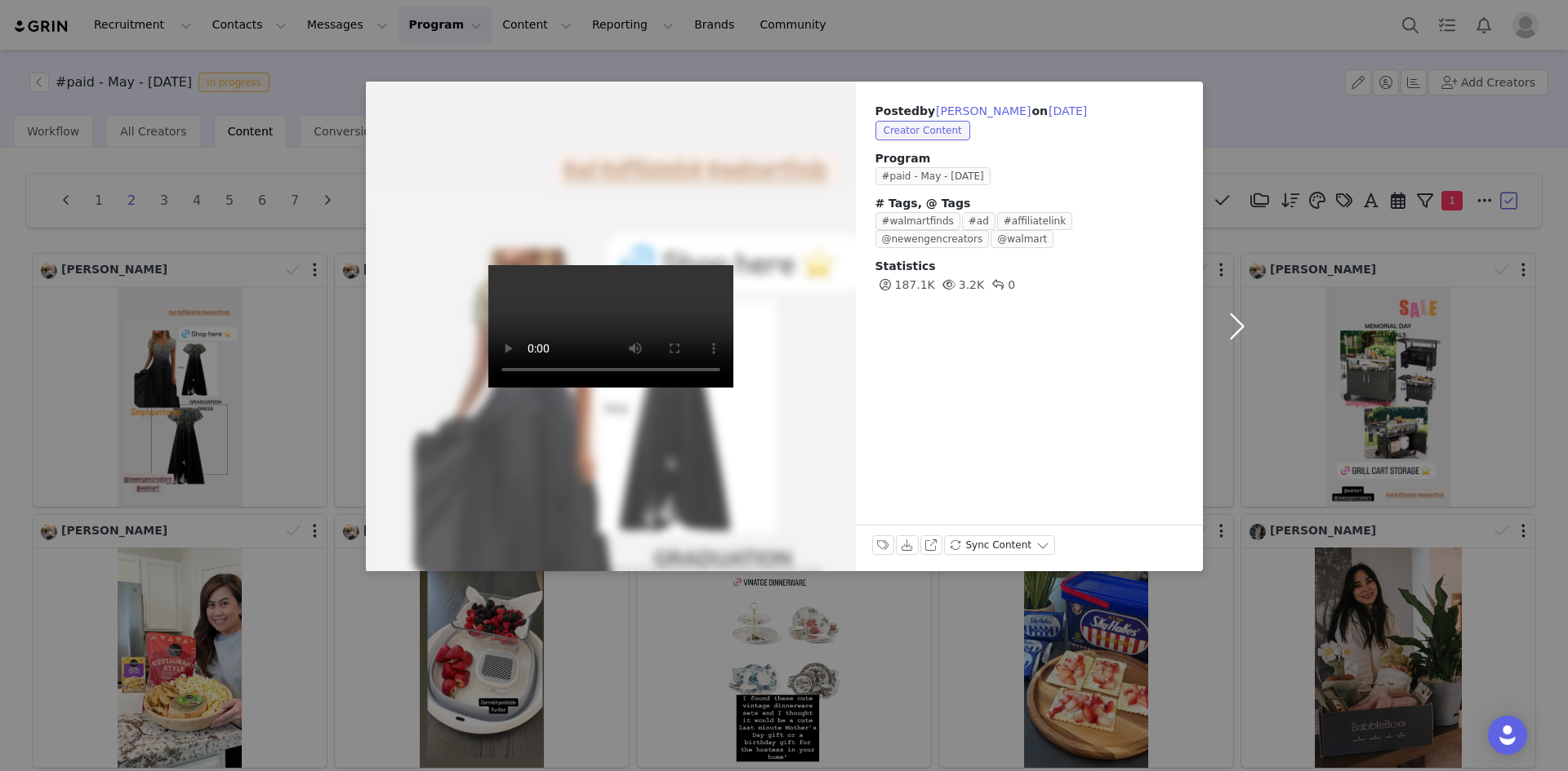
click at [1234, 325] on button "button" at bounding box center [1237, 327] width 69 height 489
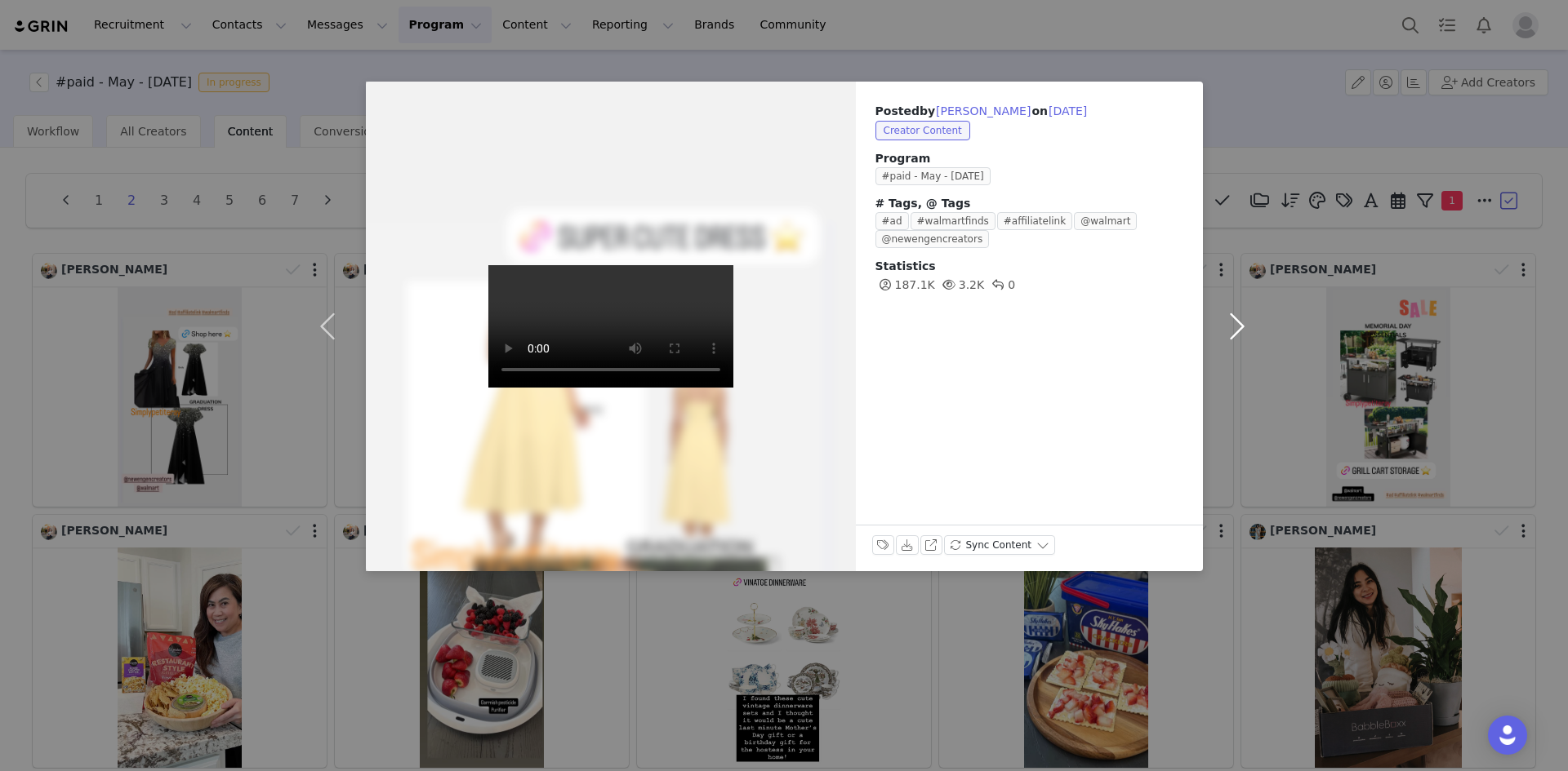
click at [1234, 325] on button "button" at bounding box center [1237, 327] width 69 height 489
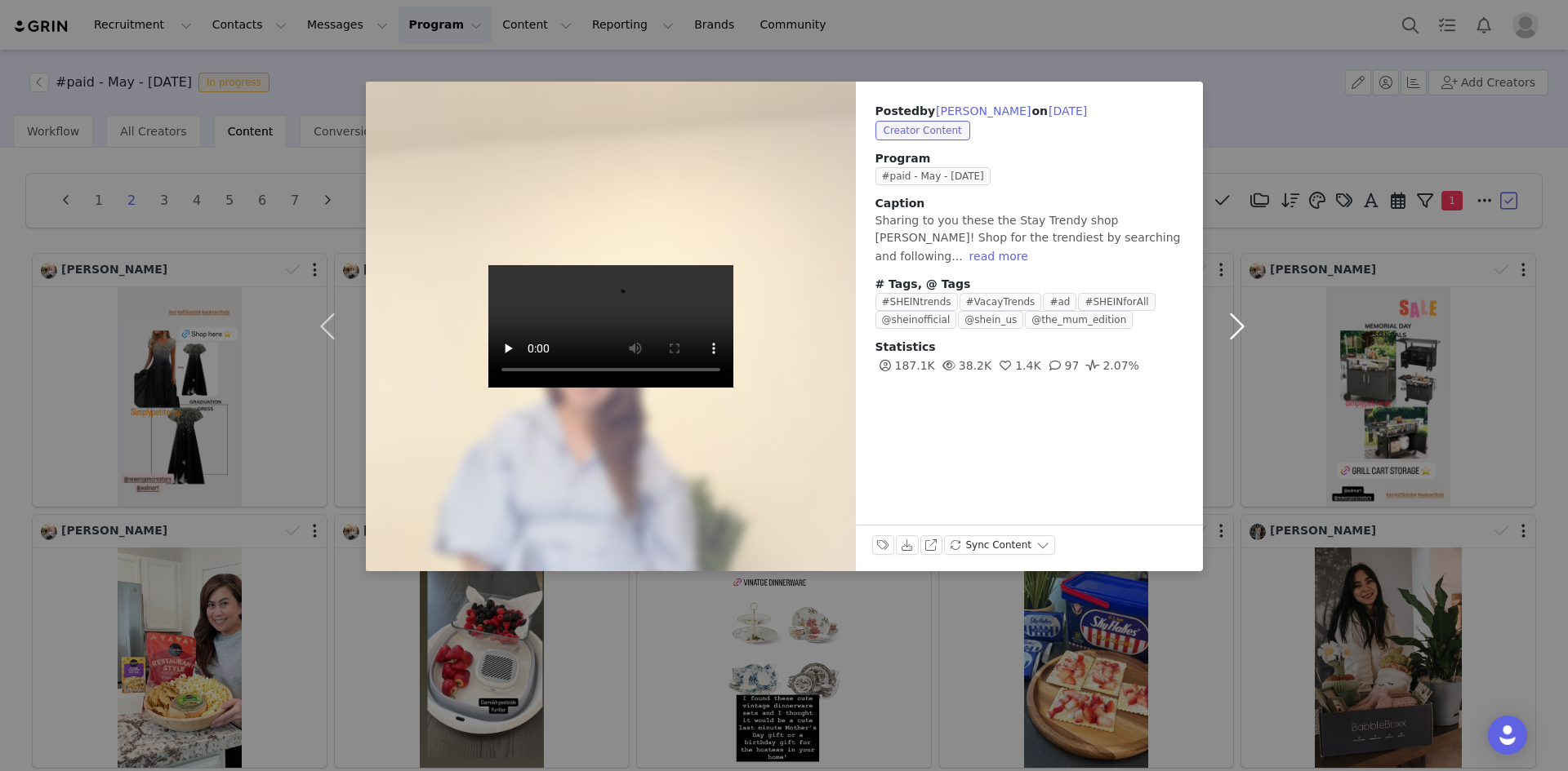
click at [1235, 325] on button "button" at bounding box center [1237, 327] width 69 height 489
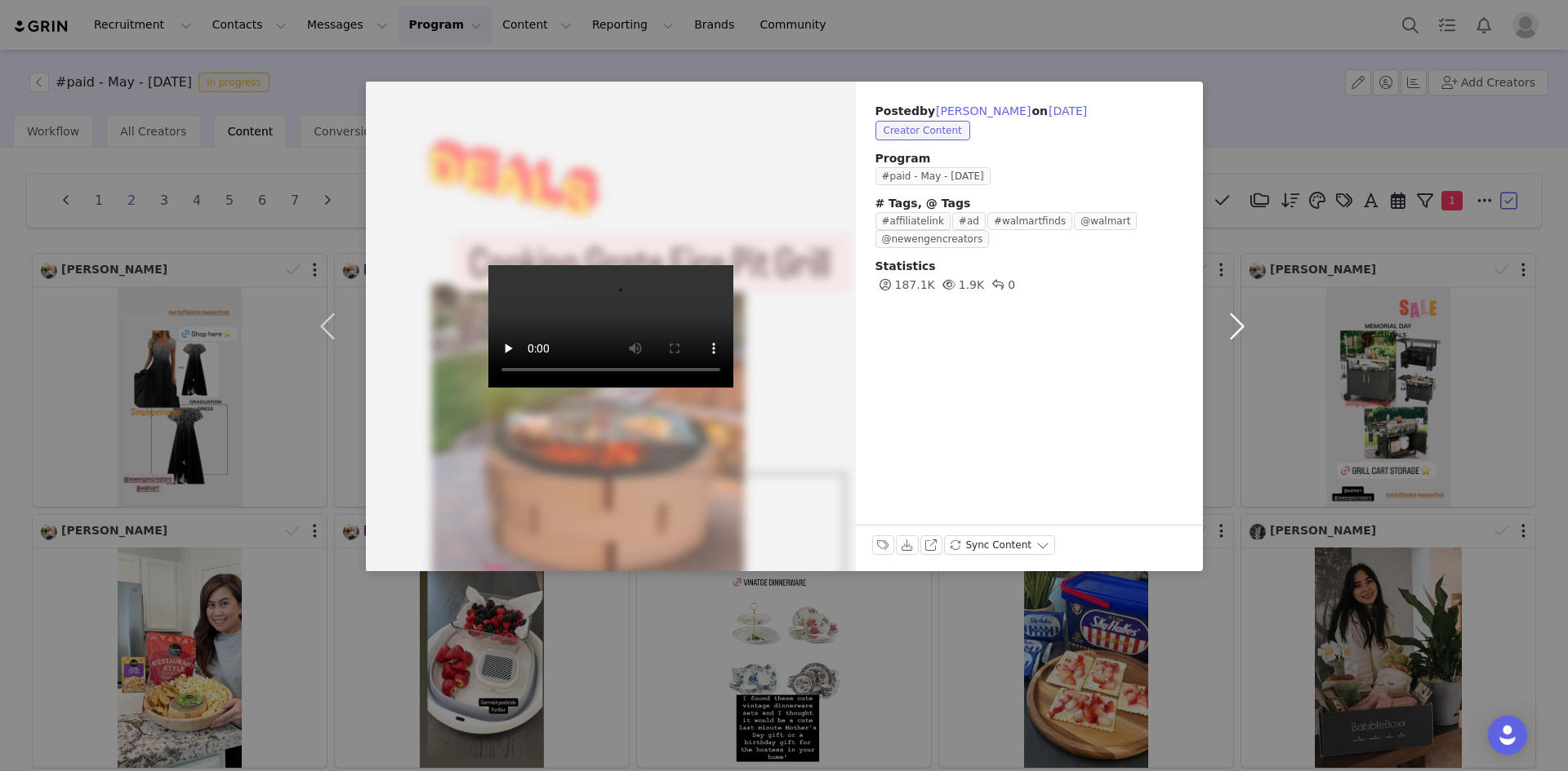
click at [1235, 325] on button "button" at bounding box center [1237, 327] width 69 height 489
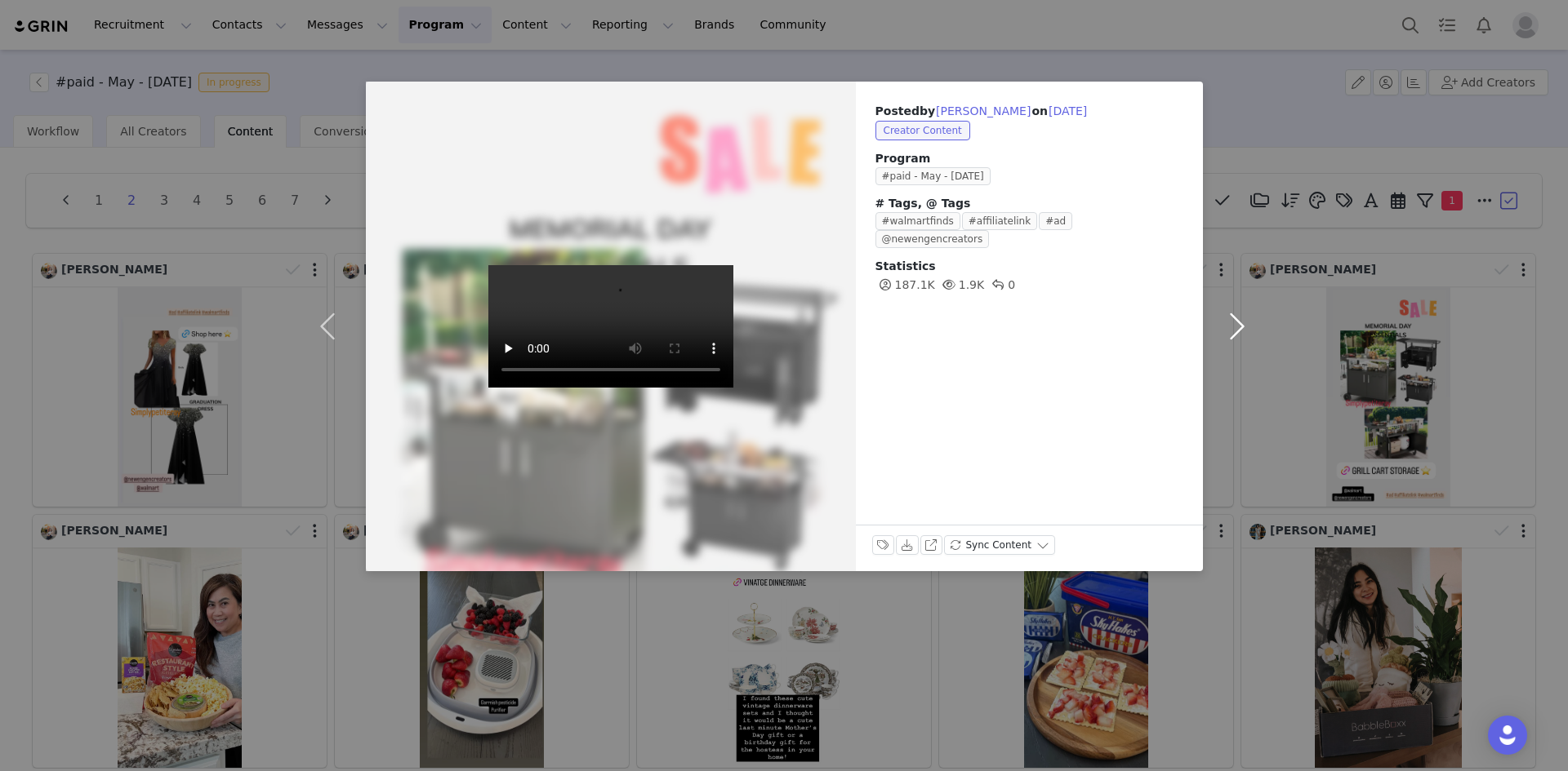
click at [1235, 325] on button "button" at bounding box center [1237, 327] width 69 height 489
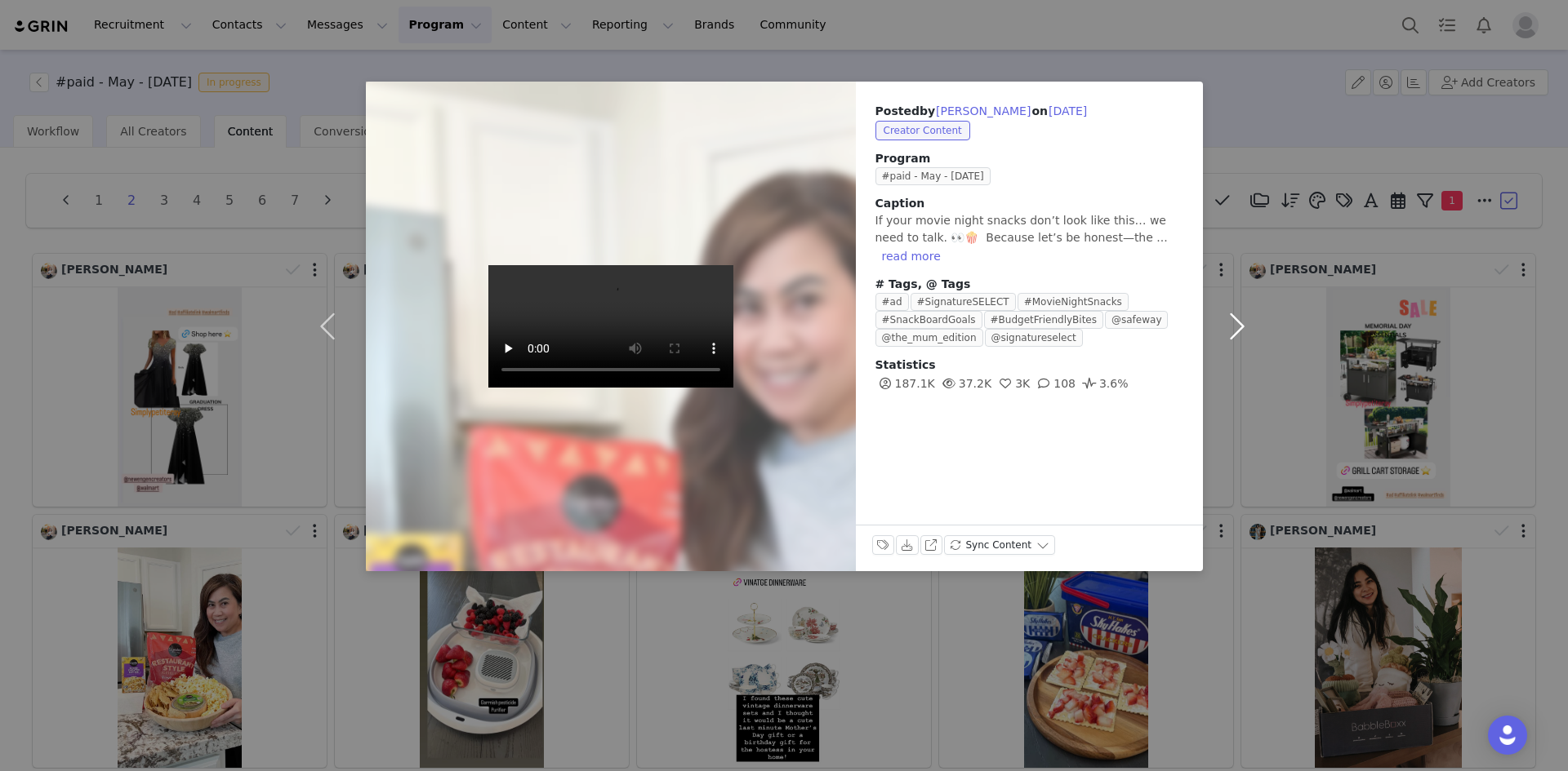
click at [1235, 325] on button "button" at bounding box center [1237, 327] width 69 height 489
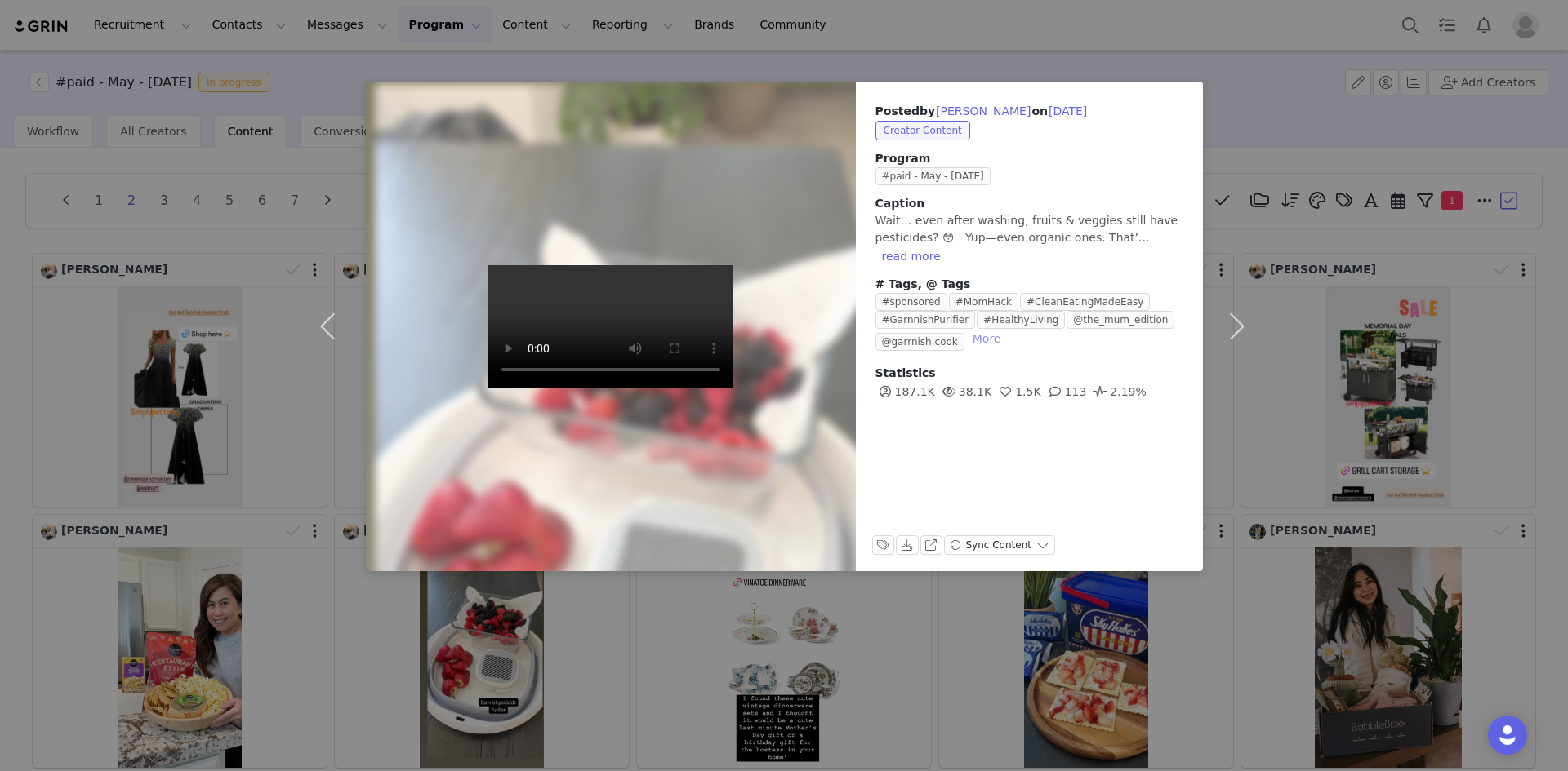
click at [991, 337] on button "More" at bounding box center [987, 338] width 42 height 19
click at [1235, 324] on button "button" at bounding box center [1237, 327] width 69 height 489
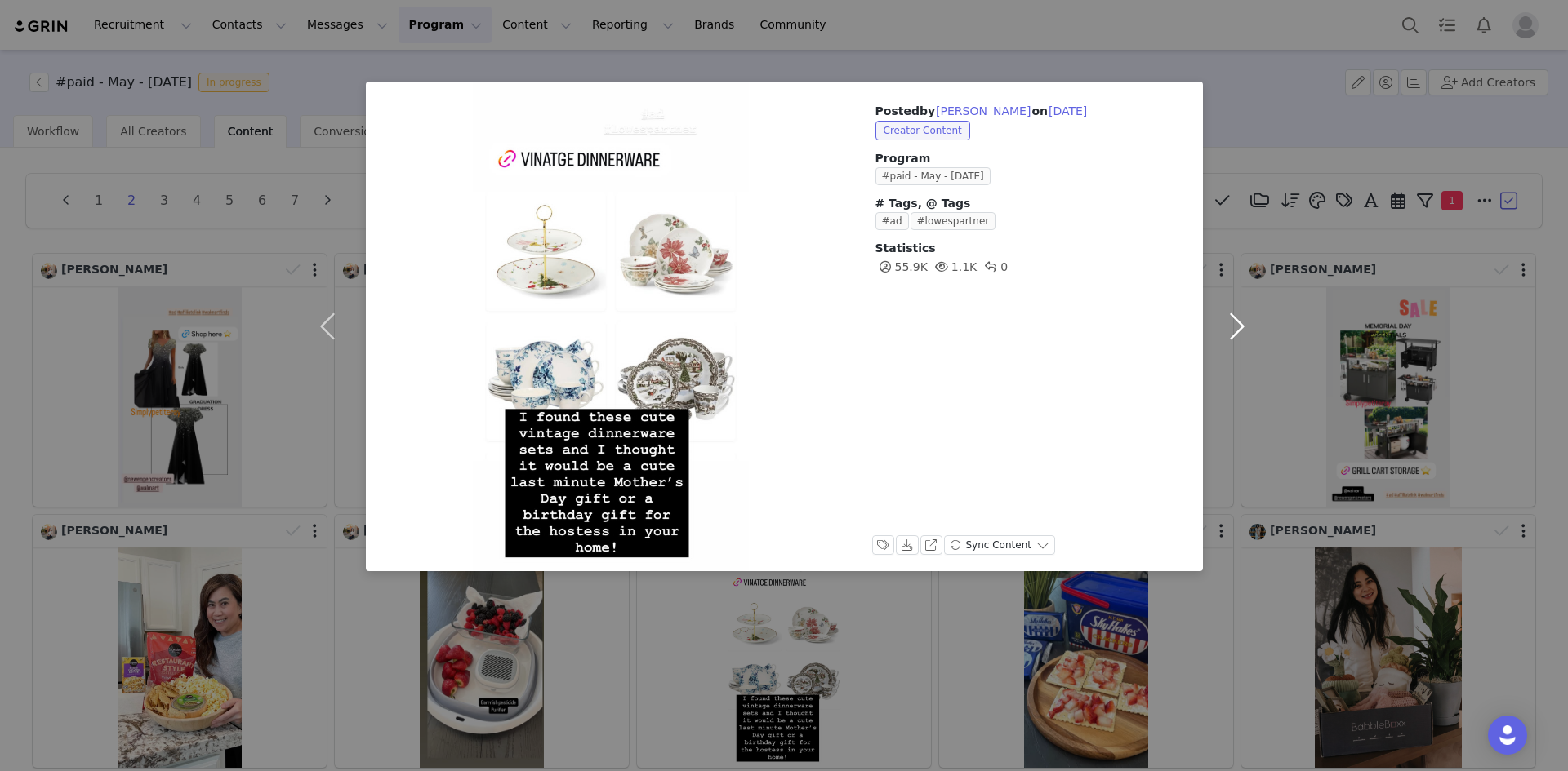
click at [1235, 324] on button "button" at bounding box center [1237, 327] width 69 height 489
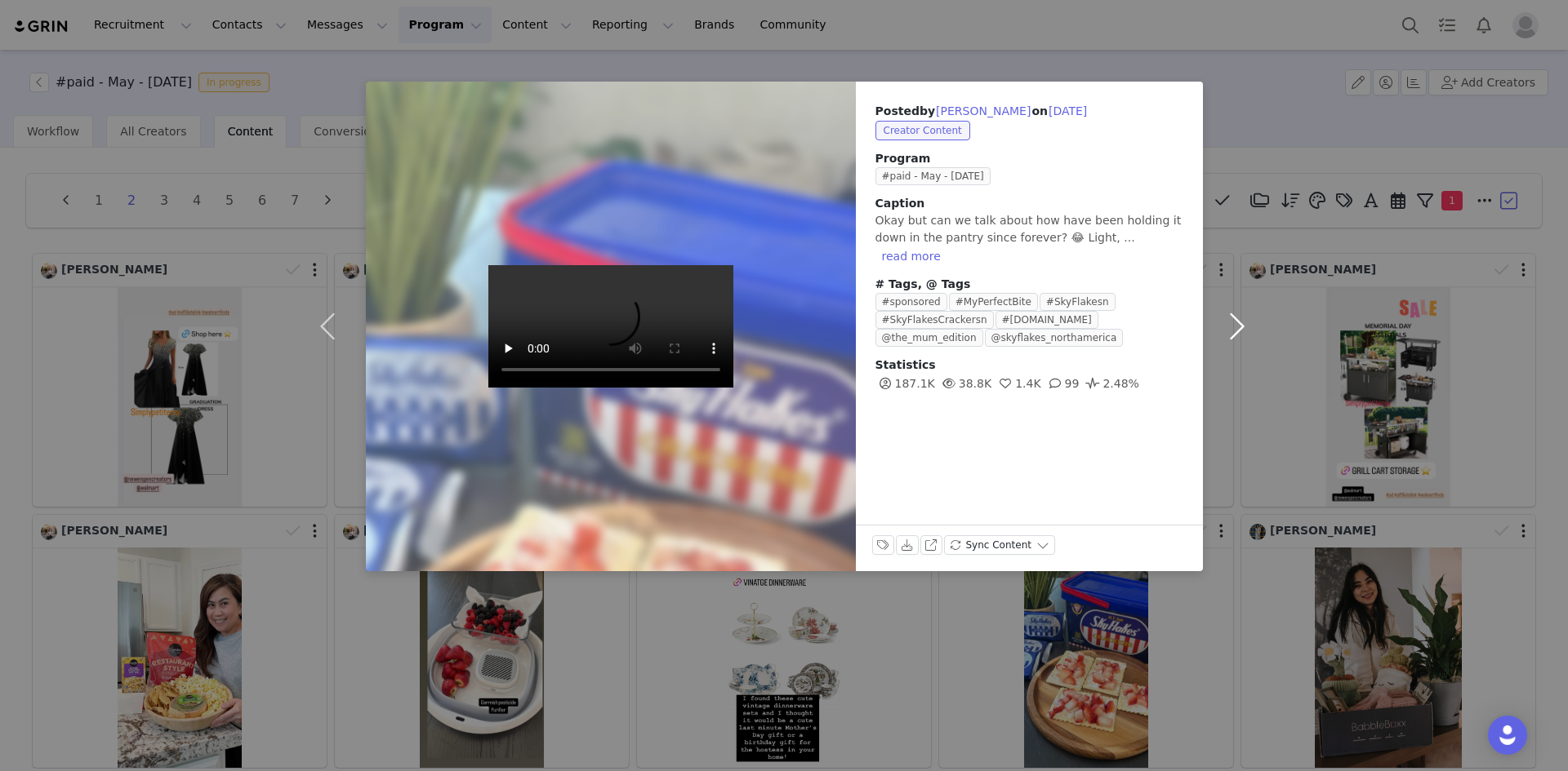
click at [1235, 322] on button "button" at bounding box center [1237, 327] width 69 height 489
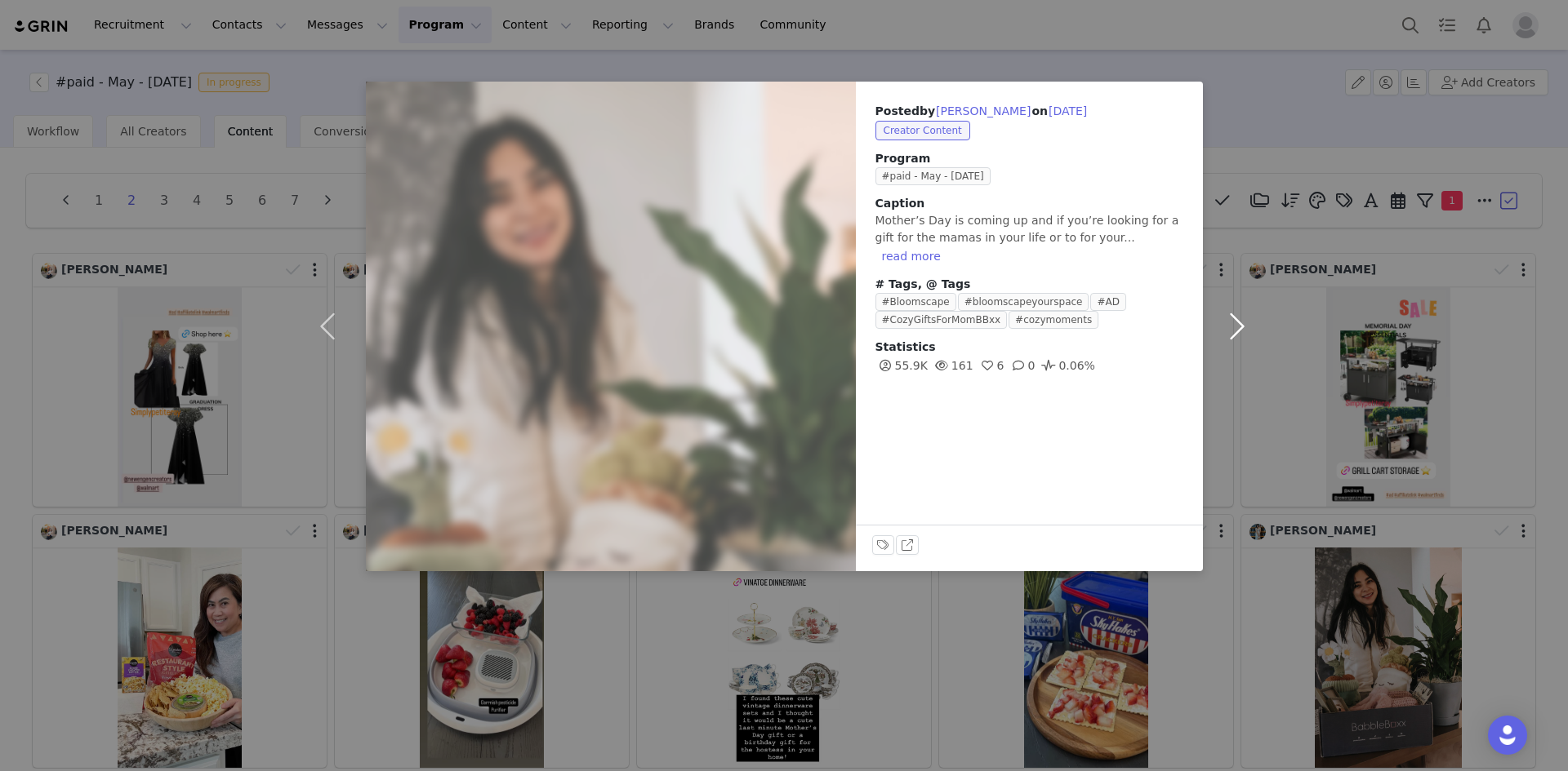
click at [1235, 322] on button "button" at bounding box center [1237, 327] width 69 height 489
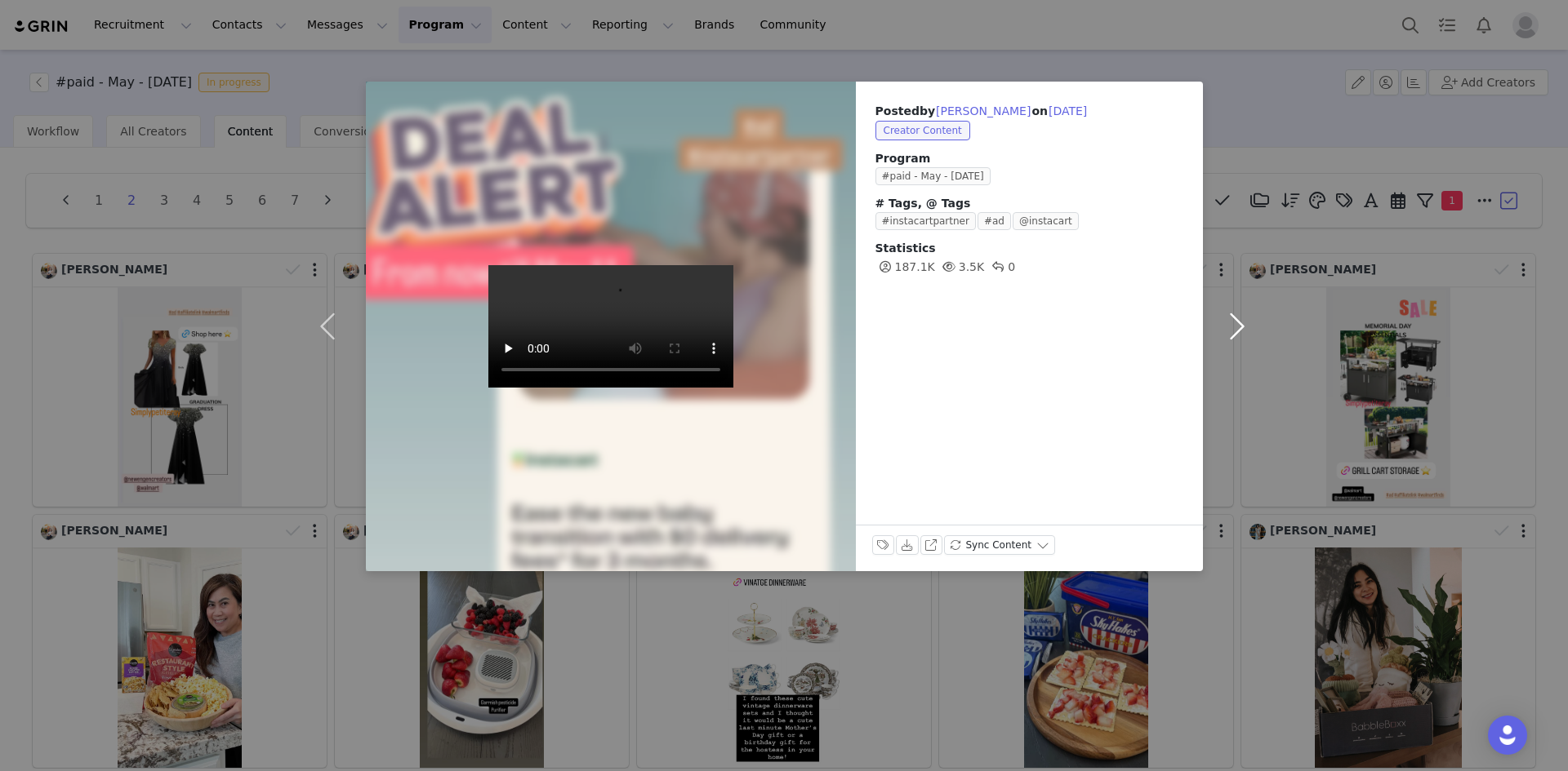
click at [1235, 322] on button "button" at bounding box center [1237, 327] width 69 height 489
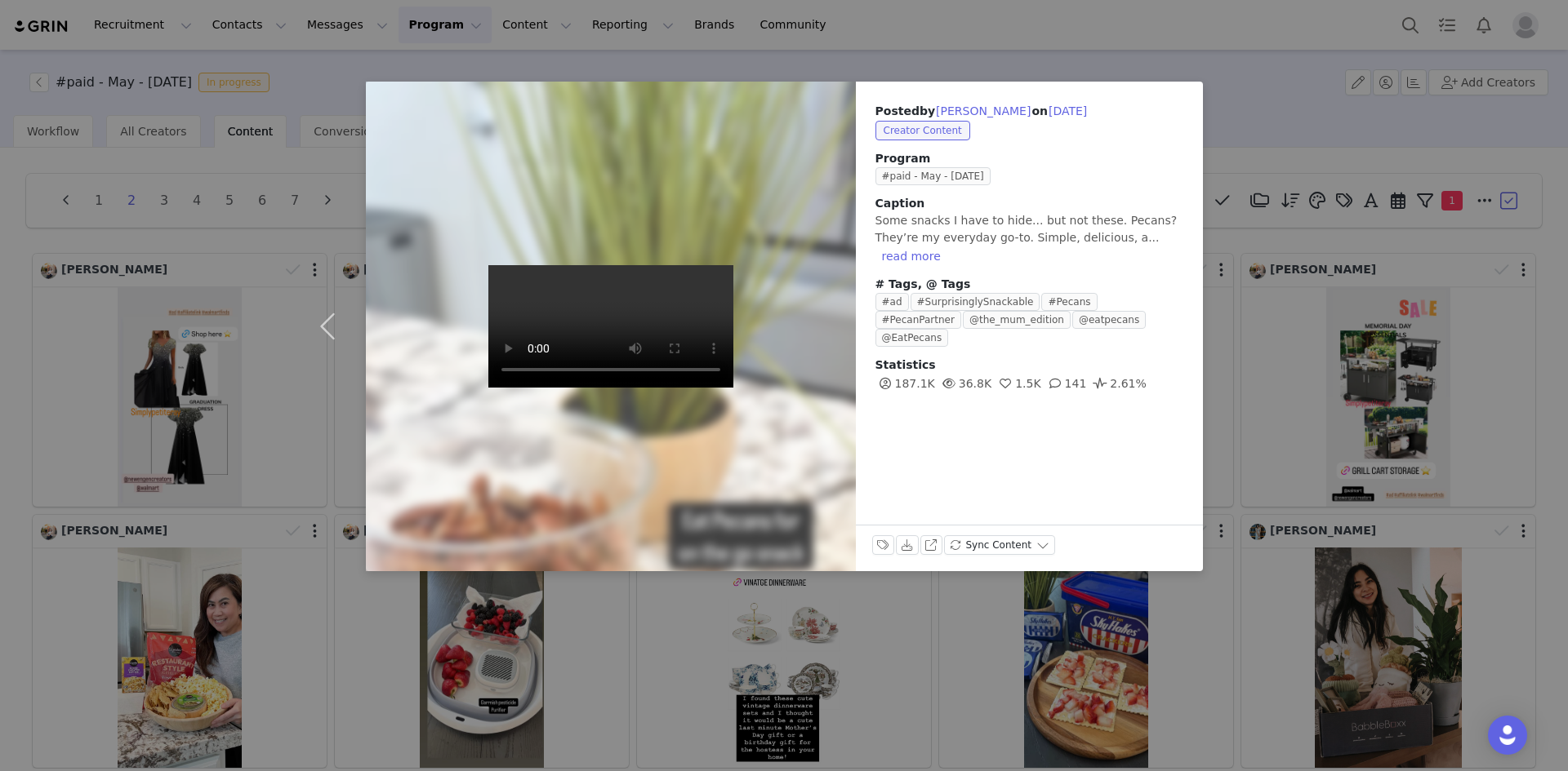
click at [1235, 322] on div "Posted by [PERSON_NAME] on [DATE] Creator Content Program #paid - May - [DATE] …" at bounding box center [784, 385] width 1568 height 771
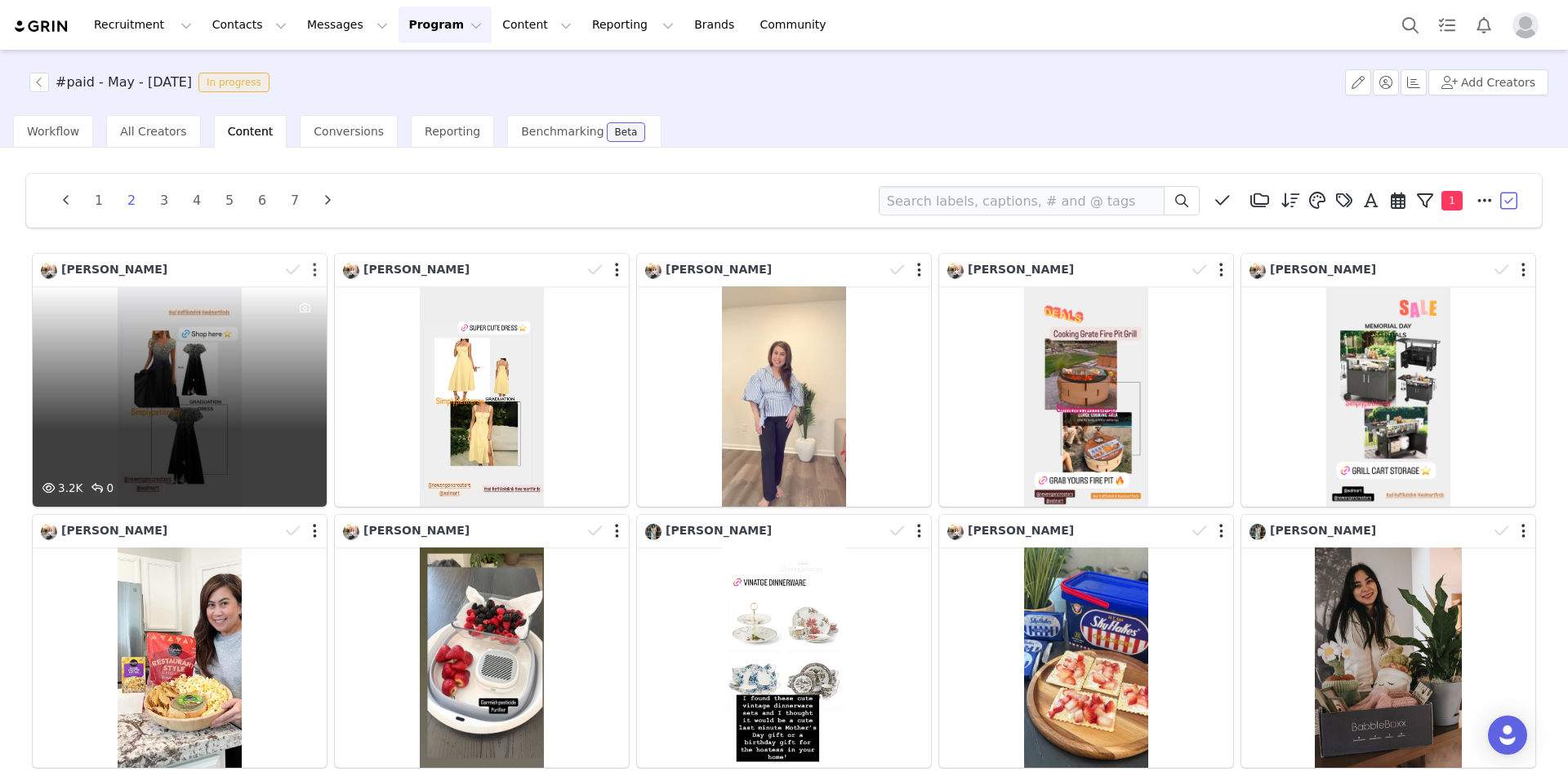
click at [313, 268] on button "button" at bounding box center [314, 271] width 4 height 17
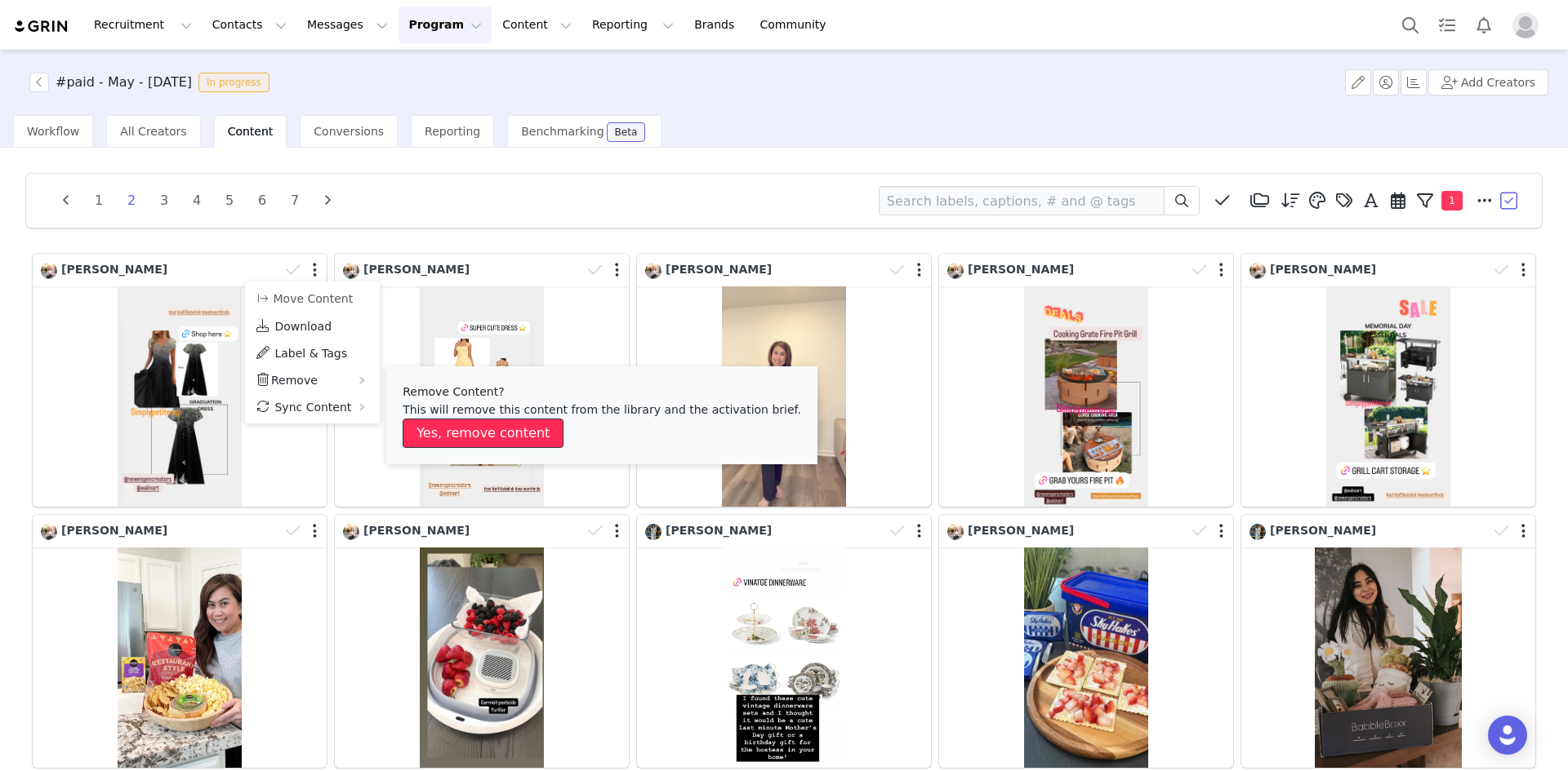
click at [434, 434] on button "Yes, remove content" at bounding box center [483, 433] width 160 height 29
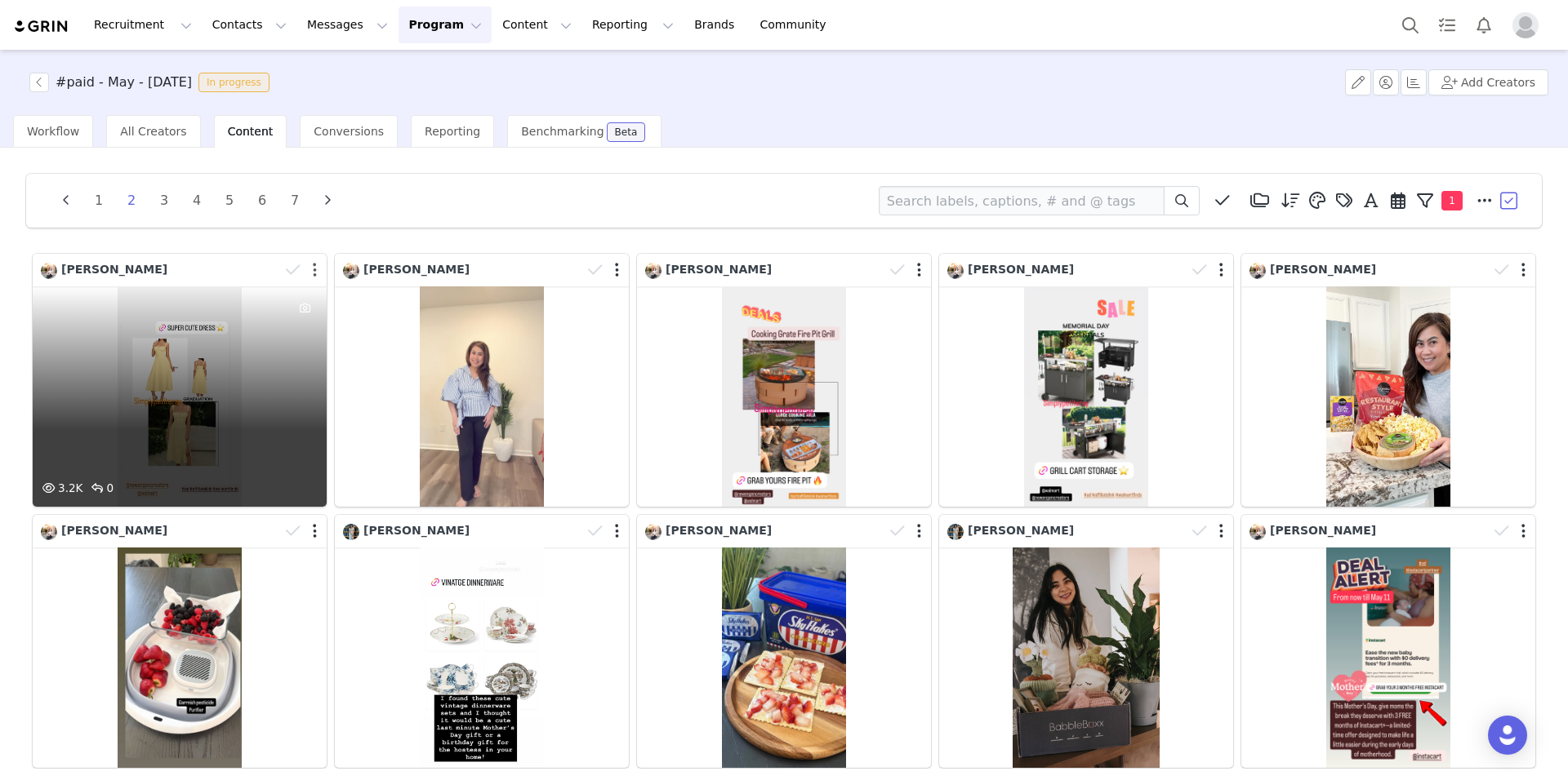
click at [313, 269] on button "button" at bounding box center [314, 271] width 4 height 17
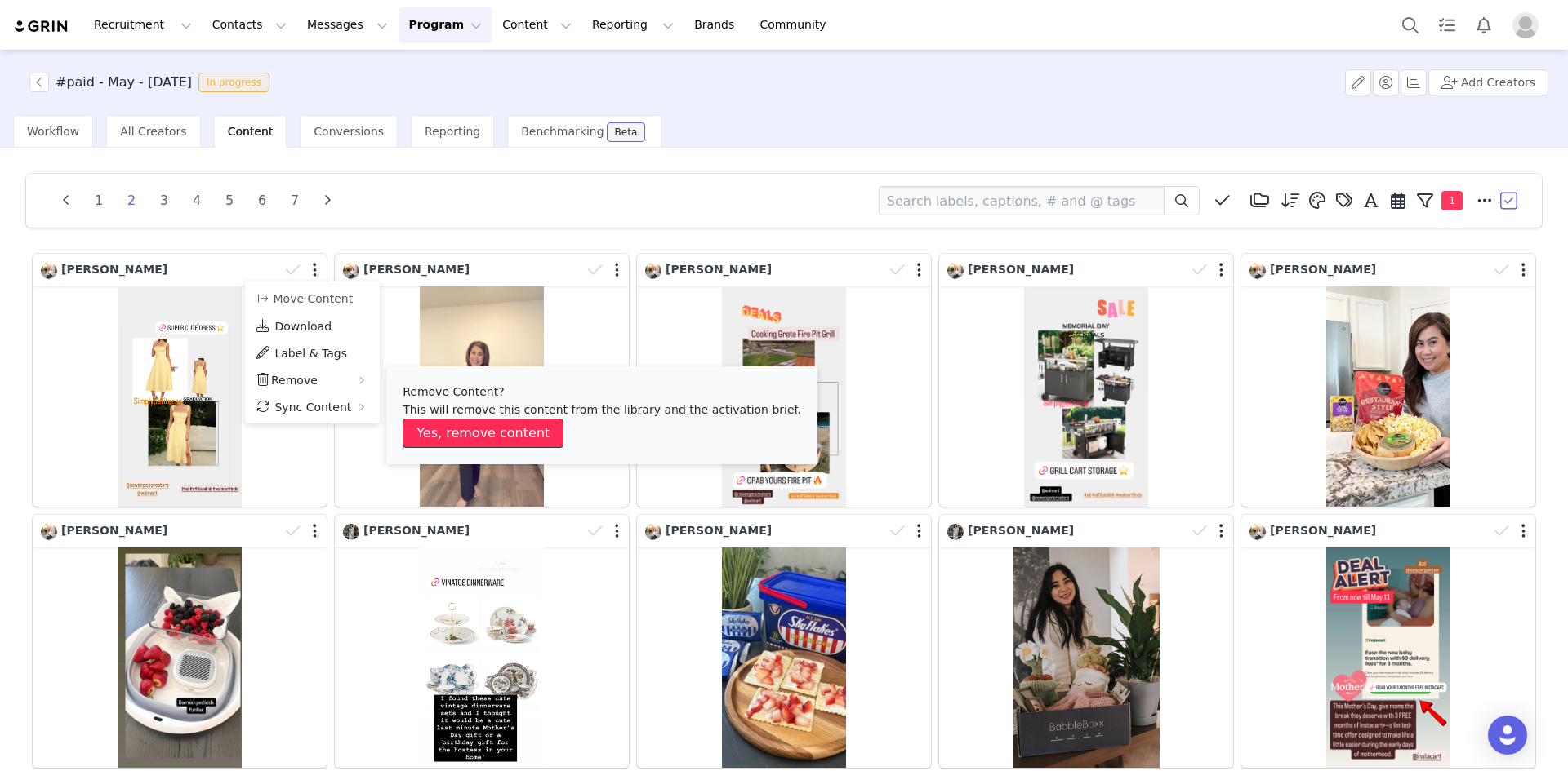
click at [430, 429] on button "Yes, remove content" at bounding box center [483, 433] width 160 height 29
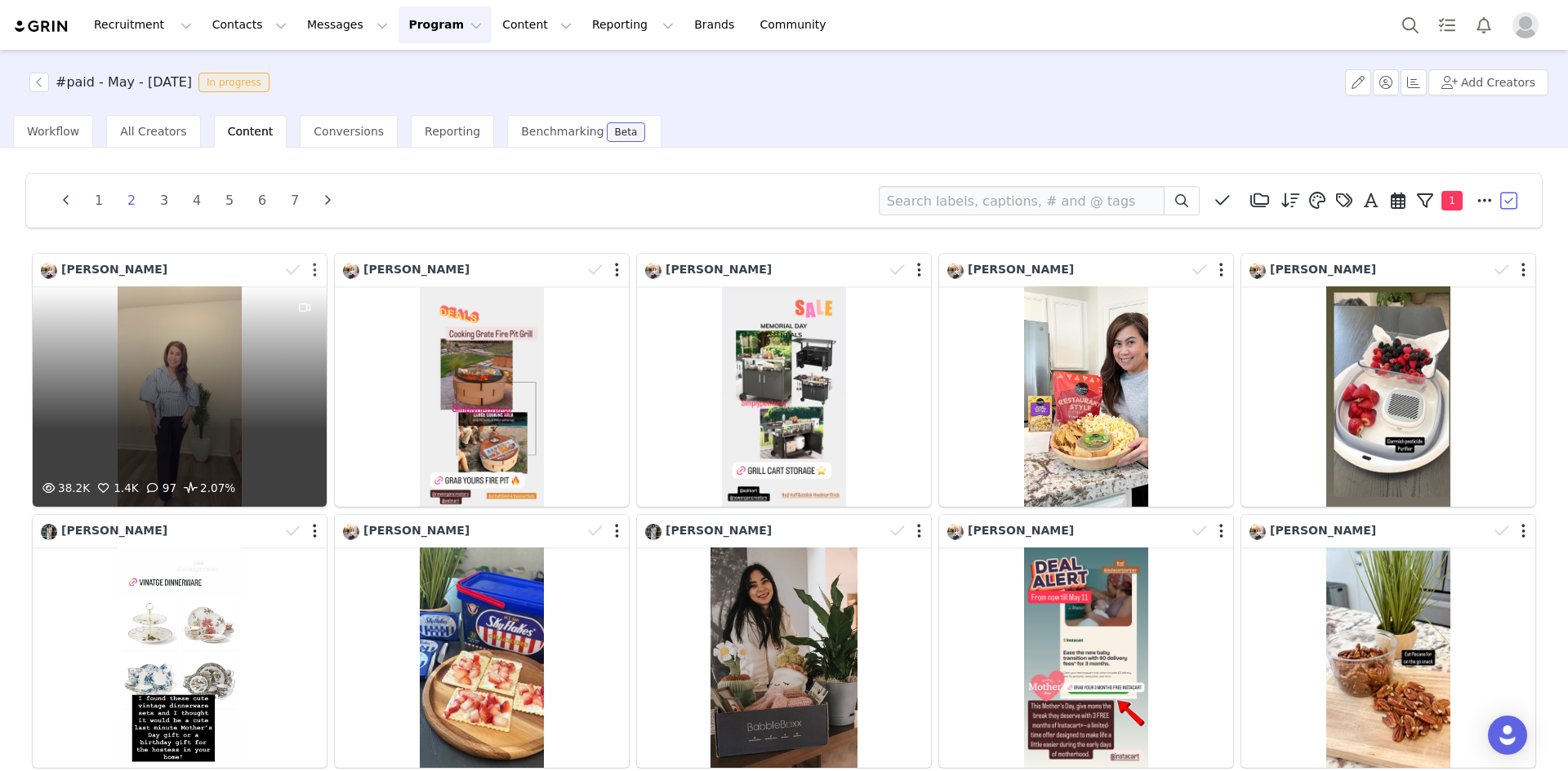
click at [313, 270] on button "button" at bounding box center [314, 271] width 4 height 17
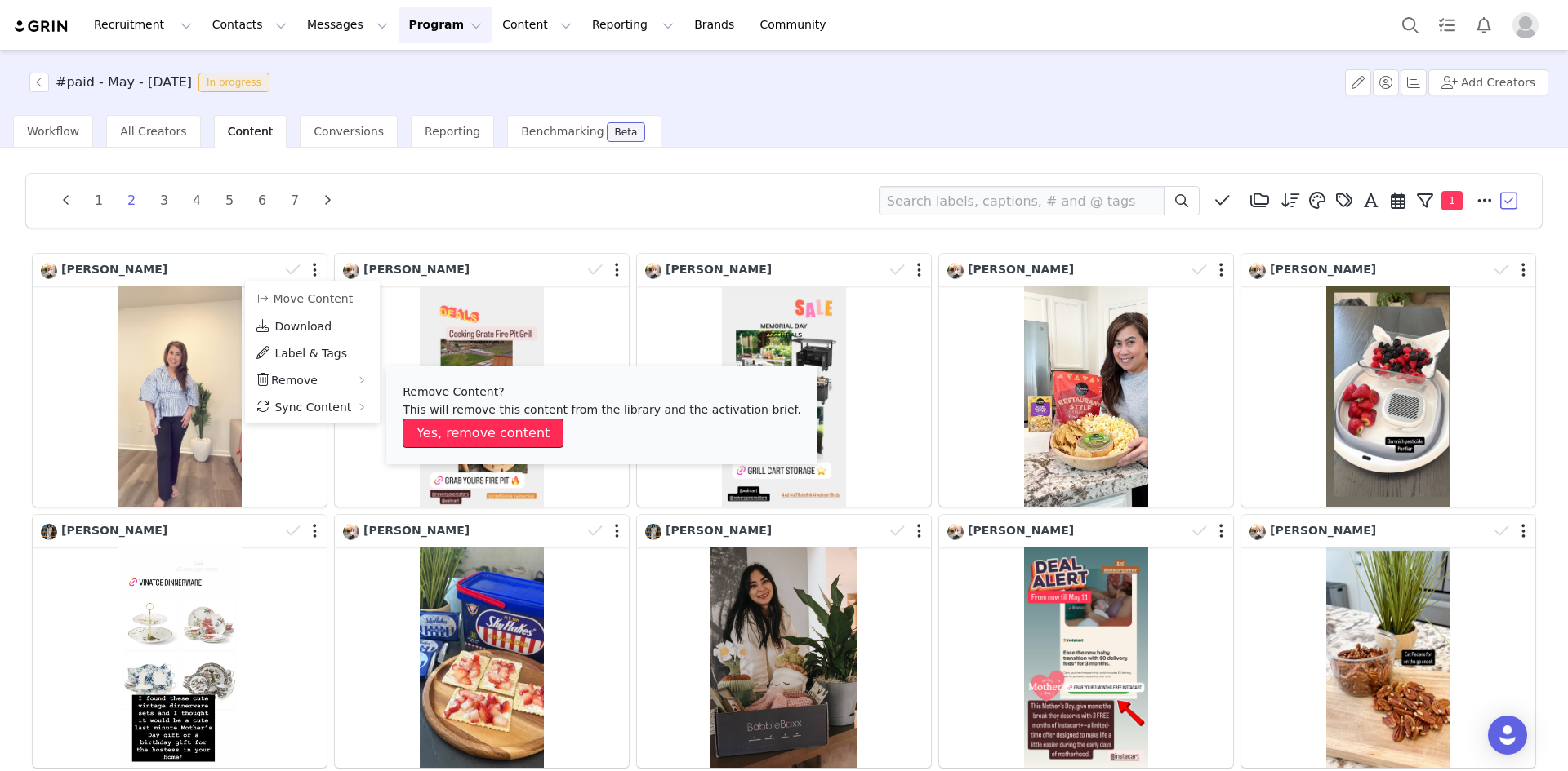
click at [424, 426] on button "Yes, remove content" at bounding box center [483, 433] width 160 height 29
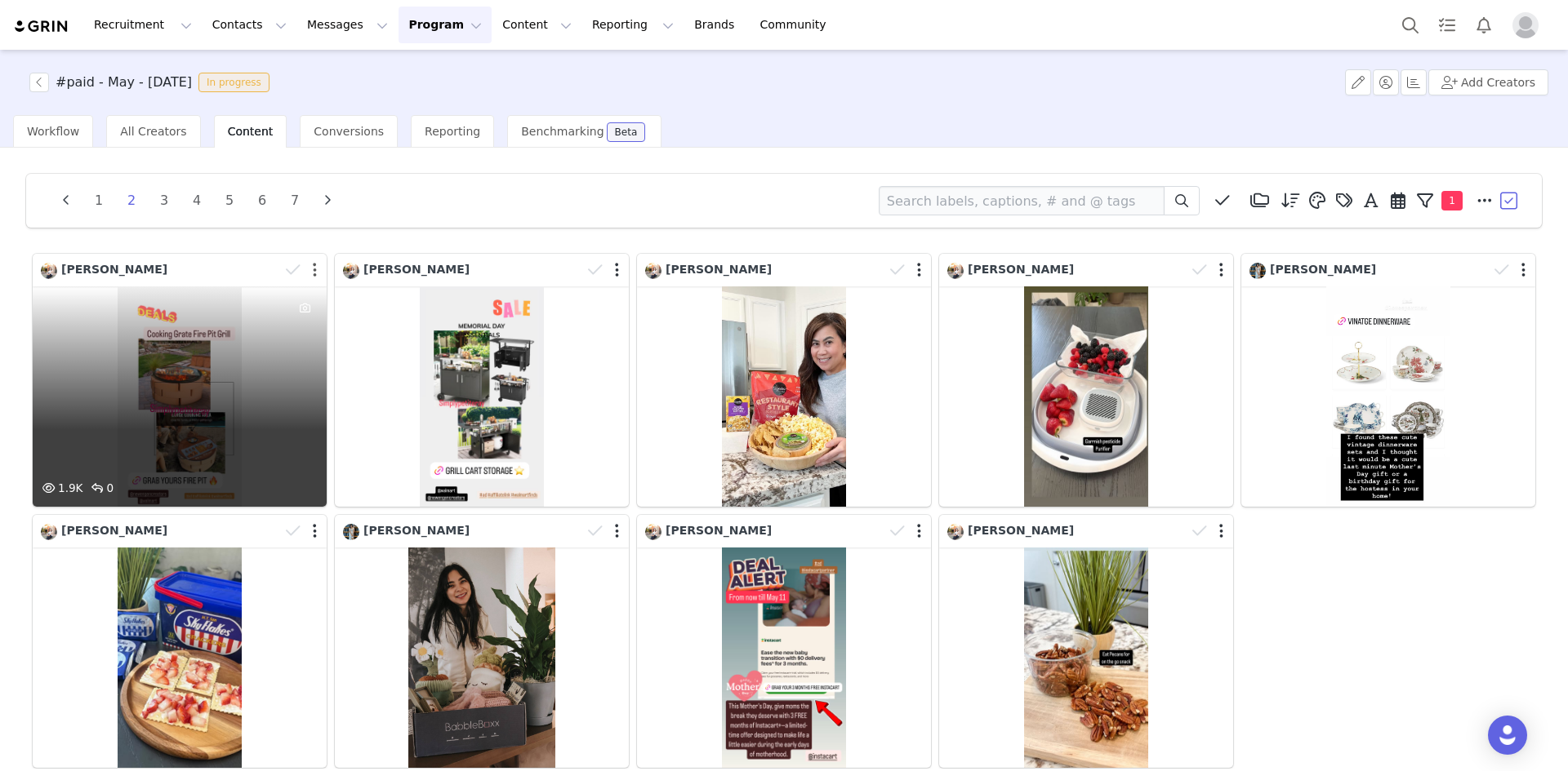
click at [313, 270] on button "button" at bounding box center [314, 271] width 4 height 17
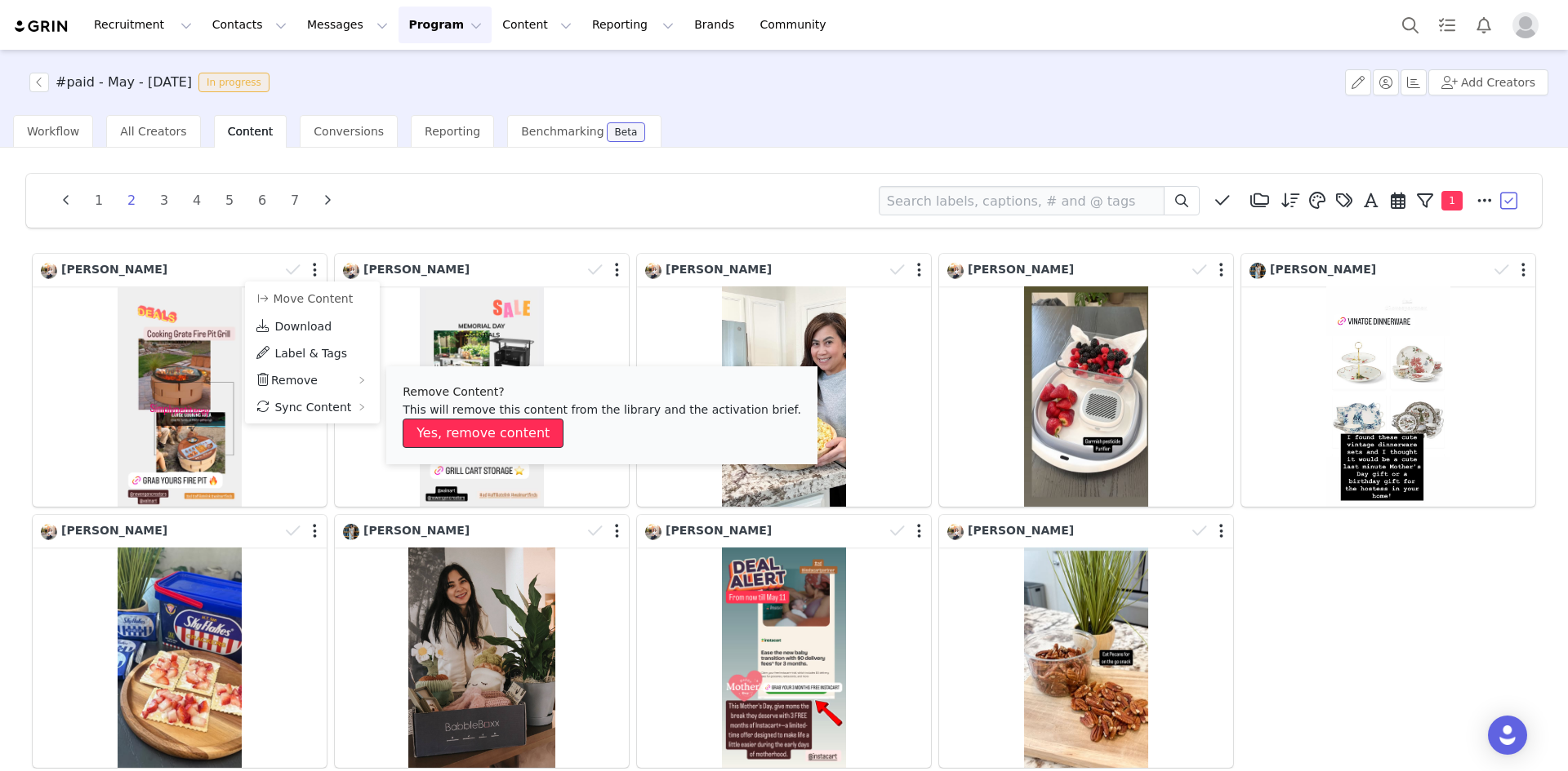
drag, startPoint x: 442, startPoint y: 428, endPoint x: 344, endPoint y: 322, distance: 144.4
click at [443, 428] on button "Yes, remove content" at bounding box center [483, 433] width 160 height 29
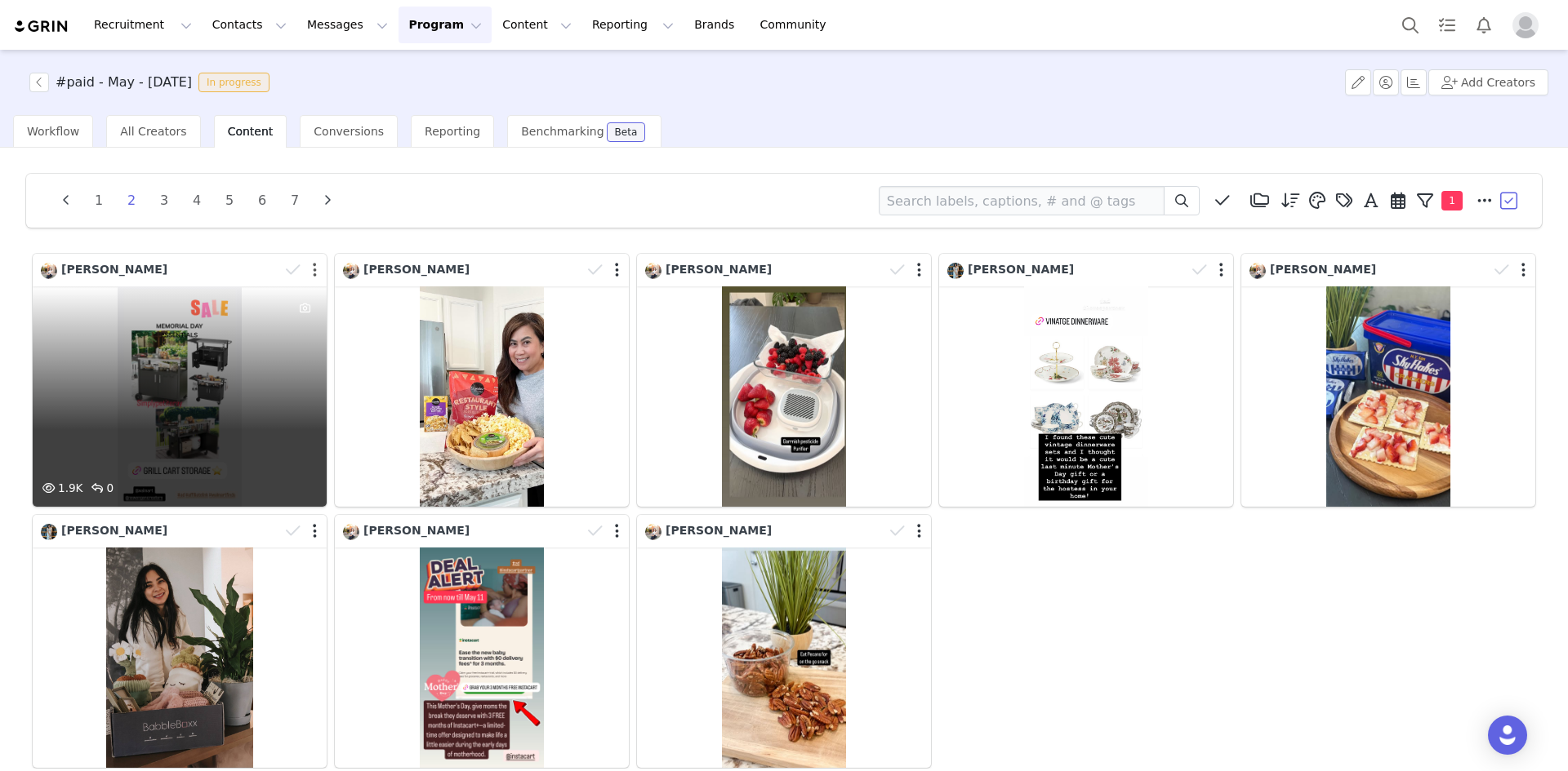
click at [313, 272] on button "button" at bounding box center [314, 271] width 4 height 17
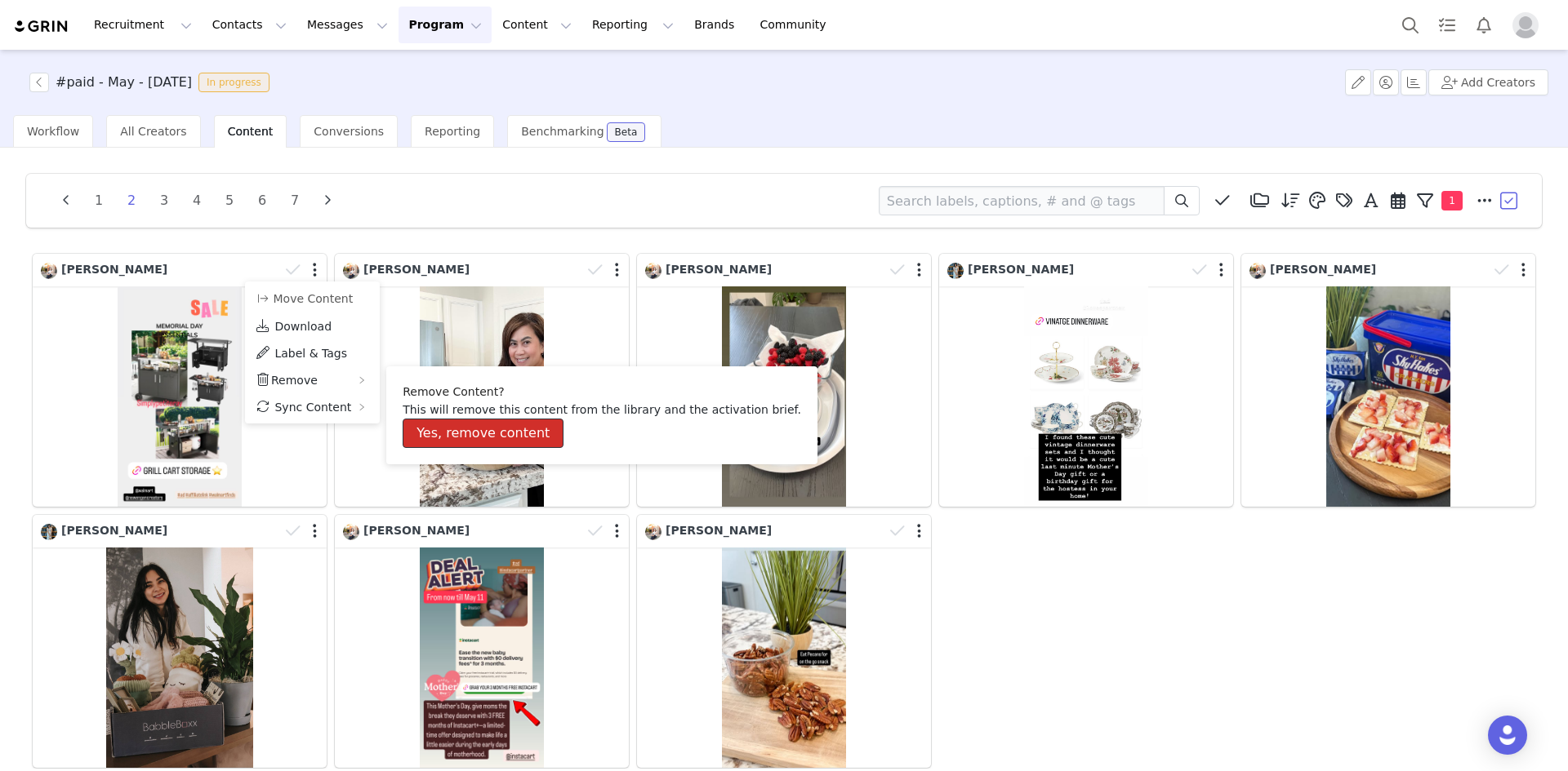
drag, startPoint x: 449, startPoint y: 427, endPoint x: 446, endPoint y: 418, distance: 9.5
click at [450, 427] on button "Yes, remove content" at bounding box center [483, 433] width 160 height 29
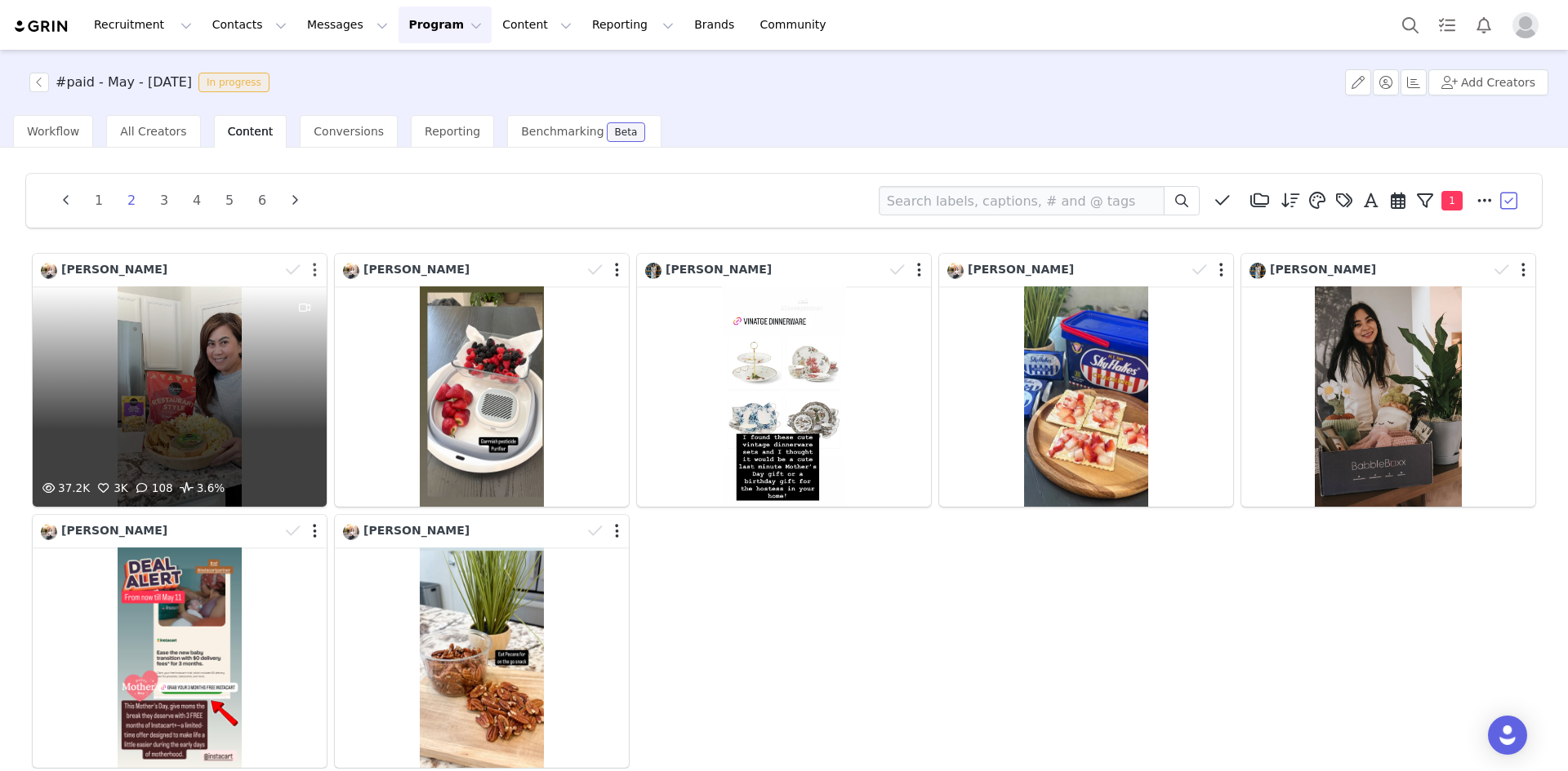
click at [313, 269] on button "button" at bounding box center [314, 271] width 4 height 17
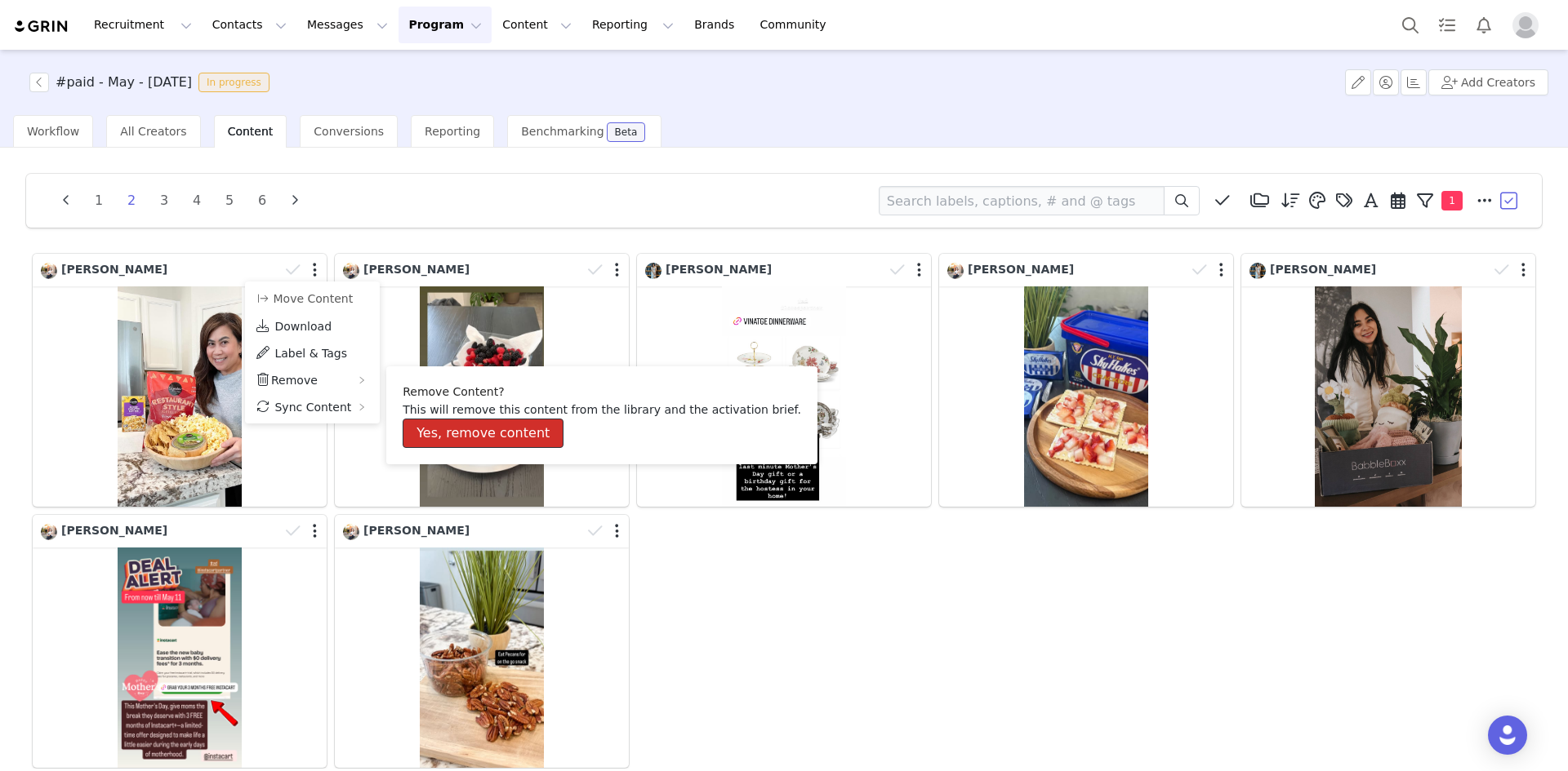
click at [443, 425] on button "Yes, remove content" at bounding box center [483, 433] width 160 height 29
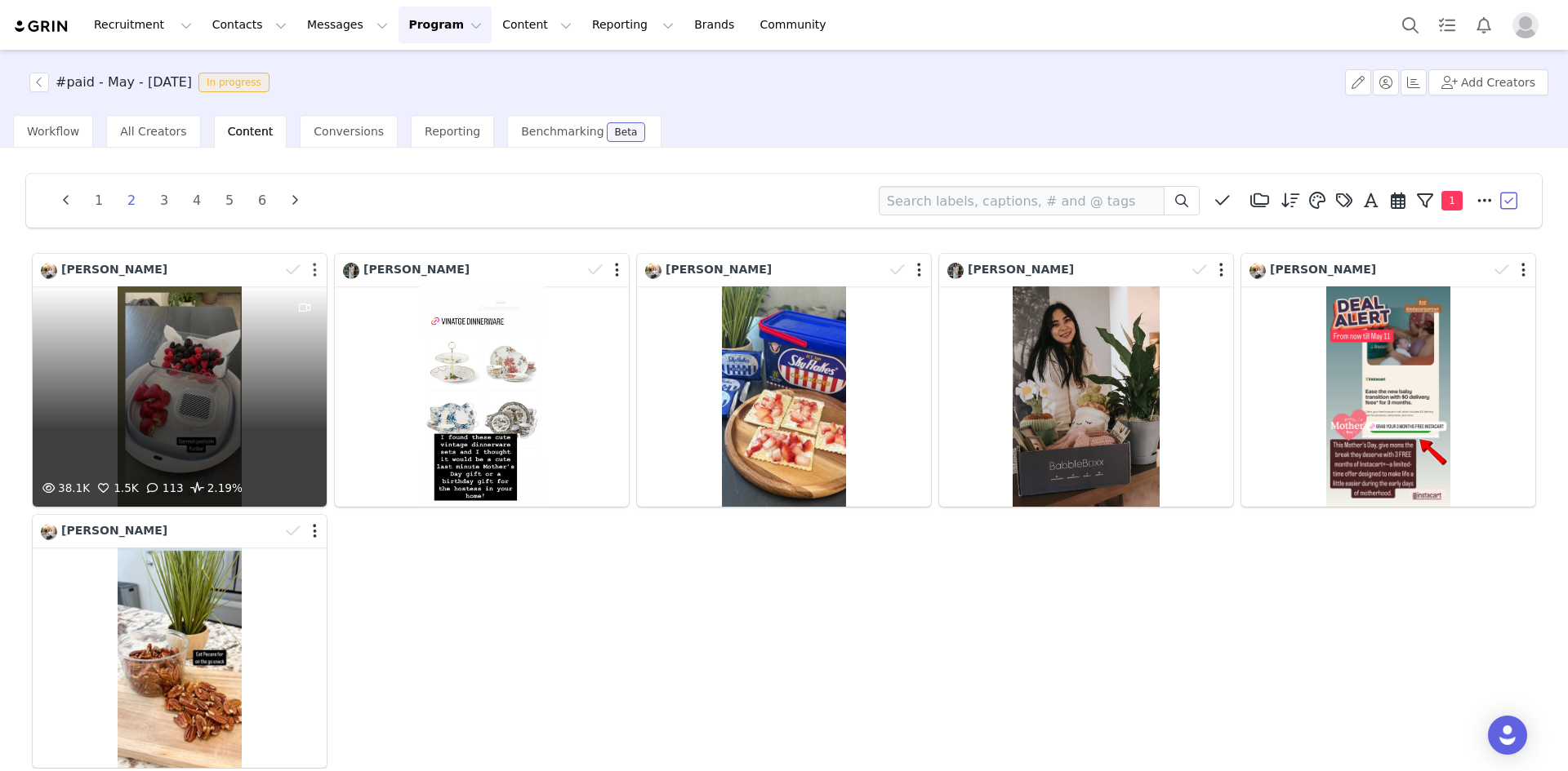
click at [313, 271] on button "button" at bounding box center [314, 271] width 4 height 17
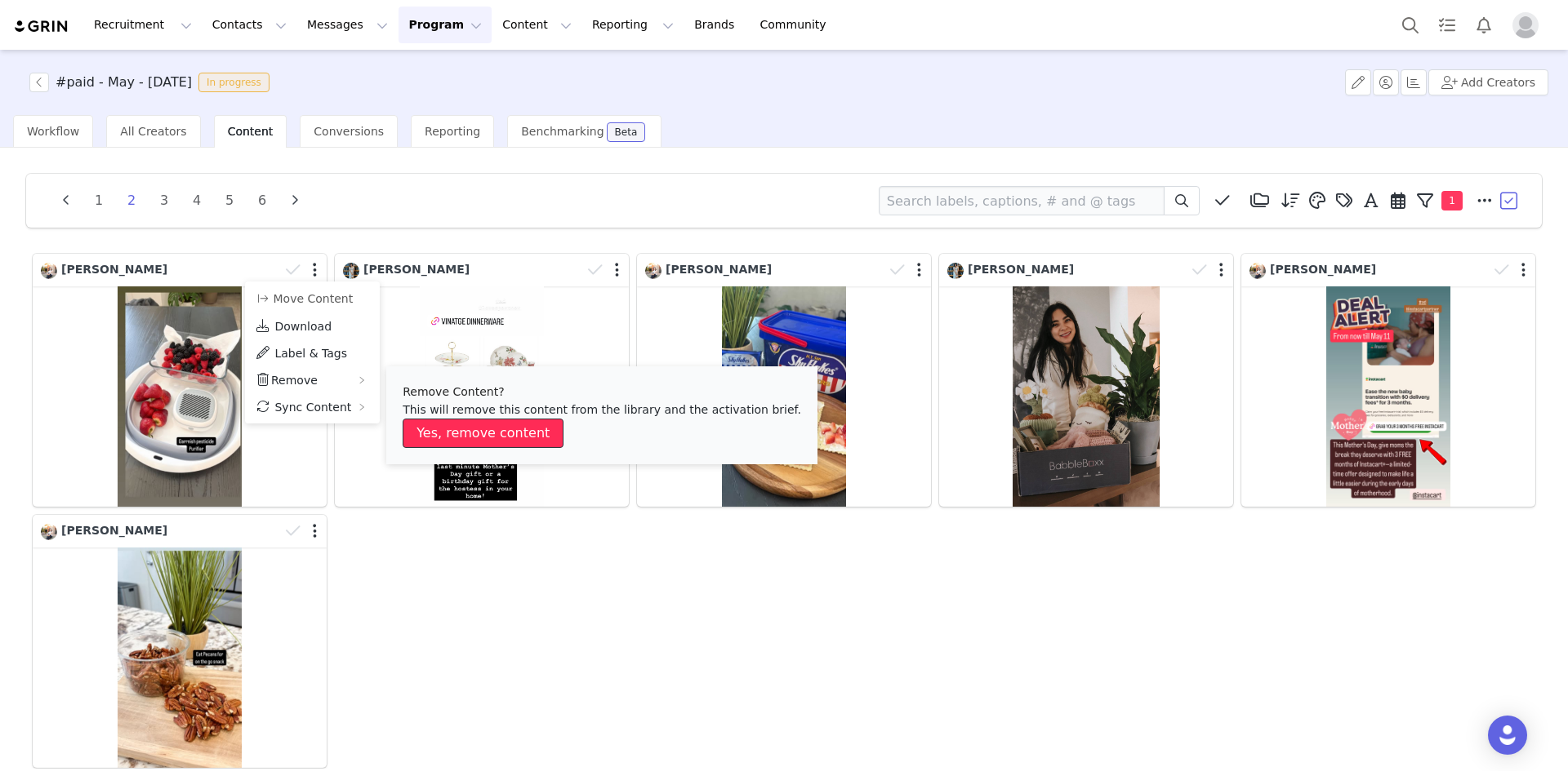
click at [440, 426] on button "Yes, remove content" at bounding box center [483, 433] width 160 height 29
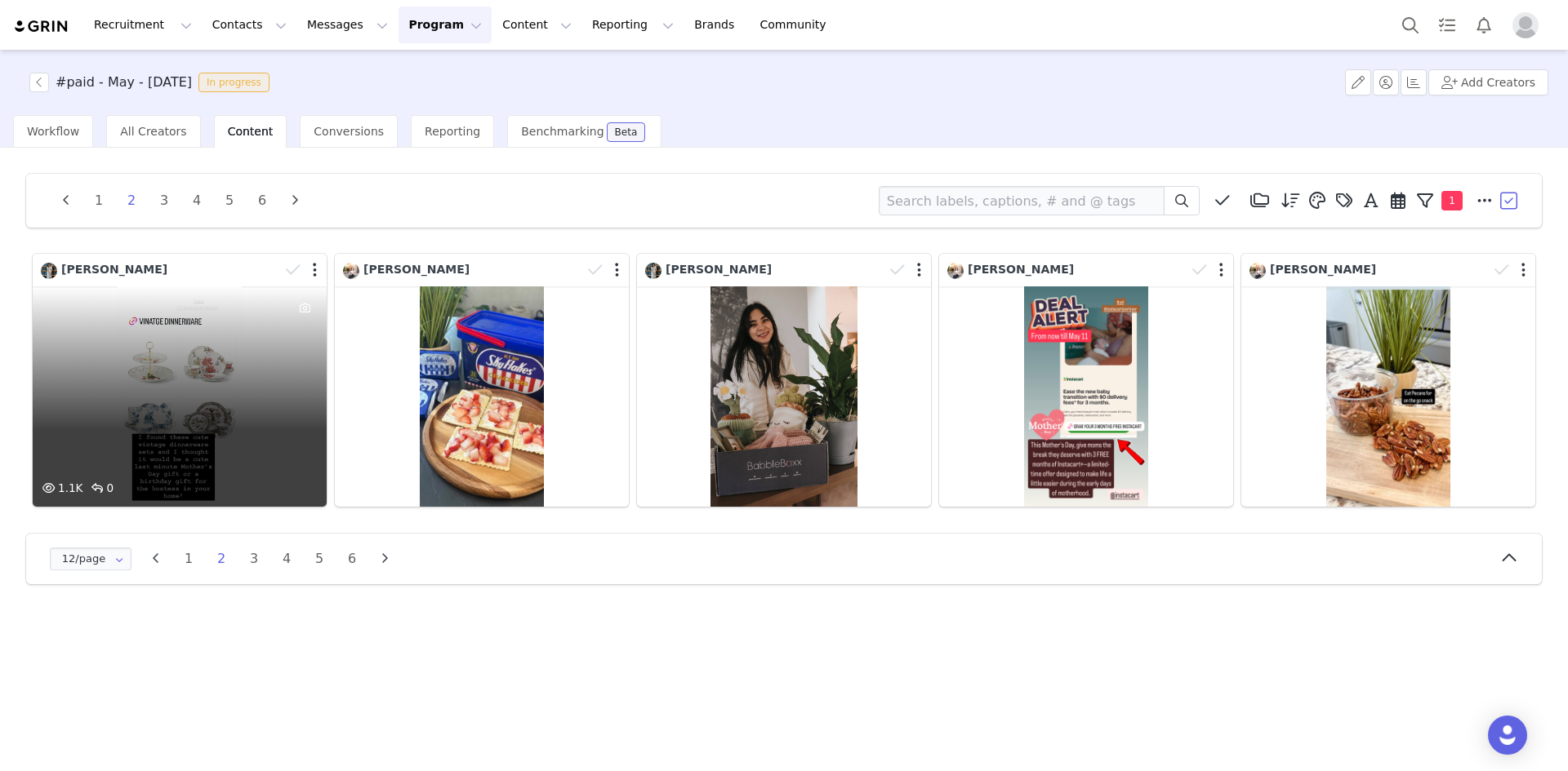
click at [317, 272] on div at bounding box center [303, 270] width 48 height 24
click at [311, 271] on button "button" at bounding box center [312, 273] width 4 height 17
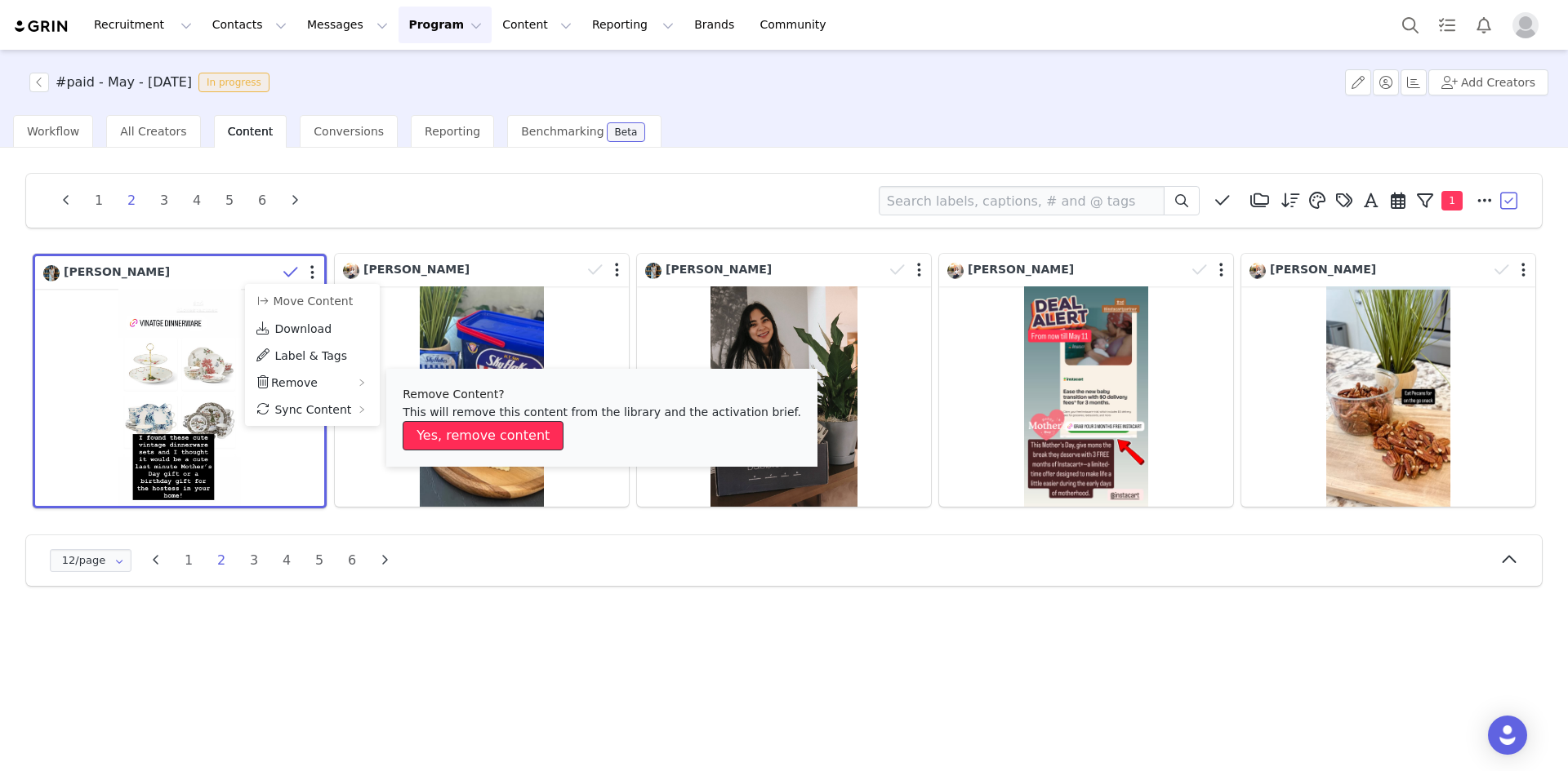
click at [435, 430] on button "Yes, remove content" at bounding box center [483, 435] width 160 height 29
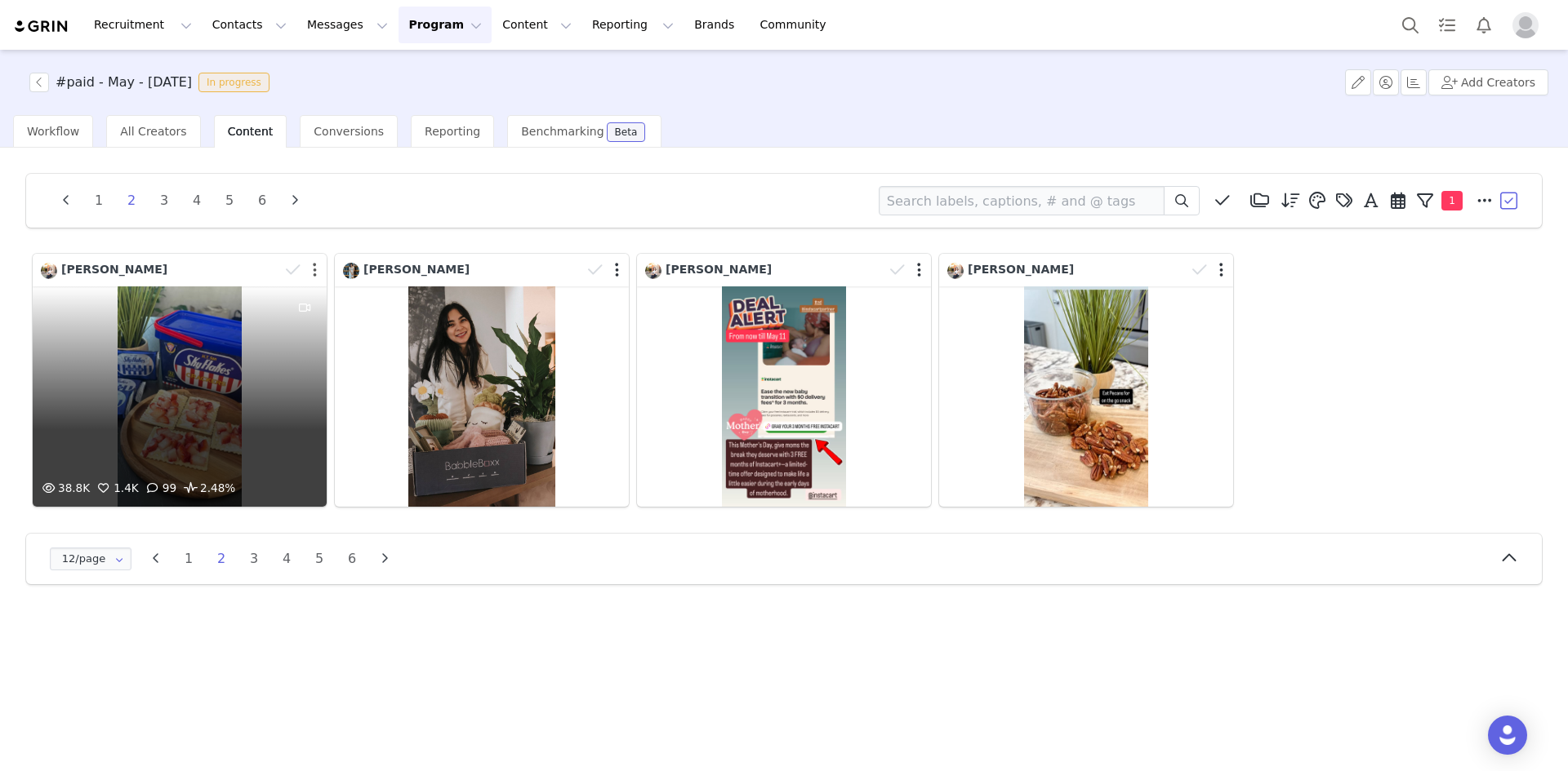
click at [313, 268] on button "button" at bounding box center [314, 271] width 4 height 17
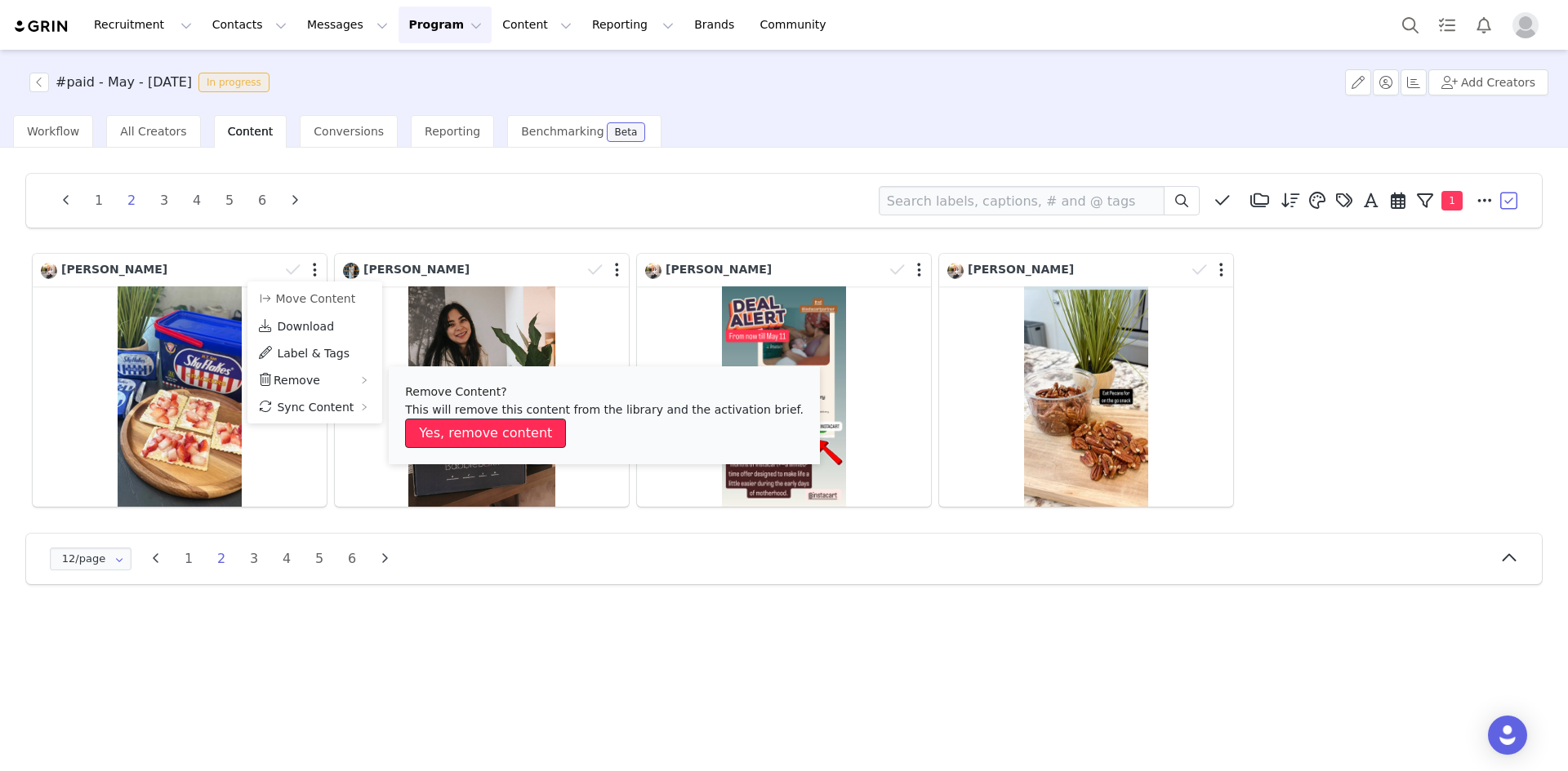
click at [466, 433] on button "Yes, remove content" at bounding box center [486, 433] width 160 height 29
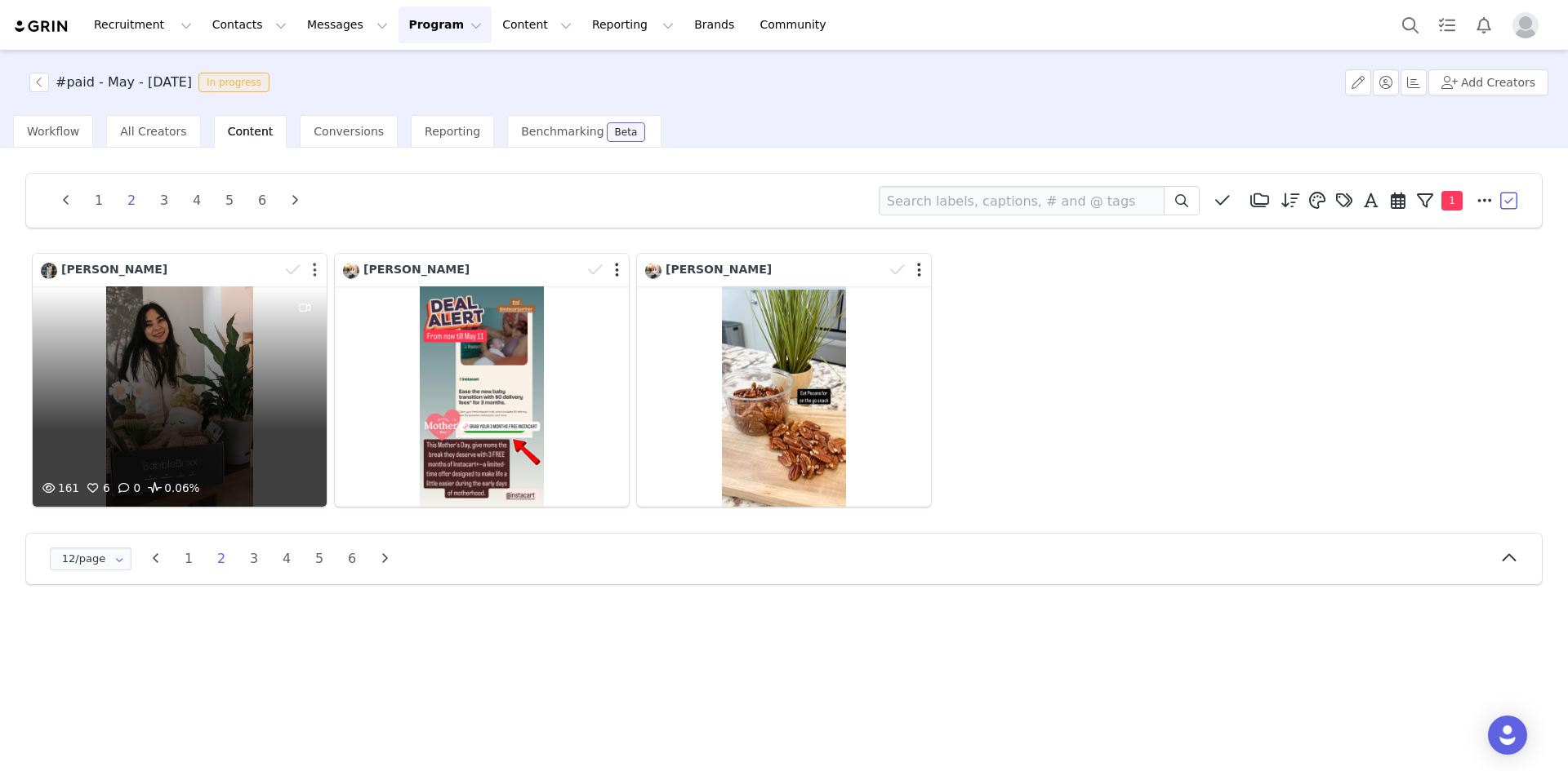
click at [313, 269] on button "button" at bounding box center [314, 271] width 4 height 17
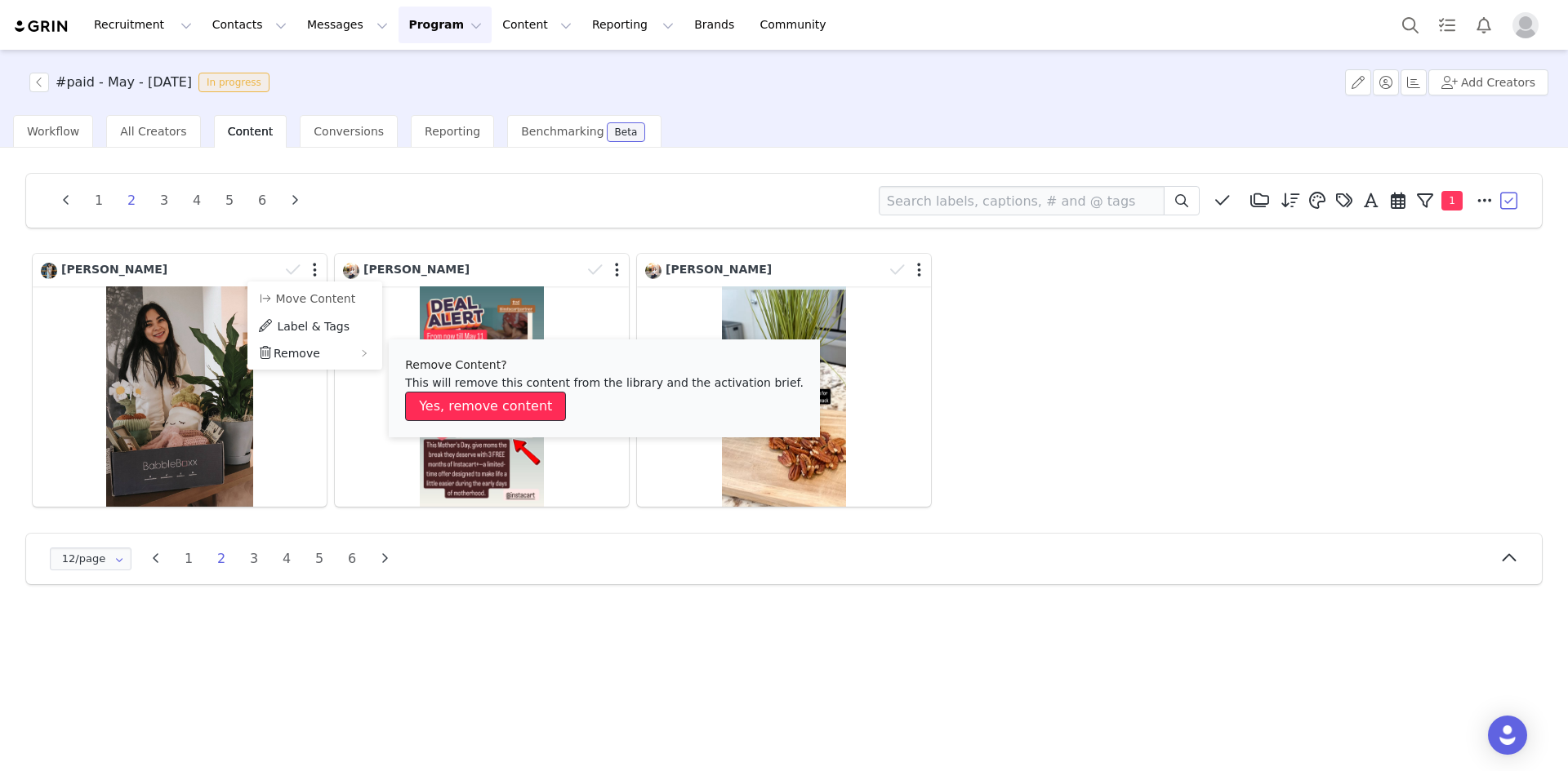
click at [466, 407] on button "Yes, remove content" at bounding box center [486, 406] width 160 height 29
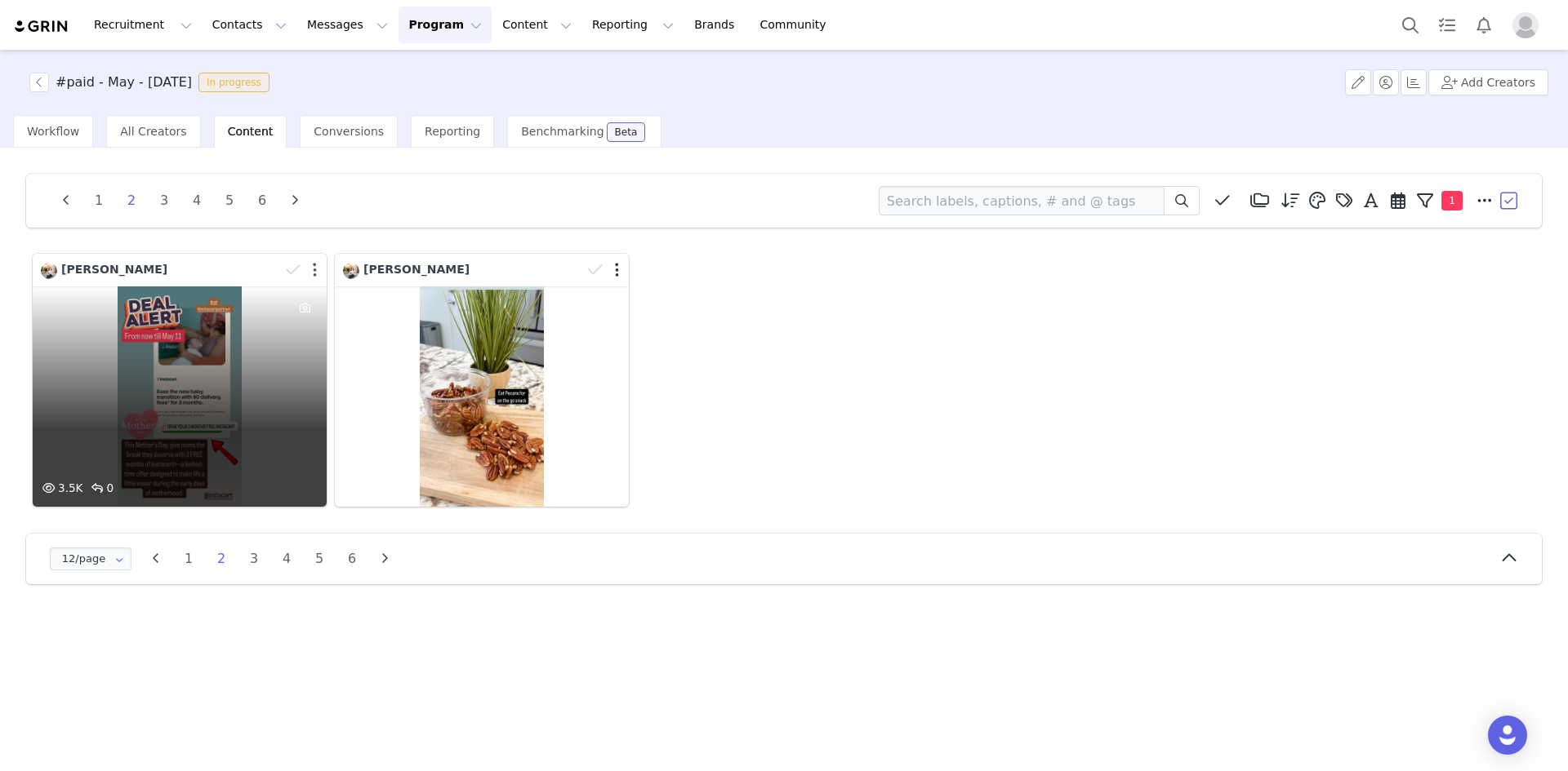
click at [313, 271] on button "button" at bounding box center [314, 271] width 4 height 17
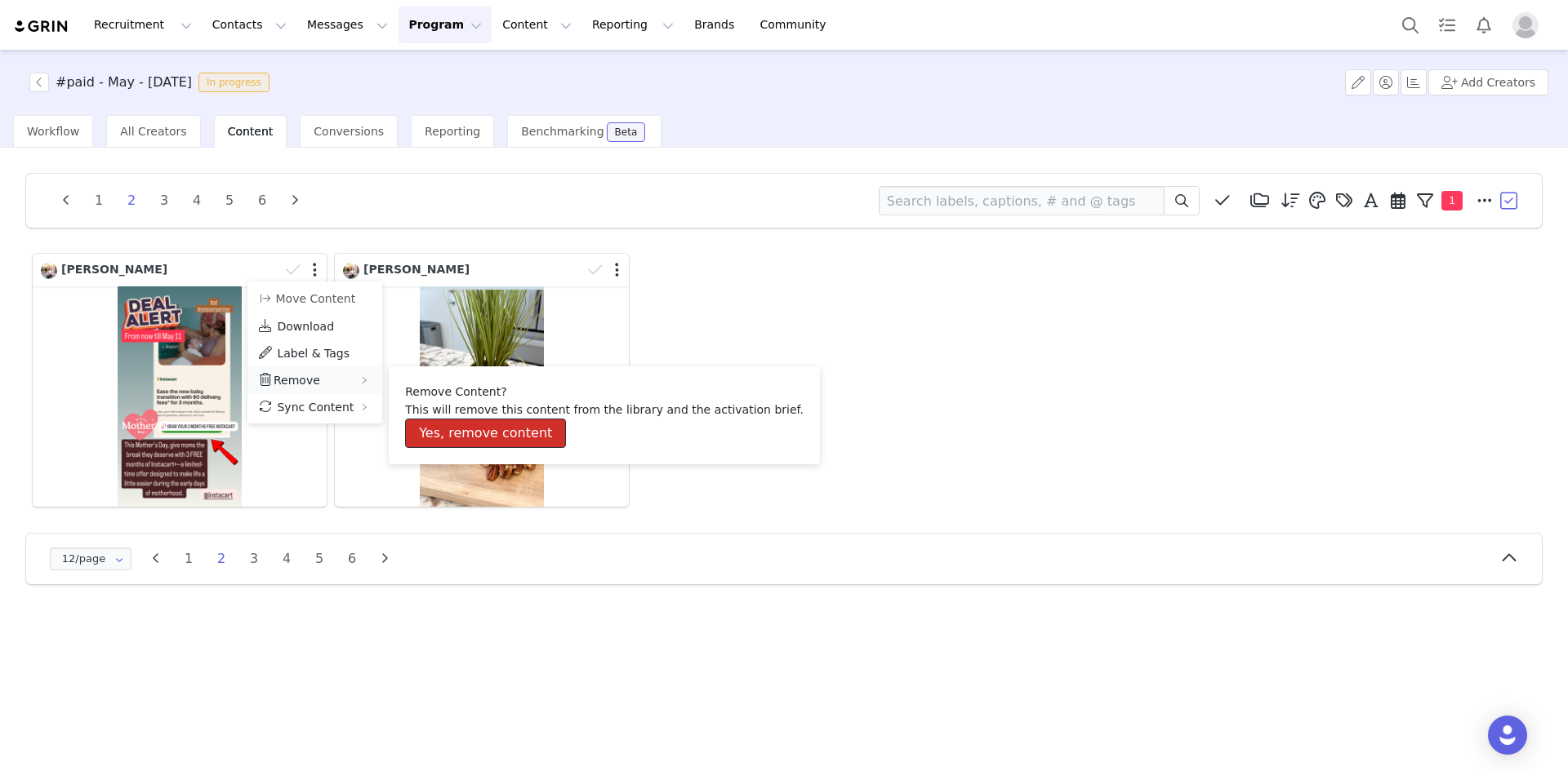
drag, startPoint x: 461, startPoint y: 429, endPoint x: 374, endPoint y: 373, distance: 103.5
click at [459, 429] on button "Yes, remove content" at bounding box center [486, 433] width 160 height 29
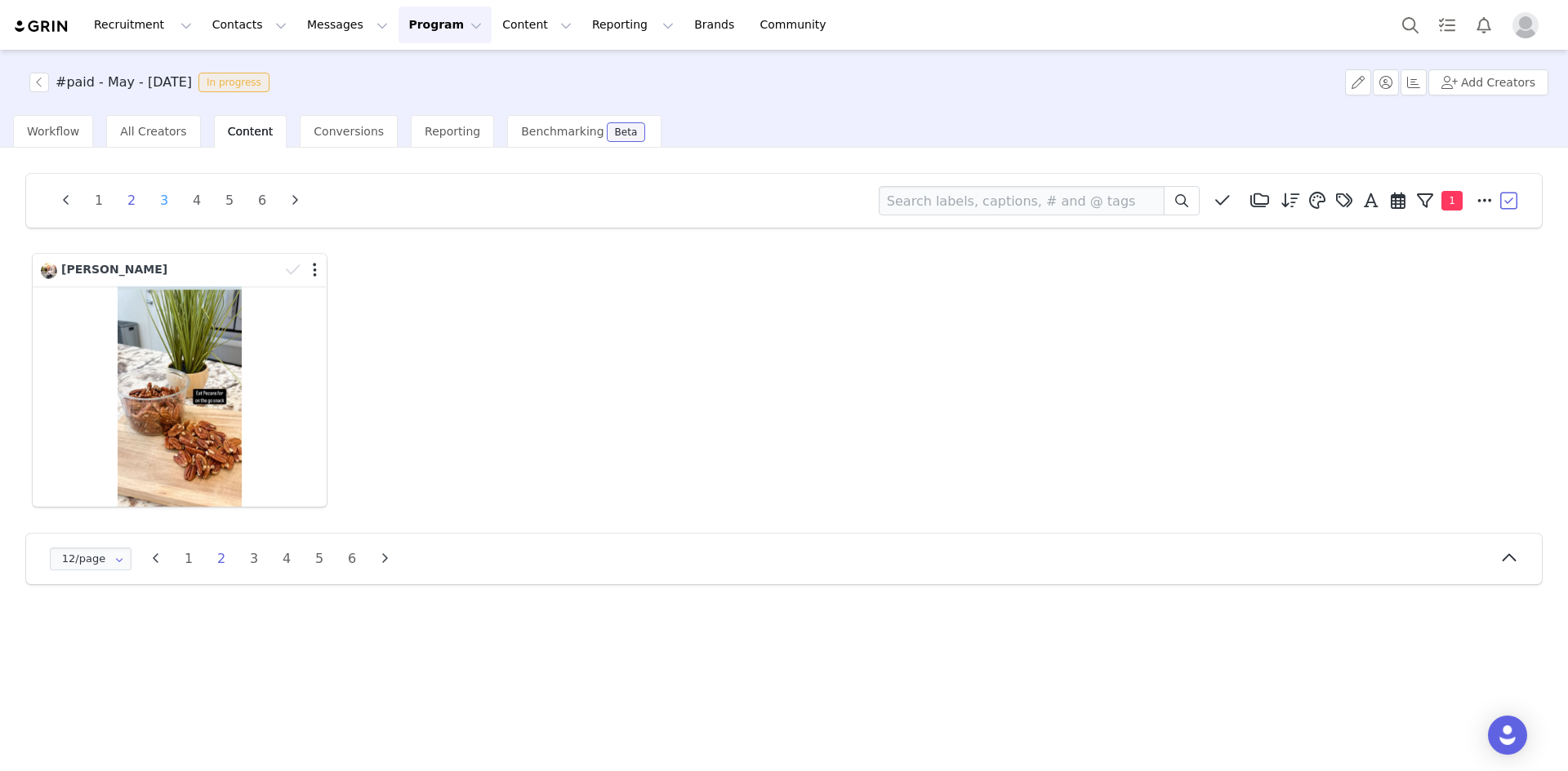
click at [165, 200] on li "3" at bounding box center [164, 200] width 24 height 23
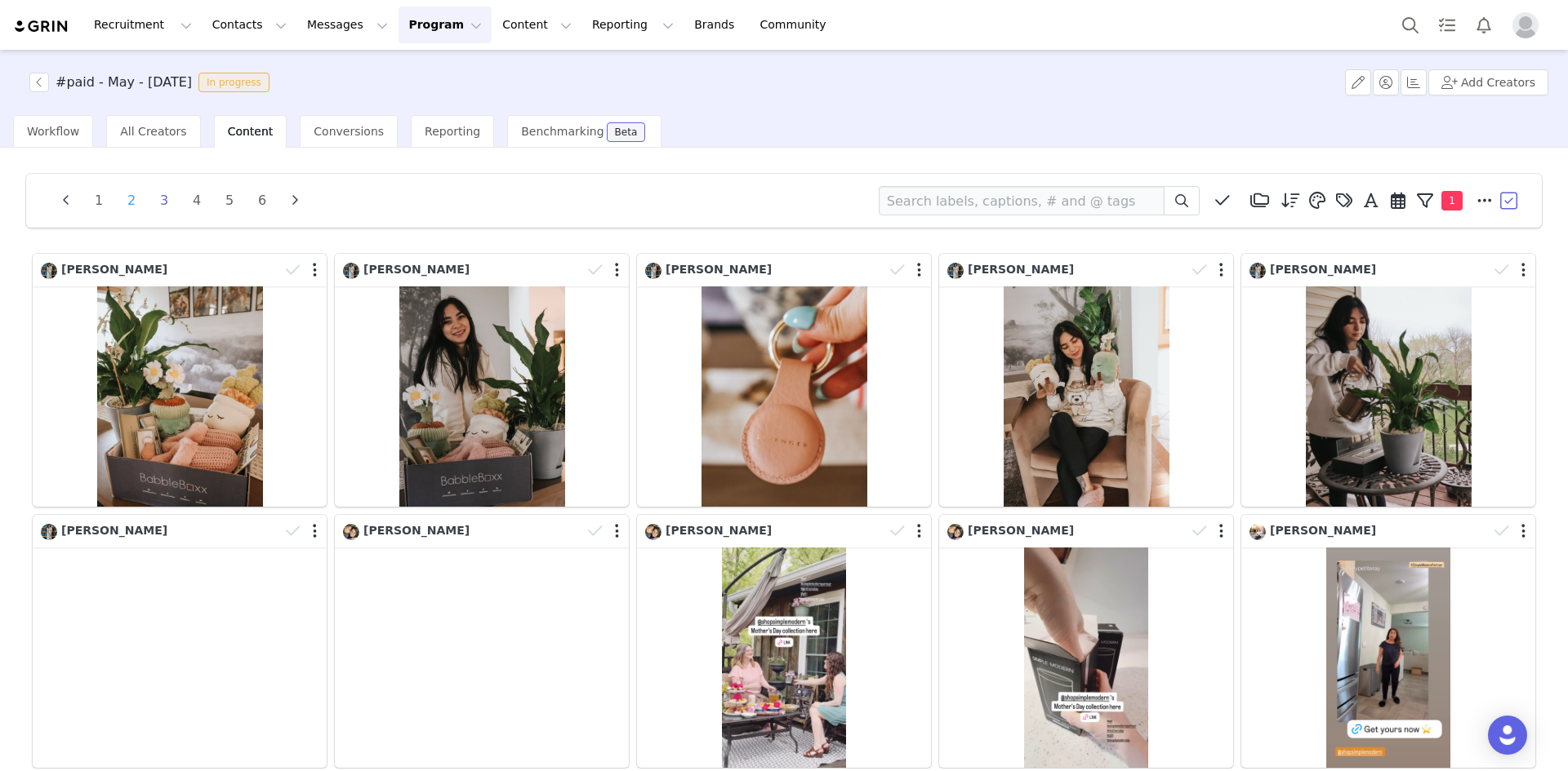
click at [132, 200] on li "2" at bounding box center [131, 200] width 24 height 23
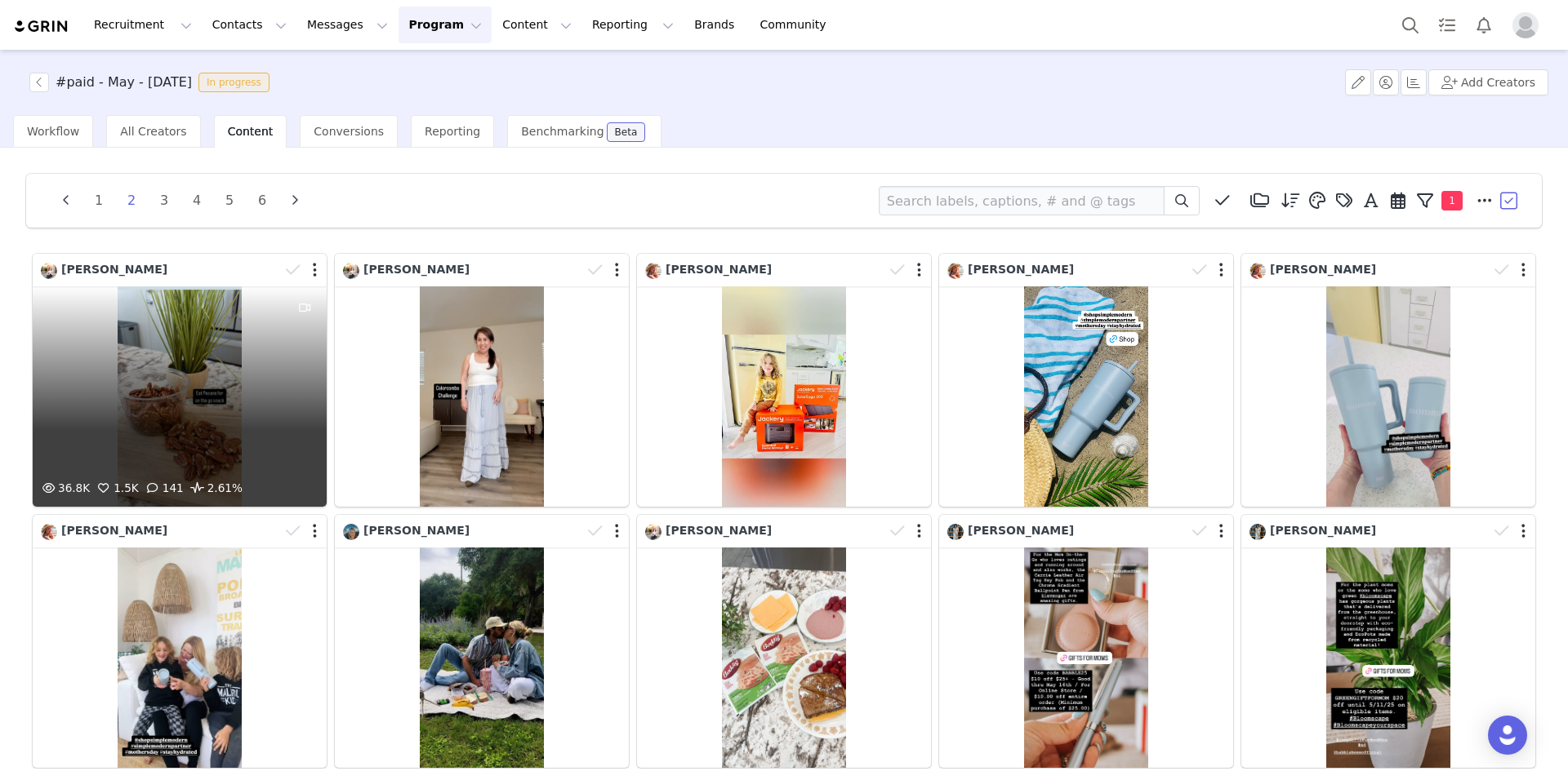
click at [186, 354] on div "36.8K 1.5K 141 2.61%" at bounding box center [180, 397] width 294 height 221
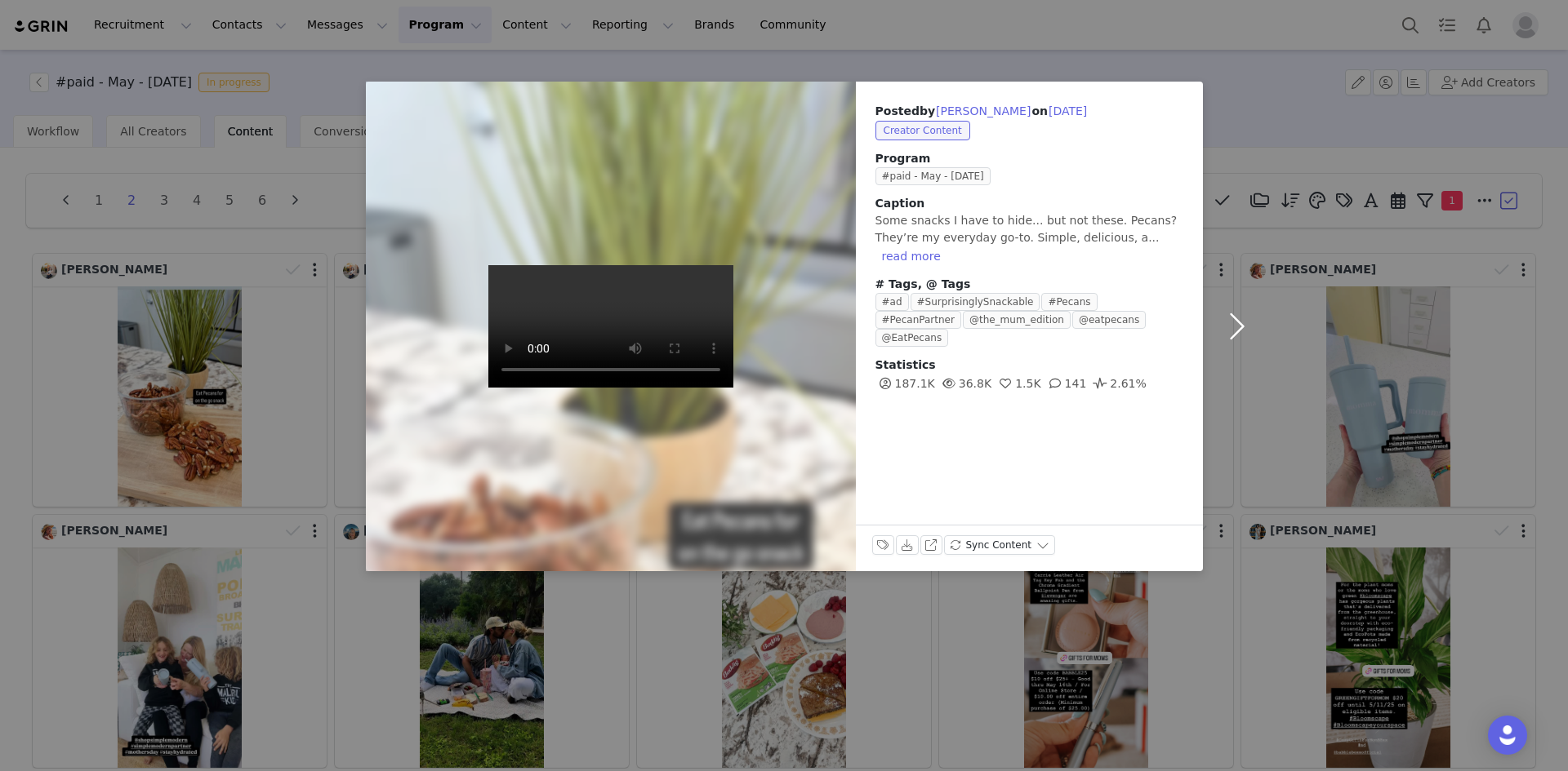
click at [1232, 317] on button "button" at bounding box center [1237, 327] width 69 height 489
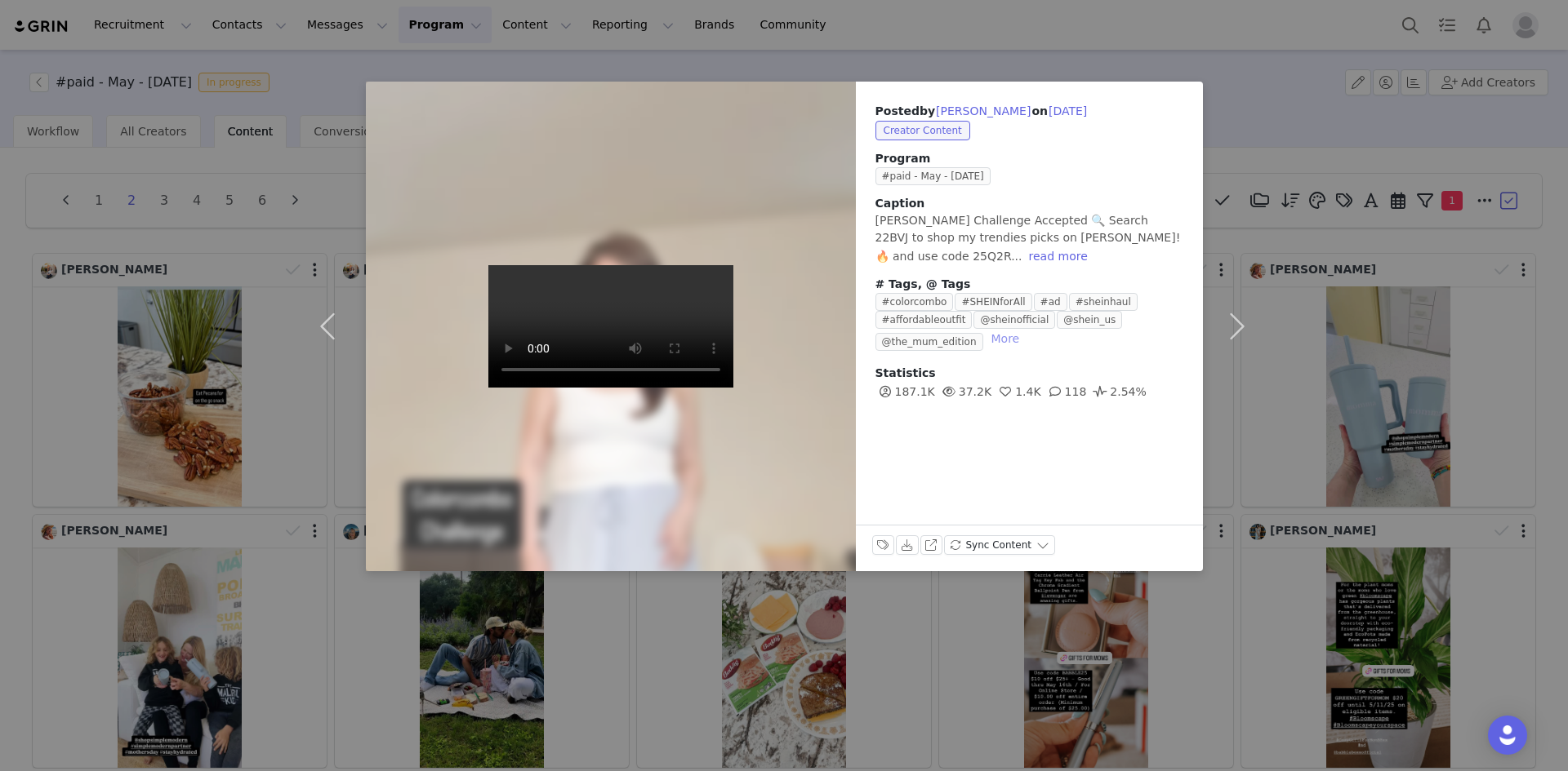
click at [989, 340] on button "More" at bounding box center [1005, 338] width 42 height 19
click at [1230, 330] on button "button" at bounding box center [1237, 327] width 69 height 489
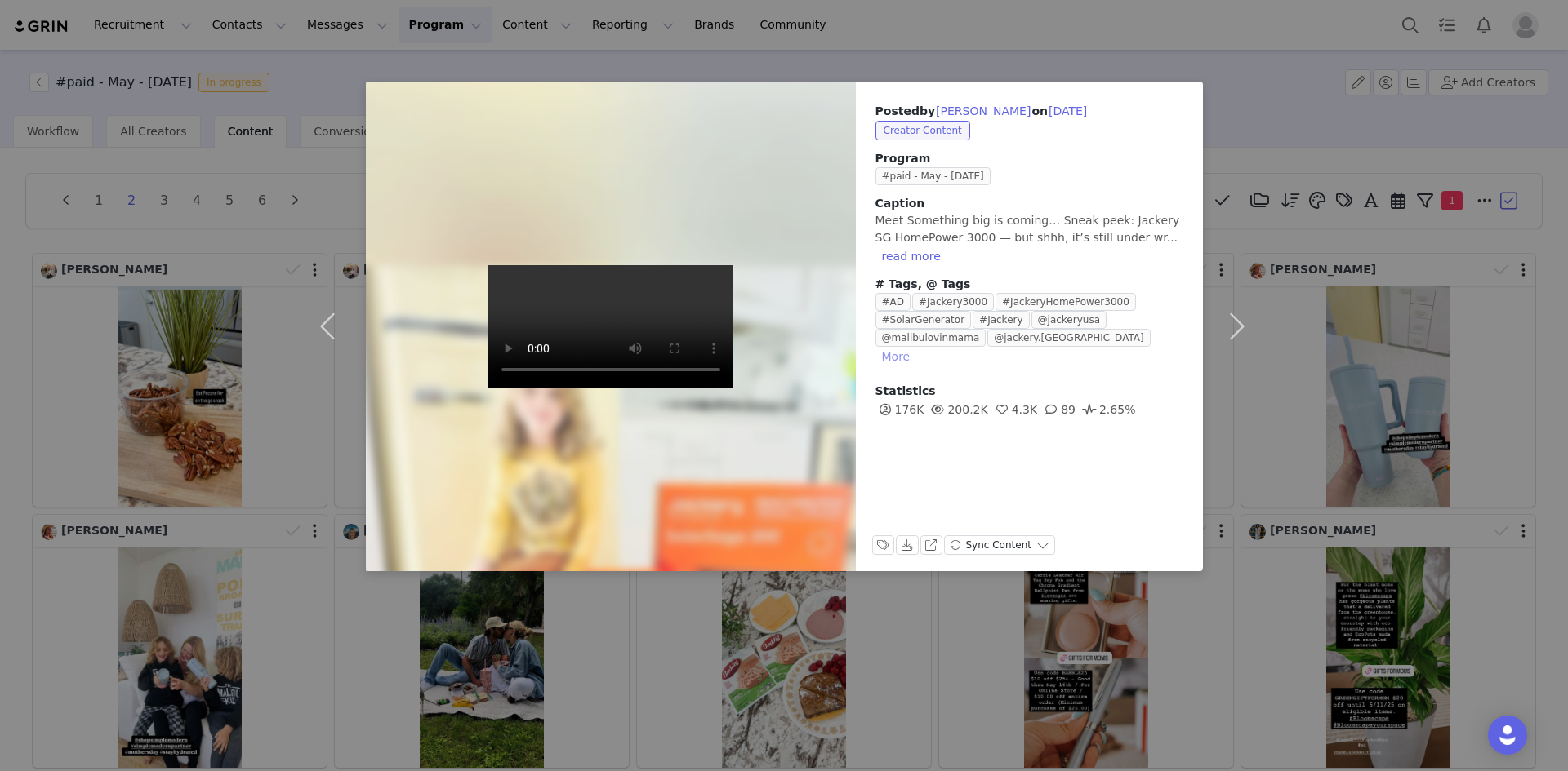
click at [917, 347] on button "More" at bounding box center [896, 356] width 42 height 19
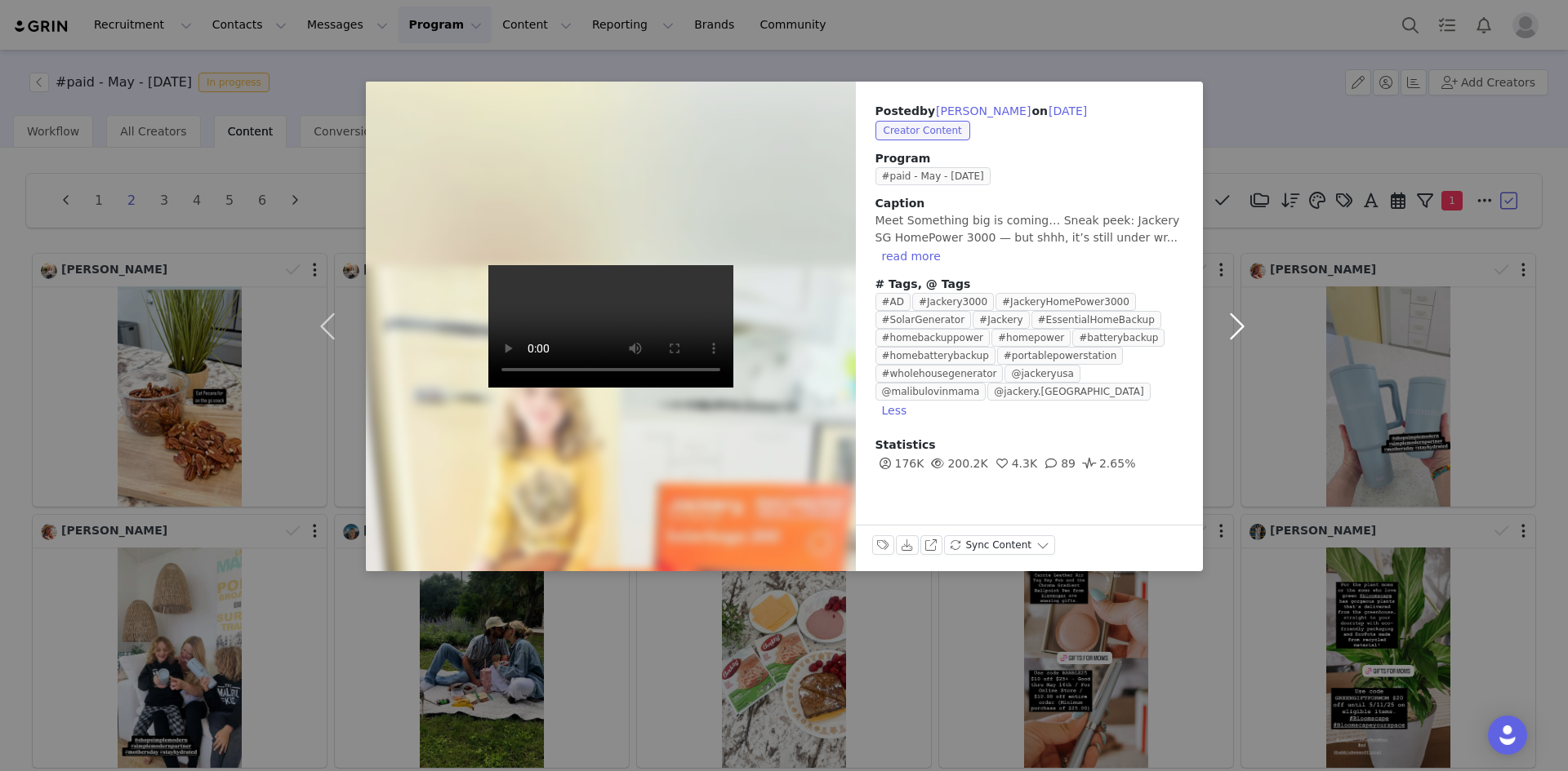
click at [1234, 323] on button "button" at bounding box center [1237, 327] width 69 height 489
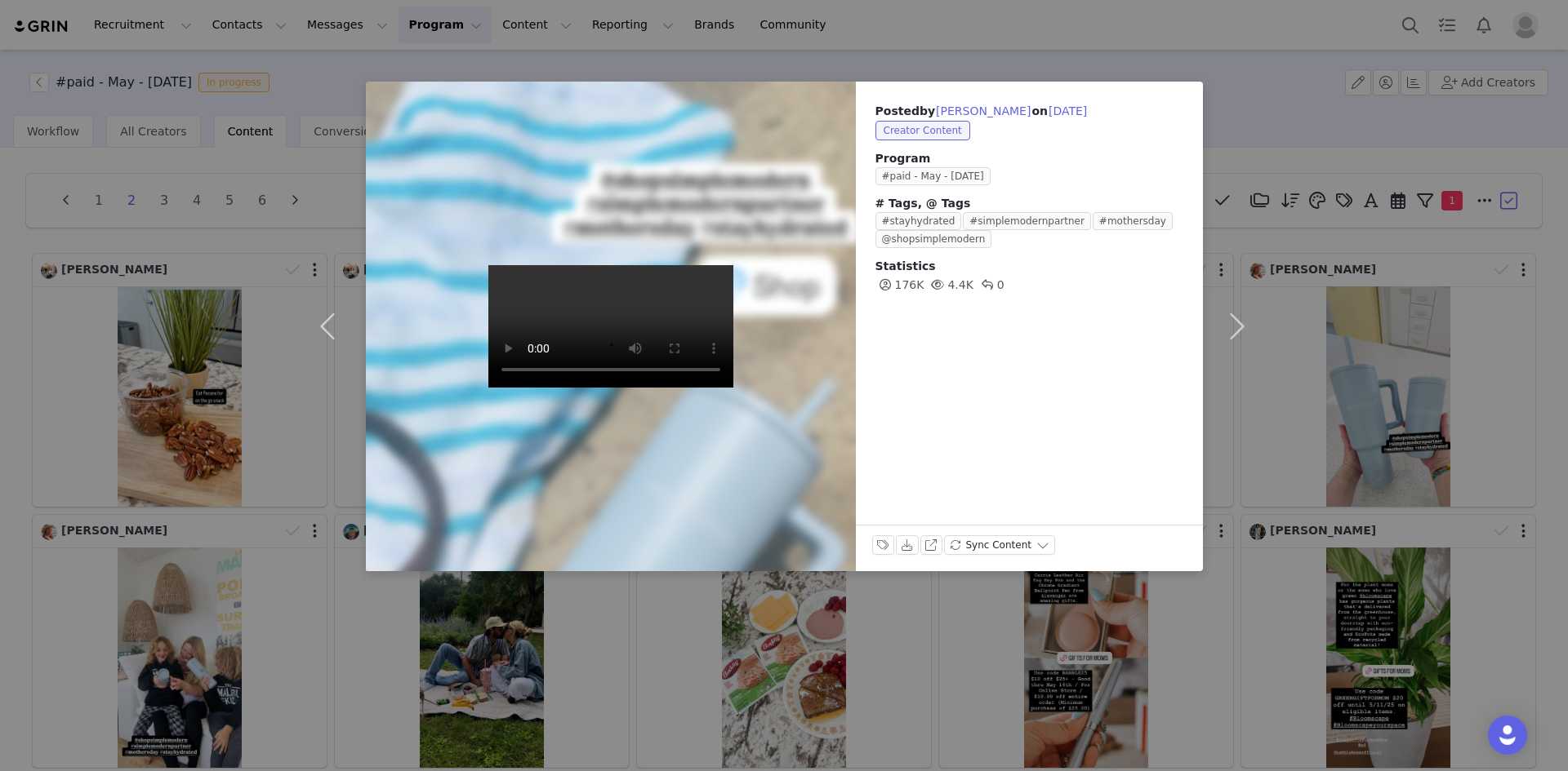
click at [1031, 647] on div "Posted by [PERSON_NAME] on [DATE] Creator Content Program #paid - May - [DATE] …" at bounding box center [784, 385] width 1568 height 771
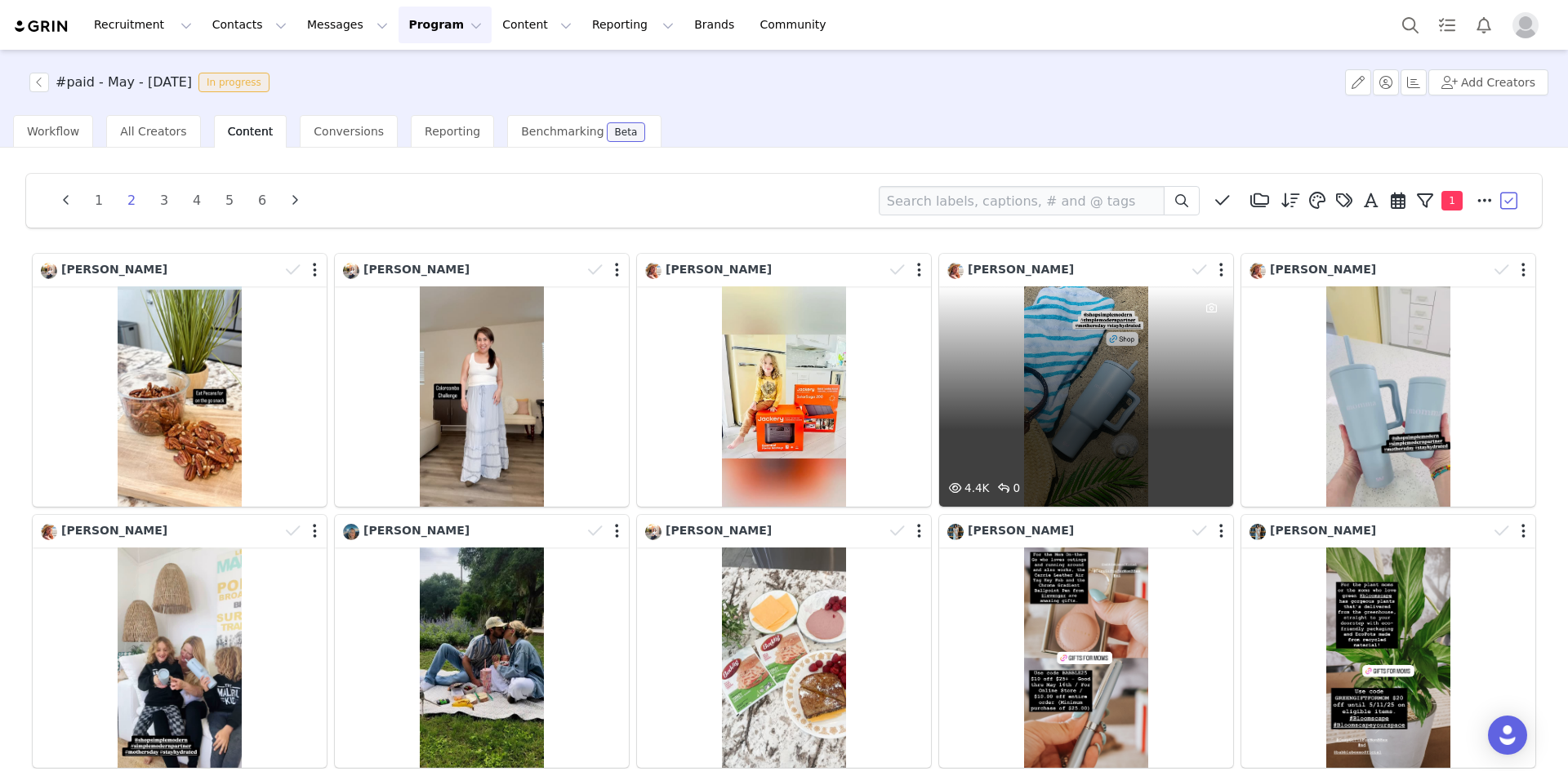
click at [1020, 357] on div "4.4K 0" at bounding box center [1087, 397] width 294 height 221
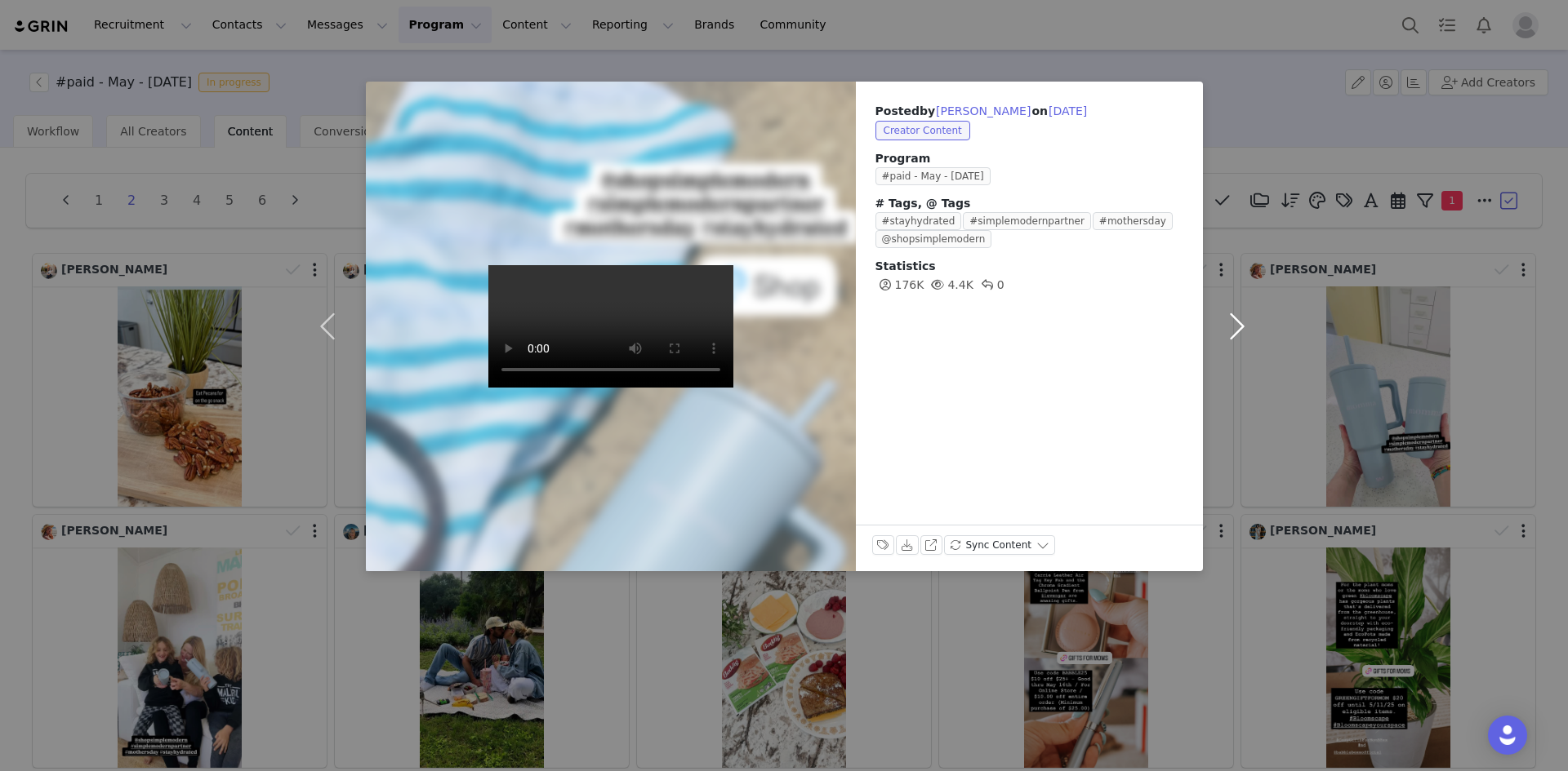
click at [1254, 459] on button "button" at bounding box center [1237, 327] width 69 height 489
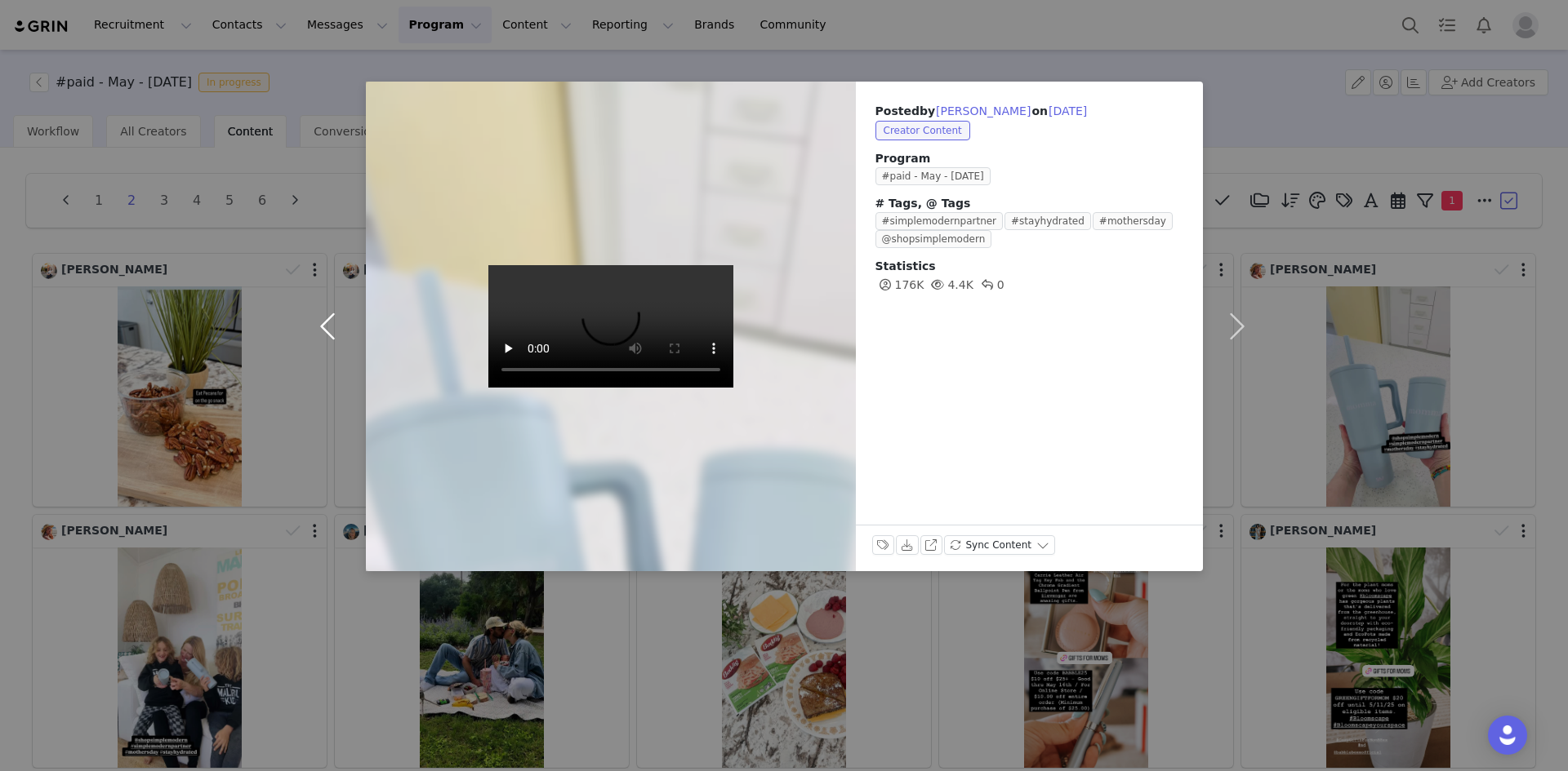
click at [337, 307] on button "button" at bounding box center [332, 327] width 69 height 489
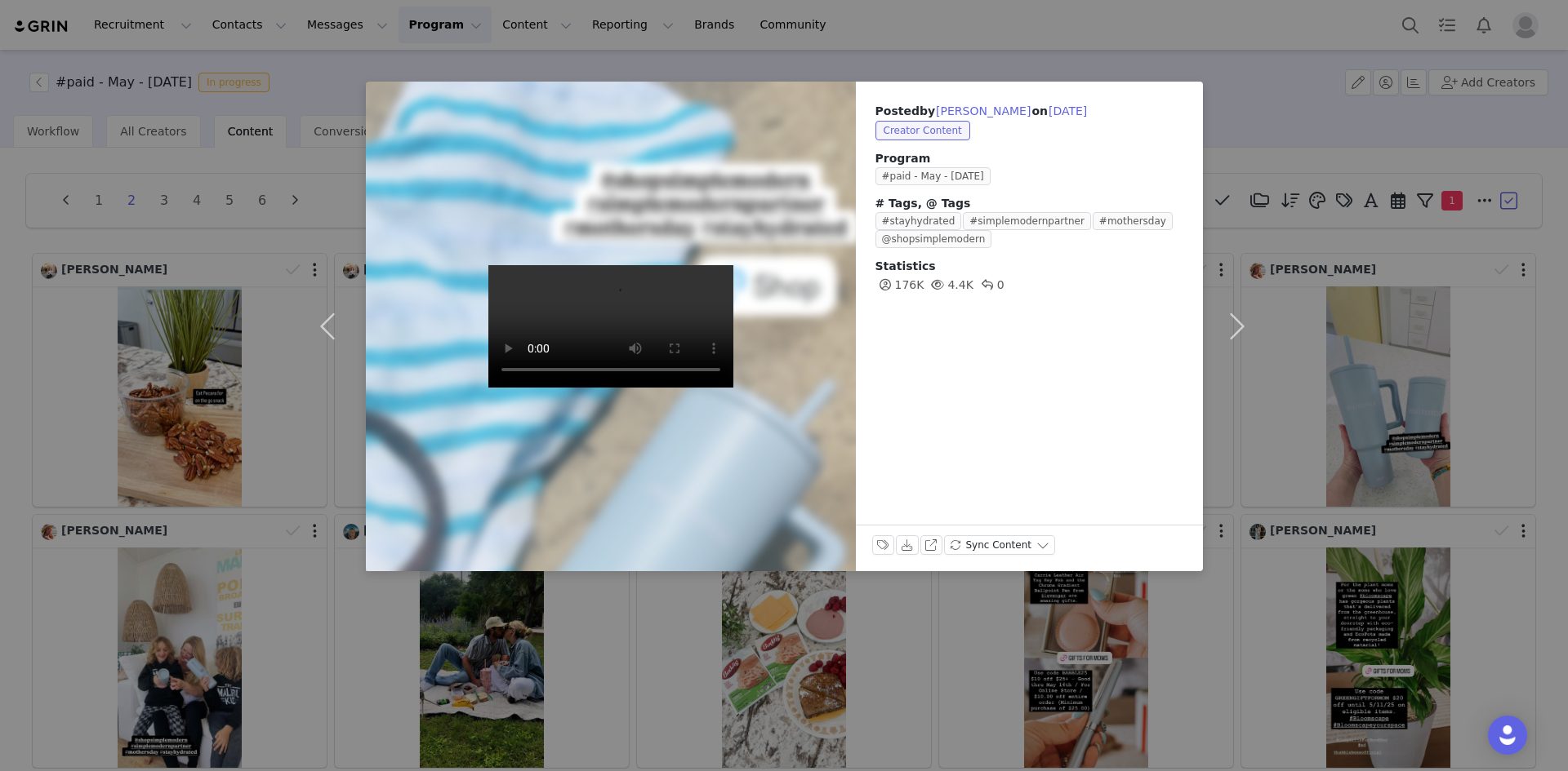
click at [1069, 680] on div "Posted by [PERSON_NAME] on [DATE] Creator Content Program #paid - May - [DATE] …" at bounding box center [784, 385] width 1568 height 771
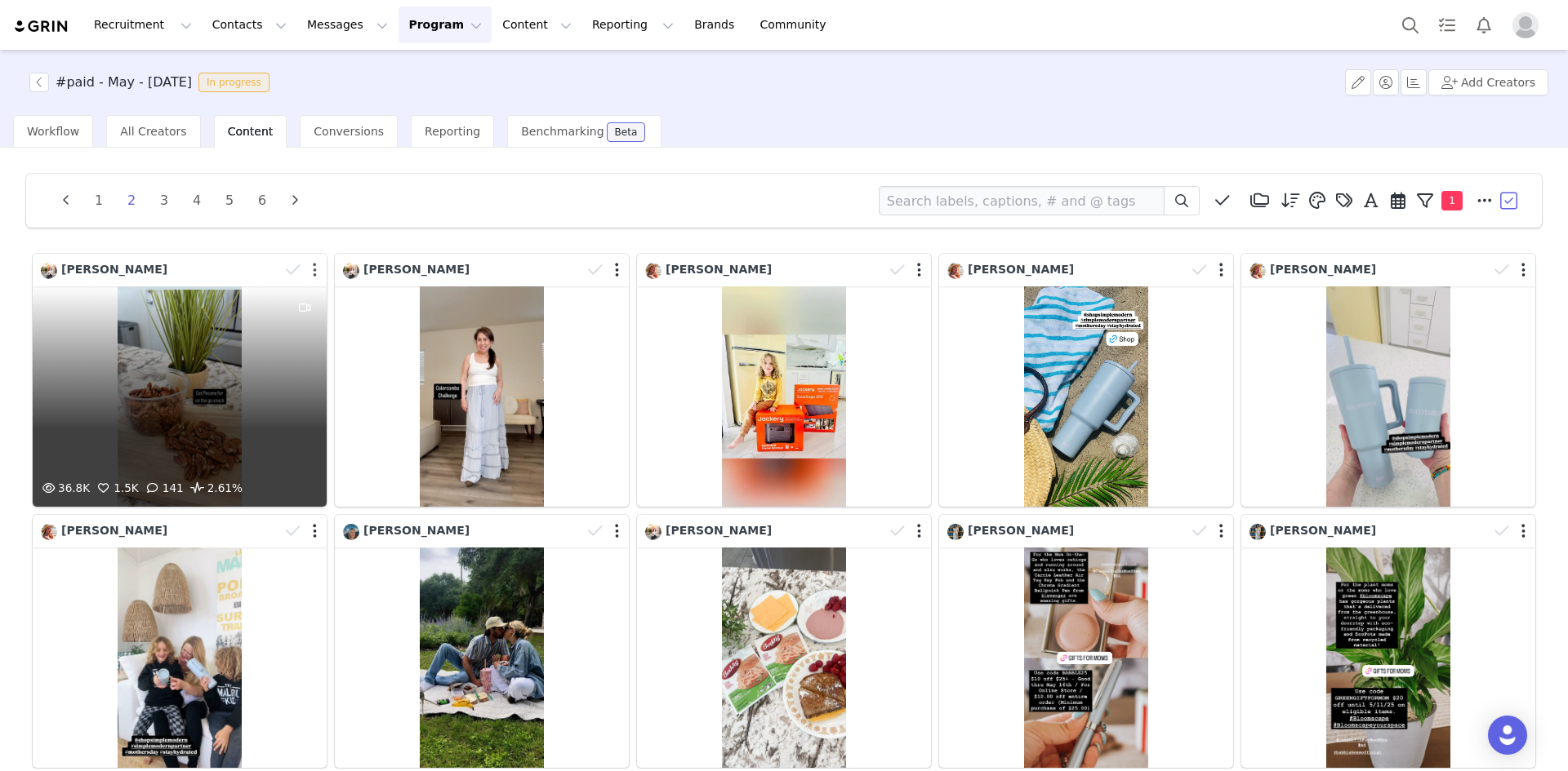
click at [313, 268] on button "button" at bounding box center [314, 271] width 4 height 17
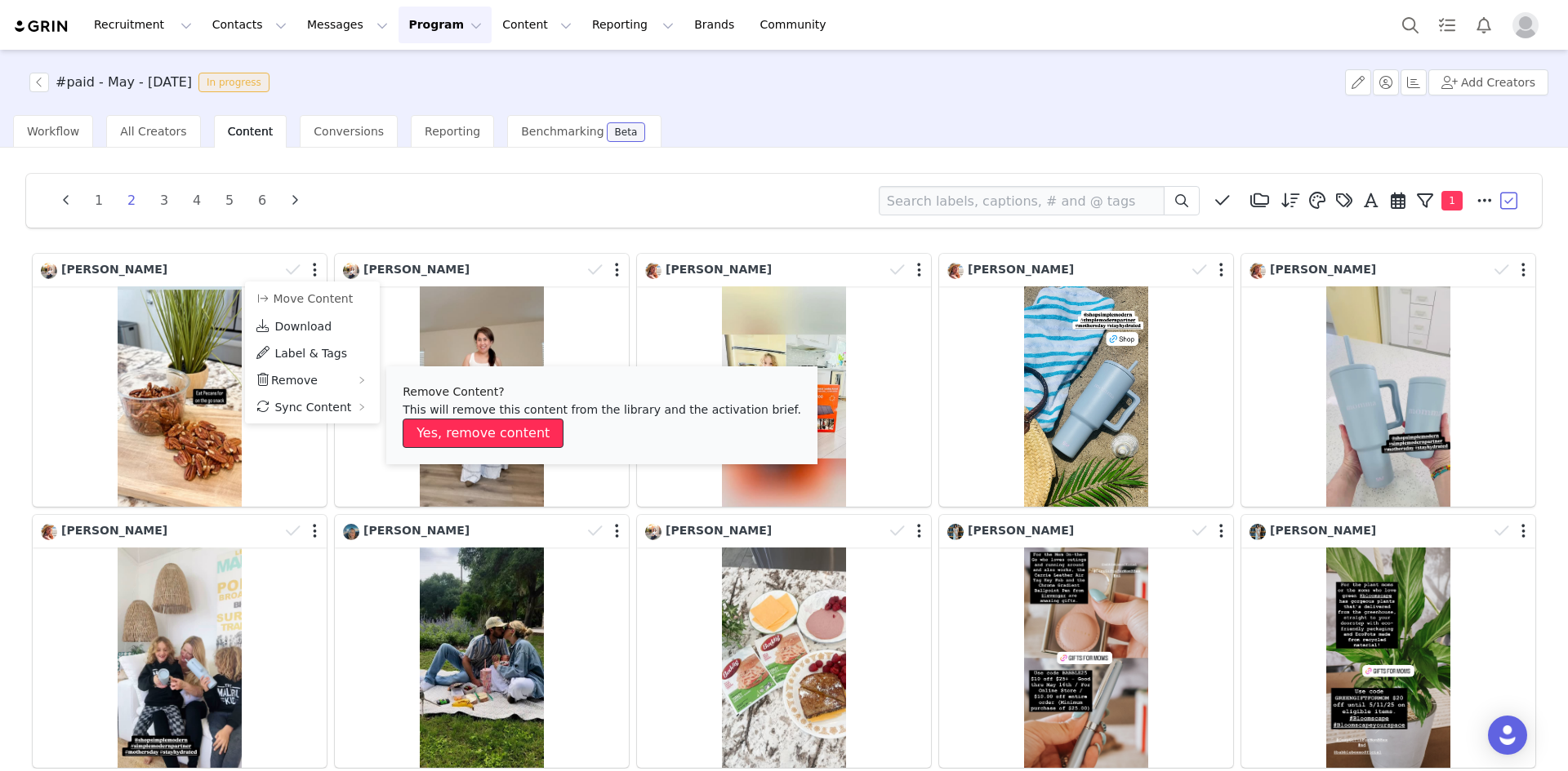
click at [444, 430] on button "Yes, remove content" at bounding box center [483, 433] width 160 height 29
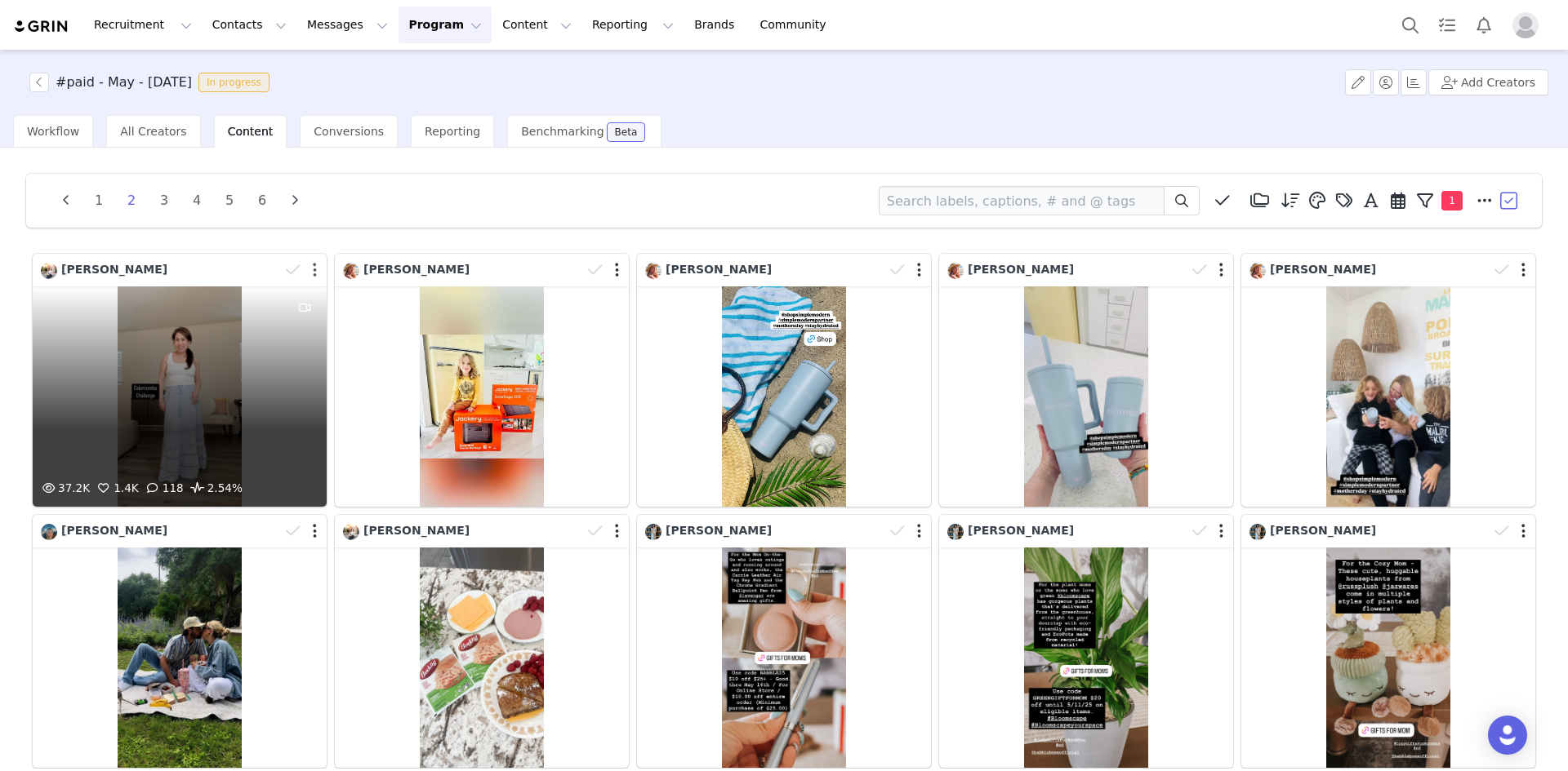
click at [313, 265] on button "button" at bounding box center [314, 271] width 4 height 17
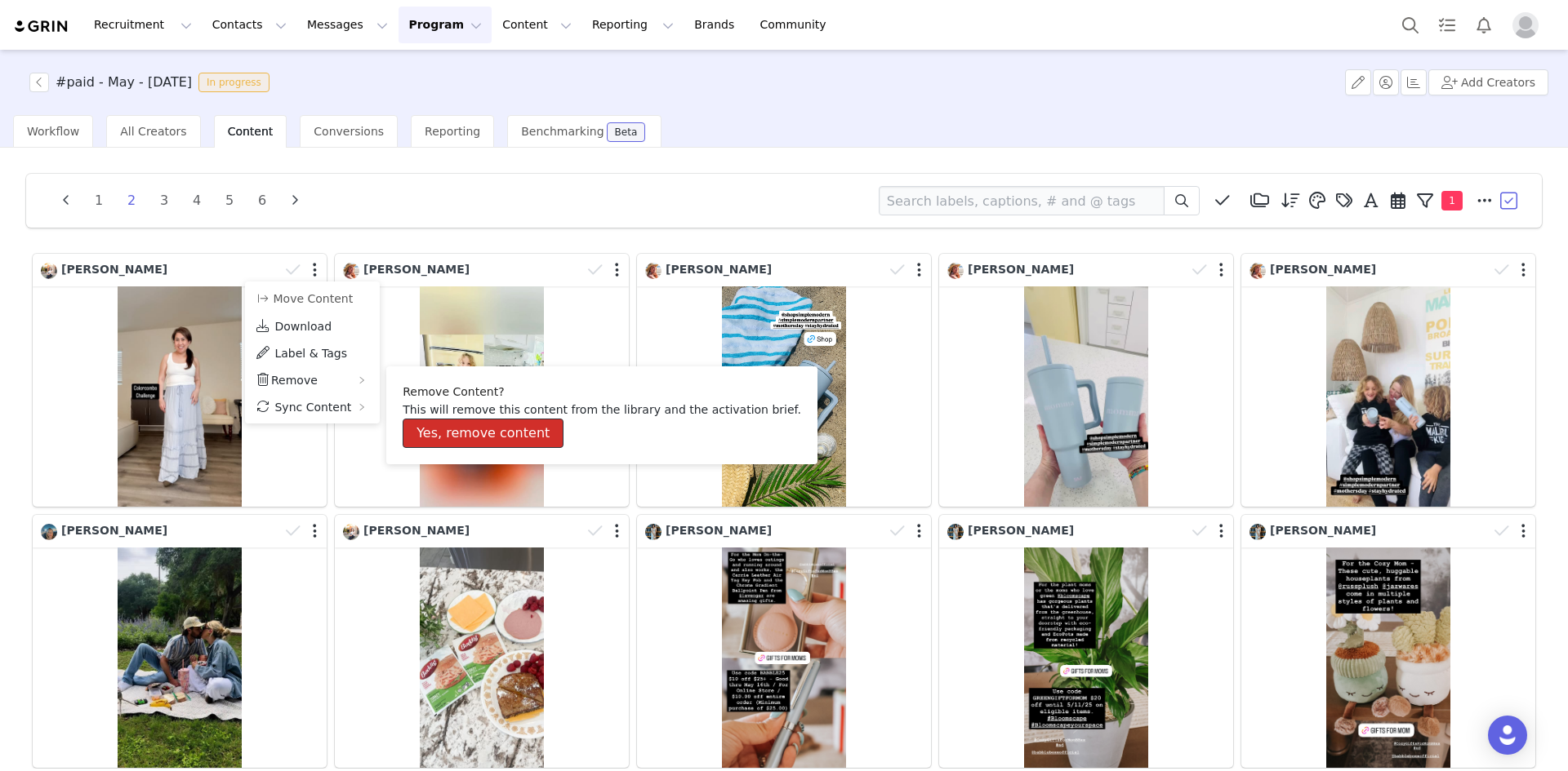
drag, startPoint x: 487, startPoint y: 435, endPoint x: 478, endPoint y: 423, distance: 15.0
click at [488, 434] on button "Yes, remove content" at bounding box center [483, 433] width 160 height 29
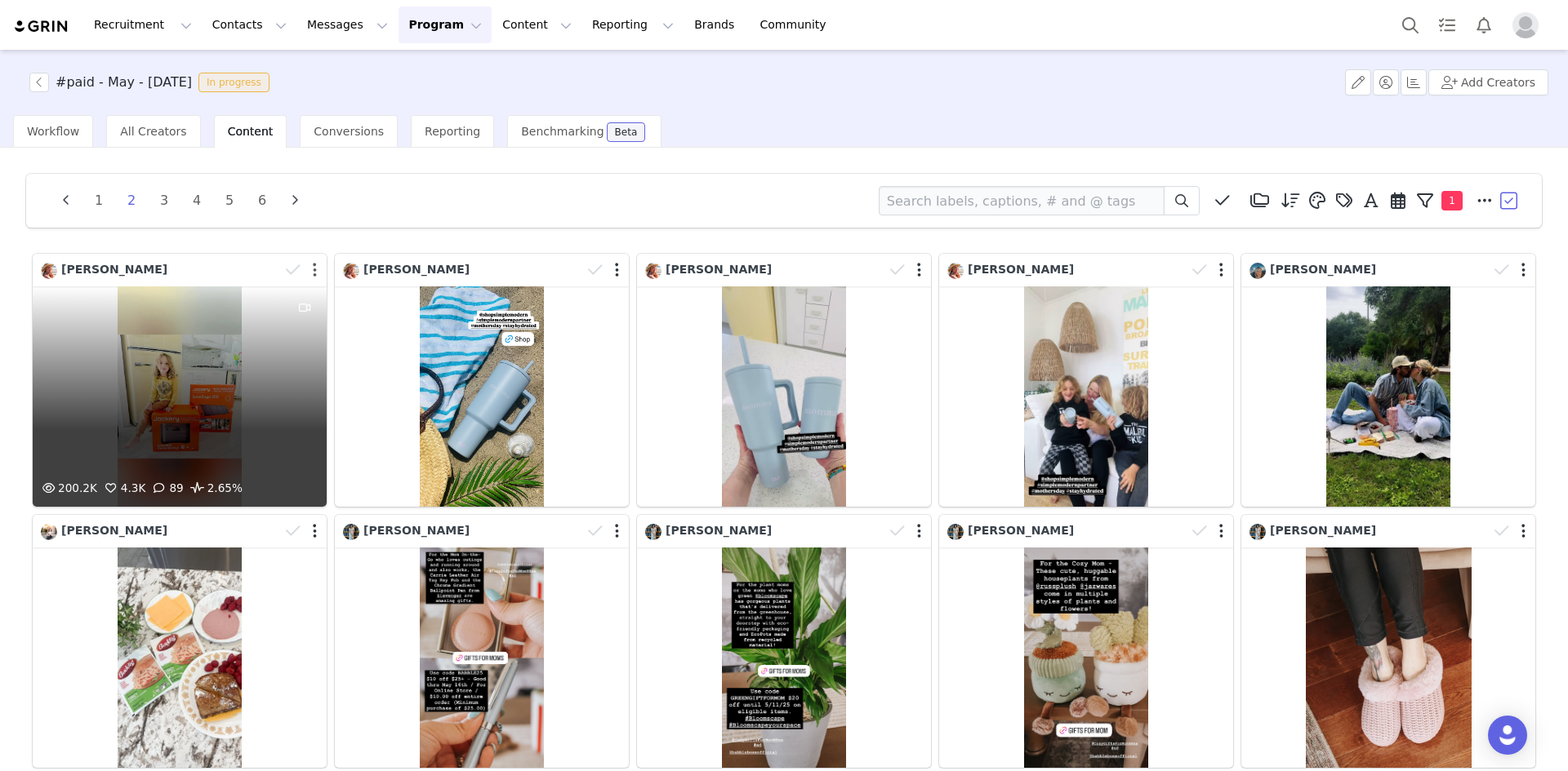
click at [313, 269] on button "button" at bounding box center [314, 271] width 4 height 17
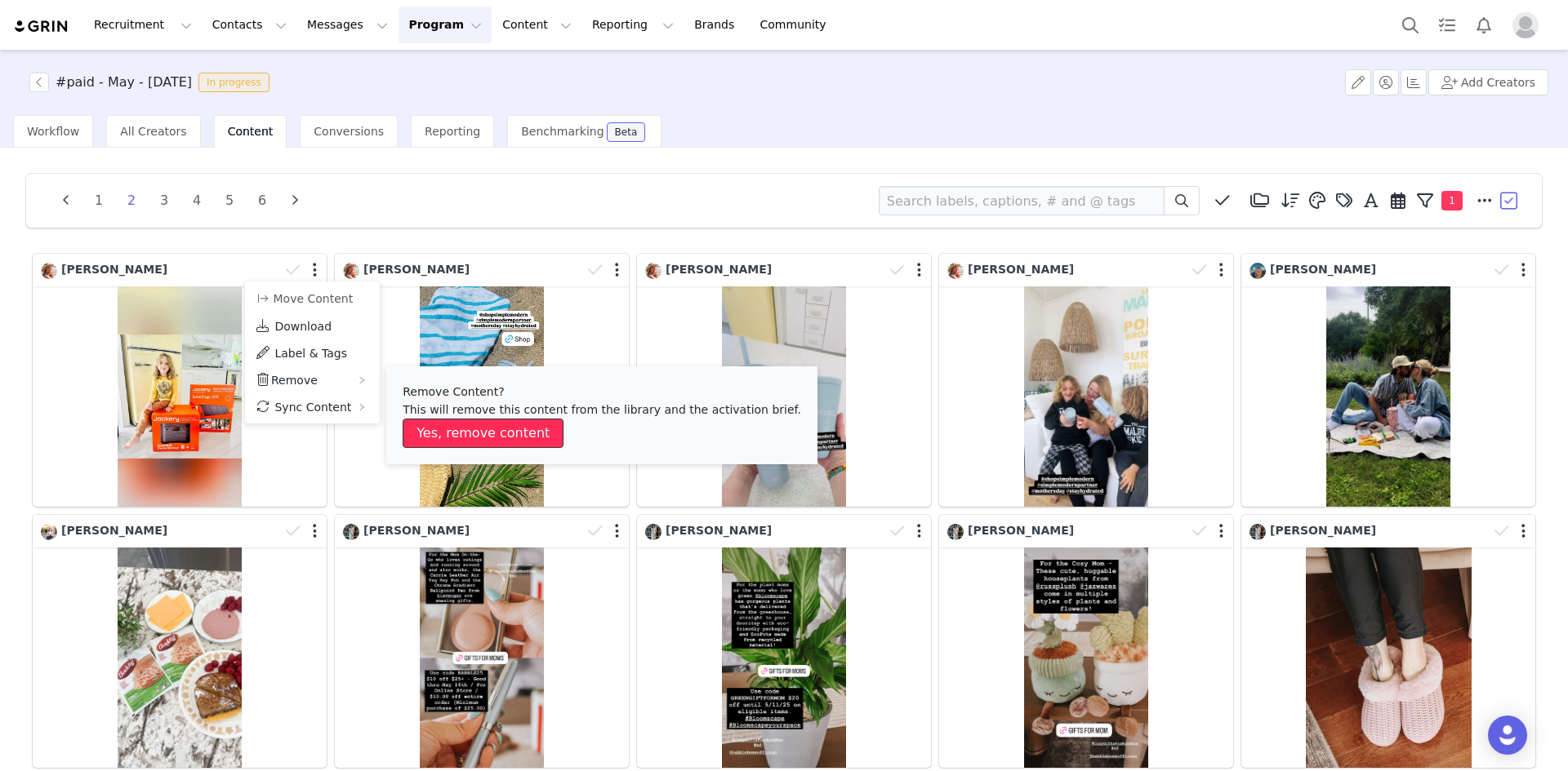
click at [437, 432] on button "Yes, remove content" at bounding box center [483, 433] width 160 height 29
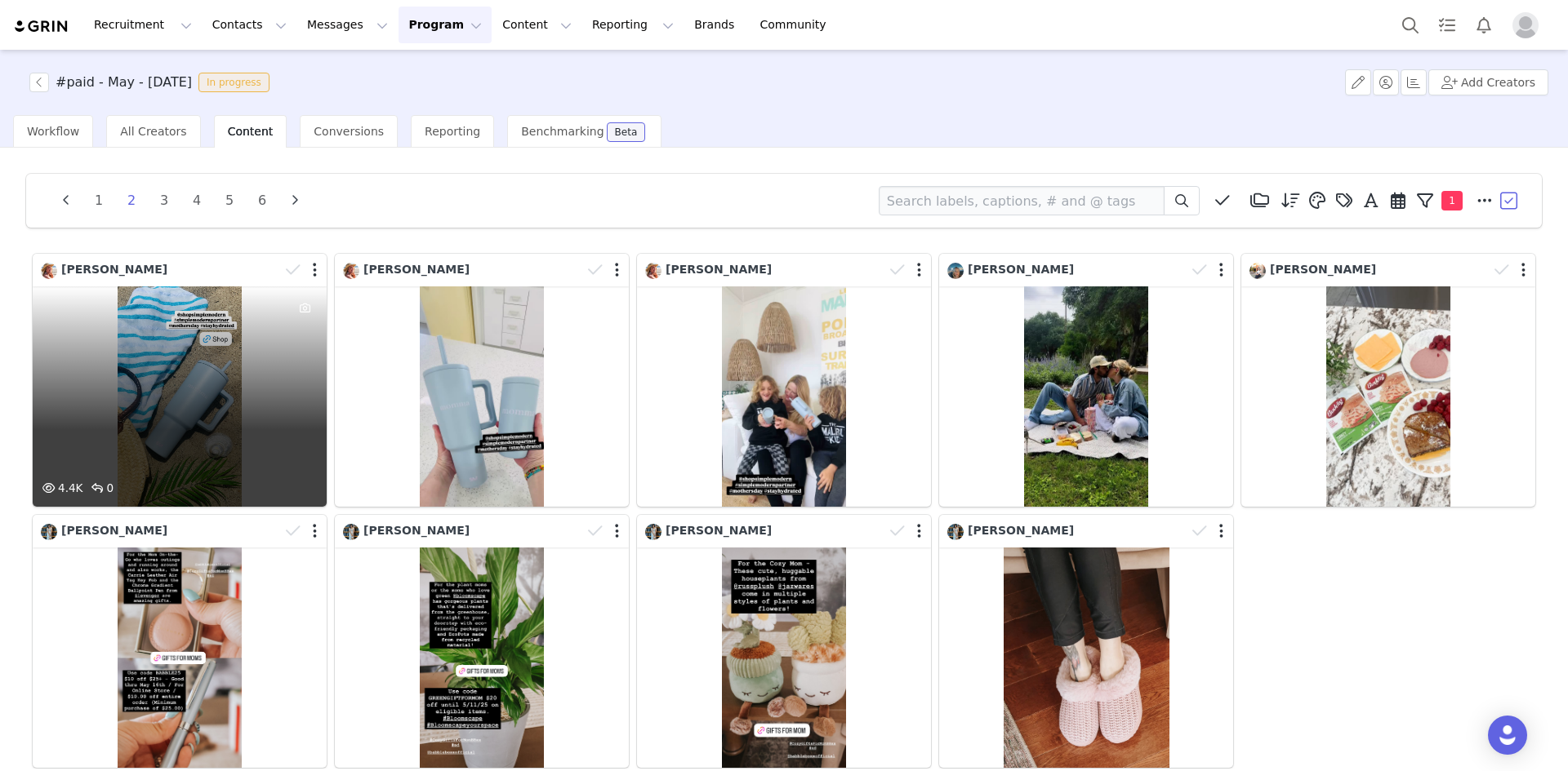
click at [222, 368] on div "4.4K 0" at bounding box center [180, 397] width 294 height 221
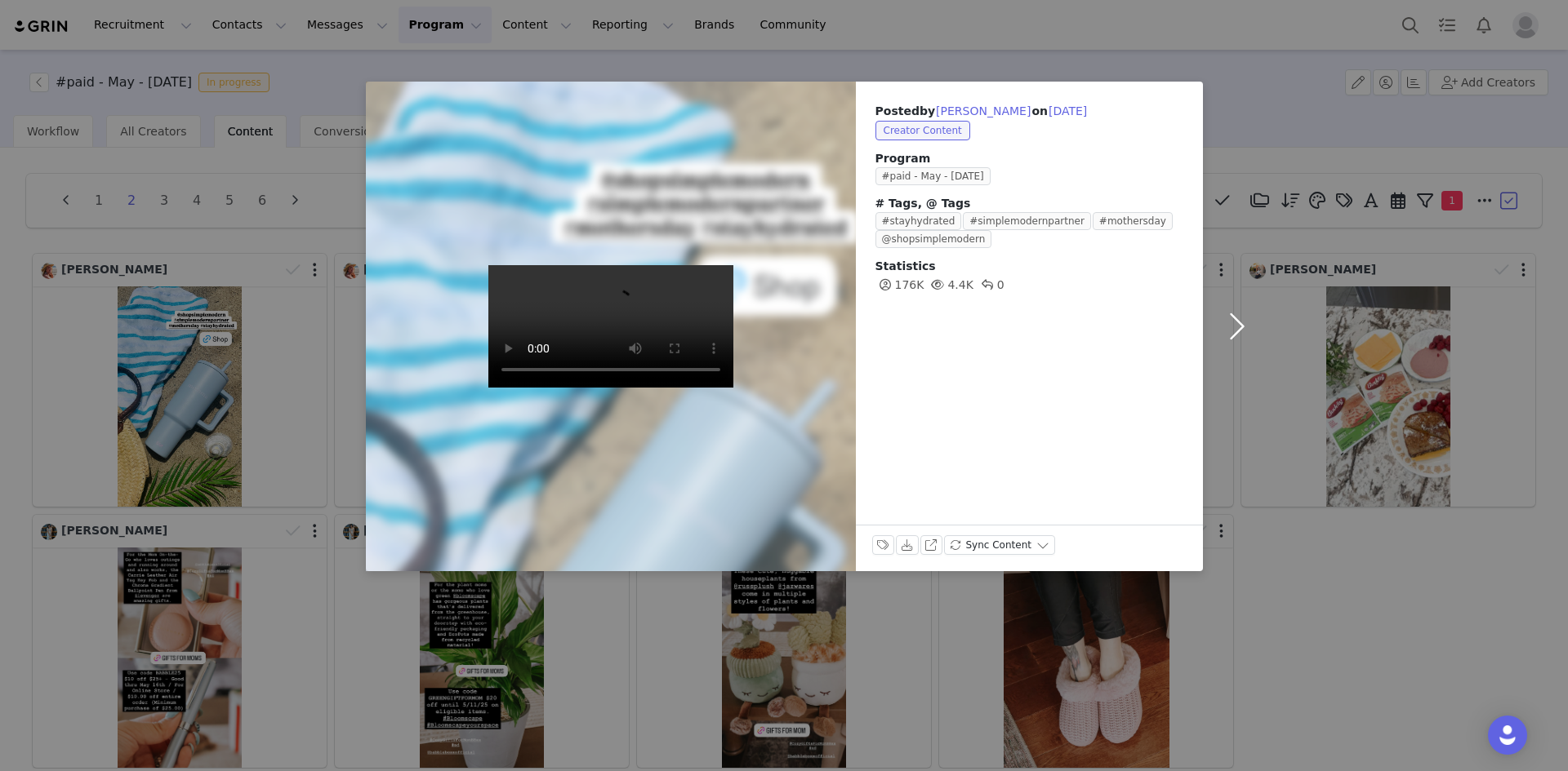
click at [1243, 332] on button "button" at bounding box center [1237, 327] width 69 height 489
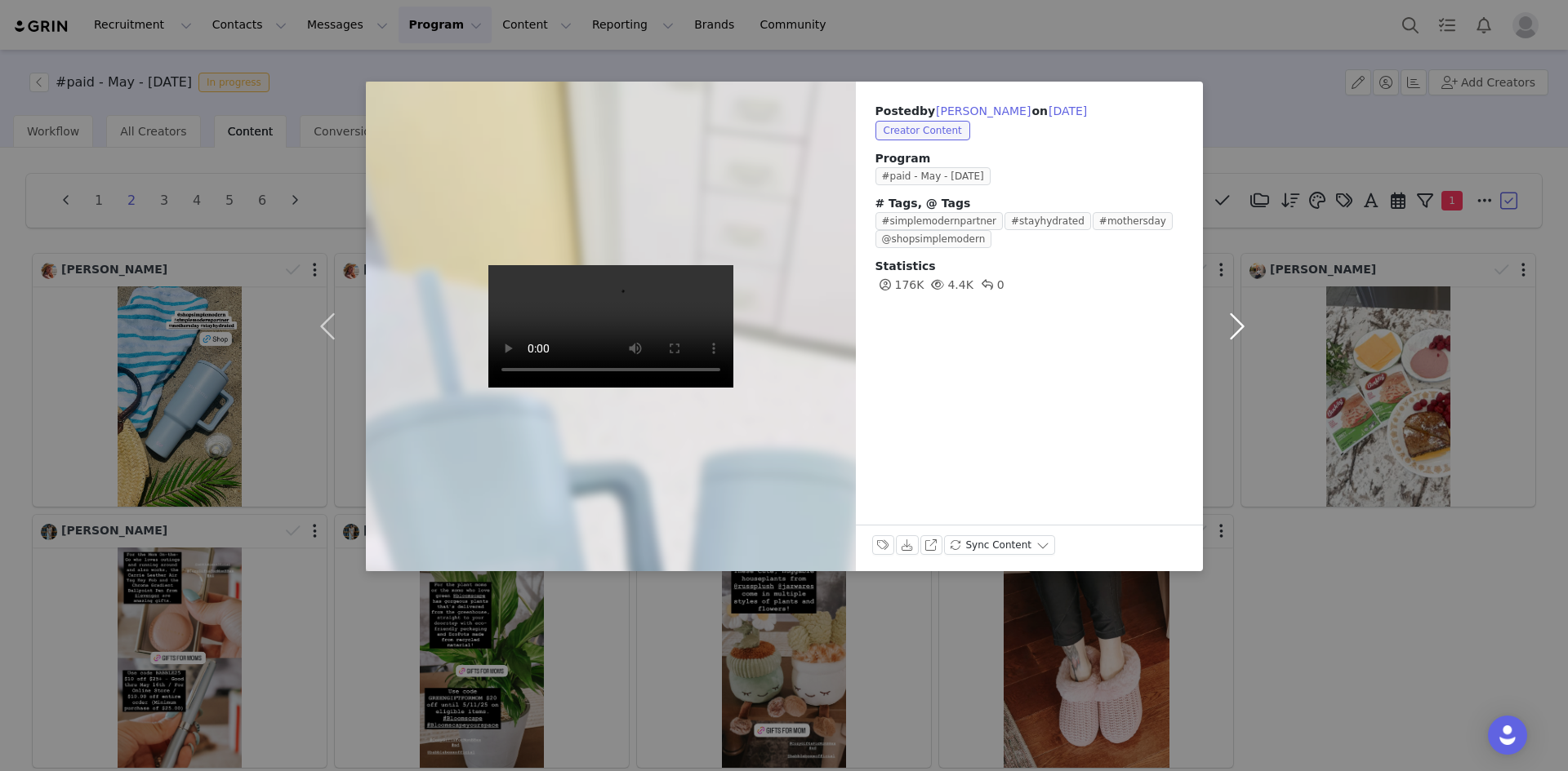
click at [1238, 327] on button "button" at bounding box center [1237, 327] width 69 height 489
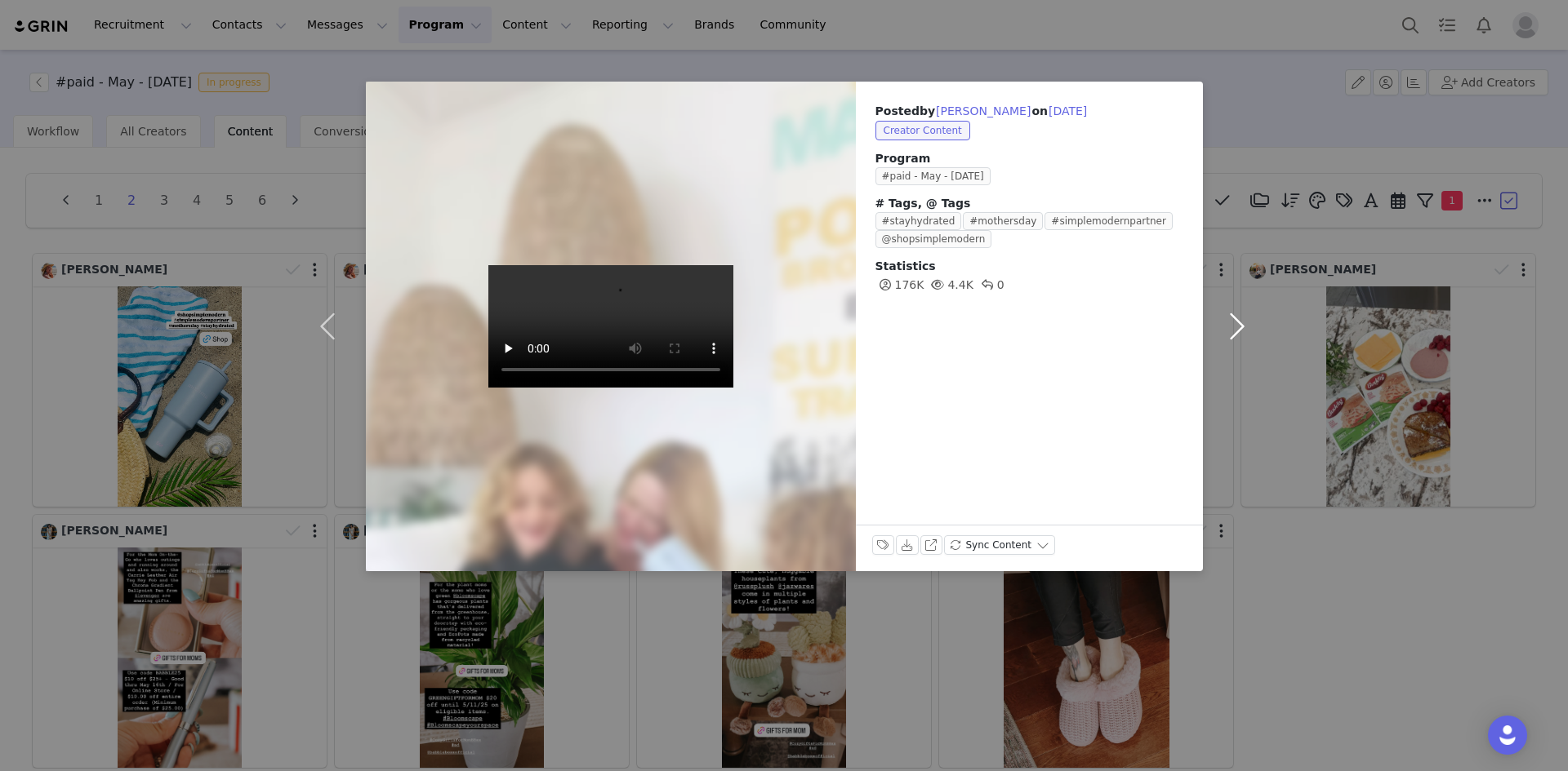
click at [1238, 327] on button "button" at bounding box center [1237, 327] width 69 height 489
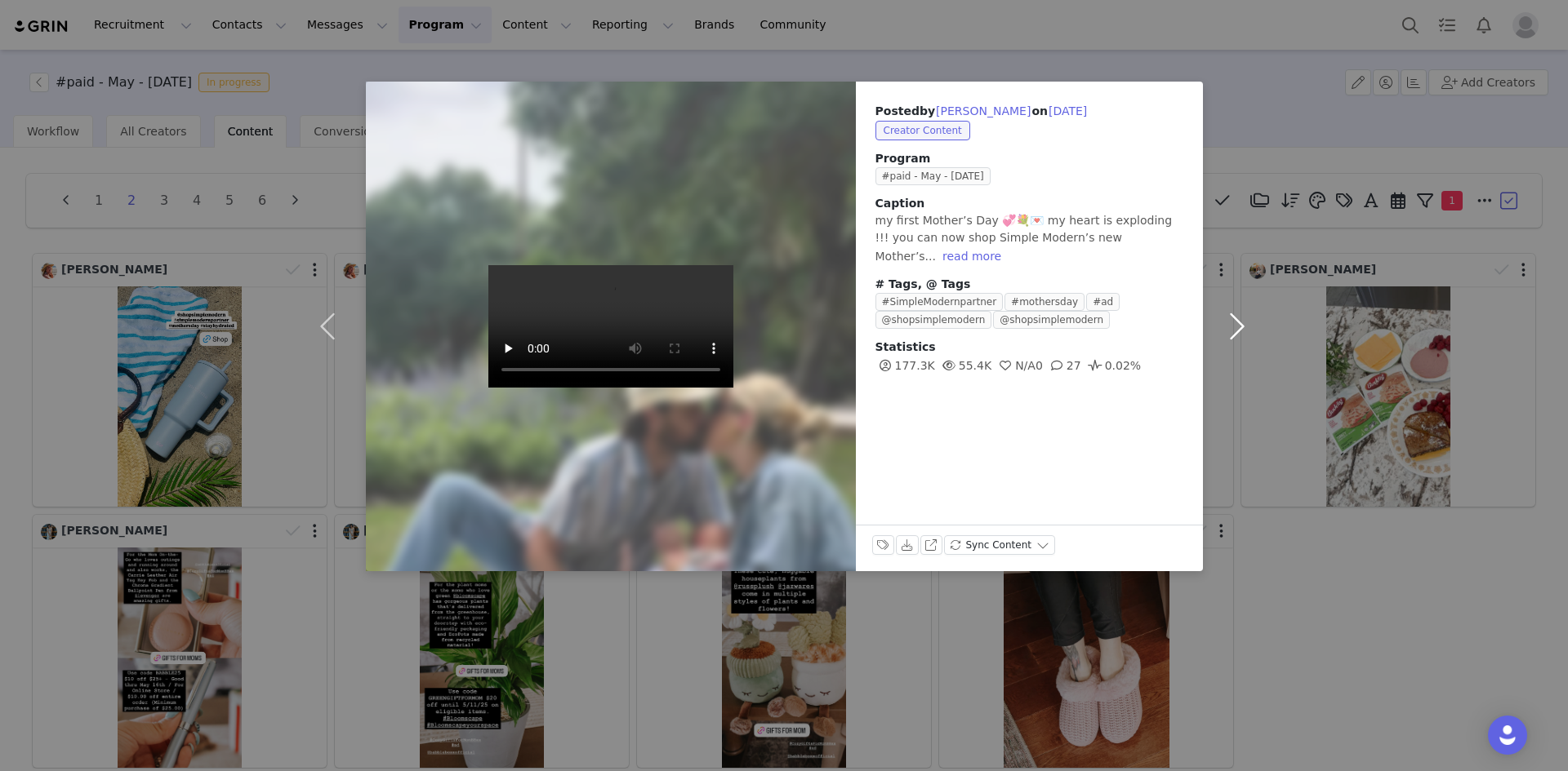
click at [1238, 327] on button "button" at bounding box center [1237, 327] width 69 height 489
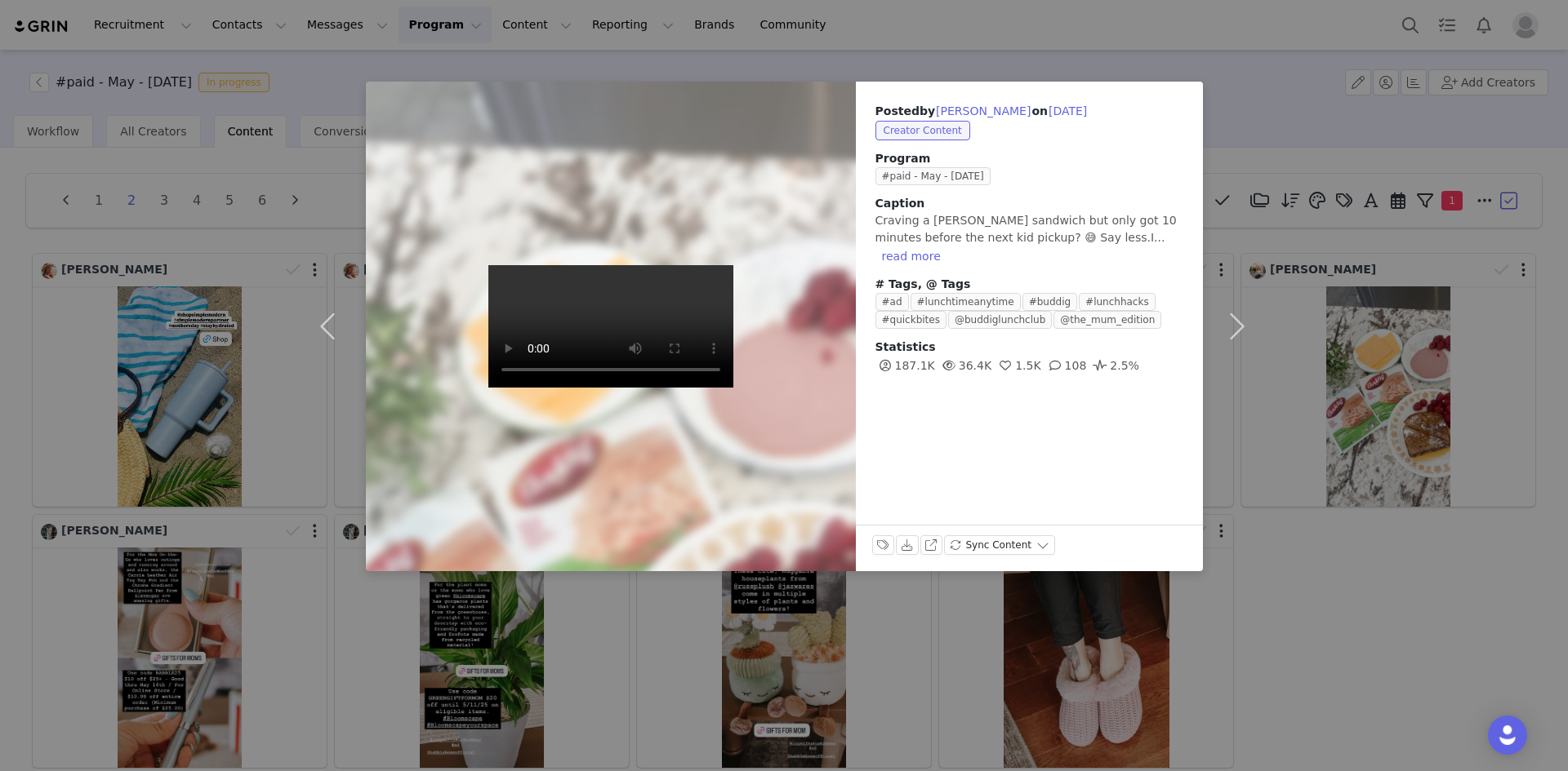
drag, startPoint x: 1362, startPoint y: 571, endPoint x: 1393, endPoint y: 555, distance: 34.9
click at [1372, 577] on div "Posted by [PERSON_NAME] on [DATE] Creator Content Program #paid - May - [DATE] …" at bounding box center [784, 385] width 1568 height 771
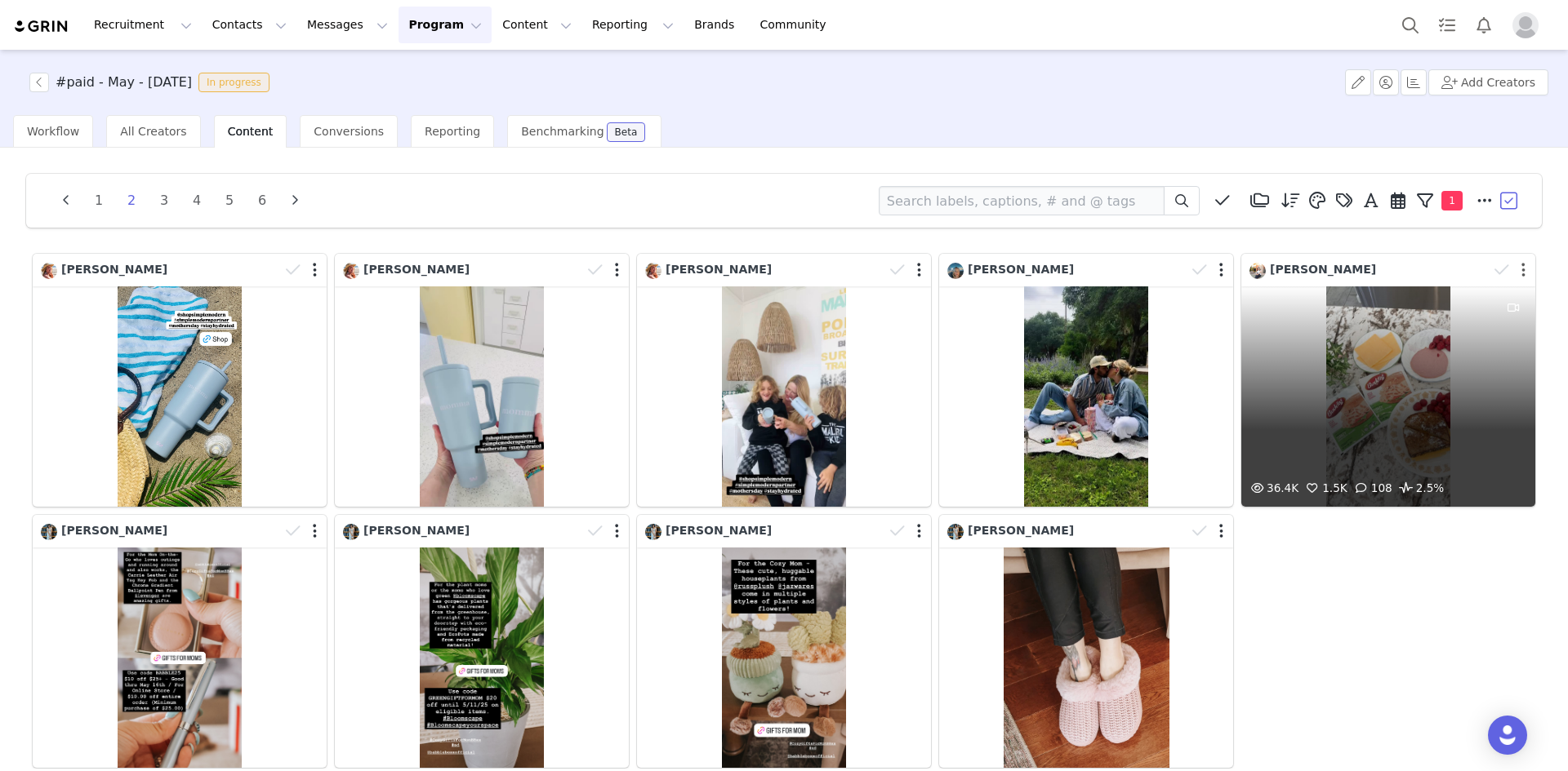
click at [1521, 274] on button "button" at bounding box center [1523, 271] width 4 height 17
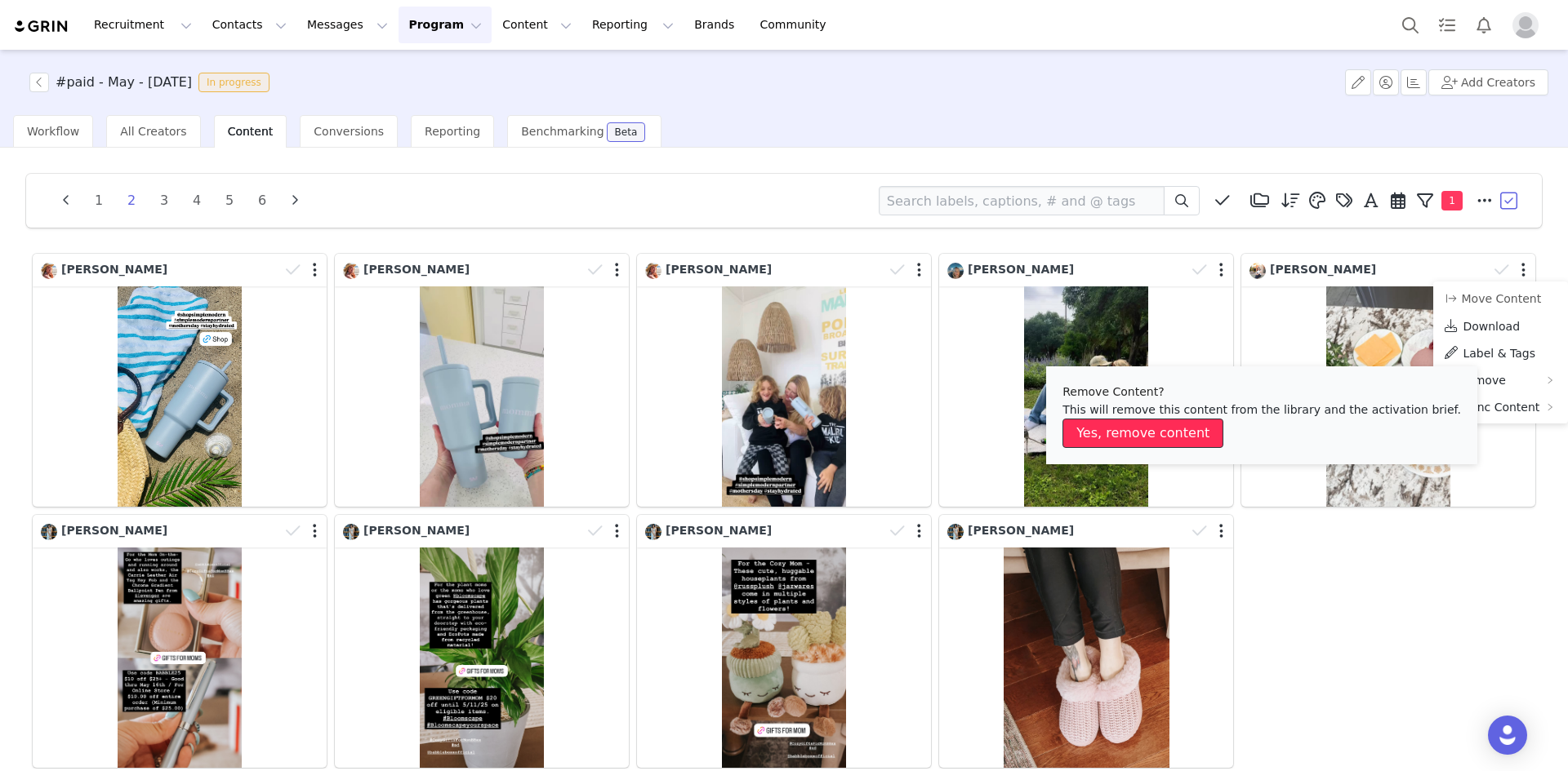
click at [1180, 435] on button "Yes, remove content" at bounding box center [1143, 433] width 160 height 29
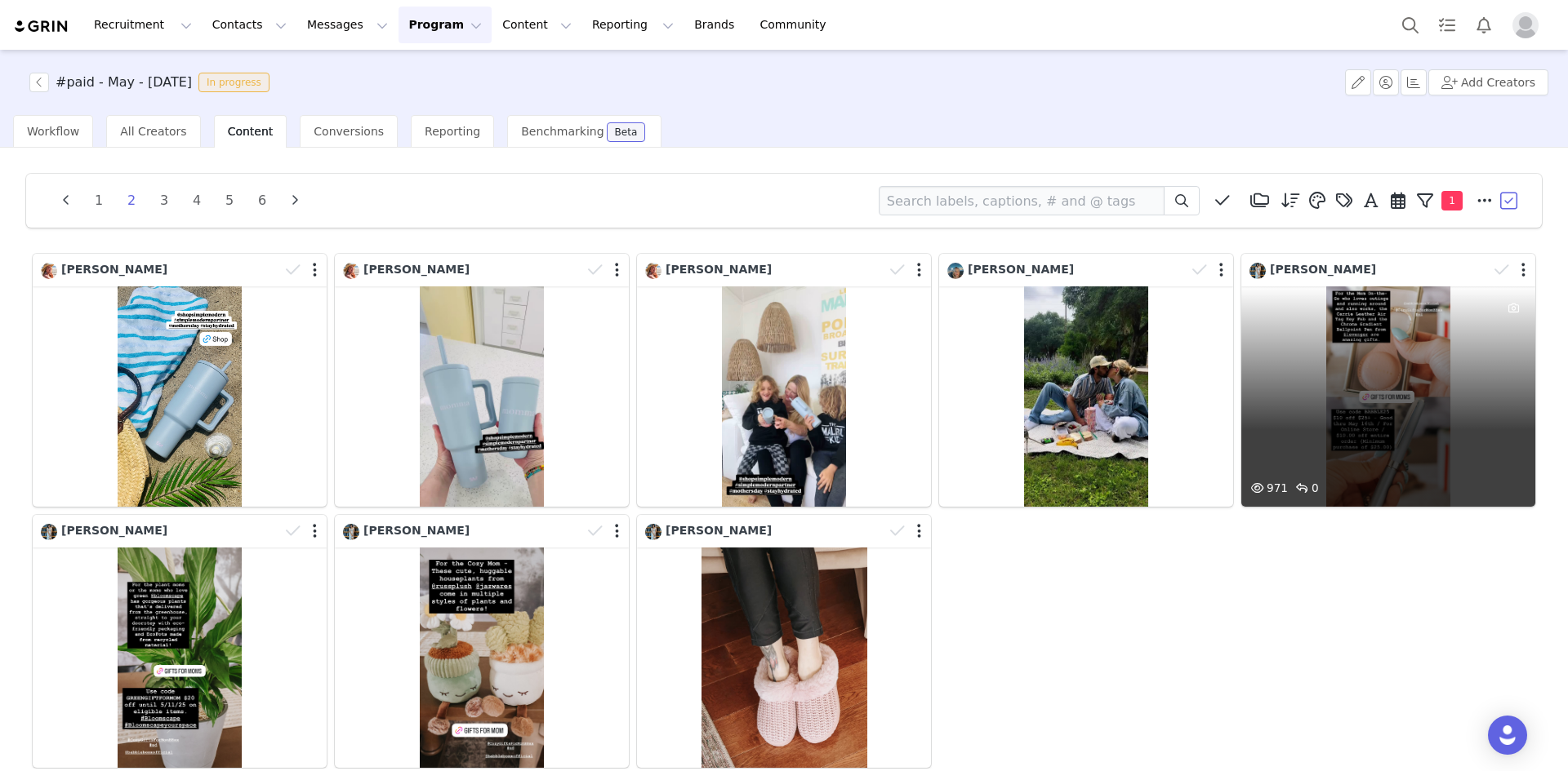
click at [1375, 409] on div "971 0" at bounding box center [1388, 397] width 294 height 221
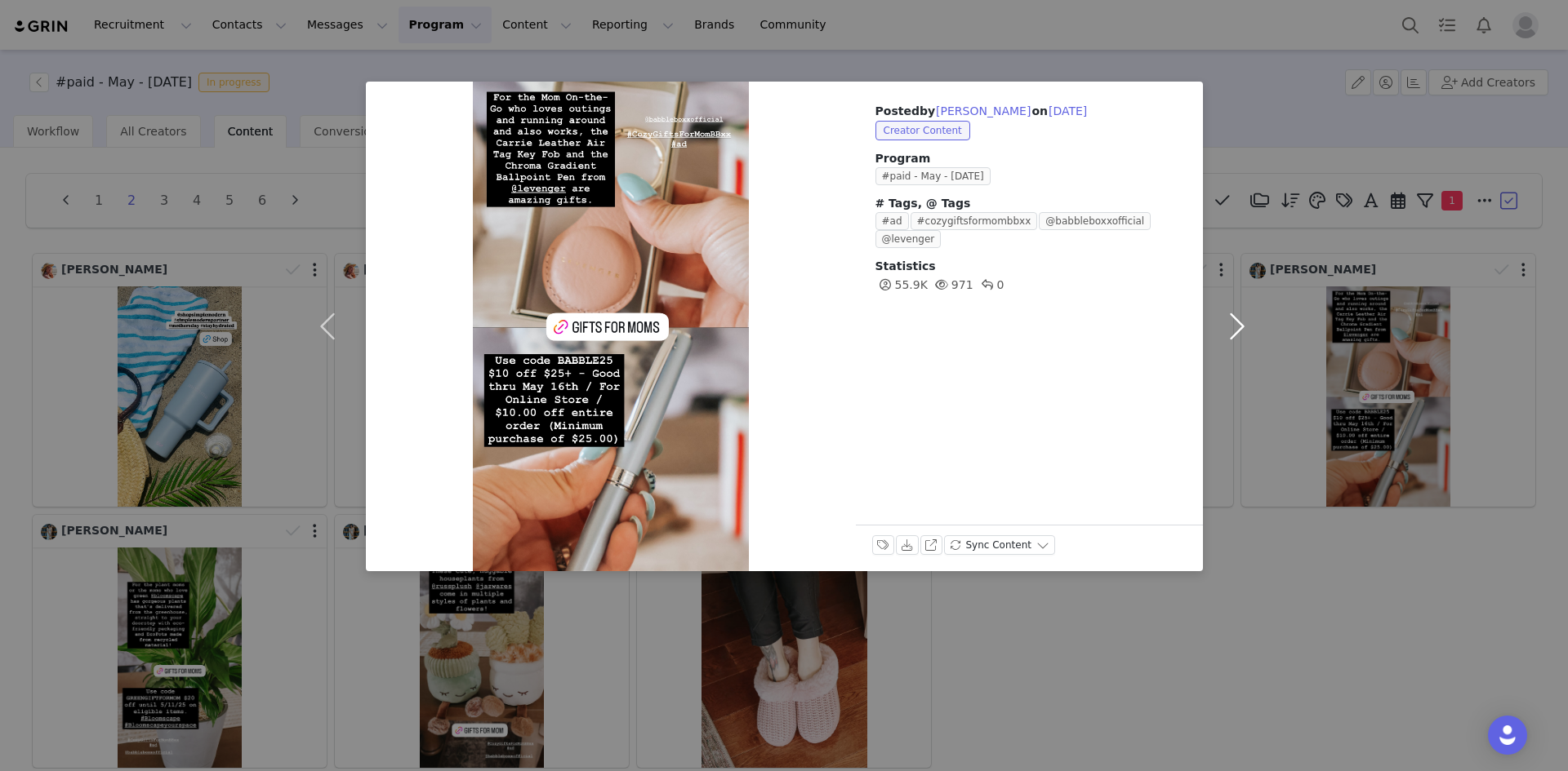
click at [1235, 329] on button "button" at bounding box center [1237, 327] width 69 height 489
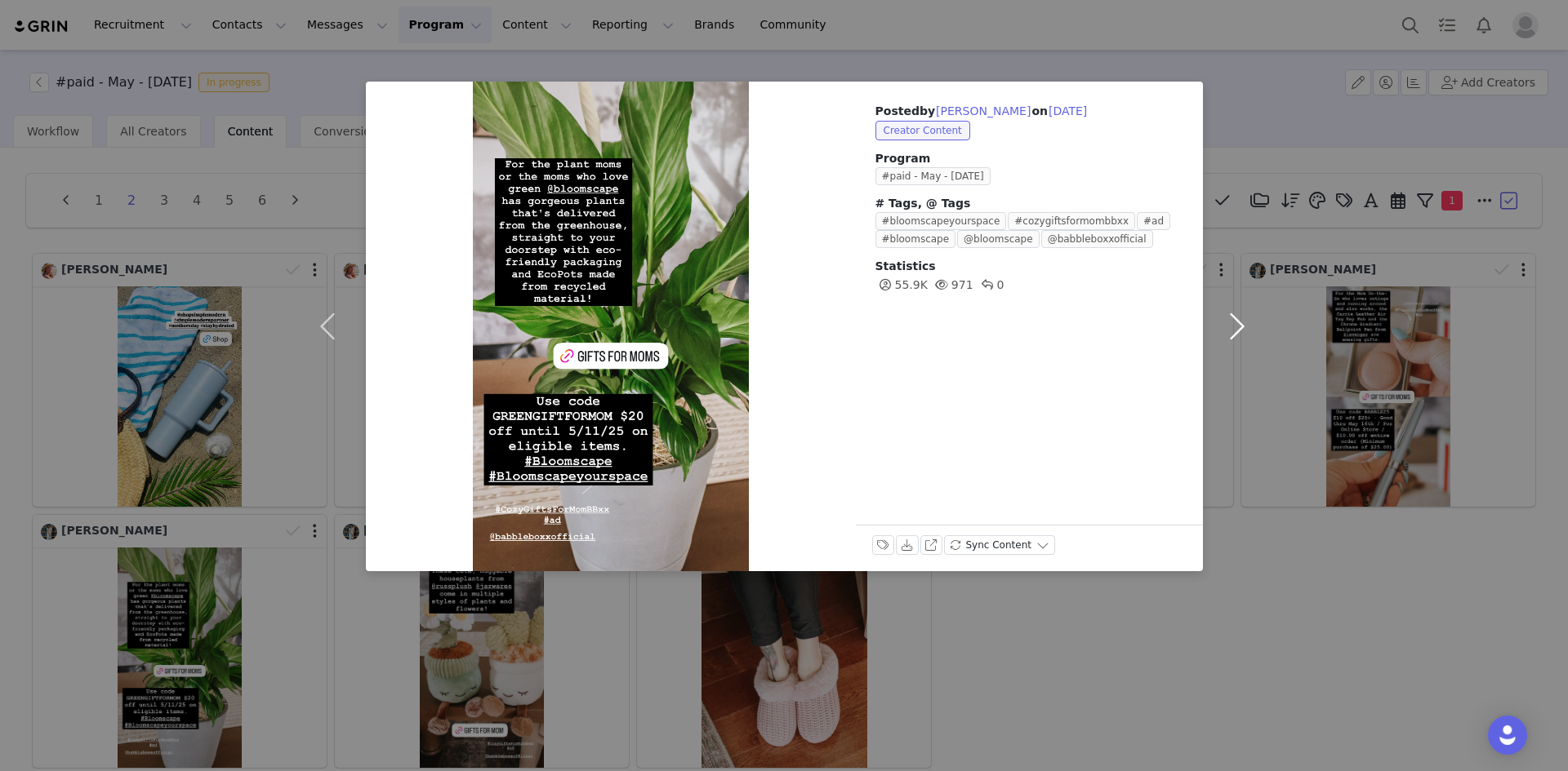
click at [1236, 329] on button "button" at bounding box center [1237, 327] width 69 height 489
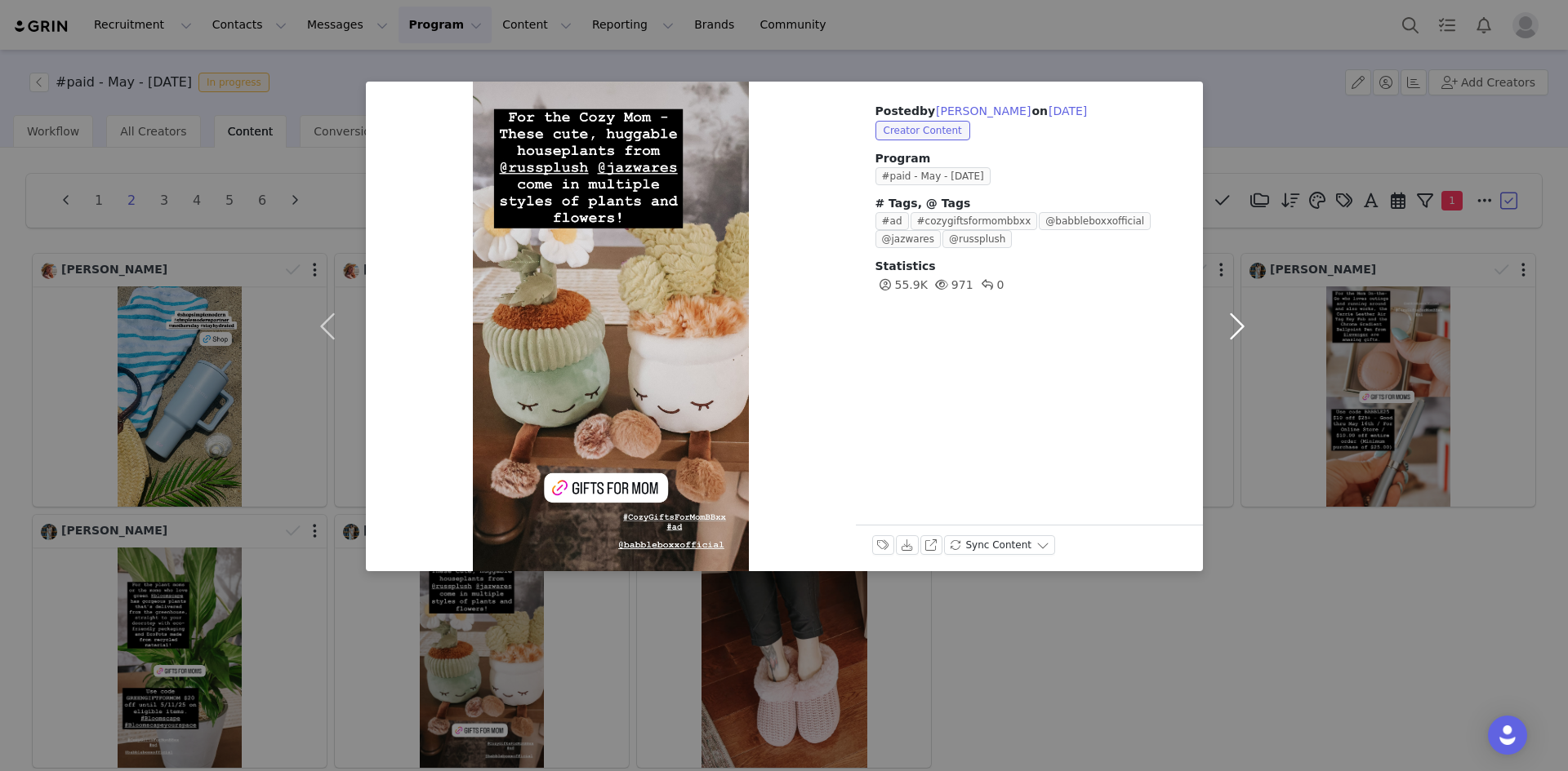
click at [1240, 332] on button "button" at bounding box center [1237, 327] width 69 height 489
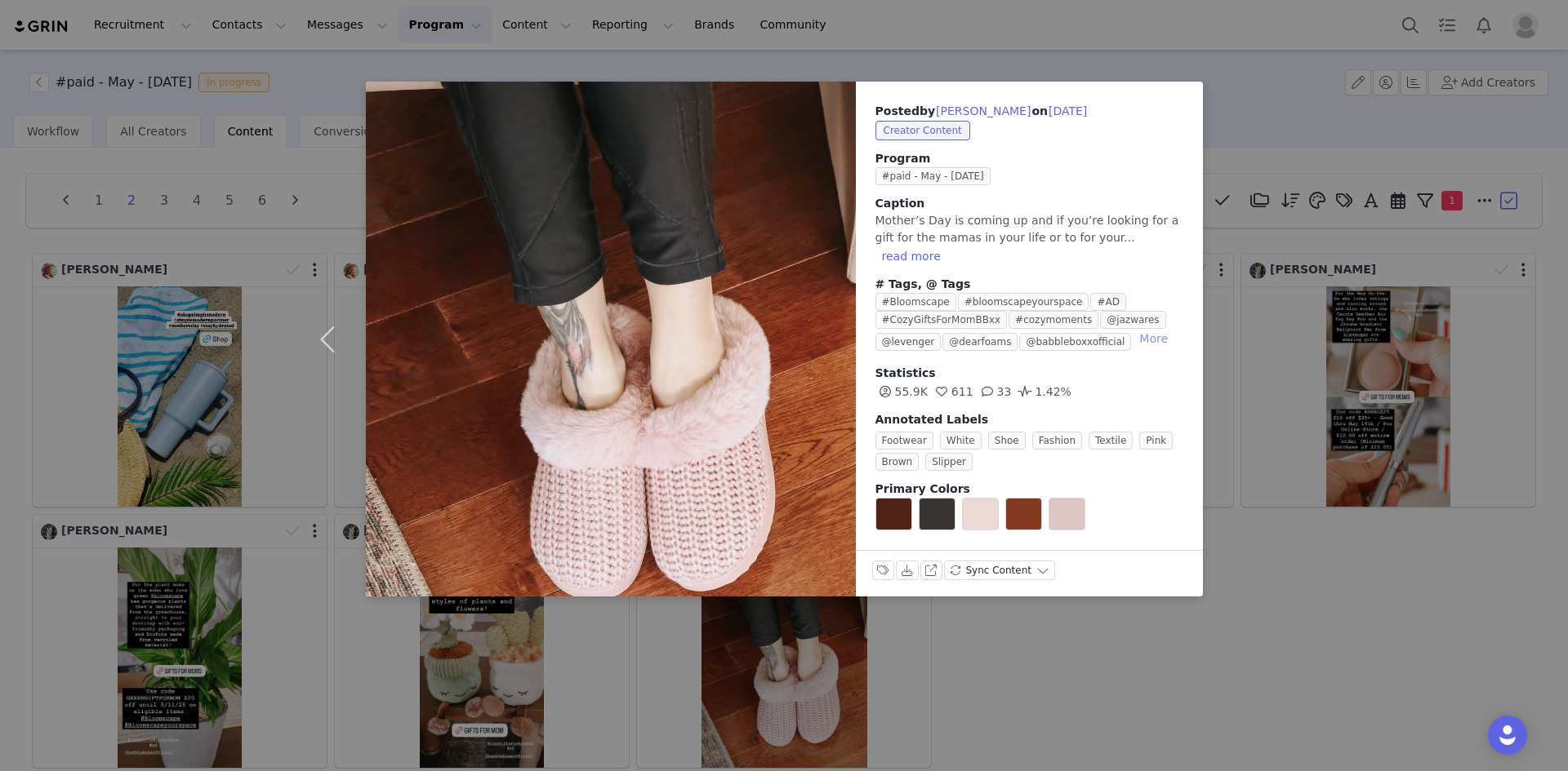
click at [1133, 329] on button "More" at bounding box center [1153, 338] width 42 height 19
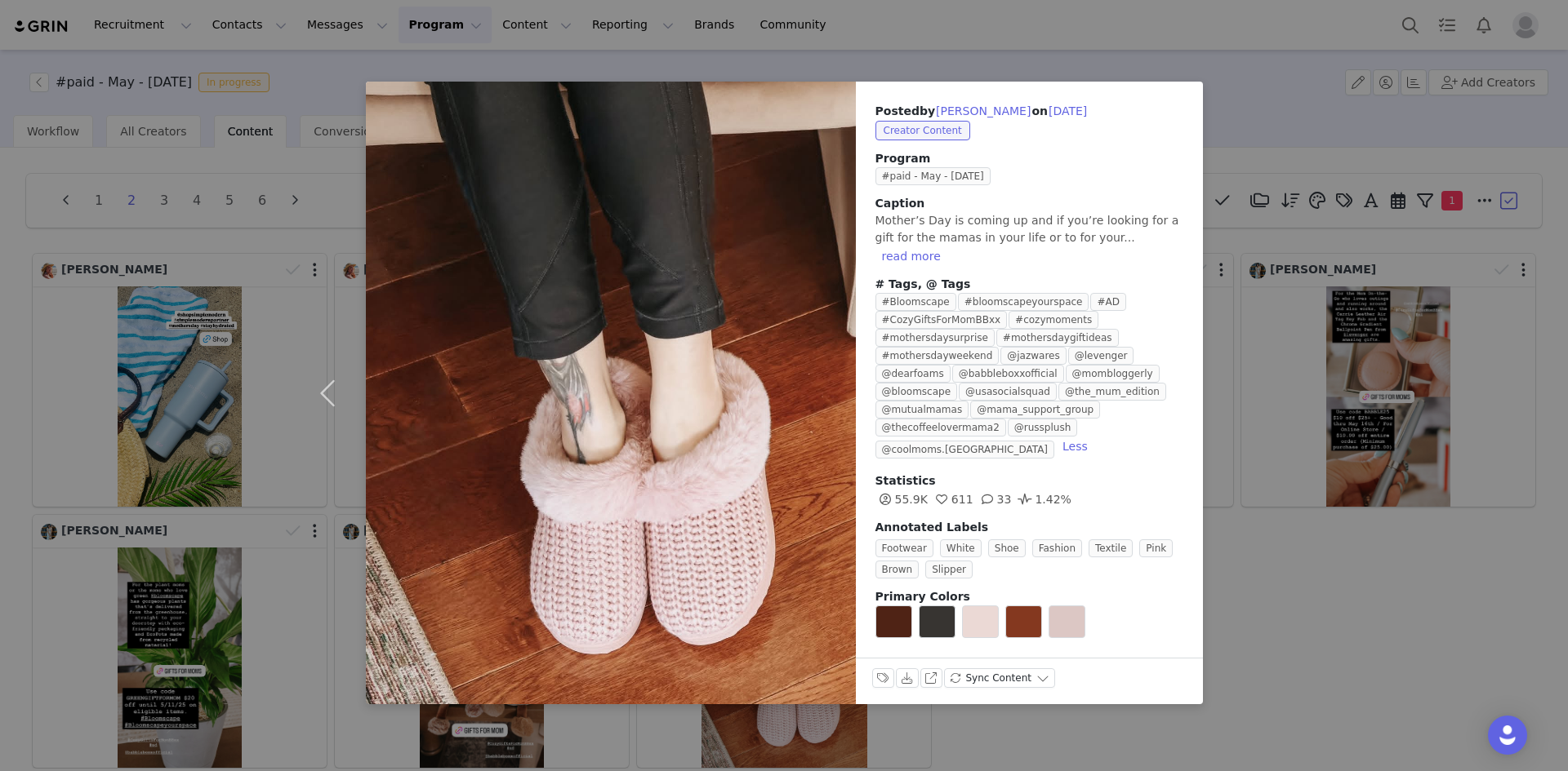
click at [1373, 591] on div "Posted by [PERSON_NAME] on [DATE] Creator Content Program #paid - May - [DATE] …" at bounding box center [784, 385] width 1568 height 771
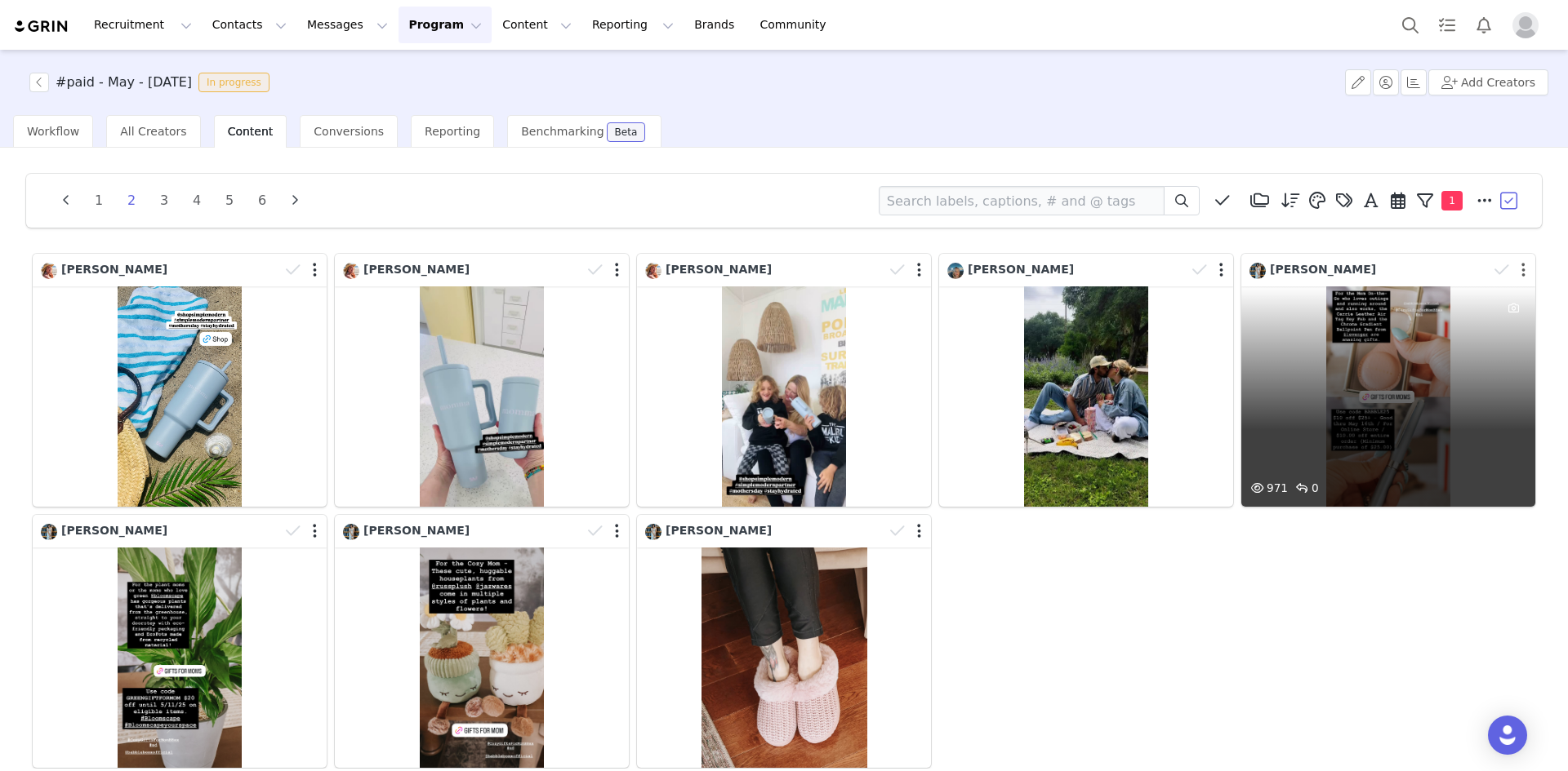
click at [1521, 272] on button "button" at bounding box center [1523, 271] width 4 height 17
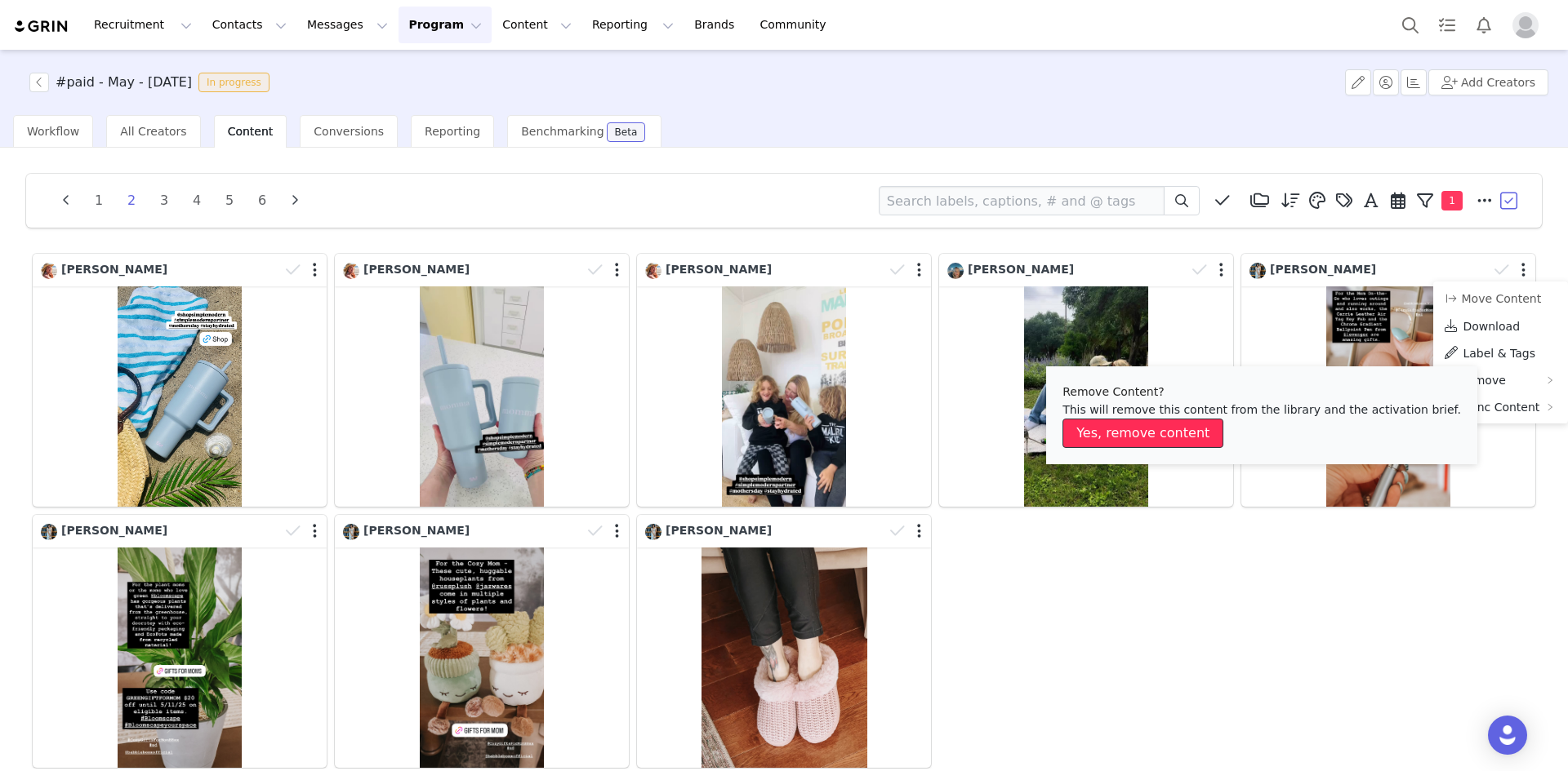
click at [1163, 432] on button "Yes, remove content" at bounding box center [1143, 433] width 160 height 29
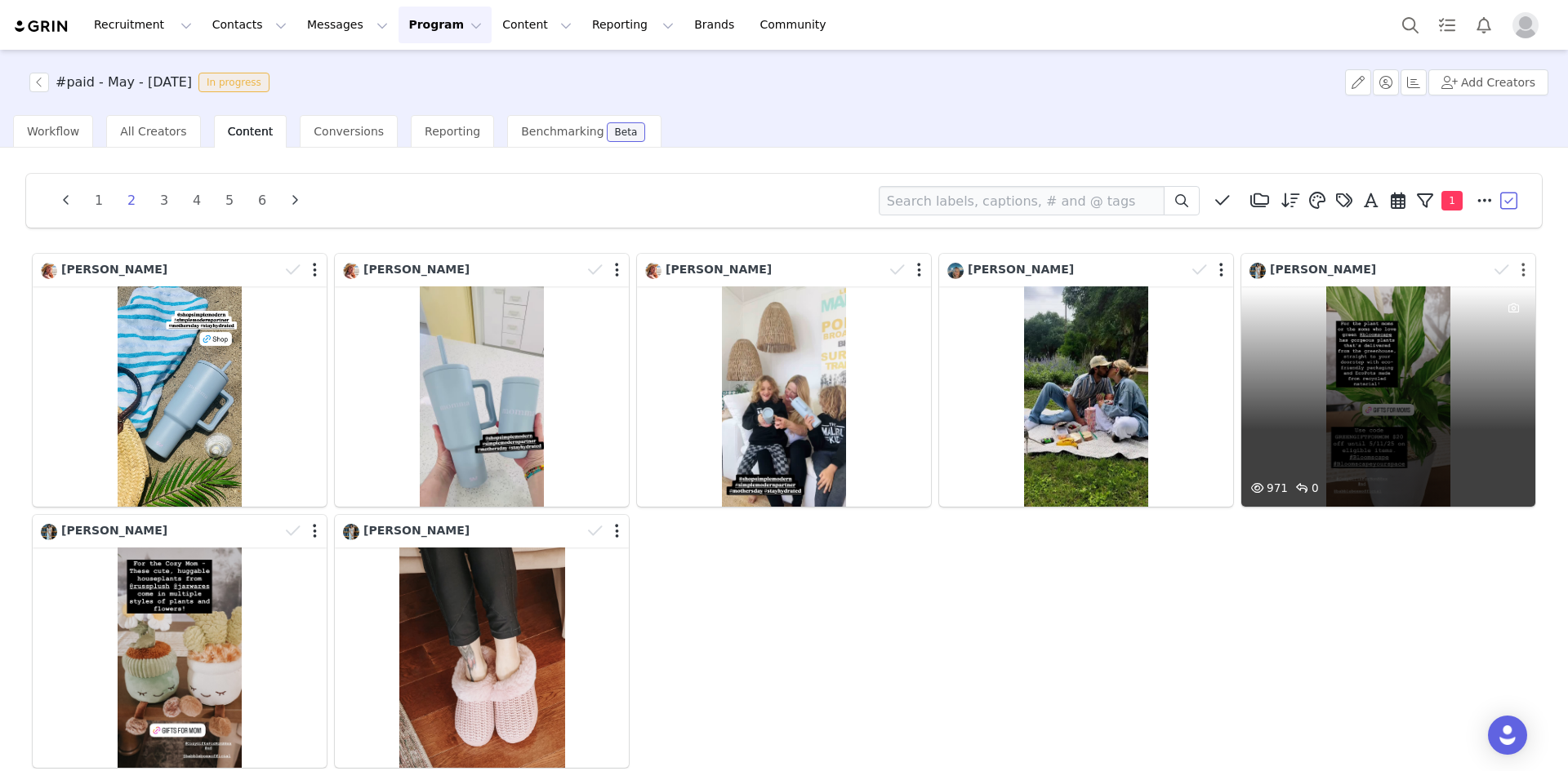
click at [1521, 271] on button "button" at bounding box center [1523, 271] width 4 height 17
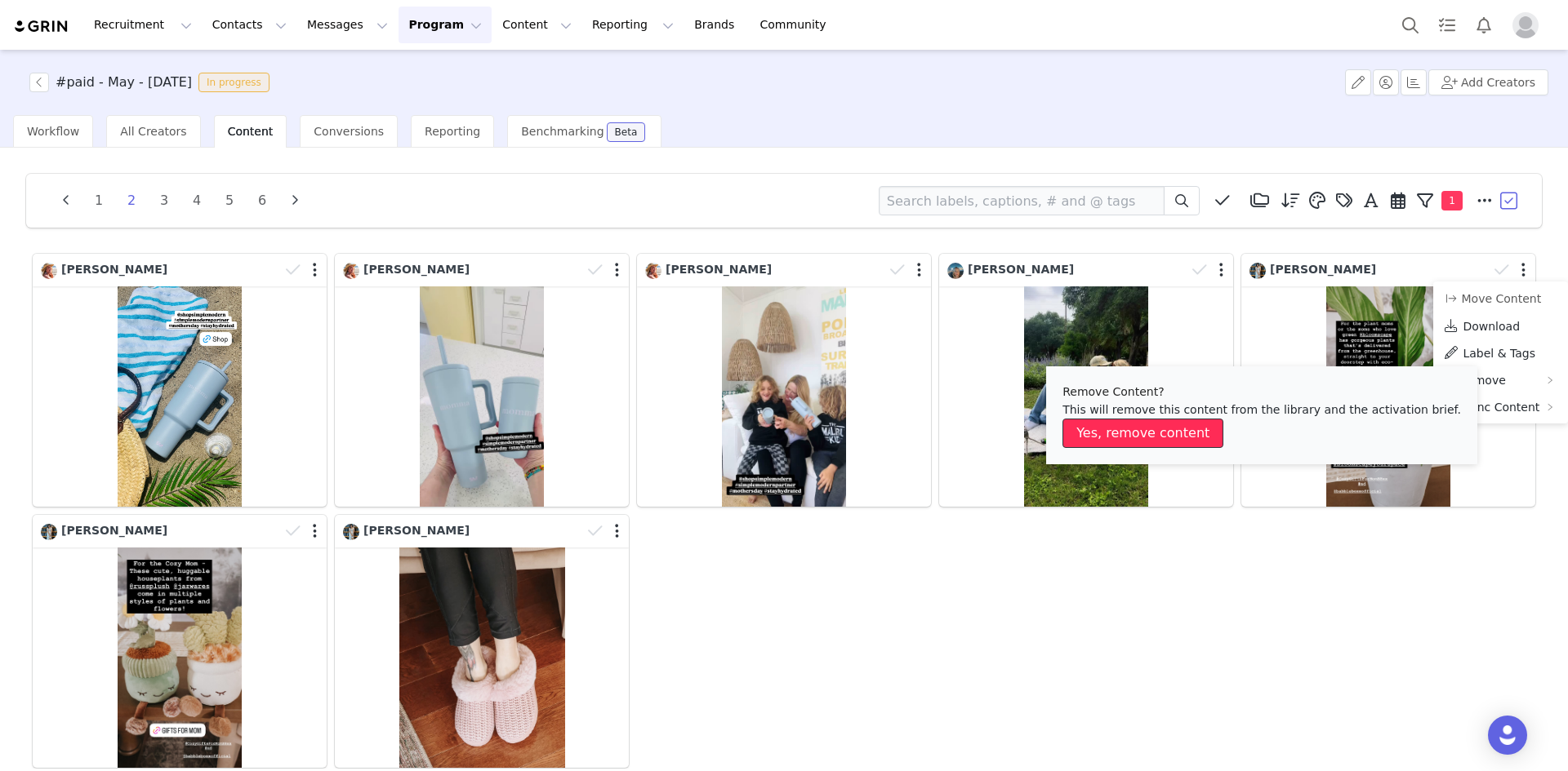
click at [1181, 435] on button "Yes, remove content" at bounding box center [1143, 433] width 160 height 29
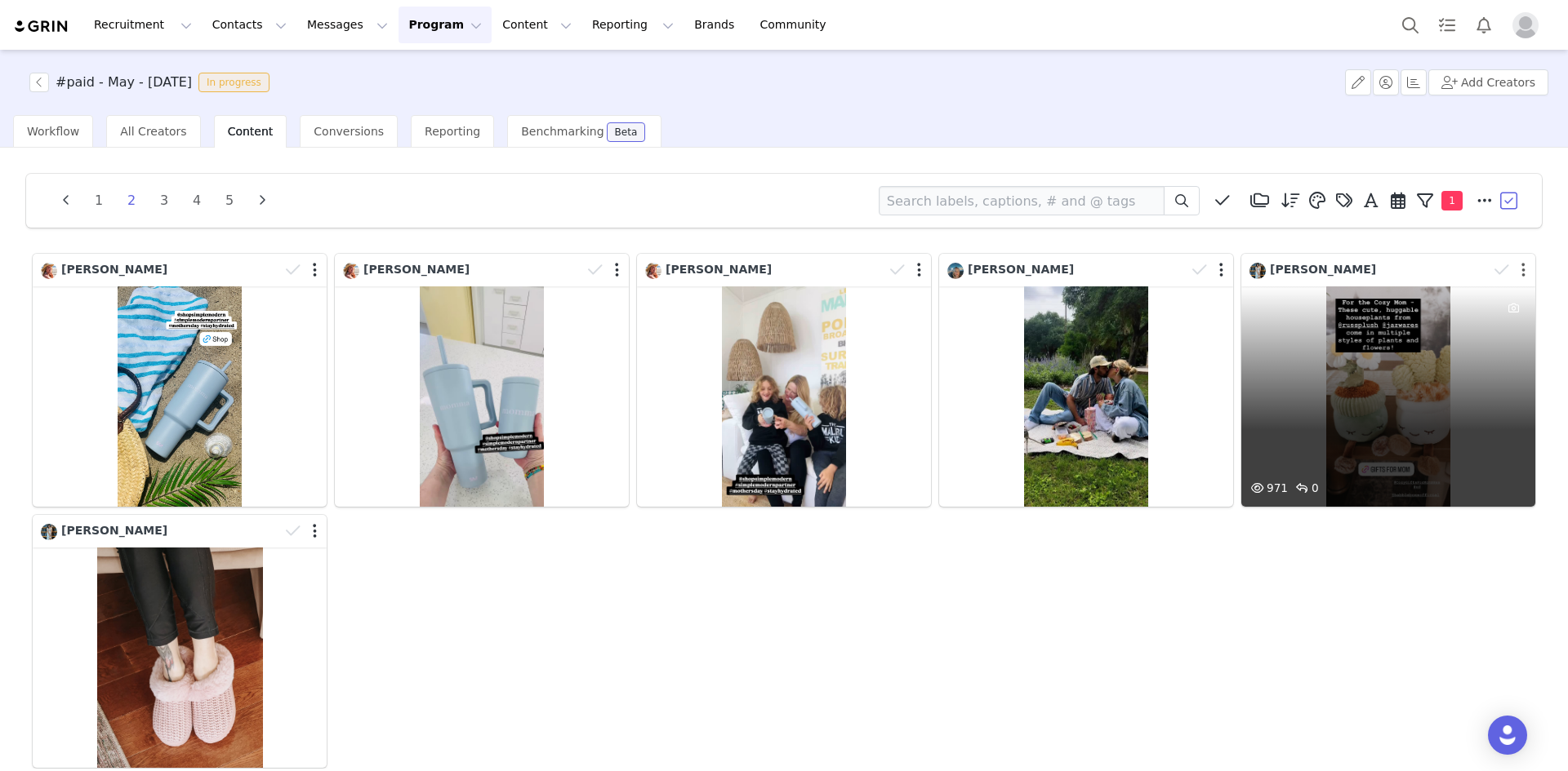
click at [1521, 270] on button "button" at bounding box center [1523, 271] width 4 height 17
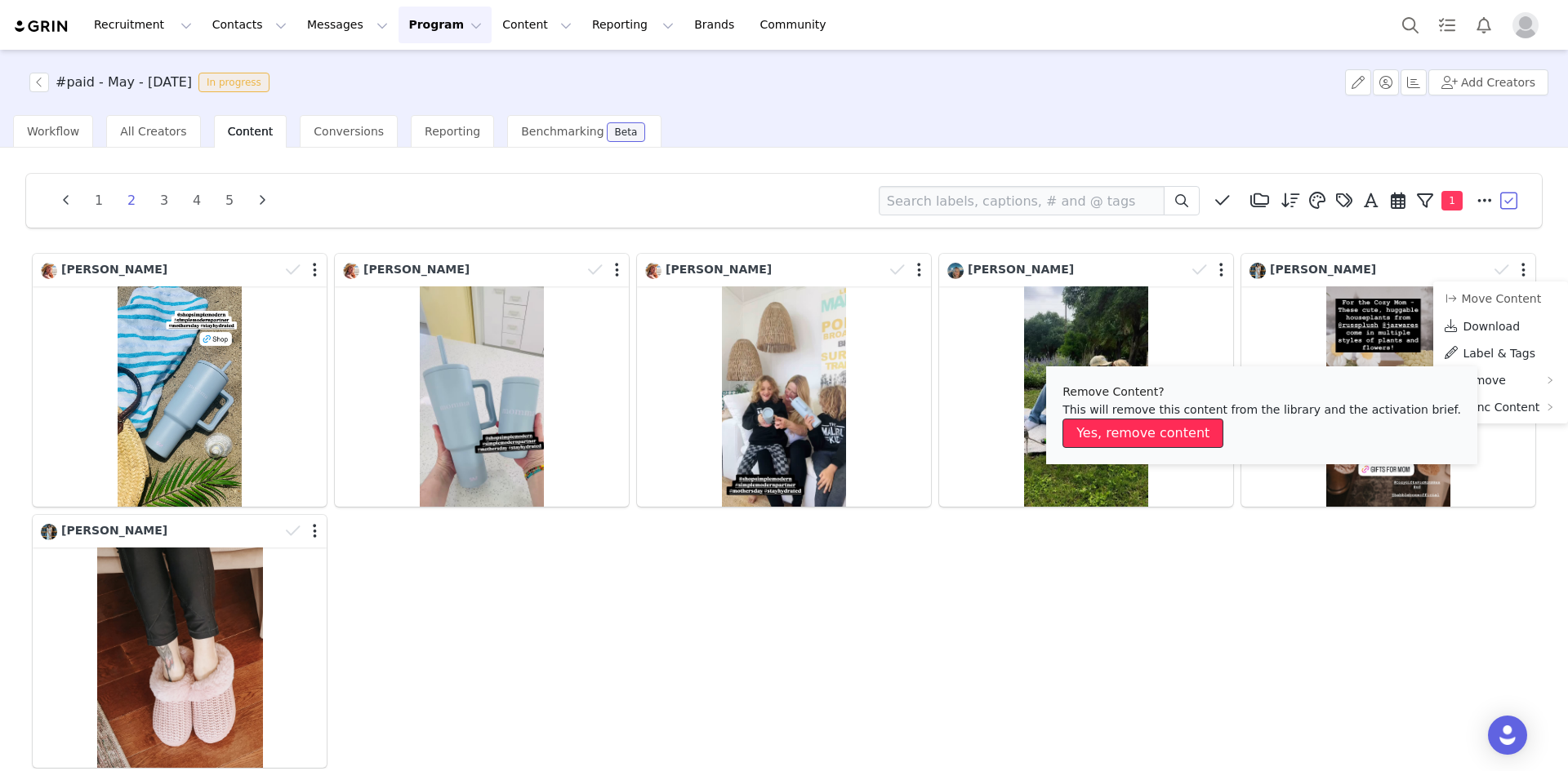
click at [1179, 430] on button "Yes, remove content" at bounding box center [1143, 433] width 160 height 29
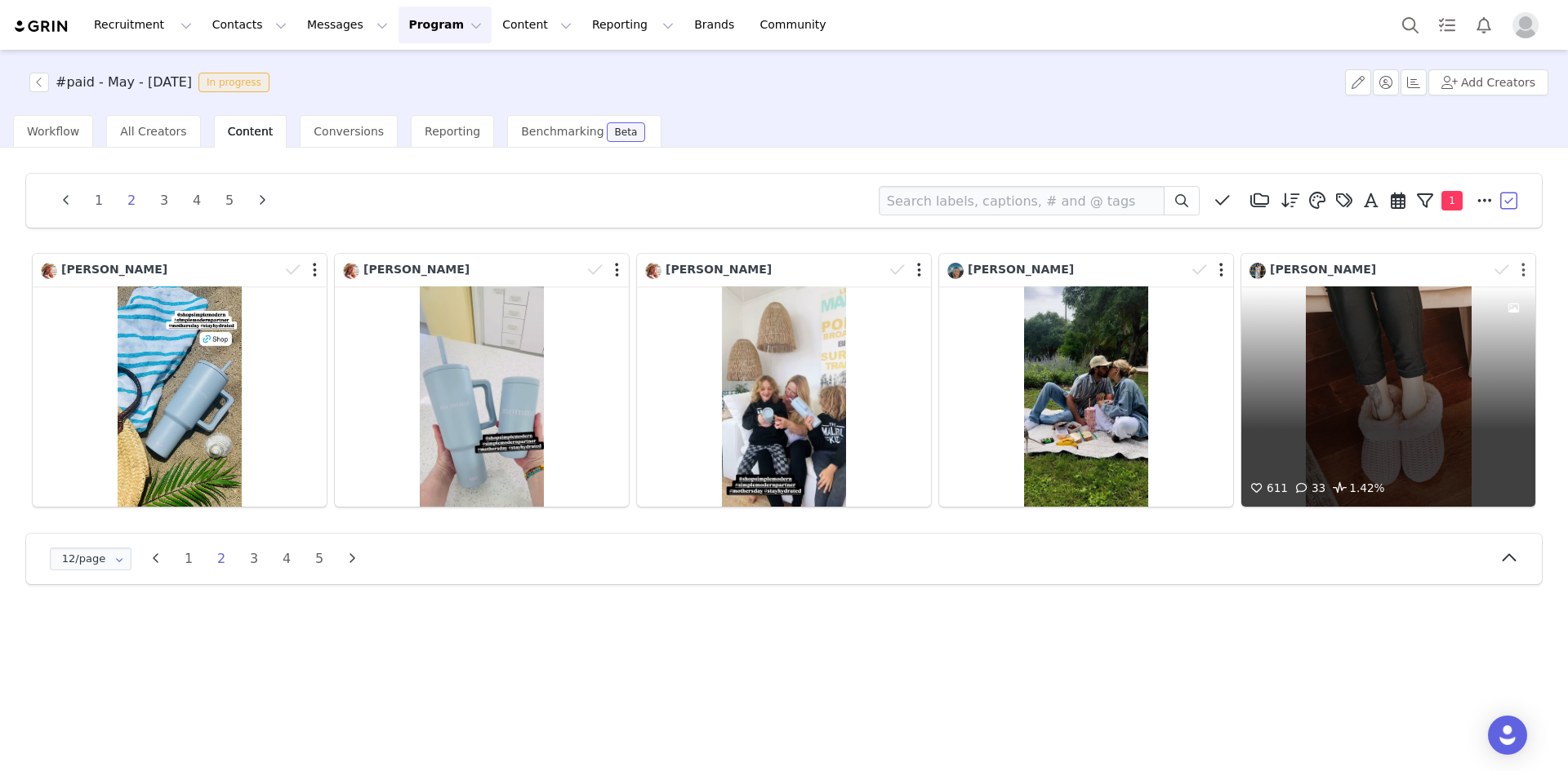
click at [1522, 271] on button "button" at bounding box center [1523, 271] width 4 height 17
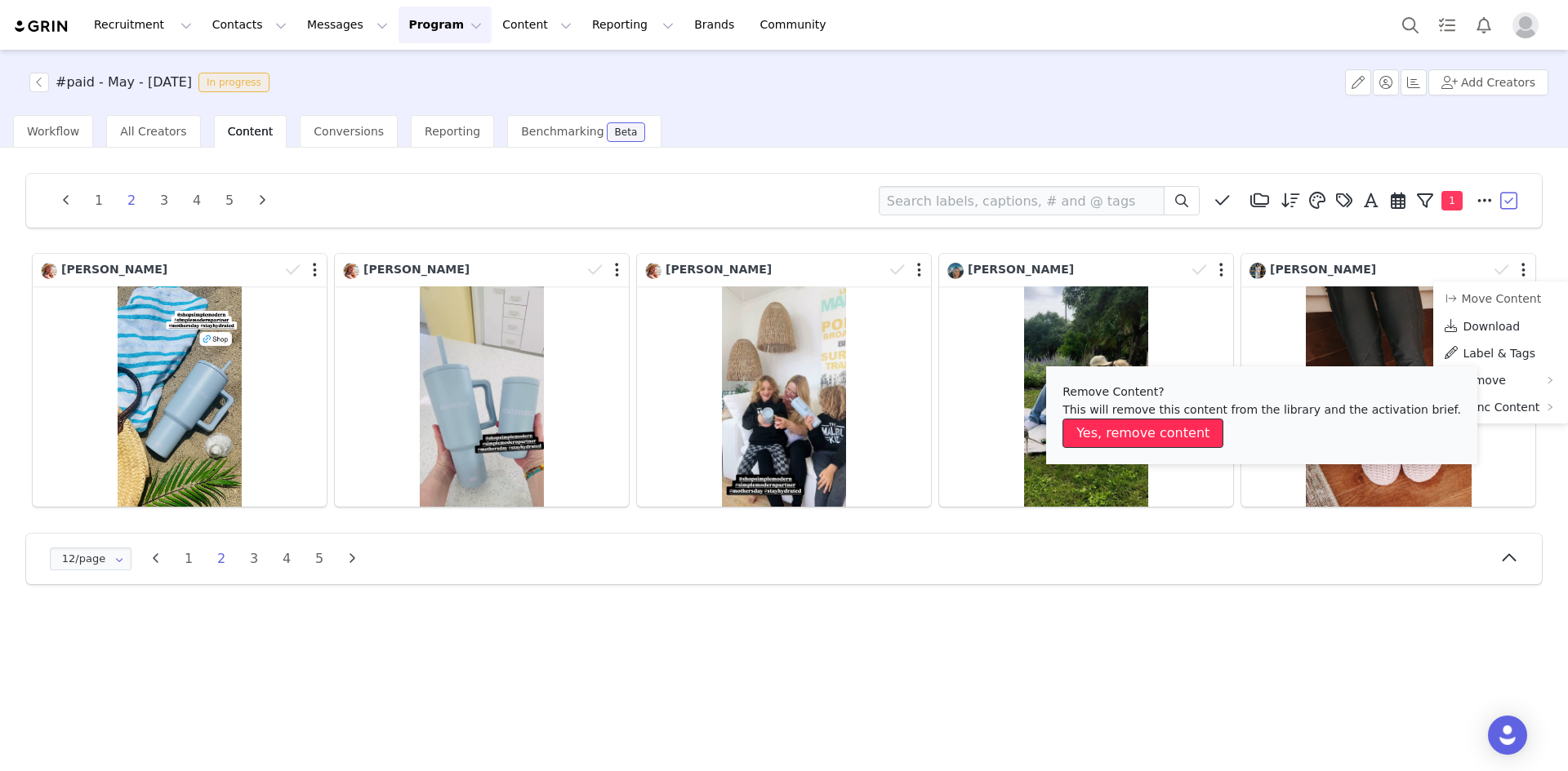
click at [1169, 436] on button "Yes, remove content" at bounding box center [1143, 433] width 160 height 29
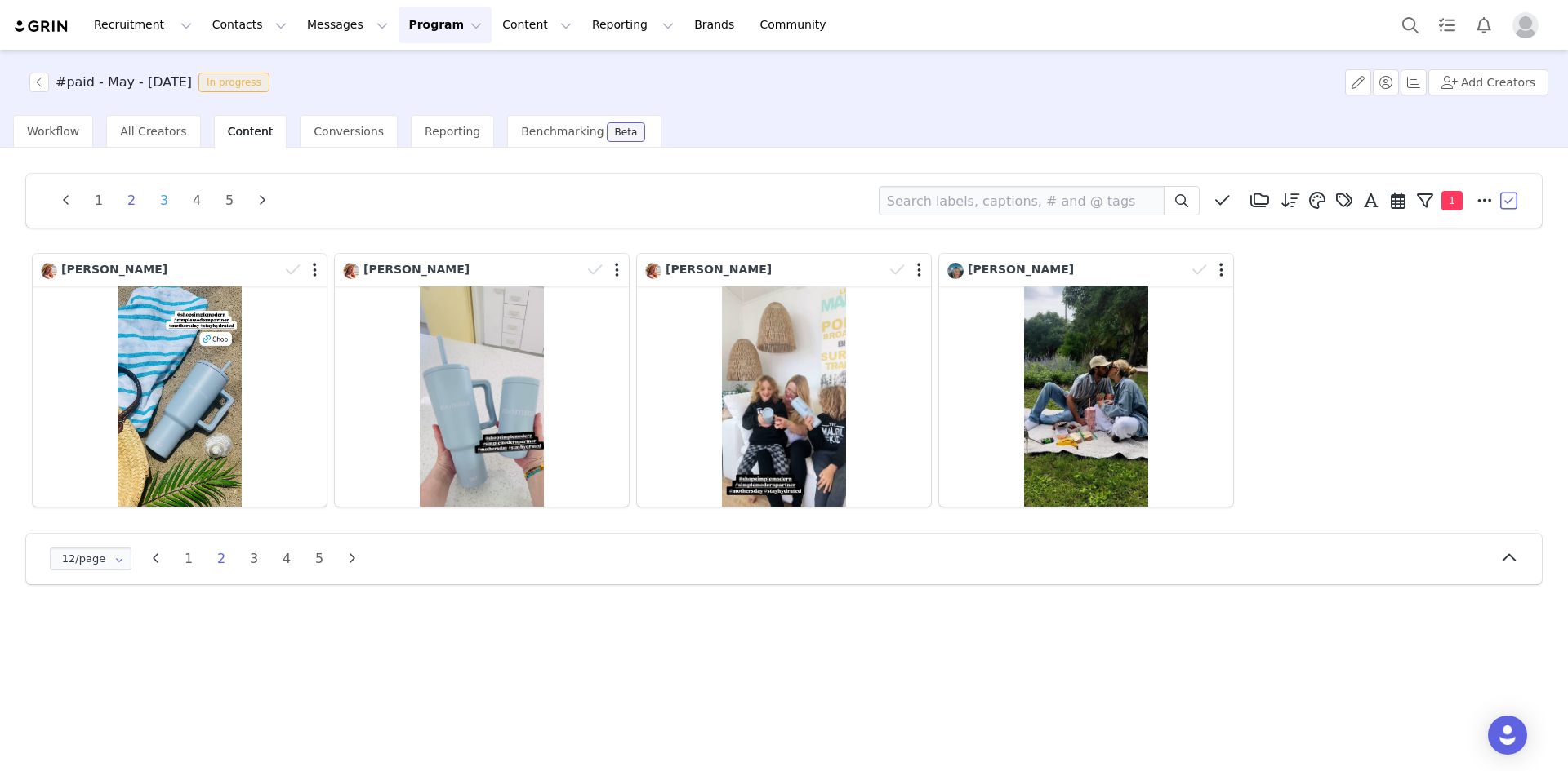
click at [165, 203] on li "3" at bounding box center [164, 200] width 24 height 23
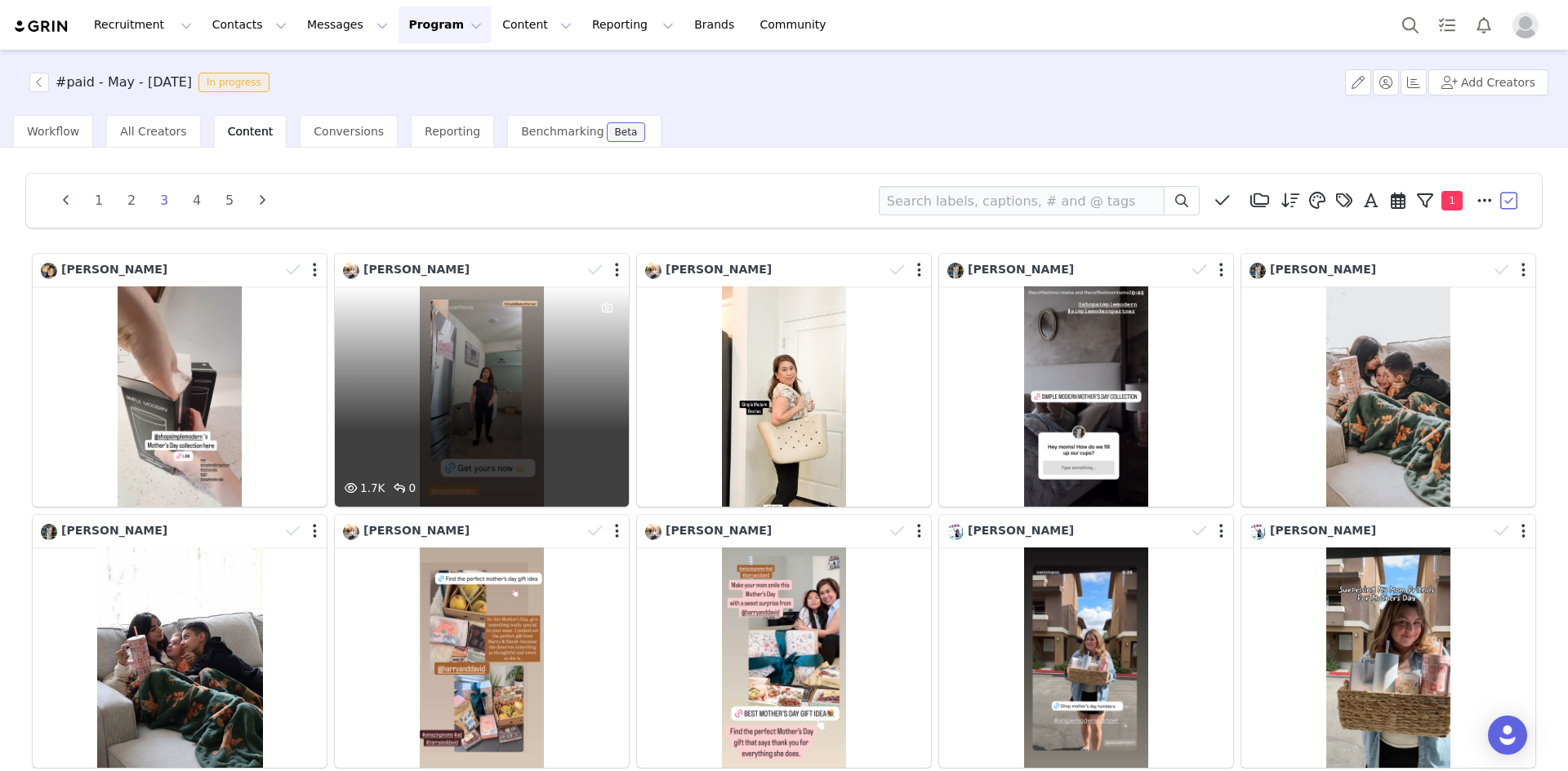
click at [526, 352] on div "1.7K 0" at bounding box center [482, 397] width 294 height 221
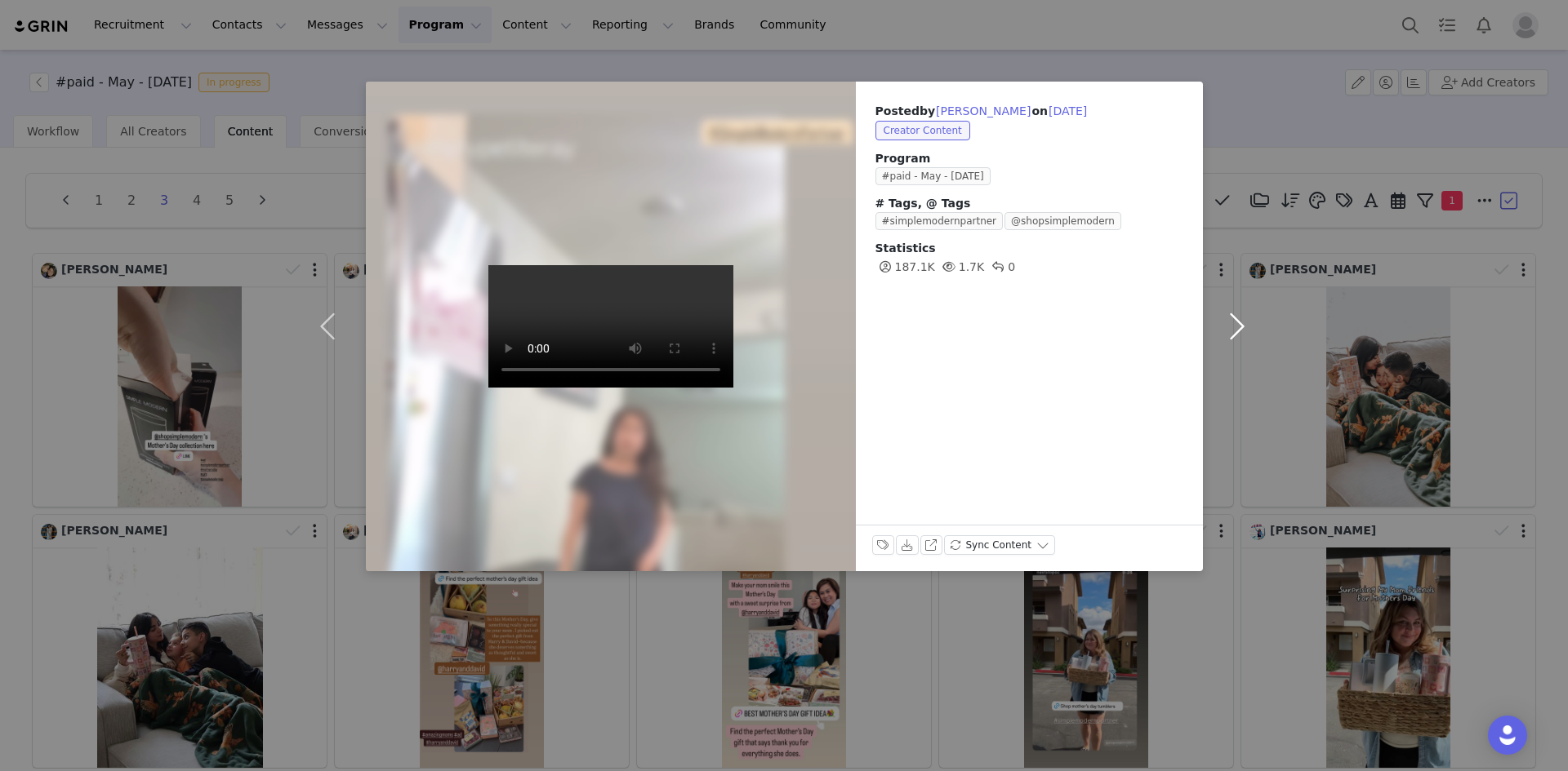
click at [1229, 327] on button "button" at bounding box center [1237, 327] width 69 height 489
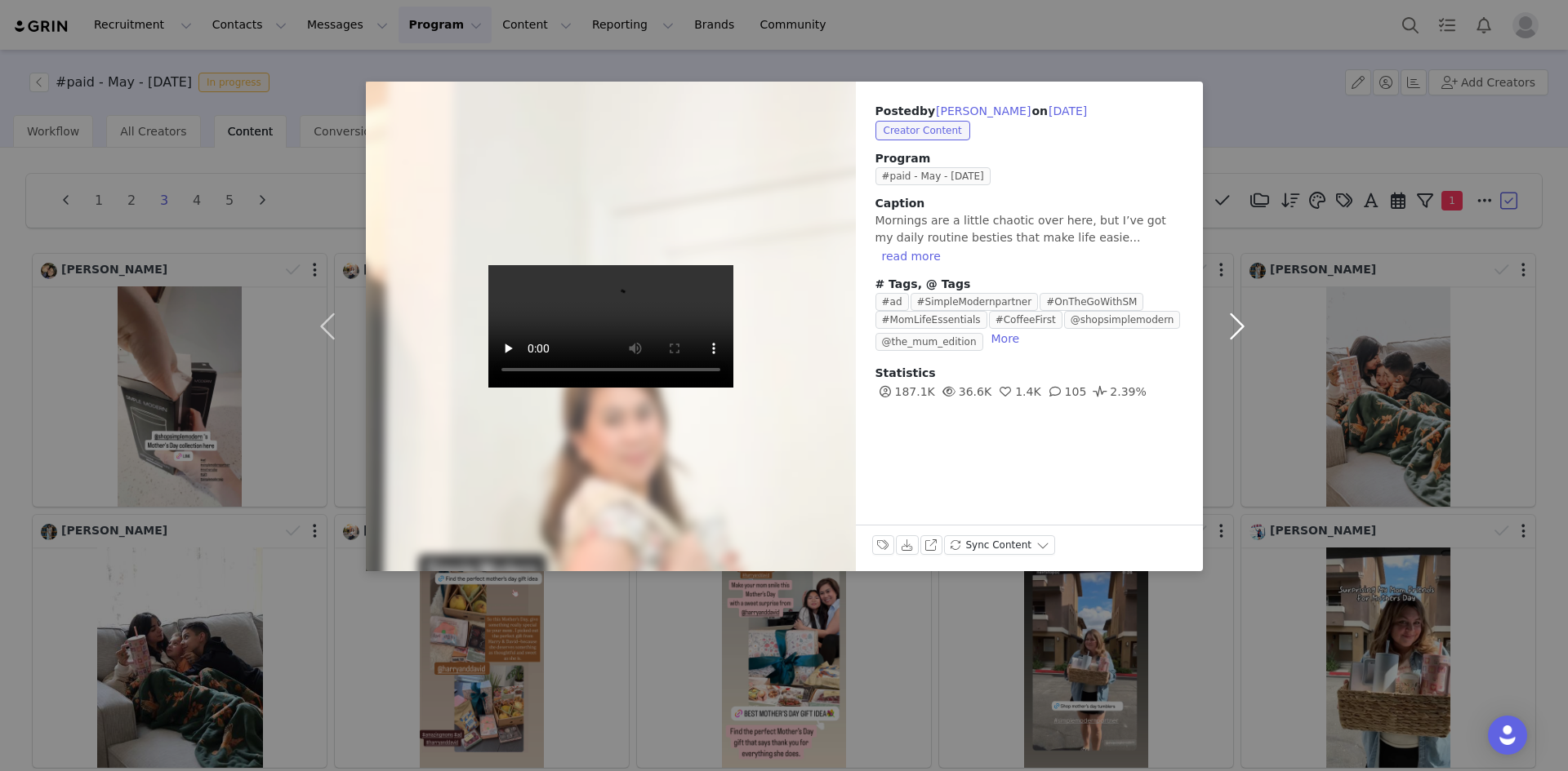
click at [1226, 326] on button "button" at bounding box center [1237, 327] width 69 height 489
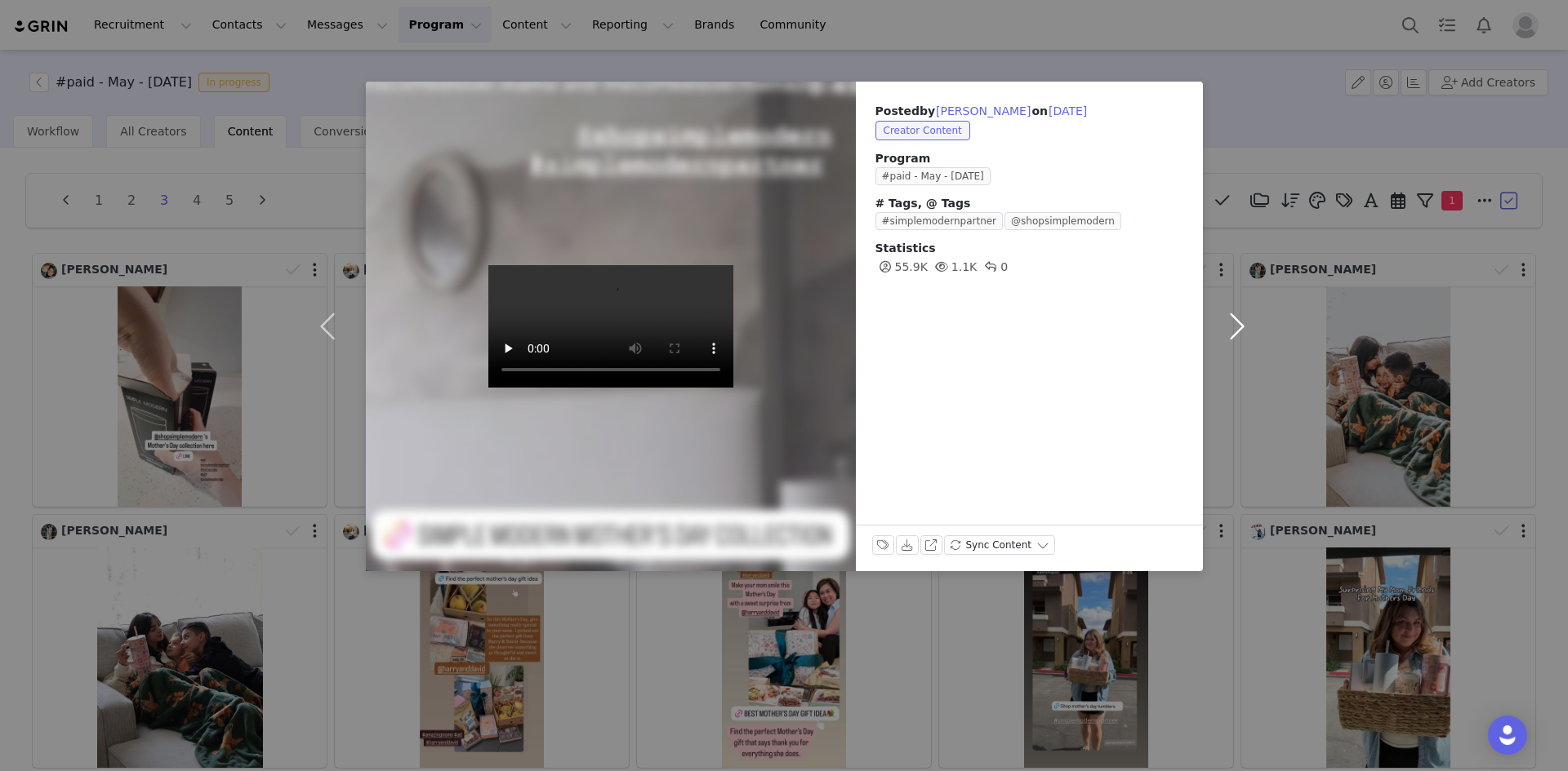
click at [1226, 325] on button "button" at bounding box center [1237, 327] width 69 height 489
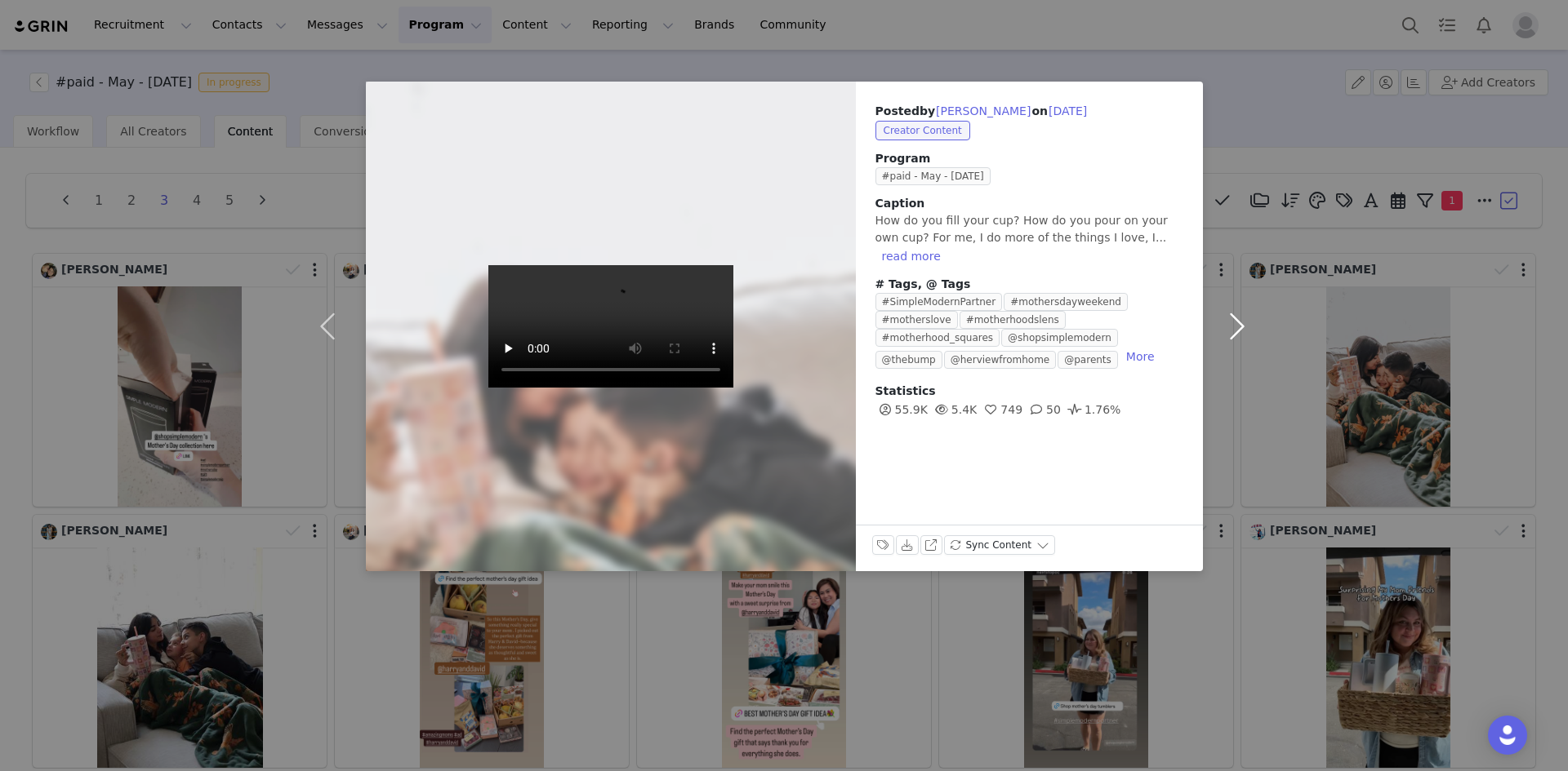
click at [1226, 325] on button "button" at bounding box center [1237, 327] width 69 height 489
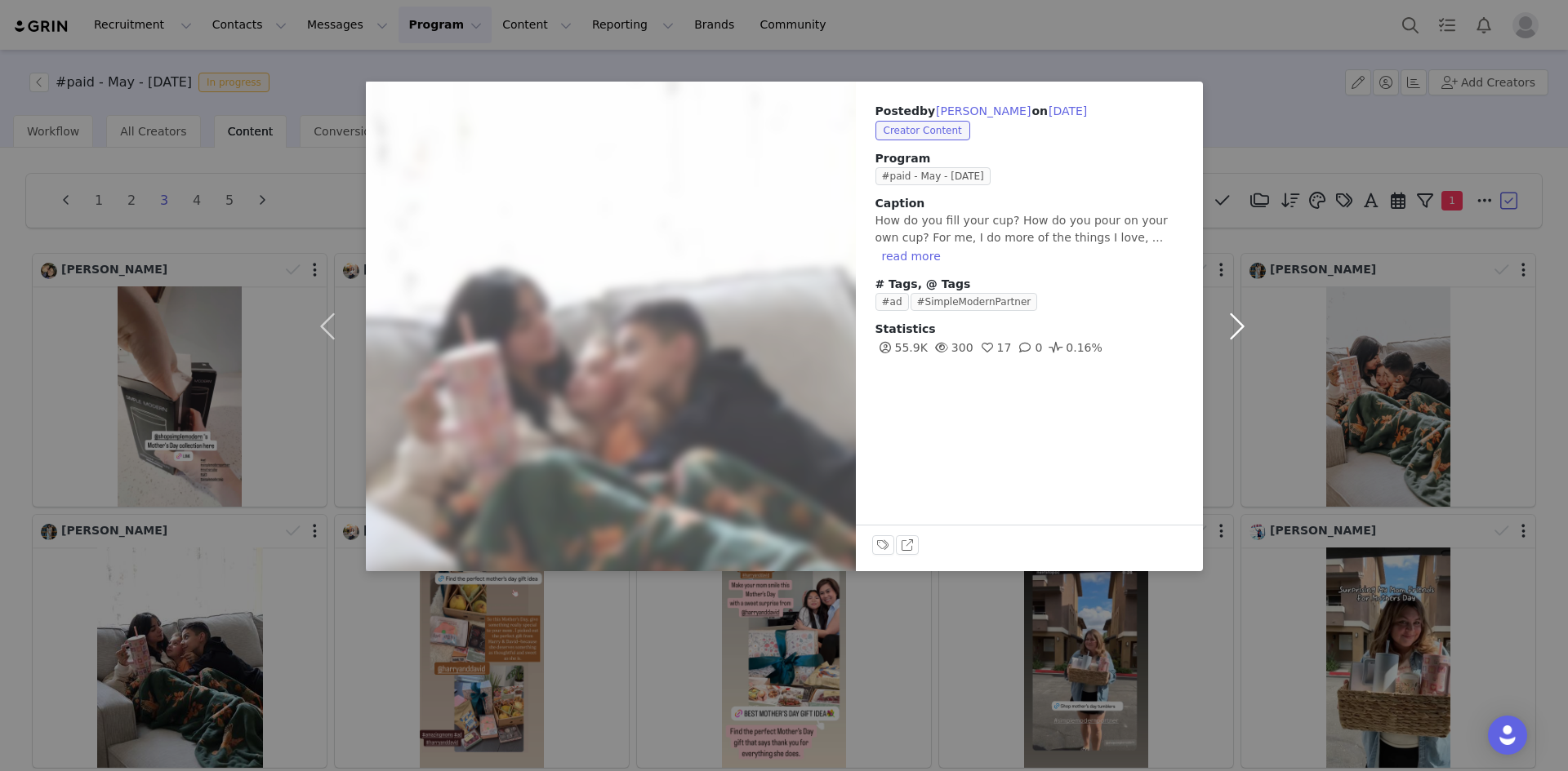
click at [1226, 325] on button "button" at bounding box center [1237, 327] width 69 height 489
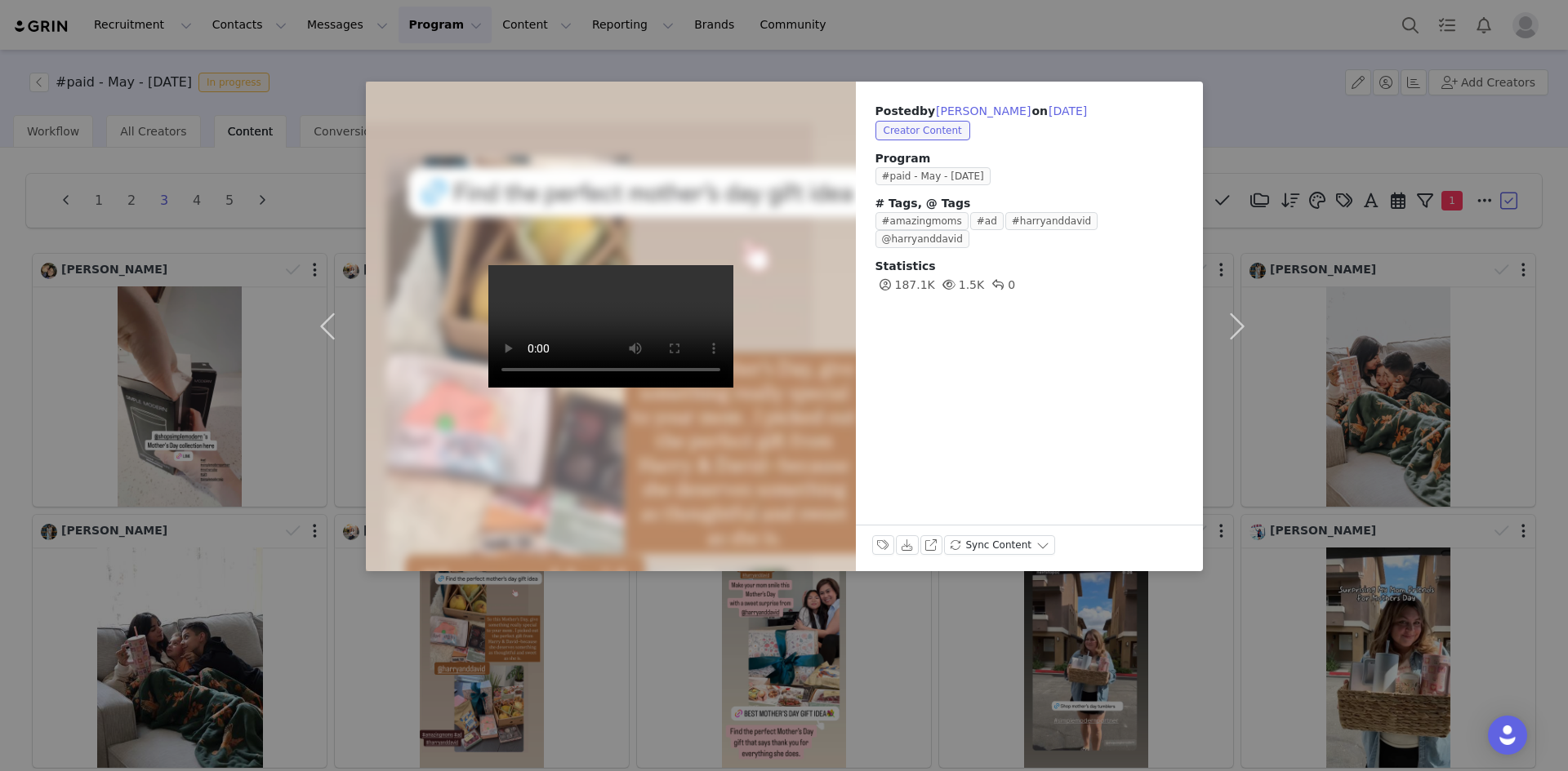
drag, startPoint x: 557, startPoint y: 665, endPoint x: 568, endPoint y: 667, distance: 11.2
click at [563, 667] on div "Posted by [PERSON_NAME] on [DATE] Creator Content Program #paid - May - [DATE] …" at bounding box center [784, 385] width 1568 height 771
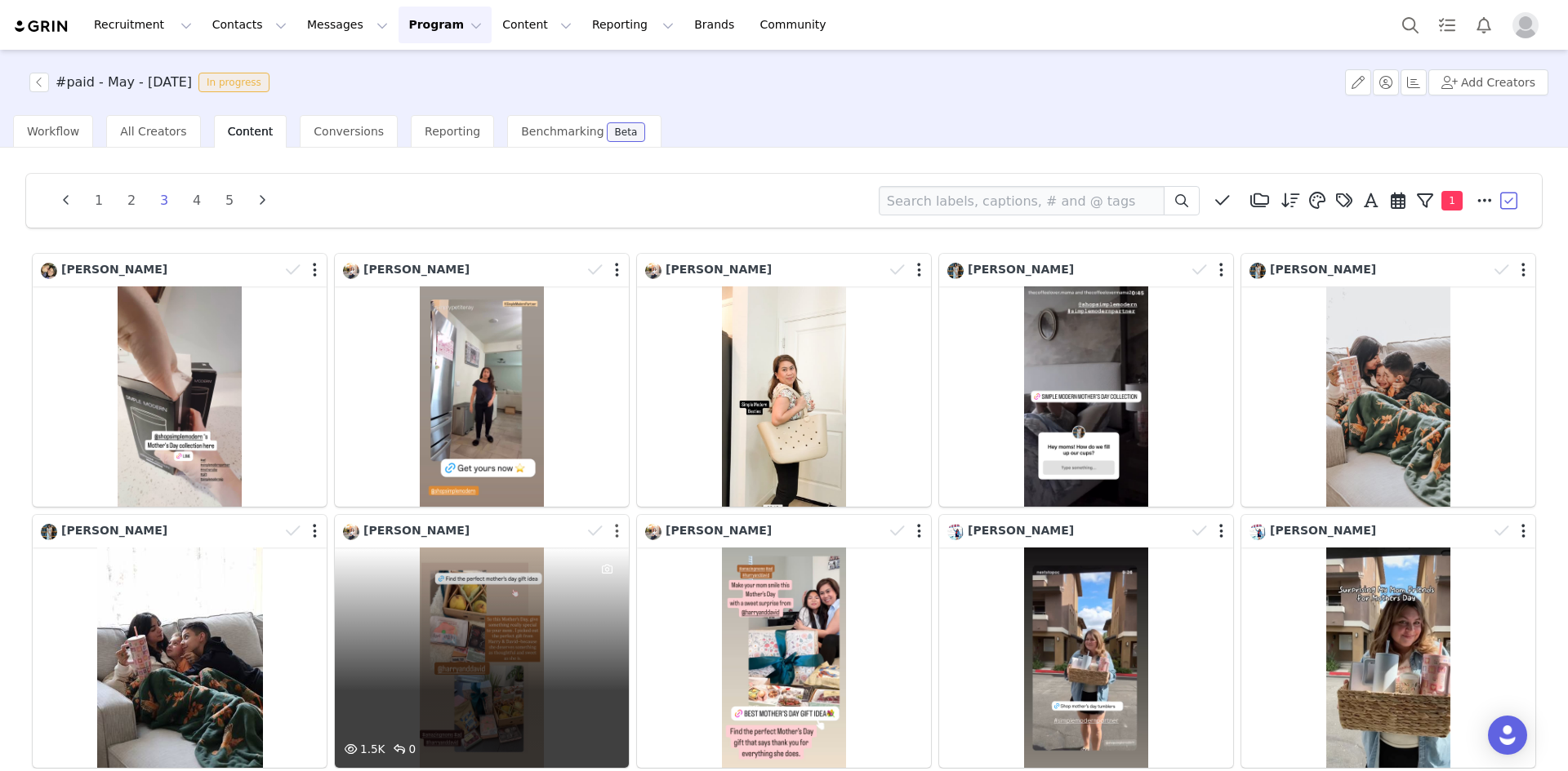
click at [615, 528] on button "button" at bounding box center [617, 531] width 4 height 17
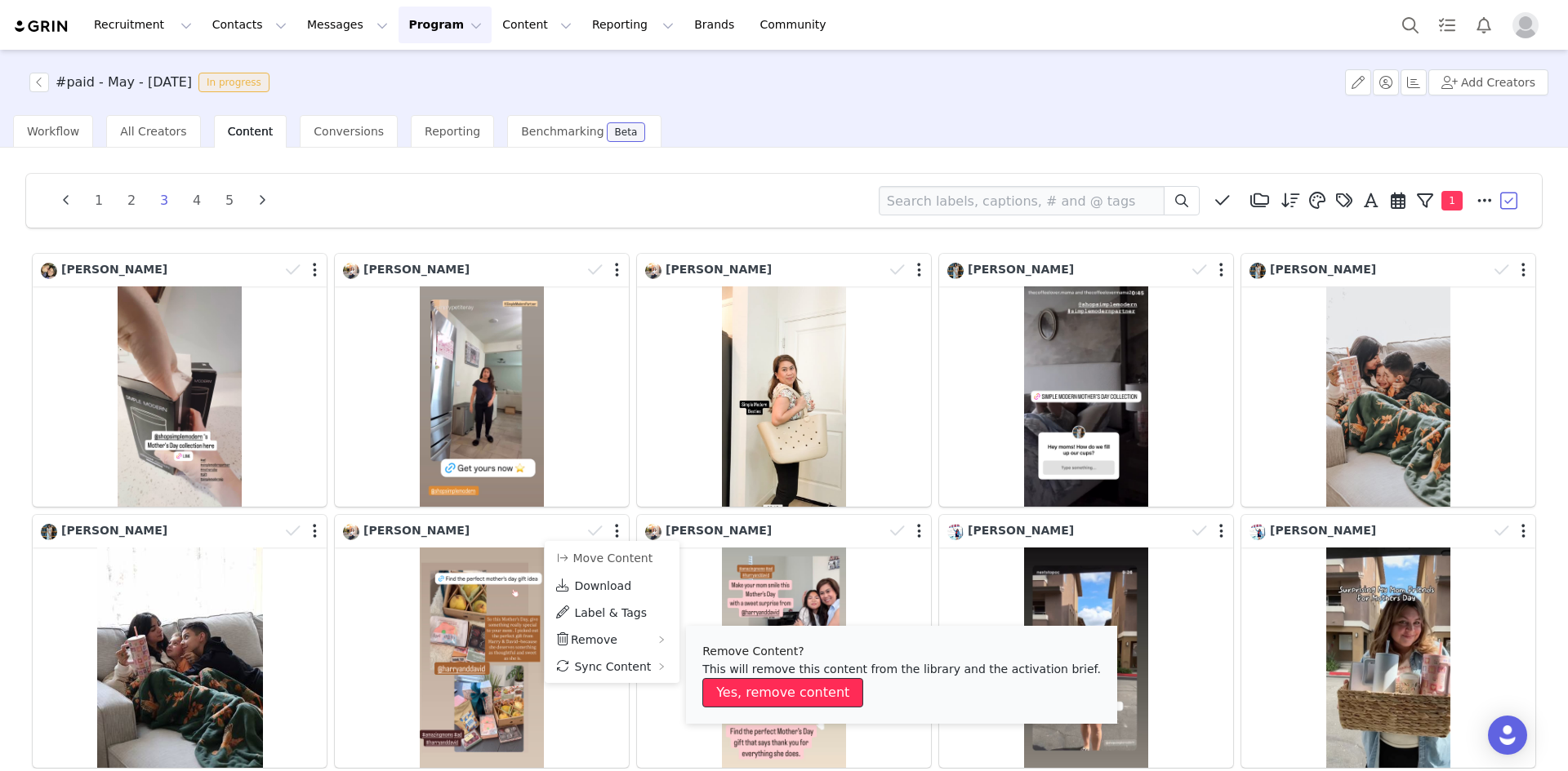
click at [731, 687] on button "Yes, remove content" at bounding box center [782, 692] width 160 height 29
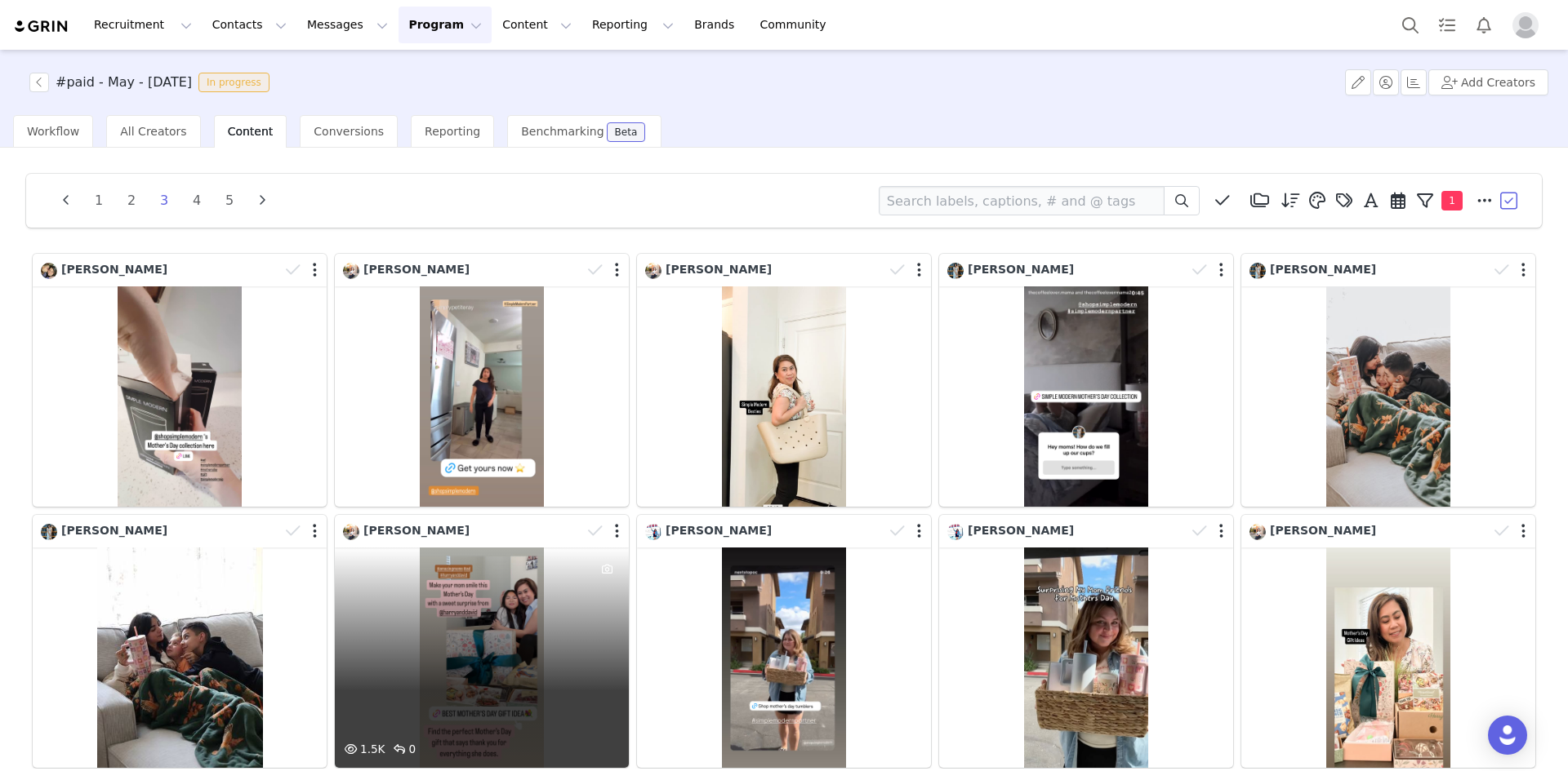
click at [484, 664] on div "1.5K 0" at bounding box center [482, 658] width 294 height 221
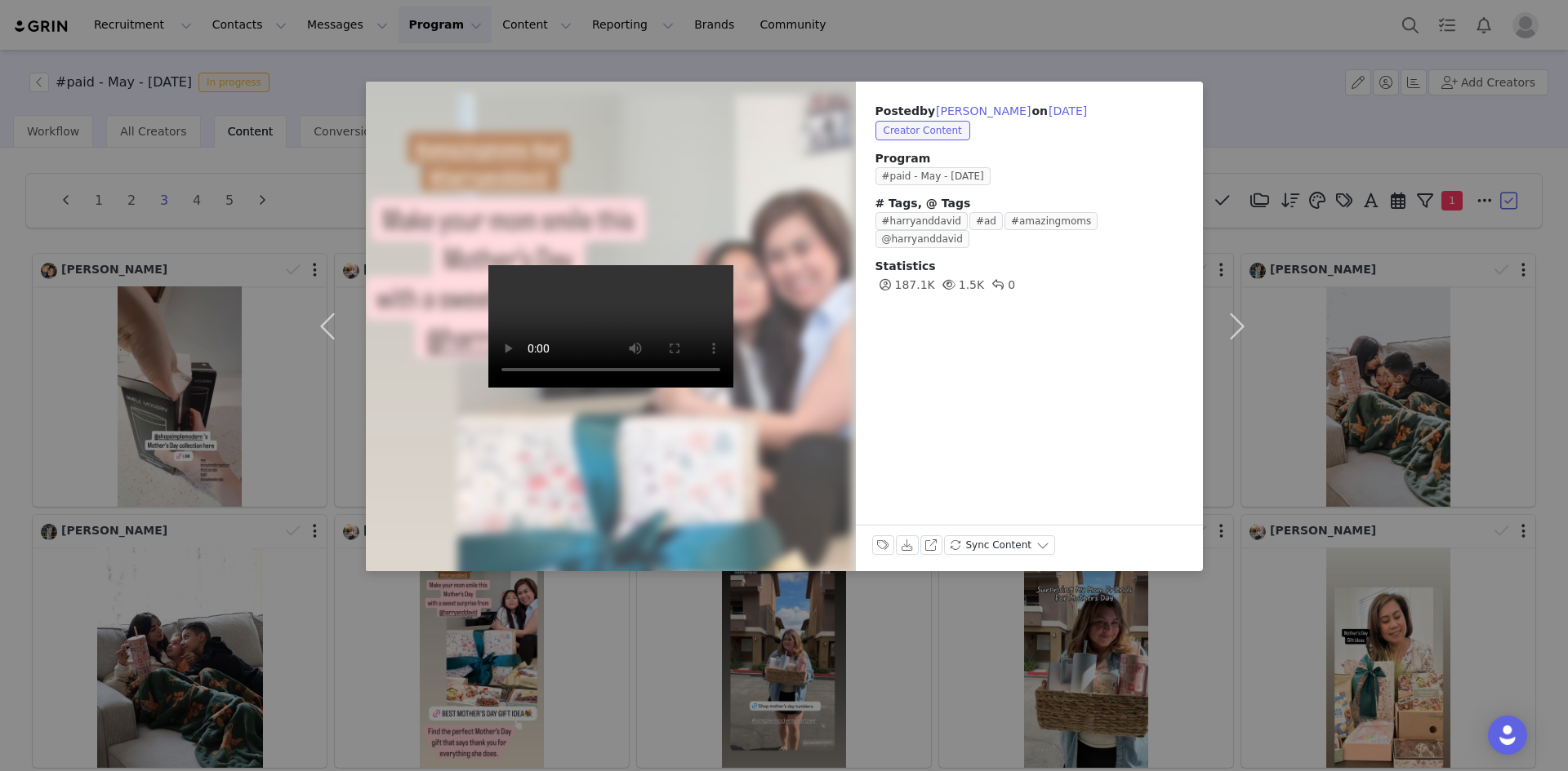
click at [577, 646] on div "Posted by [PERSON_NAME] on [DATE] Creator Content Program #paid - May - [DATE] …" at bounding box center [784, 385] width 1568 height 771
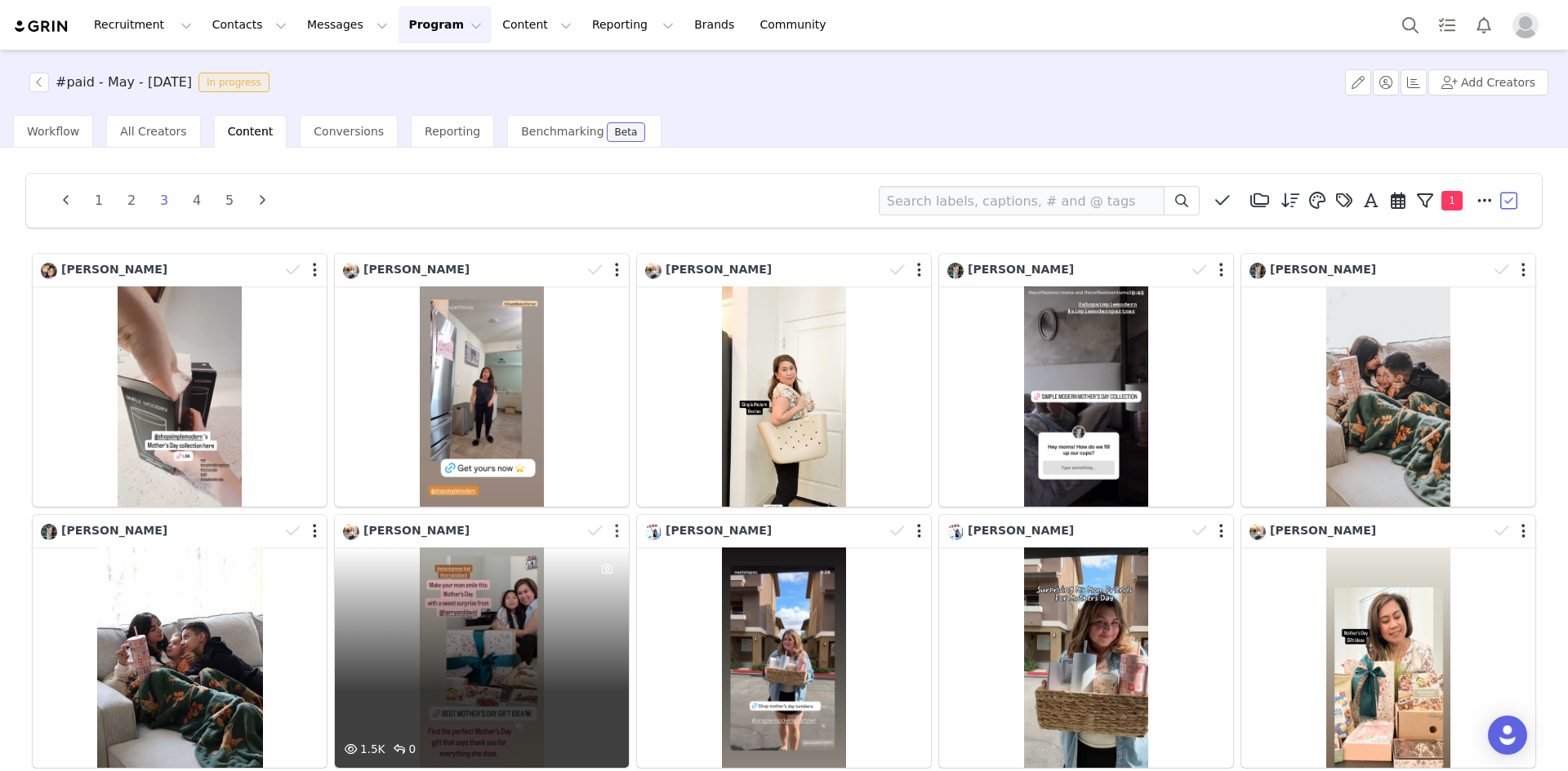
click at [615, 530] on button "button" at bounding box center [617, 531] width 4 height 17
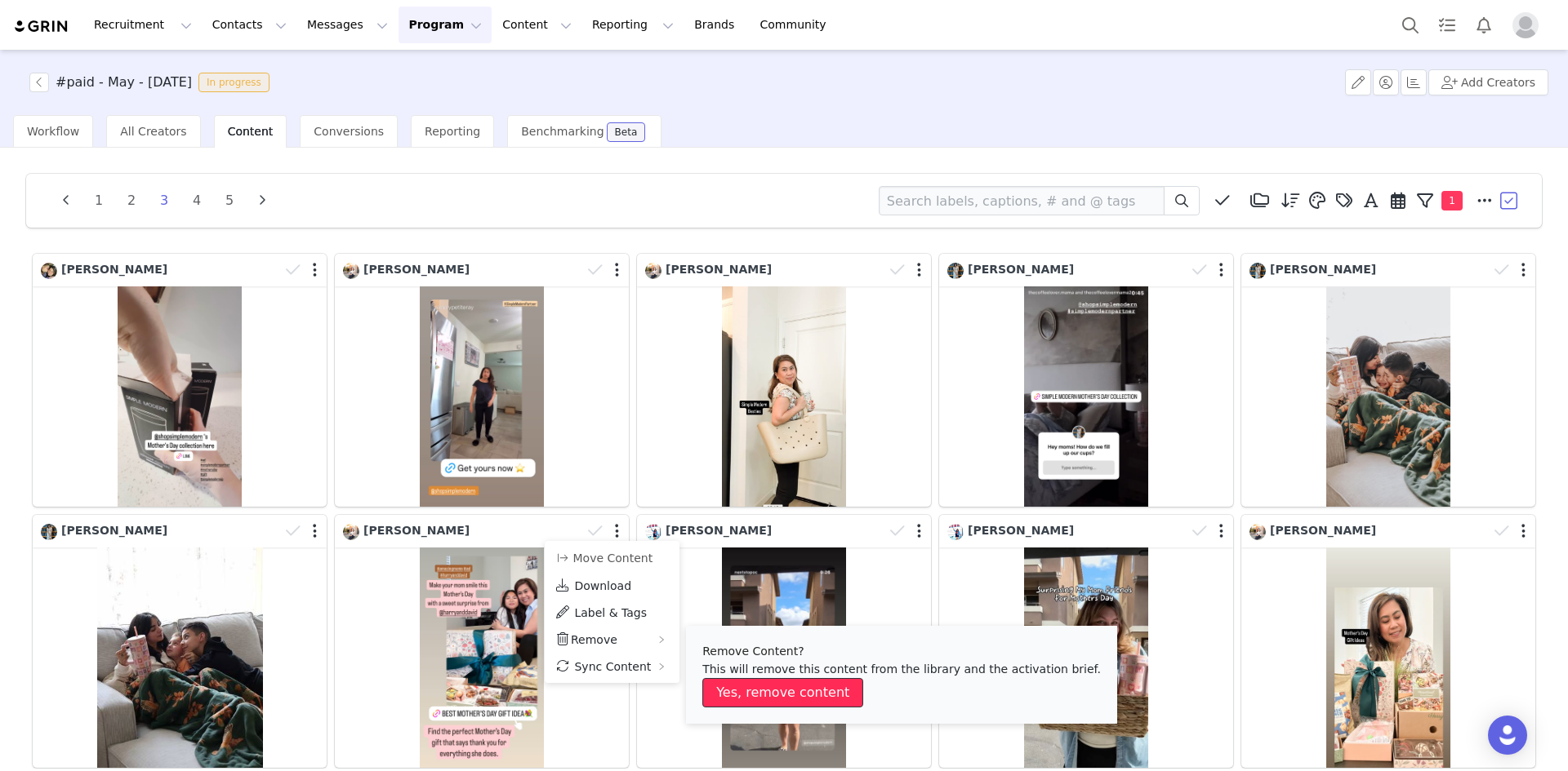
click at [742, 685] on button "Yes, remove content" at bounding box center [782, 692] width 160 height 29
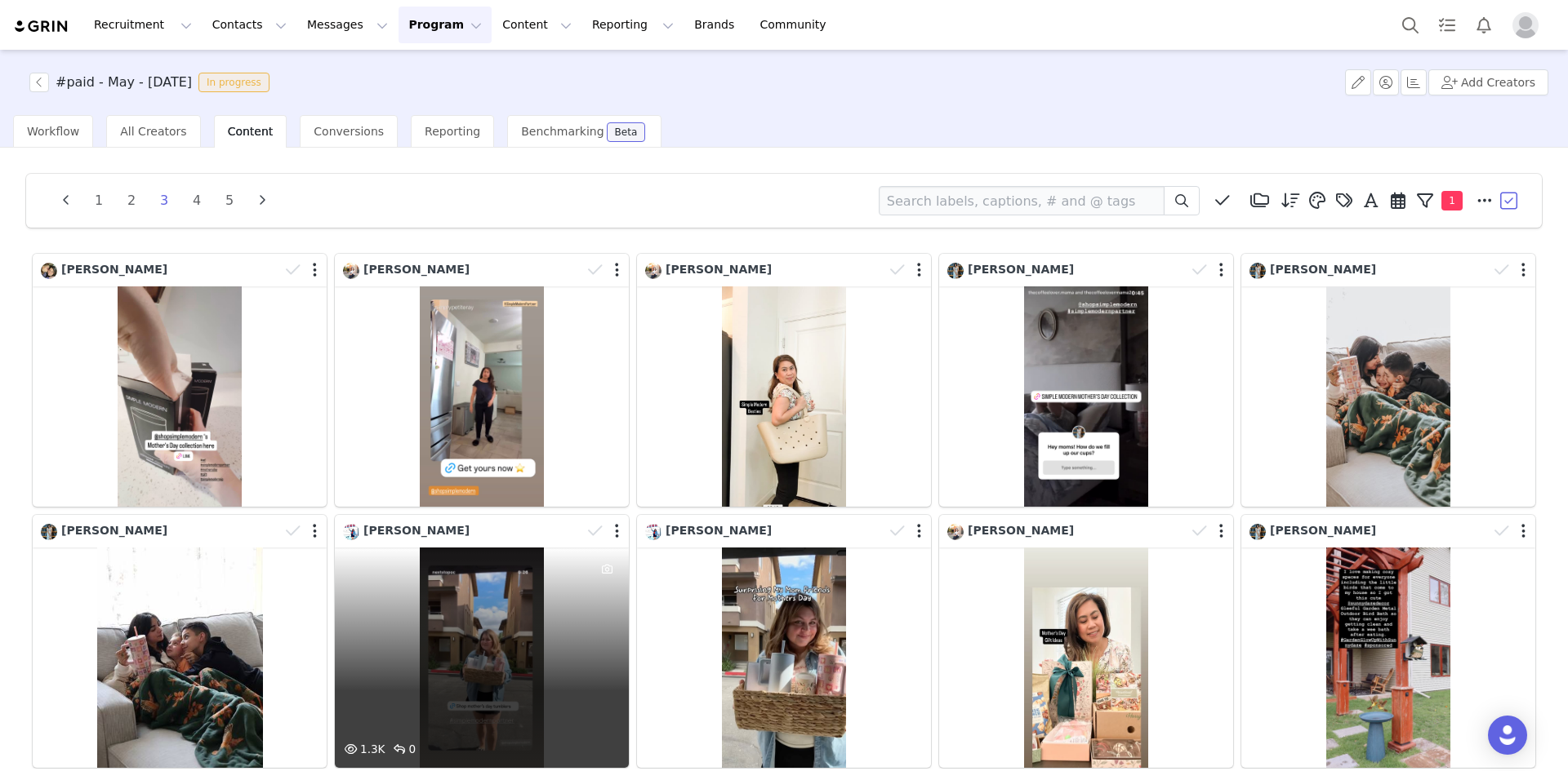
click at [454, 642] on div "1.3K 0" at bounding box center [482, 658] width 294 height 221
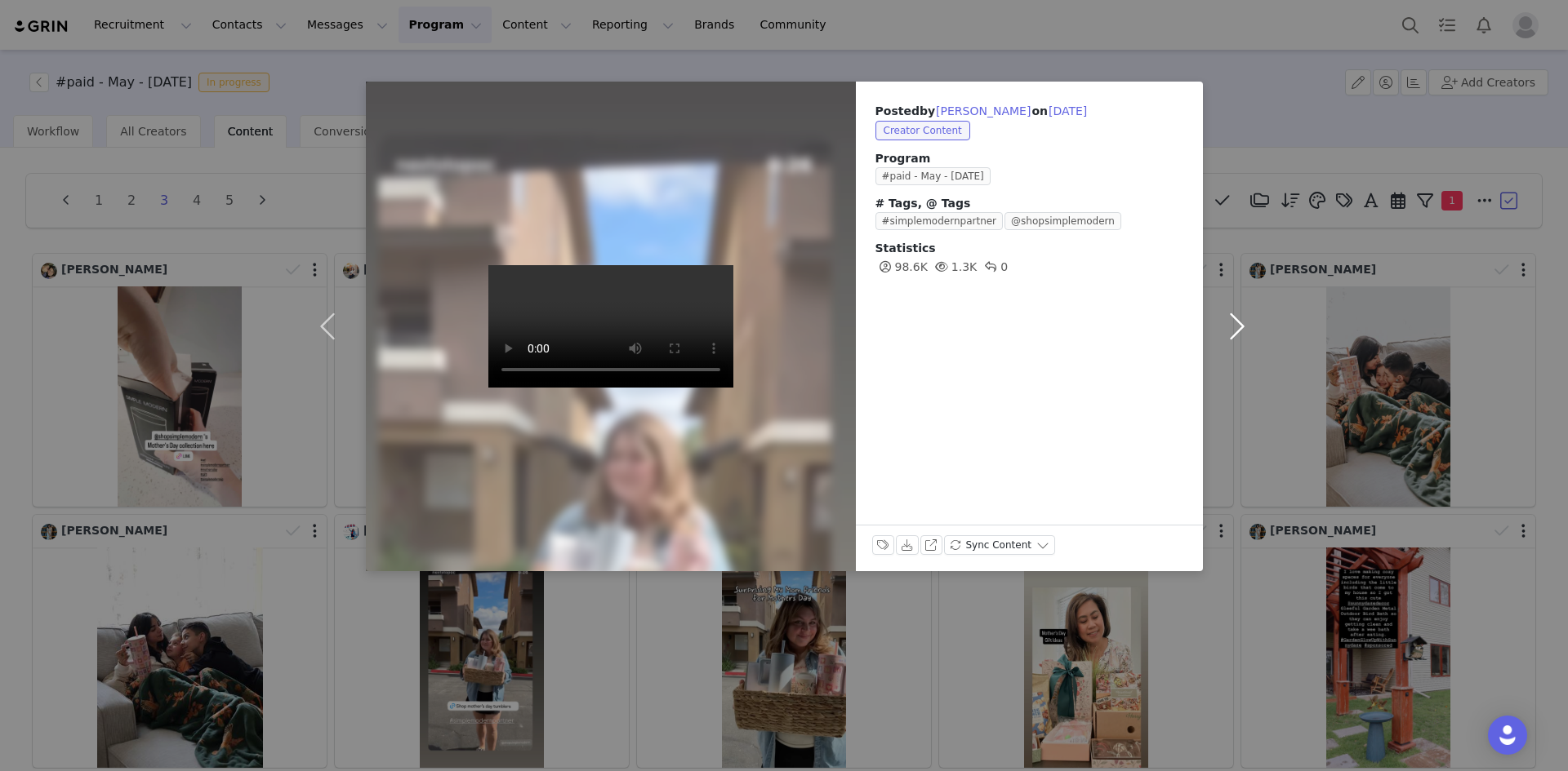
click at [1223, 330] on button "button" at bounding box center [1237, 327] width 69 height 489
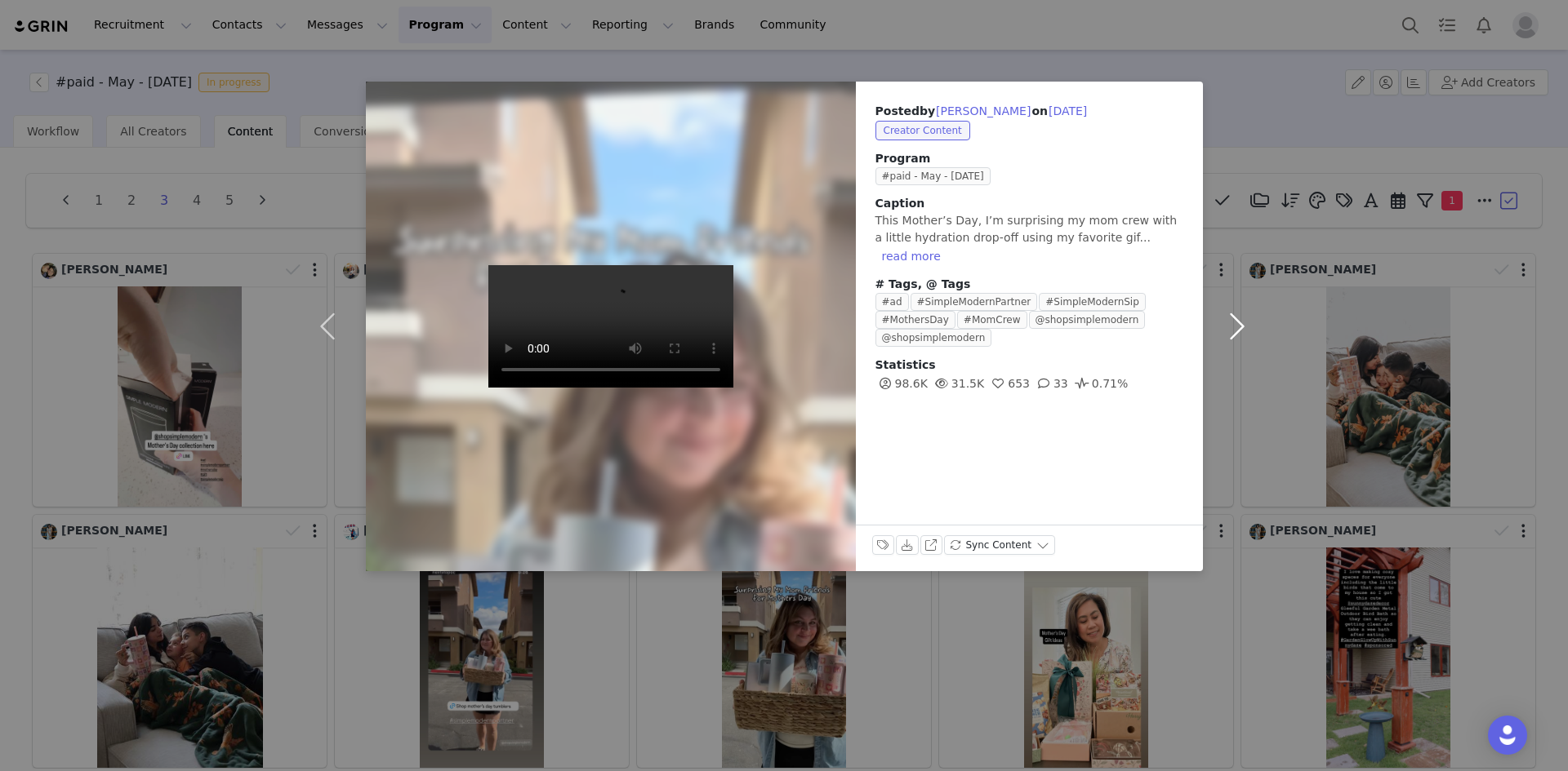
click at [1223, 330] on button "button" at bounding box center [1237, 327] width 69 height 489
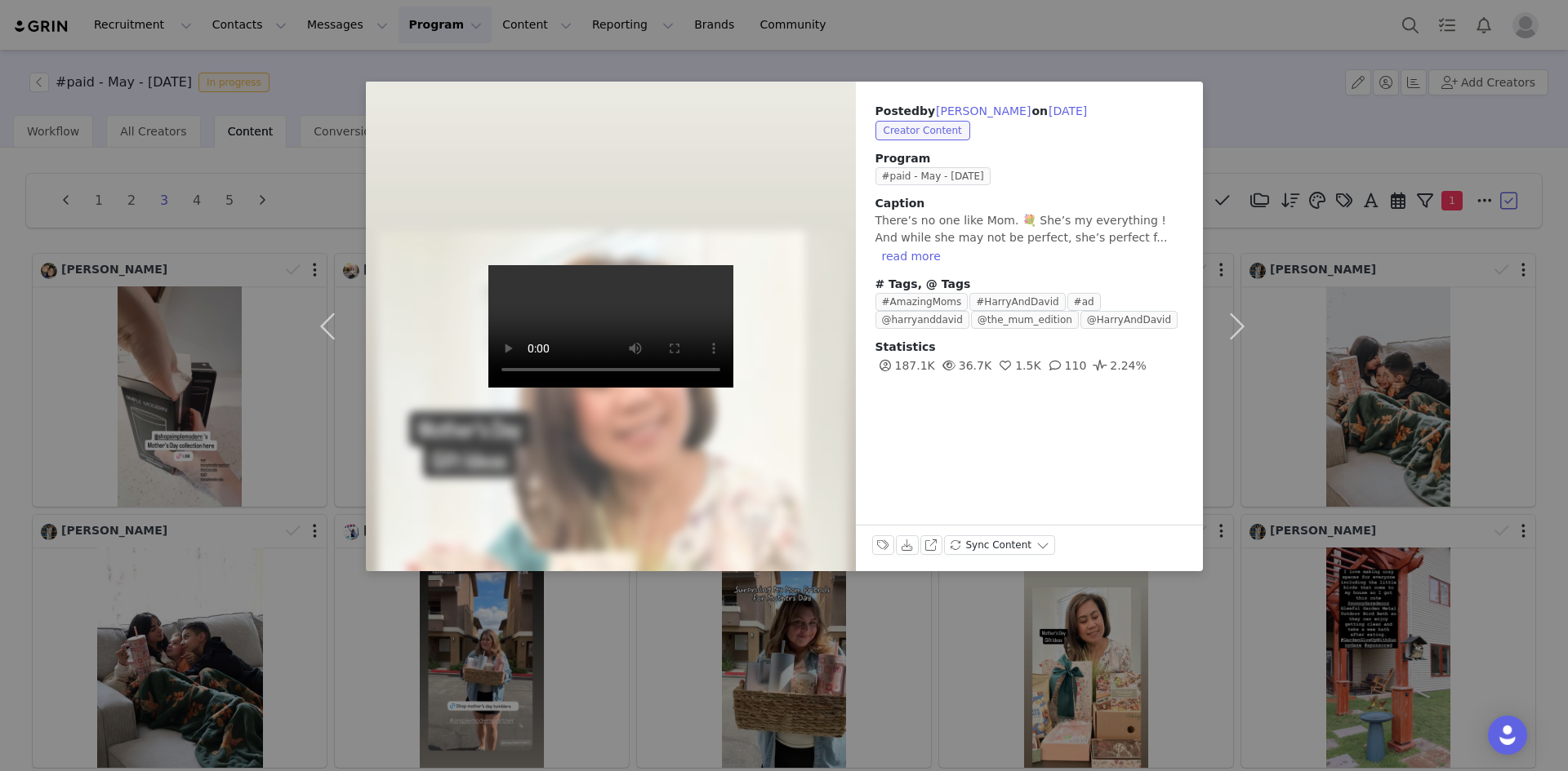
click at [1149, 672] on div "Posted by [PERSON_NAME] on [DATE] Creator Content Program #paid - May - [DATE] …" at bounding box center [784, 385] width 1568 height 771
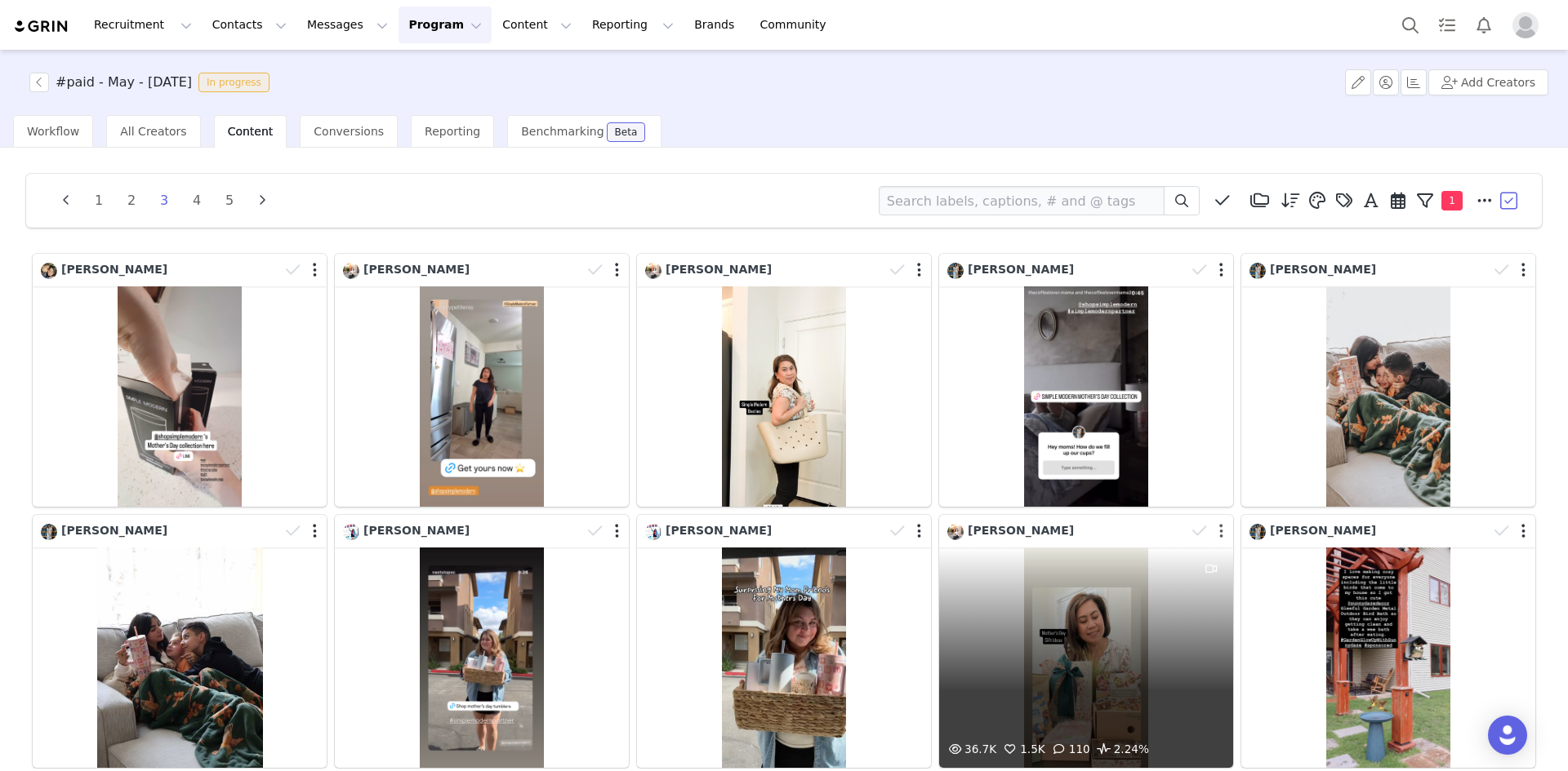
click at [1219, 533] on button "button" at bounding box center [1221, 531] width 4 height 17
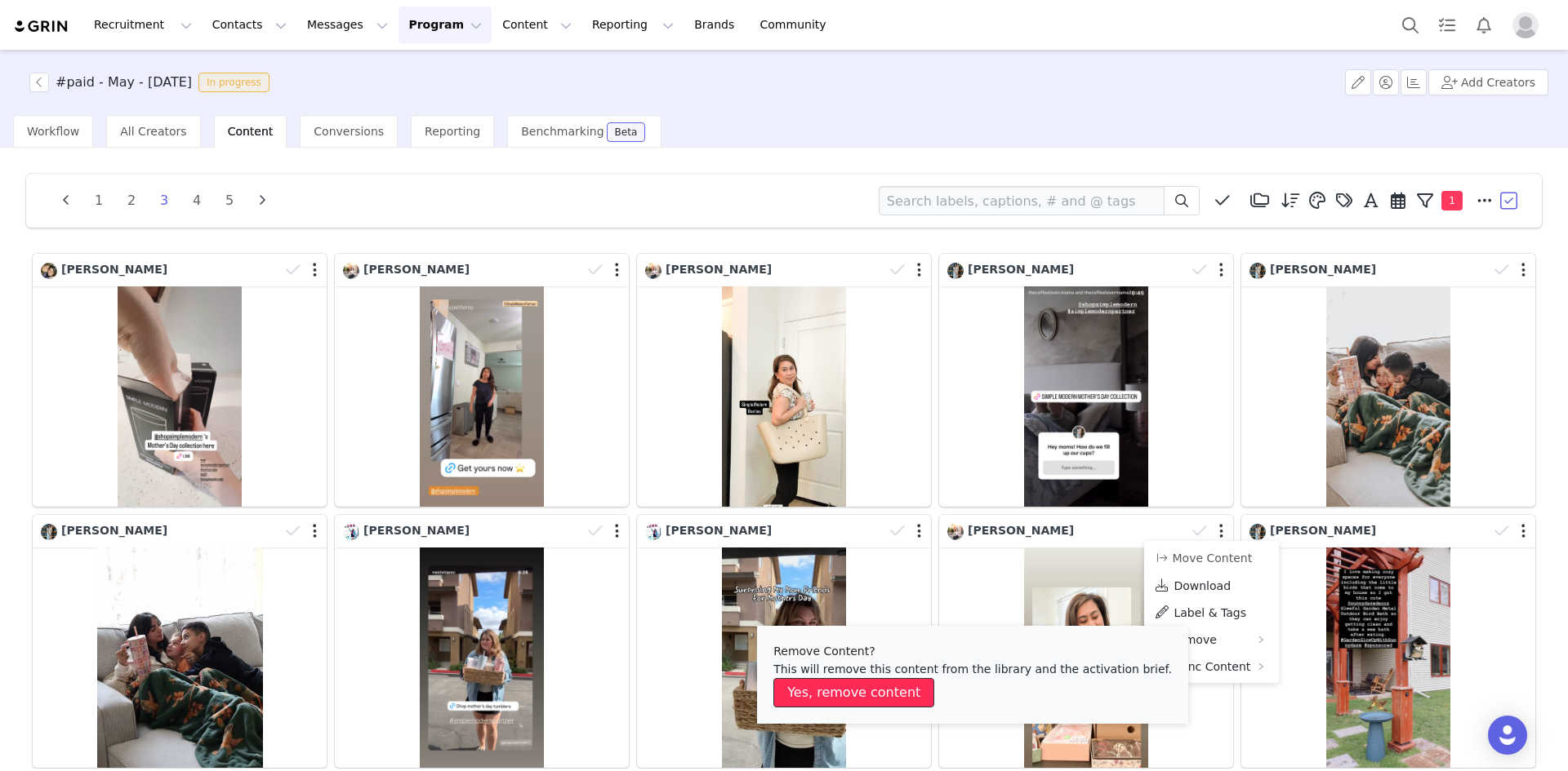
click at [870, 703] on button "Yes, remove content" at bounding box center [853, 692] width 160 height 29
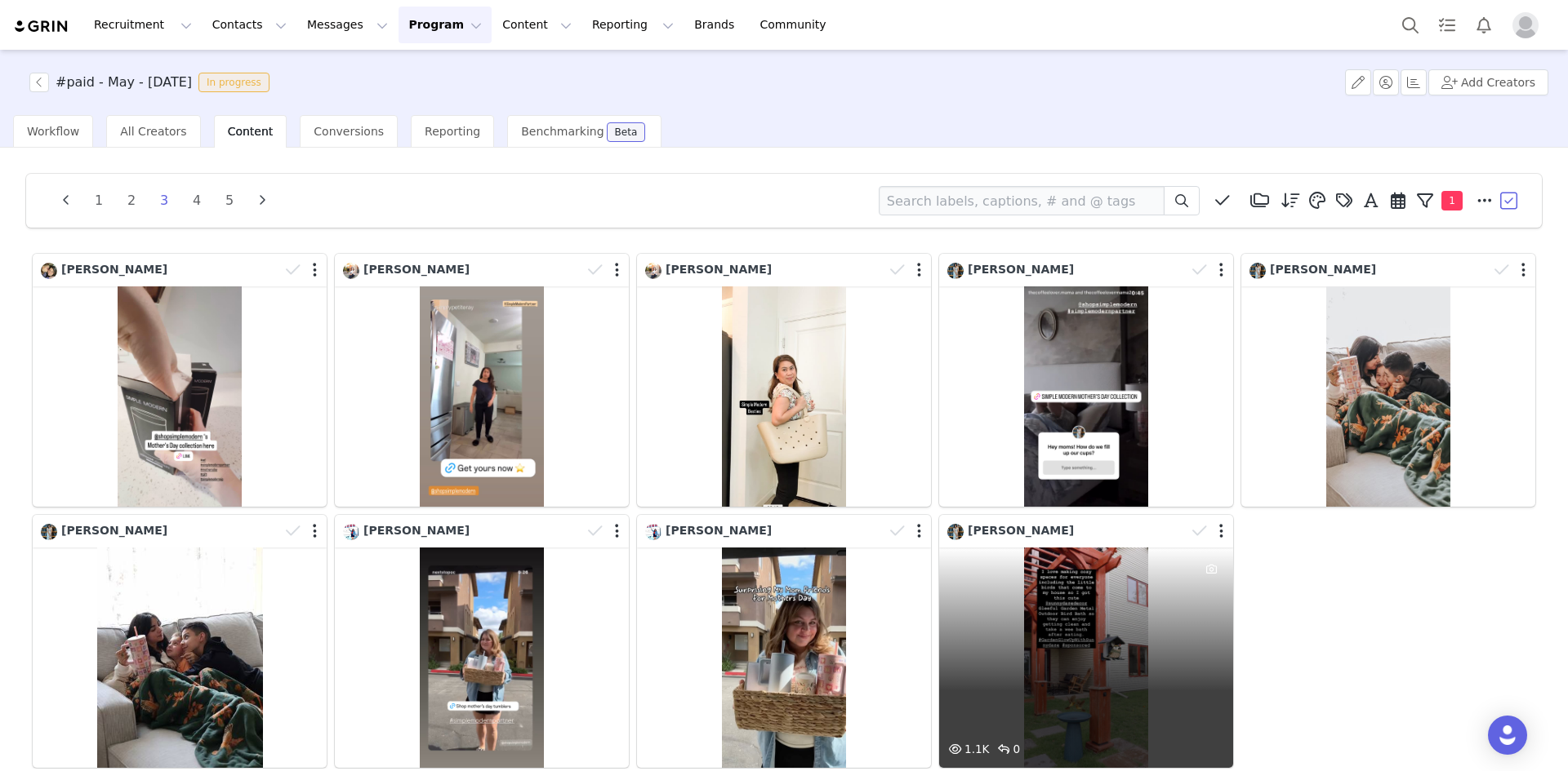
click at [1131, 657] on div "1.1K 0" at bounding box center [1087, 658] width 294 height 221
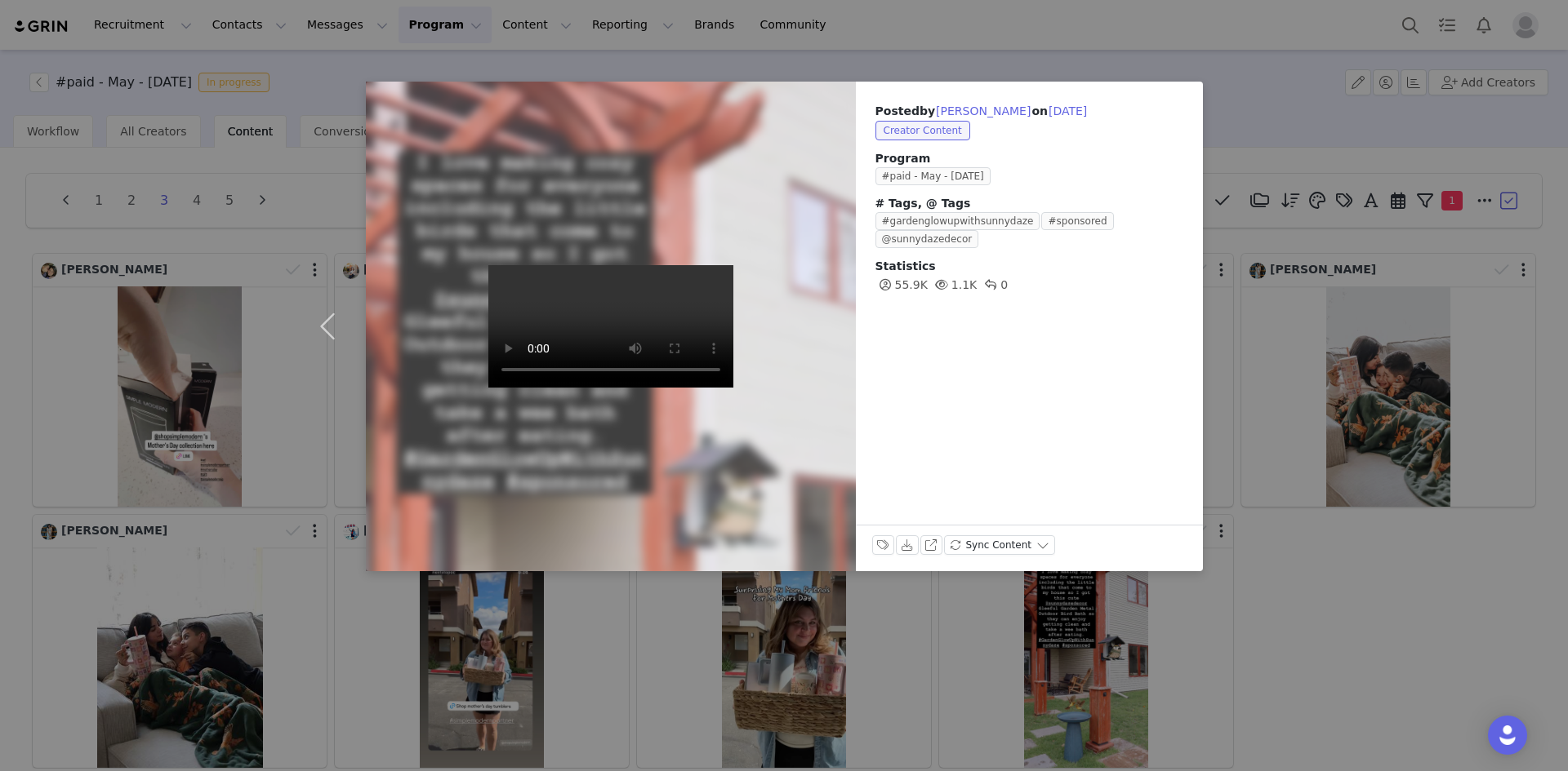
click at [1255, 677] on div "Posted by [PERSON_NAME] on [DATE] Creator Content Program #paid - May - [DATE] …" at bounding box center [784, 385] width 1568 height 771
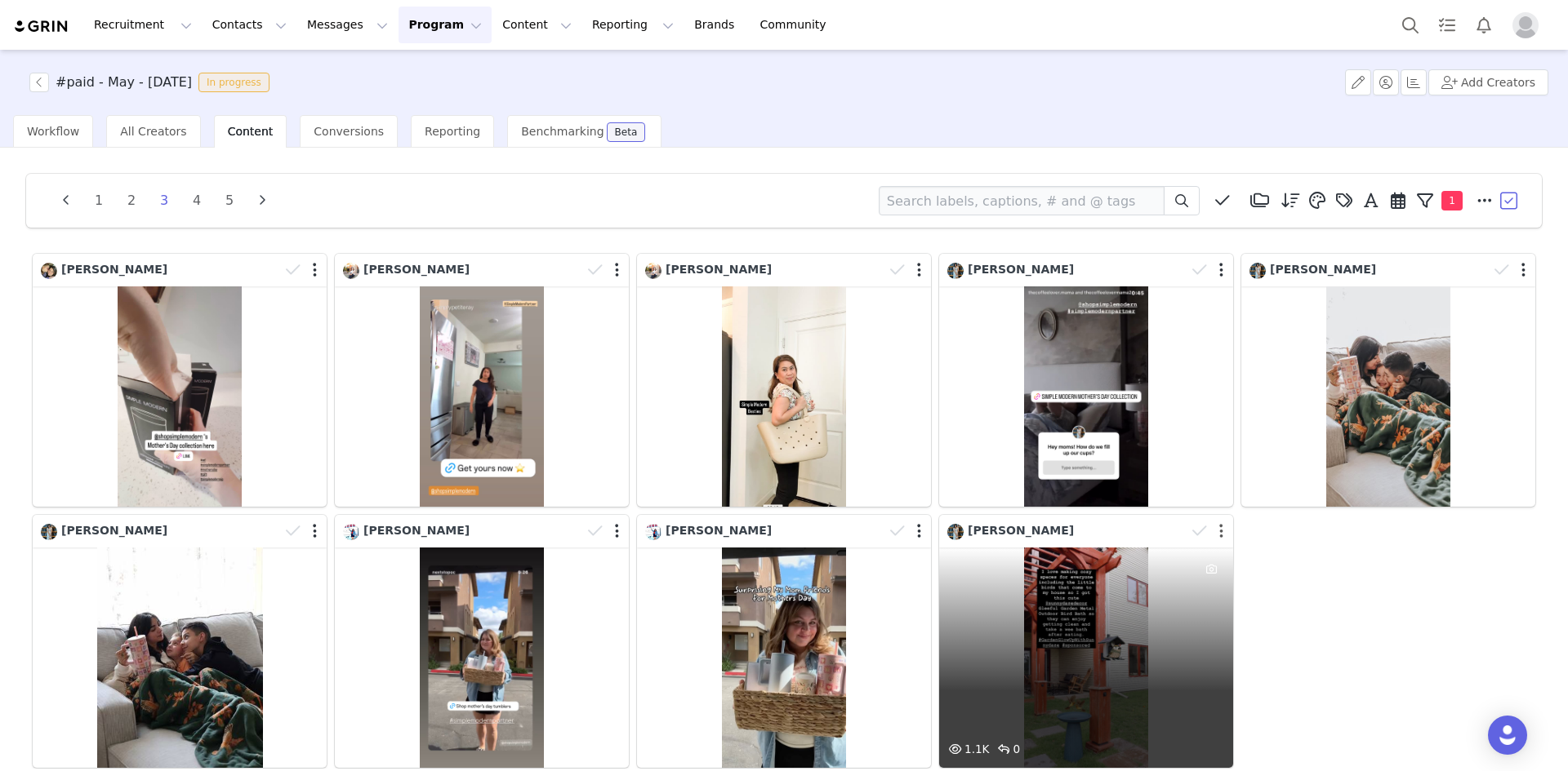
click at [1219, 533] on button "button" at bounding box center [1221, 531] width 4 height 17
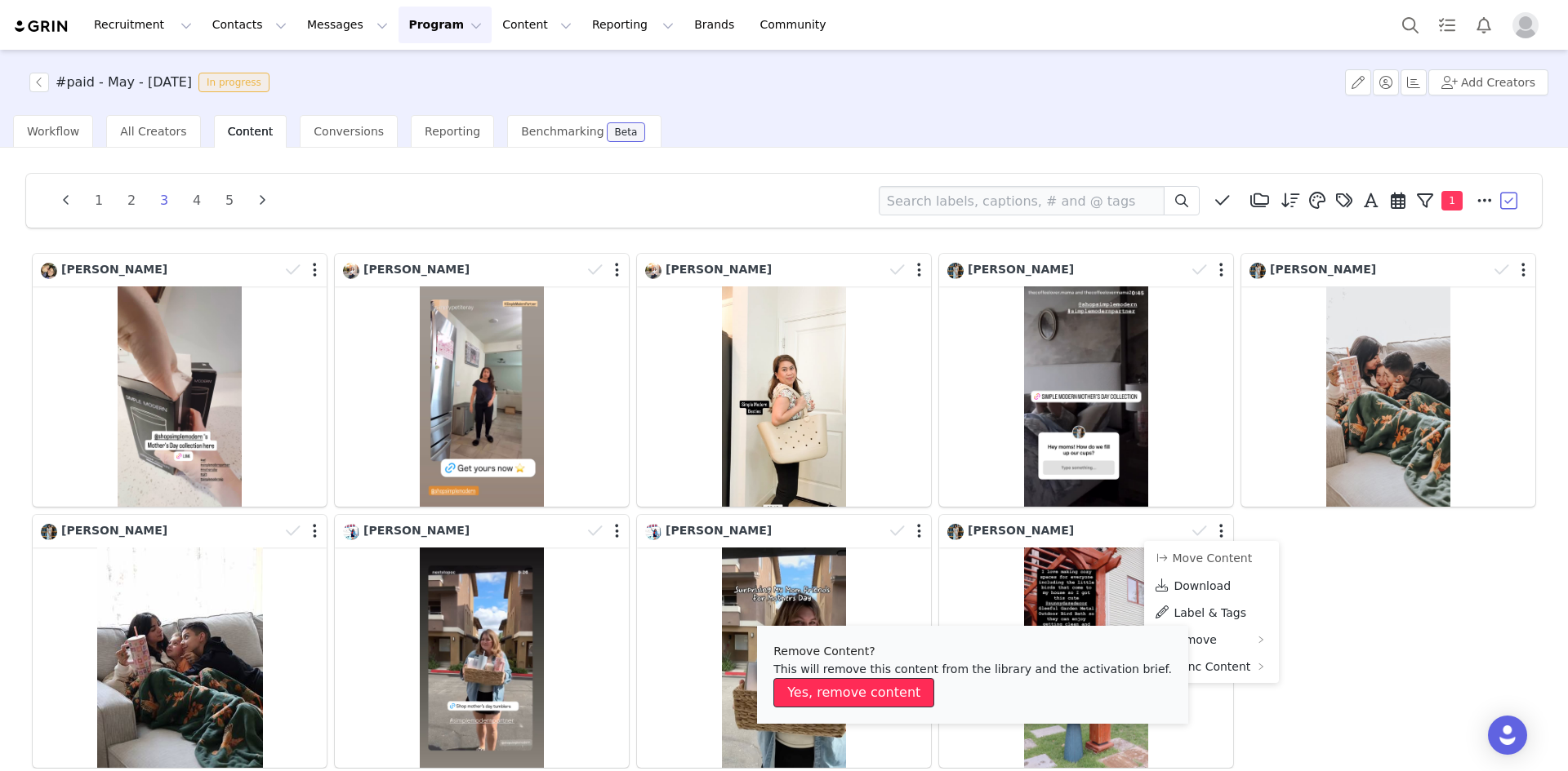
click at [882, 696] on button "Yes, remove content" at bounding box center [853, 692] width 160 height 29
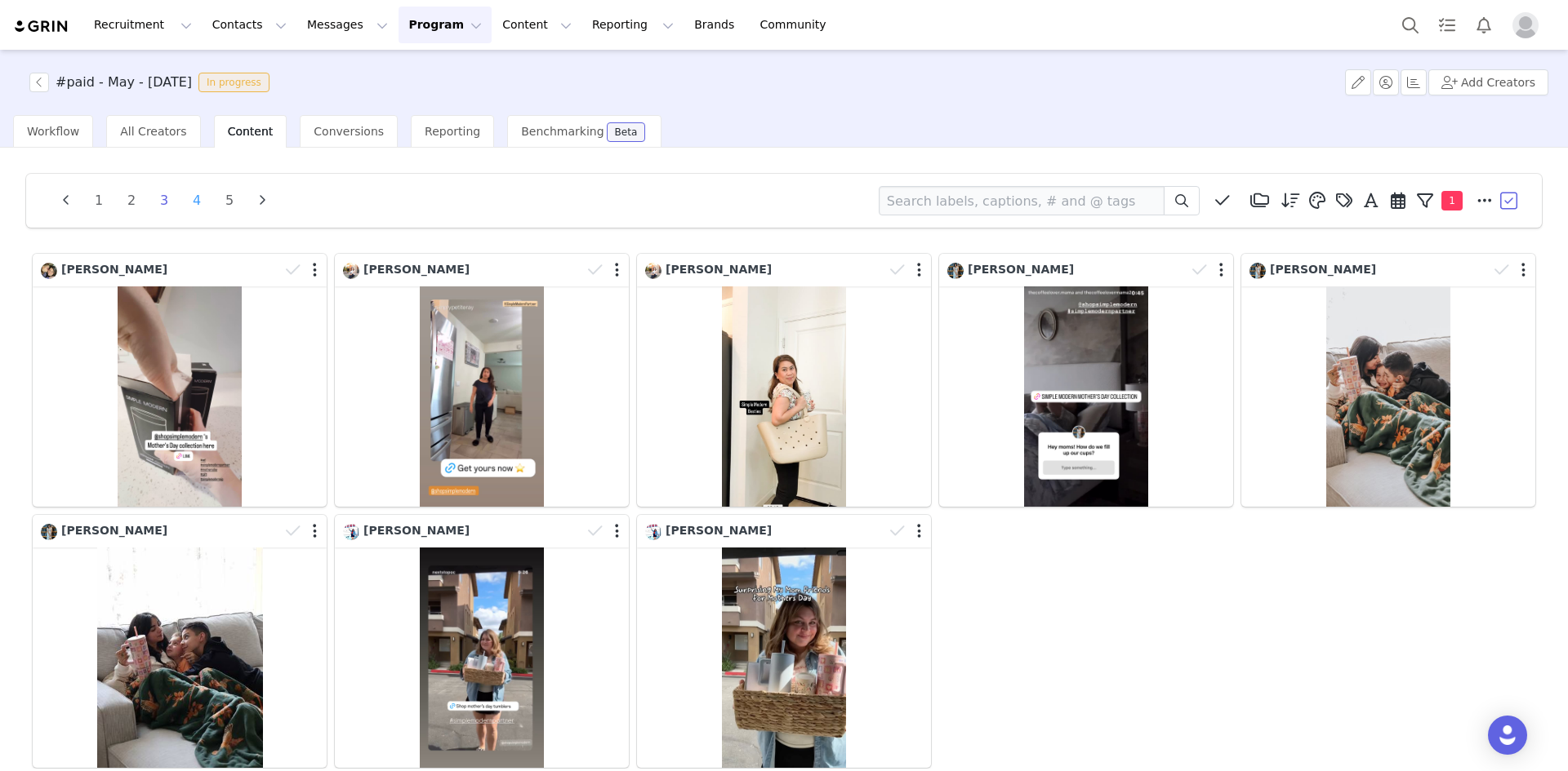
click at [197, 198] on li "4" at bounding box center [196, 200] width 24 height 23
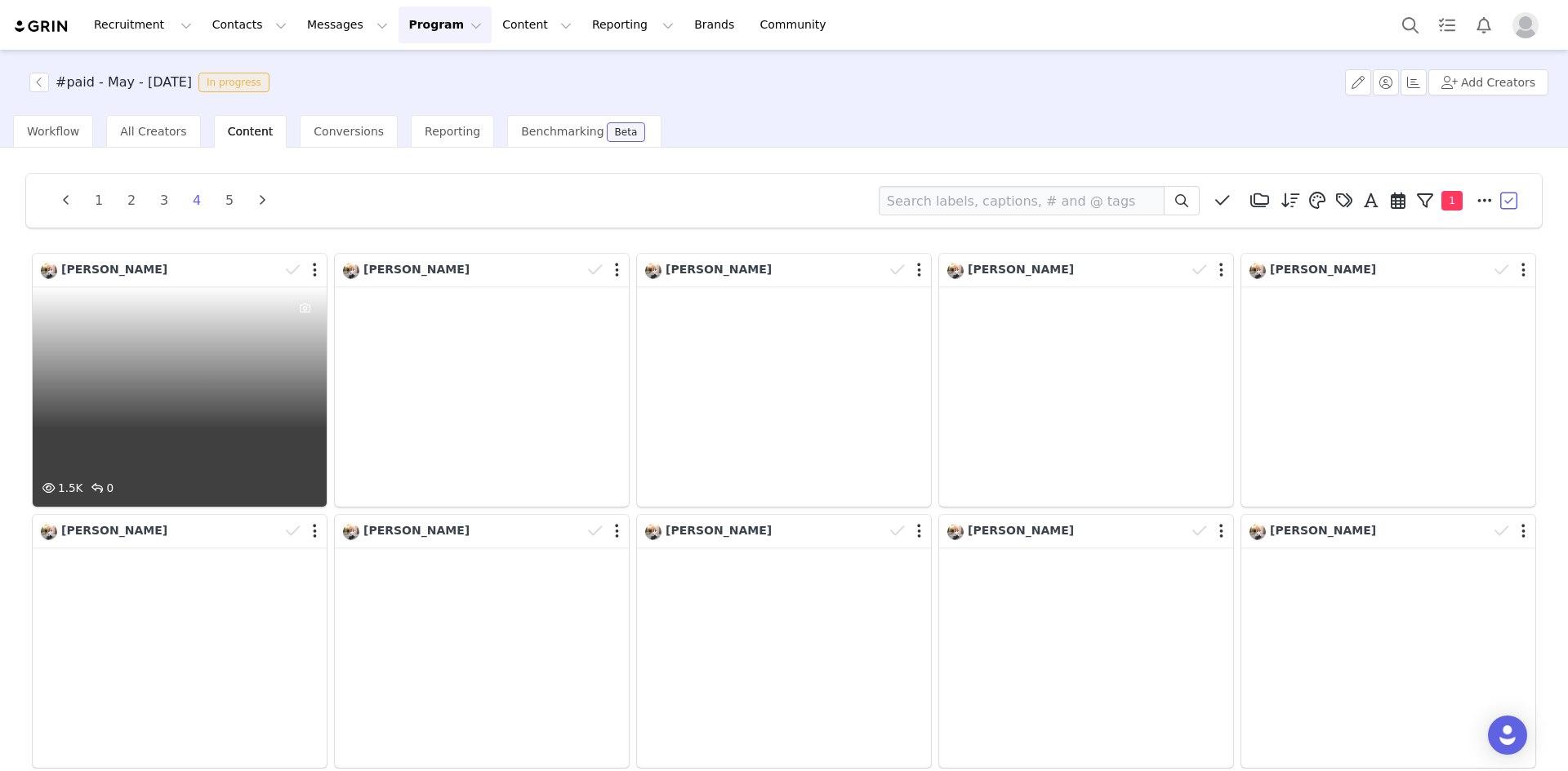
click at [198, 372] on div "1.5K 0" at bounding box center [180, 397] width 294 height 221
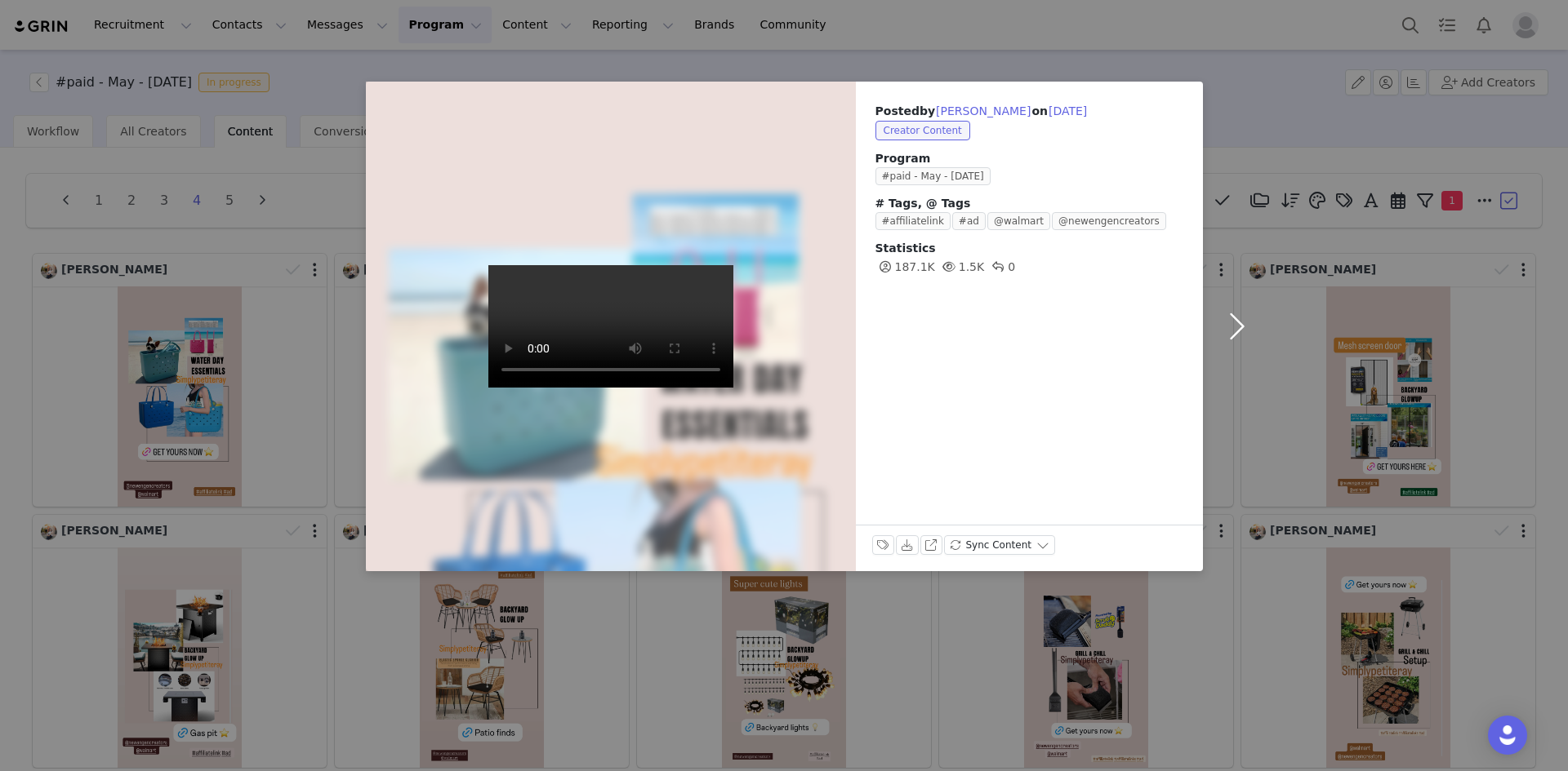
click at [1234, 317] on button "button" at bounding box center [1237, 327] width 69 height 489
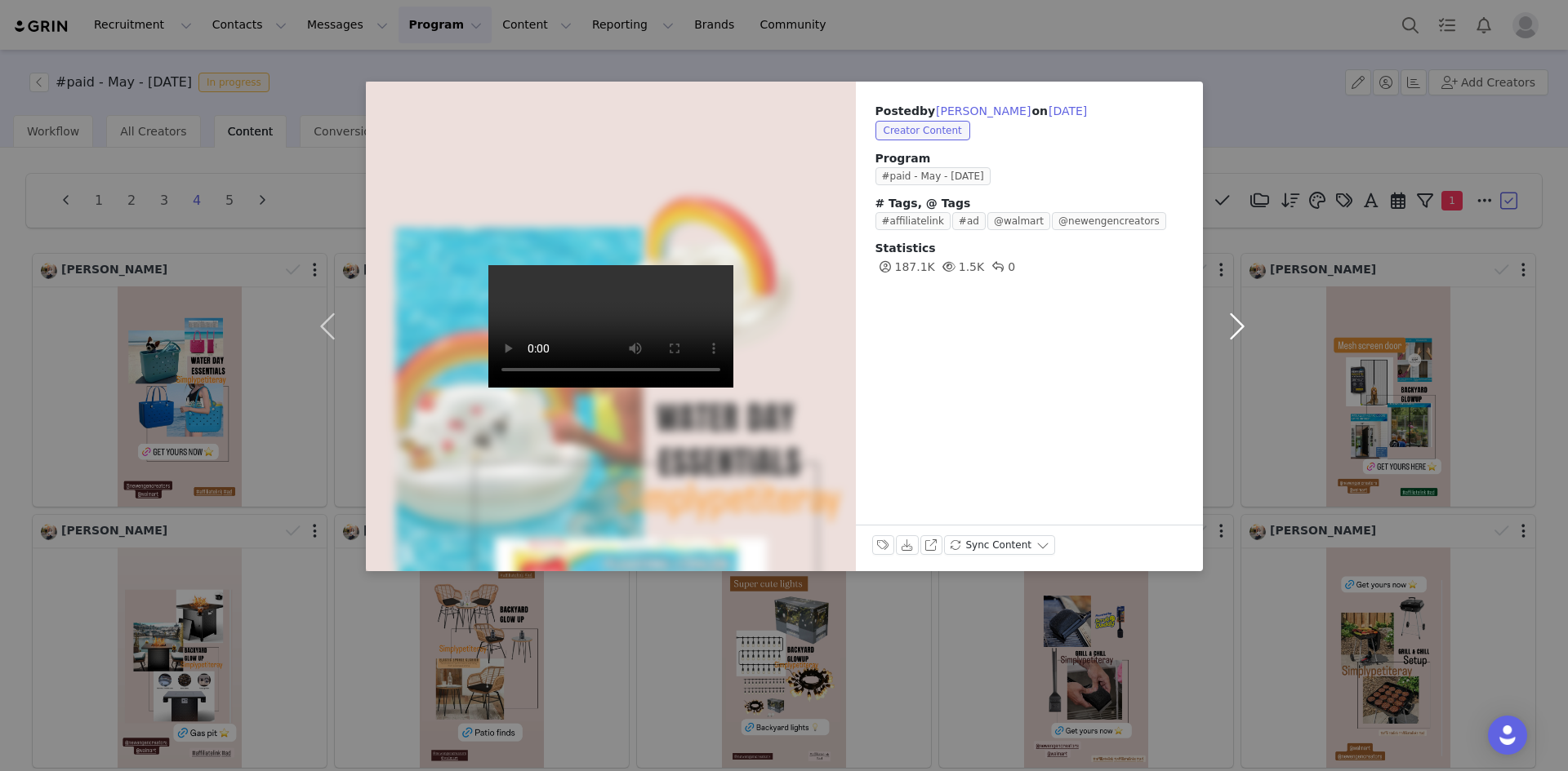
click at [1233, 320] on button "button" at bounding box center [1237, 327] width 69 height 489
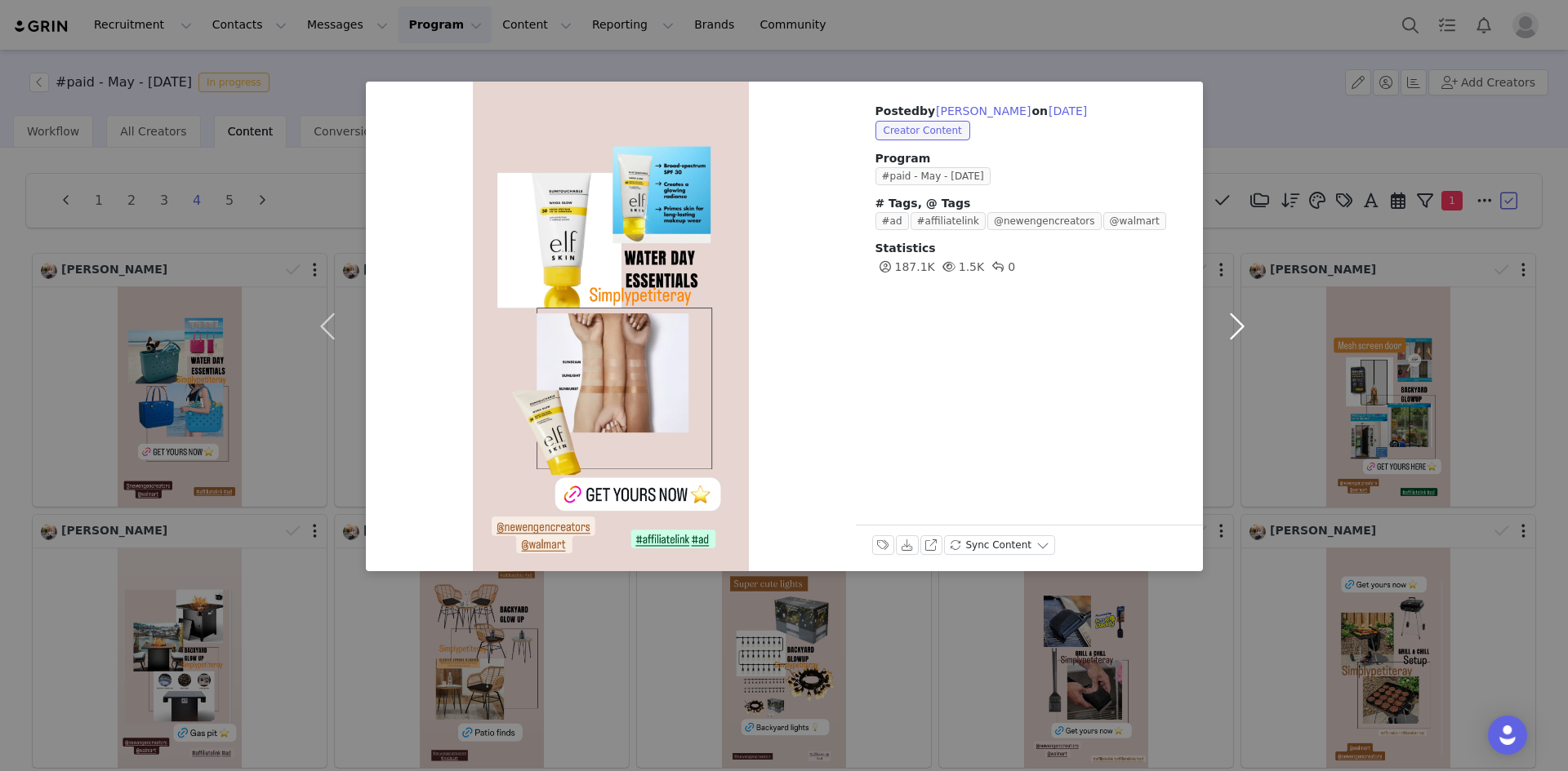
click at [1233, 320] on button "button" at bounding box center [1237, 327] width 69 height 489
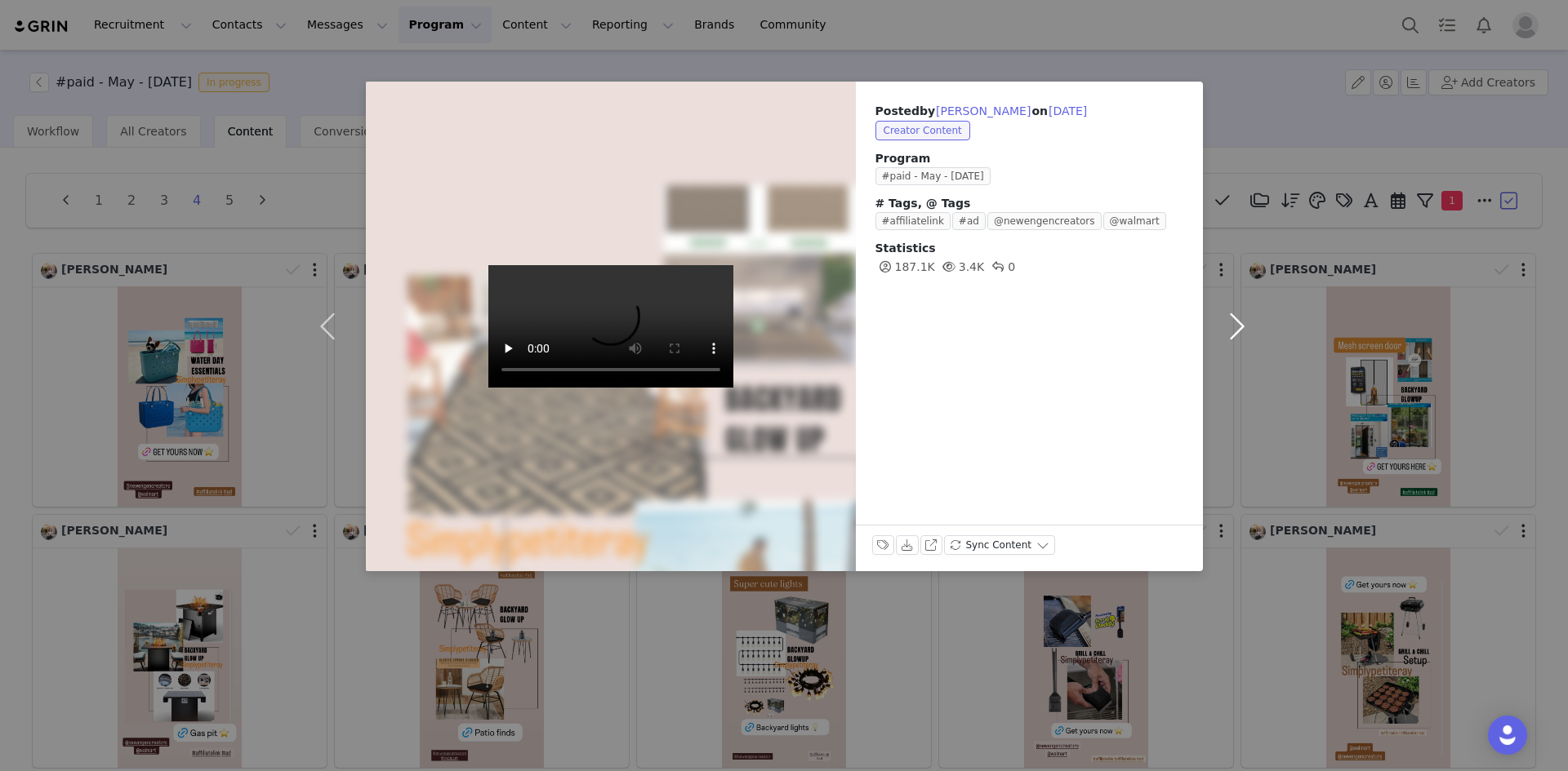
click at [1233, 320] on button "button" at bounding box center [1237, 327] width 69 height 489
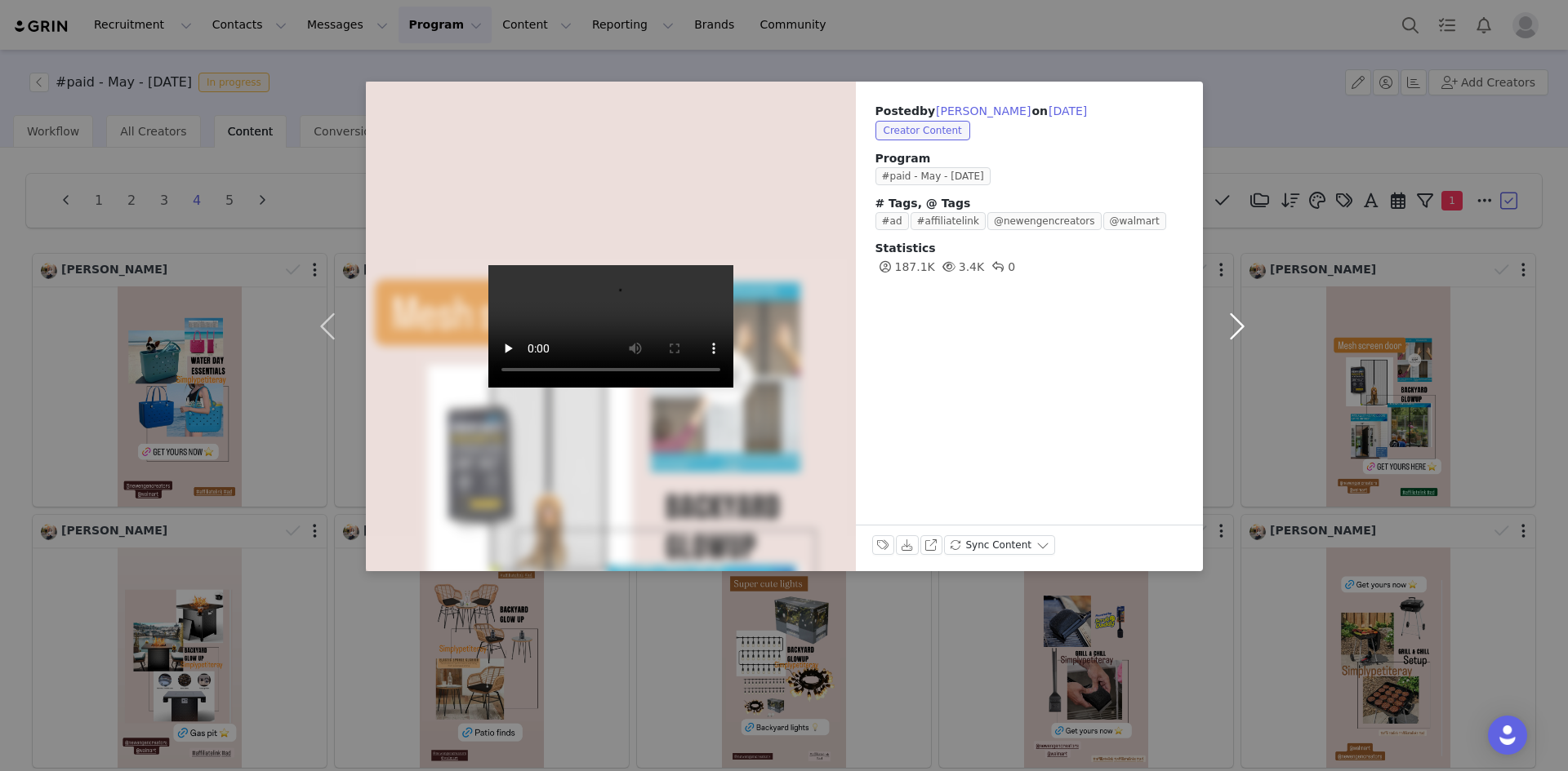
click at [1233, 320] on button "button" at bounding box center [1237, 327] width 69 height 489
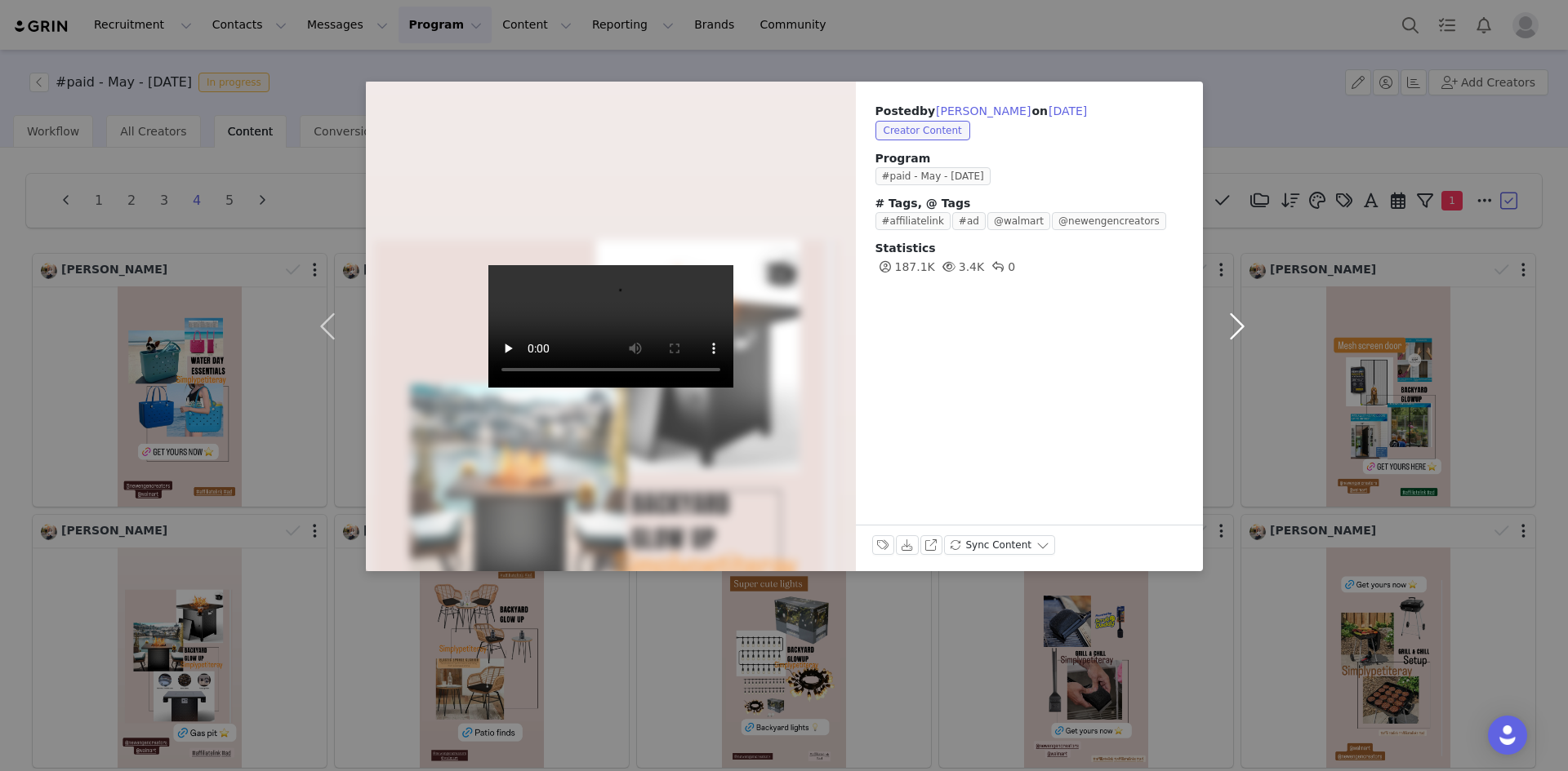
click at [1233, 320] on button "button" at bounding box center [1237, 327] width 69 height 489
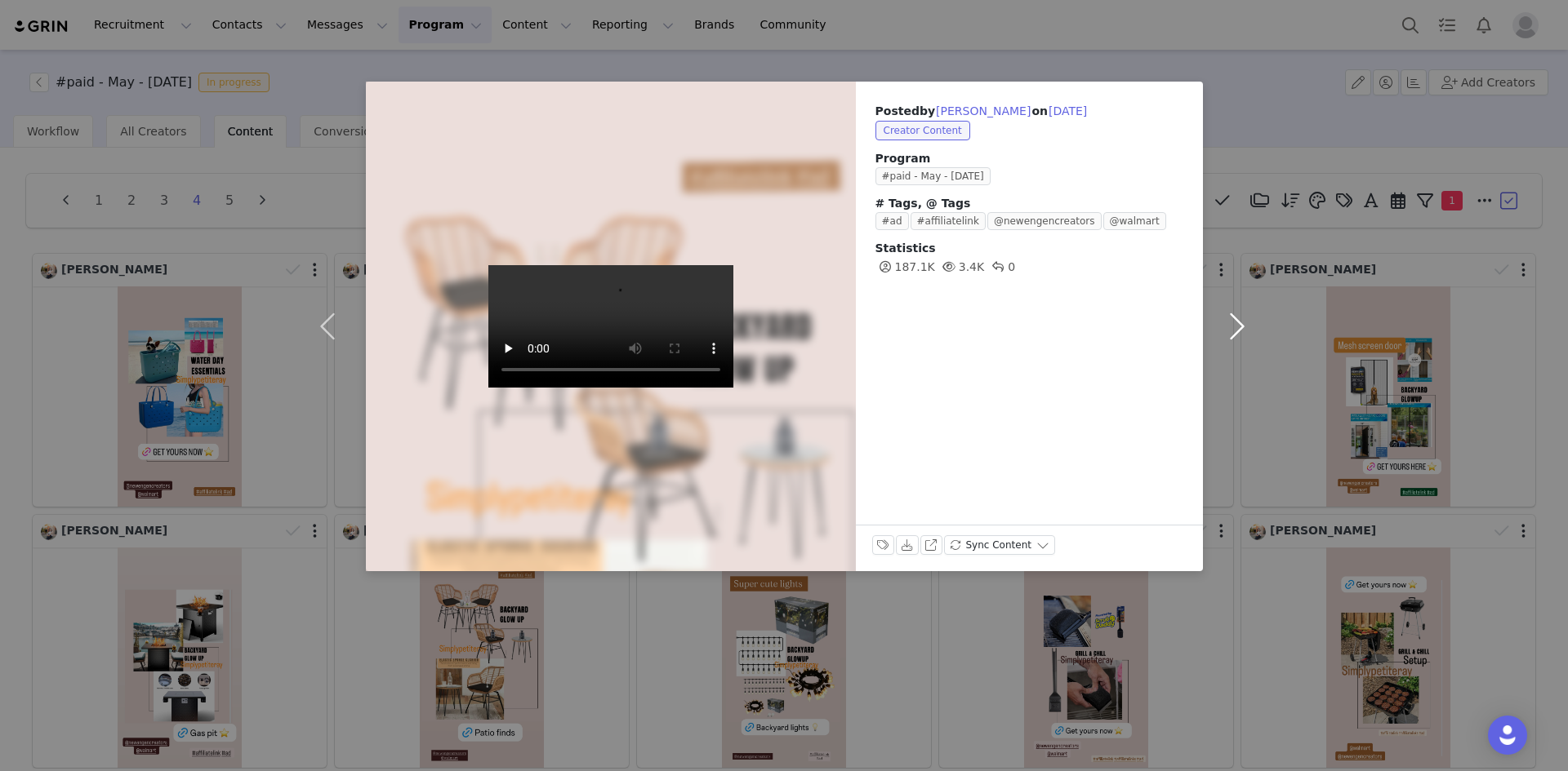
click at [1233, 320] on button "button" at bounding box center [1237, 327] width 69 height 489
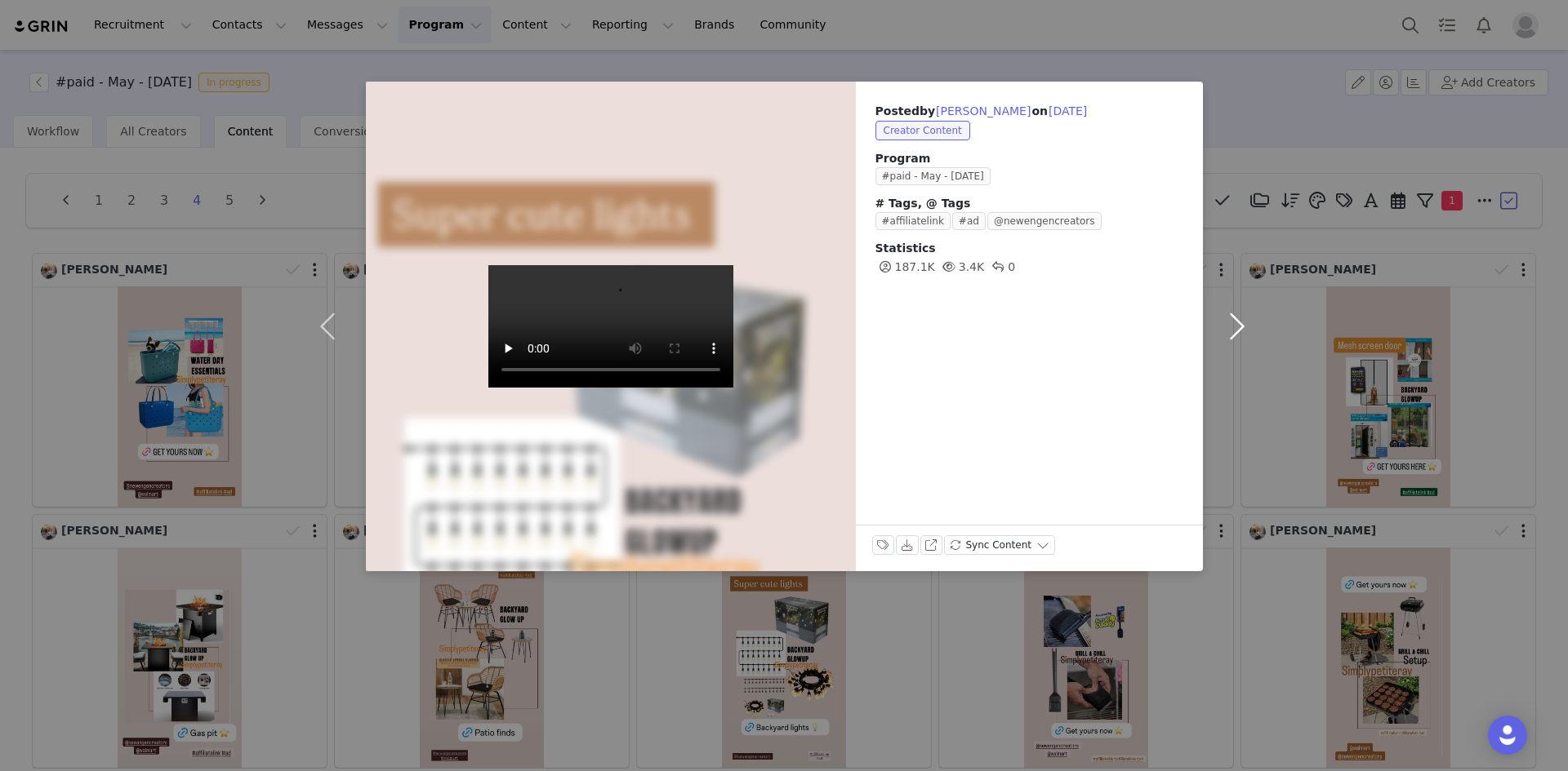
click at [1233, 320] on button "button" at bounding box center [1237, 327] width 69 height 489
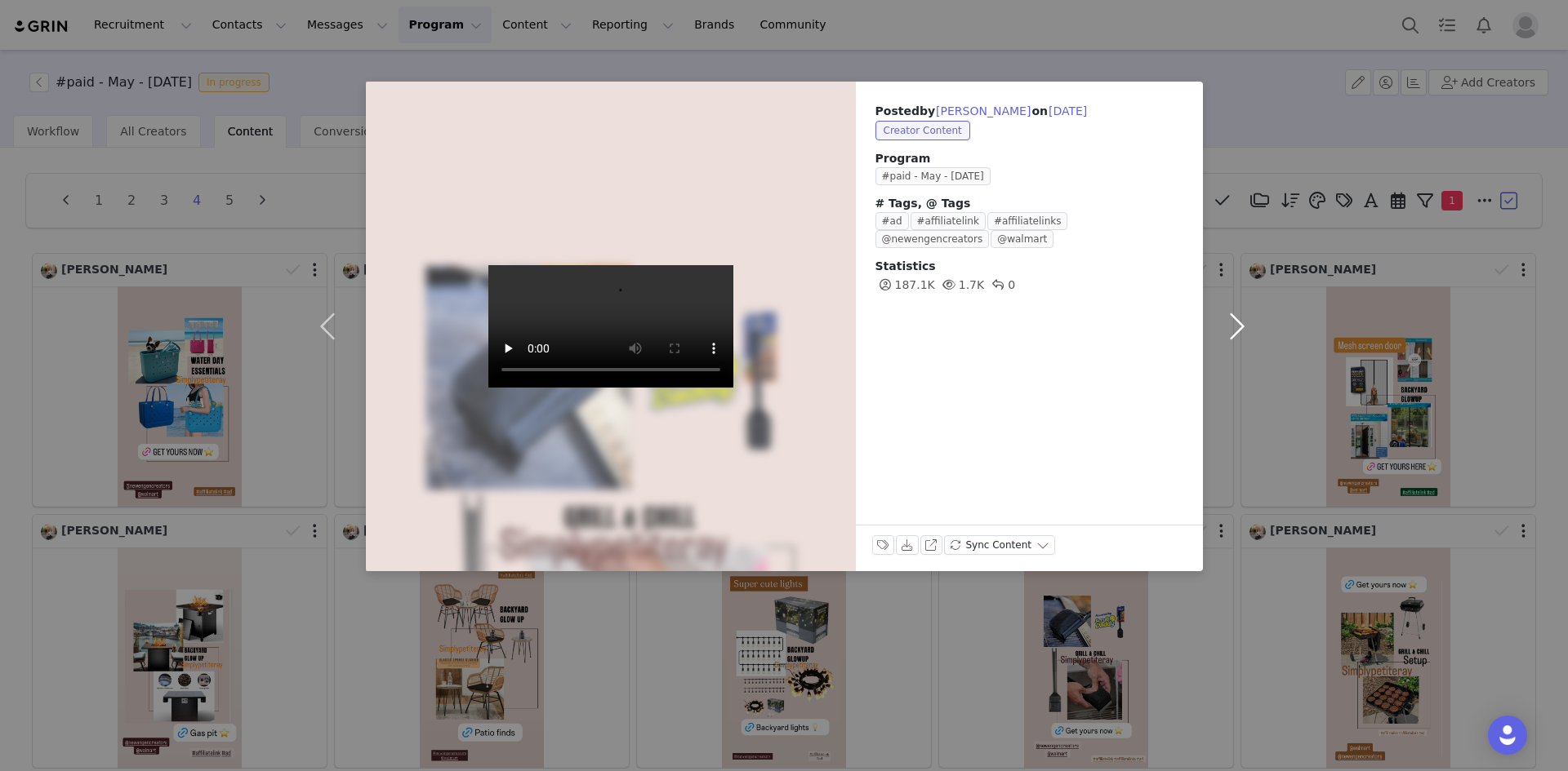
click at [1233, 320] on button "button" at bounding box center [1237, 327] width 69 height 489
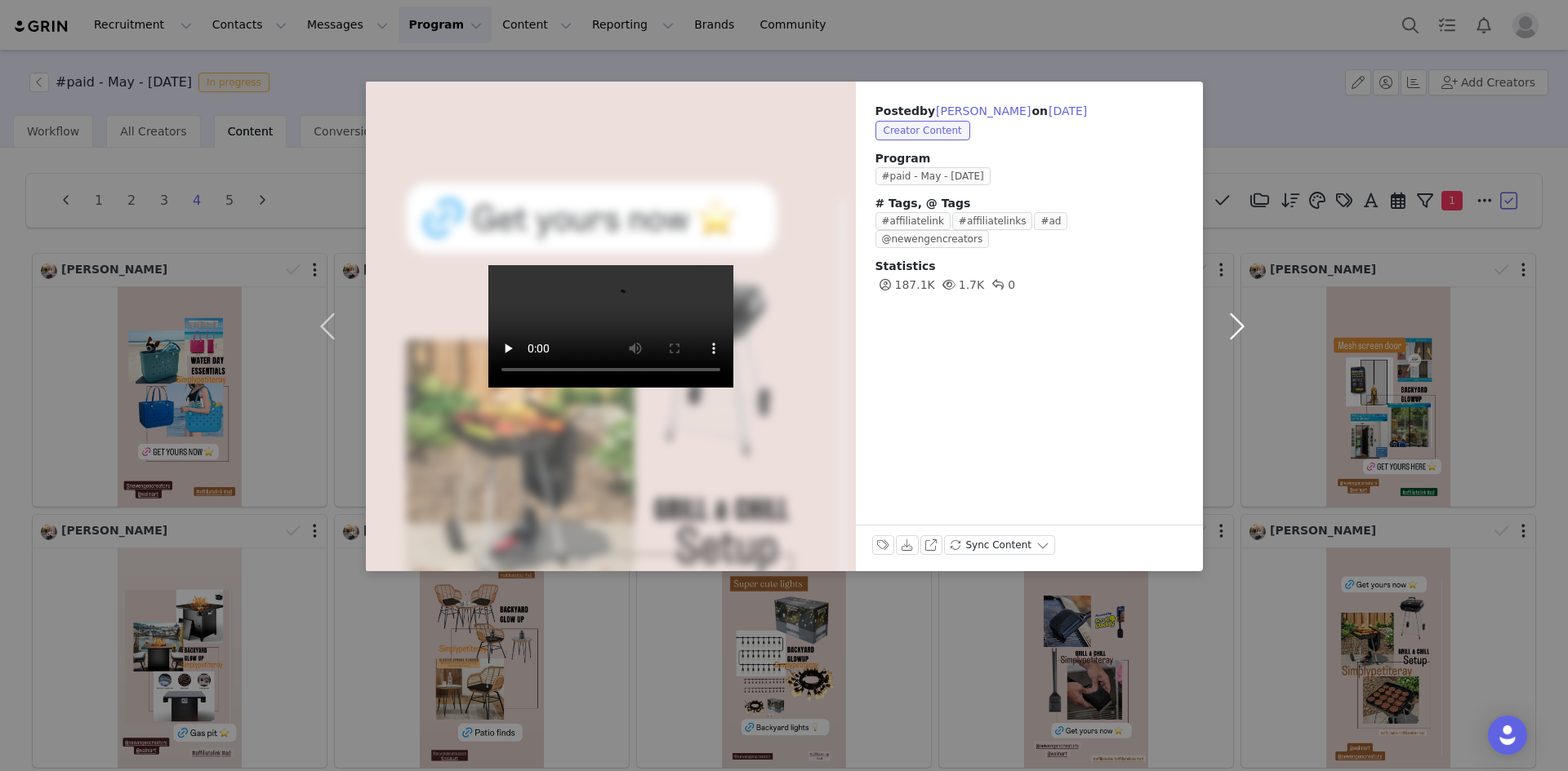
click at [1233, 320] on button "button" at bounding box center [1237, 327] width 69 height 489
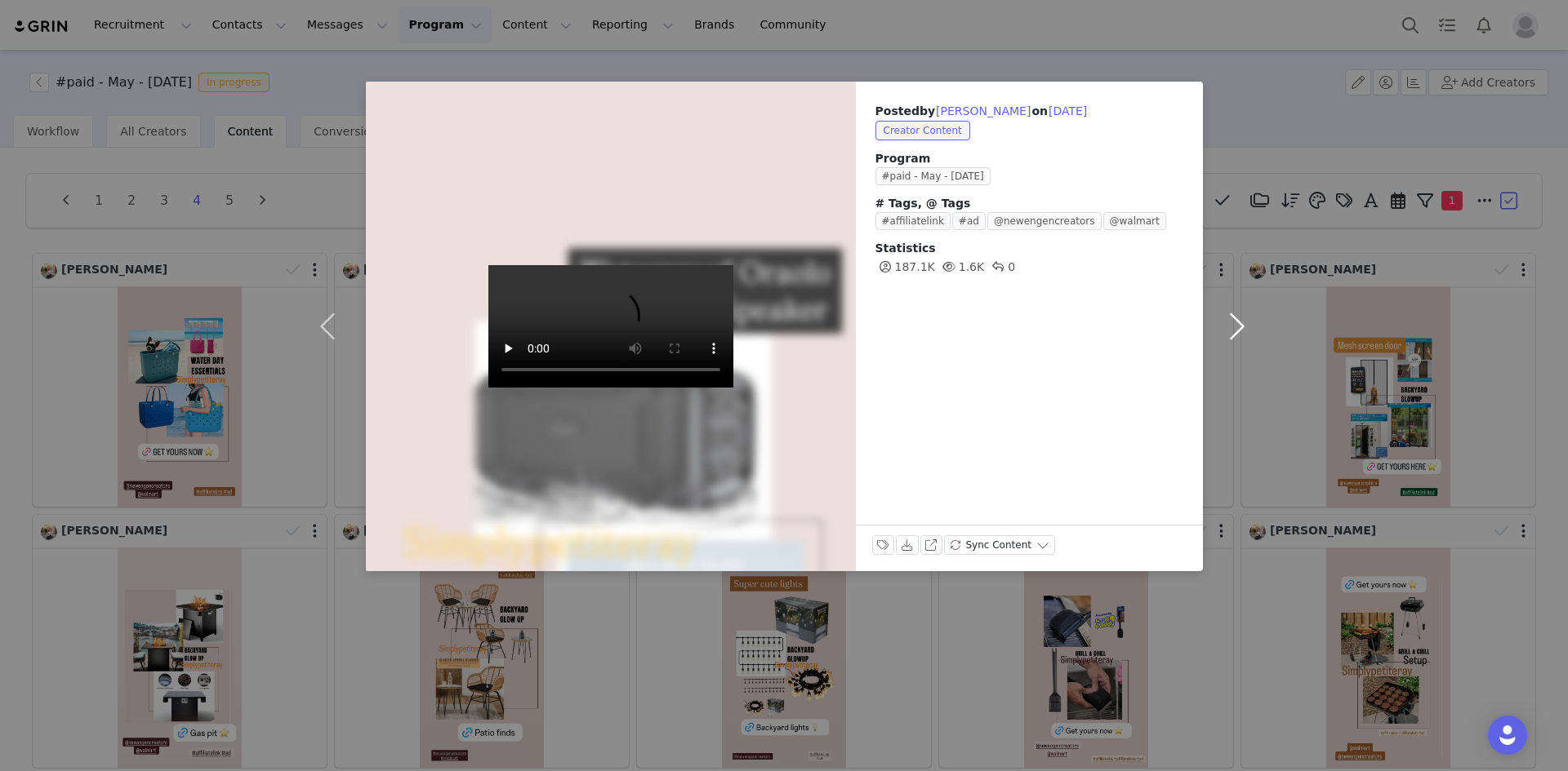
click at [1233, 320] on button "button" at bounding box center [1237, 327] width 69 height 489
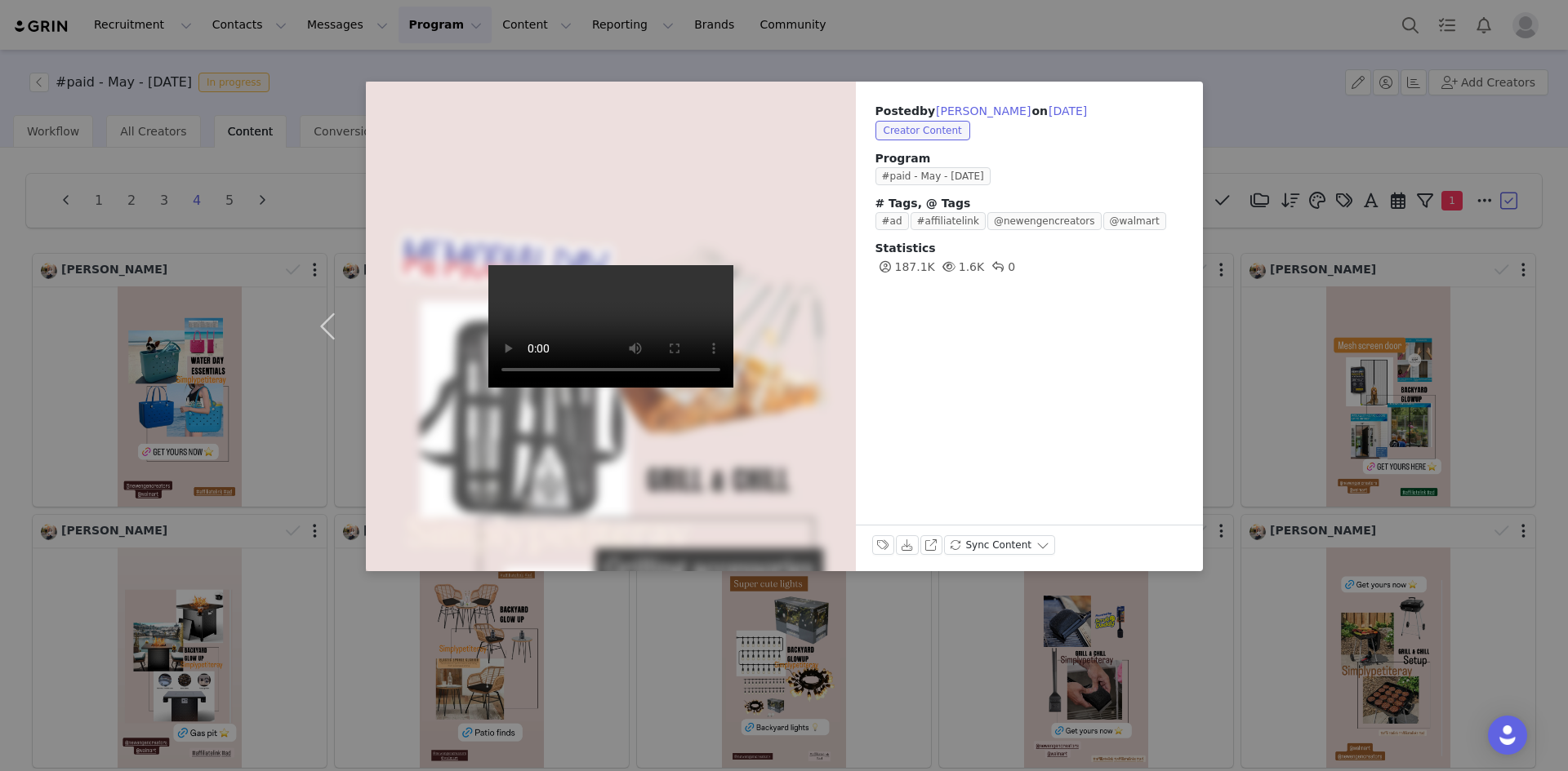
click at [1296, 439] on div "Posted by [PERSON_NAME] on [DATE] Creator Content Program #paid - May - [DATE] …" at bounding box center [784, 385] width 1568 height 771
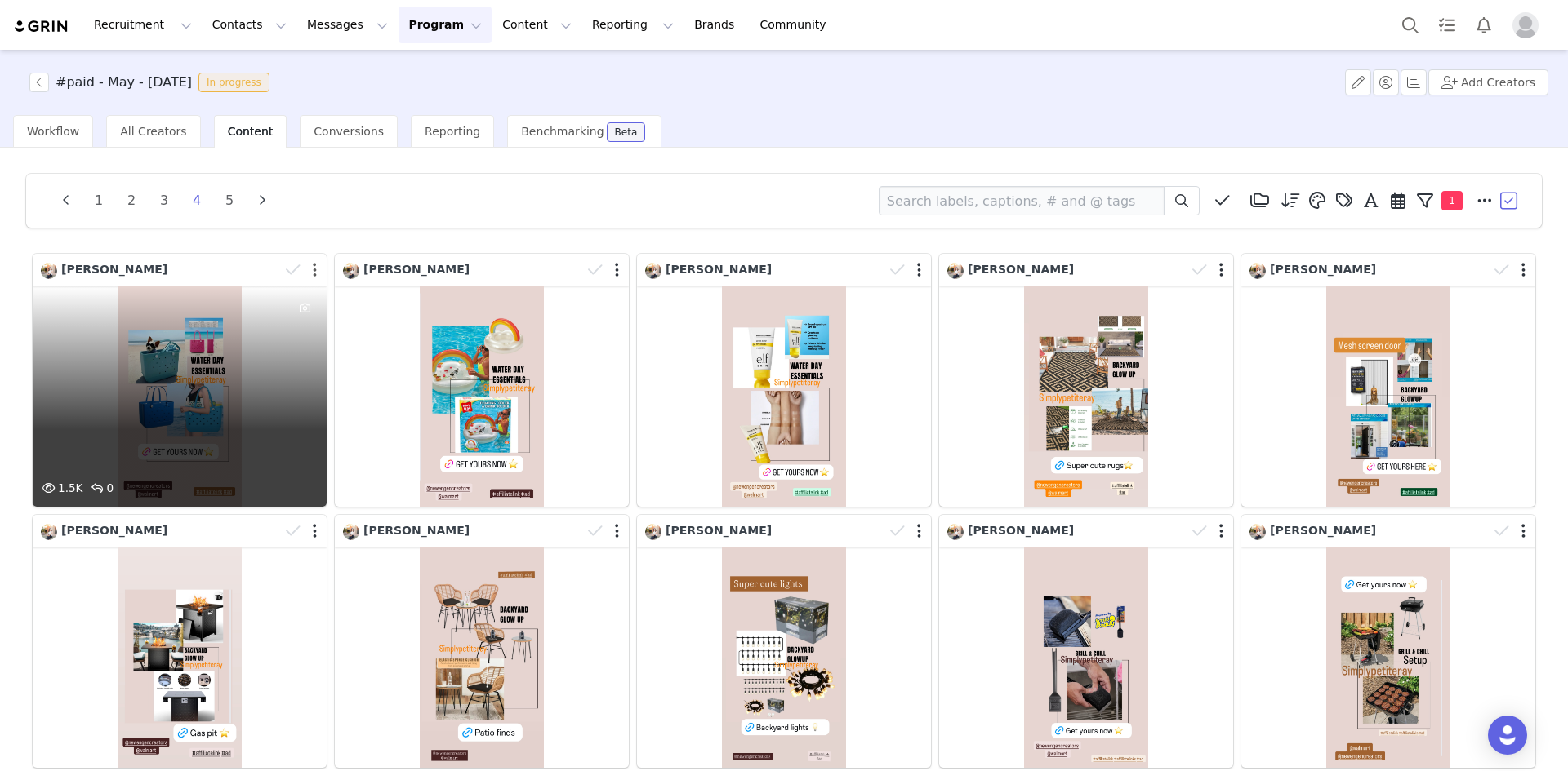
click at [313, 272] on button "button" at bounding box center [314, 271] width 4 height 17
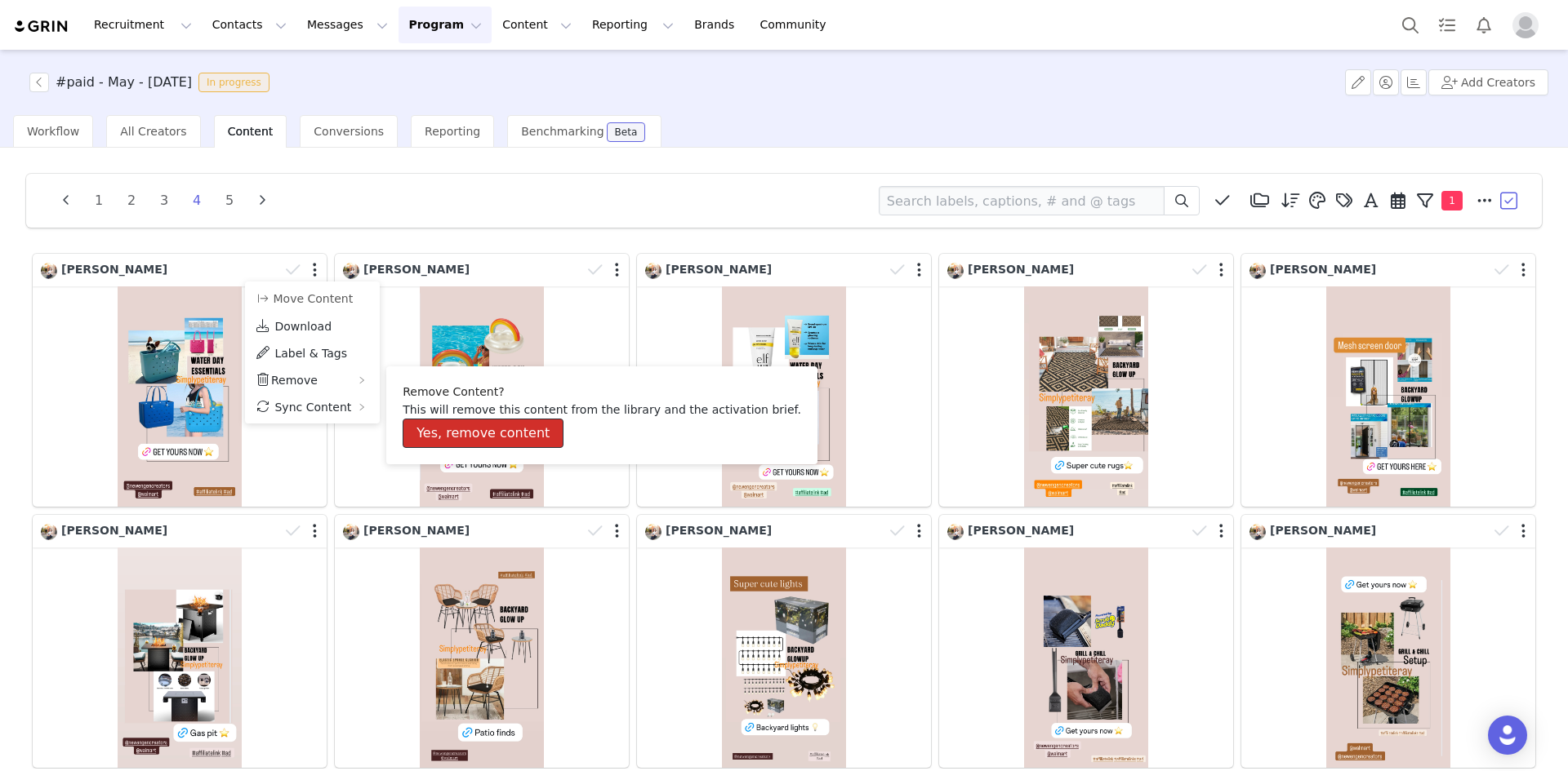
click at [425, 424] on button "Yes, remove content" at bounding box center [483, 433] width 160 height 29
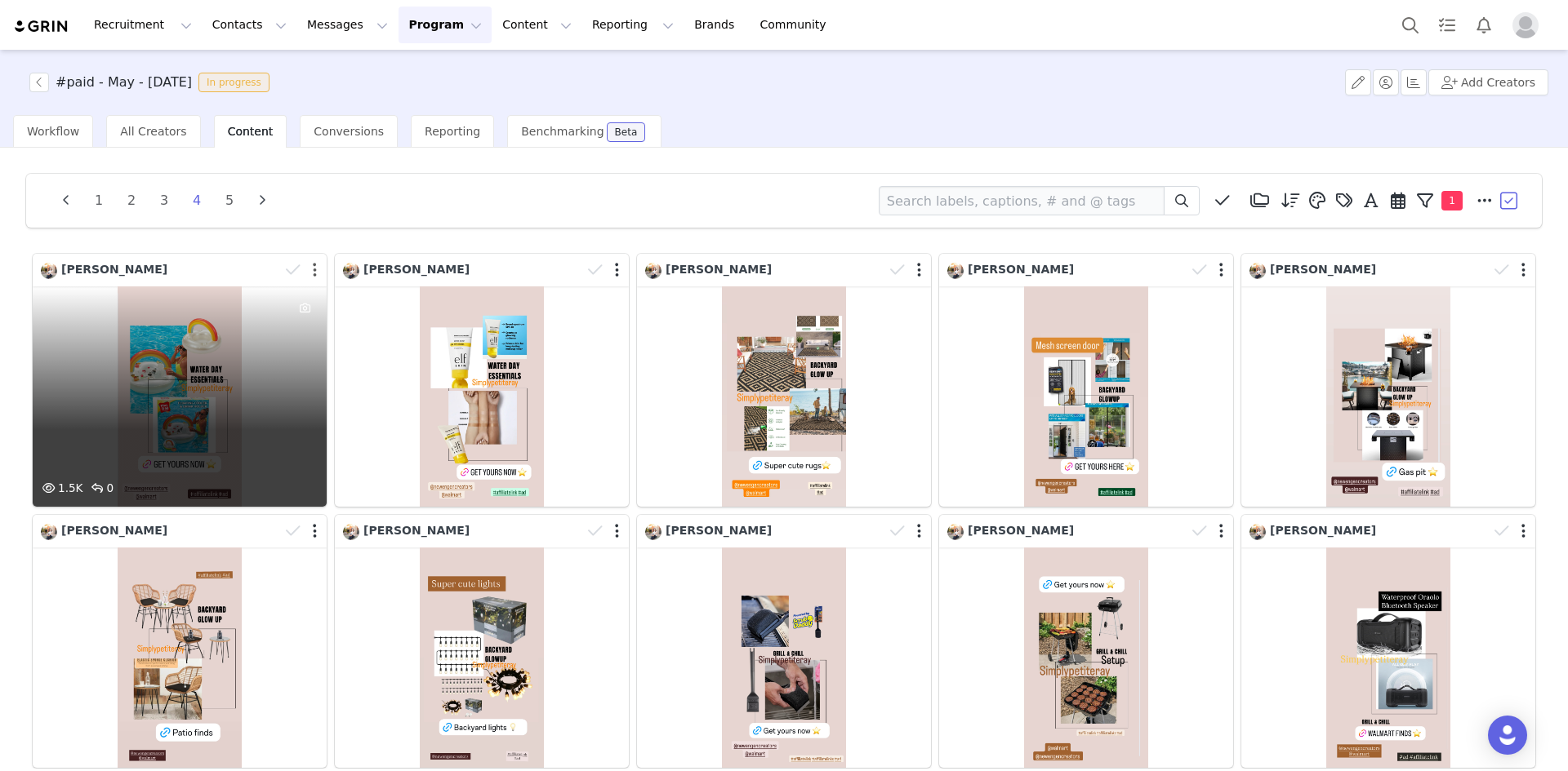
click at [313, 271] on button "button" at bounding box center [314, 271] width 4 height 17
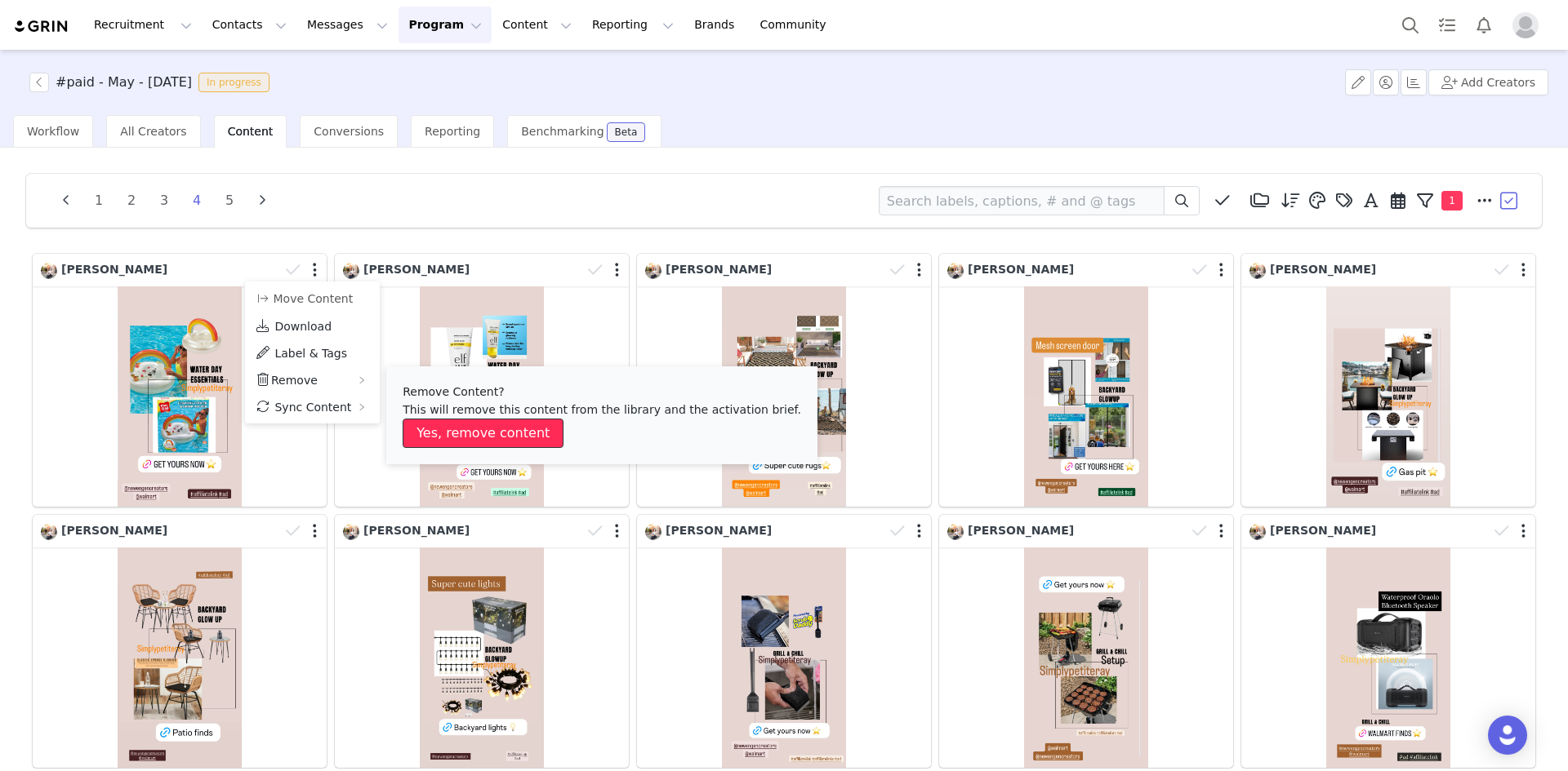
click at [418, 428] on button "Yes, remove content" at bounding box center [483, 433] width 160 height 29
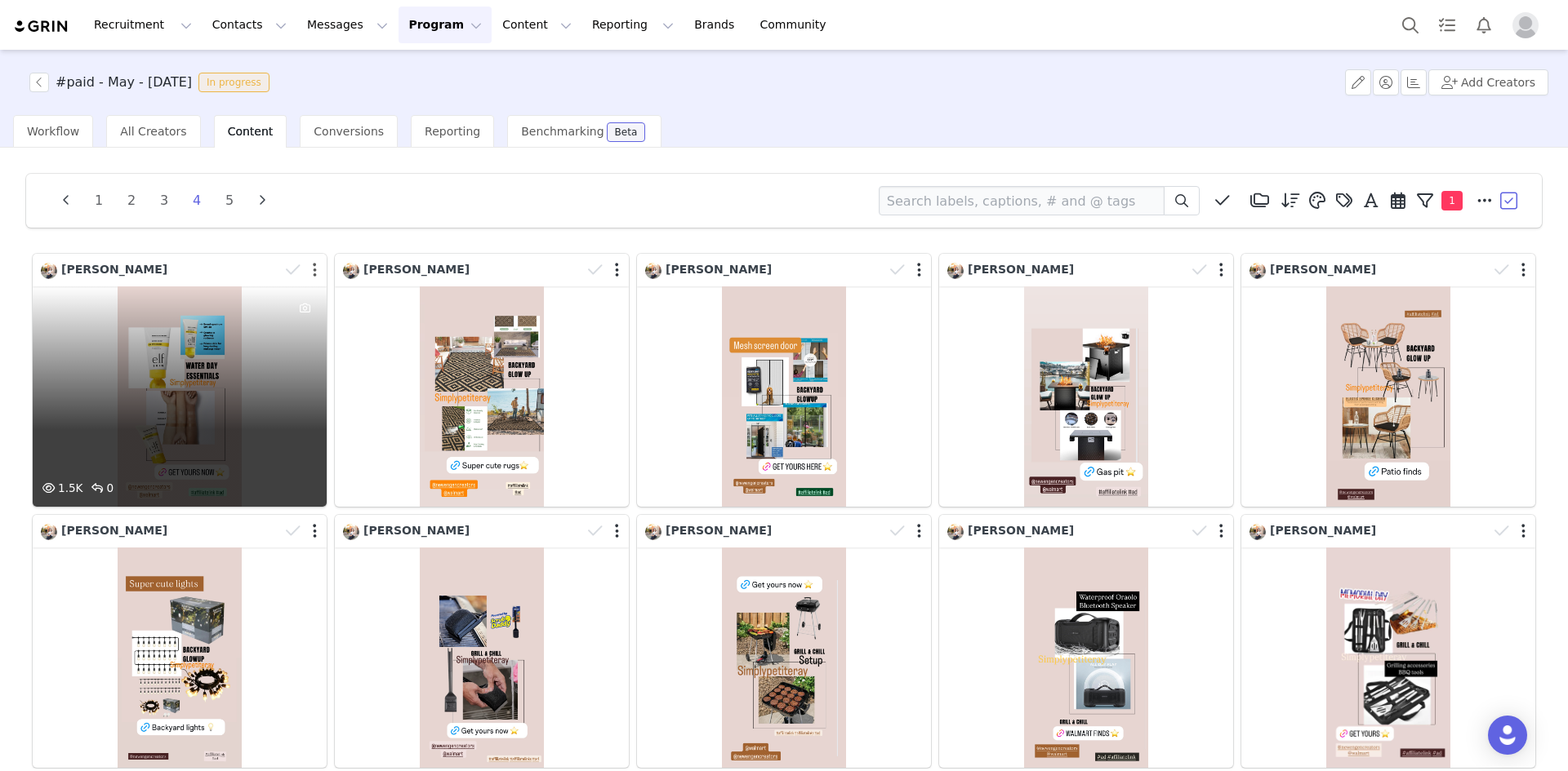
click at [313, 266] on button "button" at bounding box center [314, 271] width 4 height 17
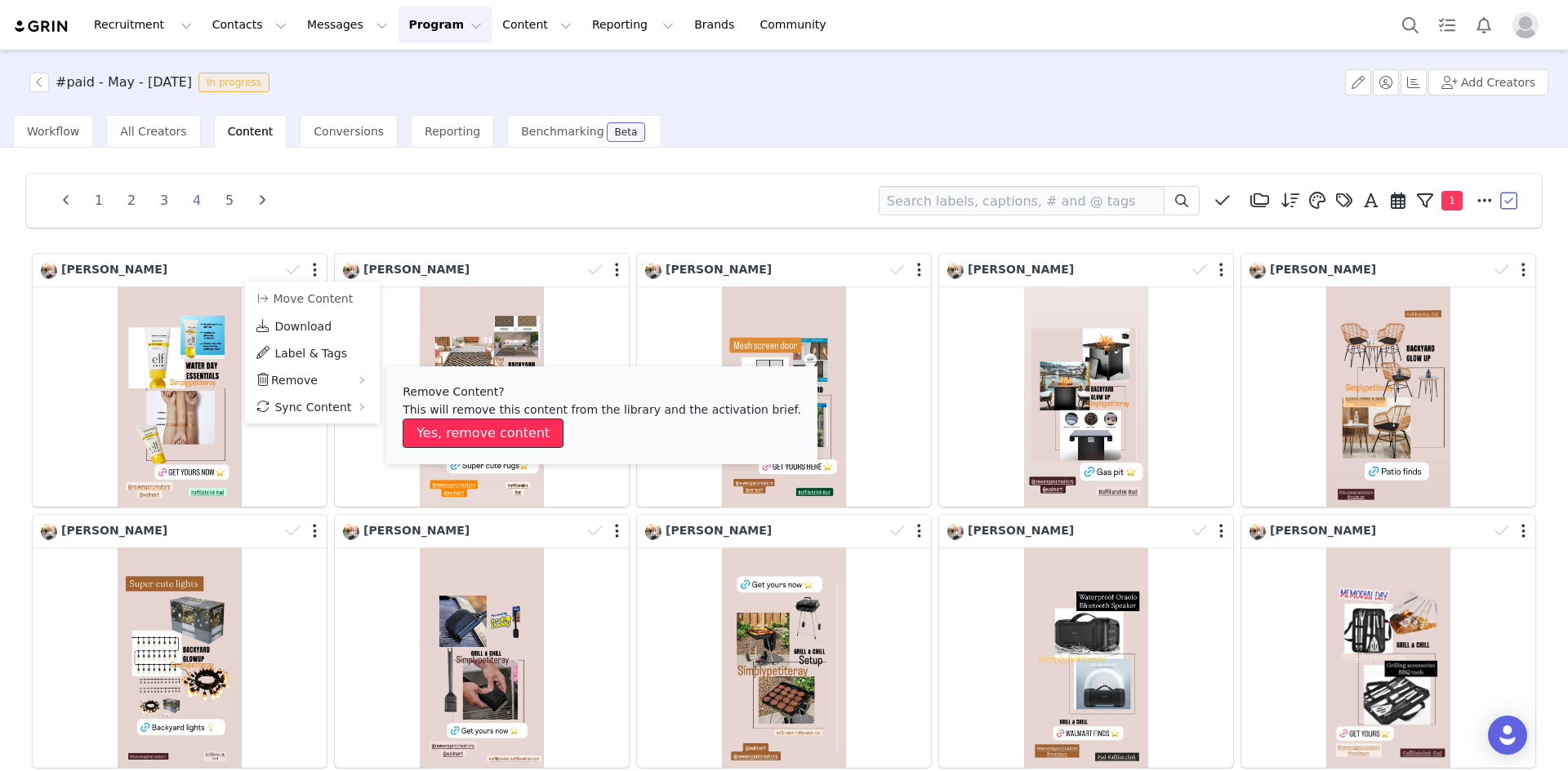
click at [423, 426] on button "Yes, remove content" at bounding box center [483, 433] width 160 height 29
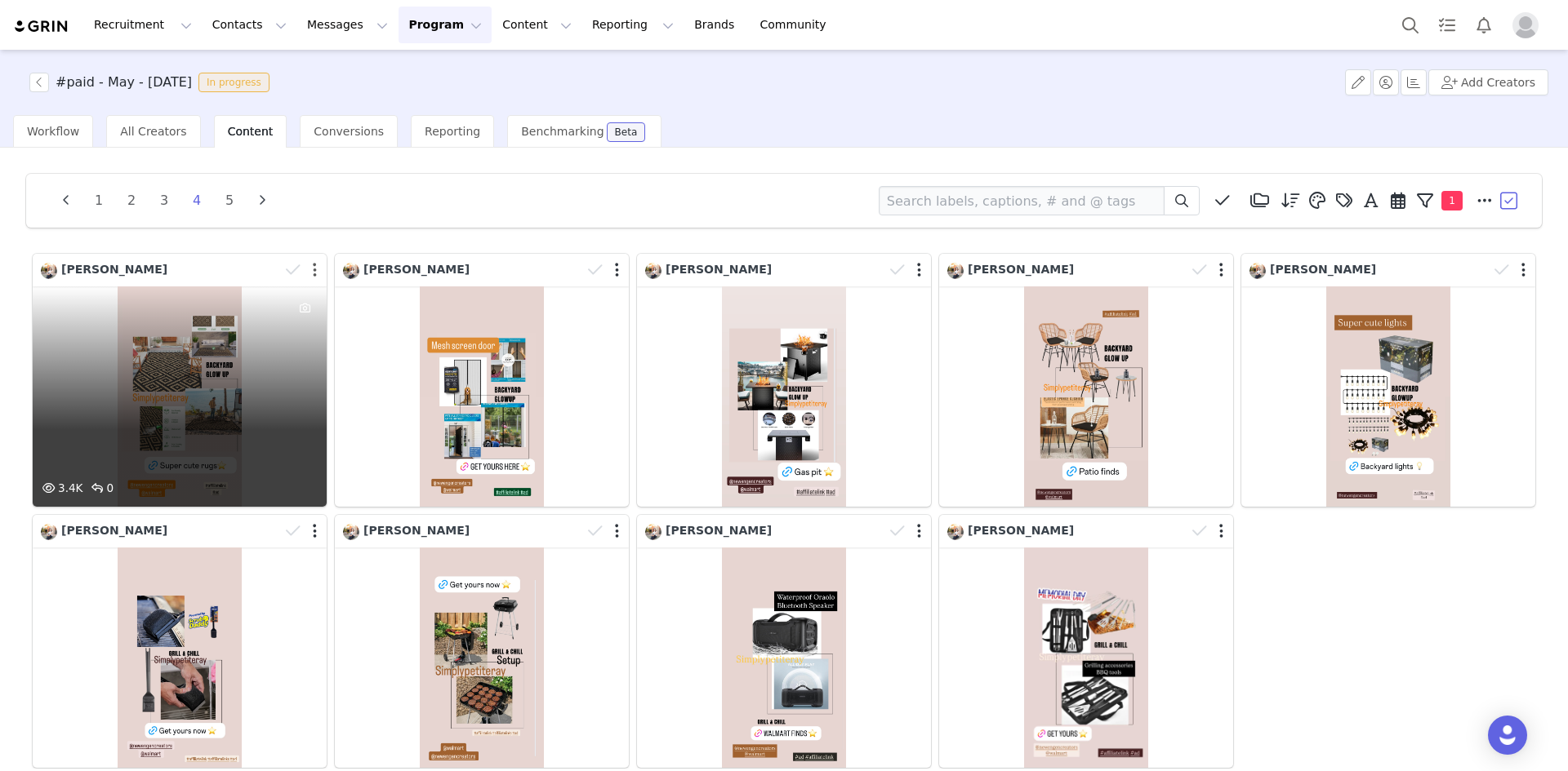
click at [313, 271] on button "button" at bounding box center [314, 271] width 4 height 17
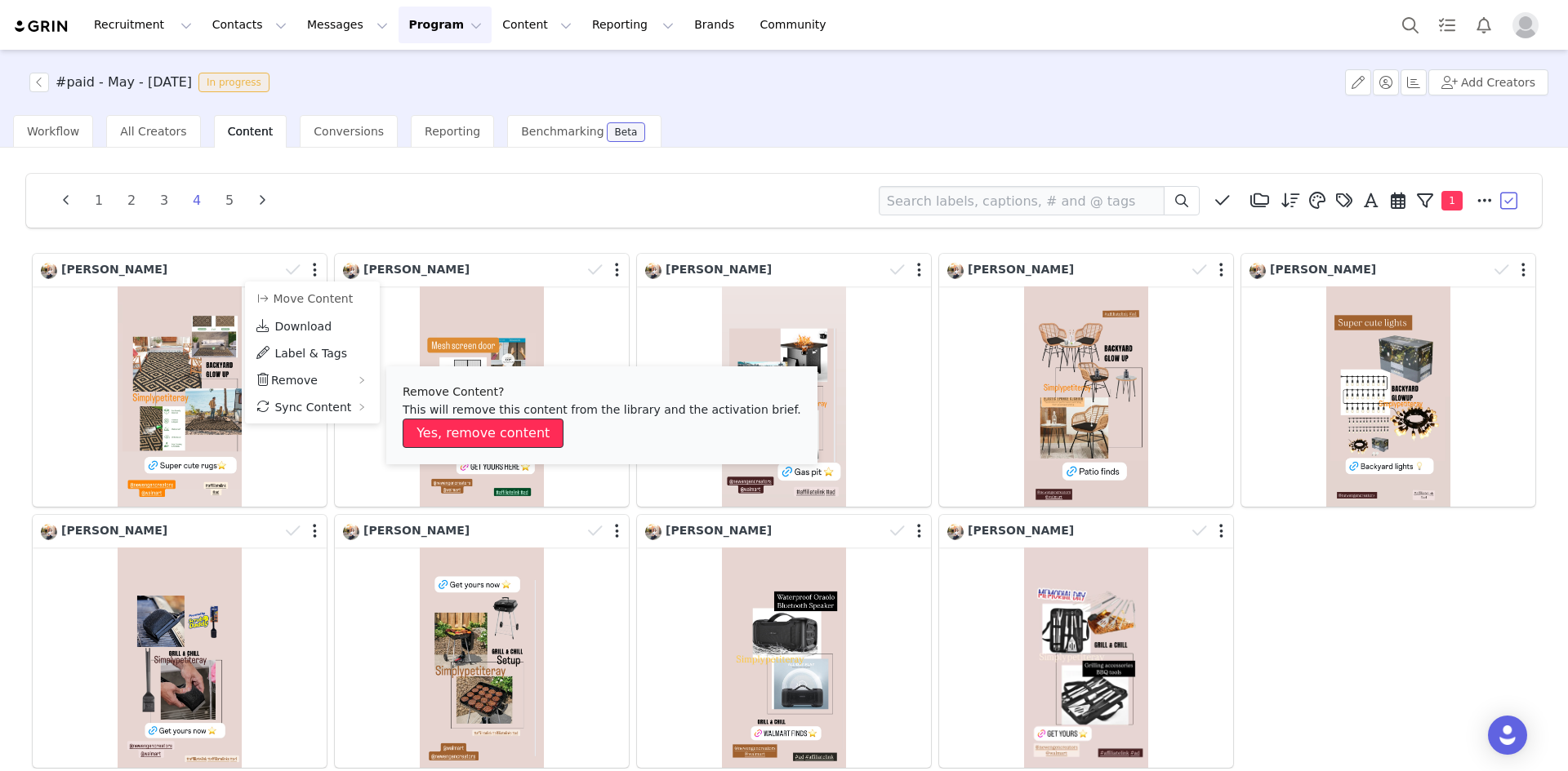
click at [451, 427] on button "Yes, remove content" at bounding box center [483, 433] width 160 height 29
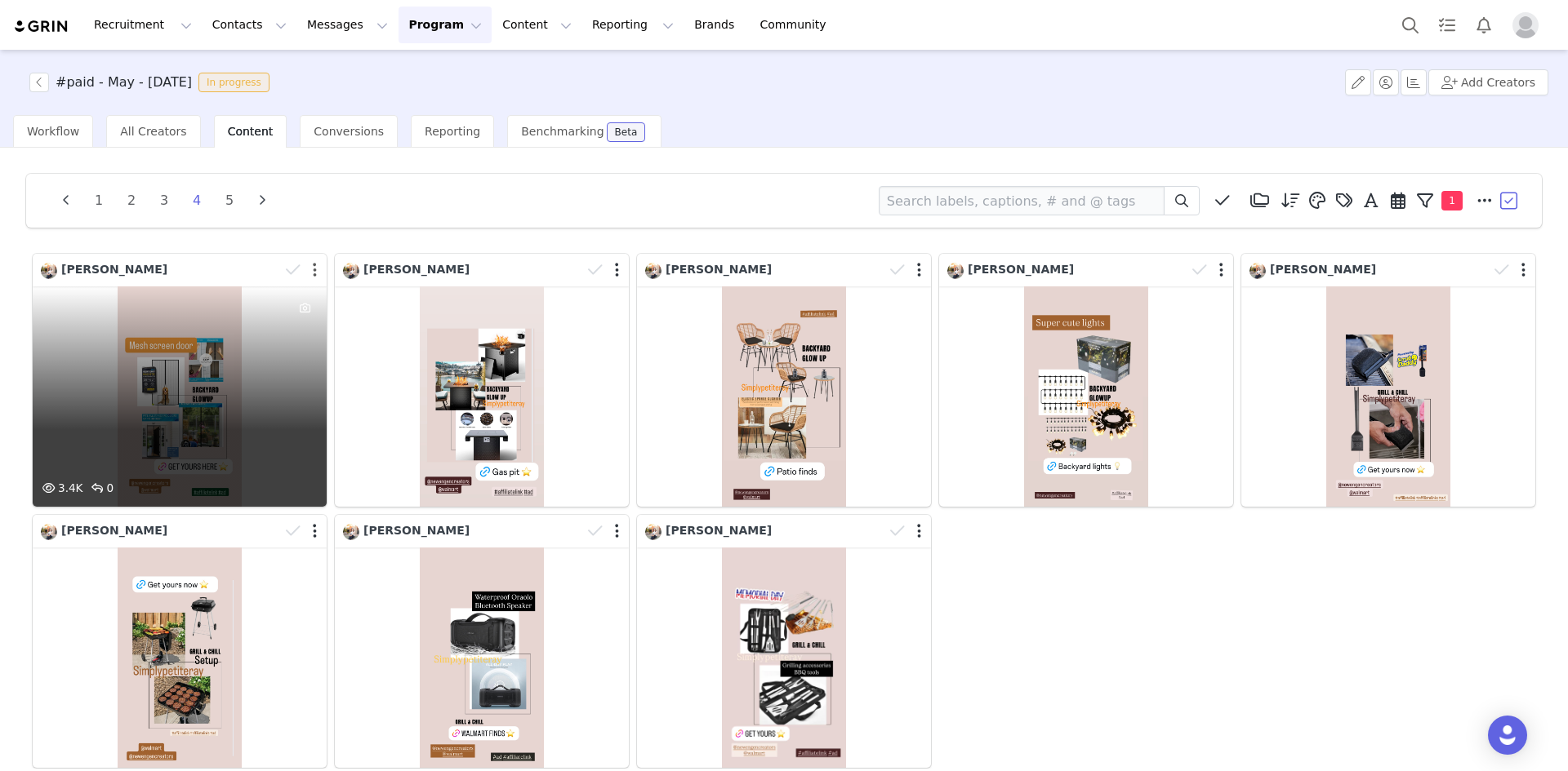
click at [313, 273] on button "button" at bounding box center [314, 271] width 4 height 17
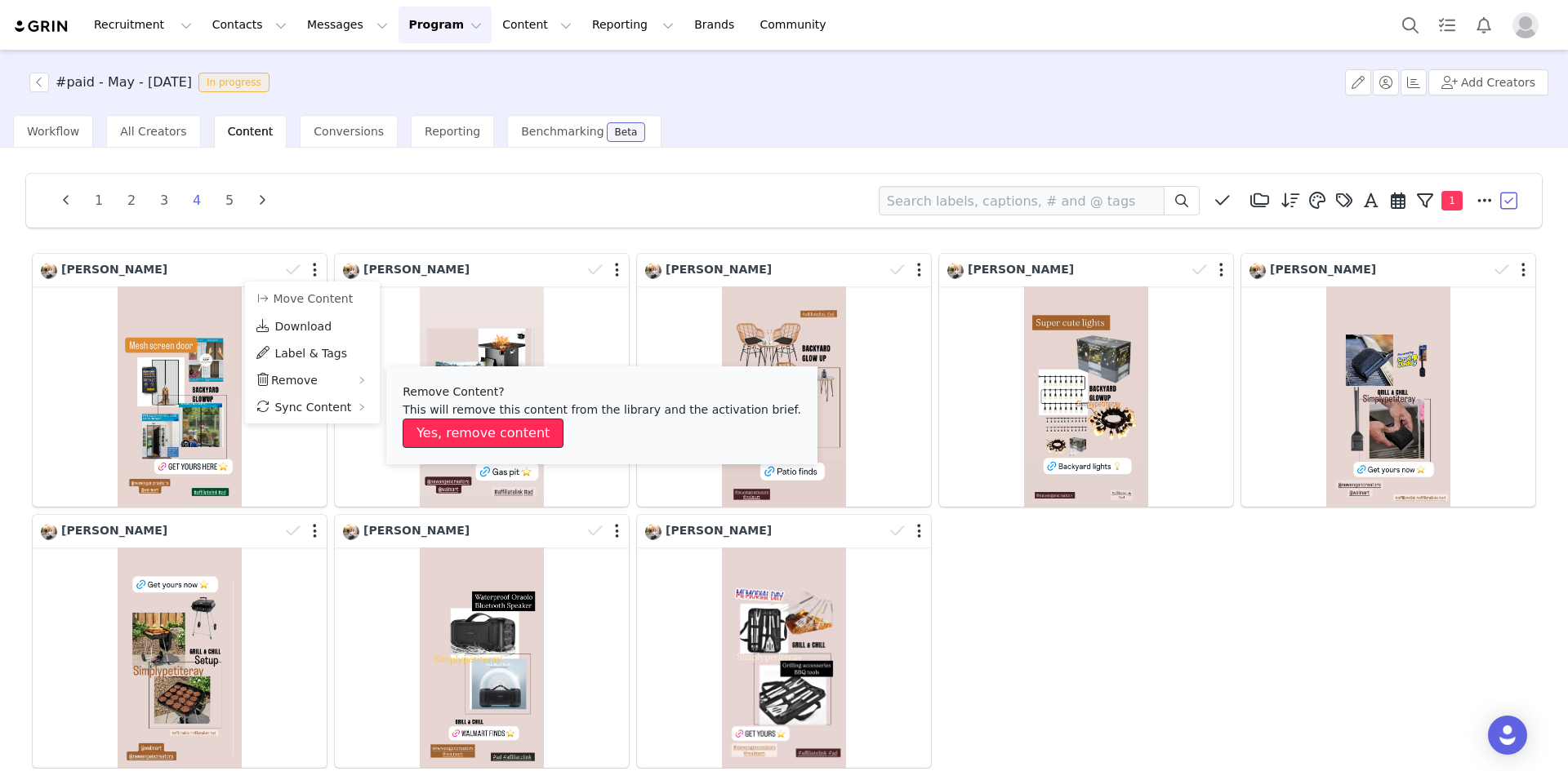
click at [473, 426] on button "Yes, remove content" at bounding box center [483, 433] width 160 height 29
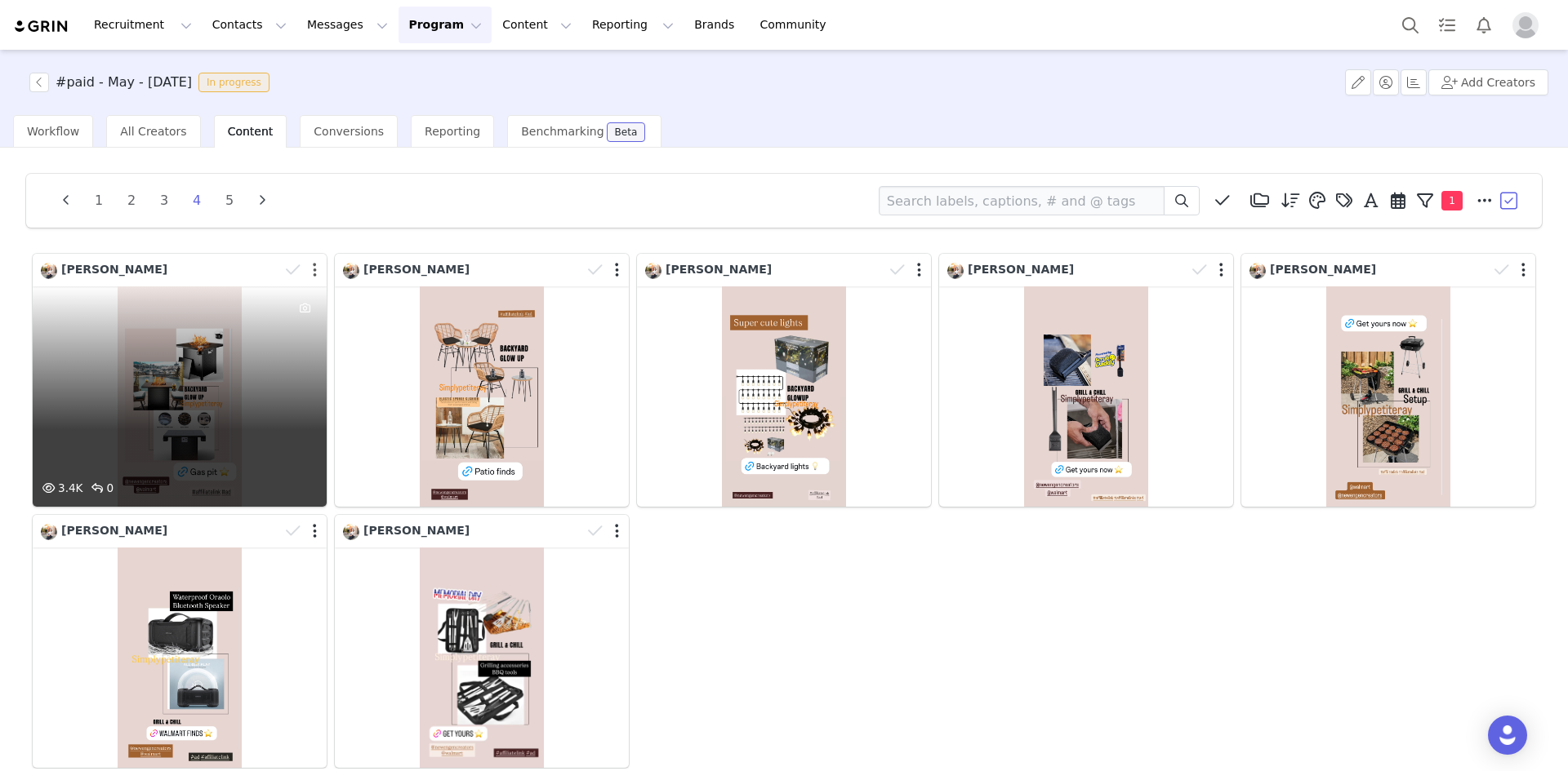
click at [313, 269] on button "button" at bounding box center [314, 271] width 4 height 17
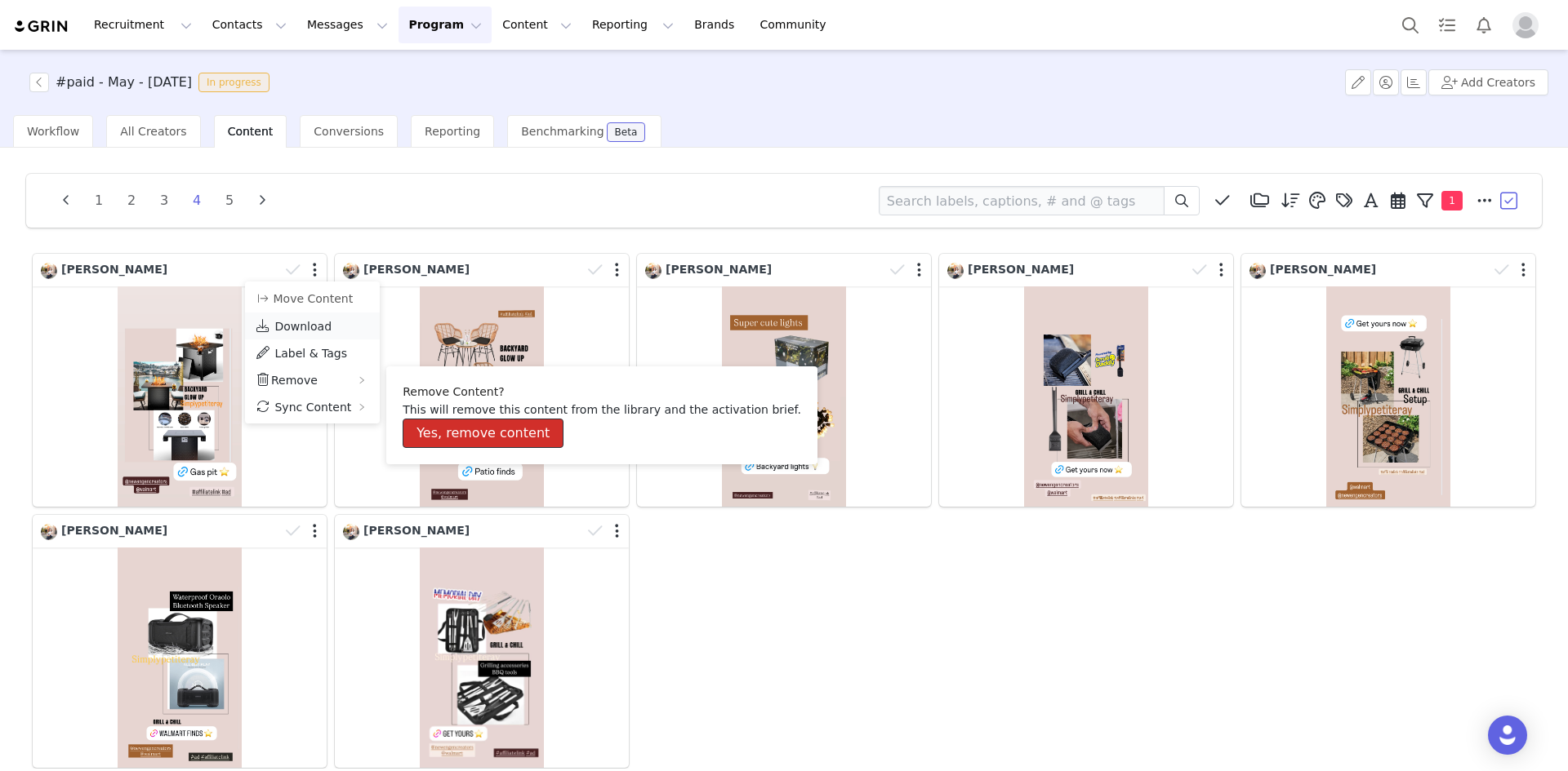
drag, startPoint x: 446, startPoint y: 425, endPoint x: 359, endPoint y: 333, distance: 126.6
click at [444, 422] on button "Yes, remove content" at bounding box center [483, 433] width 160 height 29
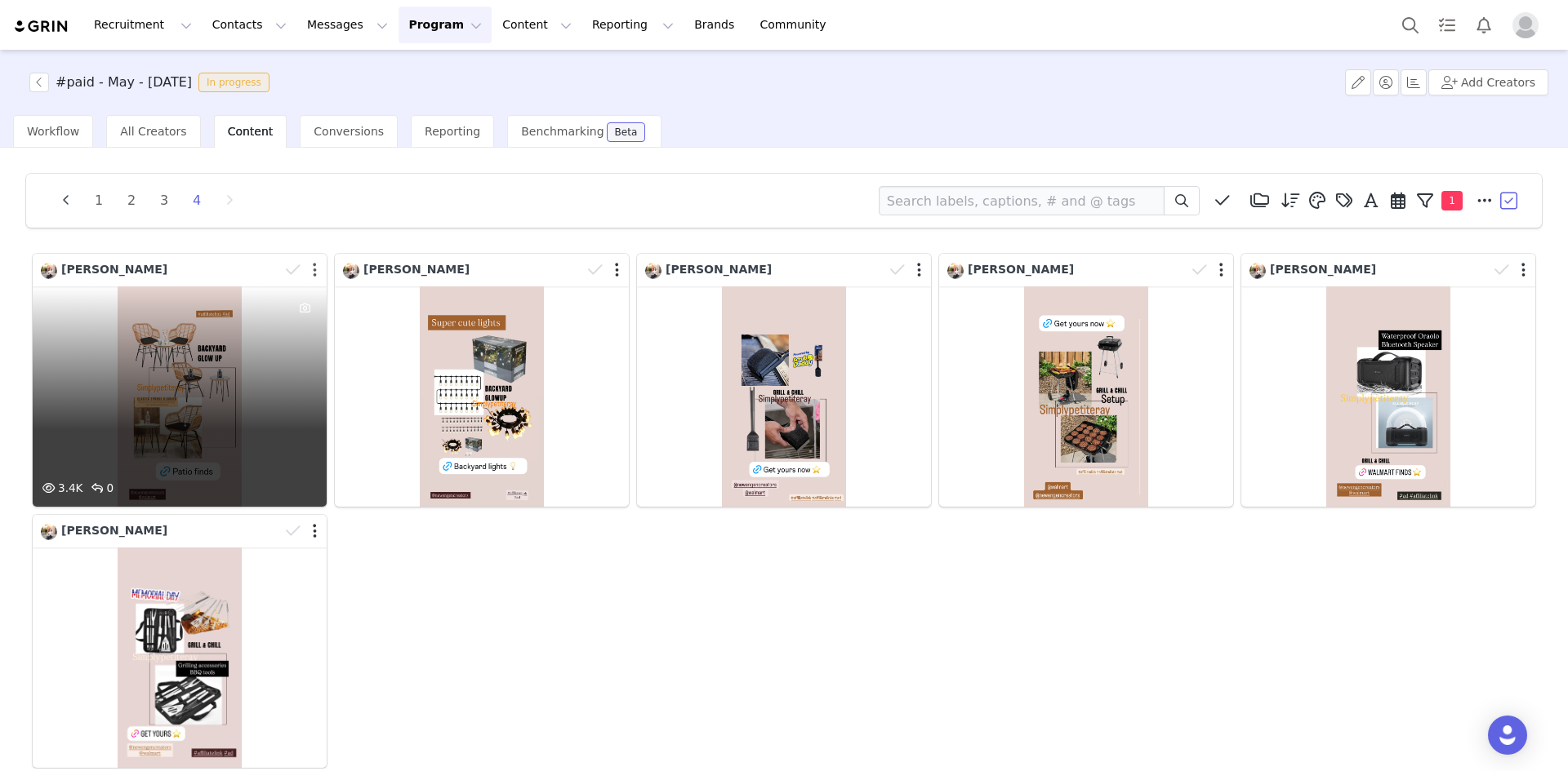
click at [313, 269] on button "button" at bounding box center [314, 271] width 4 height 17
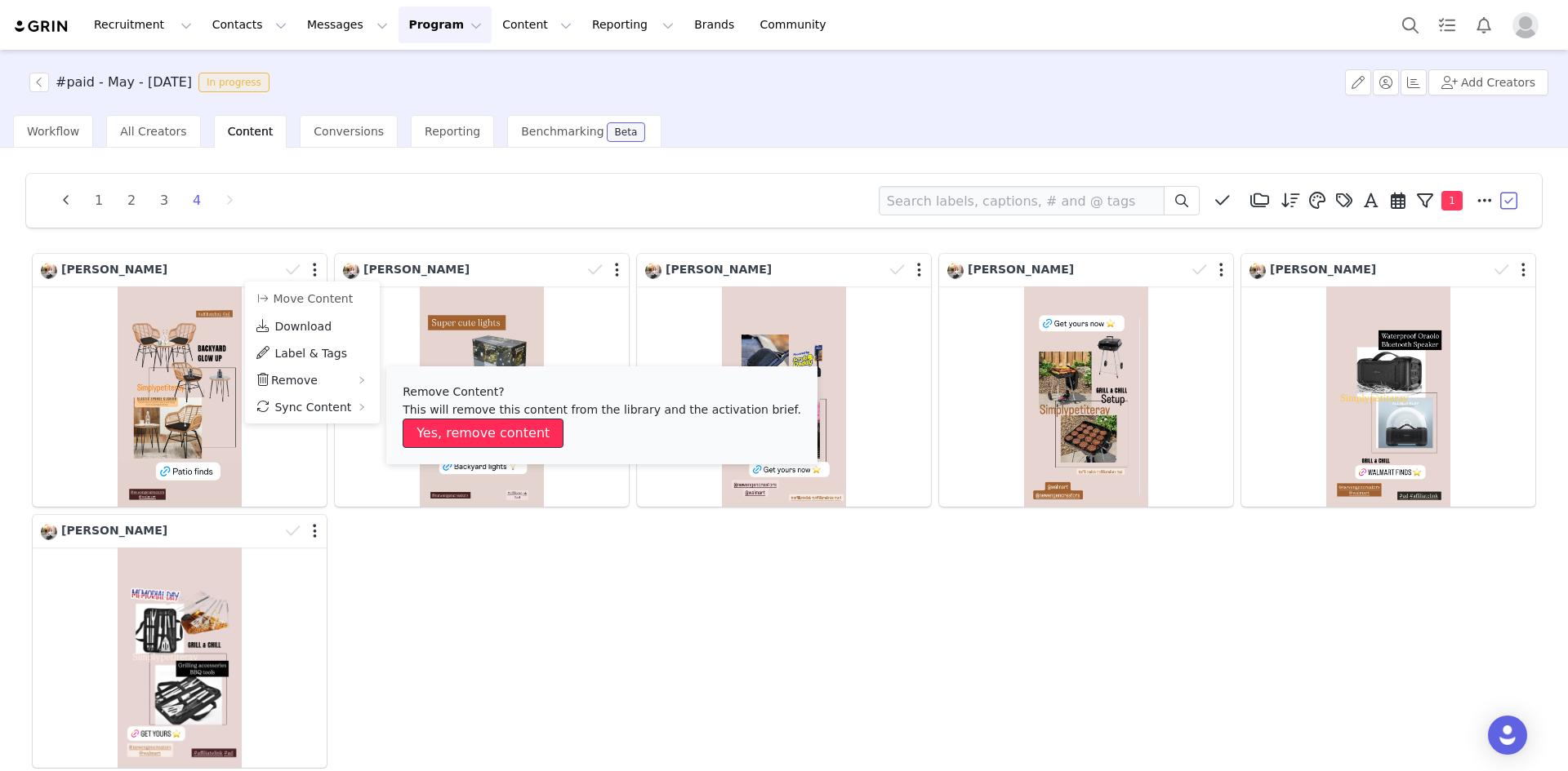
click at [482, 429] on button "Yes, remove content" at bounding box center [483, 433] width 160 height 29
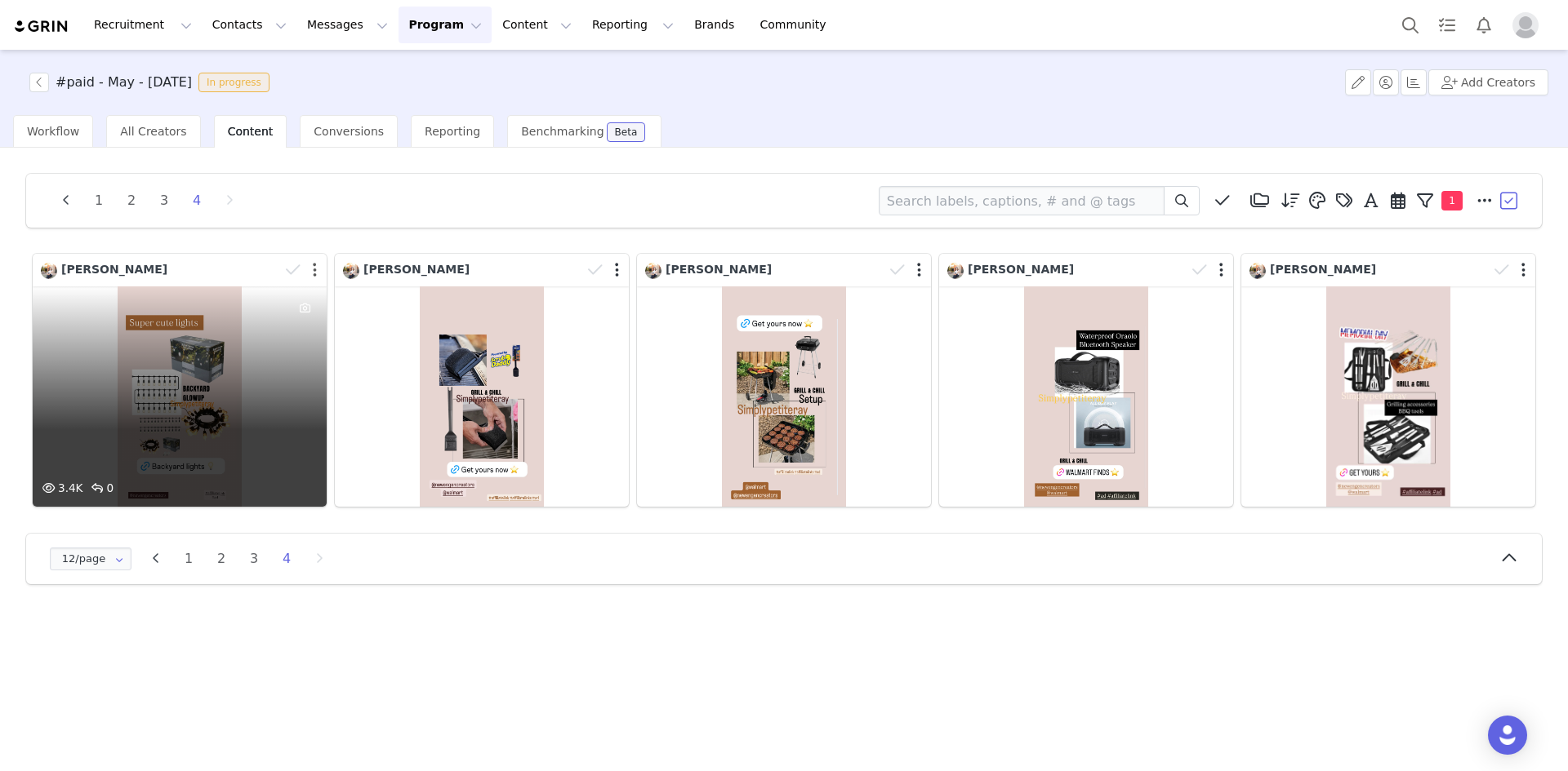
click at [315, 271] on button "button" at bounding box center [314, 271] width 4 height 17
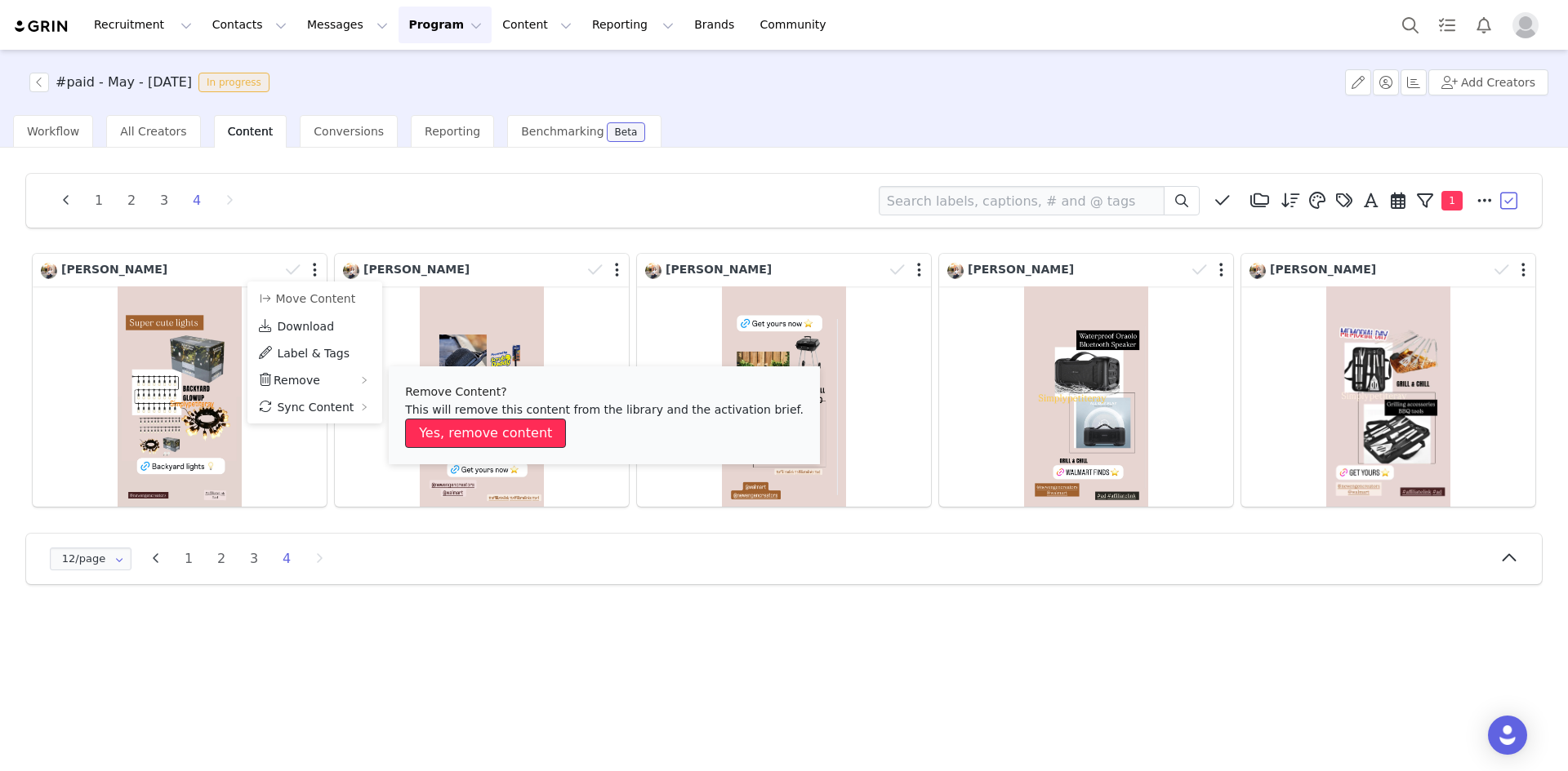
click at [464, 425] on button "Yes, remove content" at bounding box center [486, 433] width 160 height 29
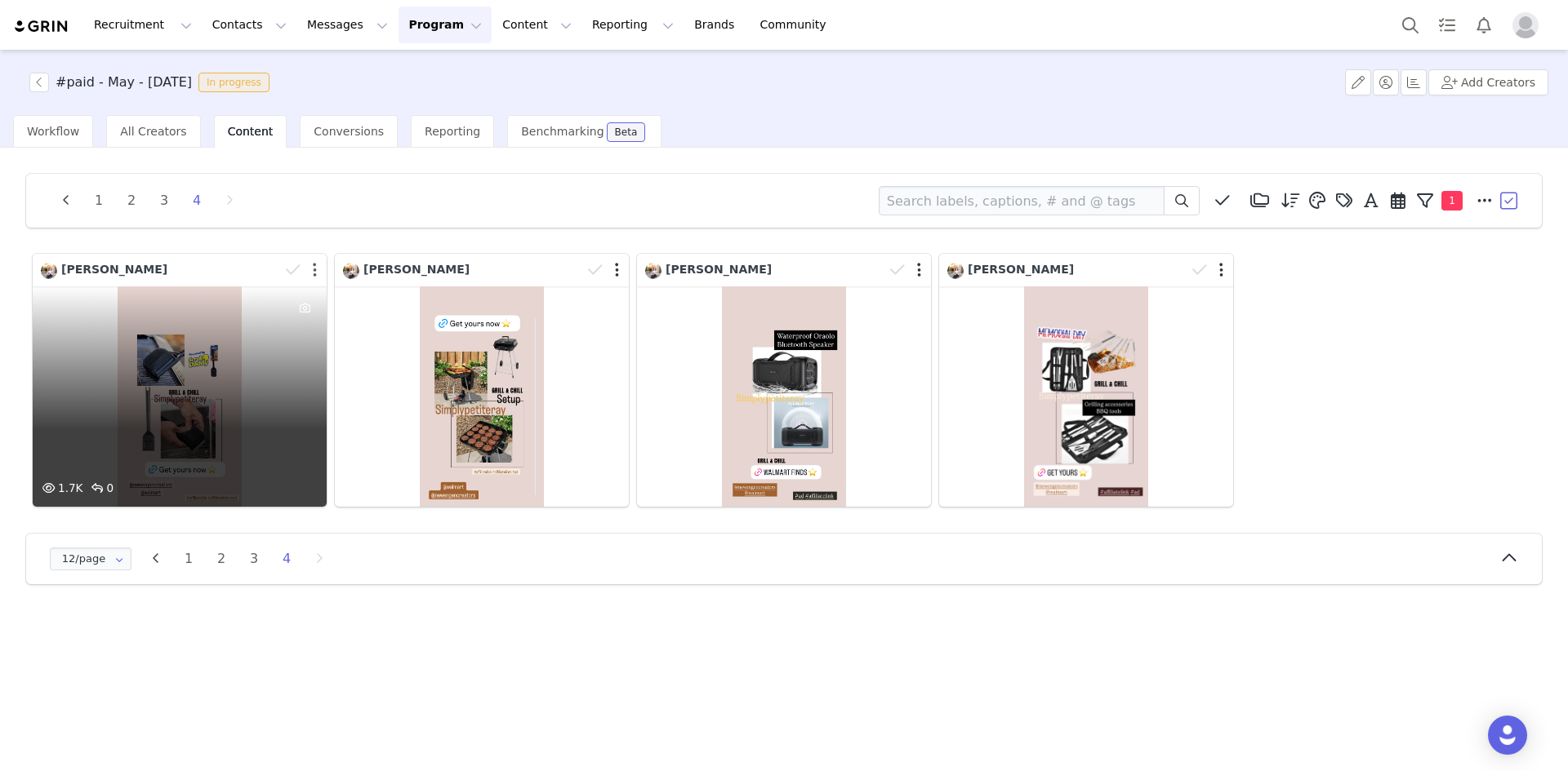
click at [313, 271] on button "button" at bounding box center [314, 271] width 4 height 17
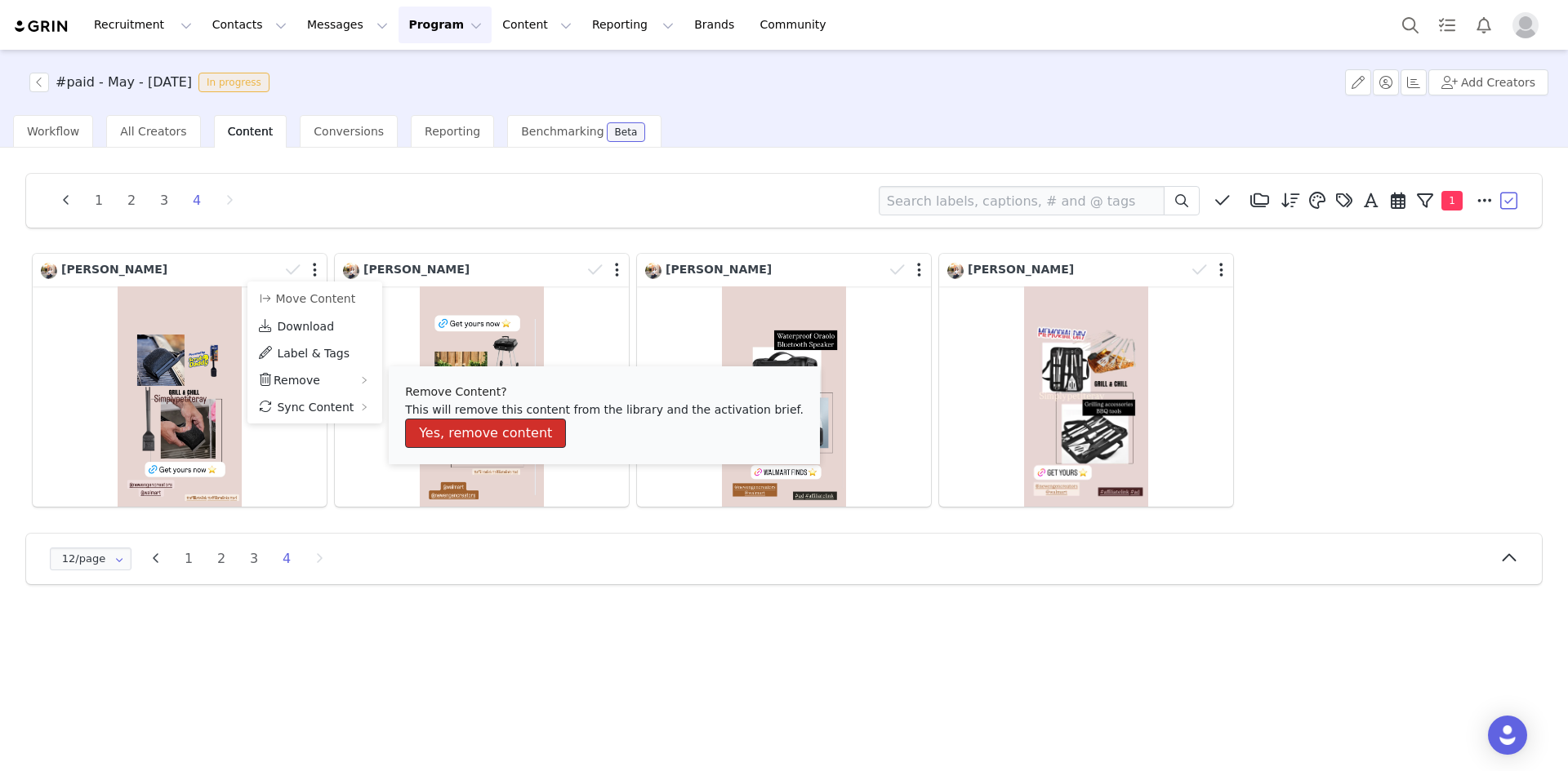
drag, startPoint x: 468, startPoint y: 427, endPoint x: 461, endPoint y: 414, distance: 14.8
click at [467, 424] on button "Yes, remove content" at bounding box center [486, 433] width 160 height 29
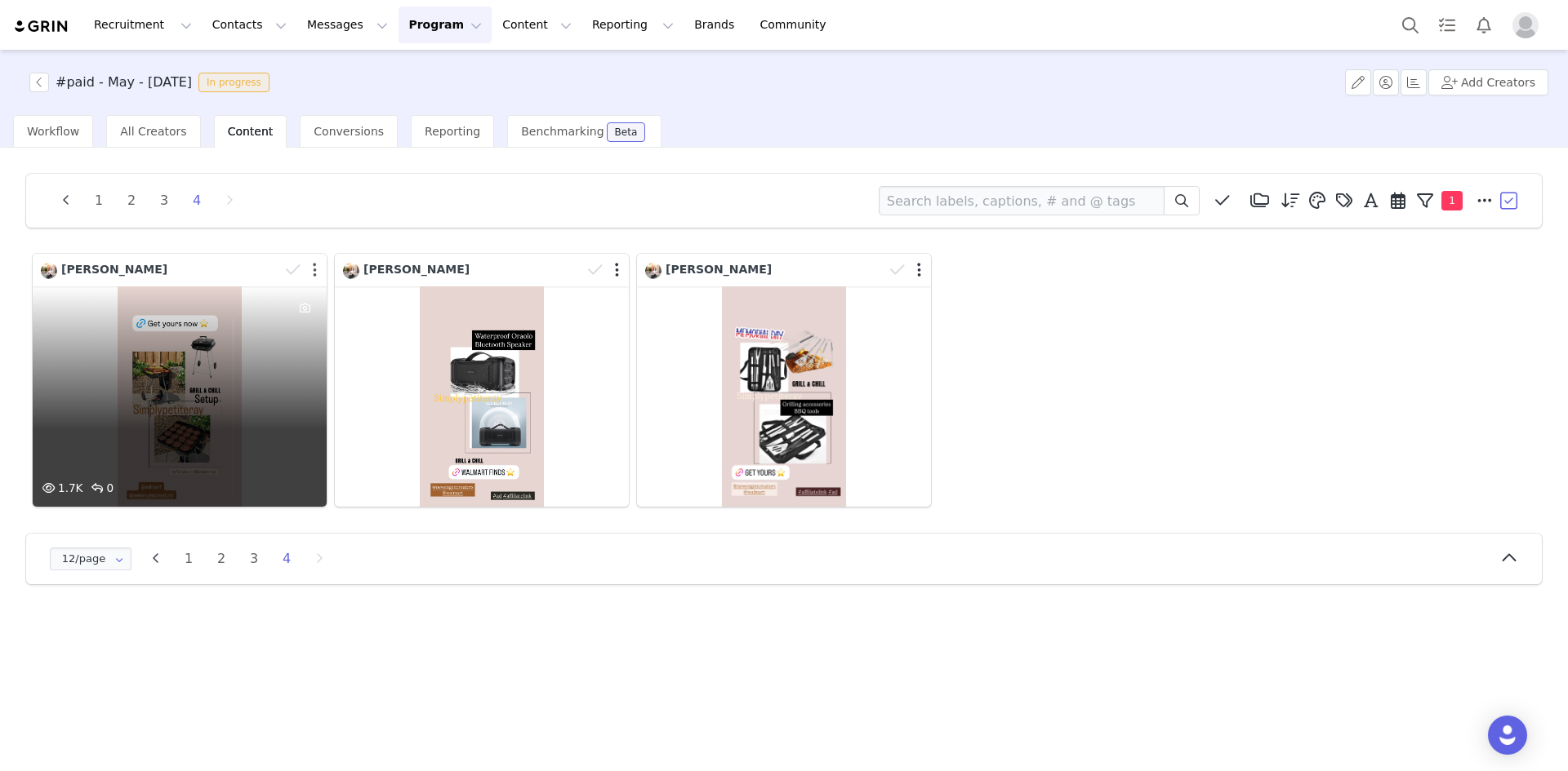
click at [315, 270] on button "button" at bounding box center [314, 271] width 4 height 17
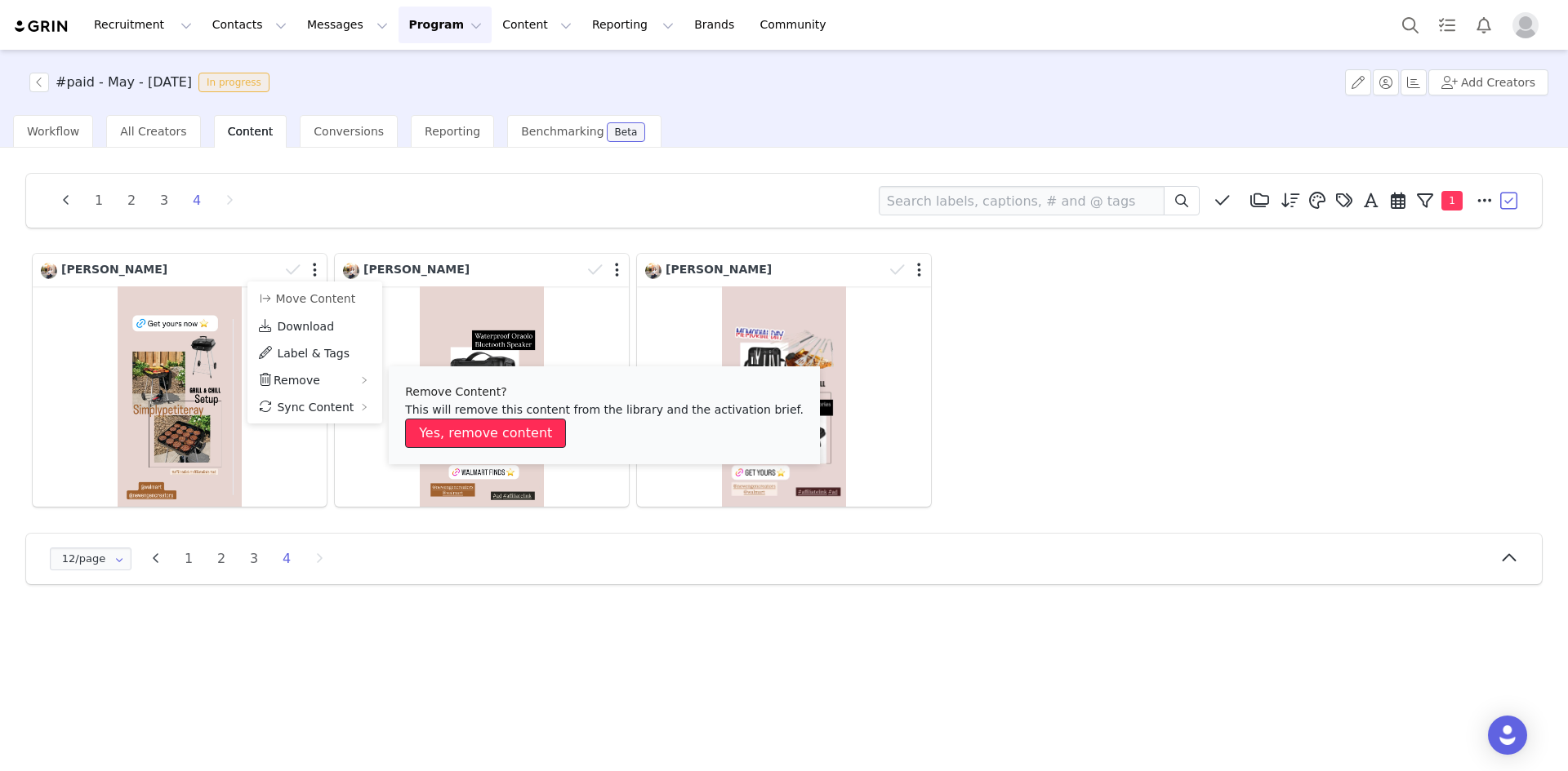
click at [448, 423] on button "Yes, remove content" at bounding box center [486, 433] width 160 height 29
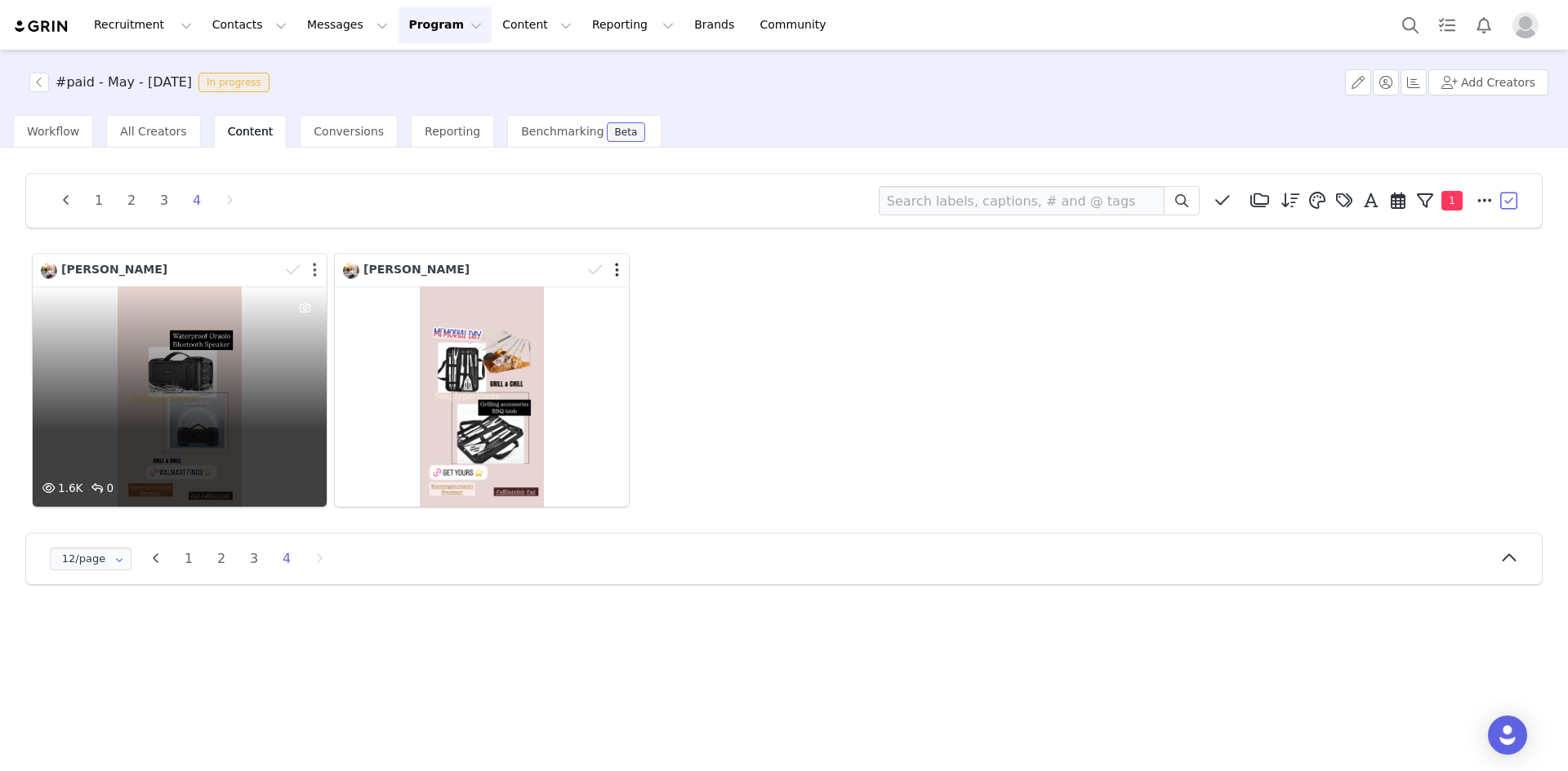
click at [314, 270] on button "button" at bounding box center [314, 271] width 4 height 17
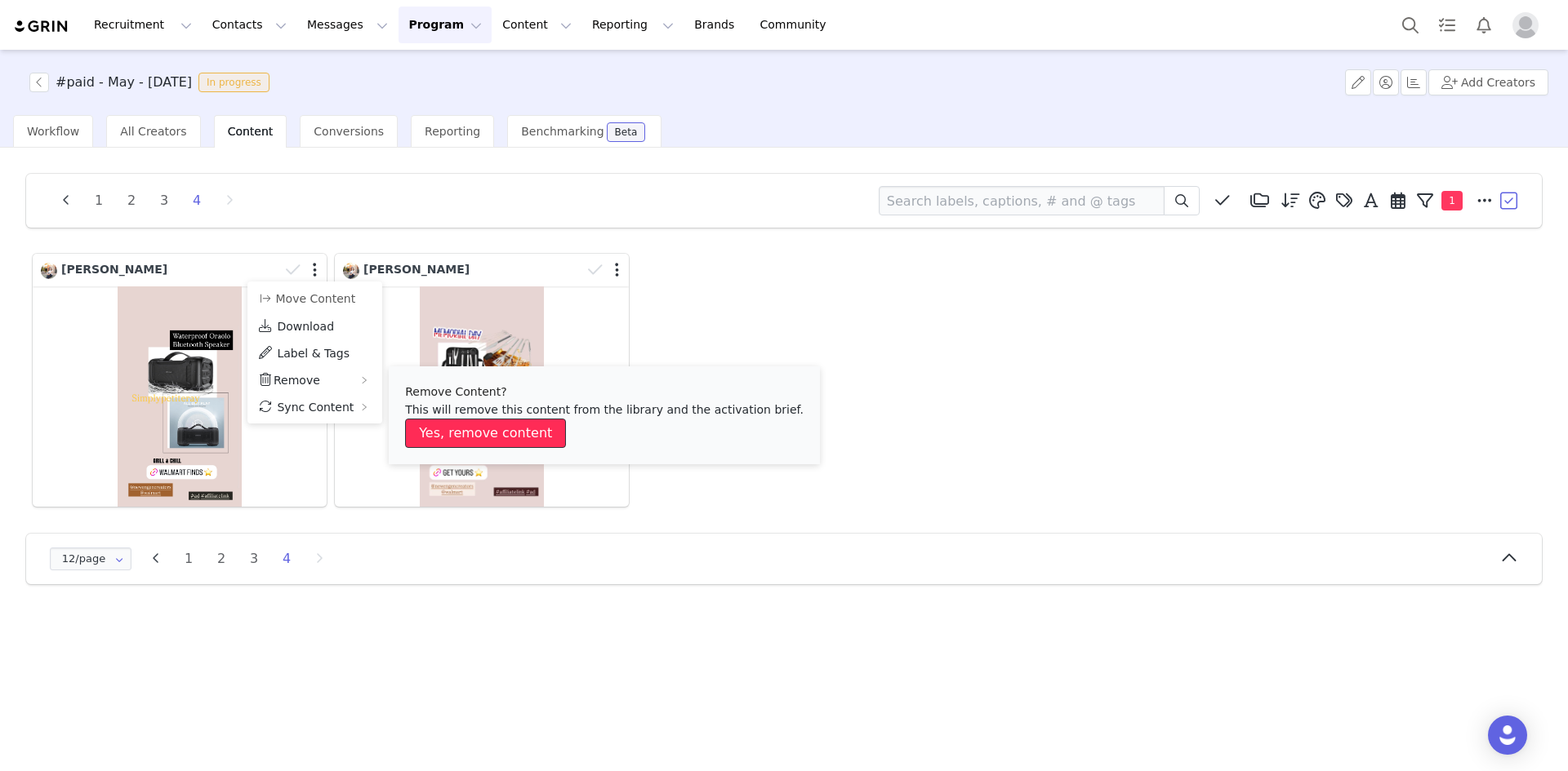
click at [460, 429] on button "Yes, remove content" at bounding box center [486, 433] width 160 height 29
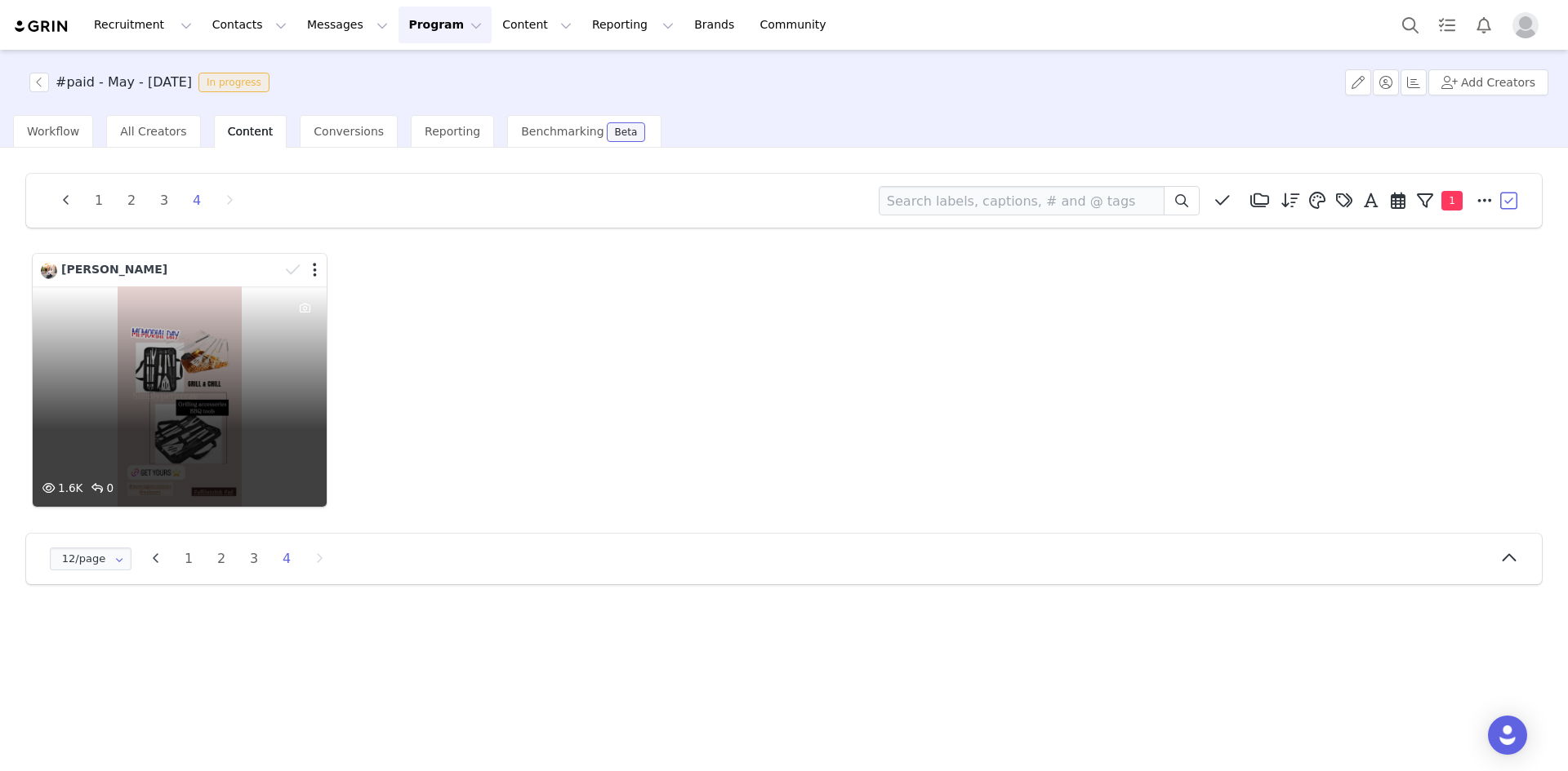
click at [178, 353] on div "1.6K 0" at bounding box center [180, 397] width 294 height 221
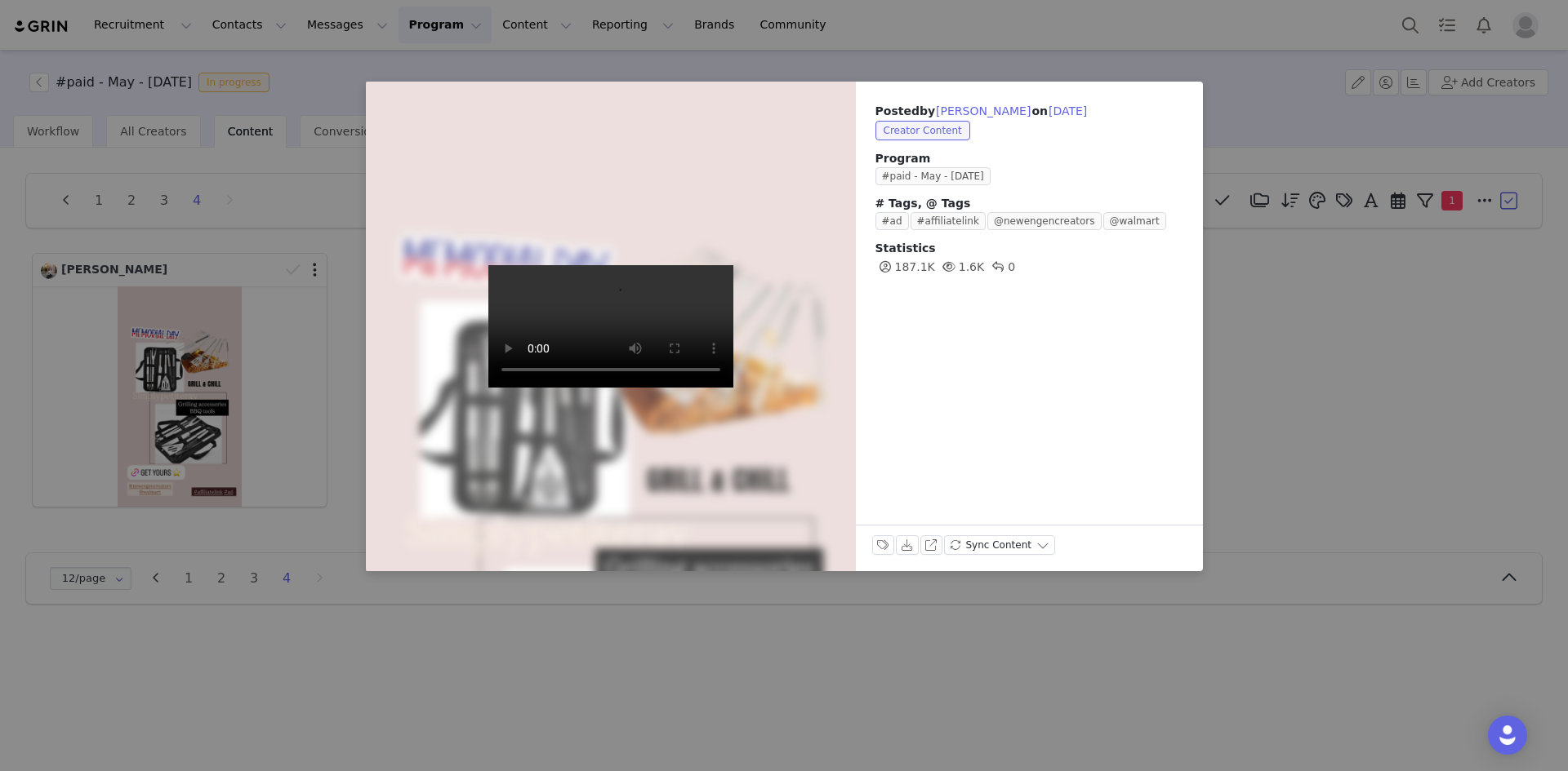
click at [1317, 398] on div "Posted by [PERSON_NAME] on [DATE] Creator Content Program #paid - May - [DATE] …" at bounding box center [784, 385] width 1568 height 771
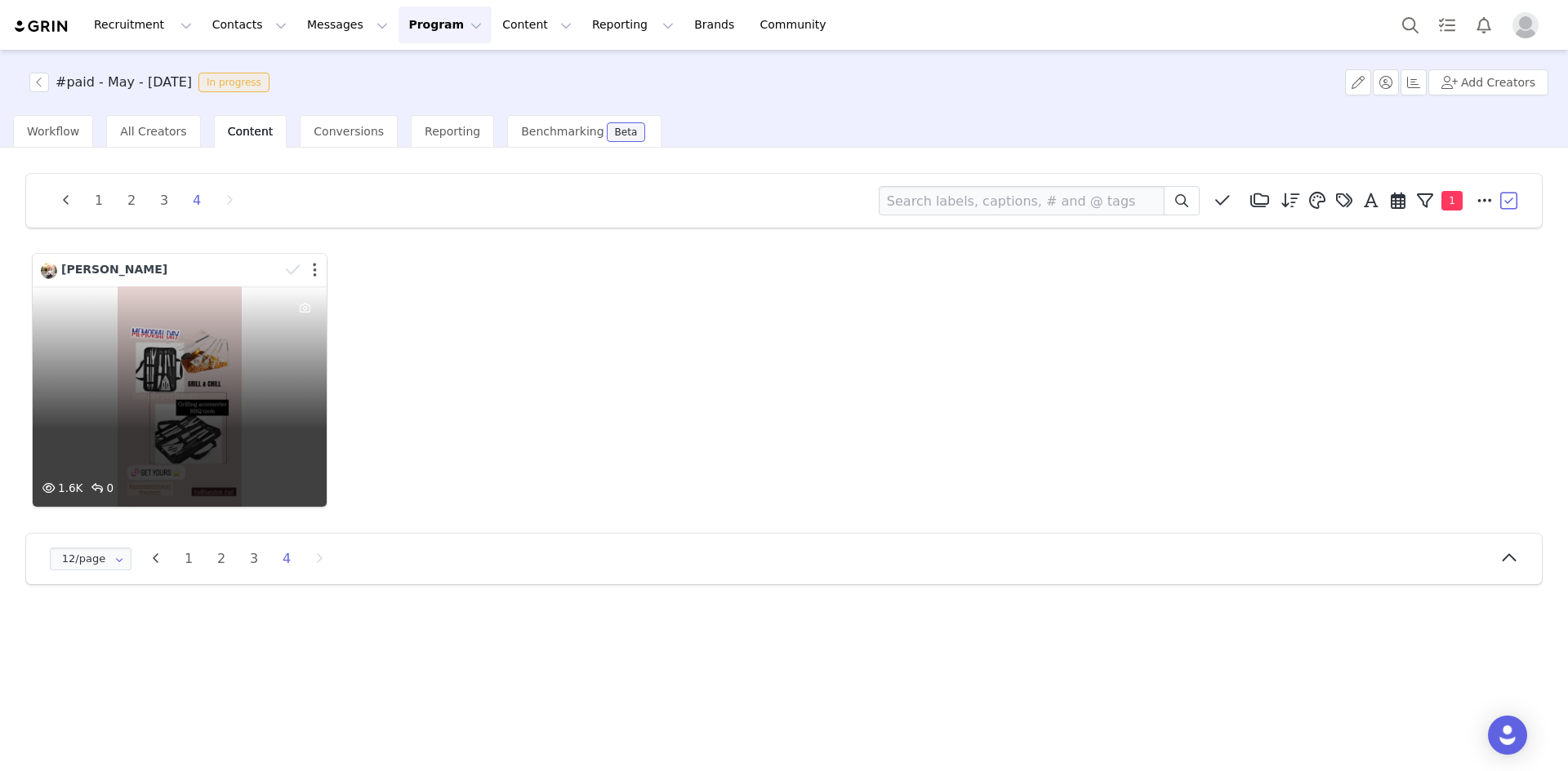
click at [313, 272] on button "button" at bounding box center [314, 271] width 4 height 17
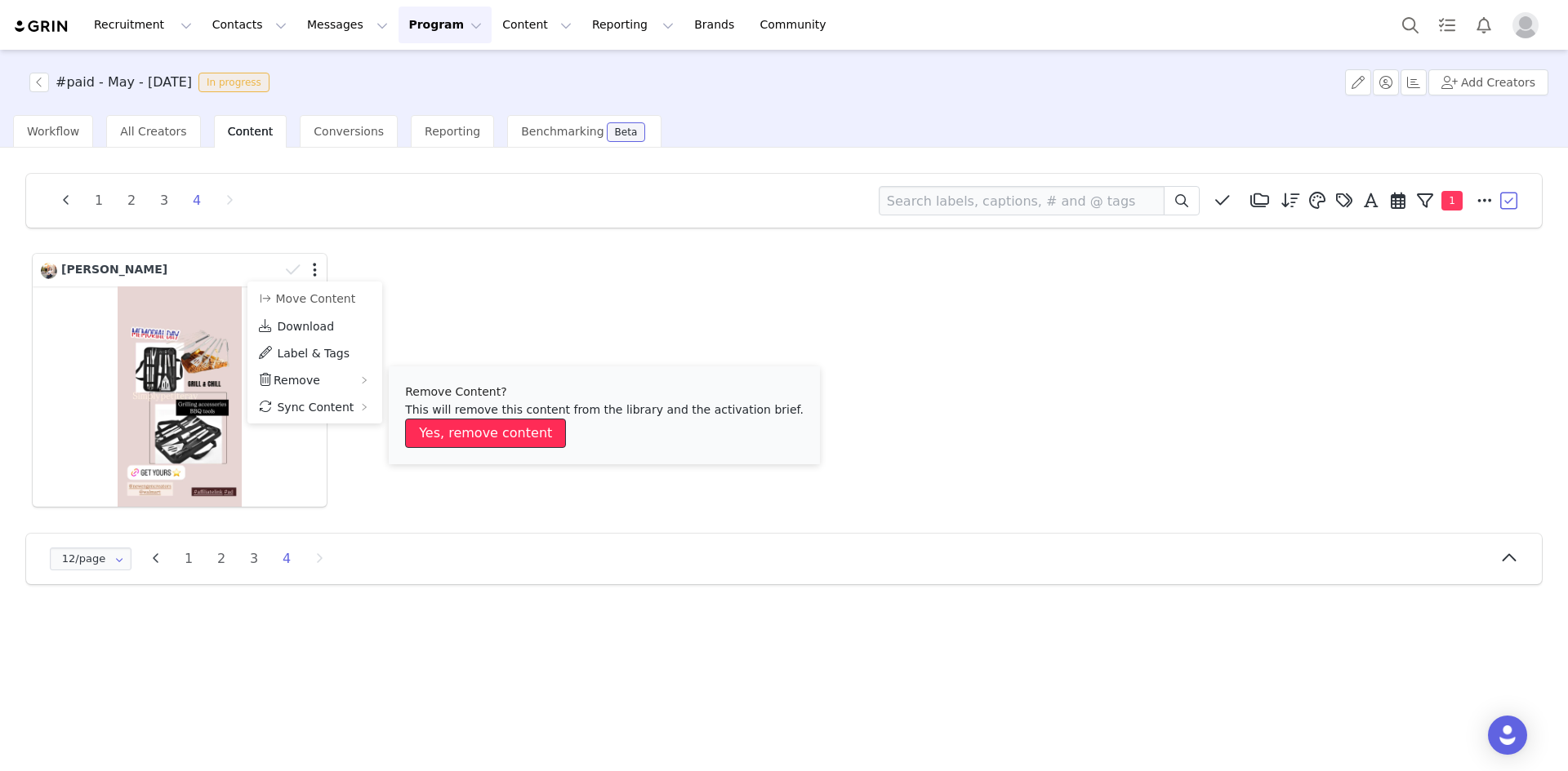
click at [477, 435] on button "Yes, remove content" at bounding box center [486, 433] width 160 height 29
